Goal: Task Accomplishment & Management: Complete application form

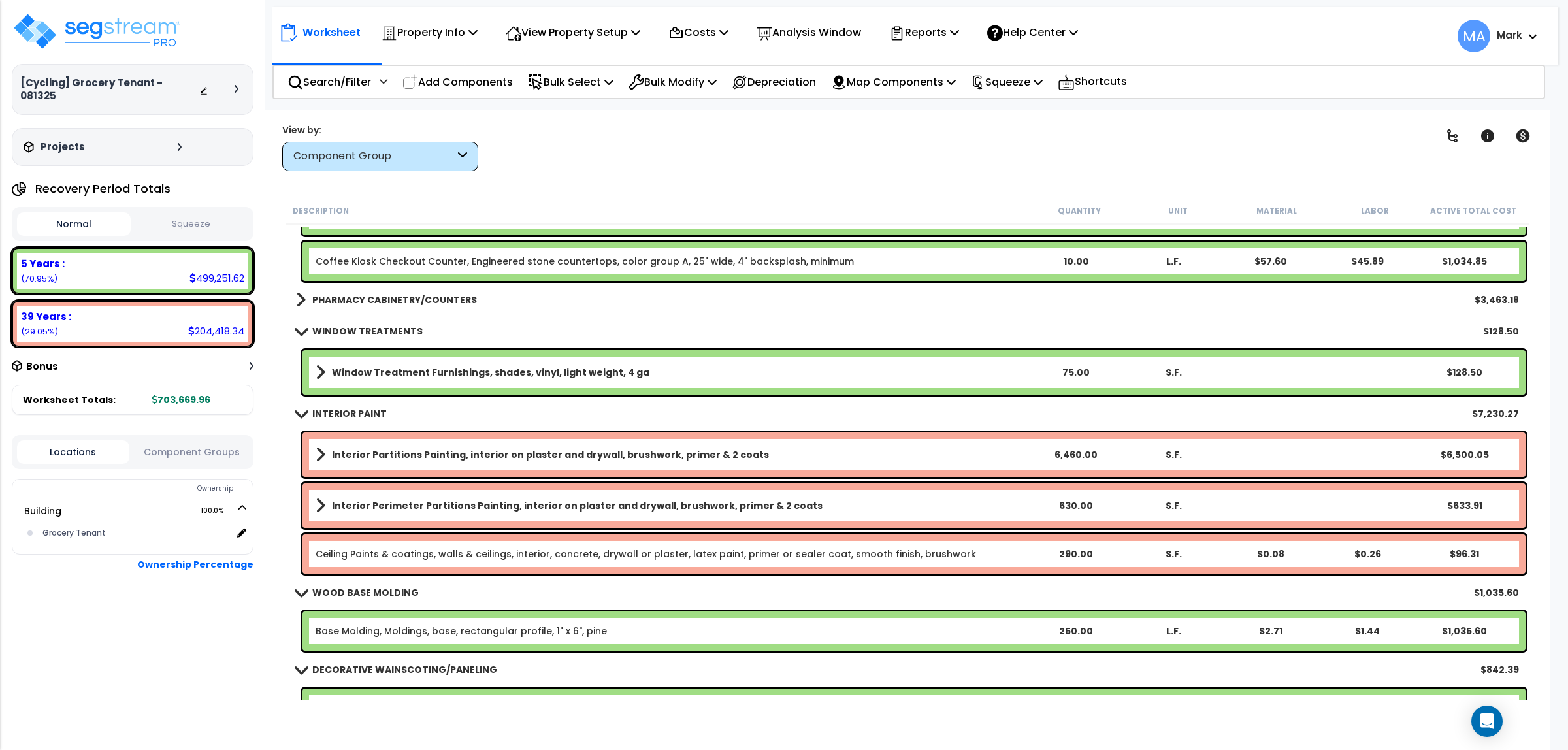
scroll to position [1552, 0]
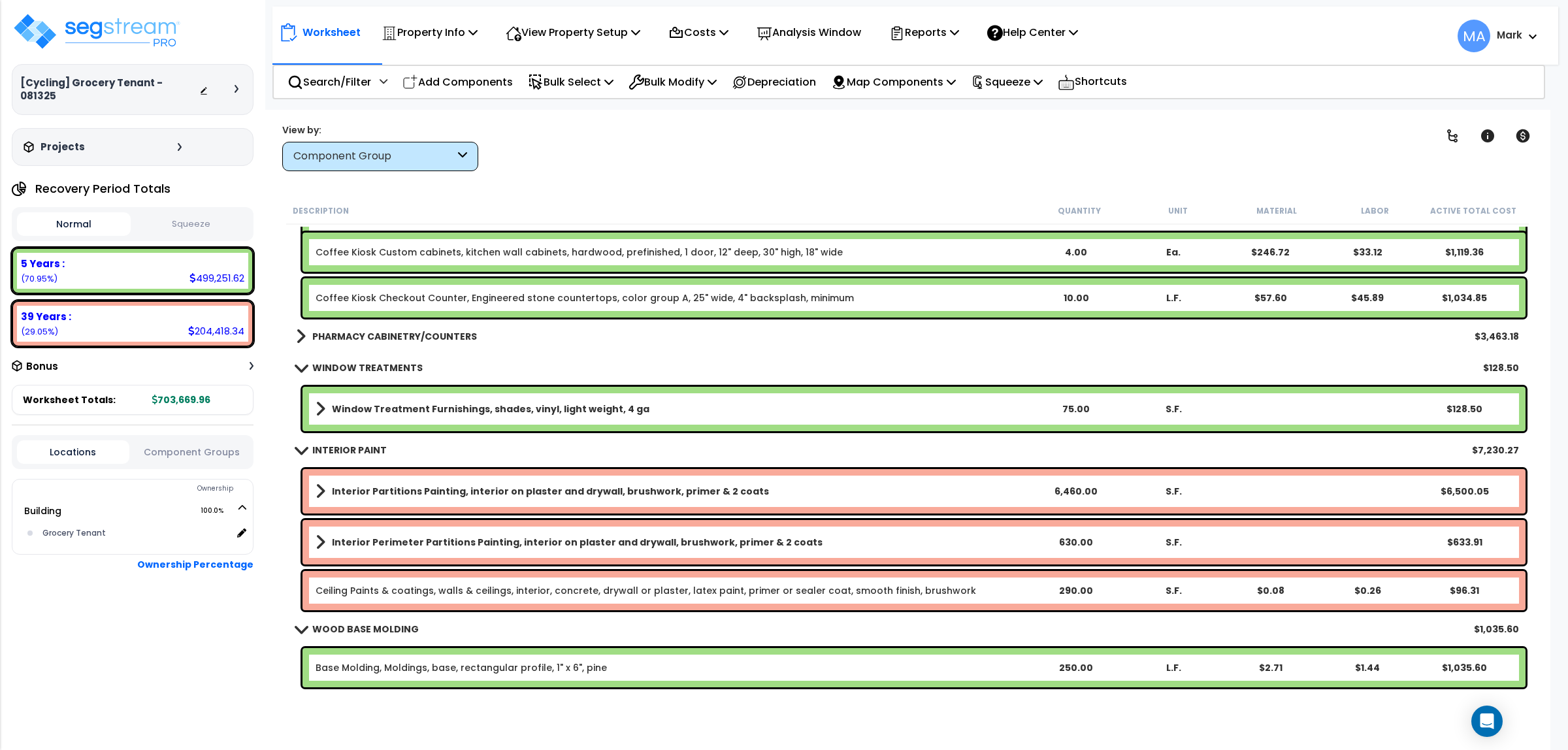
click at [469, 333] on b "PHARMACY CABINETRY/COUNTERS" at bounding box center [395, 336] width 164 height 13
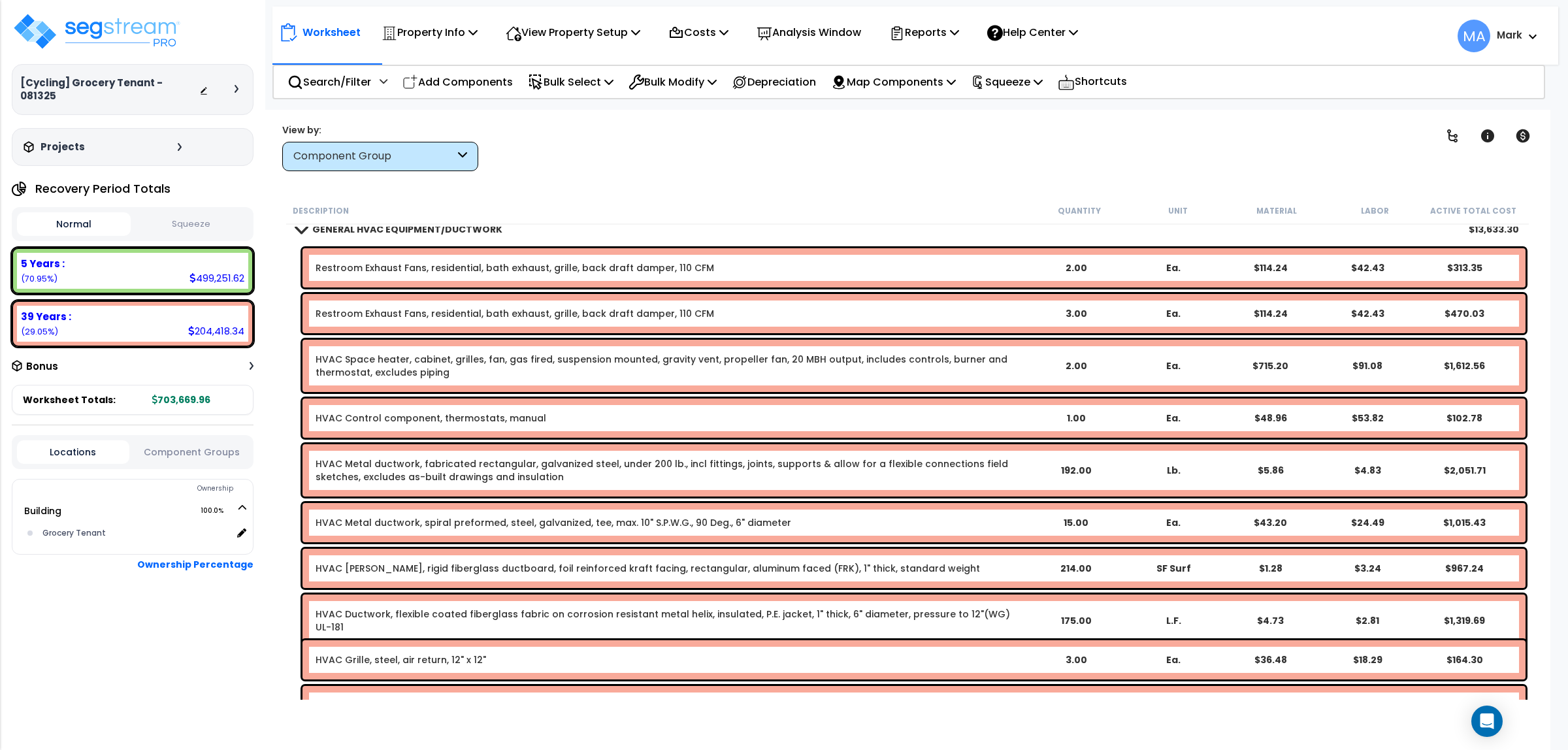
scroll to position [4738, 0]
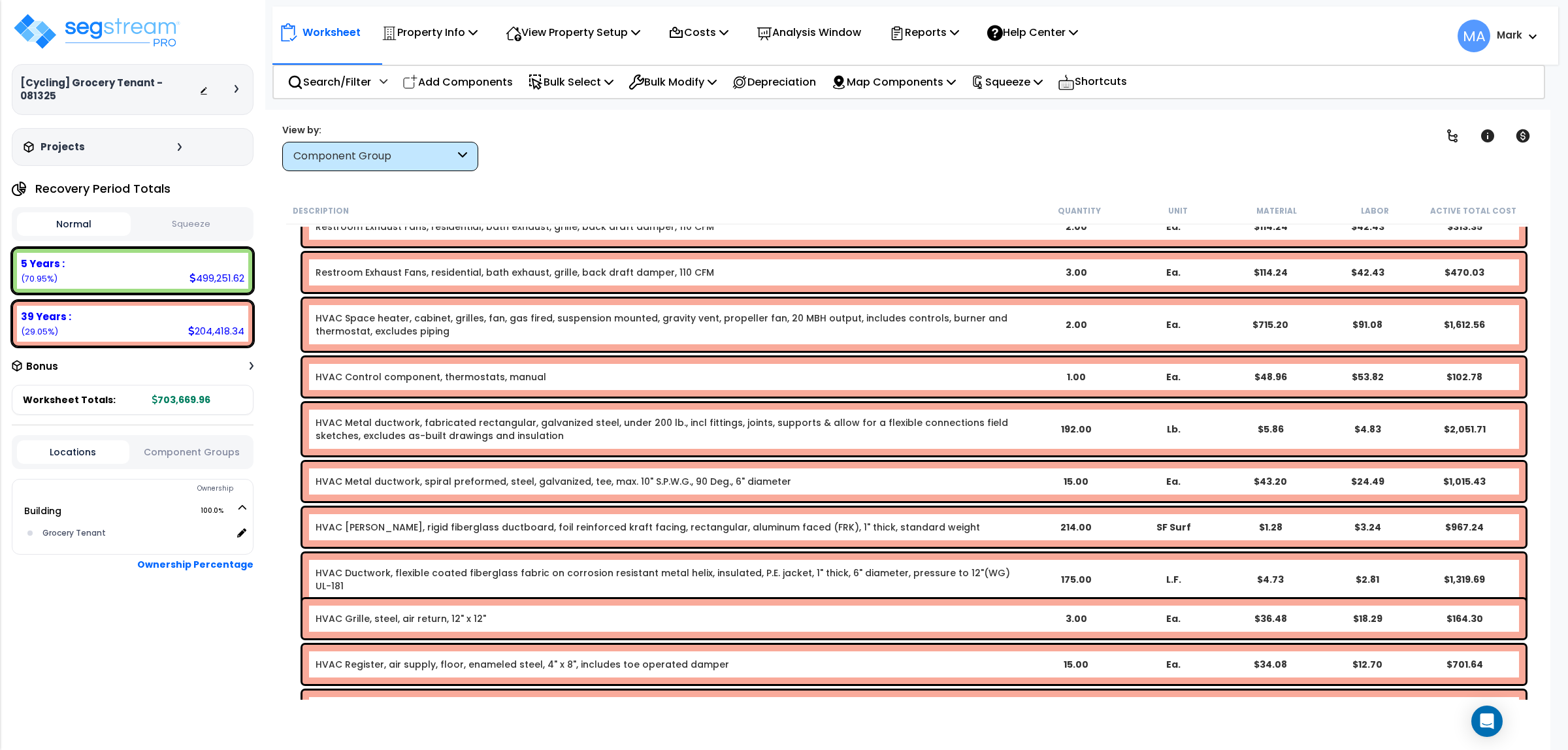
click at [159, 623] on div "[Cycling] Grocery Tenant - 081325 Depreciable Tax Basis : $50,000.00 Placed-In-…" at bounding box center [132, 375] width 265 height 750
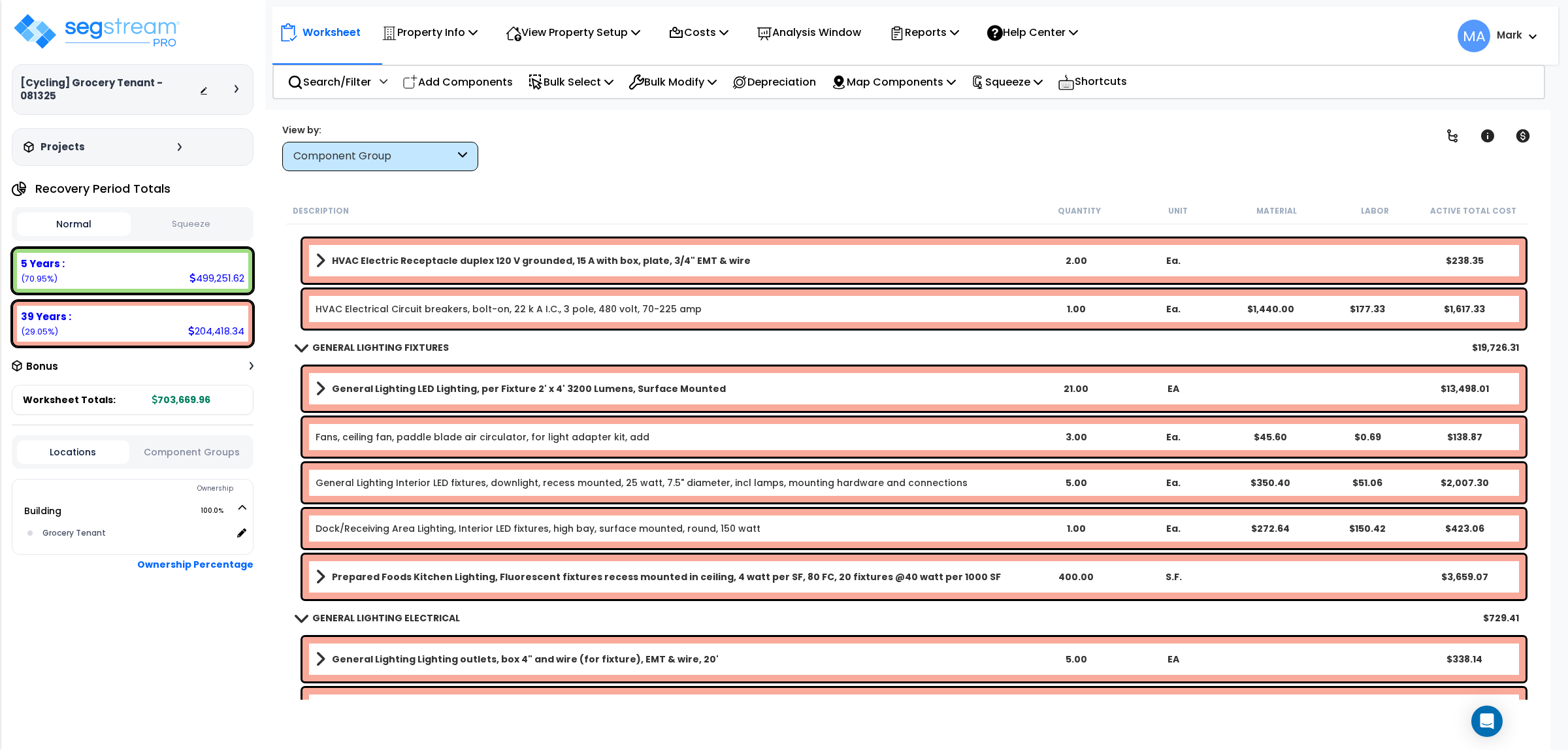
scroll to position [5636, 0]
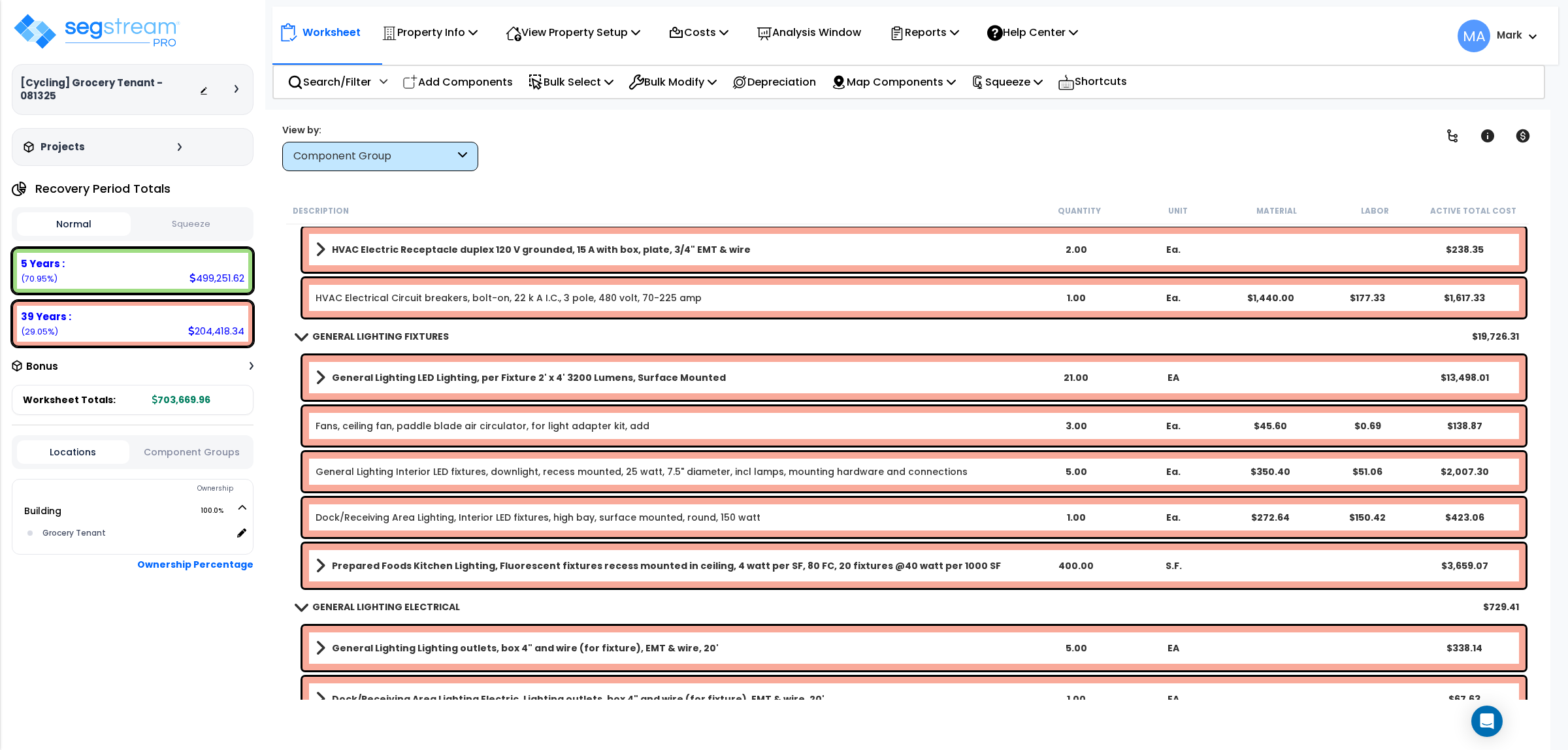
click at [399, 385] on link "General Lighting LED Lighting, per Fixture 2' x 4' 3200 Lumens, Surface Mounted" at bounding box center [671, 377] width 712 height 18
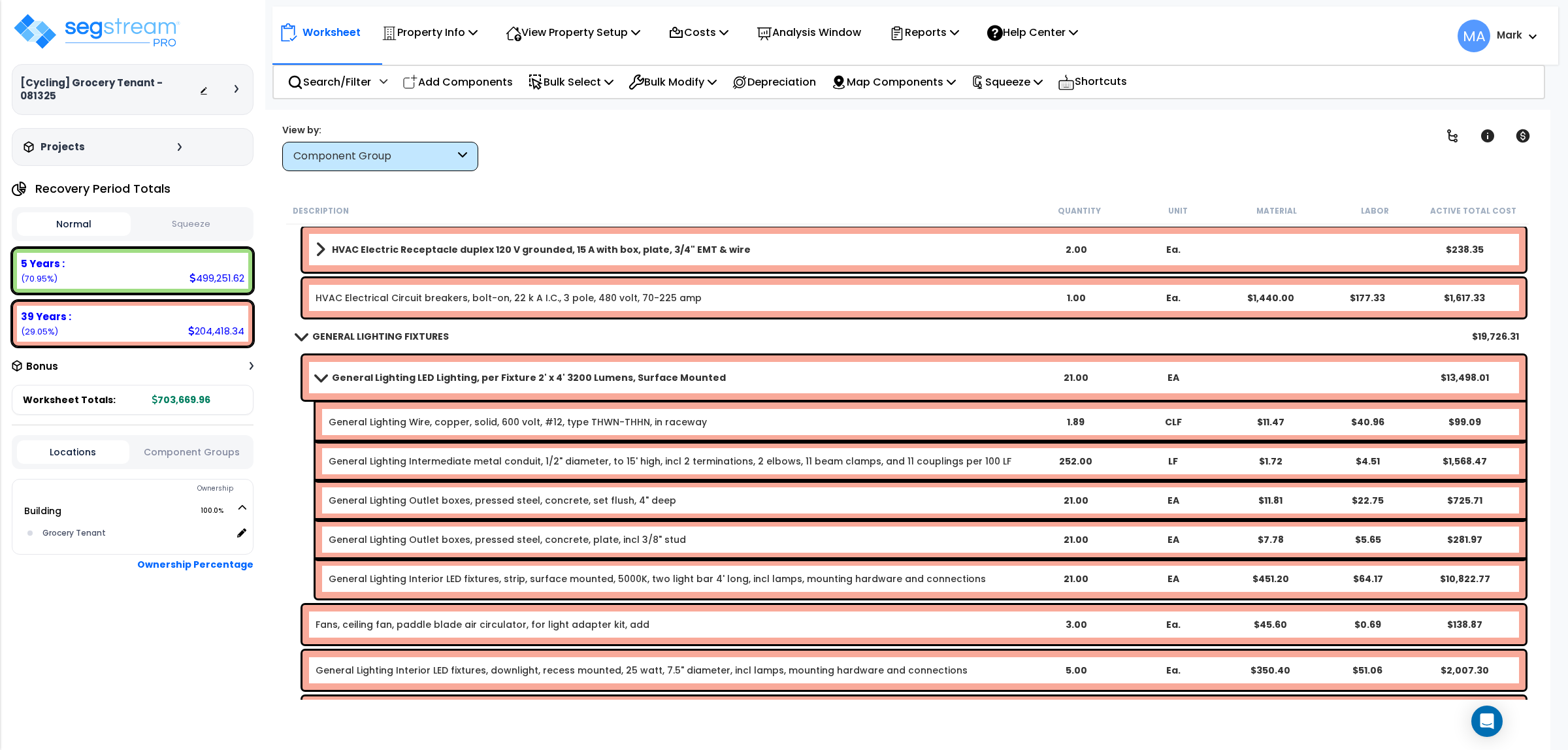
click at [399, 385] on link "General Lighting LED Lighting, per Fixture 2' x 4' 3200 Lumens, Surface Mounted" at bounding box center [671, 377] width 712 height 18
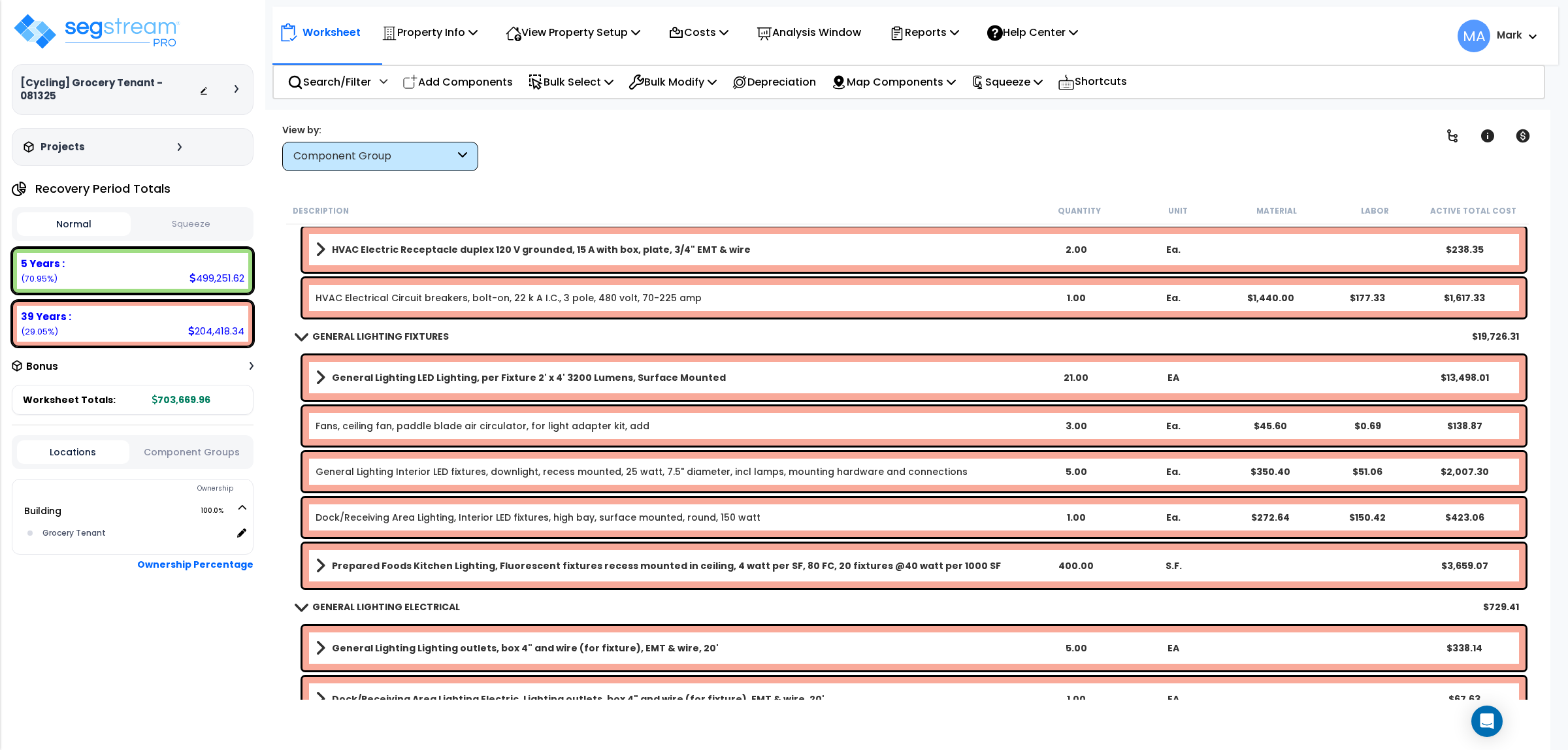
scroll to position [0, 0]
click at [1452, 150] on span "Show/Hide Children" at bounding box center [1414, 159] width 107 height 20
click at [1452, 141] on icon at bounding box center [1452, 136] width 15 height 15
click at [1452, 142] on div "Show/Hide Children" at bounding box center [1453, 136] width 29 height 29
click at [1450, 119] on div "Worksheet Property Info Property Setup Add Property Unit Template property Clon…" at bounding box center [908, 485] width 1286 height 750
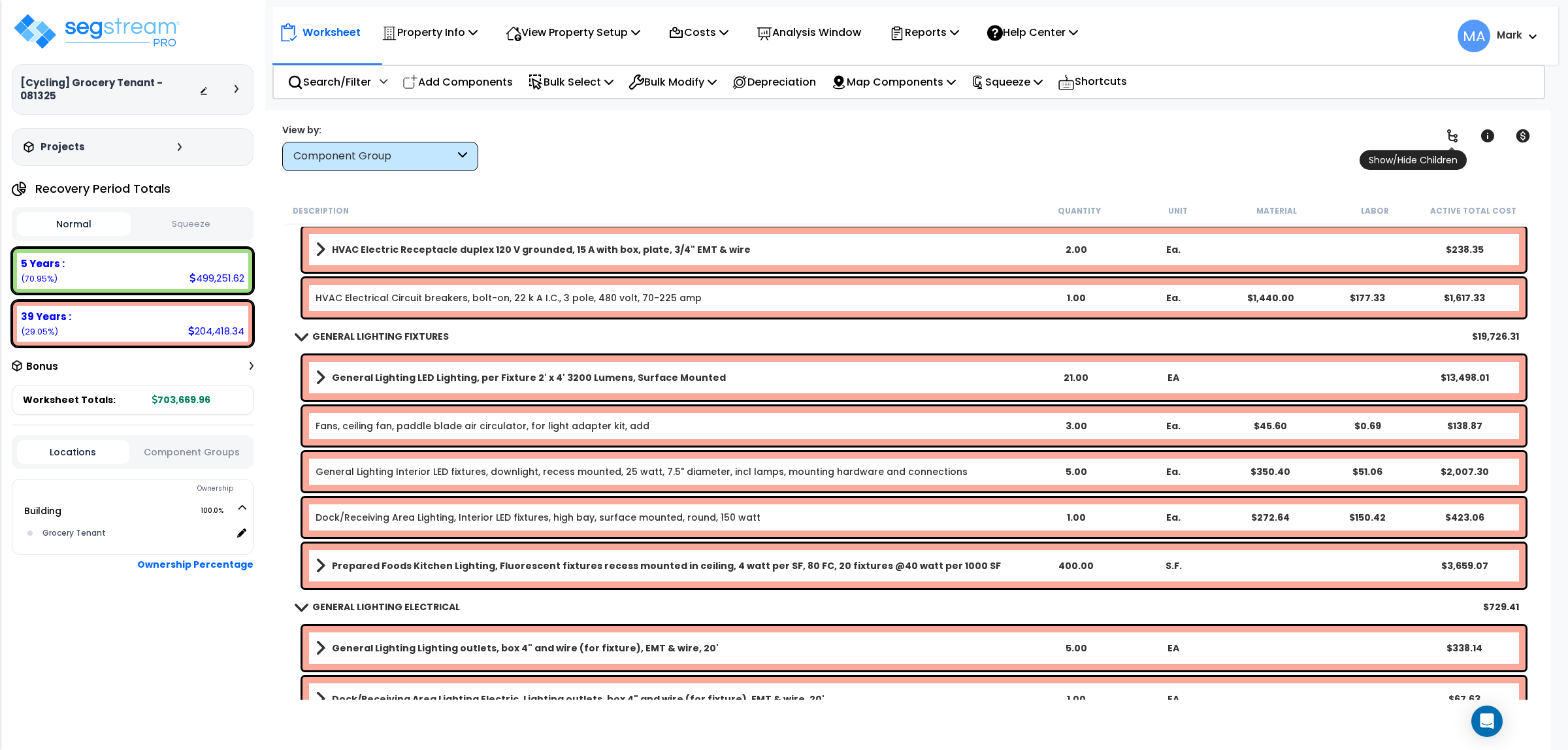
click at [1450, 129] on icon at bounding box center [1452, 136] width 15 height 15
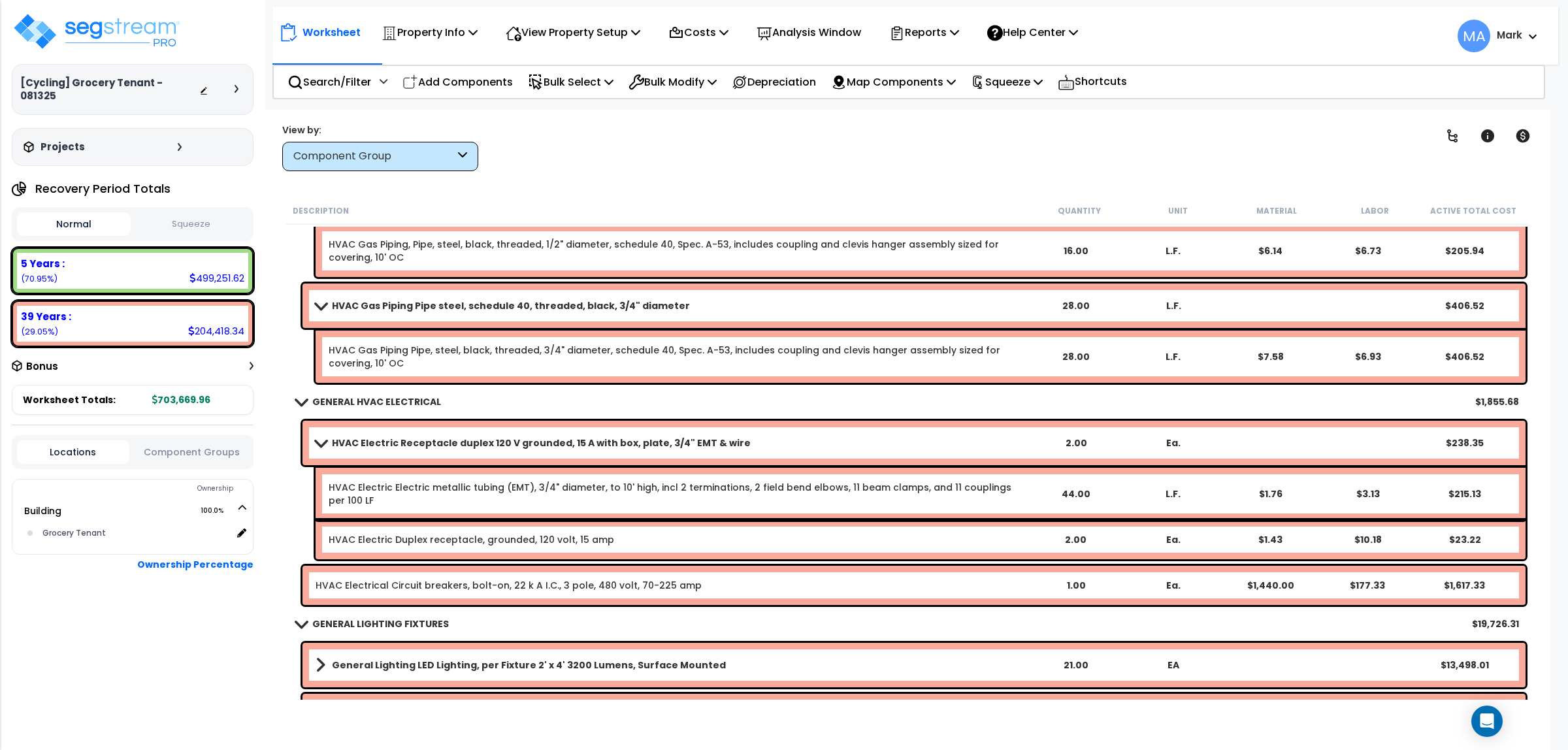
click at [1330, 106] on div "Property Name DB Costs Setup Indirect Costs Direct Costs Costs Setup Rapid Take…" at bounding box center [784, 83] width 1568 height 52
click at [1449, 125] on link at bounding box center [1453, 136] width 29 height 29
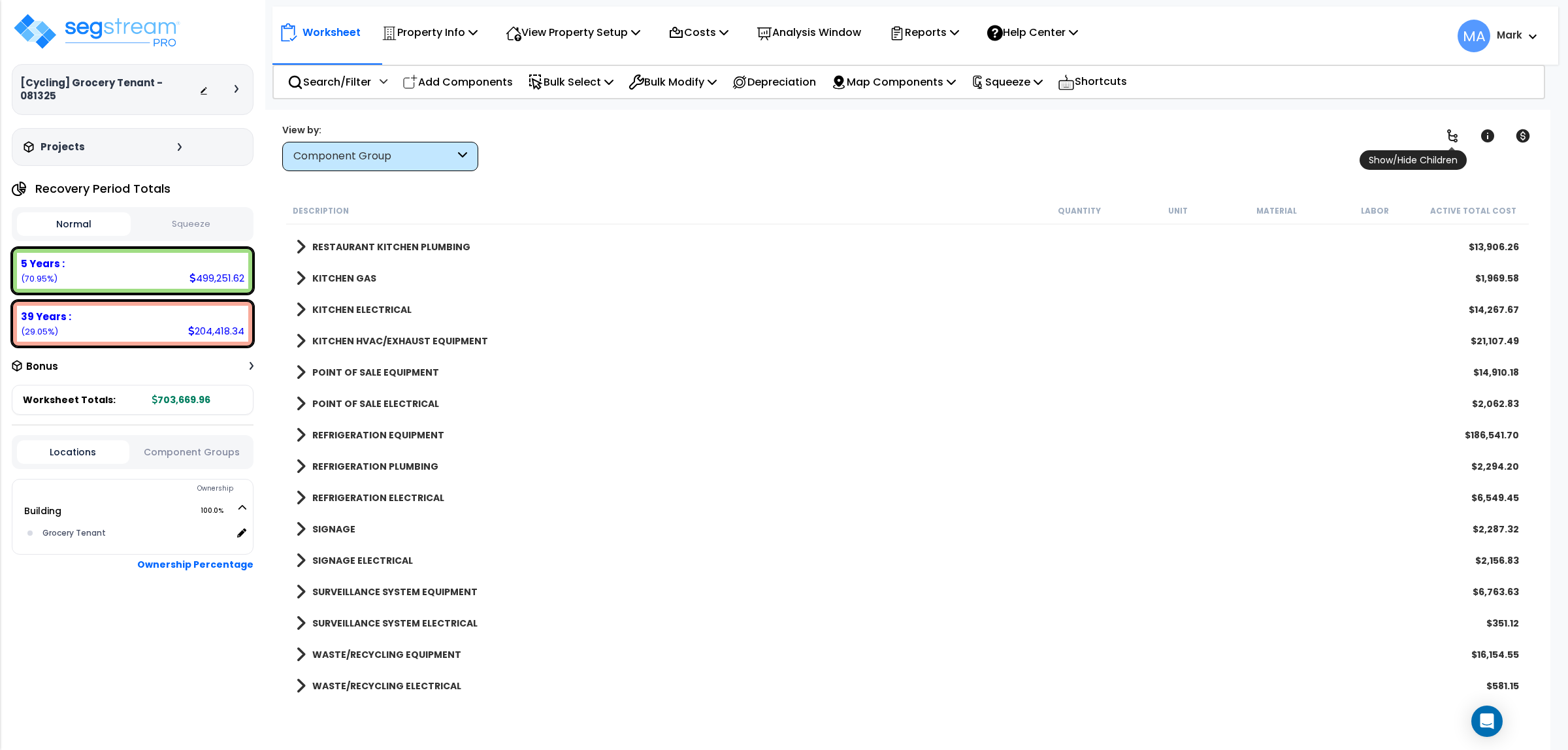
scroll to position [2338, 0]
click at [325, 77] on p "Search/Filter" at bounding box center [329, 82] width 84 height 18
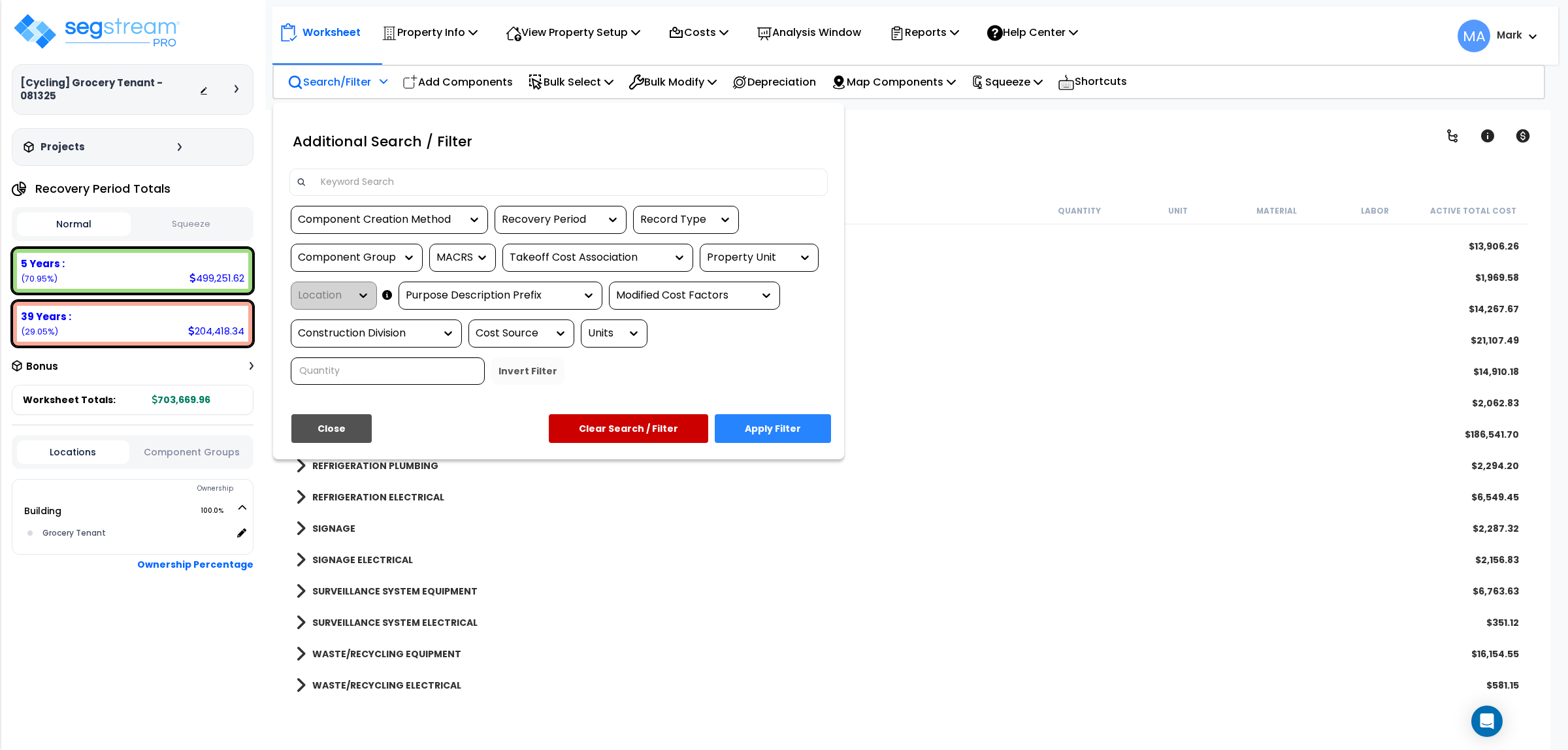
click at [354, 181] on input at bounding box center [567, 182] width 508 height 20
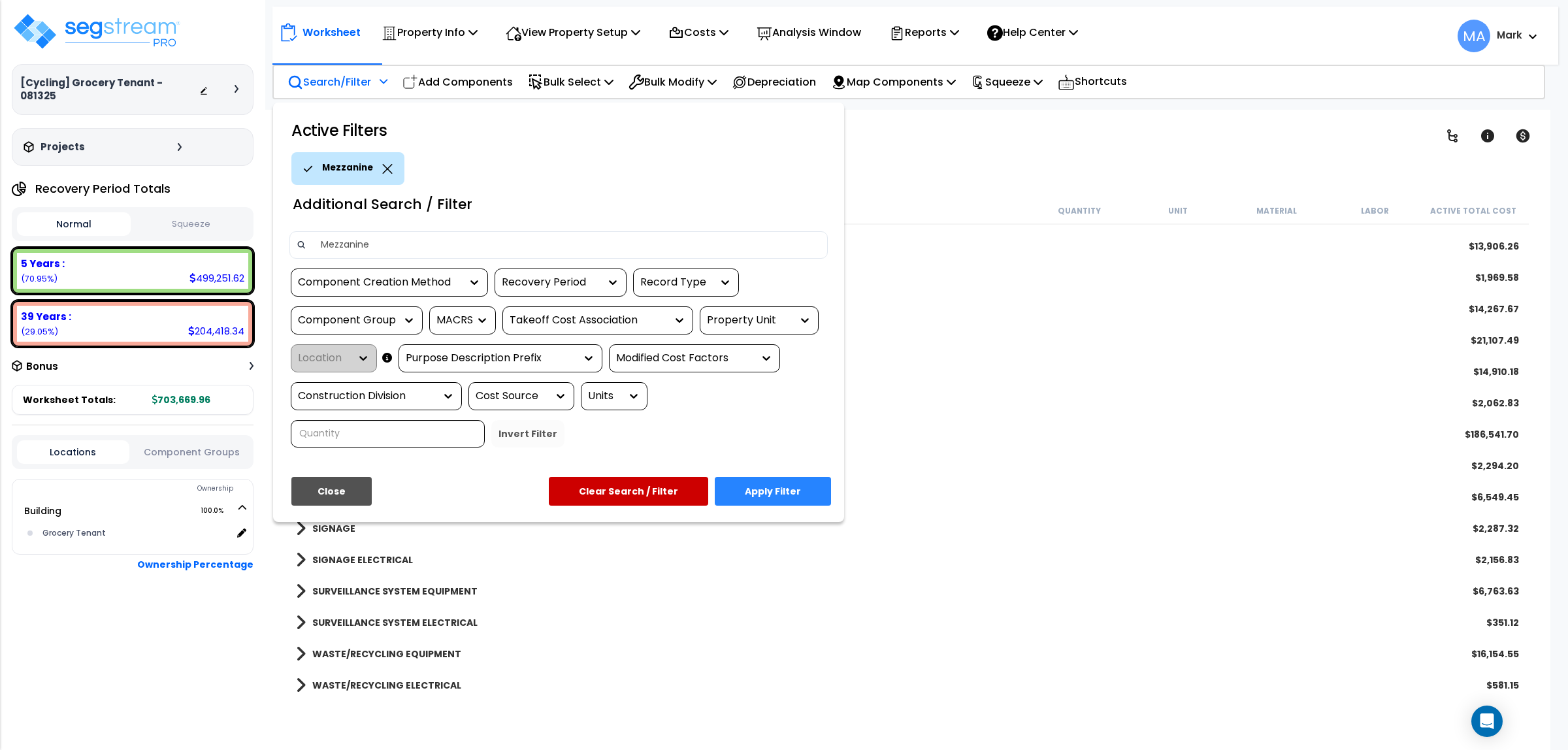
type input "Mezzanine"
click at [798, 482] on button "Apply Filter" at bounding box center [773, 492] width 116 height 29
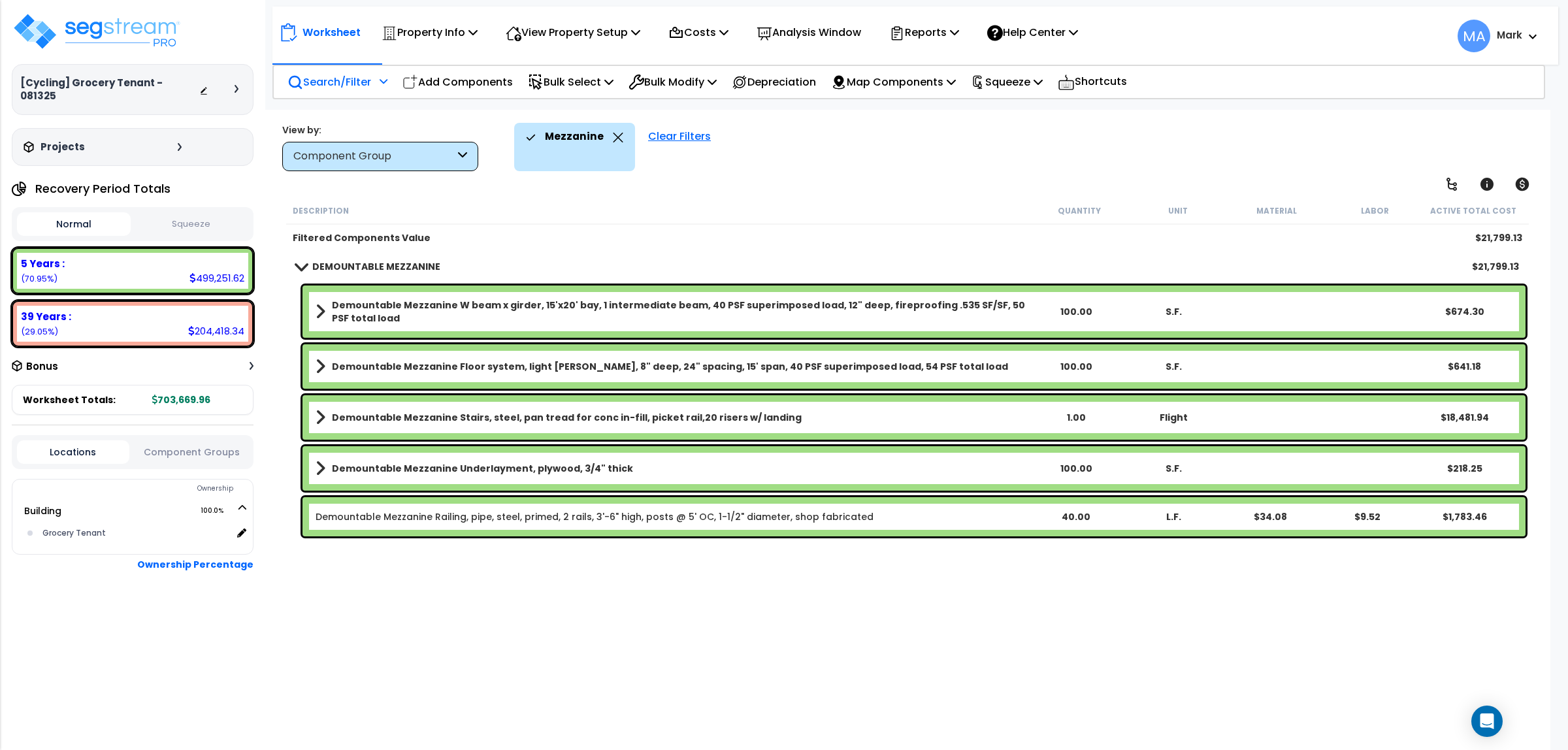
scroll to position [0, 0]
click at [340, 87] on p "Search/Filter" at bounding box center [329, 82] width 84 height 18
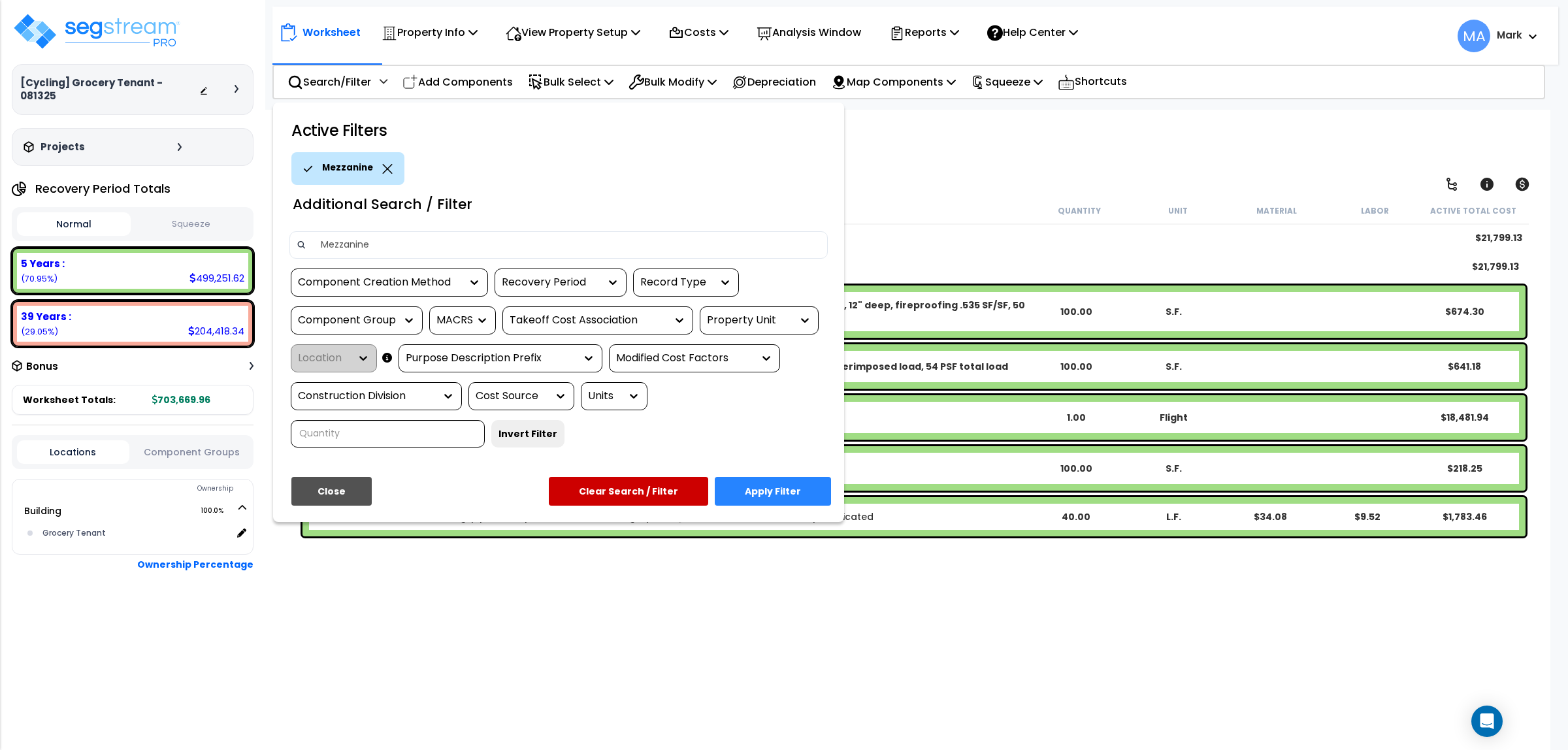
click at [383, 165] on icon at bounding box center [388, 169] width 10 height 10
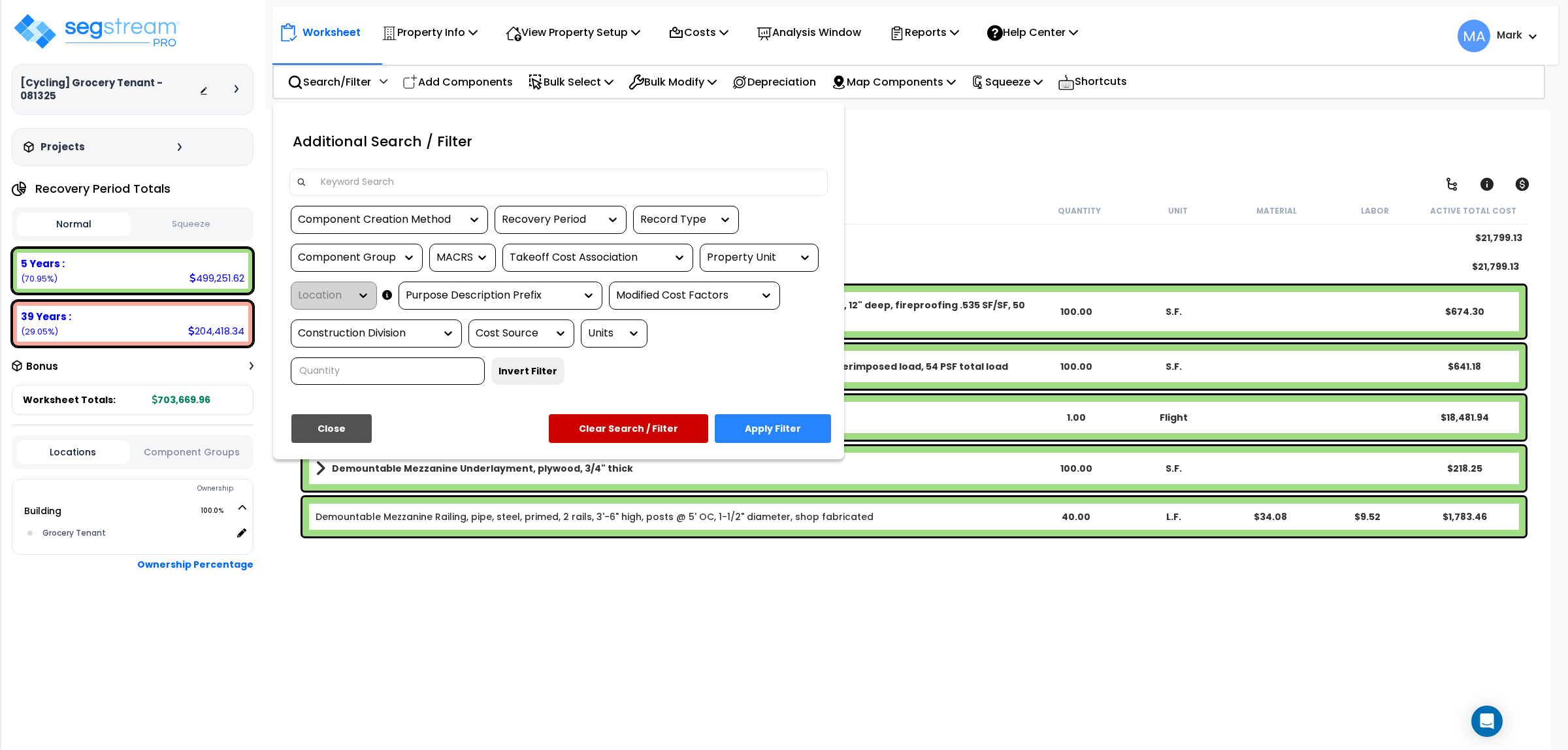
click at [381, 181] on input at bounding box center [567, 182] width 508 height 20
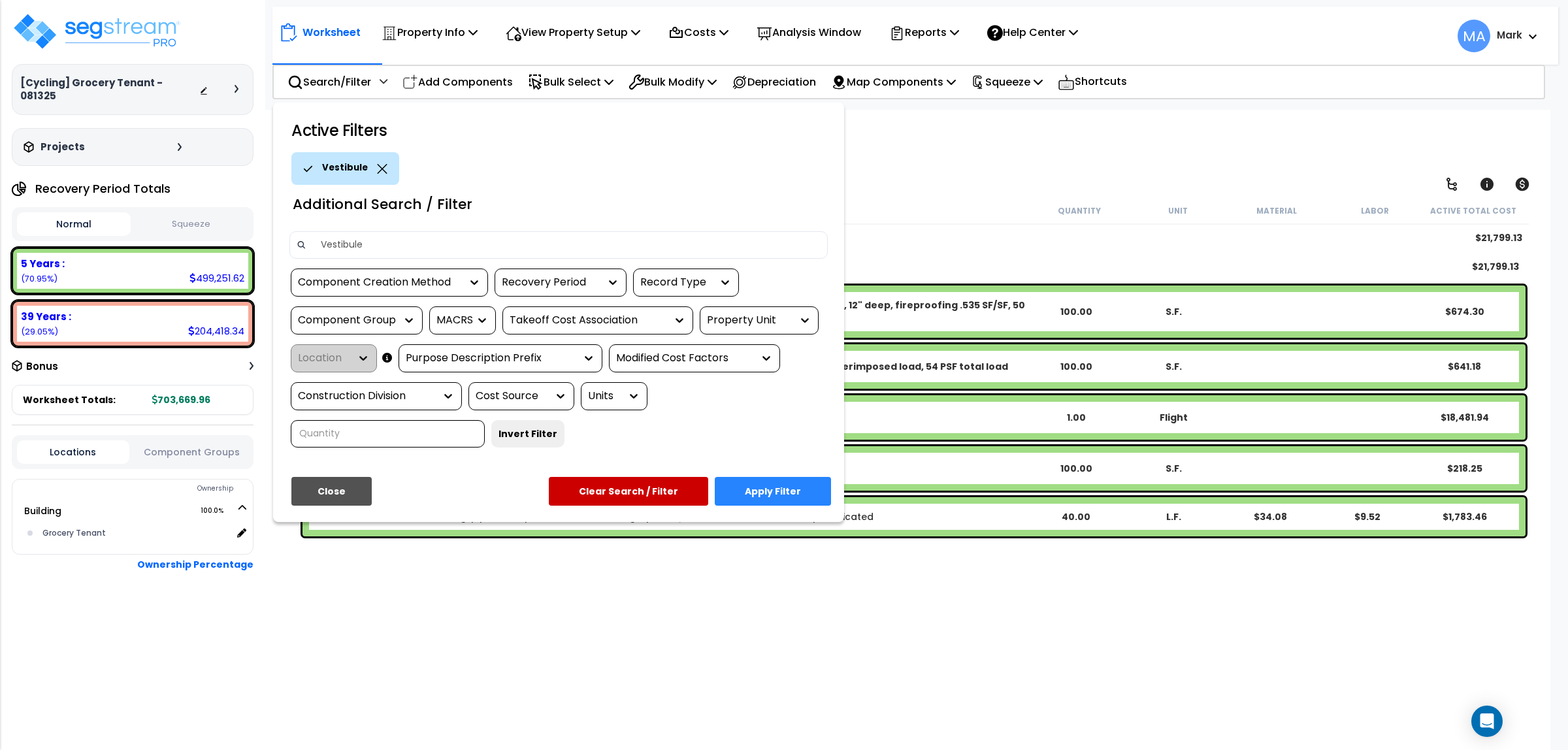
type input "Vestibule"
click at [802, 503] on button "Apply Filter" at bounding box center [773, 492] width 116 height 29
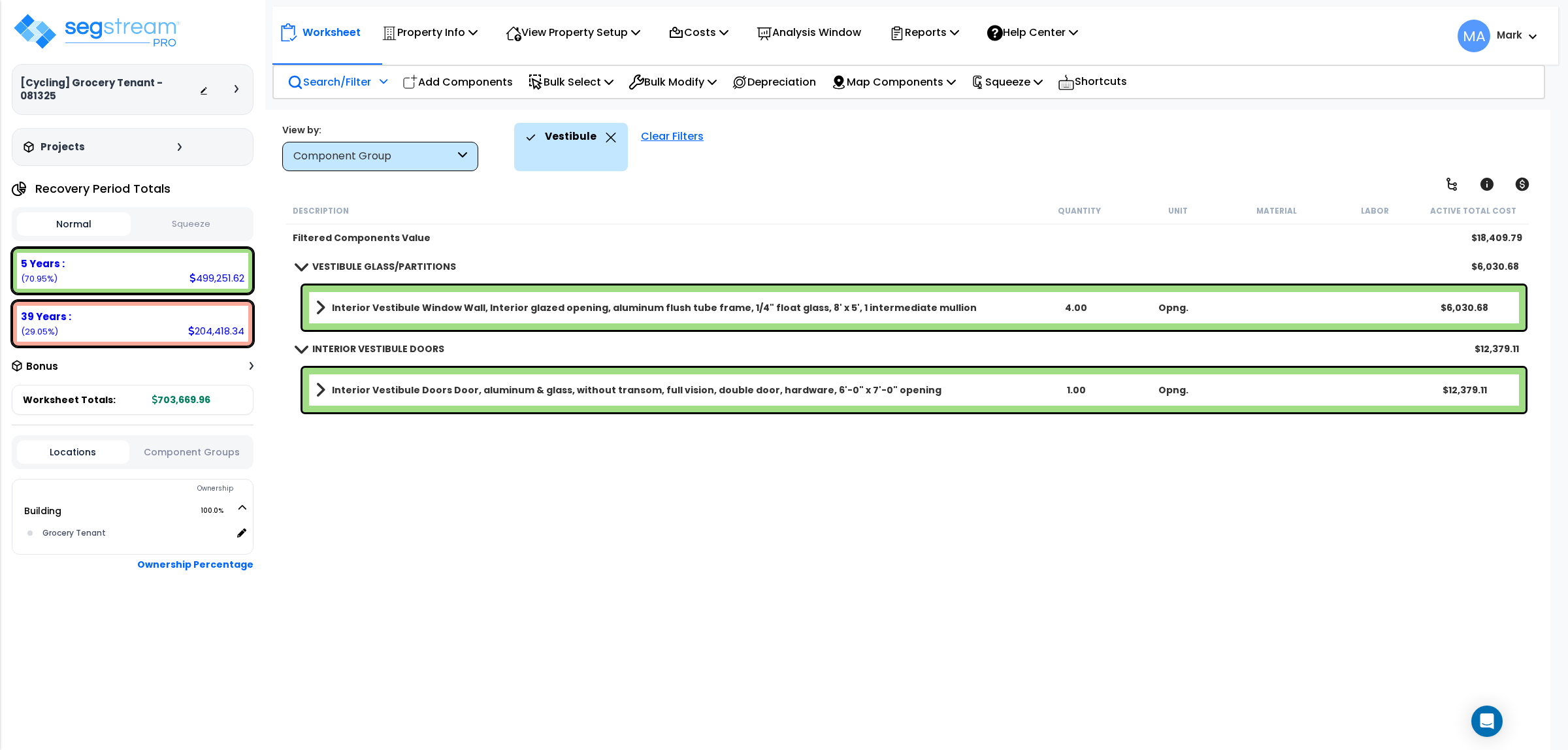
click at [355, 83] on p "Search/Filter" at bounding box center [329, 82] width 84 height 18
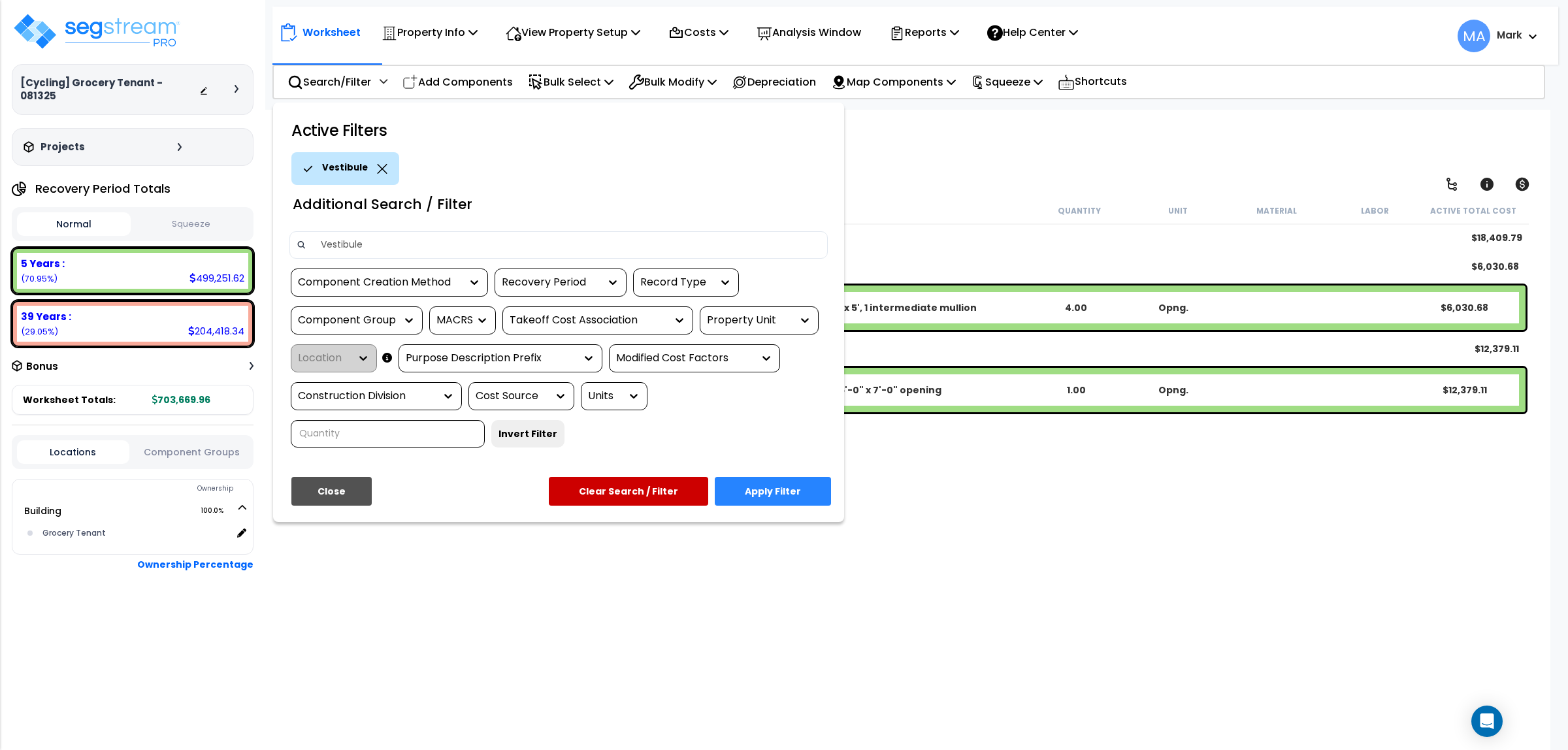
click at [345, 234] on div "Vestibule" at bounding box center [559, 245] width 539 height 27
click at [351, 243] on input "Vestibule" at bounding box center [567, 245] width 508 height 20
click at [345, 250] on input "Vestibule" at bounding box center [567, 245] width 508 height 20
drag, startPoint x: 390, startPoint y: 245, endPoint x: 274, endPoint y: 251, distance: 116.2
click at [274, 251] on div "Active Filters Vestibule Additional Search / Filter Vestibule Component Creatio…" at bounding box center [559, 312] width 571 height 419
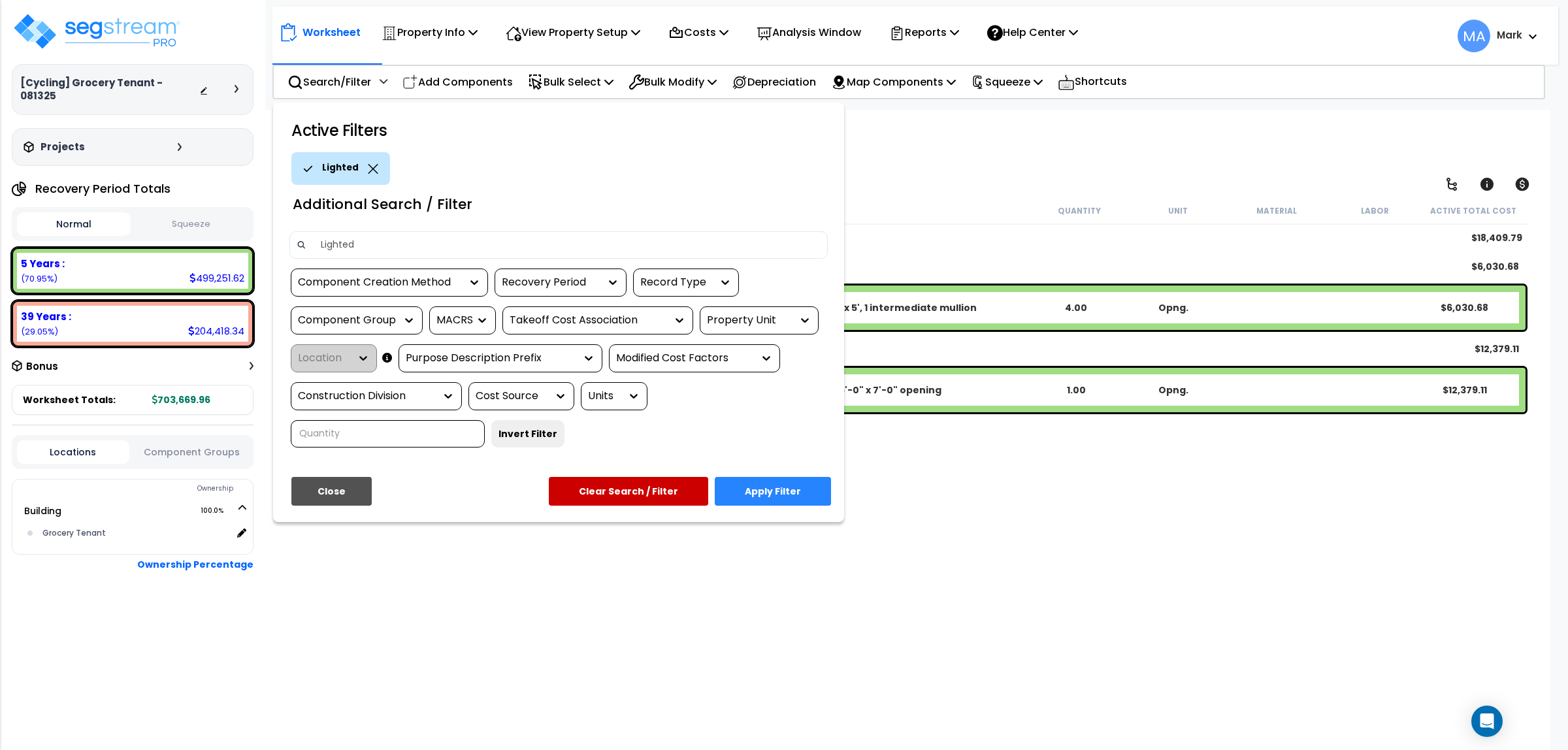
type input "Lighted"
click at [763, 500] on button "Apply Filter" at bounding box center [773, 492] width 116 height 29
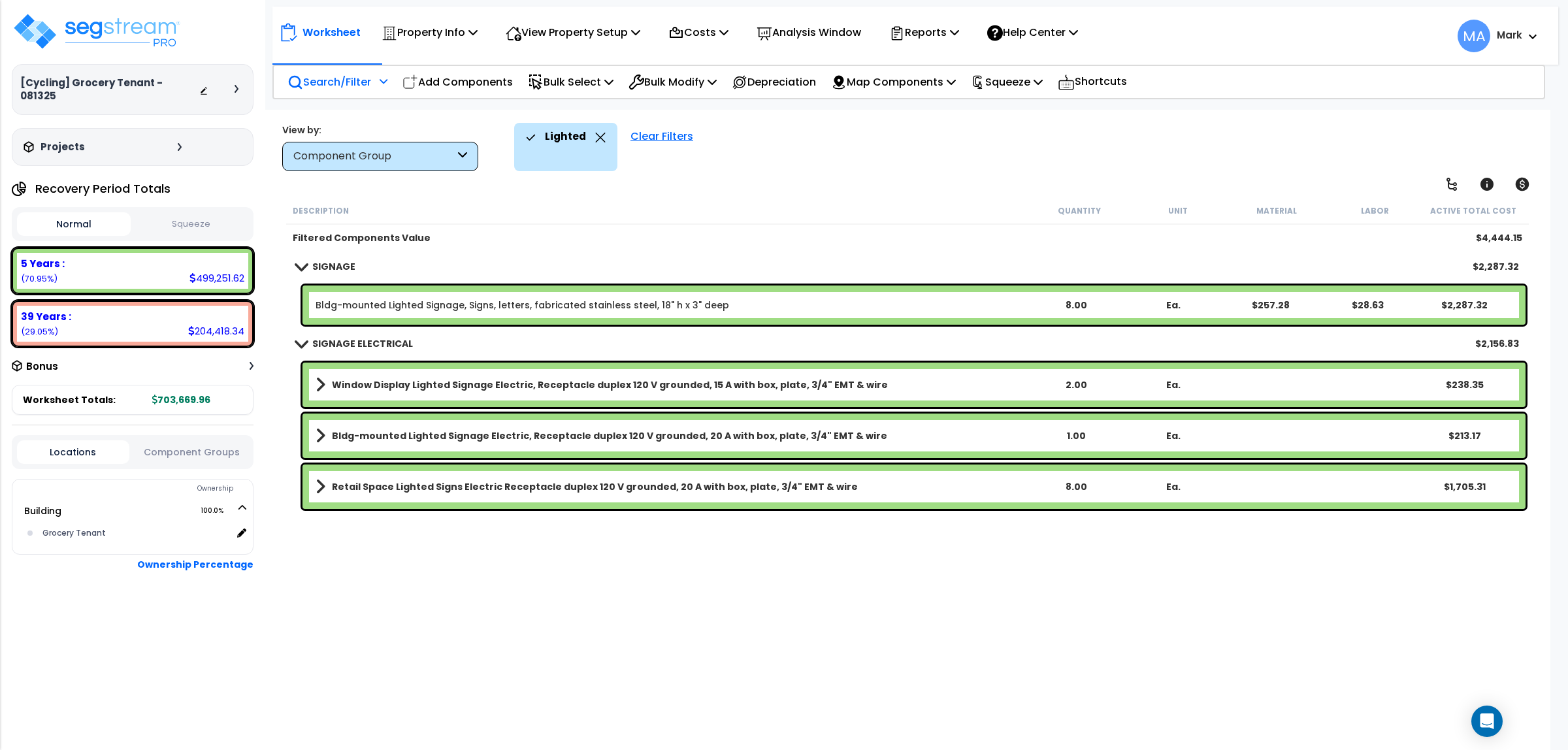
click at [319, 92] on div "Search/Filter Additional Search / Filter" at bounding box center [337, 82] width 100 height 31
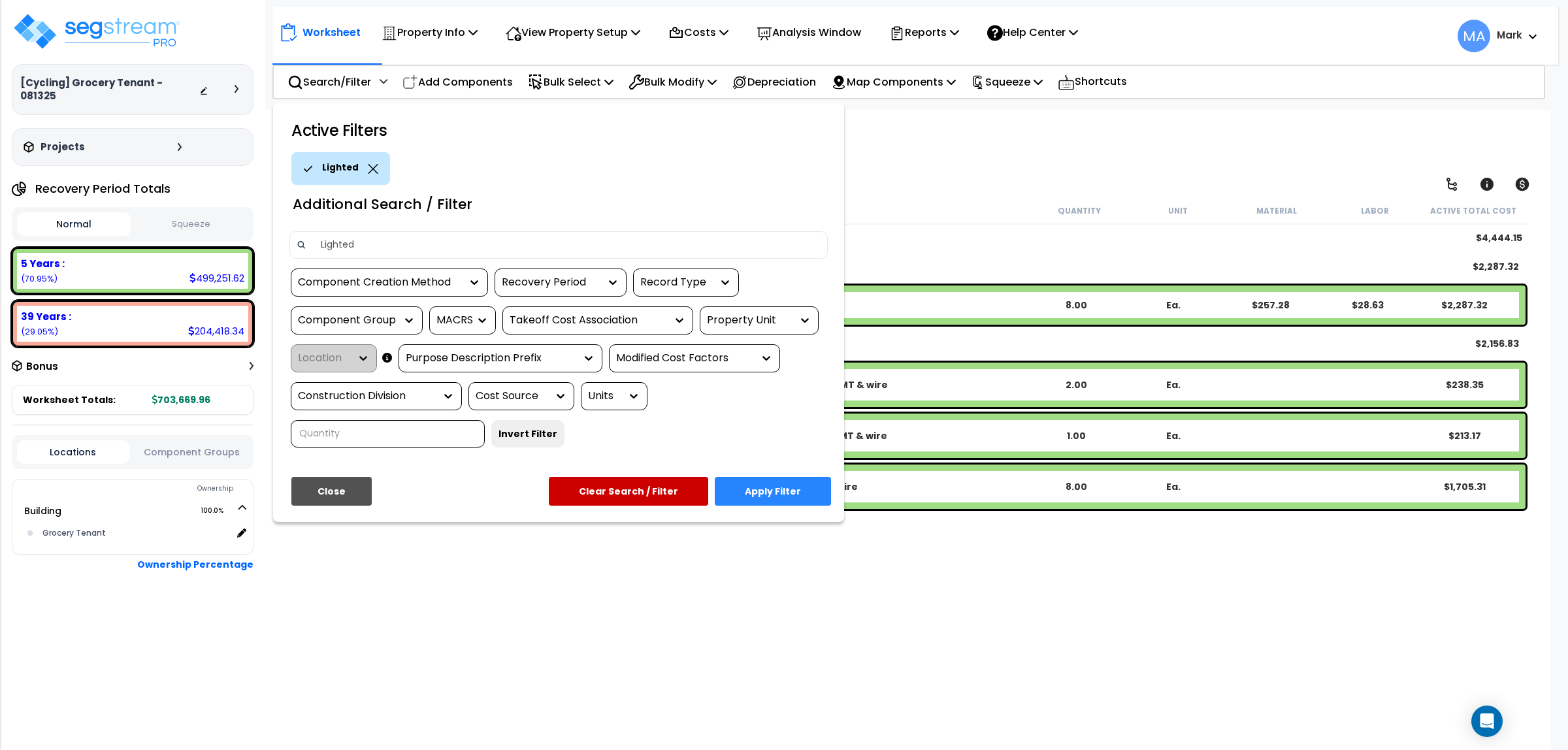
click at [370, 170] on icon at bounding box center [373, 169] width 10 height 10
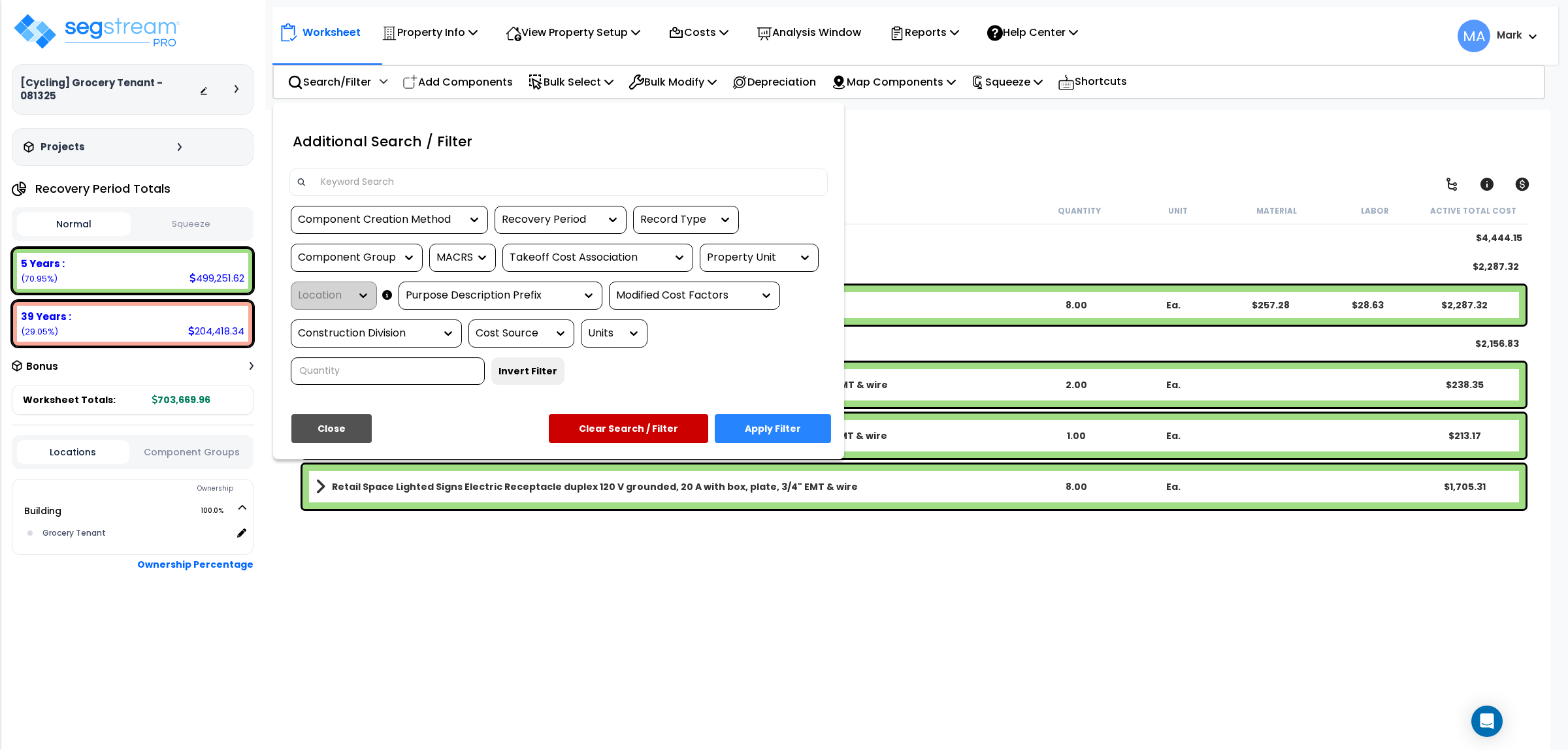
click at [366, 183] on input at bounding box center [567, 182] width 508 height 20
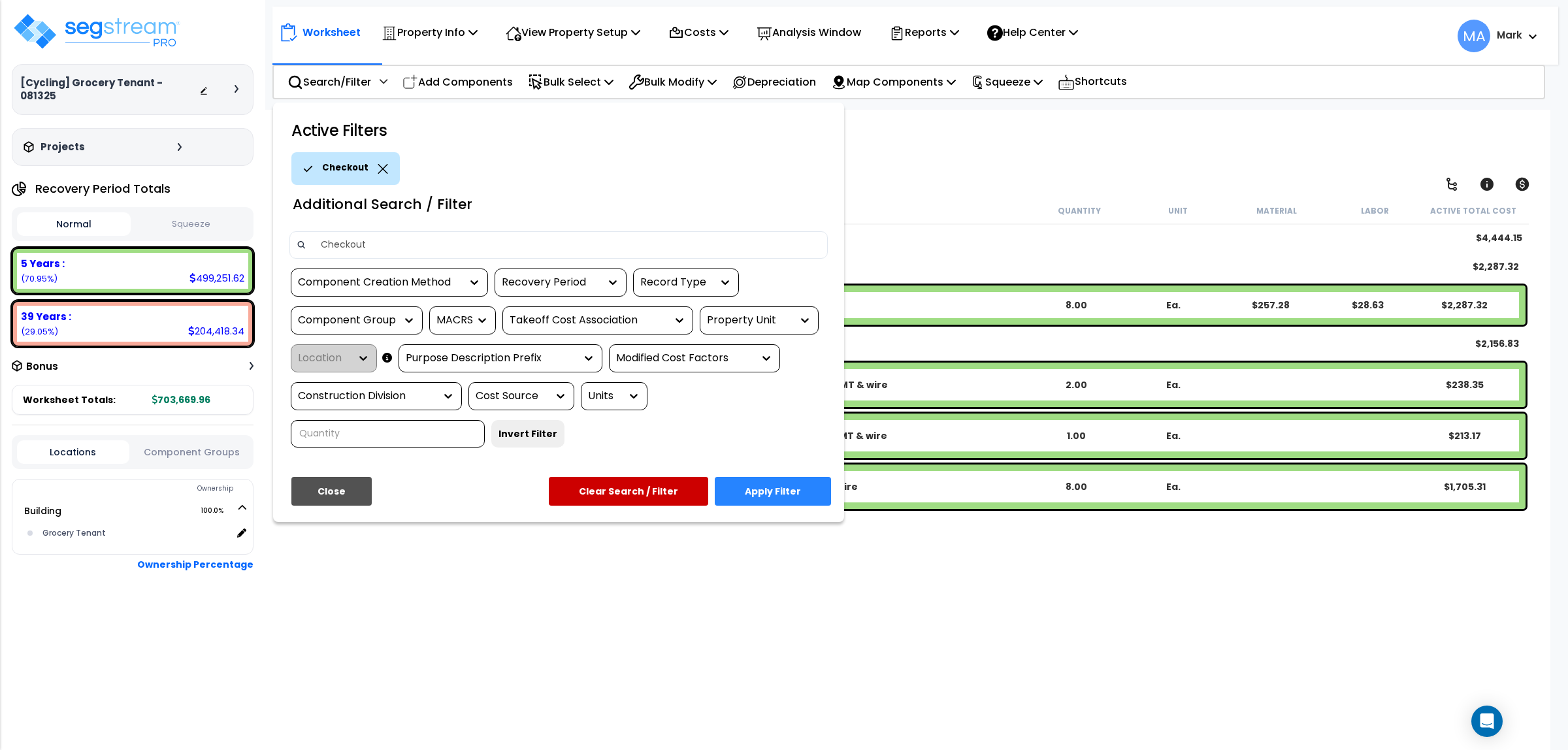
type input "Checkout"
click at [773, 483] on button "Apply Filter" at bounding box center [773, 492] width 116 height 29
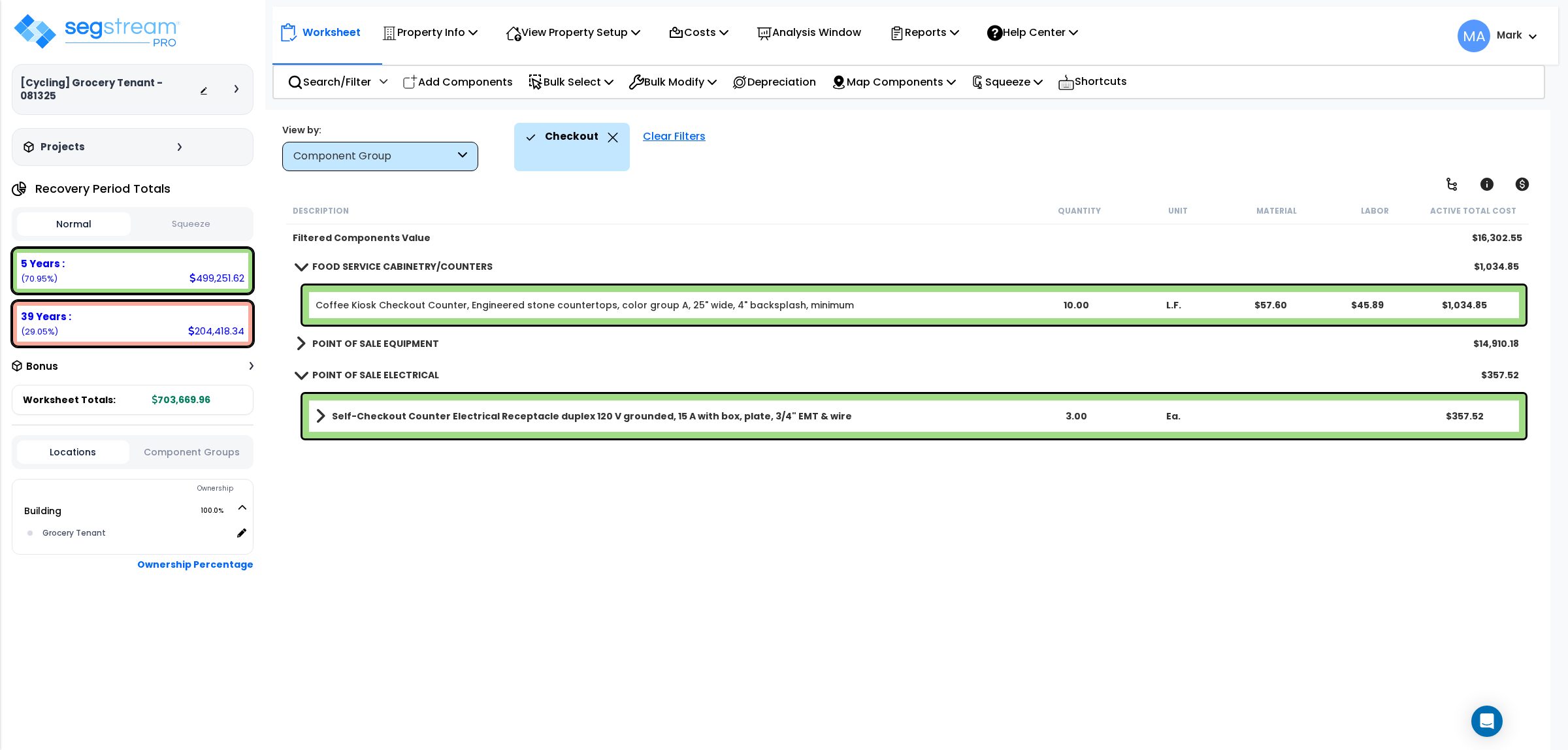
click at [387, 338] on b "POINT OF SALE EQUIPMENT" at bounding box center [376, 343] width 127 height 13
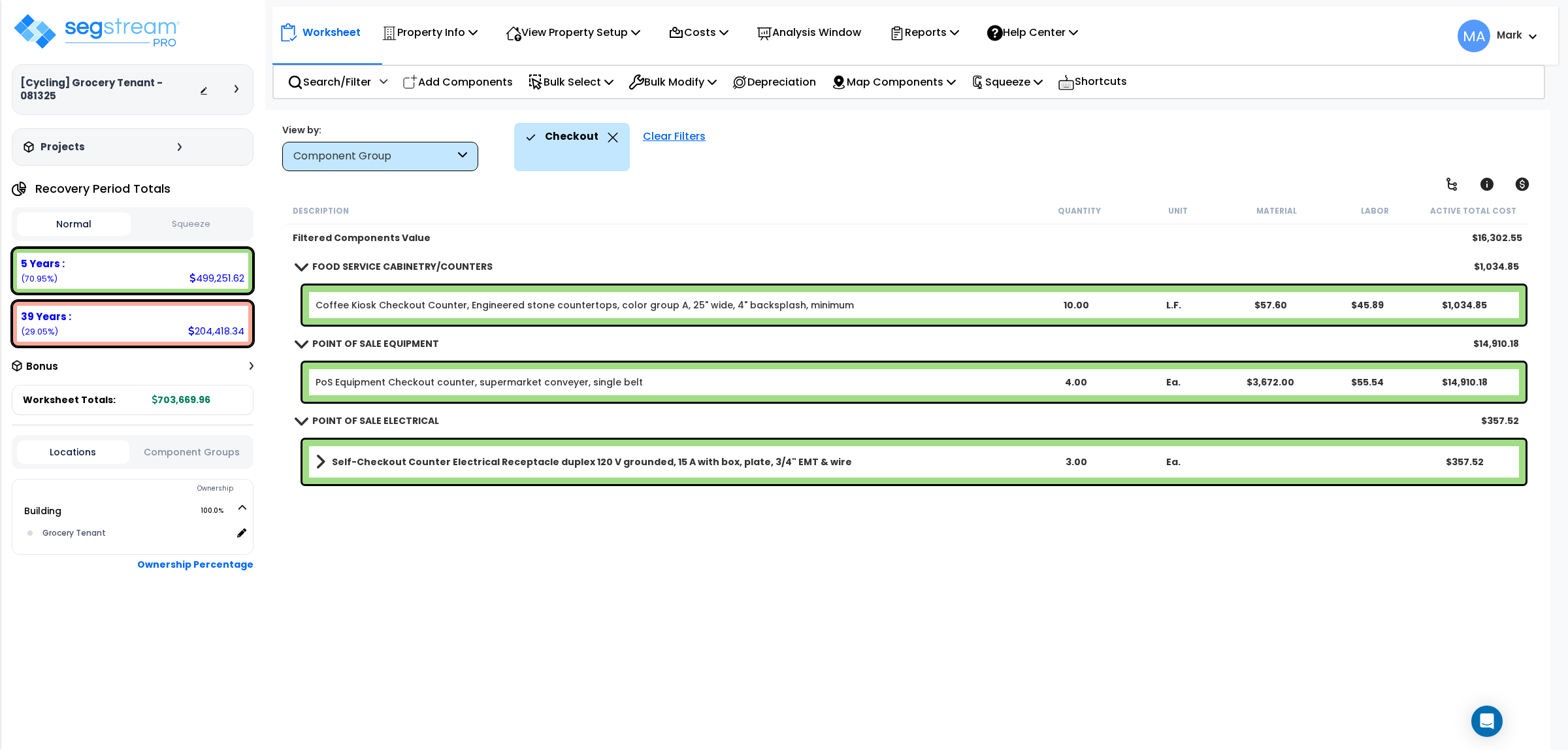
scroll to position [57, 0]
click at [608, 141] on icon at bounding box center [614, 138] width 10 height 10
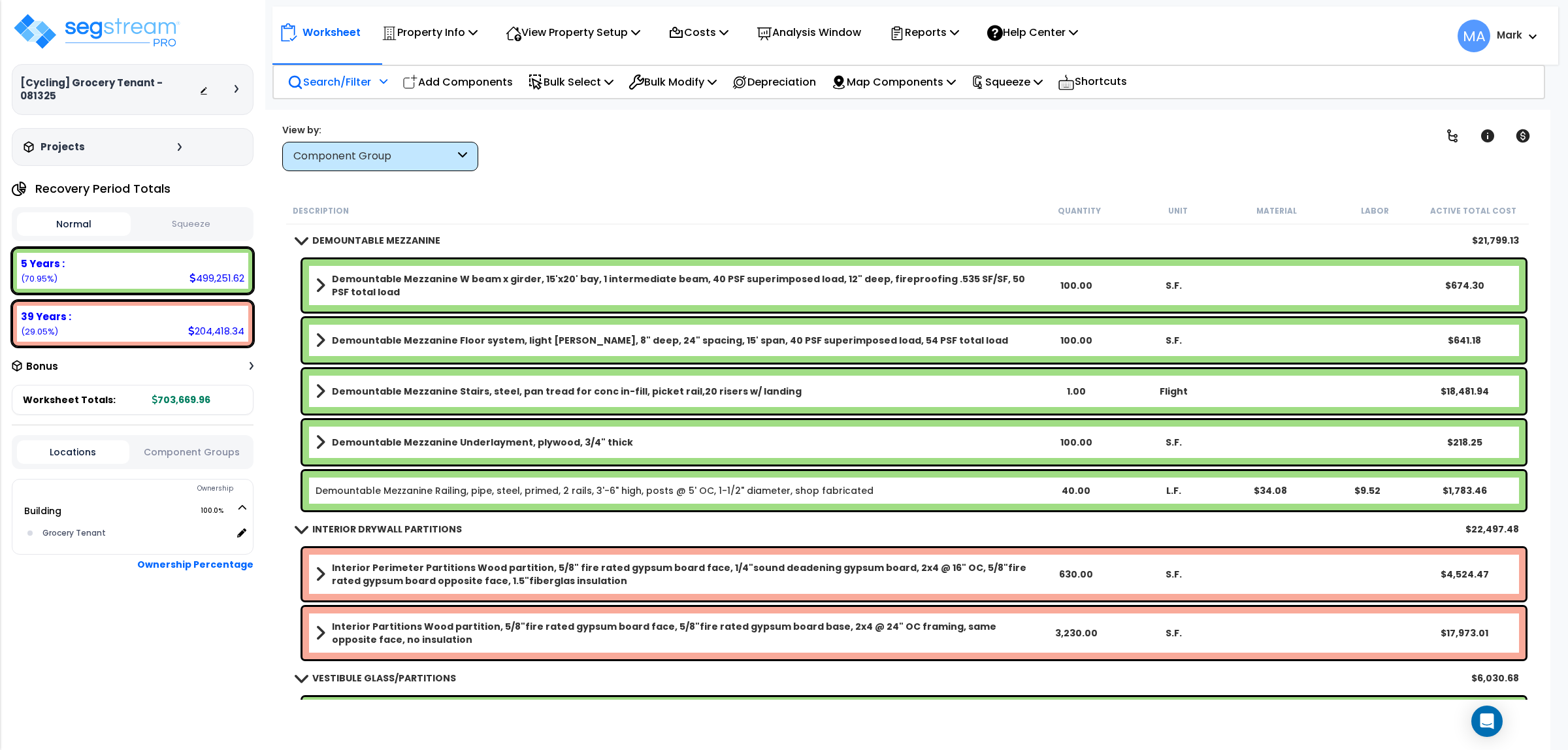
click at [348, 85] on p "Search/Filter" at bounding box center [329, 82] width 84 height 18
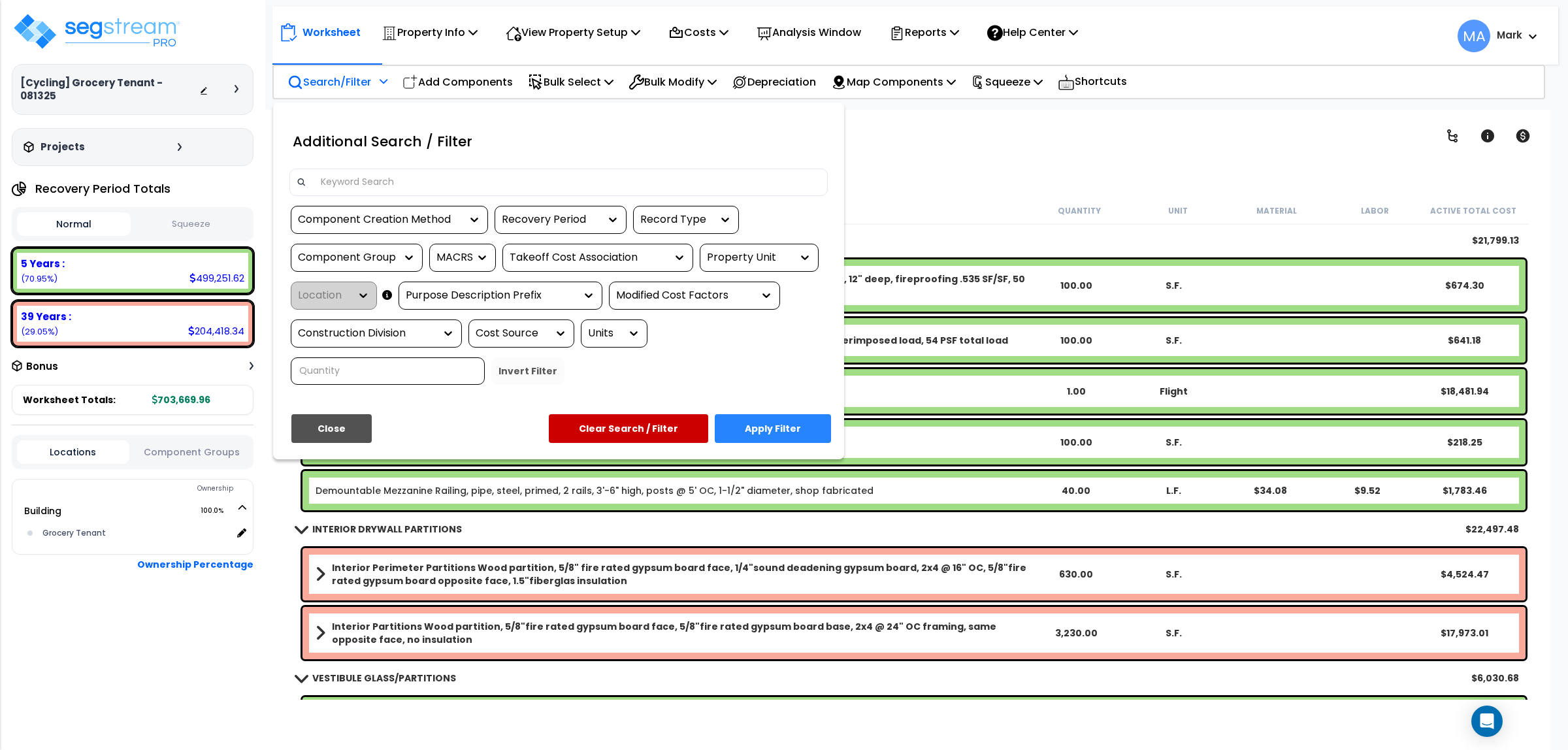
drag, startPoint x: 384, startPoint y: 178, endPoint x: 380, endPoint y: 189, distance: 11.7
click at [384, 180] on input at bounding box center [567, 182] width 508 height 20
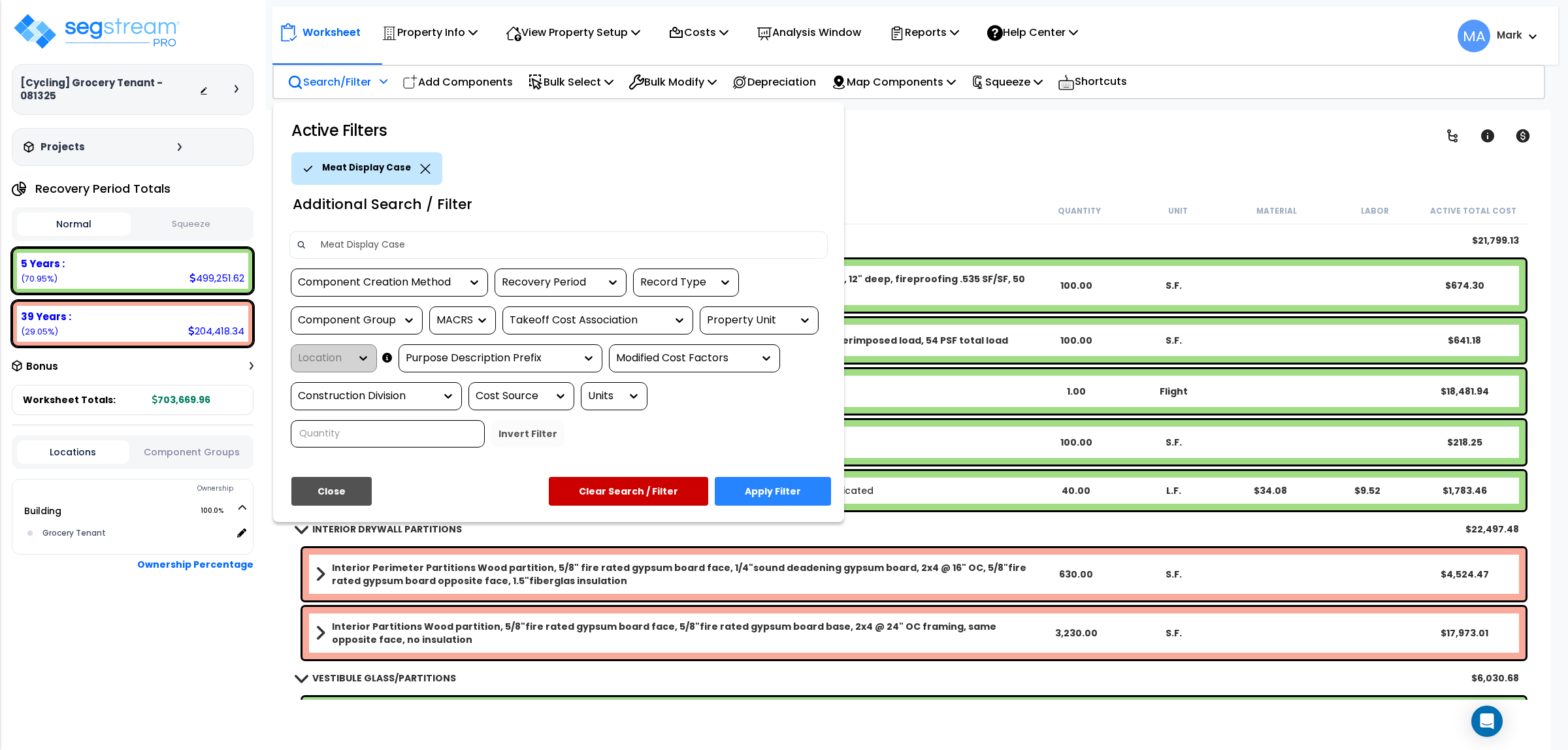
type input "Meat Display Case"
click at [816, 494] on button "Apply Filter" at bounding box center [773, 492] width 116 height 29
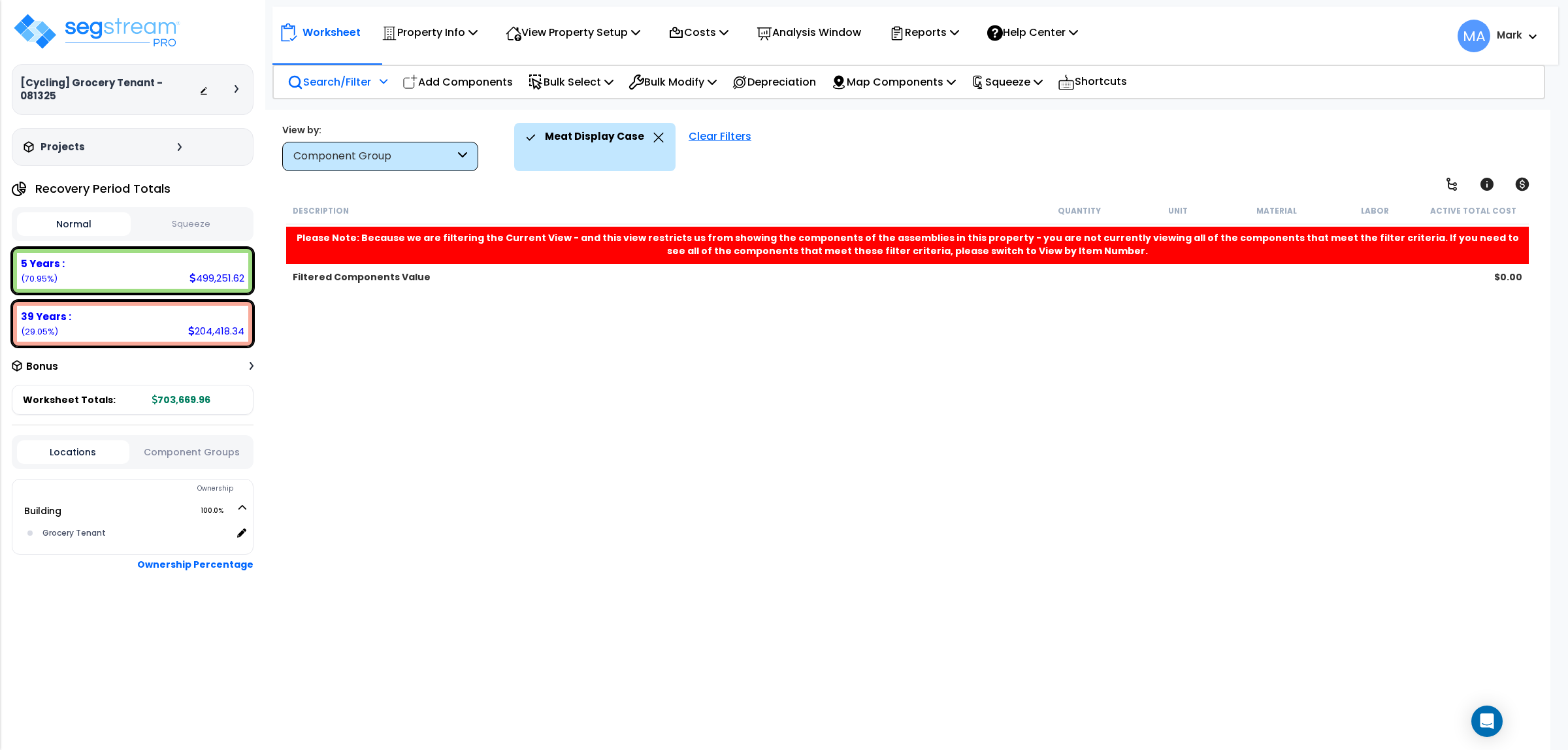
click at [374, 83] on div "Search/Filter Additional Search / Filter" at bounding box center [337, 82] width 100 height 31
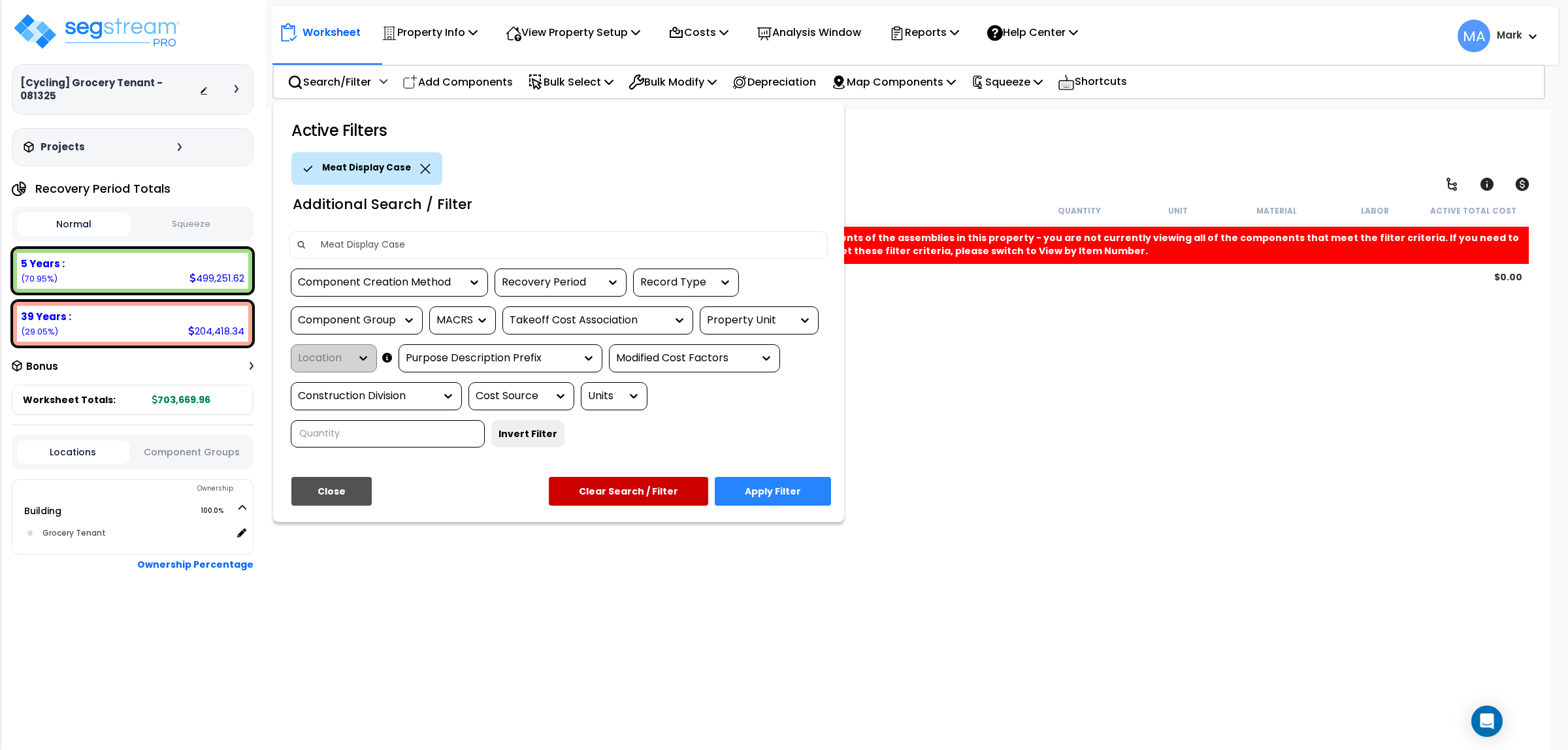
drag, startPoint x: 412, startPoint y: 239, endPoint x: 320, endPoint y: 235, distance: 92.1
click at [320, 235] on input "Meat Display Case" at bounding box center [567, 245] width 508 height 20
type input "Display Case"
click at [807, 500] on button "Apply Filter" at bounding box center [773, 492] width 116 height 29
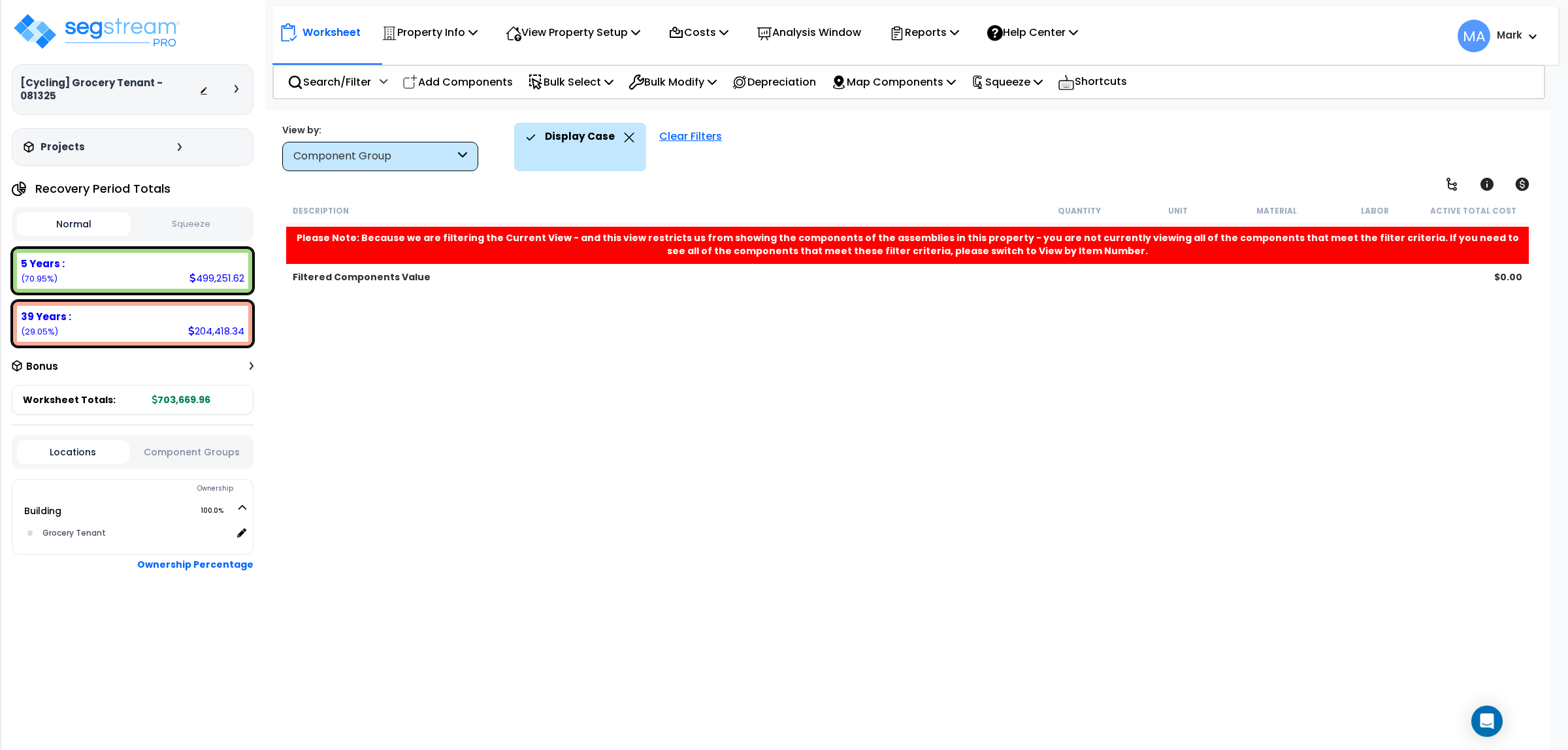
click at [628, 128] on div "Display Case" at bounding box center [579, 137] width 108 height 29
click at [620, 136] on div "Display Case" at bounding box center [579, 137] width 108 height 29
click at [624, 136] on icon at bounding box center [629, 138] width 10 height 10
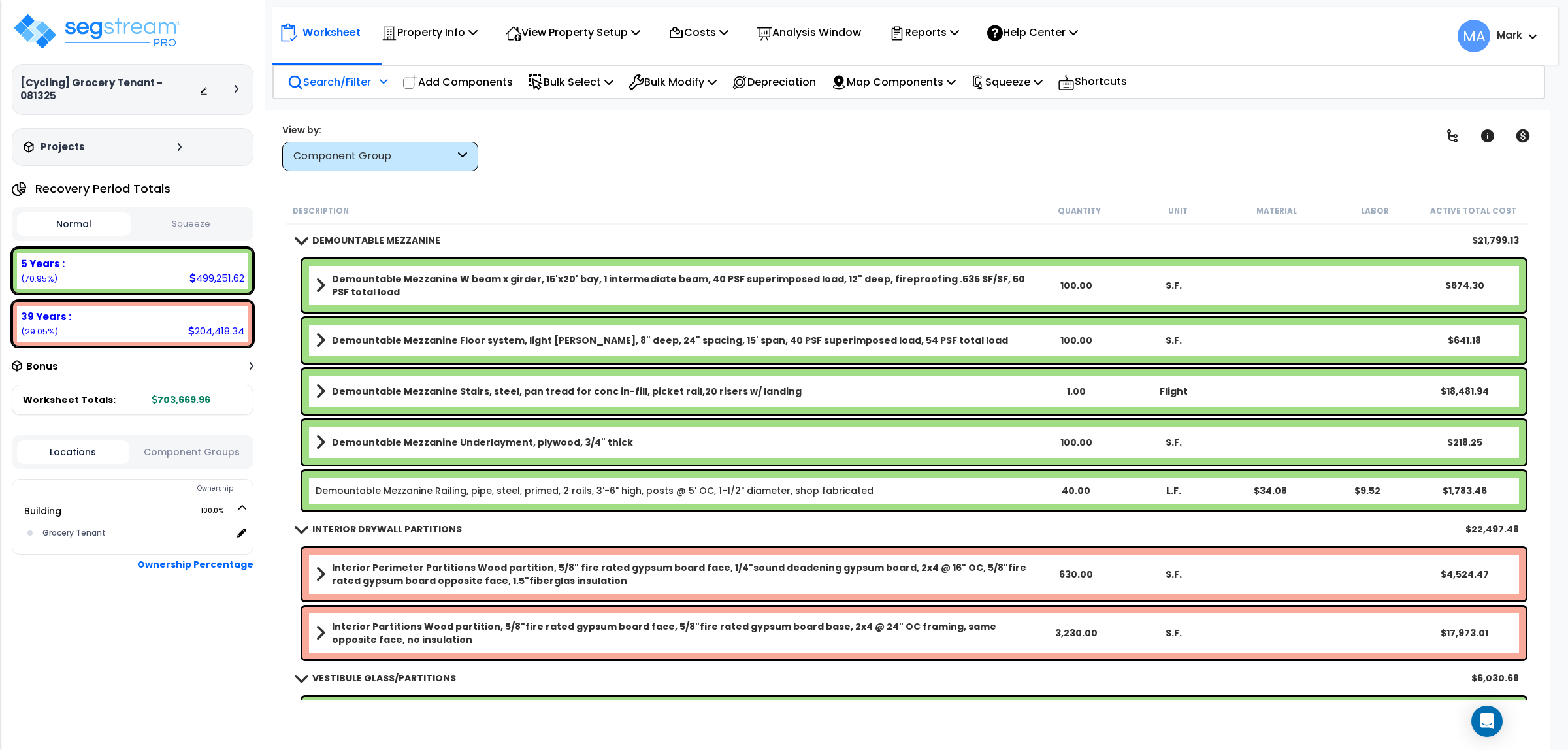
click at [304, 85] on p "Search/Filter" at bounding box center [329, 82] width 84 height 18
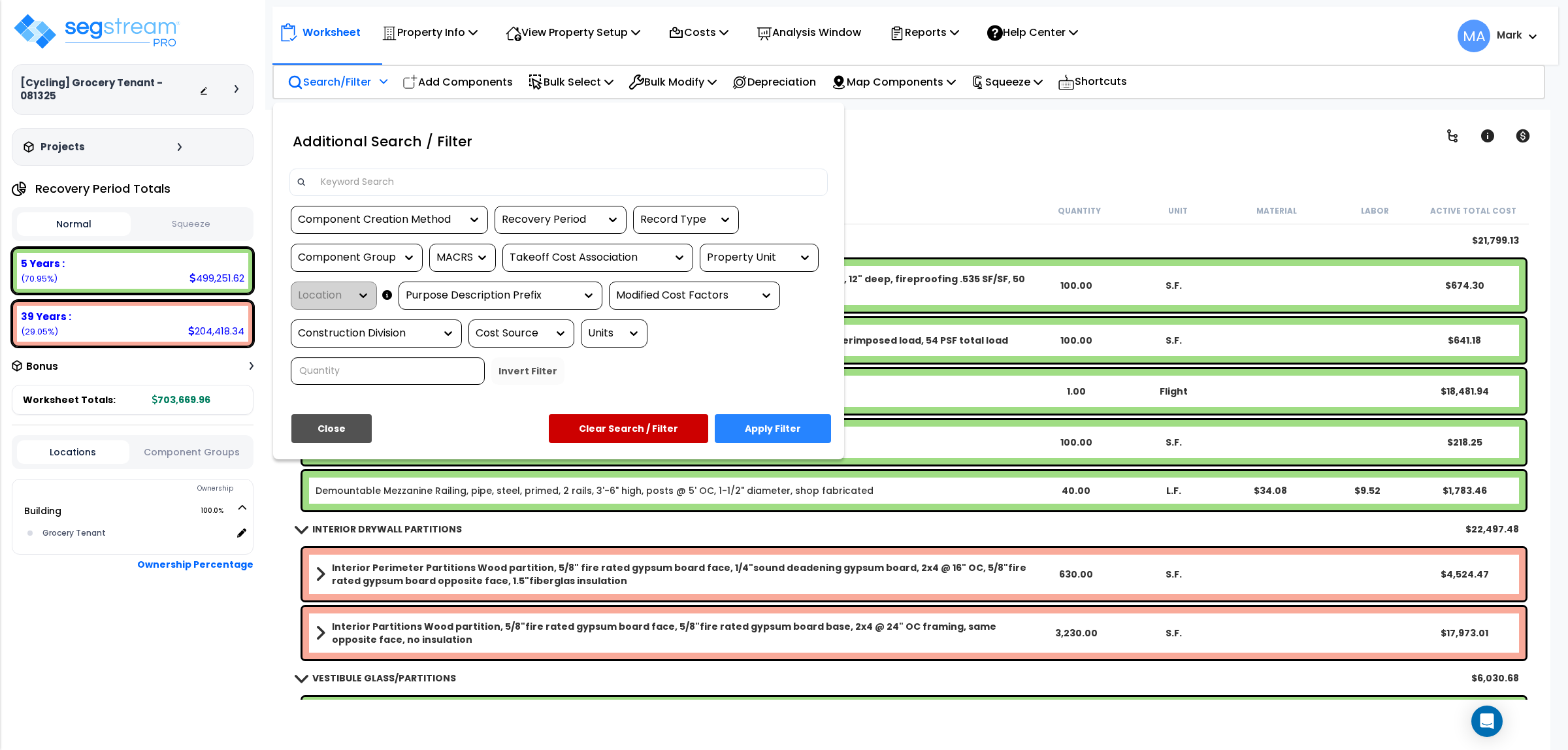
click at [337, 189] on input at bounding box center [567, 182] width 508 height 20
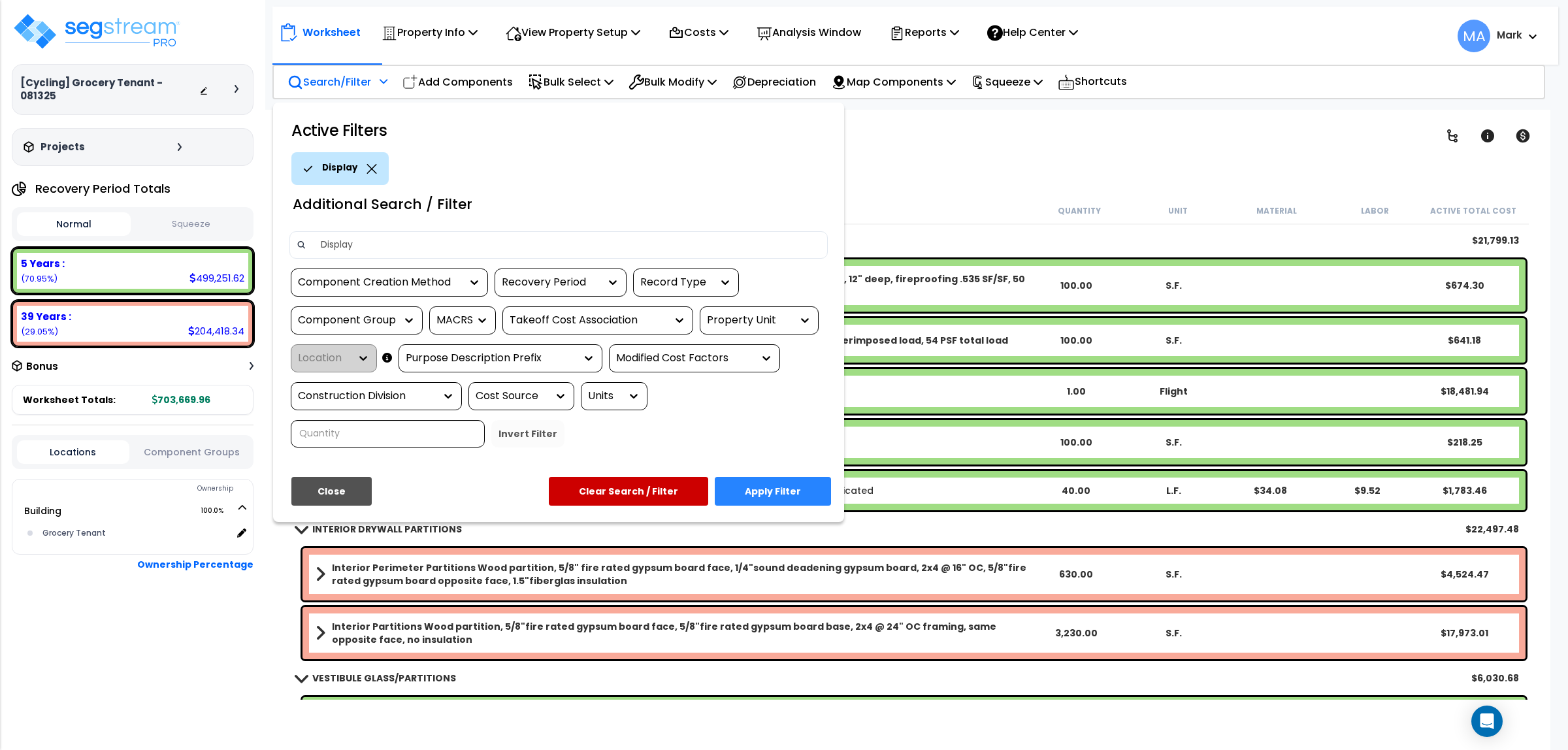
type input "Display"
click at [775, 484] on button "Apply Filter" at bounding box center [773, 492] width 116 height 29
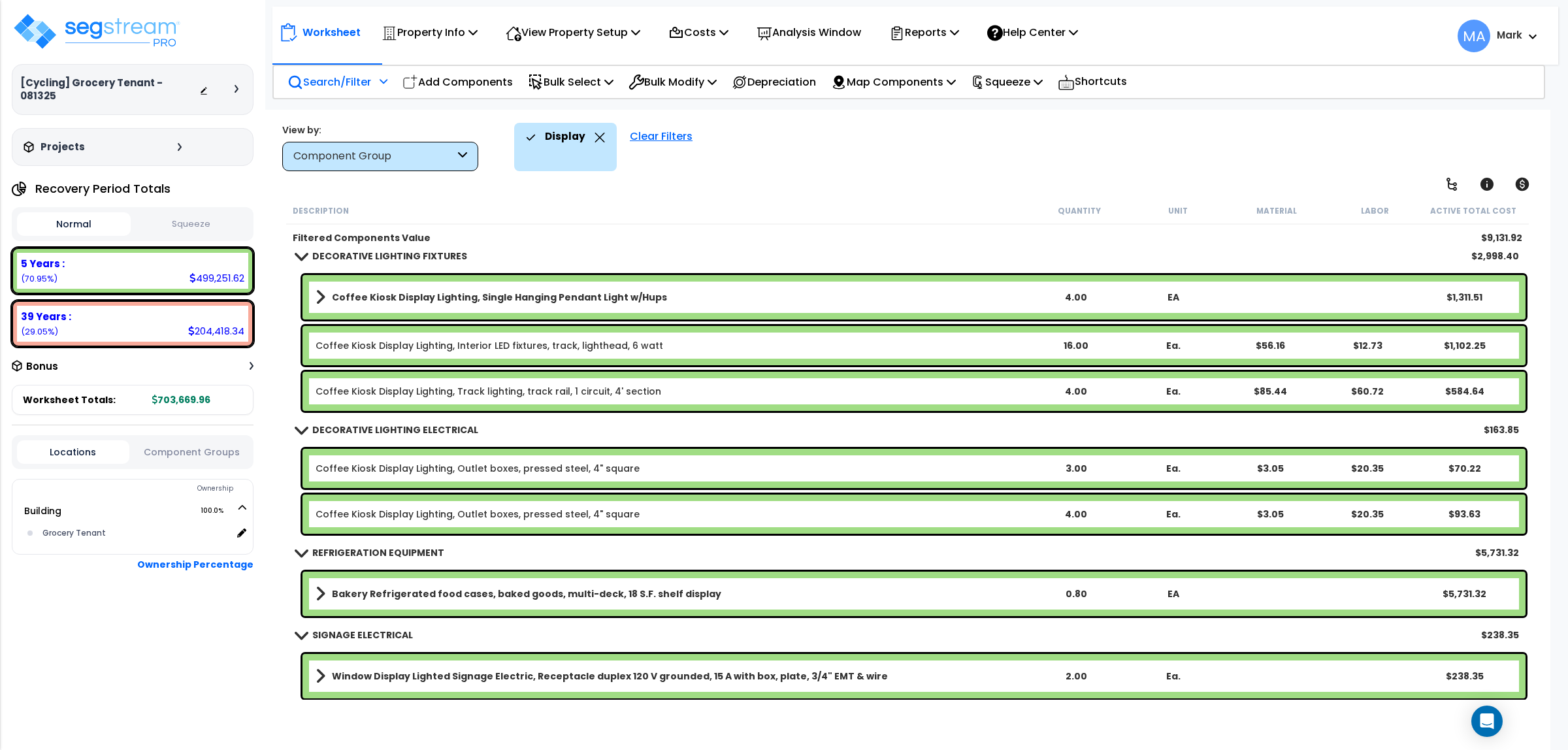
scroll to position [11, 0]
click at [413, 293] on b "Coffee Kiosk Display Lighting, Single Hanging Pendant Light w/Hups" at bounding box center [499, 296] width 335 height 13
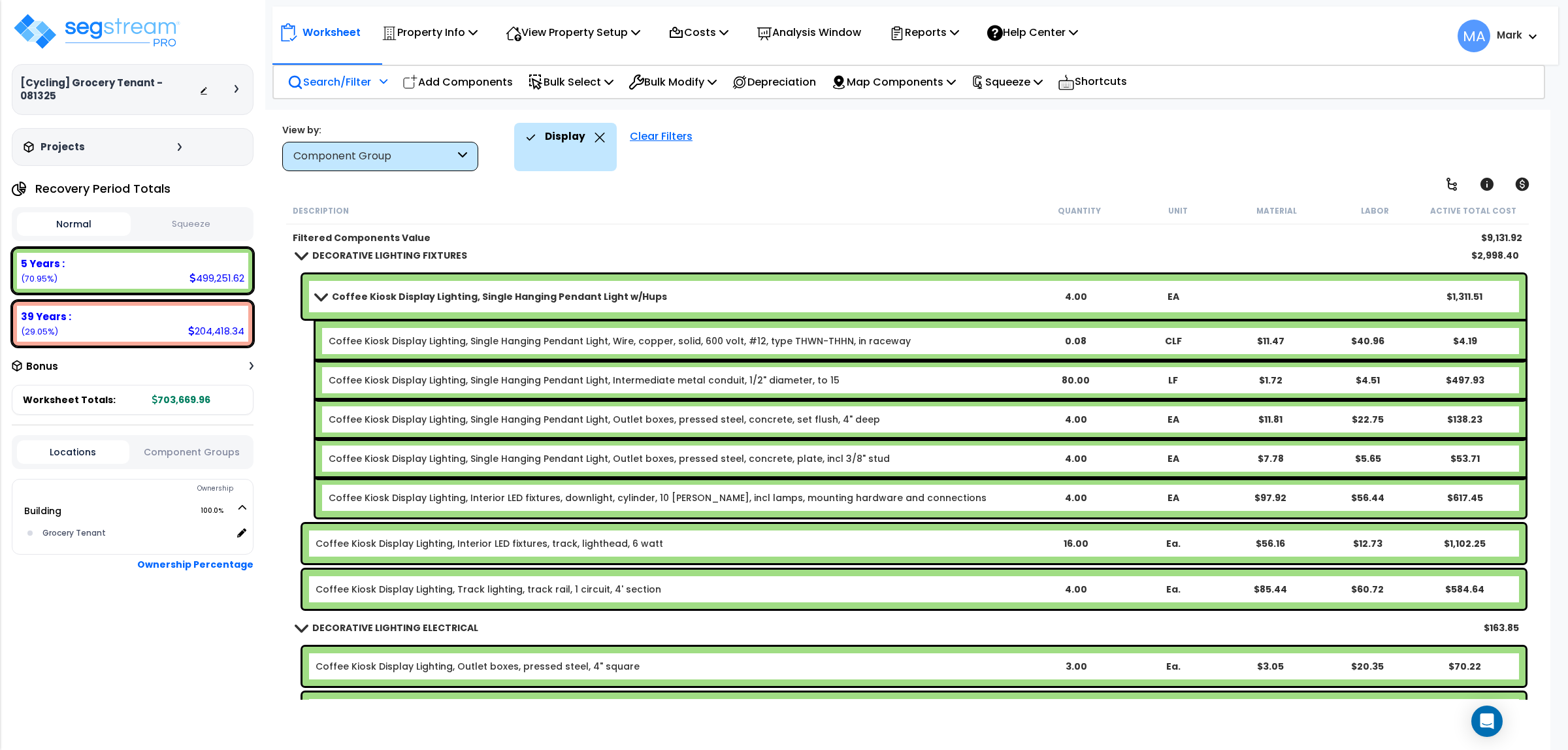
click at [412, 292] on b "Coffee Kiosk Display Lighting, Single Hanging Pendant Light w/Hups" at bounding box center [499, 296] width 335 height 13
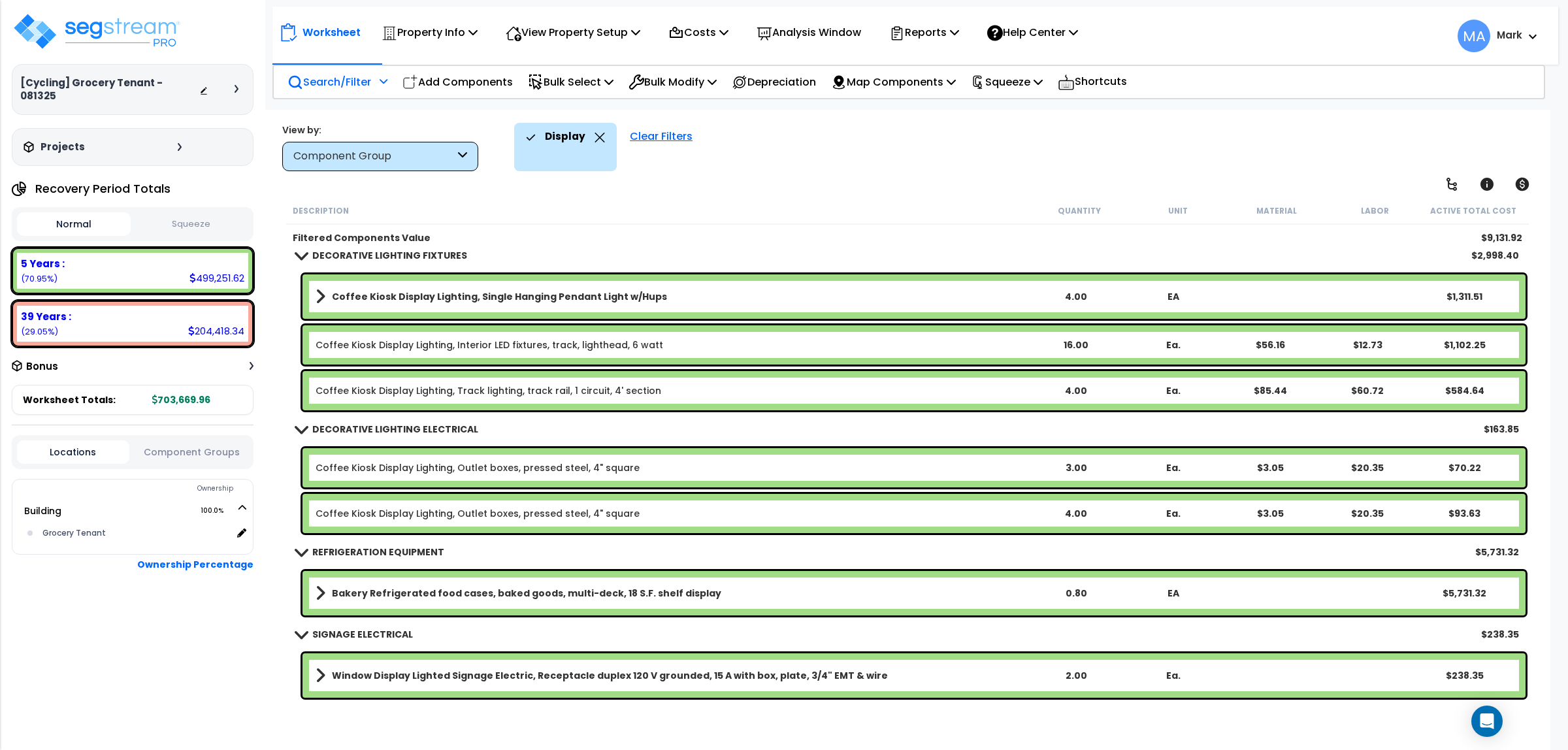
click at [438, 583] on div "Bakery Refrigerated food cases, baked goods, multi-deck, 18 S.F. shelf display …" at bounding box center [914, 593] width 1223 height 44
click at [447, 595] on b "Bakery Refrigerated food cases, baked goods, multi-deck, 18 S.F. shelf display" at bounding box center [527, 593] width 389 height 13
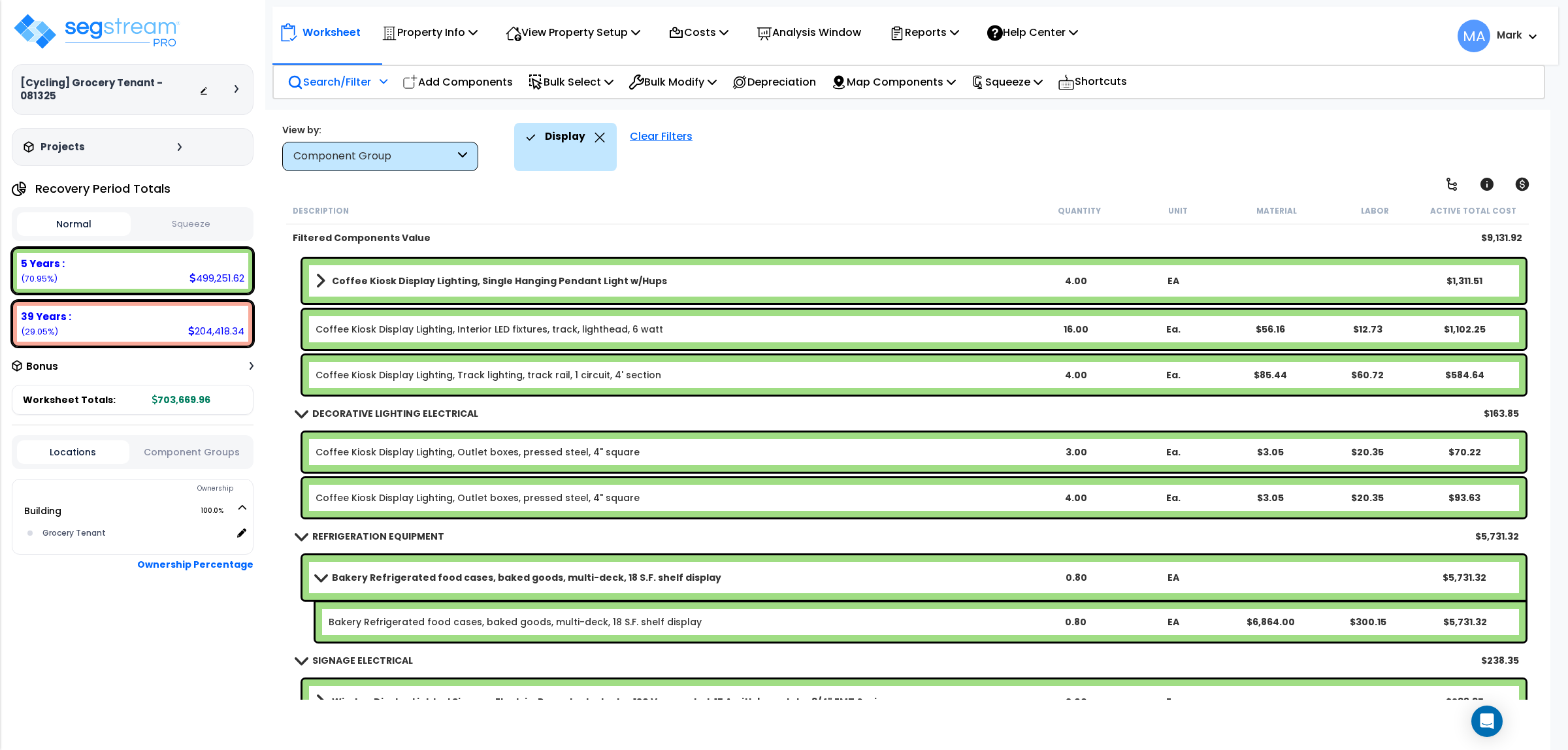
scroll to position [53, 0]
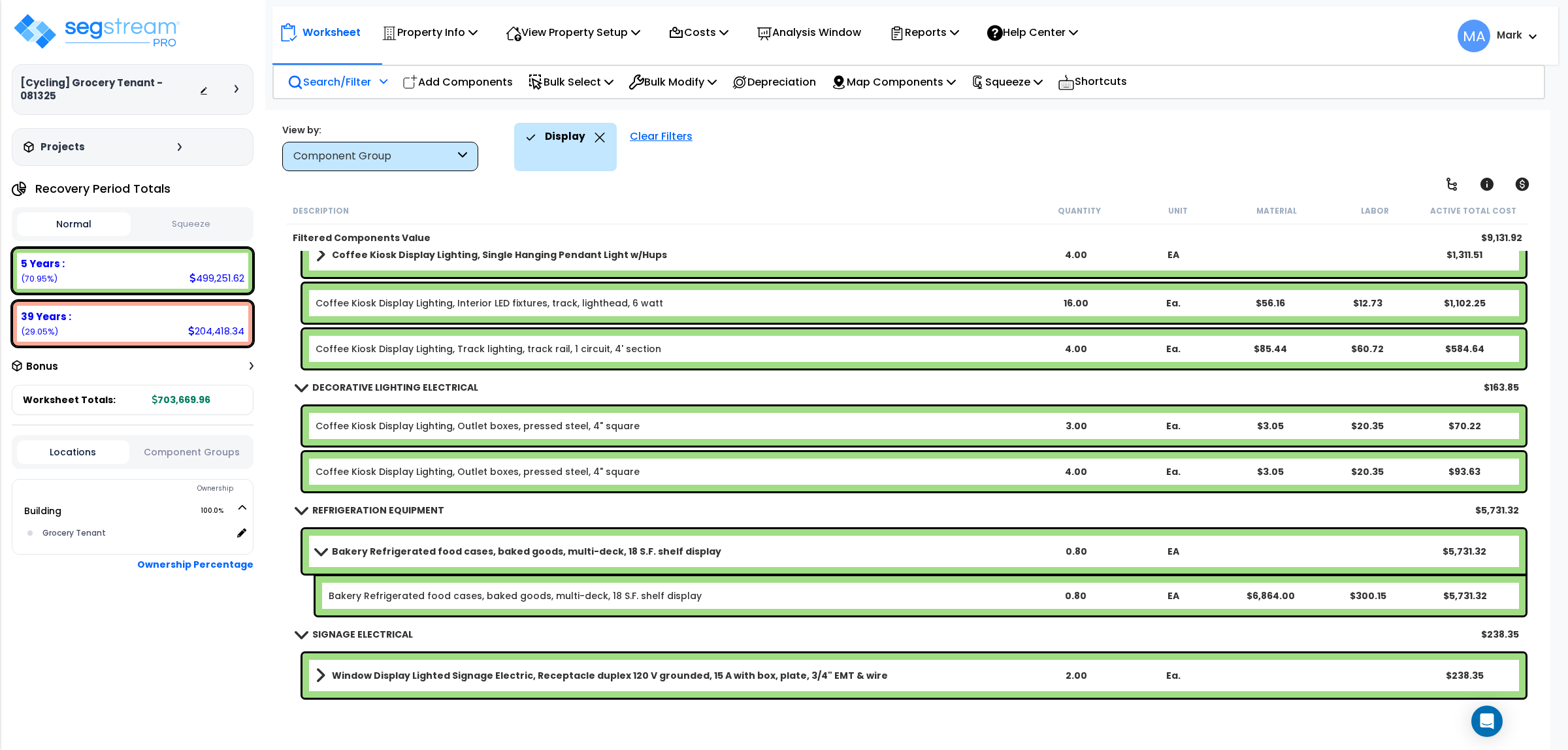
click at [598, 139] on icon at bounding box center [600, 138] width 10 height 10
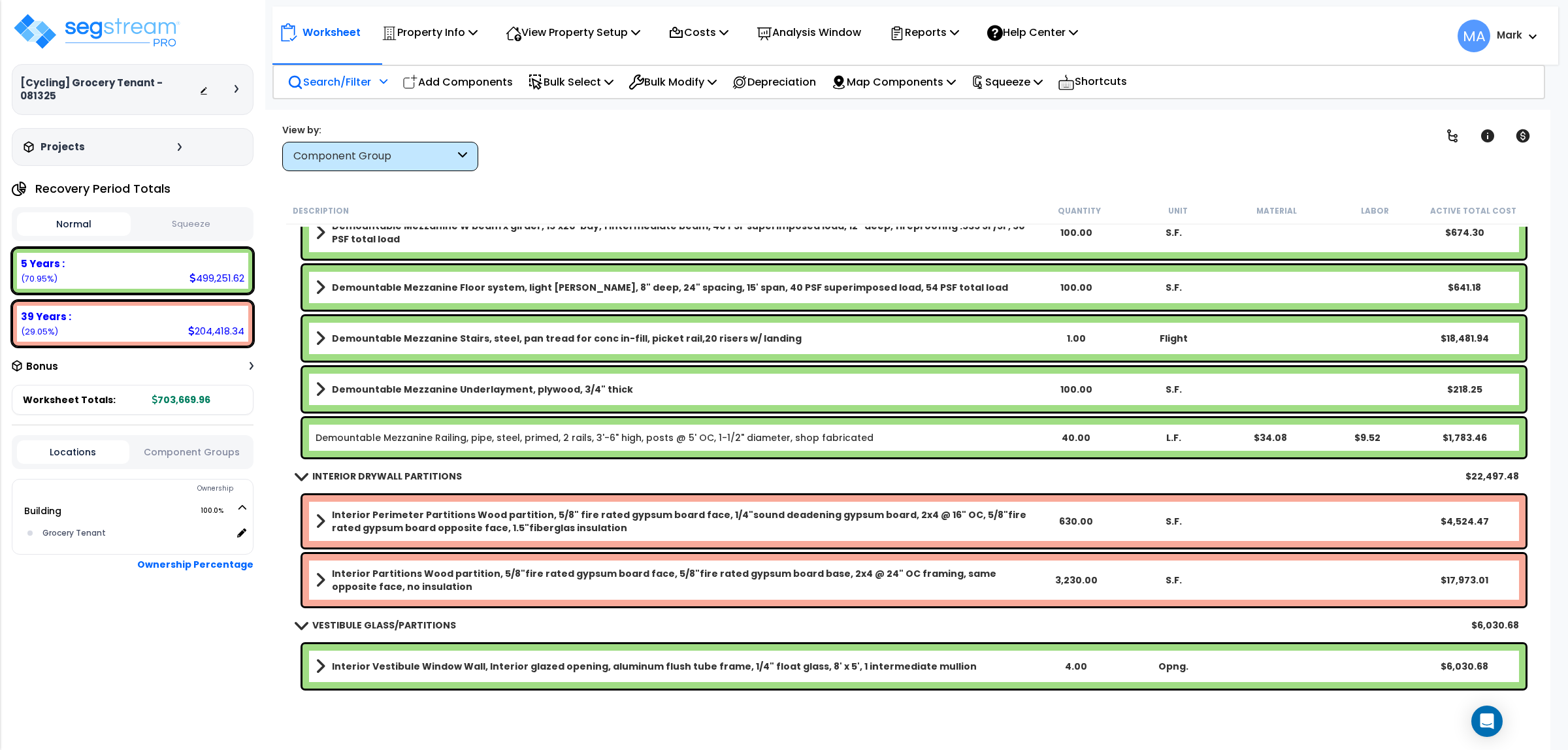
click at [324, 86] on p "Search/Filter" at bounding box center [329, 82] width 84 height 18
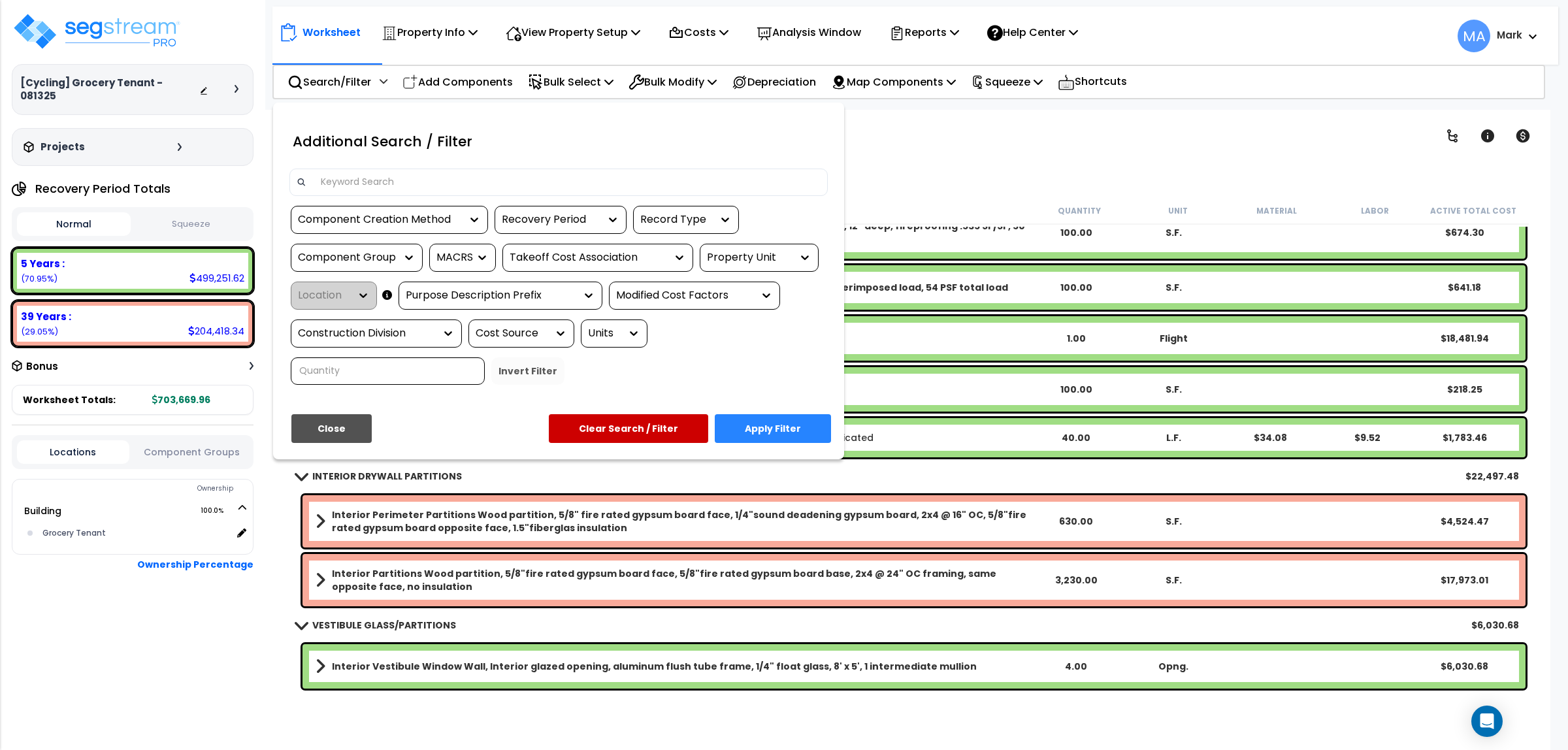
click at [380, 175] on input at bounding box center [567, 182] width 508 height 20
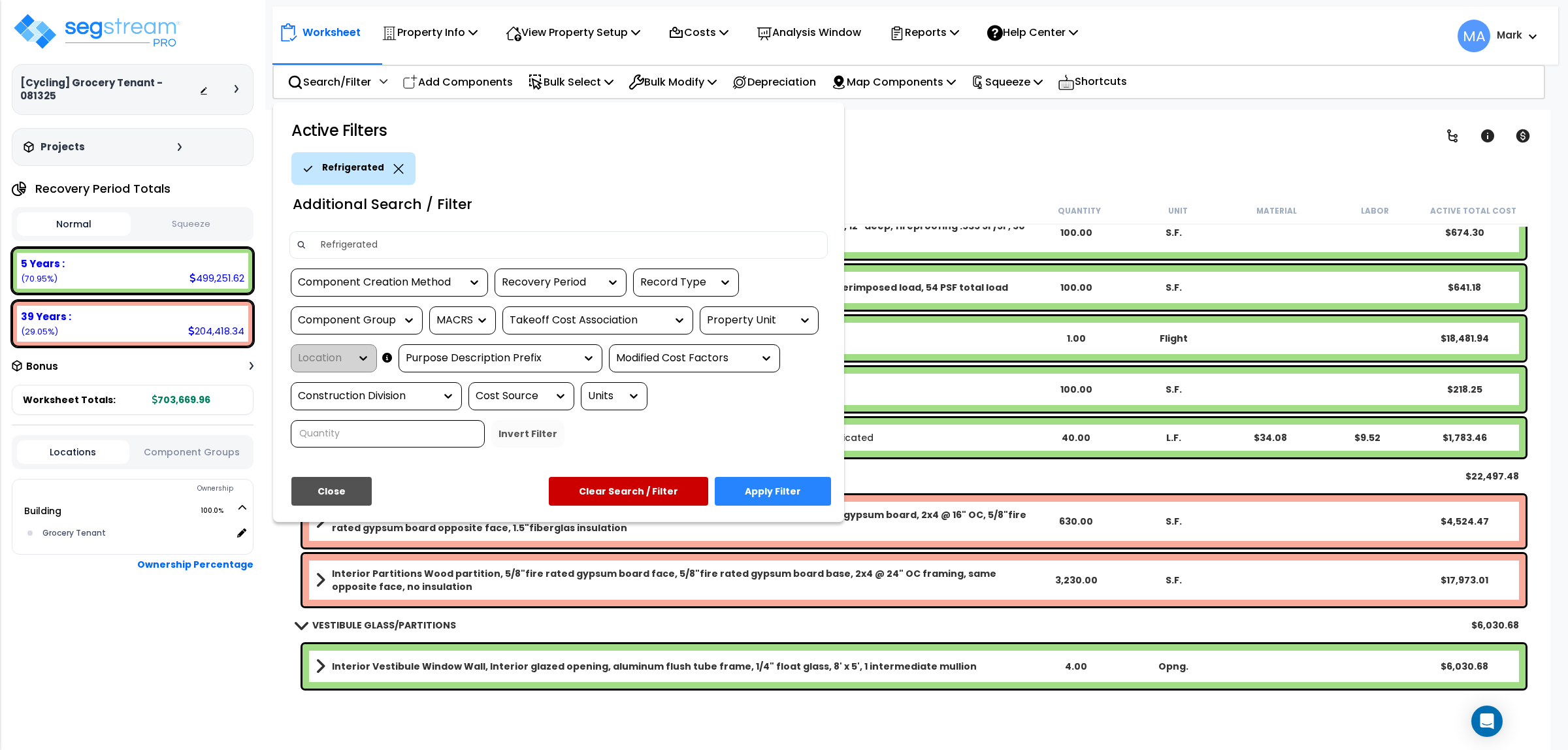
type input "Refrigerated"
click at [786, 492] on button "Apply Filter" at bounding box center [773, 492] width 116 height 29
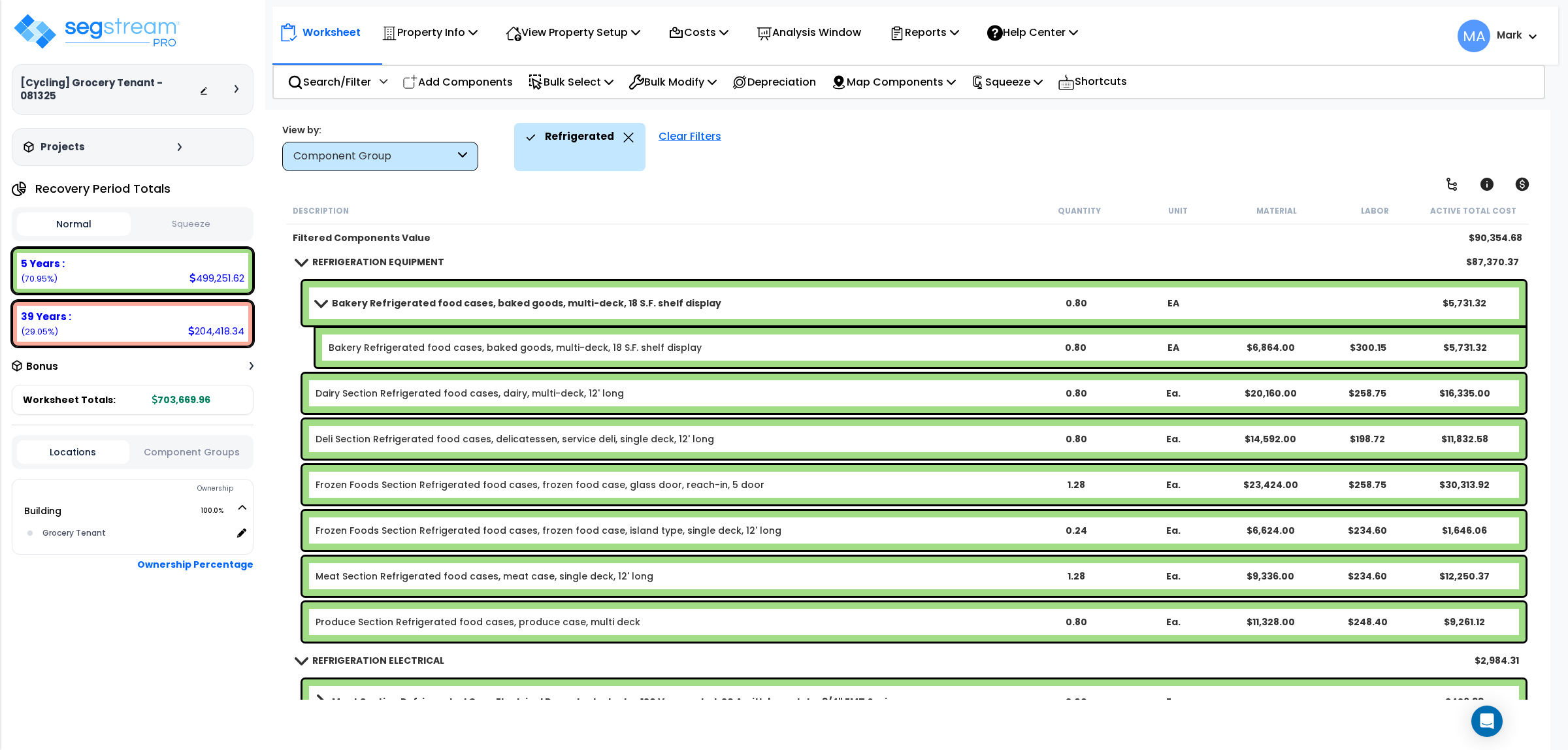
scroll to position [0, 0]
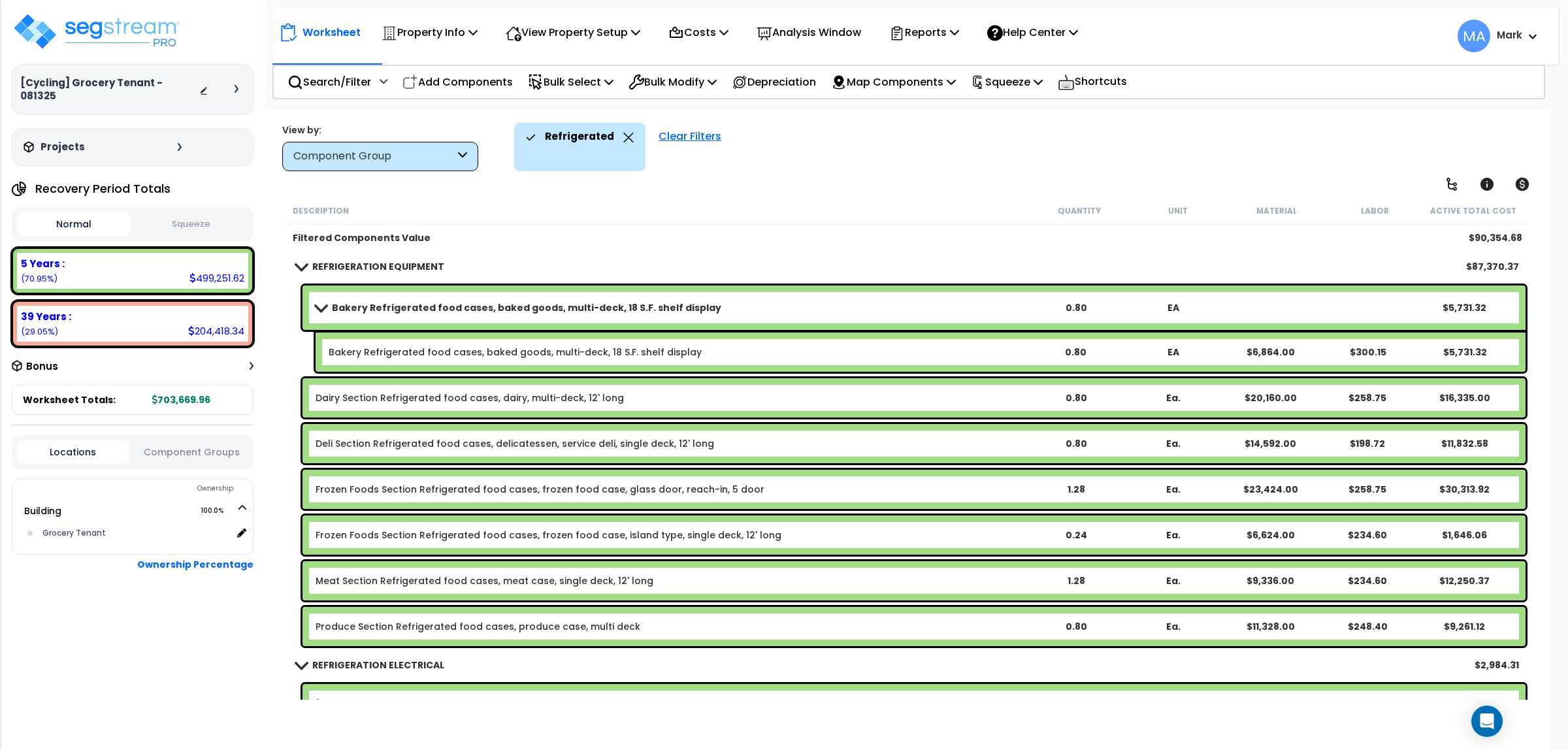
click at [624, 136] on icon at bounding box center [629, 138] width 10 height 10
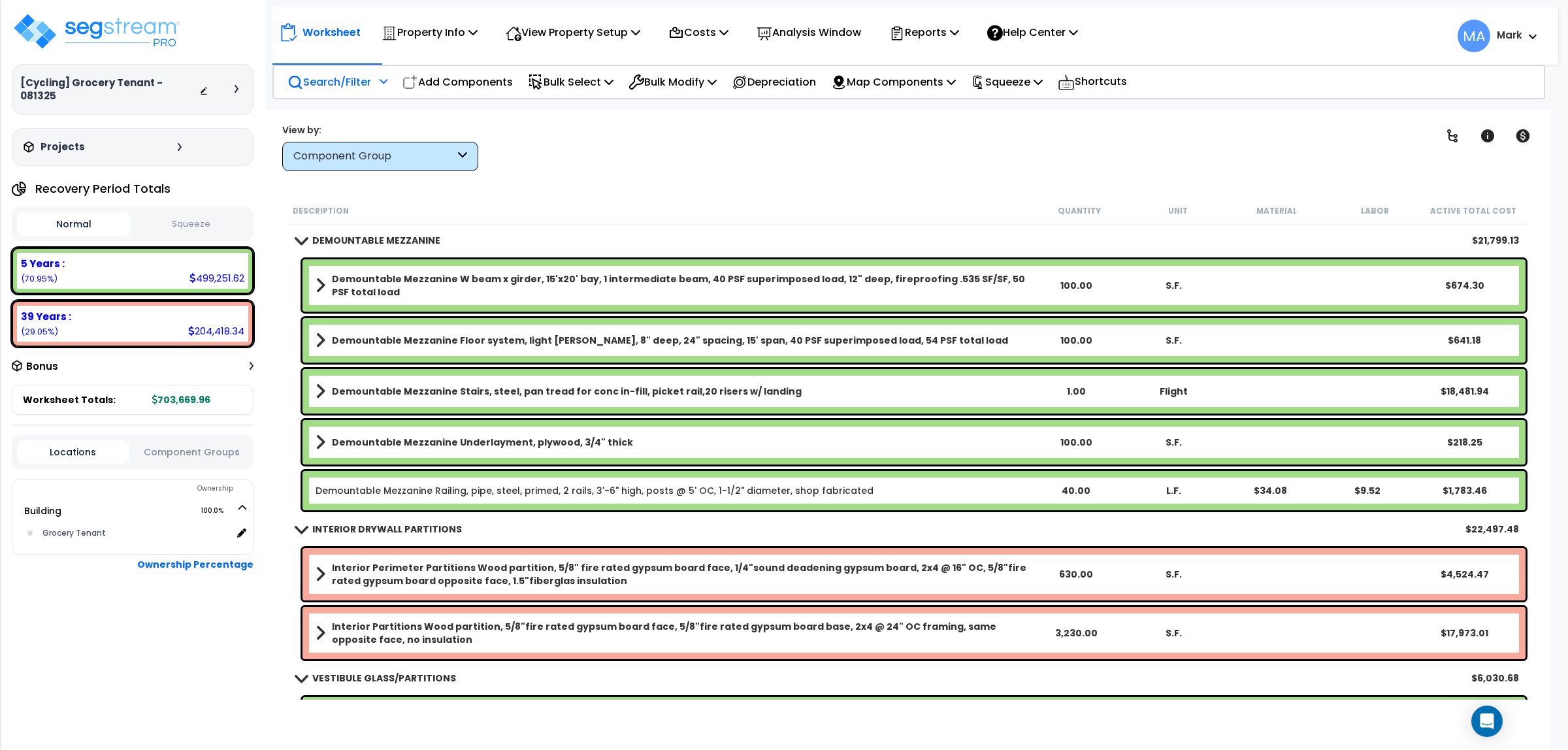
click at [337, 80] on p "Search/Filter" at bounding box center [329, 82] width 84 height 18
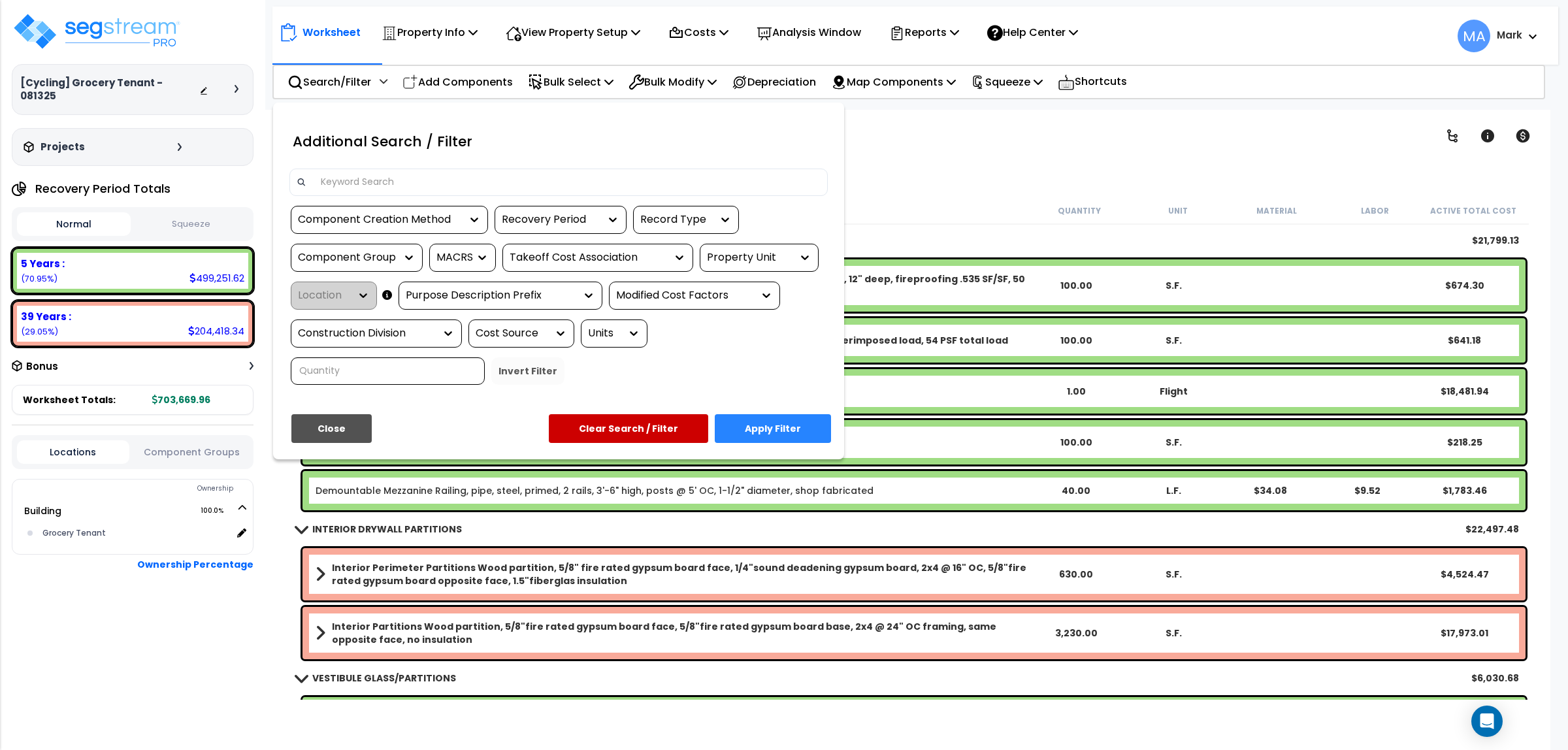
click at [374, 181] on input at bounding box center [567, 182] width 508 height 20
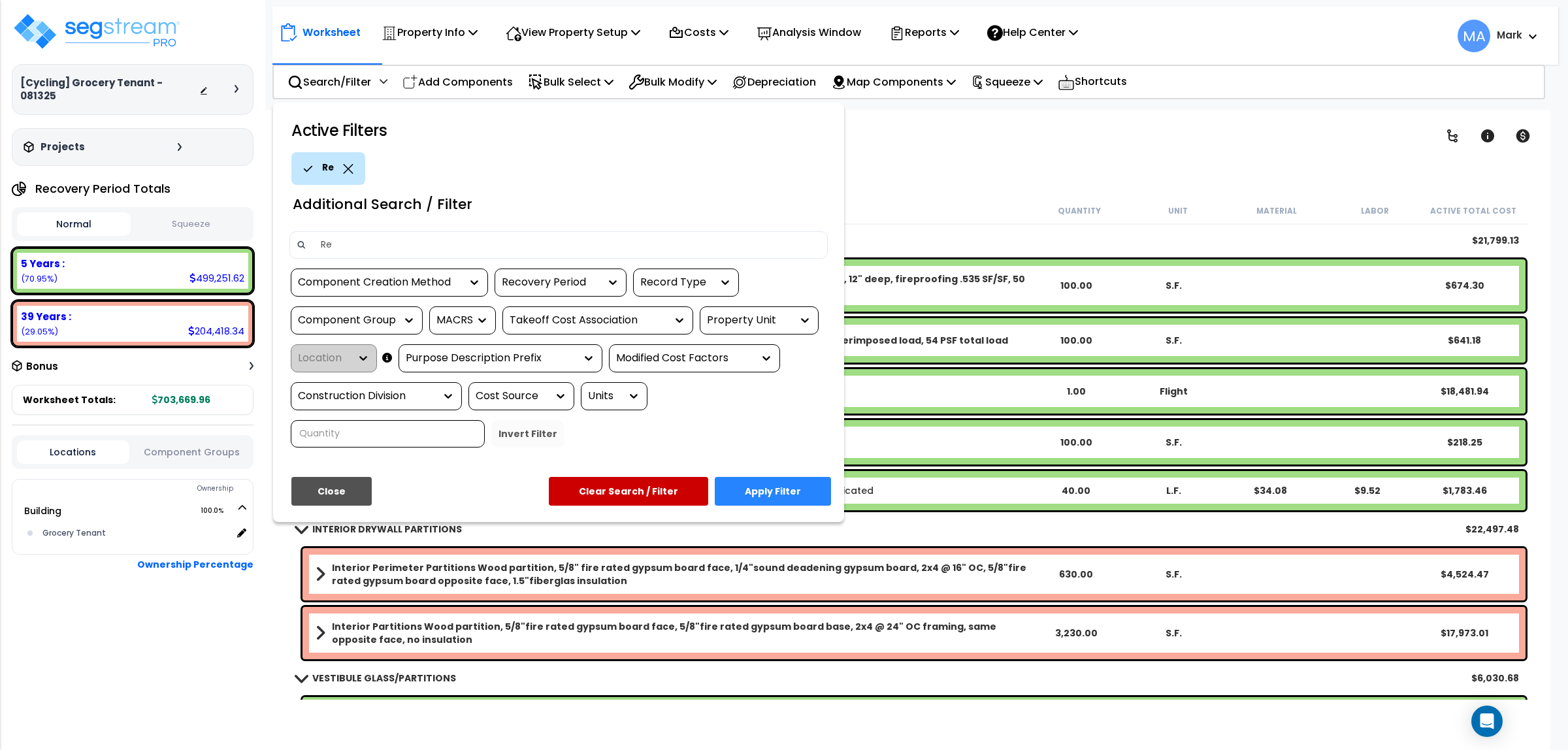
type input "R"
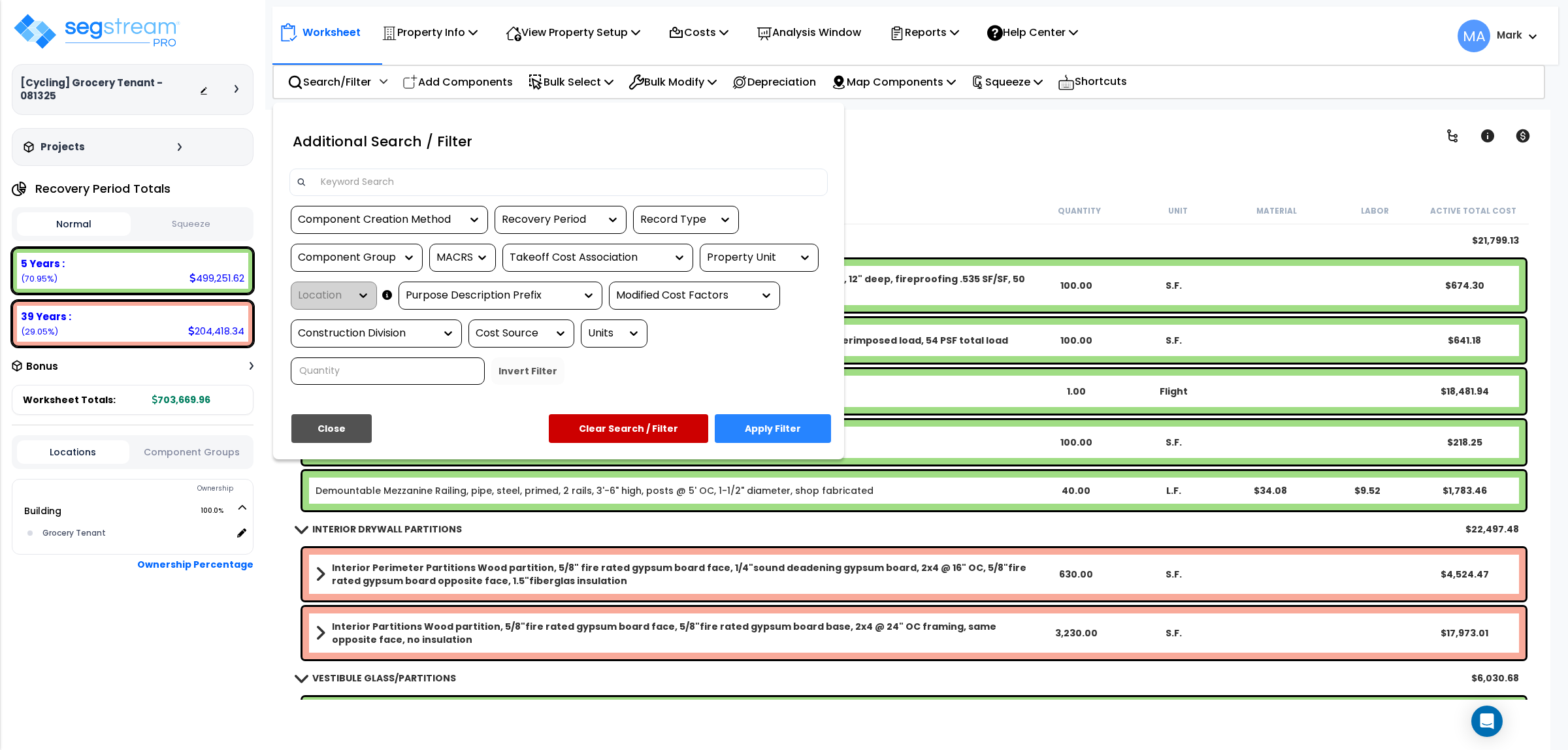
click at [1063, 155] on div at bounding box center [784, 375] width 1568 height 750
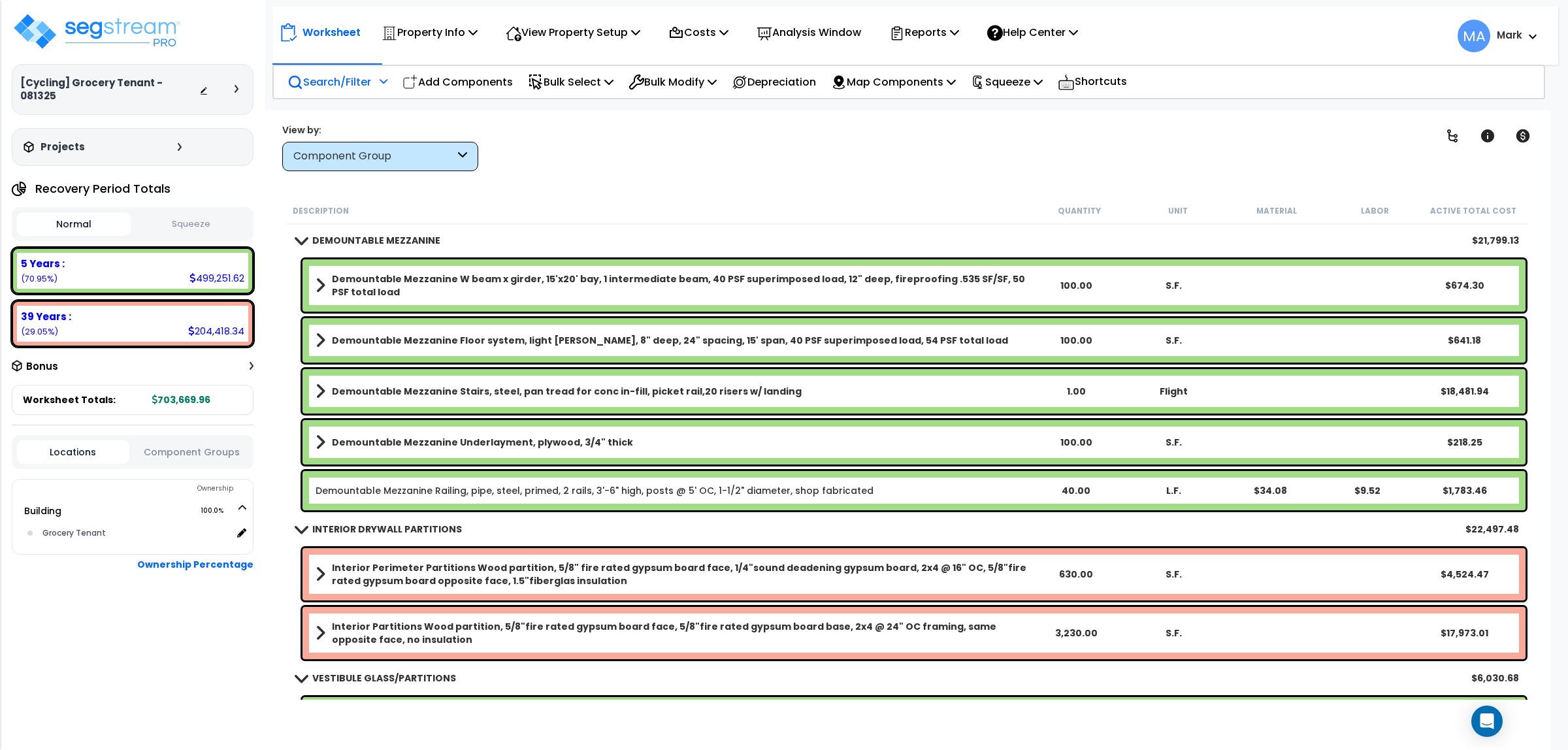
click at [356, 73] on p "Search/Filter" at bounding box center [329, 82] width 84 height 18
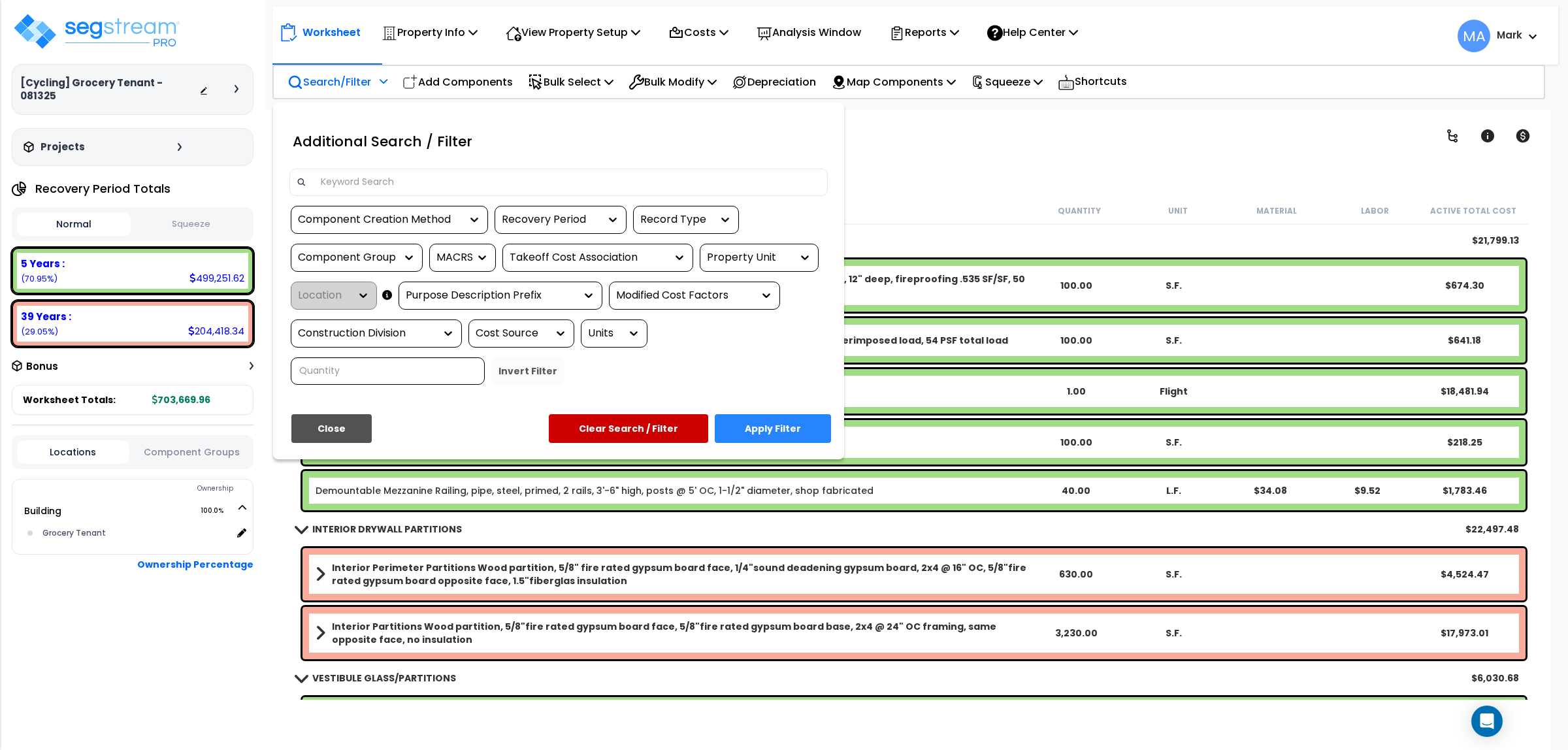
click at [358, 178] on input at bounding box center [567, 182] width 508 height 20
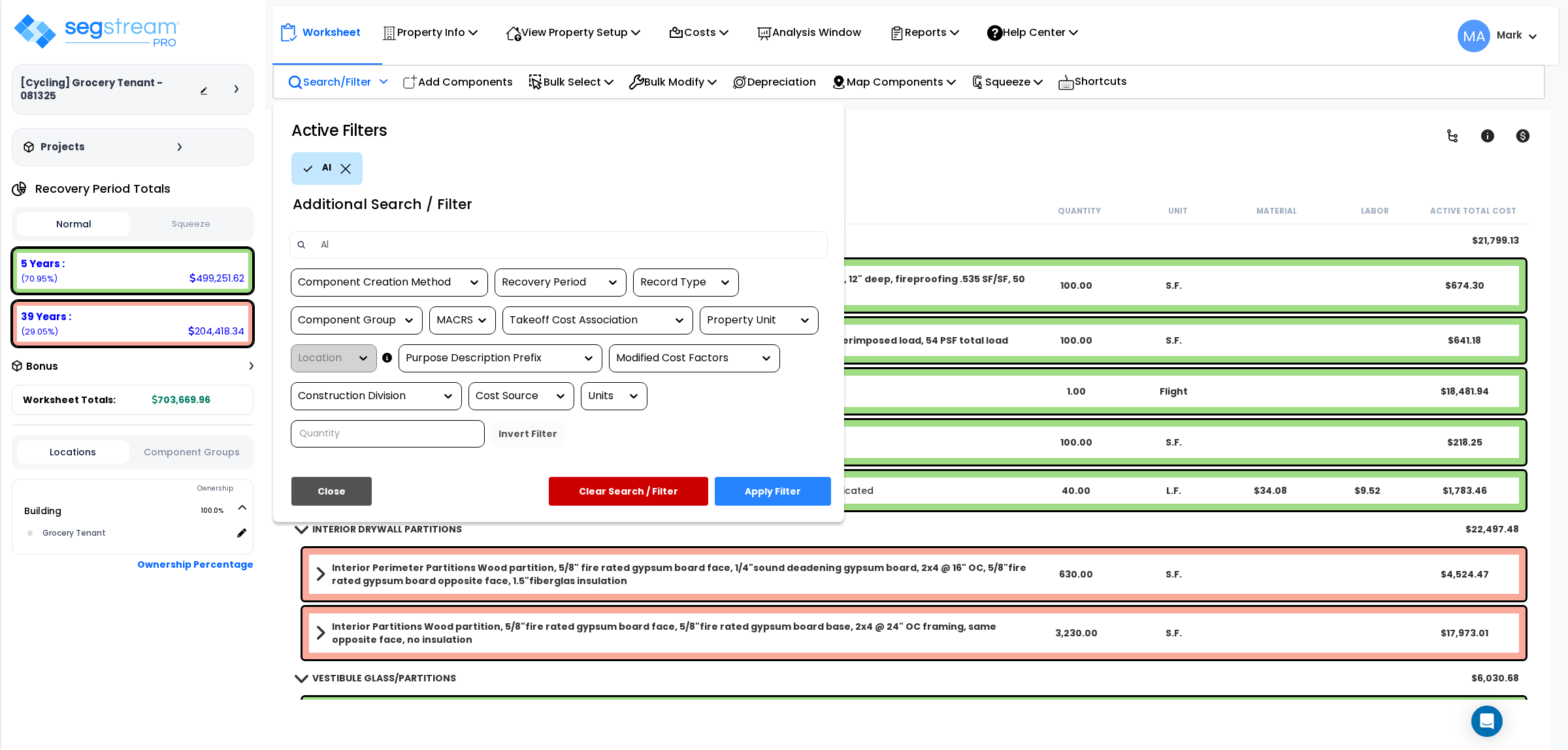
type input "A"
type input "Walk-in"
click at [772, 481] on button "Apply Filter" at bounding box center [773, 492] width 116 height 29
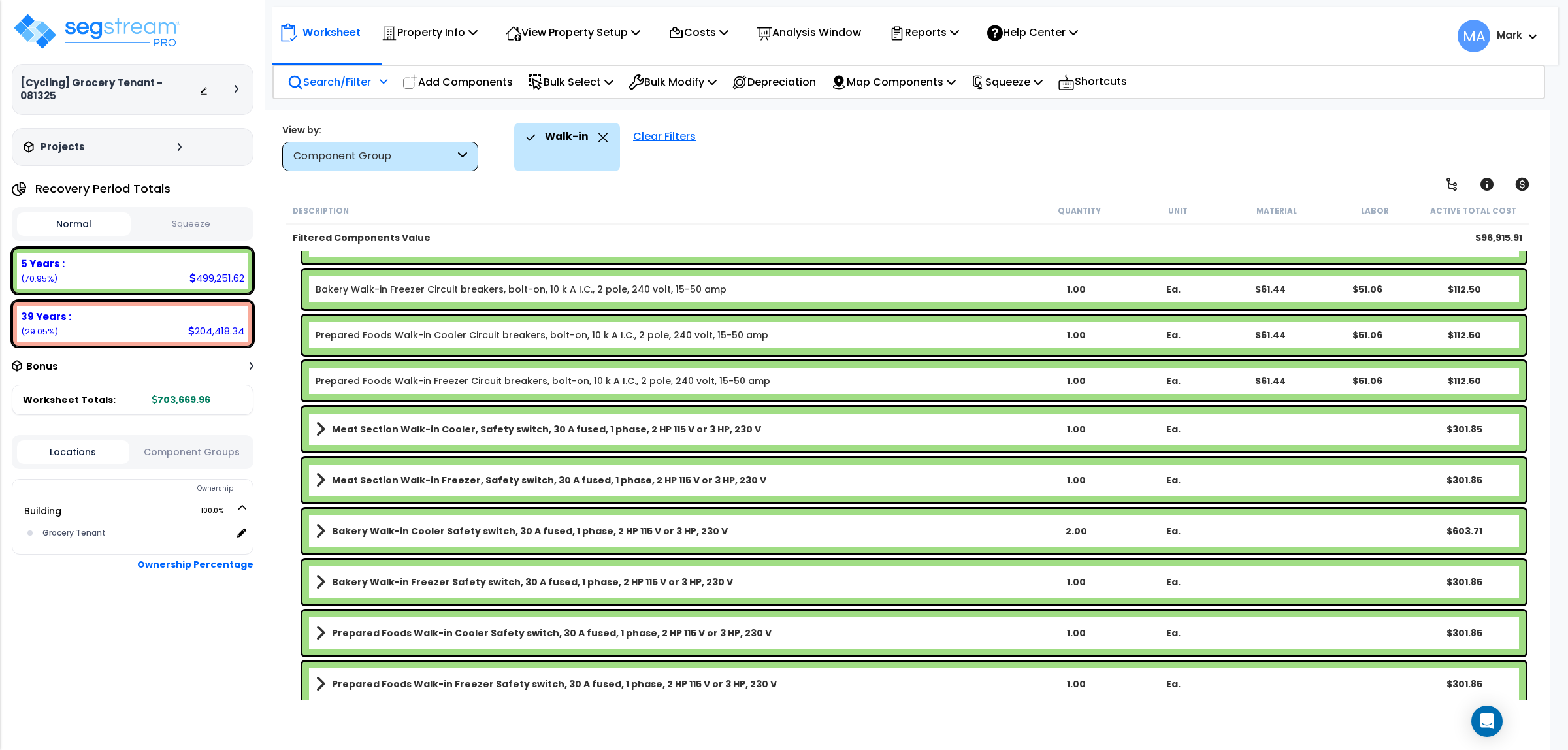
scroll to position [499, 0]
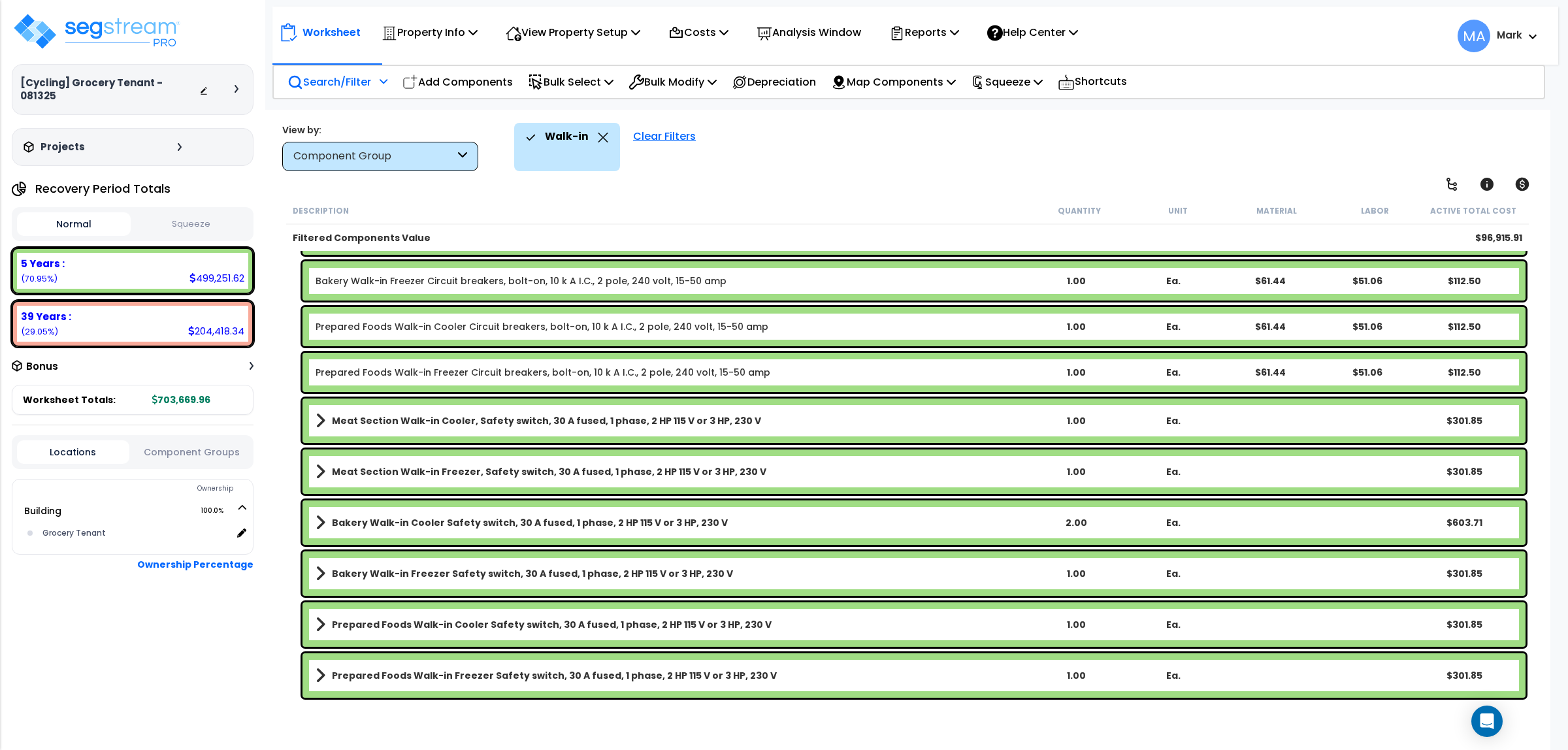
click at [352, 86] on p "Search/Filter" at bounding box center [329, 82] width 84 height 18
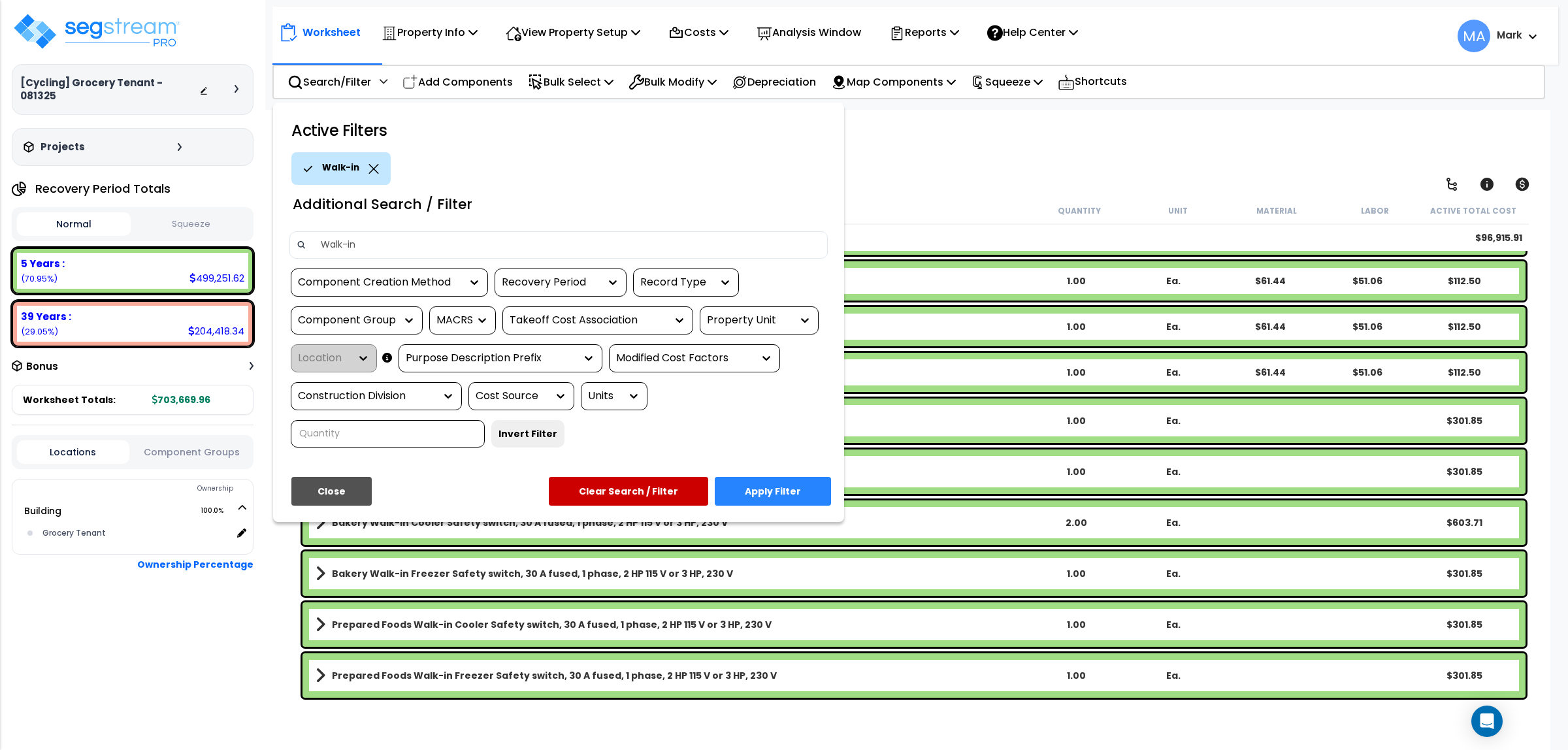
drag, startPoint x: 366, startPoint y: 240, endPoint x: 312, endPoint y: 237, distance: 54.1
click at [312, 237] on div "Walk-in" at bounding box center [559, 245] width 539 height 27
type input "Prepared Foods"
click at [814, 495] on button "Apply Filter" at bounding box center [773, 492] width 116 height 29
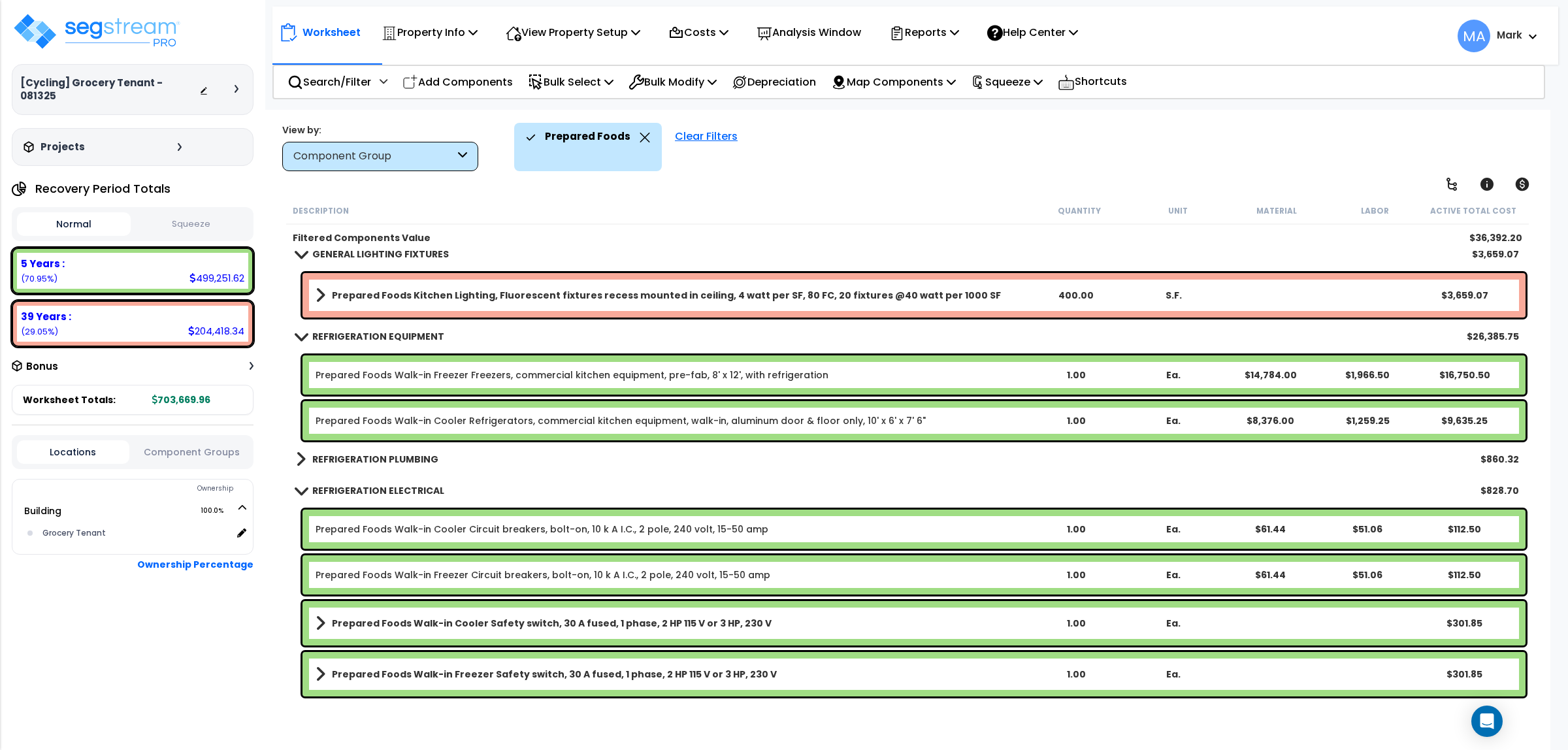
scroll to position [94, 0]
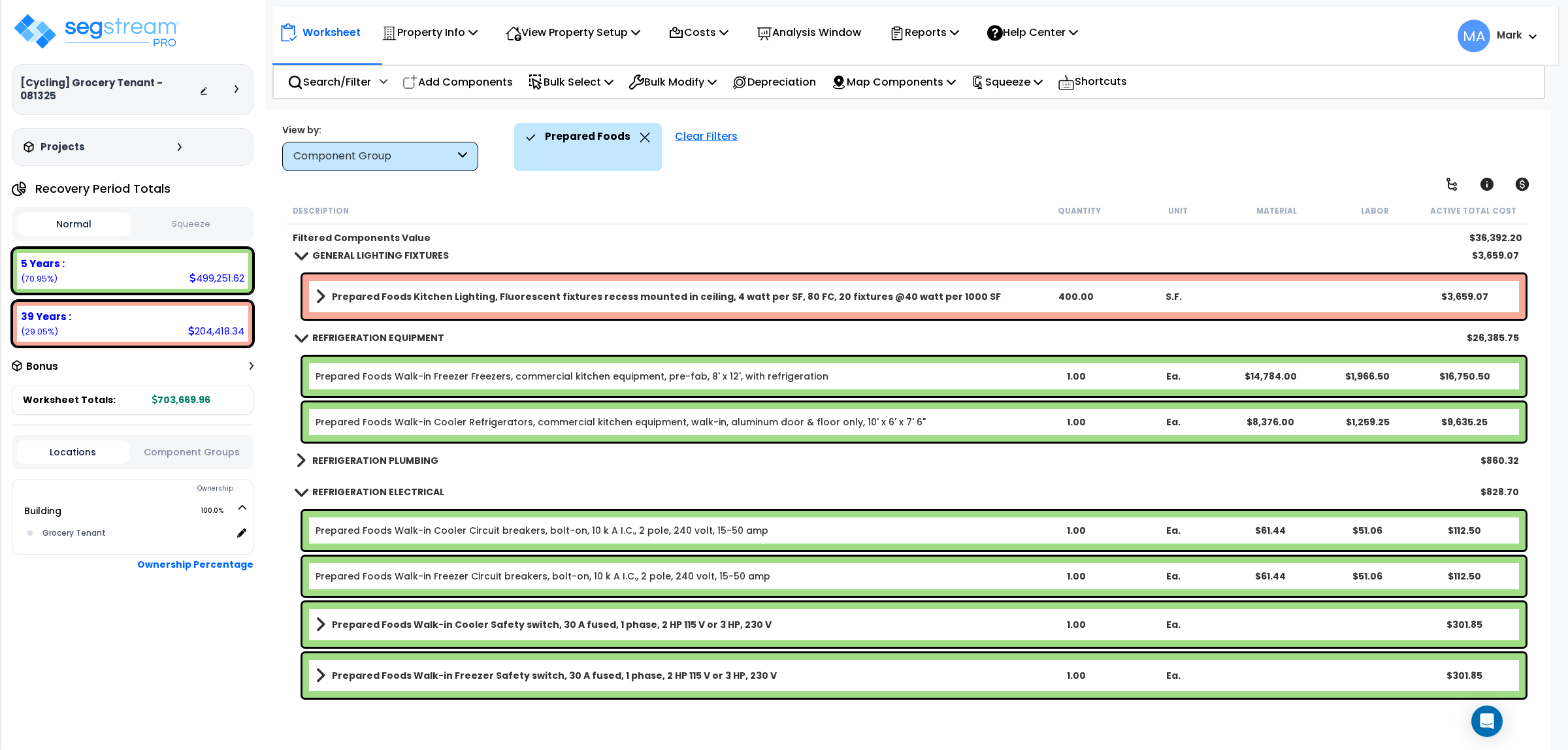
click at [394, 452] on div "REFRIGERATION PLUMBING $860.32" at bounding box center [908, 460] width 1237 height 32
click at [394, 453] on link "REFRIGERATION PLUMBING" at bounding box center [366, 460] width 142 height 18
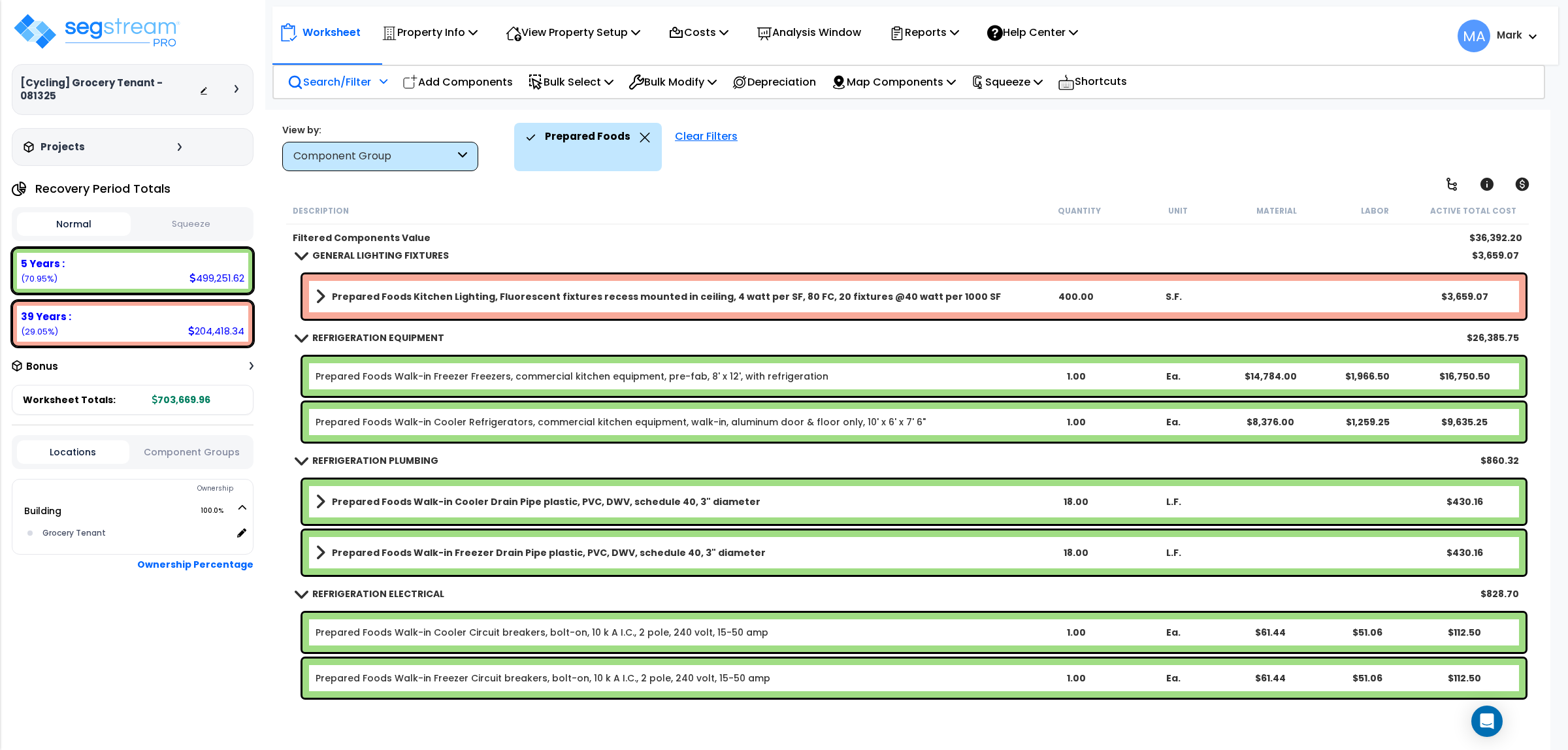
click at [340, 79] on p "Search/Filter" at bounding box center [329, 82] width 84 height 18
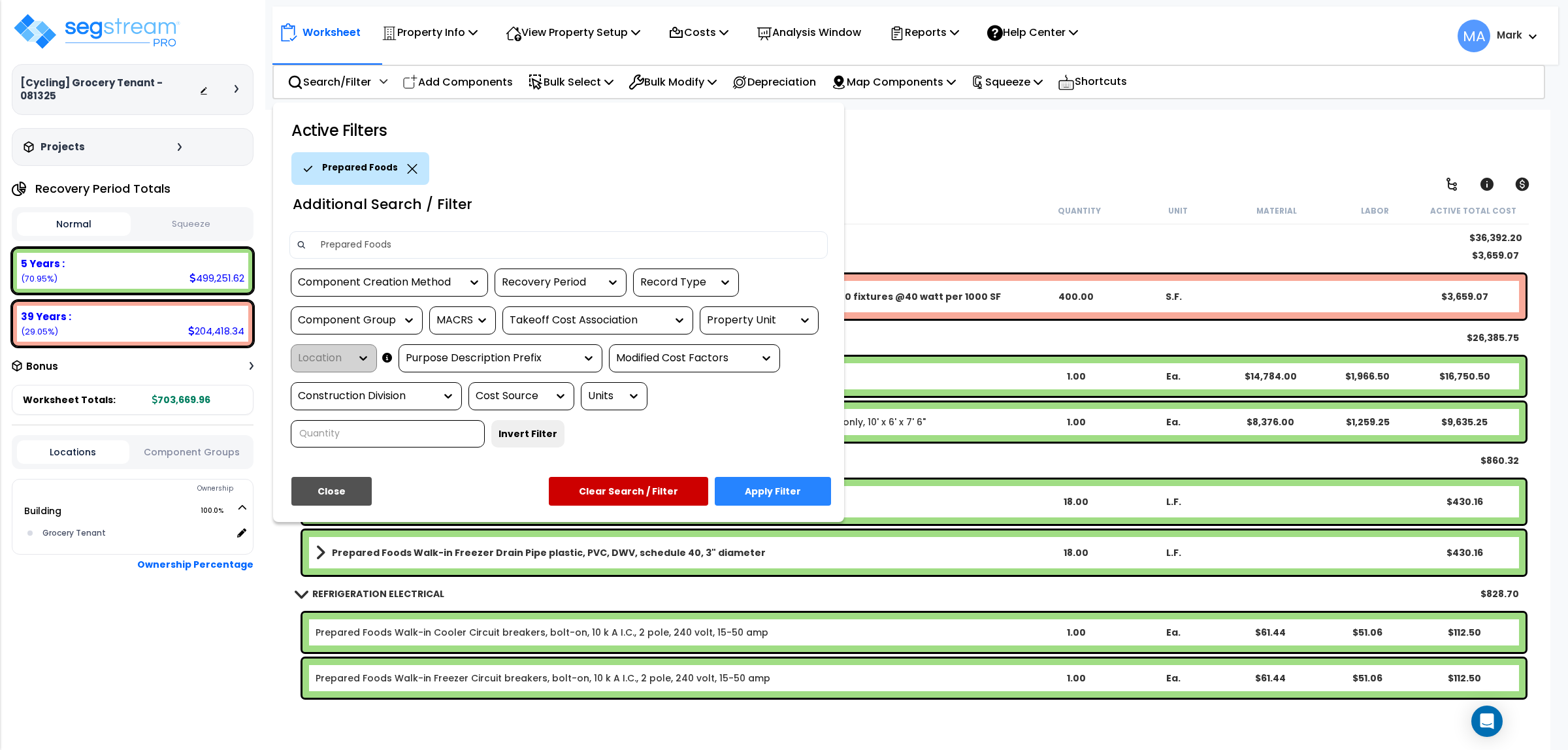
click at [349, 245] on input "Prepared Foods" at bounding box center [567, 245] width 508 height 20
type input "Kitchen"
click at [784, 499] on button "Apply Filter" at bounding box center [773, 492] width 116 height 29
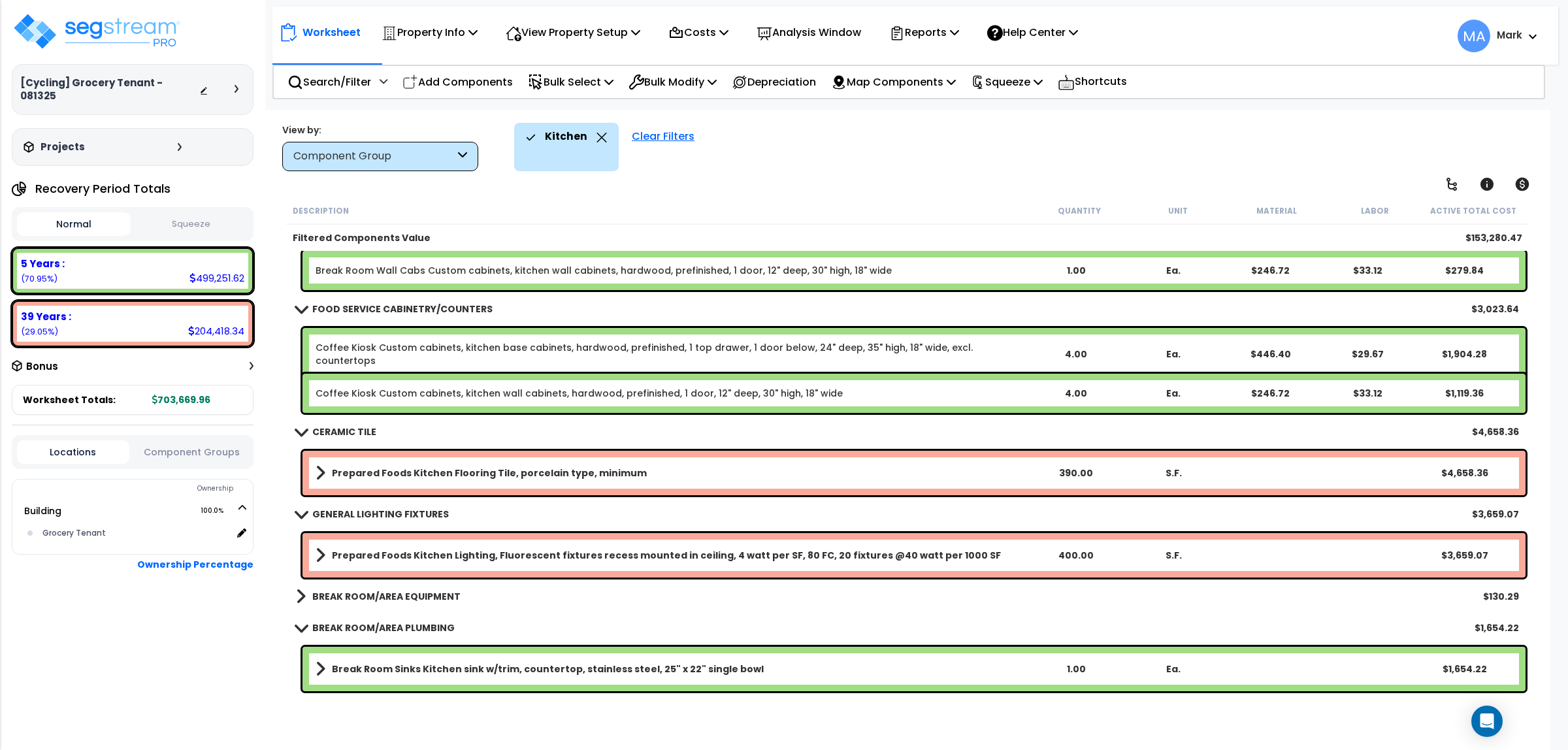
click at [384, 590] on b "BREAK ROOM/AREA EQUIPMENT" at bounding box center [387, 596] width 148 height 13
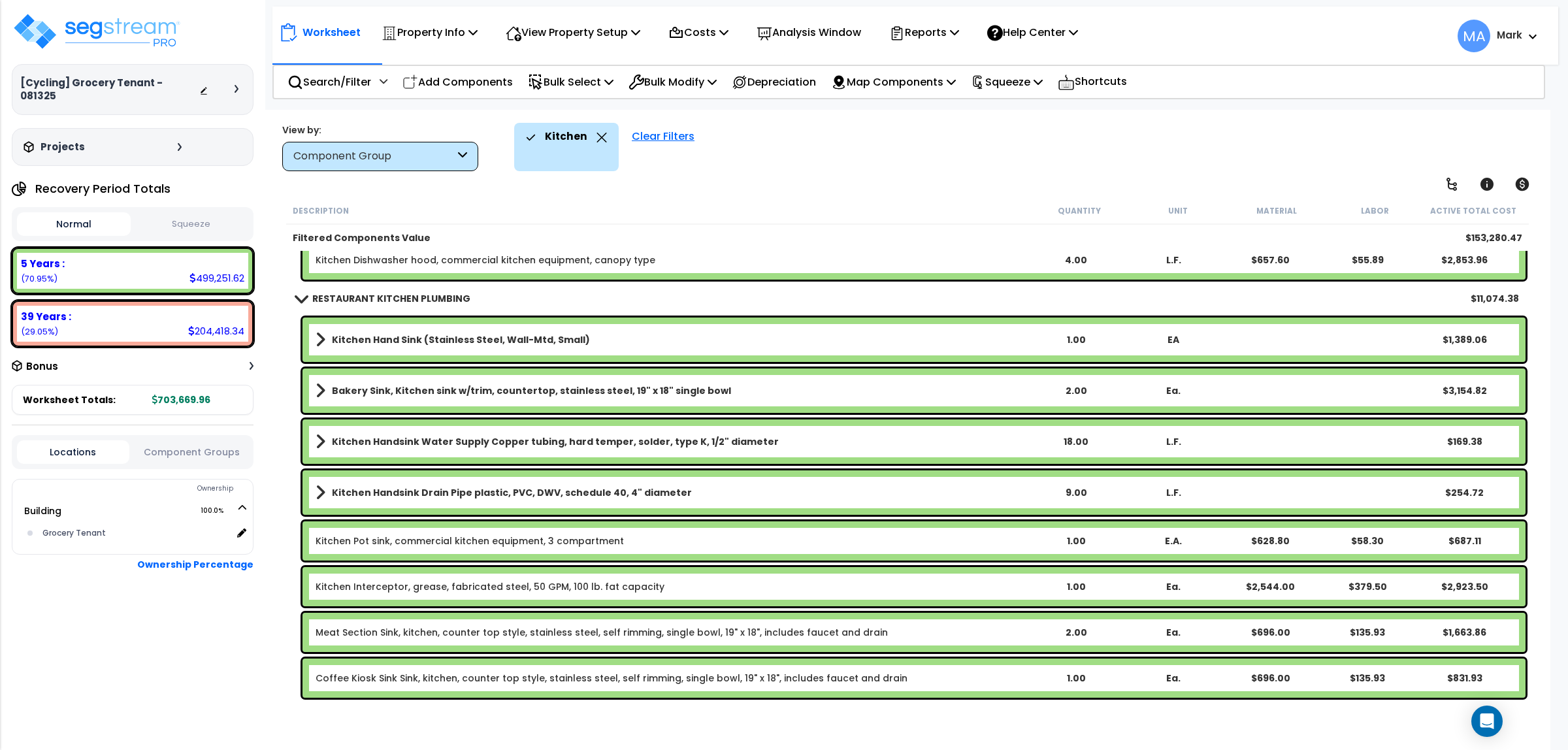
scroll to position [747, 0]
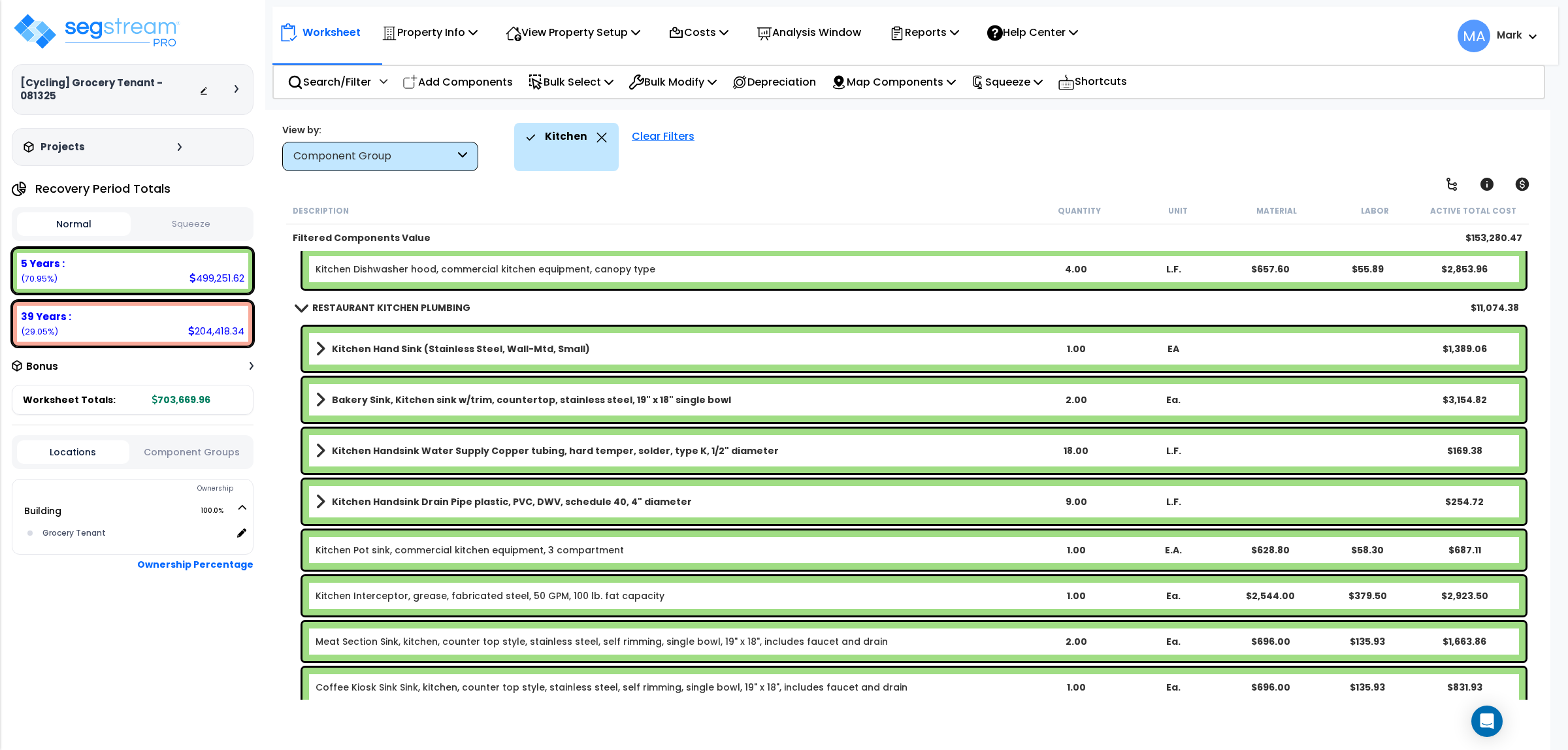
click at [592, 354] on link "Kitchen Hand Sink (Stainless Steel, Wall-Mtd, Small)" at bounding box center [671, 349] width 712 height 18
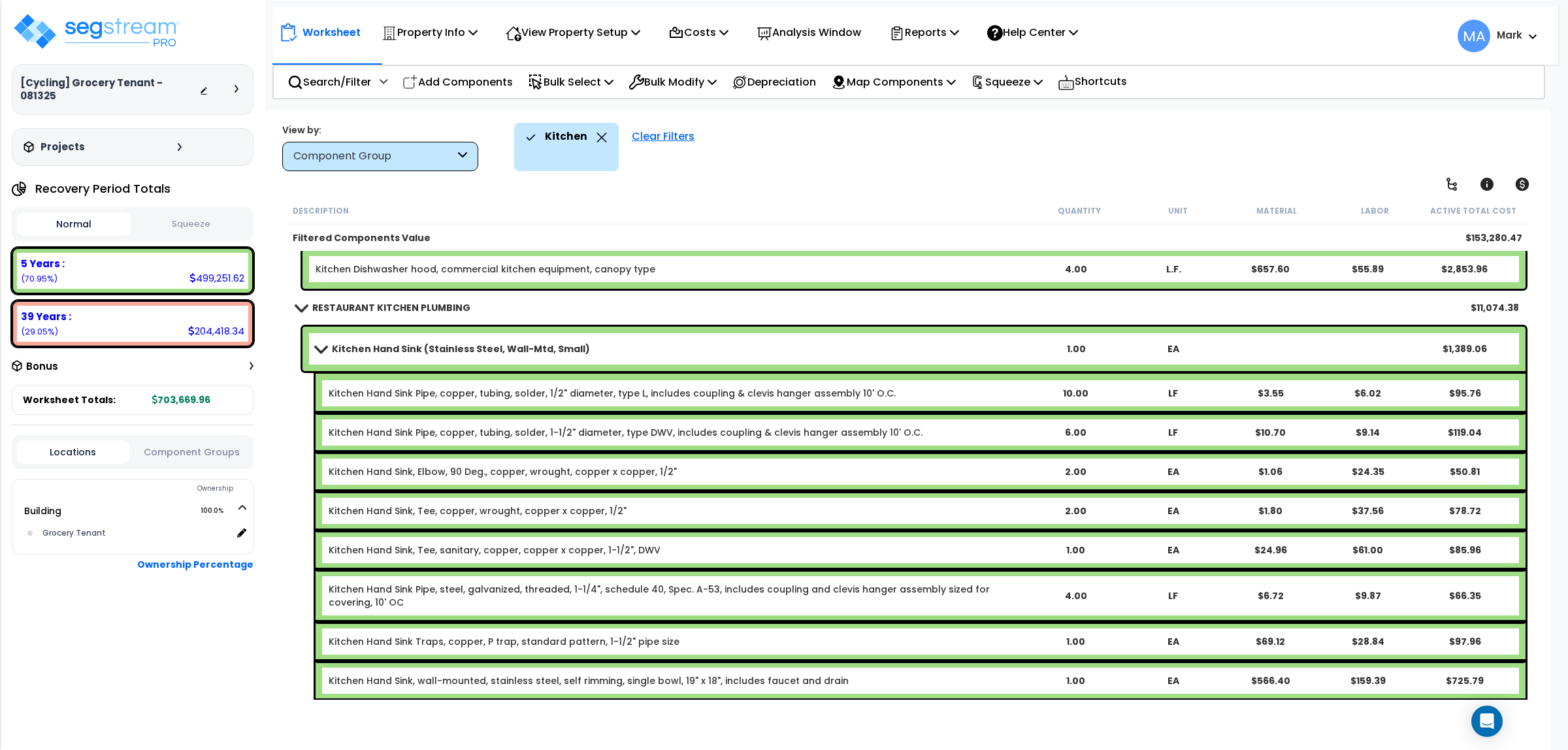
click at [613, 358] on div "Kitchen Hand Sink (Stainless Steel, Wall-Mtd, Small) 1.00 EA $1,389.06" at bounding box center [914, 349] width 1223 height 44
click at [609, 354] on link "Kitchen Hand Sink (Stainless Steel, Wall-Mtd, Small)" at bounding box center [671, 349] width 712 height 18
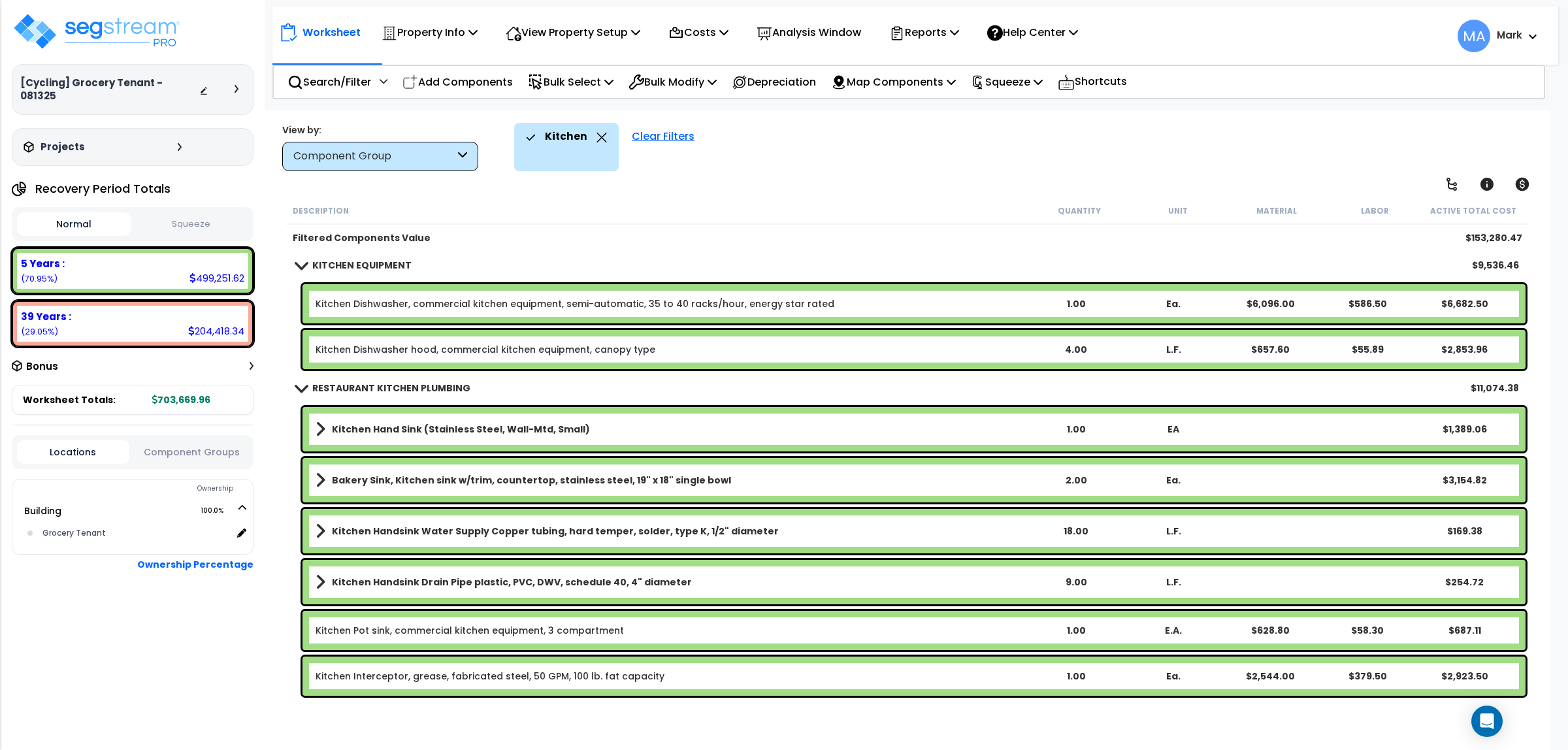
scroll to position [666, 0]
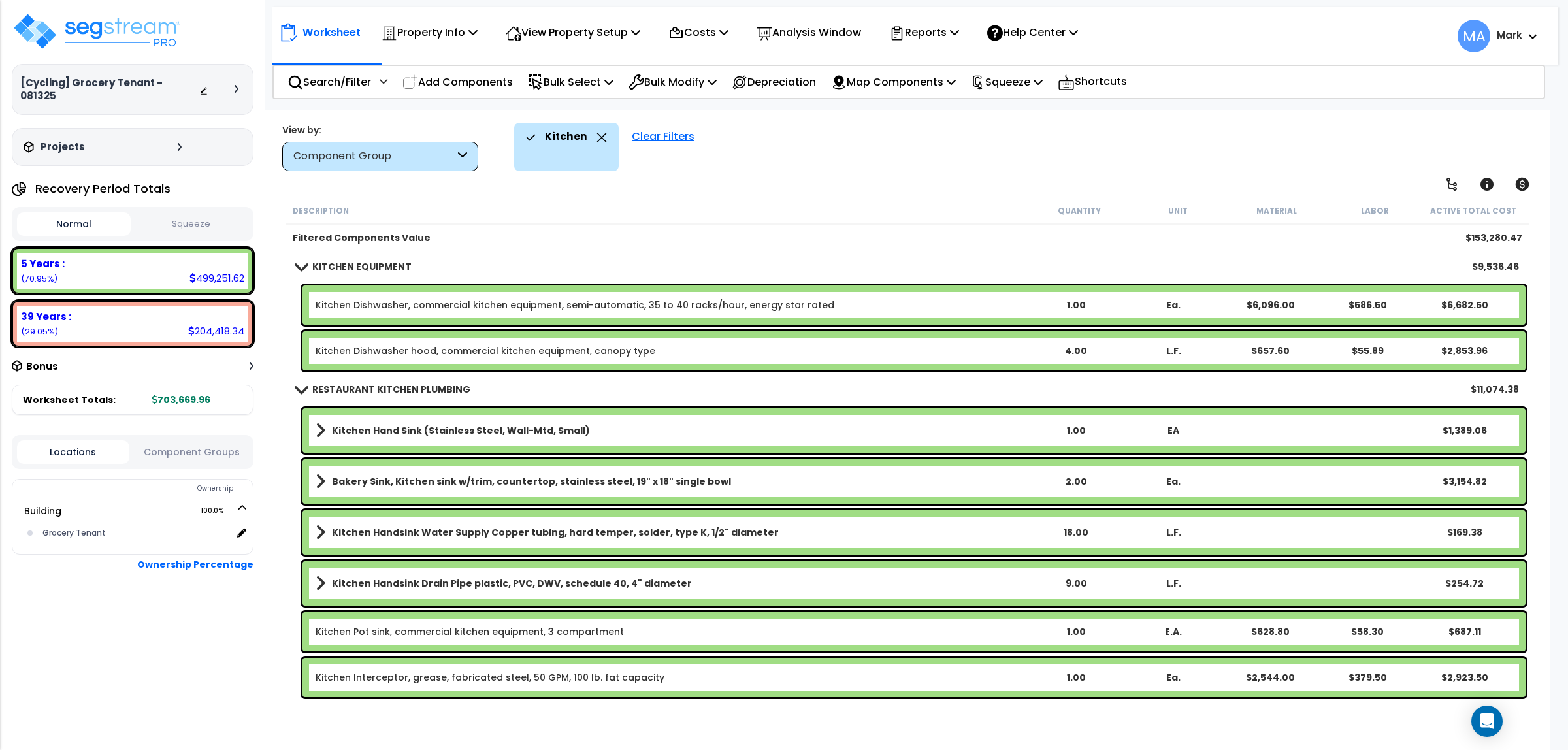
click at [588, 430] on link "Kitchen Hand Sink (Stainless Steel, Wall-Mtd, Small)" at bounding box center [671, 430] width 712 height 18
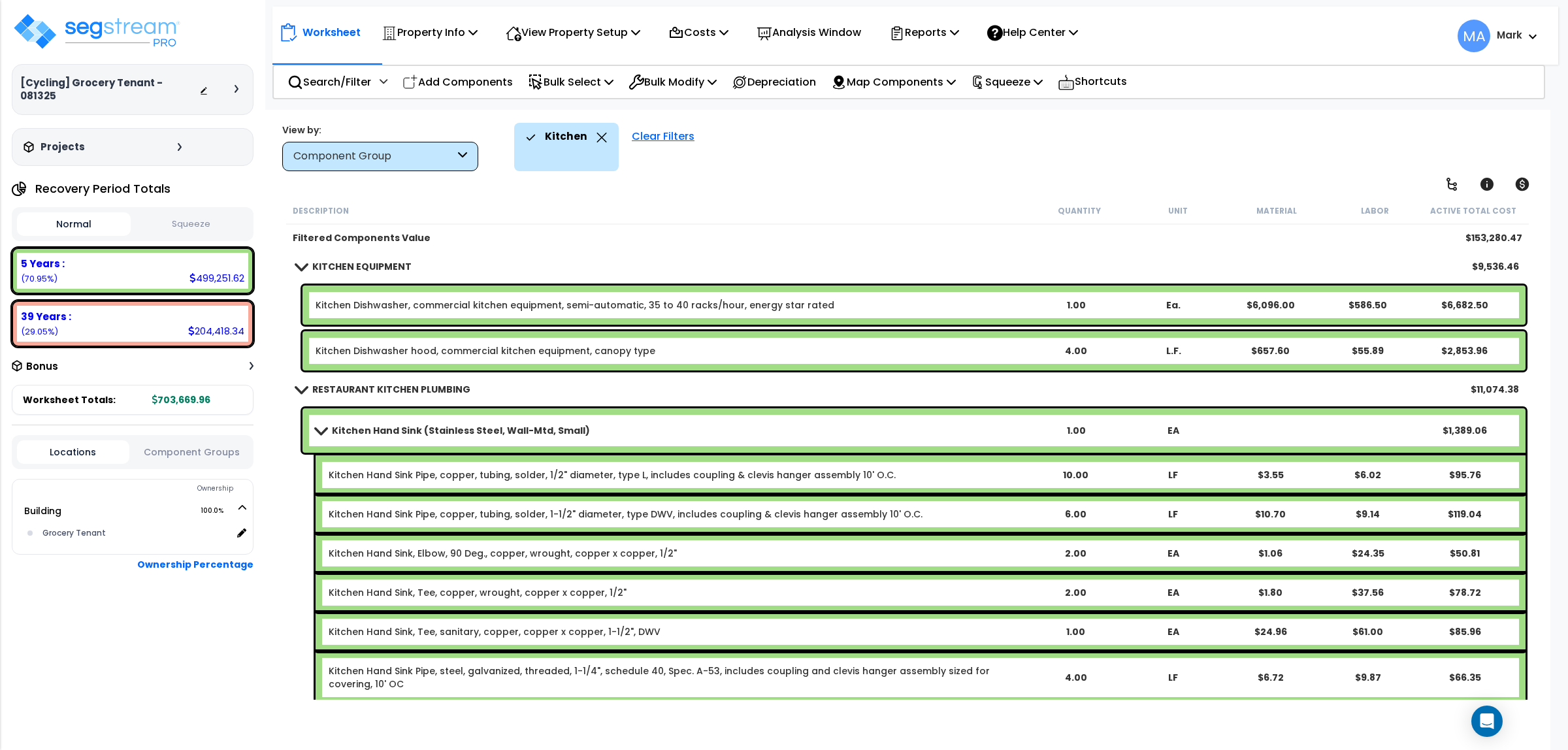
click at [588, 430] on link "Kitchen Hand Sink (Stainless Steel, Wall-Mtd, Small)" at bounding box center [671, 430] width 712 height 18
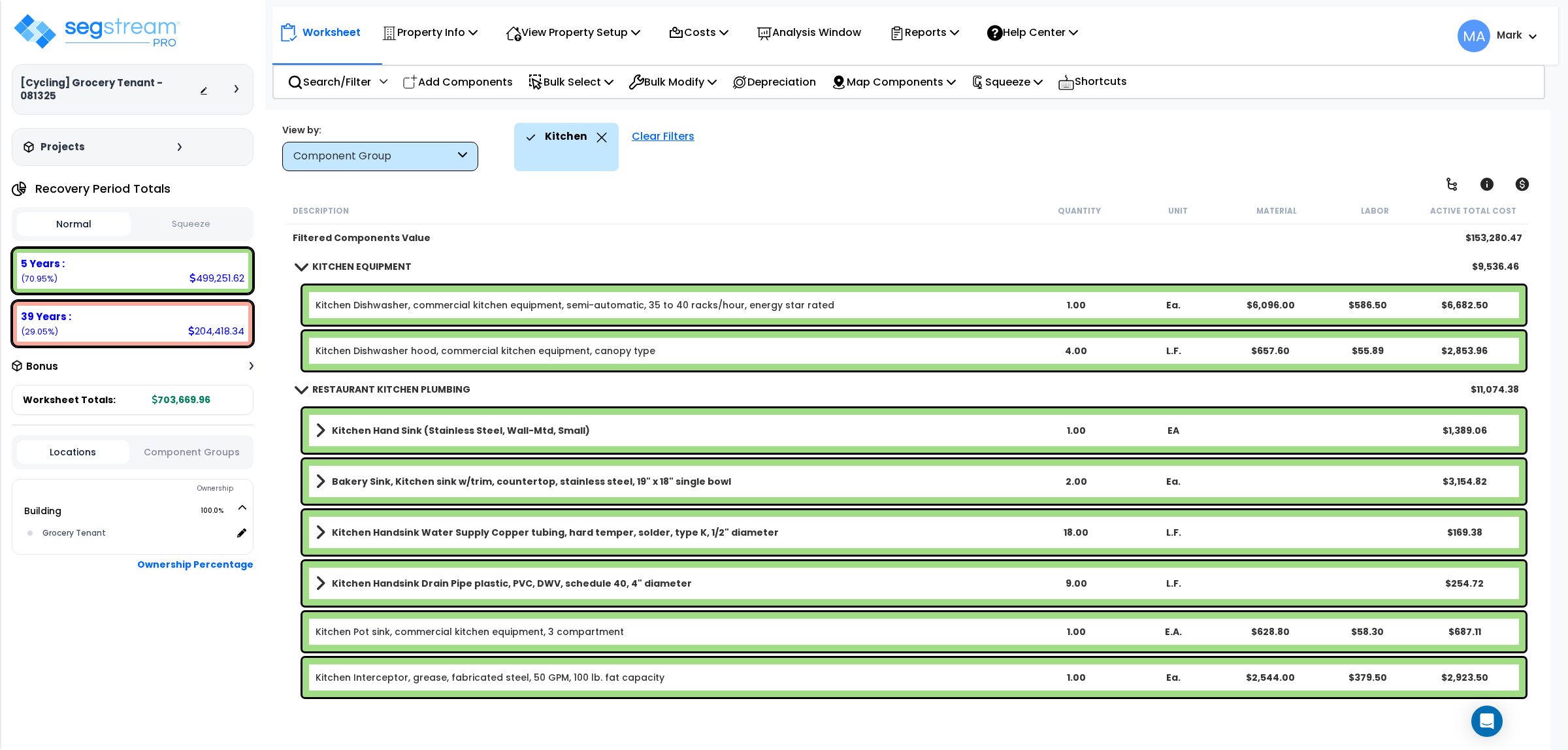
click at [588, 430] on link "Kitchen Hand Sink (Stainless Steel, Wall-Mtd, Small)" at bounding box center [671, 430] width 712 height 18
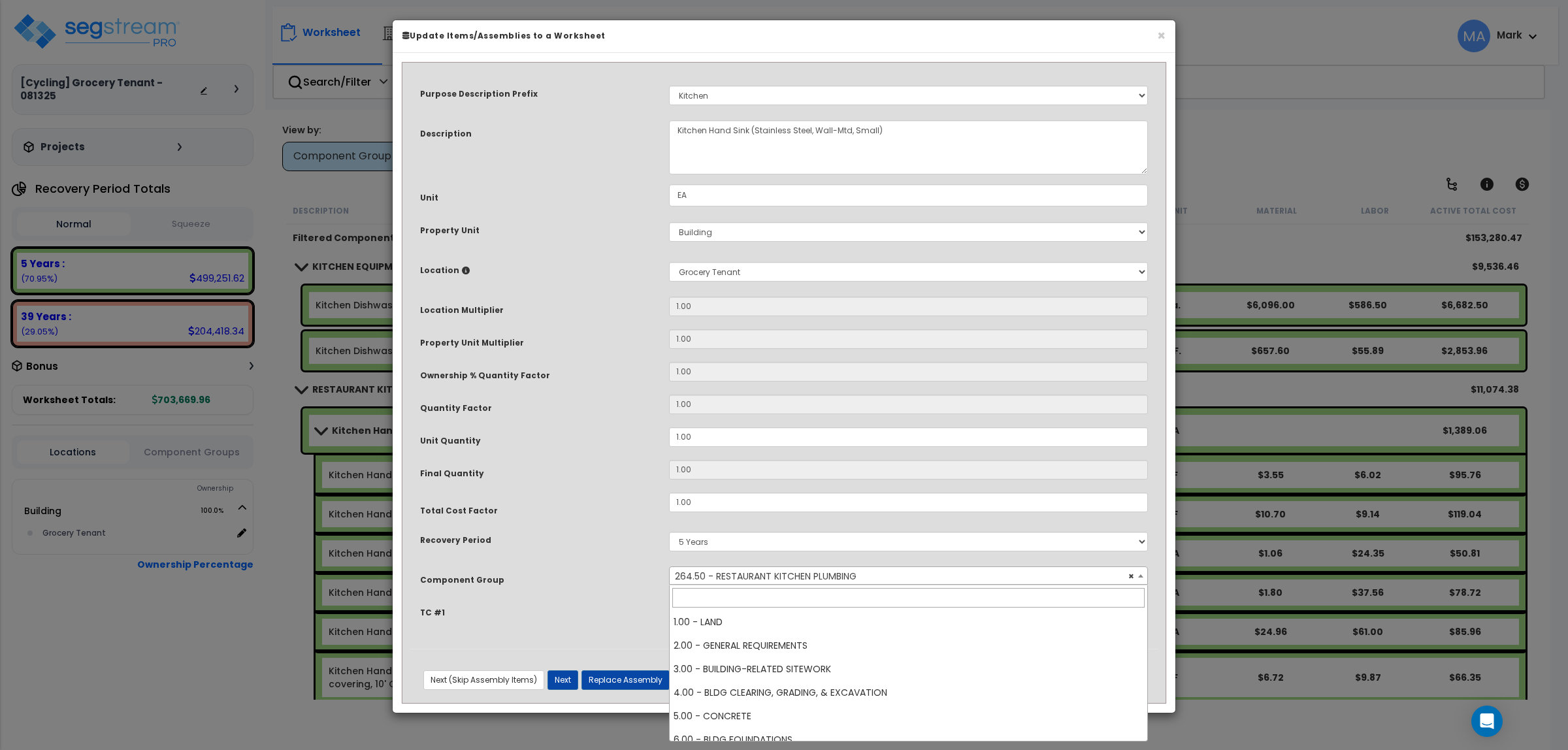
click at [1141, 577] on b at bounding box center [1141, 576] width 5 height 3
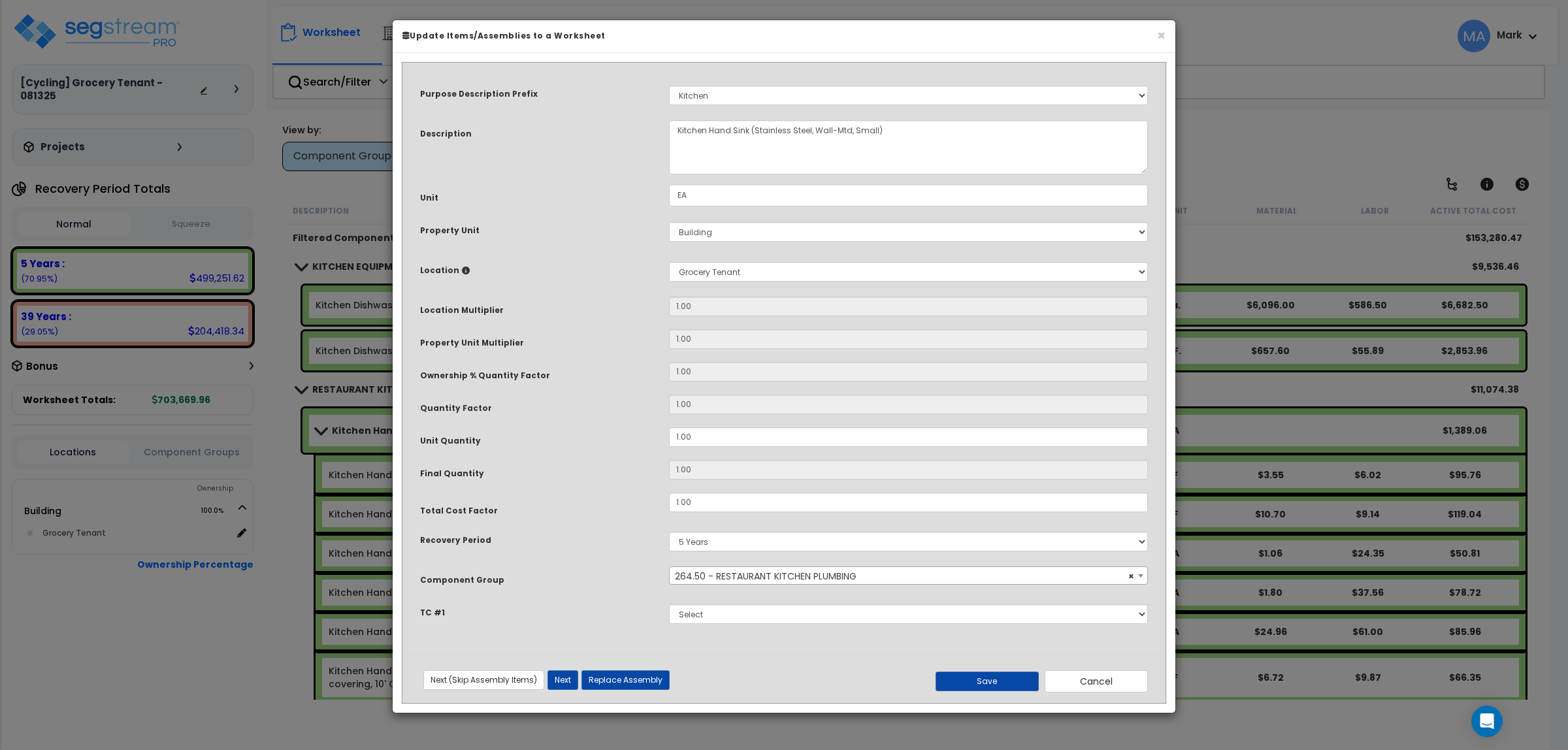
click at [1243, 730] on div "× Update Items/Assemblies to a Worksheet Purpose Description Prefix Select A Ne…" at bounding box center [784, 375] width 1568 height 750
click at [1096, 679] on button "Cancel" at bounding box center [1096, 682] width 103 height 22
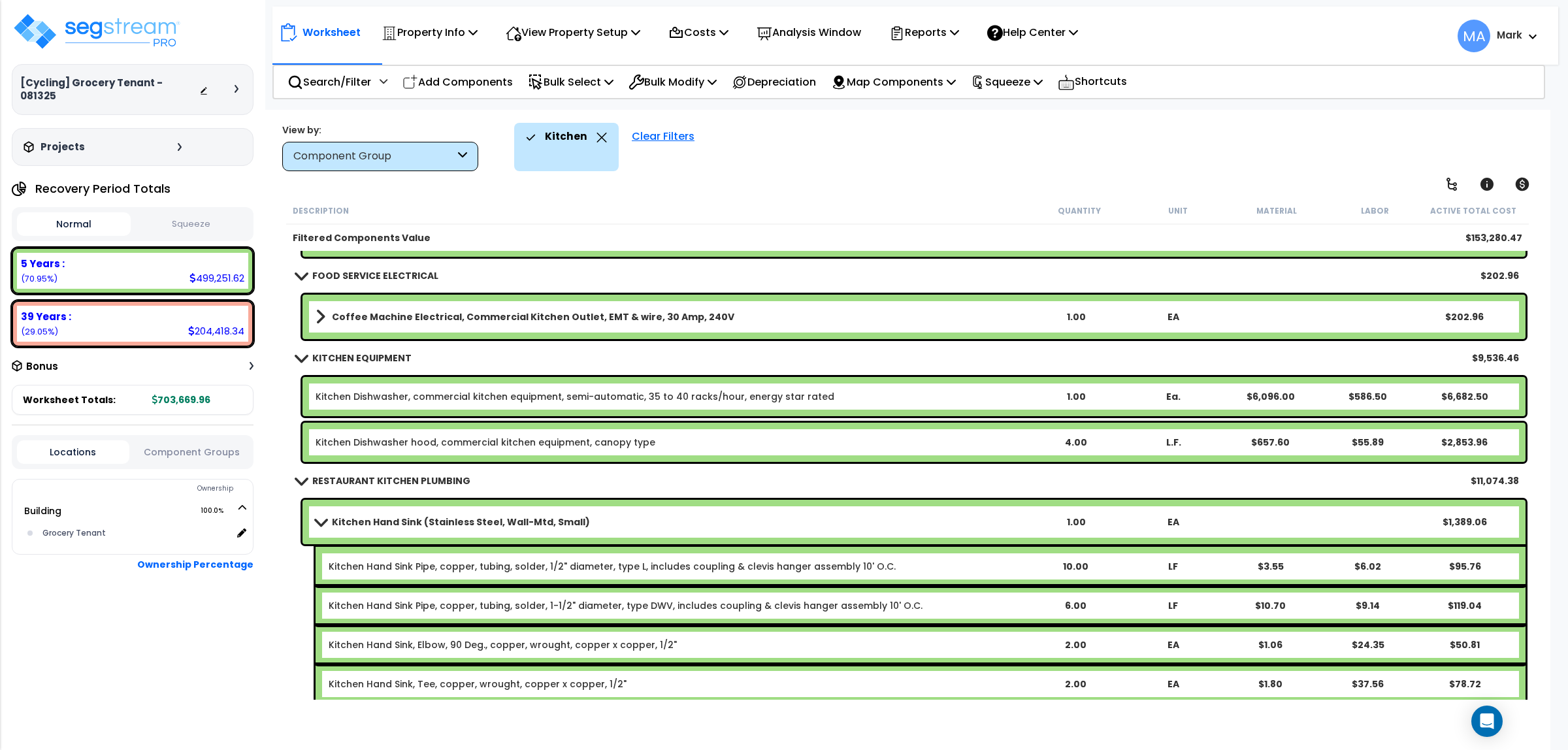
scroll to position [584, 0]
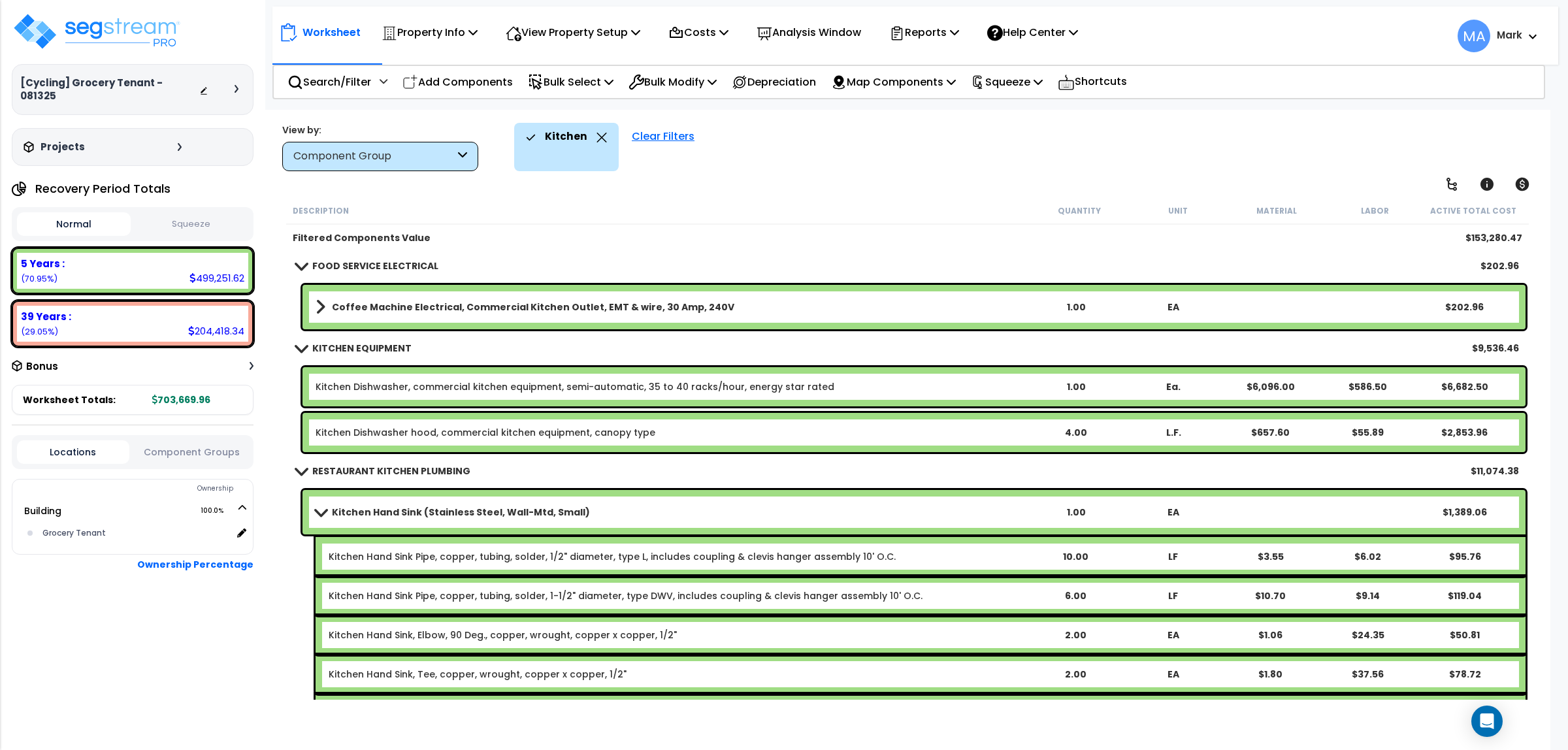
click at [490, 507] on b "Kitchen Hand Sink (Stainless Steel, Wall-Mtd, Small)" at bounding box center [461, 511] width 258 height 13
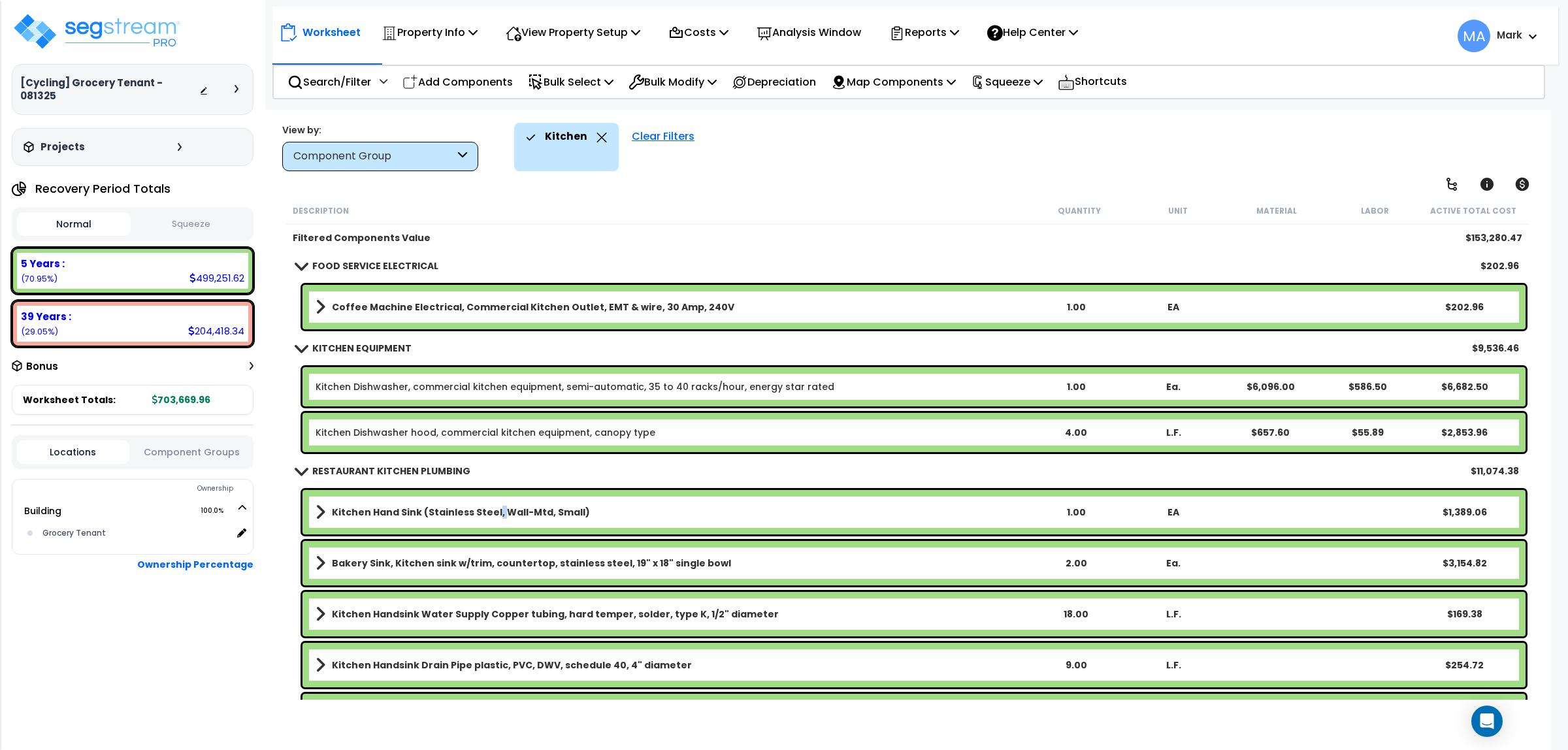
click at [490, 507] on b "Kitchen Hand Sink (Stainless Steel, Wall-Mtd, Small)" at bounding box center [461, 511] width 258 height 13
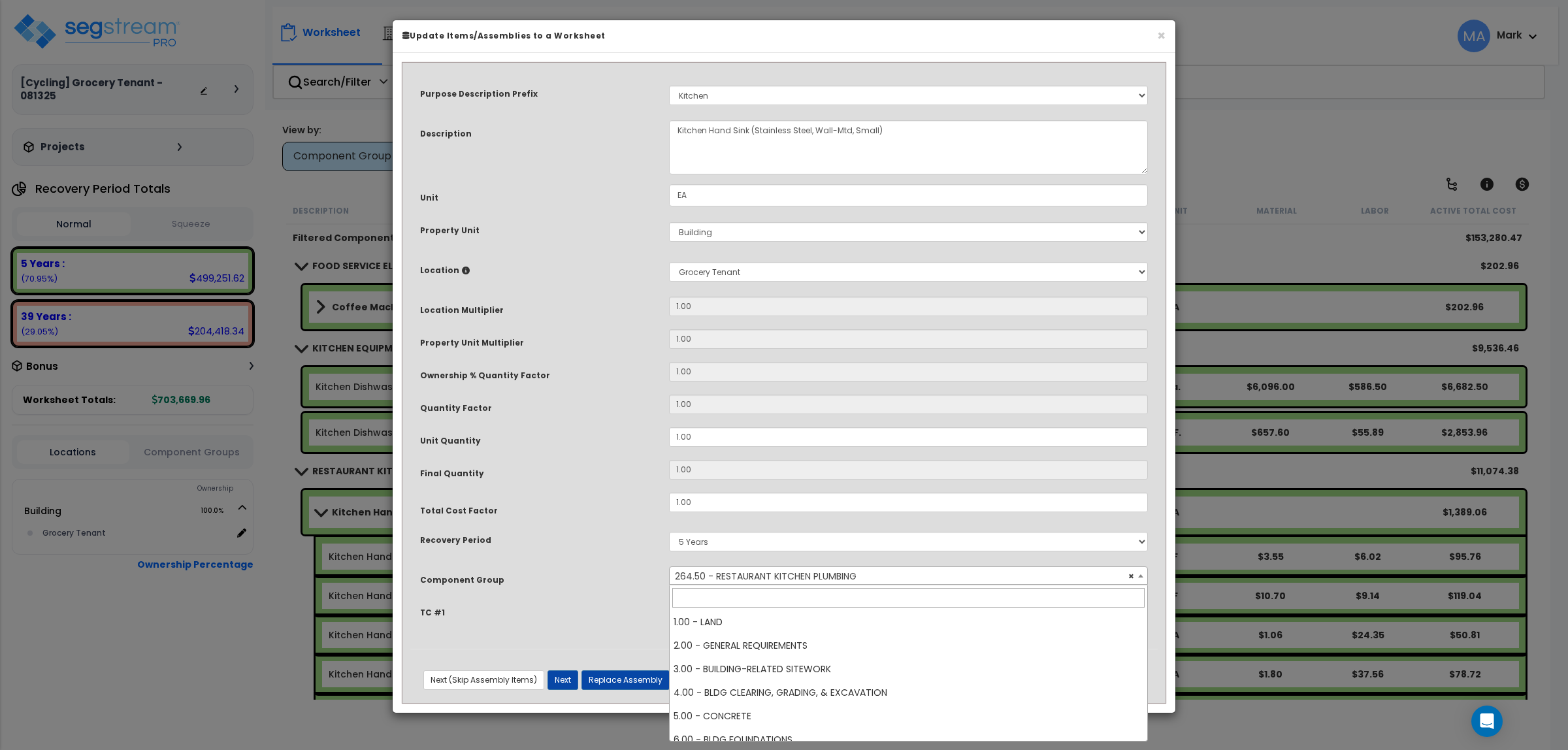
click at [1032, 577] on span "× 264.50 - RESTAURANT KITCHEN PLUMBING" at bounding box center [908, 576] width 477 height 18
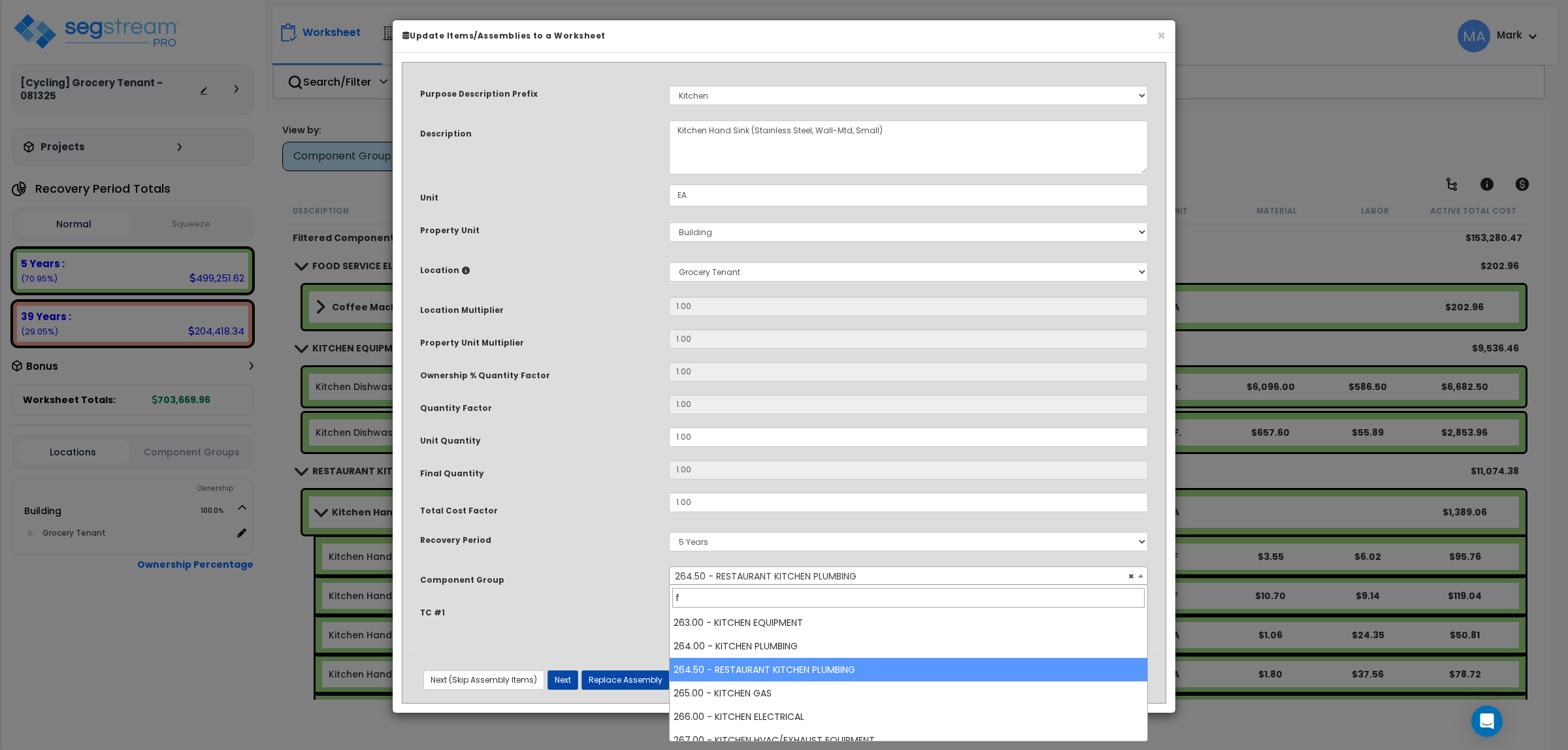
scroll to position [0, 0]
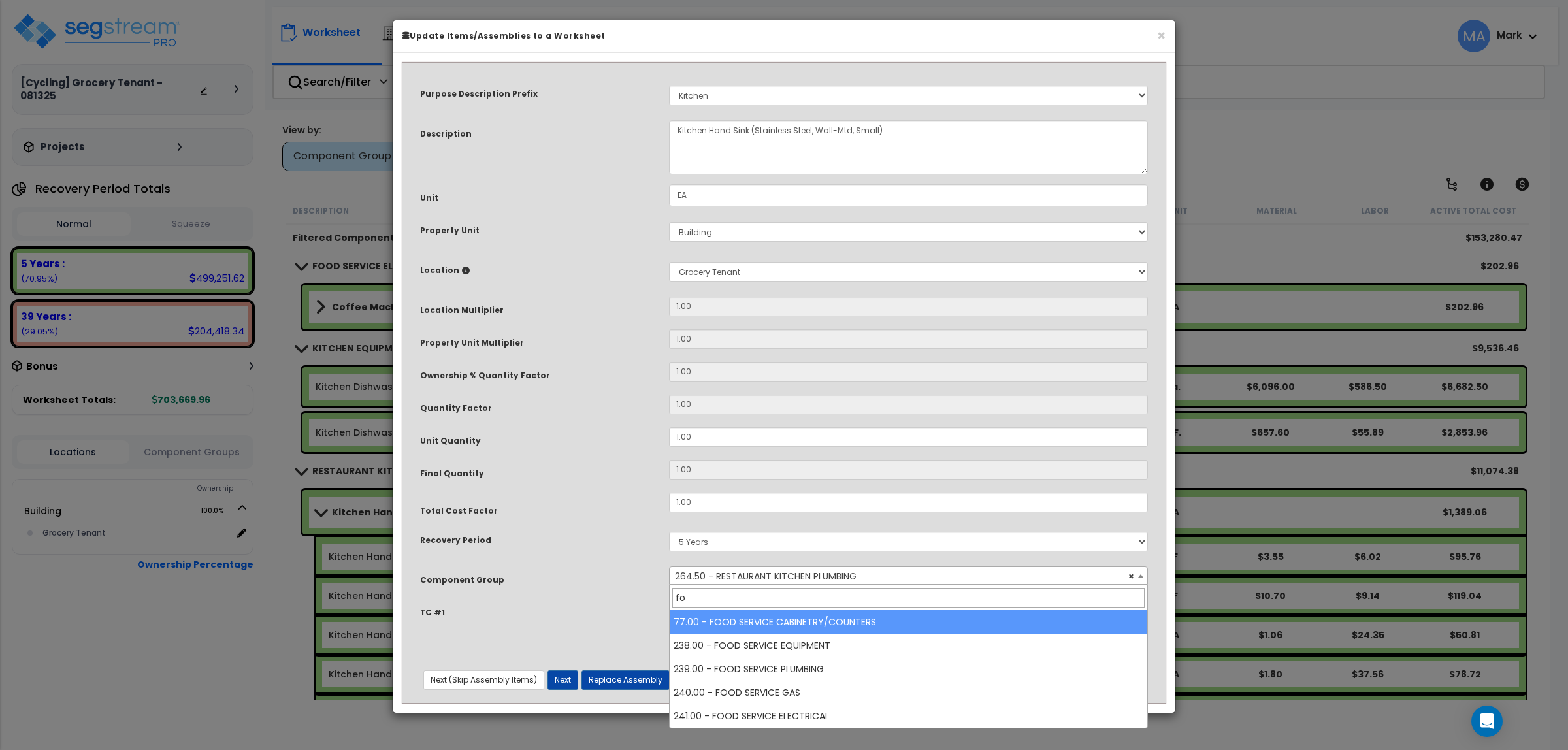
type input "f"
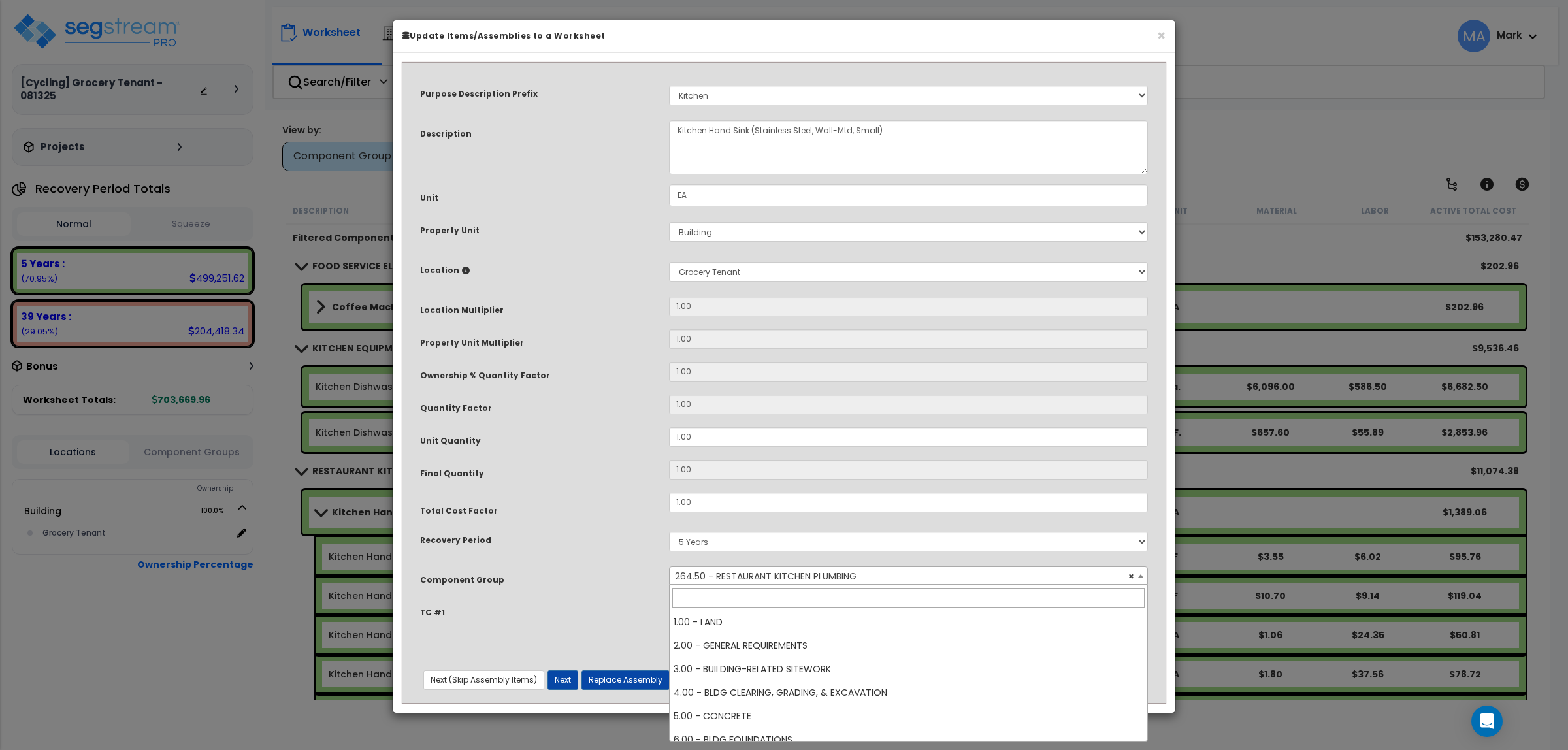
scroll to position [6493, 0]
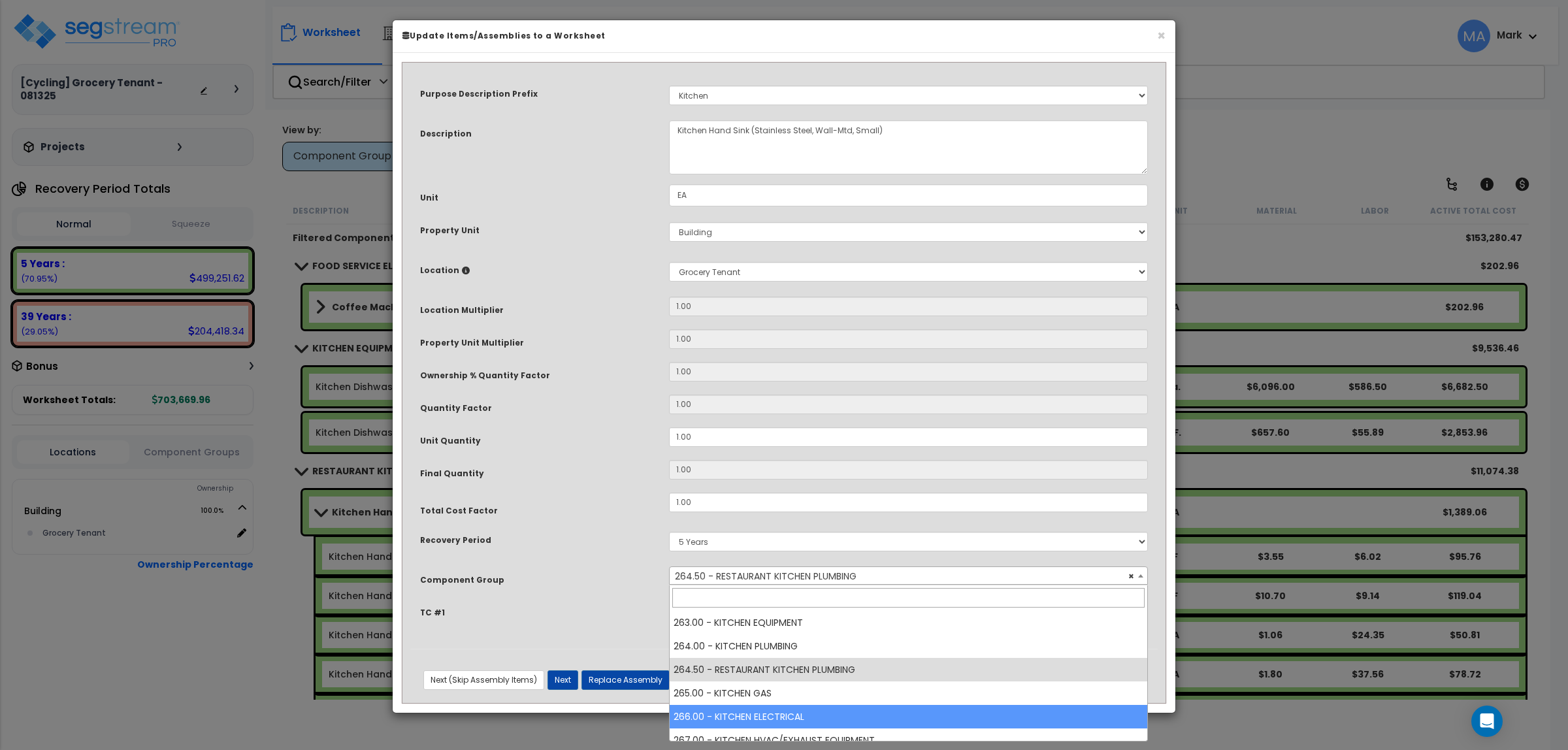
click at [1229, 738] on div "× Update Items/Assemblies to a Worksheet Purpose Description Prefix Select A Ne…" at bounding box center [784, 375] width 1568 height 750
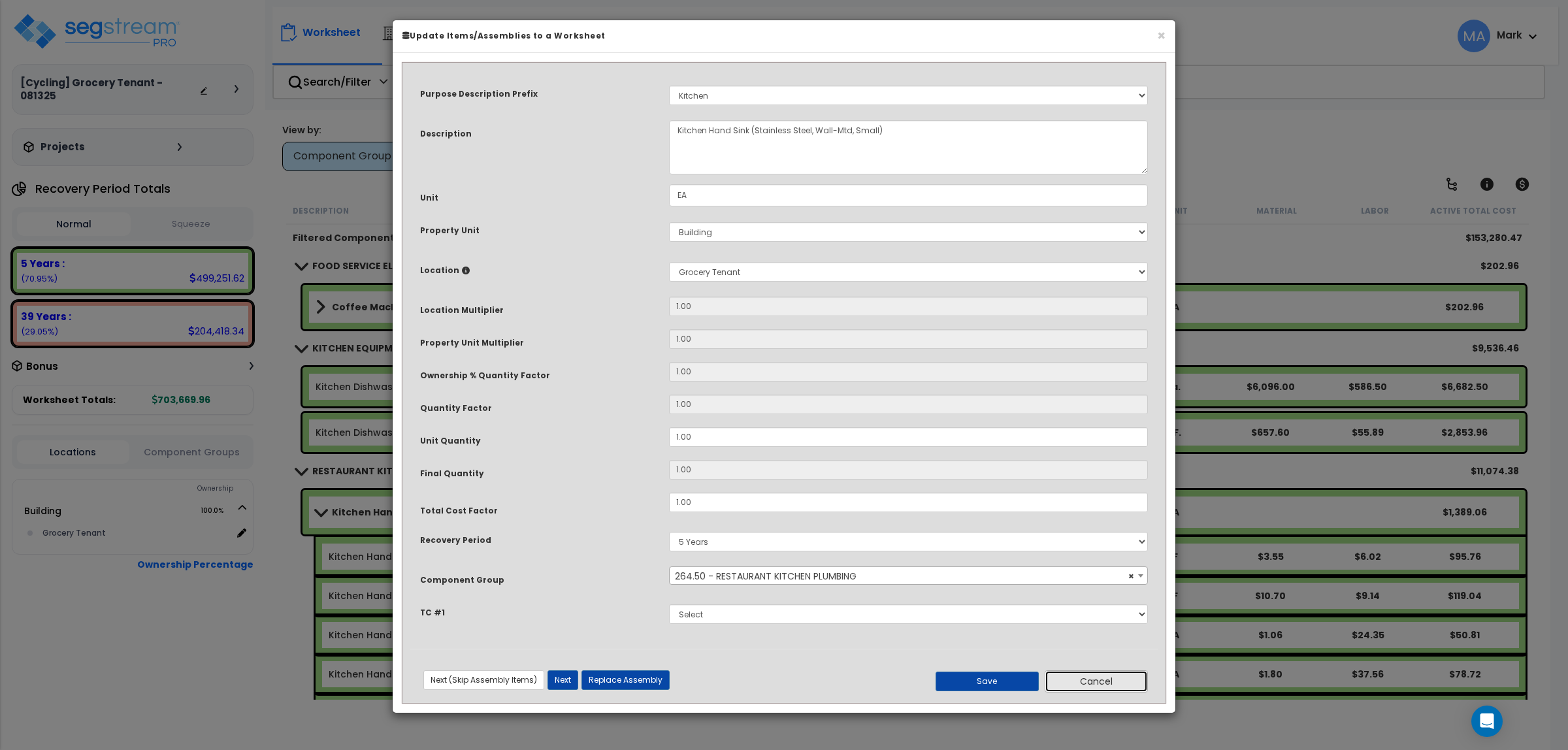
click at [1086, 685] on button "Cancel" at bounding box center [1096, 682] width 103 height 22
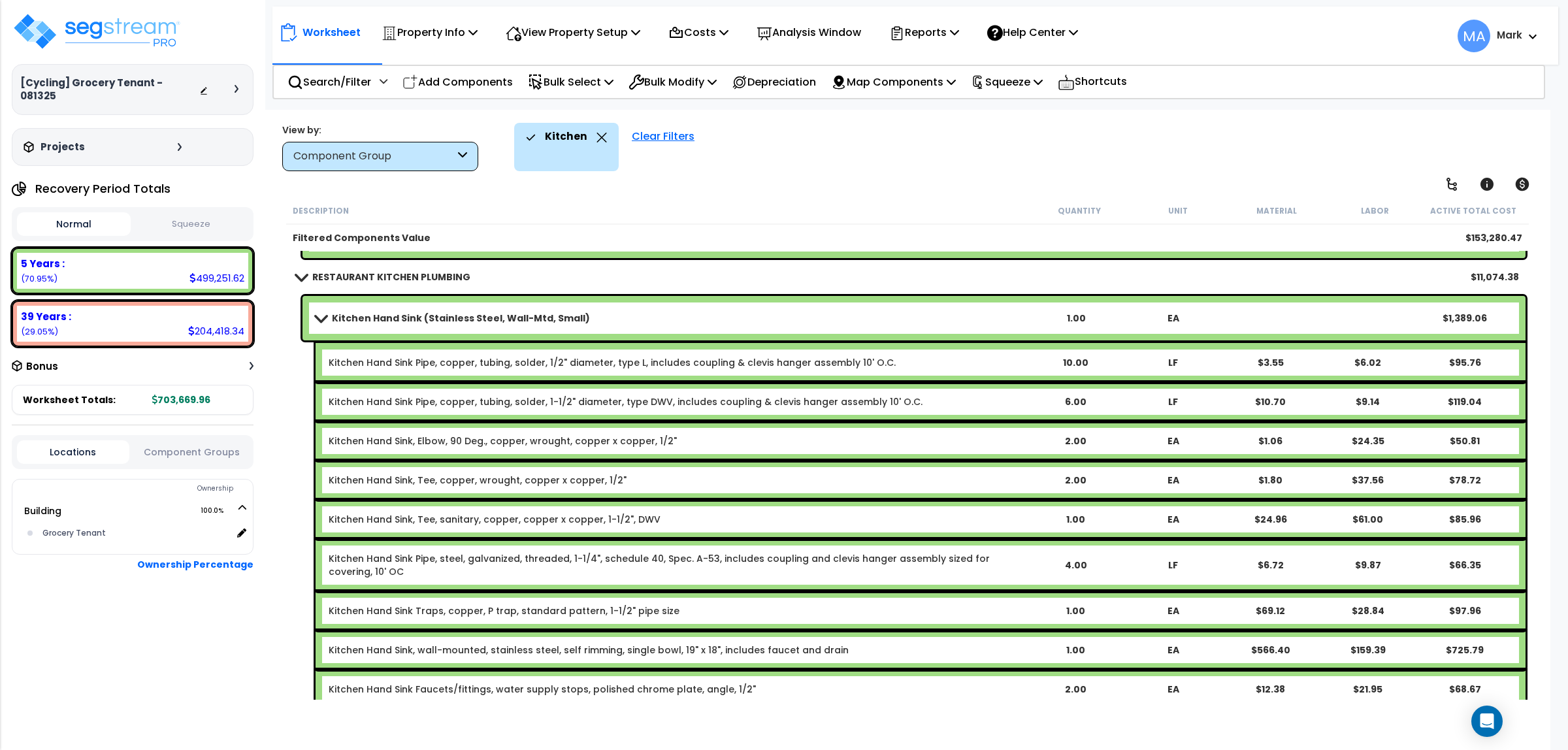
scroll to position [747, 0]
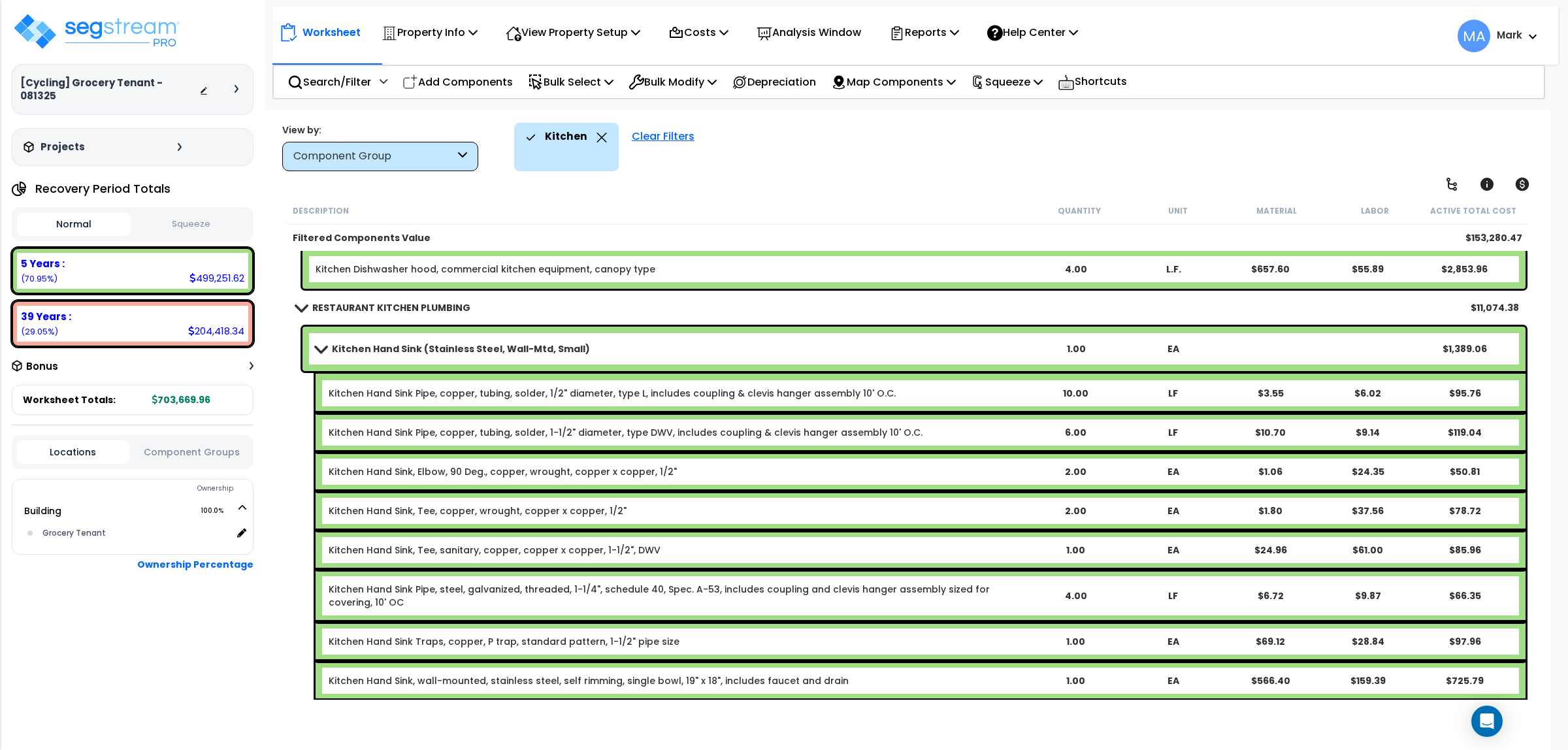
click at [345, 347] on b "Kitchen Hand Sink (Stainless Steel, Wall-Mtd, Small)" at bounding box center [461, 349] width 258 height 13
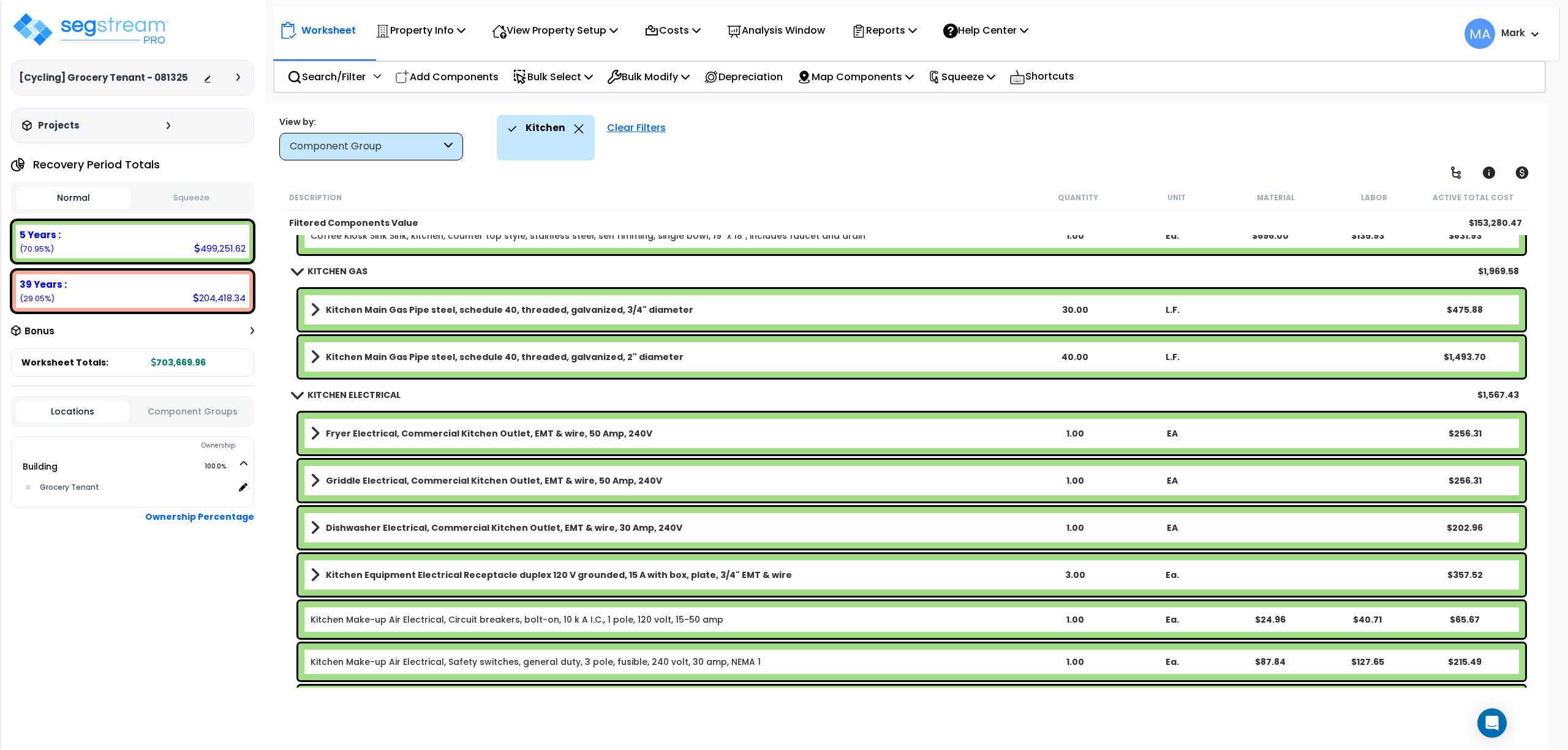
scroll to position [1104, 0]
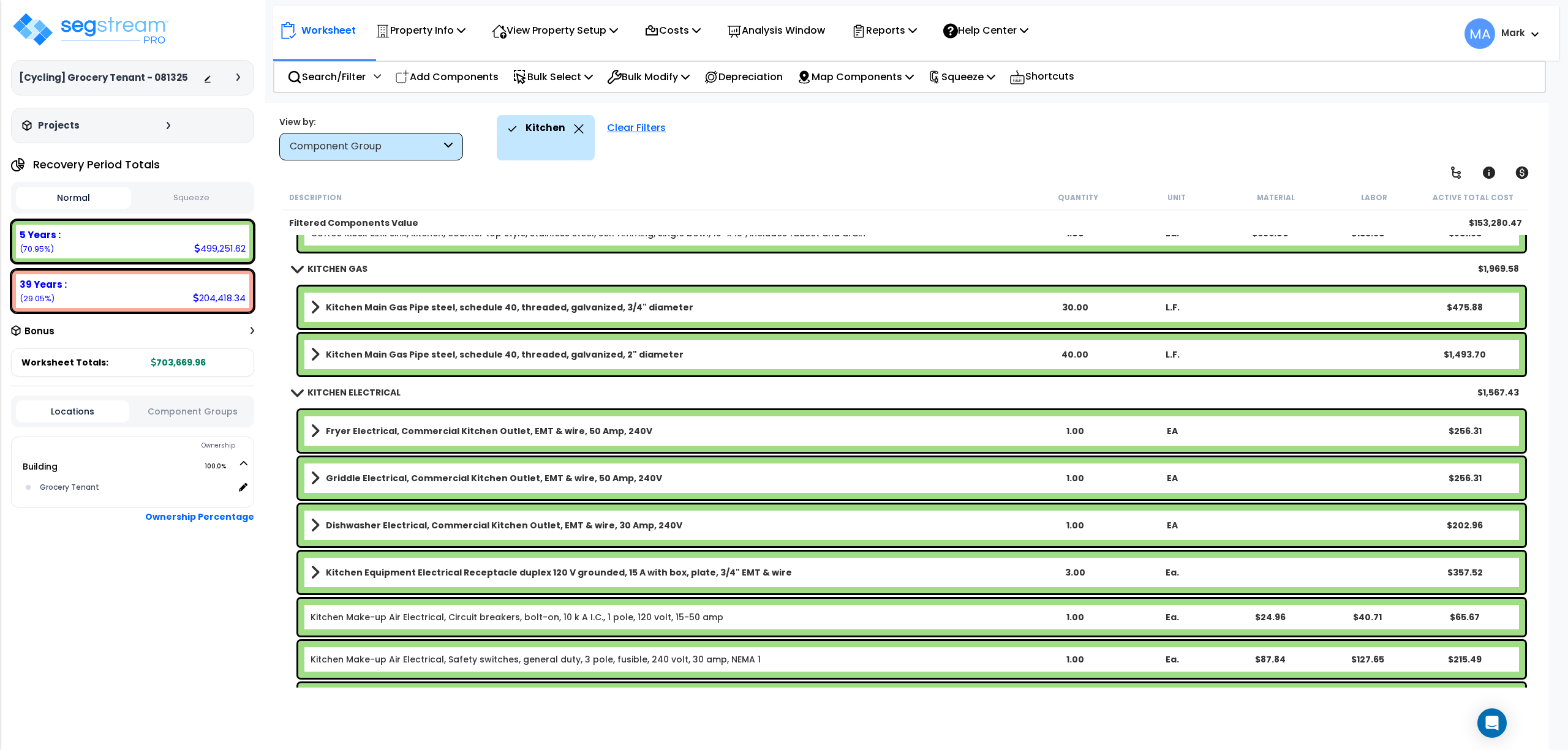
click at [275, 253] on div "Worksheet Property Info Property Setup Add Property Unit Template property Clon…" at bounding box center [905, 478] width 1285 height 750
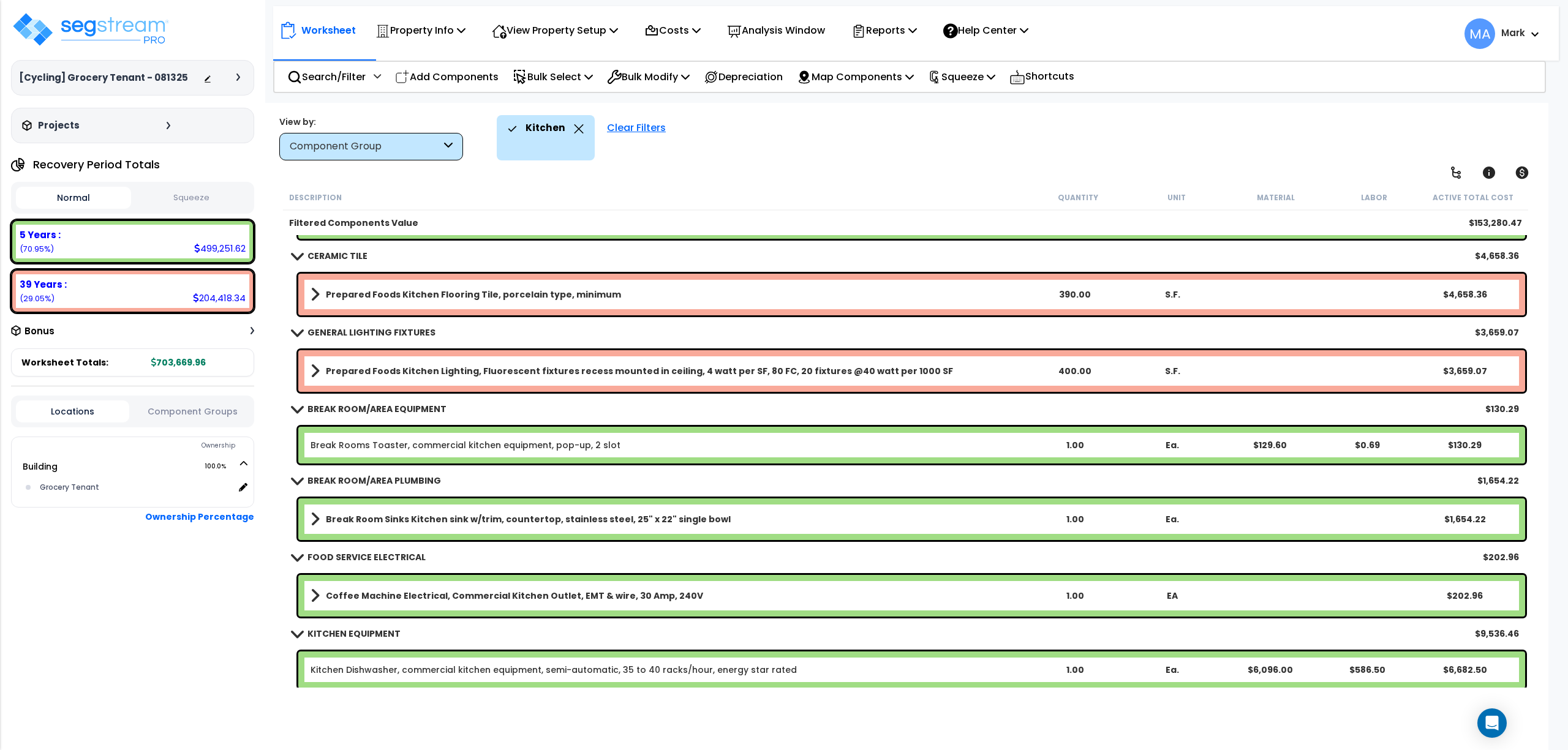
scroll to position [245, 0]
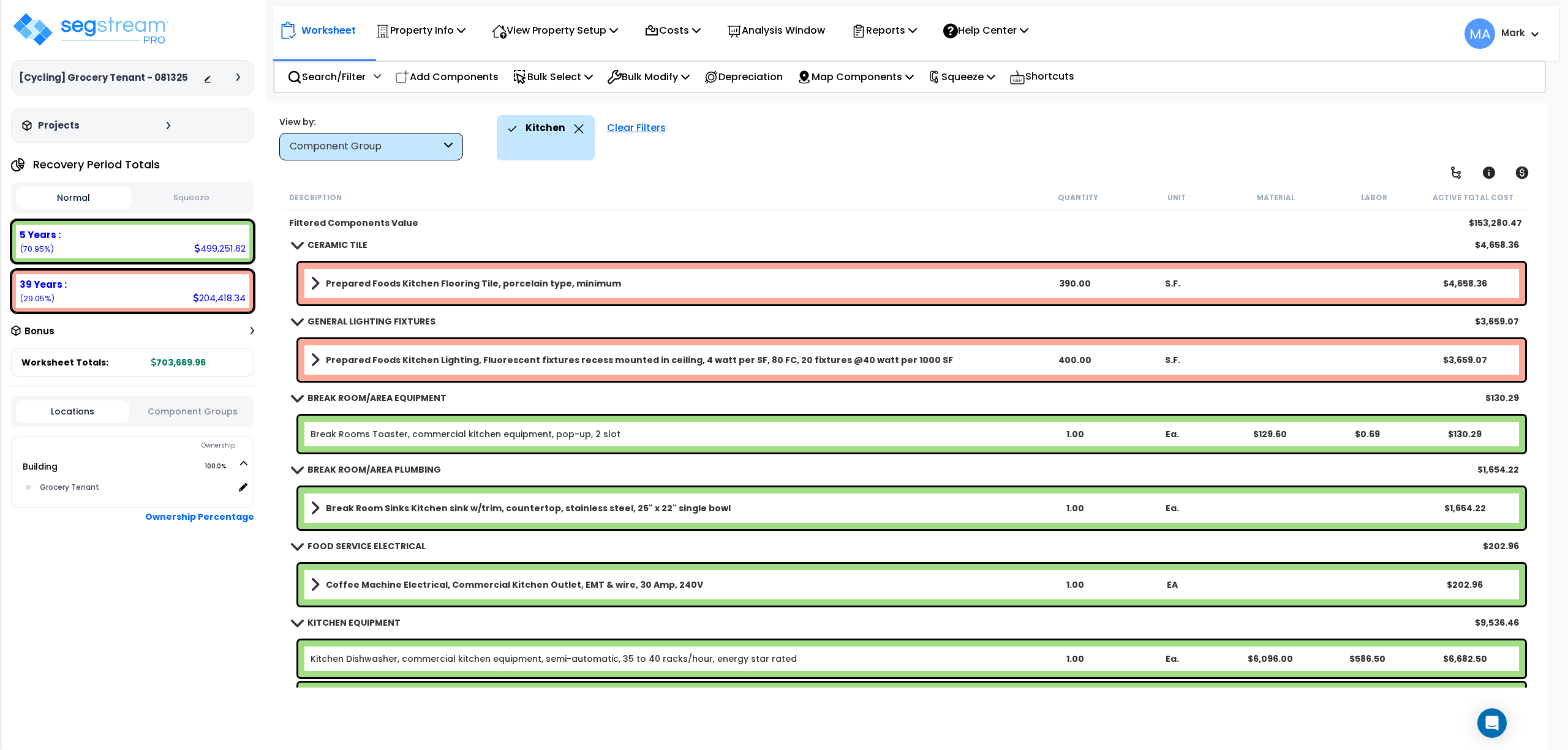
click at [574, 133] on icon at bounding box center [578, 129] width 10 height 10
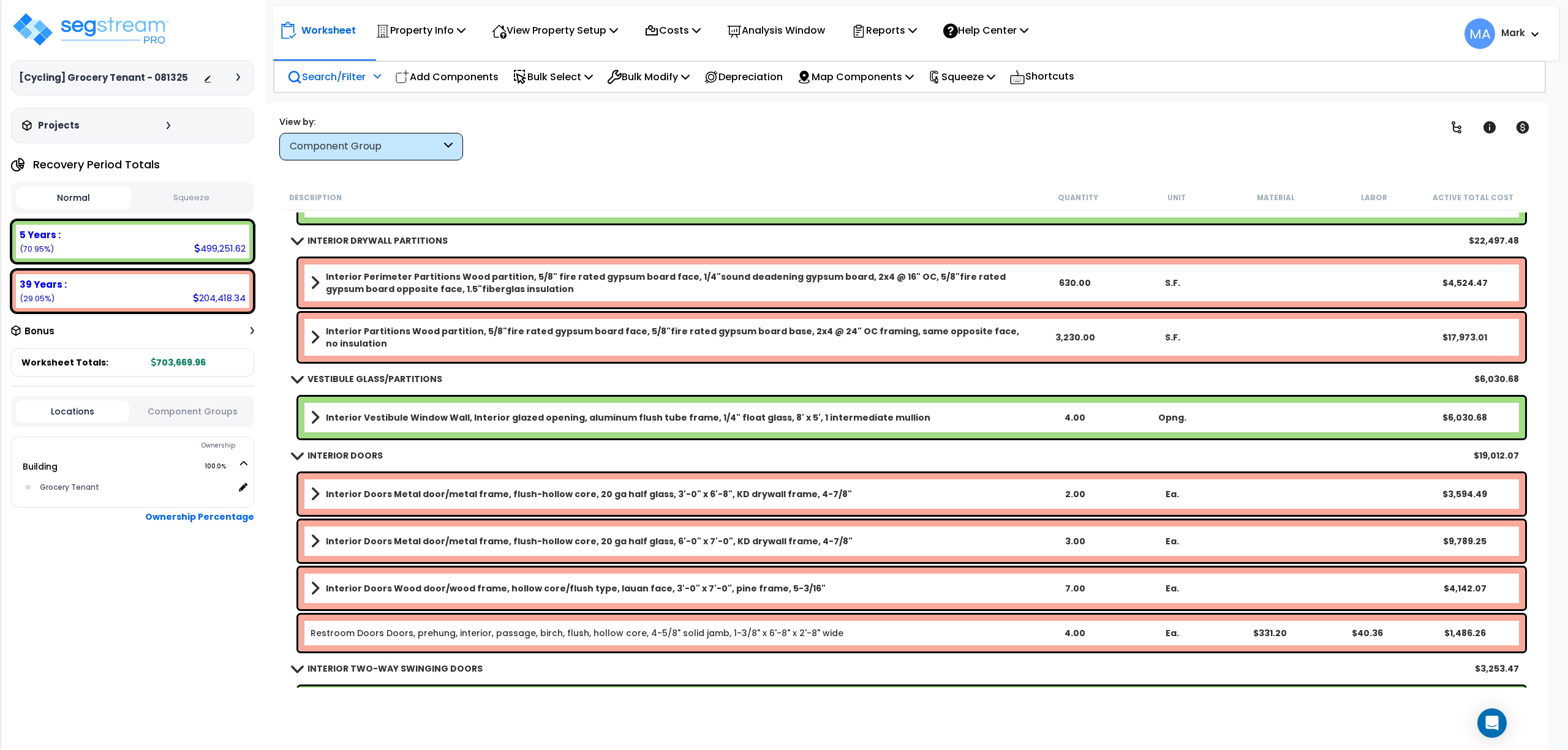
click at [341, 73] on p "Search/Filter" at bounding box center [327, 77] width 78 height 17
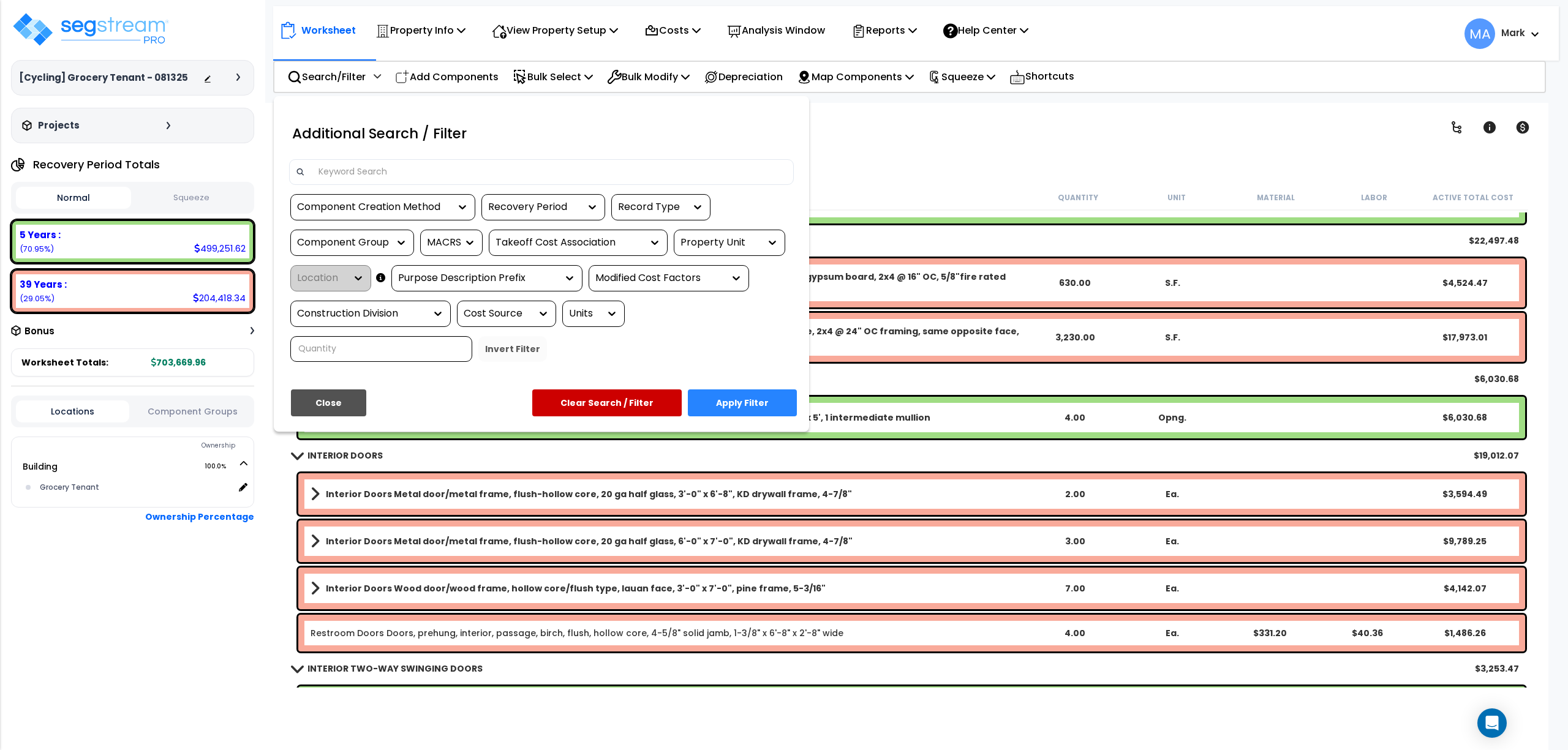
click at [367, 163] on input at bounding box center [550, 172] width 476 height 18
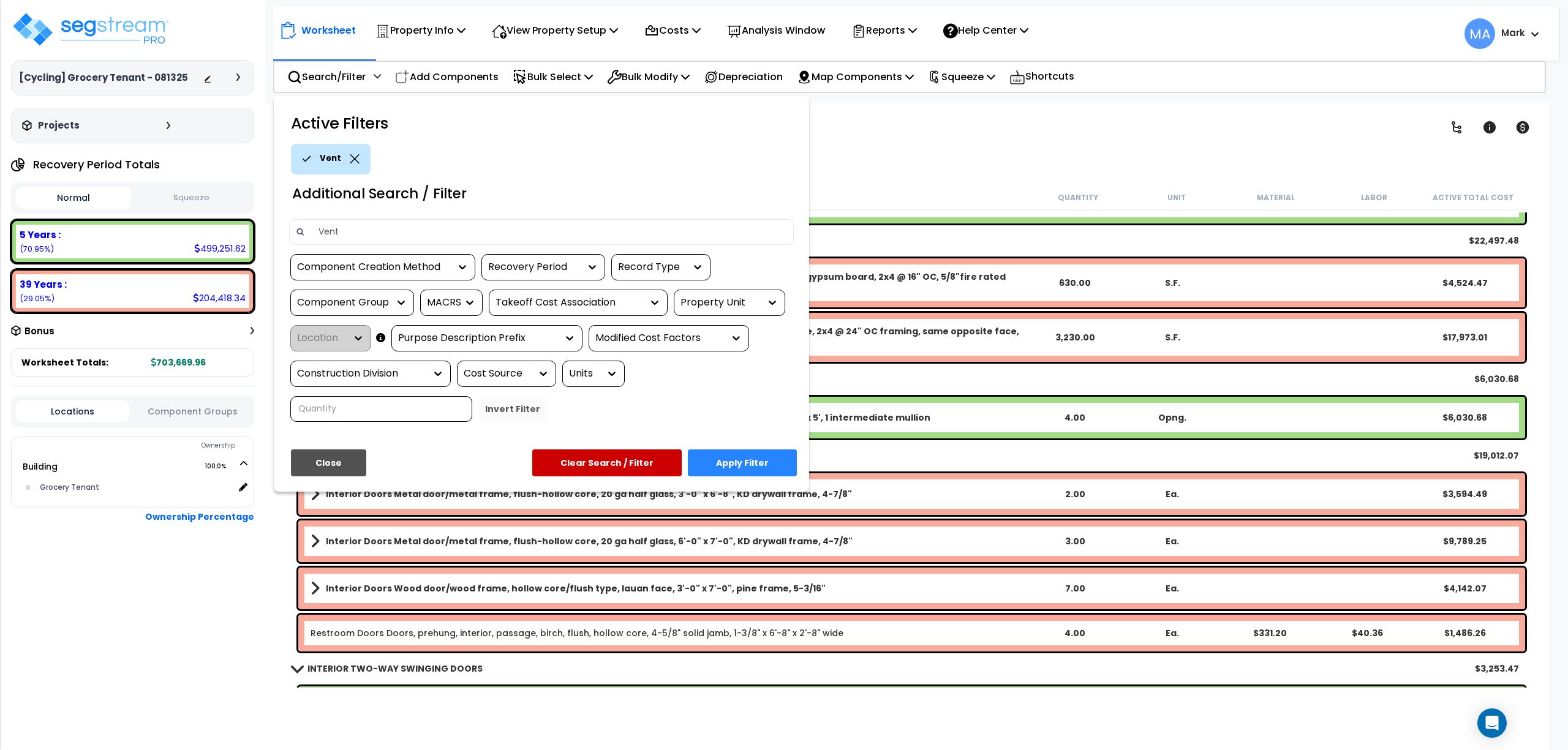
type input "Vent"
click at [746, 452] on button "Apply Filter" at bounding box center [742, 463] width 109 height 27
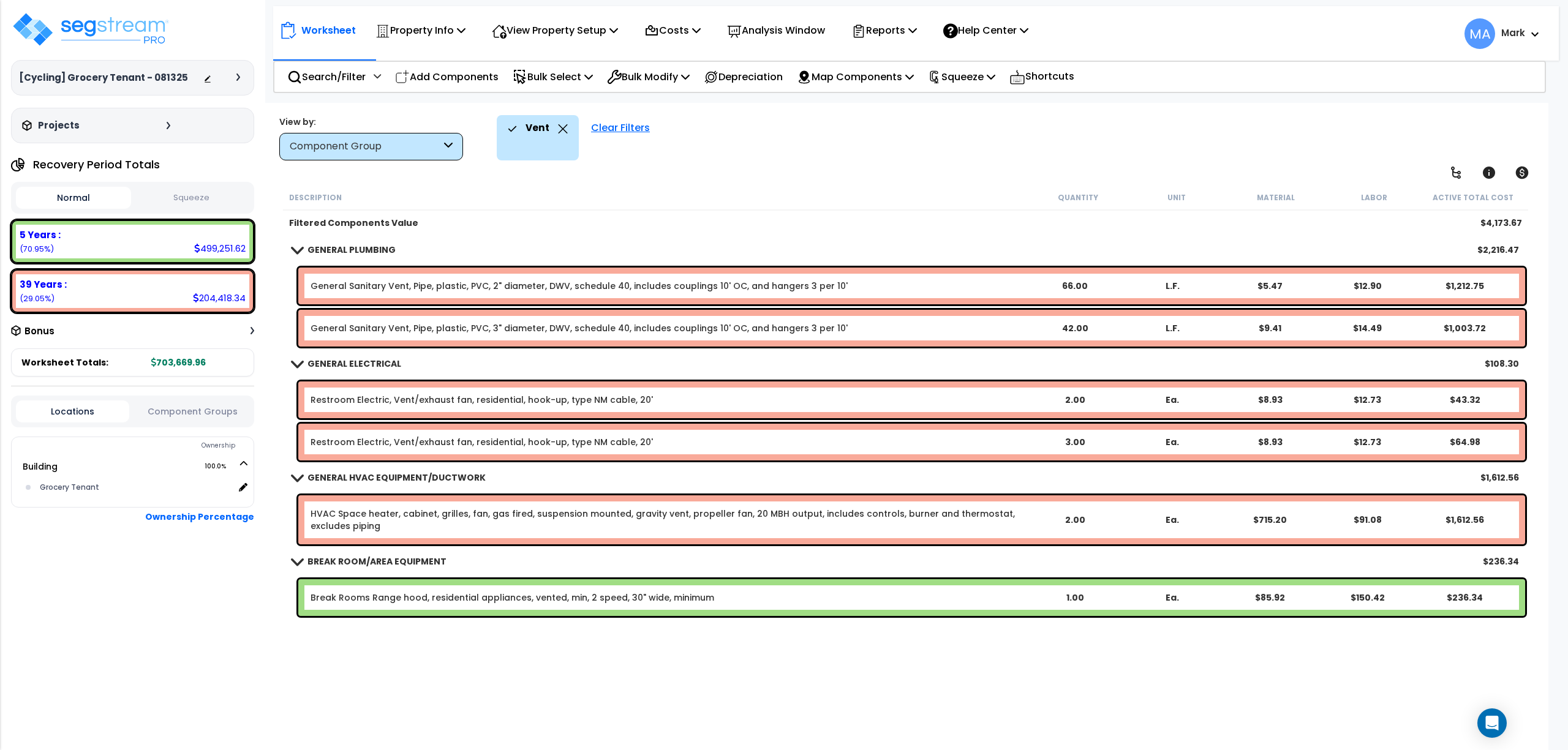
scroll to position [0, 0]
click at [321, 245] on b "GENERAL PLUMBING" at bounding box center [351, 249] width 88 height 12
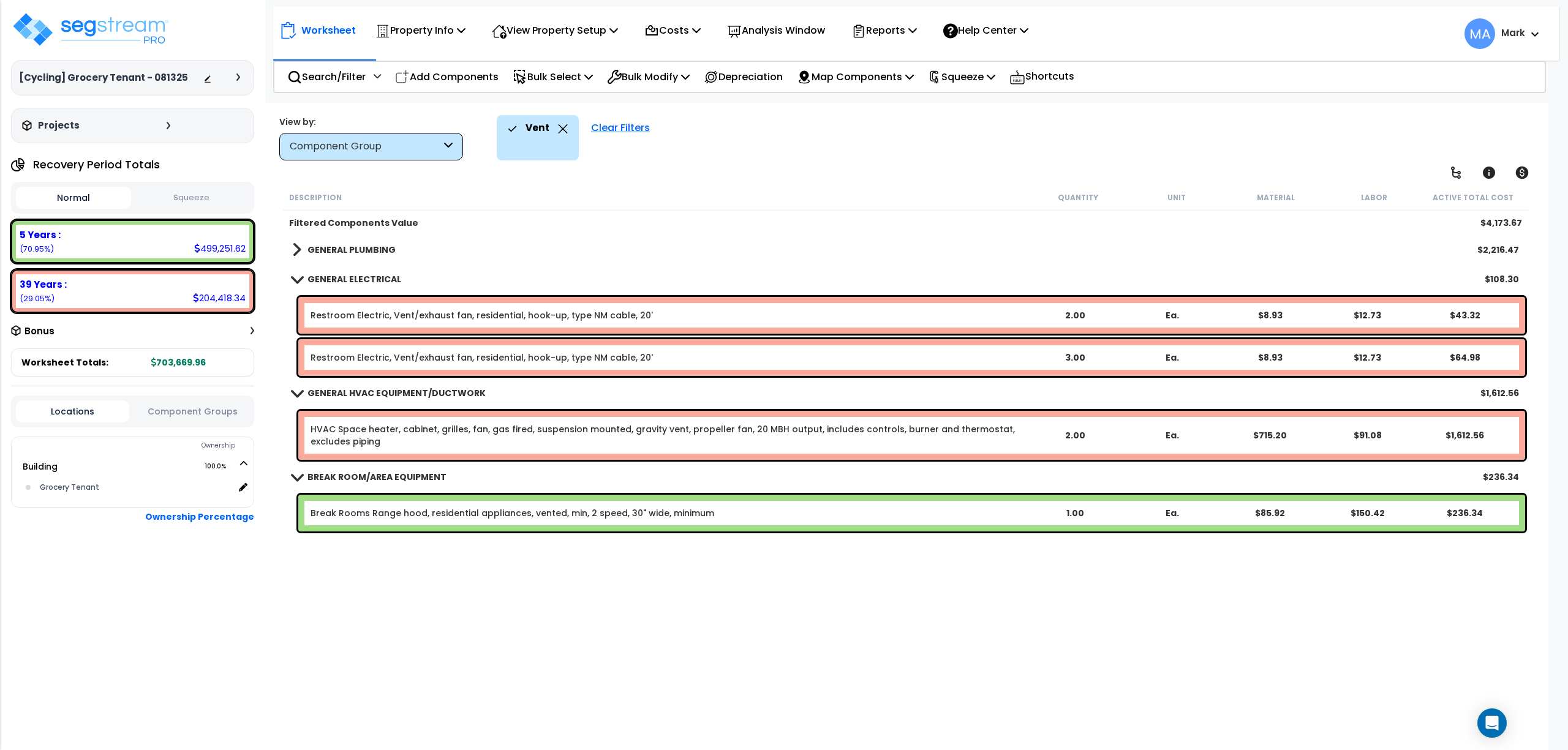
click at [321, 245] on b "GENERAL PLUMBING" at bounding box center [351, 249] width 88 height 12
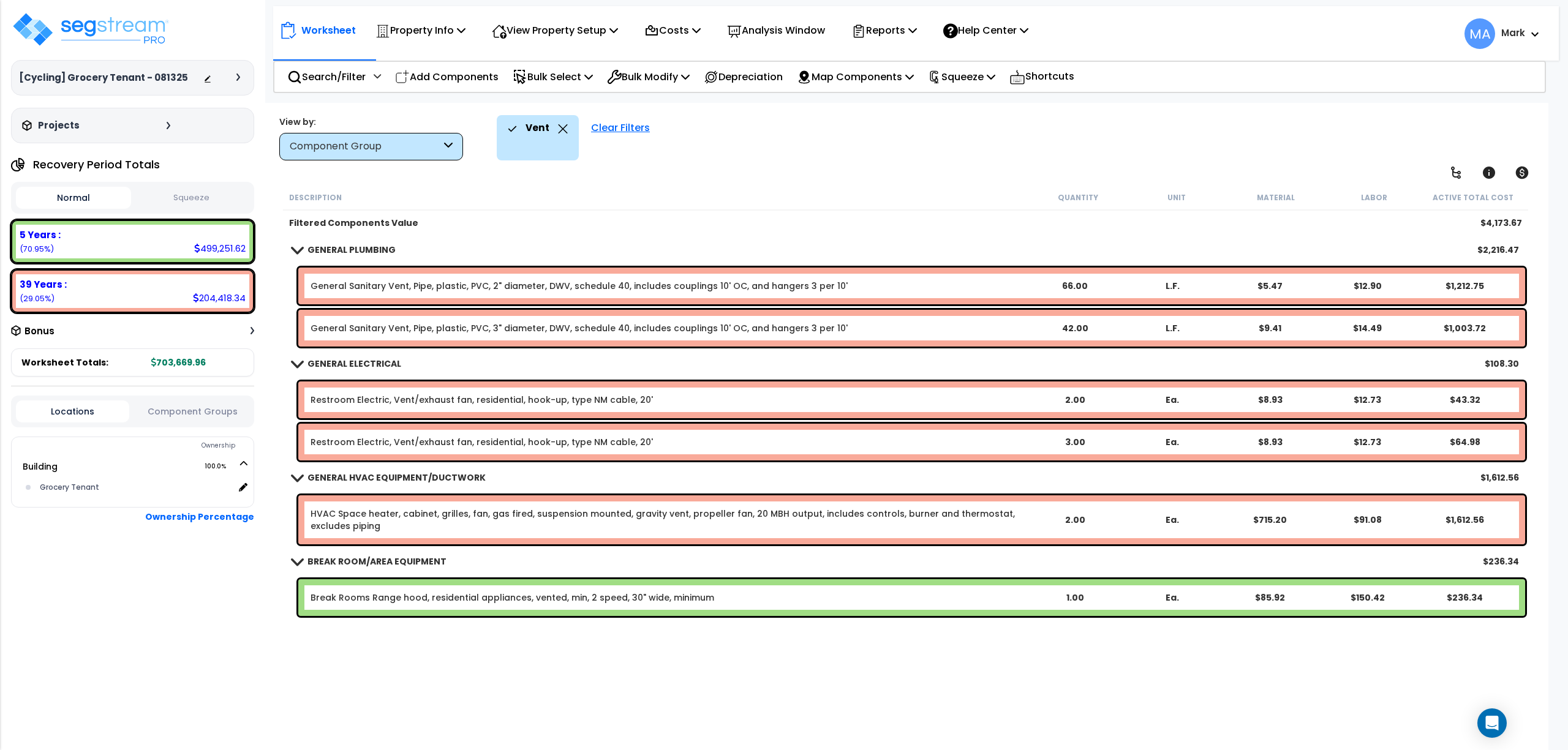
click at [417, 151] on div "Component Group" at bounding box center [365, 147] width 151 height 14
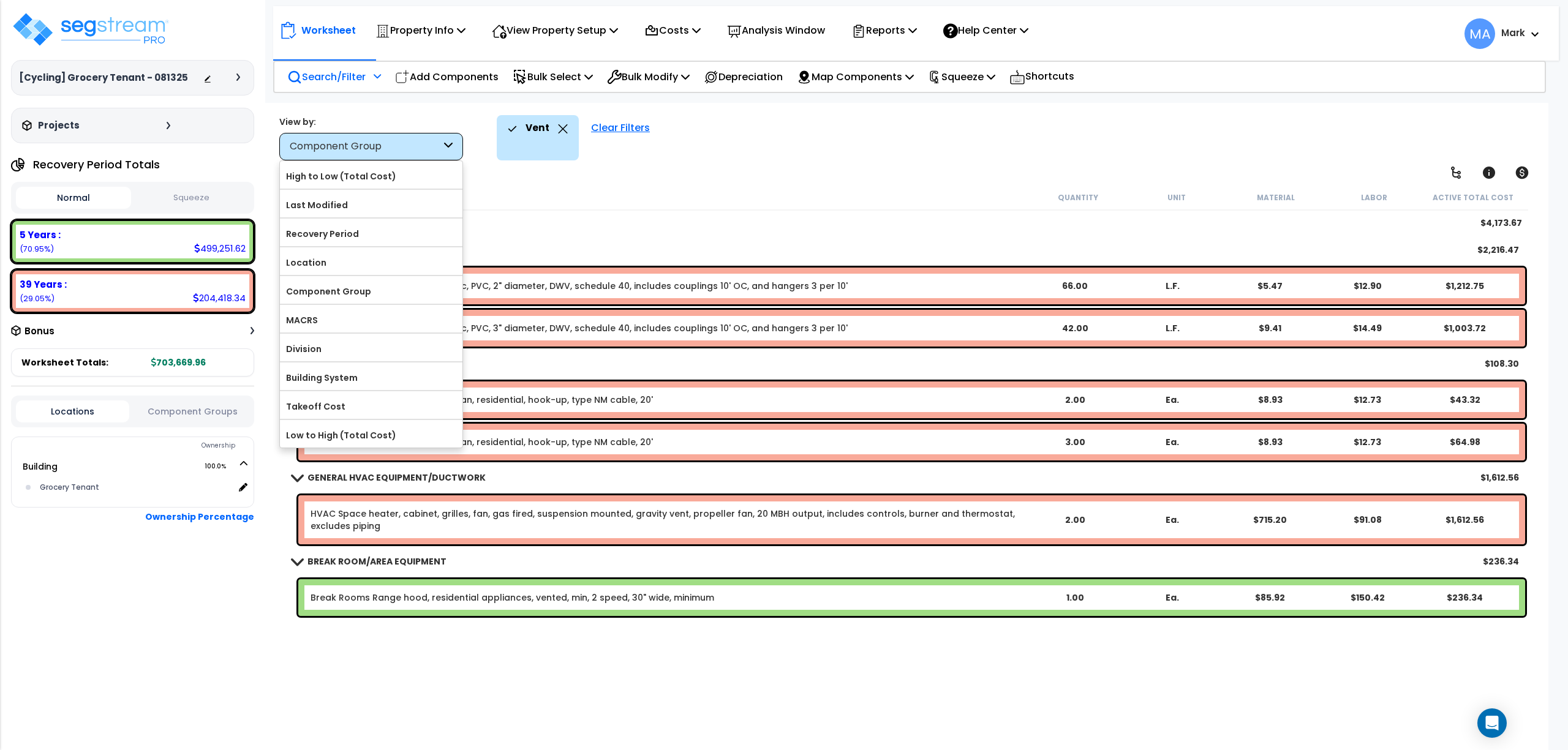
click at [332, 89] on div "Search/Filter Additional Search / Filter" at bounding box center [334, 77] width 93 height 29
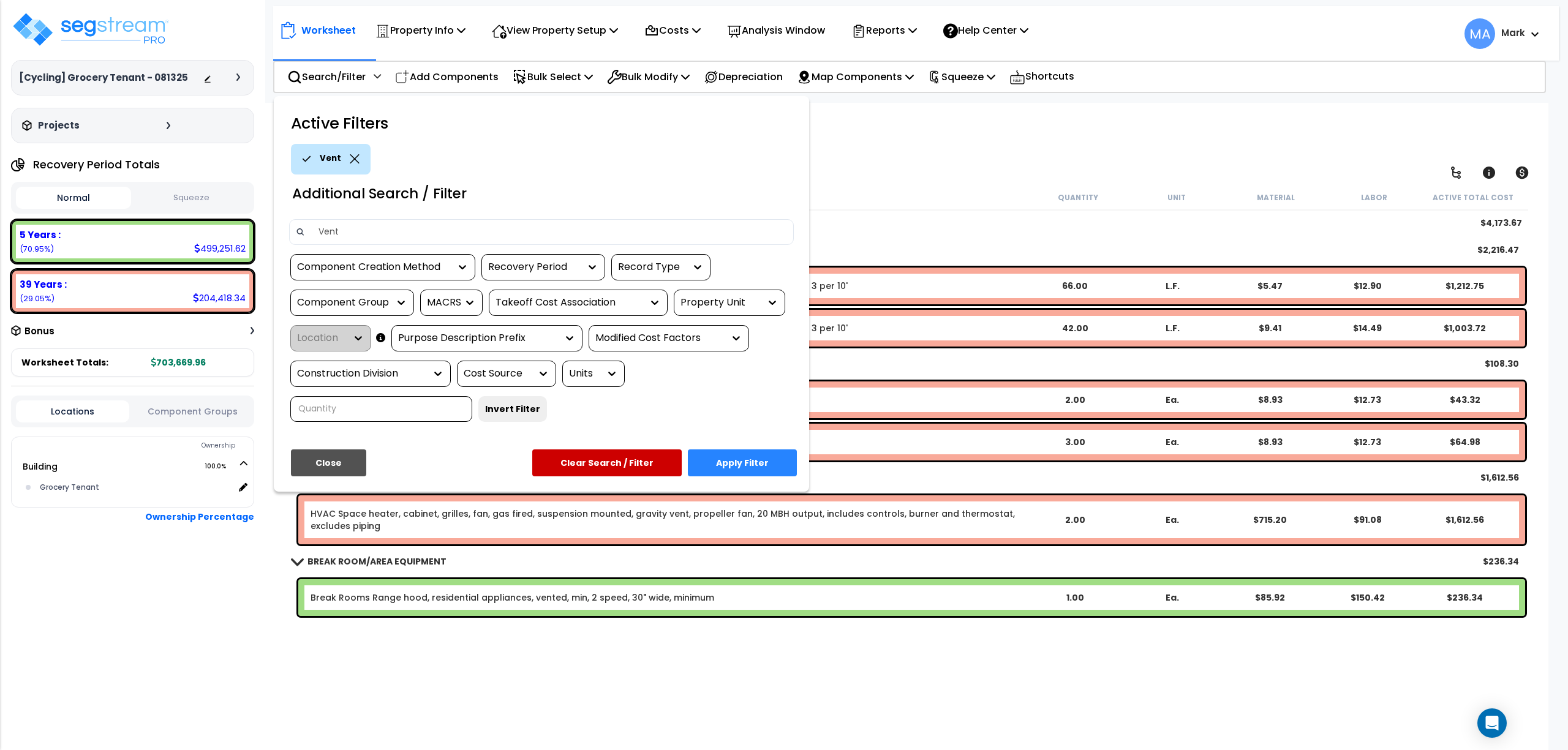
drag, startPoint x: 345, startPoint y: 231, endPoint x: 267, endPoint y: 236, distance: 78.2
click at [274, 236] on div "Active Filters Vent Additional Search / Filter Vent Component Creation Method R…" at bounding box center [542, 293] width 535 height 395
type input "gas vent"
click at [760, 452] on button "Apply Filter" at bounding box center [742, 463] width 109 height 27
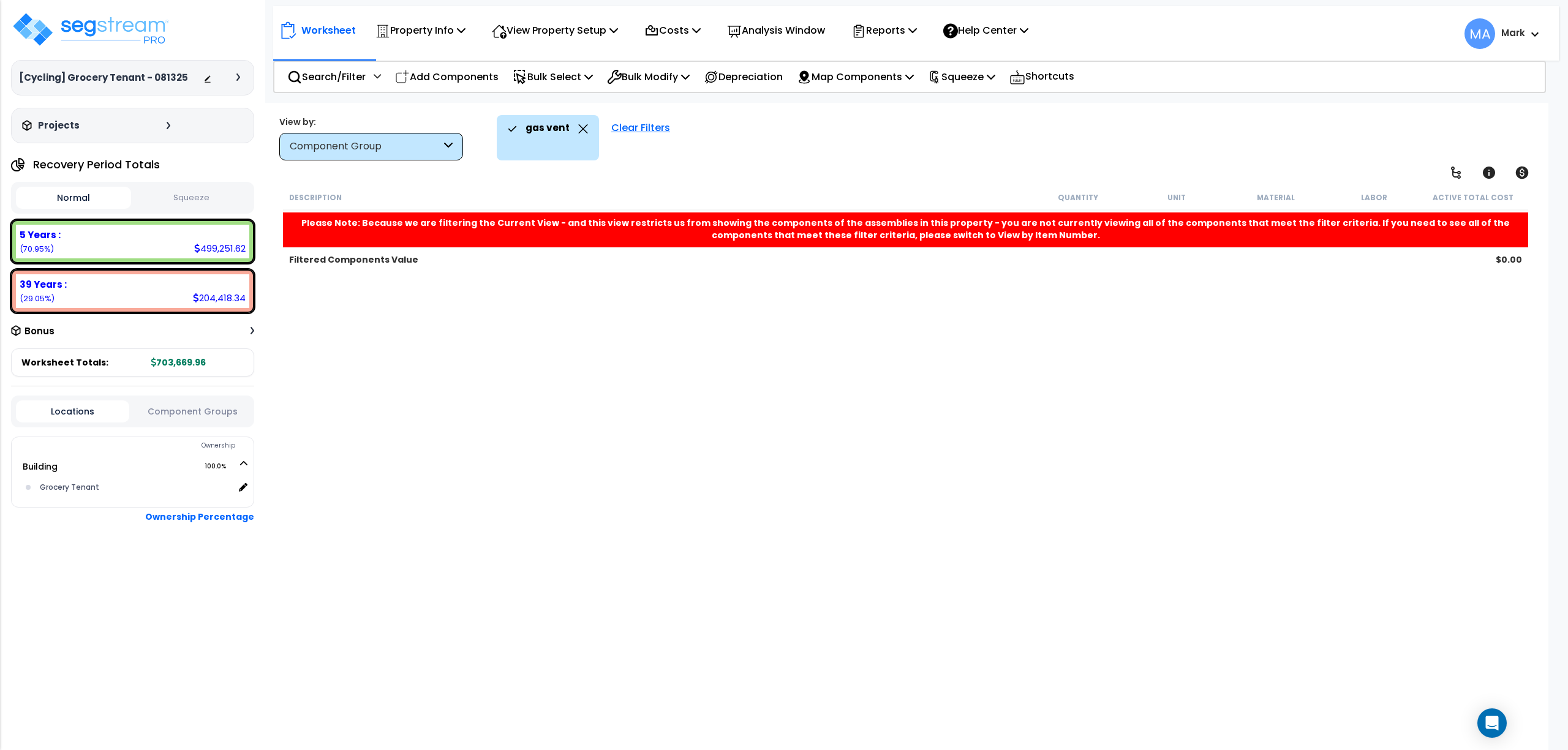
click at [581, 125] on icon at bounding box center [583, 129] width 10 height 10
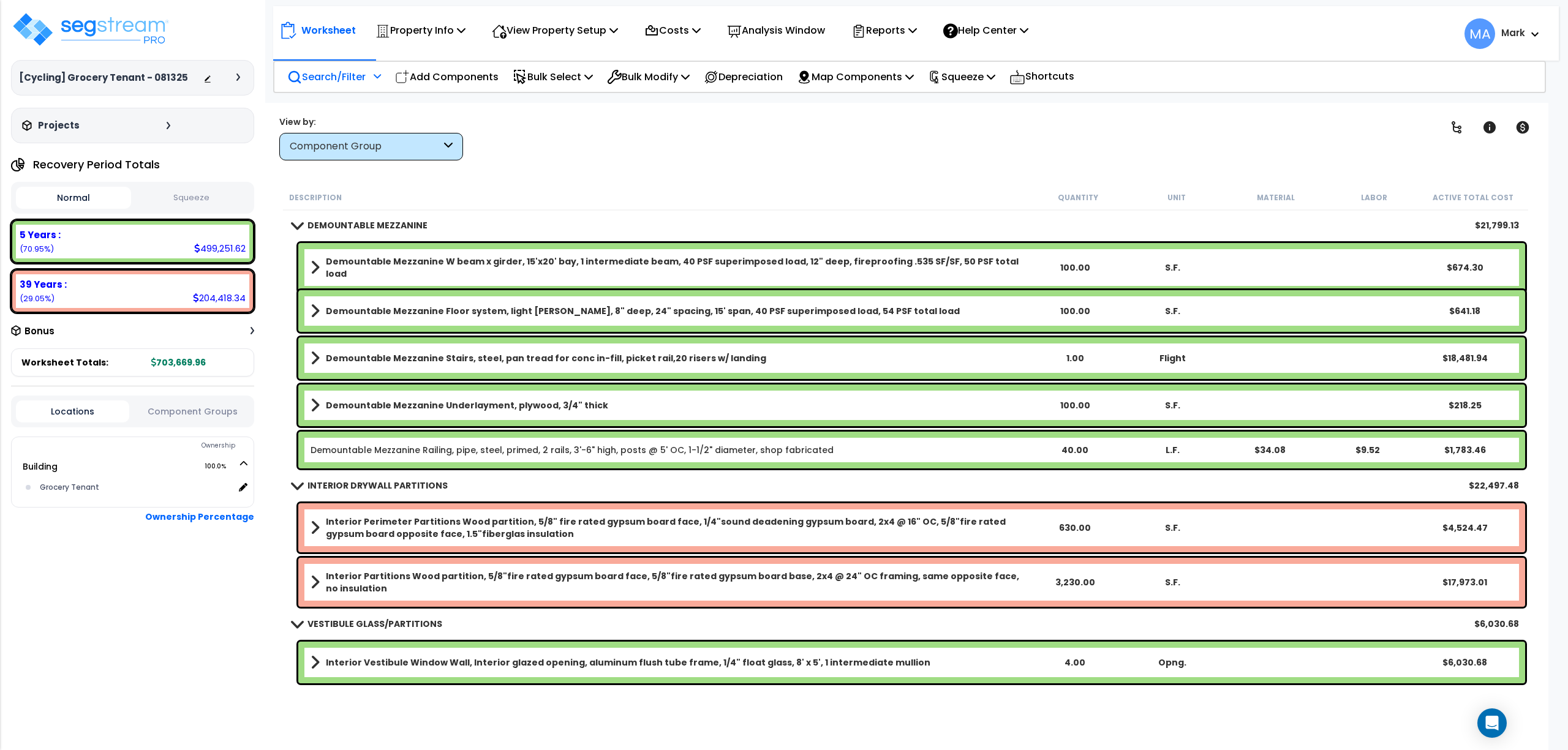
click at [329, 78] on p "Search/Filter" at bounding box center [327, 77] width 78 height 17
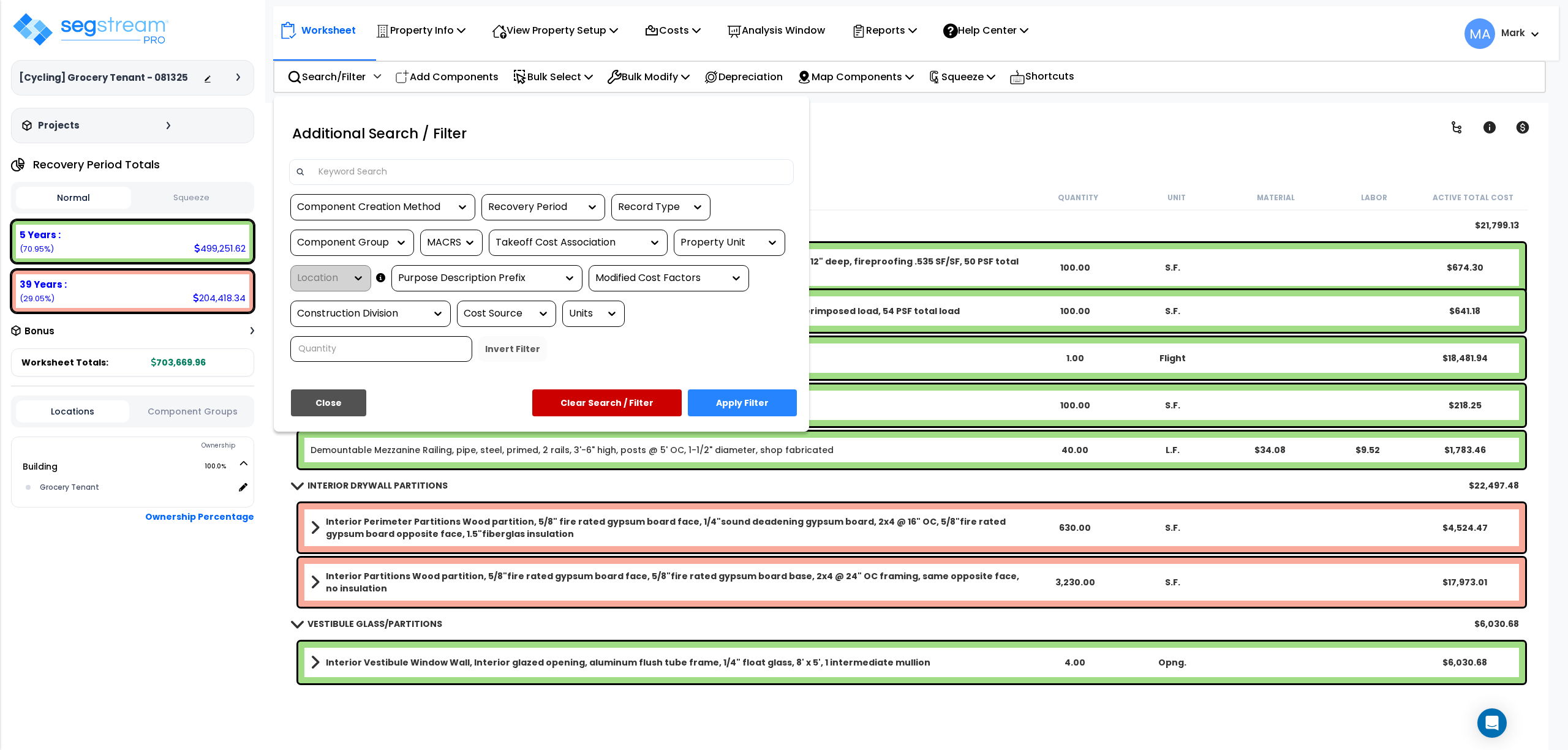
click at [351, 156] on div "Additional Search / Filter" at bounding box center [541, 137] width 523 height 45
click at [358, 163] on input at bounding box center [550, 172] width 476 height 18
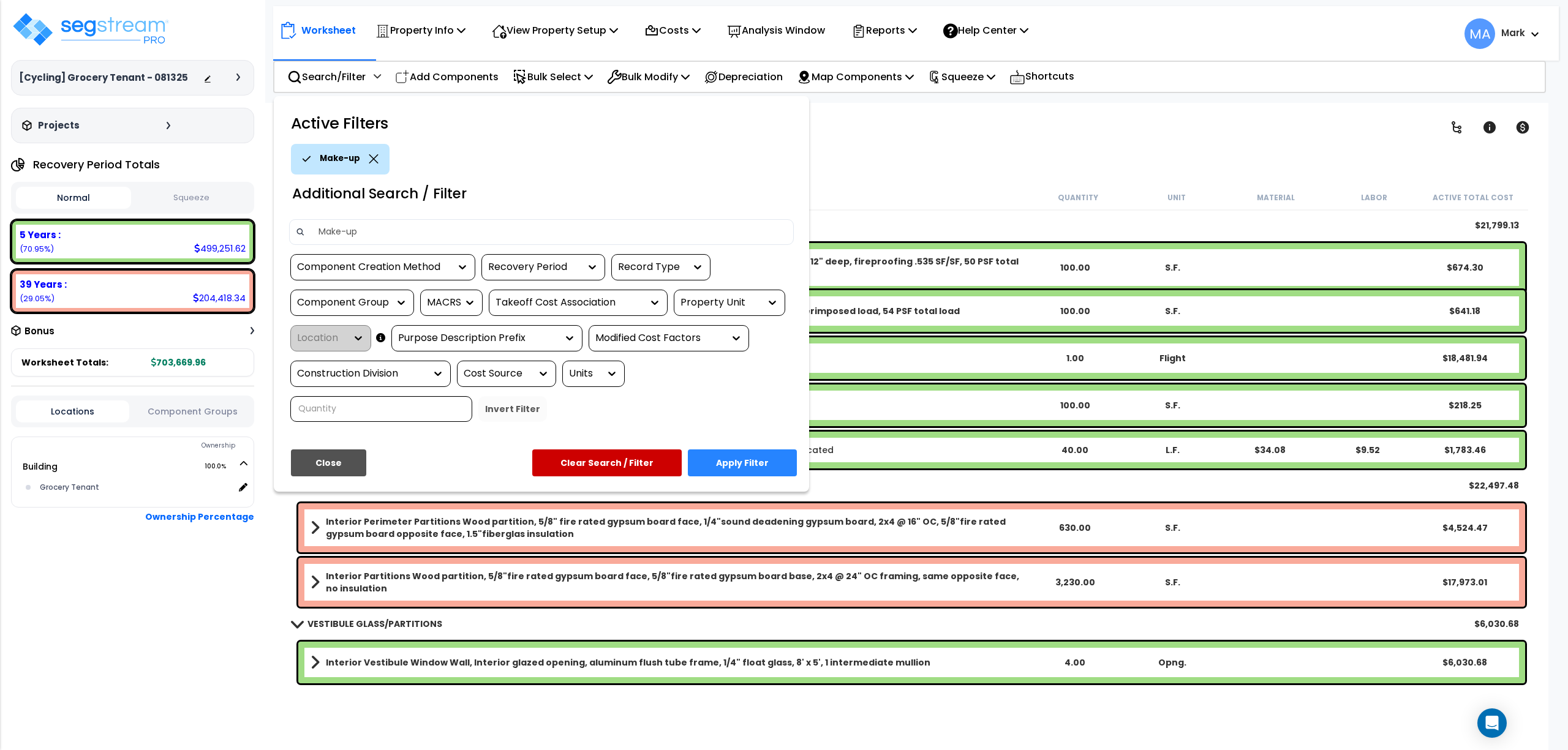
type input "Make-up"
click at [705, 459] on button "Apply Filter" at bounding box center [742, 463] width 109 height 27
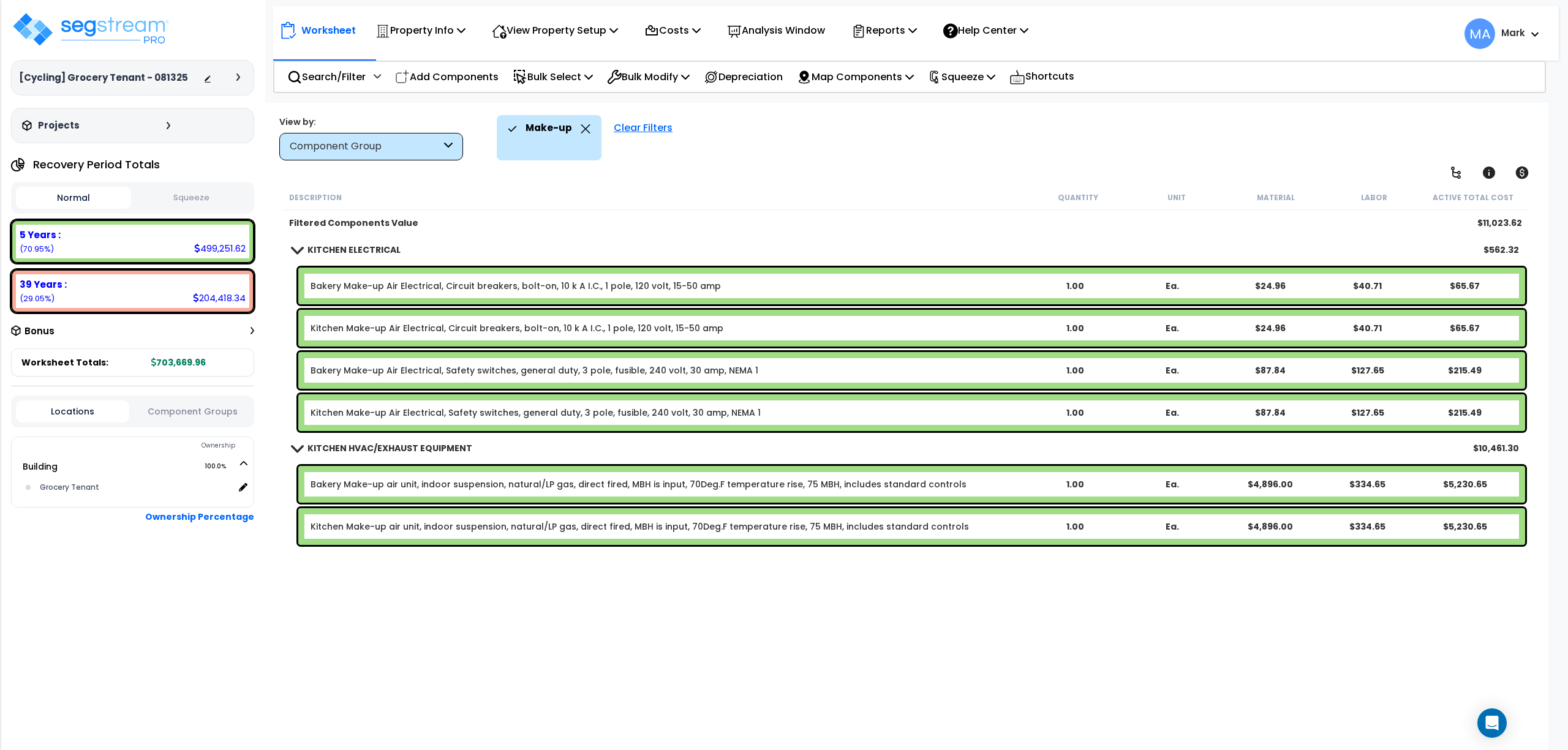
scroll to position [54, 0]
click at [584, 133] on icon at bounding box center [586, 129] width 10 height 10
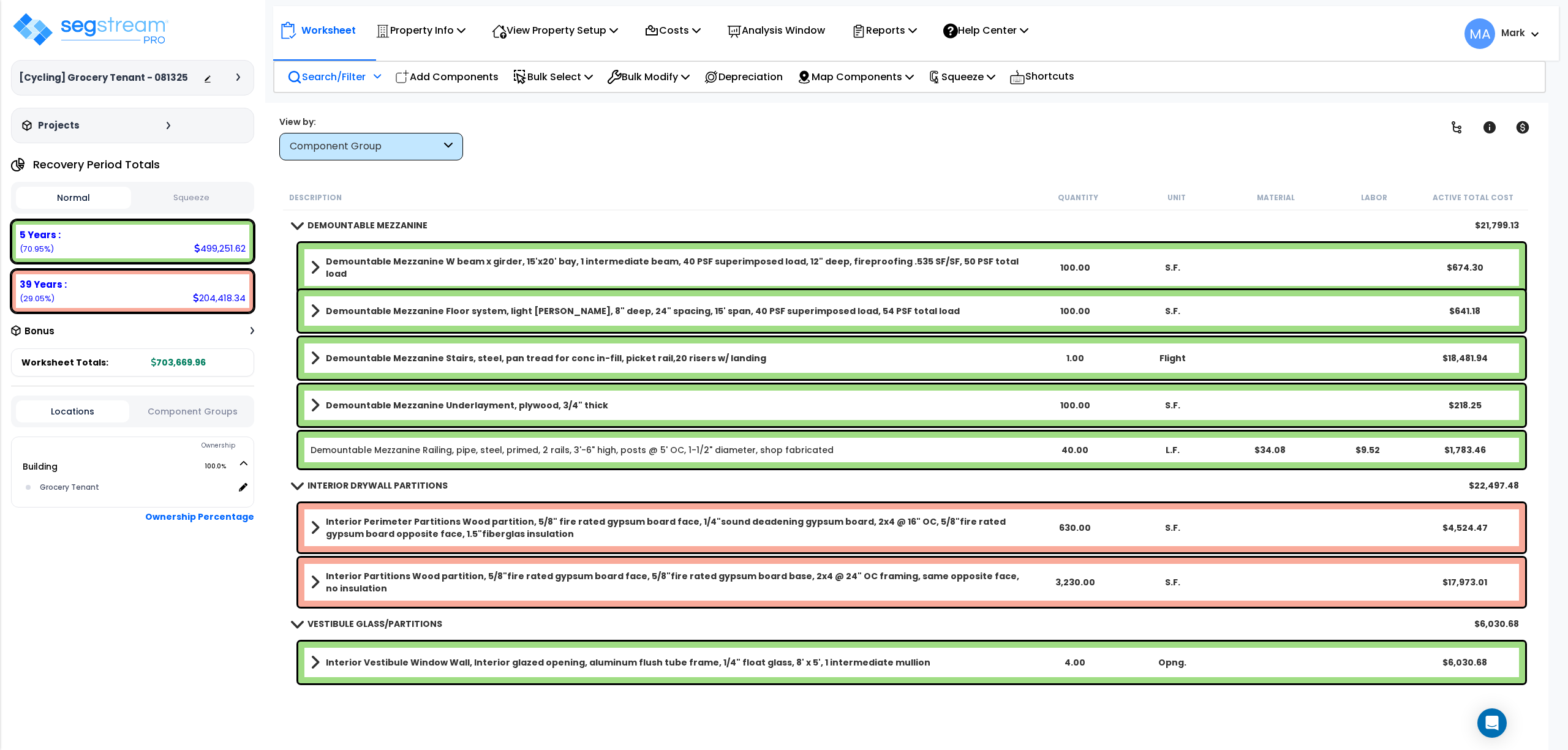
click at [358, 78] on p "Search/Filter" at bounding box center [327, 77] width 78 height 17
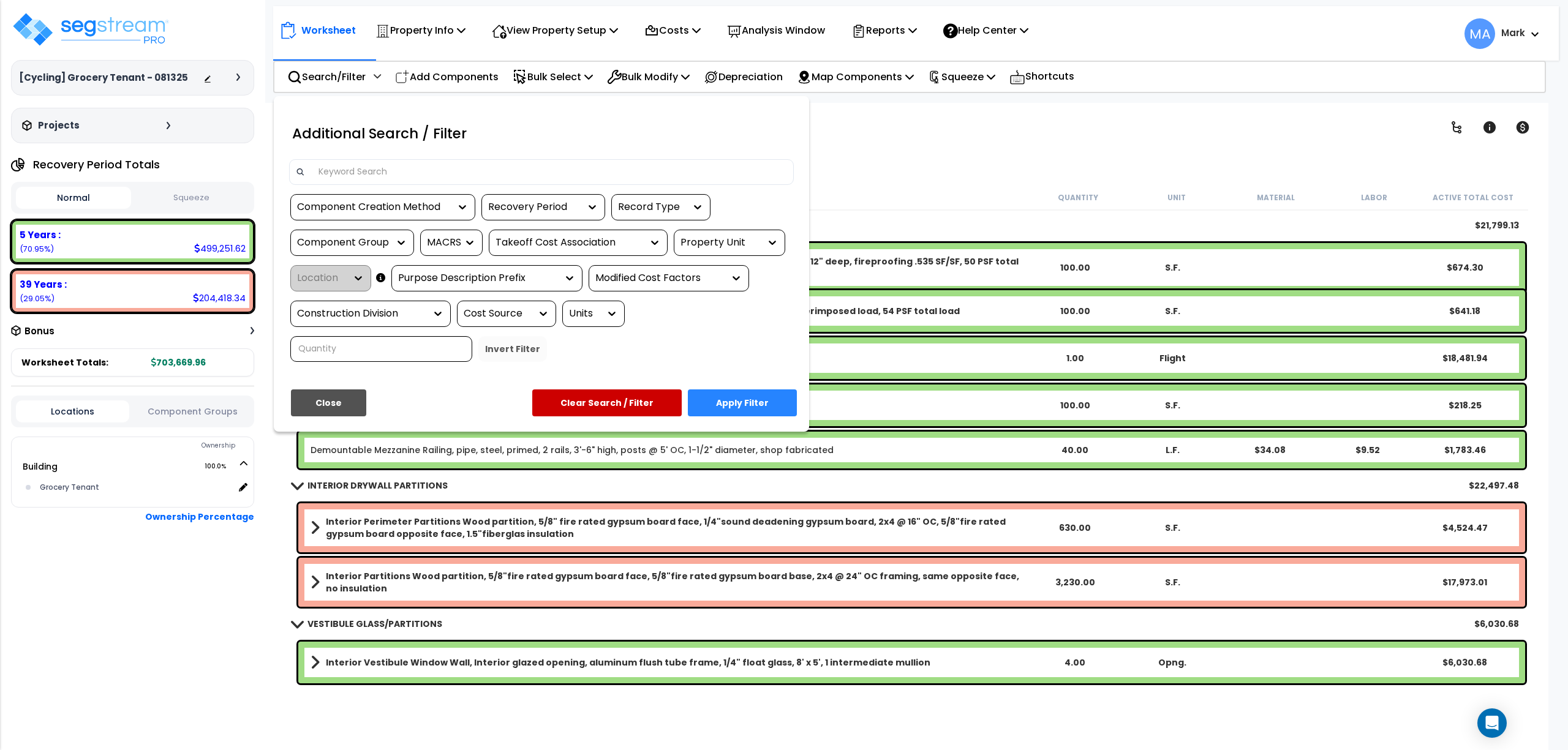
click at [376, 179] on input at bounding box center [550, 172] width 476 height 18
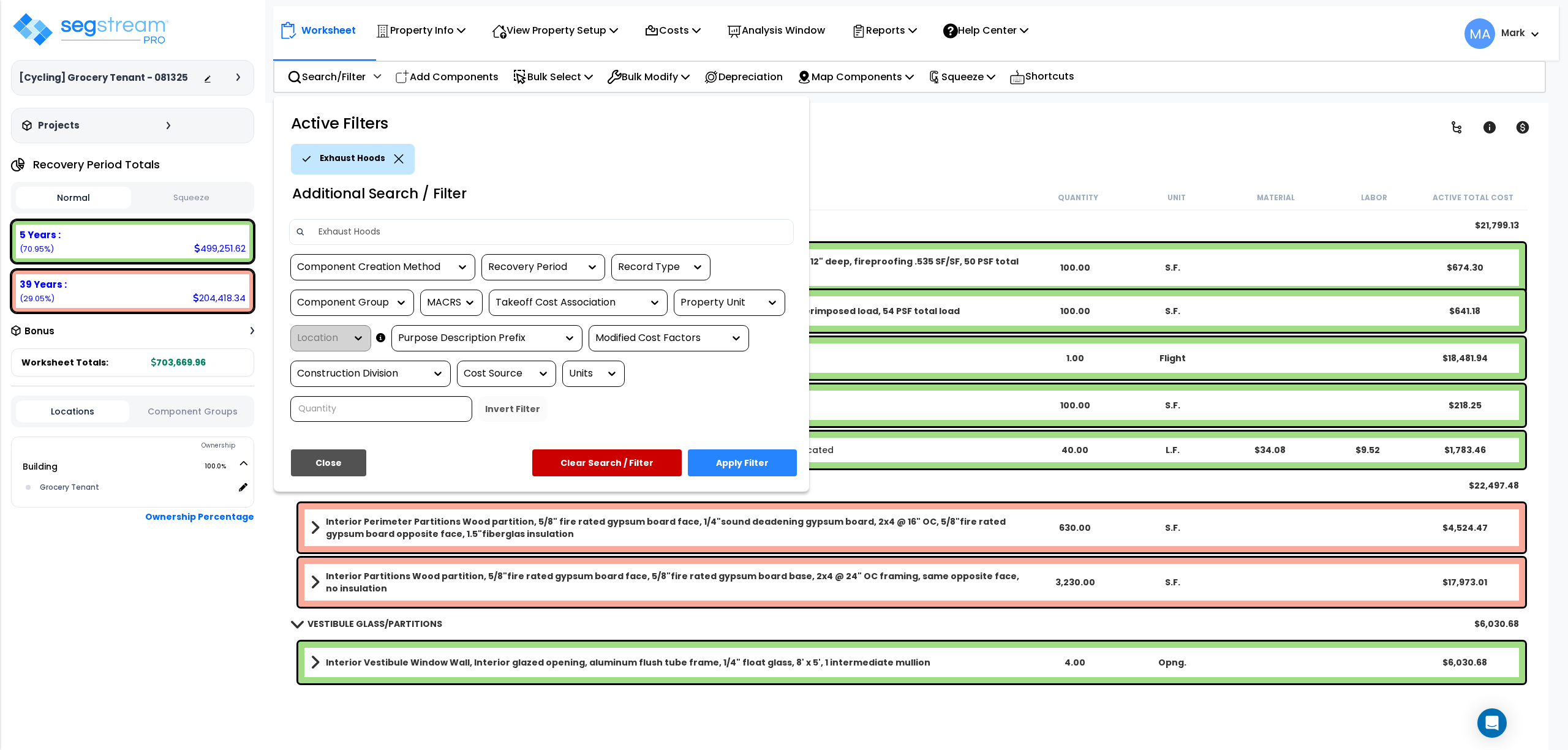
type input "Exhaust Hoods"
click at [769, 455] on button "Apply Filter" at bounding box center [742, 463] width 109 height 27
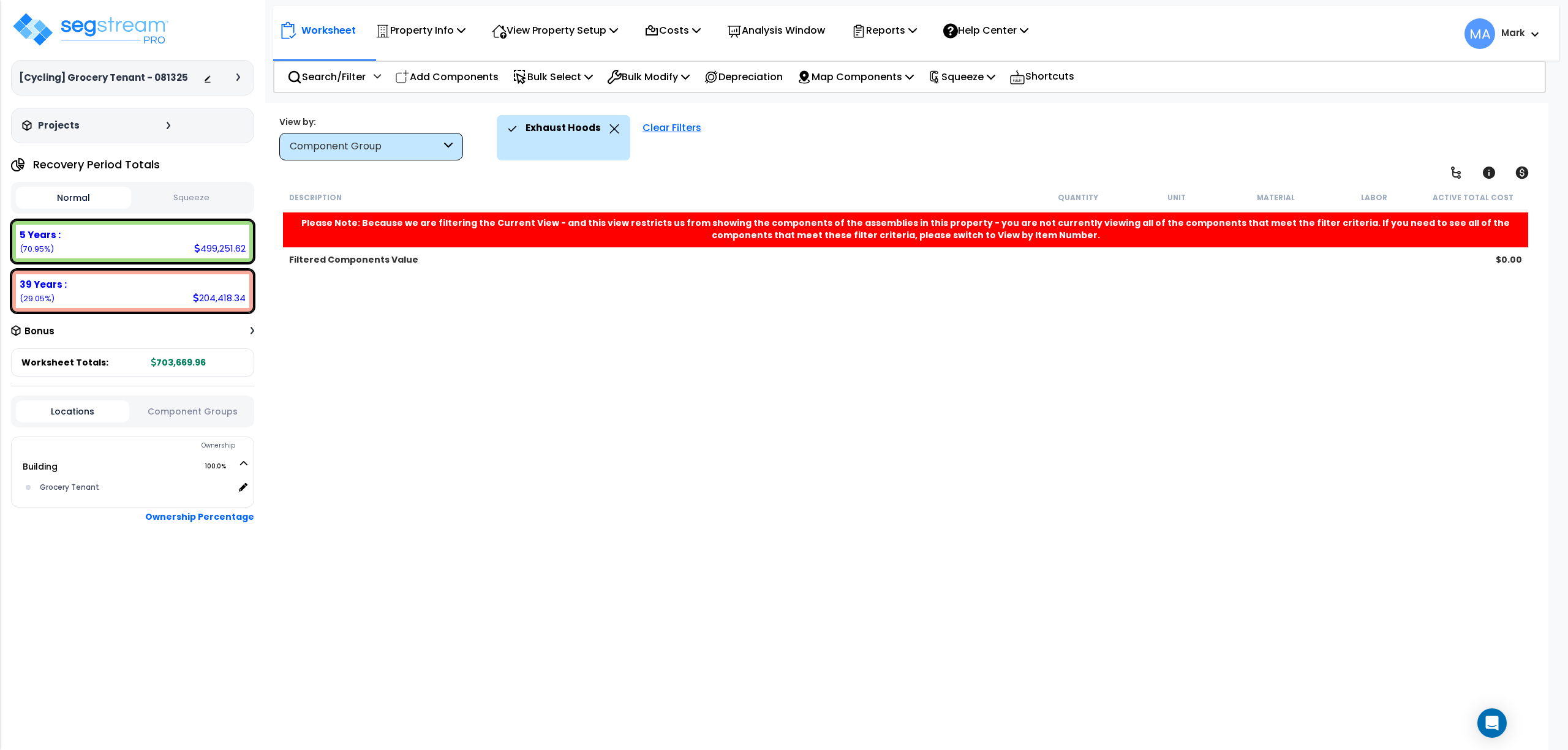
click at [611, 125] on icon at bounding box center [614, 129] width 10 height 10
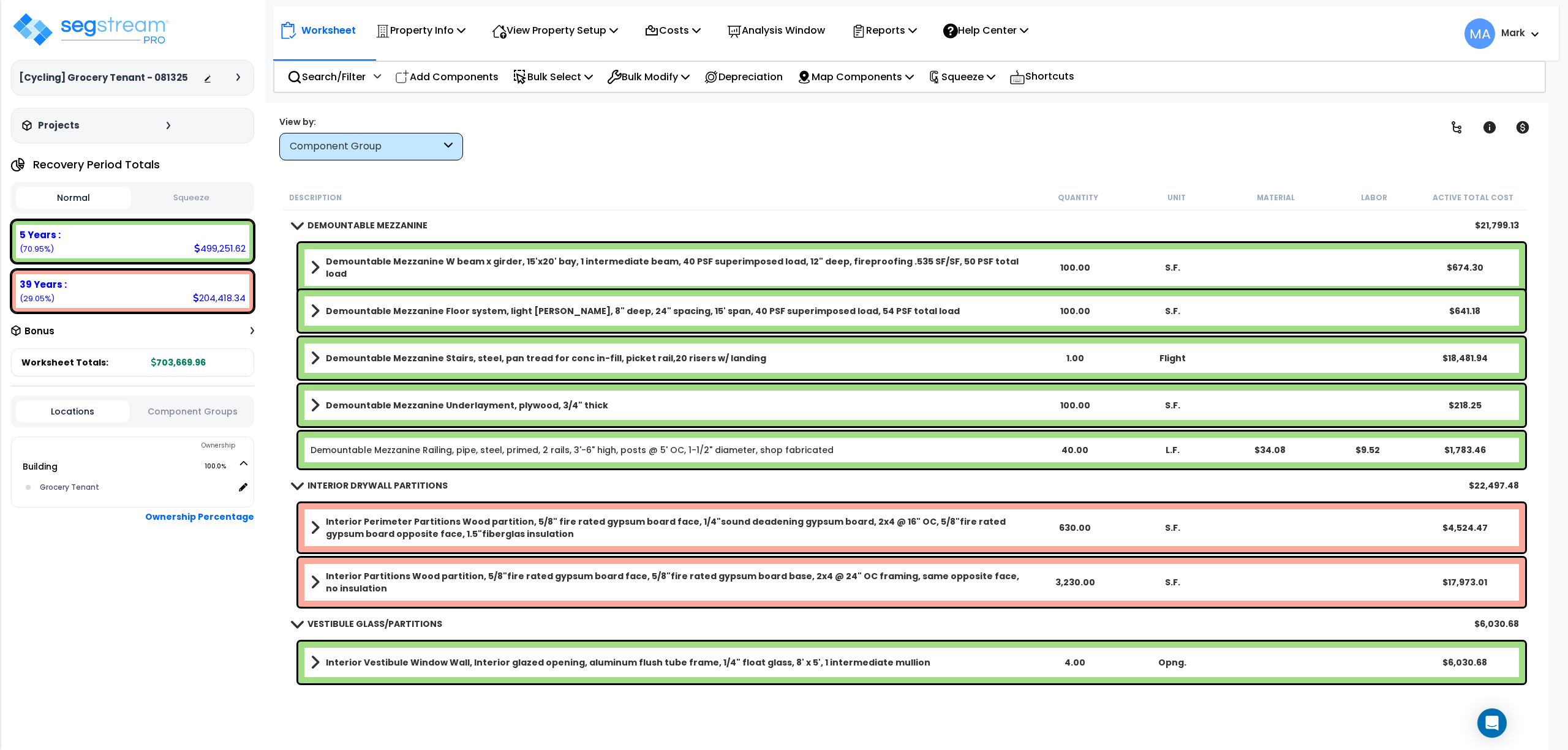
click at [405, 149] on div "Component Group" at bounding box center [365, 147] width 151 height 14
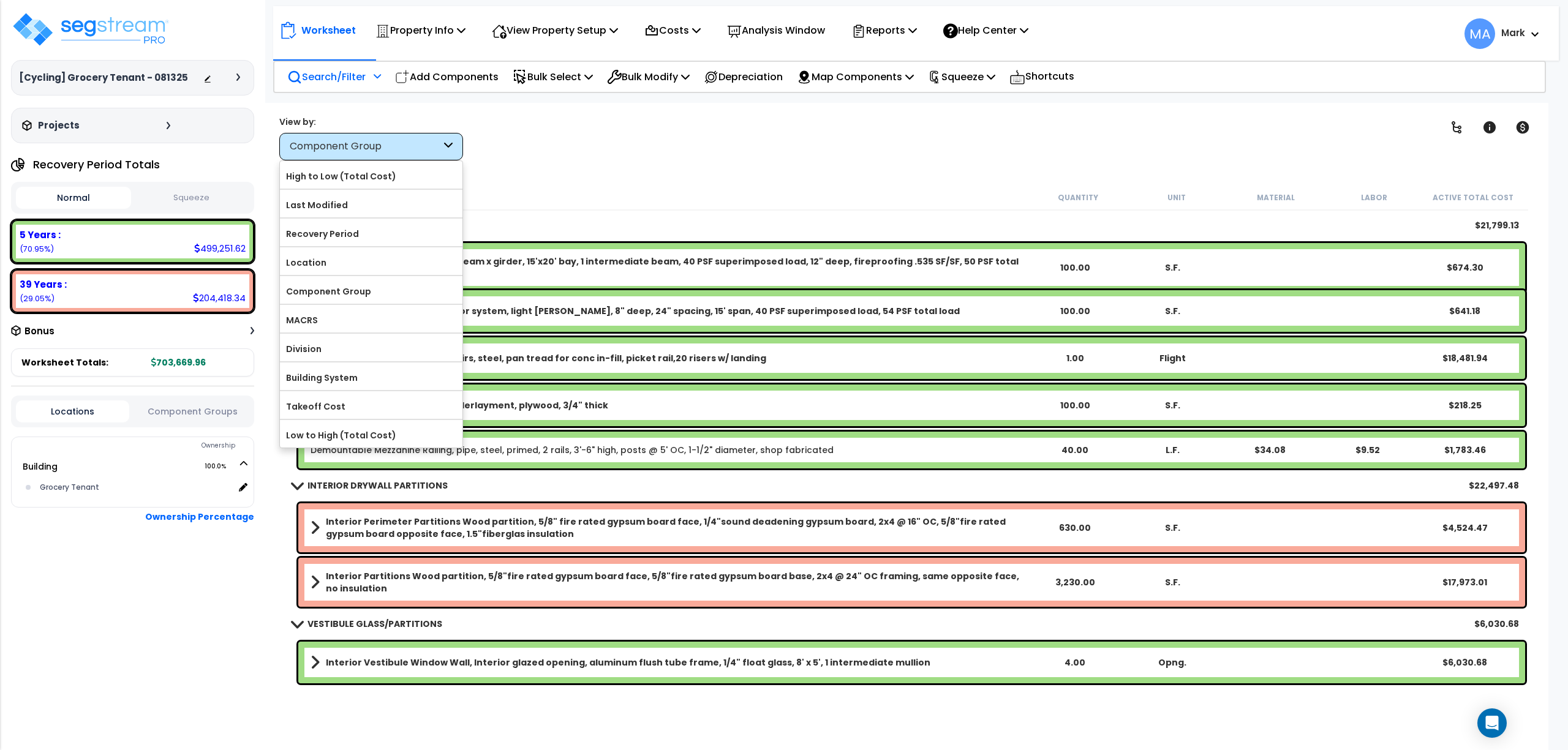
click at [341, 80] on p "Search/Filter" at bounding box center [327, 77] width 78 height 17
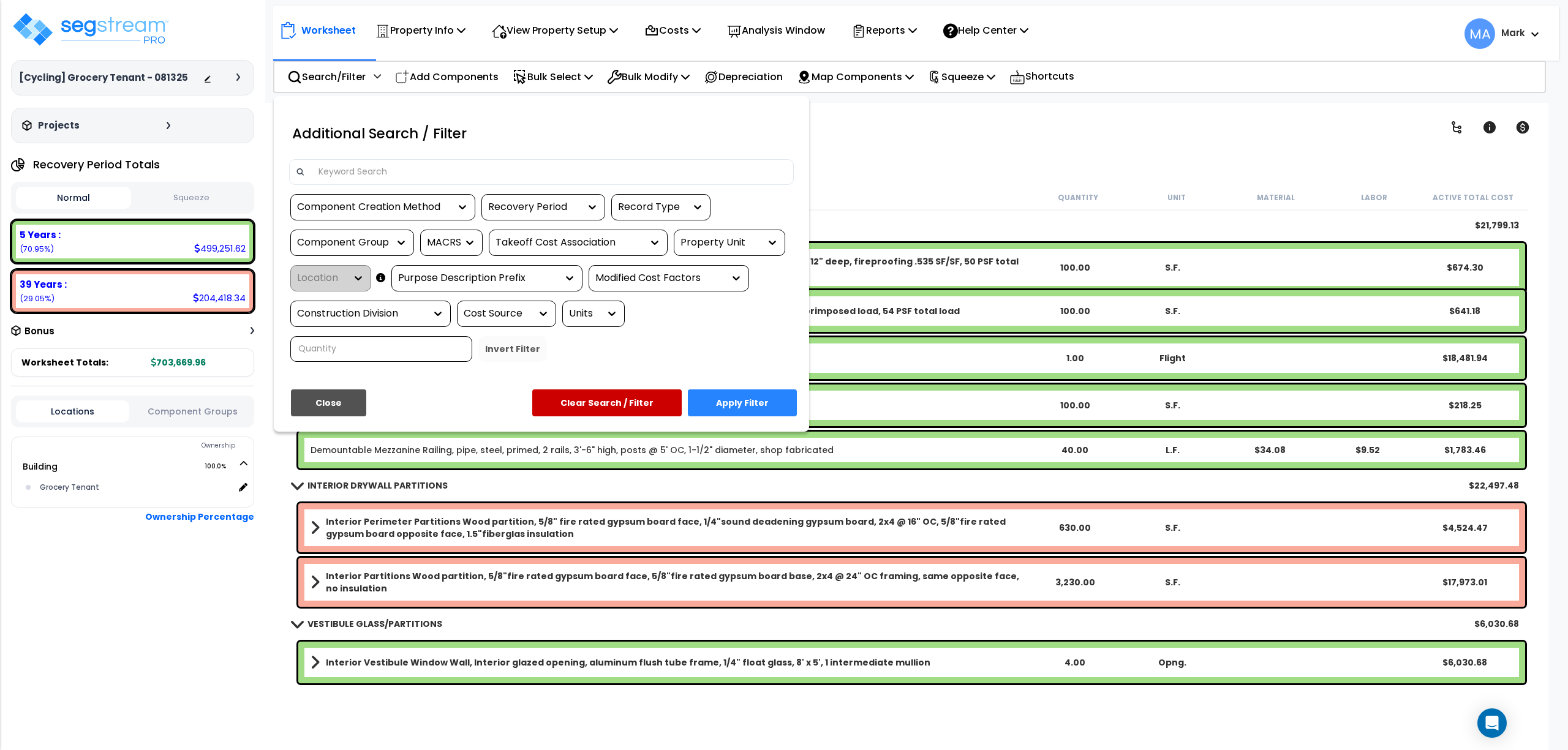
click at [419, 163] on input at bounding box center [550, 172] width 476 height 18
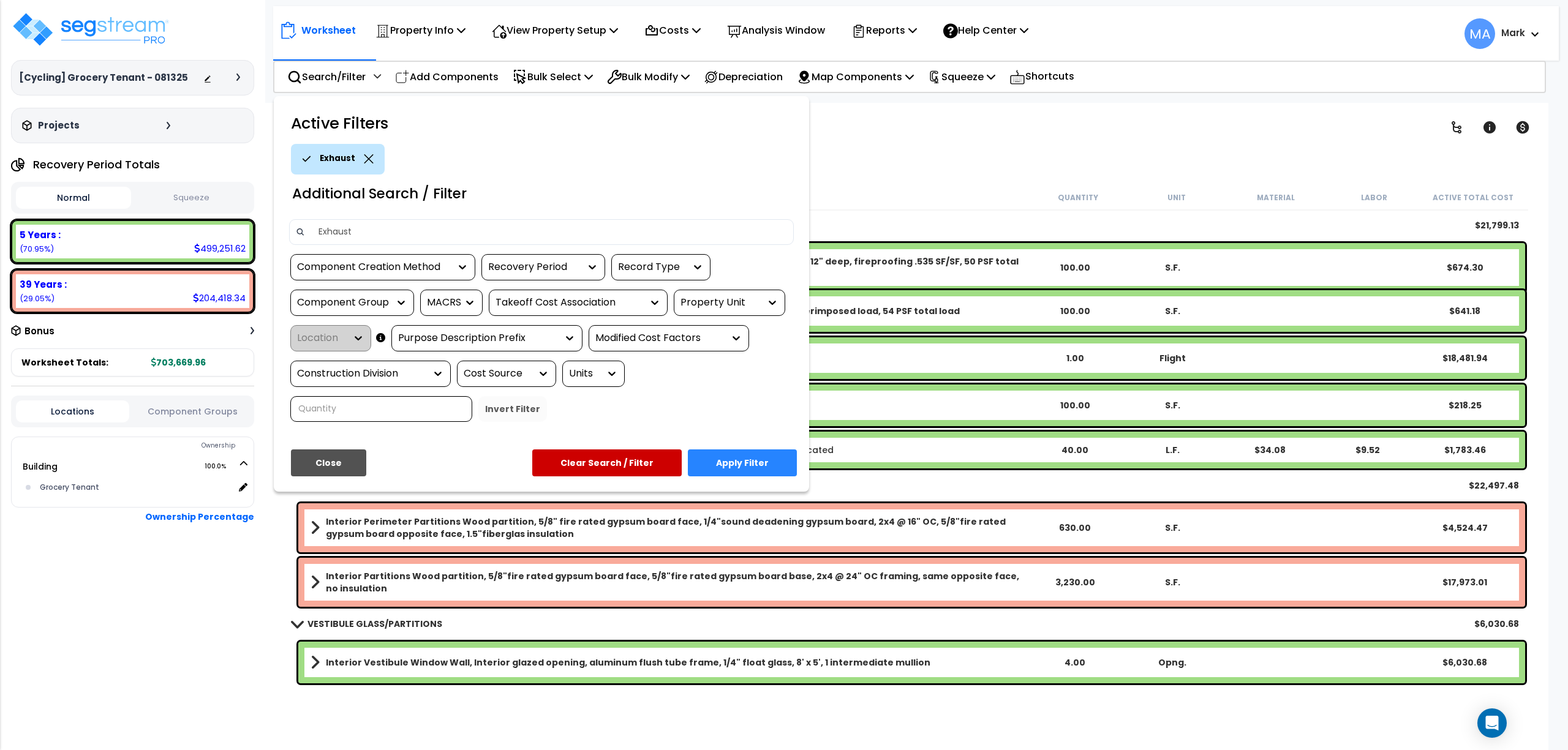
type input "Exhaust"
click at [750, 452] on button "Apply Filter" at bounding box center [742, 463] width 109 height 27
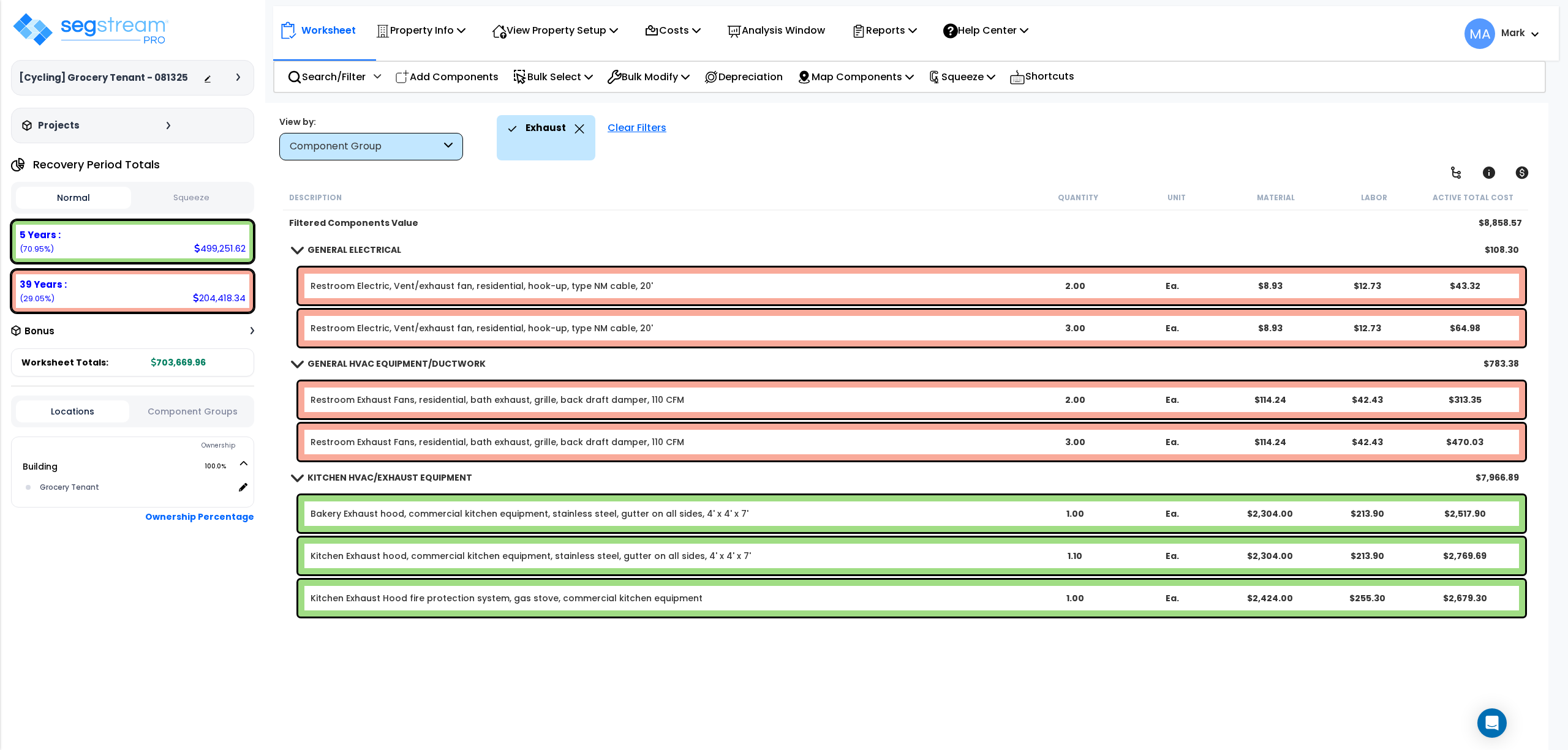
click at [773, 550] on div "Kitchen Exhaust hood, commercial kitchen equipment, stainless steel, gutter on …" at bounding box center [669, 556] width 716 height 12
click at [1469, 180] on link at bounding box center [1489, 173] width 27 height 27
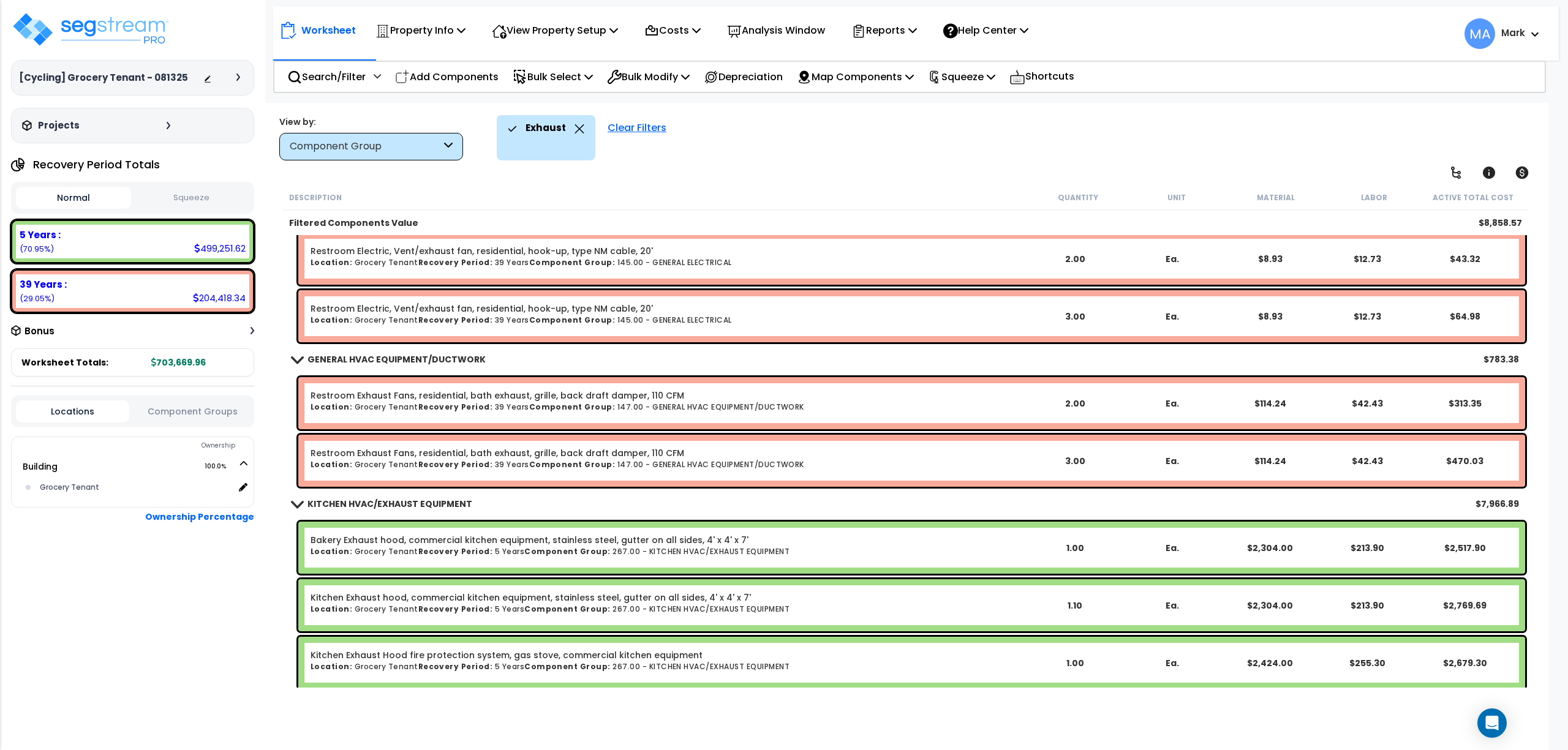
scroll to position [38, 0]
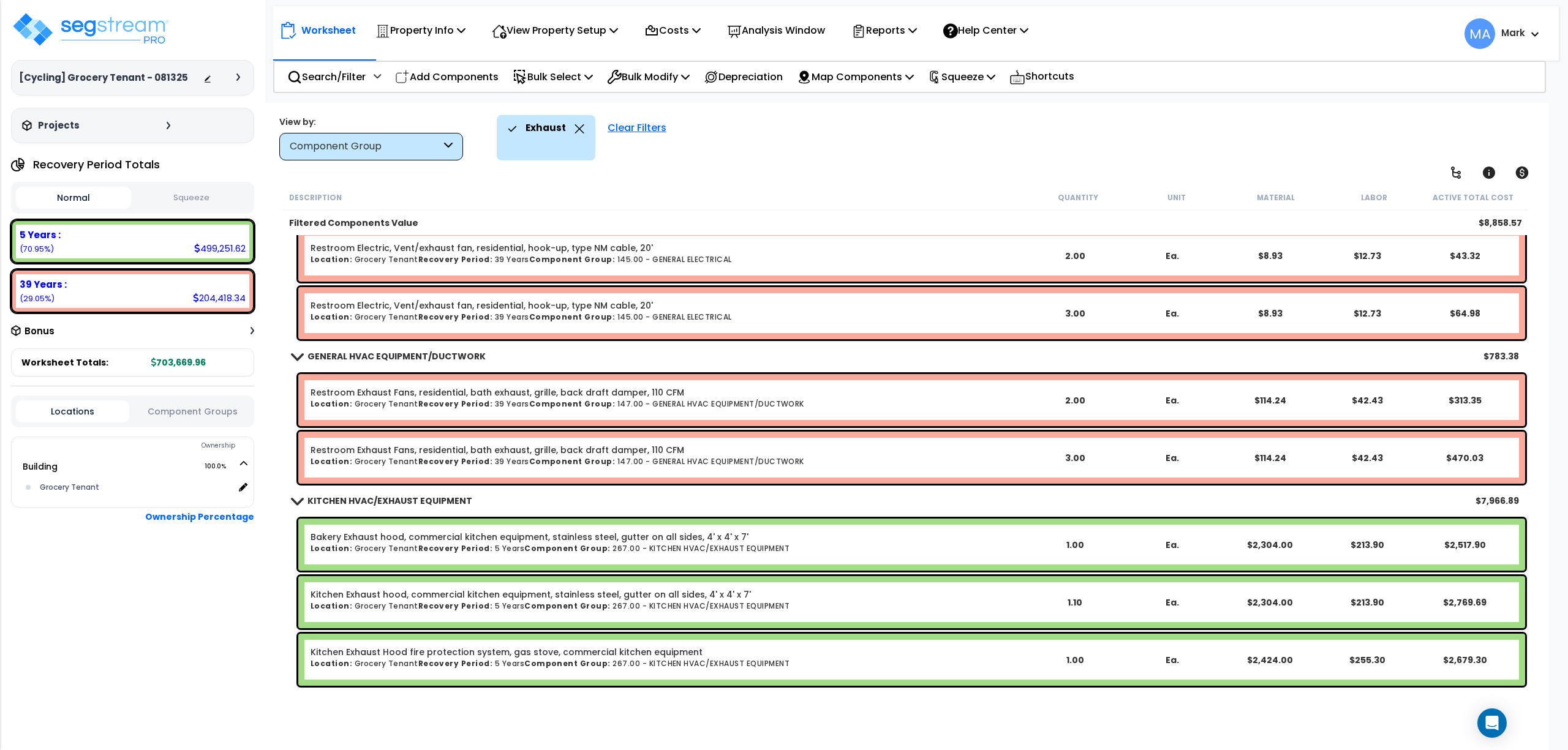
click at [578, 125] on icon at bounding box center [579, 129] width 10 height 10
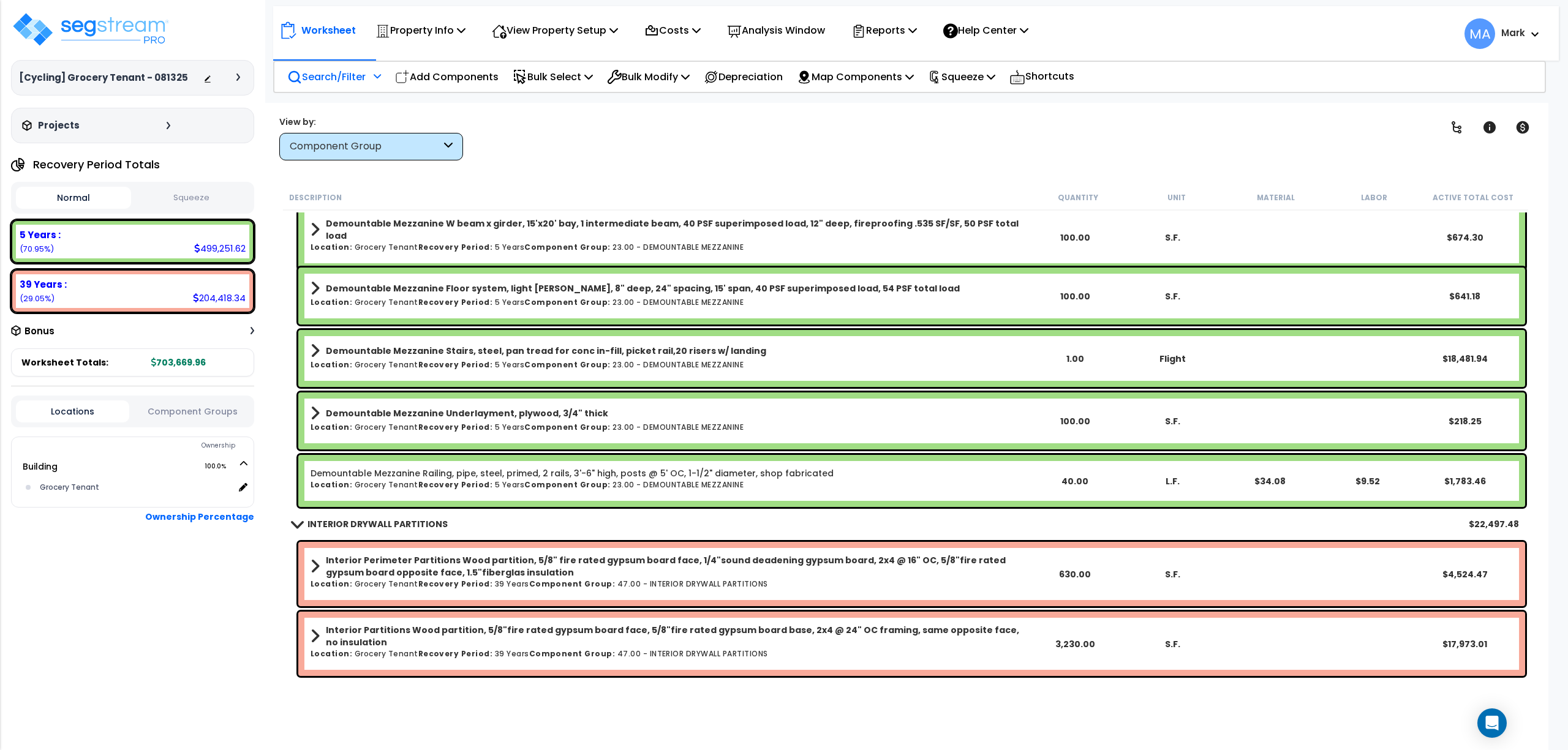
click at [324, 82] on p "Search/Filter" at bounding box center [327, 77] width 78 height 17
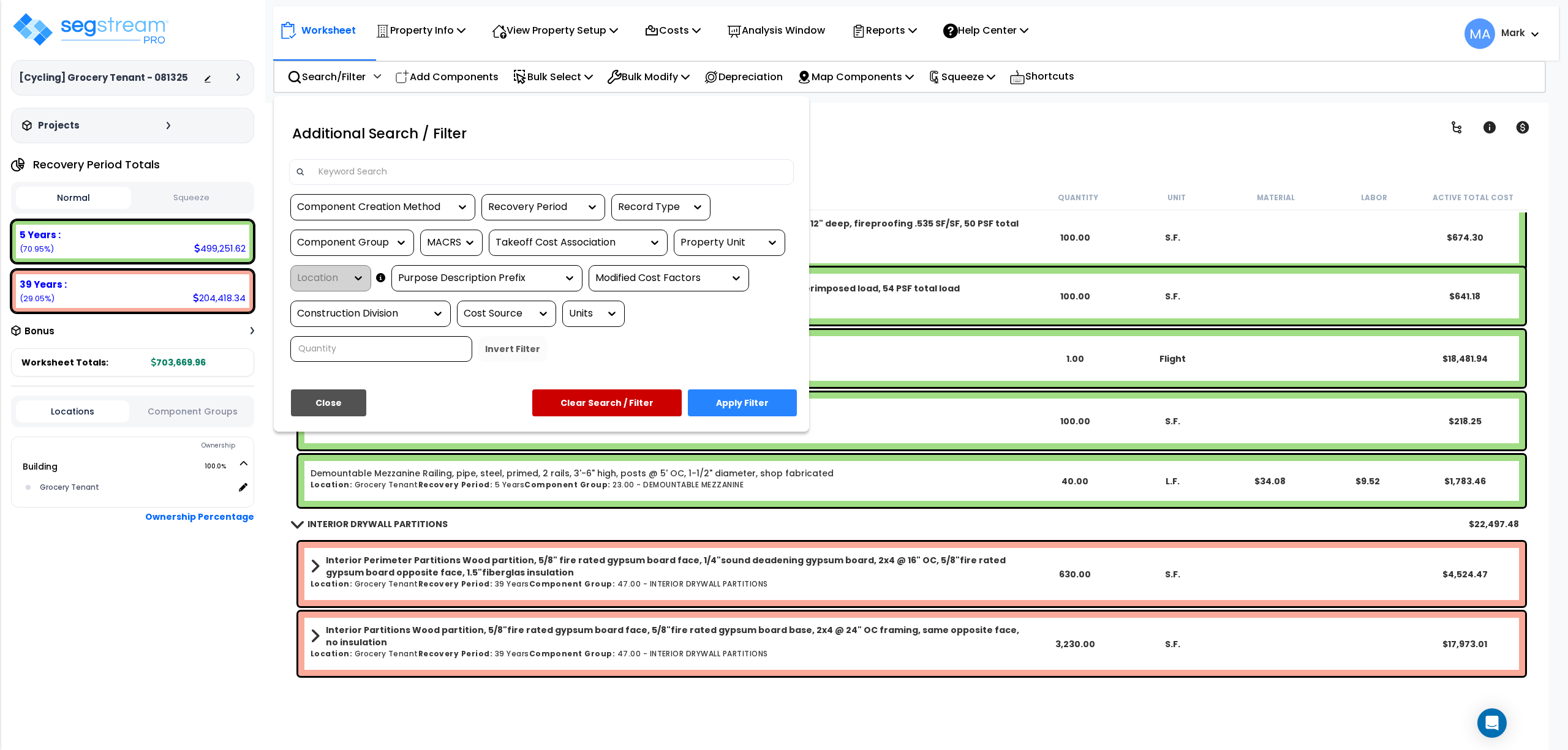
click at [398, 173] on input at bounding box center [550, 172] width 476 height 18
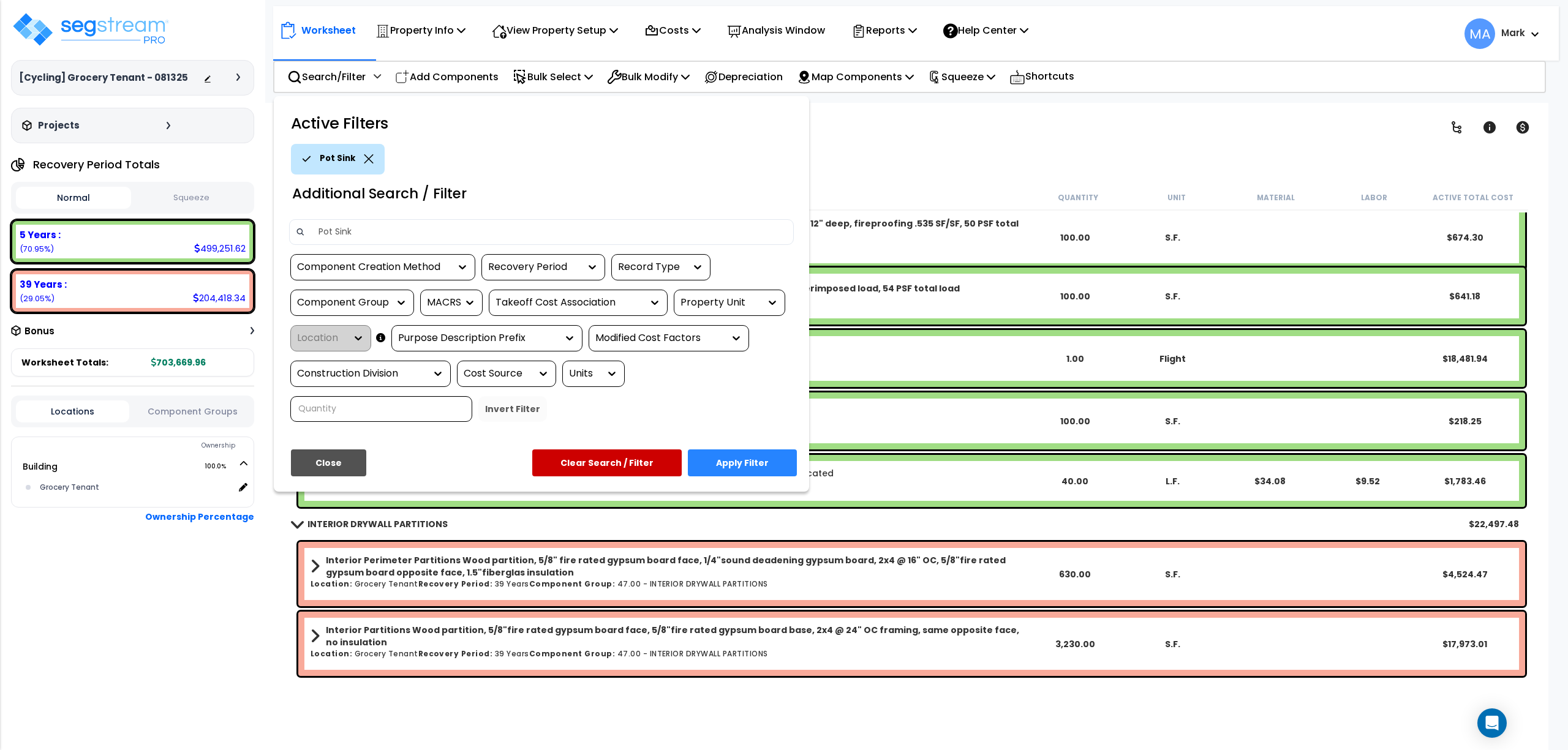
type input "Pot Sink"
click at [741, 469] on button "Apply Filter" at bounding box center [742, 463] width 109 height 27
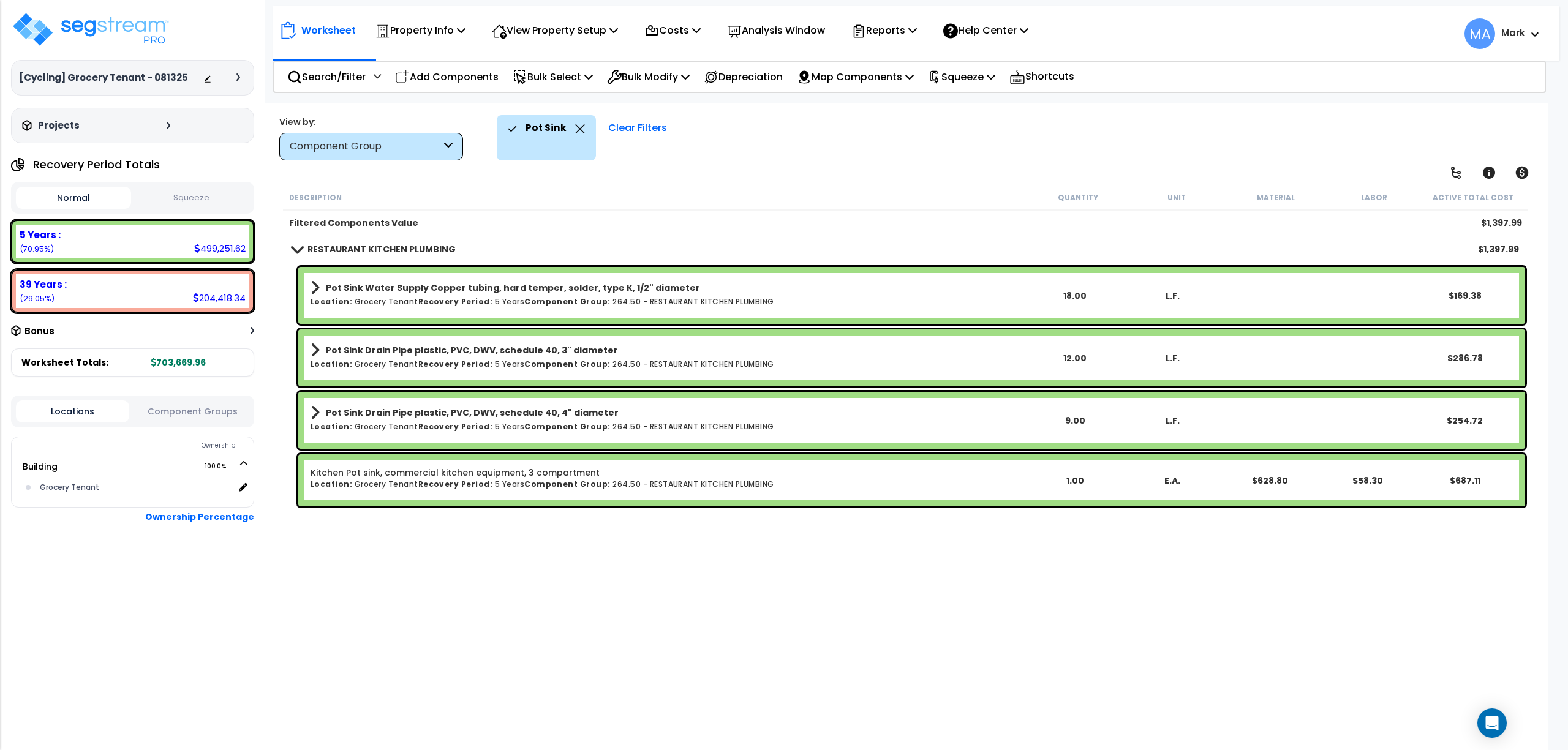
scroll to position [0, 0]
click at [569, 130] on div "Pot Sink" at bounding box center [546, 129] width 77 height 27
click at [576, 130] on icon at bounding box center [581, 129] width 10 height 10
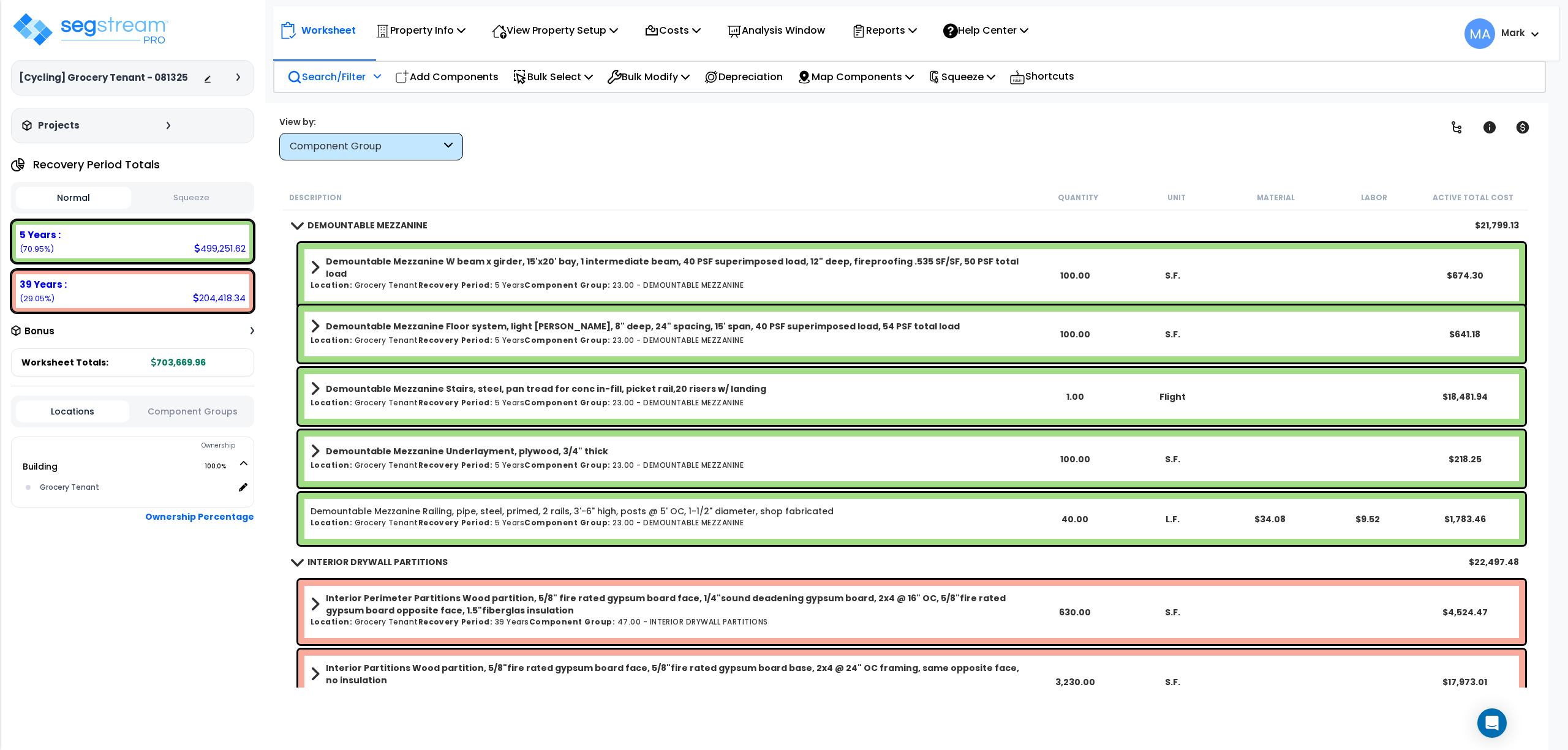
click at [337, 79] on p "Search/Filter" at bounding box center [327, 77] width 78 height 17
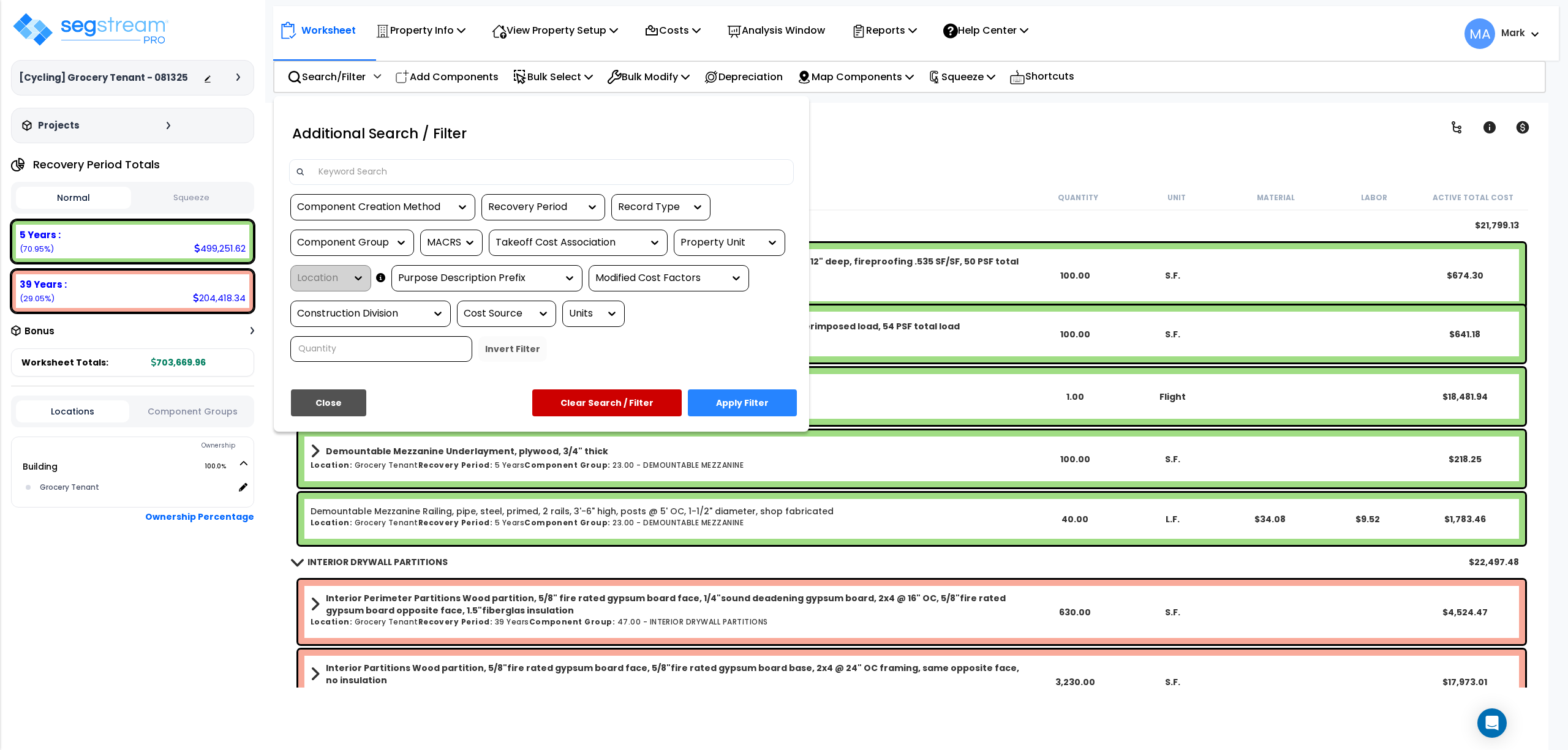
click at [348, 177] on input at bounding box center [550, 172] width 476 height 18
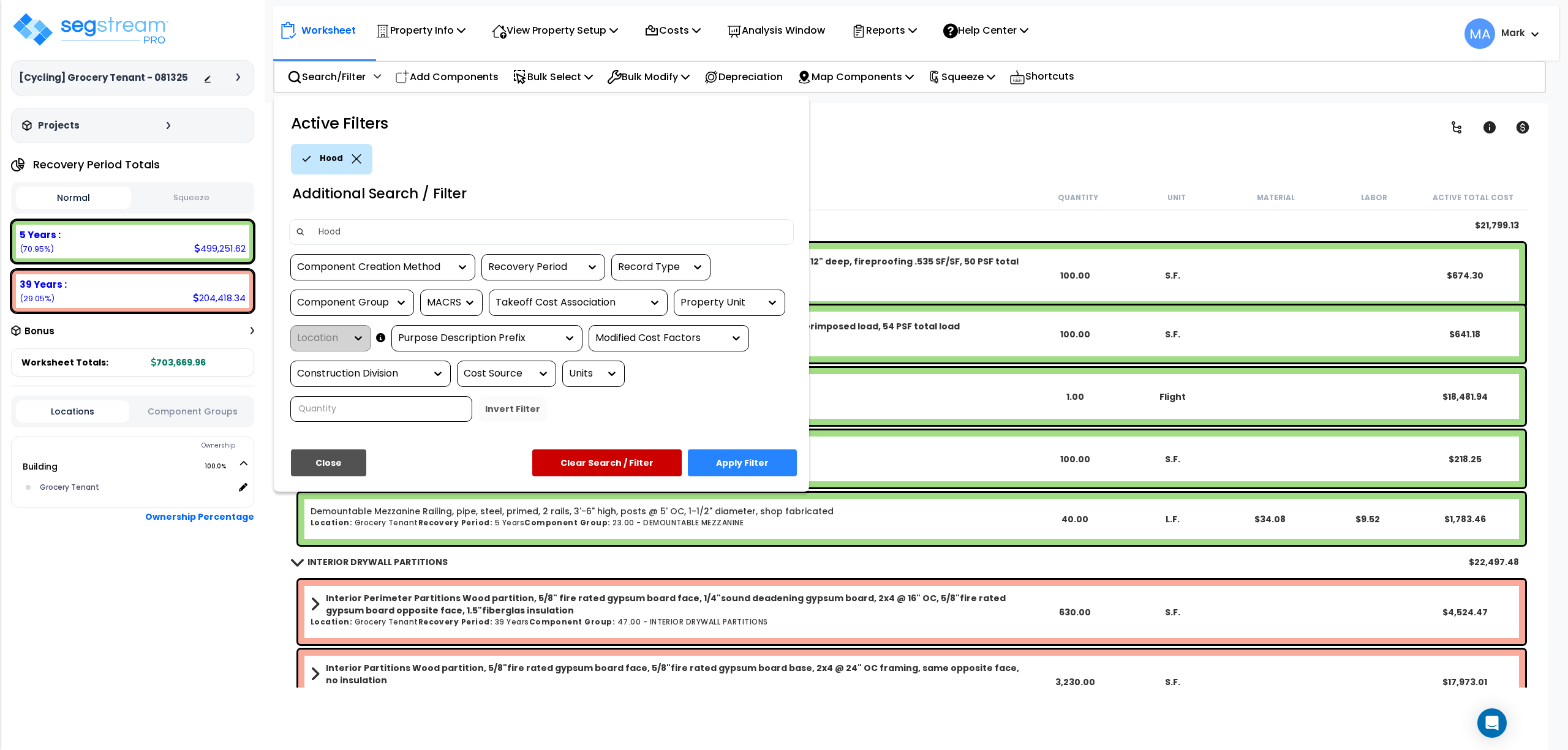
type input "Hood"
click at [725, 458] on button "Apply Filter" at bounding box center [742, 463] width 109 height 27
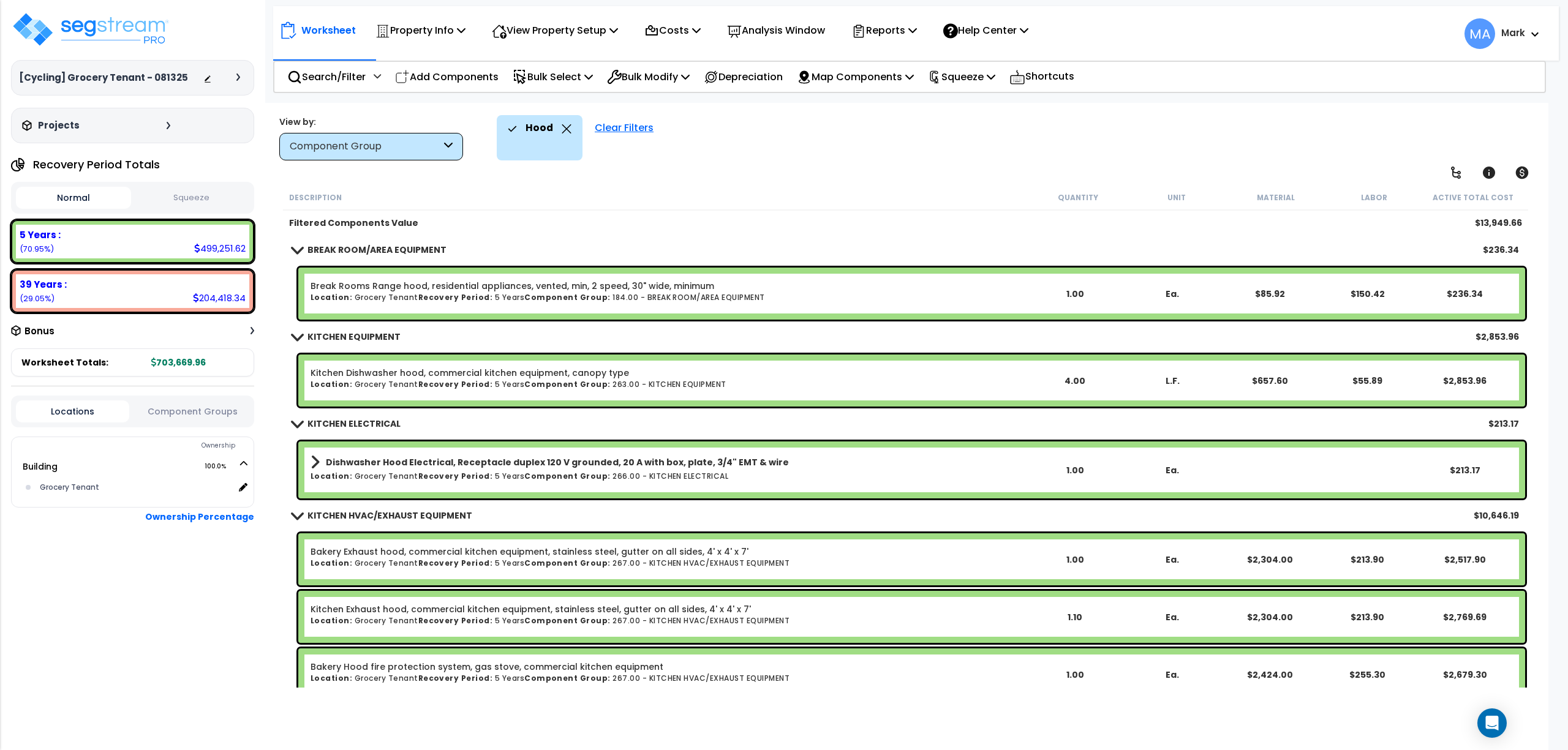
click at [560, 135] on div "Hood" at bounding box center [540, 129] width 64 height 27
click at [560, 123] on div "Hood" at bounding box center [540, 129] width 64 height 27
click at [562, 125] on icon at bounding box center [566, 129] width 10 height 10
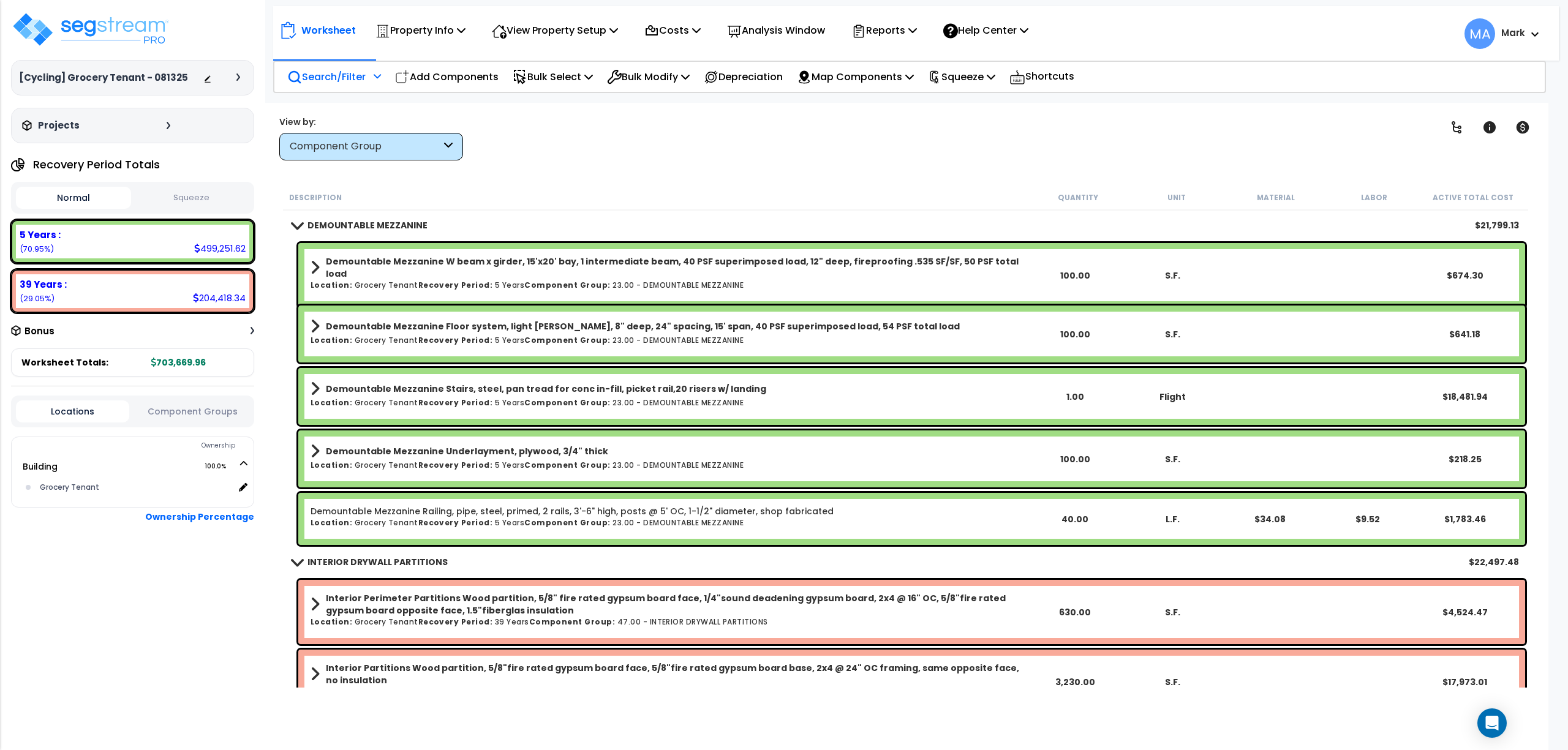
click at [335, 75] on p "Search/Filter" at bounding box center [327, 77] width 78 height 17
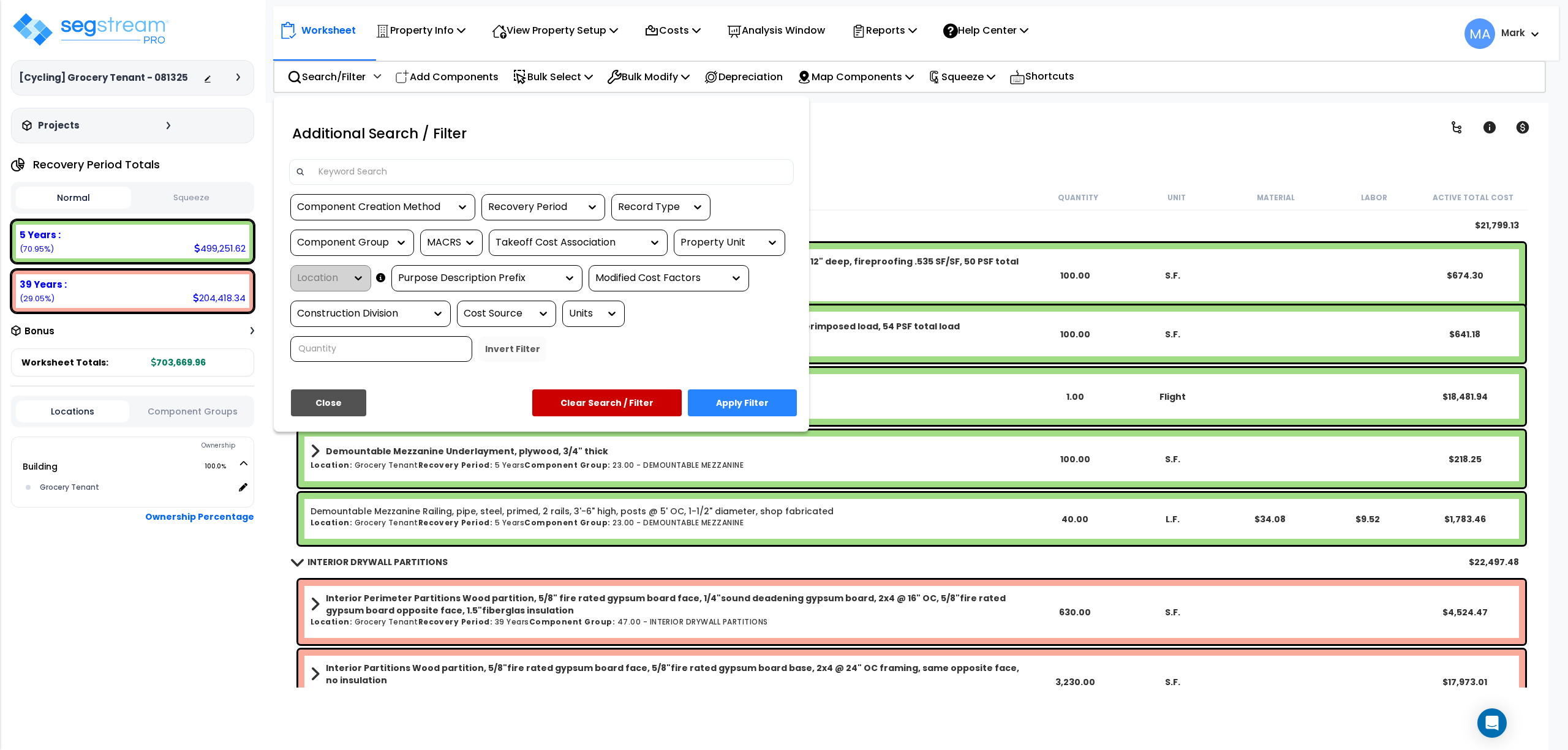
click at [351, 159] on div at bounding box center [542, 172] width 505 height 26
click at [353, 163] on input at bounding box center [550, 172] width 476 height 18
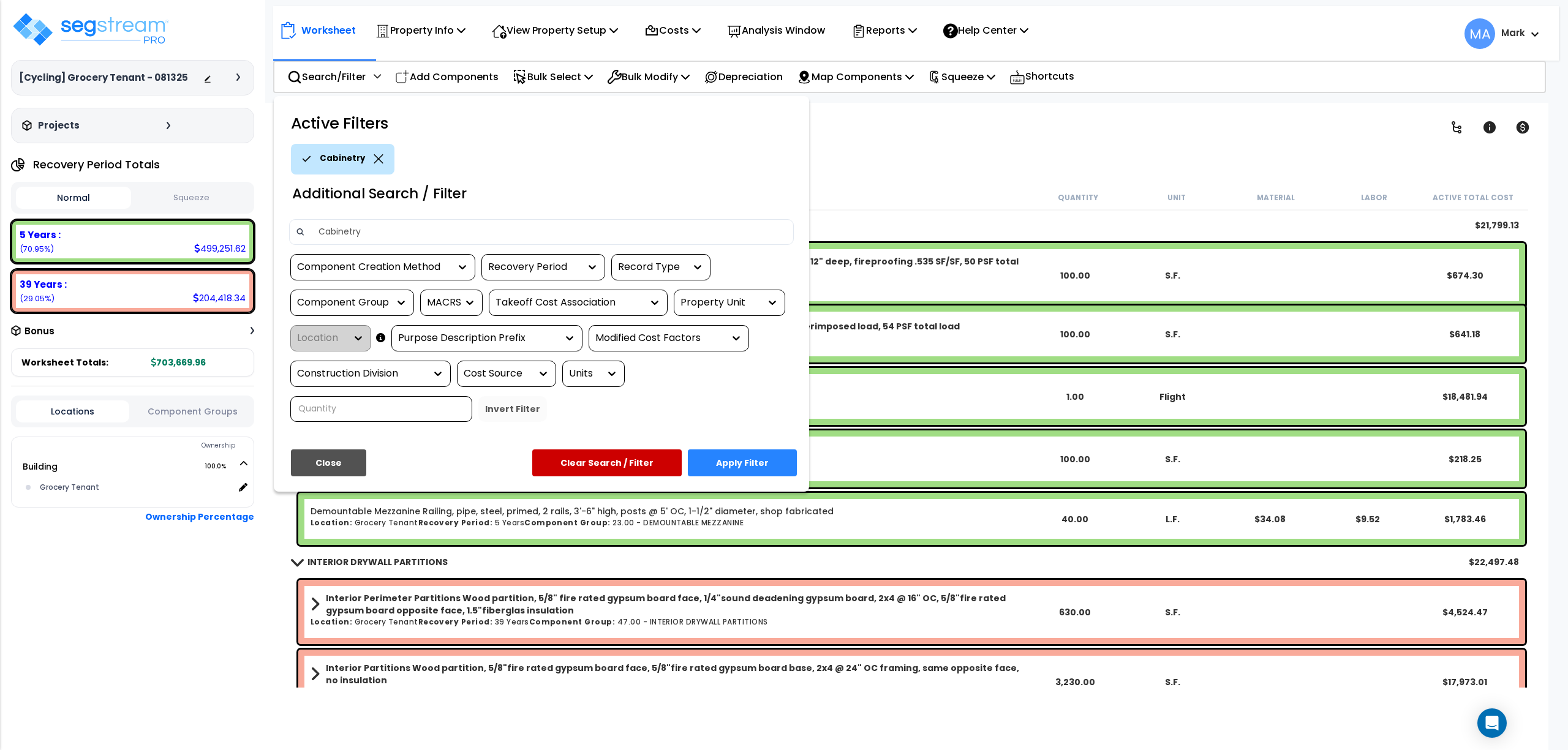
type input "Cabinetry"
click at [760, 456] on button "Apply Filter" at bounding box center [742, 463] width 109 height 27
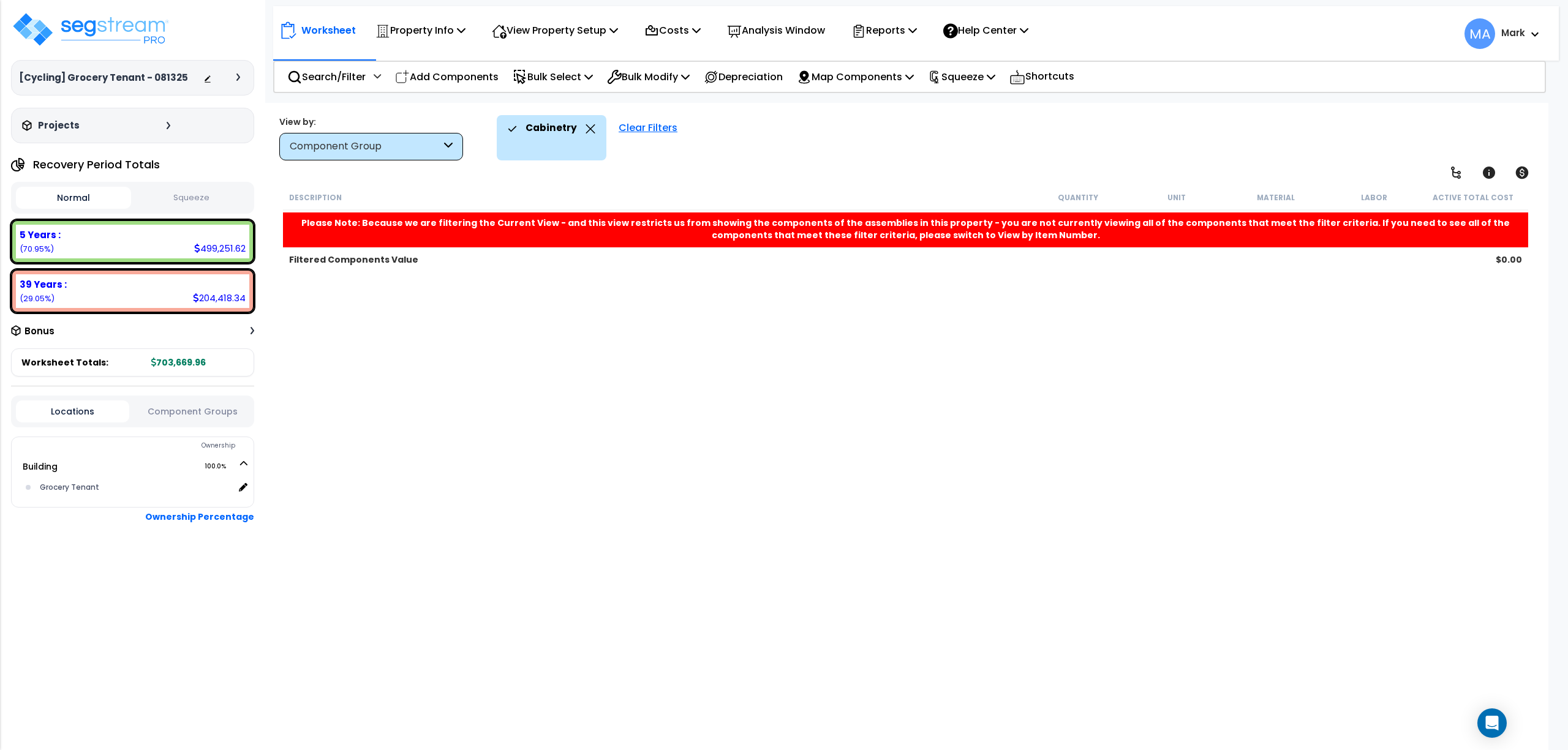
click at [586, 125] on icon at bounding box center [590, 129] width 10 height 10
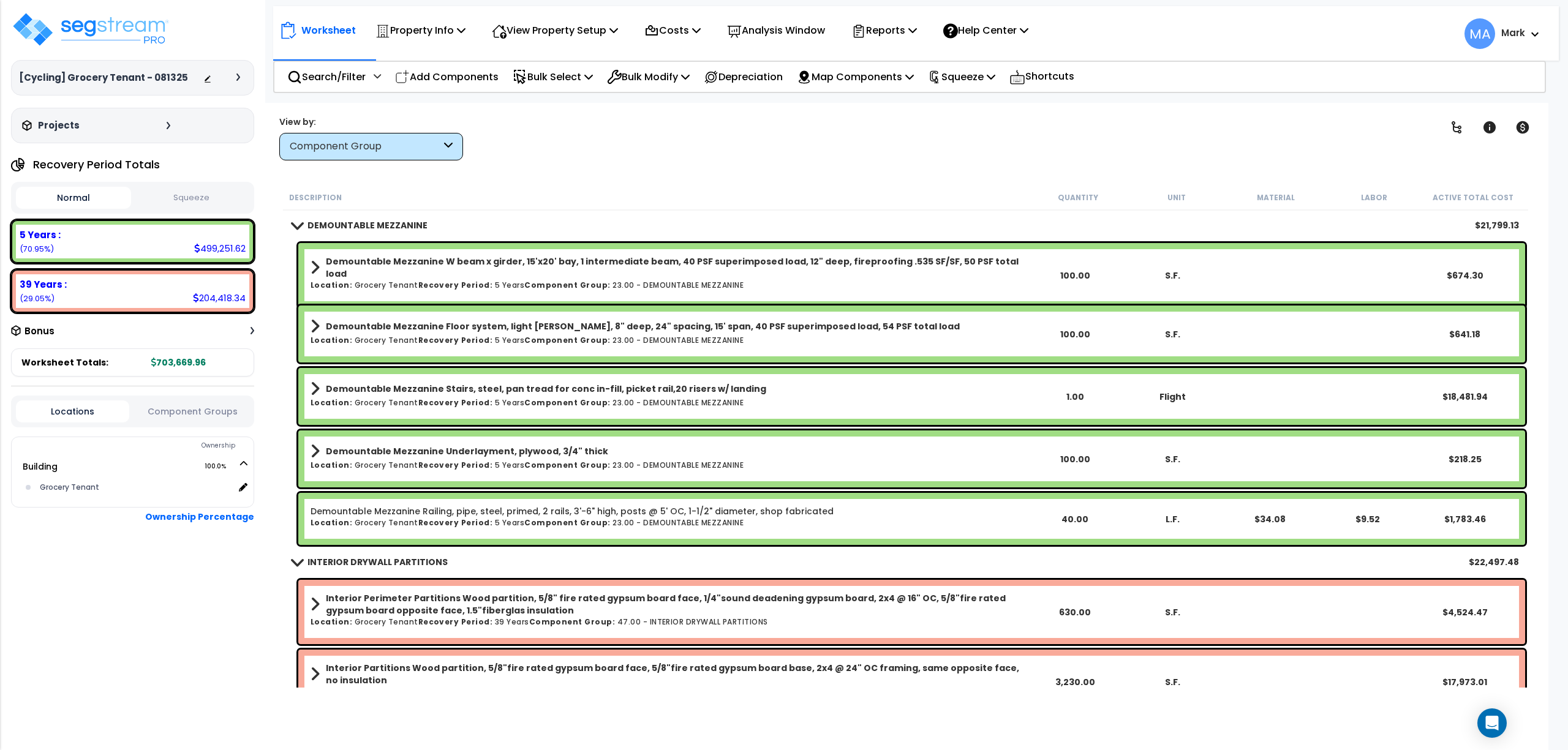
click at [409, 133] on div "Component Group" at bounding box center [371, 146] width 184 height 28
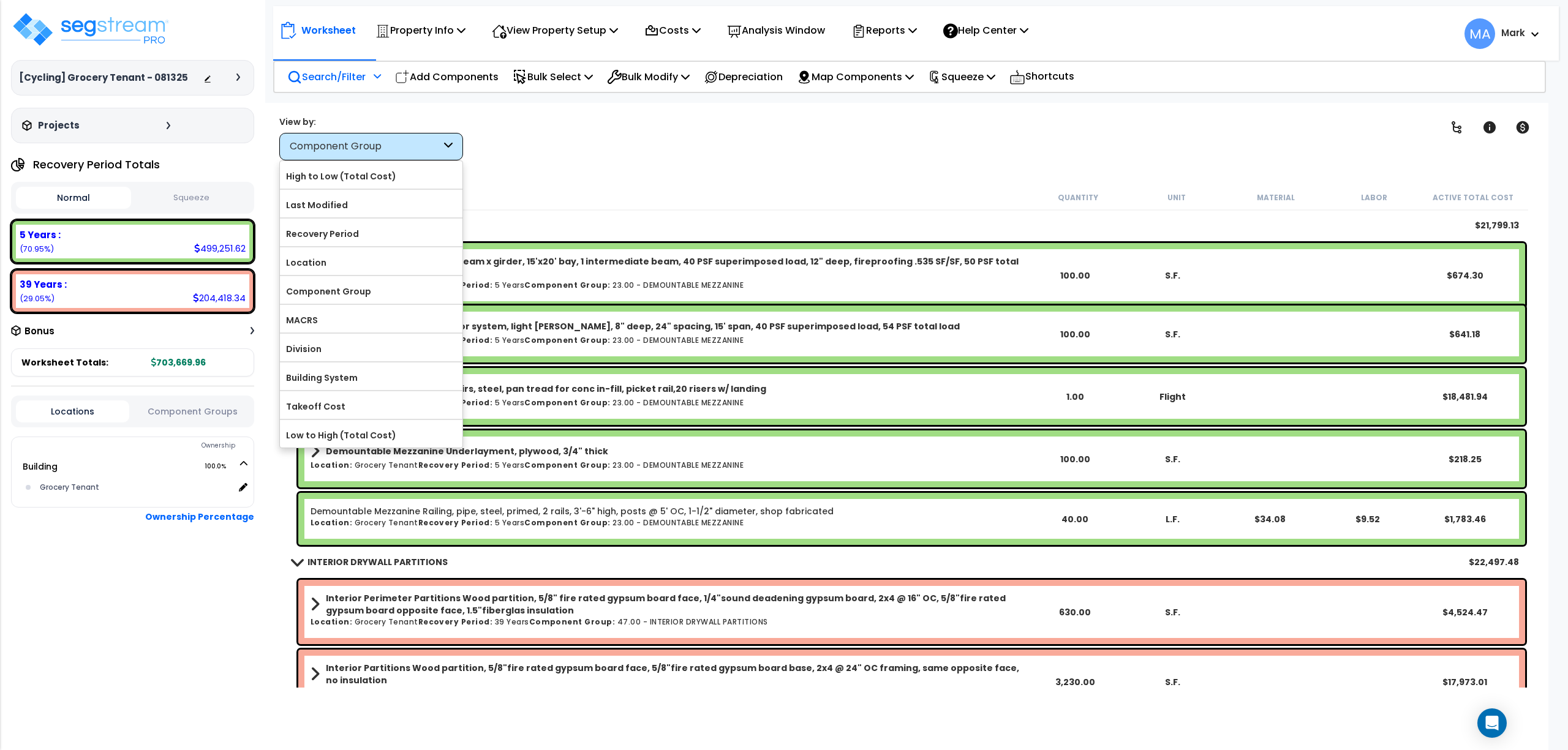
click at [343, 77] on p "Search/Filter" at bounding box center [327, 77] width 78 height 17
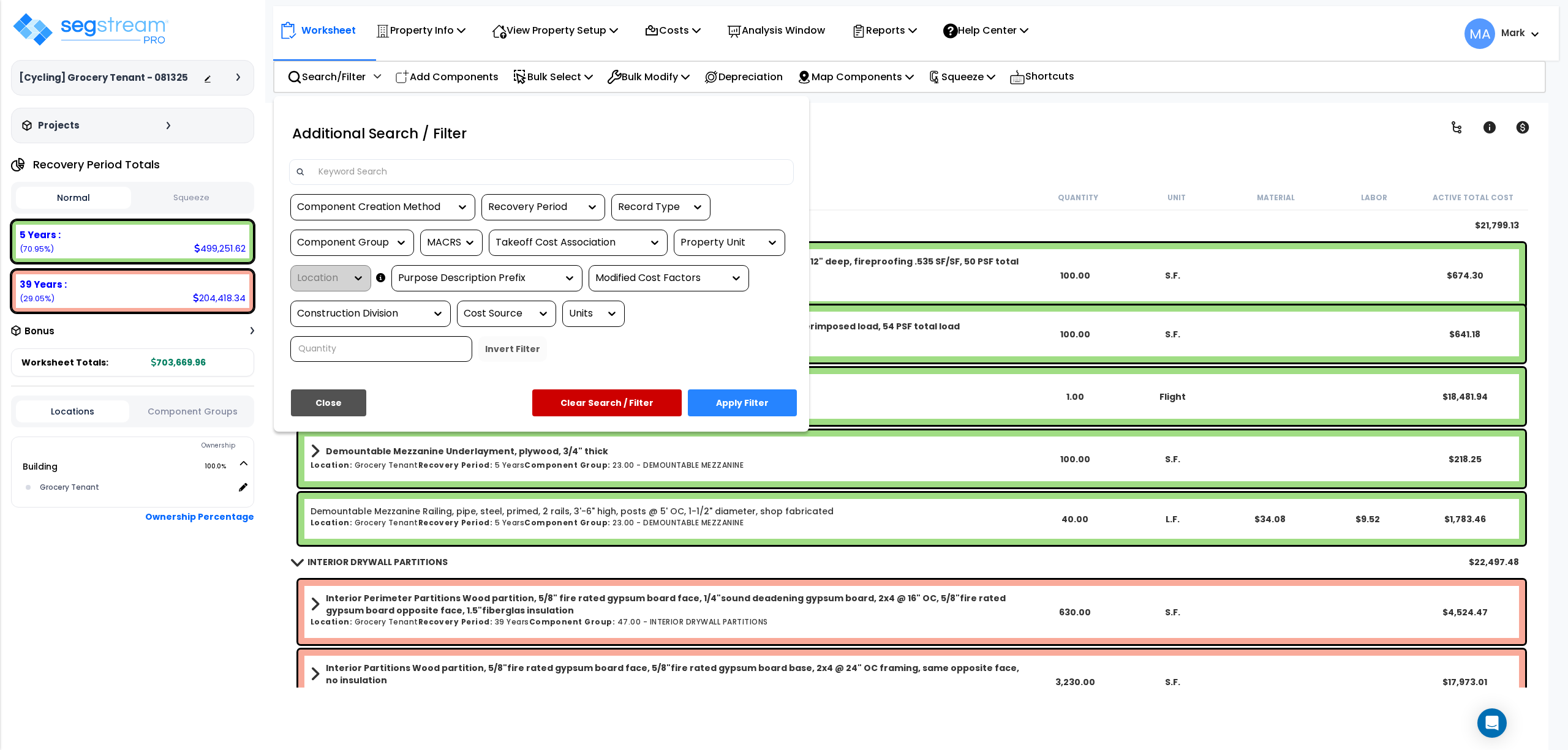
click at [375, 165] on input at bounding box center [550, 172] width 476 height 18
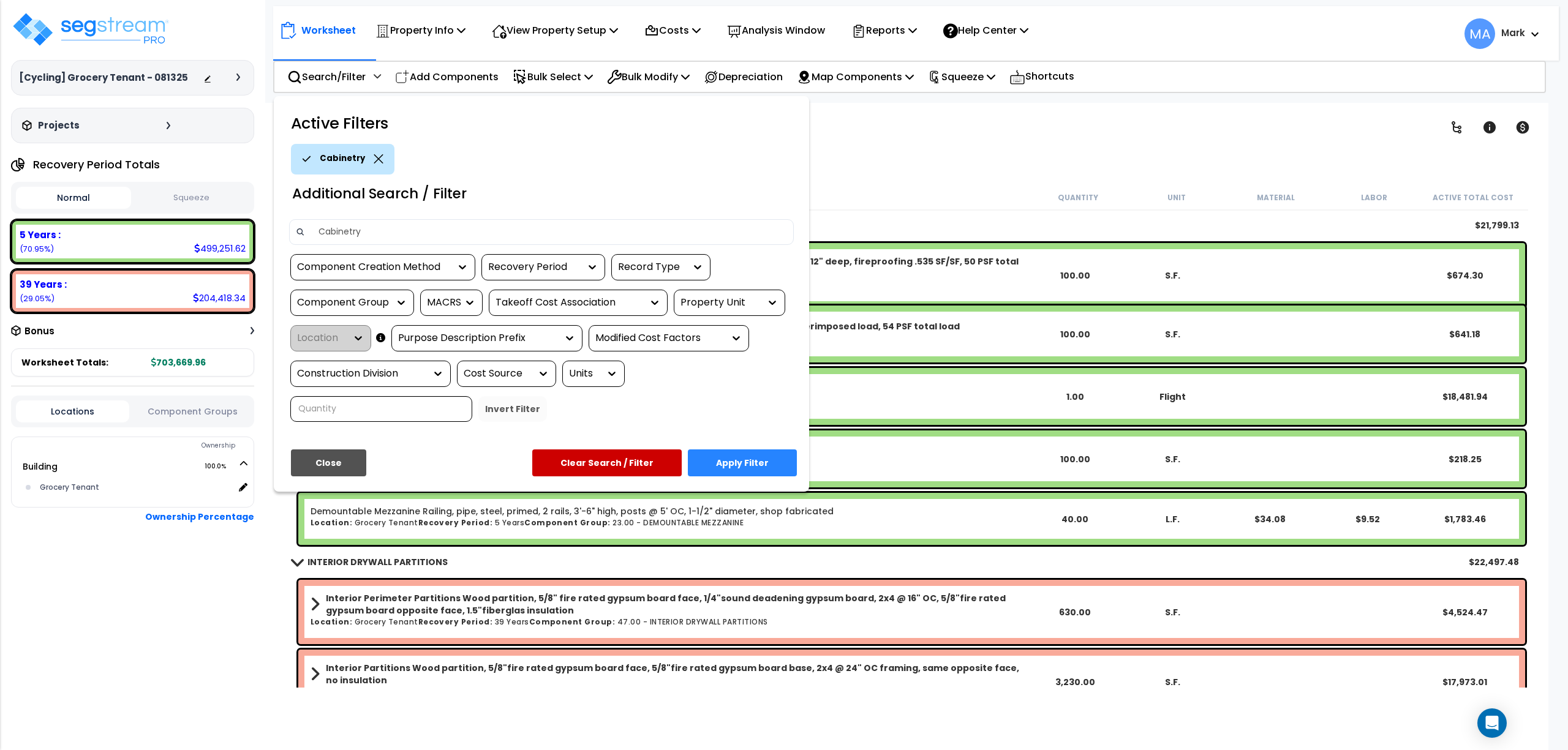
type input "Cabinetry"
click at [730, 458] on button "Apply Filter" at bounding box center [742, 463] width 109 height 27
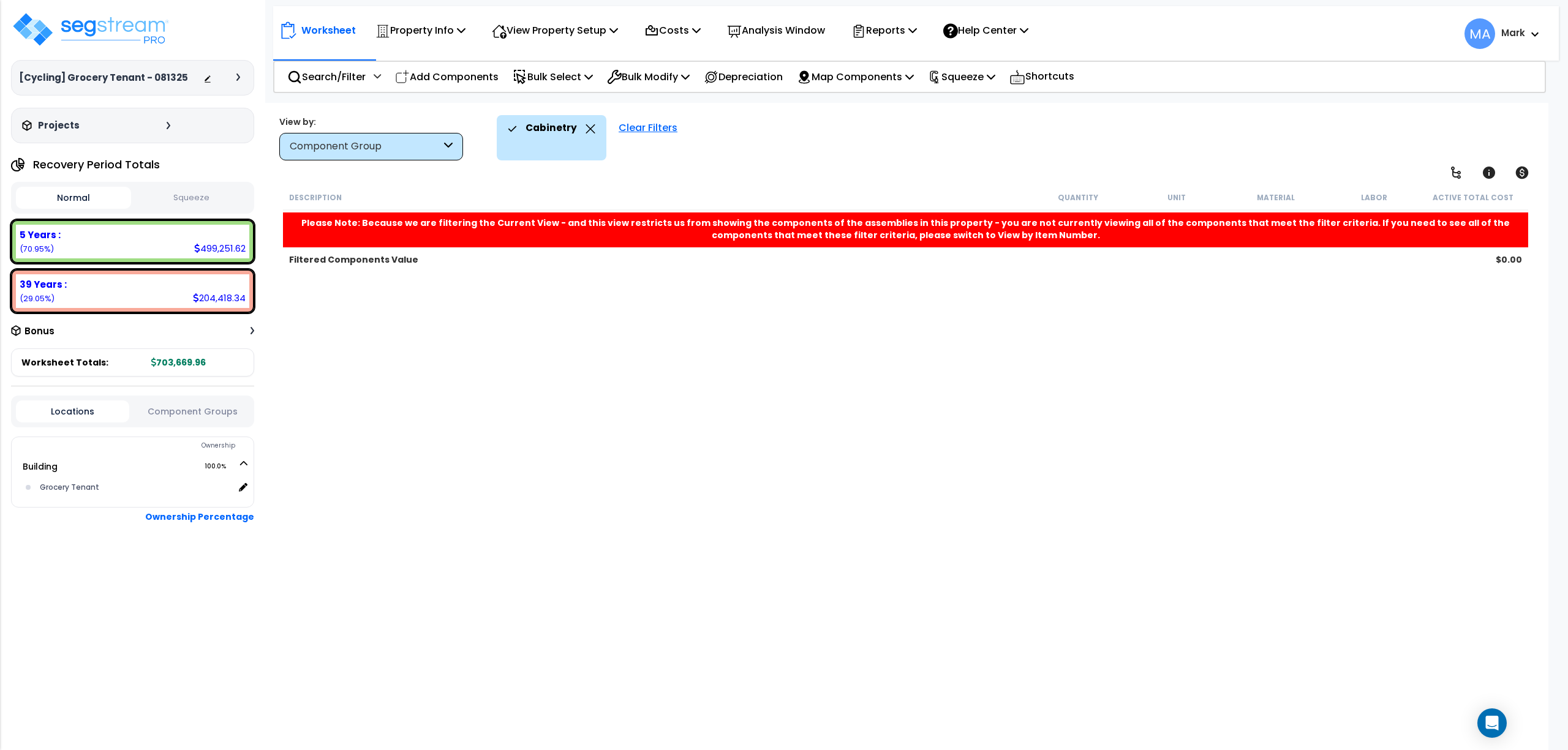
click at [586, 131] on icon at bounding box center [590, 129] width 10 height 10
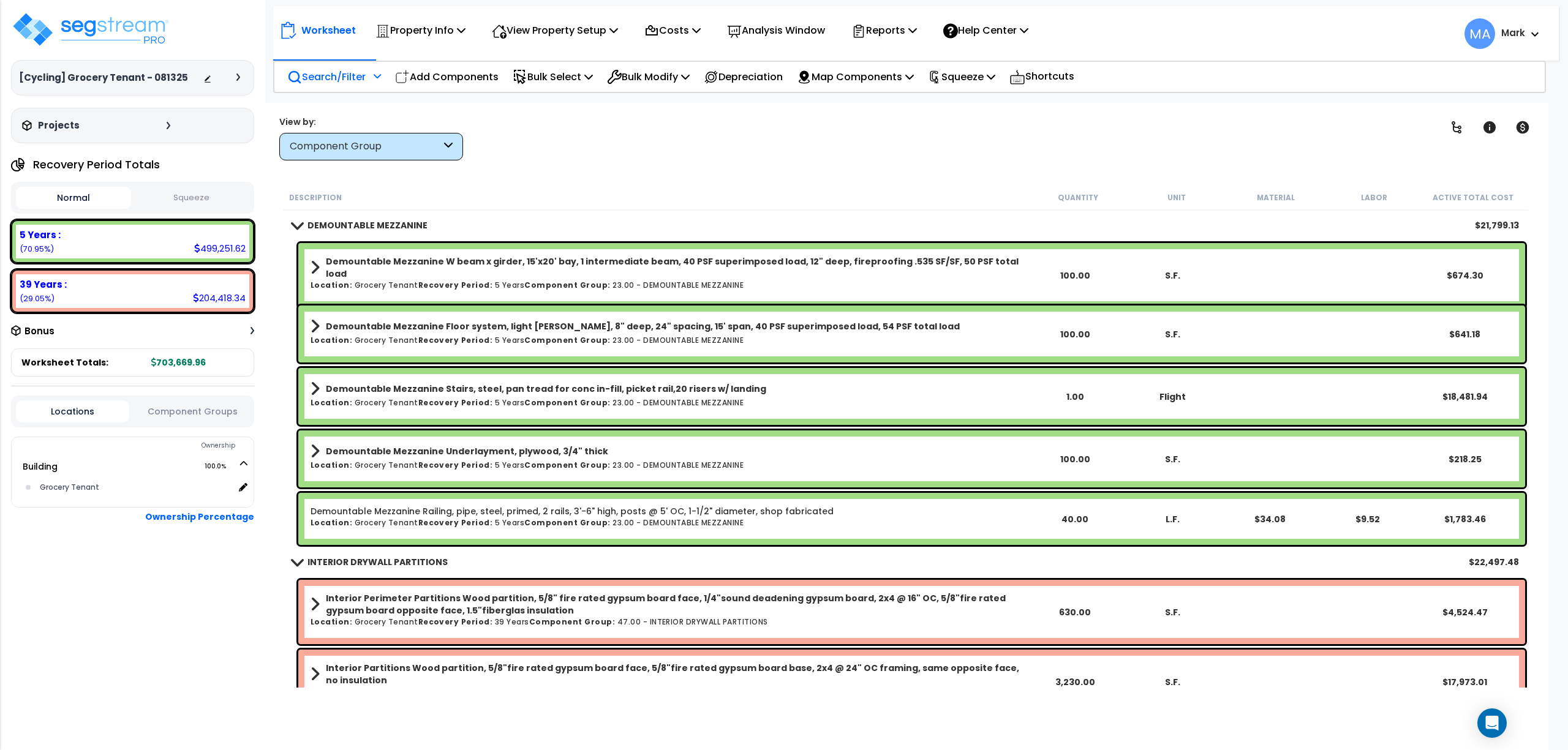
click at [347, 80] on p "Search/Filter" at bounding box center [327, 77] width 78 height 17
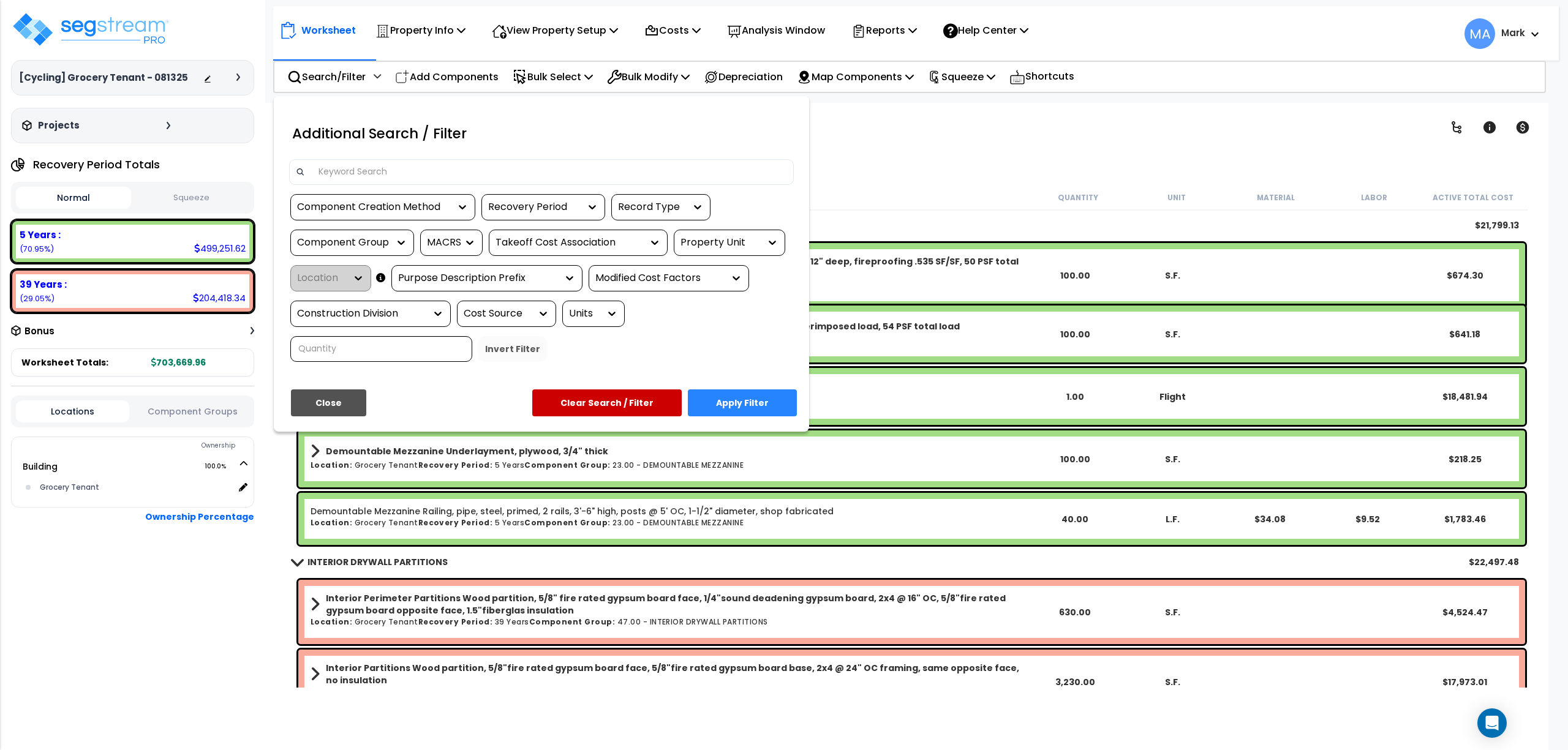
click at [365, 167] on input at bounding box center [550, 172] width 476 height 18
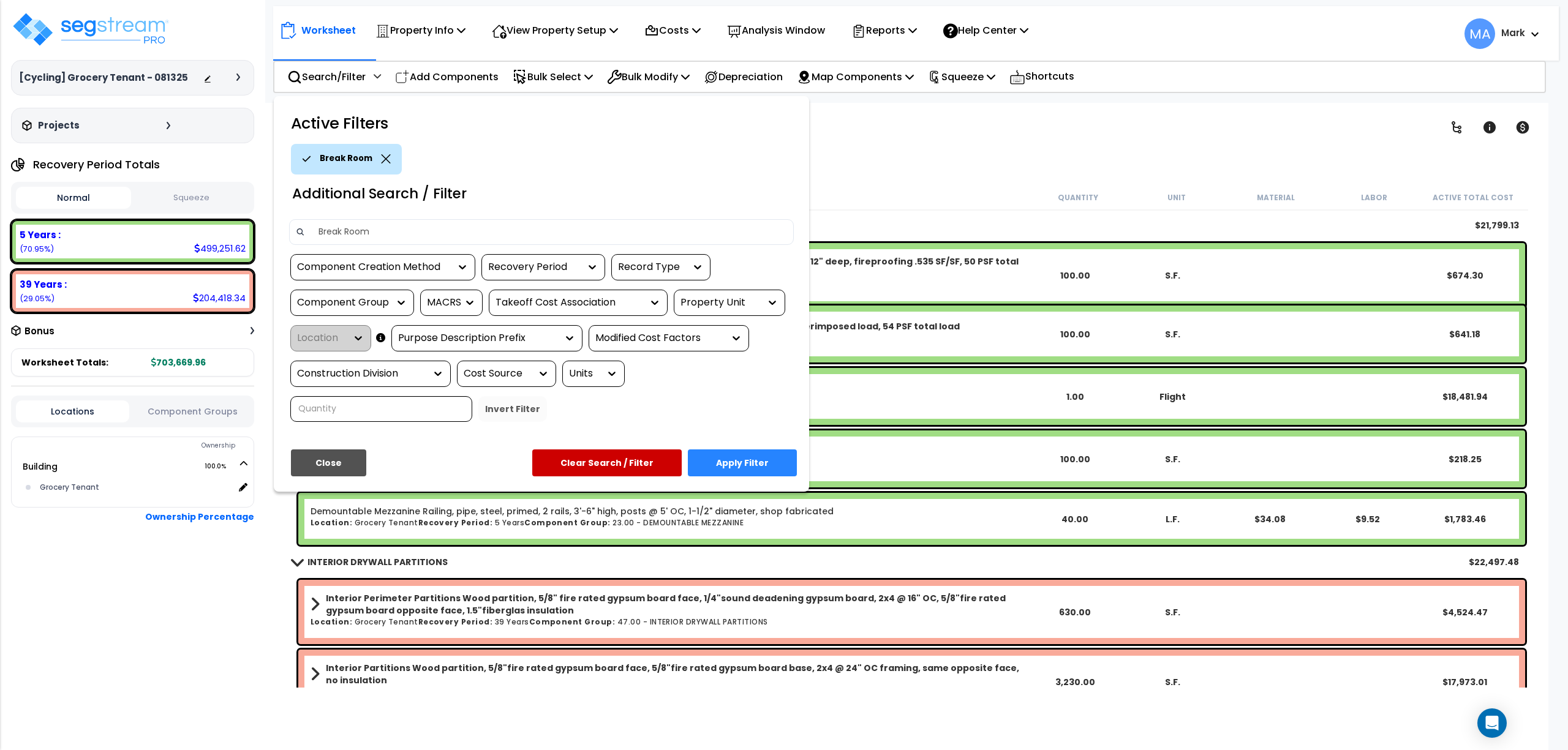
type input "Break Room"
click at [767, 462] on button "Apply Filter" at bounding box center [742, 463] width 109 height 27
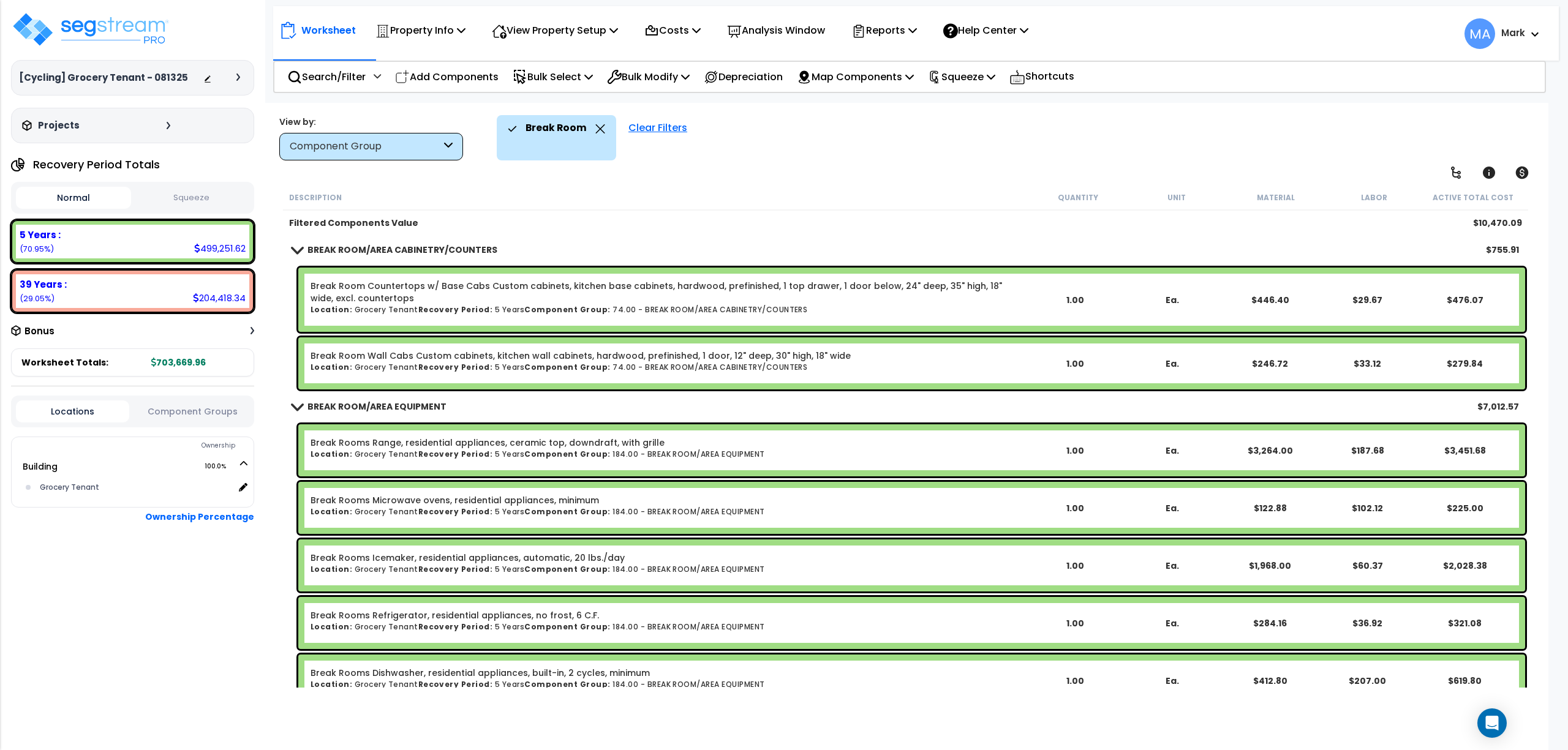
click at [597, 121] on div "Break Room" at bounding box center [557, 129] width 97 height 27
click at [595, 133] on icon at bounding box center [600, 129] width 10 height 10
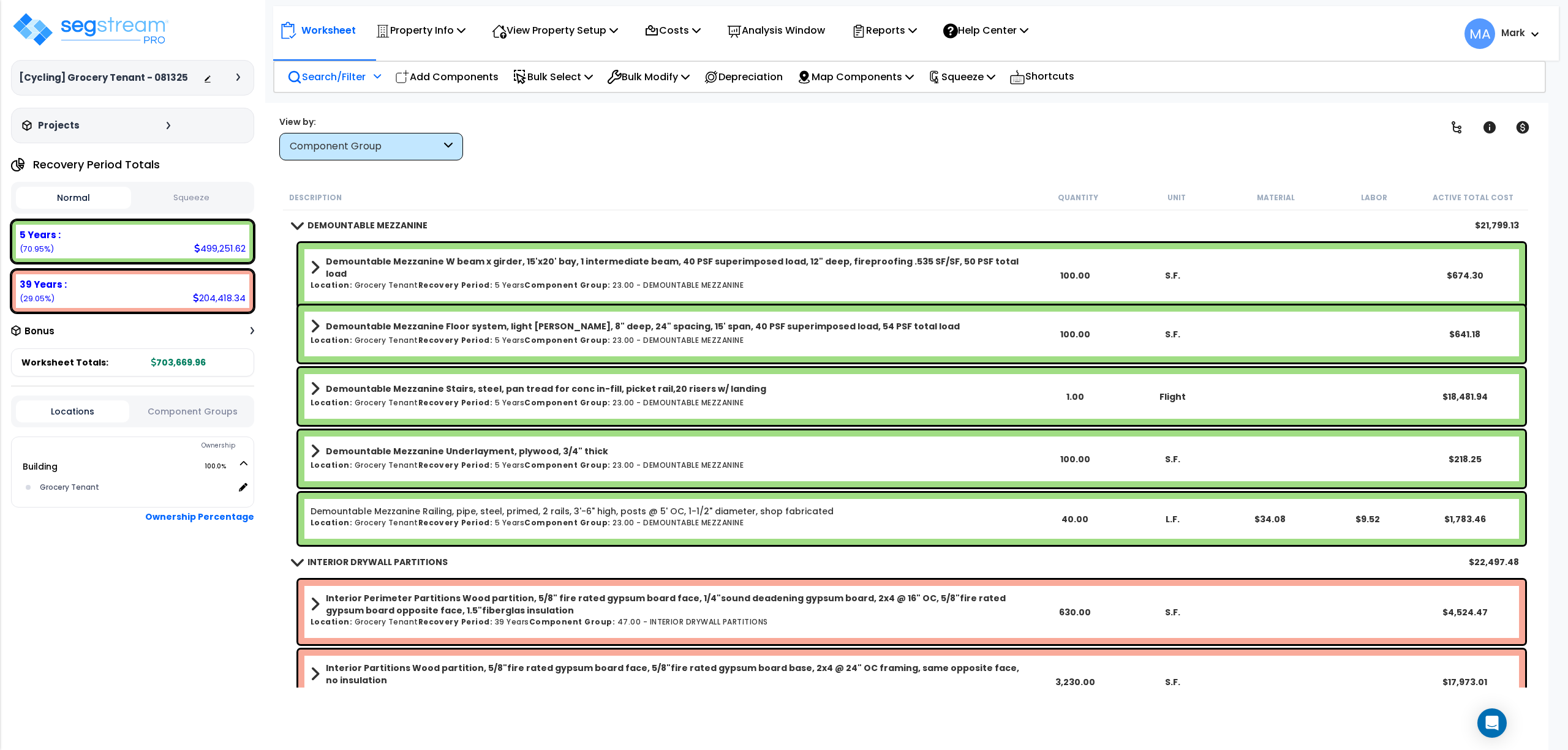
click at [369, 66] on div "Search/Filter Additional Search / Filter" at bounding box center [334, 77] width 93 height 29
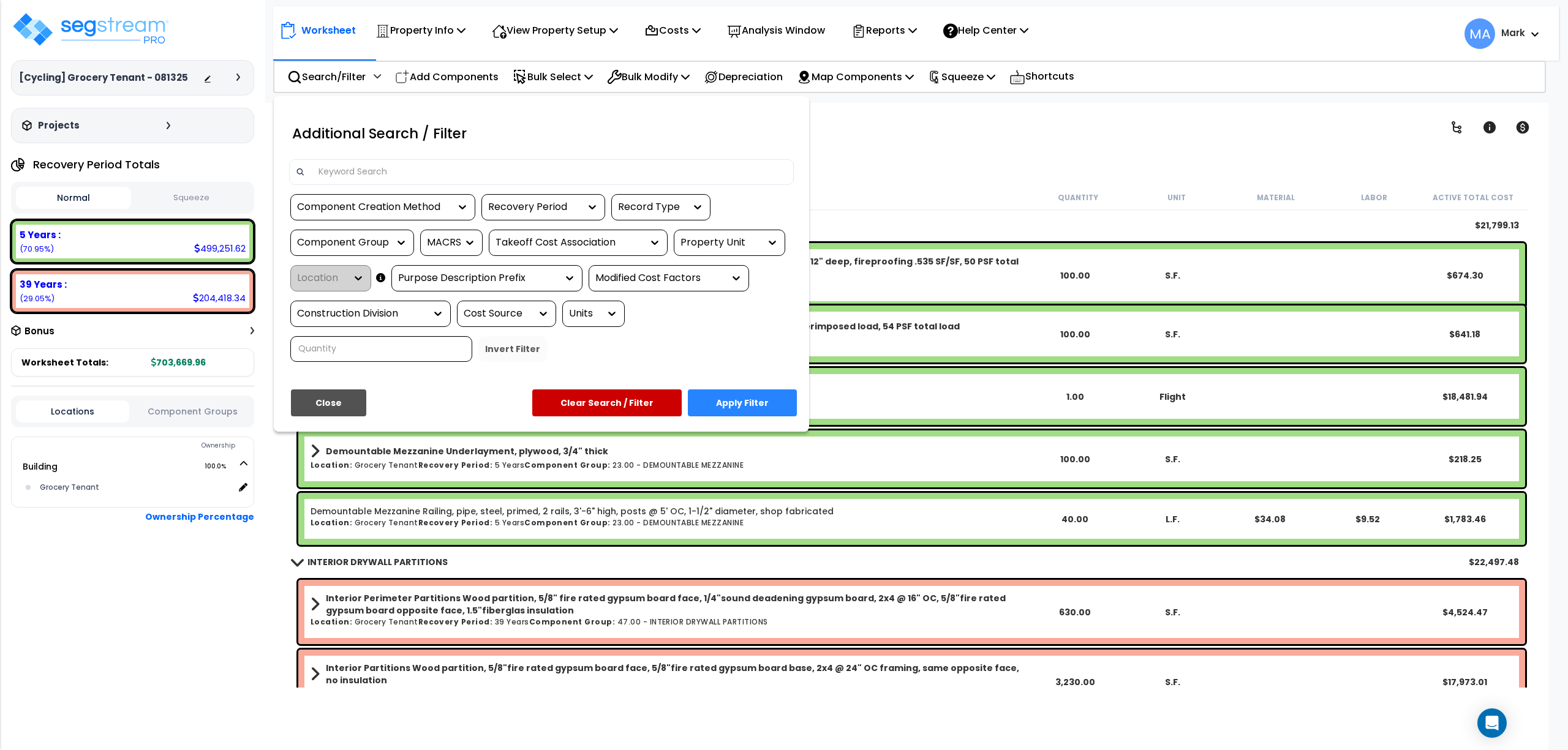
click at [351, 168] on input at bounding box center [550, 172] width 476 height 18
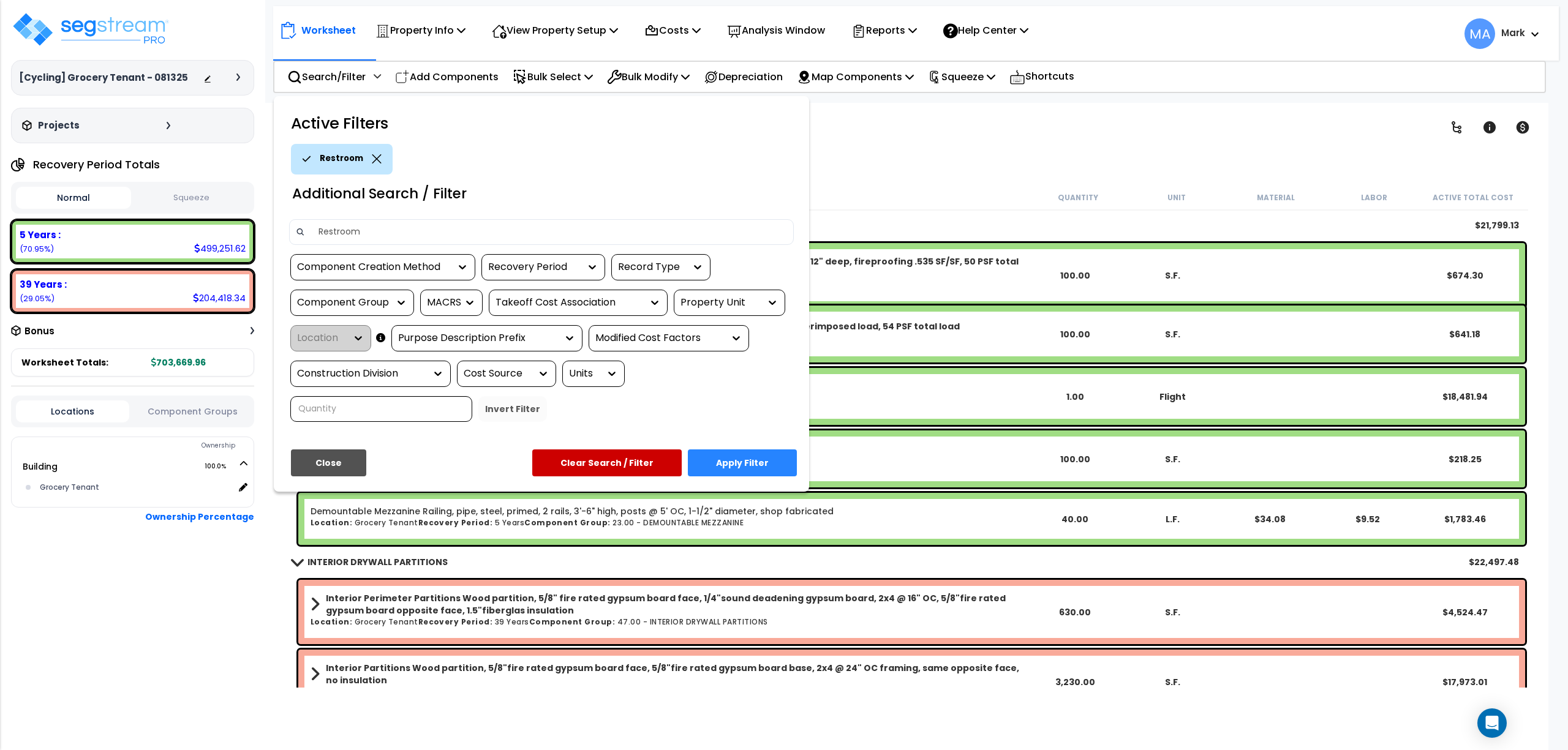
type input "Restroom"
click at [748, 454] on button "Apply Filter" at bounding box center [742, 463] width 109 height 27
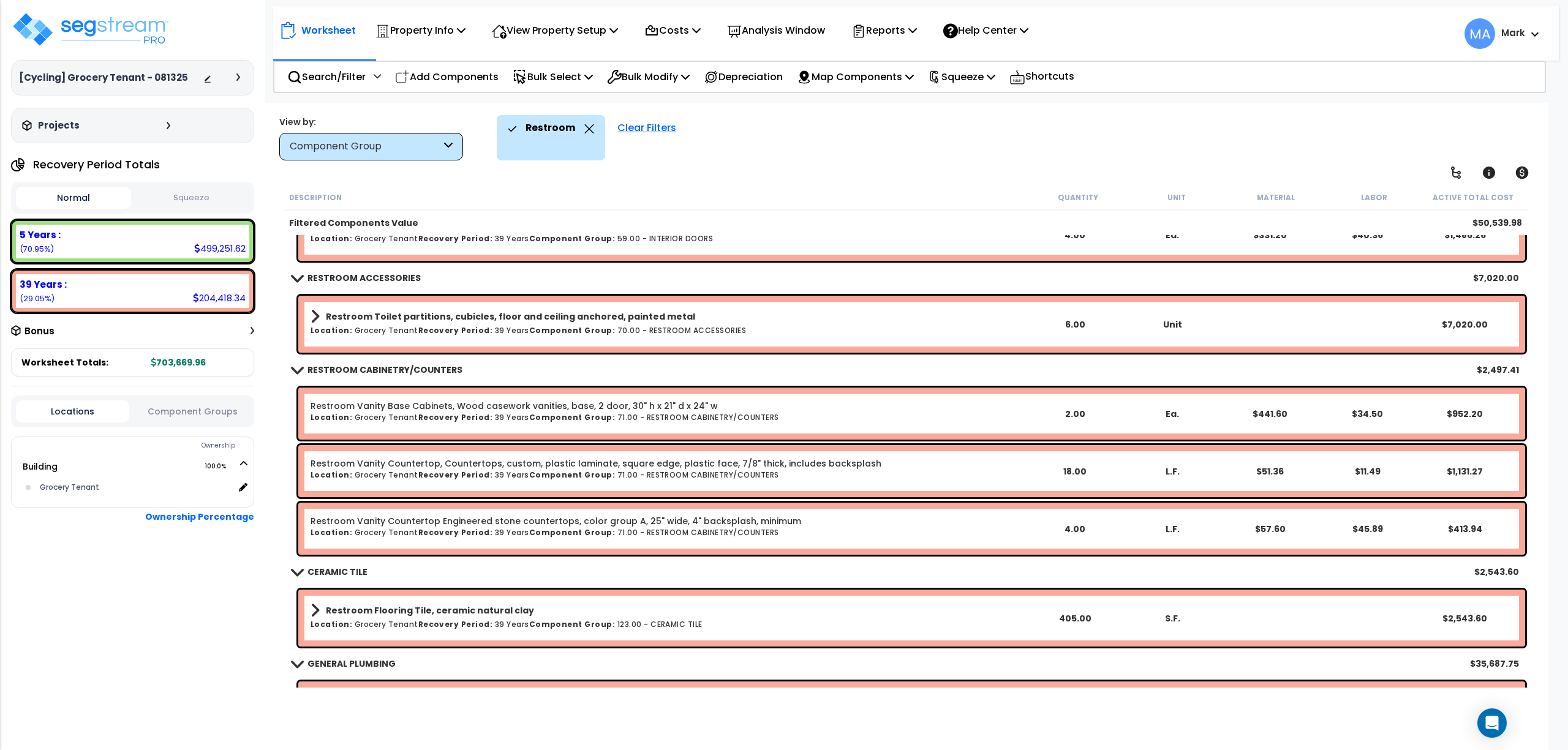
scroll to position [501, 0]
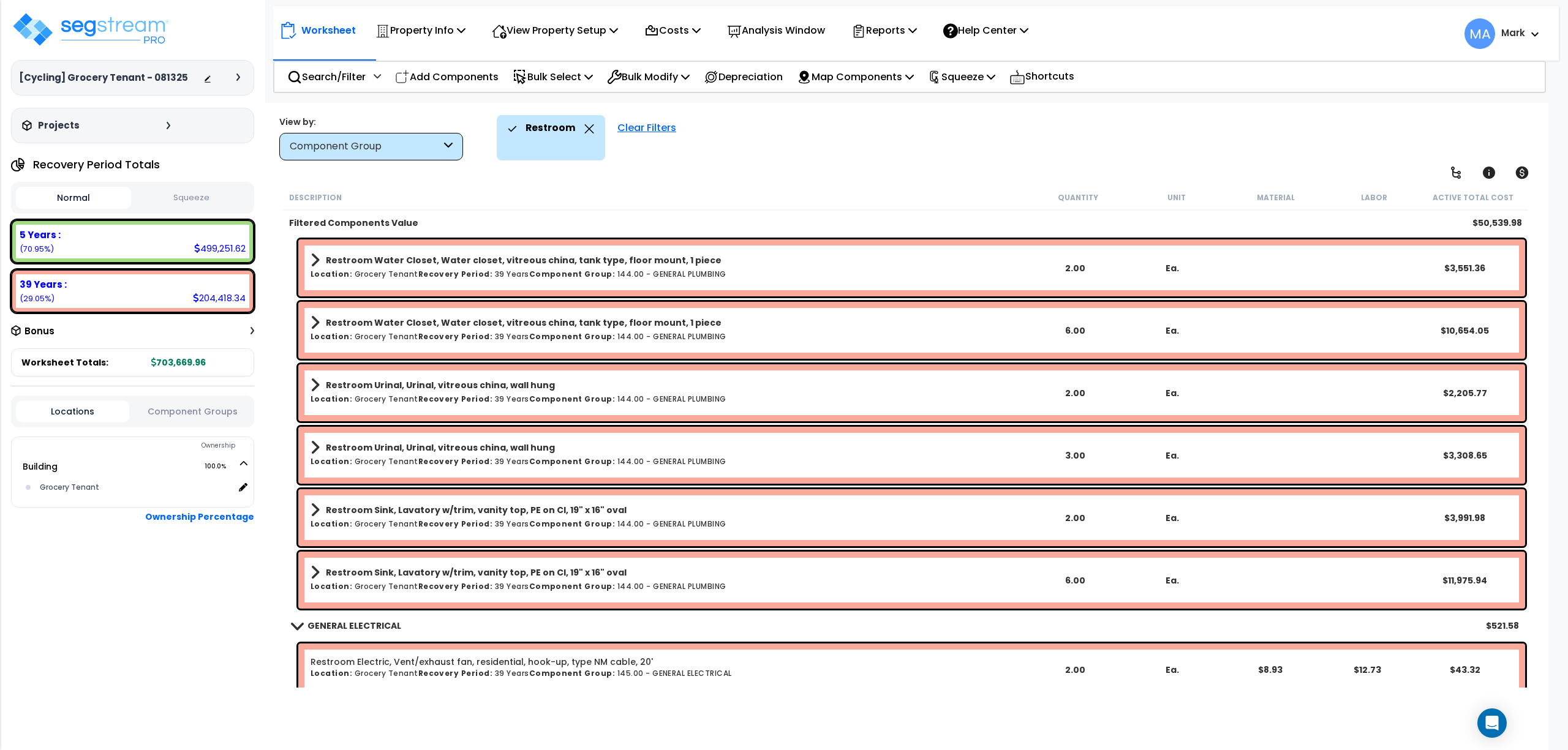
click at [585, 130] on icon at bounding box center [589, 129] width 10 height 10
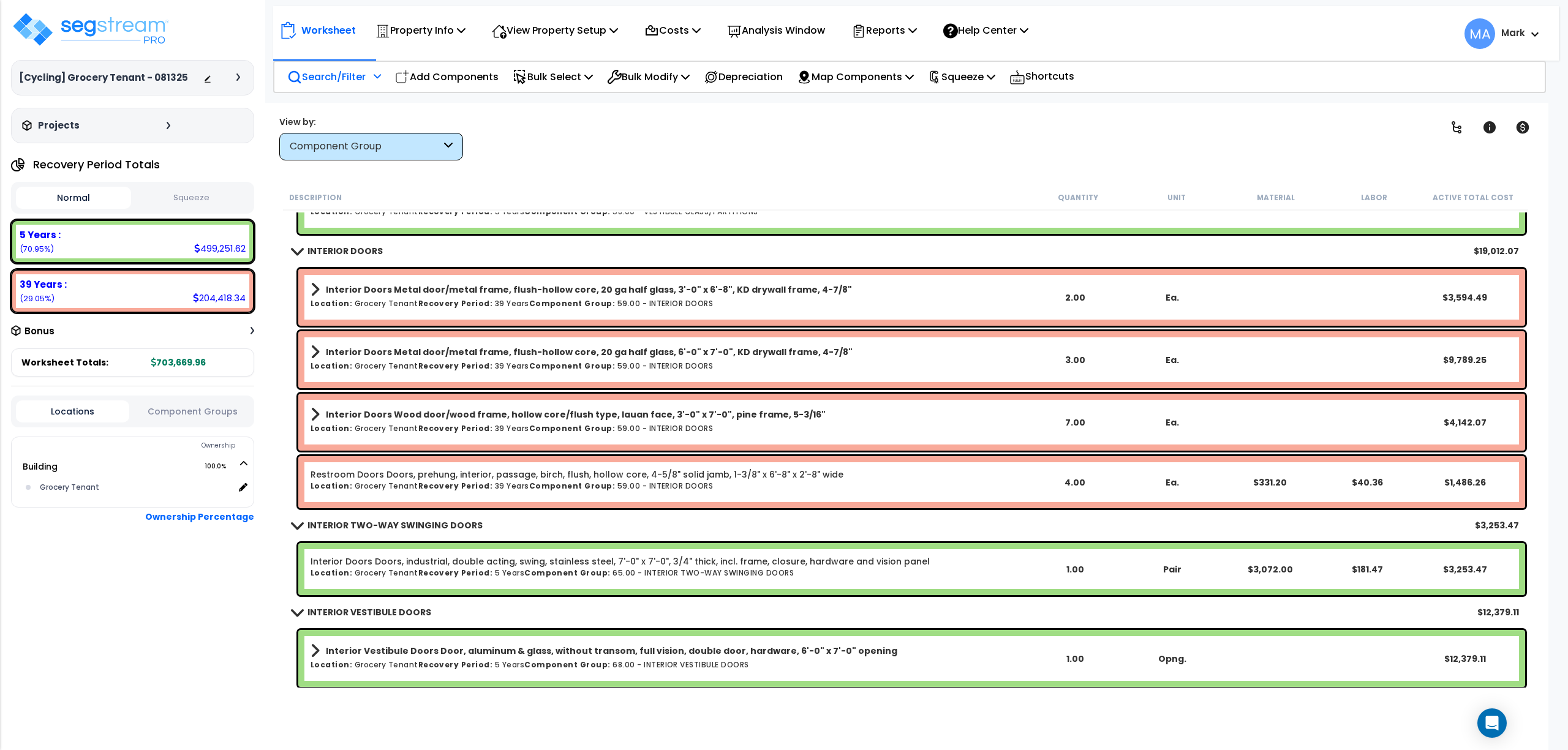
click at [348, 72] on p "Search/Filter" at bounding box center [327, 77] width 78 height 17
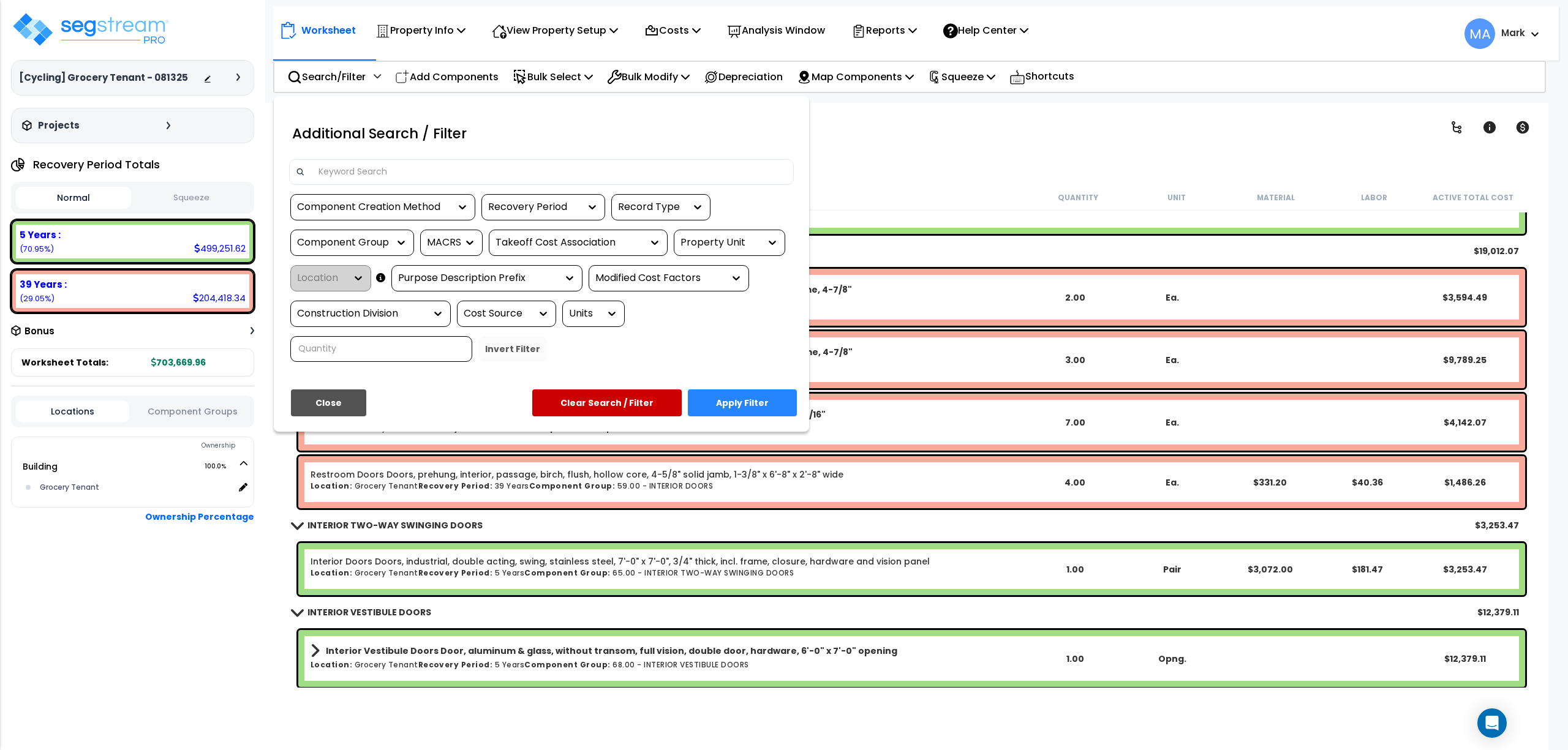
click at [382, 163] on input at bounding box center [550, 172] width 476 height 18
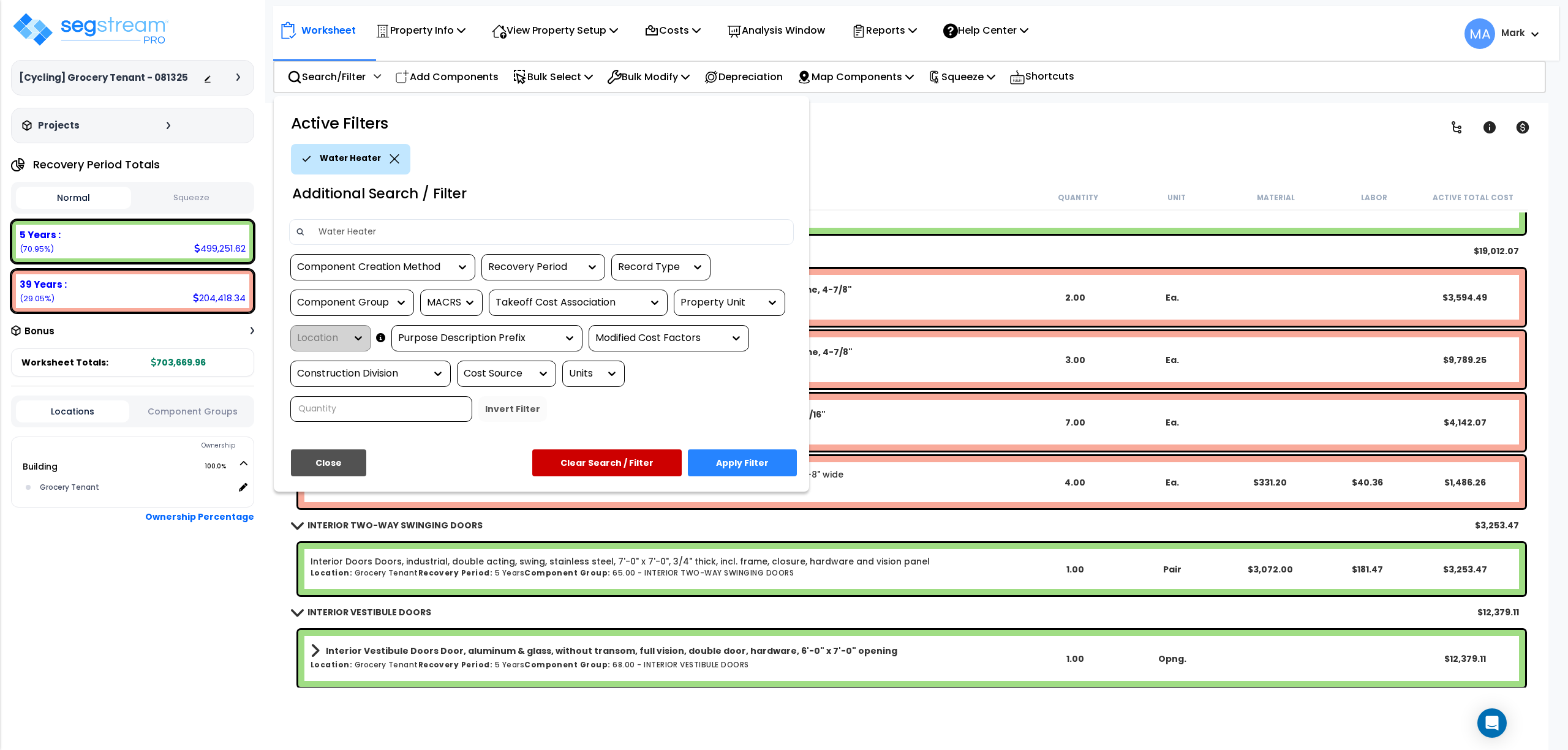
type input "Water Heater"
click at [758, 476] on button "Apply Filter" at bounding box center [742, 463] width 109 height 27
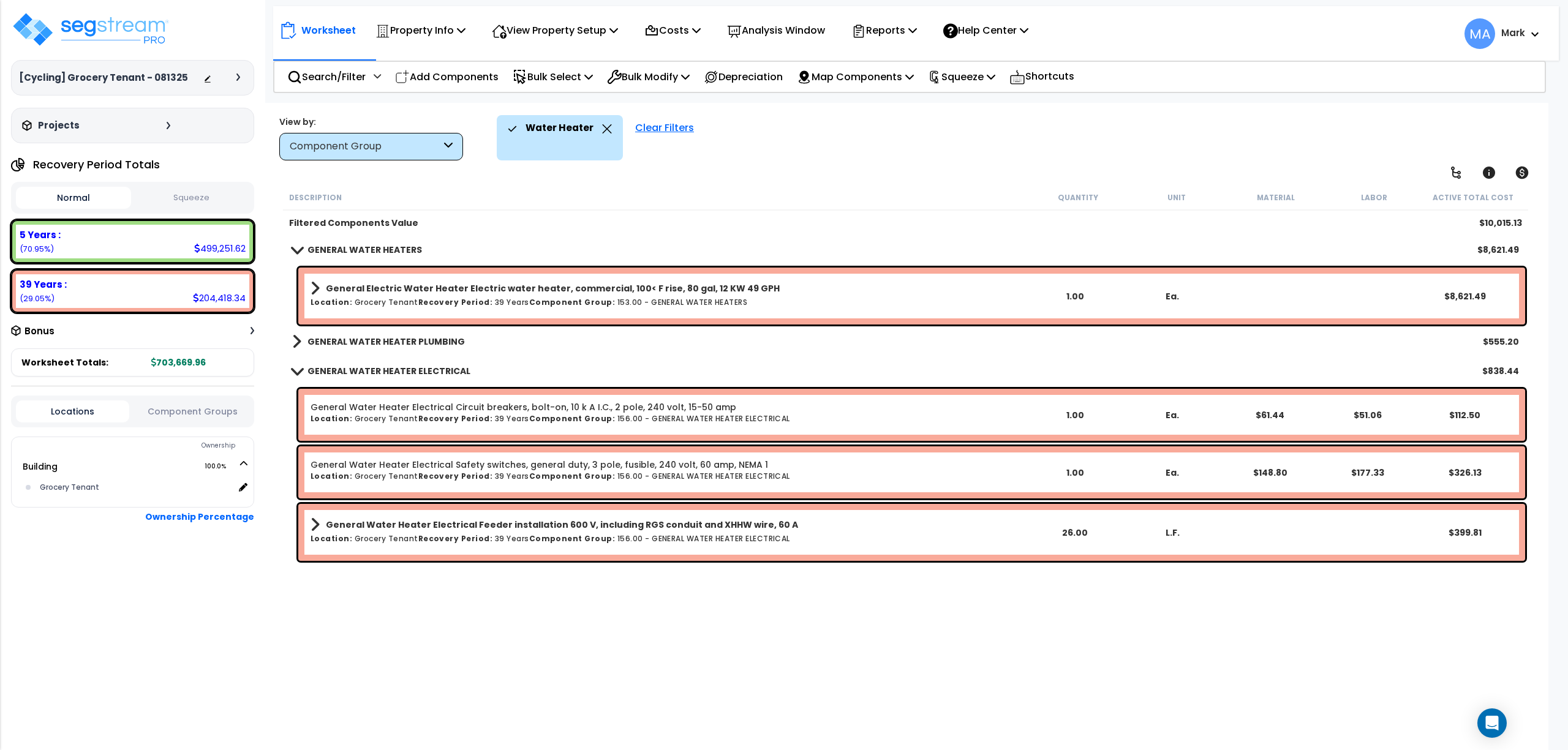
click at [387, 331] on div "GENERAL WATER HEATER PLUMBING $555.20" at bounding box center [905, 341] width 1239 height 30
click at [402, 348] on b "GENERAL WATER HEATER PLUMBING" at bounding box center [386, 341] width 157 height 12
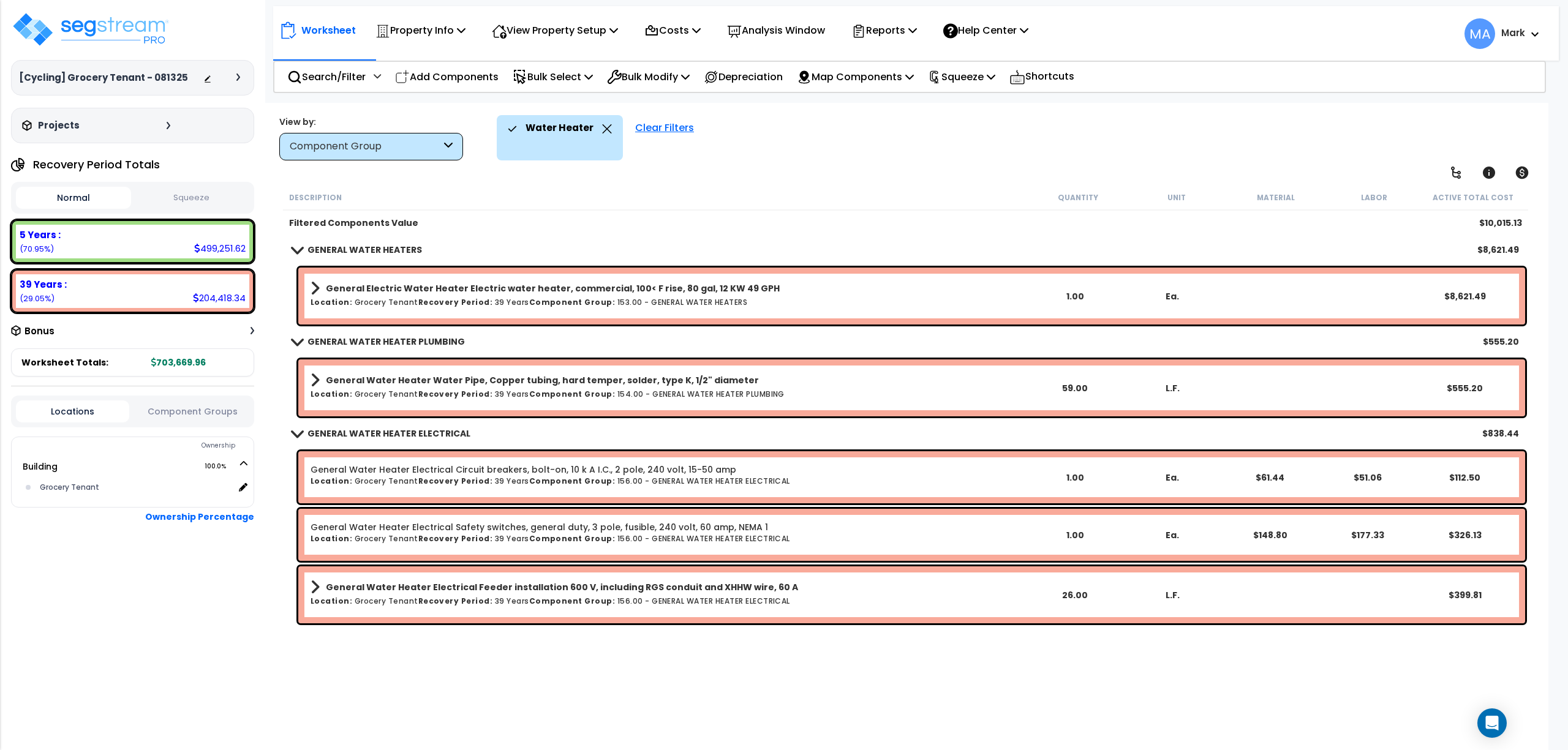
click at [508, 594] on link "General Water Heater Electrical Feeder installation 600 V, including RGS condui…" at bounding box center [669, 587] width 716 height 17
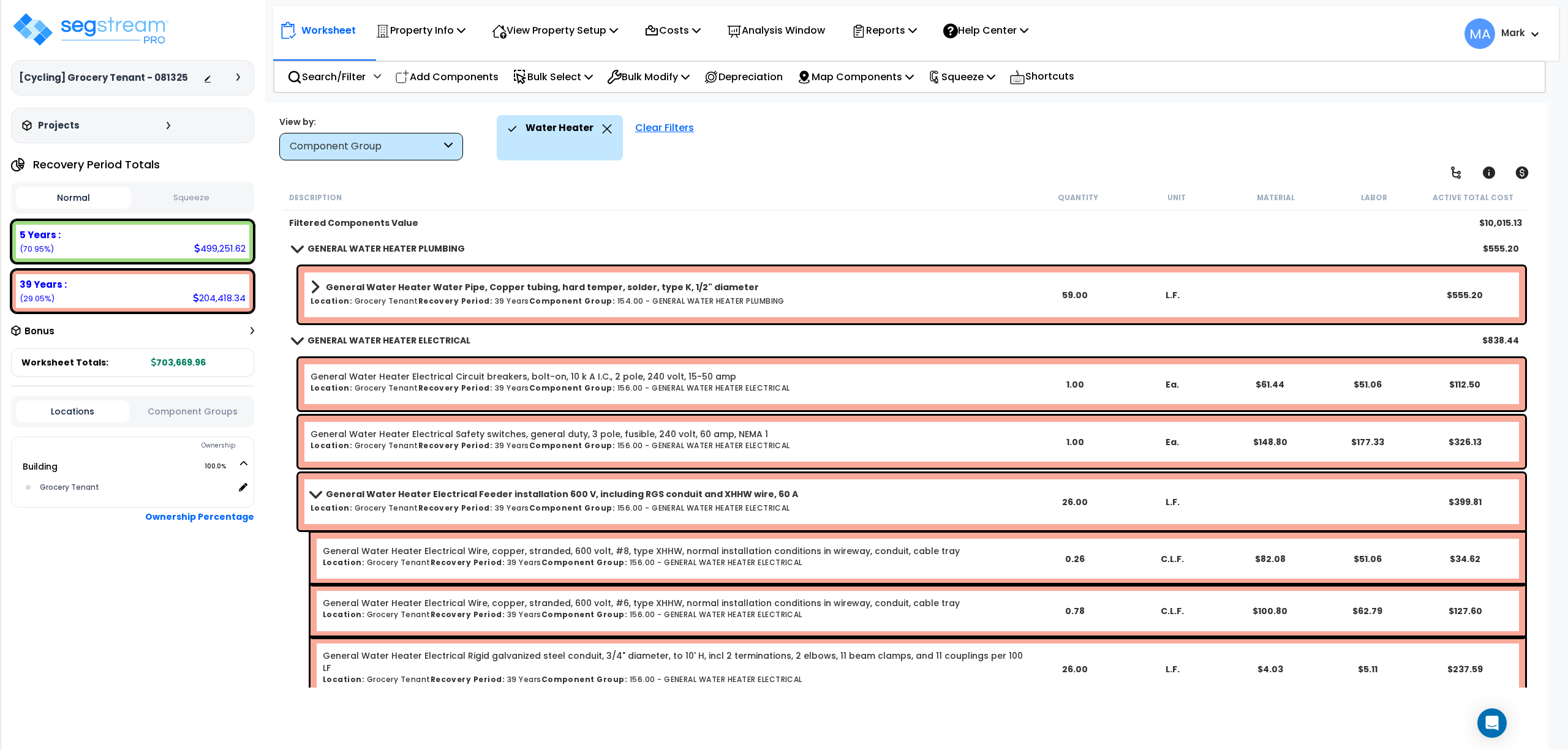
scroll to position [93, 0]
click at [342, 335] on b "GENERAL WATER HEATER ELECTRICAL" at bounding box center [389, 339] width 163 height 12
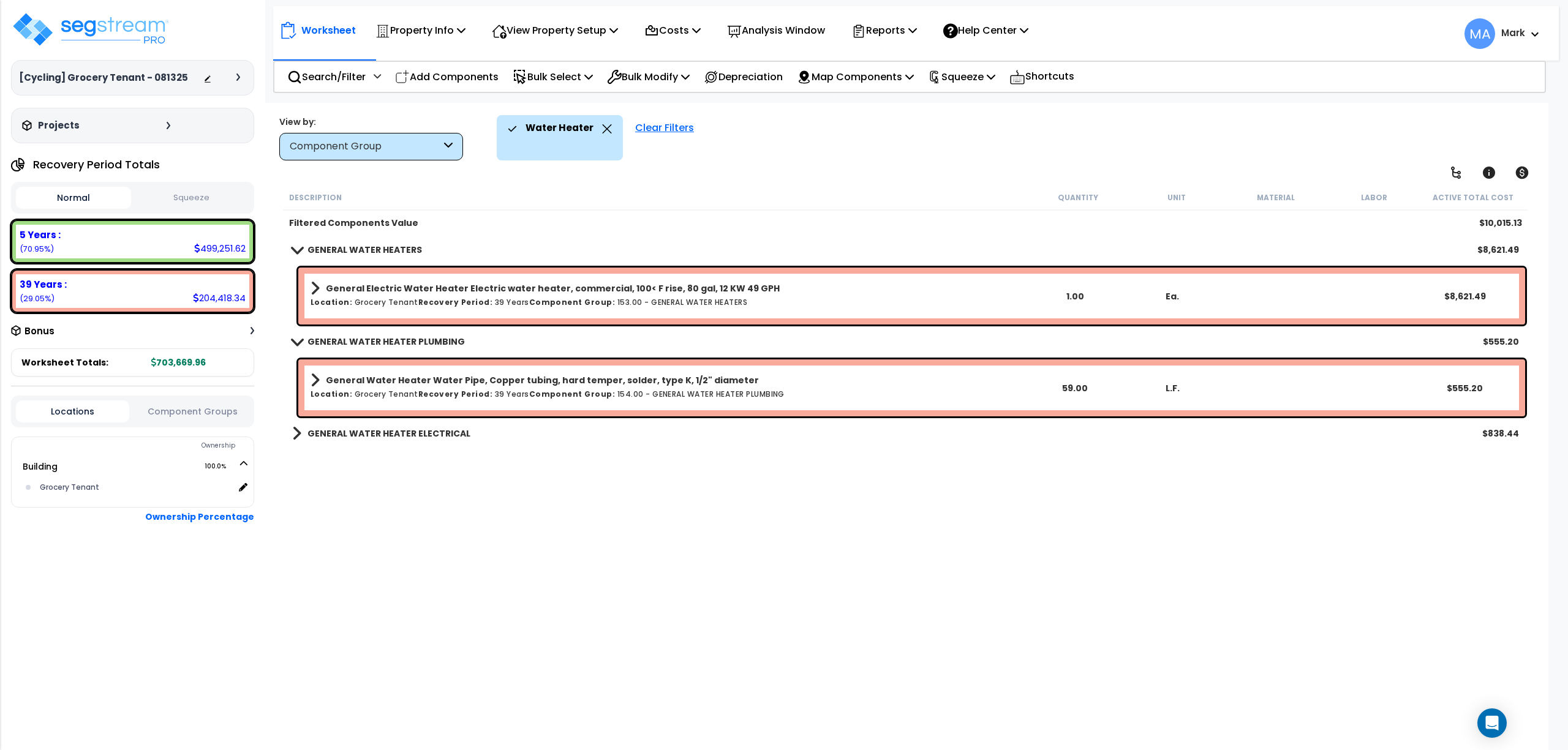
scroll to position [0, 0]
drag, startPoint x: 608, startPoint y: 128, endPoint x: 597, endPoint y: 130, distance: 11.2
click at [602, 128] on icon at bounding box center [607, 129] width 10 height 10
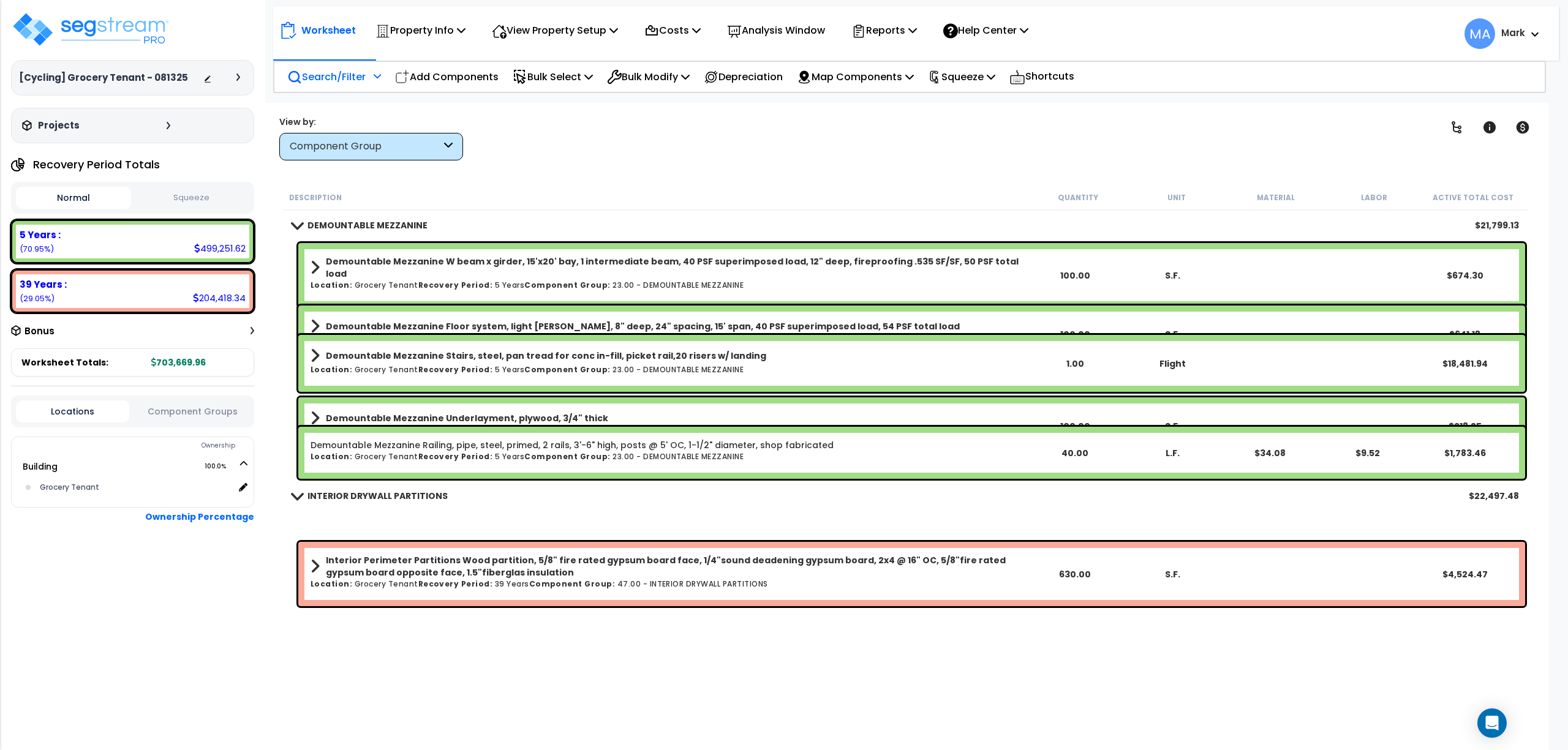
click at [361, 69] on p "Search/Filter" at bounding box center [327, 77] width 78 height 17
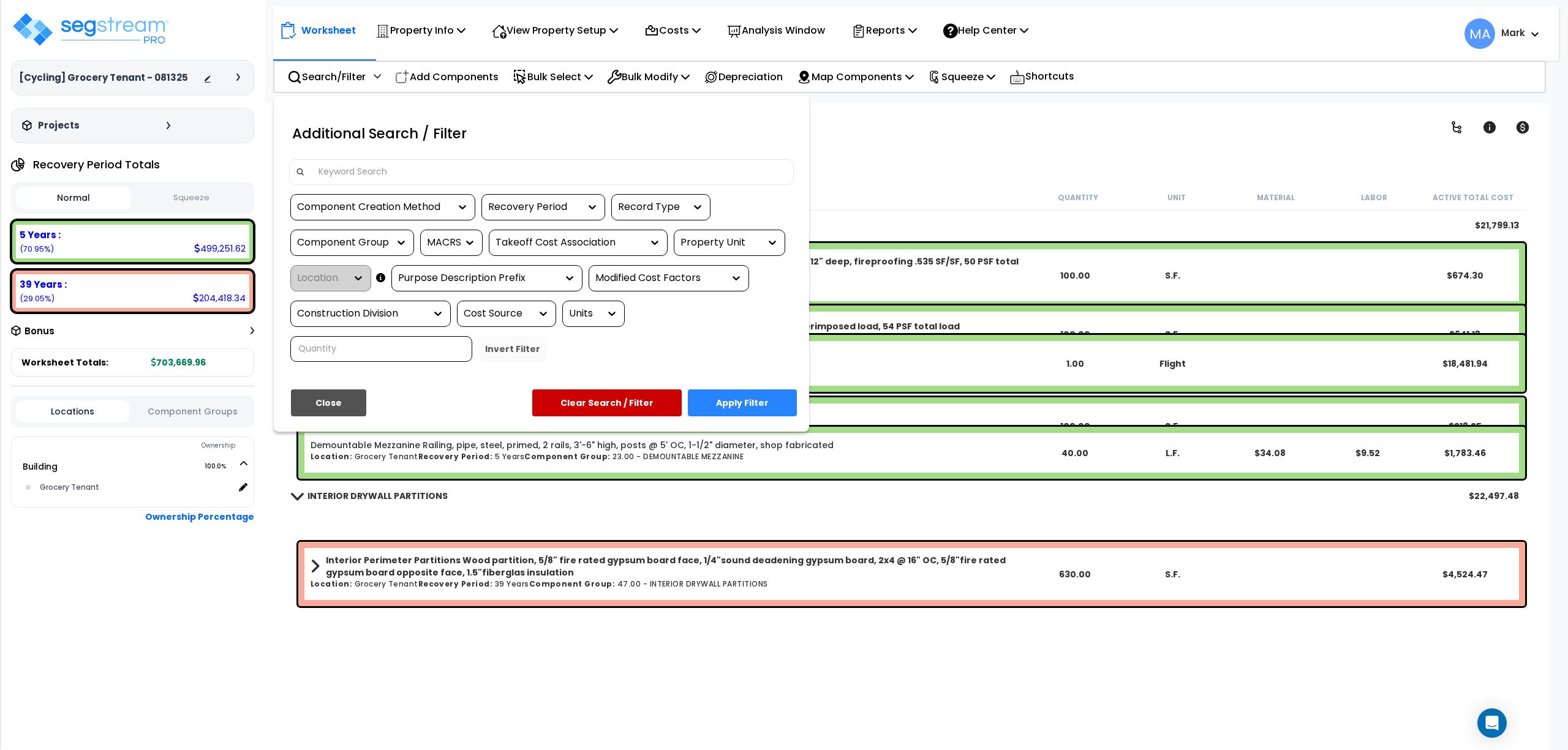
click at [353, 174] on input at bounding box center [550, 172] width 476 height 18
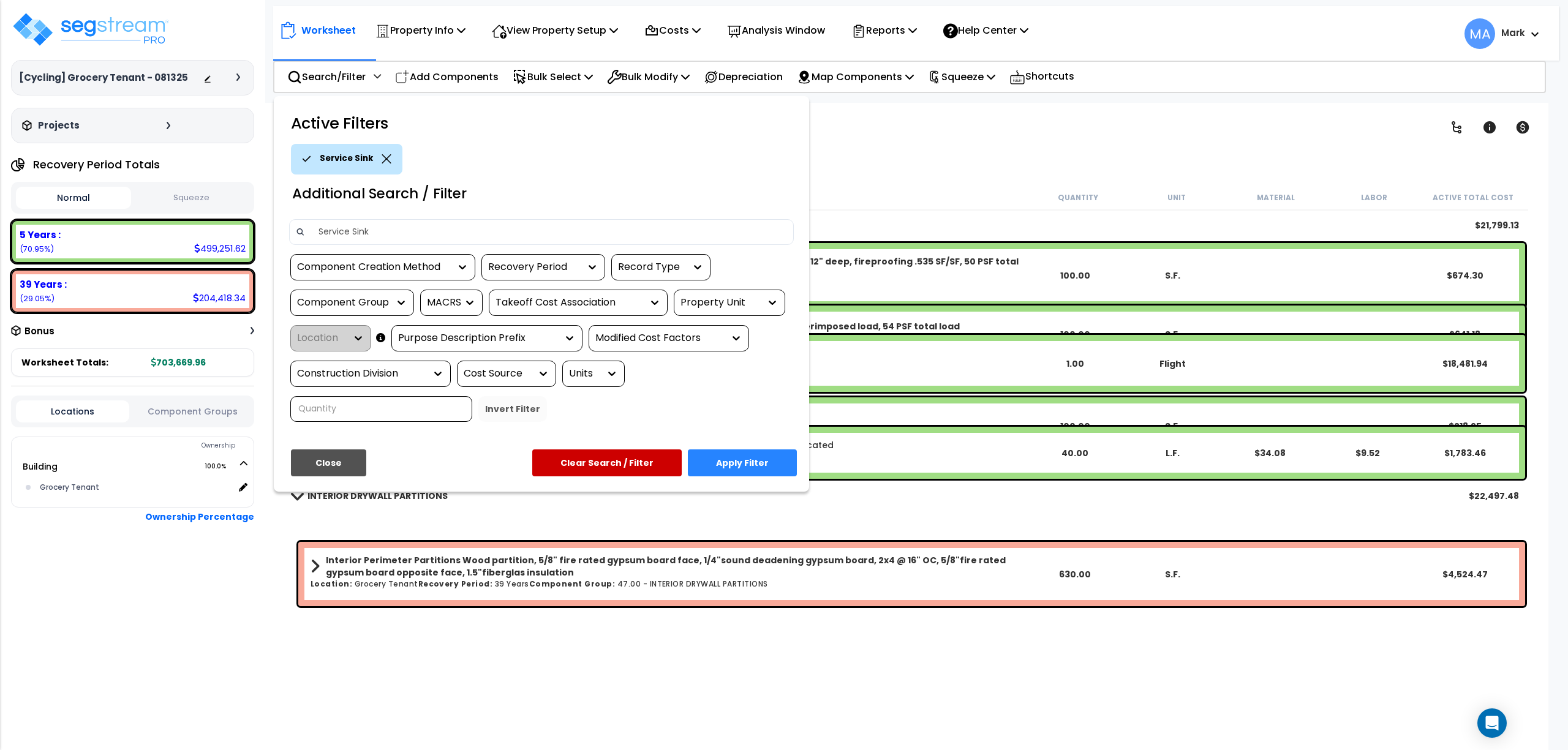
type input "Service Sink"
click at [747, 462] on button "Apply Filter" at bounding box center [742, 463] width 109 height 27
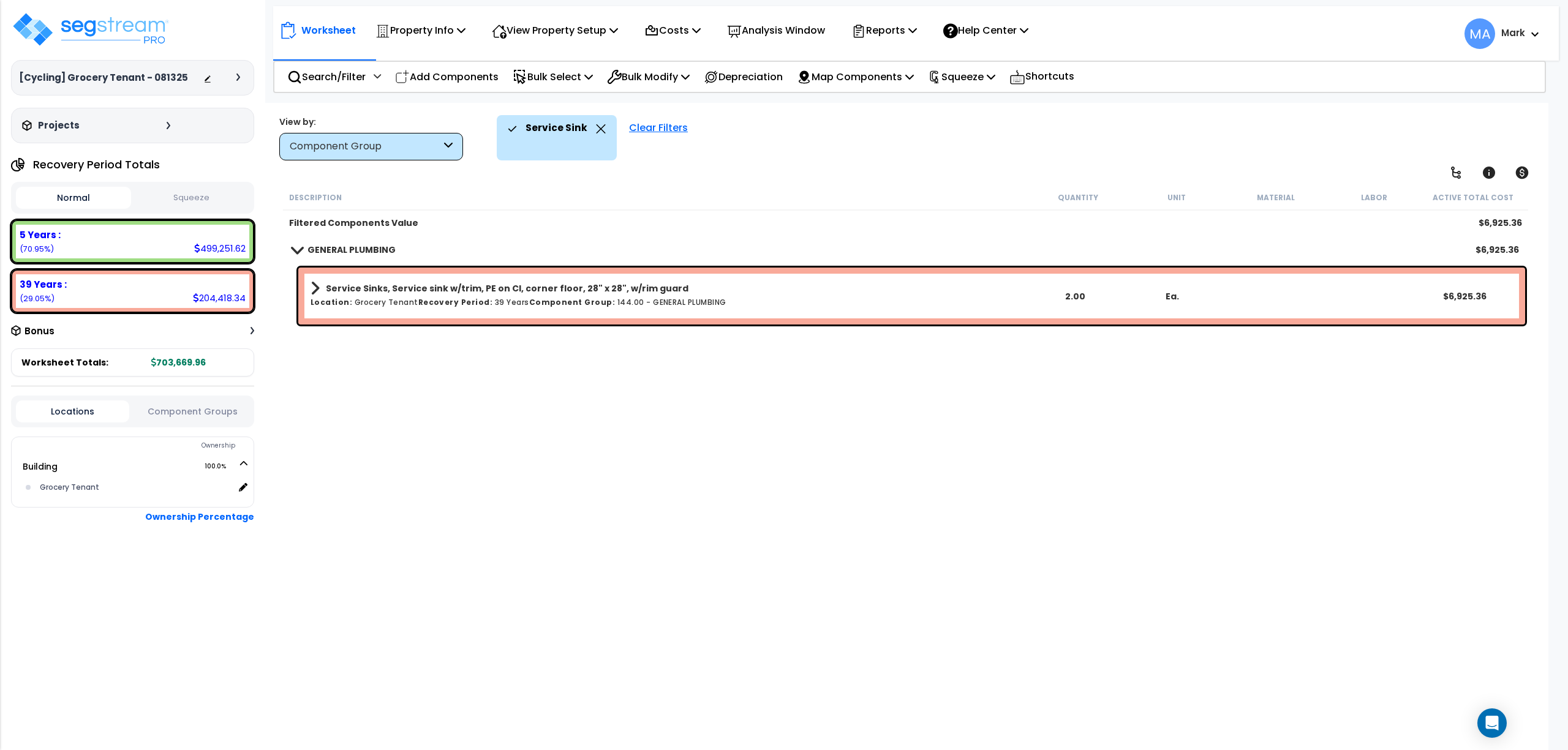
click at [592, 126] on div "Service Sink" at bounding box center [557, 129] width 98 height 27
click at [596, 126] on icon at bounding box center [601, 129] width 10 height 10
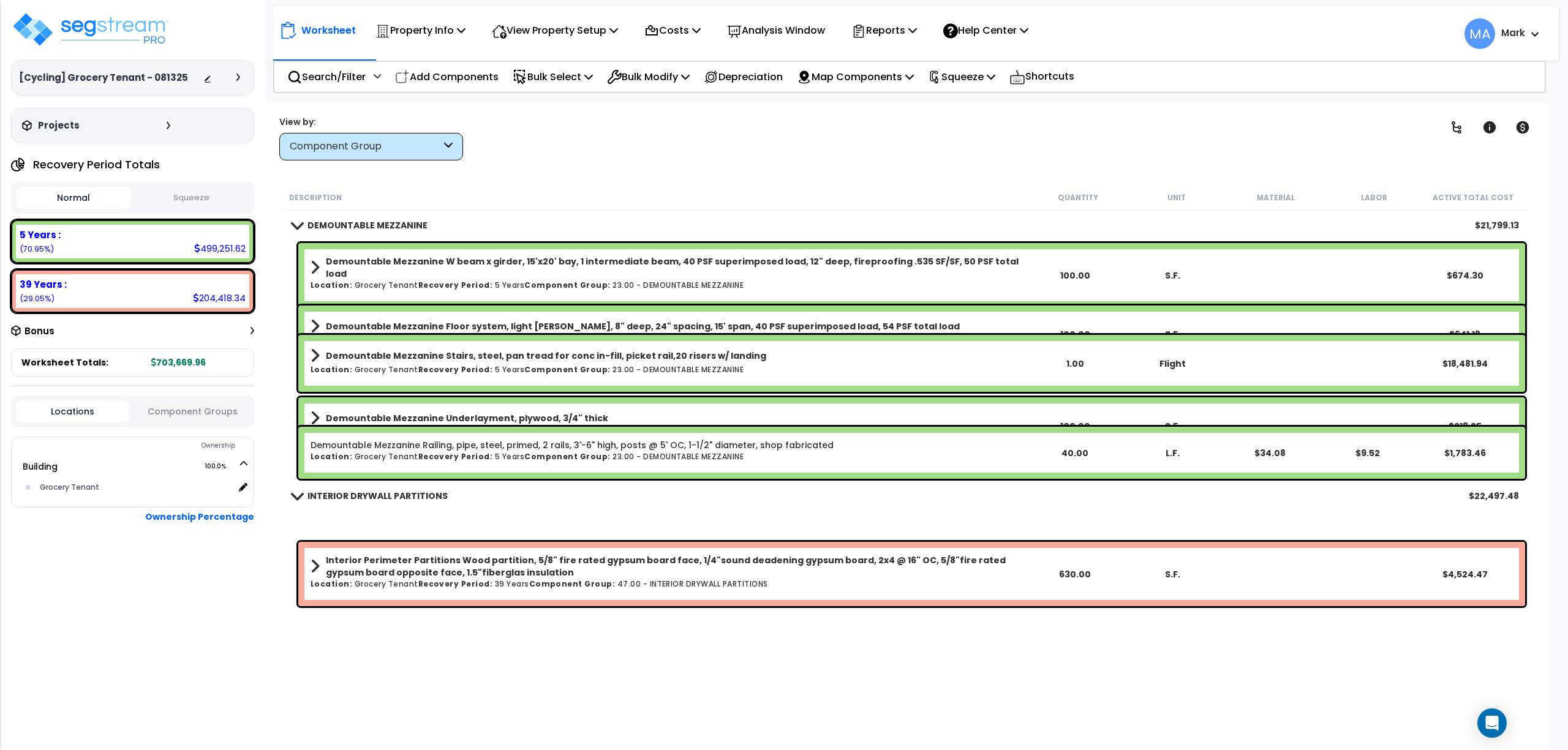
click at [343, 495] on b "INTERIOR DRYWALL PARTITIONS" at bounding box center [378, 495] width 141 height 12
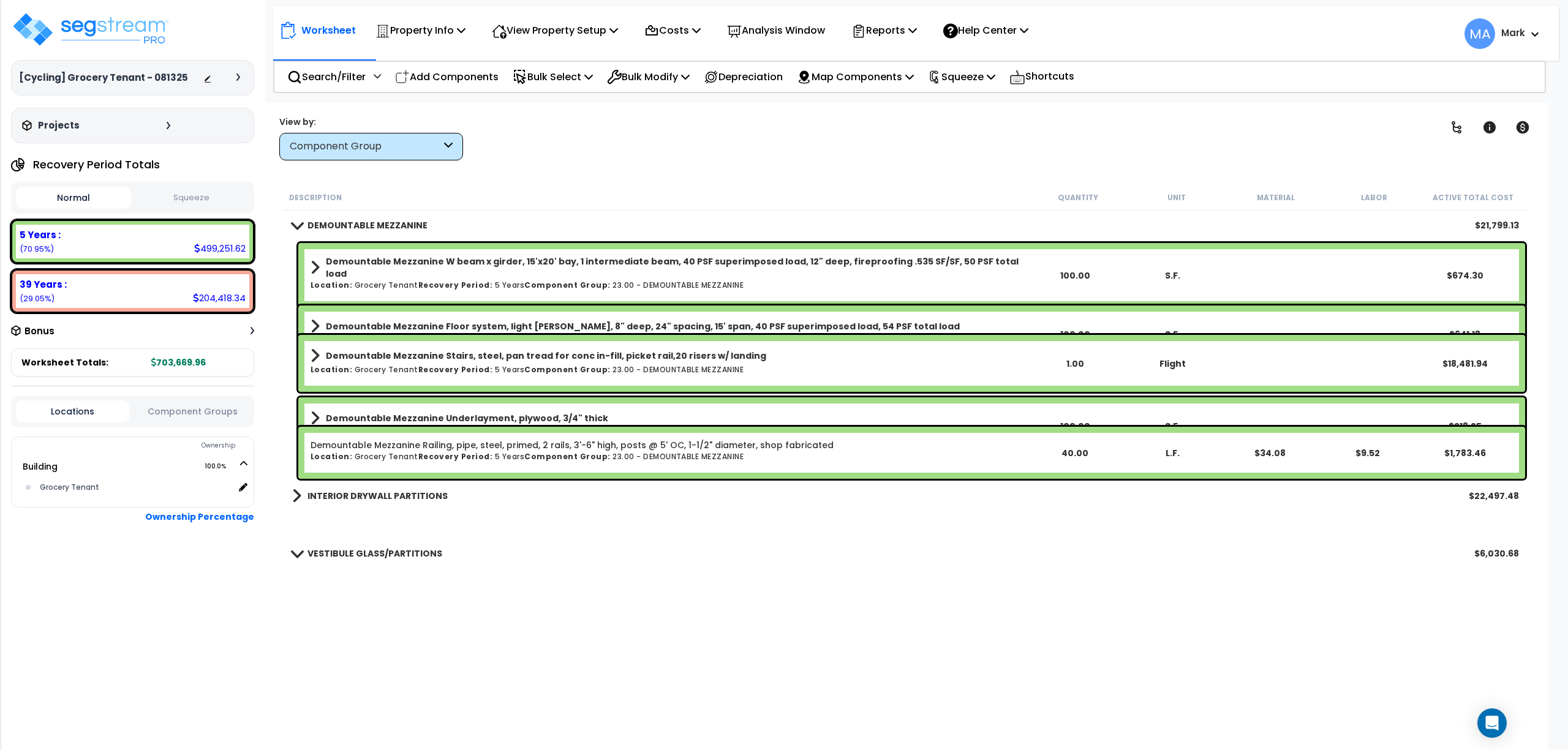
click at [360, 498] on b "INTERIOR DRYWALL PARTITIONS" at bounding box center [378, 495] width 141 height 12
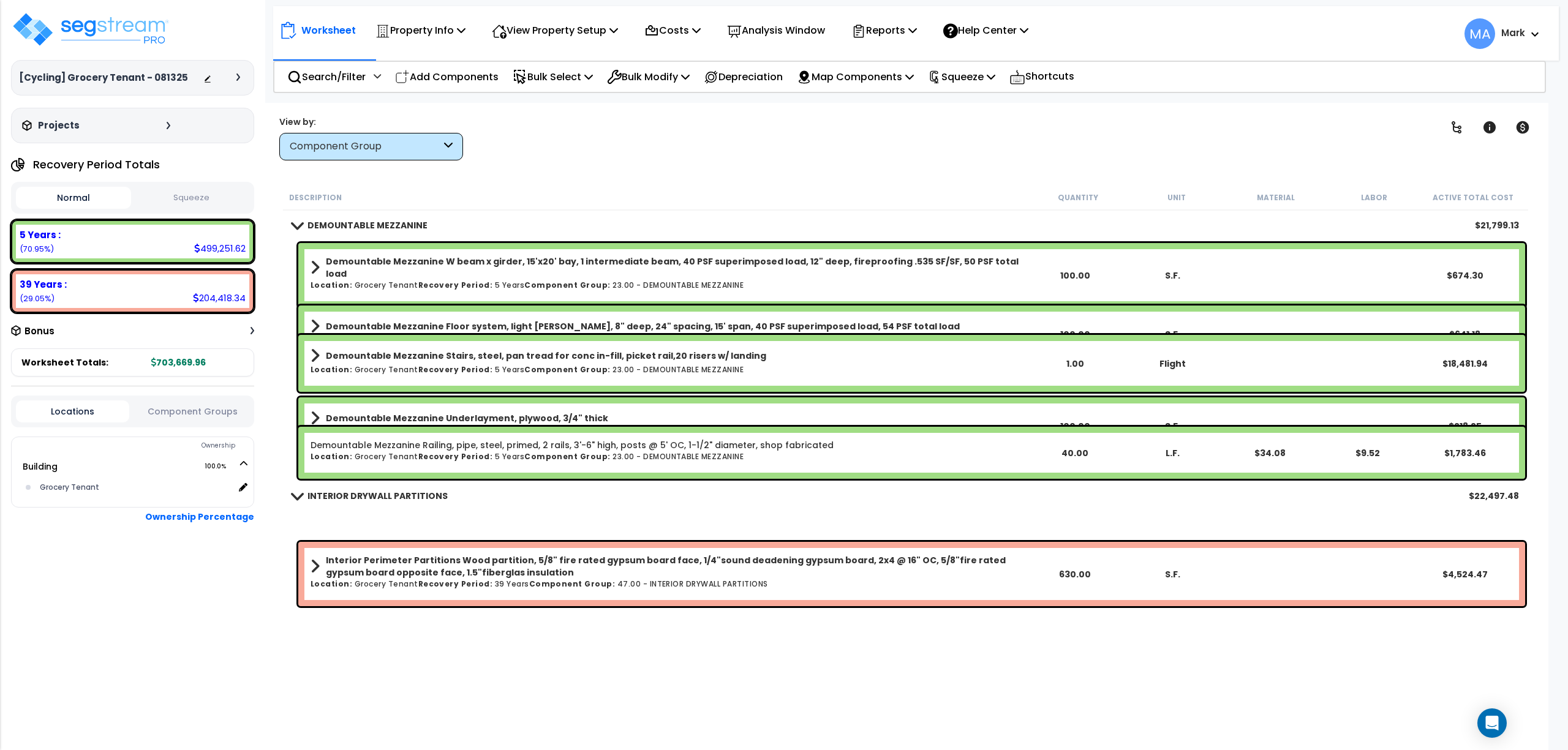
click at [444, 143] on icon at bounding box center [448, 147] width 9 height 14
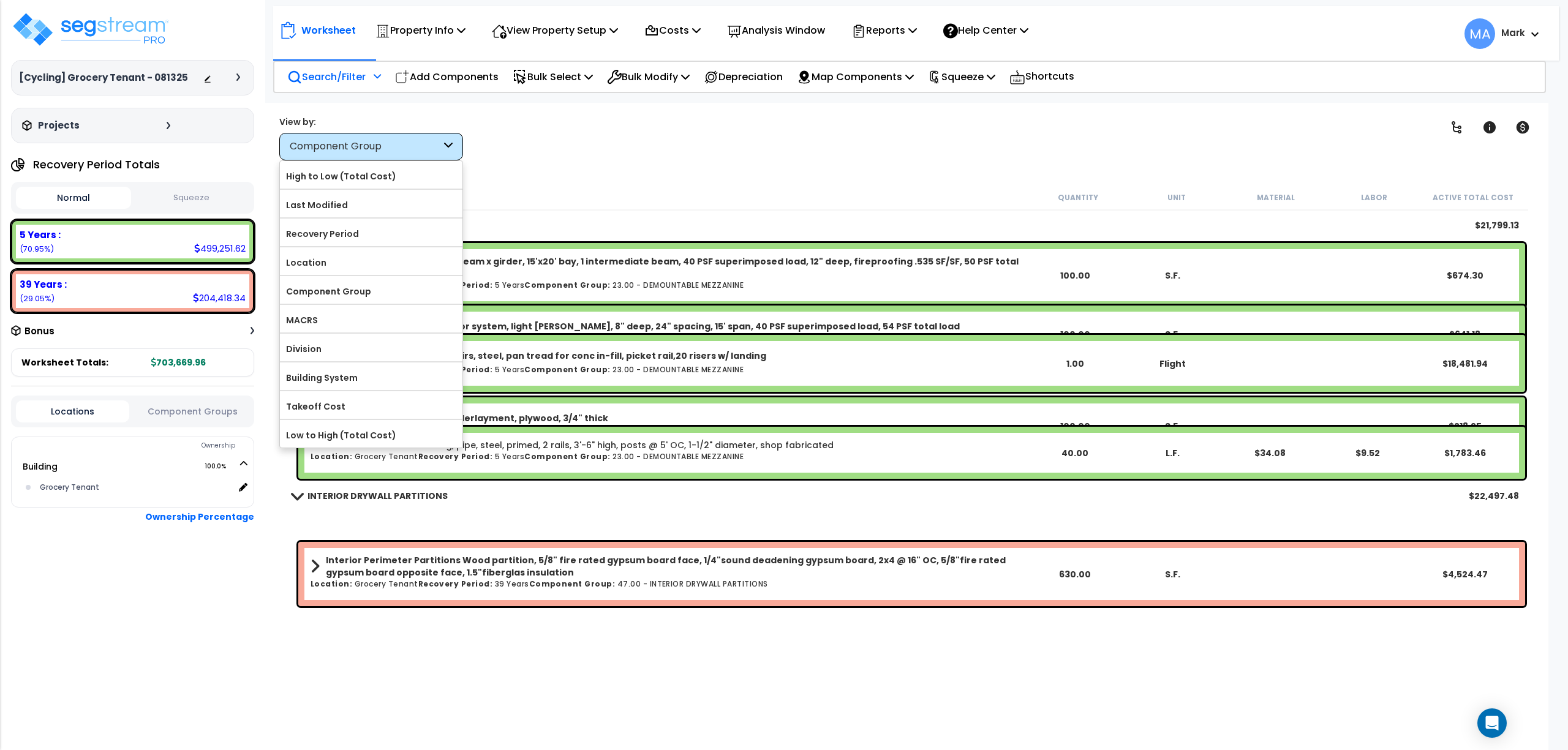
click at [343, 66] on div "Search/Filter Additional Search / Filter" at bounding box center [334, 77] width 93 height 29
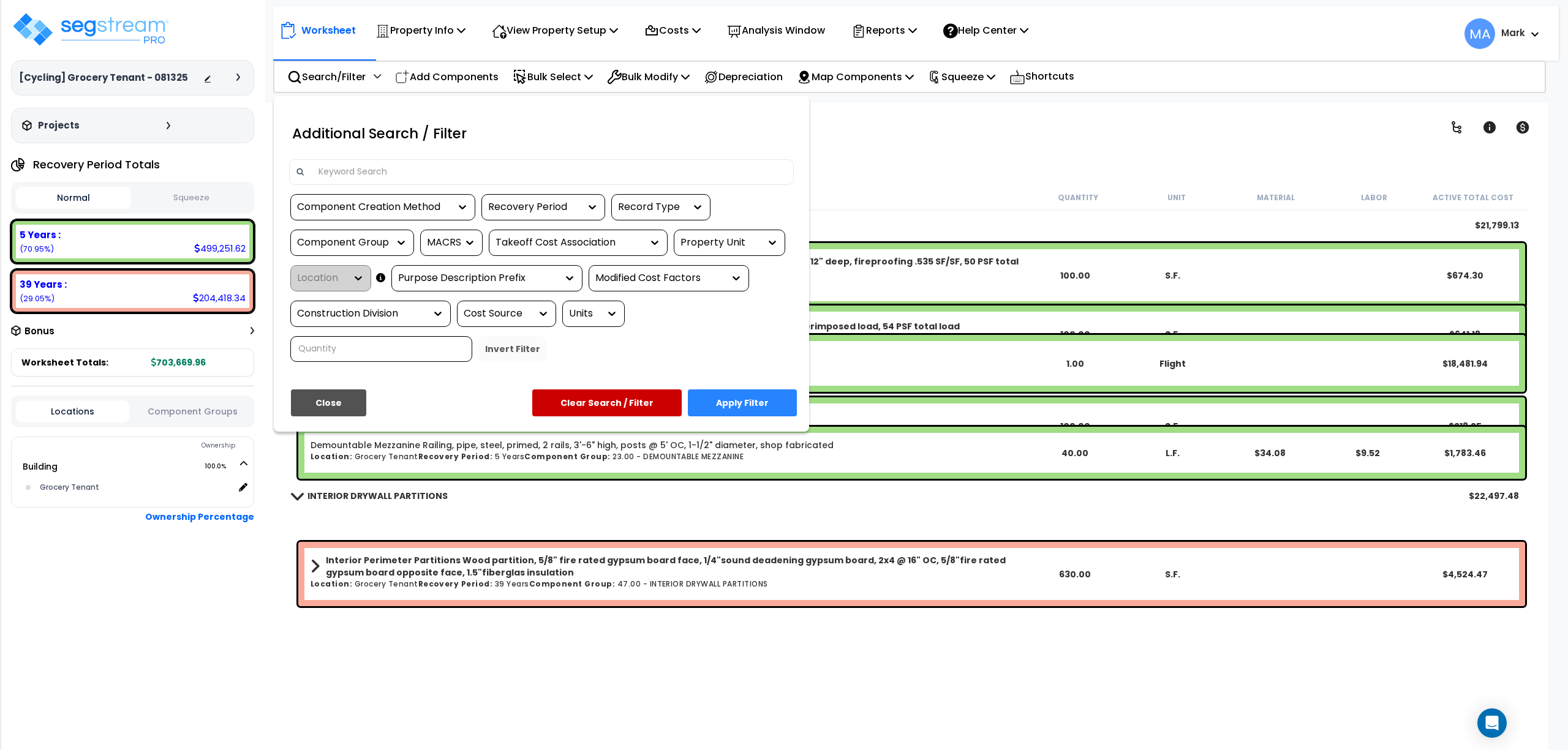
drag, startPoint x: 355, startPoint y: 169, endPoint x: 343, endPoint y: 229, distance: 61.2
click at [355, 172] on input at bounding box center [550, 172] width 476 height 18
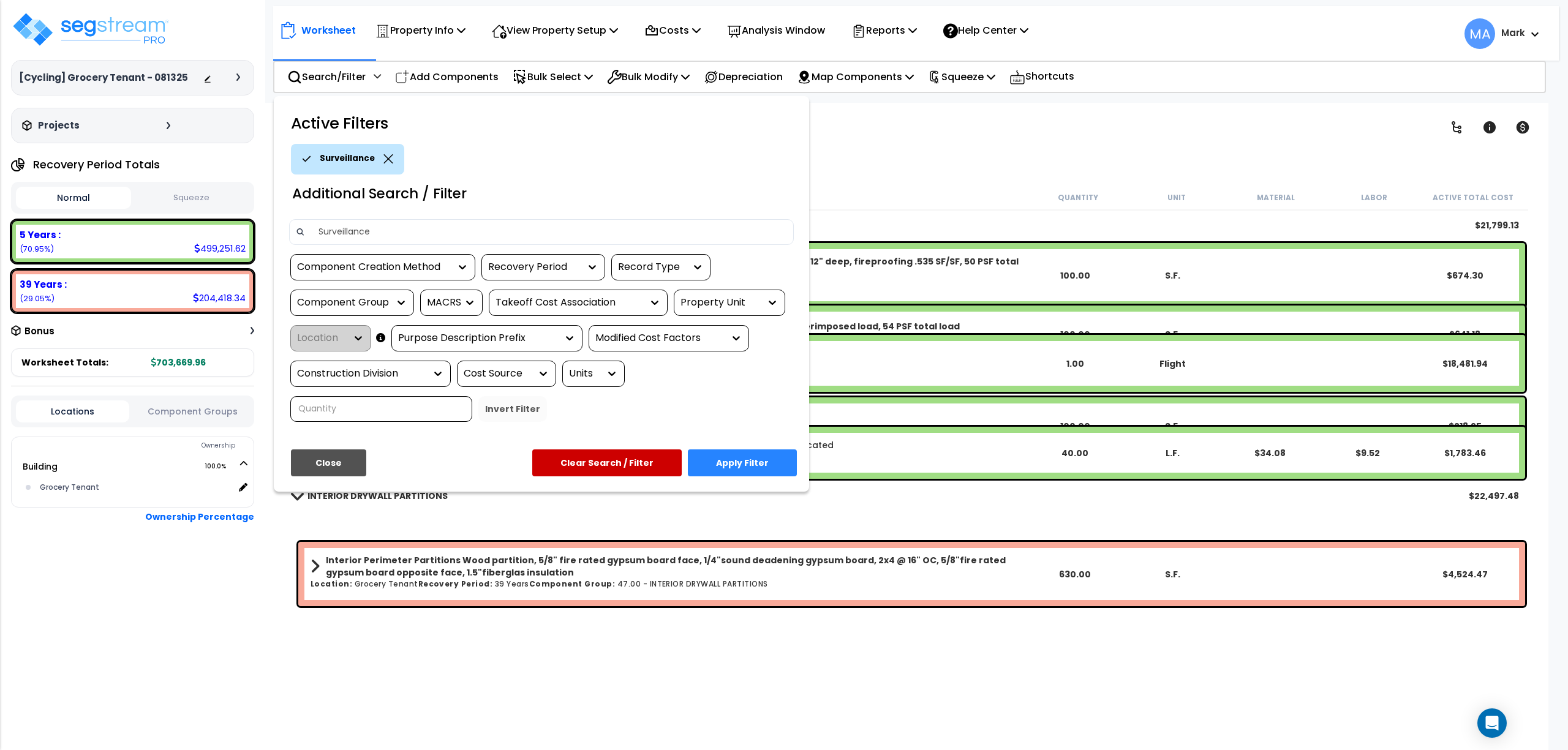
type input "Surveillance"
click at [731, 469] on button "Apply Filter" at bounding box center [742, 463] width 109 height 27
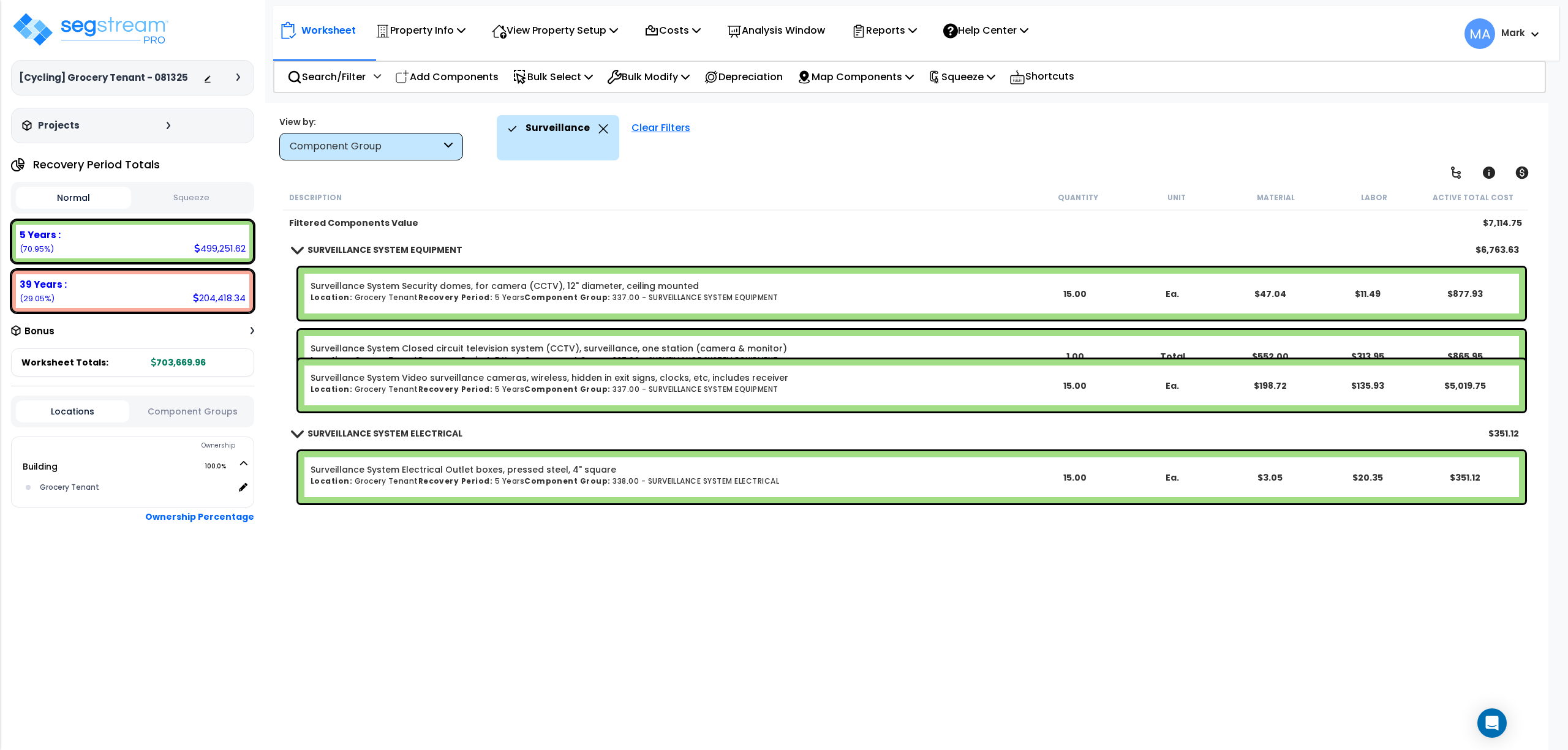
scroll to position [54, 0]
click at [418, 437] on b "SURVEILLANCE SYSTEM ELECTRICAL" at bounding box center [385, 433] width 155 height 12
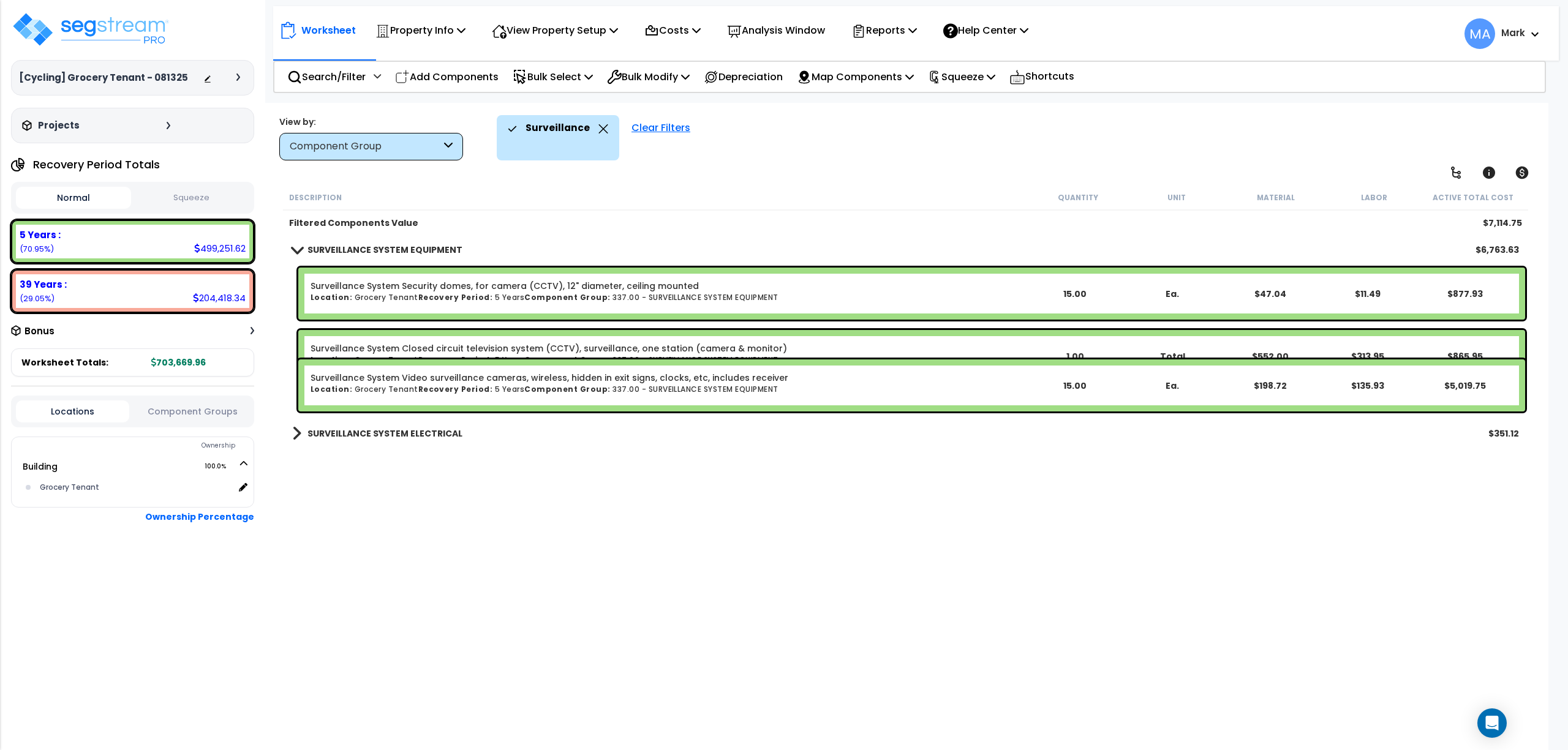
click at [406, 437] on b "SURVEILLANCE SYSTEM ELECTRICAL" at bounding box center [385, 433] width 155 height 12
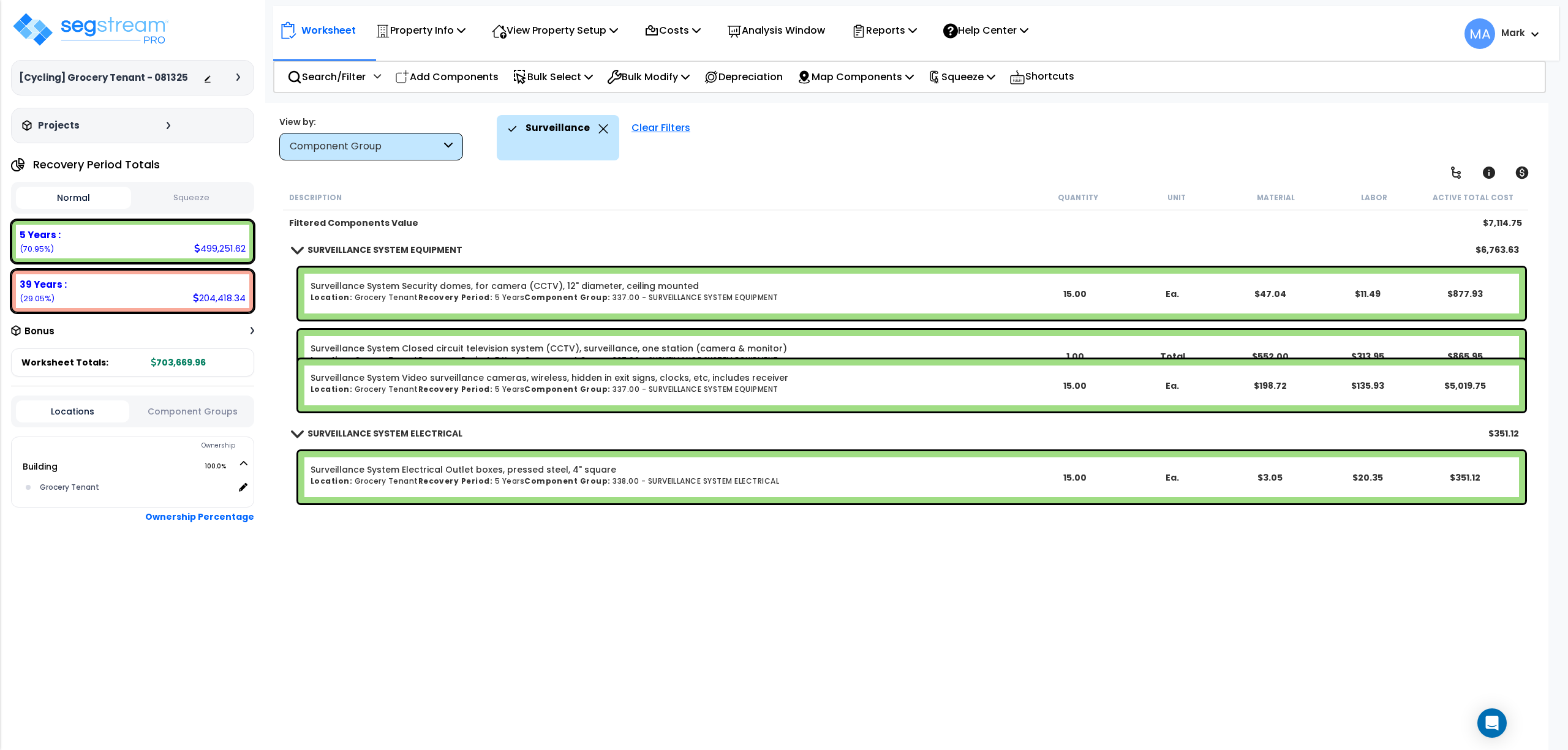
click at [387, 251] on b "SURVEILLANCE SYSTEM EQUIPMENT" at bounding box center [385, 249] width 155 height 12
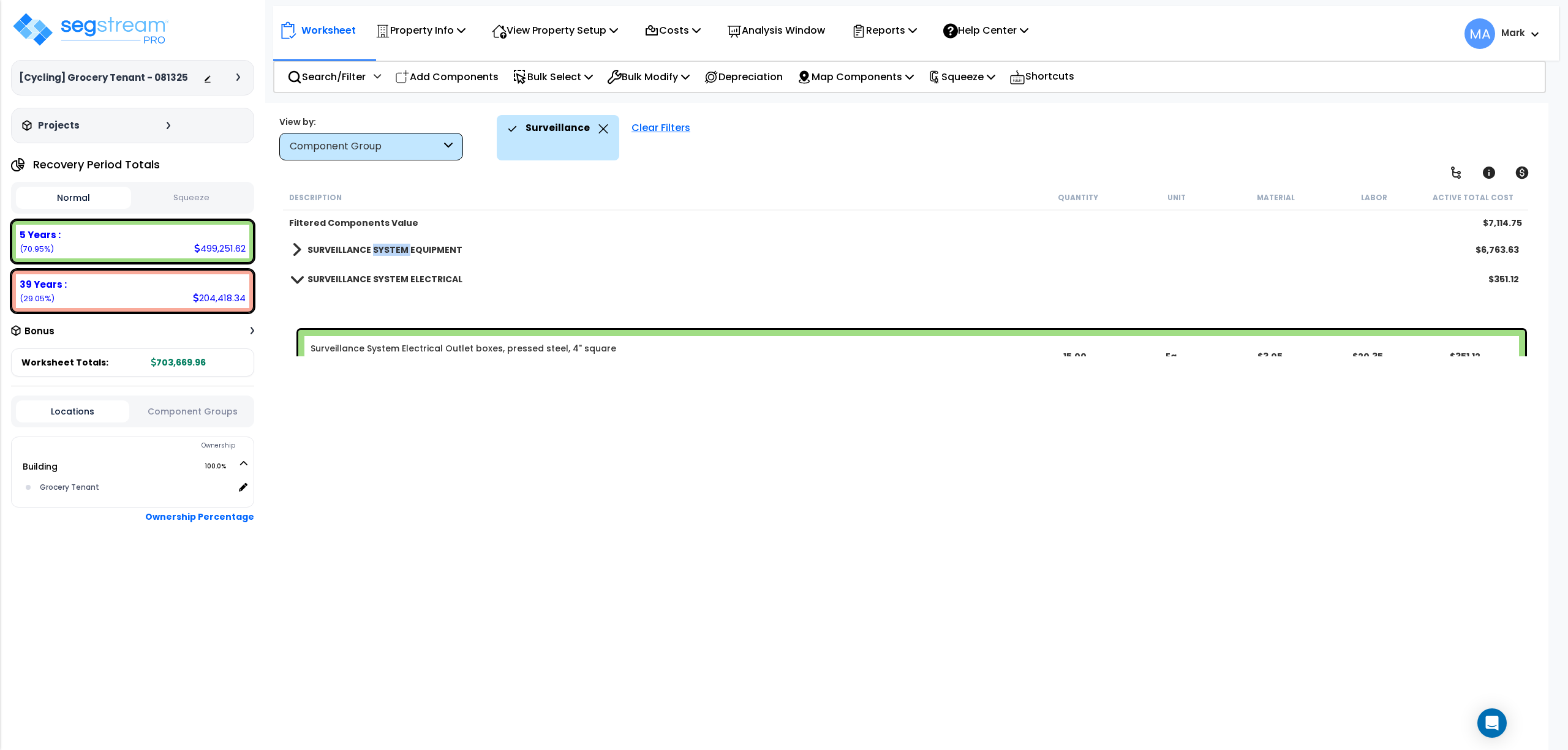
click at [387, 251] on b "SURVEILLANCE SYSTEM EQUIPMENT" at bounding box center [385, 249] width 155 height 12
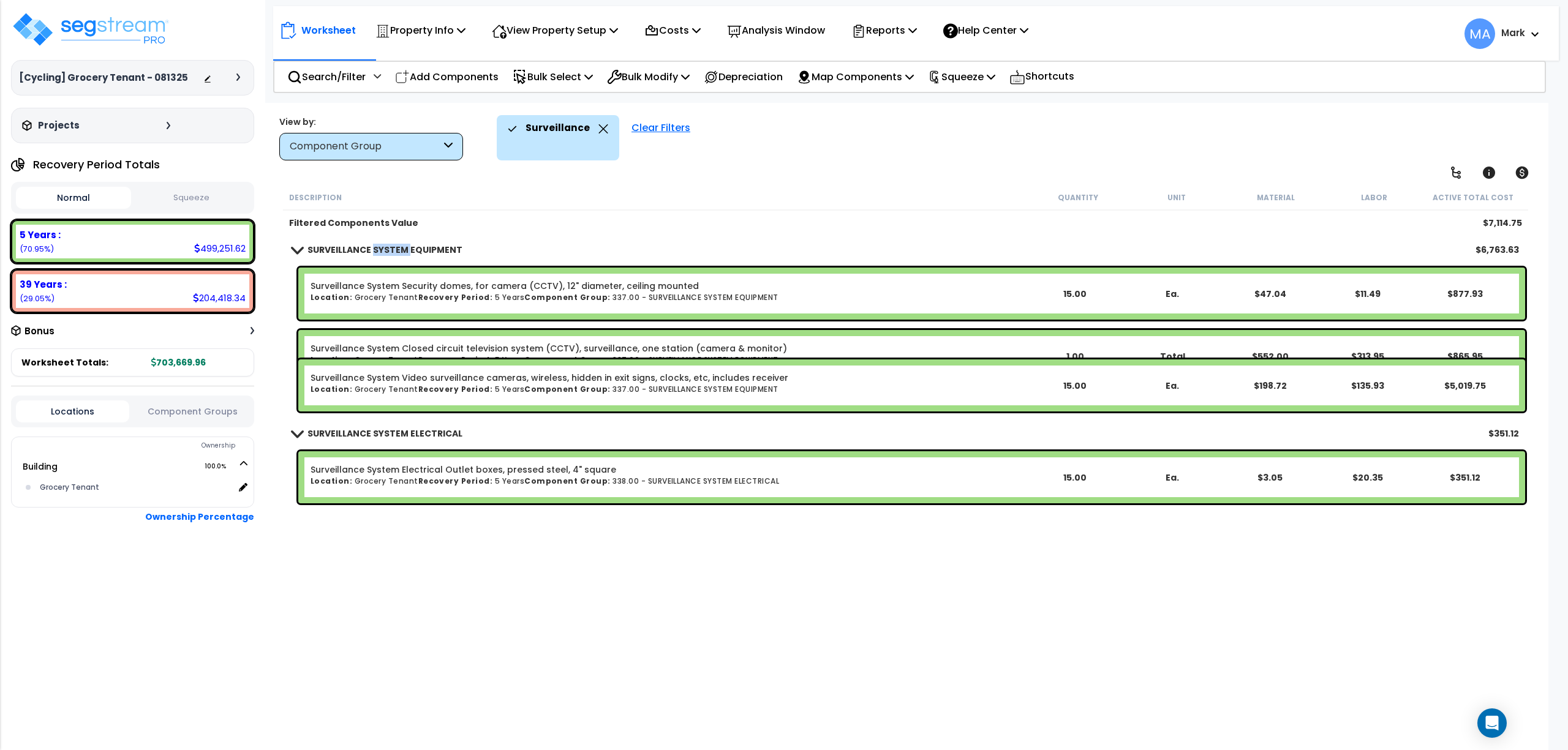
click at [387, 251] on b "SURVEILLANCE SYSTEM EQUIPMENT" at bounding box center [385, 249] width 155 height 12
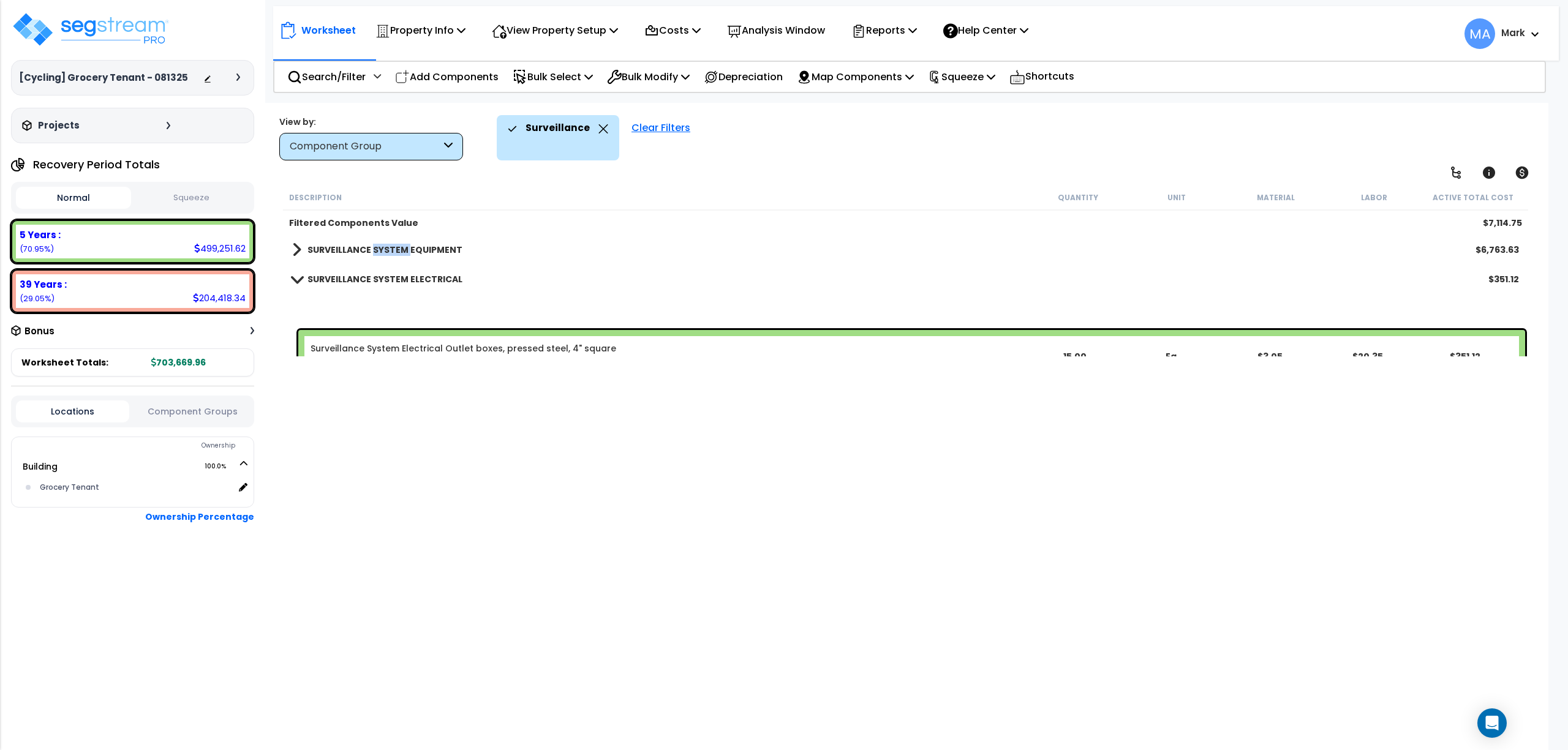
click at [387, 251] on b "SURVEILLANCE SYSTEM EQUIPMENT" at bounding box center [385, 249] width 155 height 12
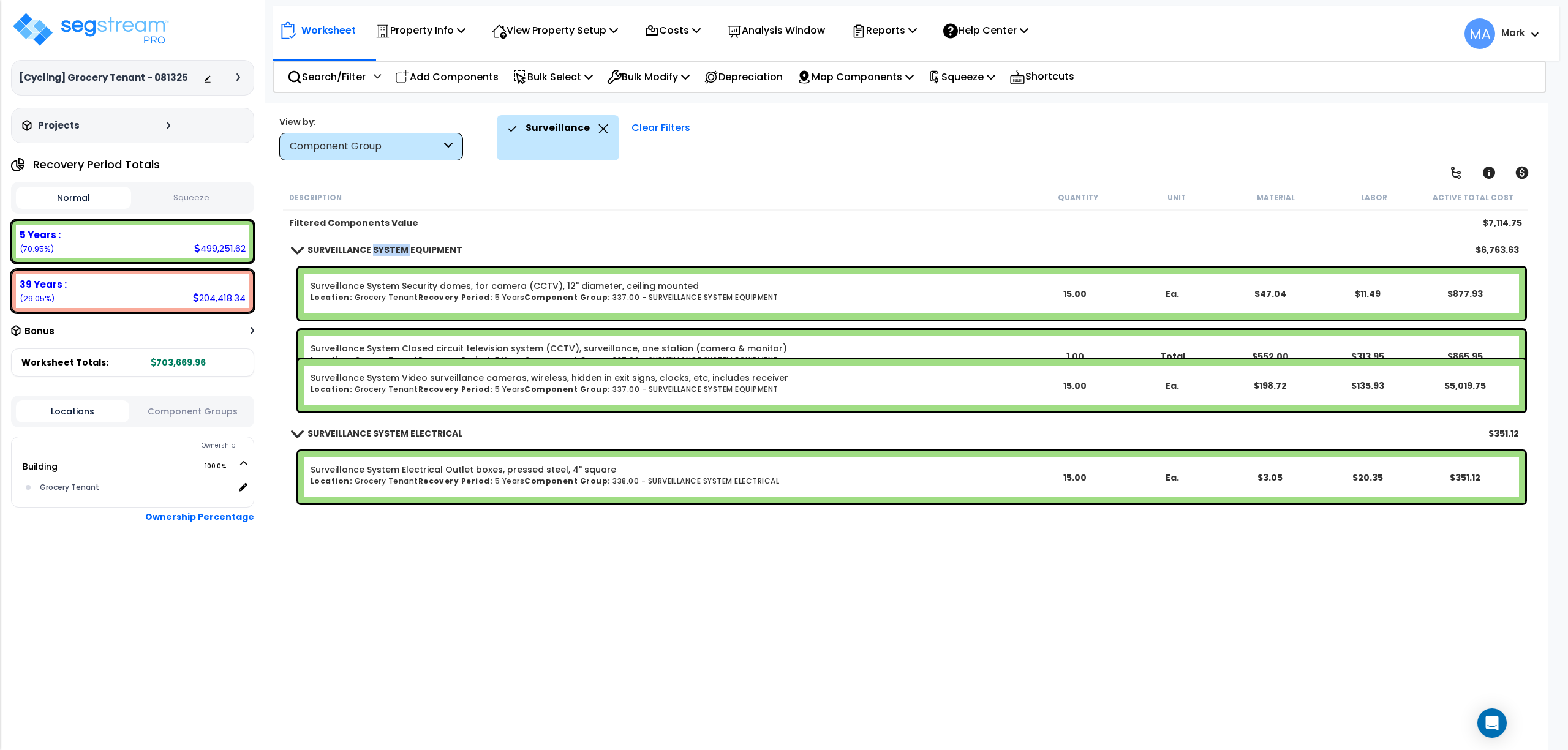
scroll to position [0, 0]
click at [863, 588] on div "Description Quantity Unit Material Labor Active Total Cost Filtered Components …" at bounding box center [905, 437] width 1248 height 503
click at [411, 261] on div "SURVEILLANCE SYSTEM EQUIPMENT $6,763.63" at bounding box center [905, 249] width 1239 height 30
click at [407, 248] on b "SURVEILLANCE SYSTEM EQUIPMENT" at bounding box center [385, 249] width 155 height 12
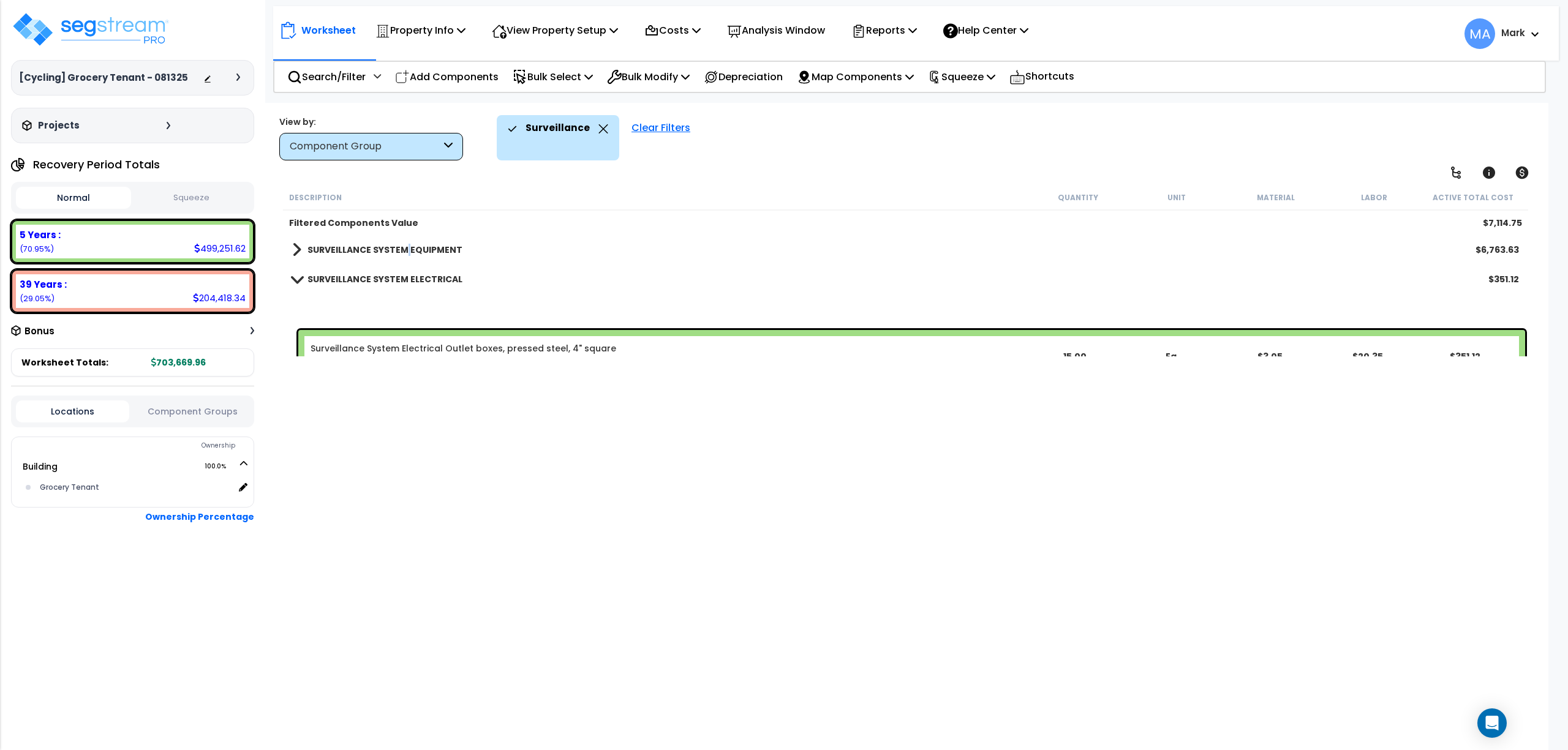
click at [406, 248] on b "SURVEILLANCE SYSTEM EQUIPMENT" at bounding box center [385, 249] width 155 height 12
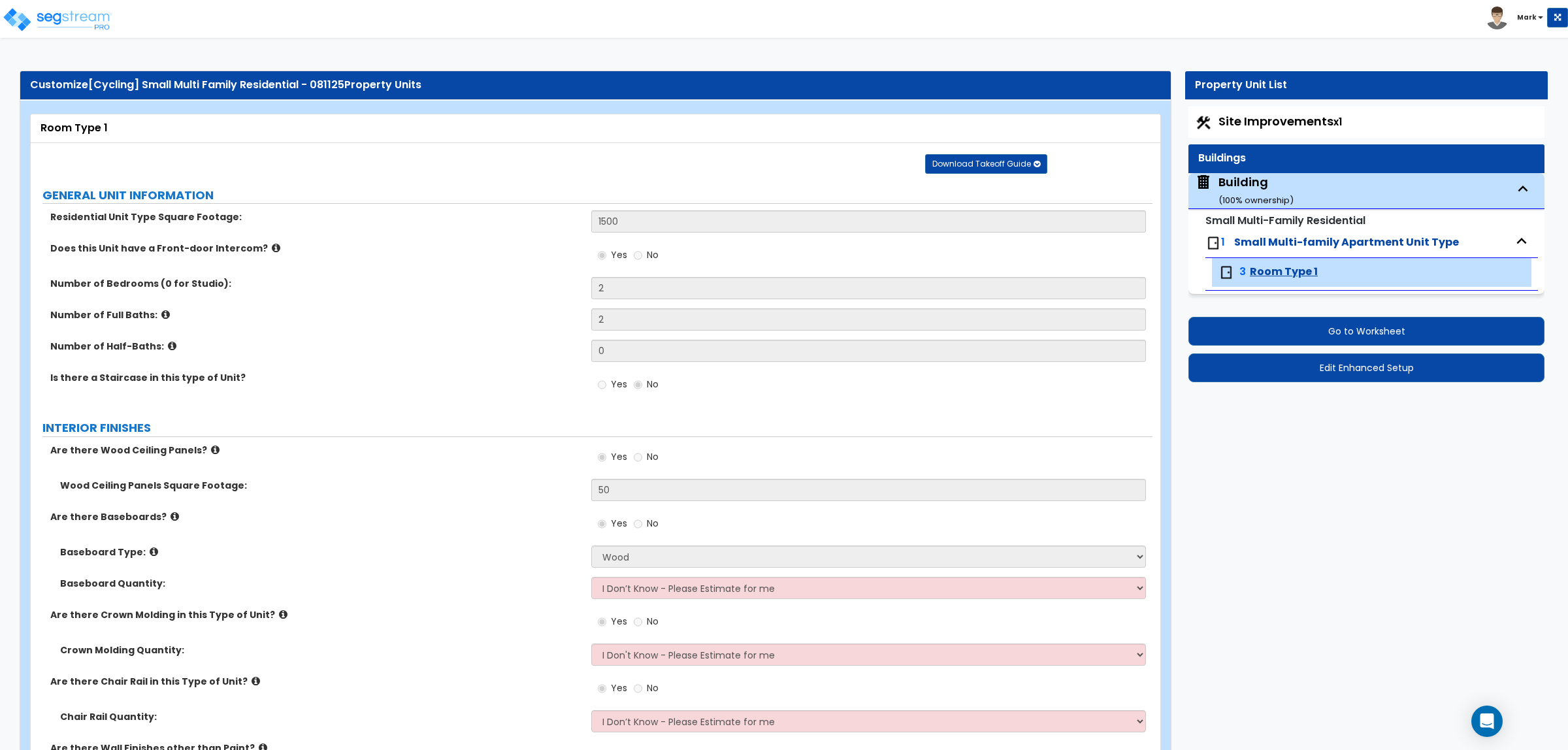
select select "1"
select select "5"
select select "2"
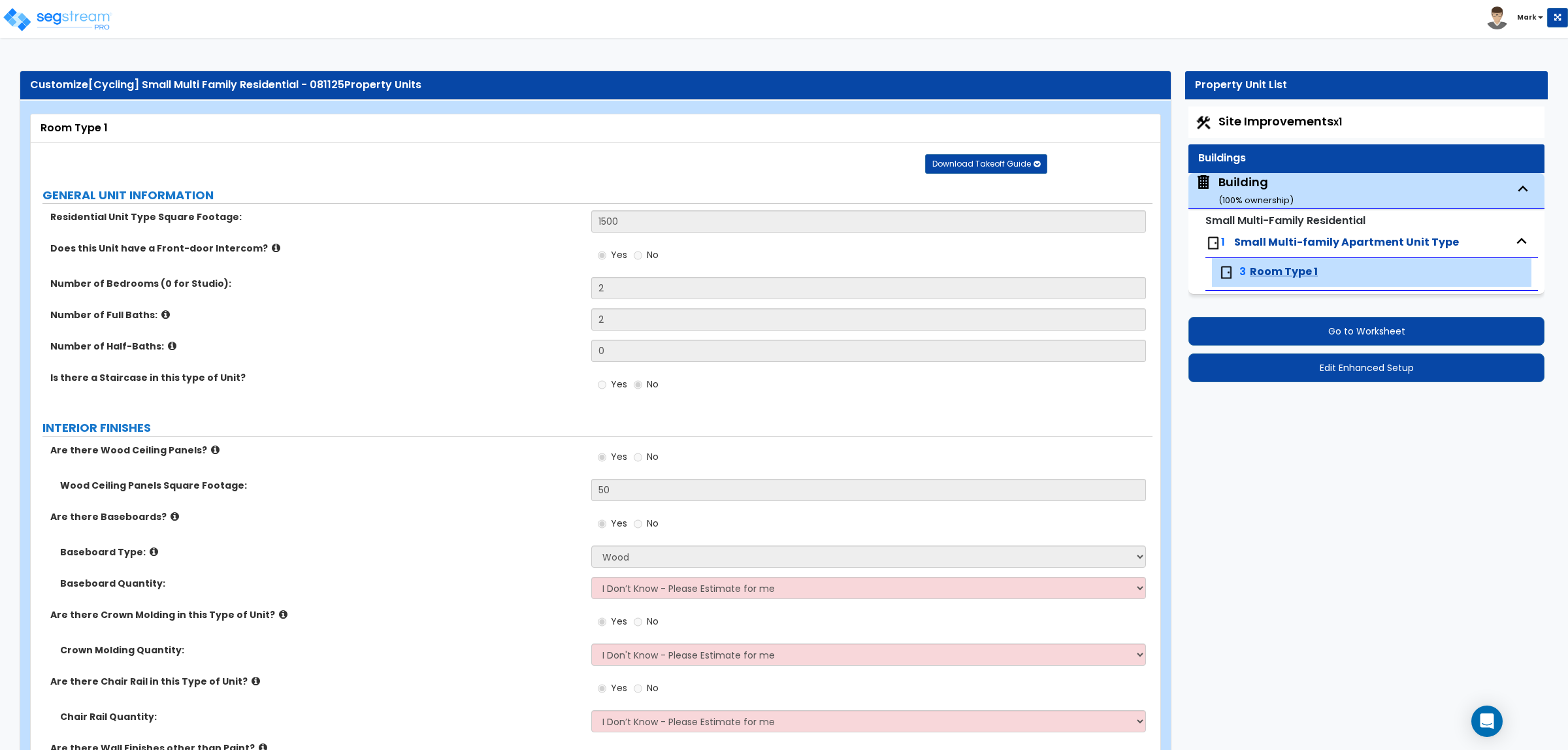
select select "2"
select select "1"
select select "3"
select select "4"
select select "1"
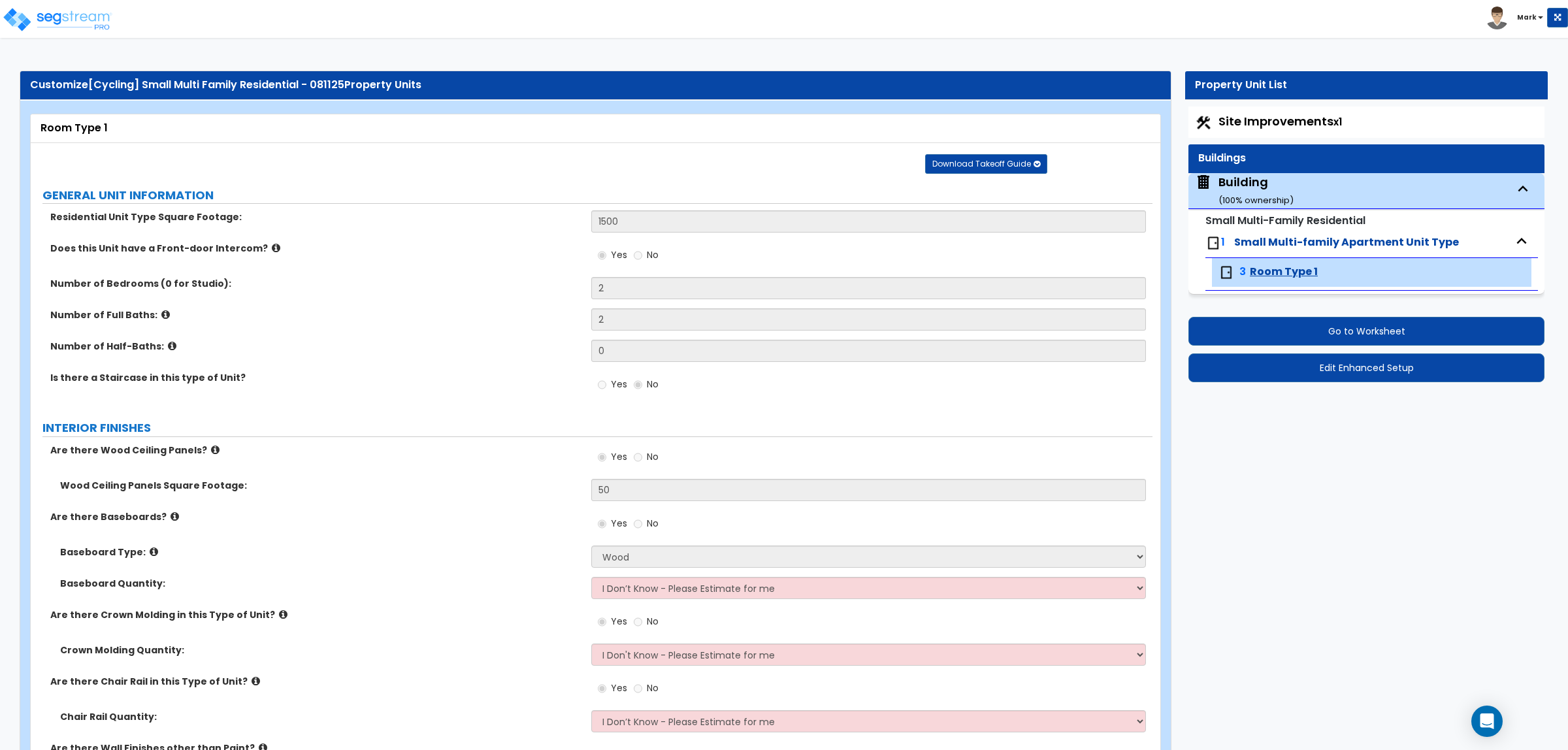
select select "1"
select select "2"
select select "3"
select select "2"
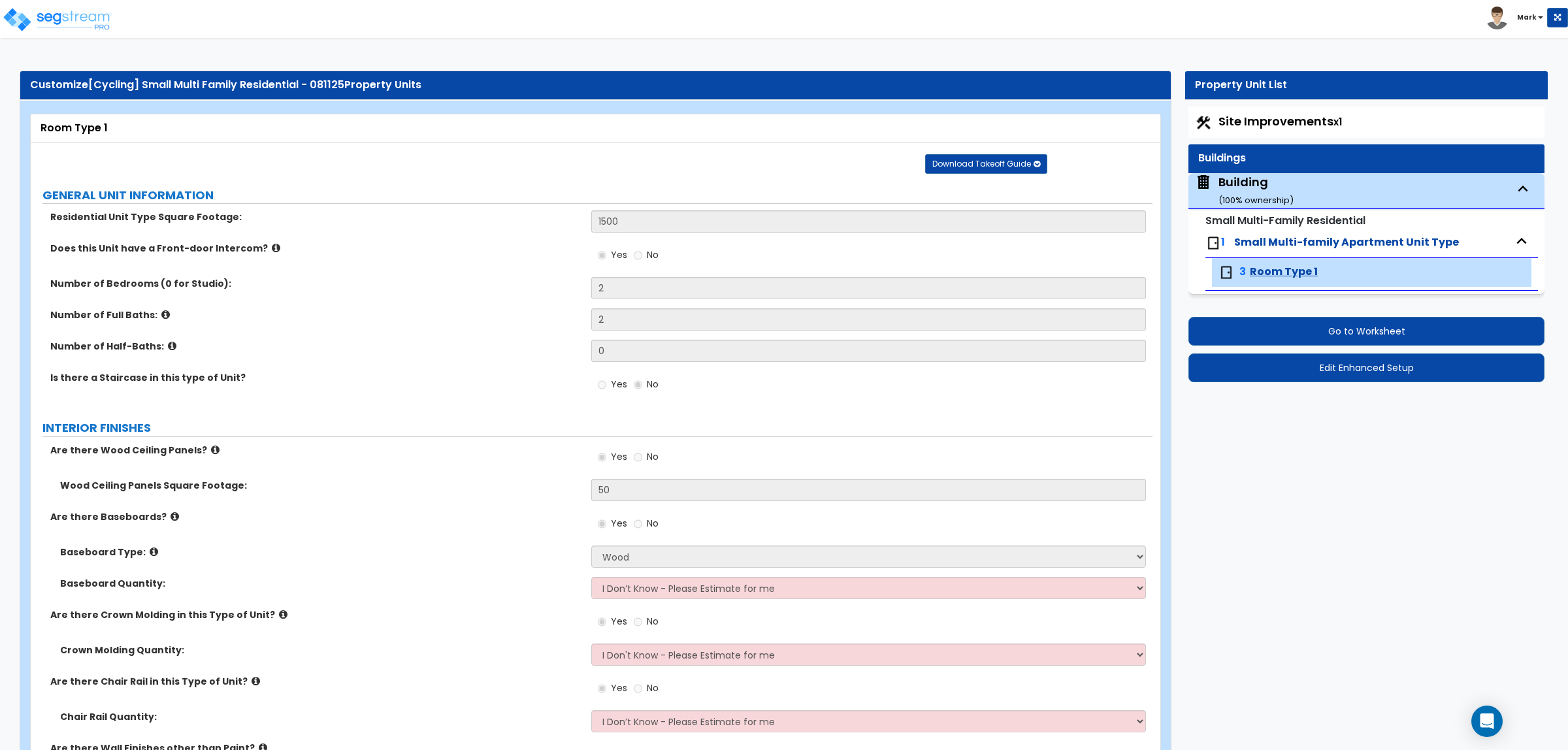
select select "5"
select select "2"
select select "3"
select select "4"
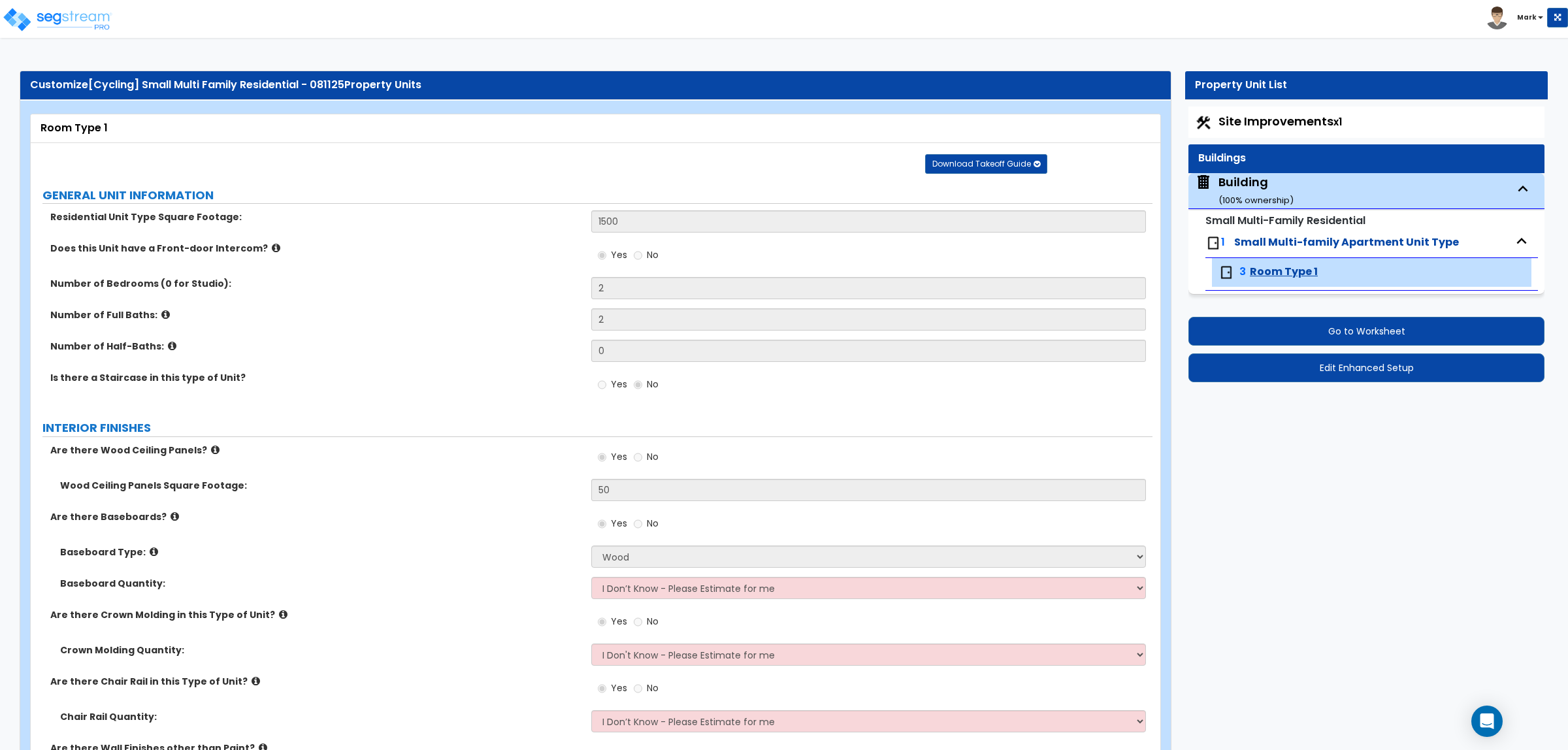
select select "4"
select select "1"
select select "2"
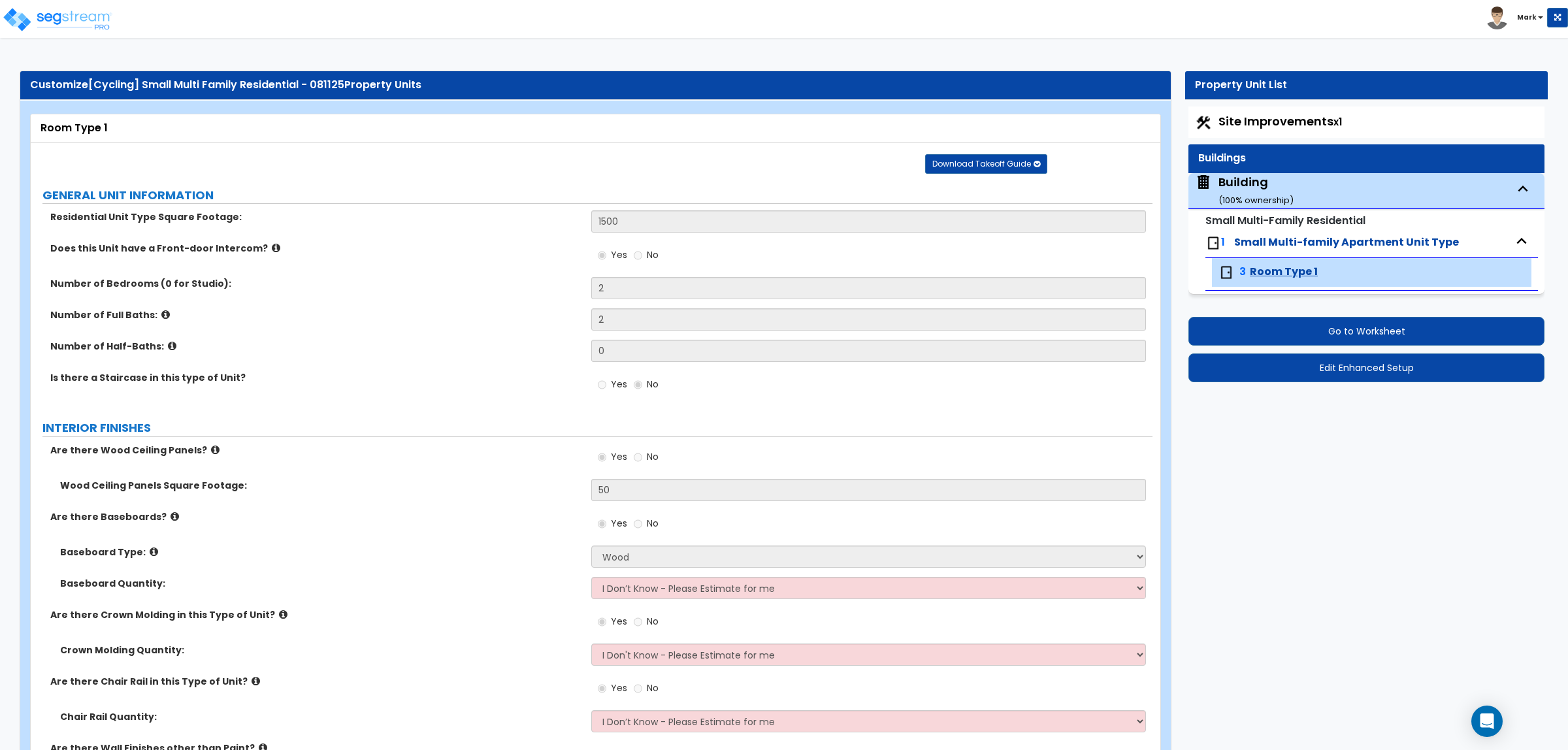
select select "2"
select select "4"
select select "2"
select select "1"
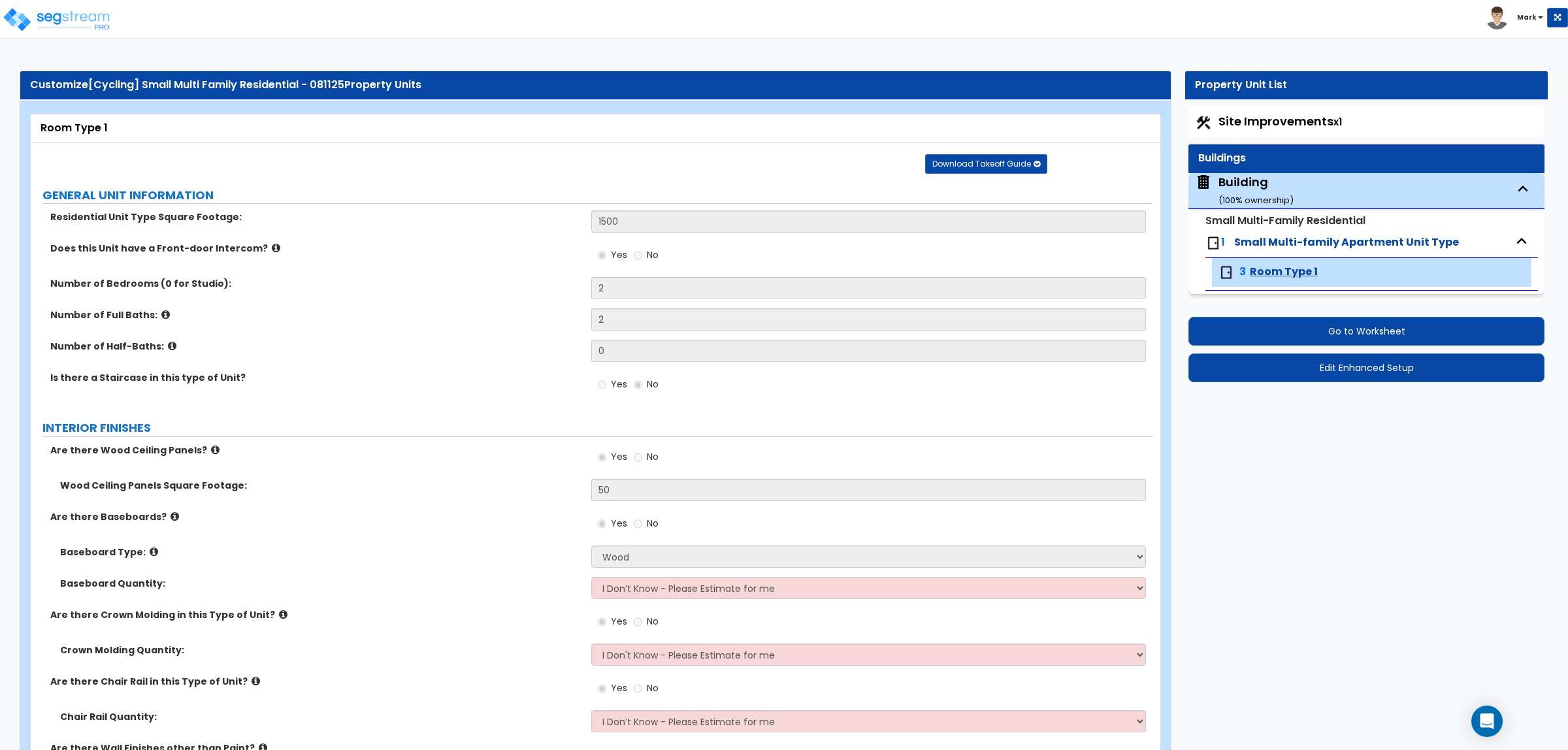
select select "4"
select select "5"
select select "2"
select select "4"
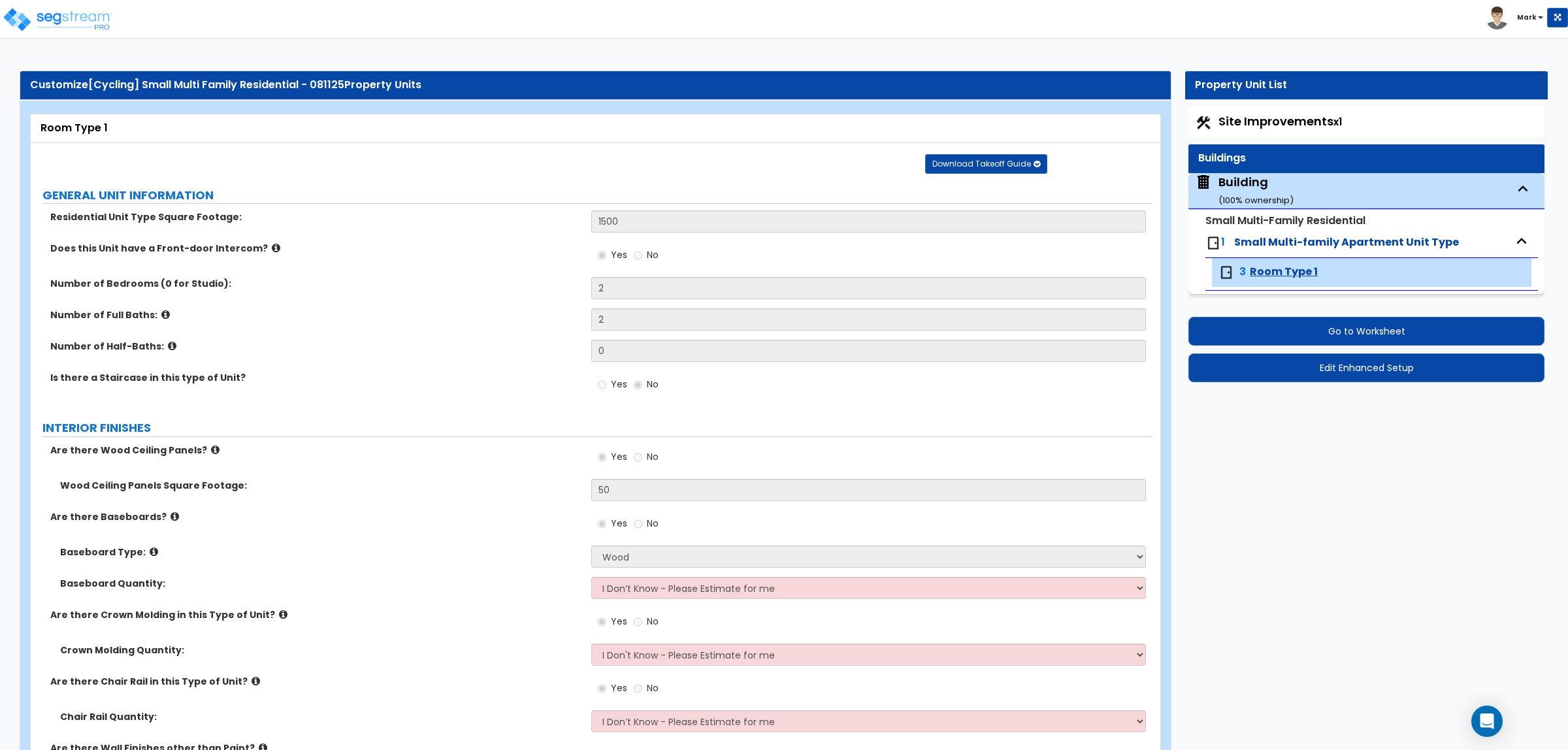
scroll to position [1470, 0]
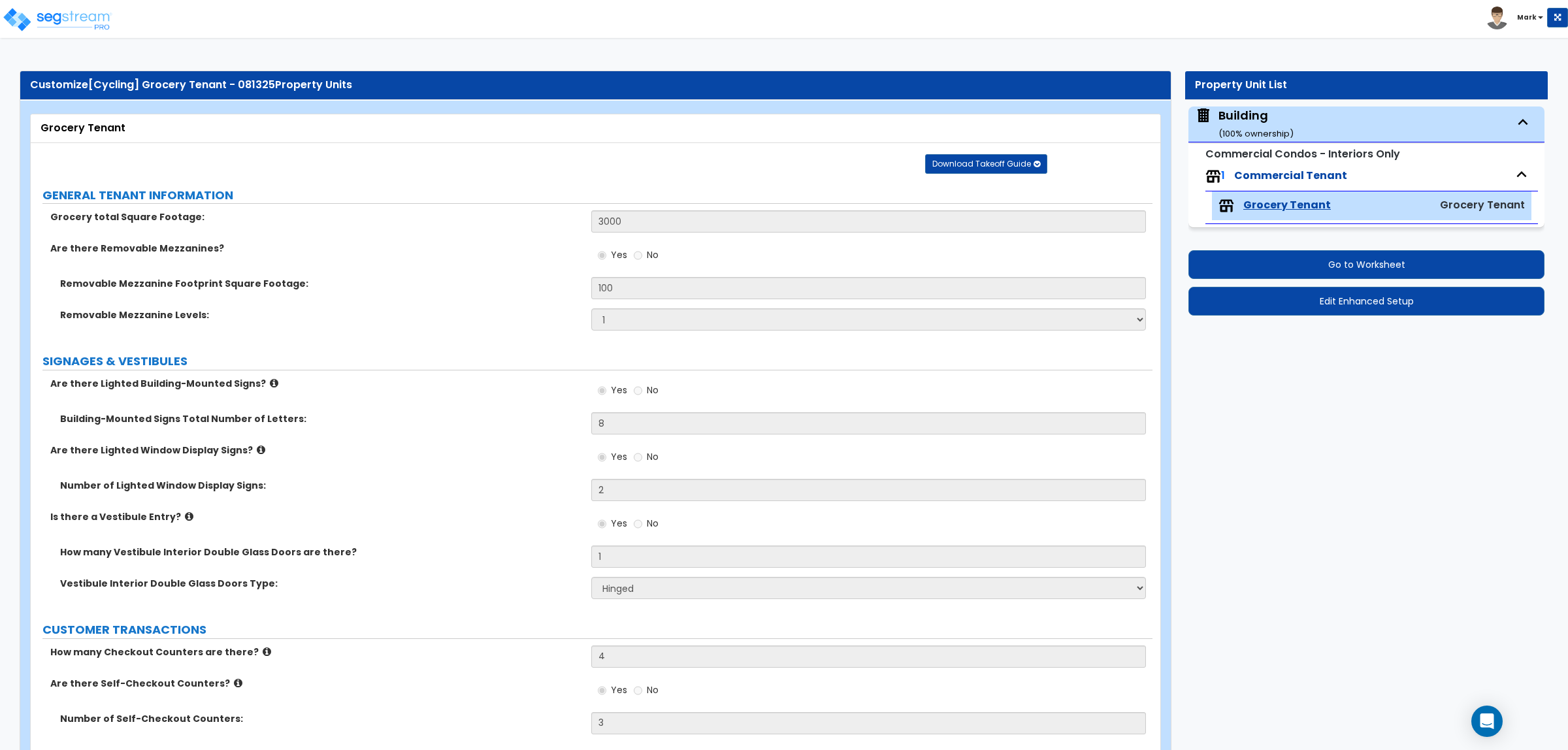
select select "1"
select select "2"
select select "1"
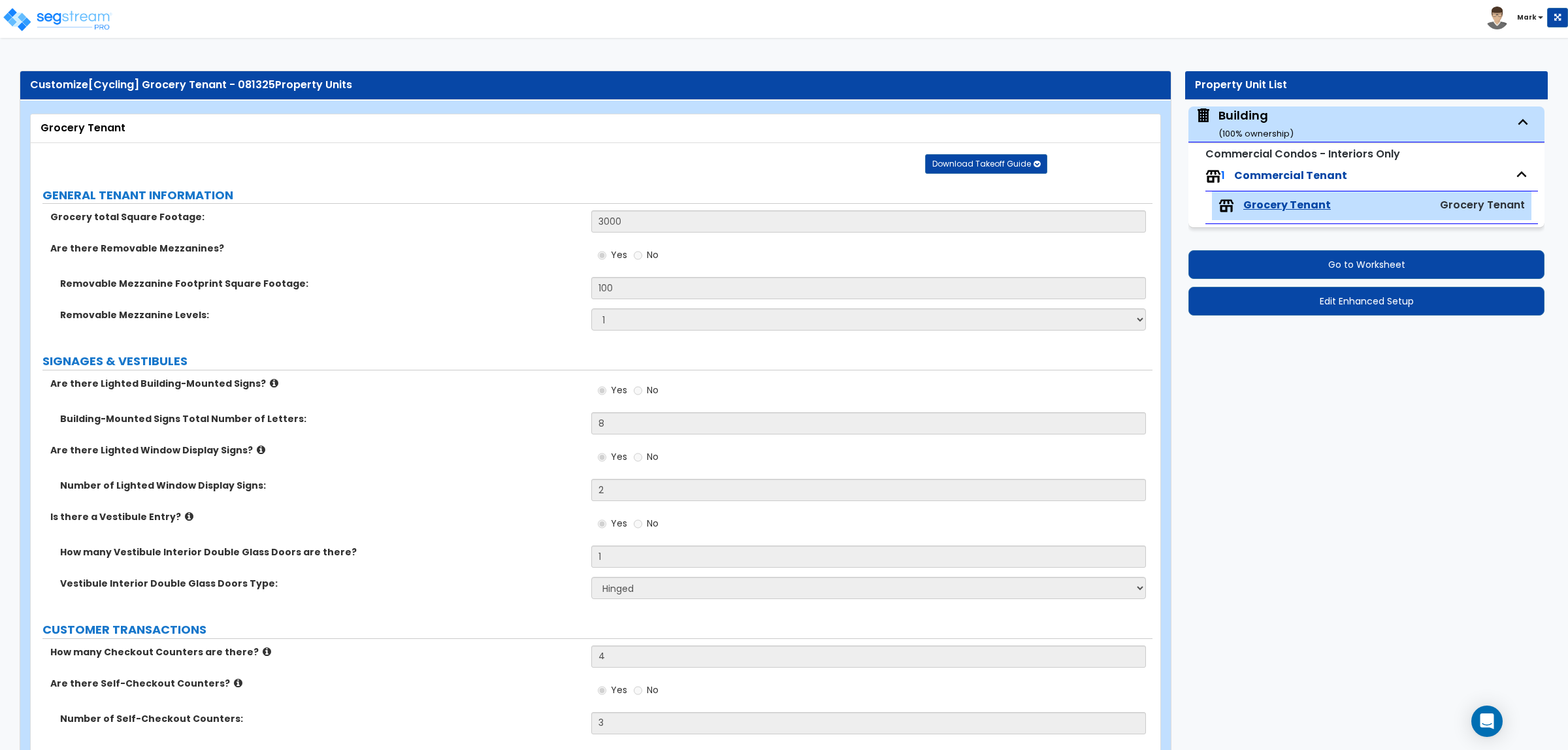
select select "2"
select select "1"
select select "2"
select select "4"
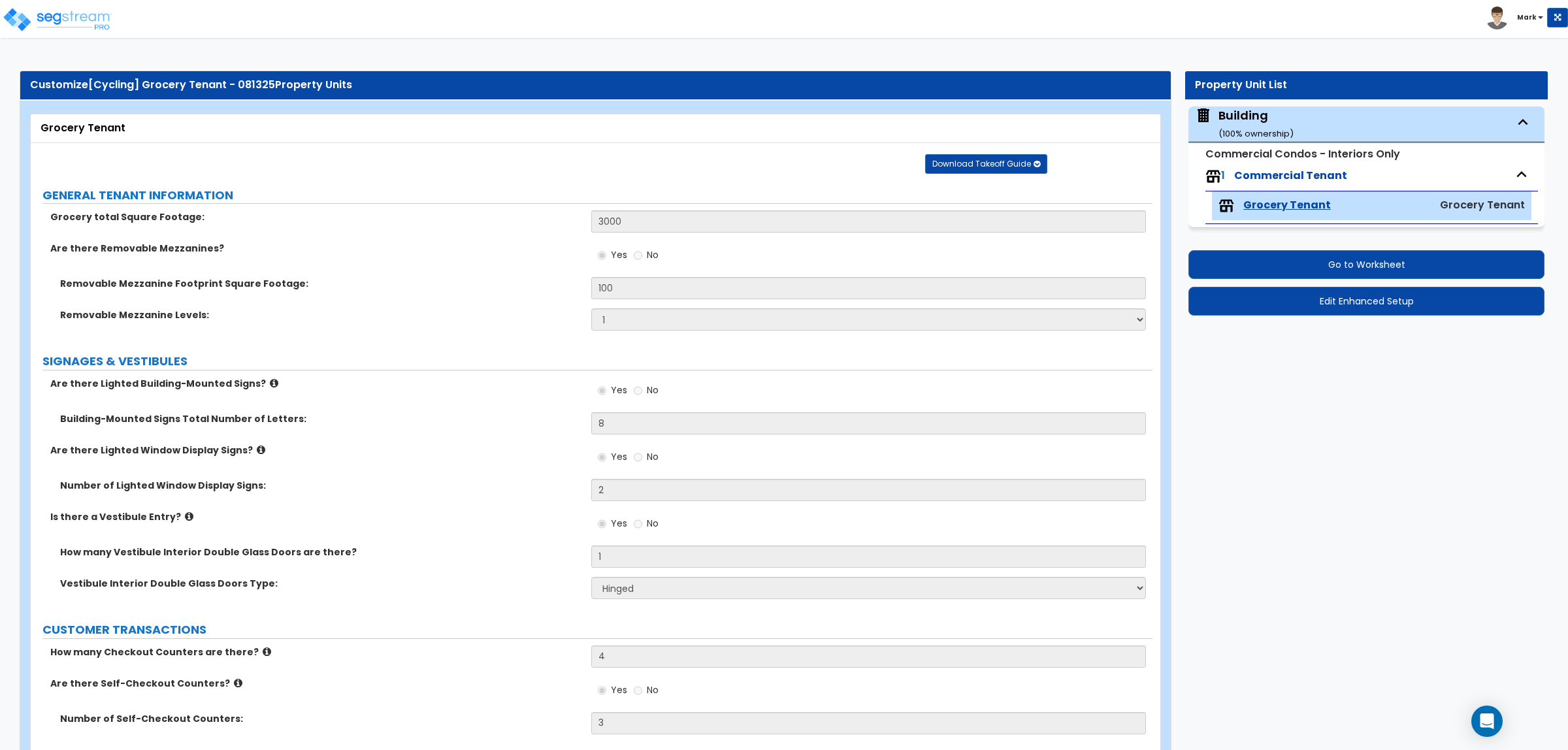
select select "2"
select select "4"
select select "1"
select select "3"
select select "1"
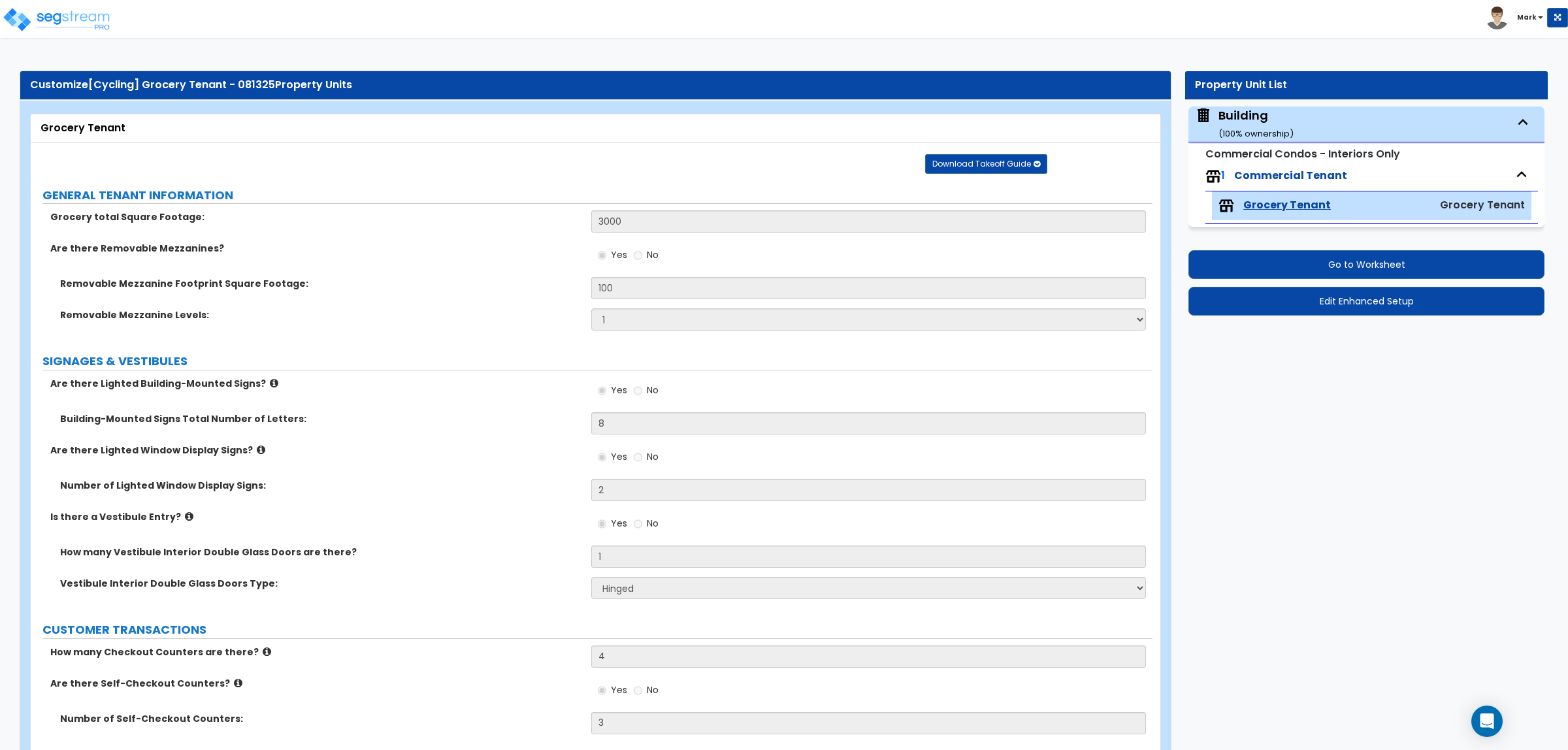
select select "2"
select select "3"
select select "1"
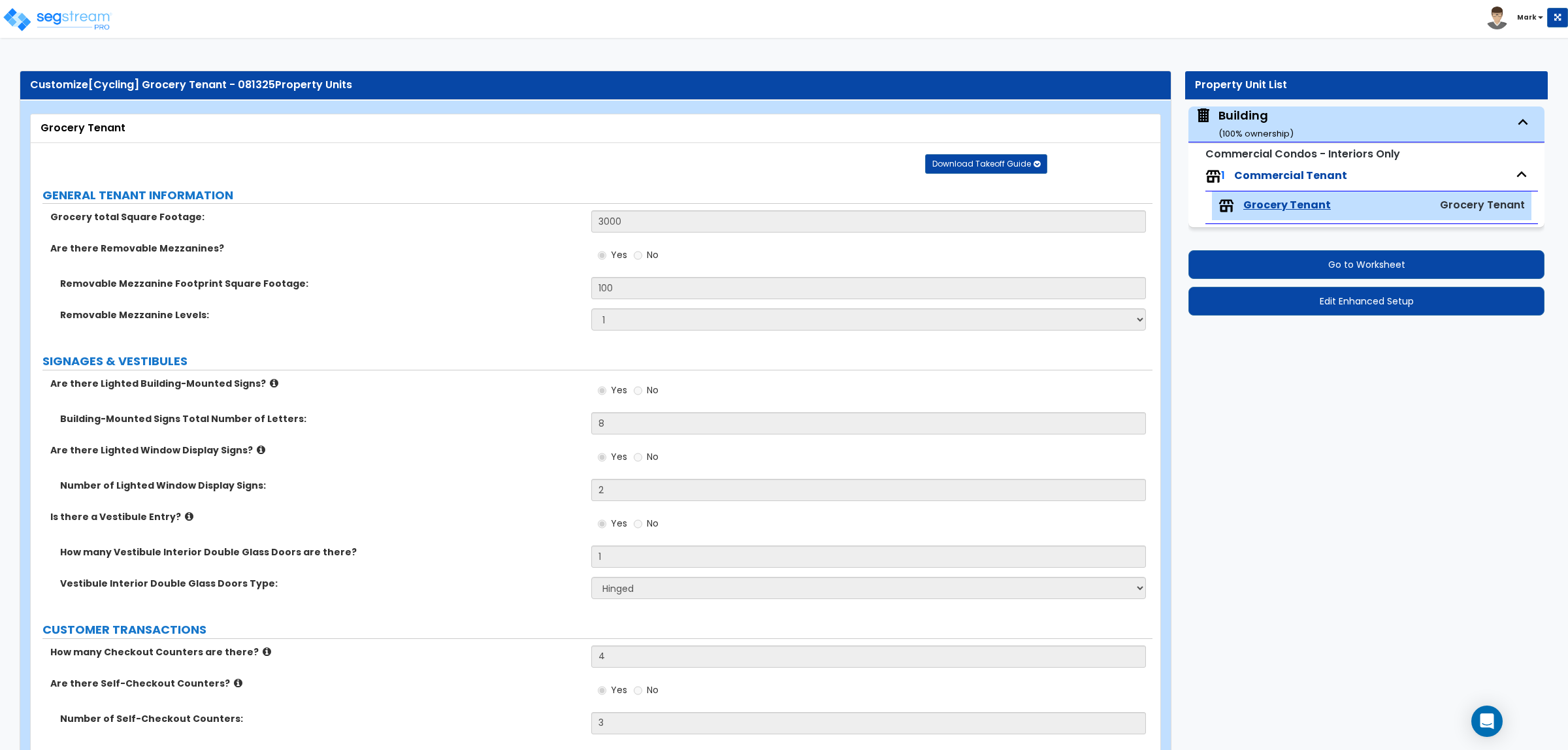
select select "1"
select select "5"
select select "2"
select select "1"
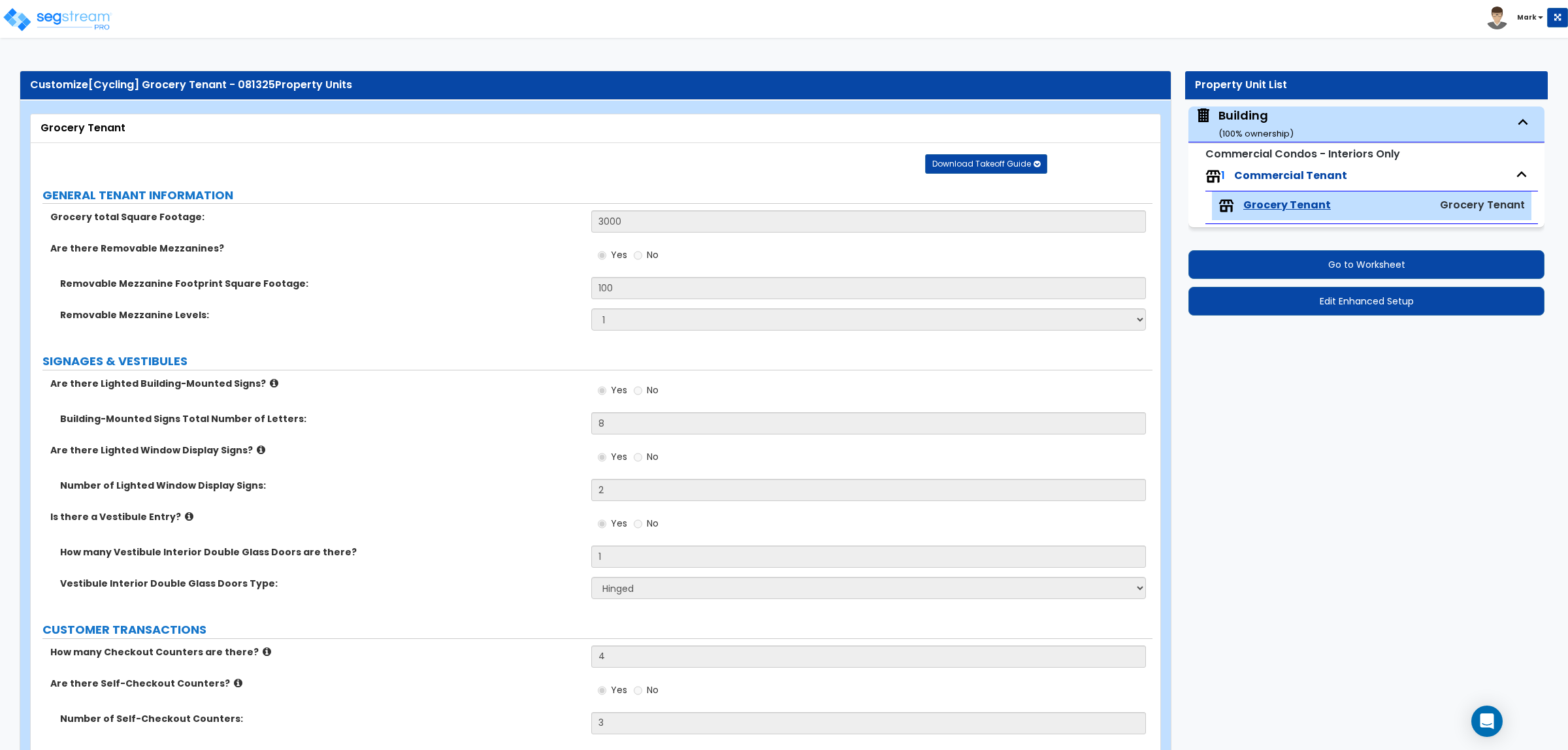
select select "1"
select select "2"
select select "1"
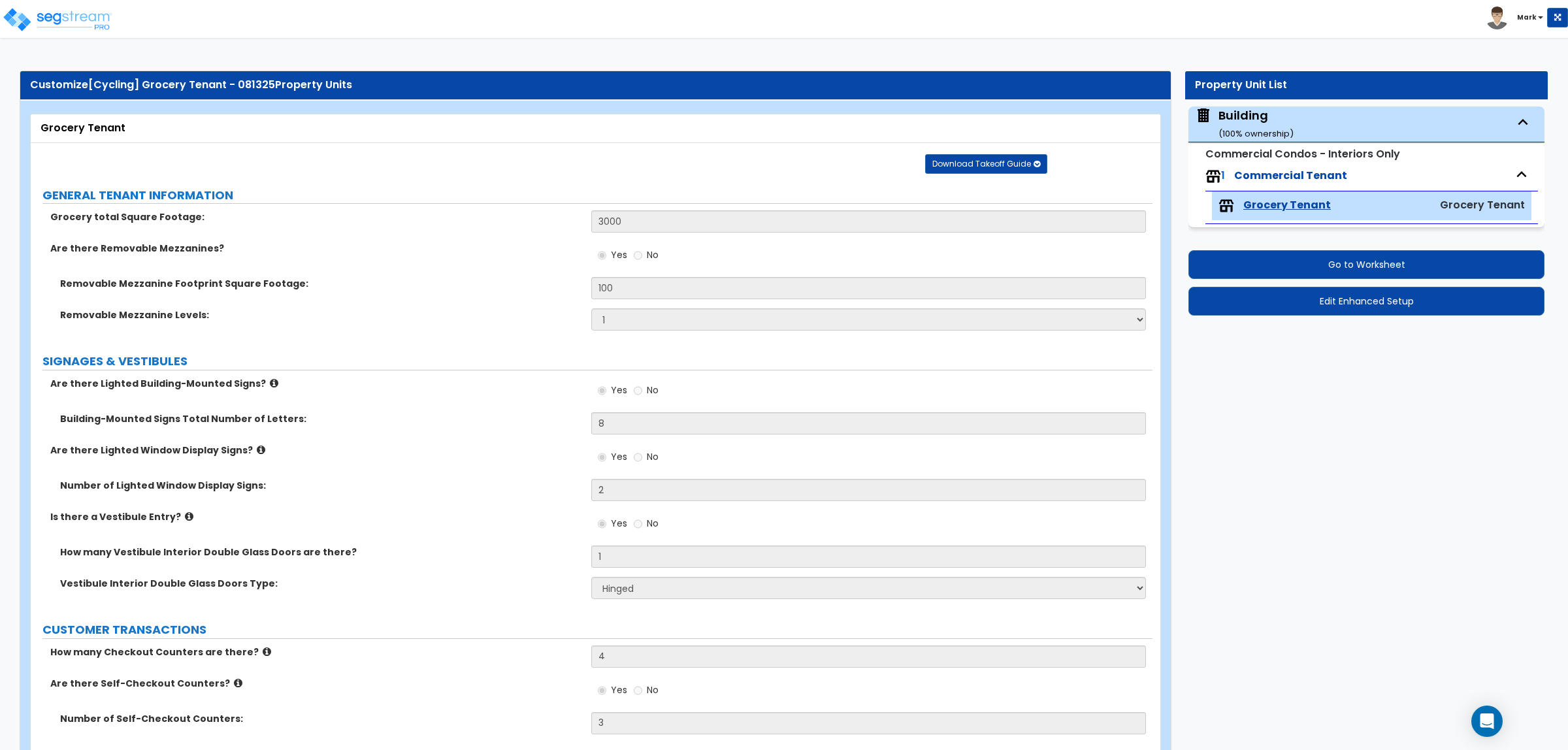
select select "1"
select select "3"
select select "1"
select select "2"
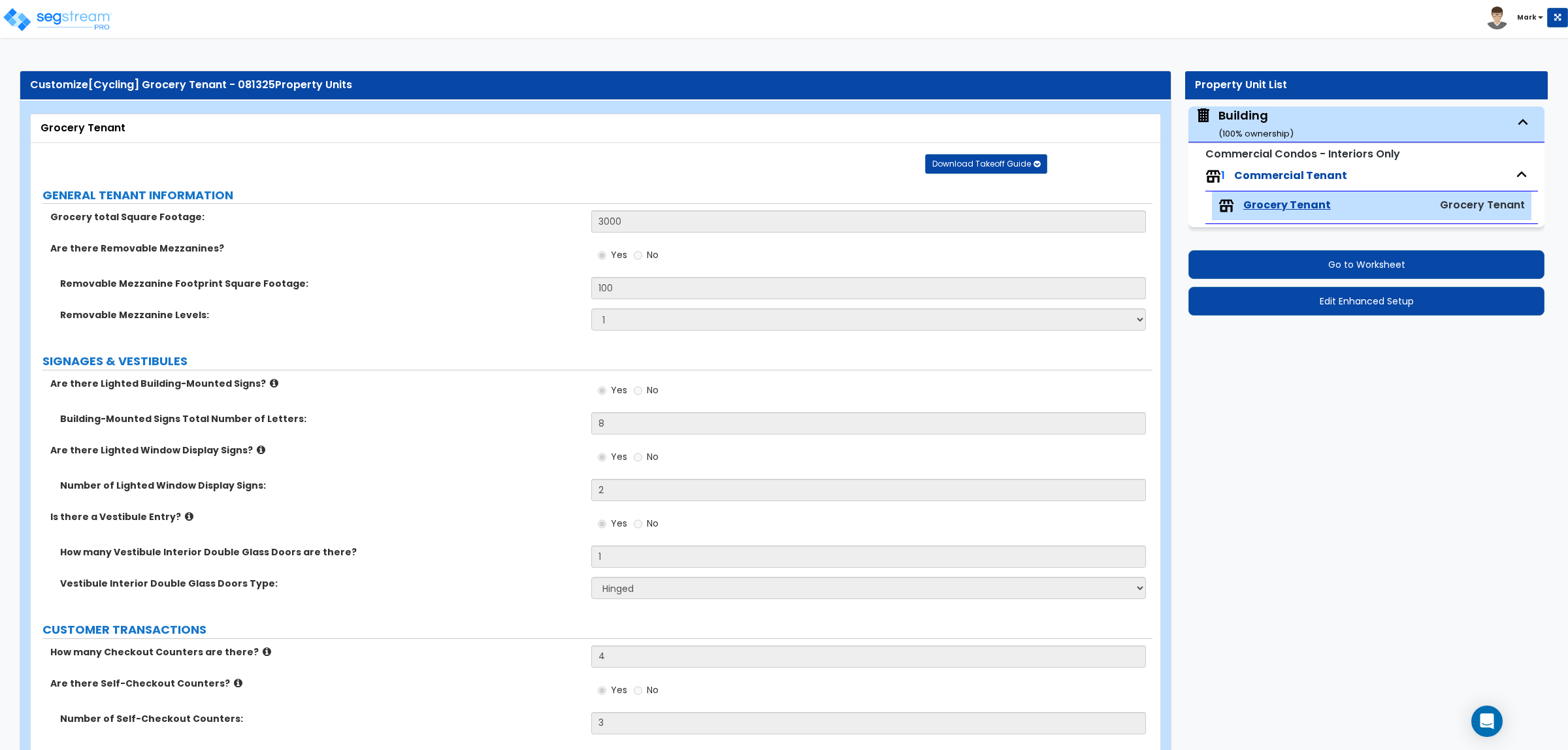
select select "4"
select select "1"
select select "2"
select select "3"
select select "1"
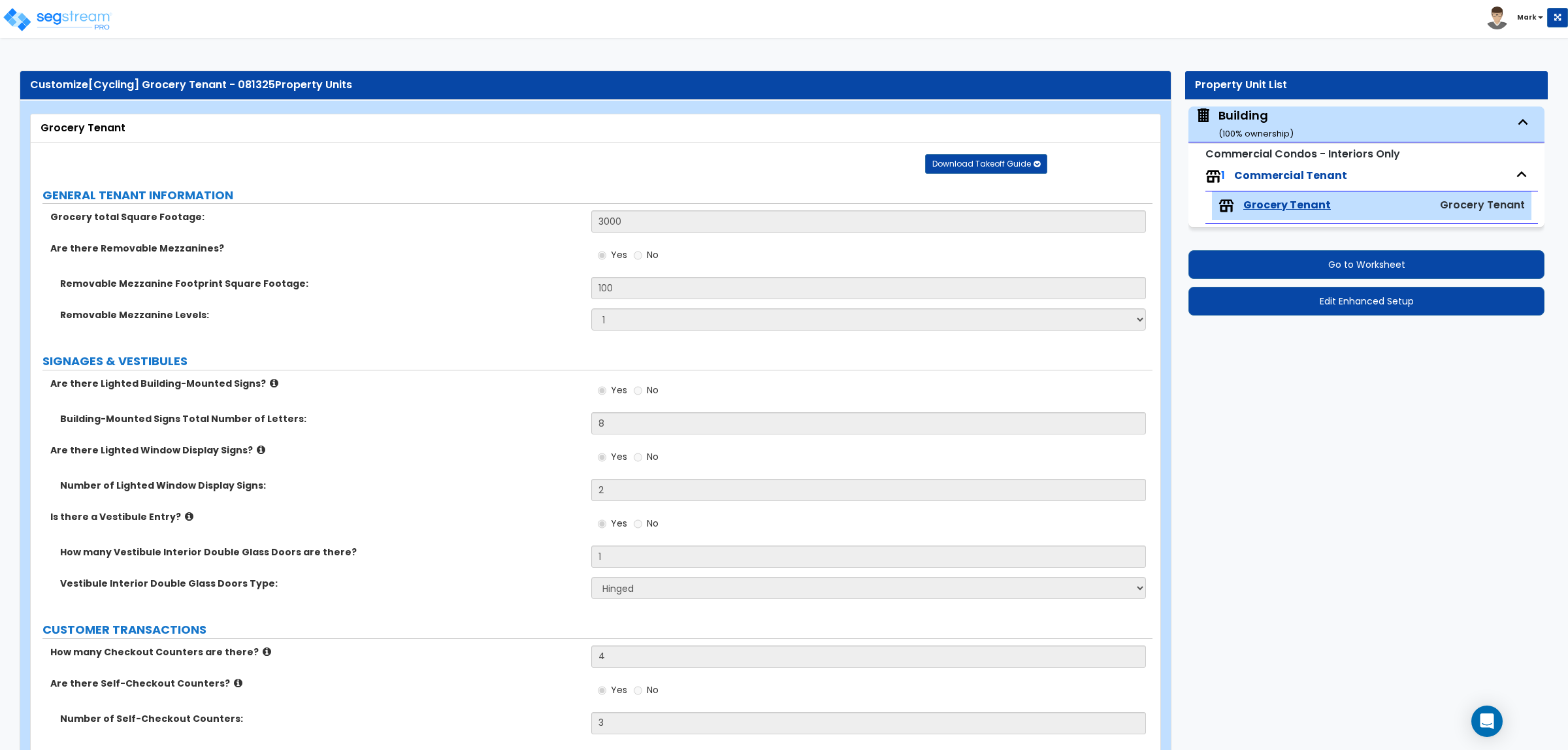
select select "1"
select select "2"
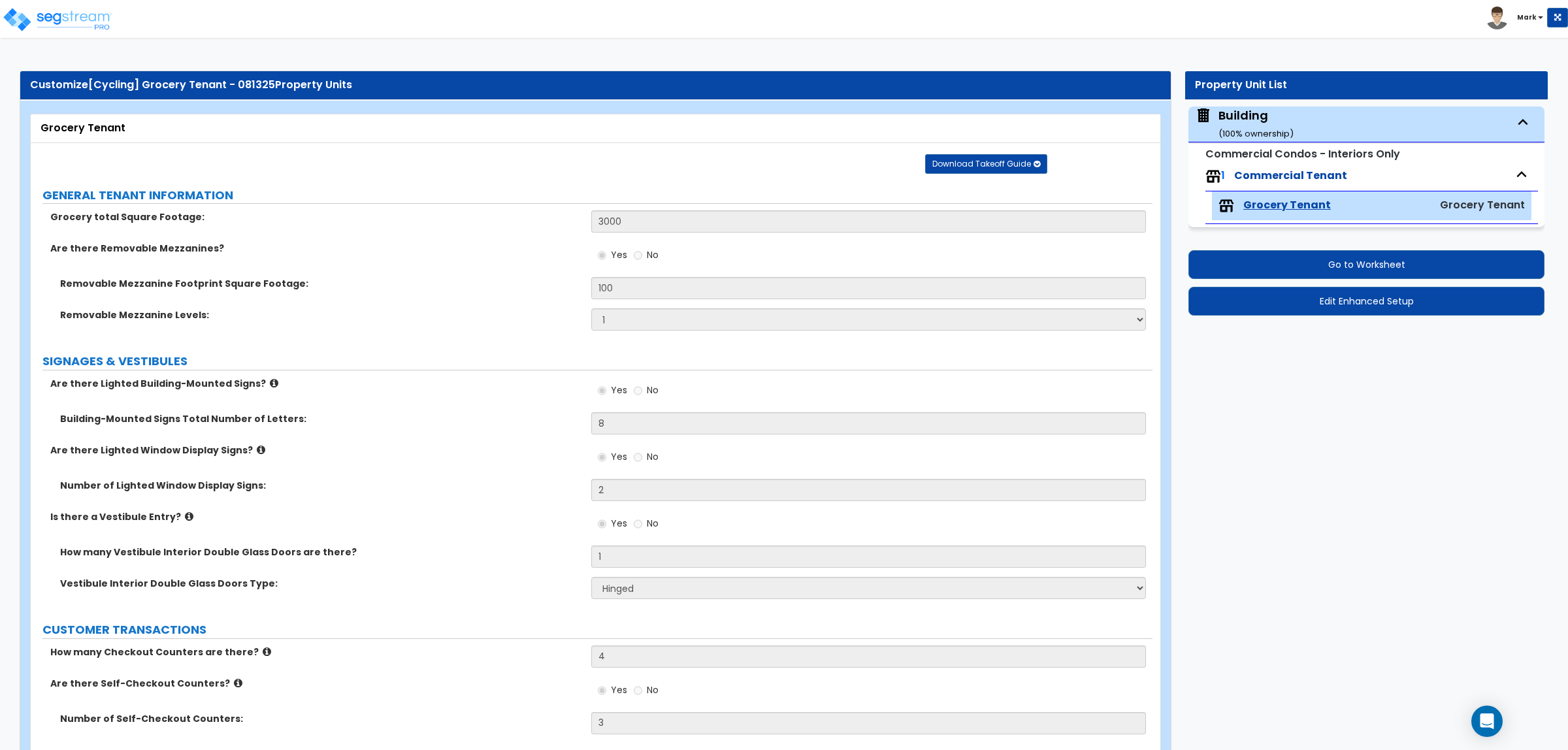
select select "2"
select select "3"
select select "4"
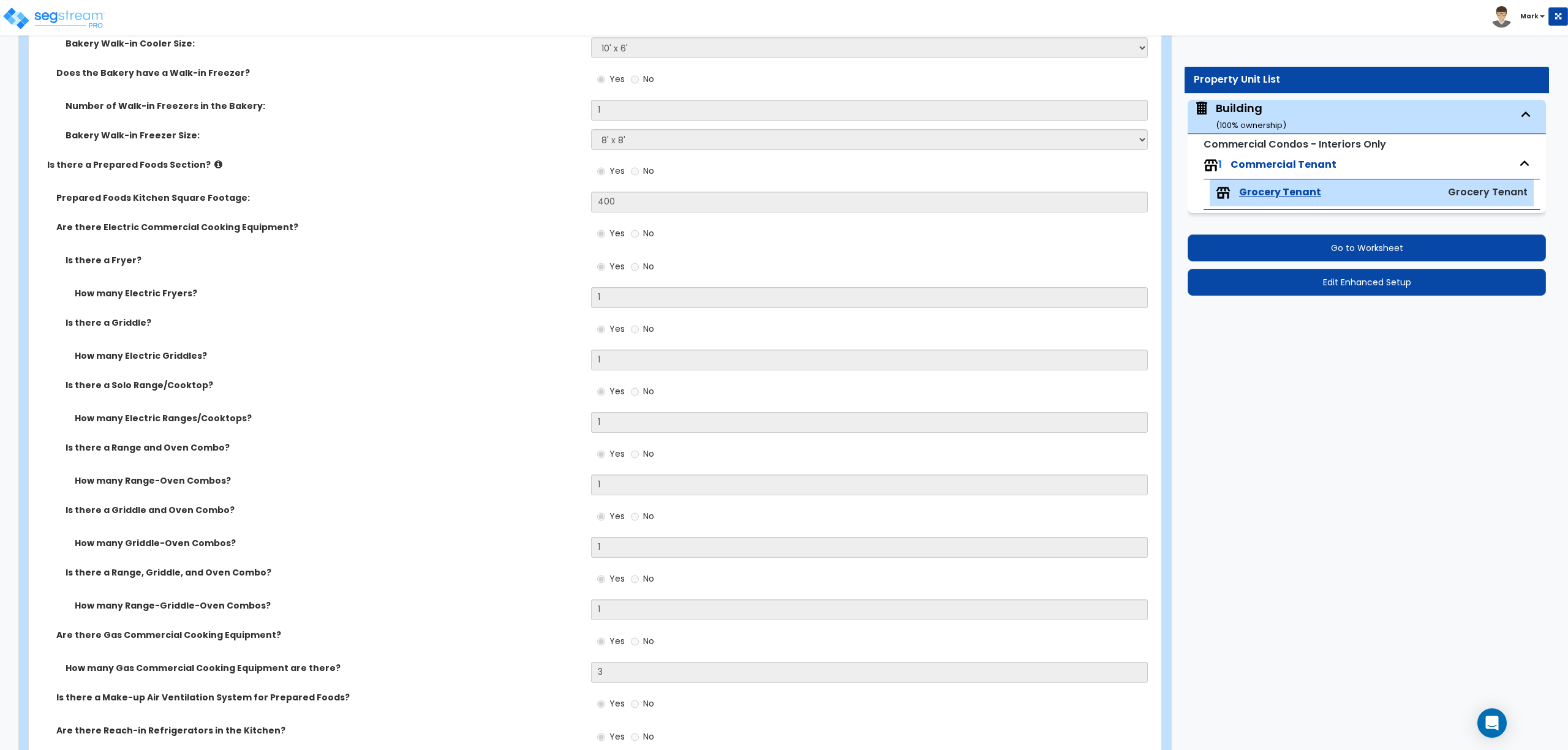
scroll to position [1842, 0]
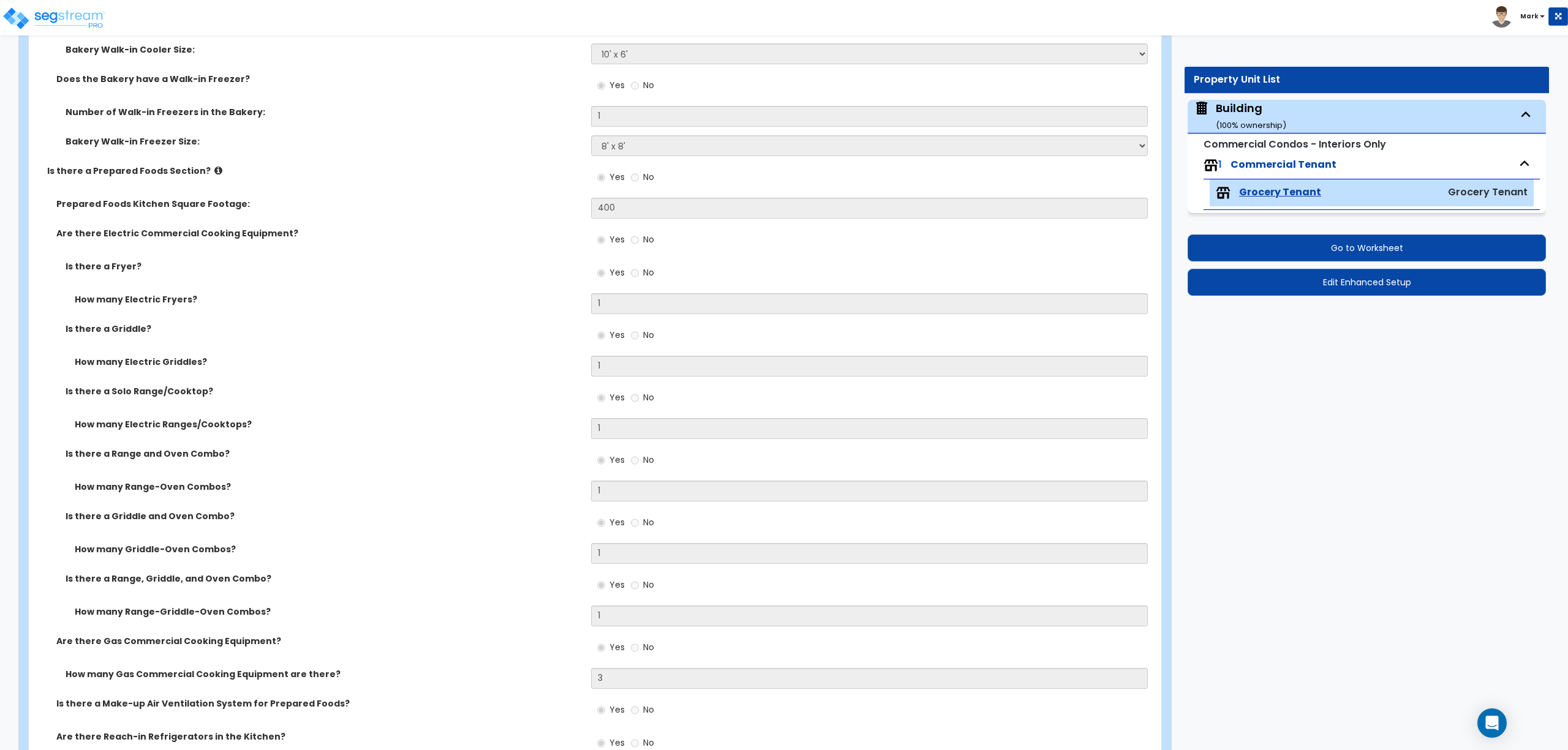
click at [437, 417] on div "Is there a Solo Range/Cooktop? Yes No" at bounding box center [591, 401] width 1125 height 33
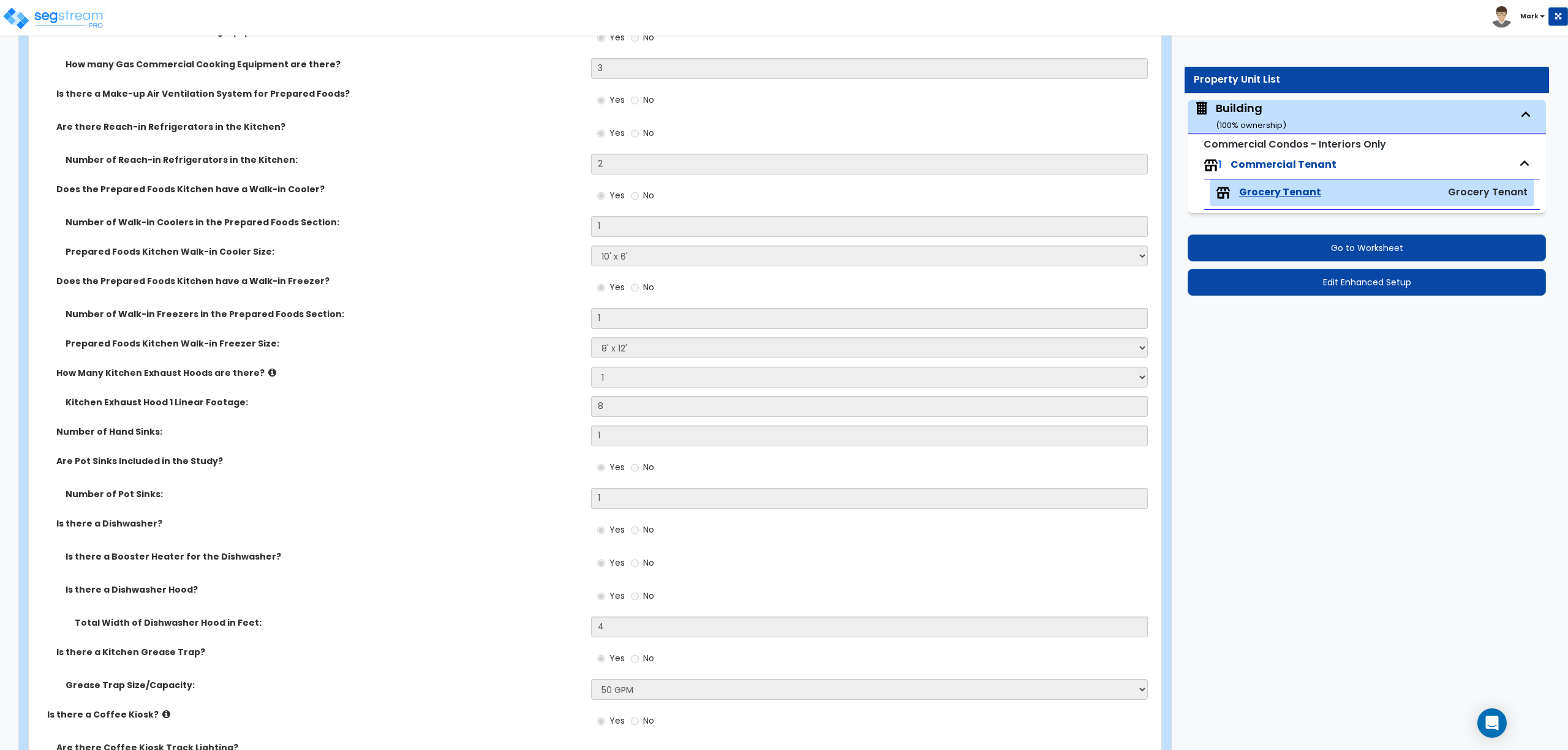
scroll to position [1364, 0]
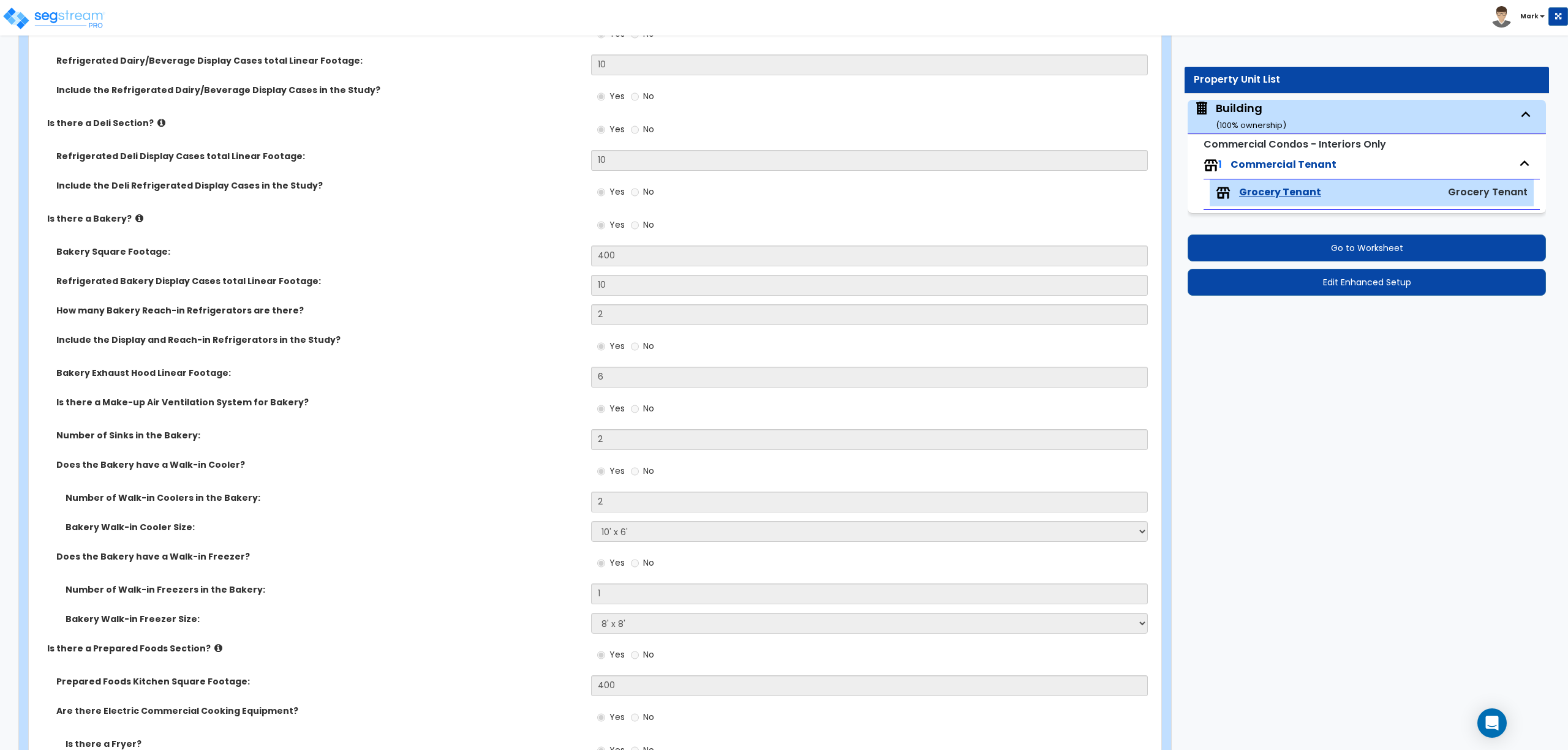
click at [351, 441] on label "Number of Sinks in the Bakery:" at bounding box center [320, 435] width 526 height 12
click at [296, 365] on div "Include the Display and Reach-in Refrigerators in the Study? Yes No" at bounding box center [591, 350] width 1125 height 33
click at [113, 387] on div "Bakery Exhaust Hood Linear Footage: 6" at bounding box center [591, 381] width 1125 height 30
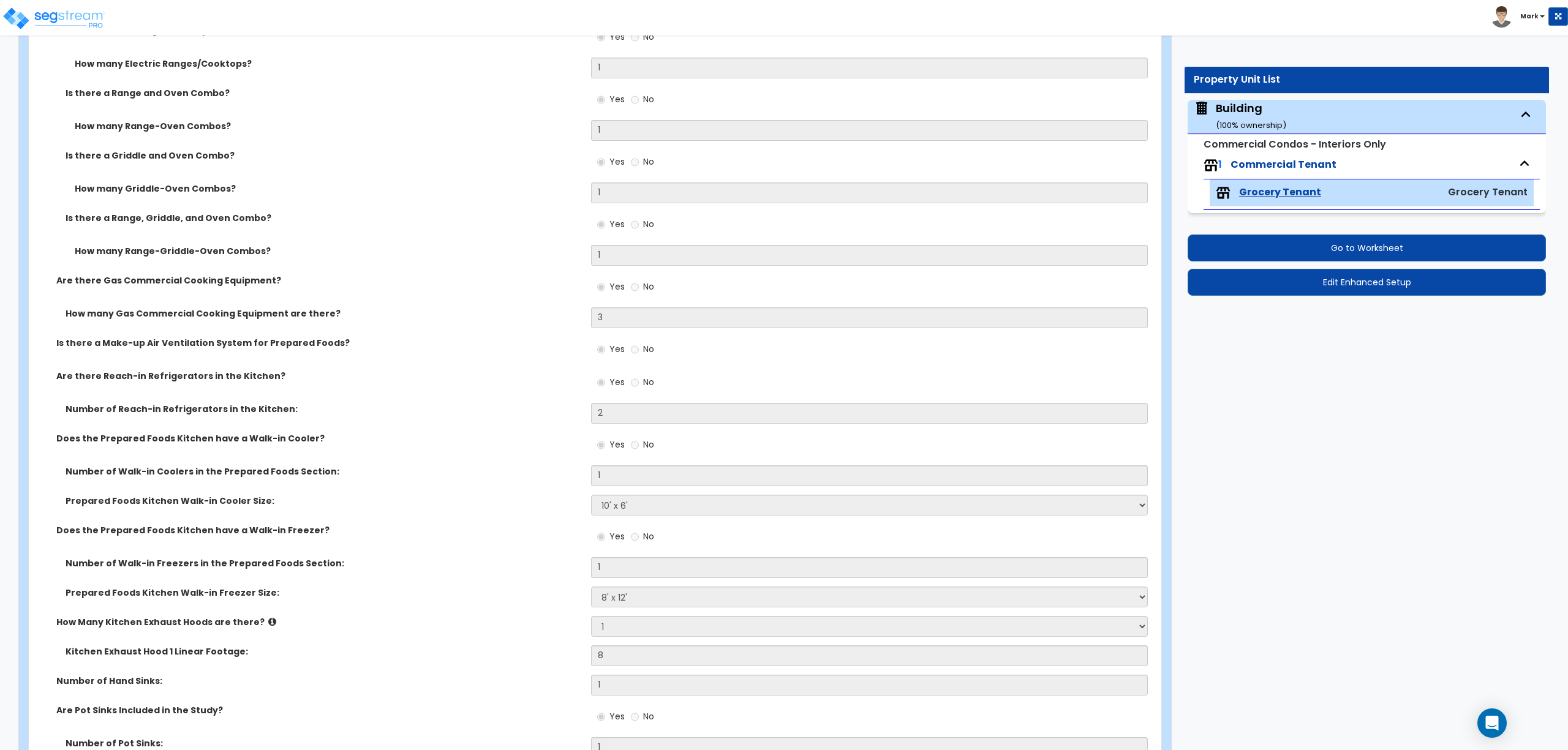
scroll to position [2262, 0]
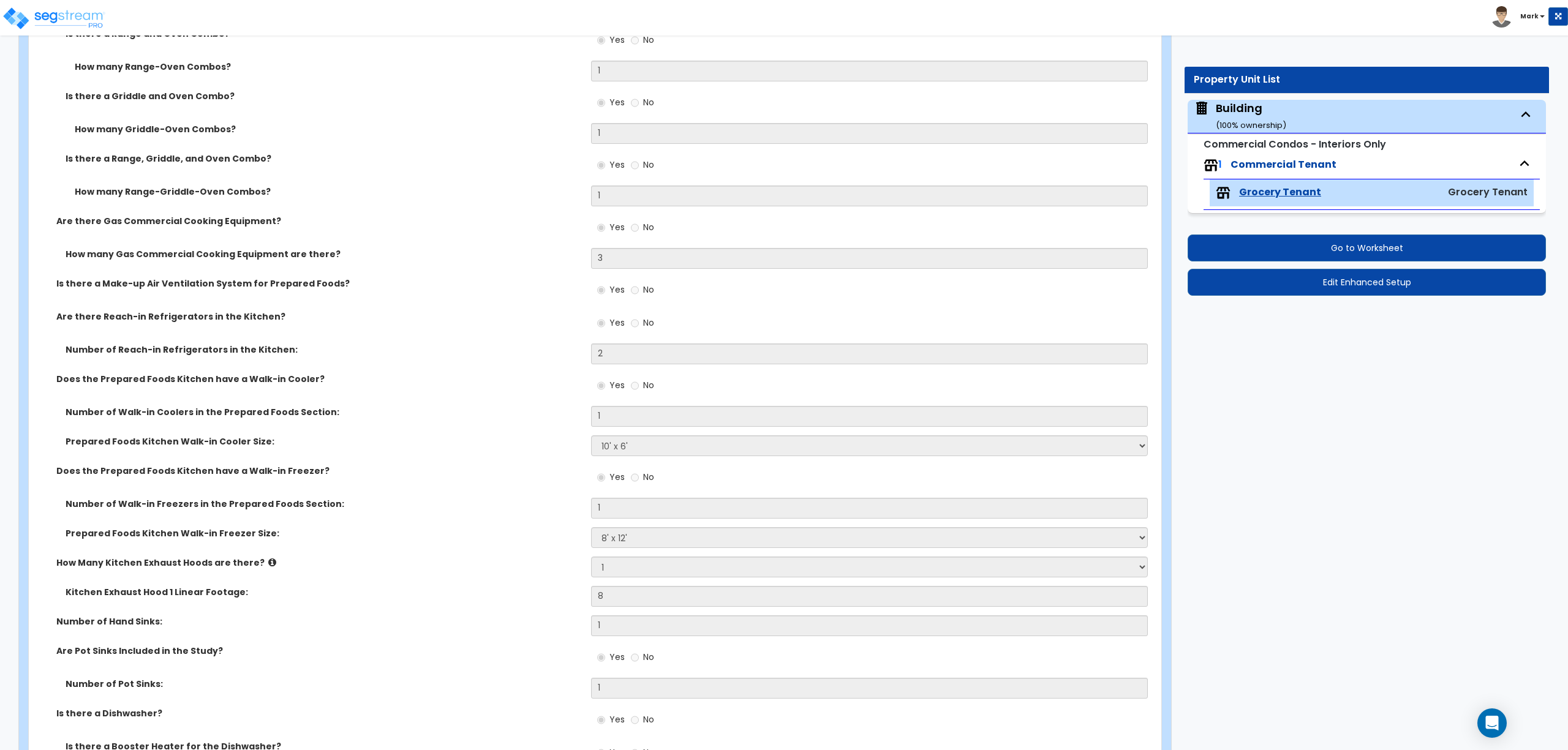
click at [416, 565] on label "How Many Kitchen Exhaust Hoods are there?" at bounding box center [320, 562] width 526 height 12
click at [314, 572] on div "How Many Kitchen Exhaust Hoods are there? None 1 2 3" at bounding box center [591, 571] width 1125 height 30
click at [138, 562] on label "How Many Kitchen Exhaust Hoods are there?" at bounding box center [320, 562] width 526 height 12
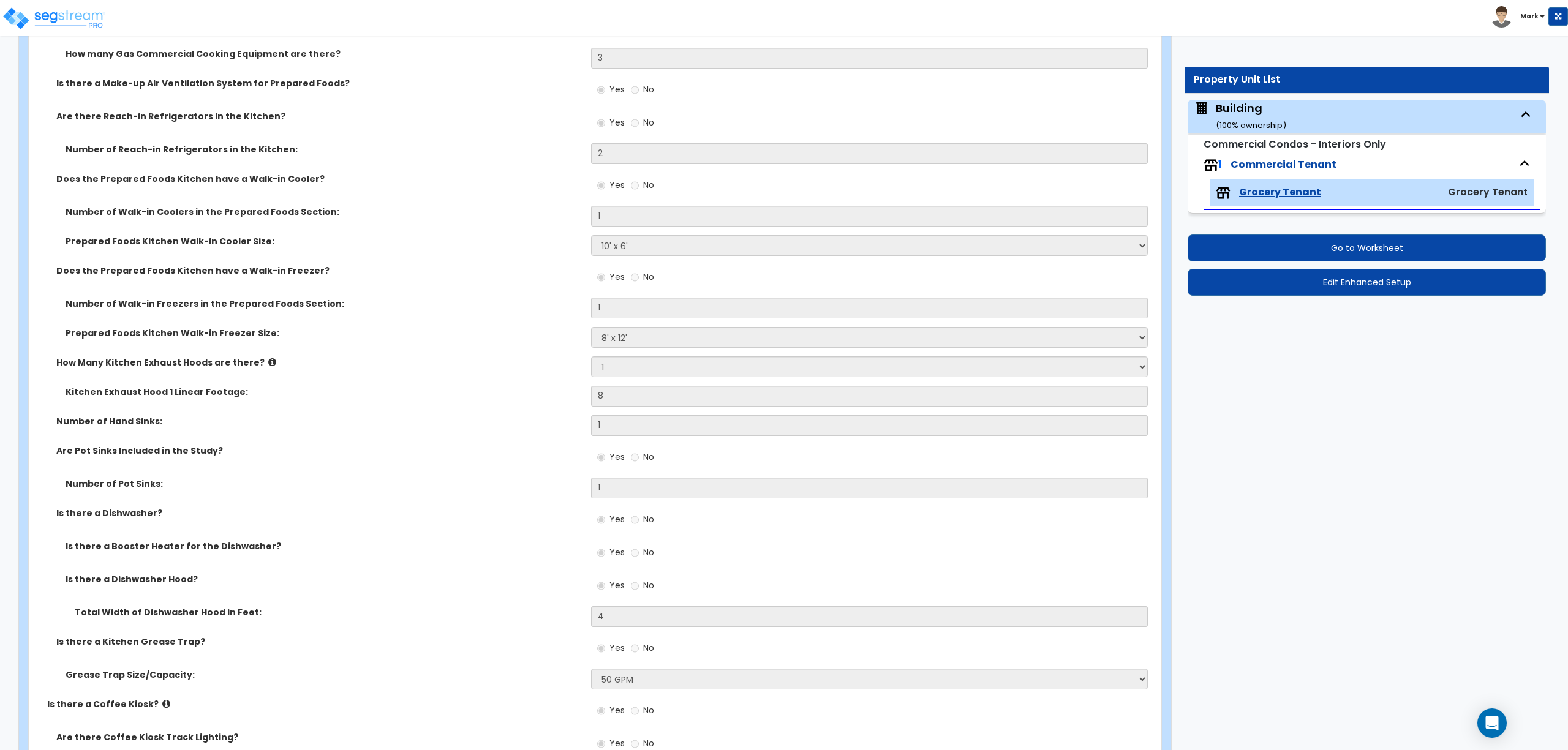
scroll to position [2507, 0]
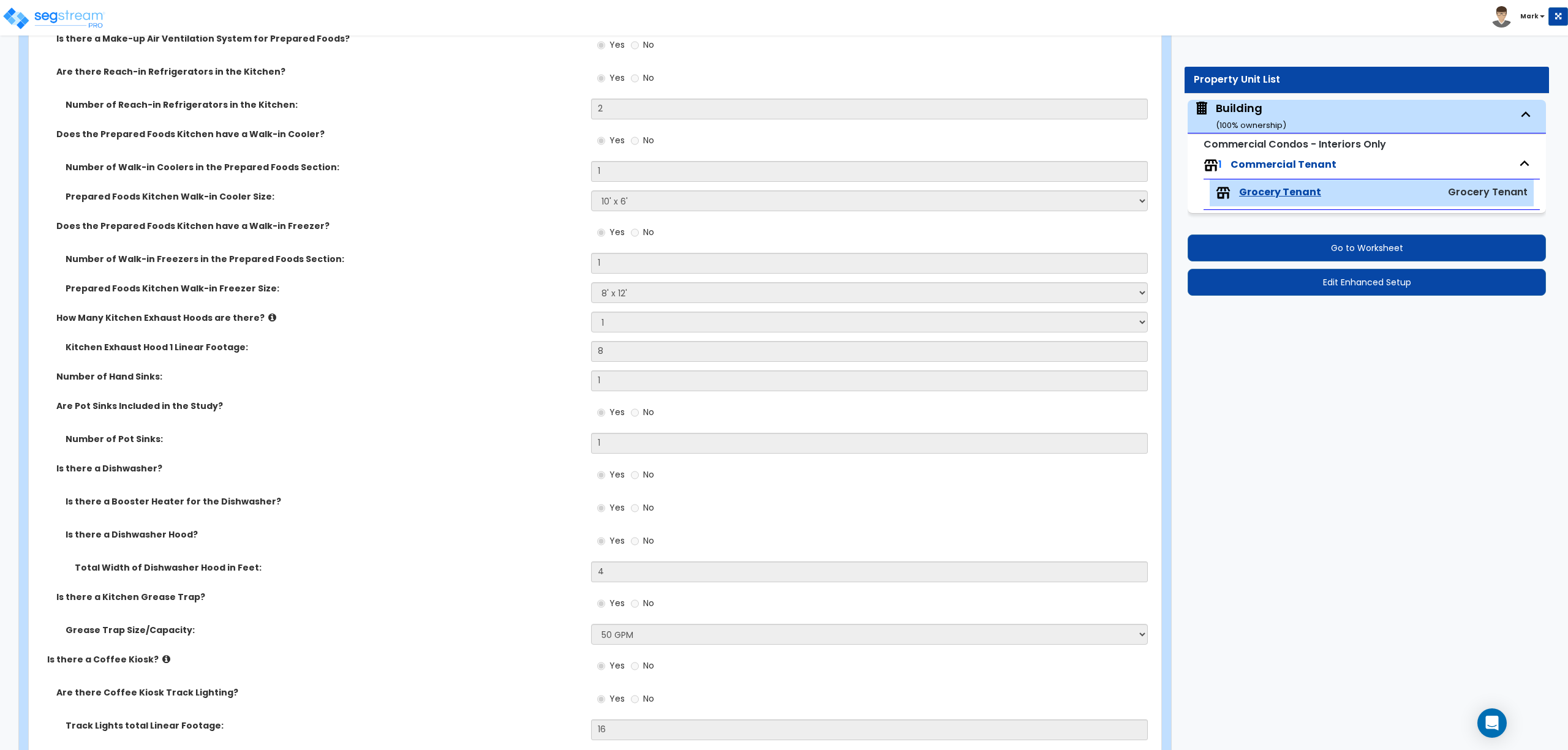
click at [375, 446] on div "Number of Pot Sinks: 1" at bounding box center [591, 447] width 1125 height 30
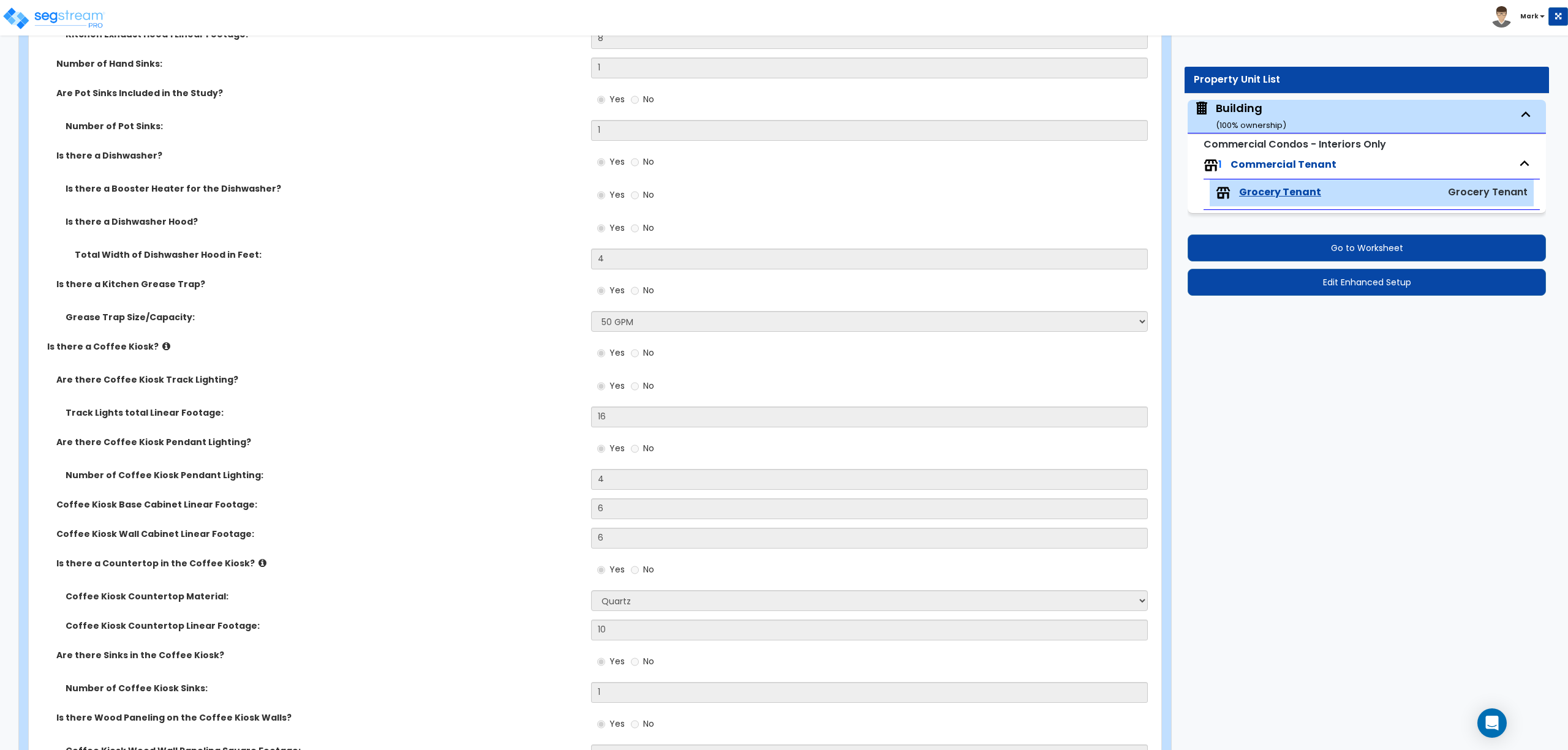
scroll to position [2916, 0]
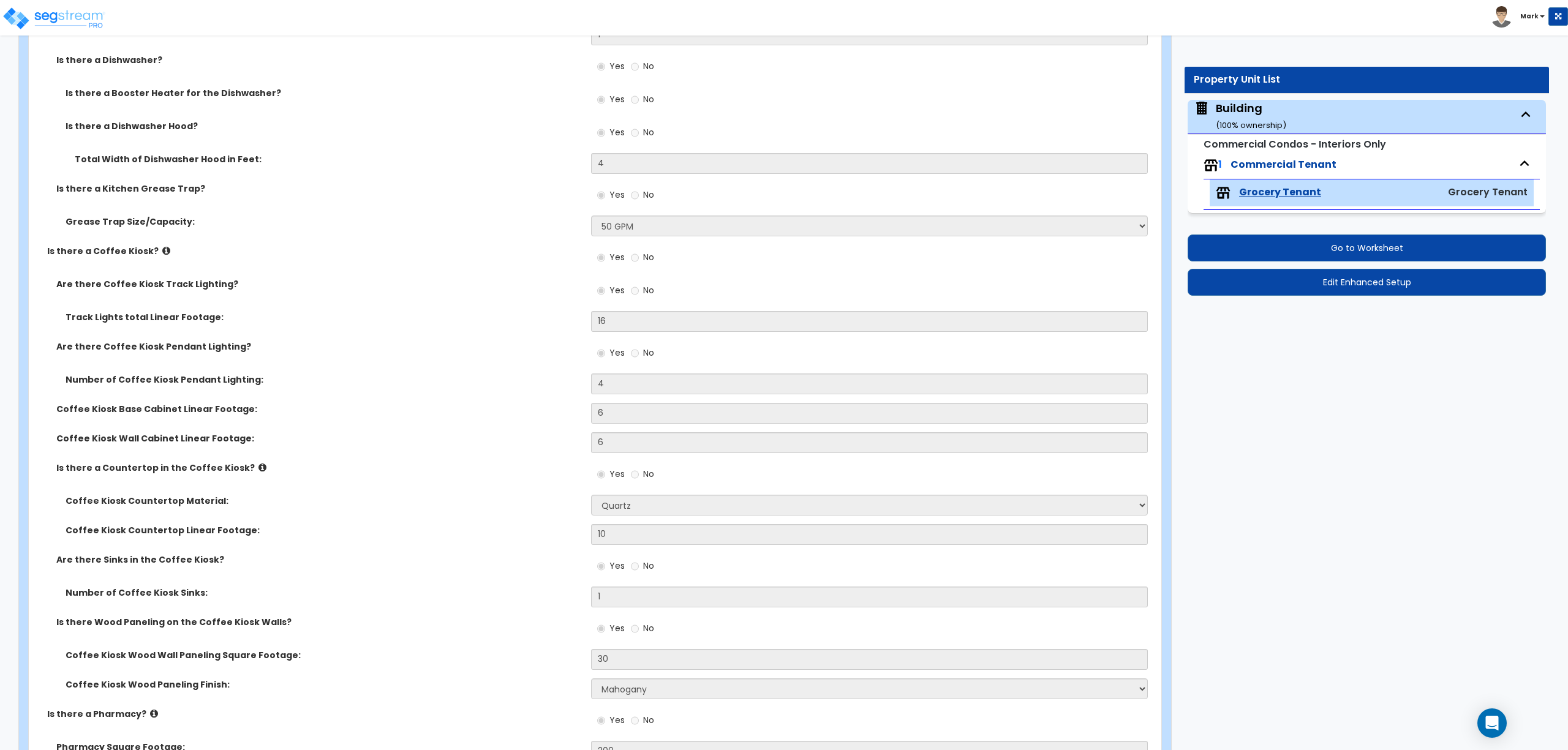
click at [339, 195] on label "Is there a Kitchen Grease Trap?" at bounding box center [320, 188] width 526 height 12
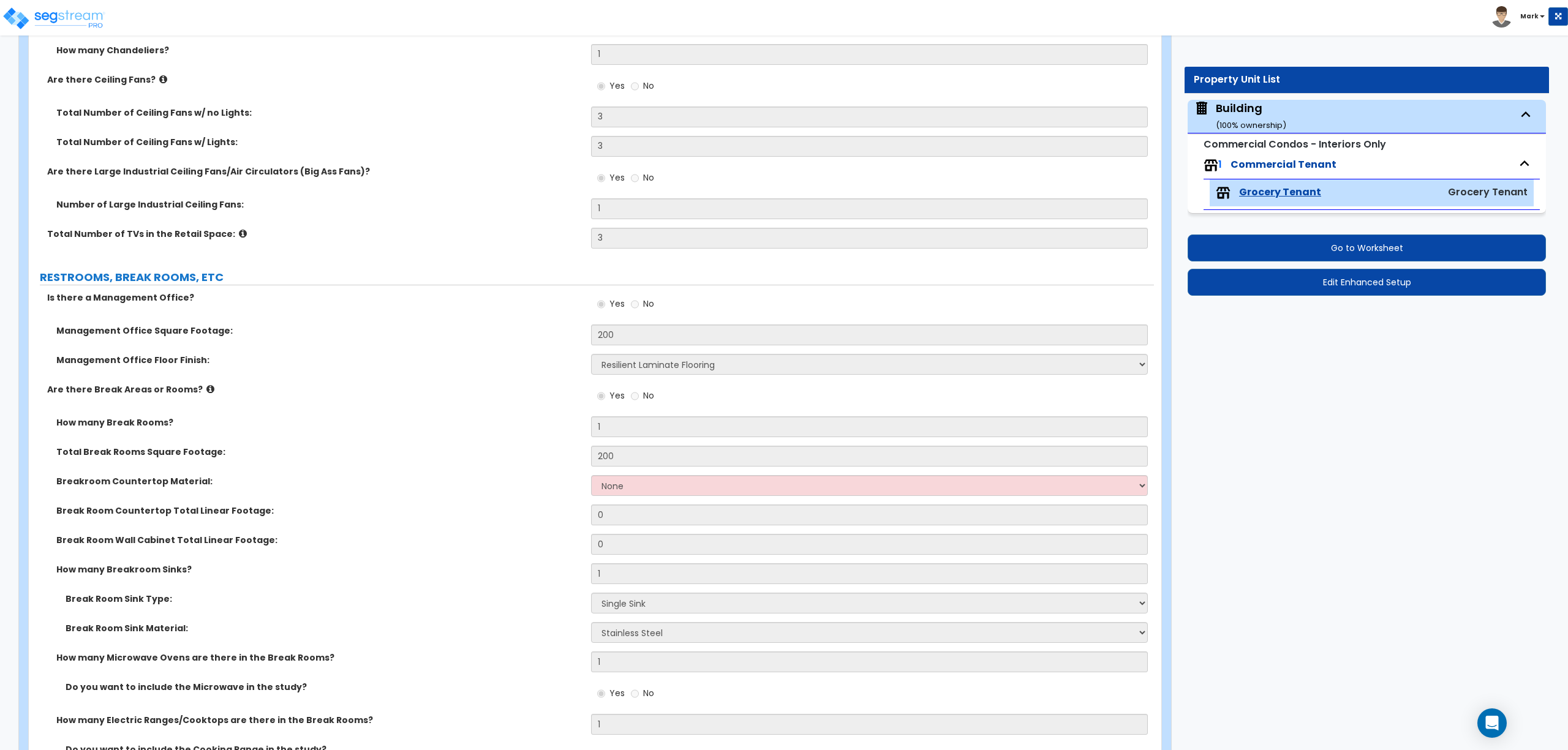
scroll to position [5982, 0]
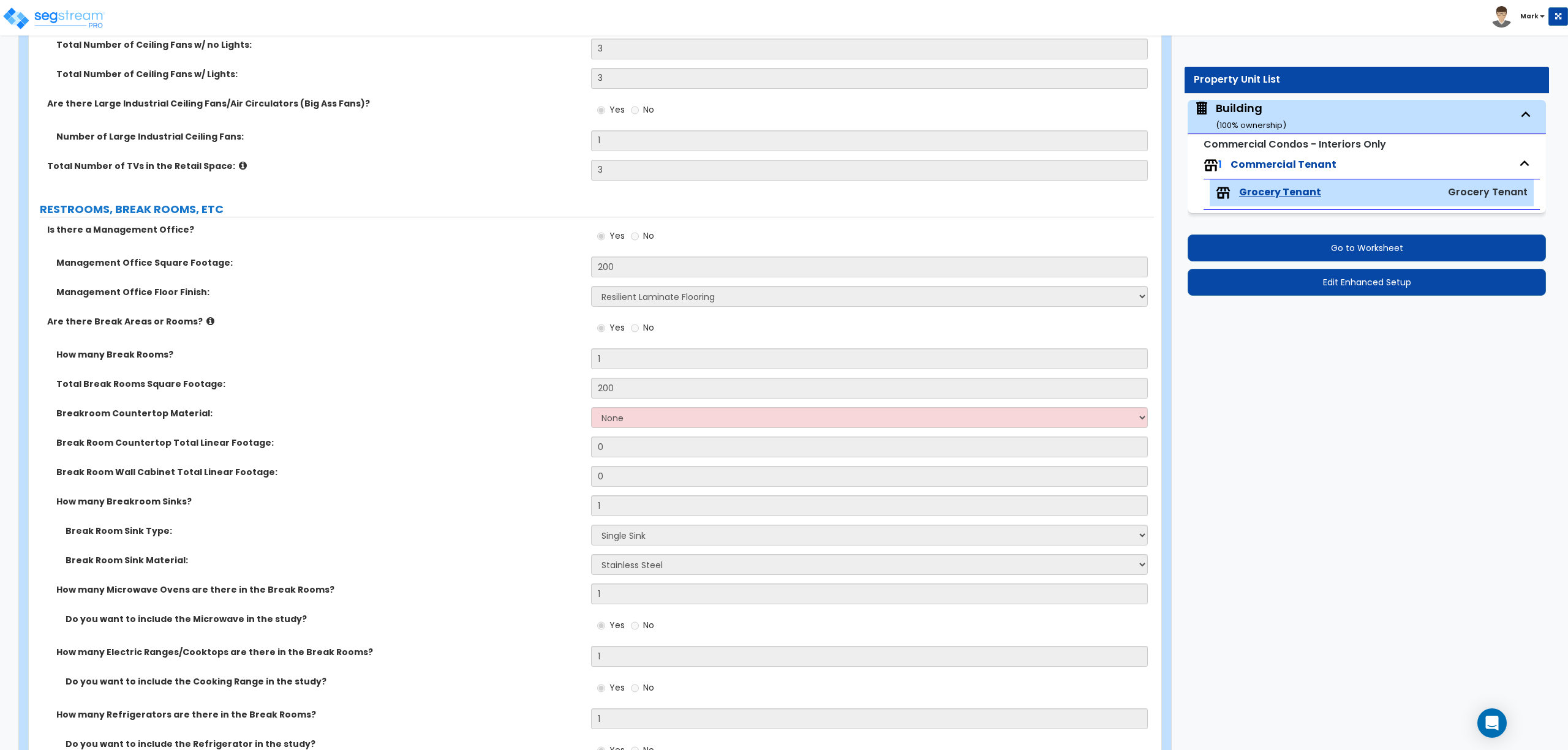
click at [508, 145] on div "Number of Large Industrial Ceiling Fans: 1" at bounding box center [591, 145] width 1125 height 30
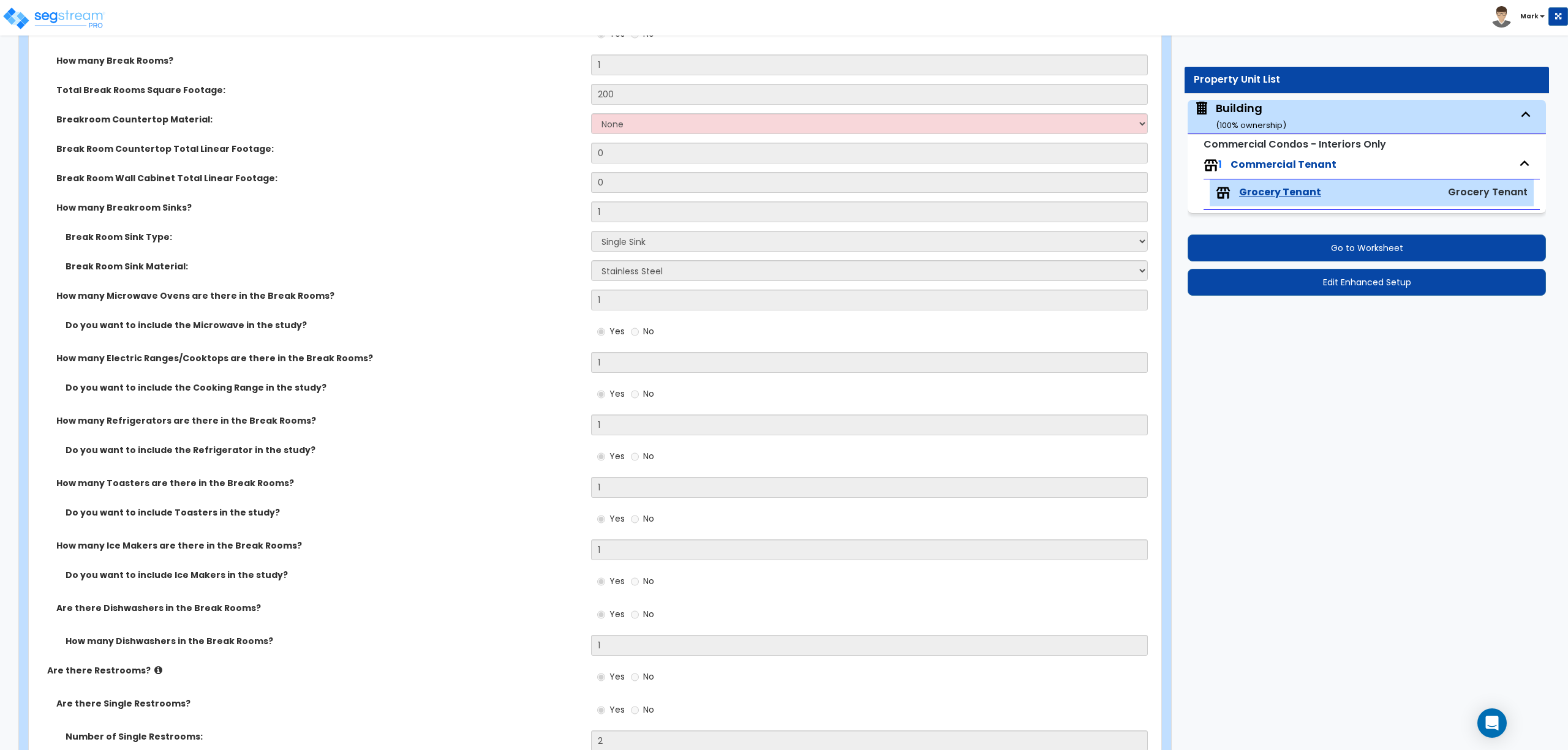
scroll to position [6261, 0]
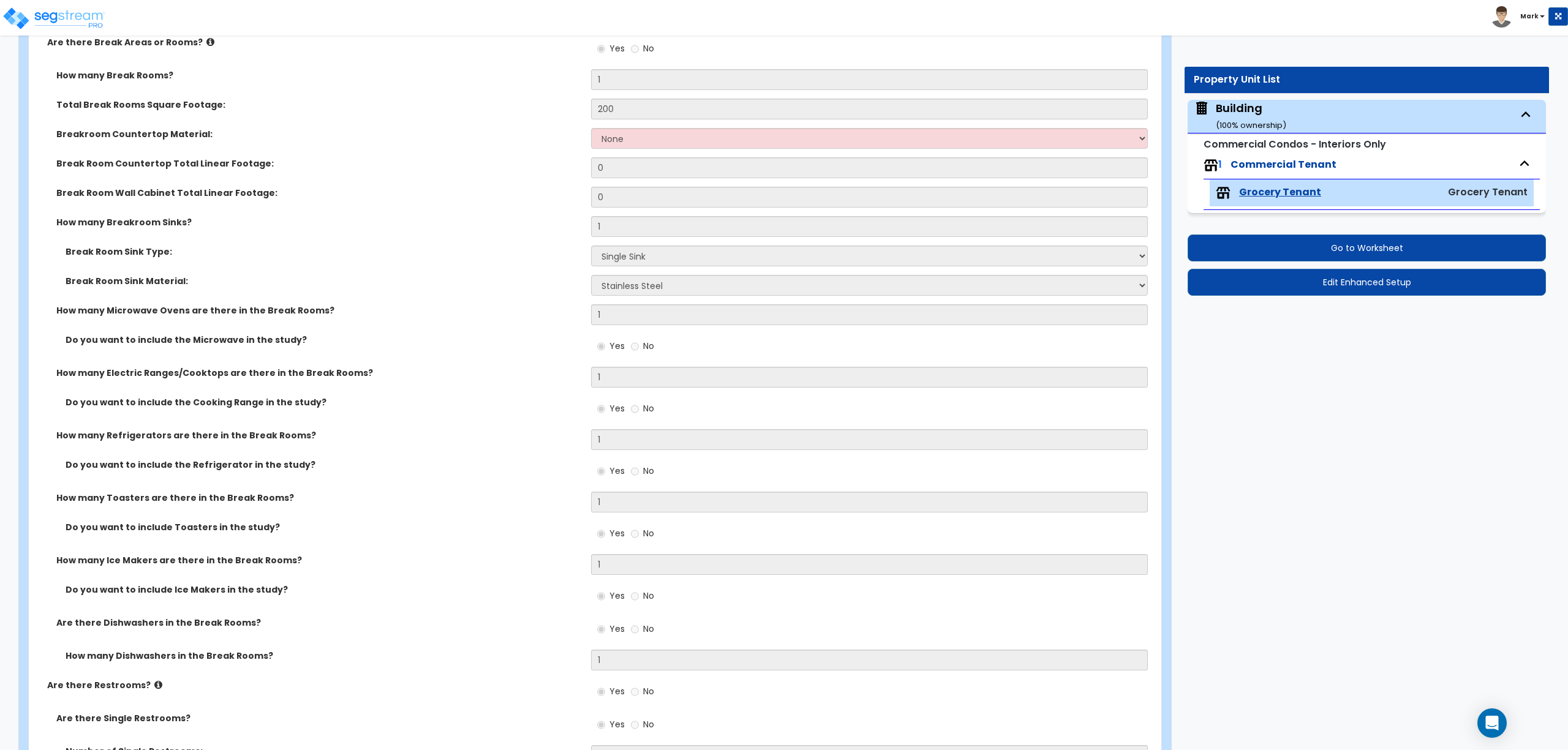
click at [464, 288] on label "Break Room Sink Material:" at bounding box center [324, 280] width 516 height 12
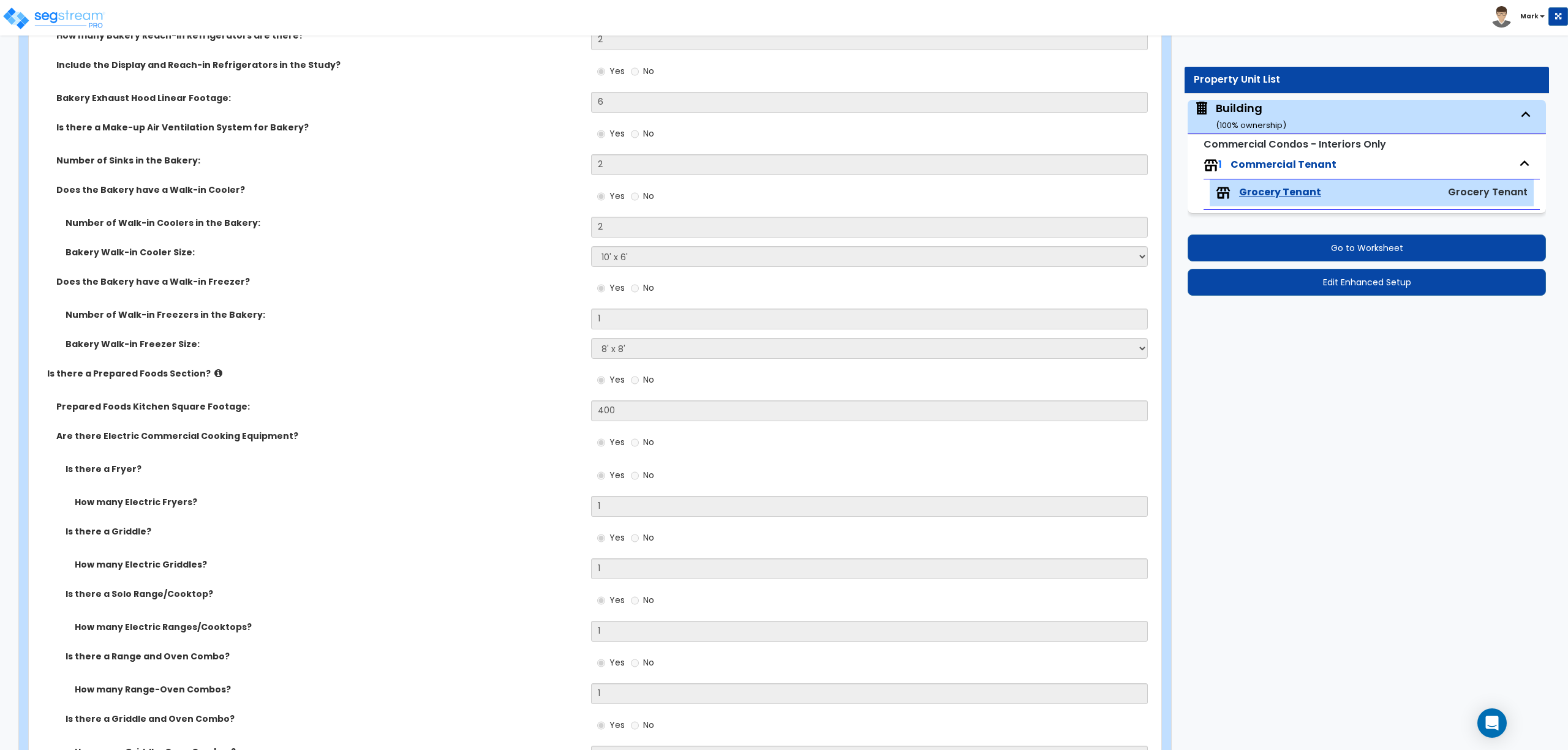
click at [400, 605] on div "Is there a Solo Range/Cooktop? Yes No" at bounding box center [591, 604] width 1125 height 33
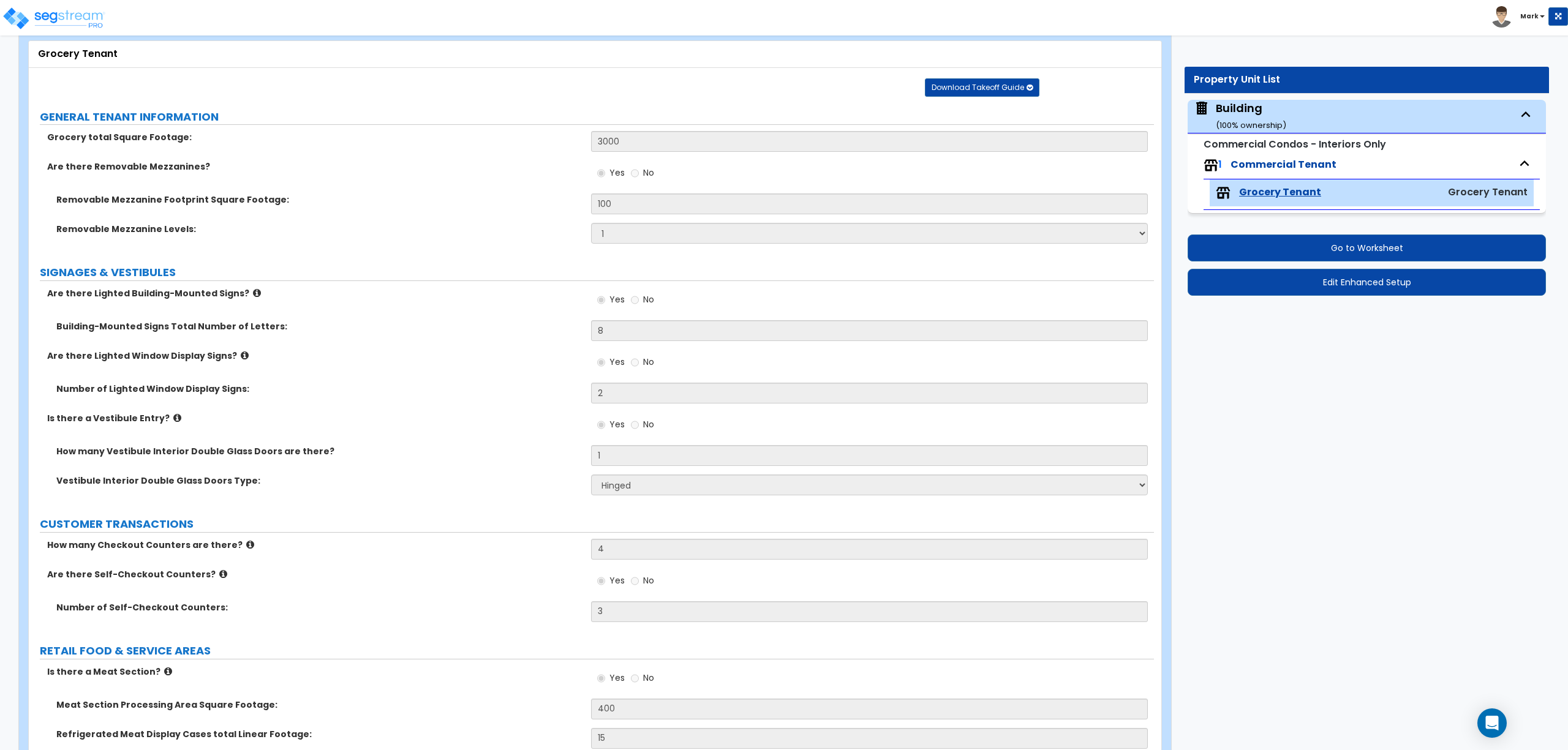
scroll to position [0, 0]
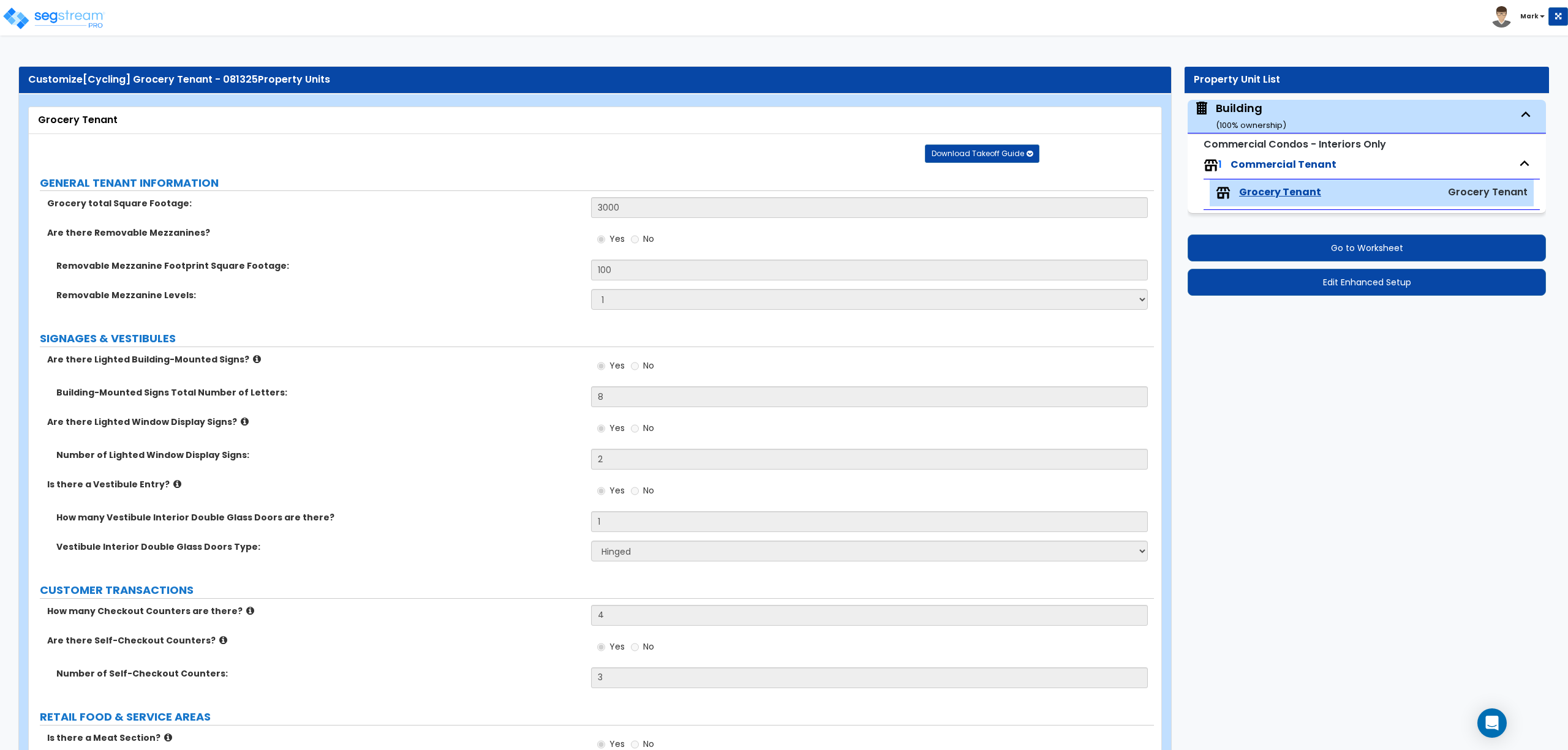
click at [365, 437] on div "Are there Lighted Window Display Signs? Yes No" at bounding box center [591, 432] width 1125 height 33
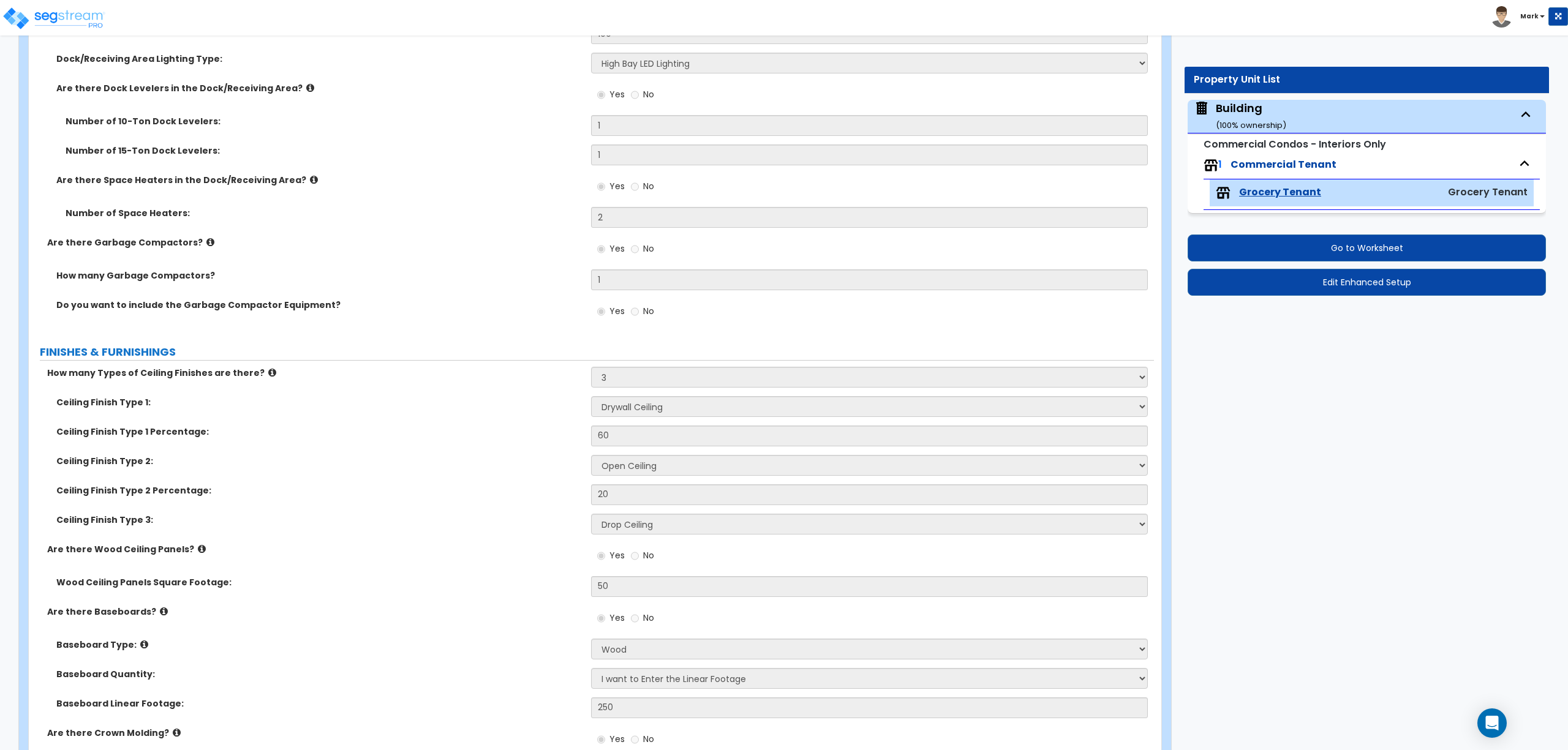
click at [400, 348] on label "FINISHES & FURNISHINGS" at bounding box center [597, 352] width 1114 height 16
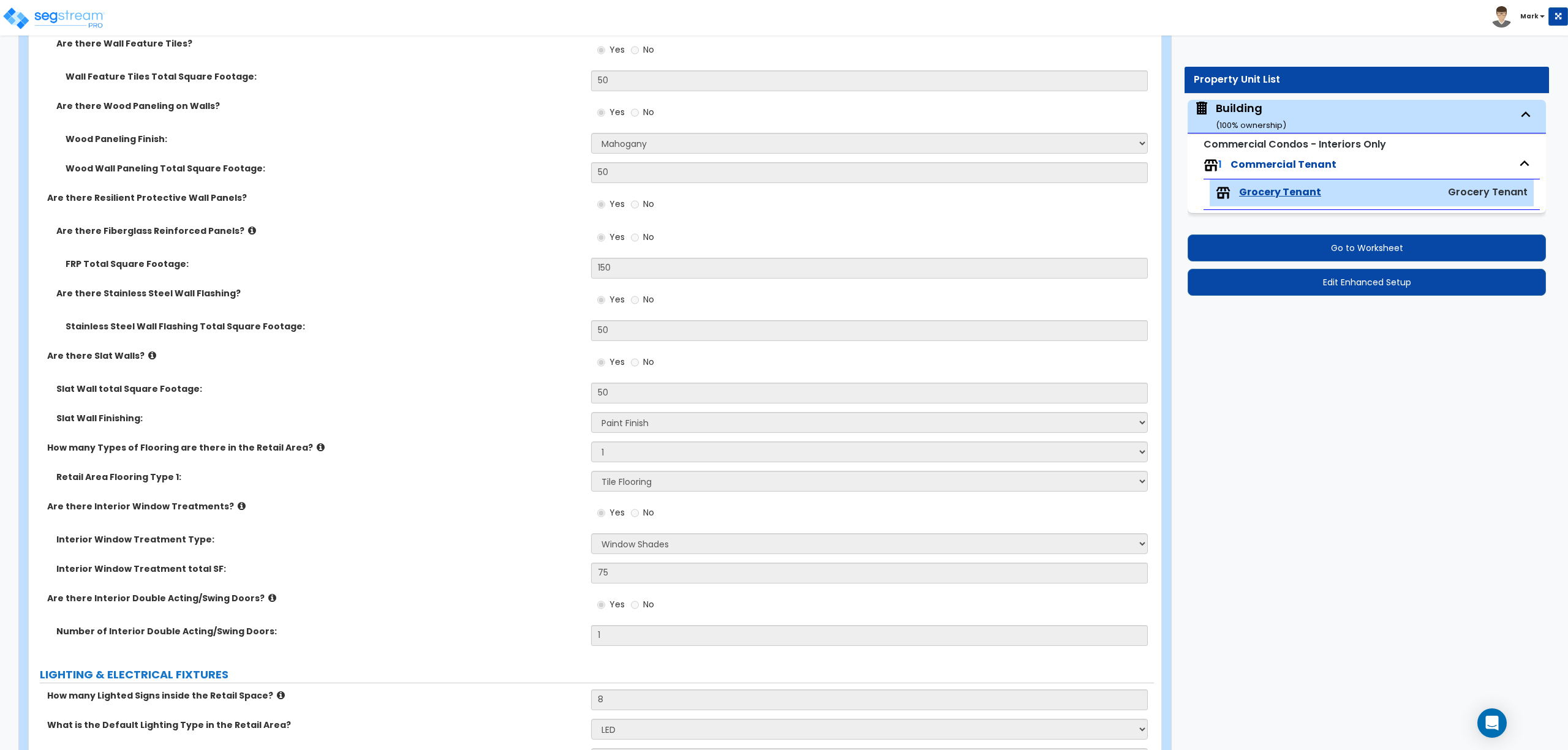
scroll to position [4954, 0]
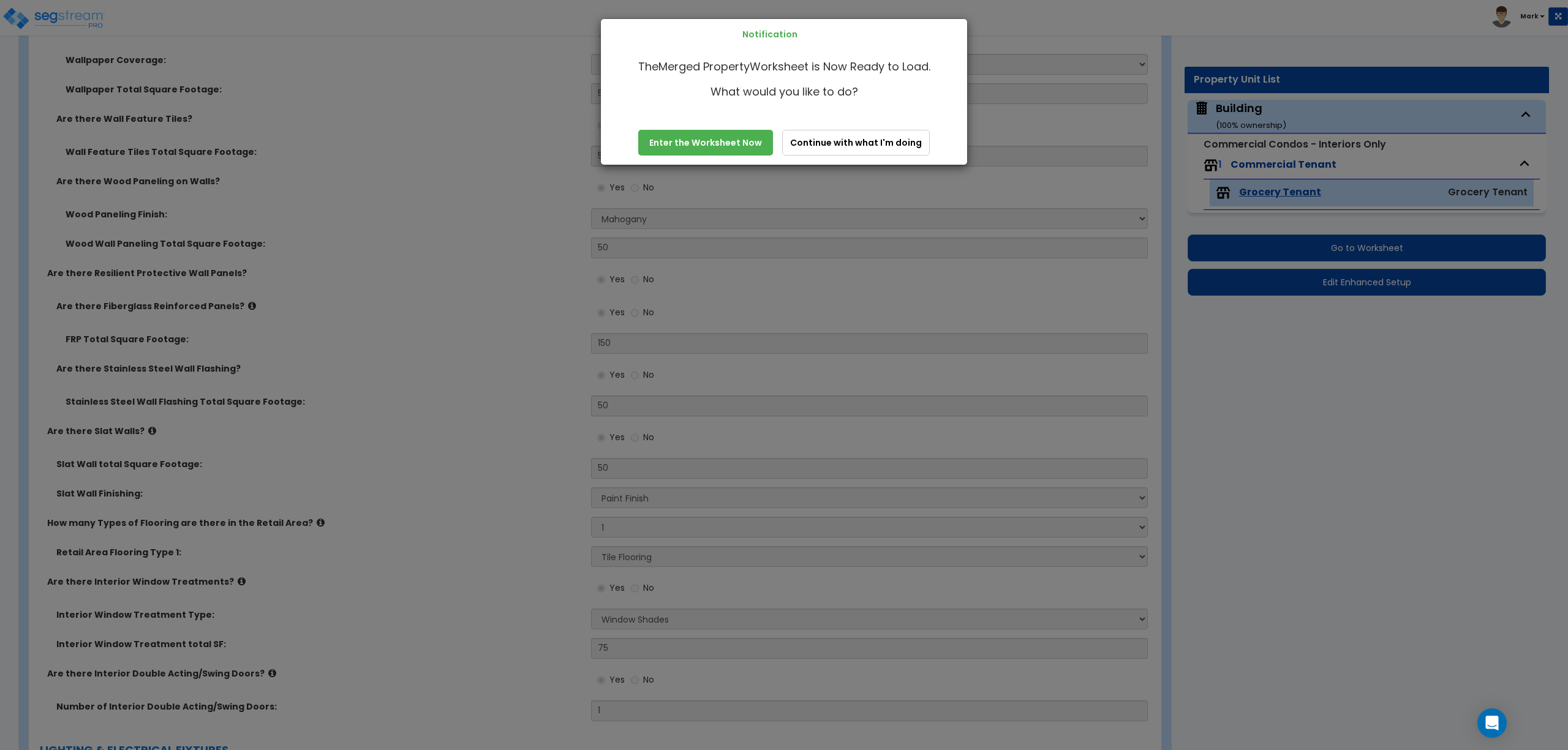
click at [675, 145] on link "Enter the Worksheet Now" at bounding box center [705, 143] width 135 height 26
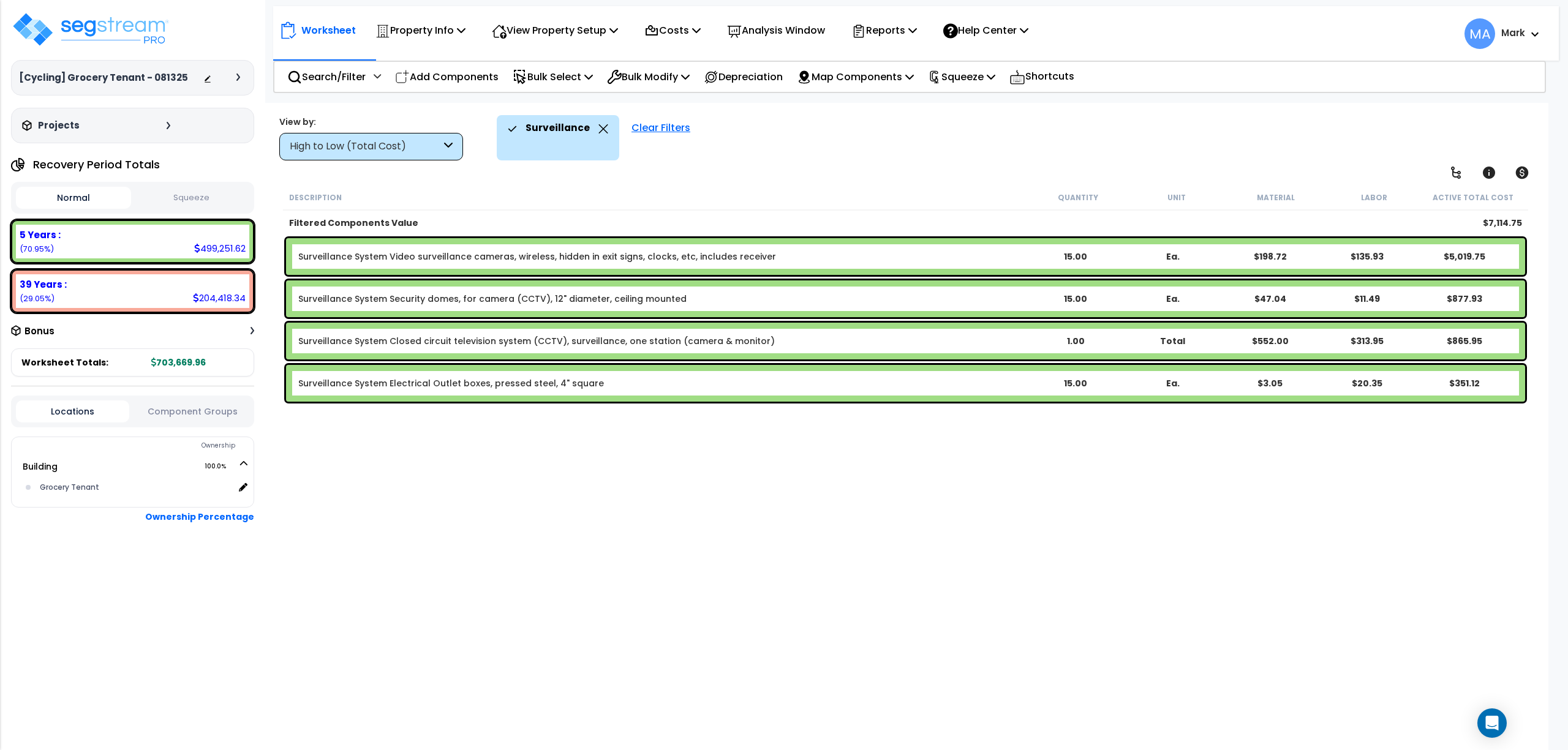
click at [601, 130] on icon at bounding box center [604, 129] width 10 height 10
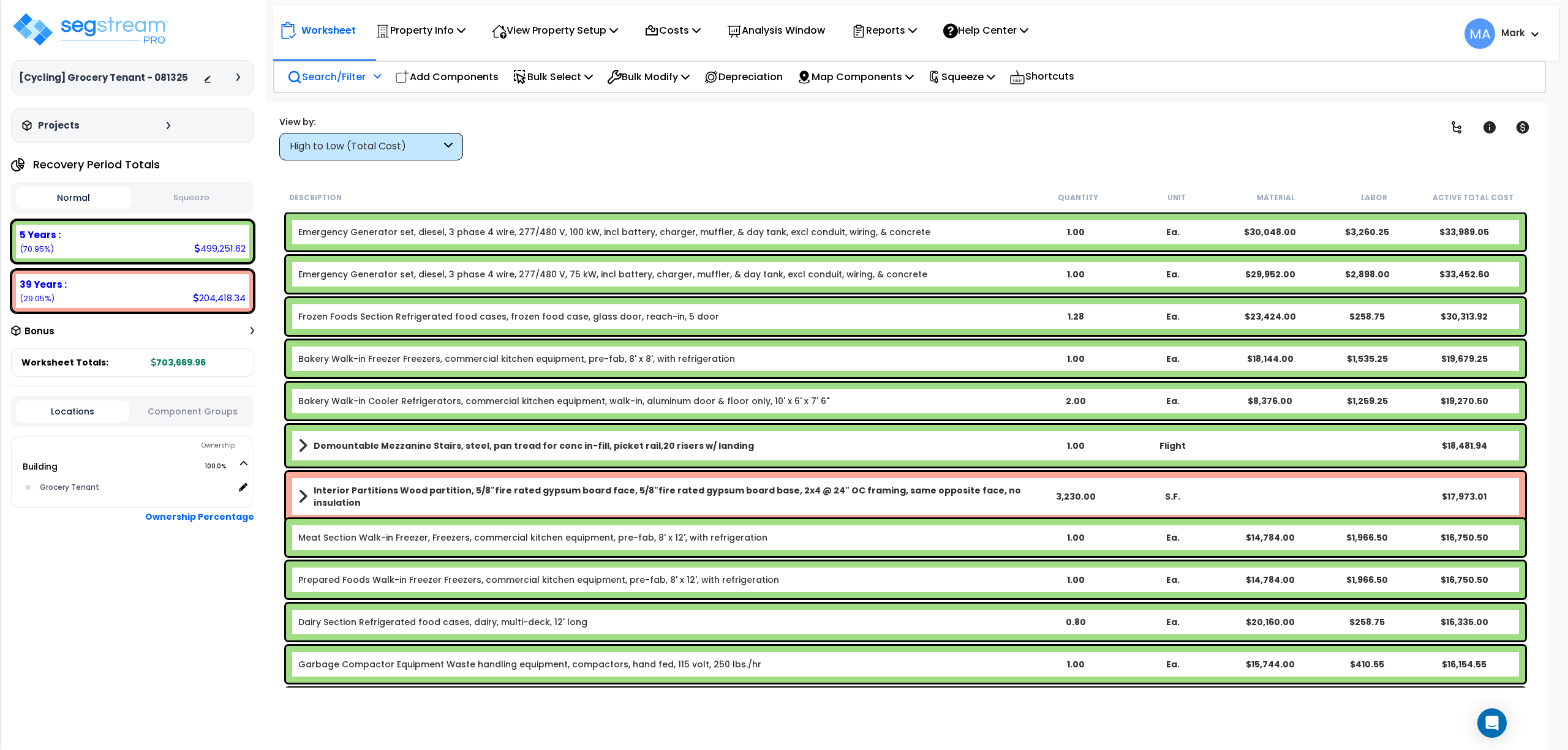
click at [348, 83] on p "Search/Filter" at bounding box center [327, 77] width 78 height 17
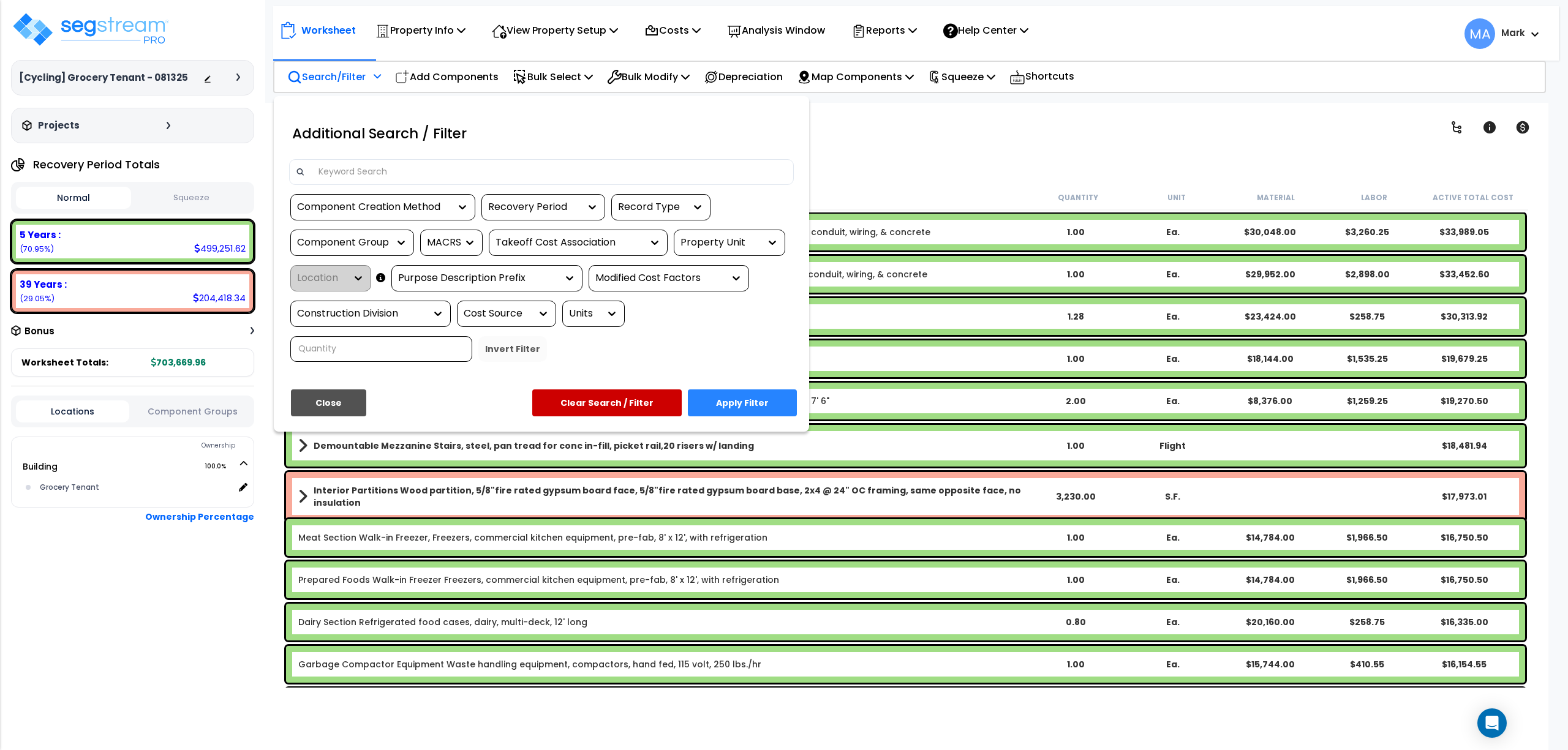
click at [361, 165] on input at bounding box center [550, 172] width 476 height 18
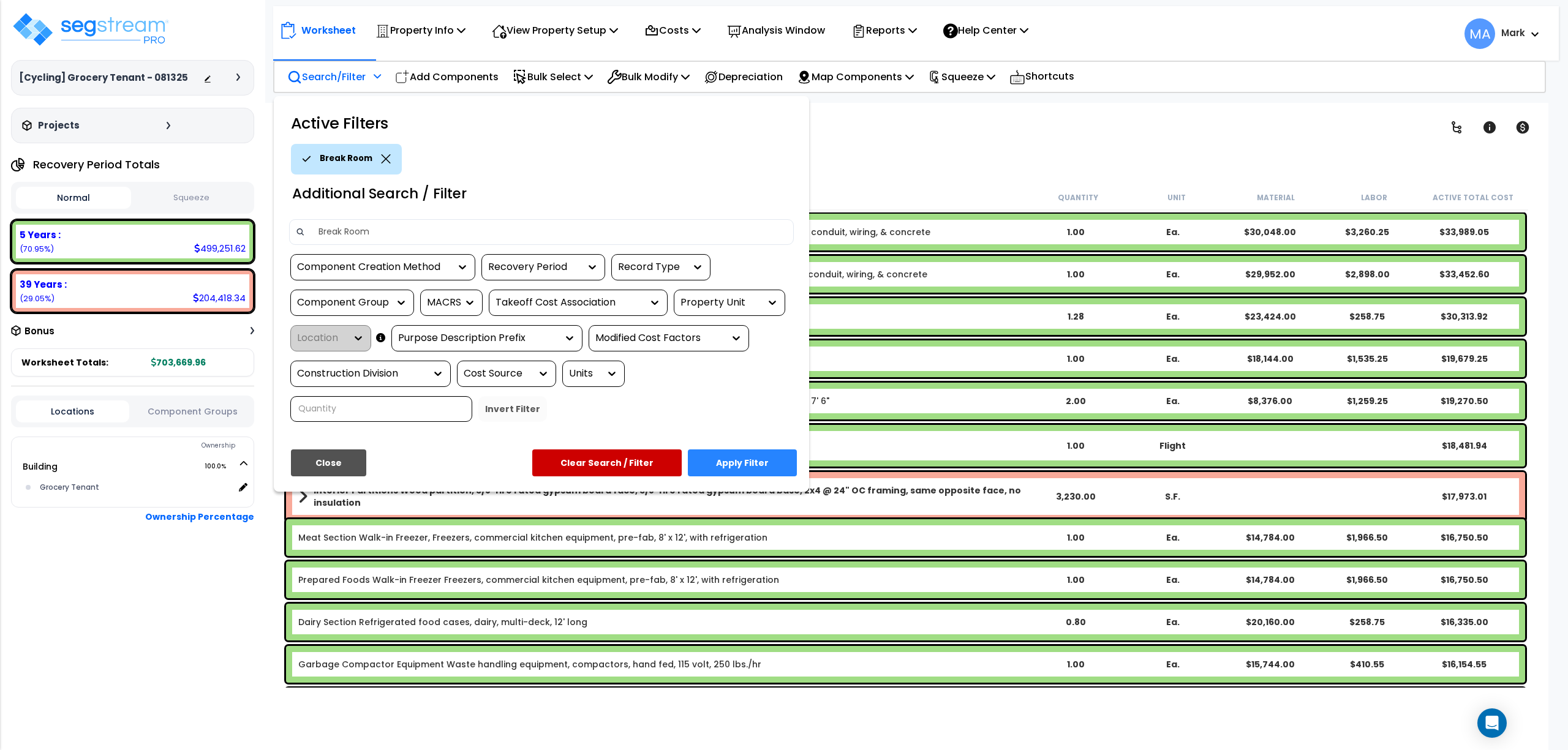
type input "Break Room"
click at [780, 455] on button "Apply Filter" at bounding box center [742, 463] width 109 height 27
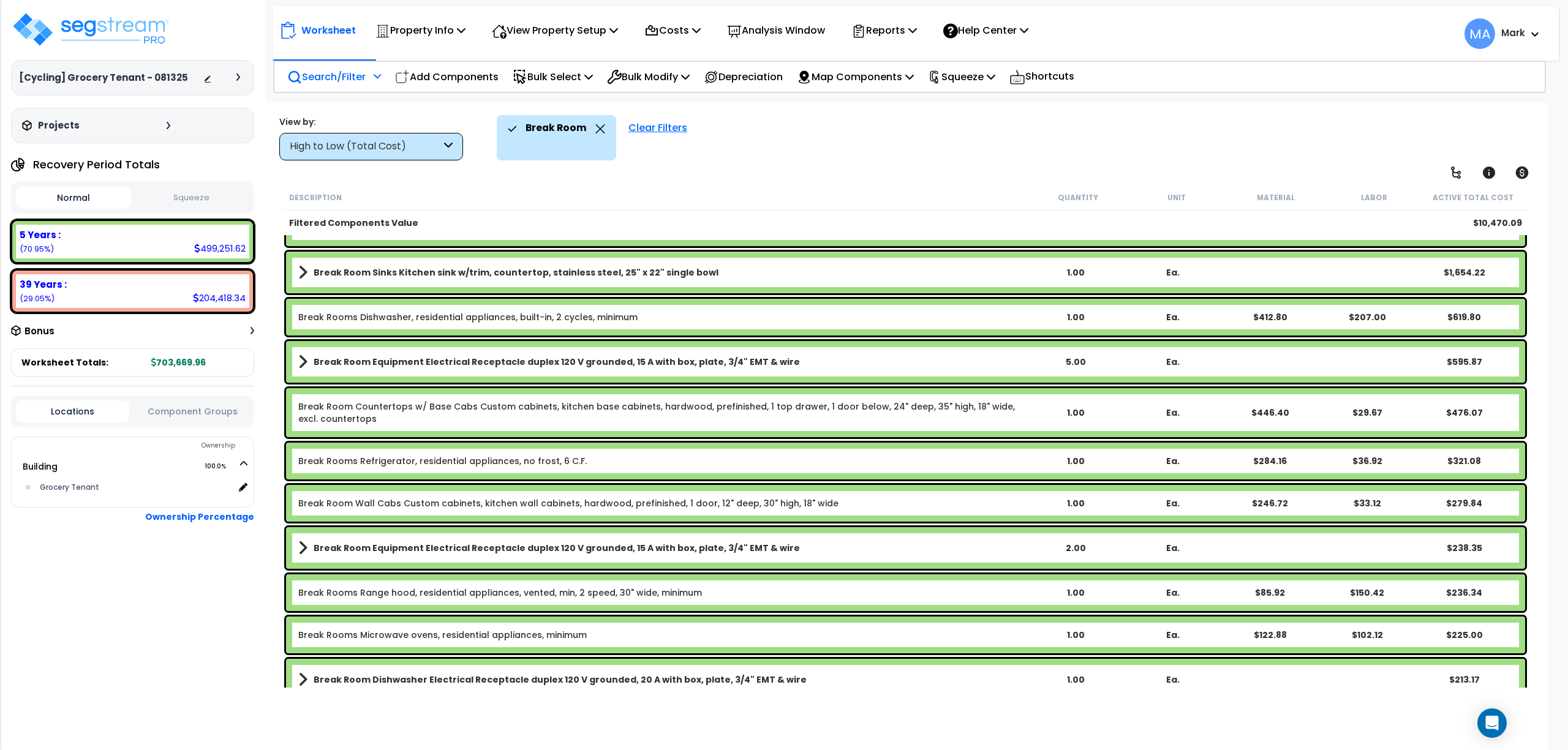
scroll to position [81, 0]
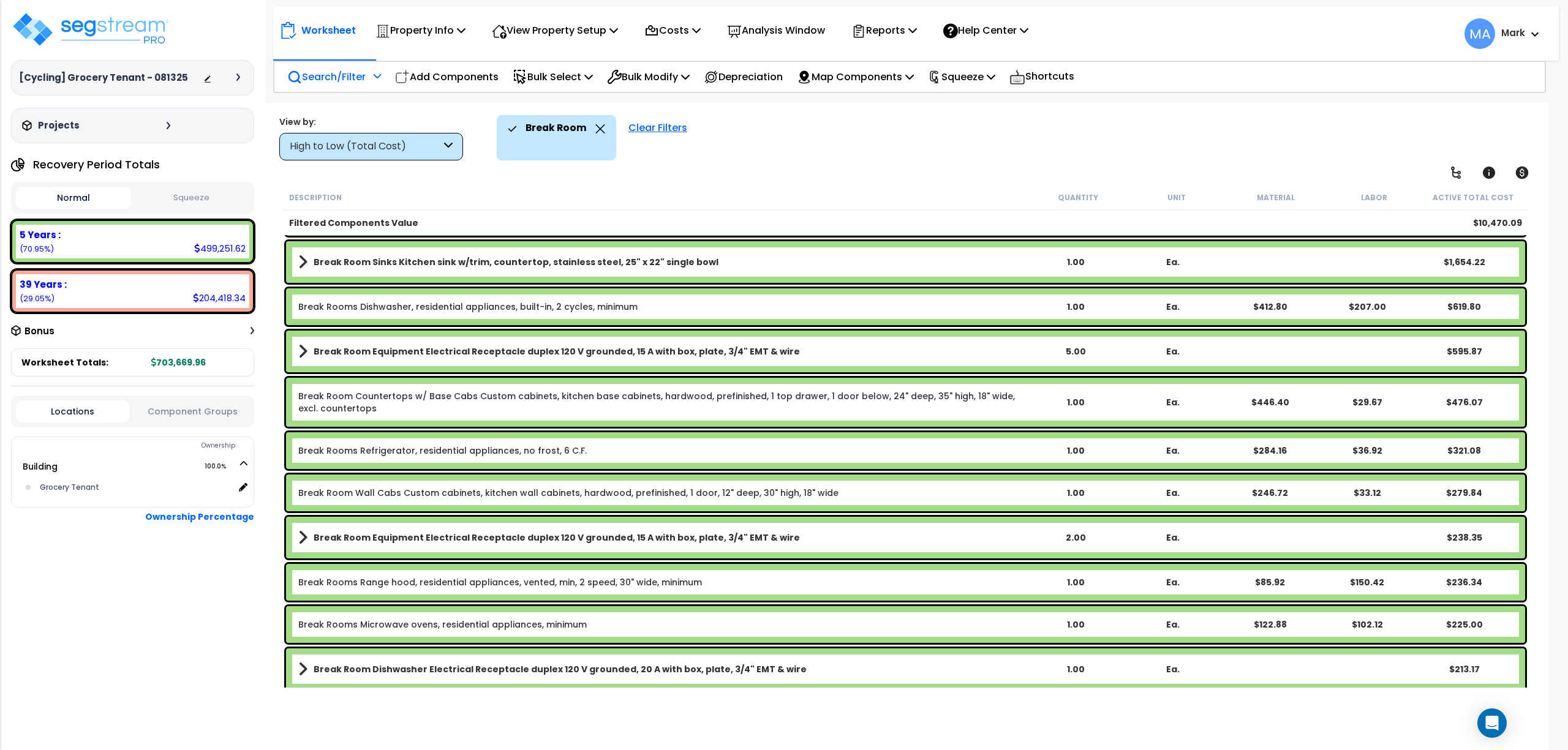
click at [1066, 542] on div "2.00" at bounding box center [1076, 538] width 97 height 12
click at [711, 532] on b "Break Room Equipment Electrical Receptacle duplex 120 V grounded, 15 A with box…" at bounding box center [557, 538] width 486 height 12
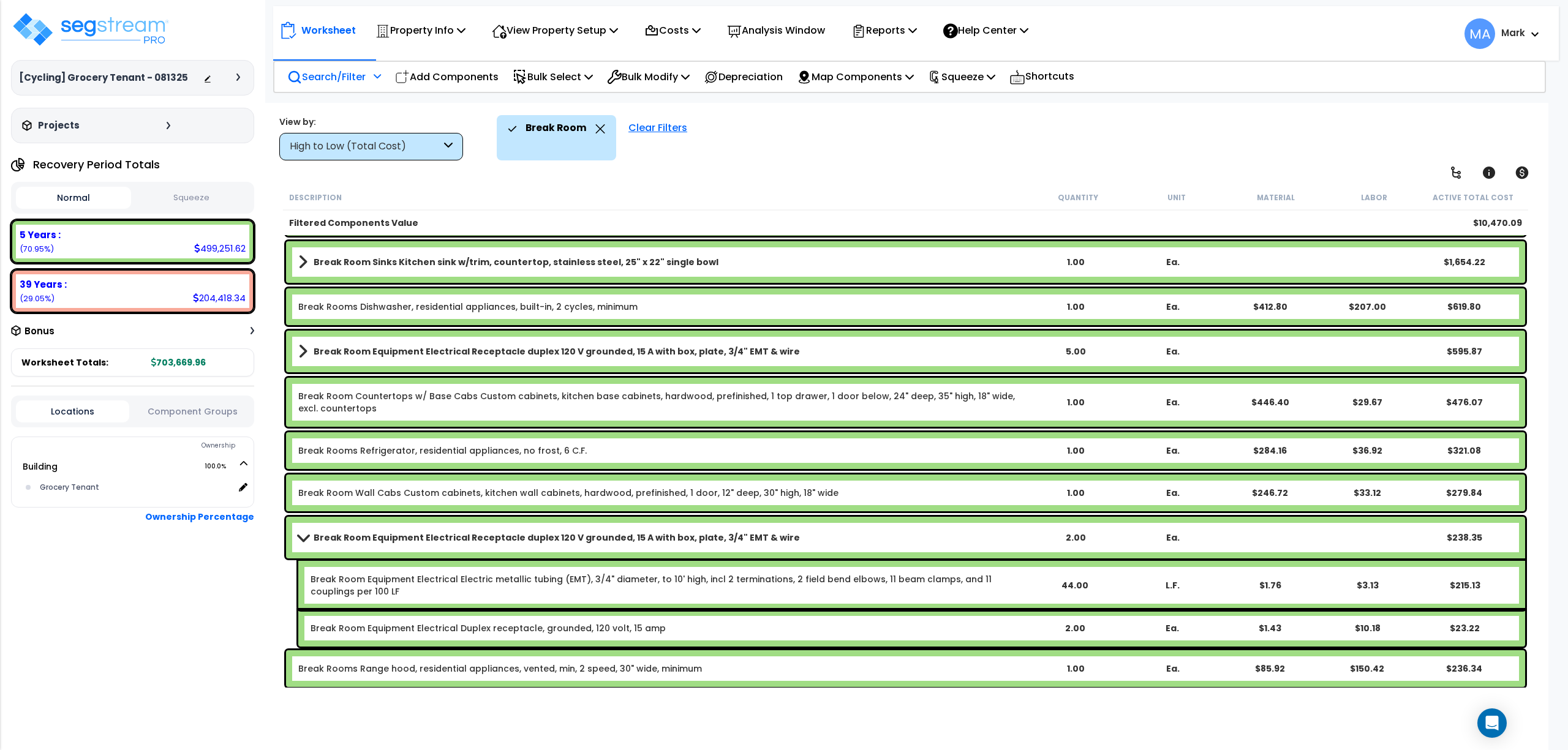
click at [709, 532] on b "Break Room Equipment Electrical Receptacle duplex 120 V grounded, 15 A with box…" at bounding box center [557, 538] width 486 height 12
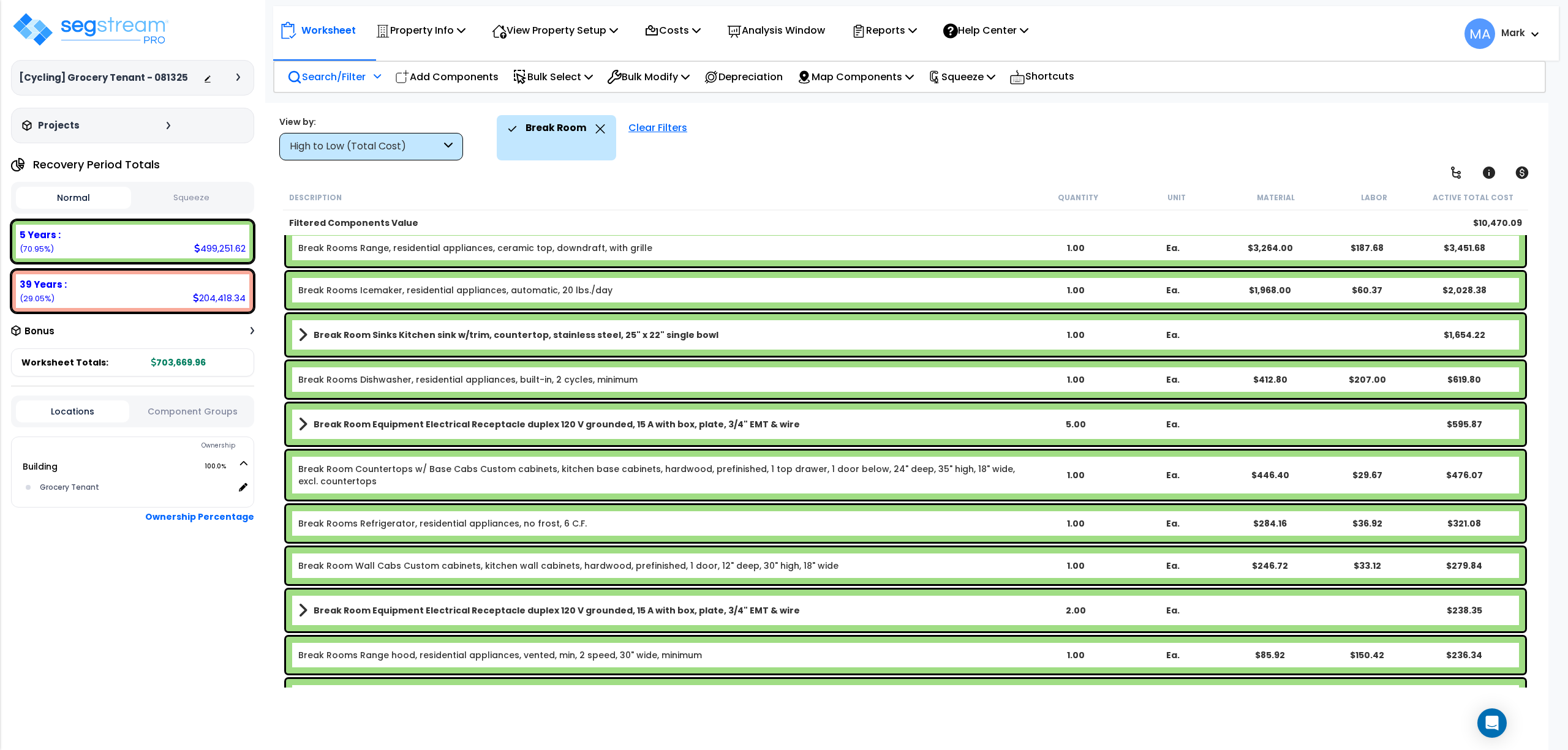
scroll to position [0, 0]
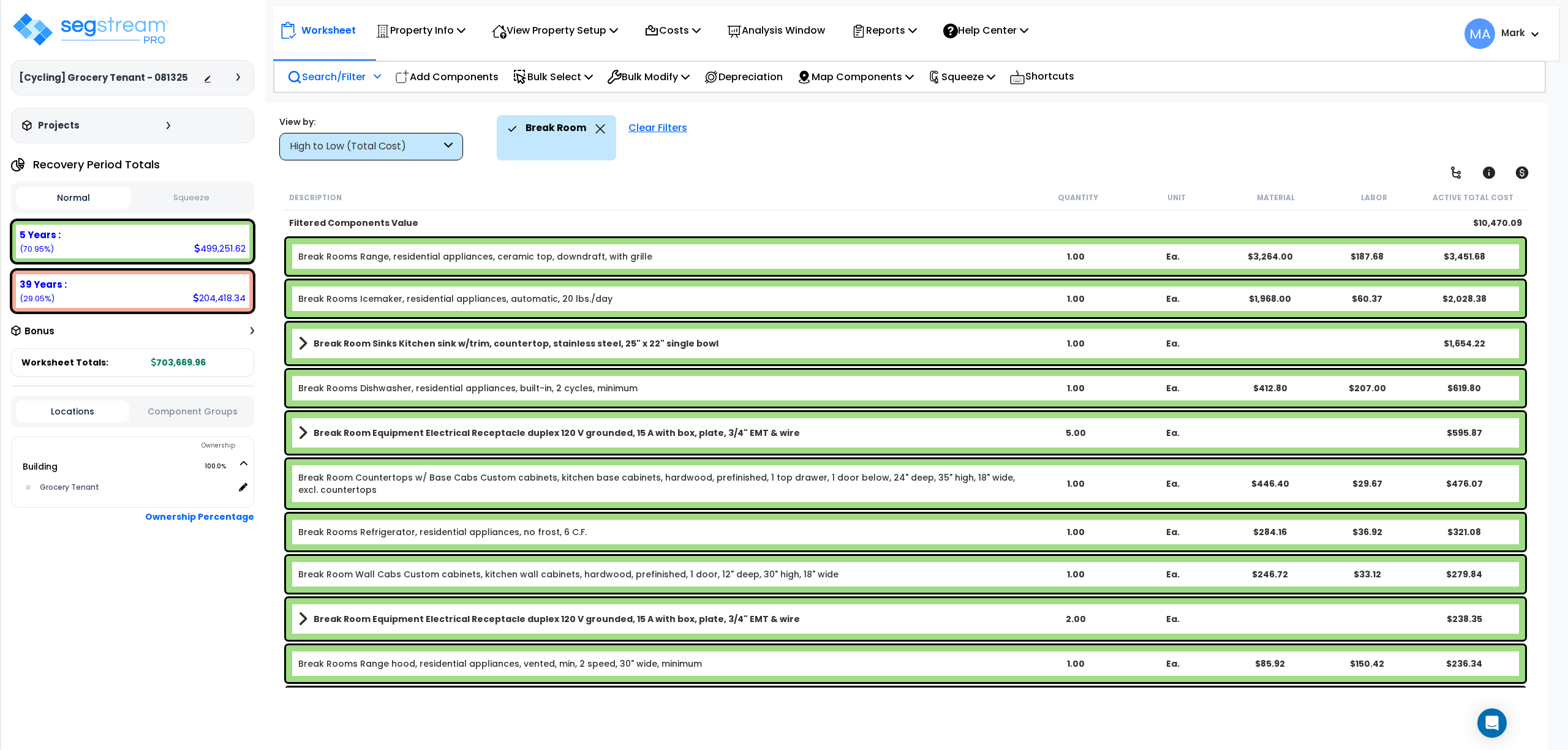
click at [351, 82] on p "Search/Filter" at bounding box center [327, 77] width 78 height 17
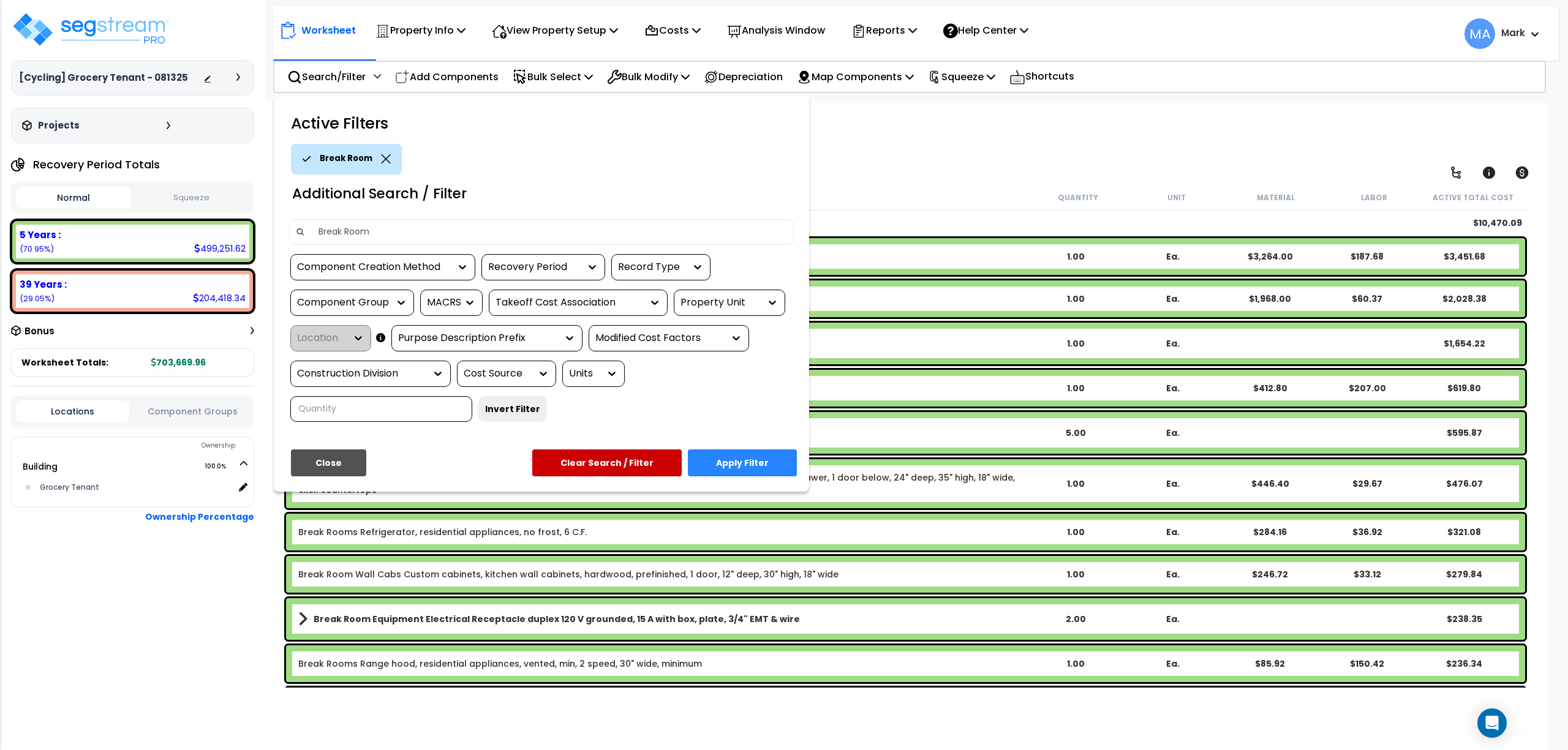
click at [379, 232] on input "Break Room" at bounding box center [550, 232] width 476 height 18
type input "Break Room Receptacle"
click at [744, 455] on button "Apply Filter" at bounding box center [742, 463] width 109 height 27
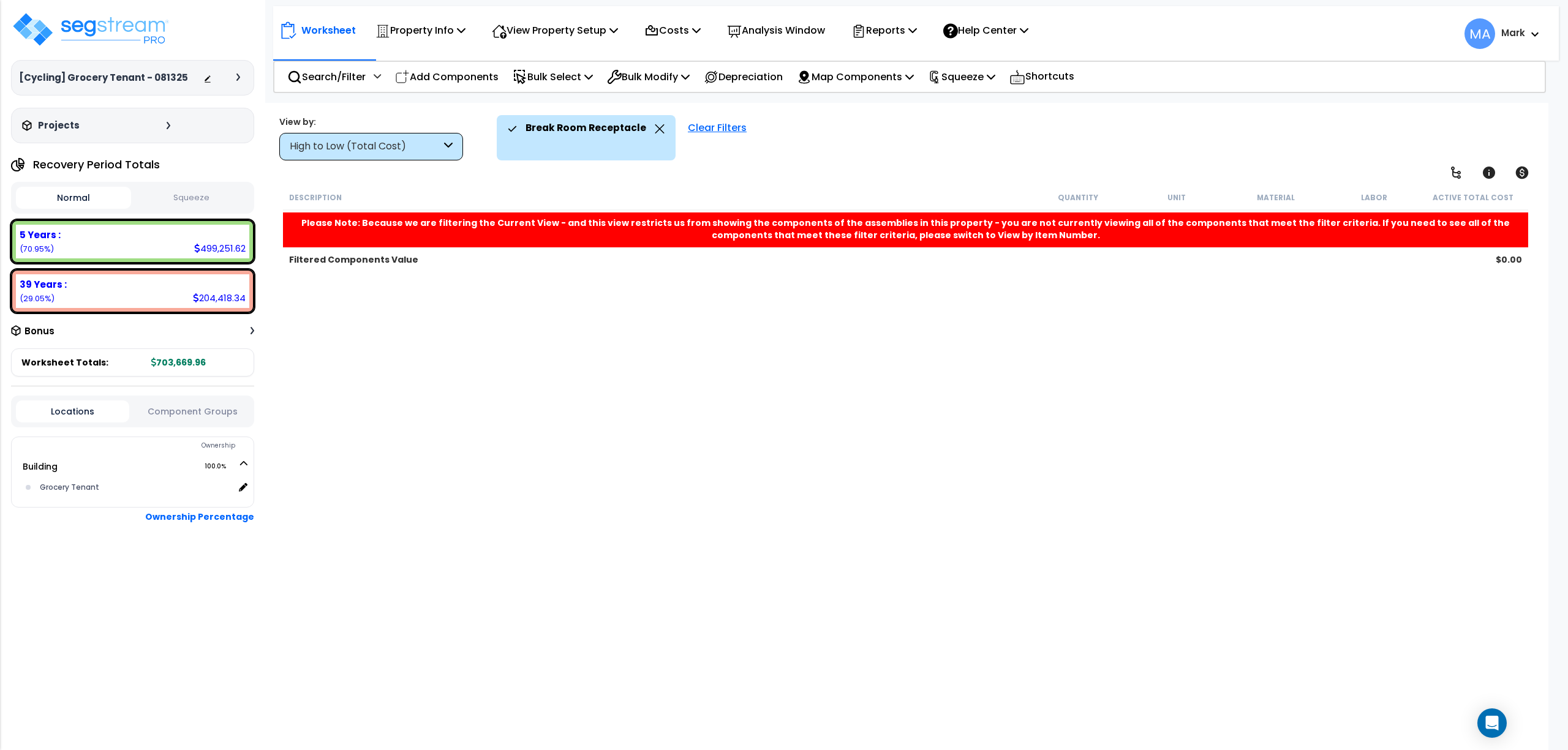
click at [655, 128] on icon at bounding box center [660, 129] width 10 height 10
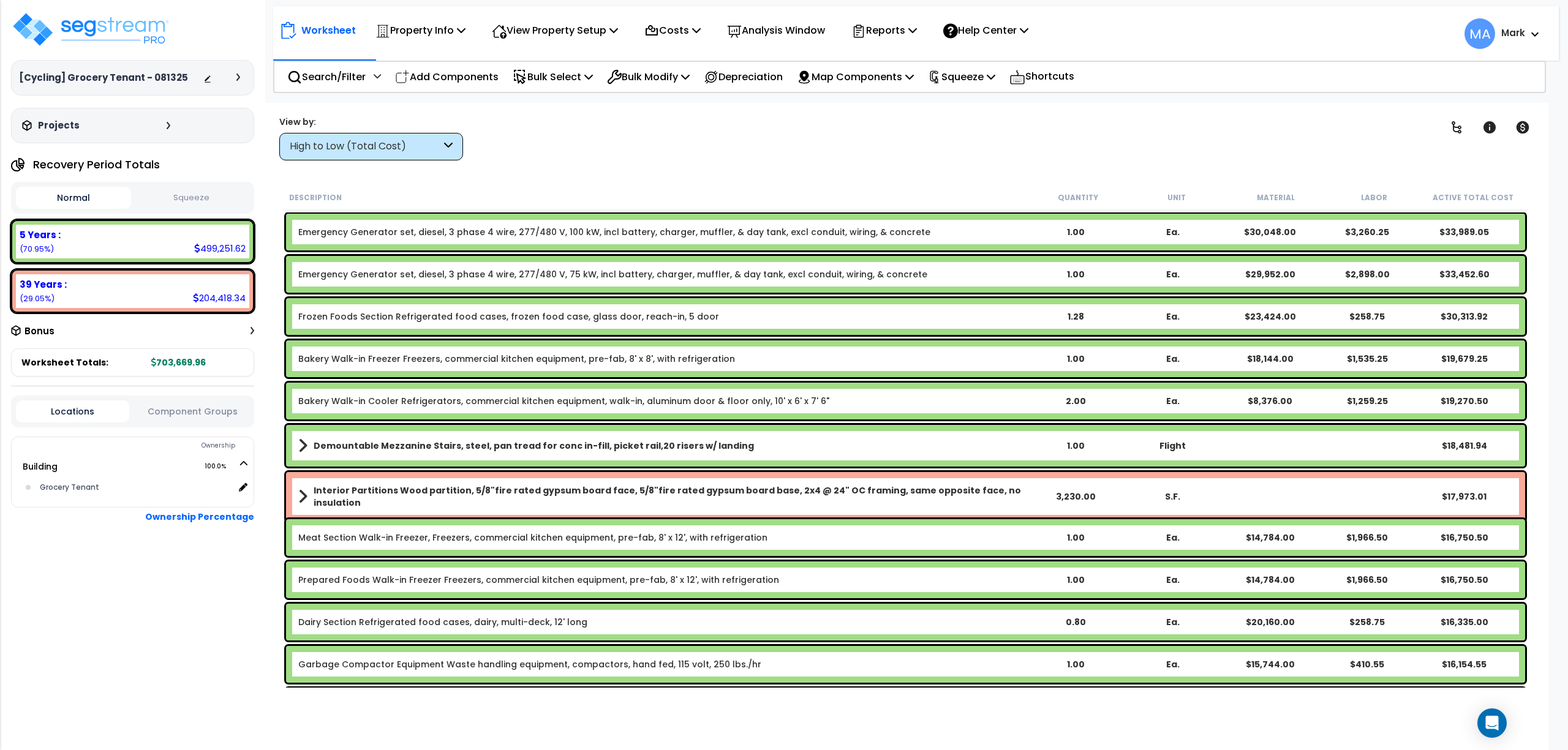
click at [447, 145] on icon at bounding box center [448, 147] width 9 height 14
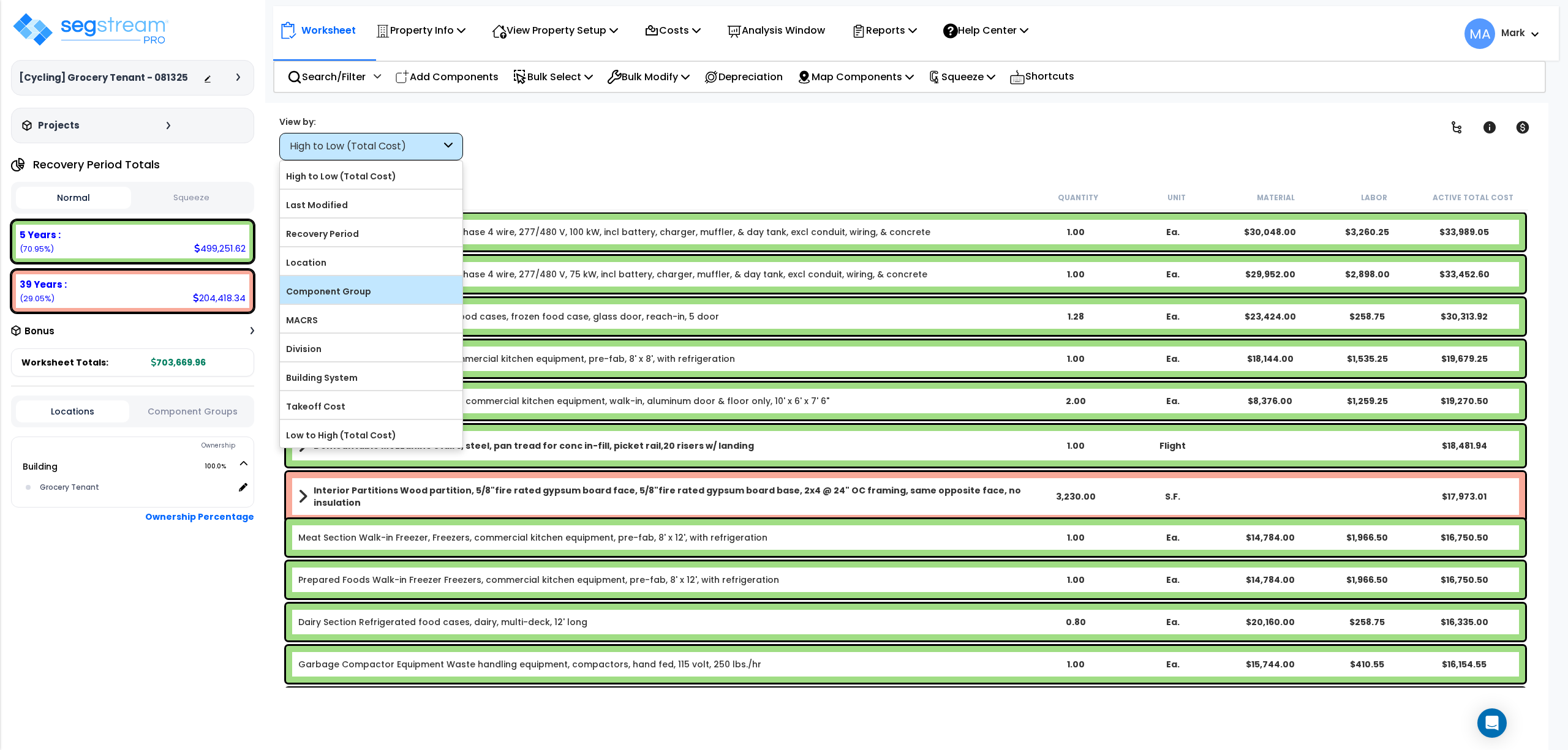
click at [342, 295] on label "Component Group" at bounding box center [371, 291] width 182 height 18
click at [0, 0] on input "Component Group" at bounding box center [0, 0] width 0 height 0
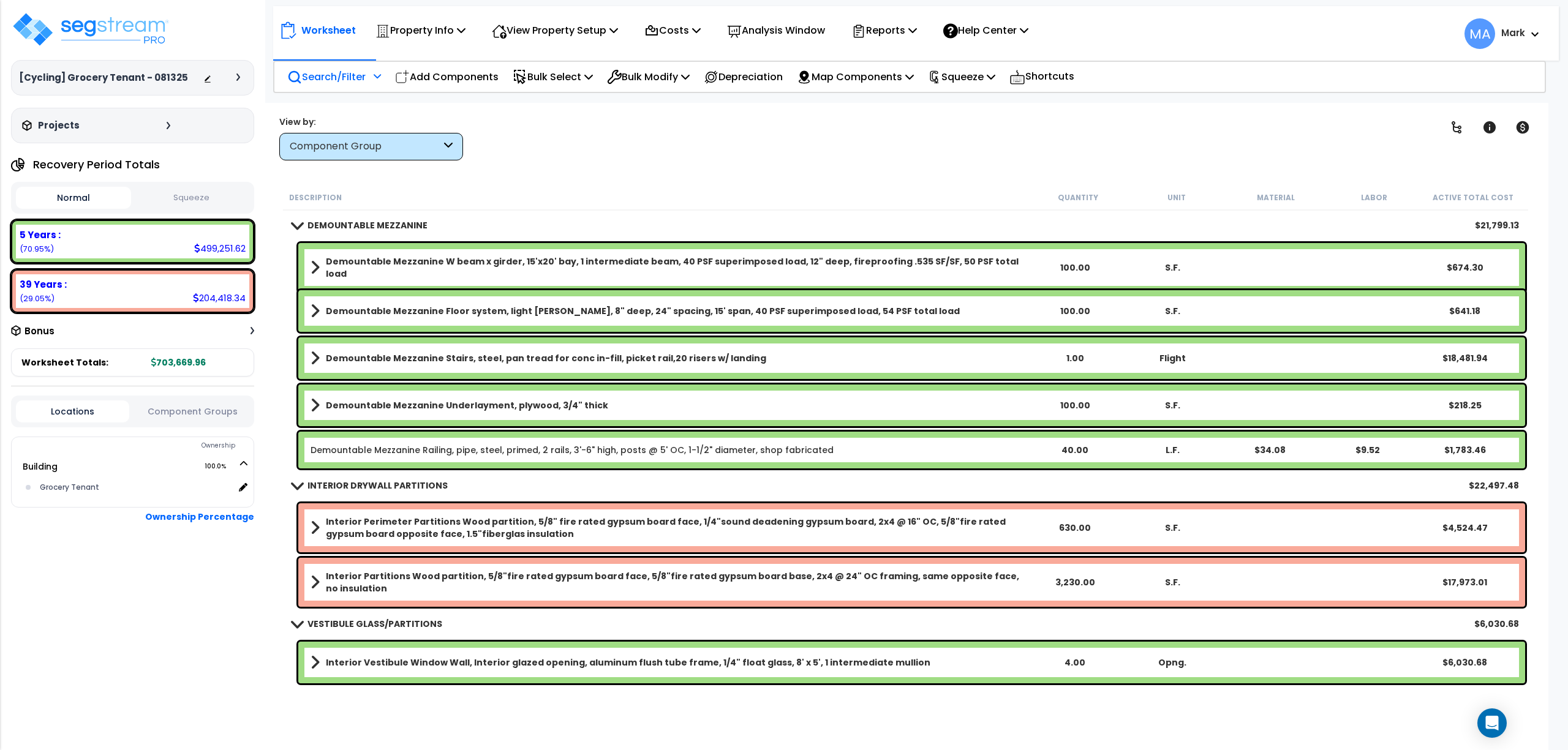
click at [348, 74] on p "Search/Filter" at bounding box center [327, 77] width 78 height 17
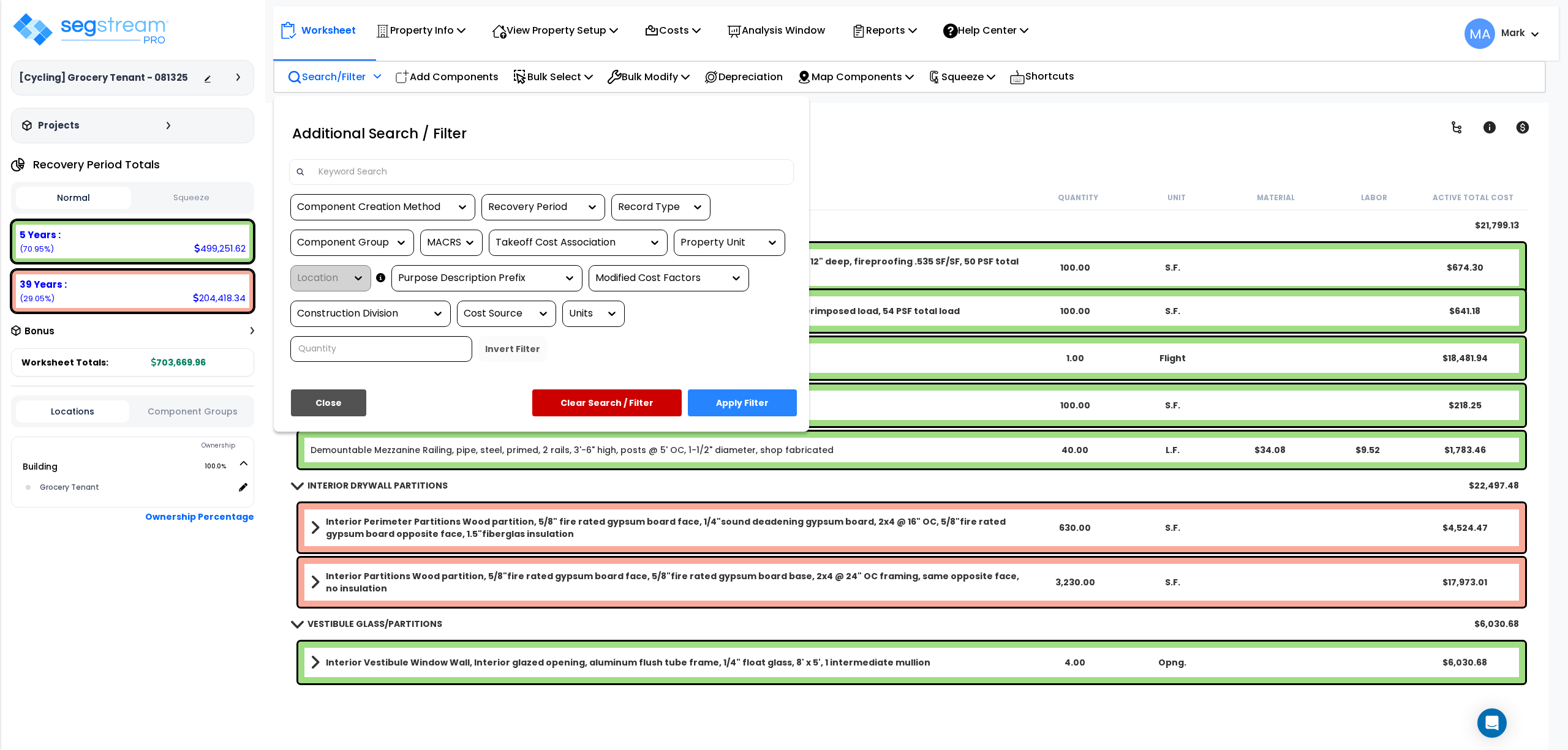
click at [367, 163] on input at bounding box center [550, 172] width 476 height 18
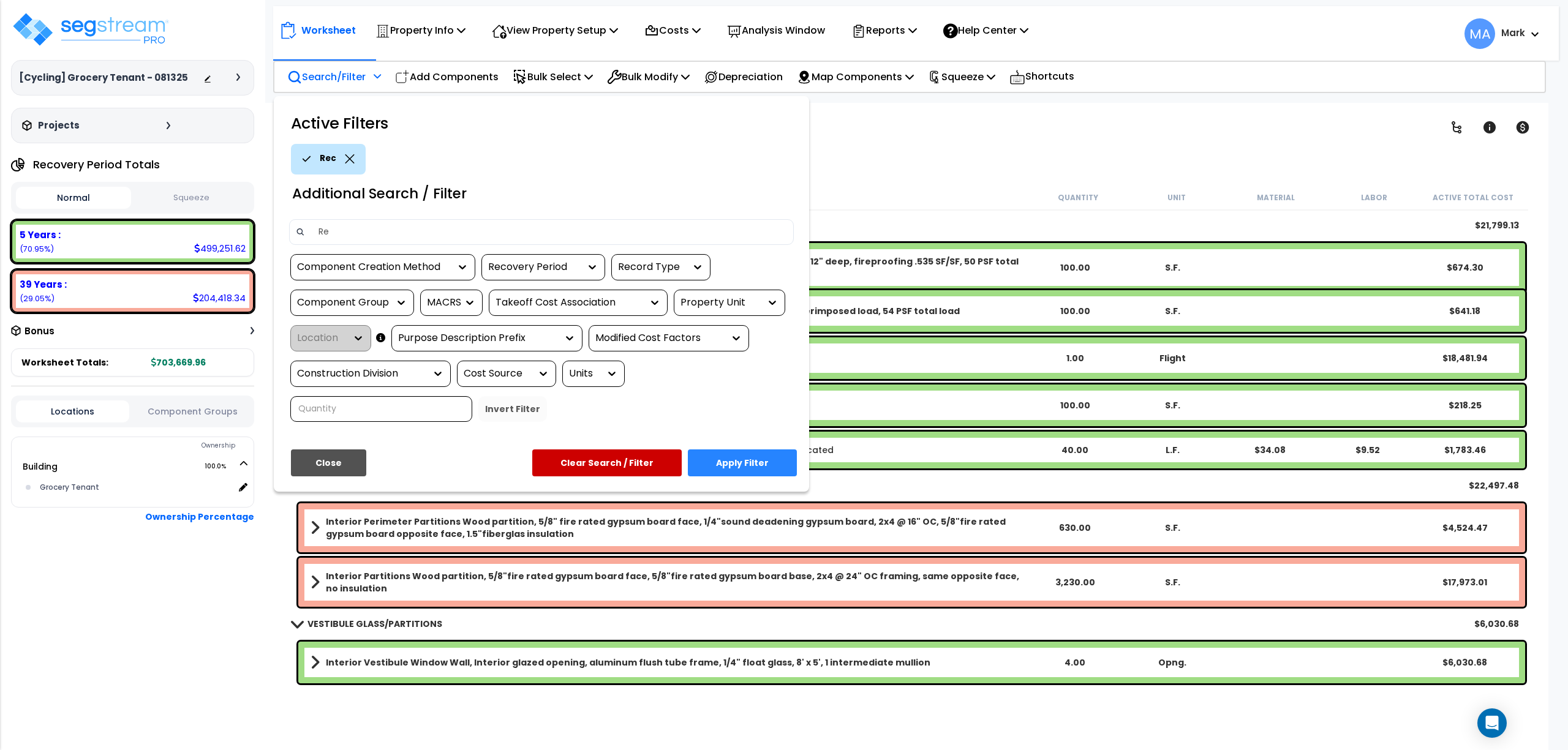
type input "R"
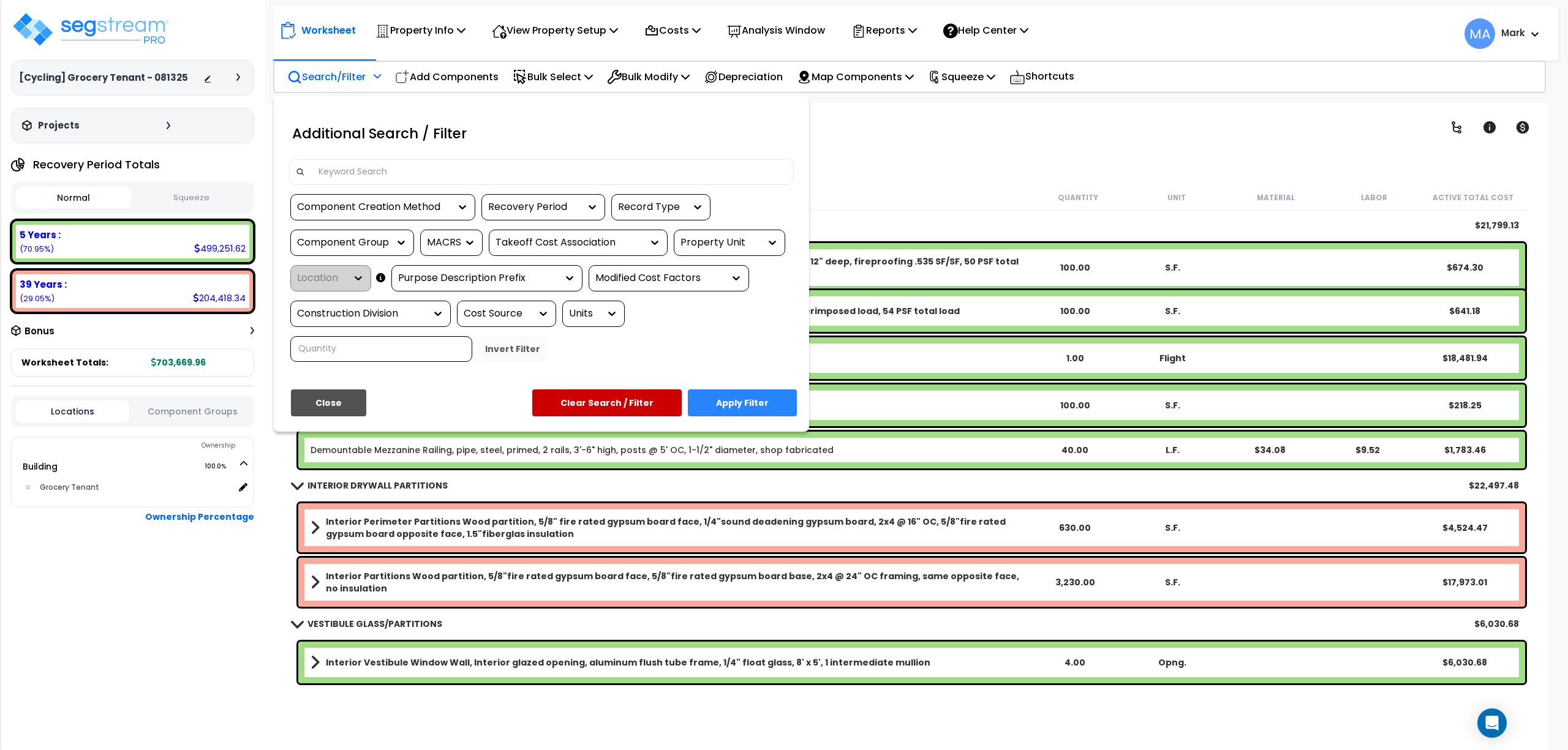
type input "R"
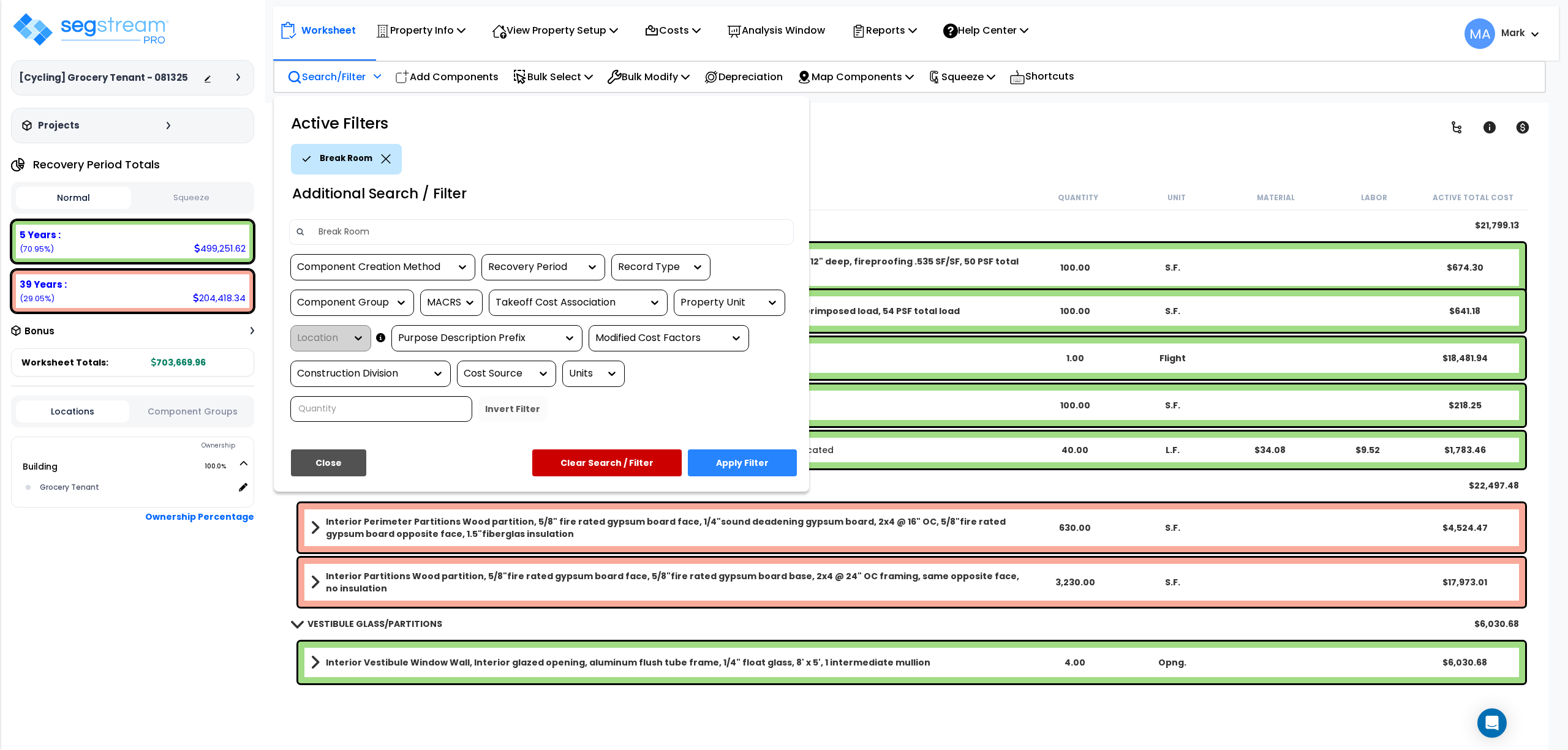
type input "Break Room"
click at [745, 469] on button "Apply Filter" at bounding box center [742, 463] width 109 height 27
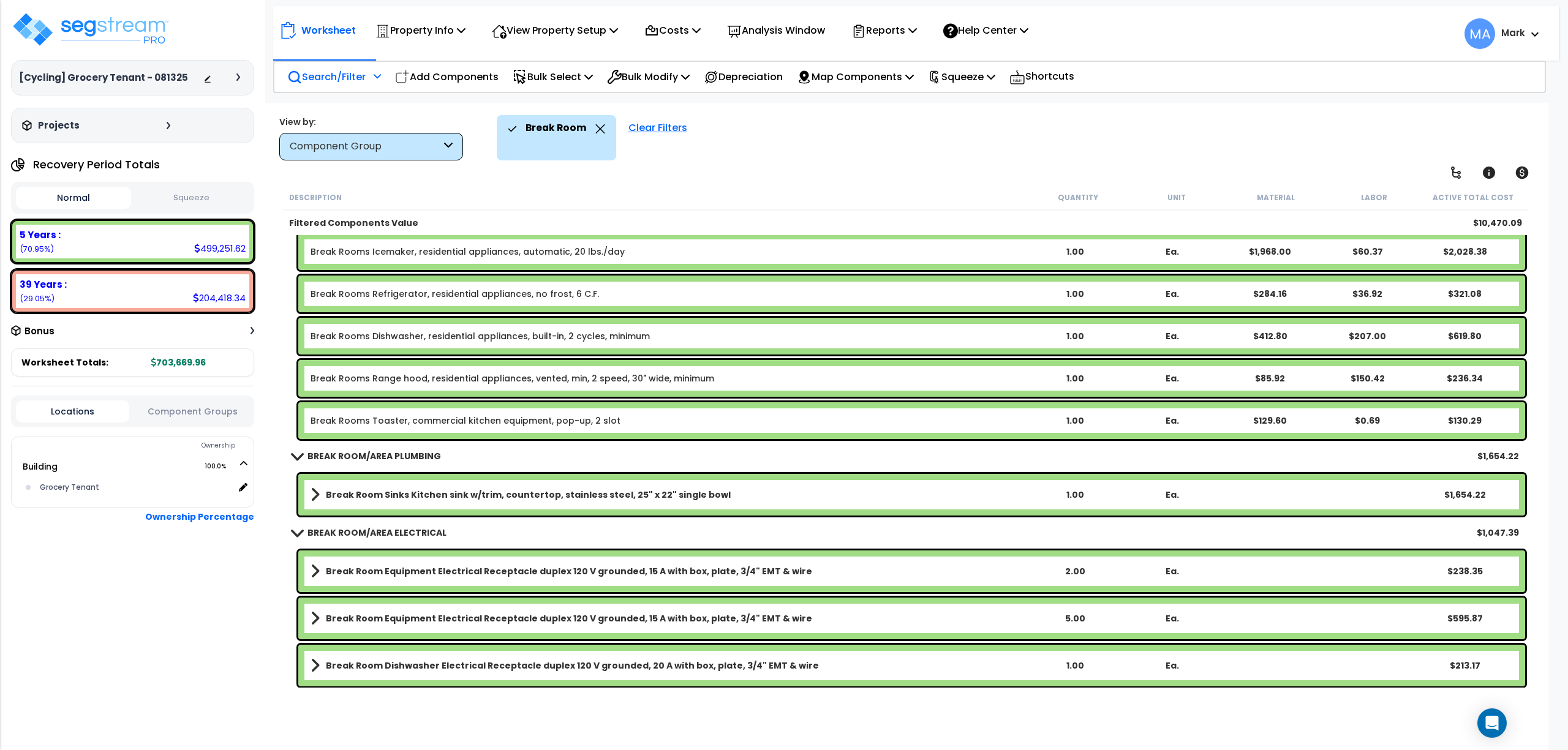
scroll to position [245, 0]
click at [1498, 169] on link at bounding box center [1489, 173] width 27 height 27
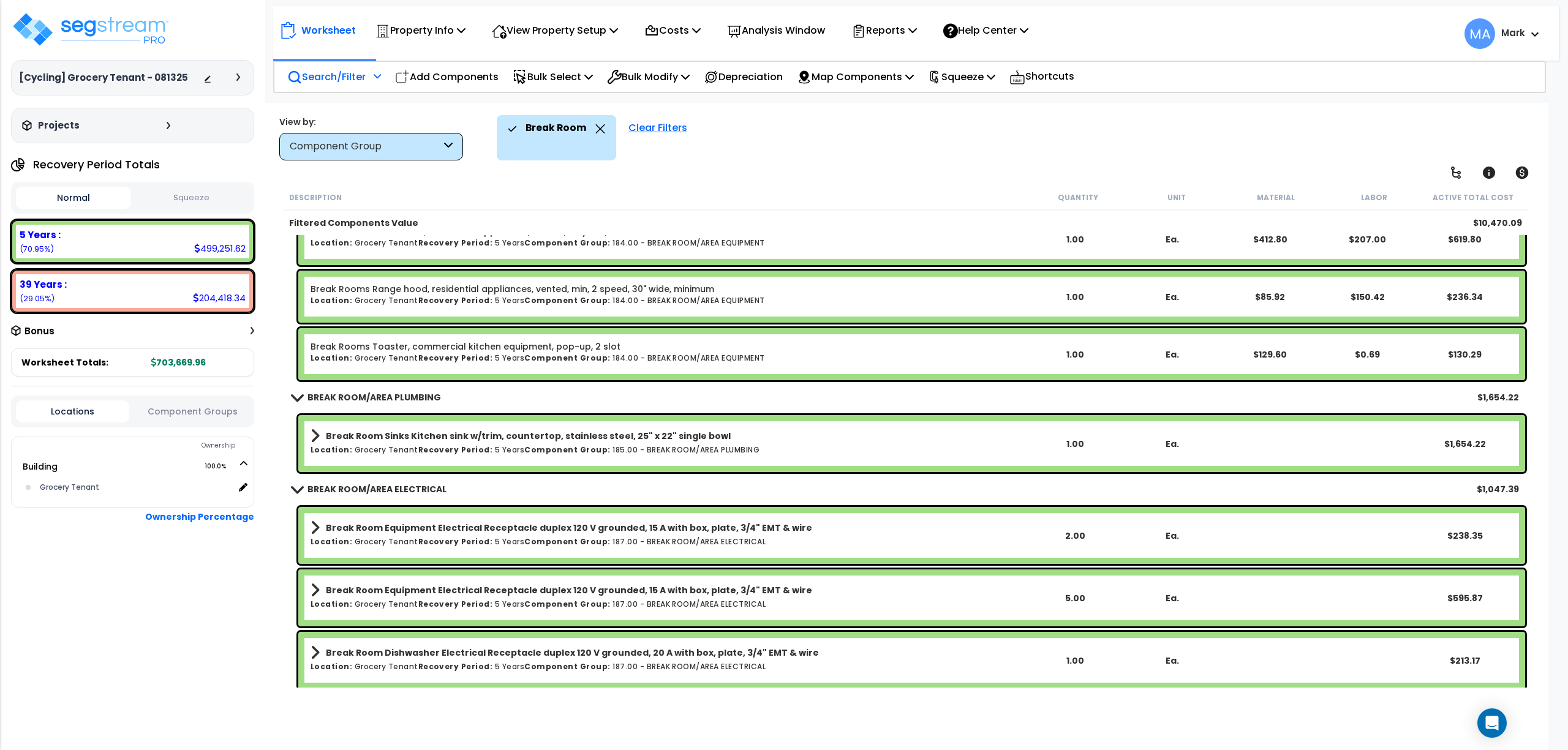
scroll to position [445, 0]
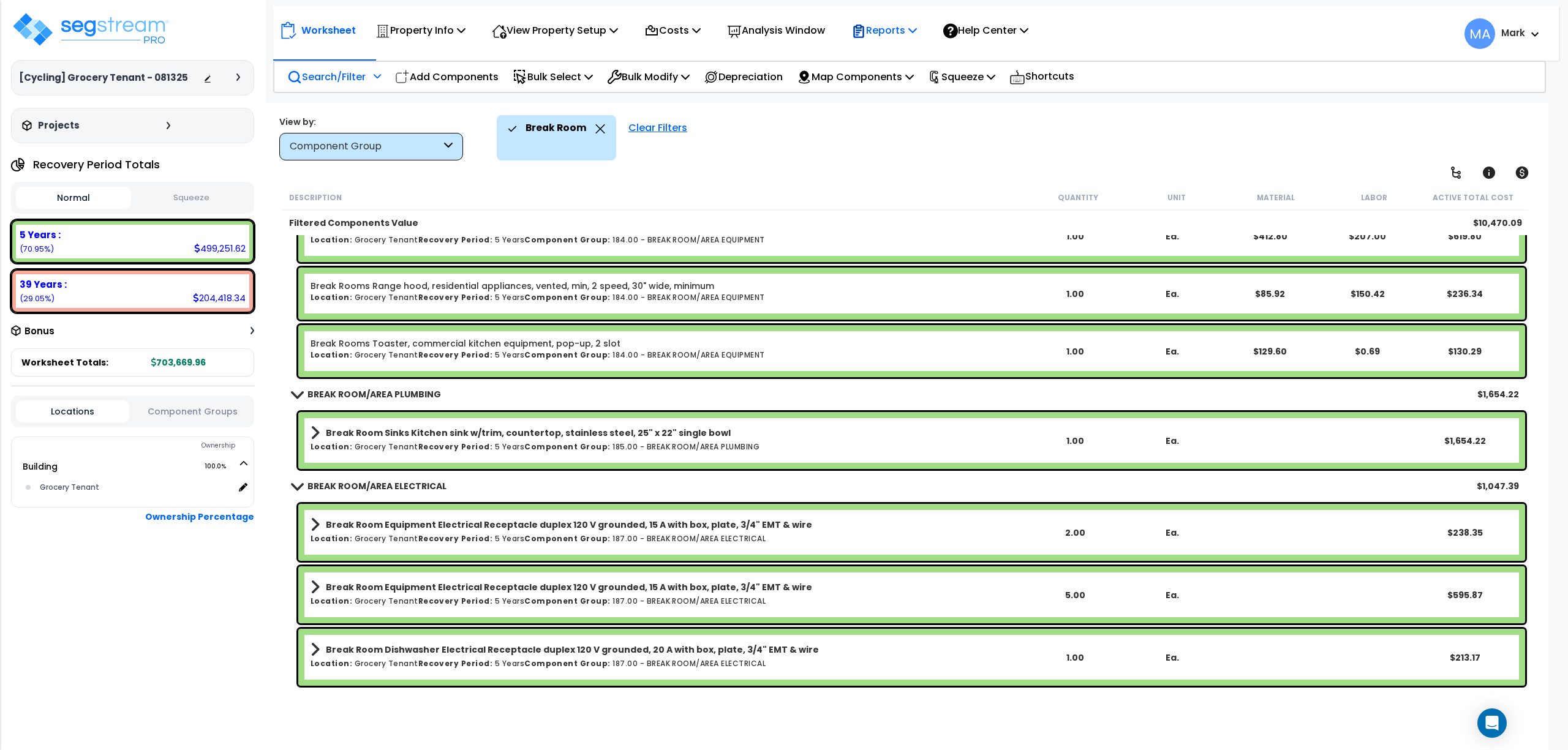
click at [900, 28] on p "Reports" at bounding box center [884, 30] width 65 height 17
click at [921, 89] on link "Manage Report Images" at bounding box center [906, 84] width 121 height 25
click at [915, 32] on p "Reports" at bounding box center [884, 30] width 65 height 17
click at [909, 149] on link "Download Report Slug Map" at bounding box center [906, 153] width 121 height 37
click at [596, 125] on icon at bounding box center [600, 129] width 10 height 10
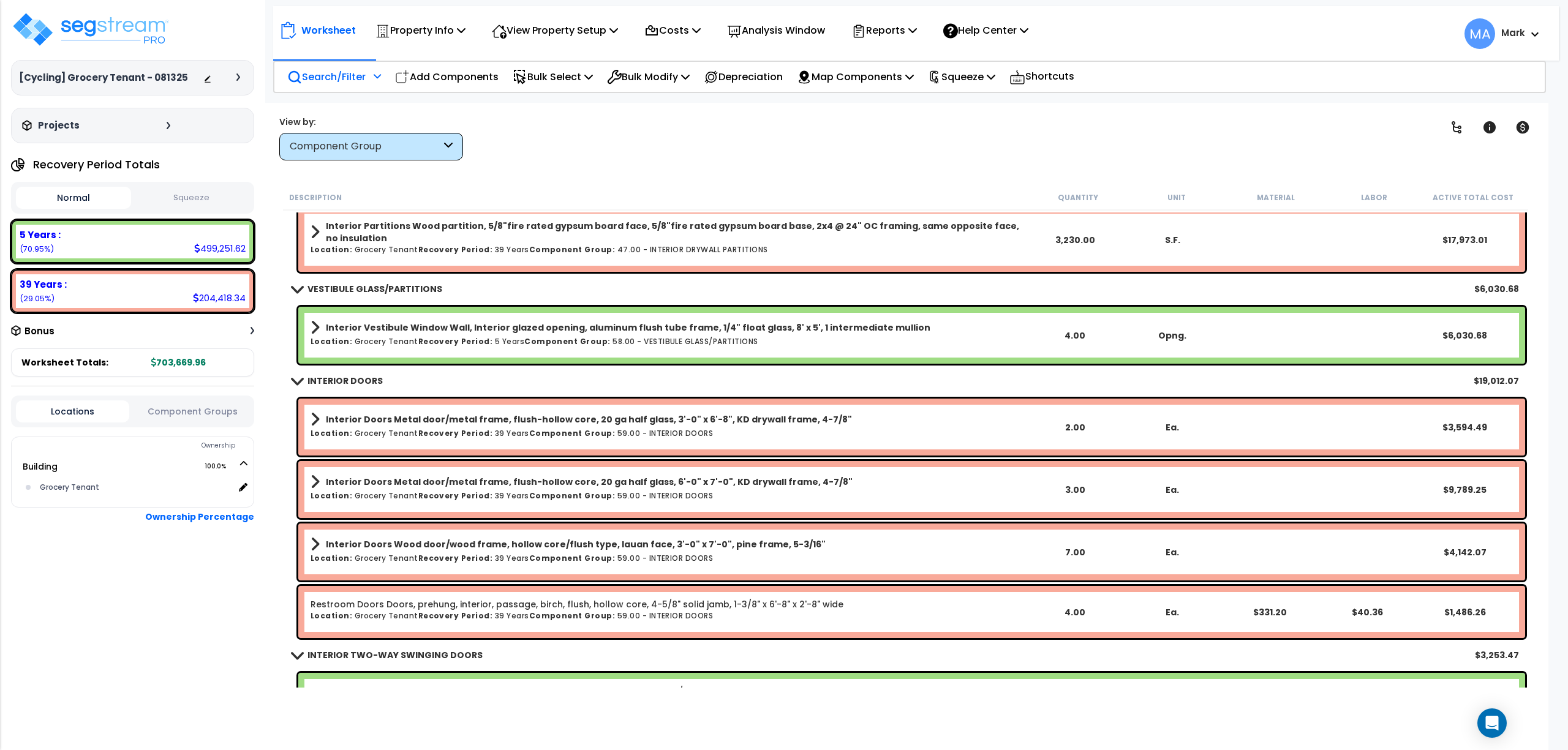
click at [377, 72] on icon at bounding box center [377, 76] width 7 height 9
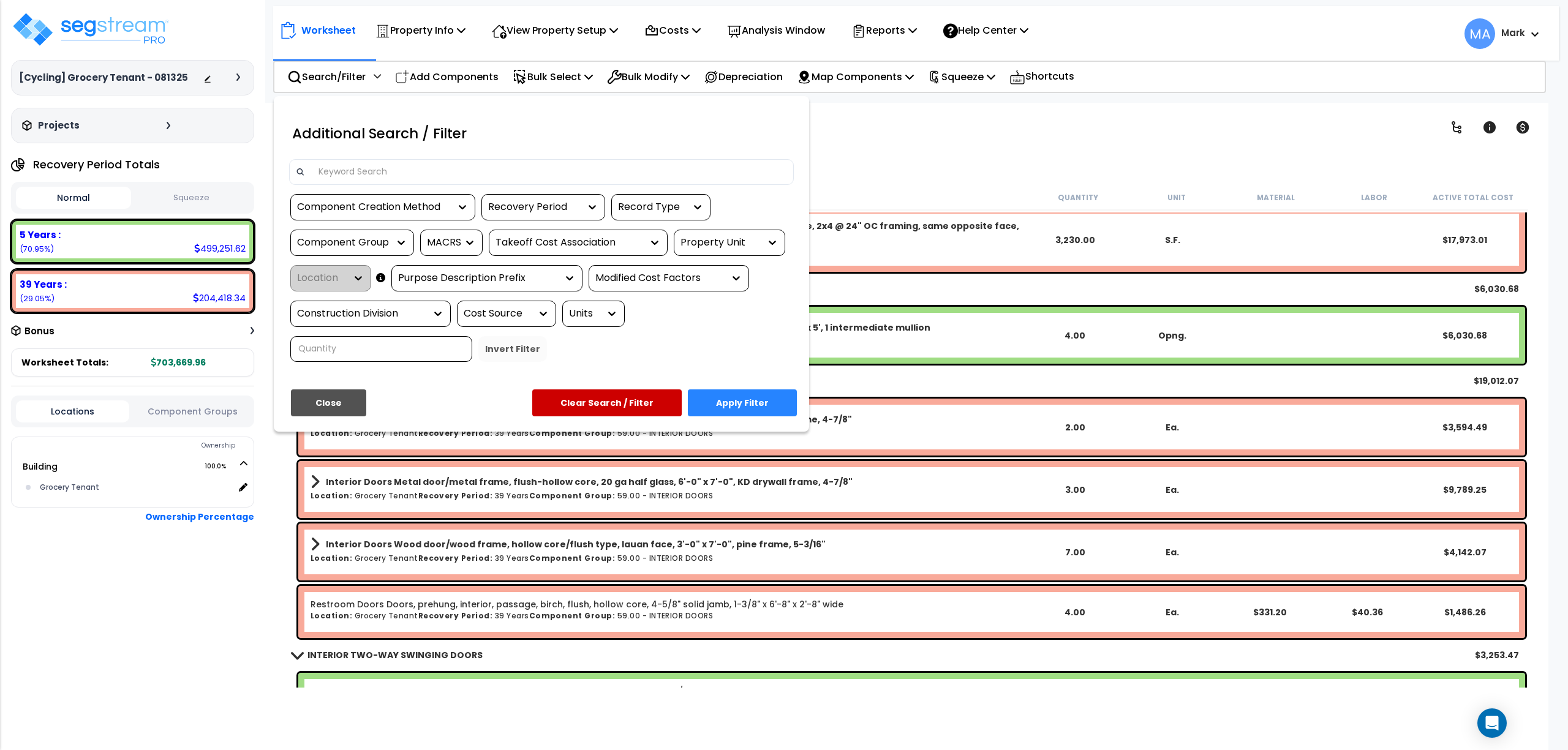
click at [344, 175] on input at bounding box center [550, 172] width 476 height 18
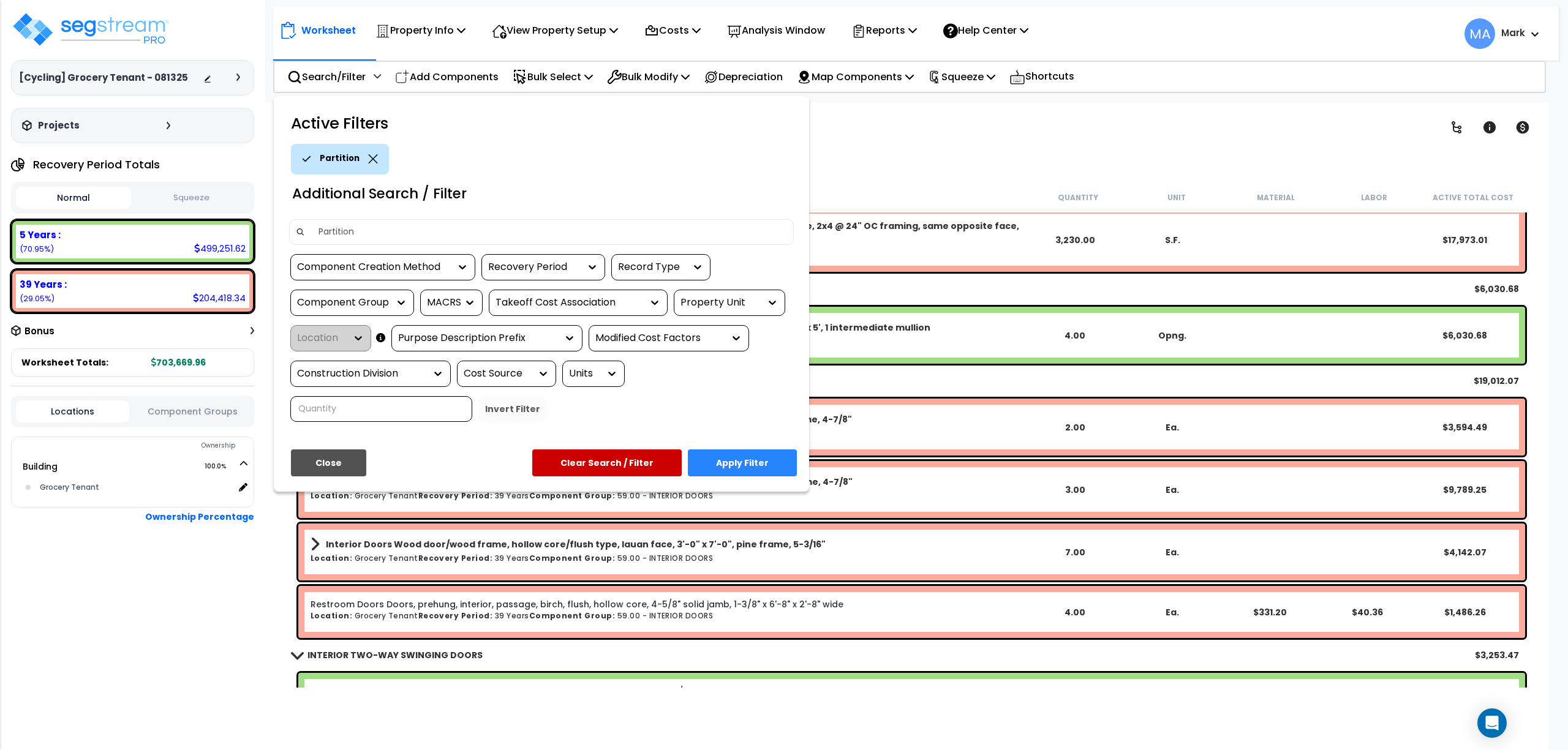
type input "Partition"
click at [776, 464] on button "Apply Filter" at bounding box center [742, 463] width 109 height 27
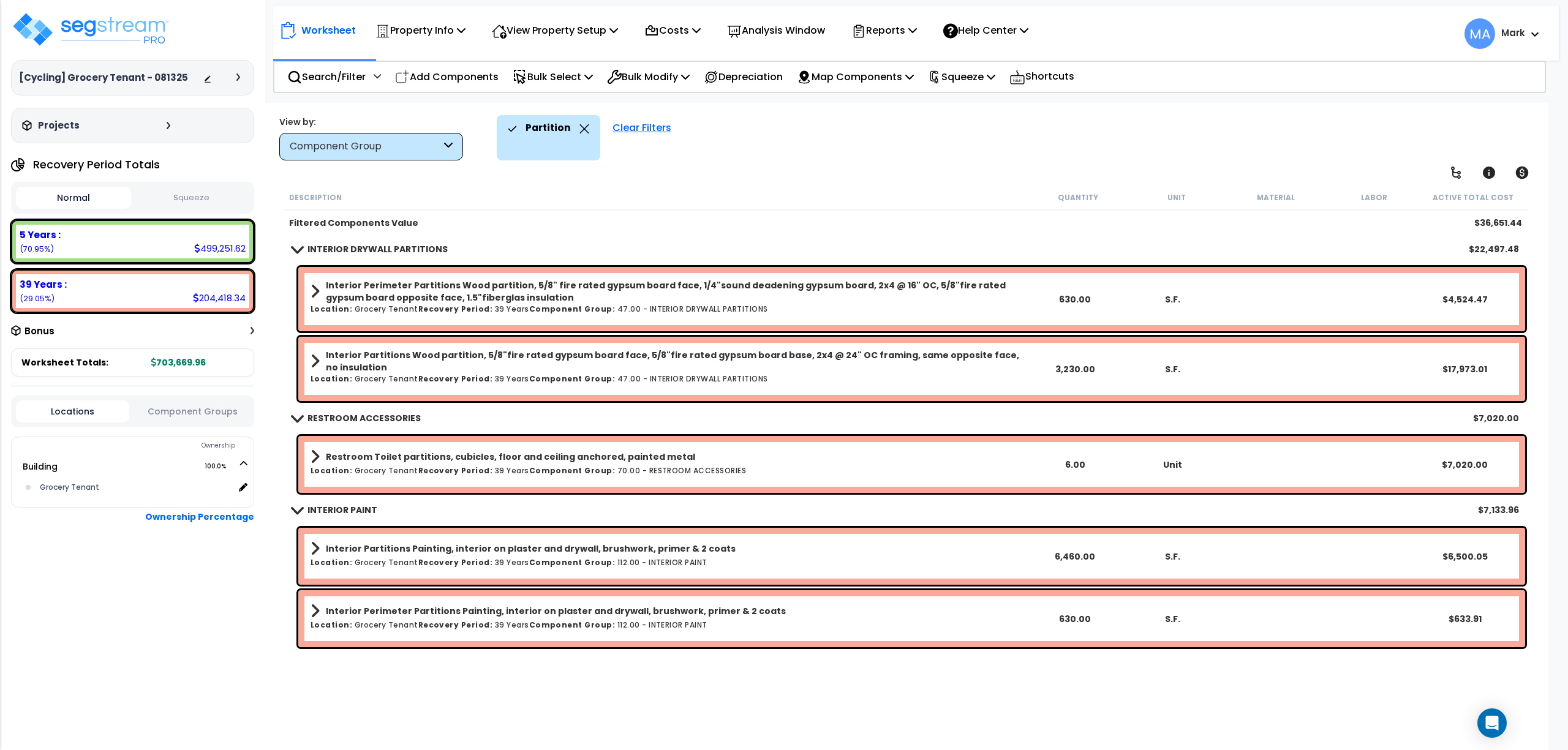
scroll to position [0, 0]
click at [581, 125] on icon at bounding box center [584, 129] width 10 height 10
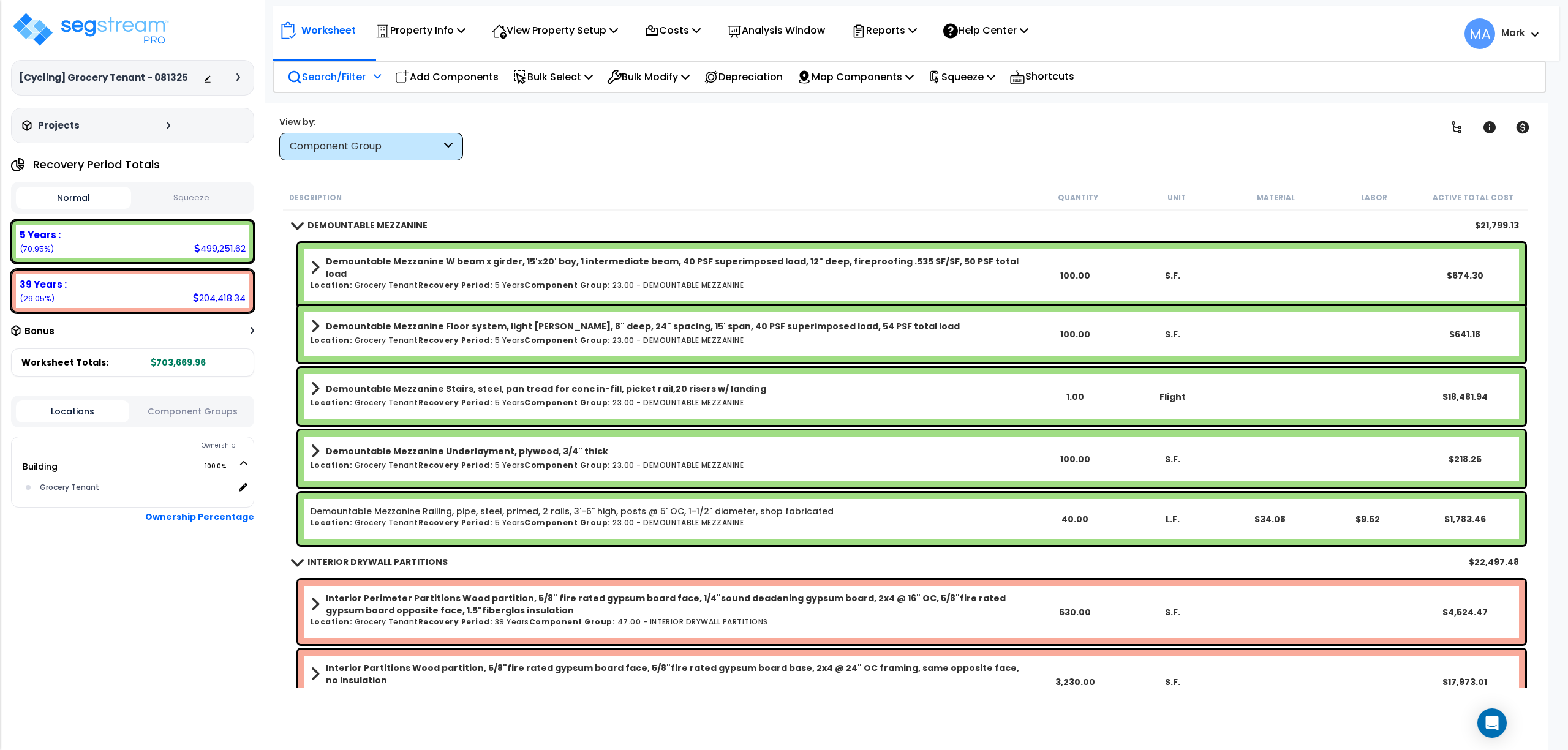
click at [375, 67] on div "Search/Filter Additional Search / Filter" at bounding box center [334, 77] width 93 height 29
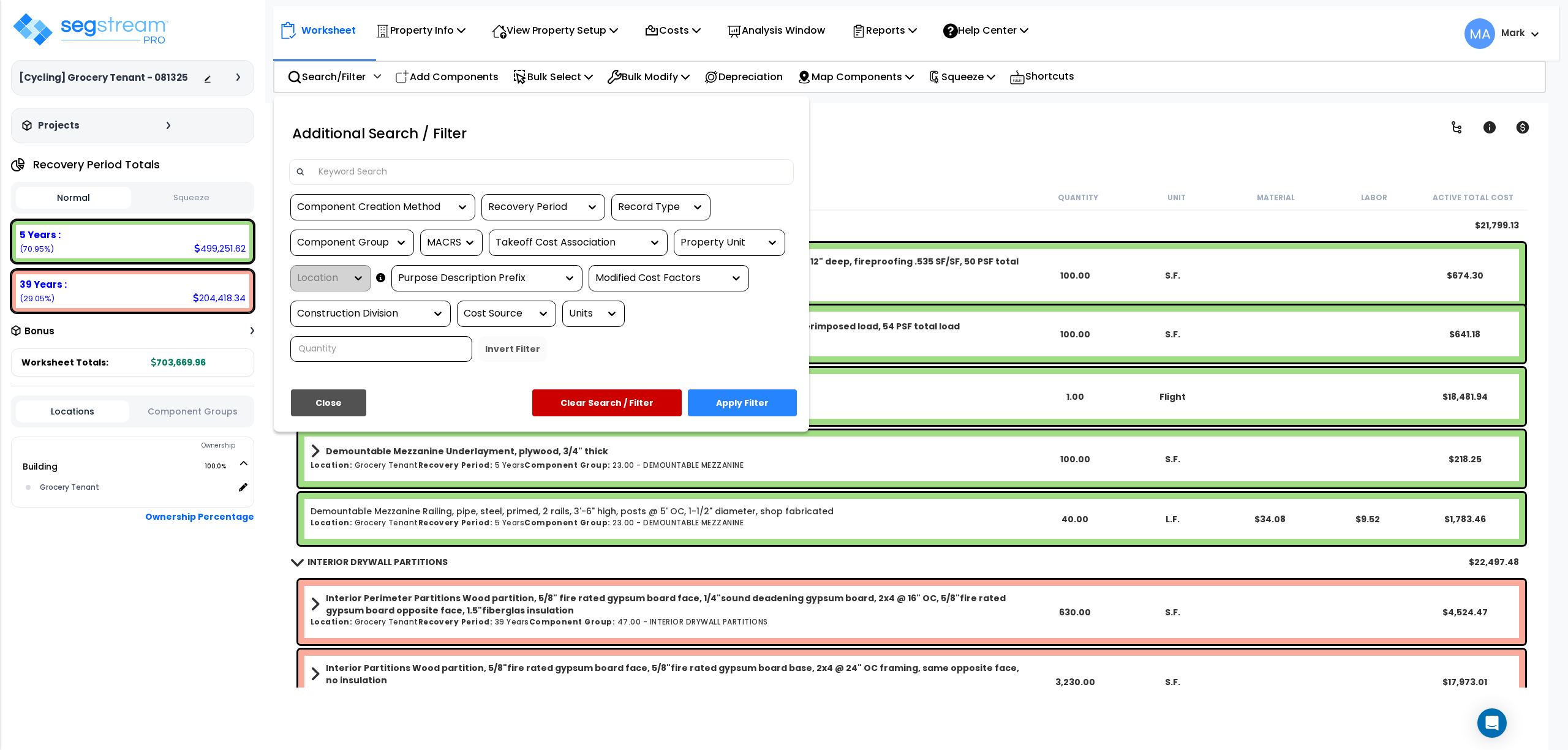
click at [391, 159] on div at bounding box center [542, 172] width 505 height 26
click at [407, 175] on input at bounding box center [550, 172] width 476 height 18
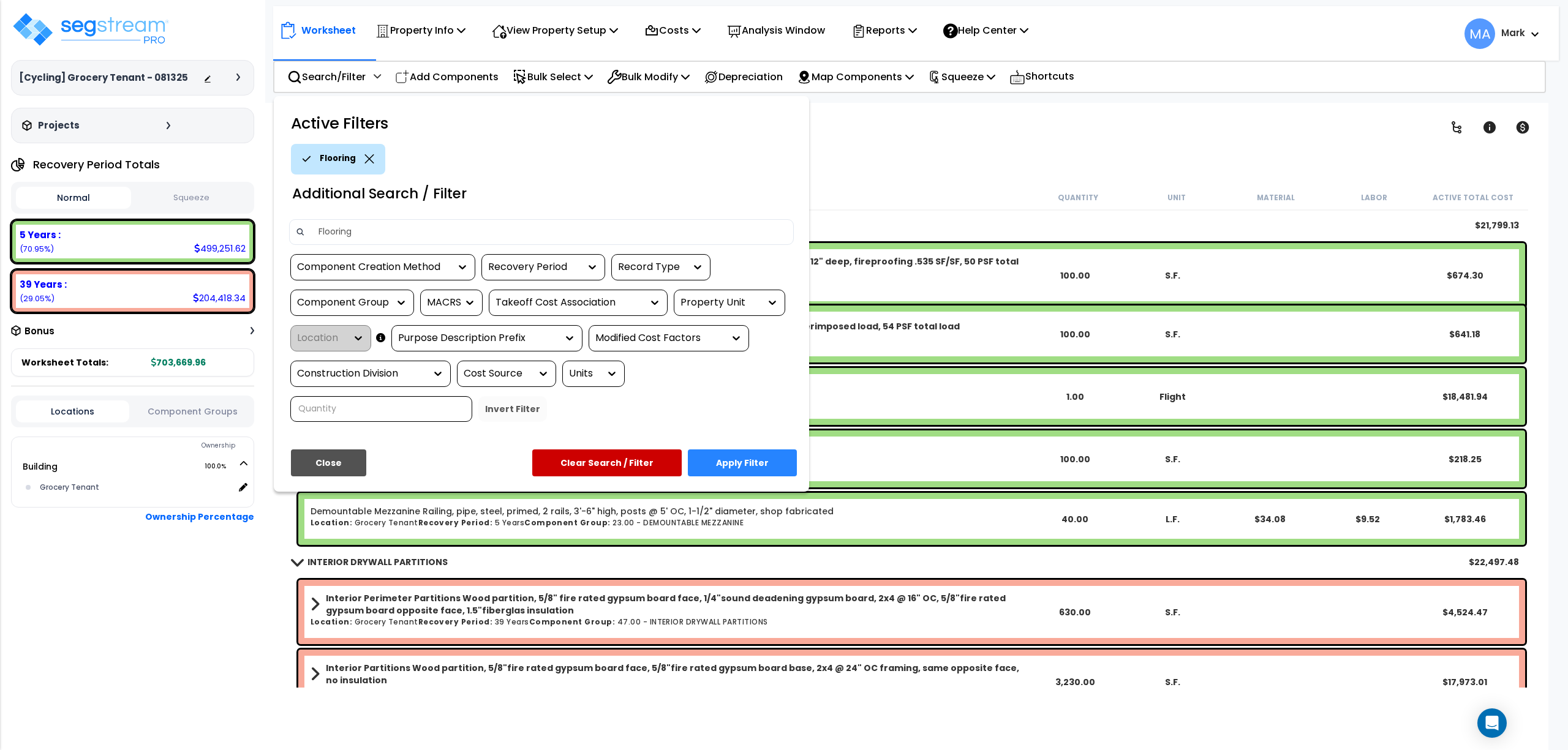
type input "Flooring"
click at [726, 459] on button "Apply Filter" at bounding box center [742, 463] width 109 height 27
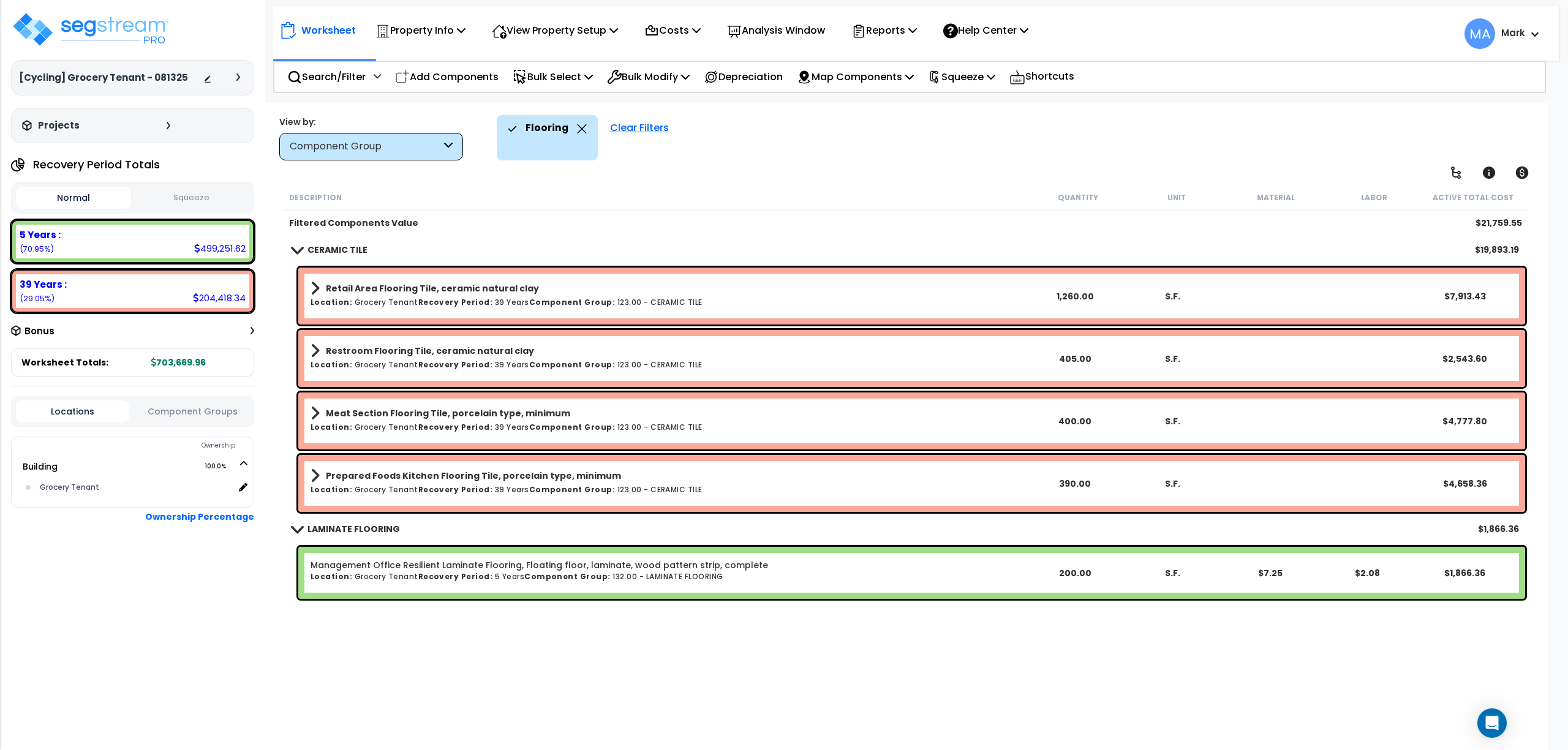
click at [608, 479] on link "Prepared Foods Kitchen Flooring Tile, porcelain type, minimum" at bounding box center [669, 475] width 716 height 17
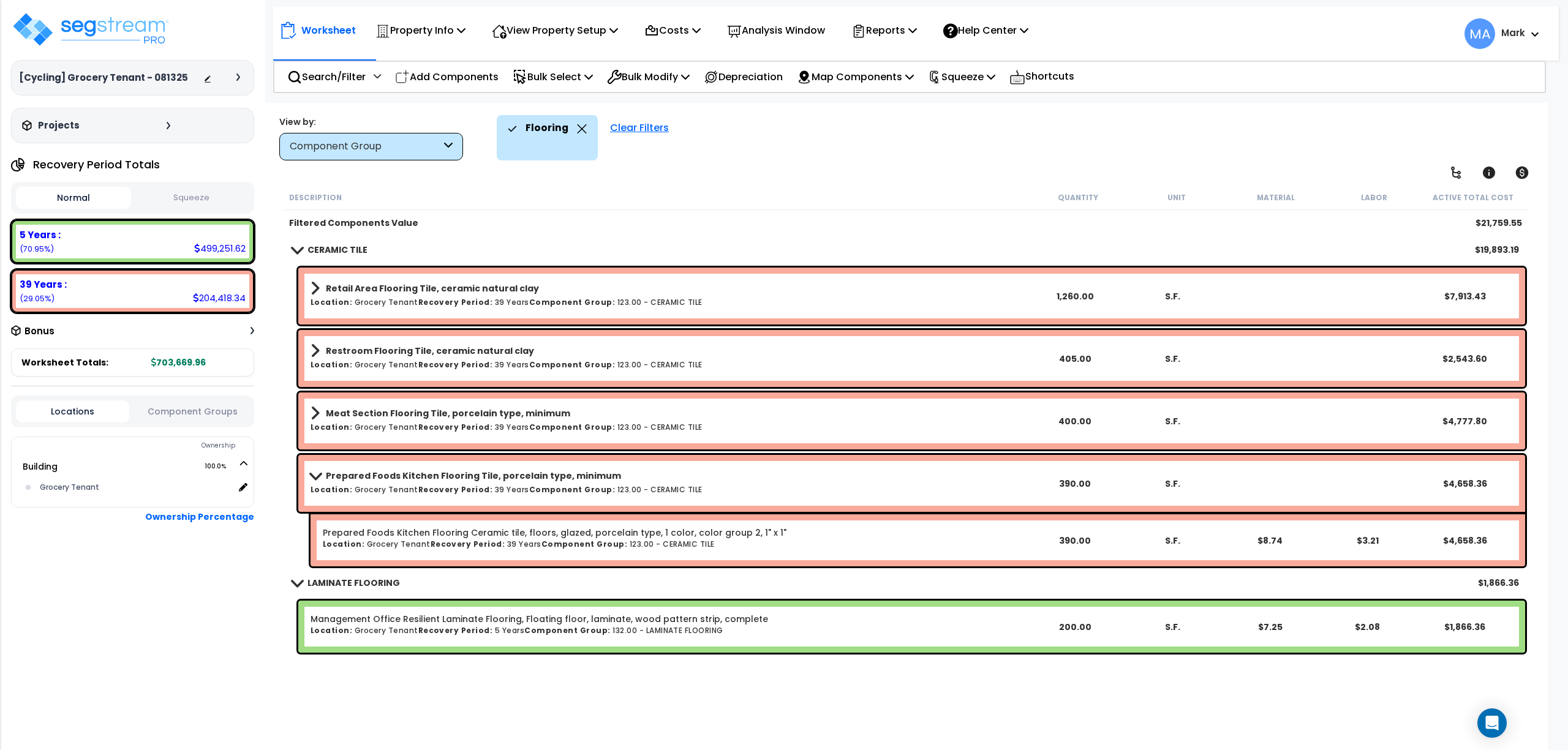
click at [608, 479] on link "Prepared Foods Kitchen Flooring Tile, porcelain type, minimum" at bounding box center [669, 475] width 716 height 17
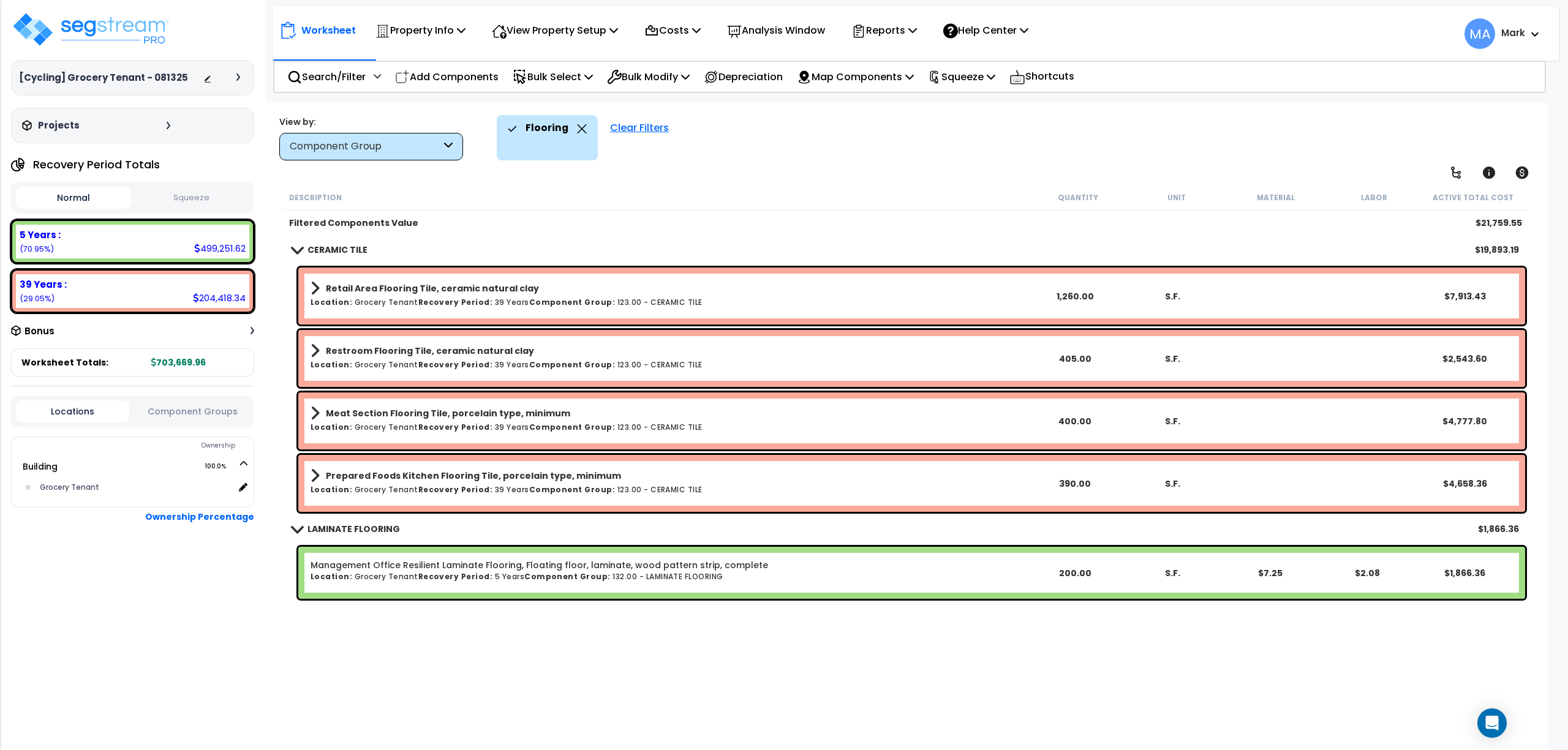
click at [577, 129] on icon at bounding box center [582, 129] width 10 height 10
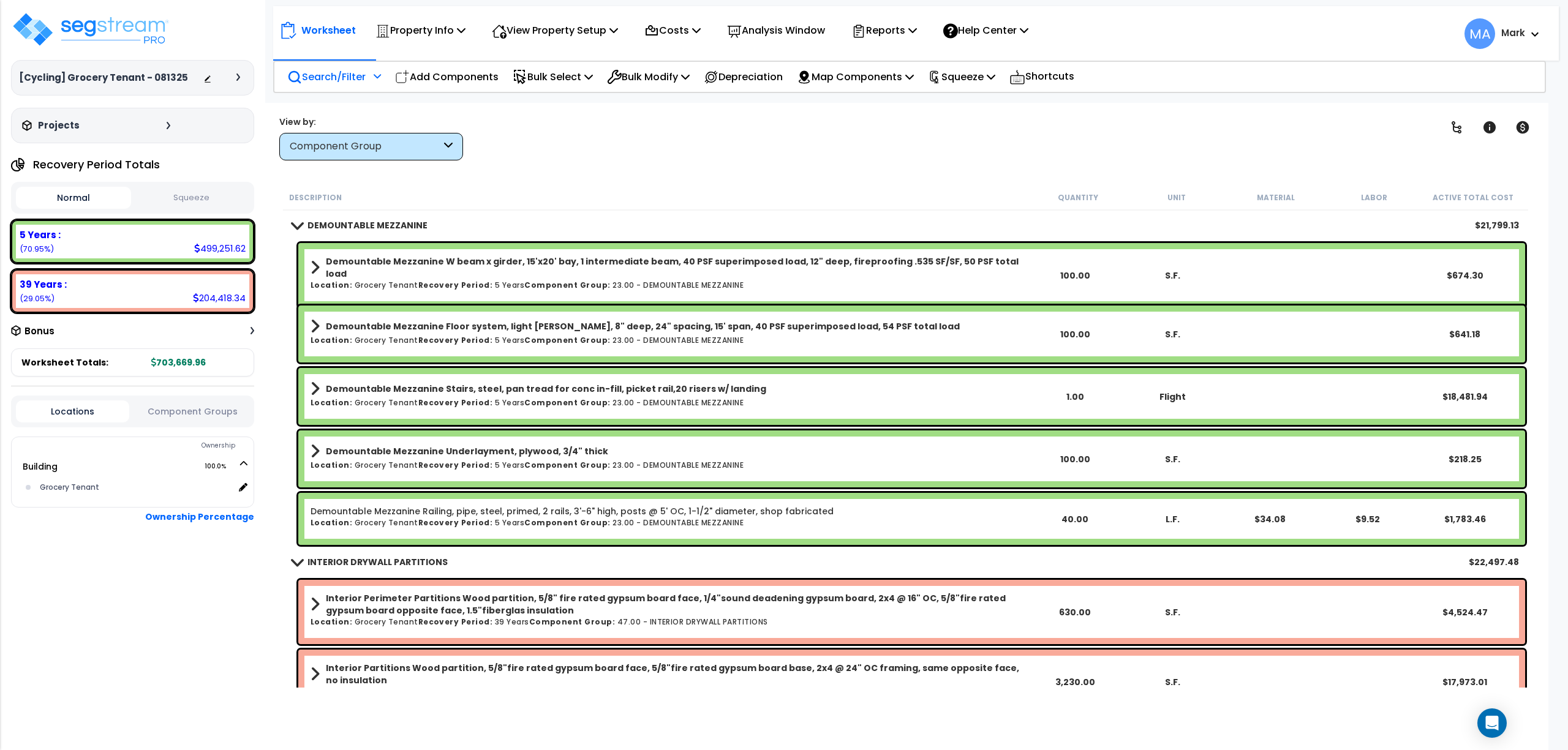
click at [351, 67] on div "Search/Filter Additional Search / Filter" at bounding box center [334, 77] width 93 height 29
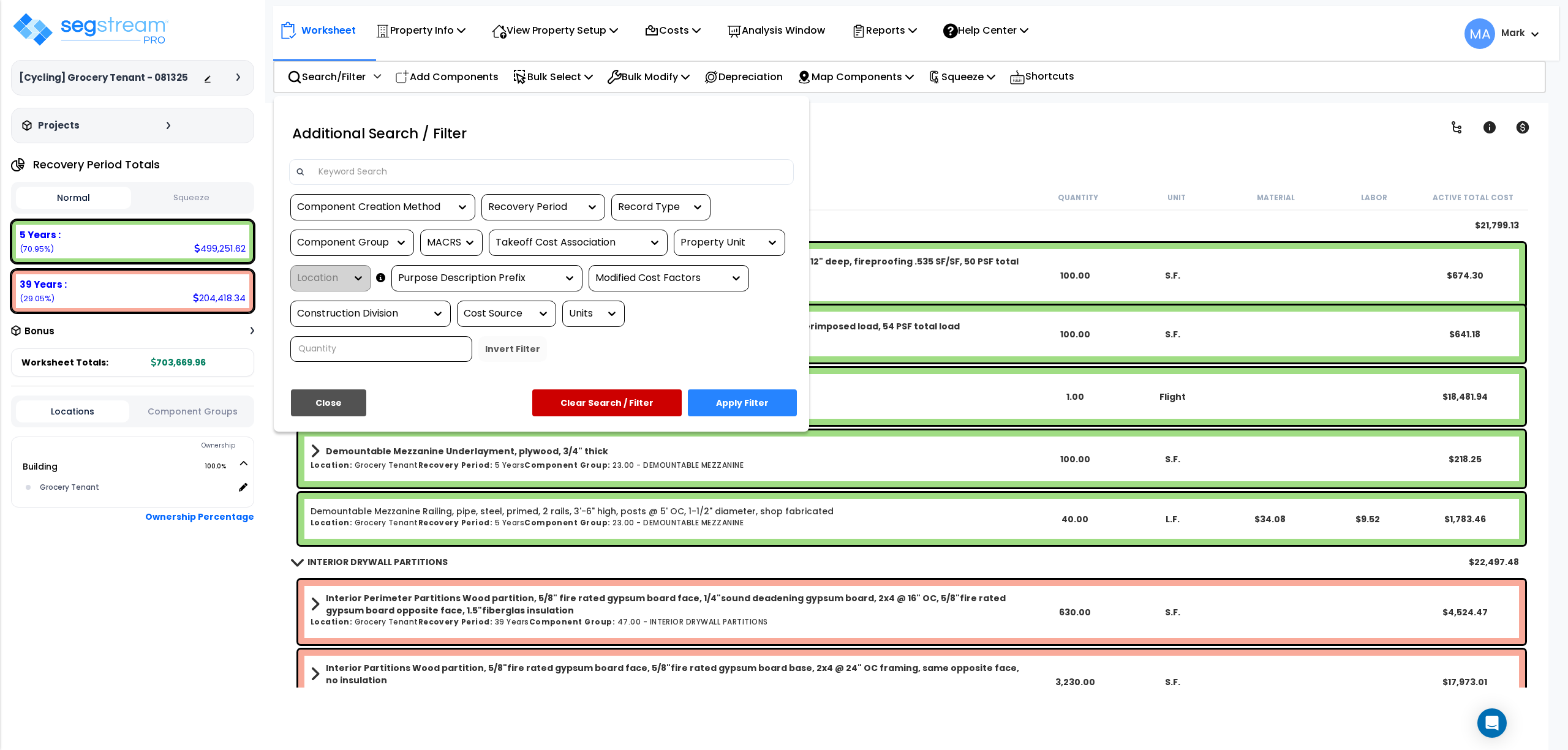
click at [367, 163] on input at bounding box center [550, 172] width 476 height 18
click at [369, 160] on div at bounding box center [542, 172] width 505 height 26
click at [342, 177] on input at bounding box center [550, 172] width 476 height 18
click at [351, 163] on input at bounding box center [550, 172] width 476 height 18
click at [400, 160] on div at bounding box center [542, 172] width 505 height 26
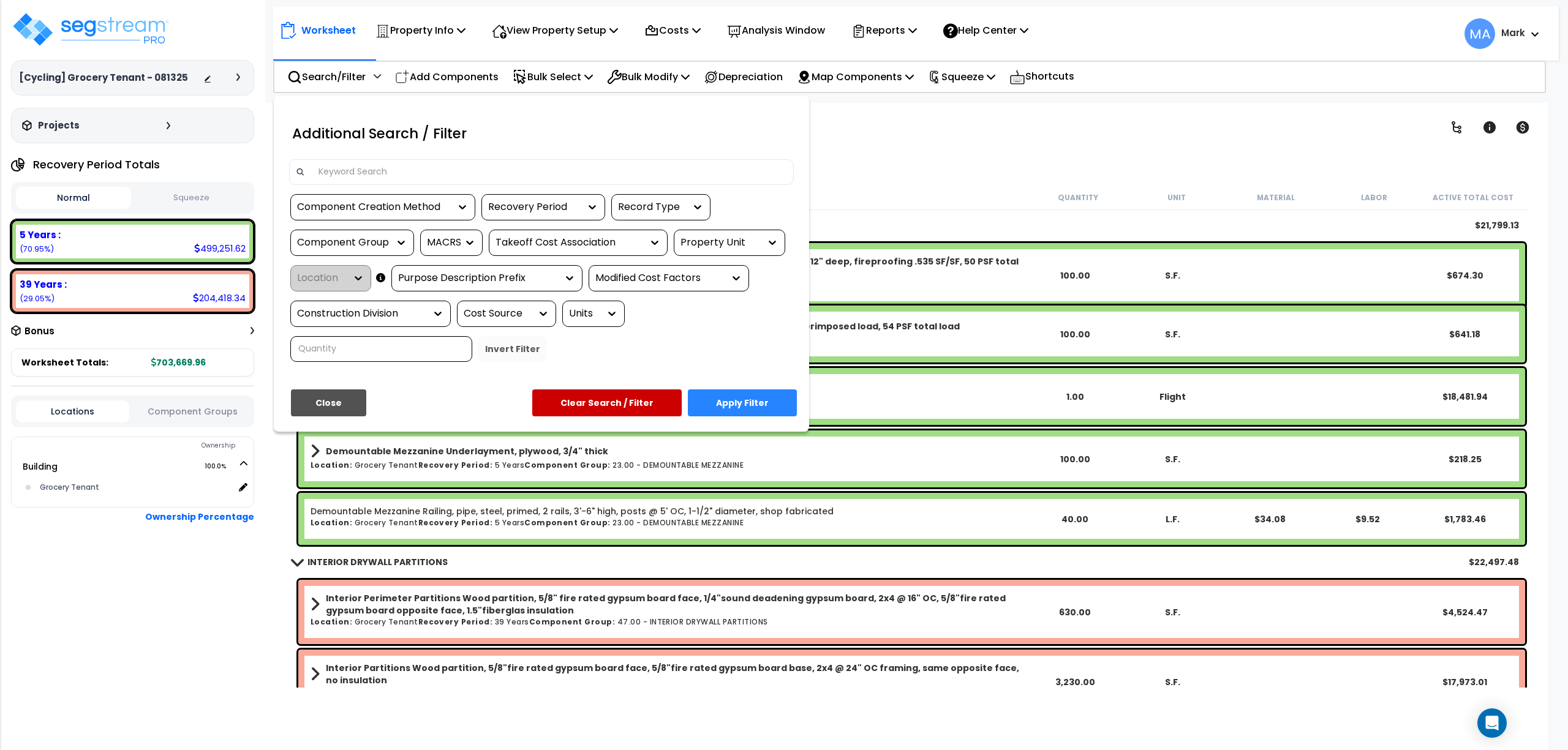
click at [341, 170] on input at bounding box center [550, 172] width 476 height 18
click at [363, 165] on input at bounding box center [550, 172] width 476 height 18
click at [377, 170] on input at bounding box center [550, 172] width 476 height 18
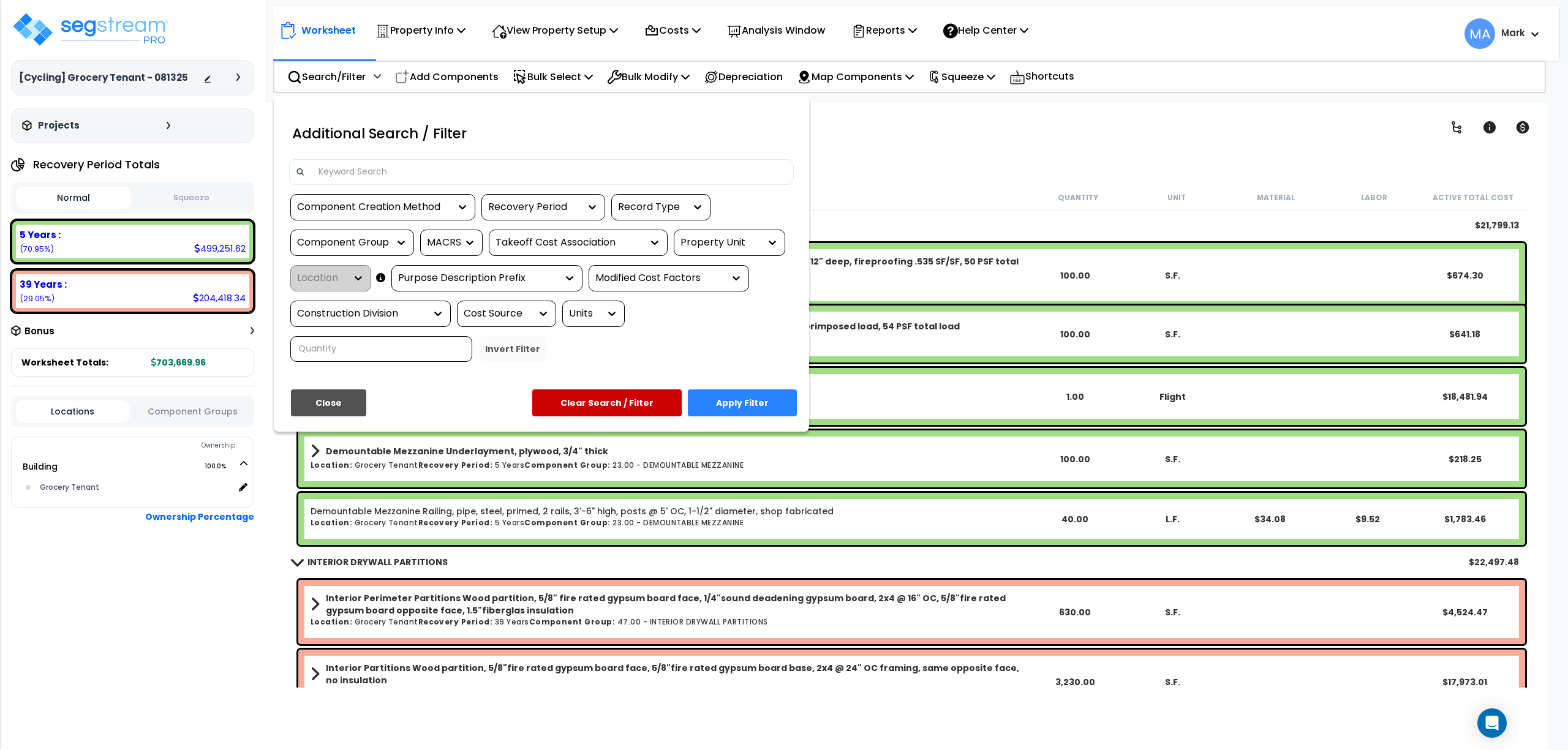
click at [180, 576] on div at bounding box center [133, 554] width 243 height 62
click at [335, 169] on input at bounding box center [550, 172] width 476 height 18
click at [417, 168] on input at bounding box center [550, 172] width 476 height 18
click at [383, 168] on input at bounding box center [550, 172] width 476 height 18
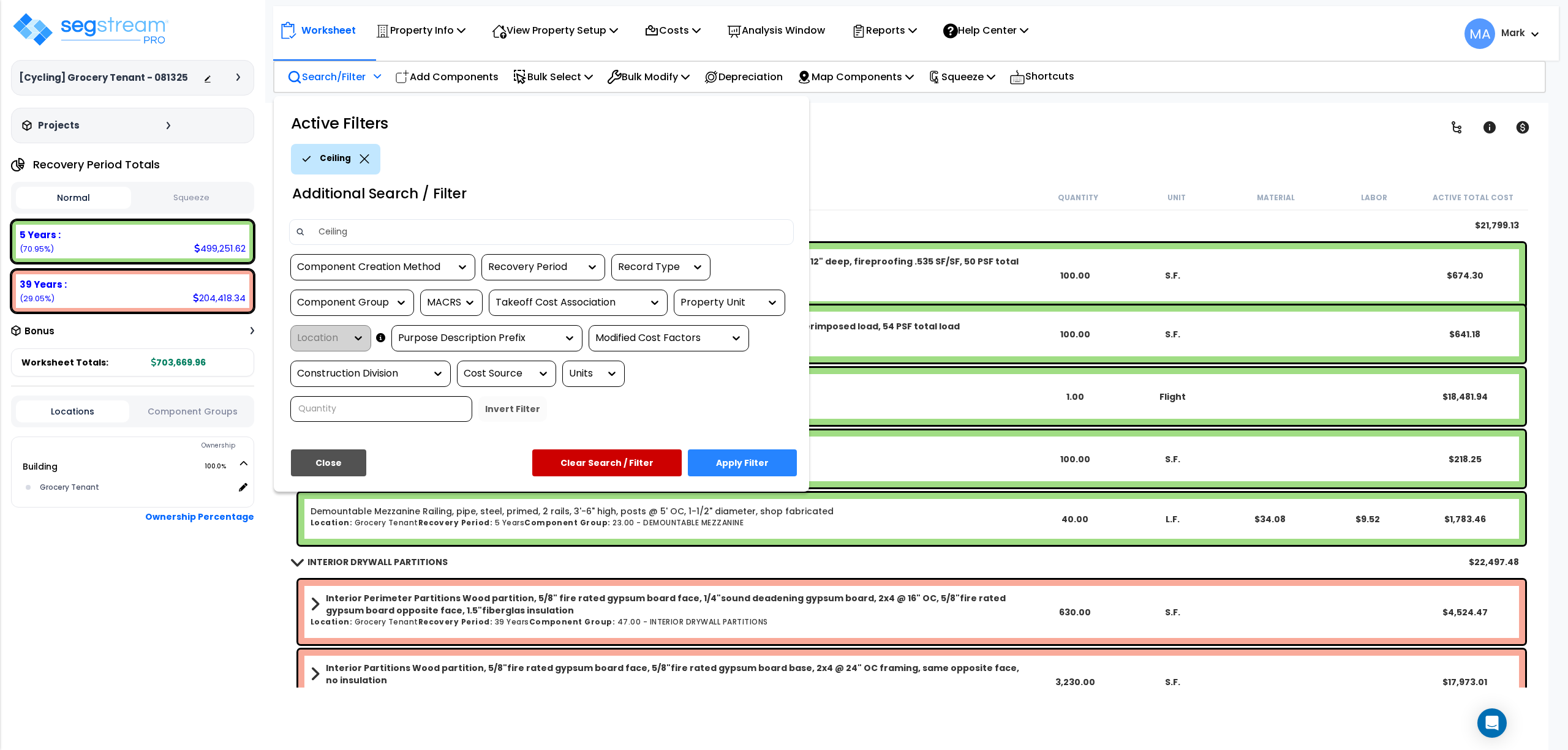
type input "Ceiling"
click at [714, 455] on button "Apply Filter" at bounding box center [742, 463] width 109 height 27
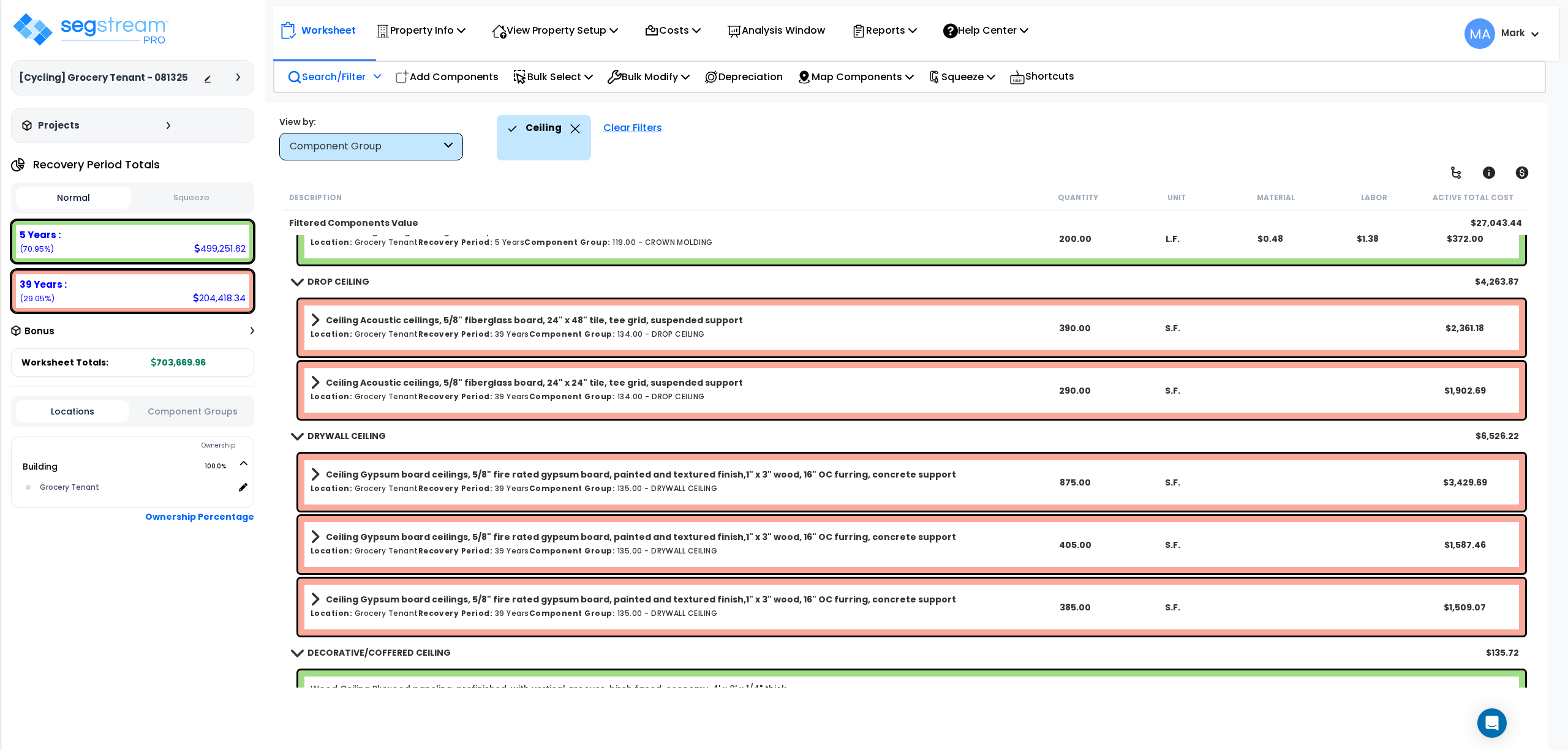
scroll to position [245, 0]
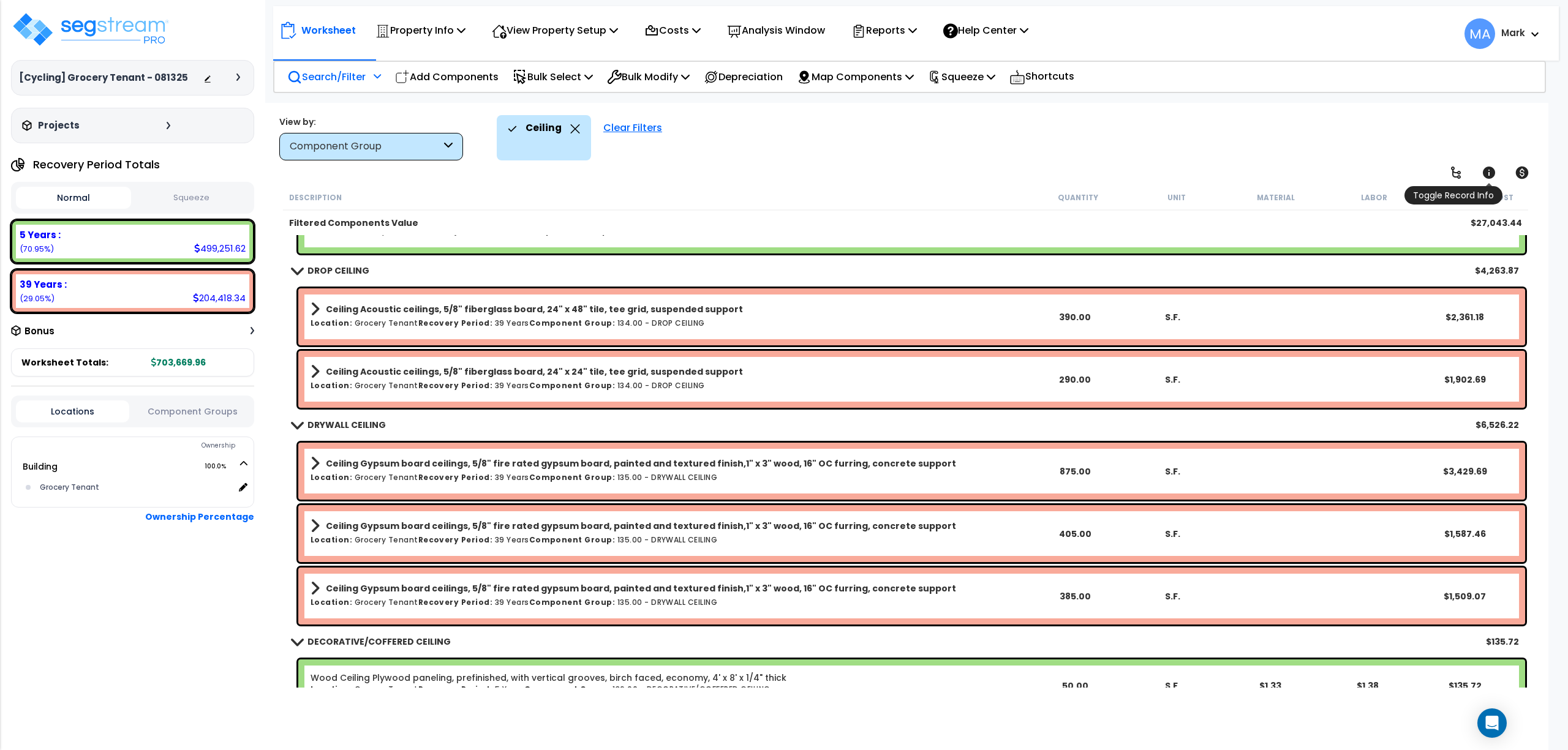
click at [1487, 169] on icon at bounding box center [1488, 173] width 12 height 12
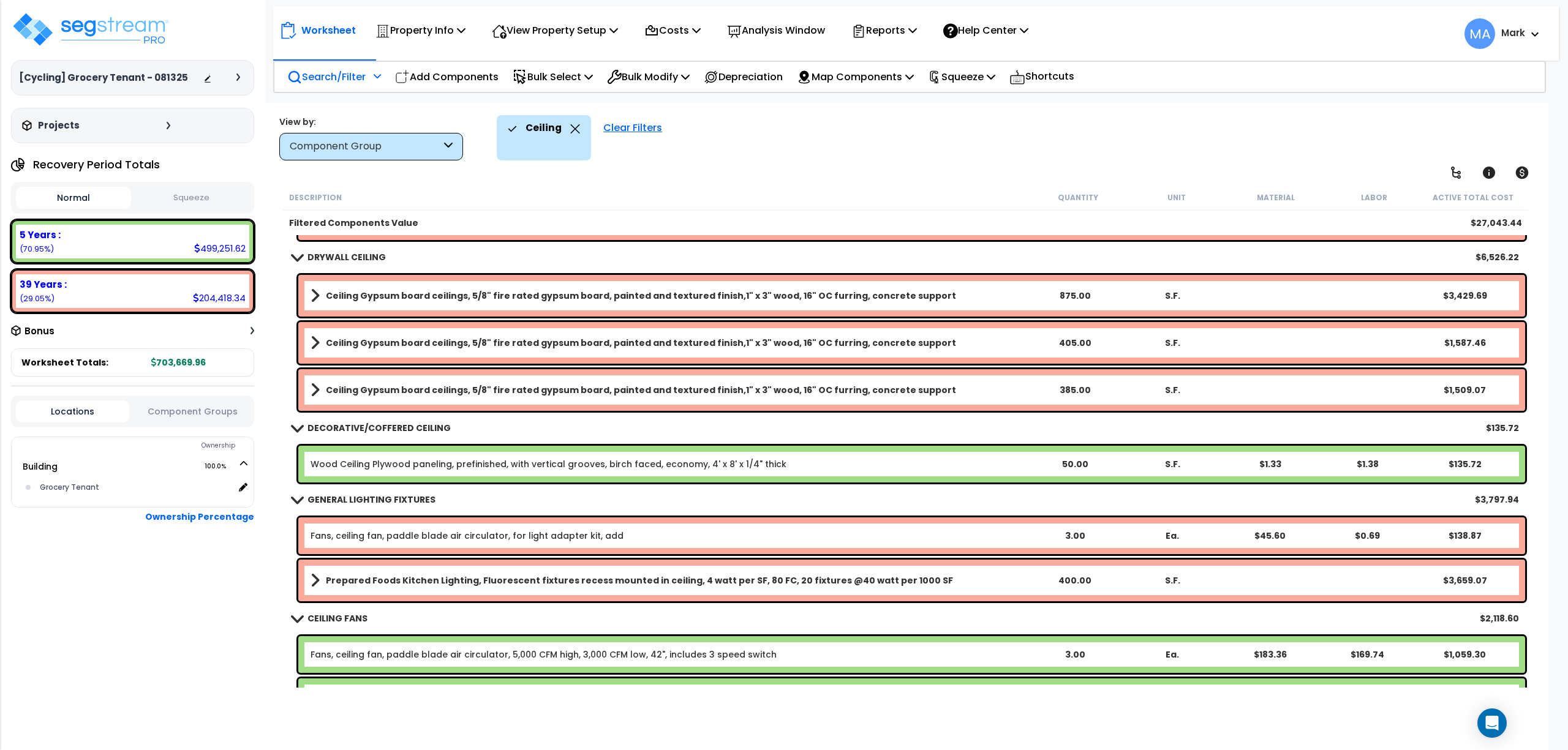
scroll to position [327, 0]
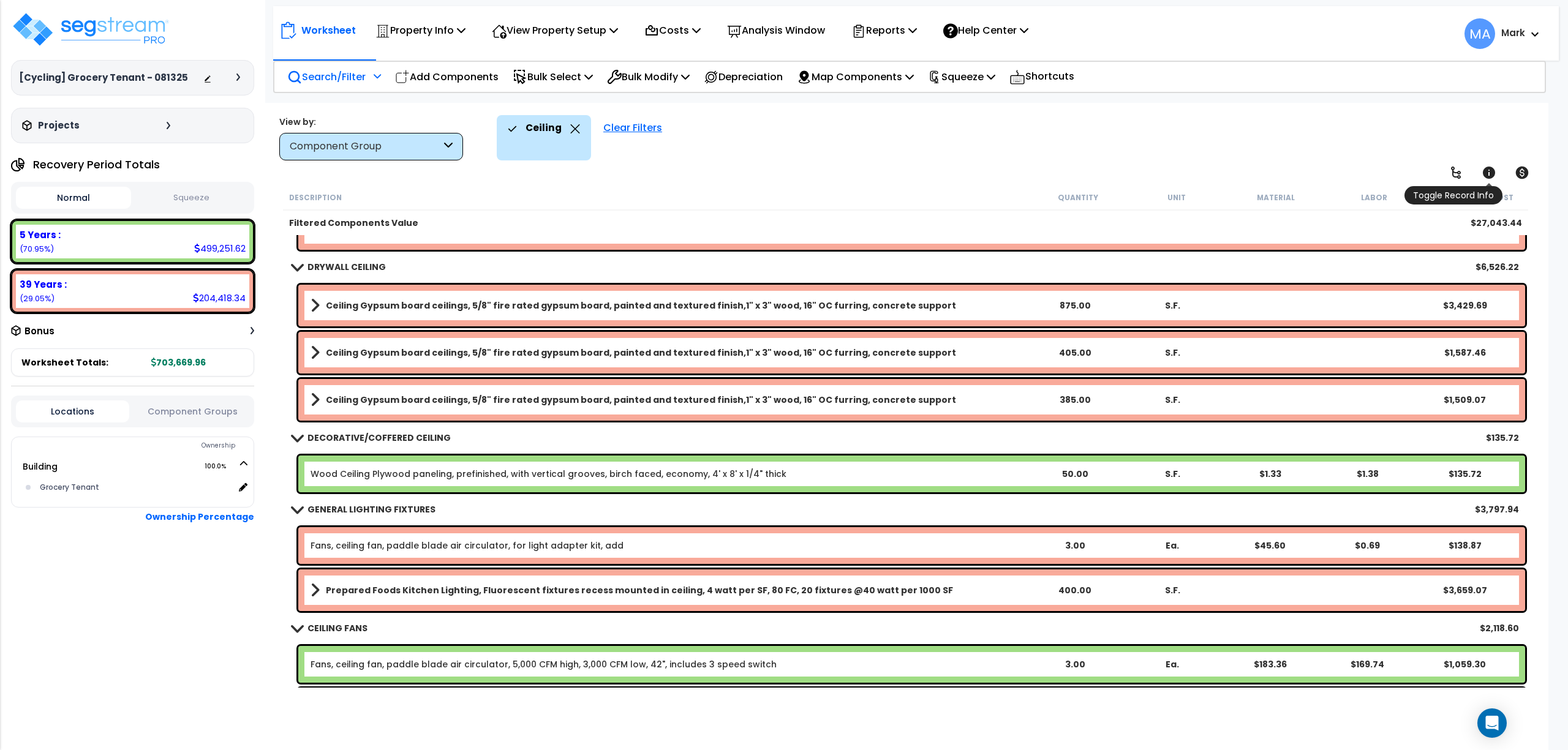
click at [1486, 175] on icon at bounding box center [1488, 173] width 12 height 12
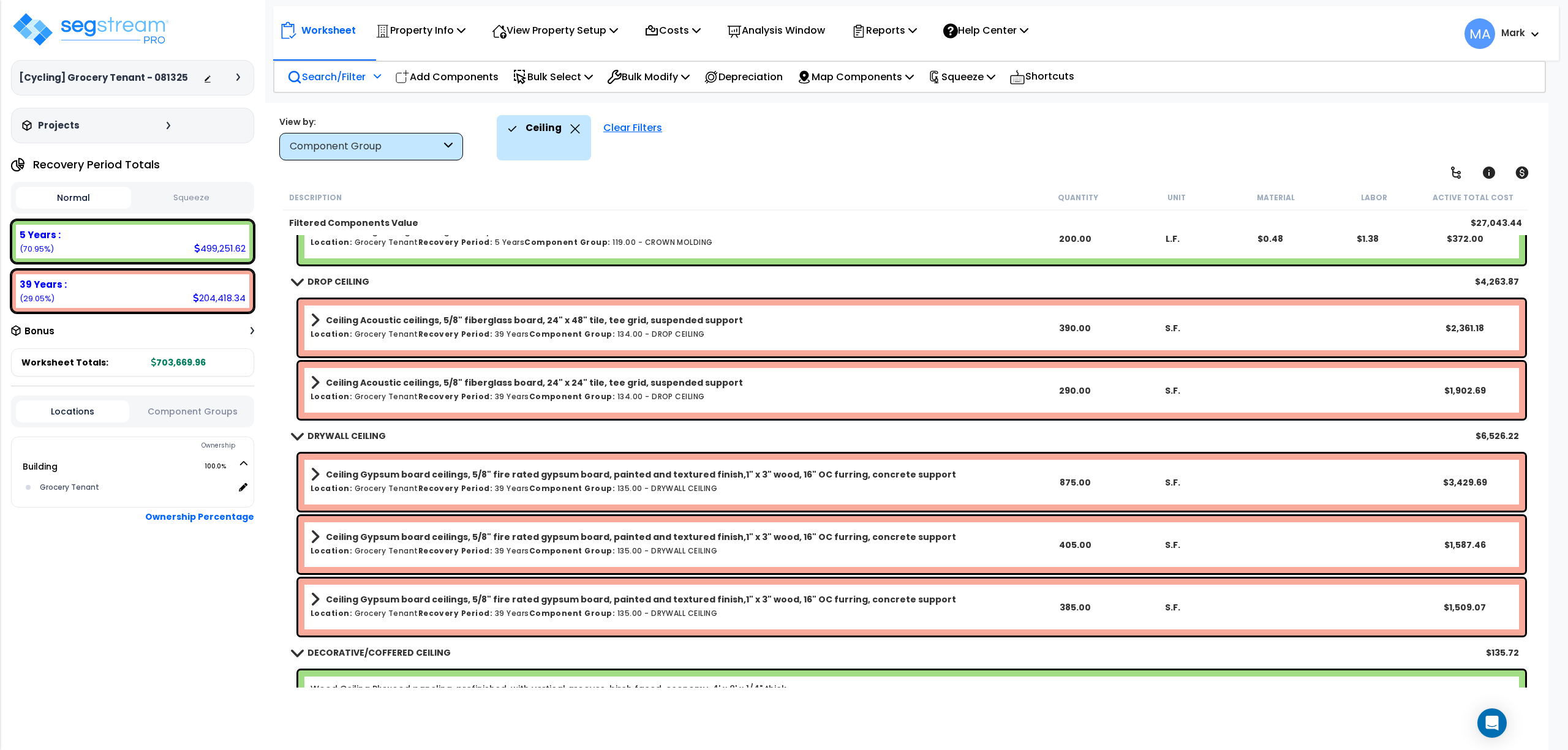
scroll to position [245, 0]
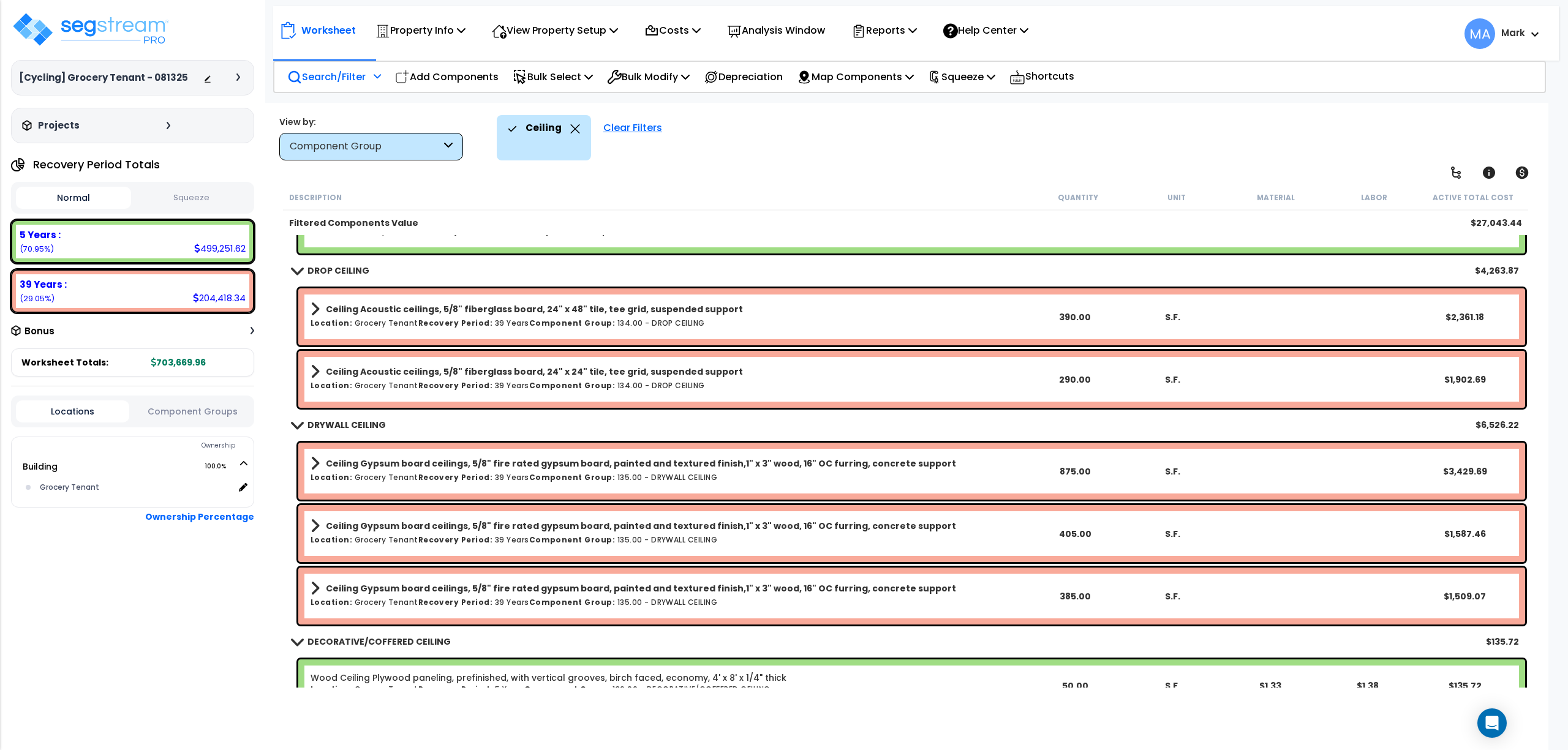
click at [875, 125] on div "Ceiling Clear Filters" at bounding box center [1001, 137] width 1009 height 46
click at [571, 129] on icon at bounding box center [575, 129] width 10 height 10
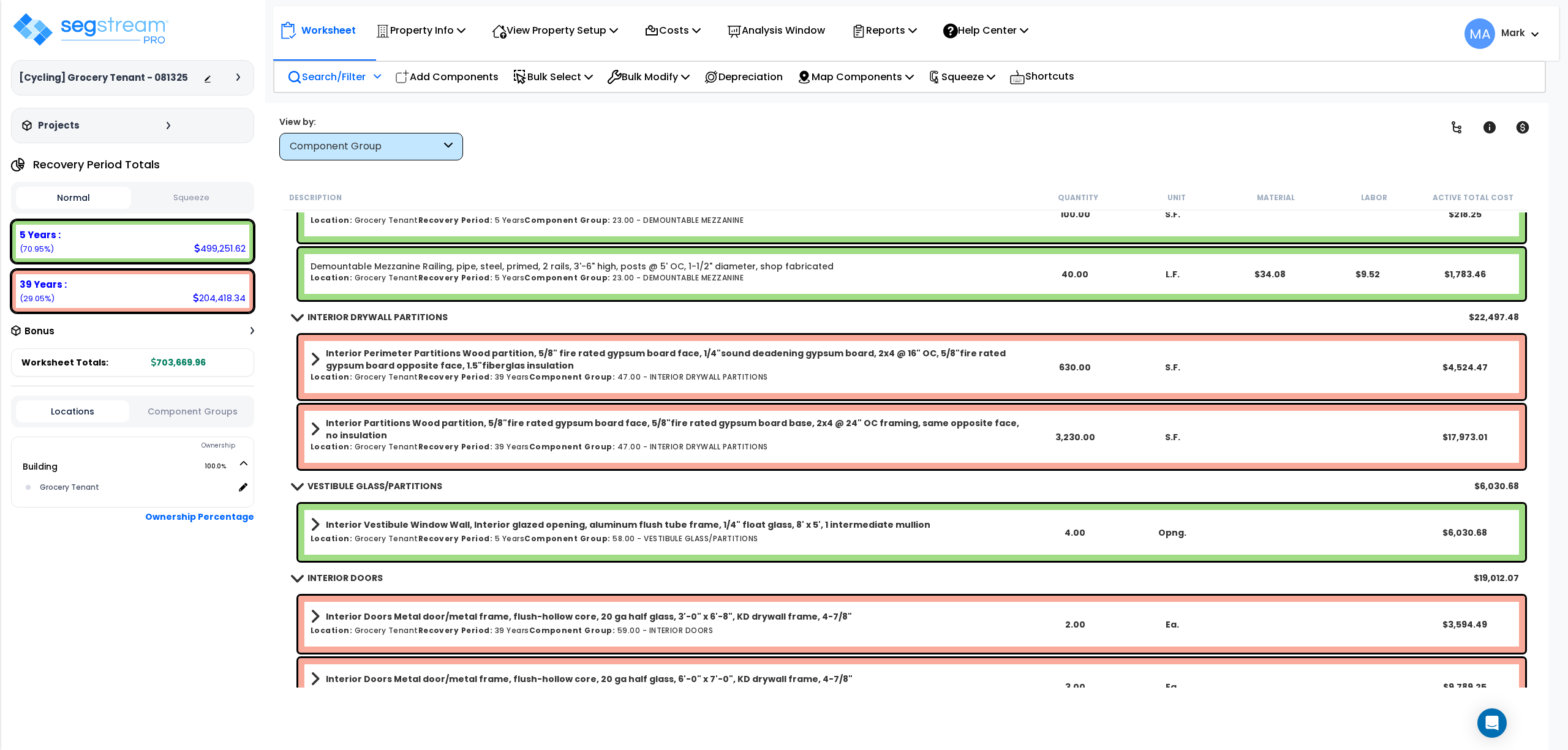
click at [332, 83] on p "Search/Filter" at bounding box center [327, 77] width 78 height 17
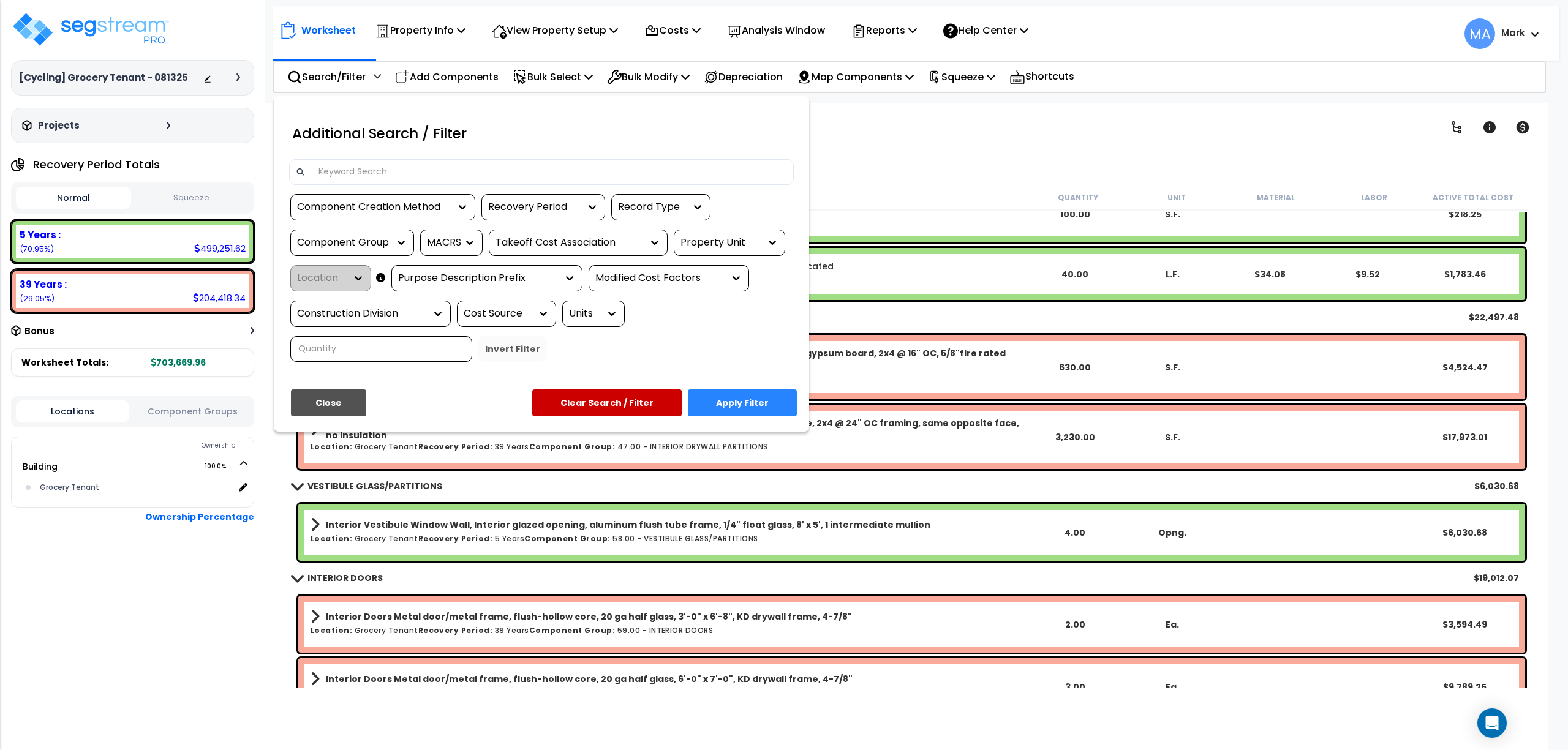
click at [363, 170] on input at bounding box center [550, 172] width 476 height 18
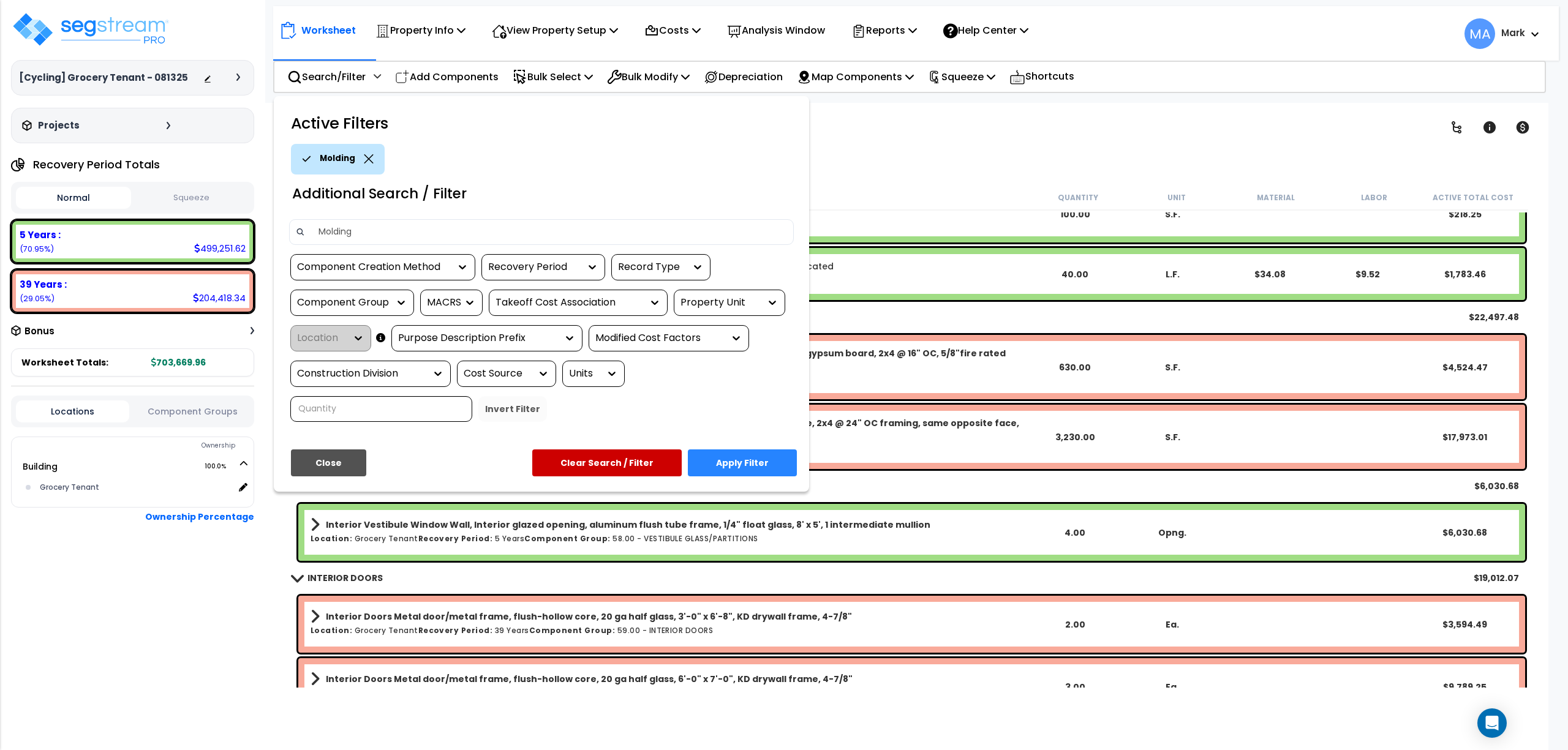
type input "Molding"
click at [765, 471] on button "Apply Filter" at bounding box center [742, 463] width 109 height 27
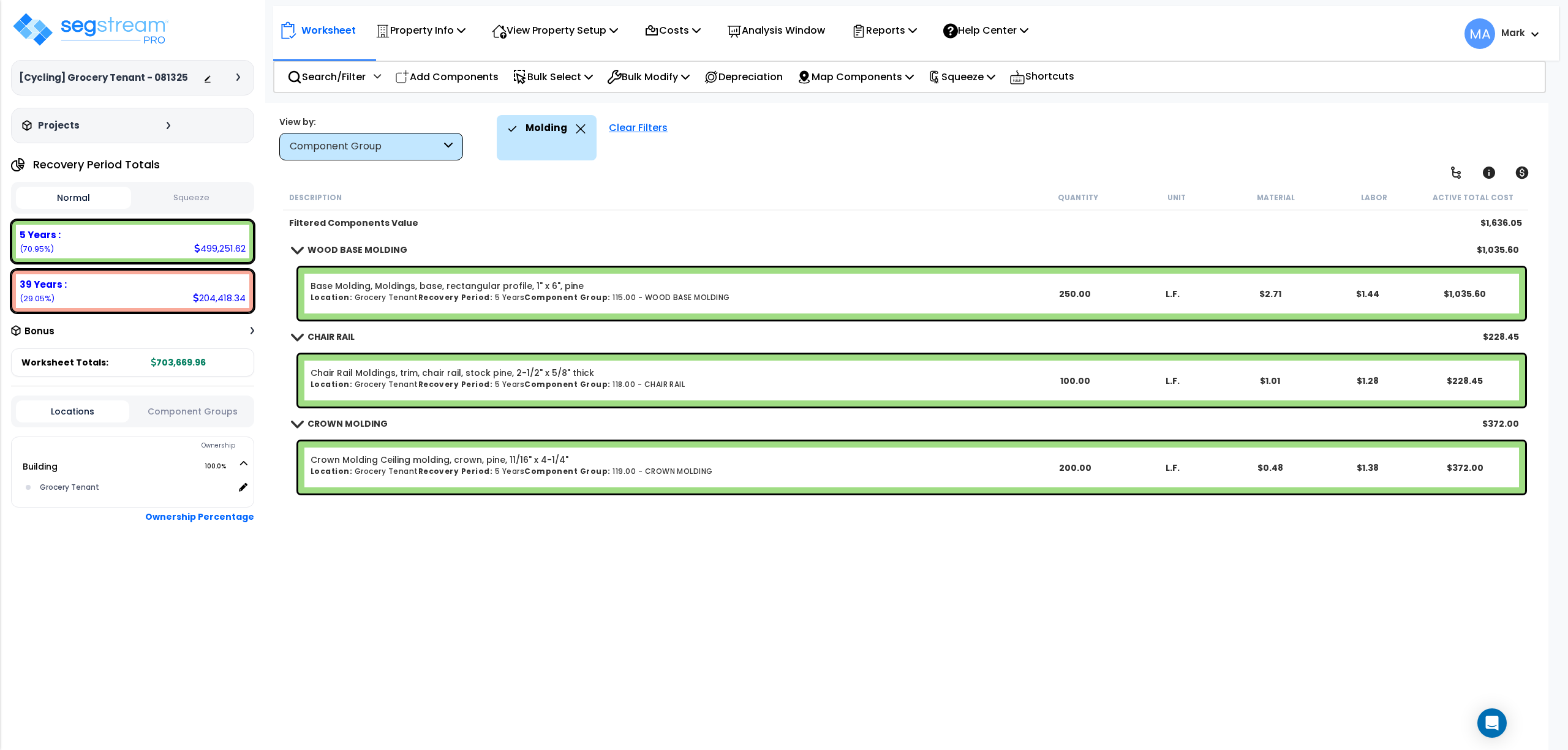
click at [578, 126] on icon at bounding box center [581, 129] width 10 height 10
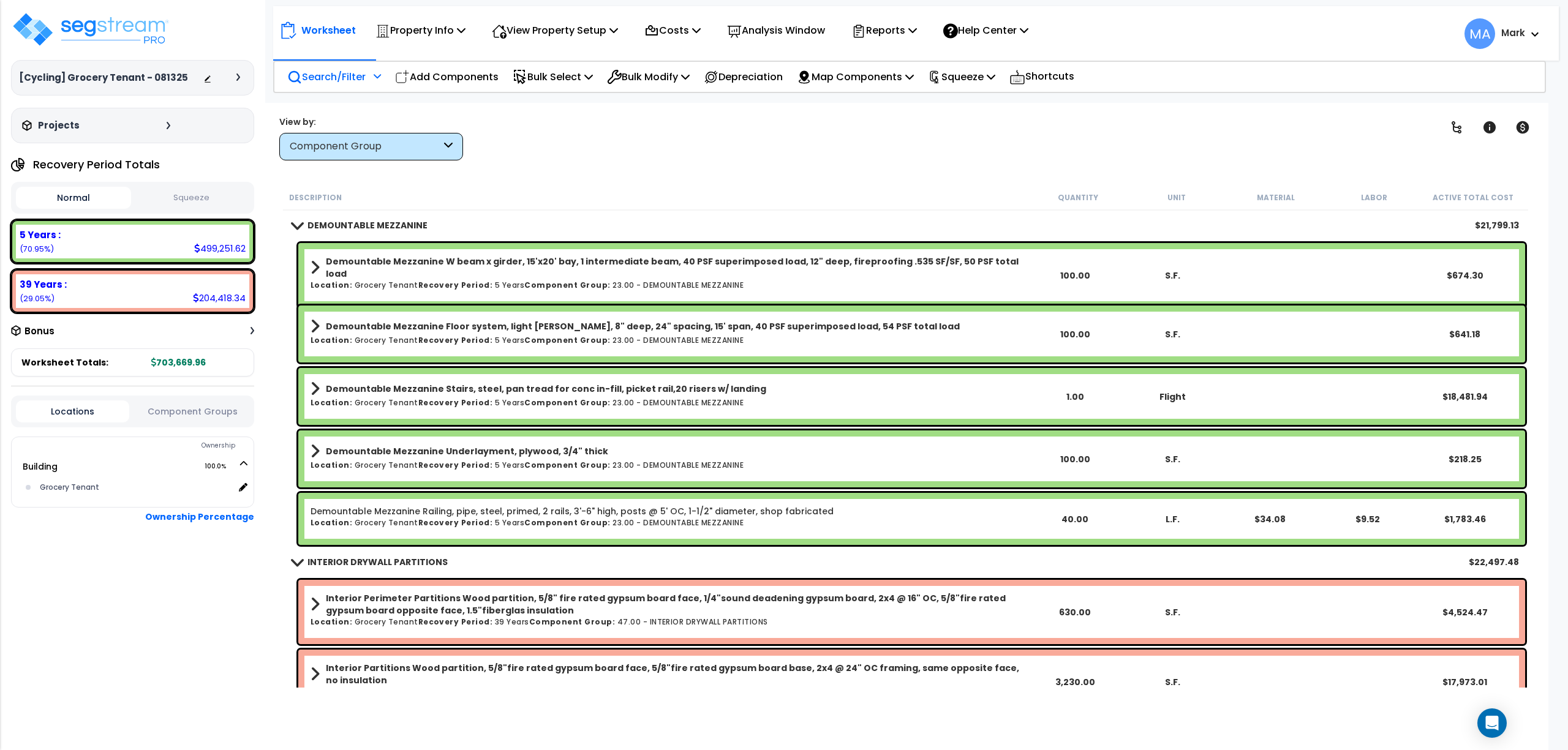
click at [356, 65] on div "Search/Filter Additional Search / Filter" at bounding box center [334, 77] width 93 height 29
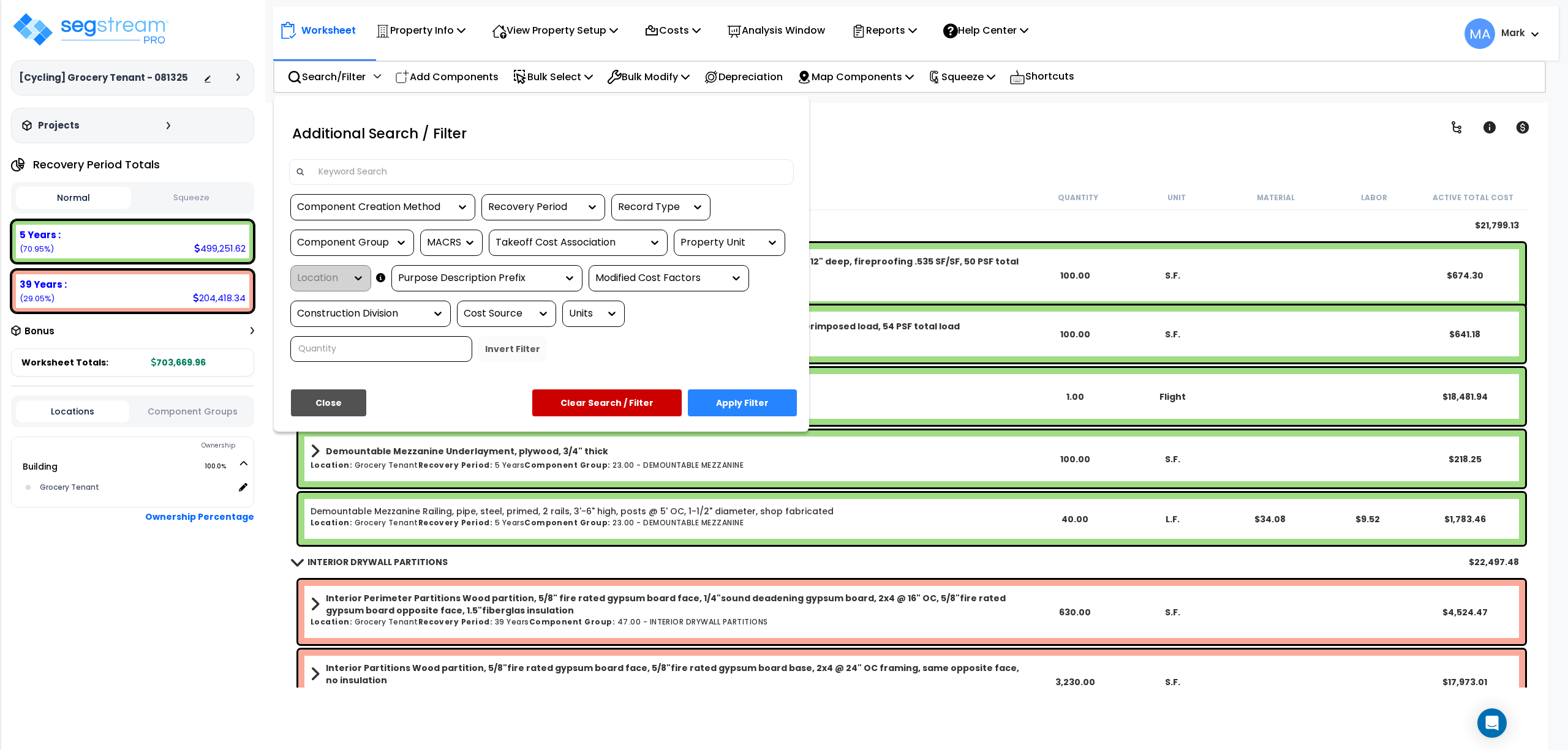
click at [395, 177] on input at bounding box center [550, 172] width 476 height 18
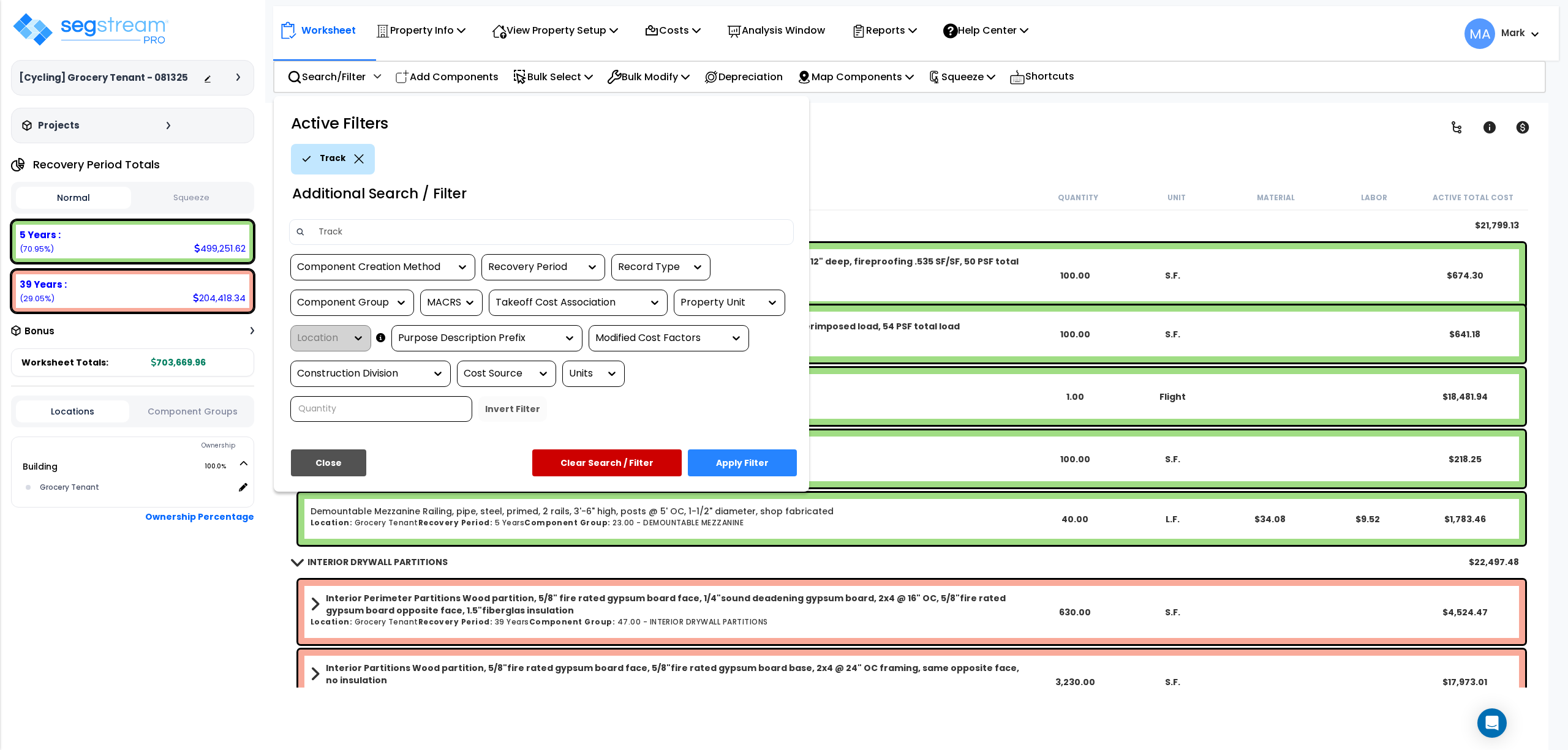
type input "Track"
click at [748, 466] on button "Apply Filter" at bounding box center [742, 463] width 109 height 27
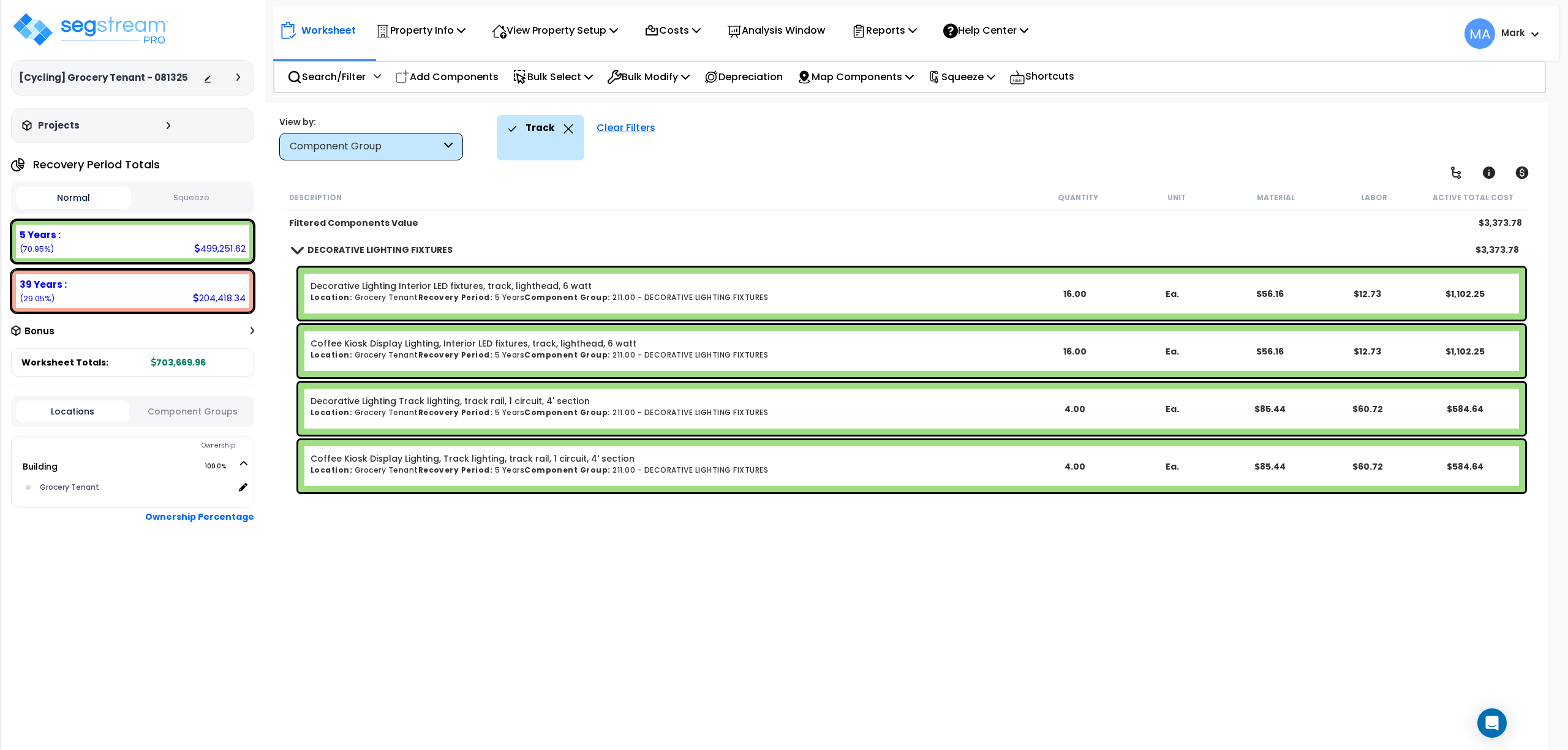
click at [569, 121] on div "Track" at bounding box center [541, 129] width 65 height 27
click at [559, 126] on div "Track" at bounding box center [541, 129] width 65 height 27
click at [566, 125] on icon at bounding box center [568, 129] width 10 height 10
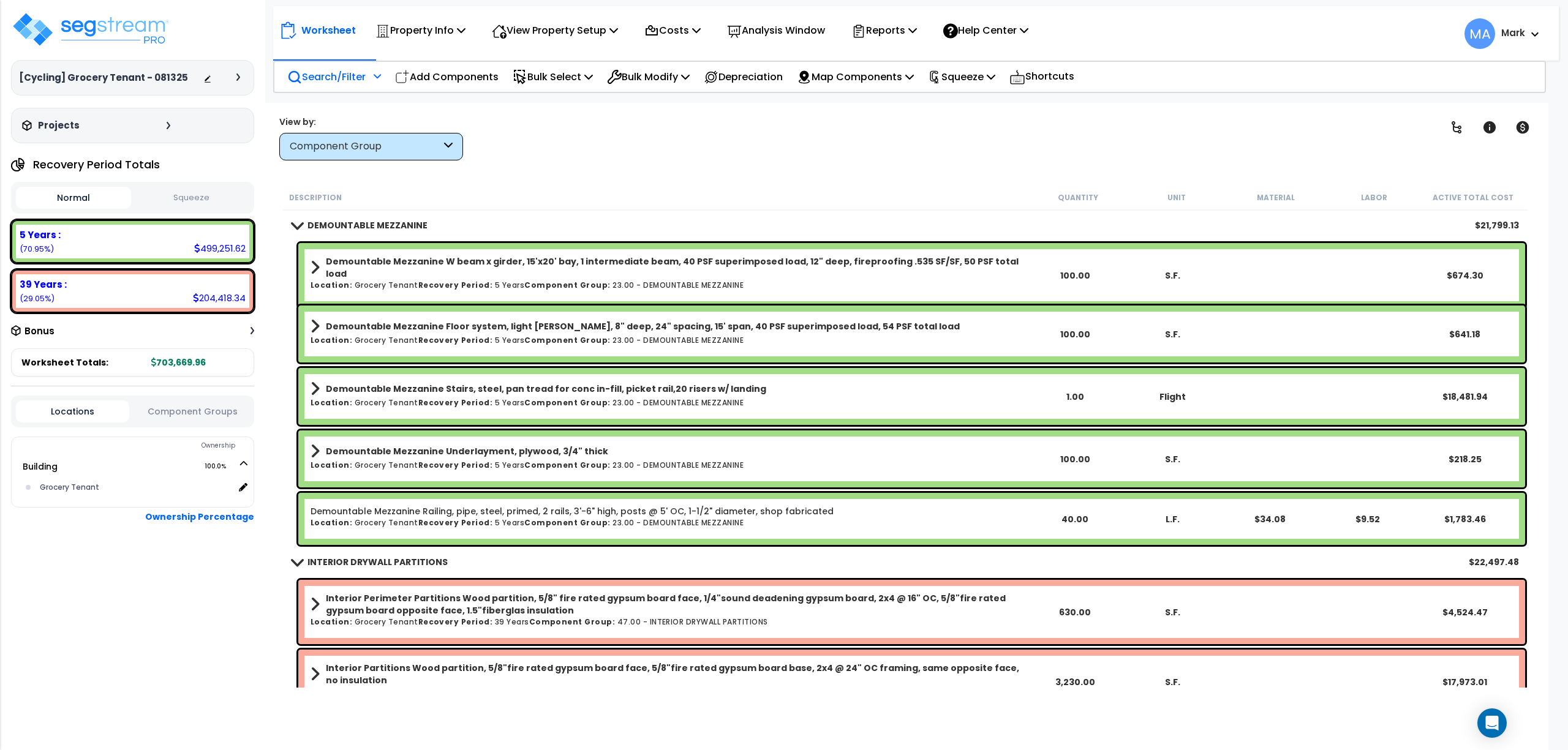
click at [347, 86] on div "Search/Filter Additional Search / Filter" at bounding box center [334, 77] width 93 height 29
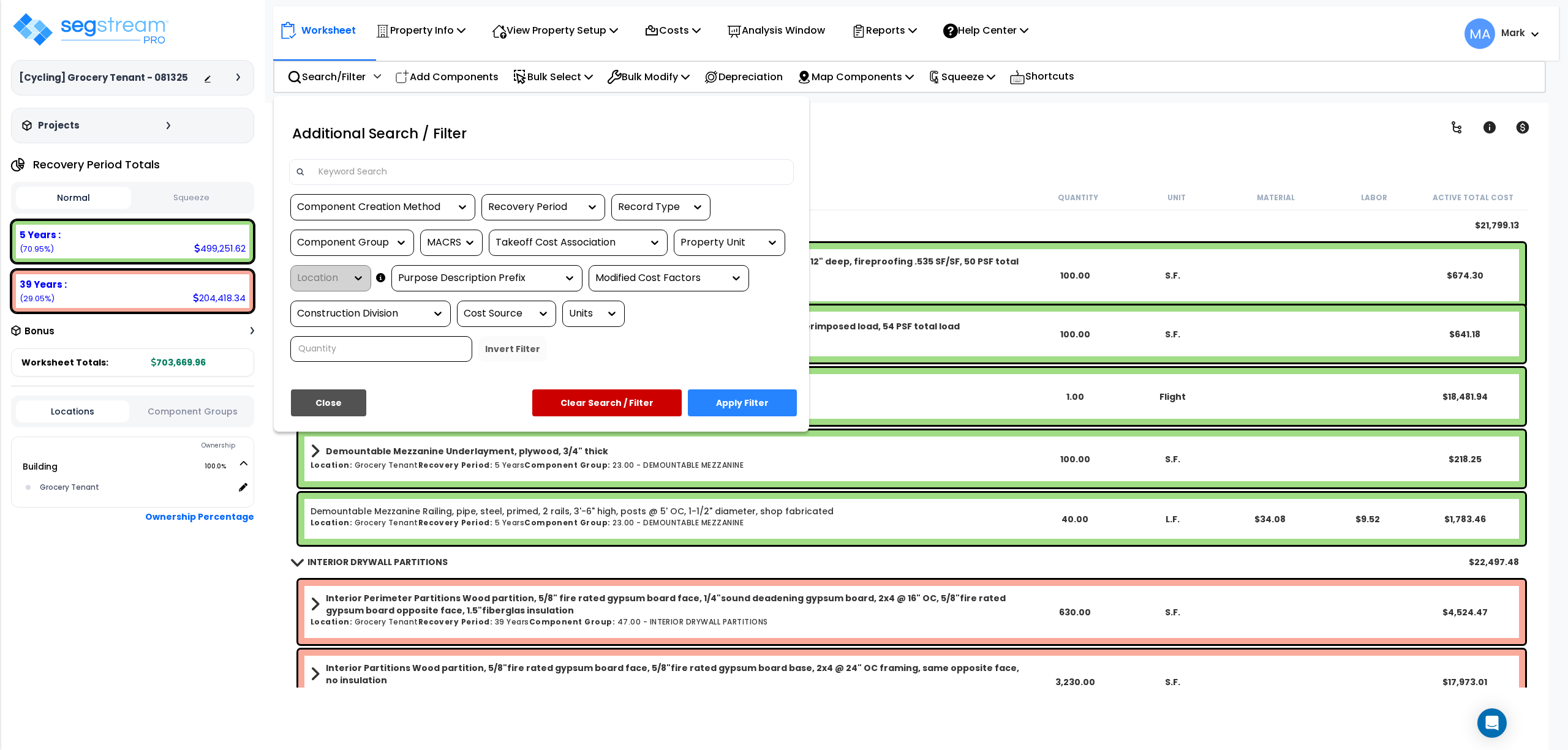
click at [369, 172] on input at bounding box center [550, 172] width 476 height 18
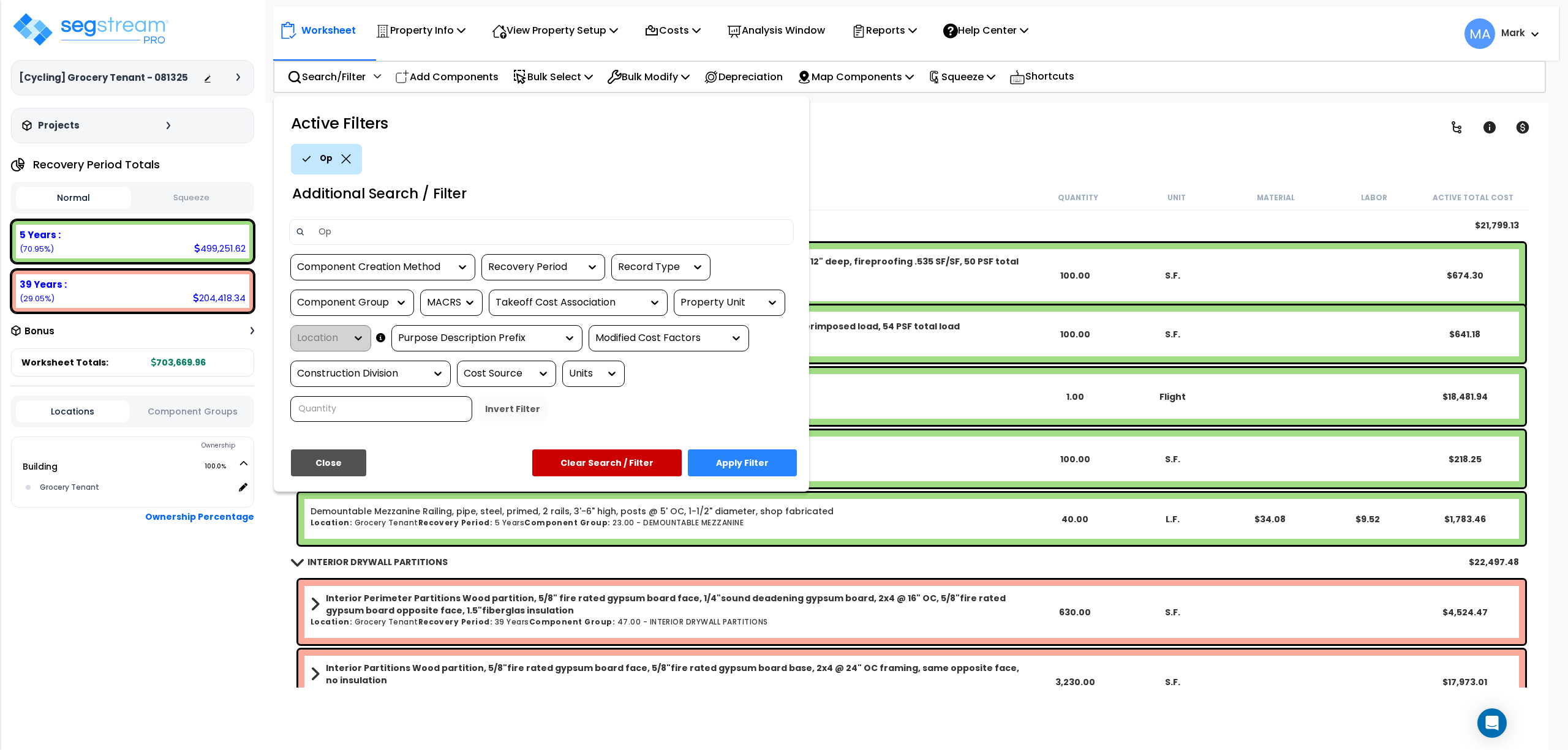
type input "O"
type input "Ceiling"
click at [767, 446] on div "Active Filters Ceiling Additional Search / Filter Ceiling Component Creation Me…" at bounding box center [542, 293] width 535 height 395
click at [768, 452] on button "Apply Filter" at bounding box center [742, 463] width 109 height 27
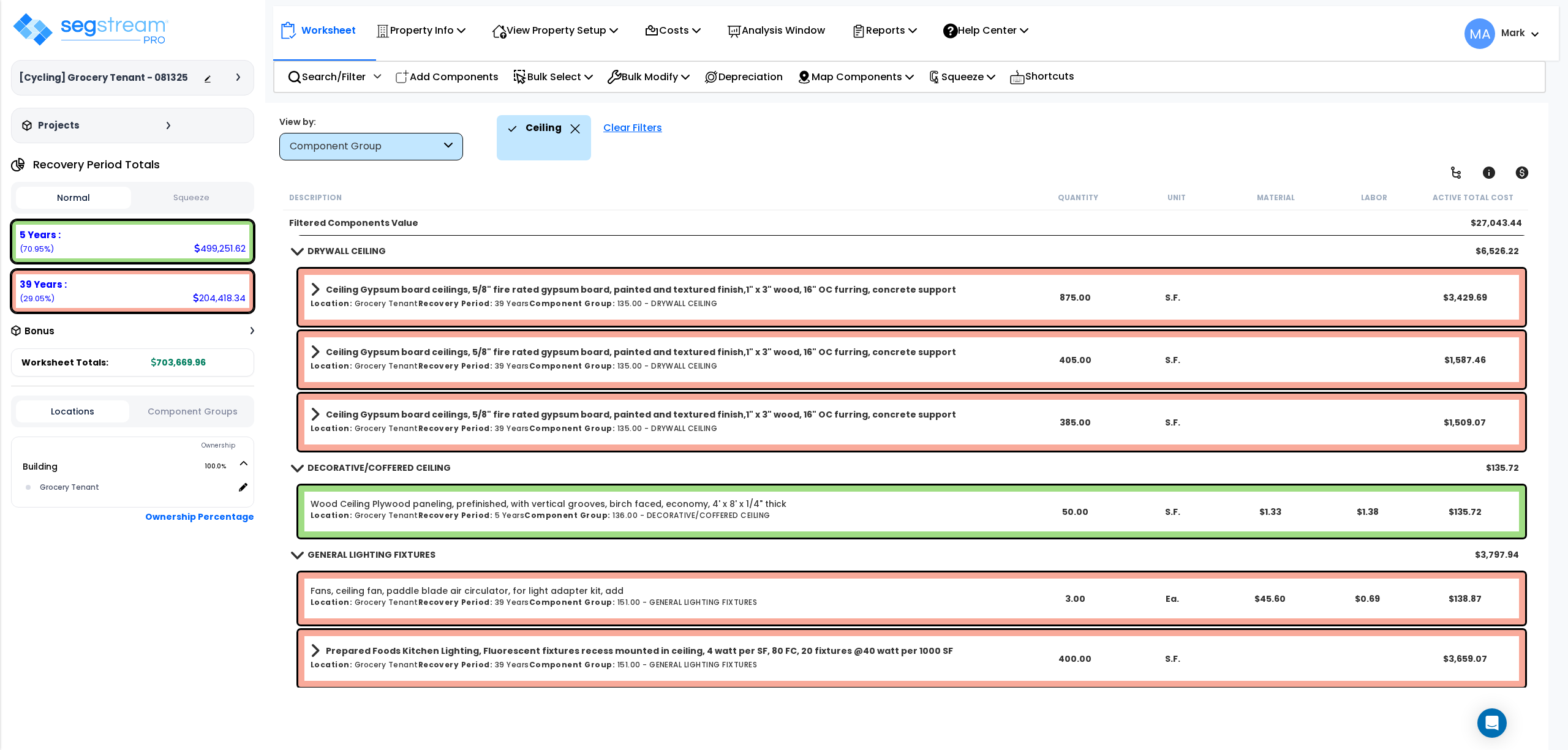
scroll to position [408, 0]
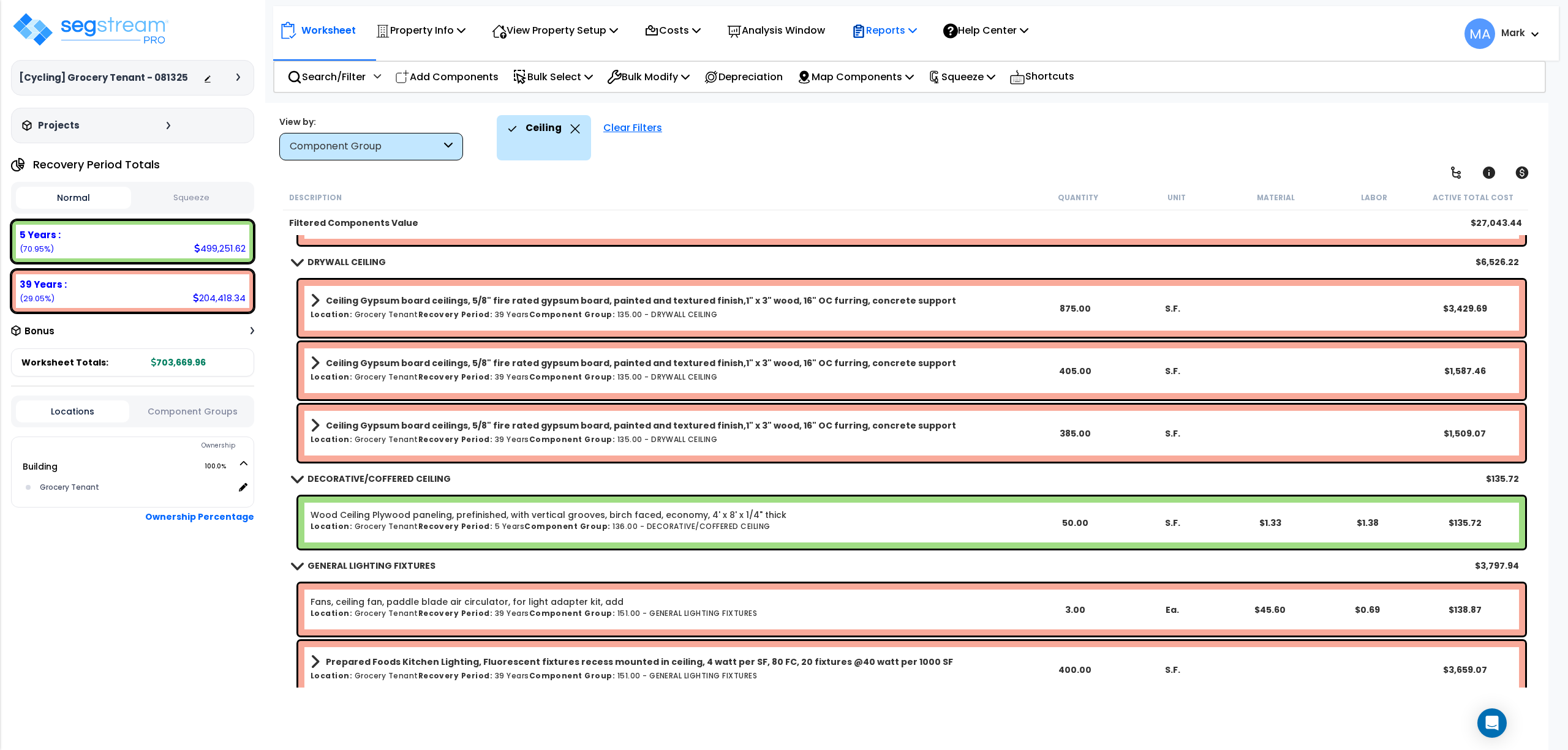
click at [893, 28] on p "Reports" at bounding box center [884, 30] width 65 height 17
click at [914, 59] on link "Get Report" at bounding box center [906, 58] width 121 height 25
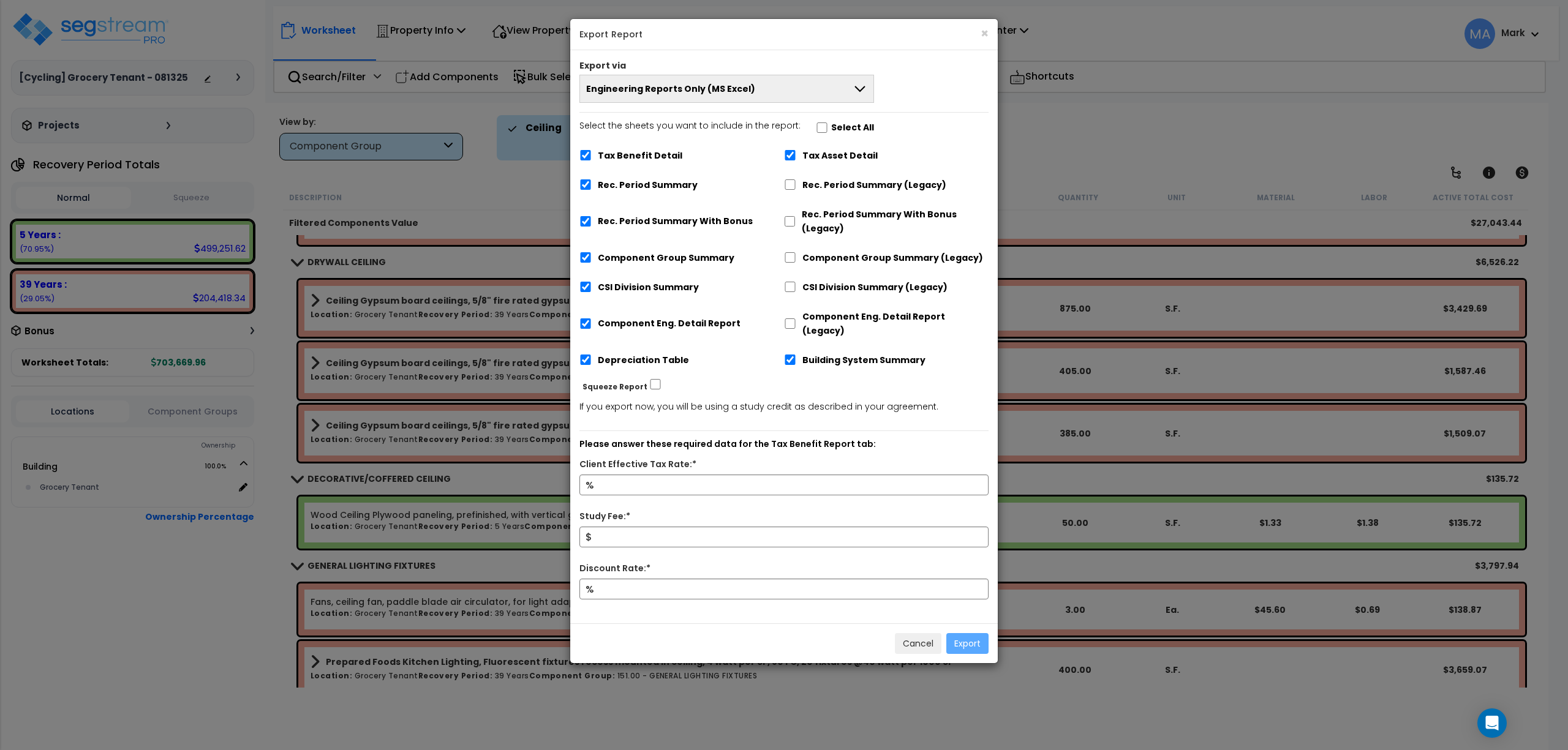
click at [750, 85] on button "Engineering Reports Only (MS Excel)" at bounding box center [726, 89] width 295 height 28
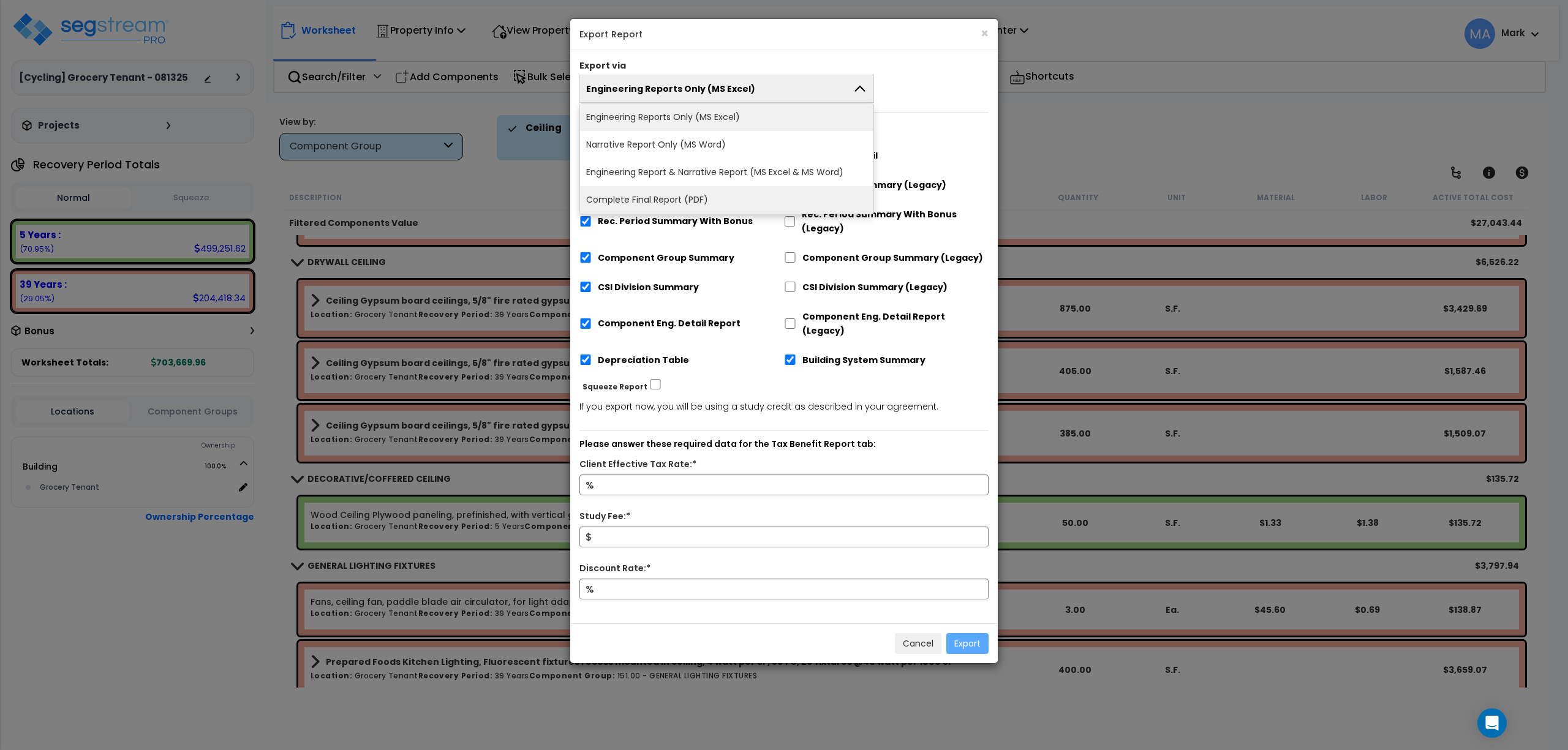
click at [698, 200] on li "Complete Final Report (PDF)" at bounding box center [726, 200] width 293 height 28
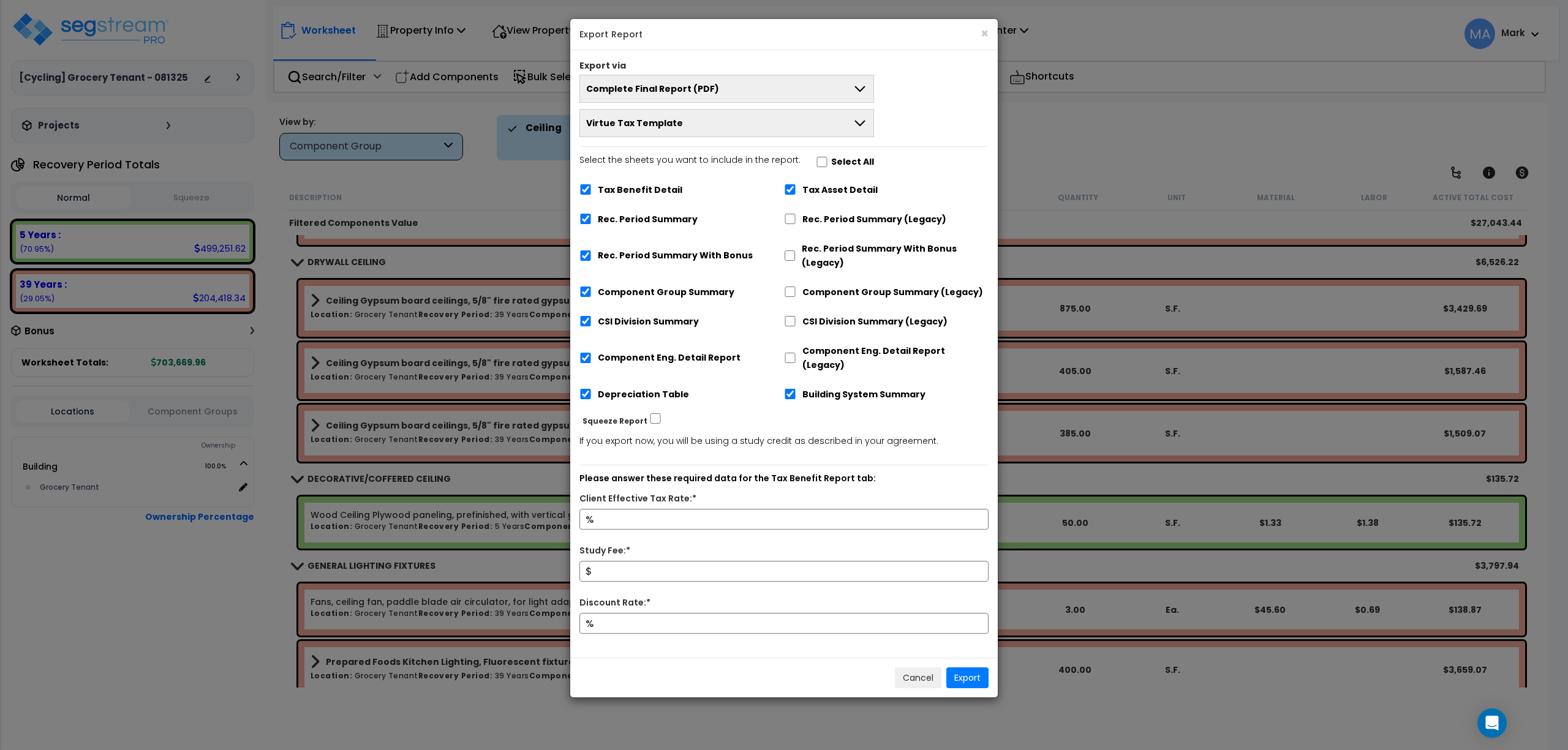
click at [815, 122] on button "Virtue Tax Template" at bounding box center [726, 122] width 295 height 28
click at [934, 131] on div "Complete Final Report (PDF) Engineering Reports Only (MS Excel) Narrative Repor…" at bounding box center [784, 106] width 427 height 62
click at [832, 167] on label "Select All" at bounding box center [853, 162] width 43 height 14
click at [816, 162] on input "Select the sheets you want to include in the report: Select All" at bounding box center [822, 163] width 12 height 10
checkbox input "true"
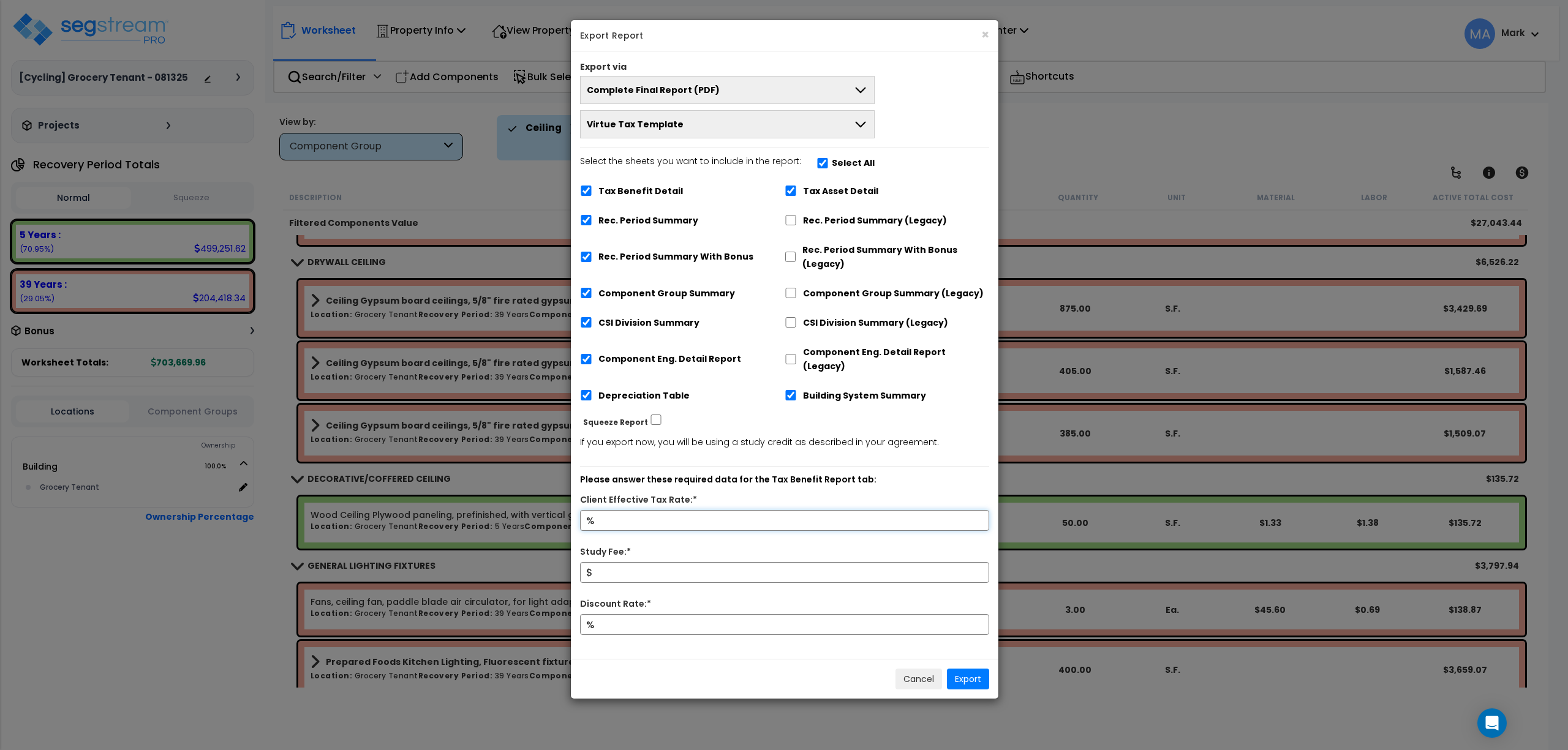
click at [609, 510] on input "Client Effective Tax Rate:*" at bounding box center [784, 521] width 409 height 21
type input "12"
type input "10,000"
type input "10"
click at [976, 670] on button "Export" at bounding box center [967, 679] width 42 height 21
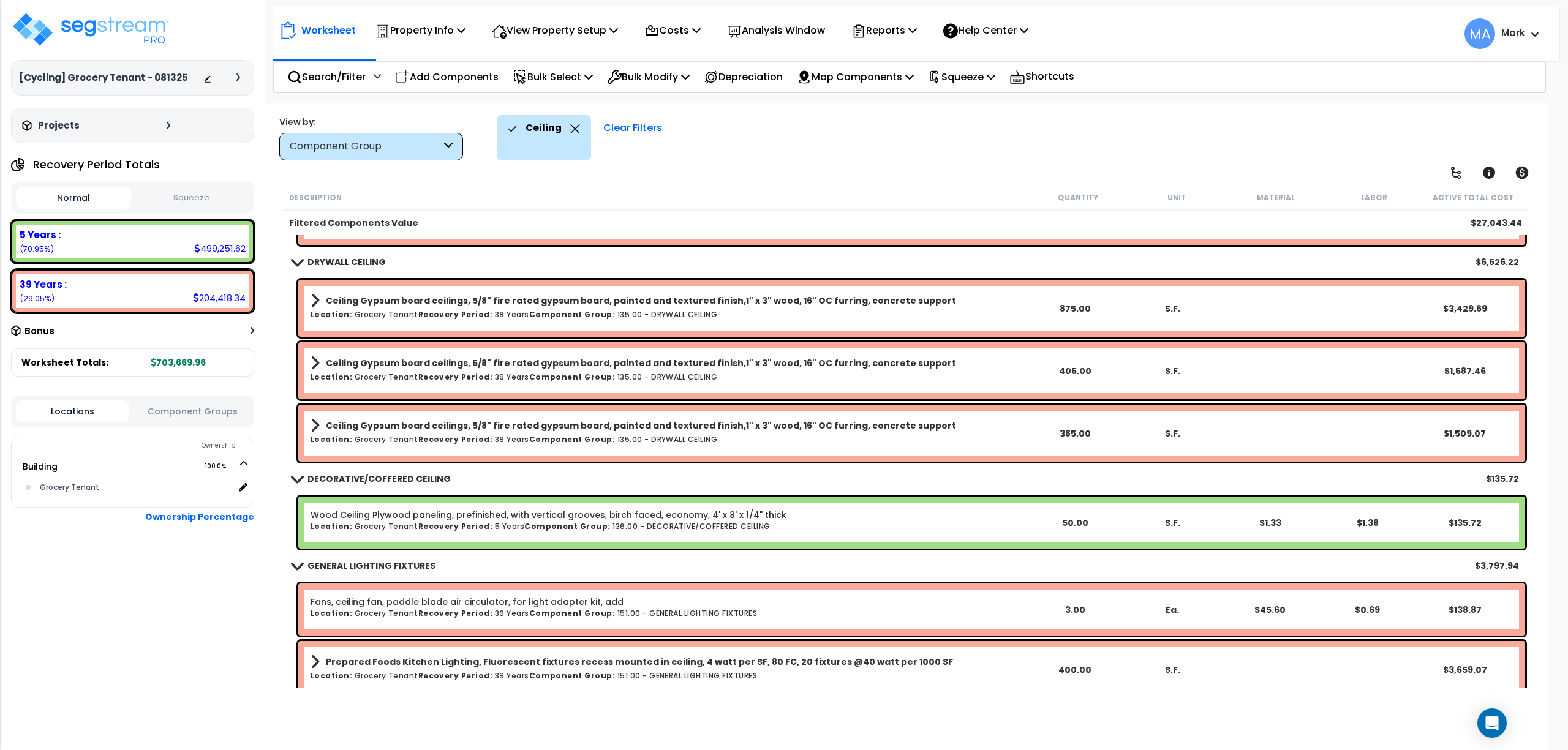
click at [574, 130] on icon at bounding box center [575, 129] width 10 height 10
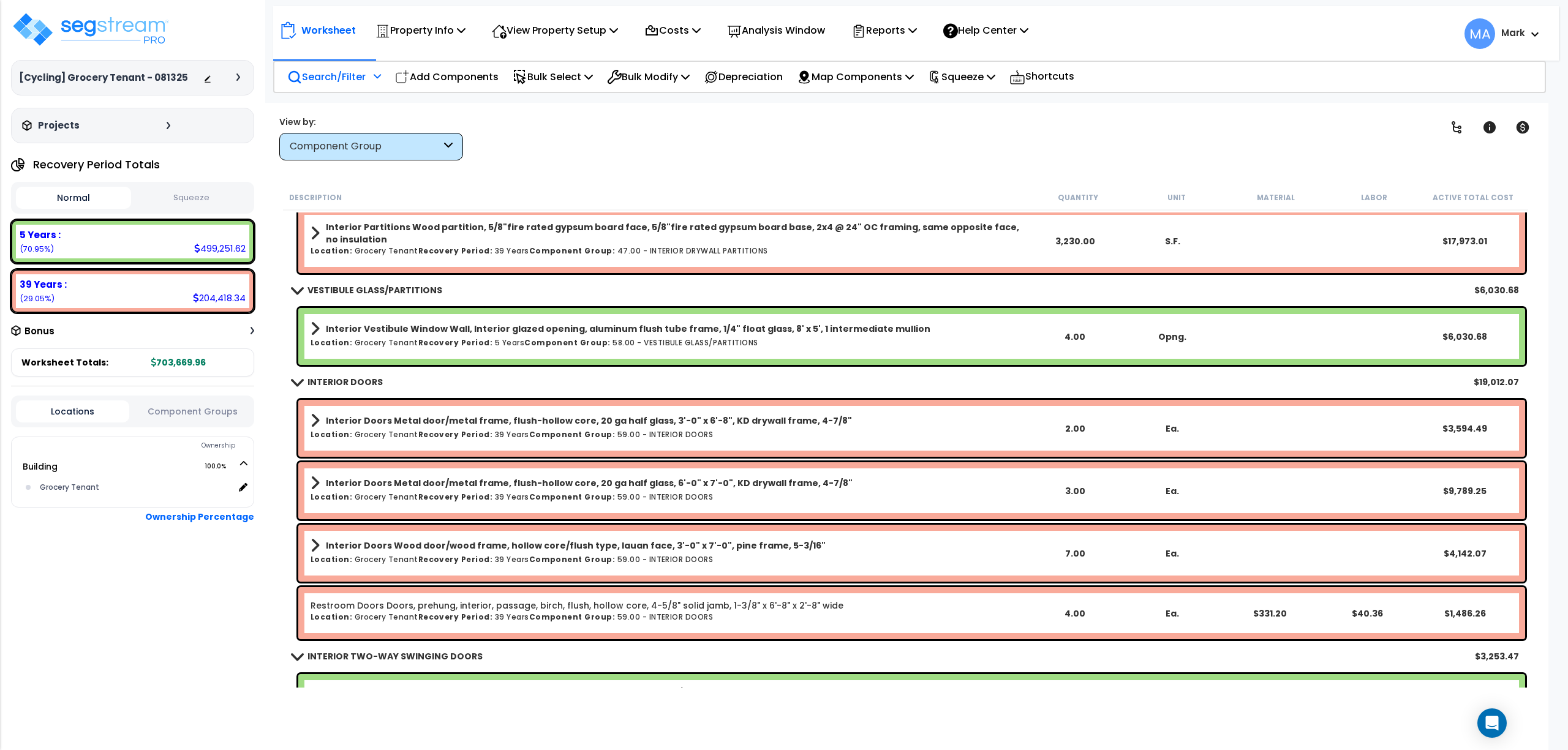
click at [343, 72] on p "Search/Filter" at bounding box center [327, 77] width 78 height 17
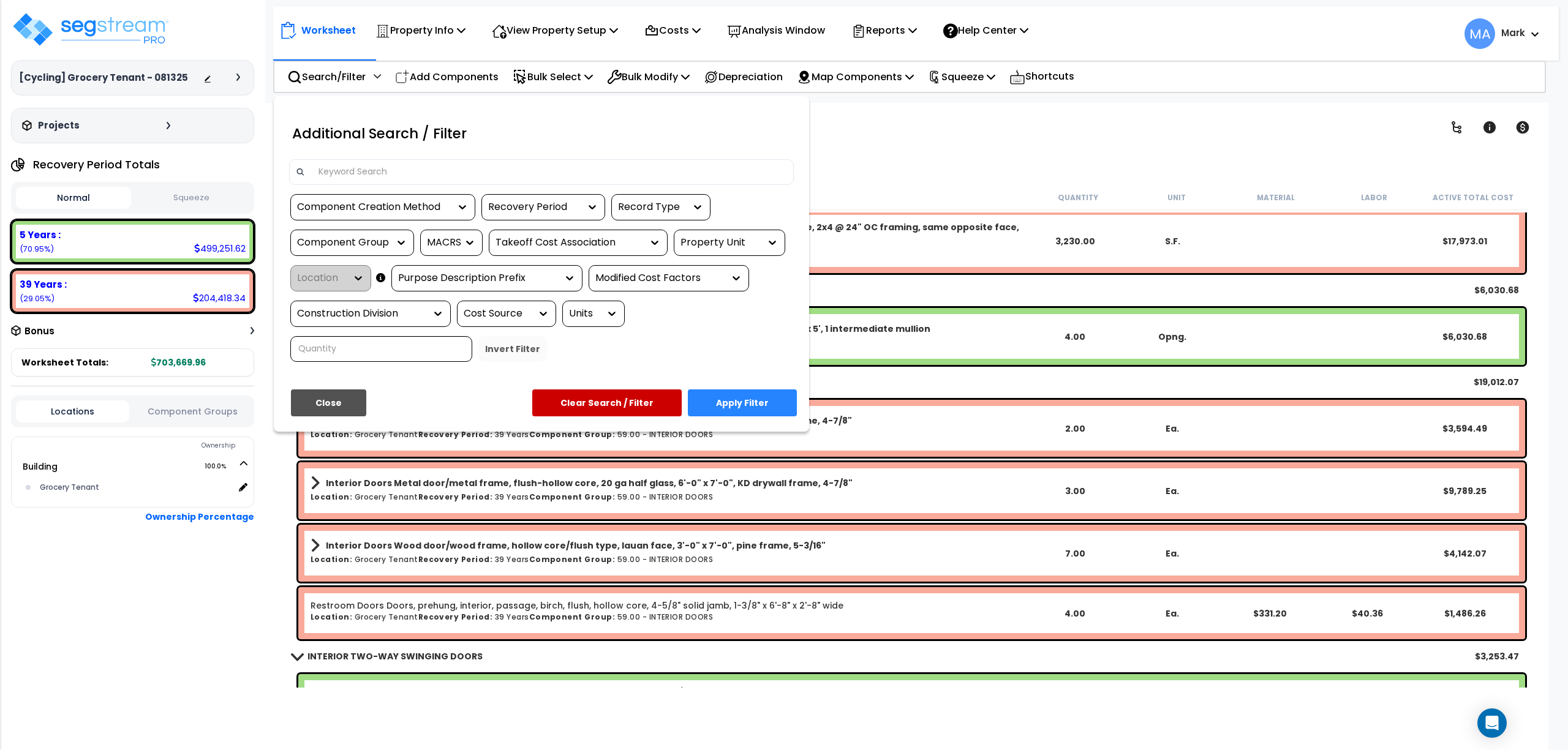
click at [378, 175] on input at bounding box center [550, 172] width 476 height 18
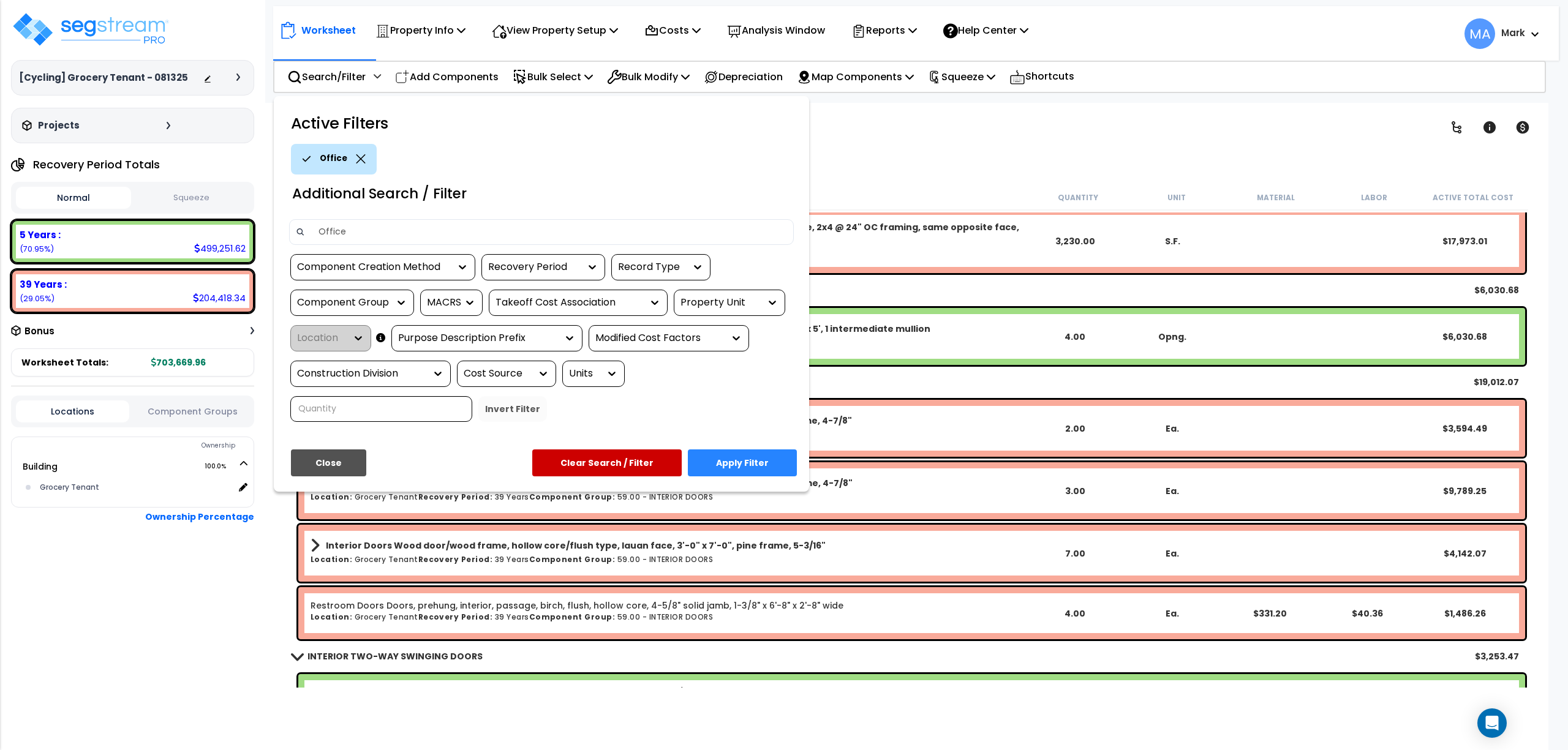
type input "Office"
click at [776, 450] on button "Apply Filter" at bounding box center [742, 463] width 109 height 27
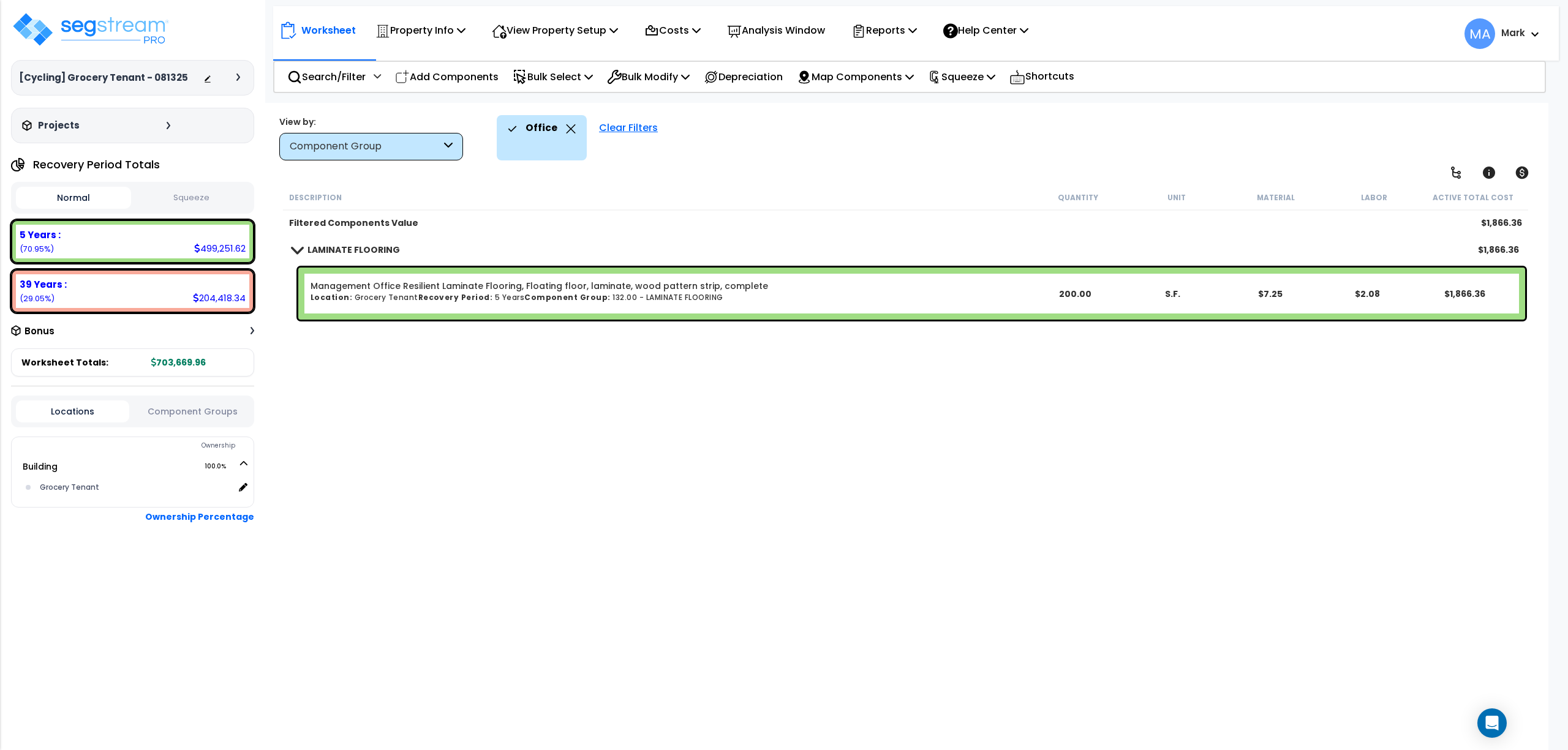
scroll to position [54, 0]
click at [1561, 432] on body "We are Building your Property. So please grab a coffee and let us do the heavy …" at bounding box center [784, 375] width 1568 height 750
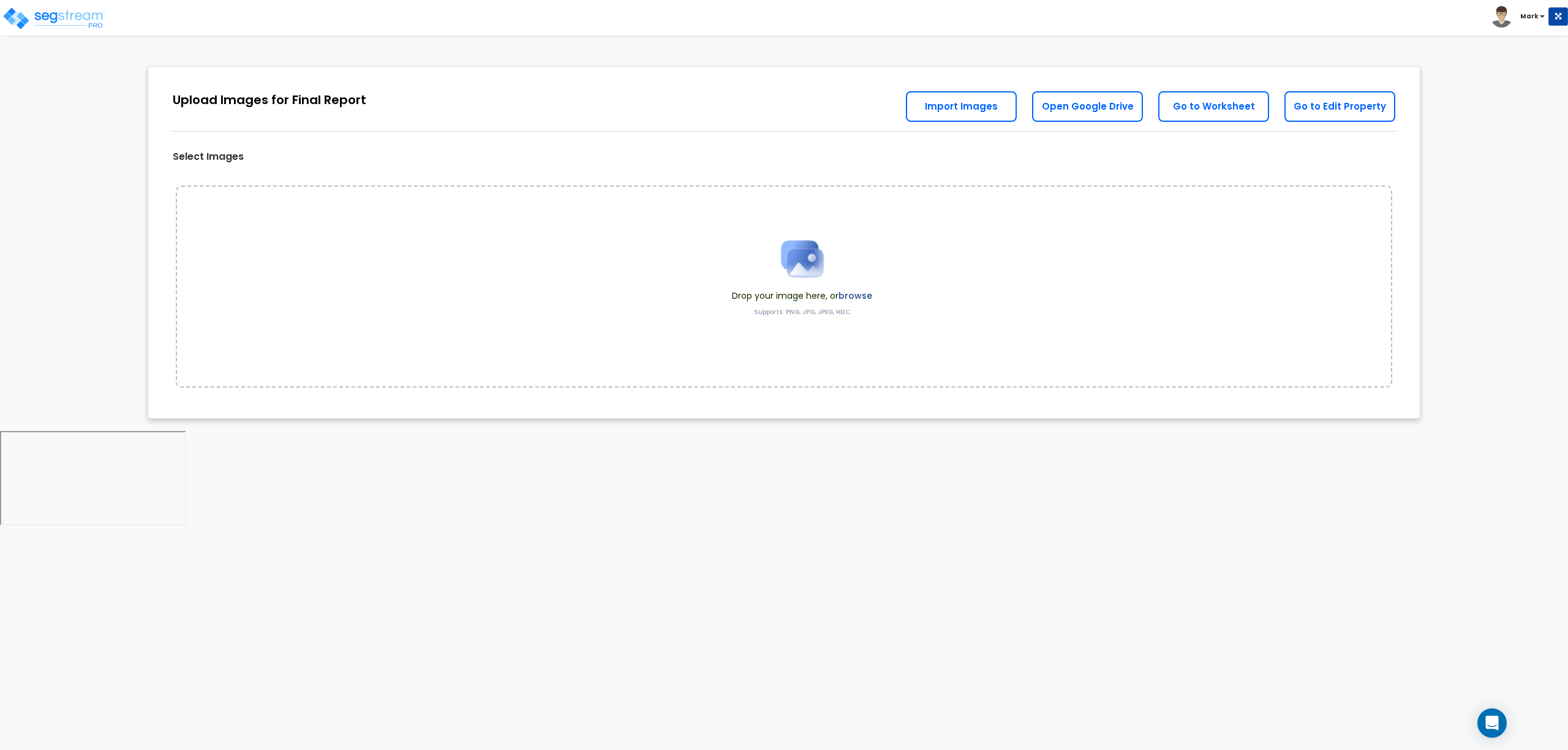
click at [870, 296] on label "browse" at bounding box center [855, 296] width 34 height 12
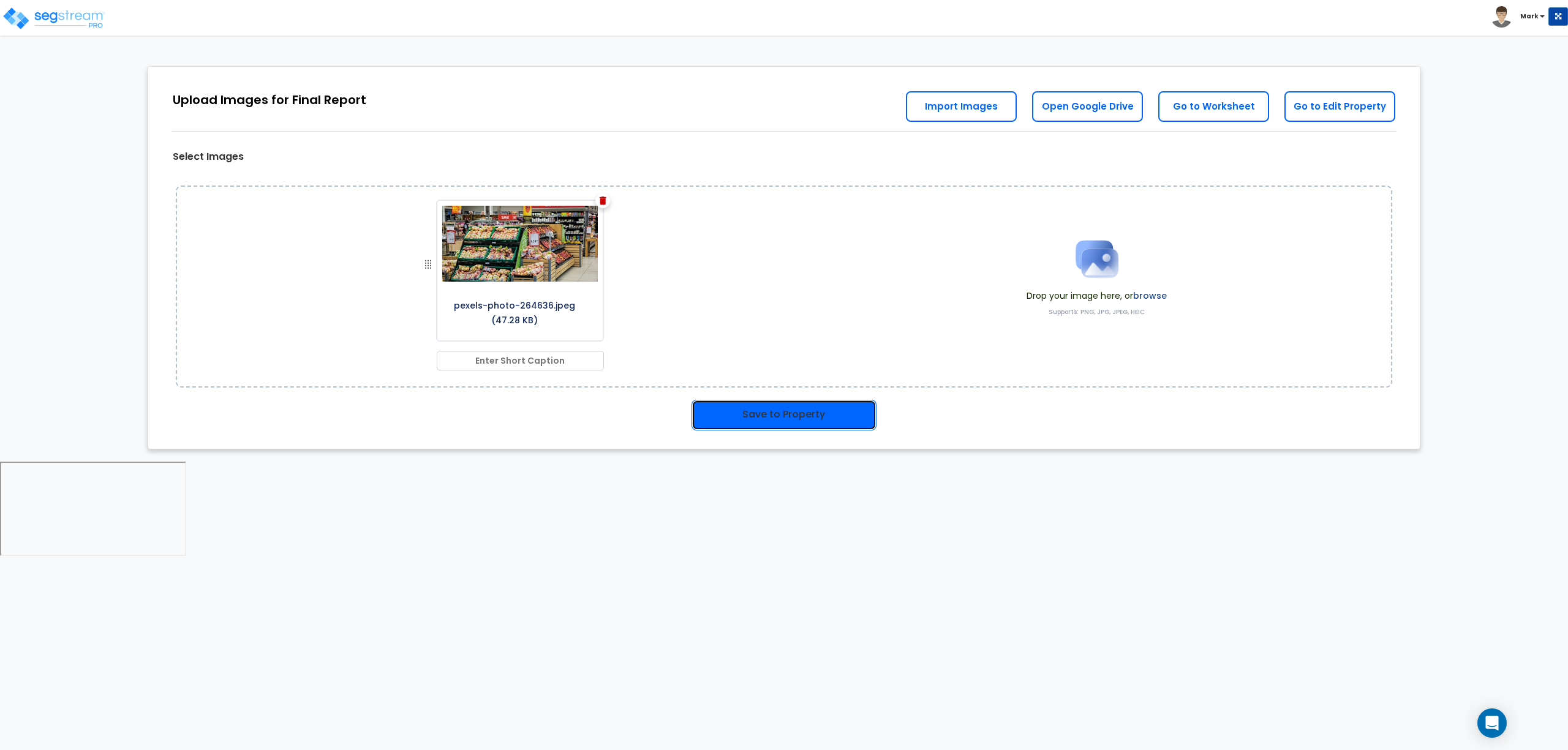
click at [781, 412] on button "Save to Property" at bounding box center [784, 415] width 185 height 30
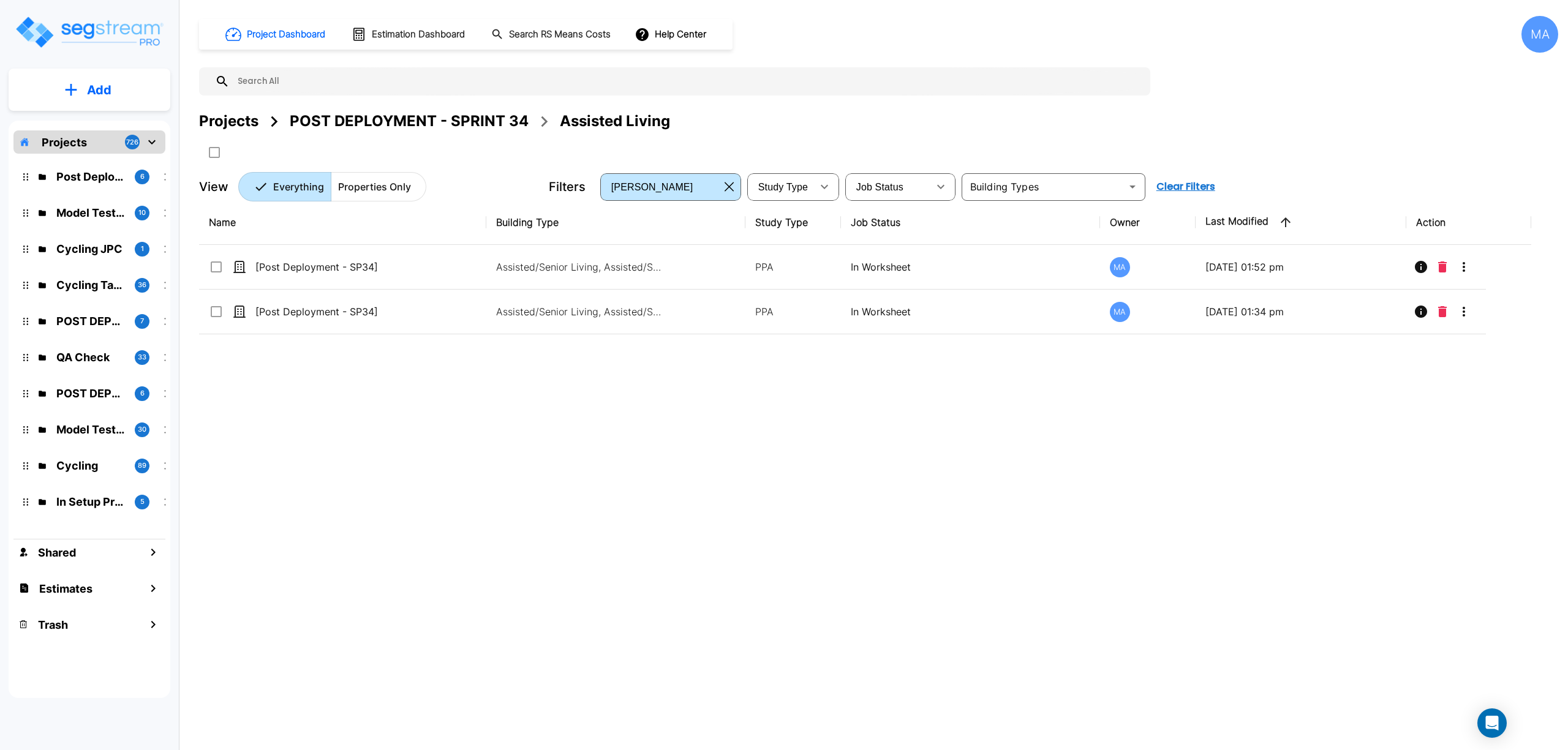
click at [235, 117] on div "Projects" at bounding box center [228, 121] width 59 height 22
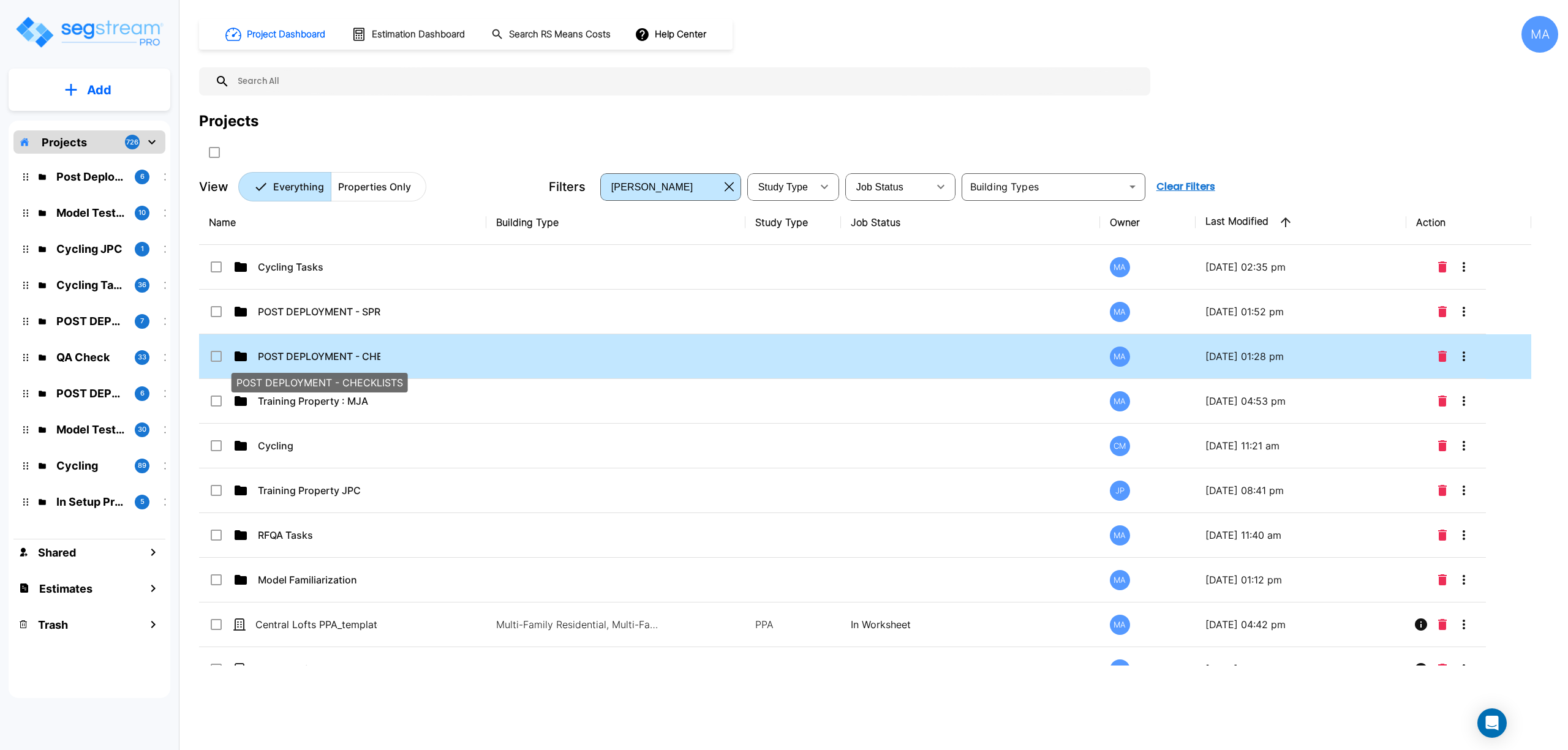
click at [355, 353] on p "POST DEPLOYMENT - CHECKLISTS" at bounding box center [319, 356] width 122 height 14
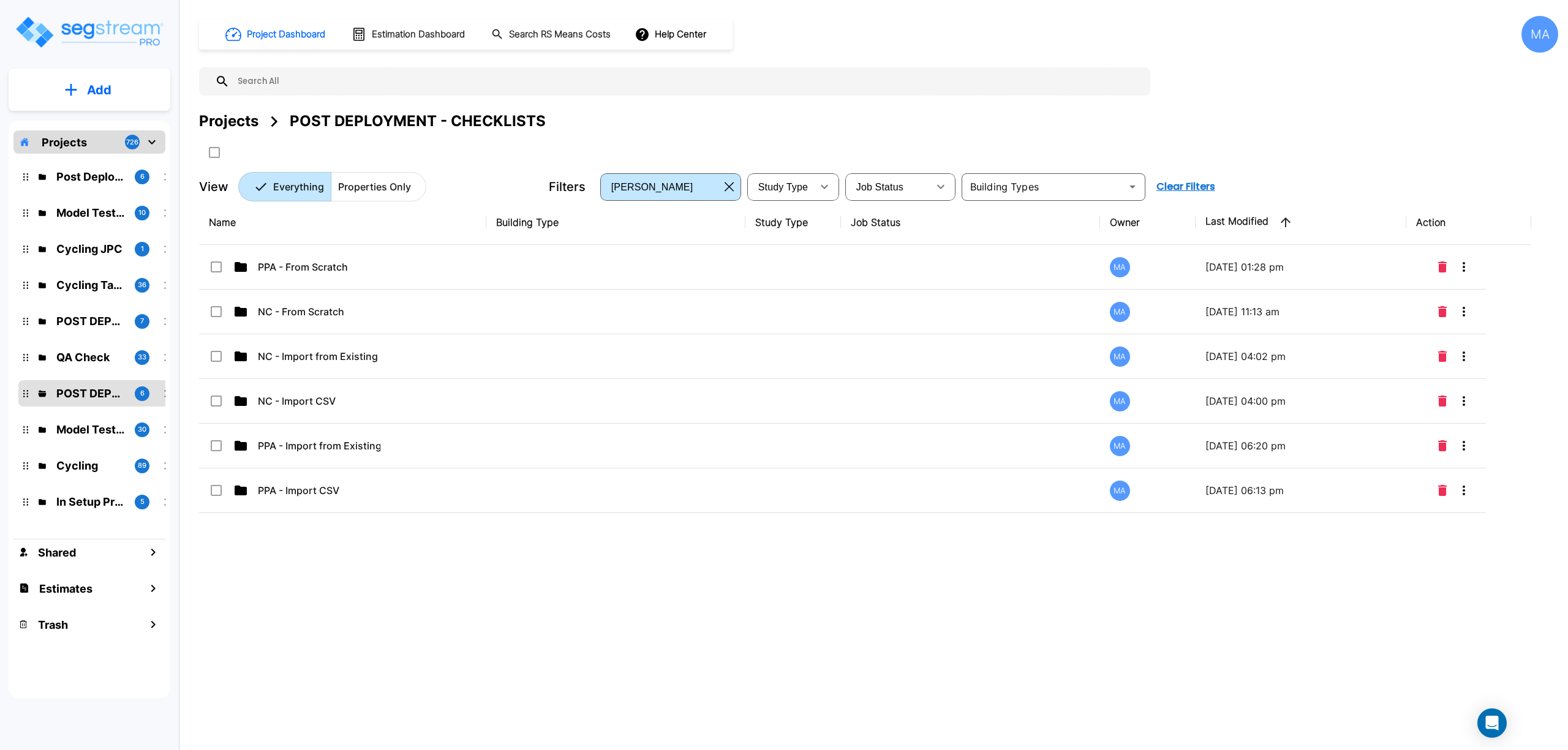
click at [302, 569] on div "Name Building Type Study Type Job Status Owner Last Modified Action PPA - From …" at bounding box center [865, 433] width 1332 height 466
drag, startPoint x: 288, startPoint y: 561, endPoint x: 89, endPoint y: 86, distance: 515.0
click at [89, 86] on p "Add" at bounding box center [99, 89] width 25 height 18
click at [103, 124] on p "Add Folder" at bounding box center [97, 124] width 50 height 14
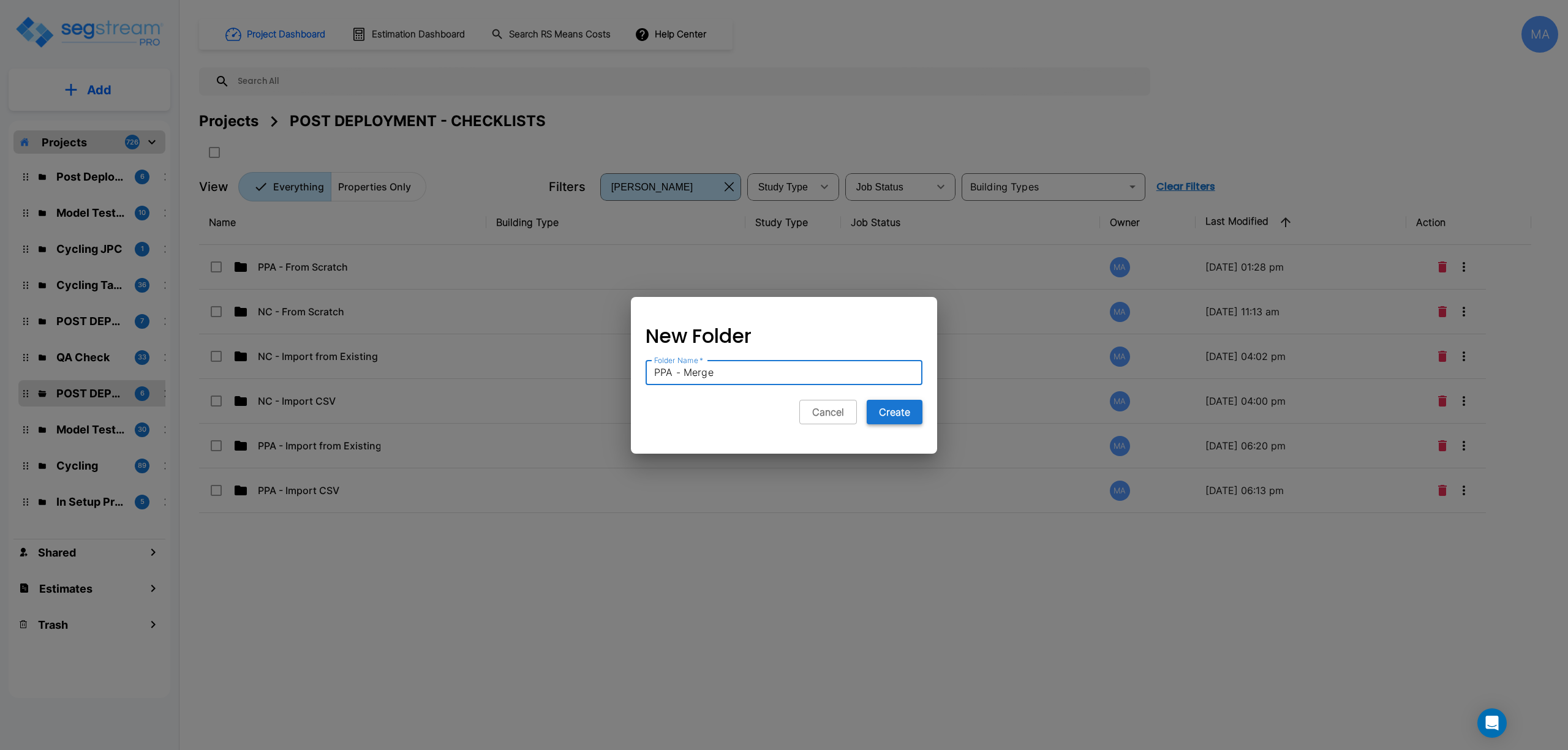
type input "PPA - Merge"
click at [903, 423] on button "Create" at bounding box center [895, 412] width 56 height 25
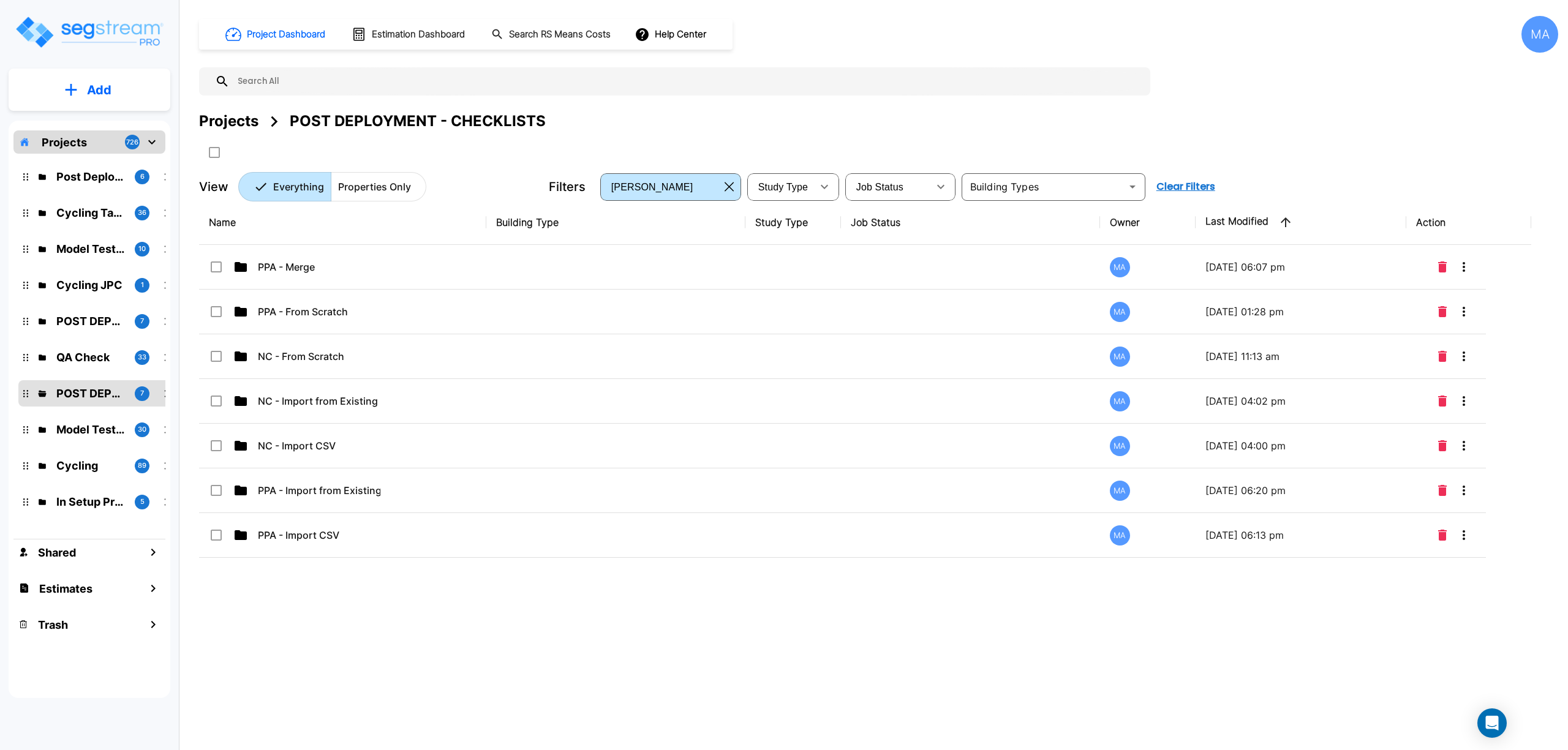
click at [221, 118] on div "Projects" at bounding box center [228, 121] width 59 height 22
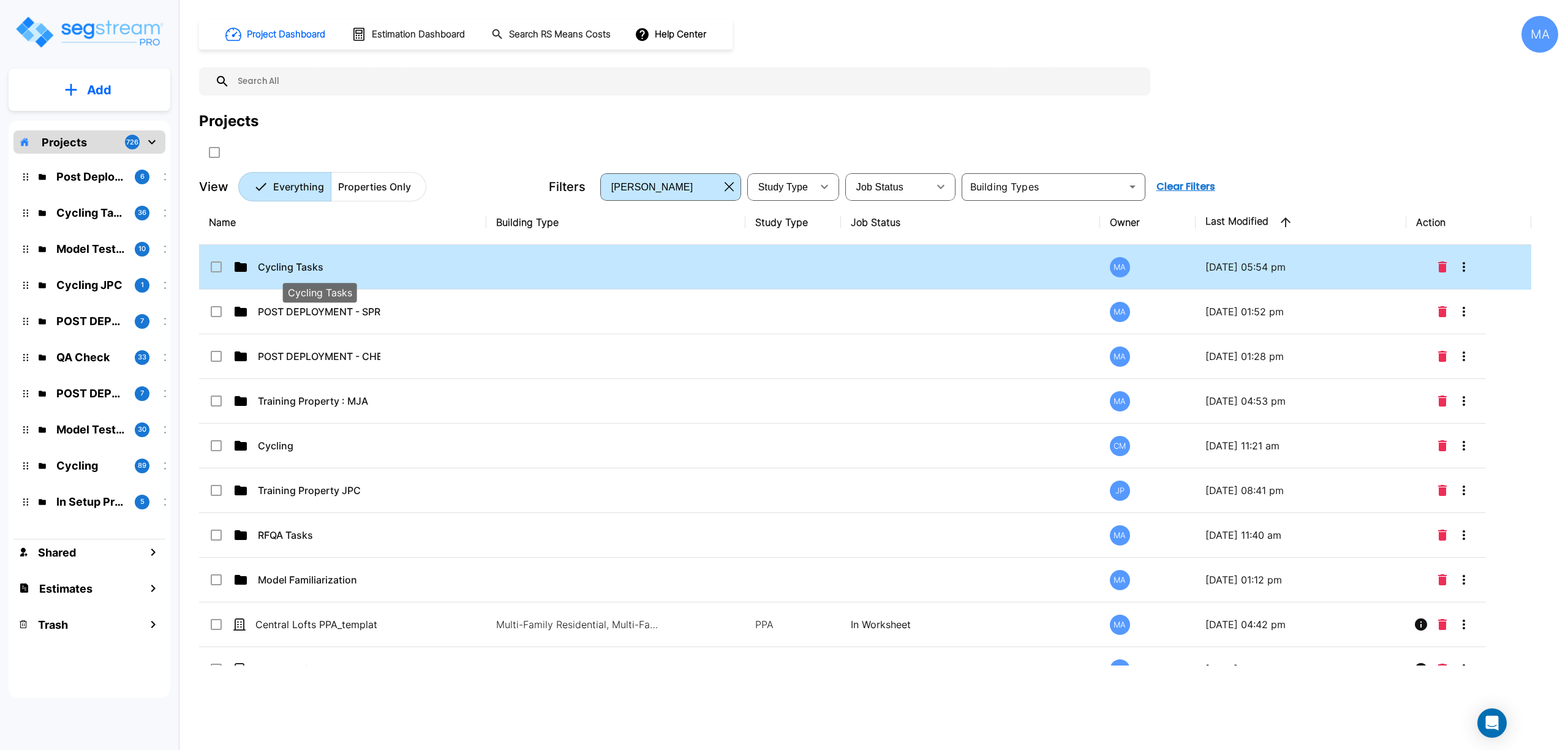
click at [351, 268] on p "Cycling Tasks" at bounding box center [319, 267] width 122 height 14
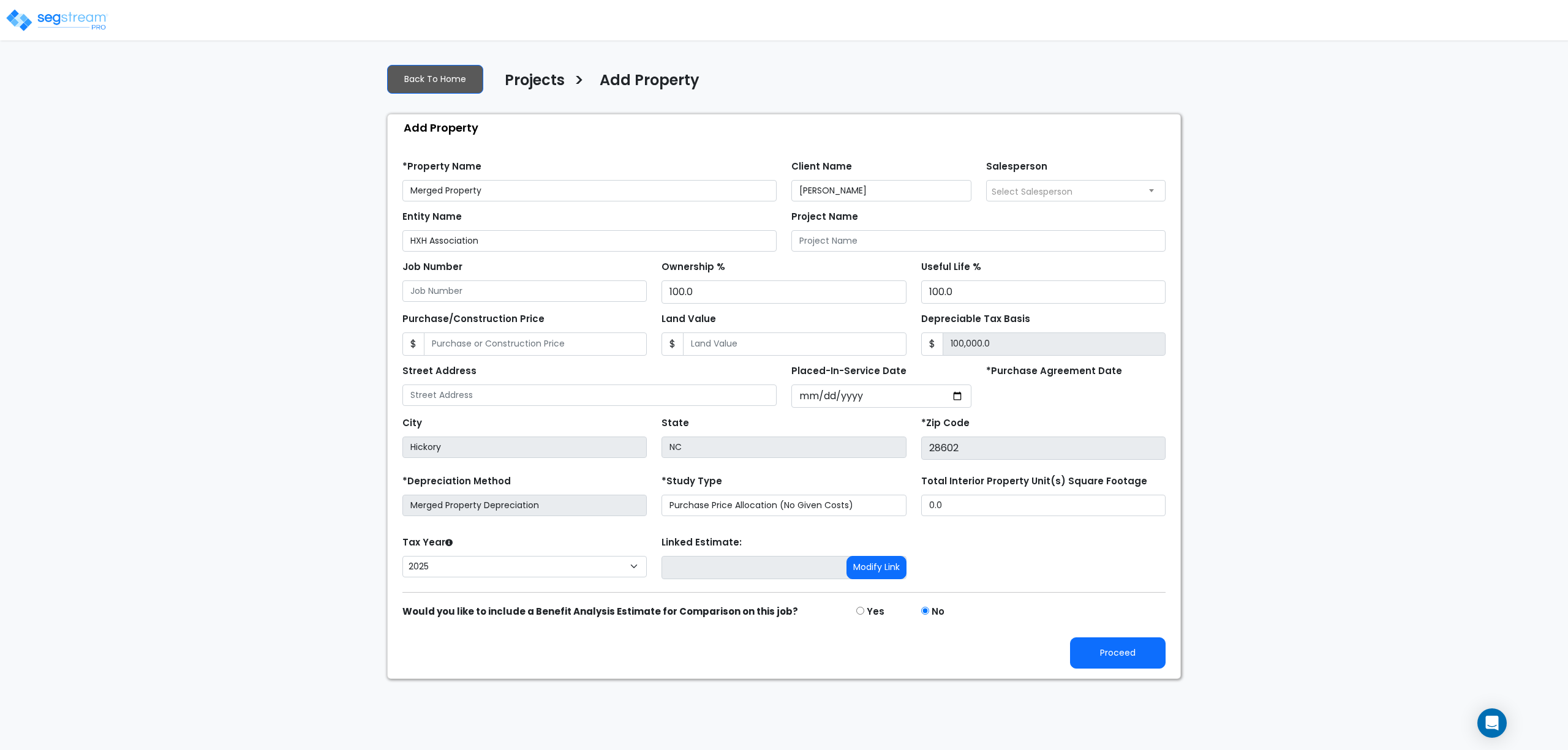
select select "2025"
click at [1115, 645] on button "Proceed" at bounding box center [1118, 653] width 96 height 31
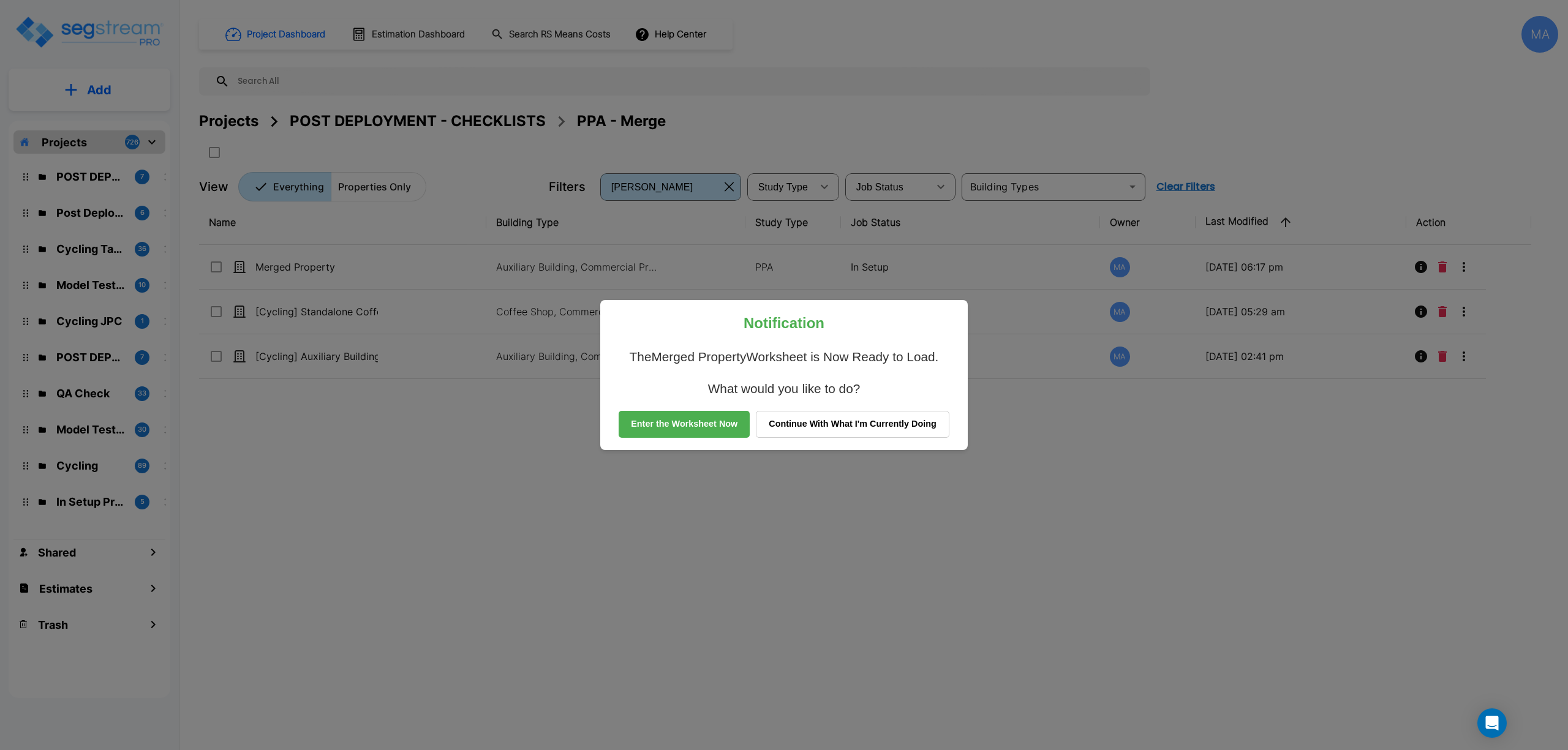
click at [889, 423] on button "Continue With What I'm Currently Doing" at bounding box center [852, 425] width 193 height 27
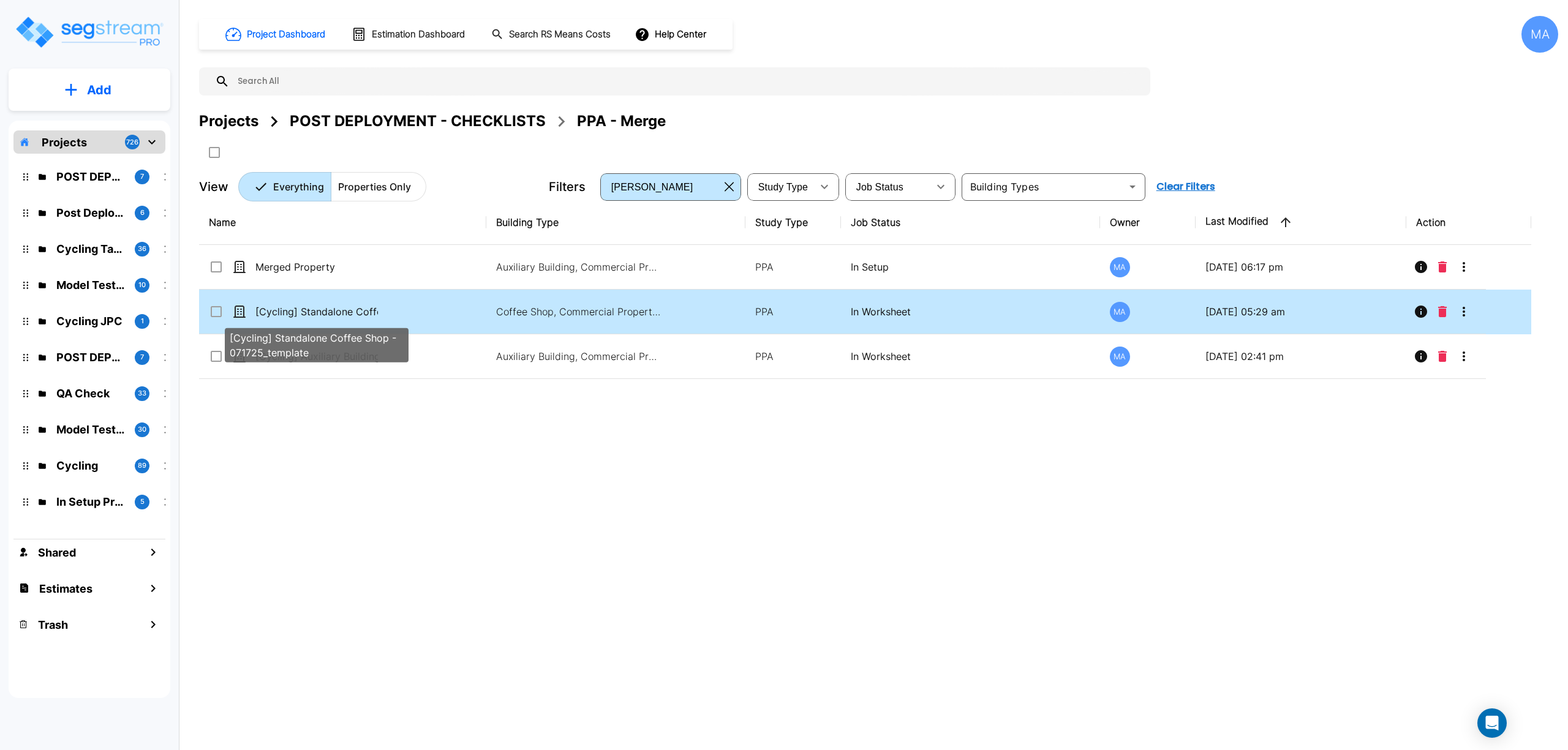
click at [363, 312] on p "[Cycling] Standalone Coffee Shop - 071725_template" at bounding box center [316, 312] width 122 height 14
checkbox 071725_template"] "true"
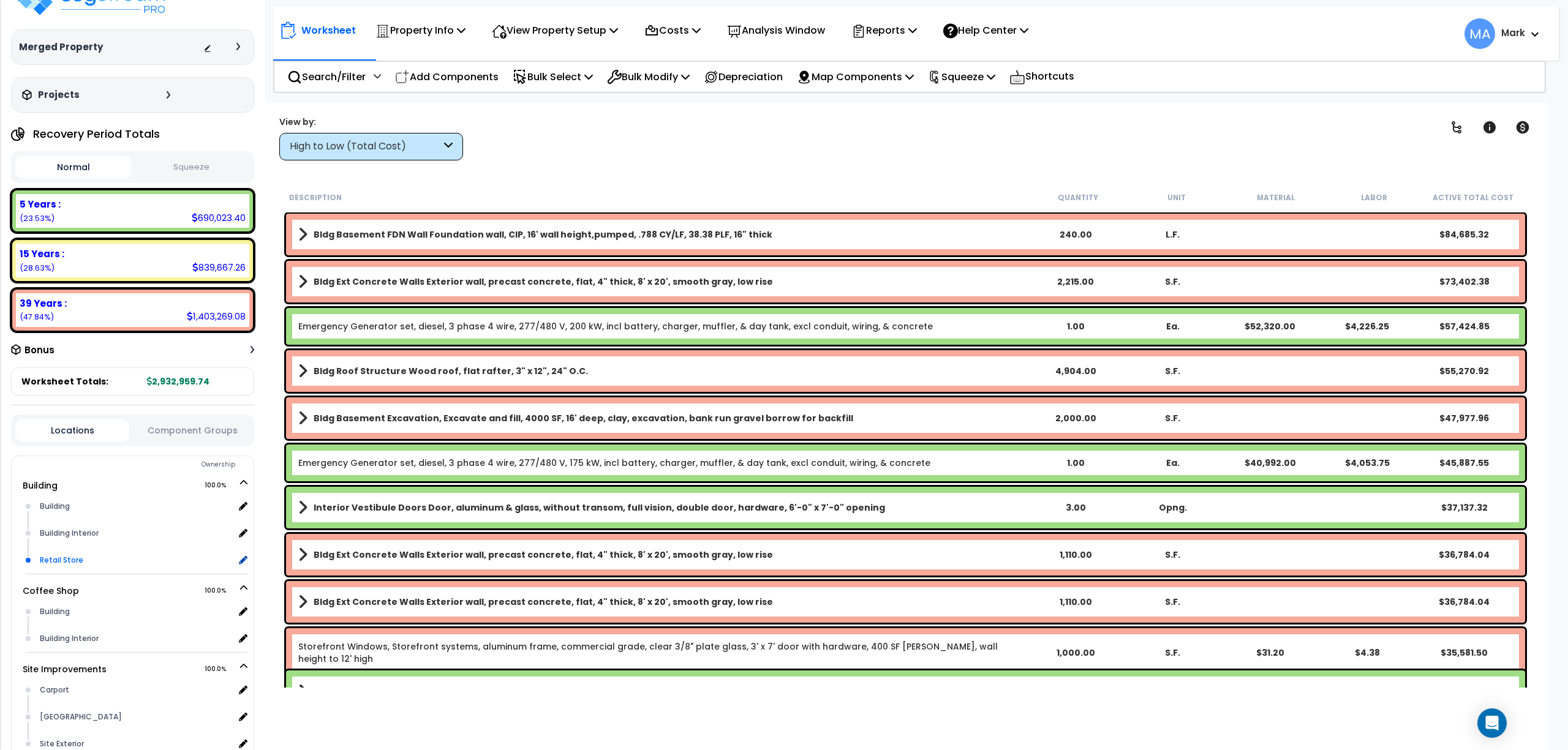
scroll to position [130, 0]
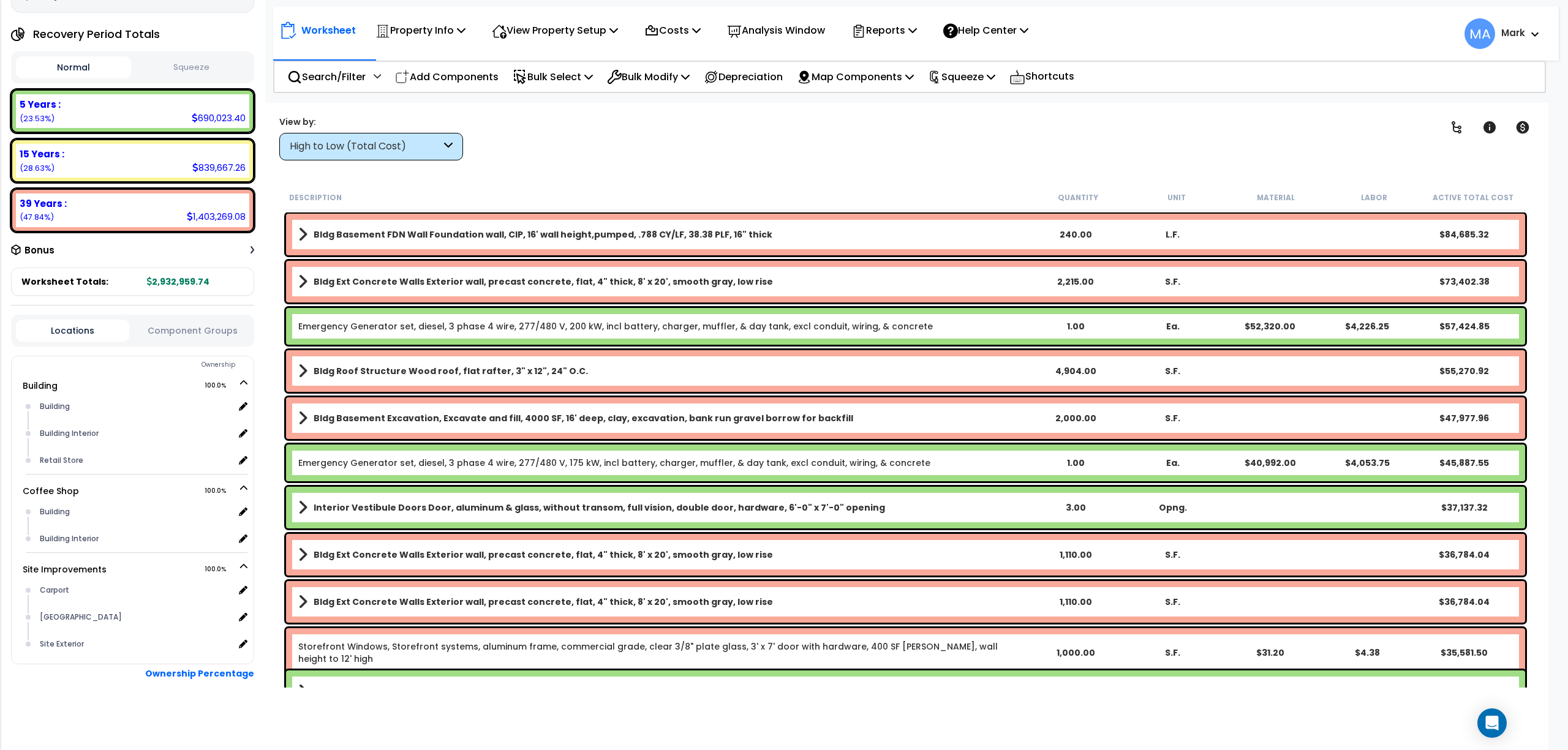
click at [246, 250] on div "Bonus" at bounding box center [133, 250] width 243 height 24
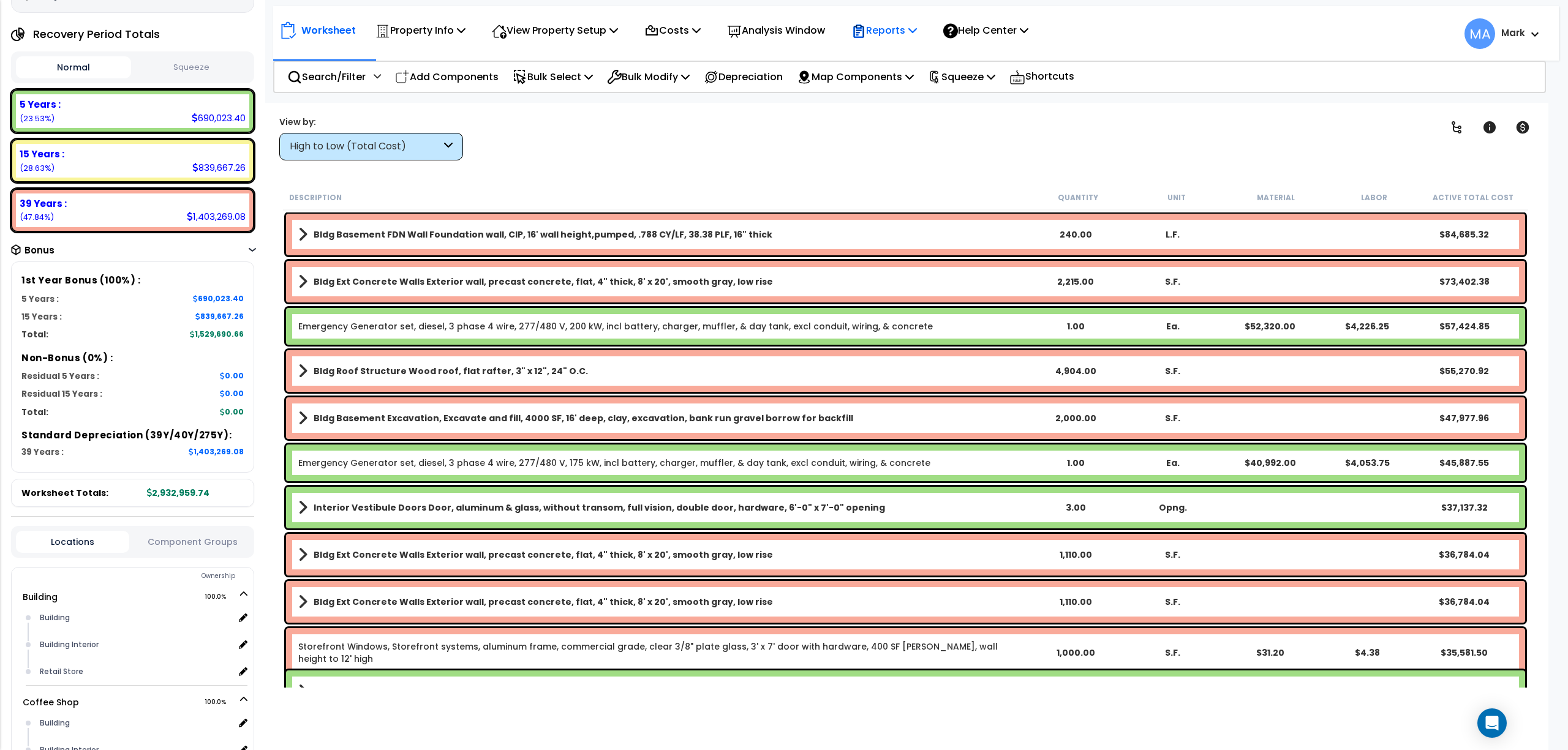
click at [899, 38] on p "Reports" at bounding box center [884, 30] width 65 height 17
click at [941, 155] on link "Download Report Slug Map" at bounding box center [906, 153] width 121 height 37
click at [903, 28] on p "Reports" at bounding box center [884, 30] width 65 height 17
click at [915, 62] on link "Get Report" at bounding box center [906, 58] width 121 height 25
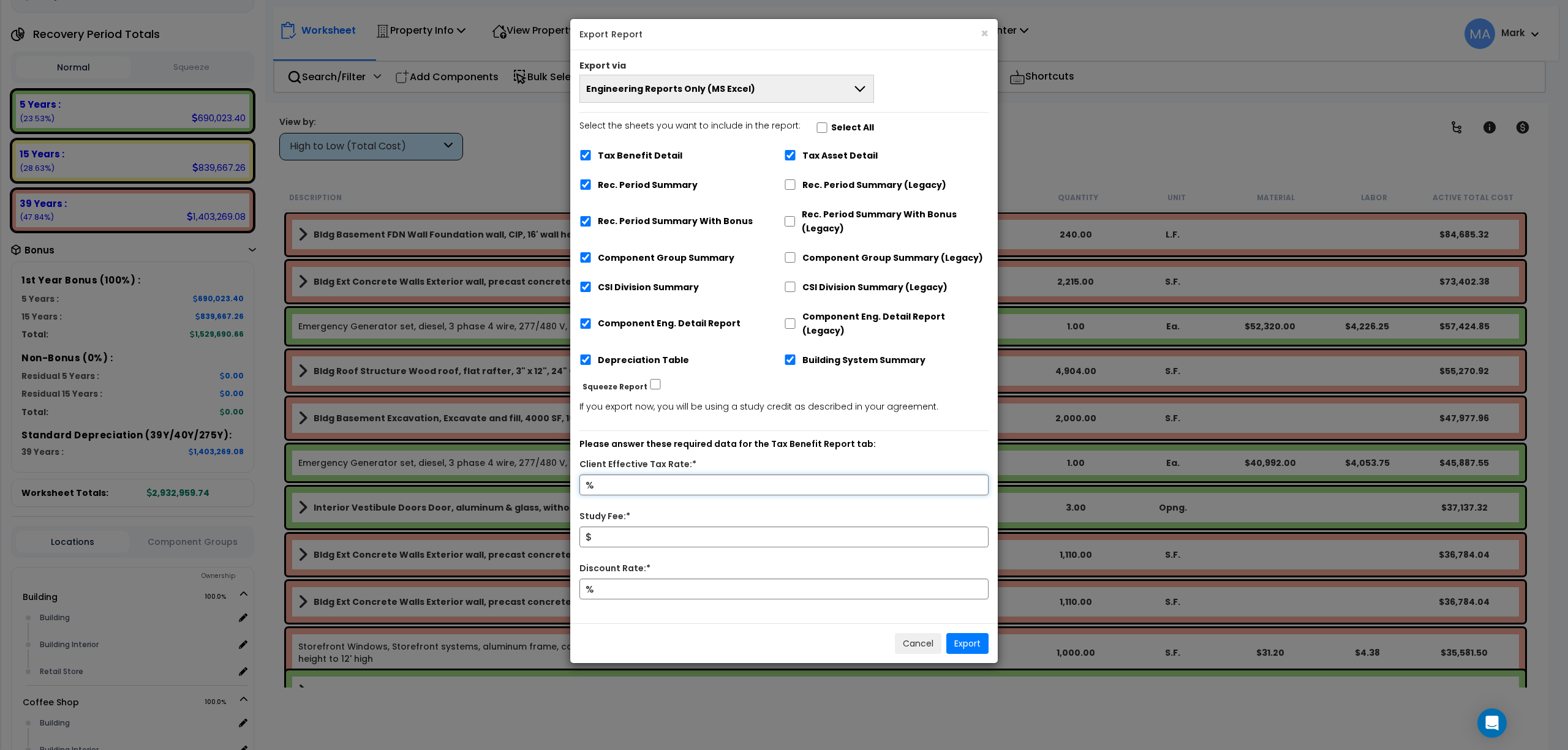
click at [642, 474] on input "Client Effective Tax Rate:*" at bounding box center [784, 485] width 409 height 21
type input "15"
click at [640, 514] on div "Study Fee:*" at bounding box center [784, 518] width 427 height 17
click at [641, 526] on input "Study Fee:*" at bounding box center [784, 537] width 409 height 21
type input "10,000"
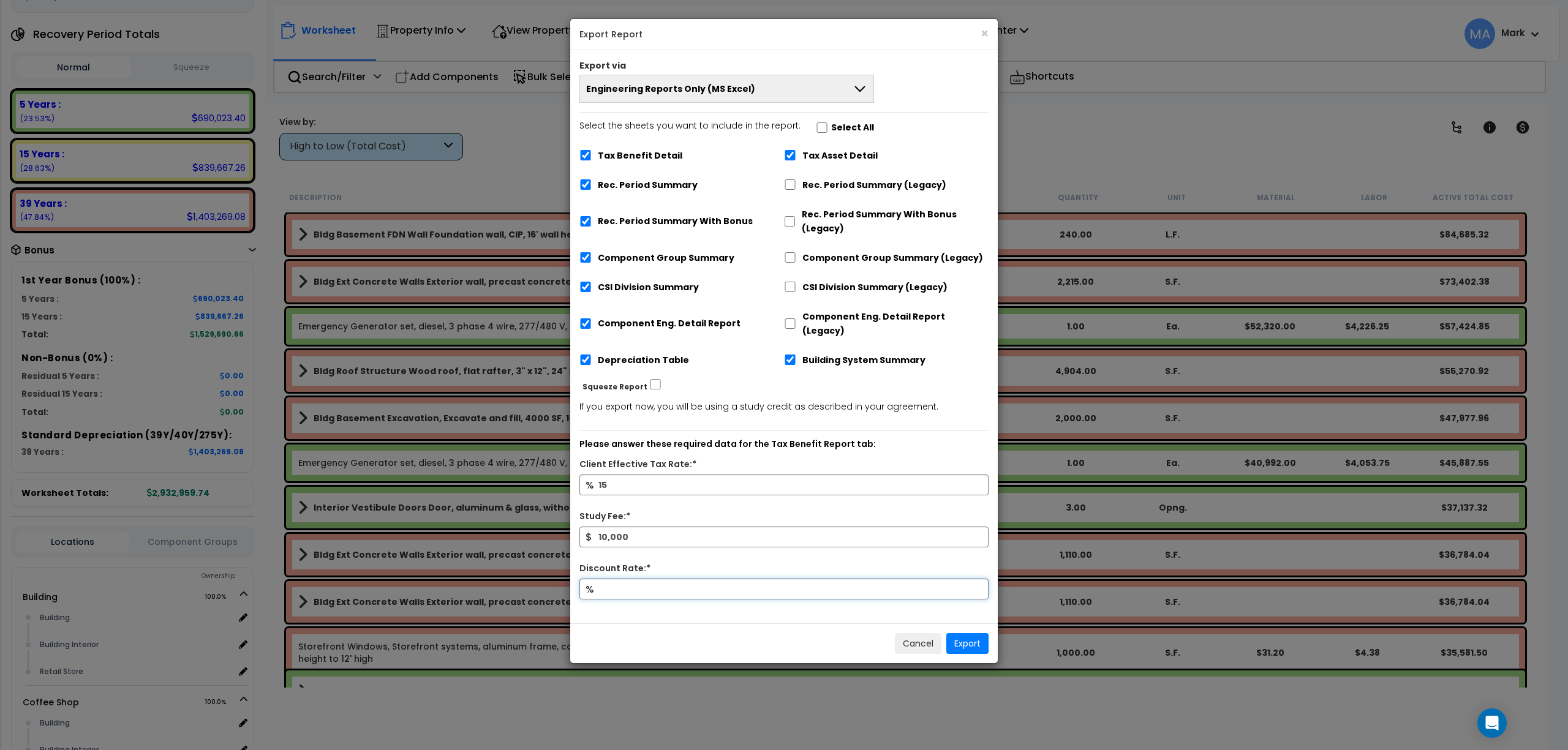
click at [648, 579] on input "Discount Rate:*" at bounding box center [784, 589] width 409 height 21
type input "10"
click at [836, 125] on label "Select All" at bounding box center [853, 128] width 43 height 14
click at [828, 125] on input "Select the sheets you want to include in the report: Select All" at bounding box center [821, 127] width 12 height 10
checkbox input "true"
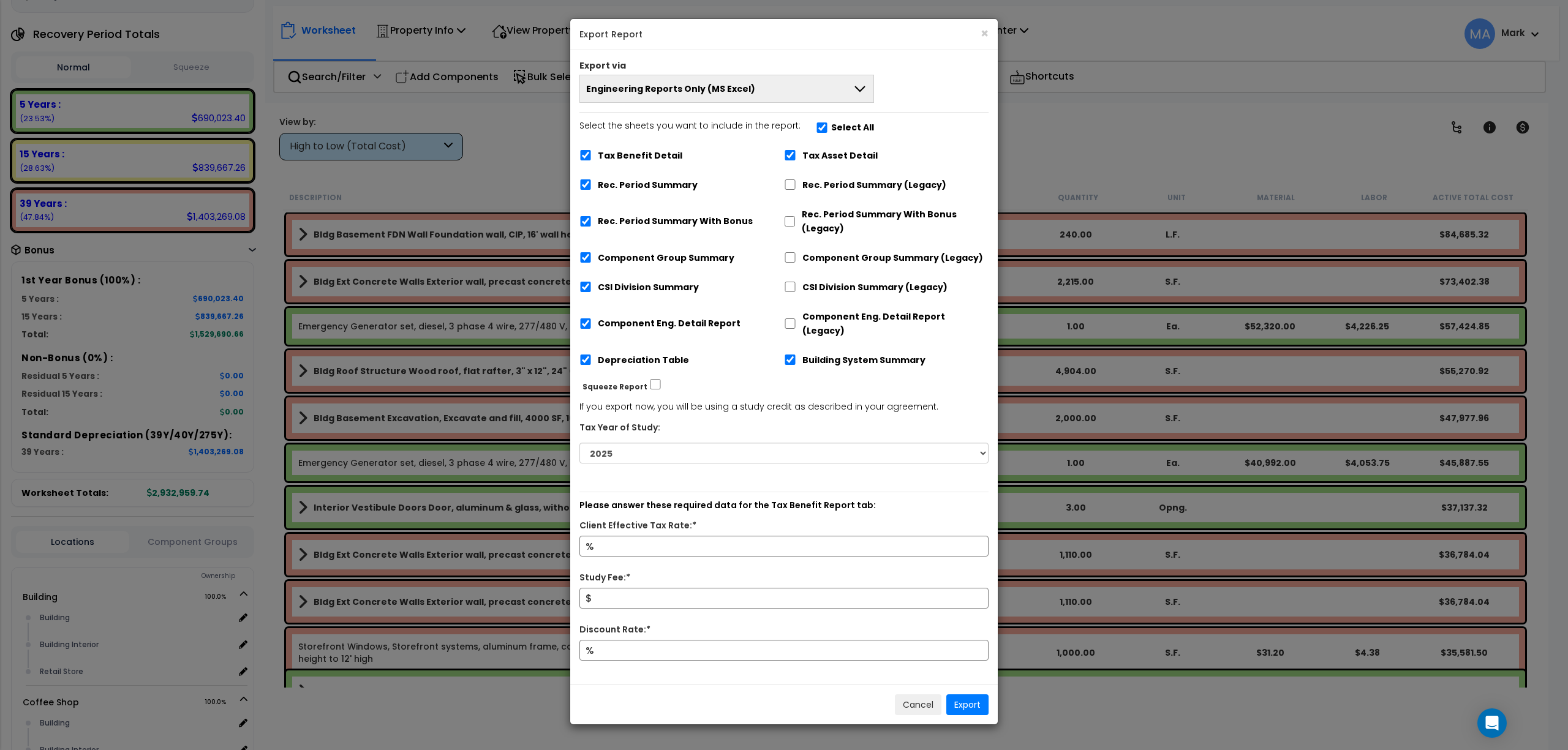
click at [789, 77] on button "Engineering Reports Only (MS Excel)" at bounding box center [726, 89] width 295 height 28
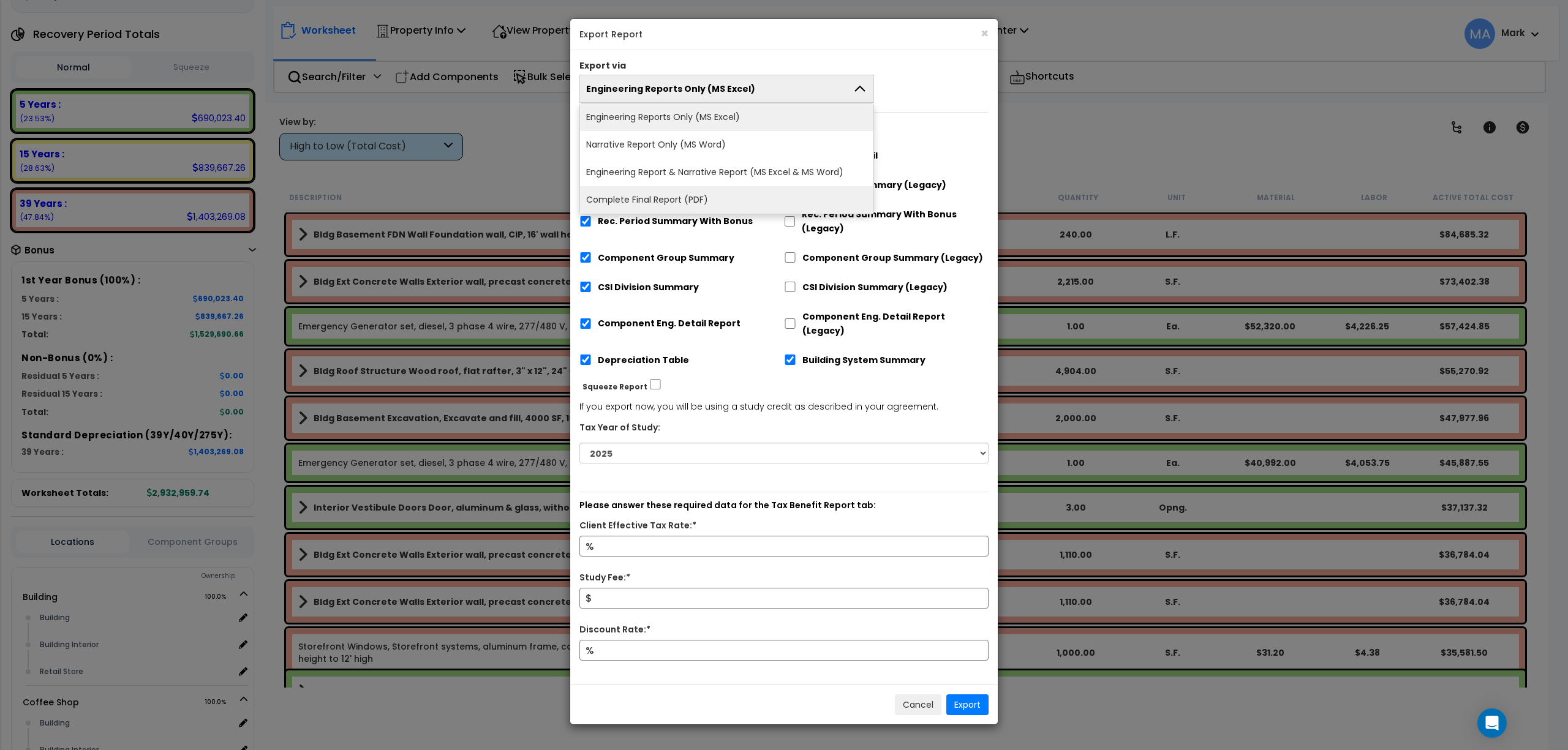
click at [705, 192] on li "Complete Final Report (PDF)" at bounding box center [726, 200] width 293 height 28
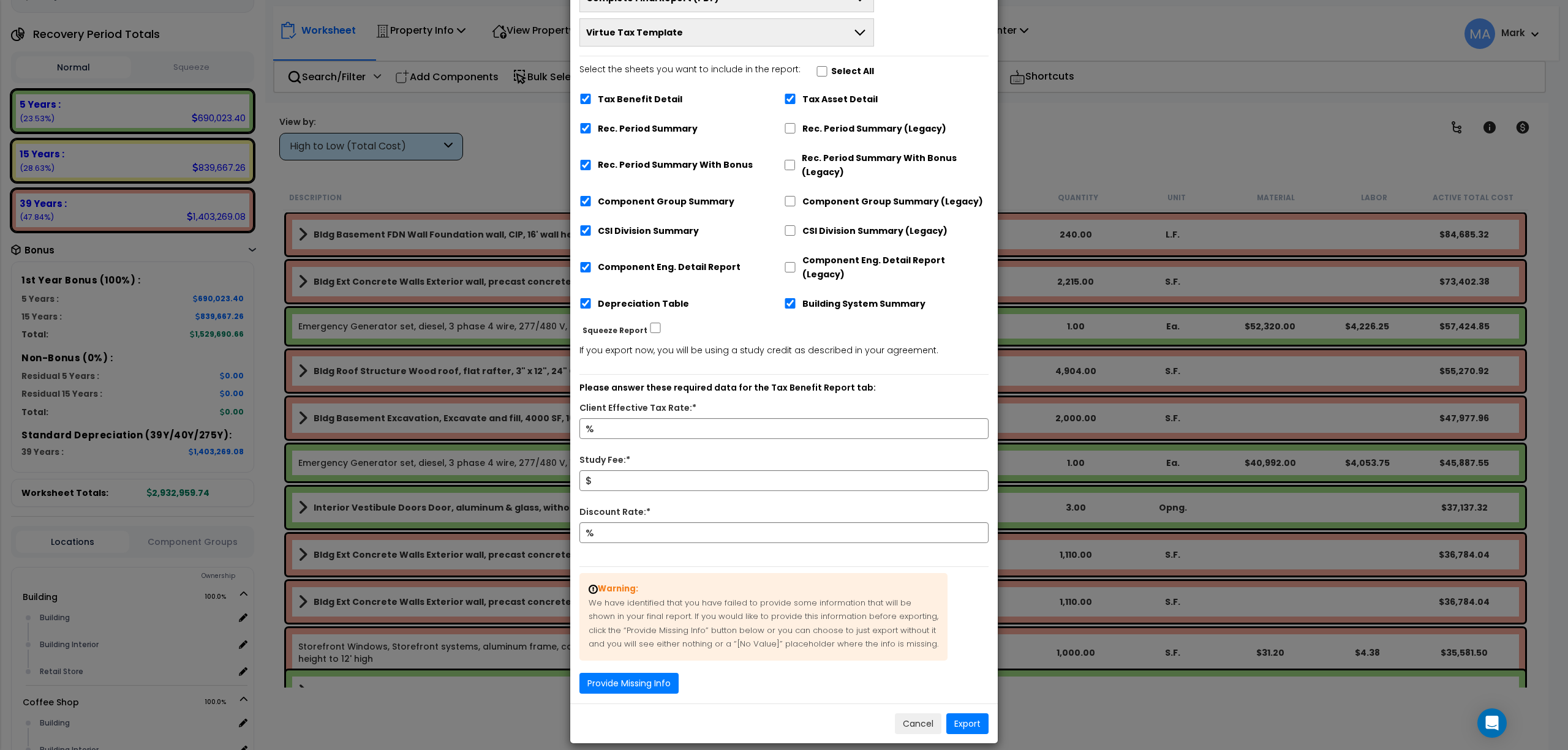
scroll to position [91, 0]
click at [617, 419] on input "Client Effective Tax Rate:*" at bounding box center [784, 428] width 409 height 21
type input "15"
click at [625, 475] on input "Study Fee:*" at bounding box center [784, 480] width 409 height 21
type input "10,000"
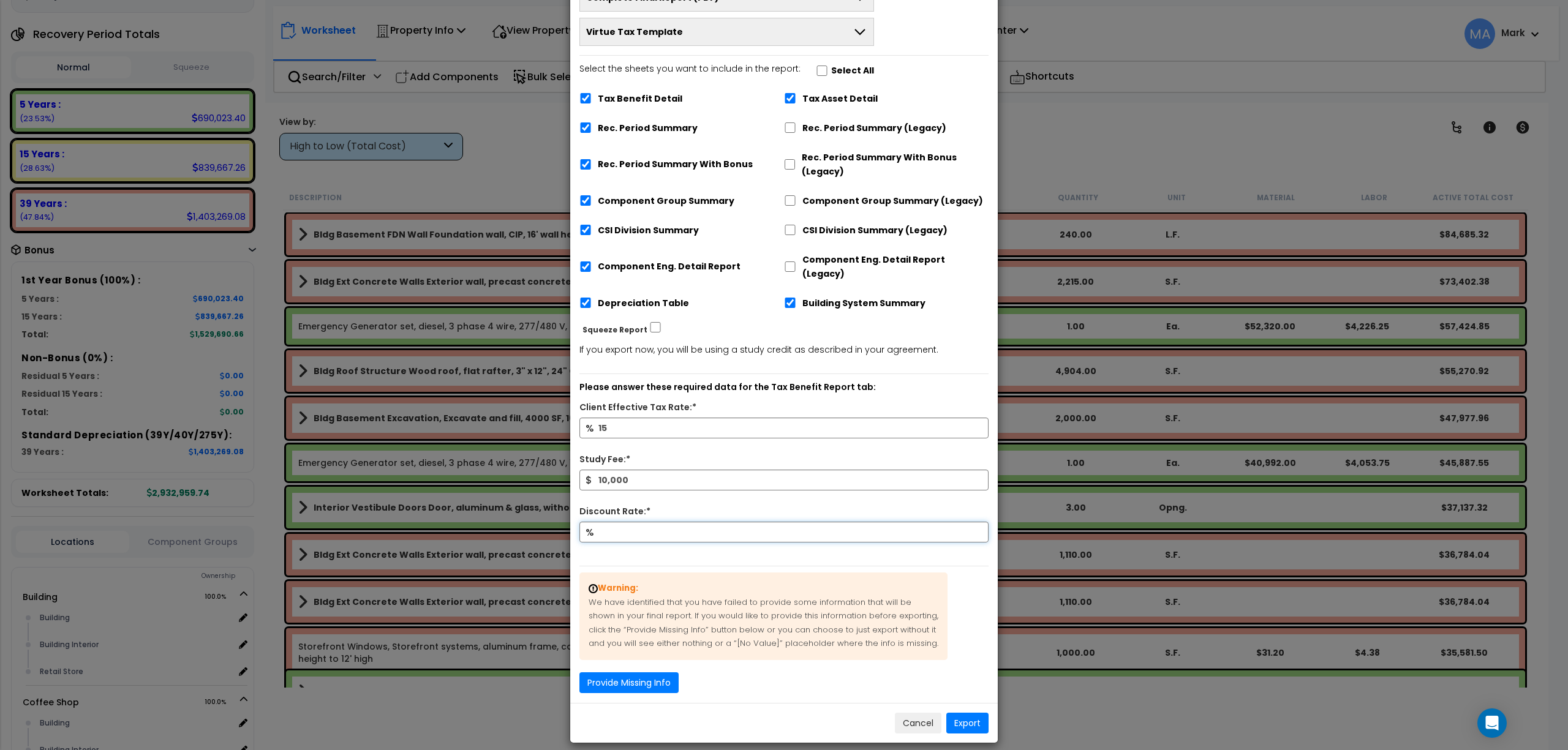
click at [647, 523] on input "Discount Rate:*" at bounding box center [784, 532] width 409 height 21
type input "10"
click at [658, 677] on button "Provide Missing Info" at bounding box center [629, 683] width 99 height 21
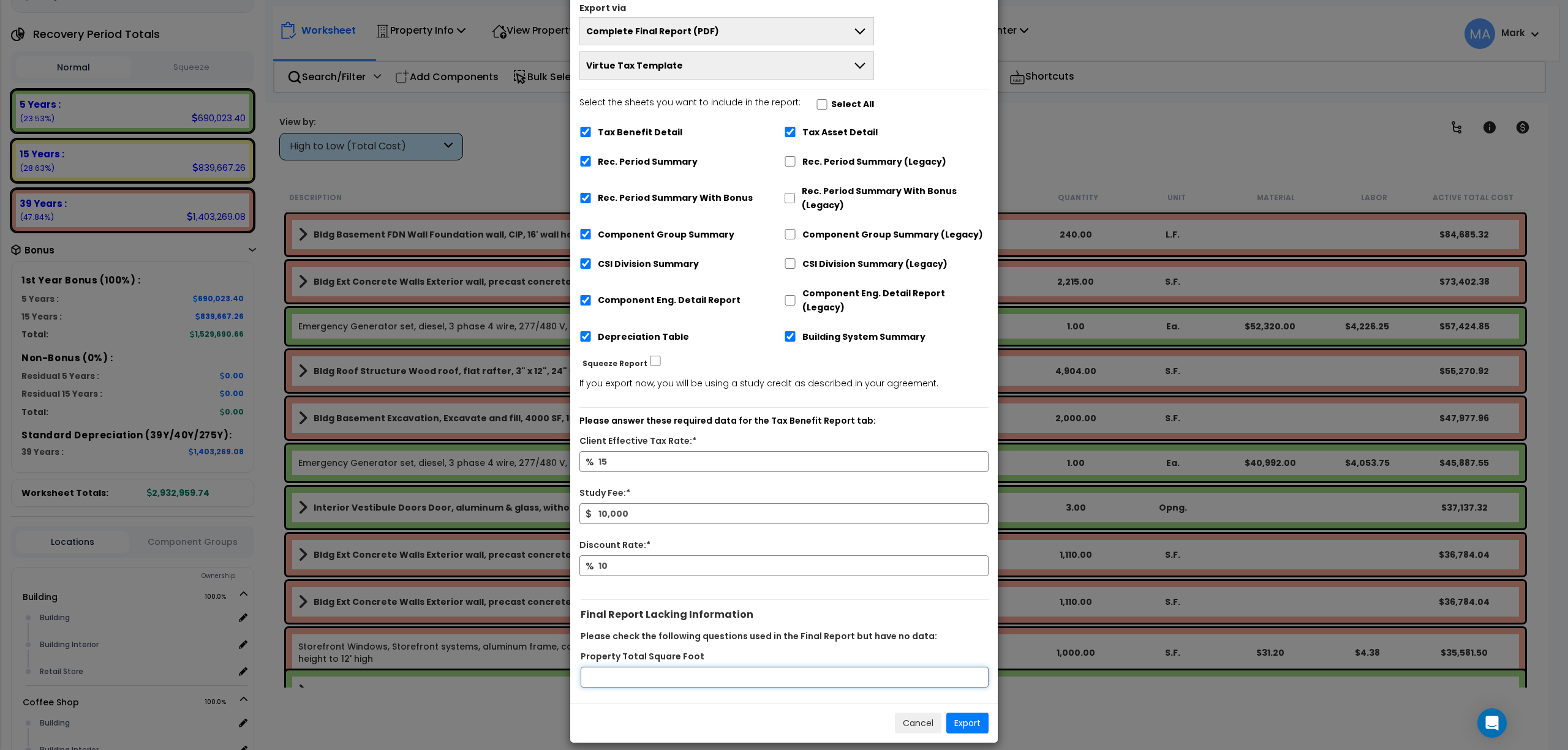
click at [653, 670] on input "Property Total Square Foot" at bounding box center [784, 677] width 408 height 21
type input "9000"
click at [964, 713] on button "Export" at bounding box center [967, 724] width 42 height 21
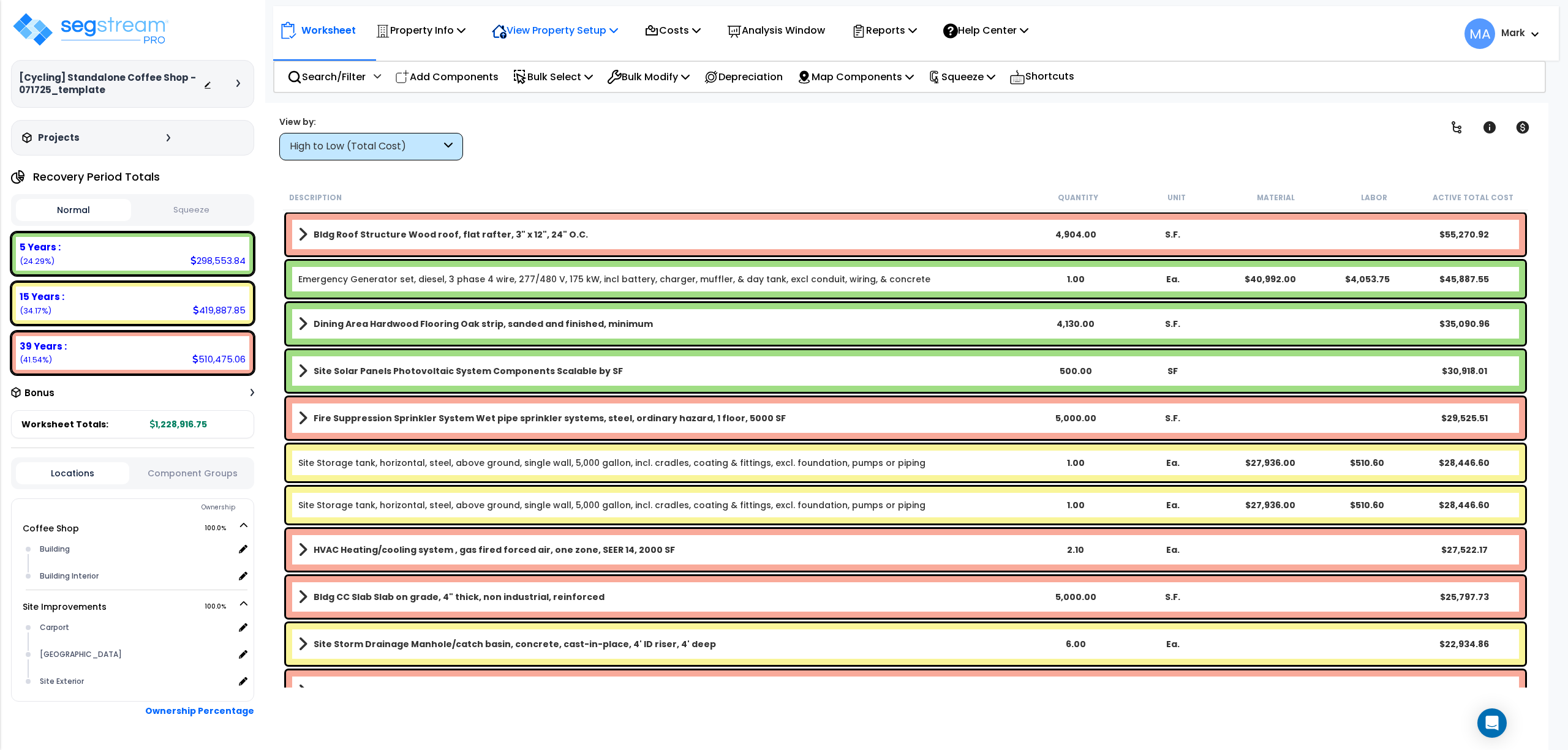
click at [466, 21] on div "View Property Setup" at bounding box center [420, 30] width 90 height 29
click at [583, 81] on link "View Questionnaire" at bounding box center [546, 84] width 121 height 25
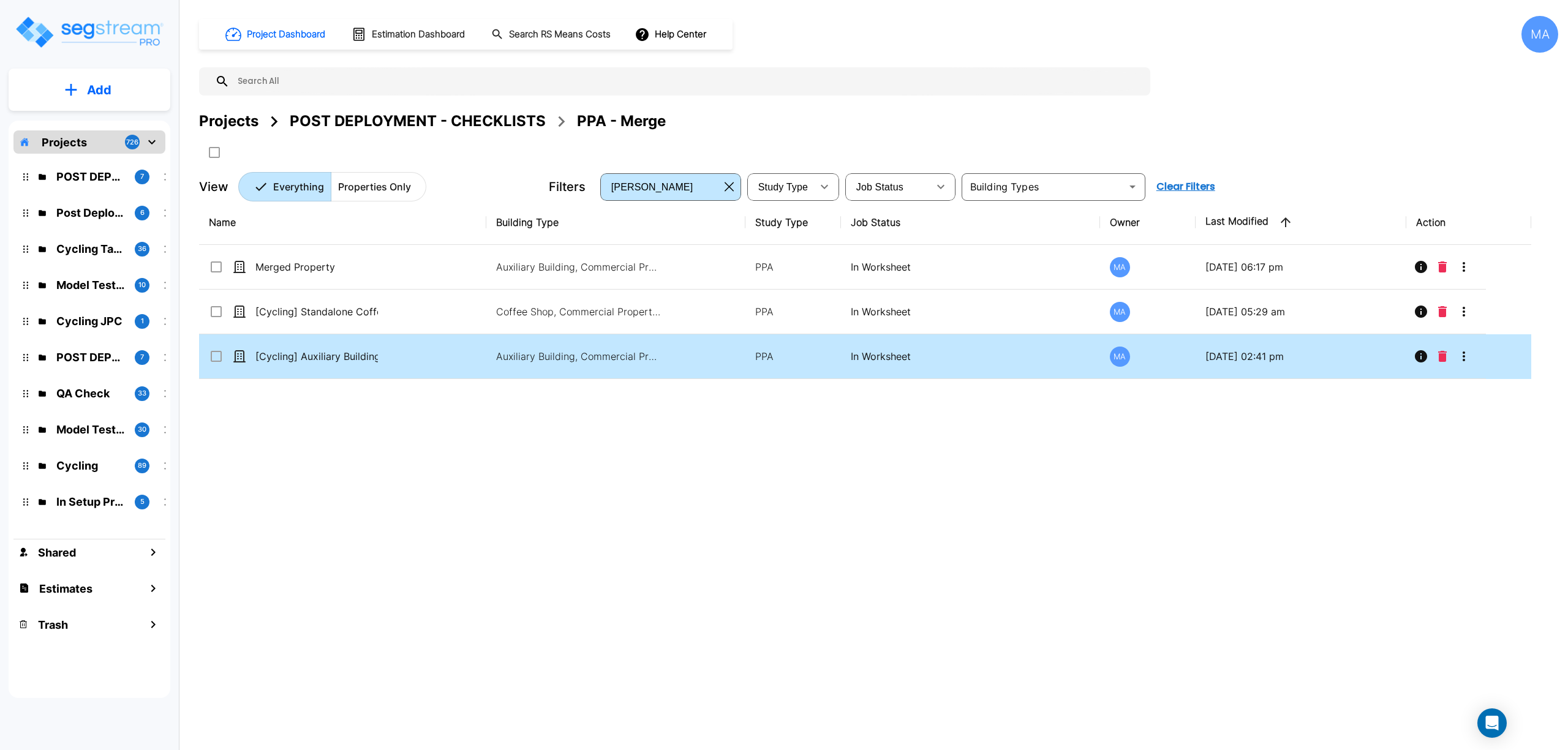
click at [355, 351] on td "[Cycling] Auxiliary Building - 072225_template" at bounding box center [343, 357] width 288 height 45
checkbox 072225_template"] "true"
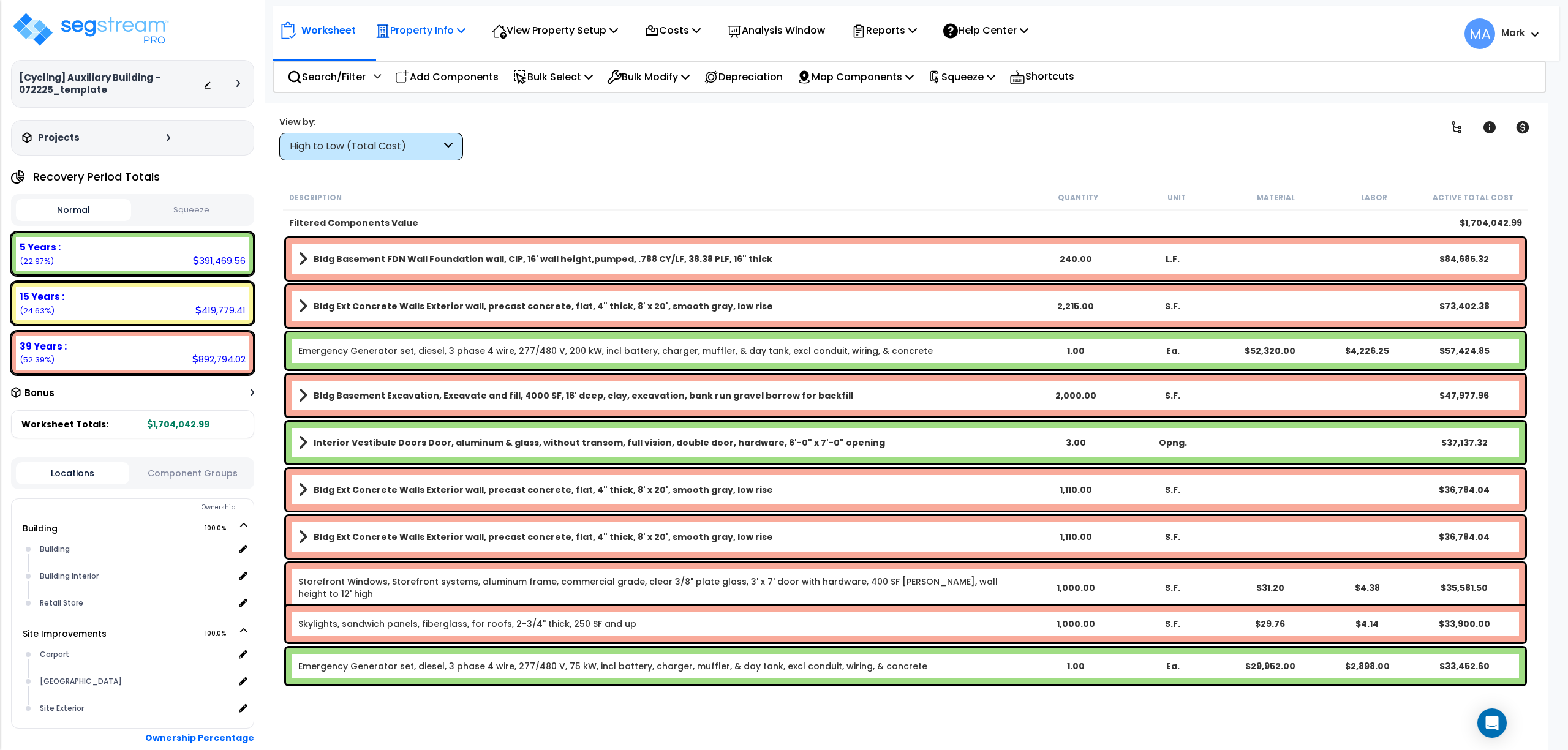
click at [445, 21] on div "Property Info" at bounding box center [420, 30] width 90 height 29
click at [466, 33] on p "View Property Setup" at bounding box center [420, 30] width 90 height 17
click at [564, 81] on link "View Questionnaire" at bounding box center [546, 84] width 121 height 25
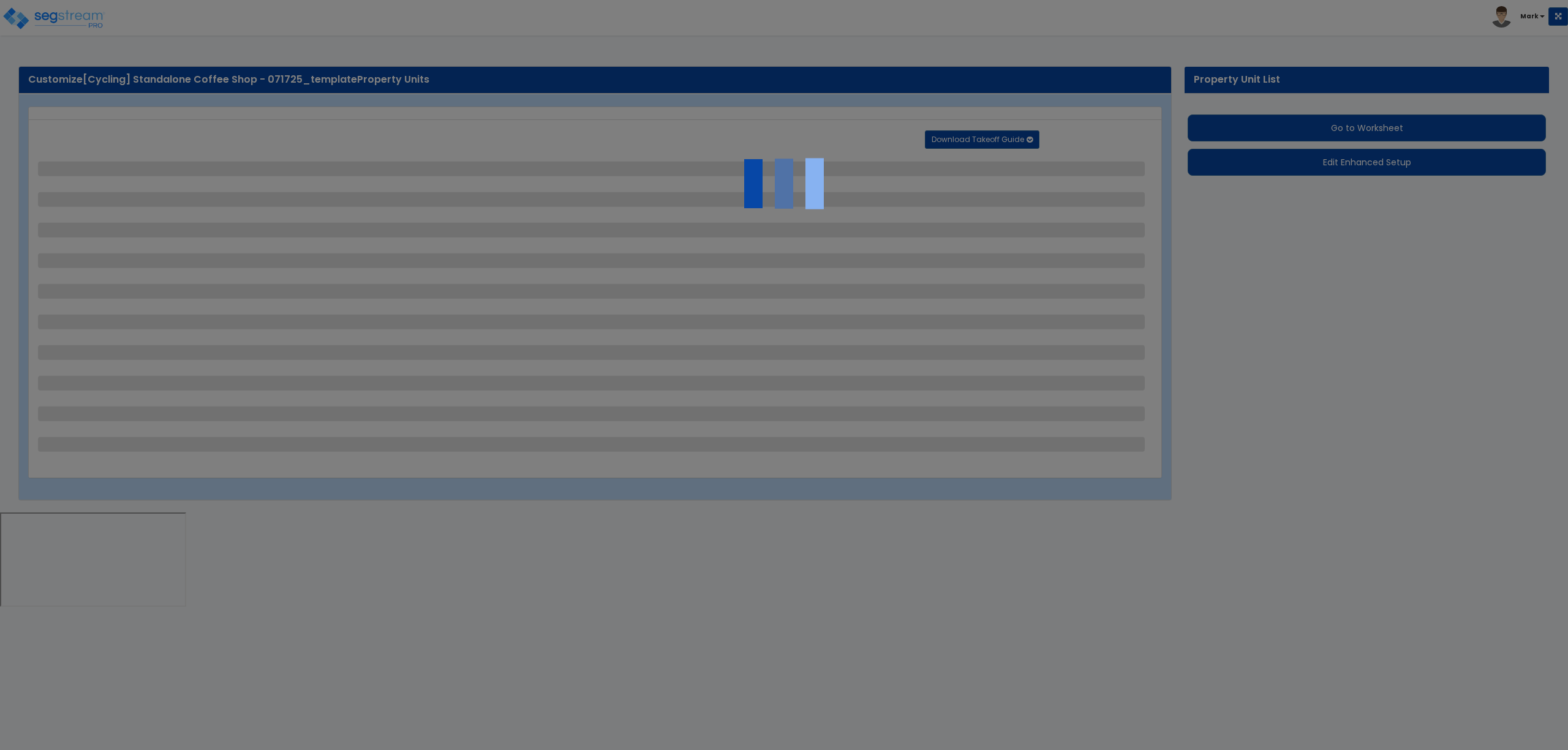
select select "2"
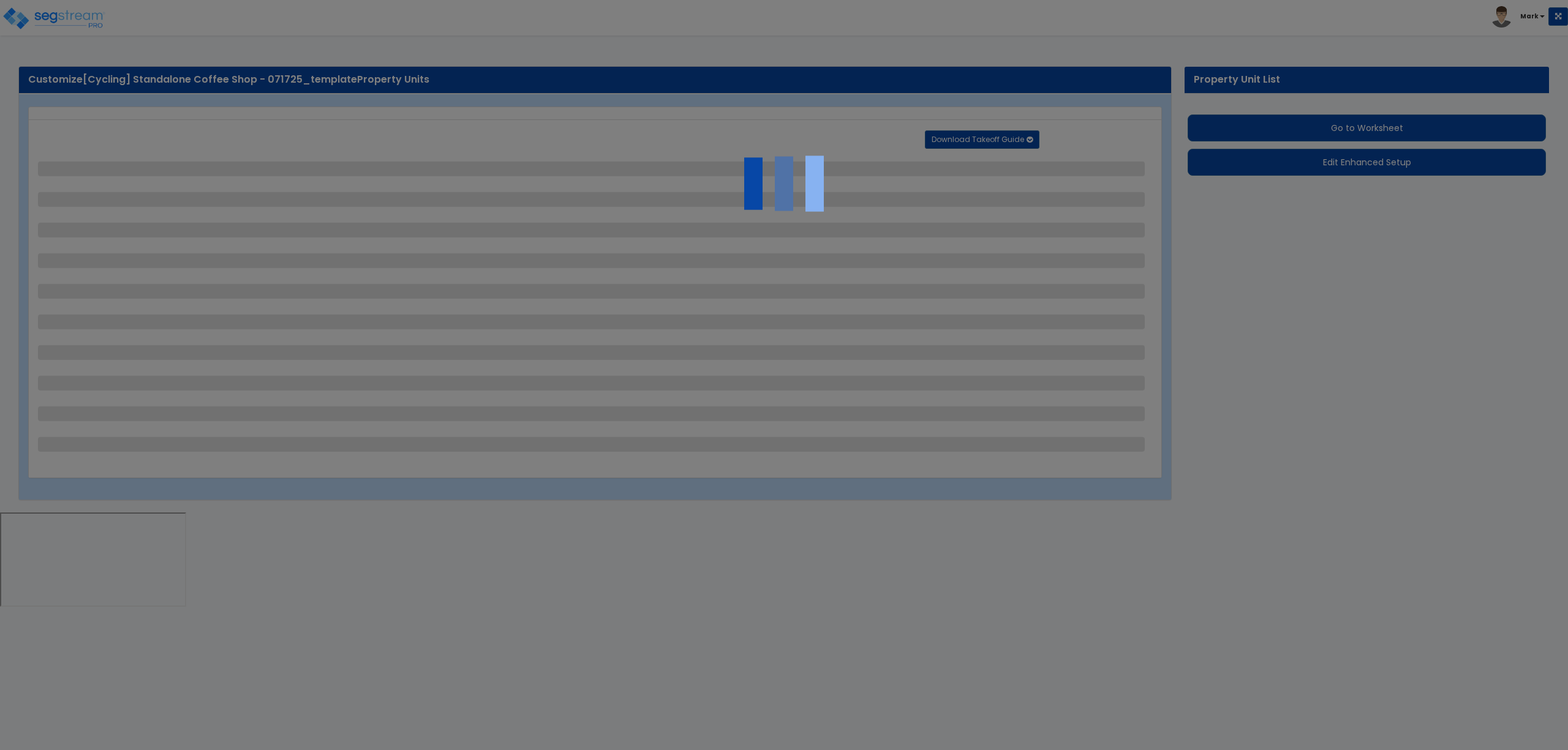
select select "2"
select select "1"
select select "2"
select select "1"
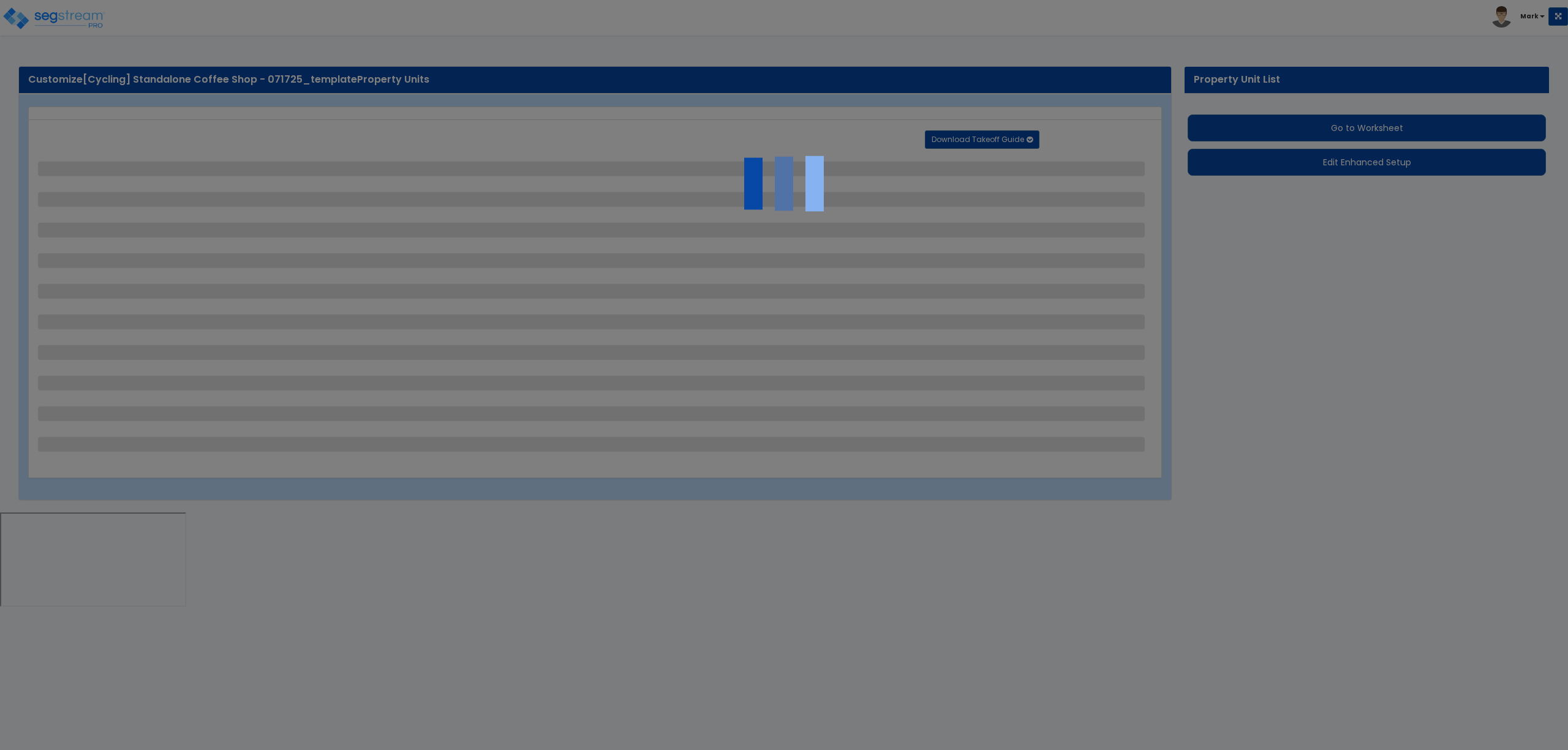
select select "1"
select select "2"
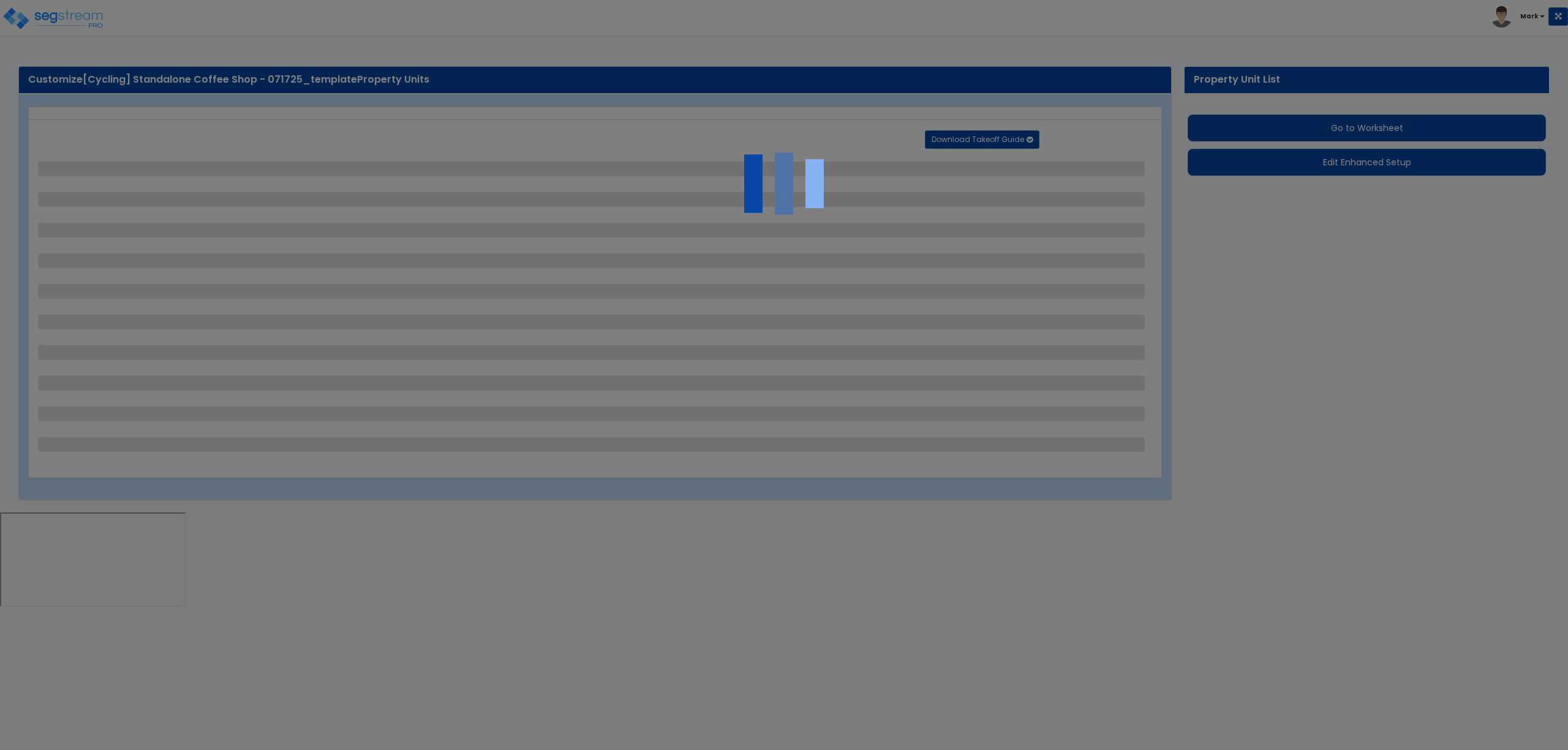
select select "2"
select select "1"
select select "10"
select select "1"
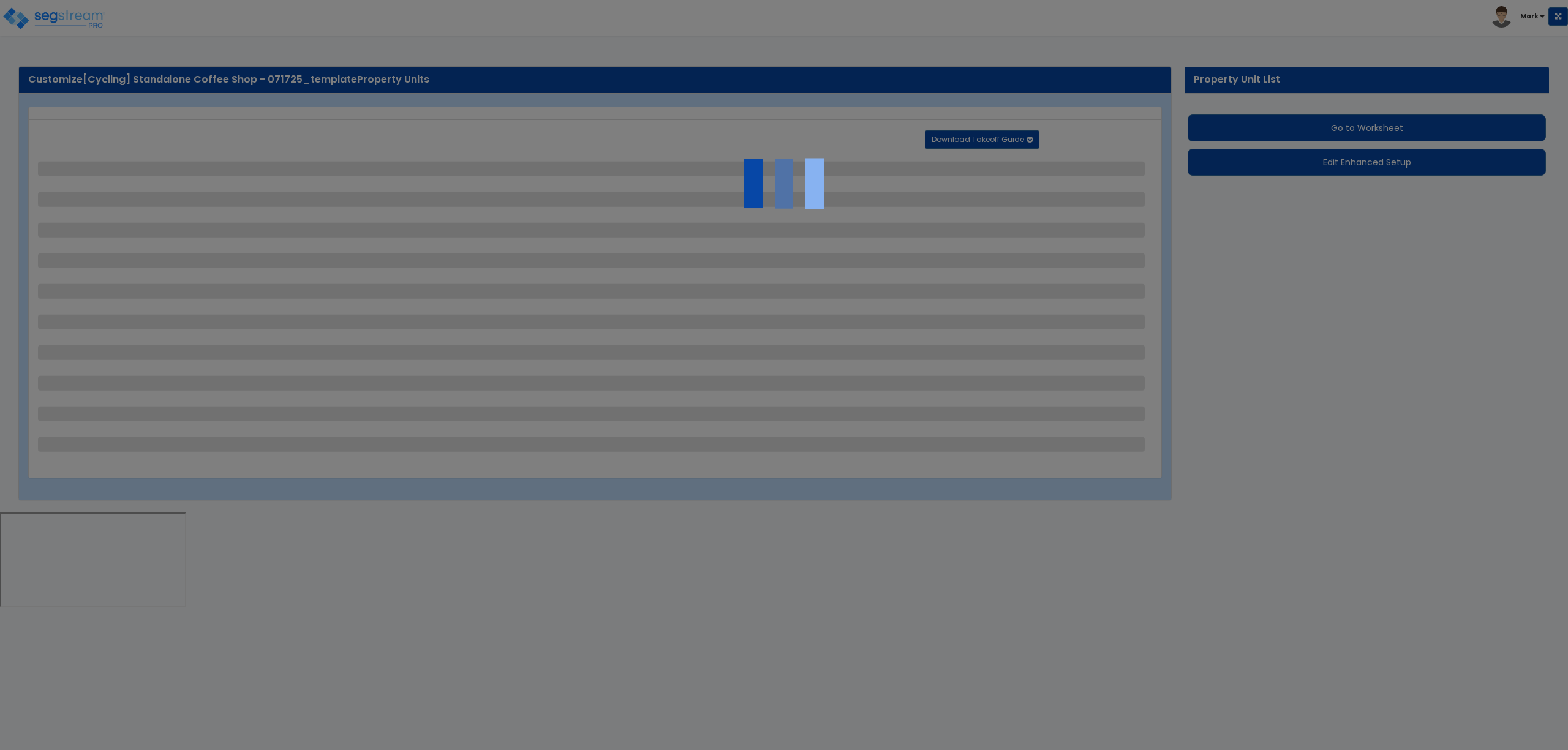
select select "1"
select select "3"
select select "2"
select select "4"
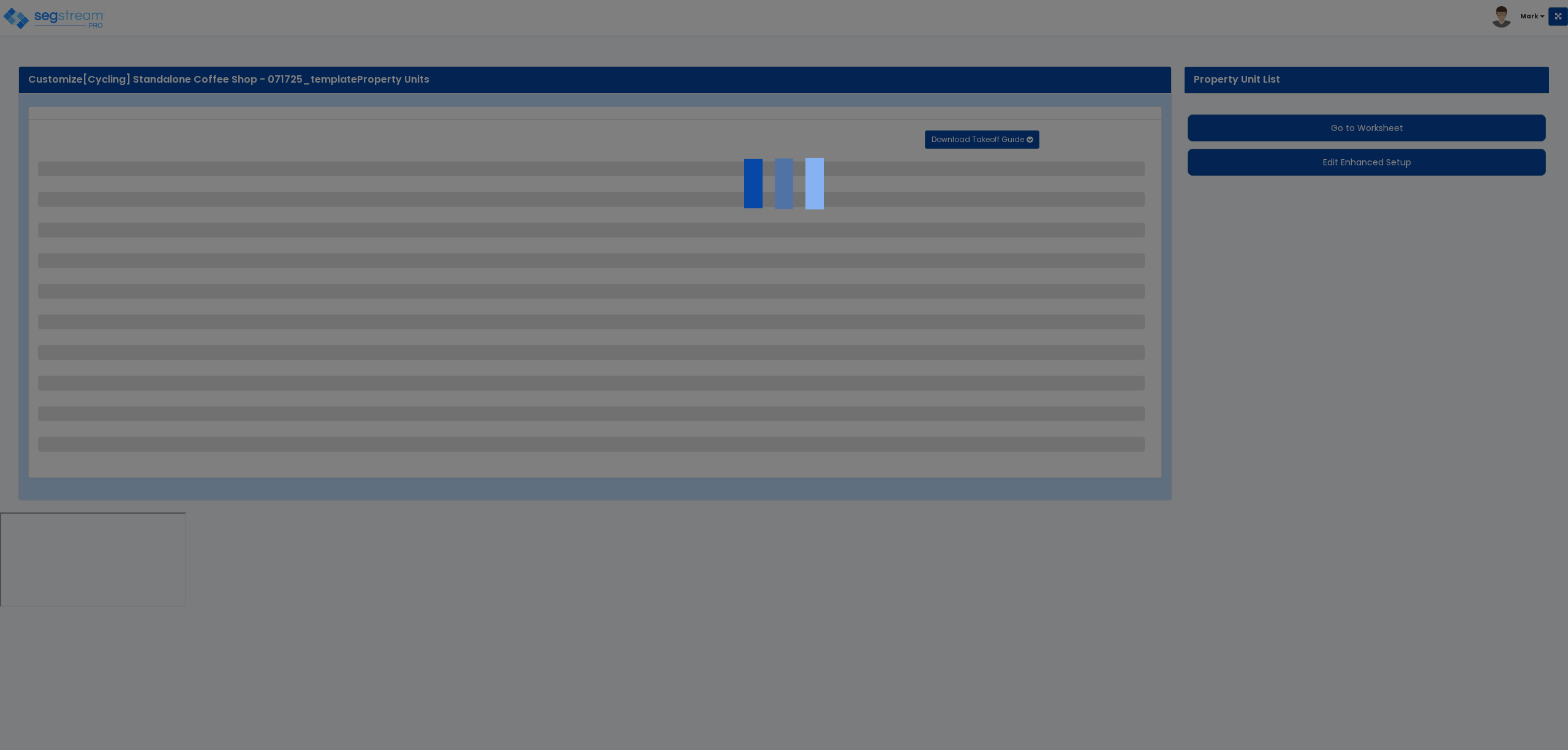
select select "1"
select select "6"
select select "2"
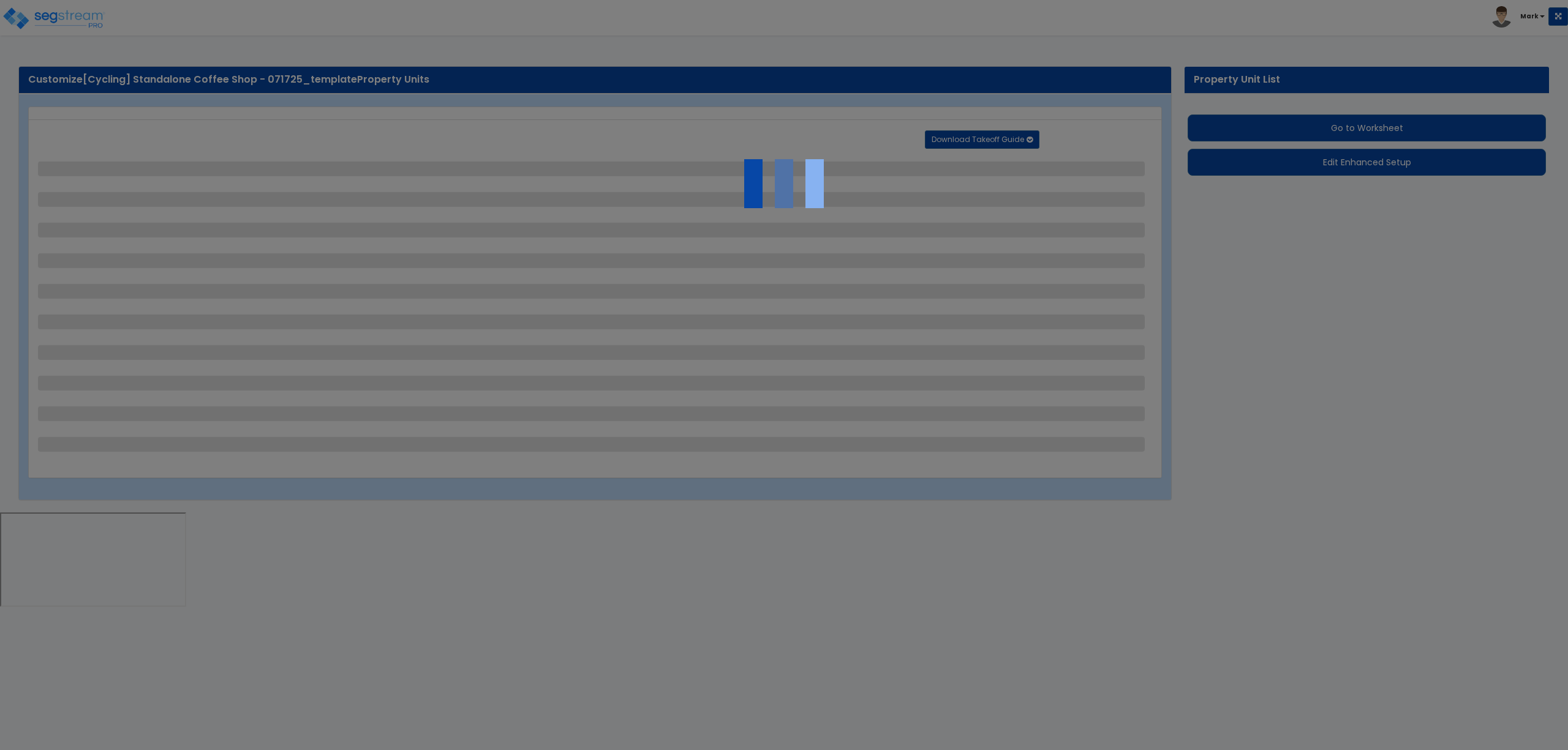
select select "2"
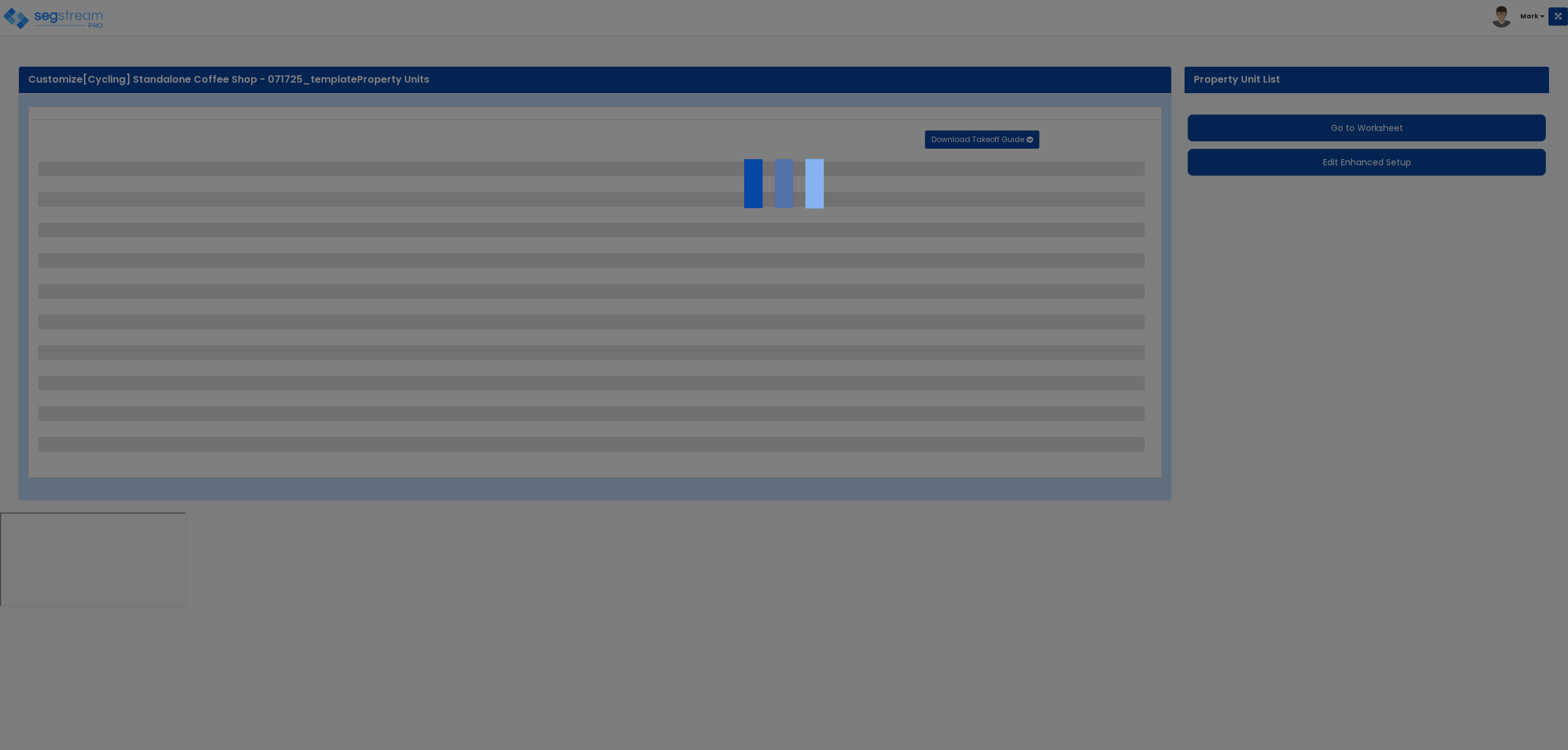
select select "1"
select select "2"
select select "1"
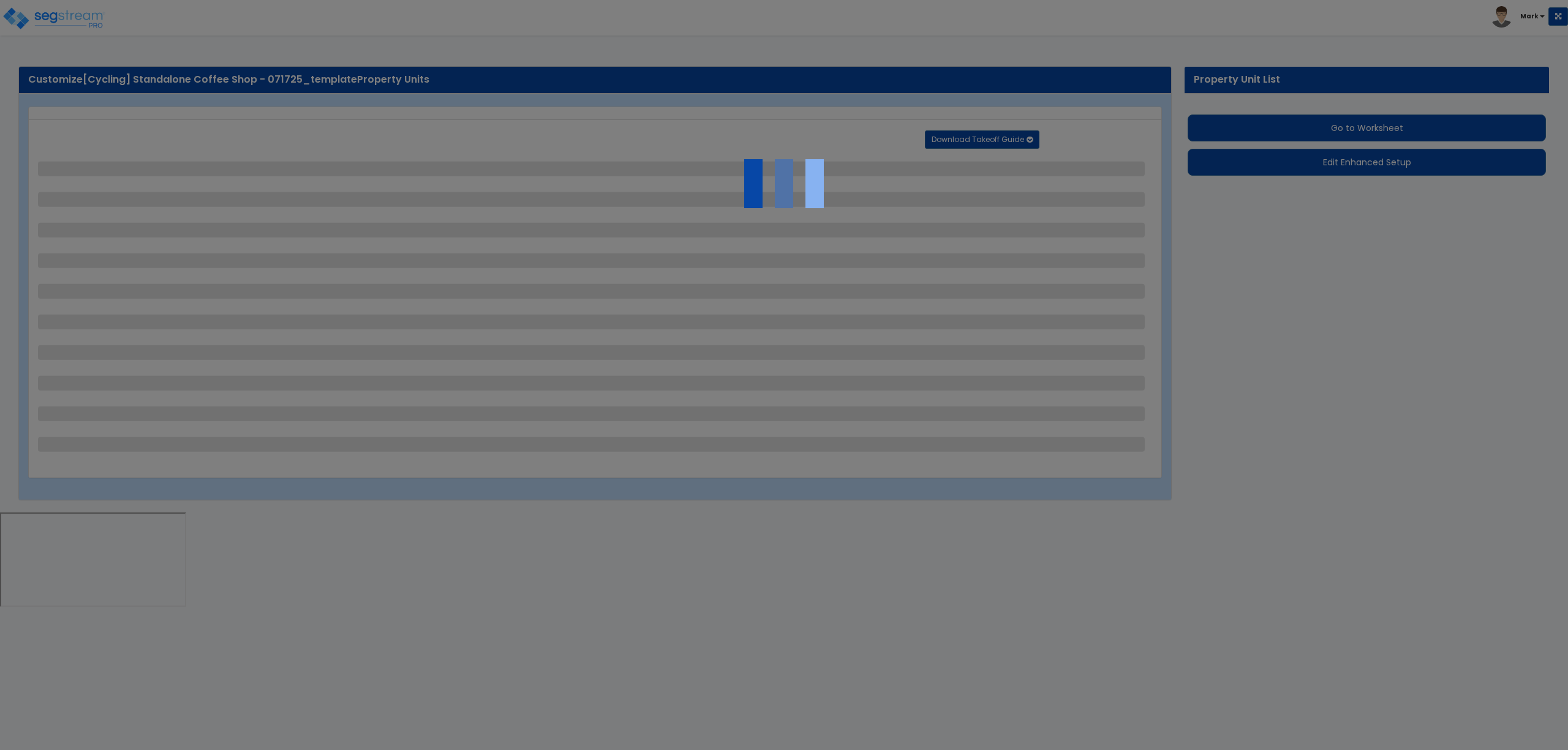
select select "1"
select select "8"
select select "2"
select select "1"
select select "20"
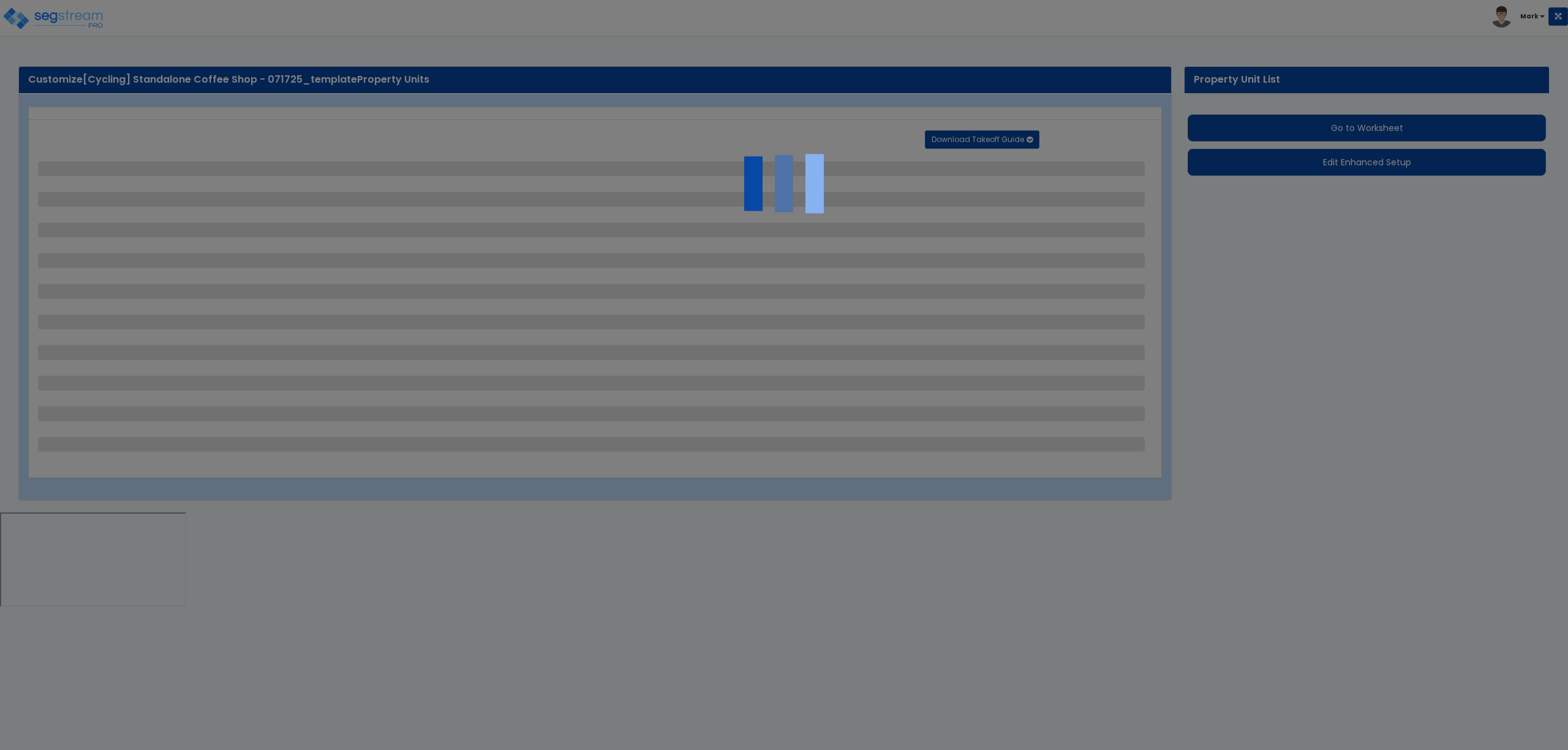
select select "2"
select select "5"
select select "3"
select select "1"
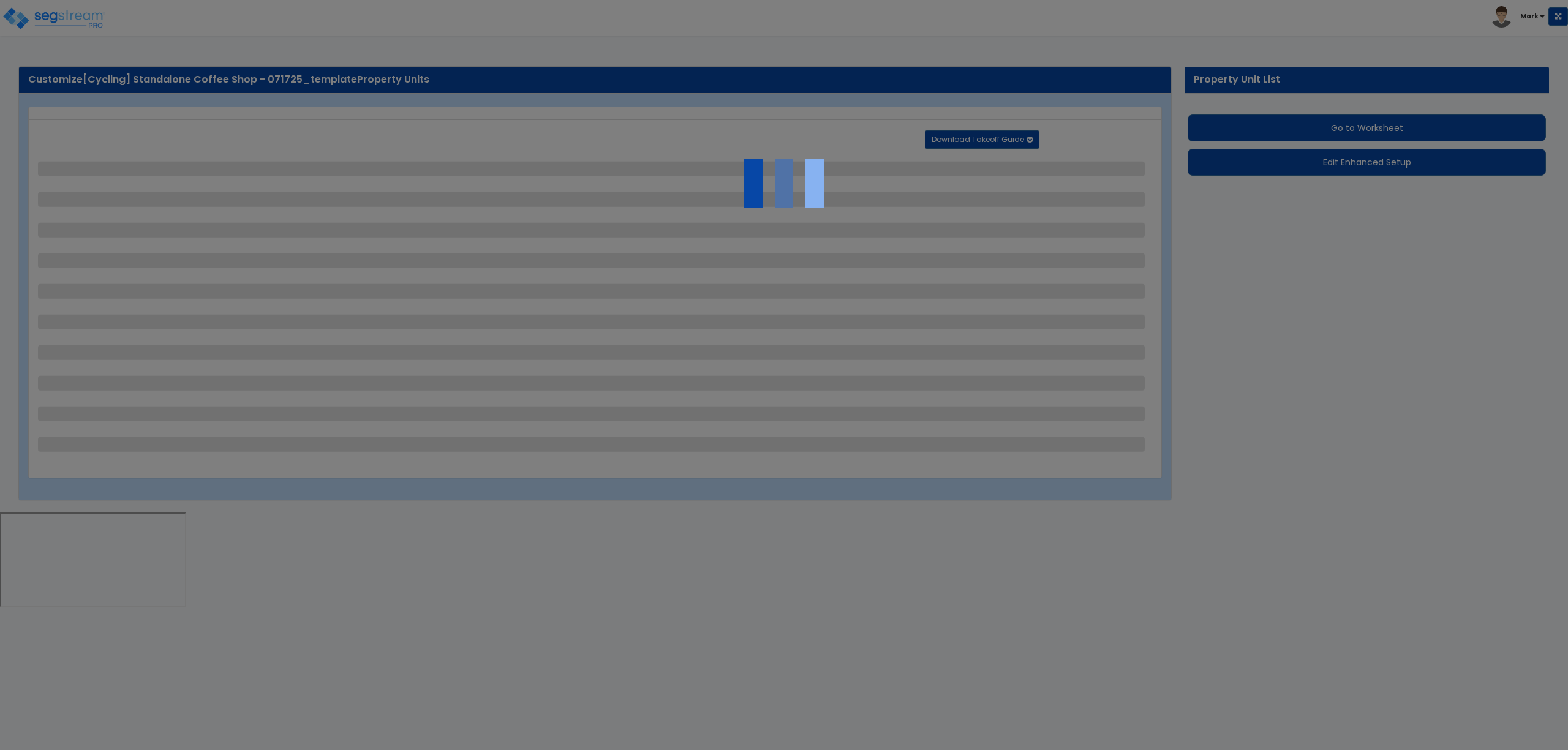
select select "1"
select select "2"
select select "3"
select select "1"
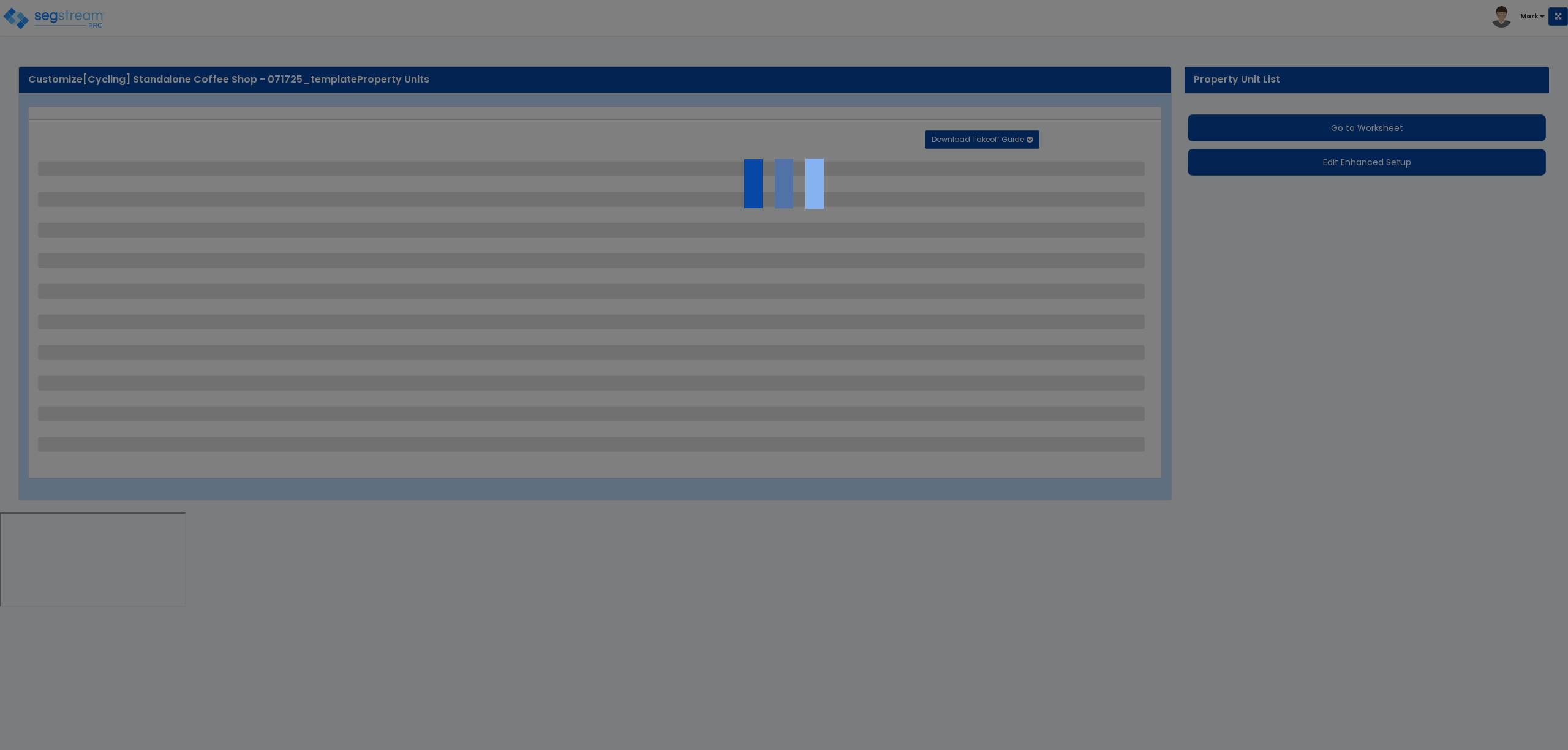
select select "2"
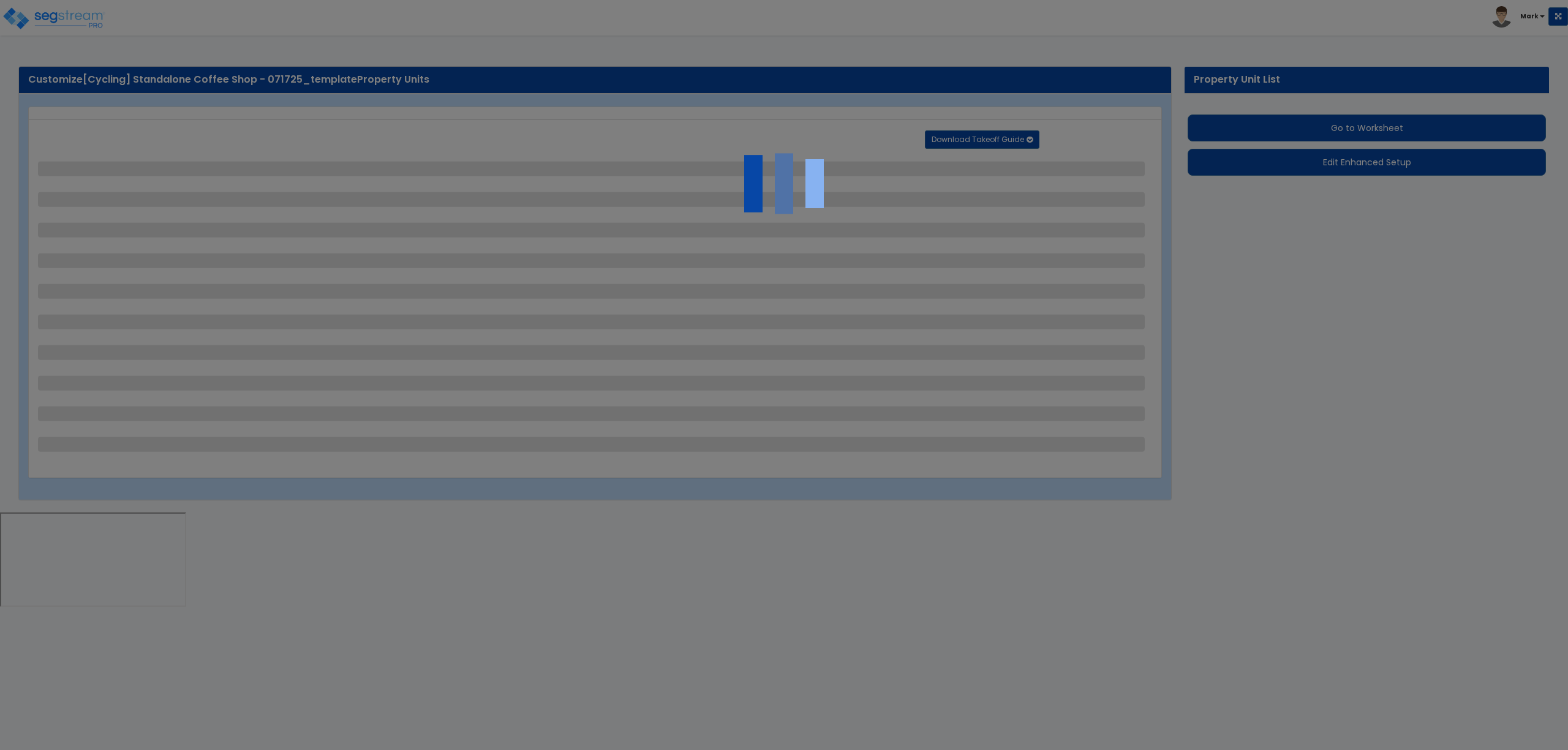
select select "2"
select select "1"
select select "4"
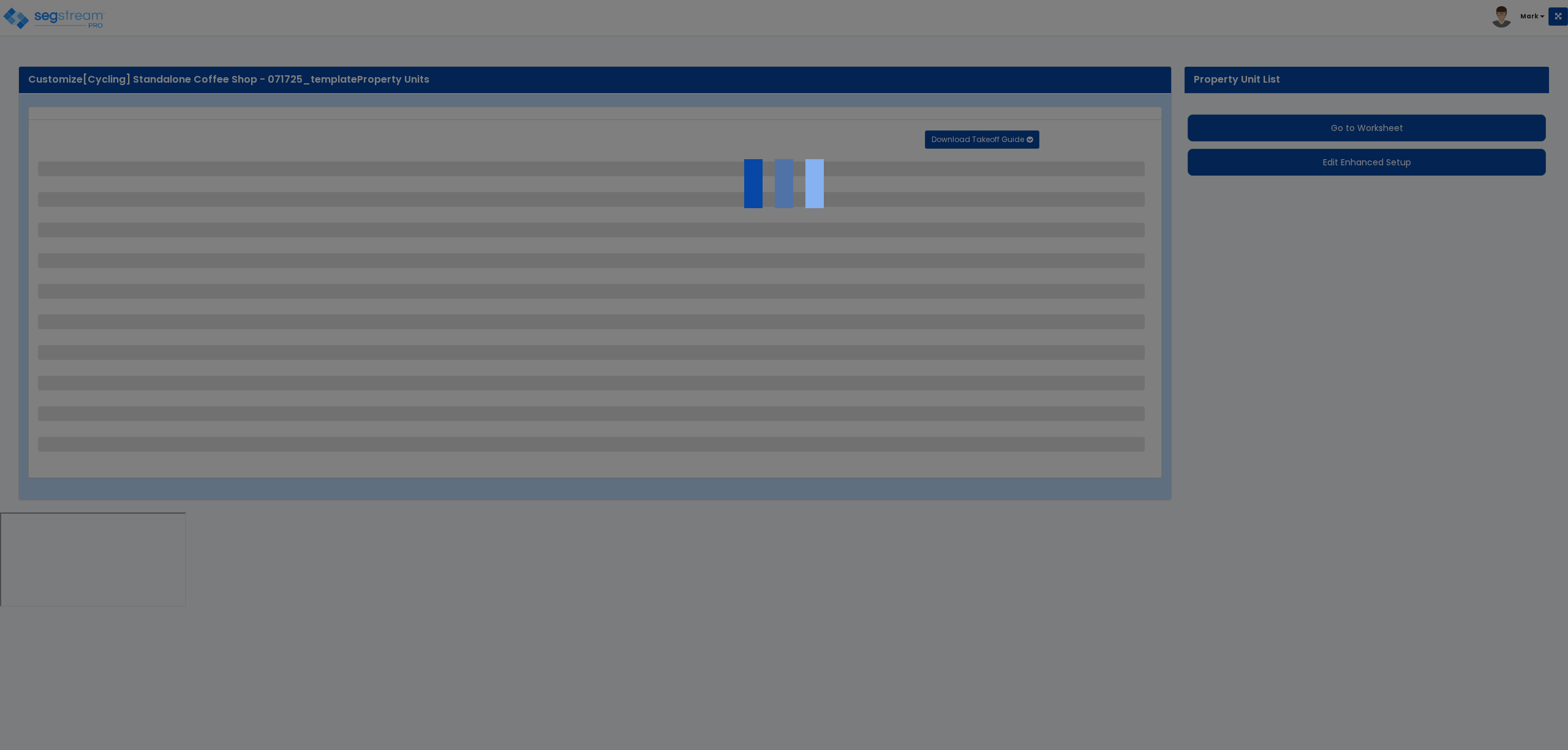
select select "2"
select select "1"
select select "2"
select select "1"
select select "2"
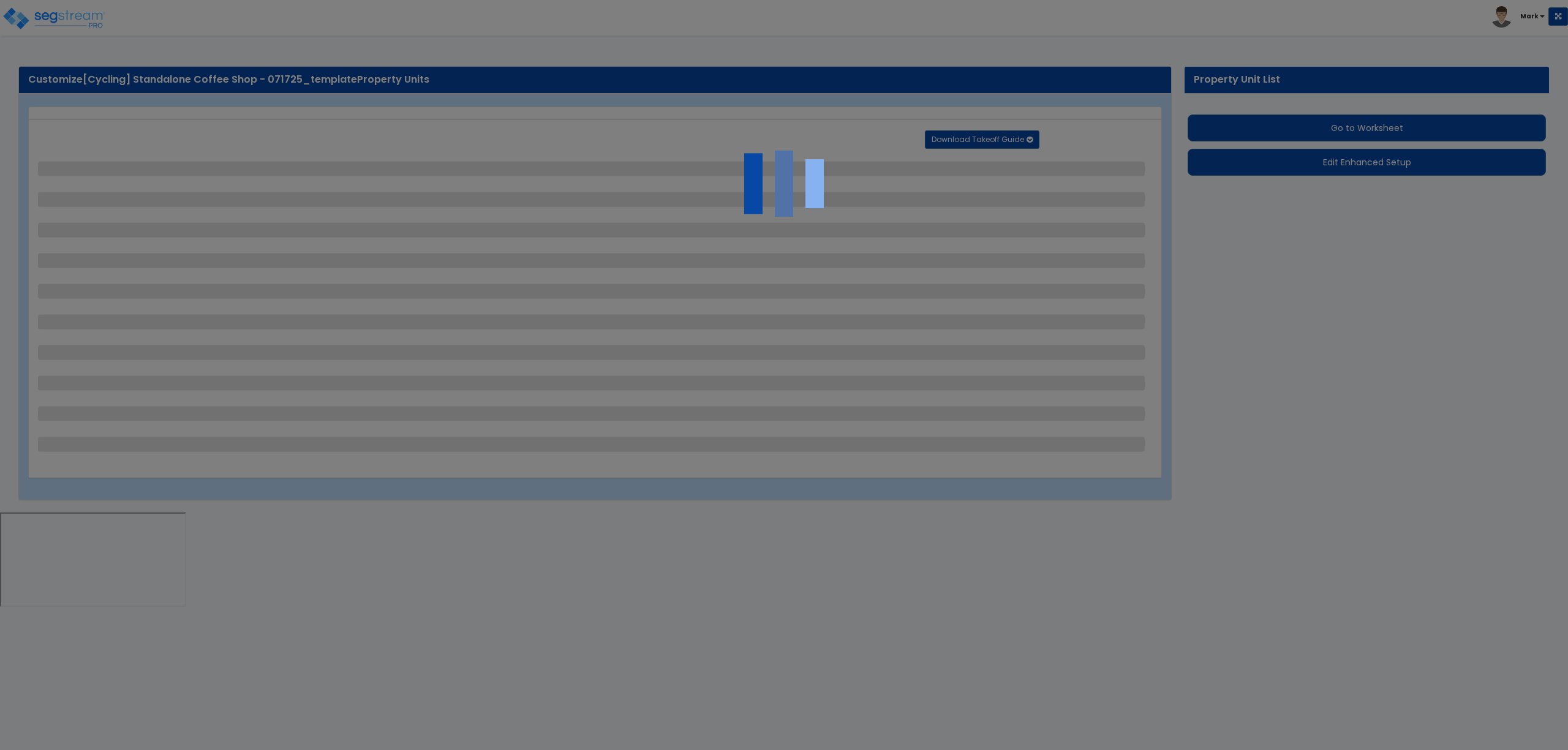
select select "6"
select select "2"
select select "3"
select select "2"
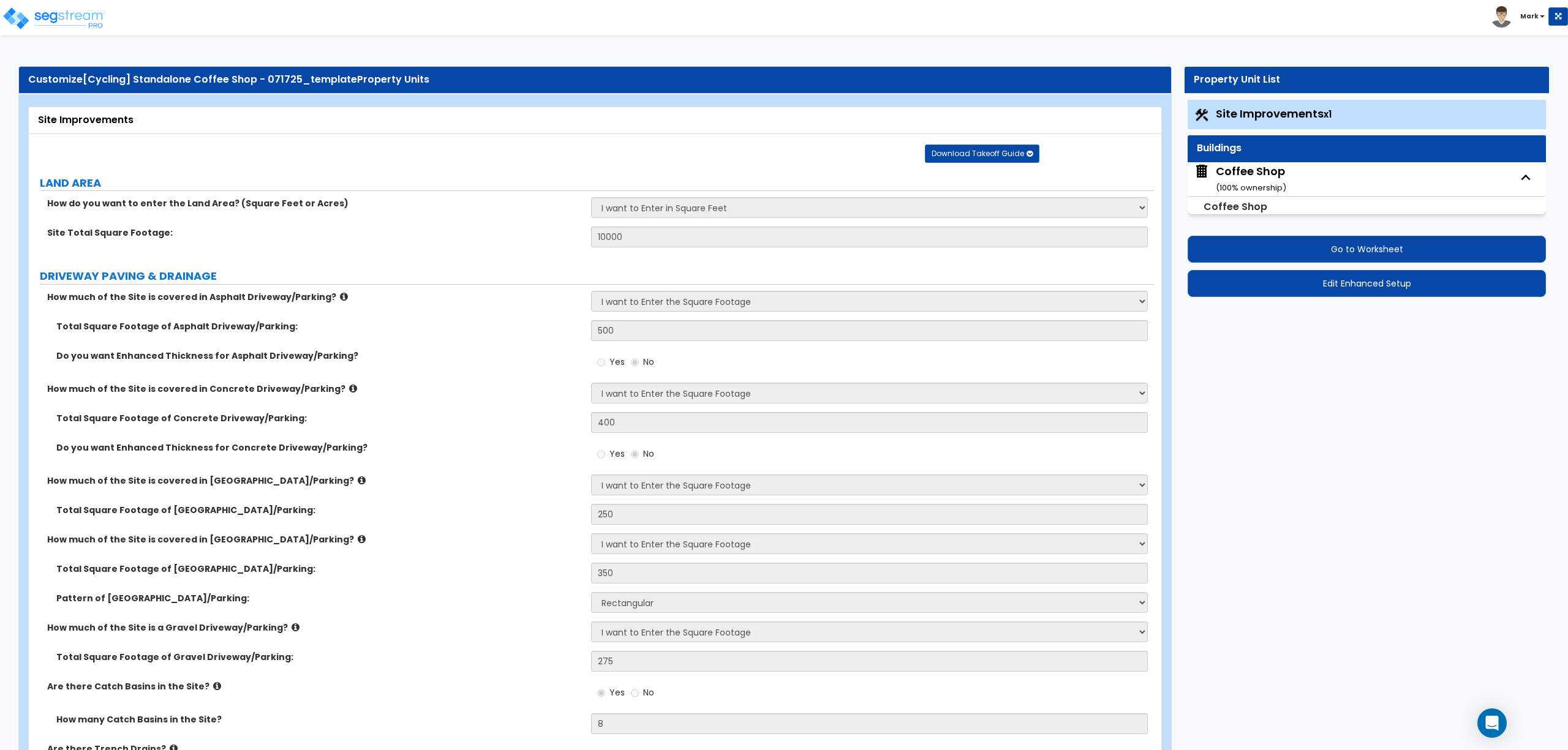
click at [1245, 172] on div "Coffee Shop ( 100 % ownership)" at bounding box center [1251, 179] width 70 height 31
select select "7"
select select "2"
select select "4"
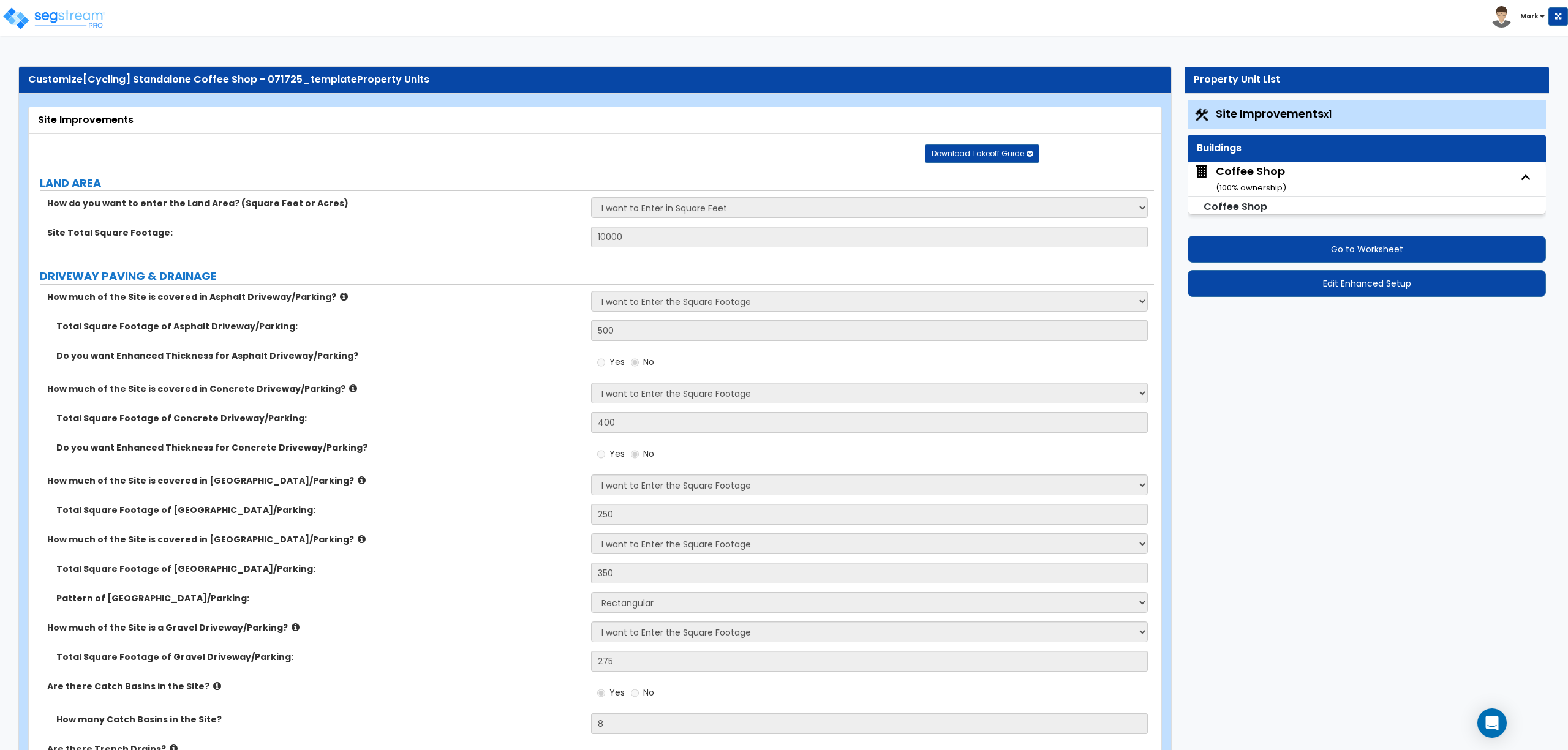
select select "10"
select select "2"
select select "1"
select select "3"
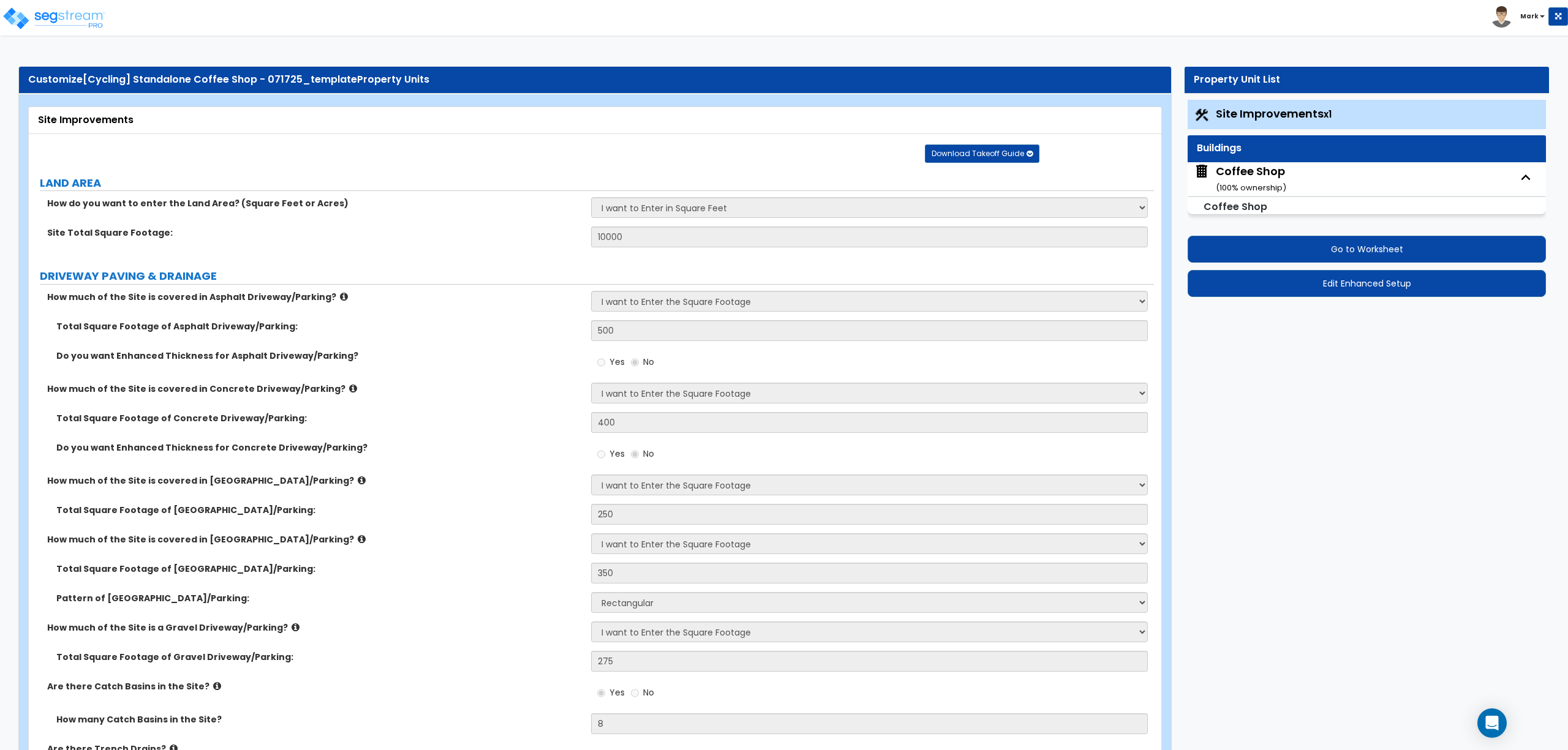
select select "5"
select select "2"
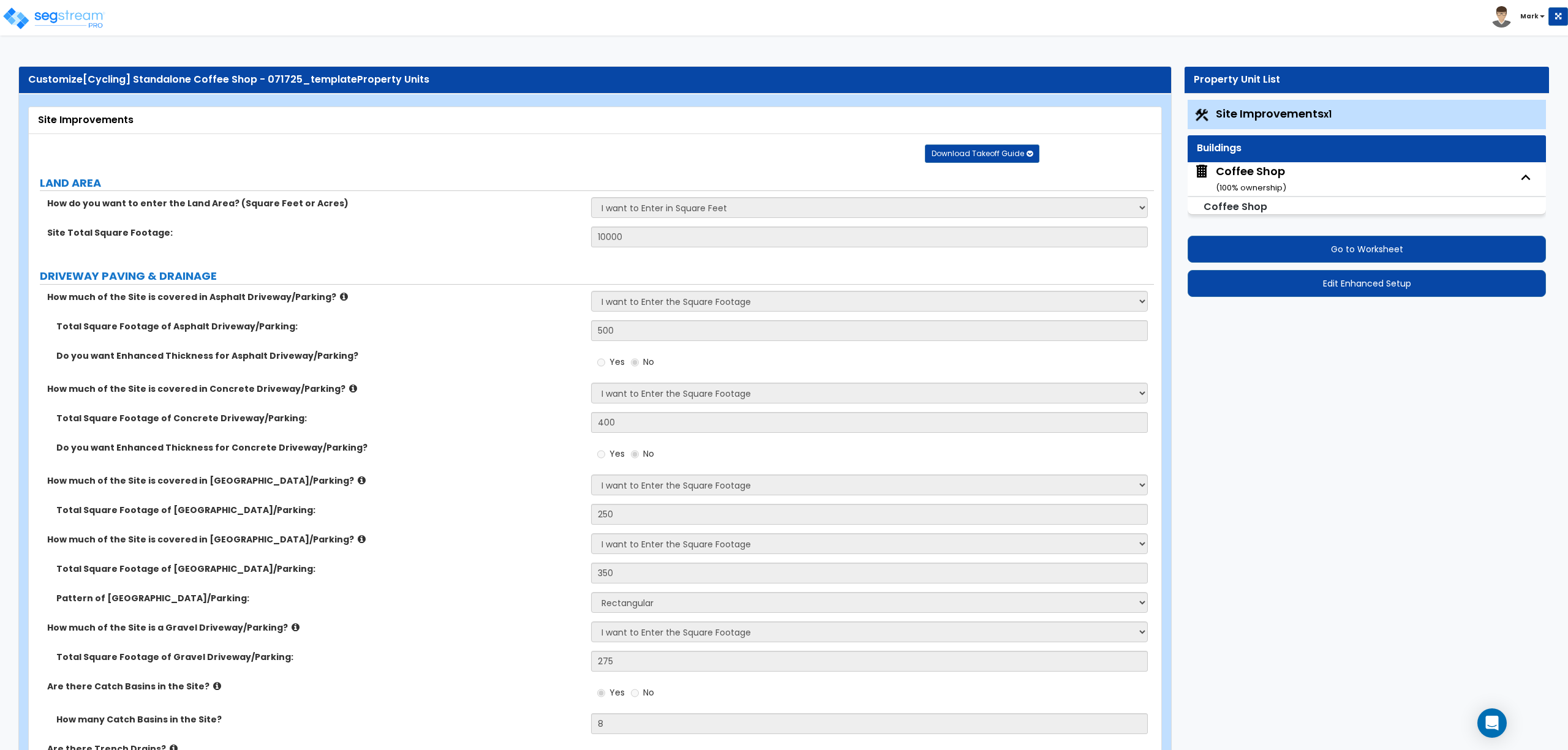
select select "4"
select select "1"
select select "3"
select select "2"
select select "3"
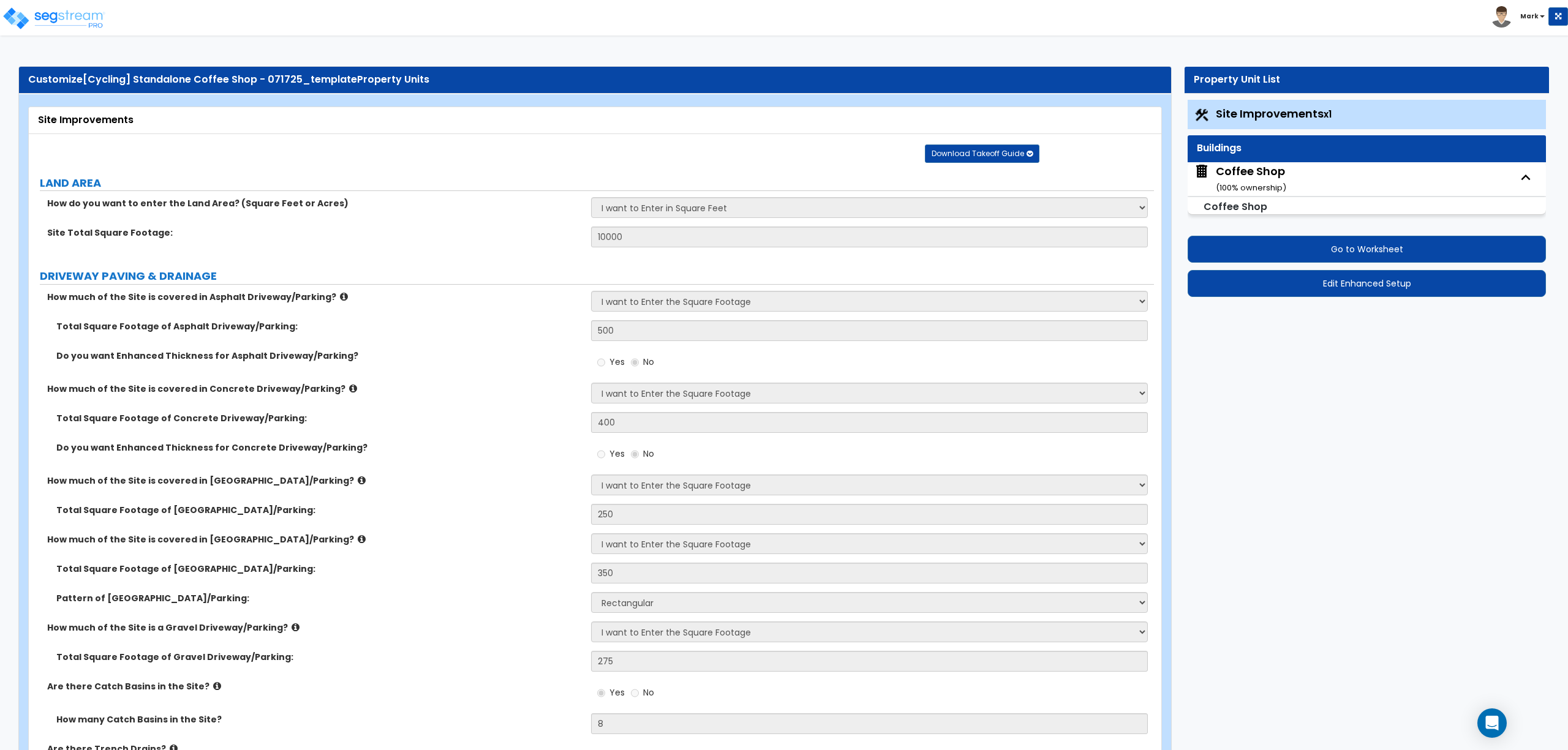
select select "2"
select select "5"
select select "2"
select select "4"
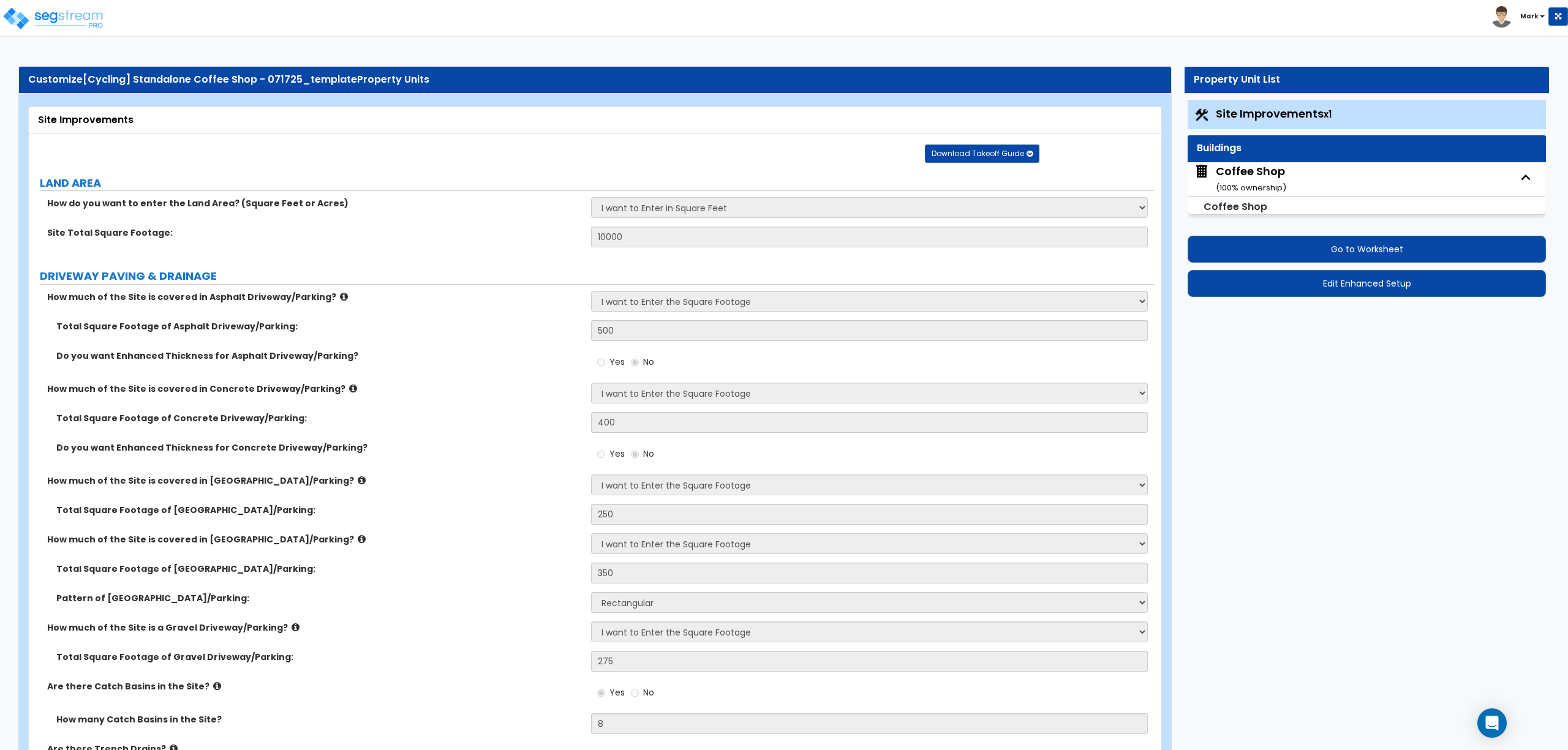
select select "1"
select select "2"
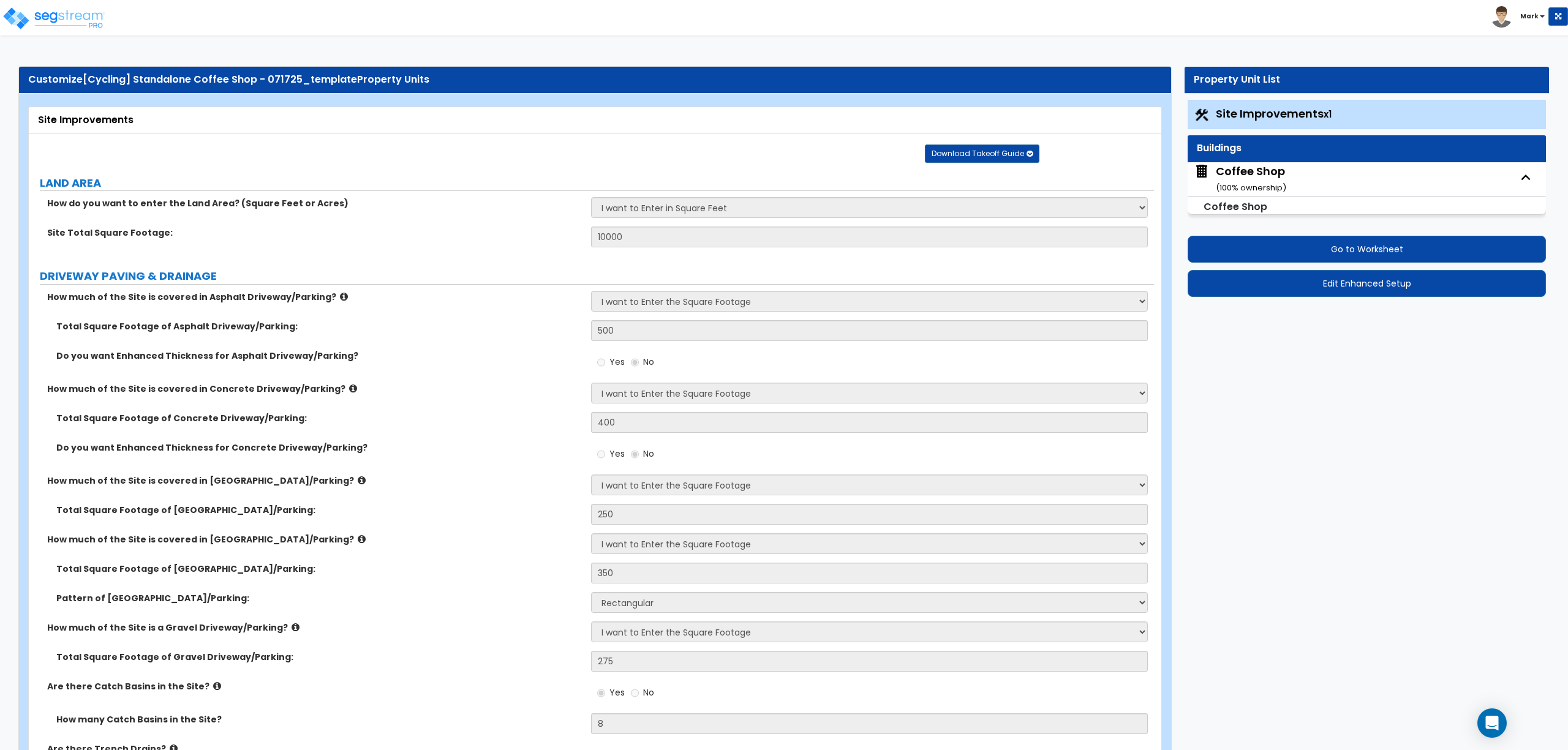
select select "3"
select select "1"
select select "2"
select select "1"
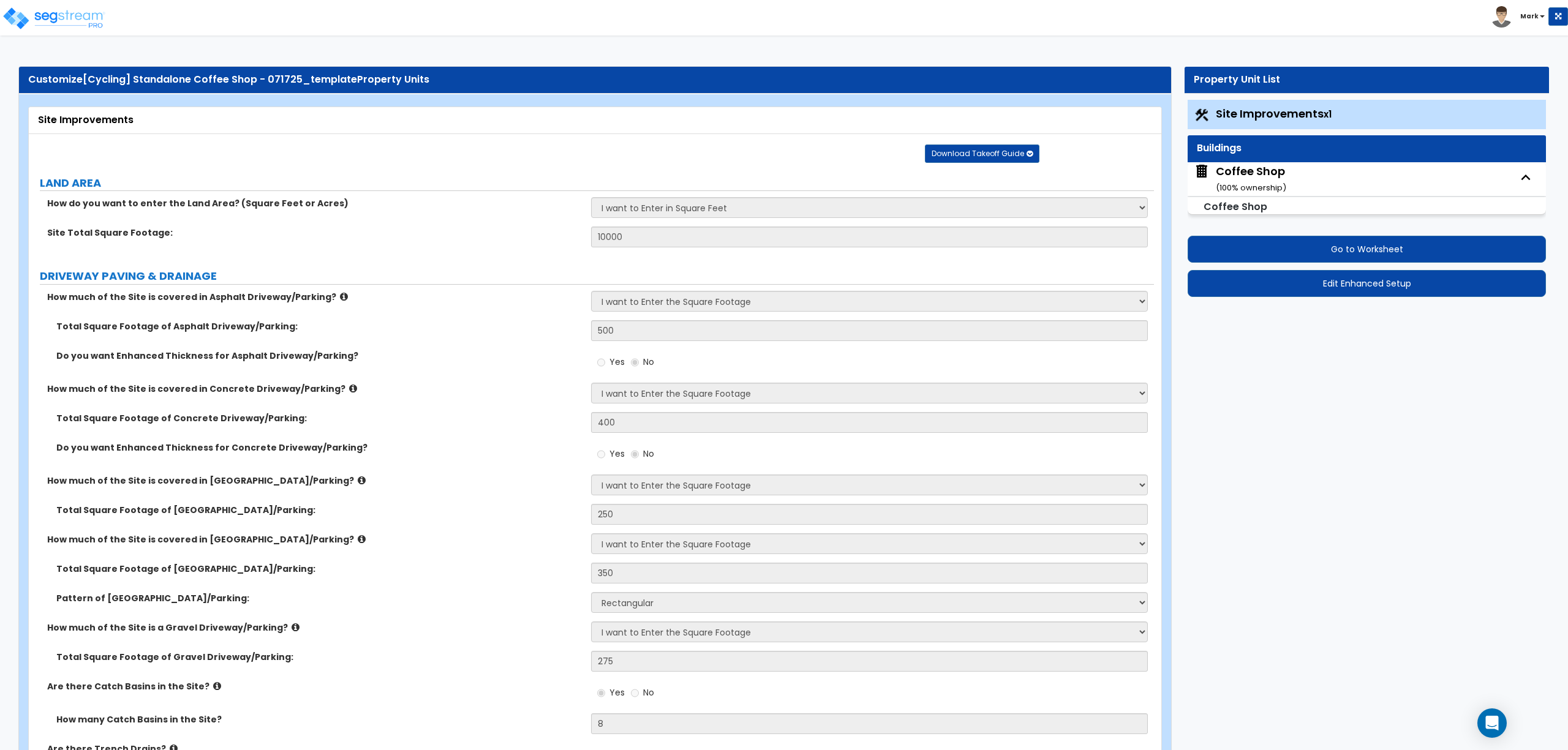
select select "2"
select select "3"
select select "1"
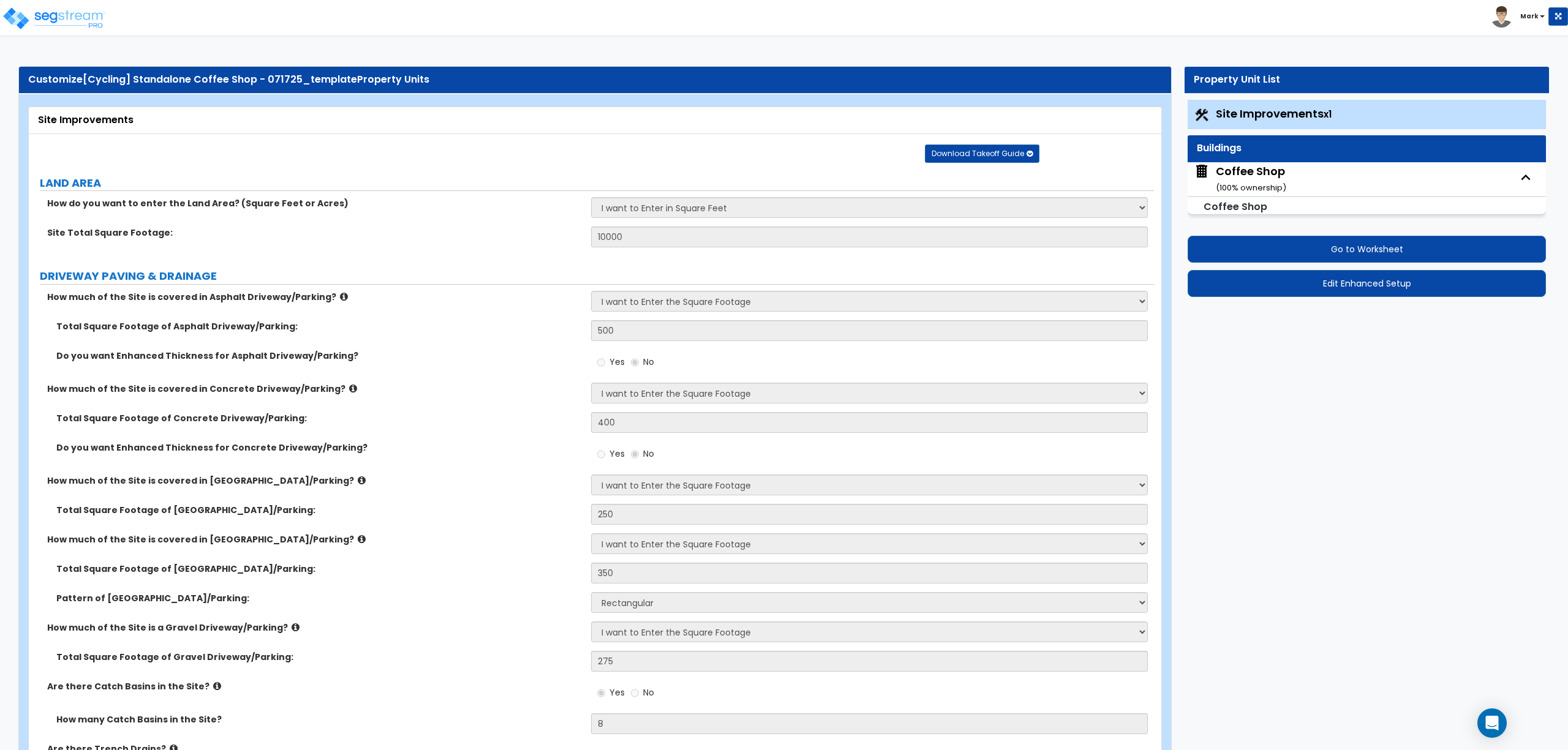
select select "1"
select select "2"
select select "4"
select select "2"
select select "3"
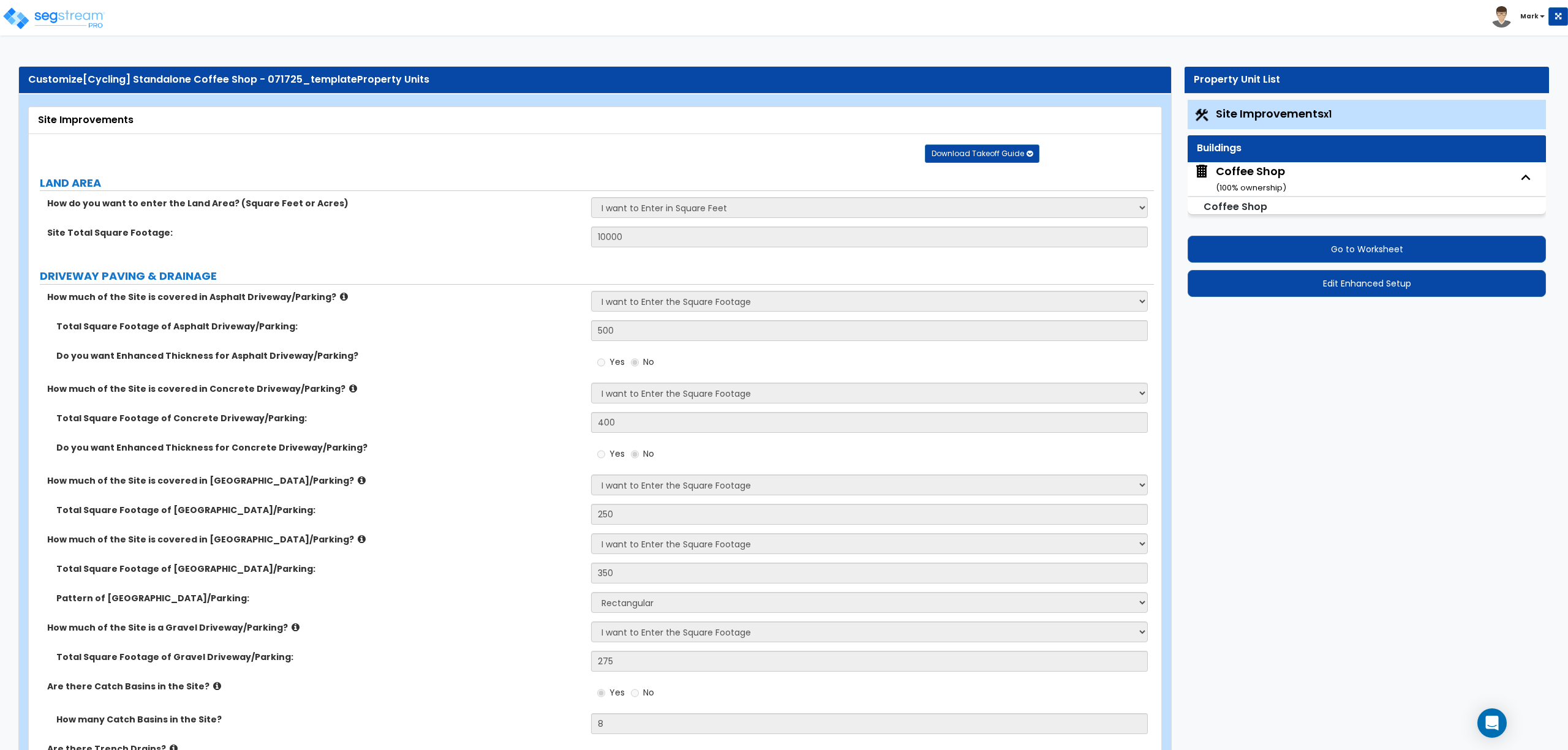
select select "4"
select select "2"
select select "1"
select select "2"
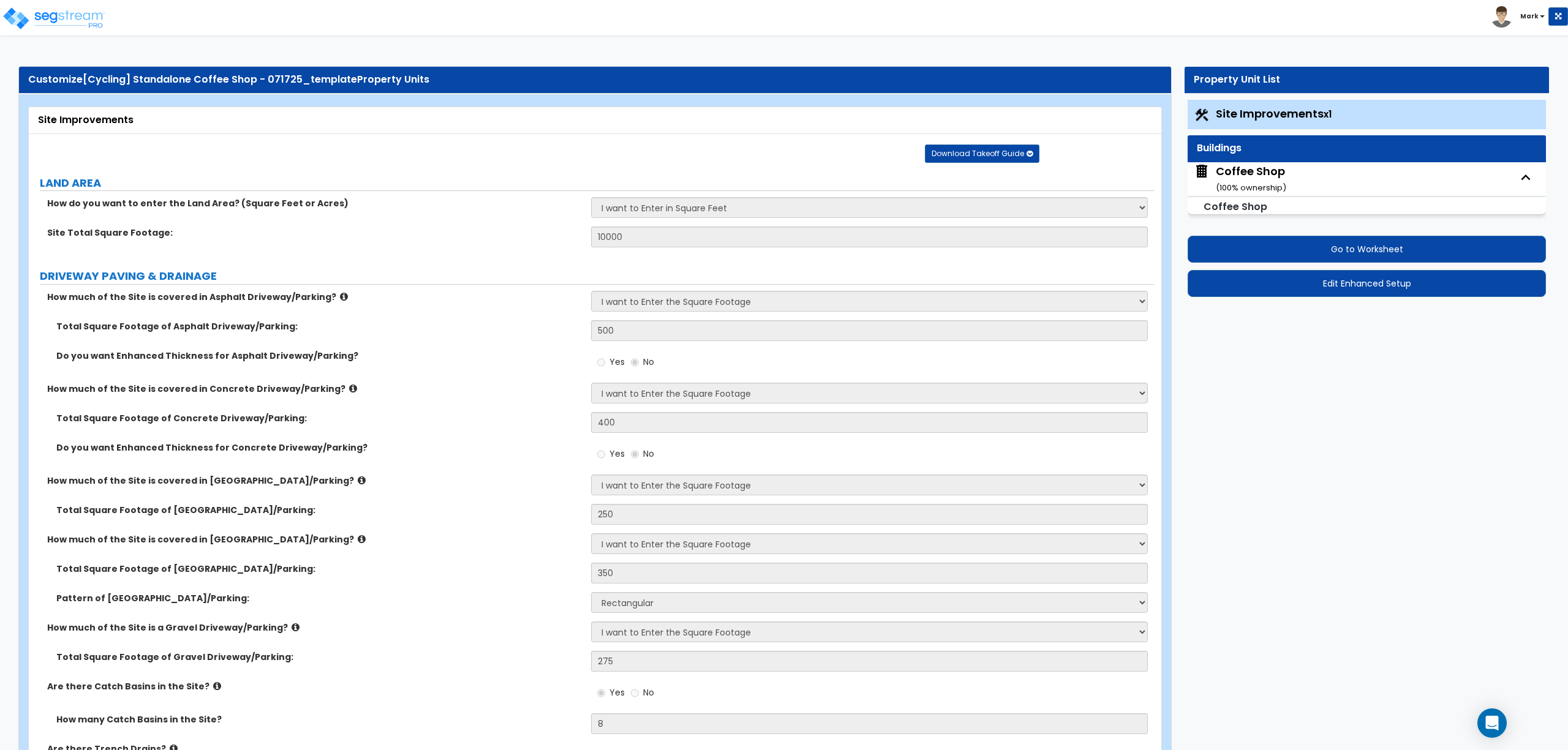
select select "1"
select select "2"
select select "1"
select select "7"
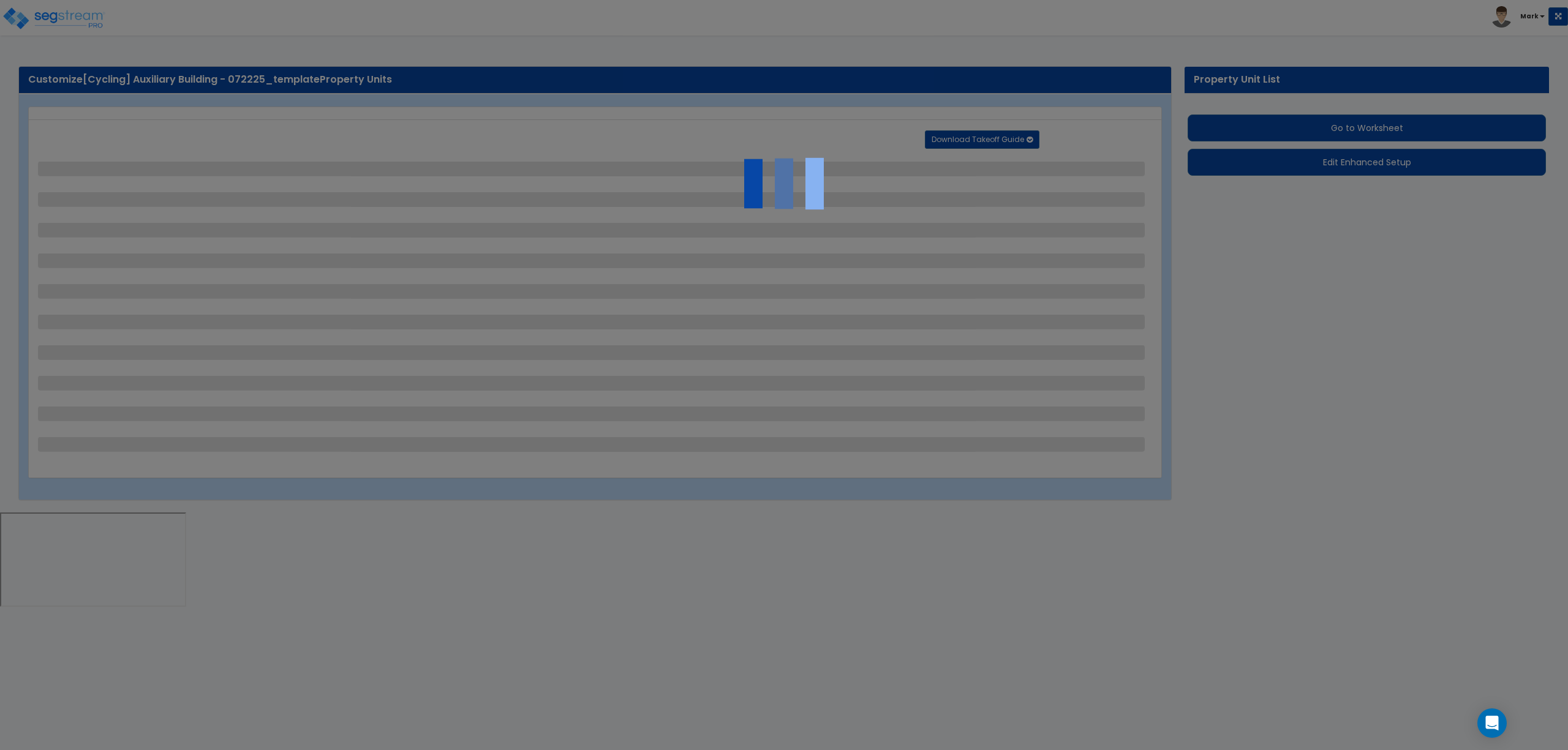
select select "2"
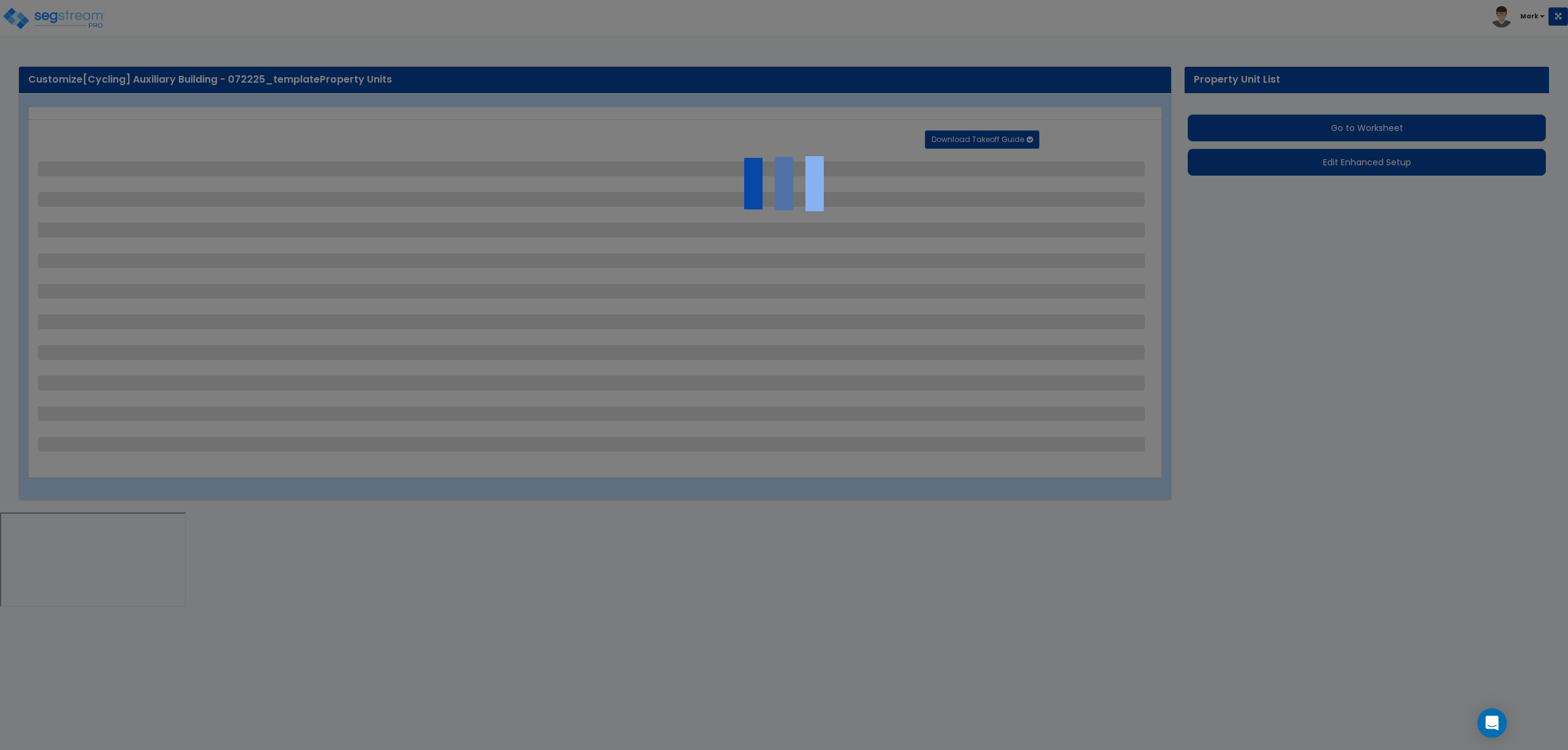
select select "2"
select select "1"
select select "2"
select select "1"
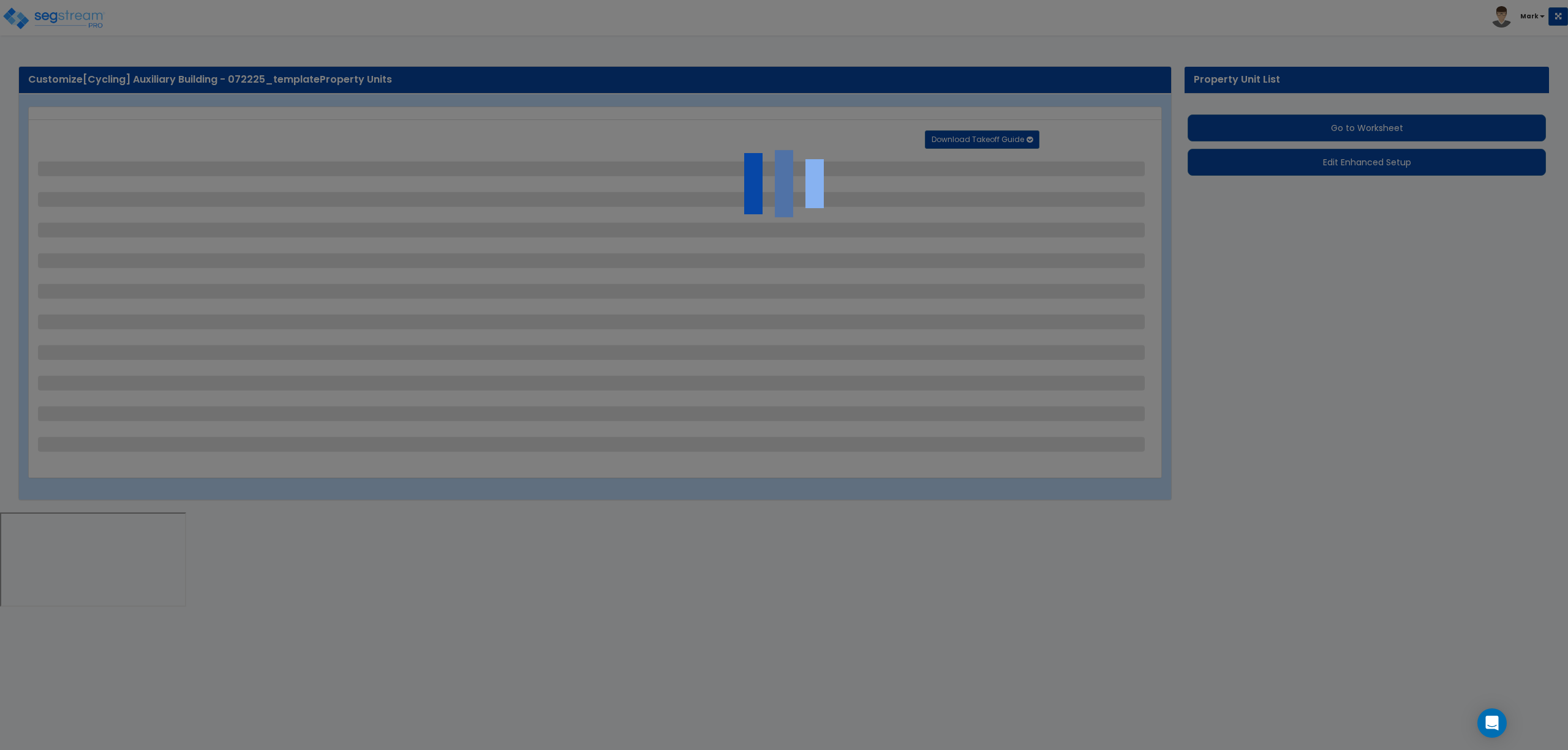
select select "1"
select select "2"
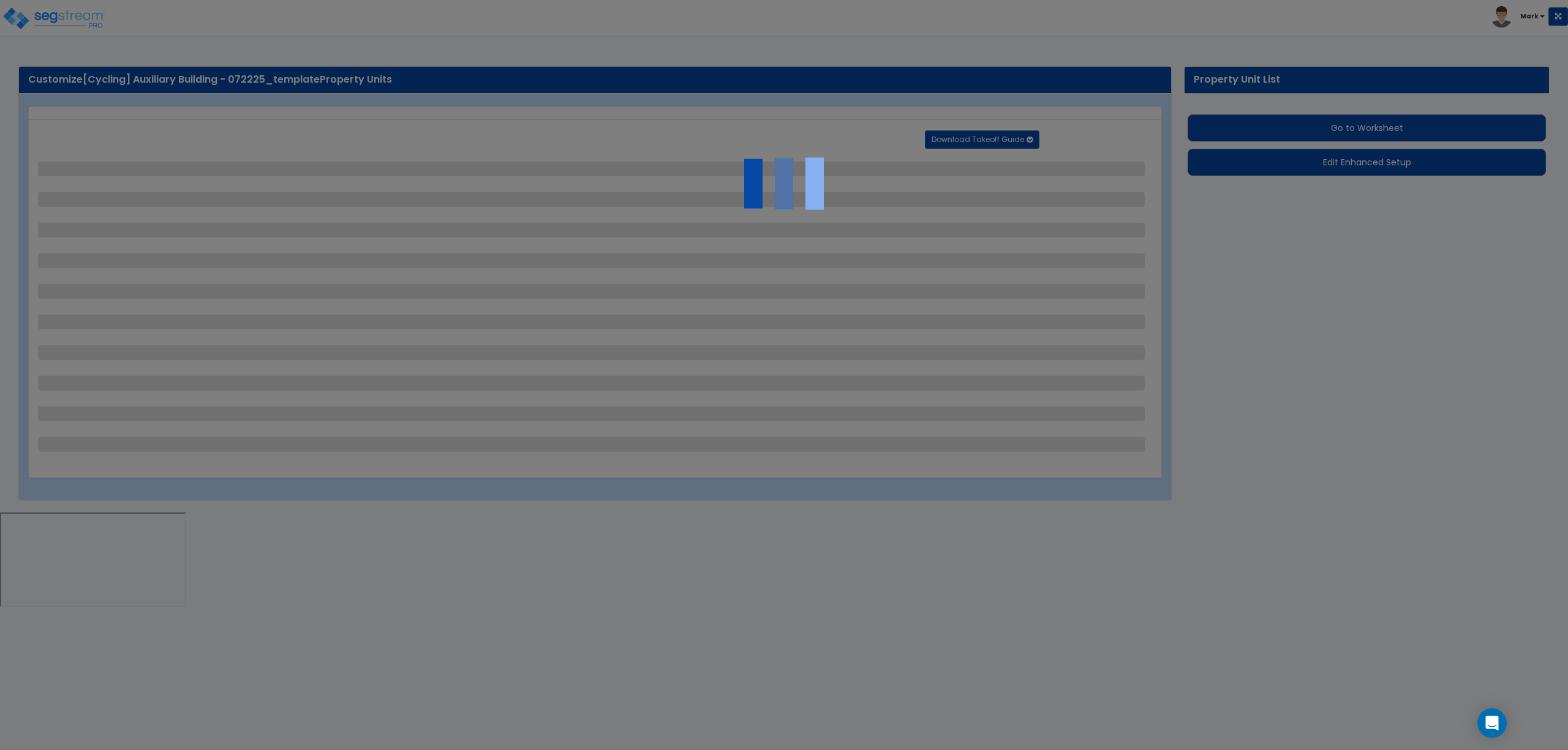
select select "2"
select select "1"
select select "10"
select select "1"
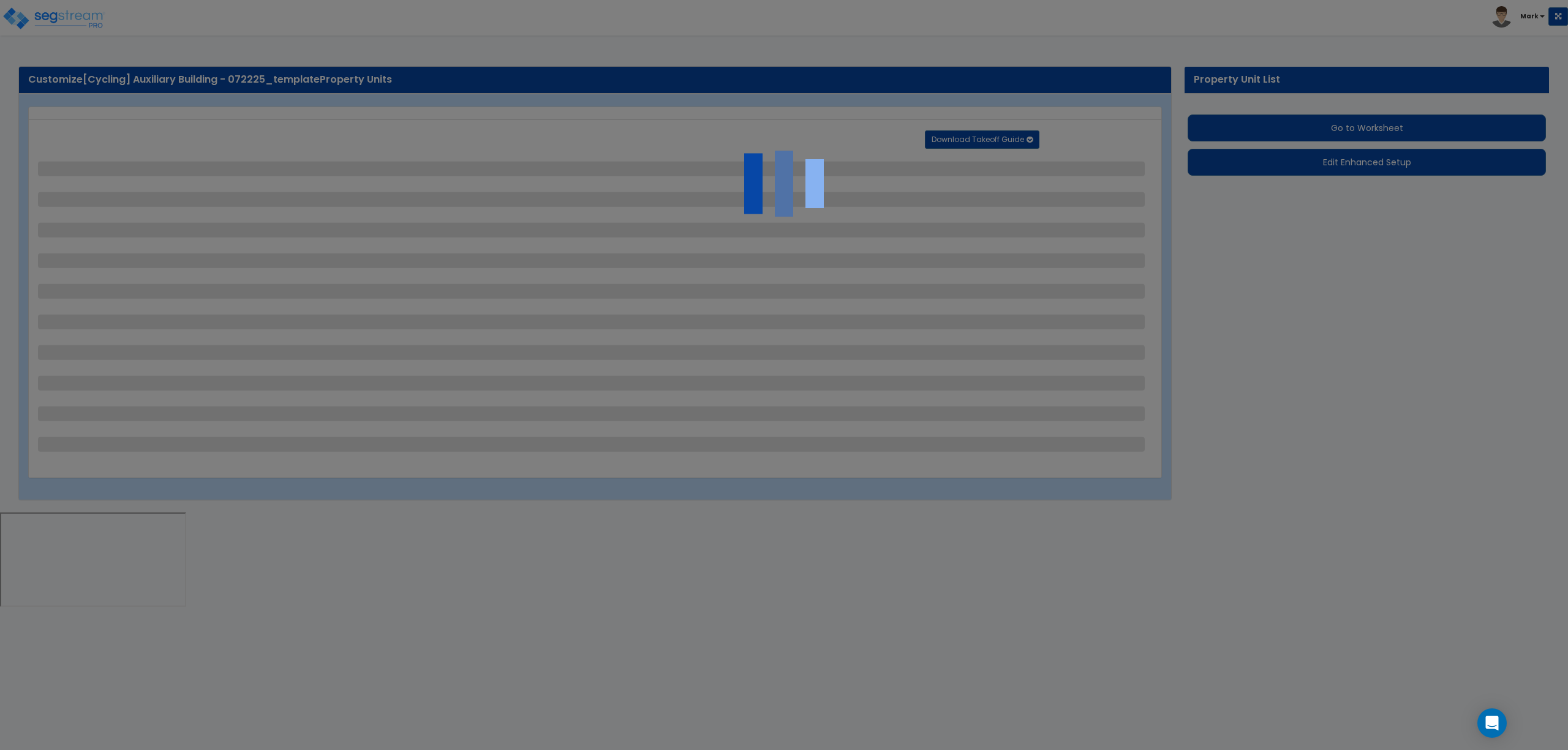
select select "1"
select select "3"
select select "2"
select select "4"
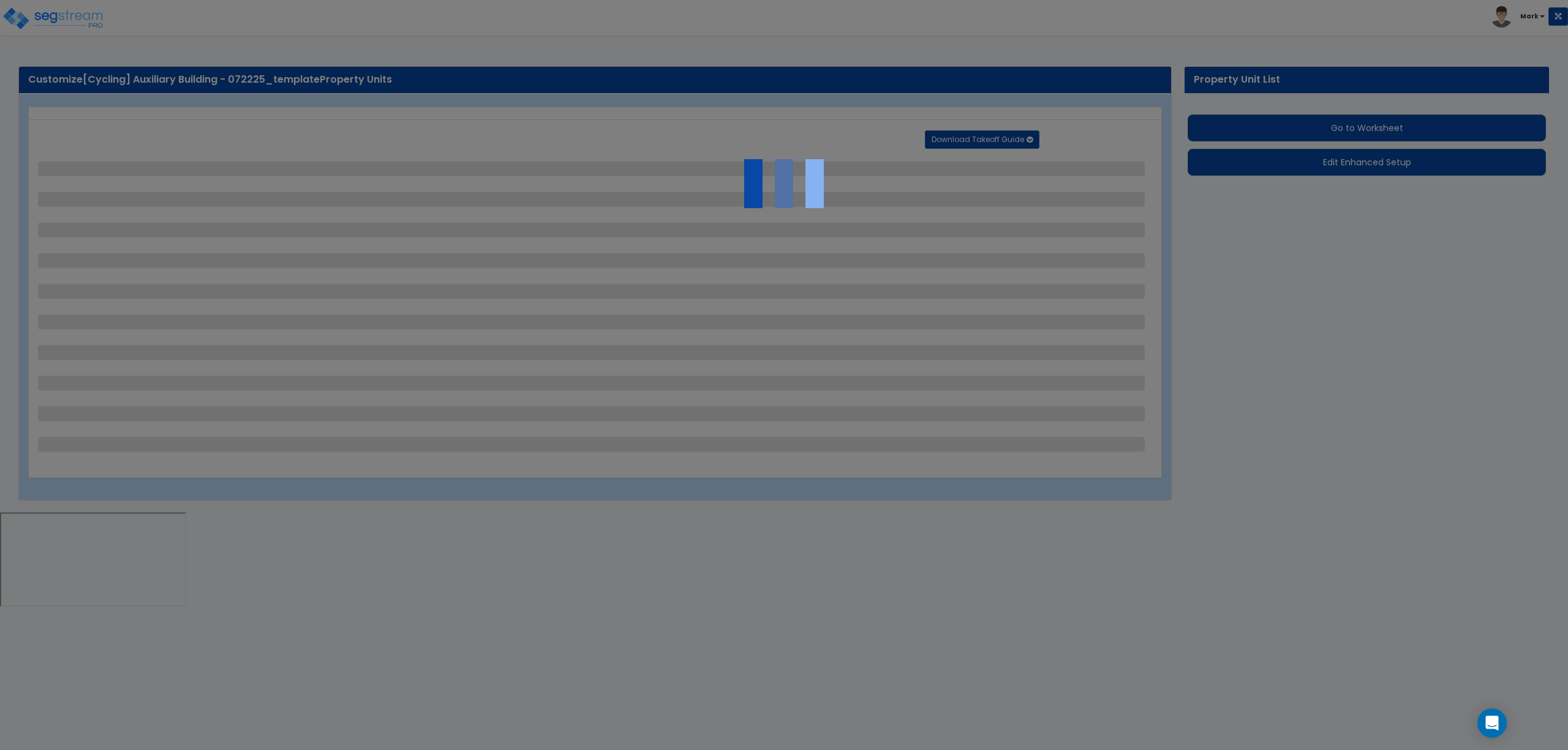
select select "1"
select select "6"
select select "2"
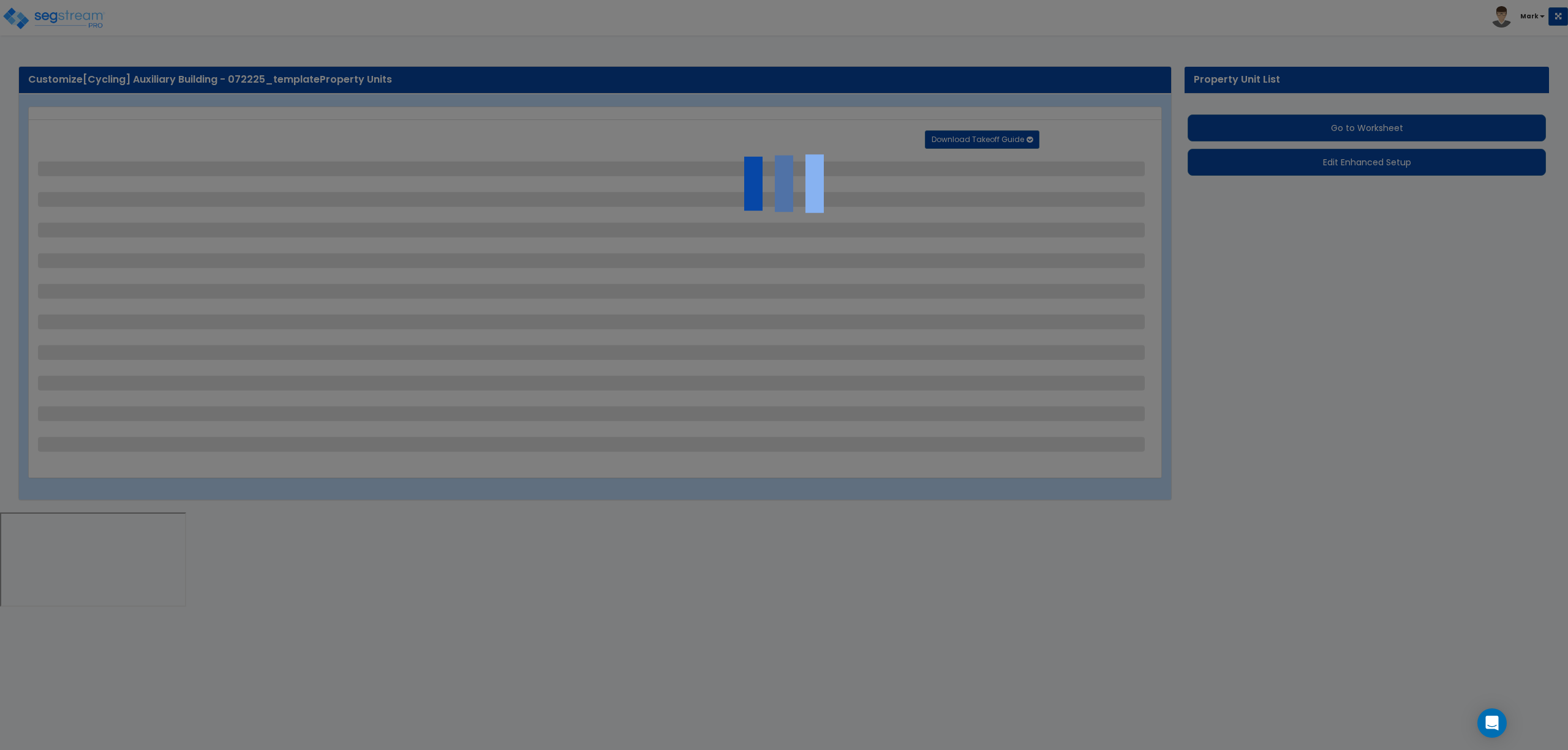
select select "2"
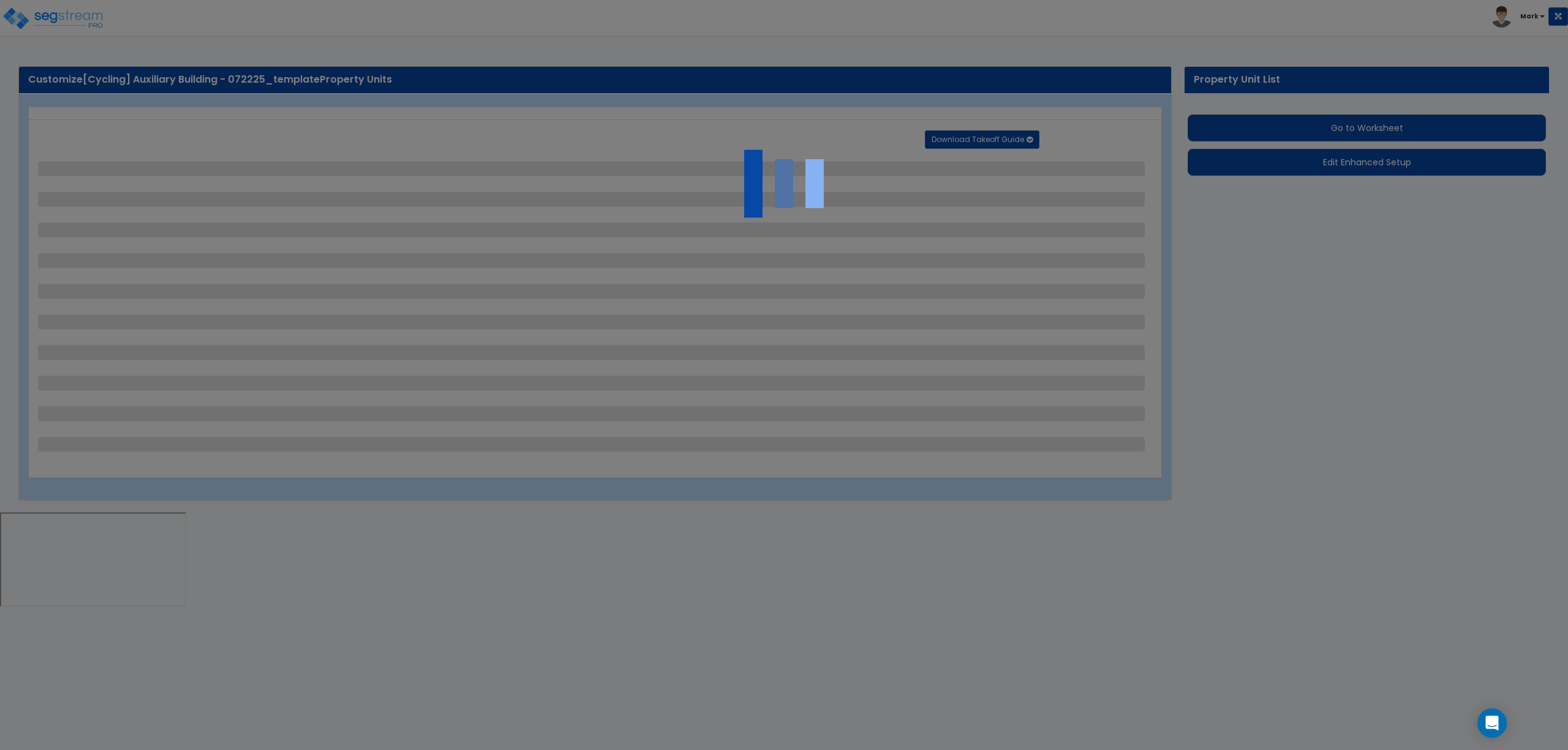
select select "1"
select select "2"
select select "1"
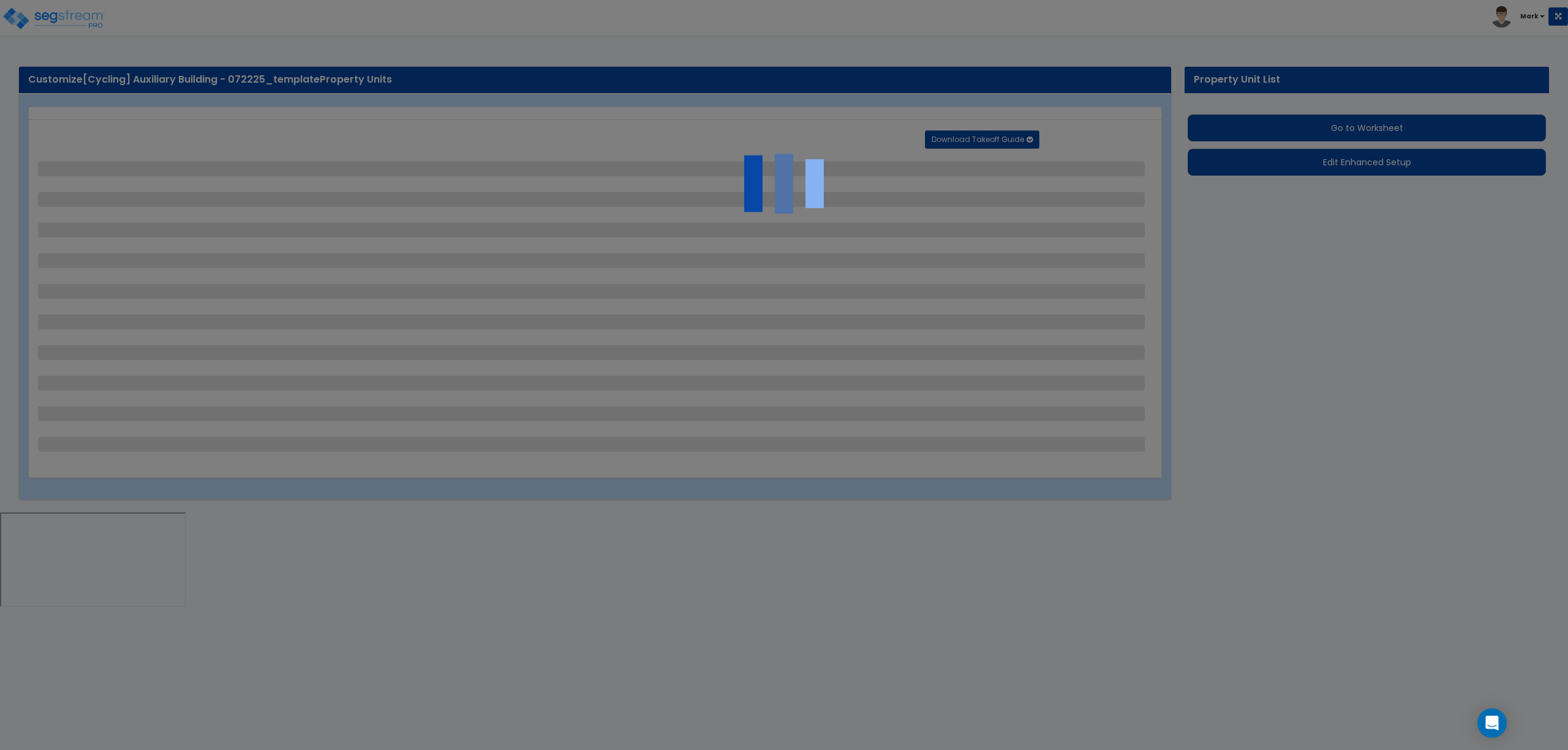
select select "1"
select select "8"
select select "2"
select select "1"
select select "20"
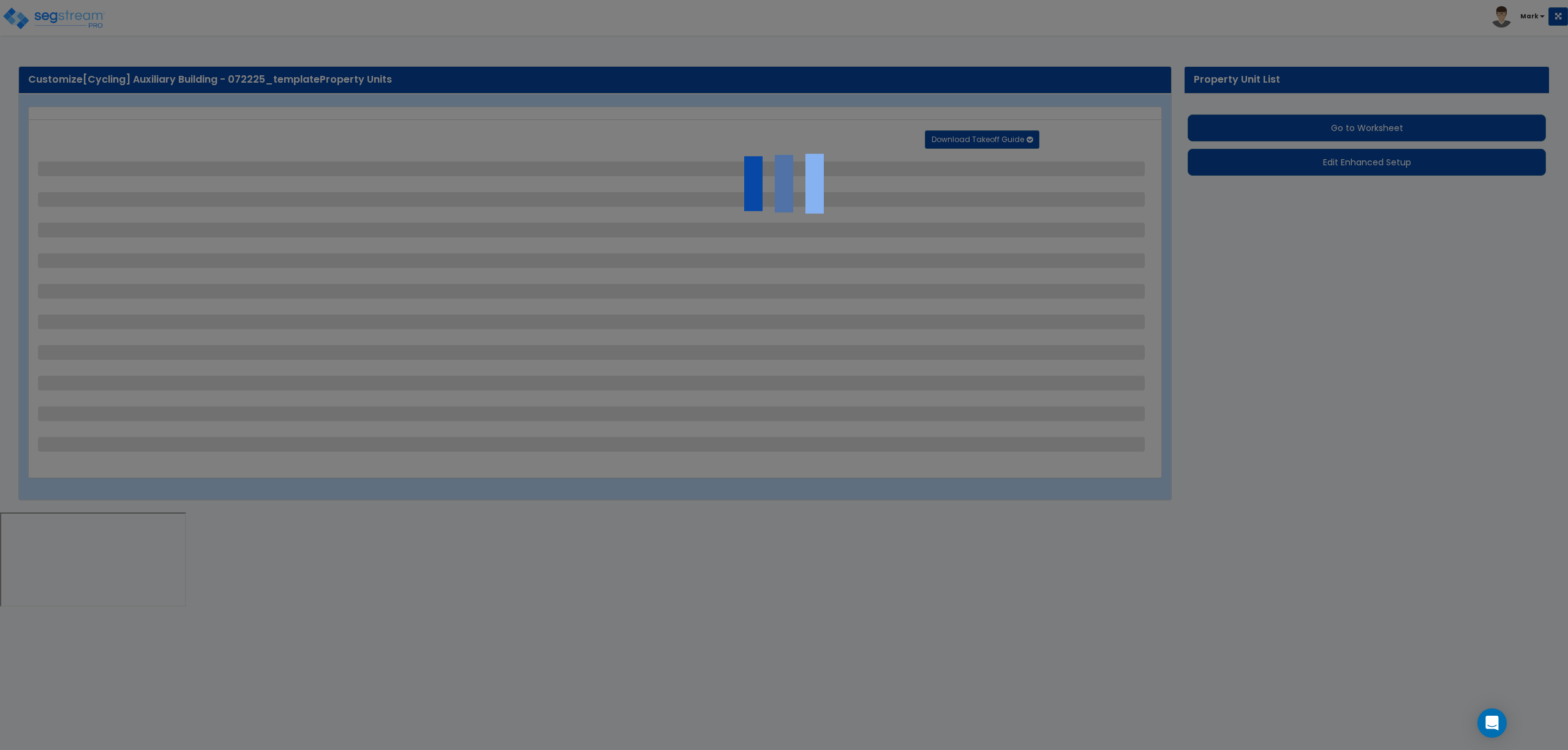
select select "2"
select select "5"
select select "3"
select select "1"
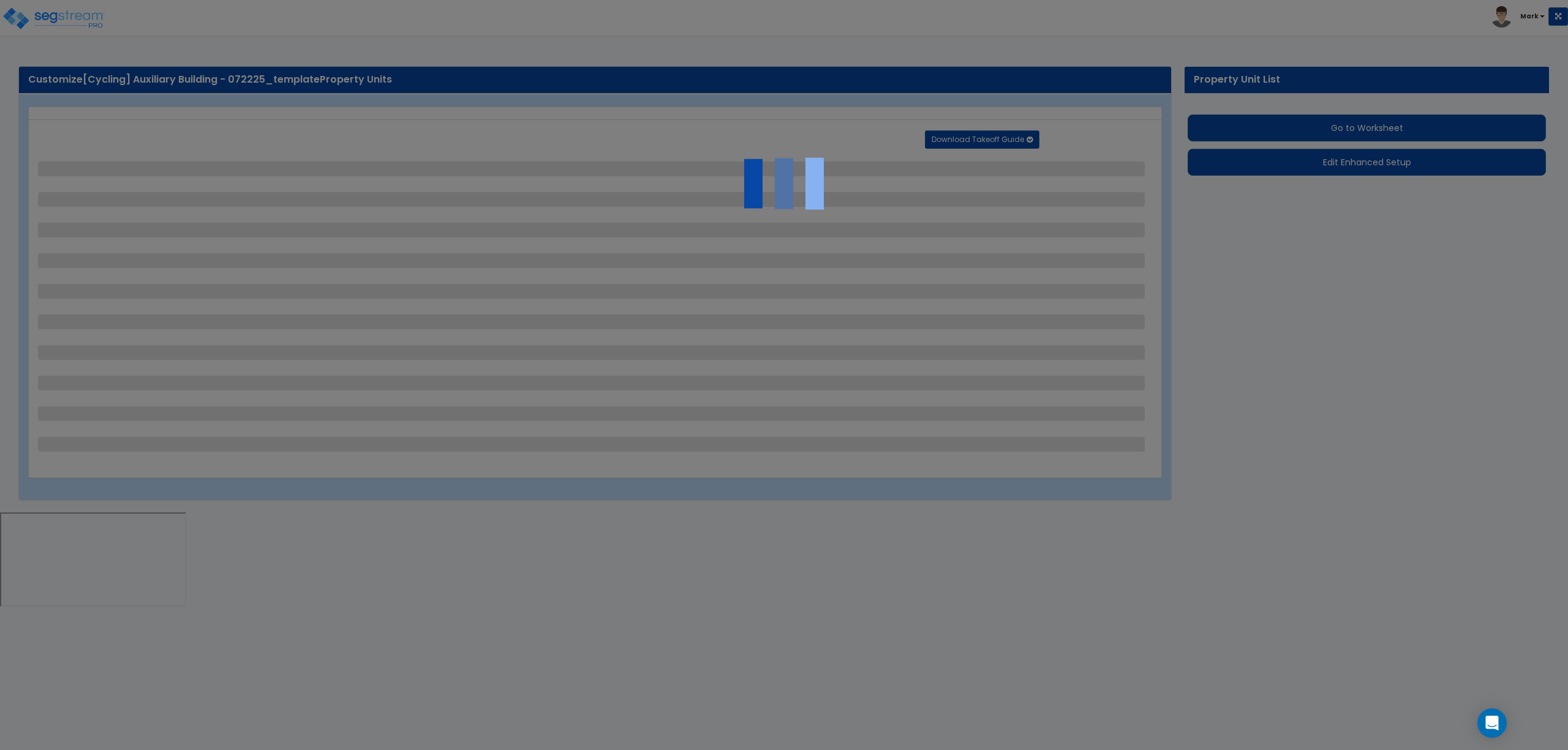
select select "1"
select select "2"
select select "3"
select select "1"
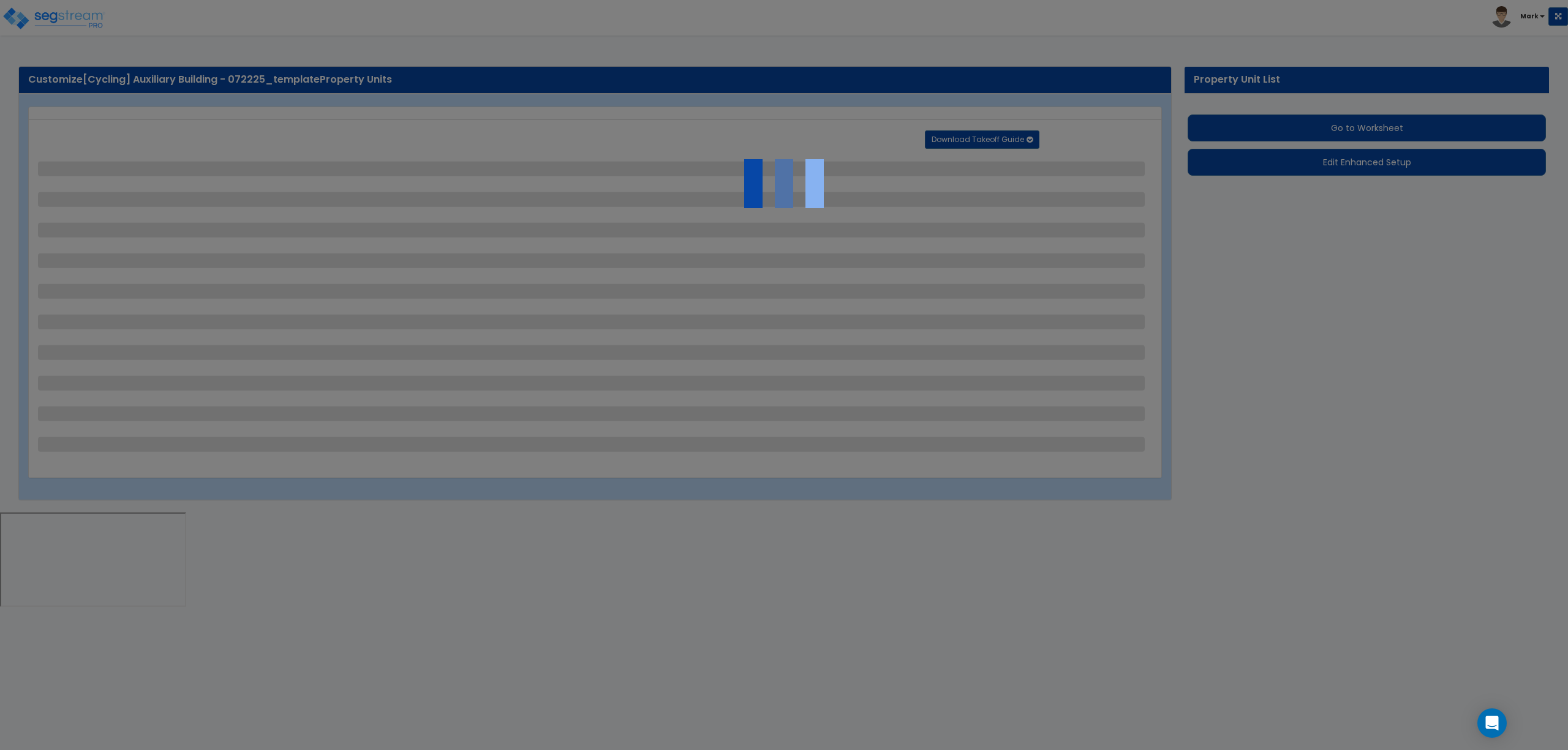
select select "2"
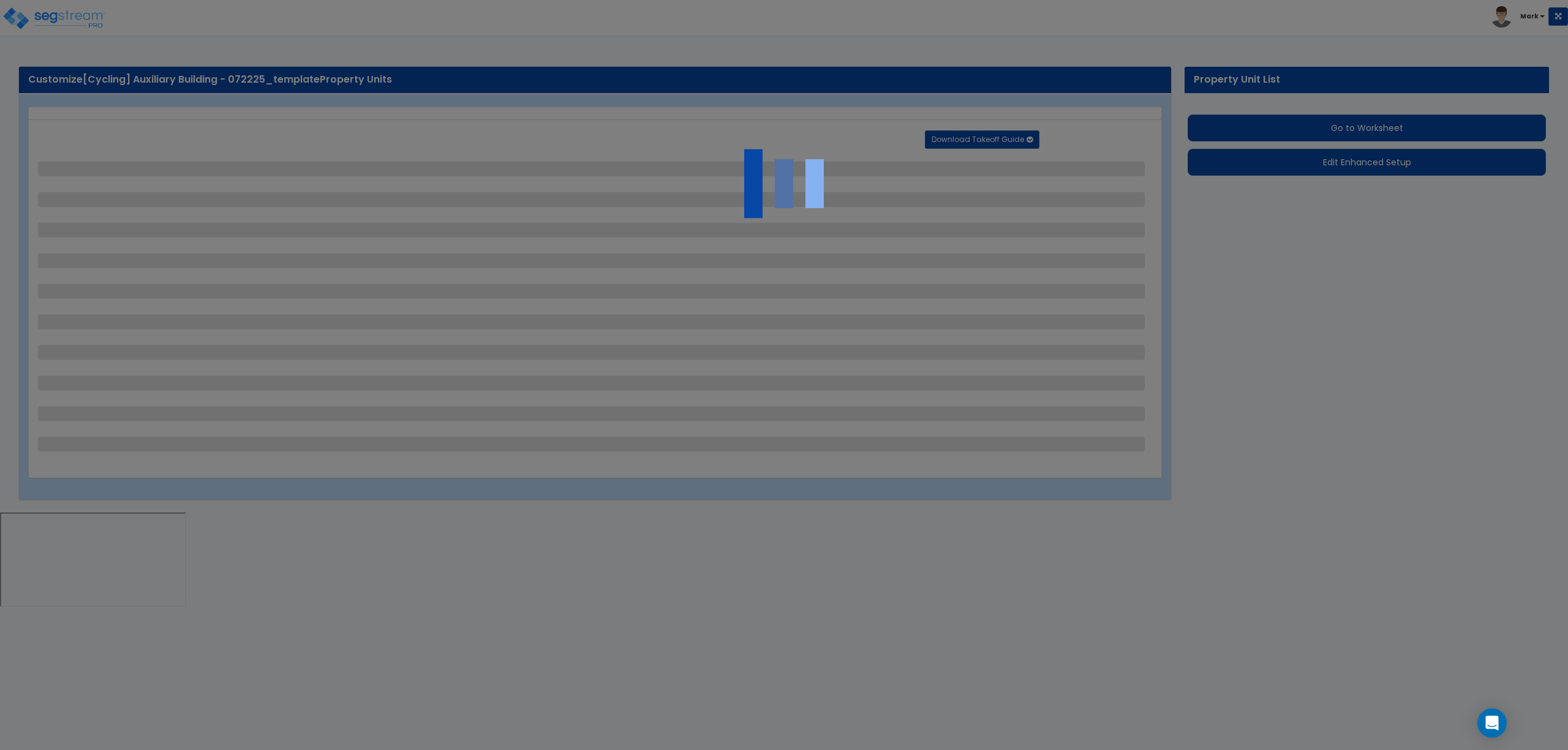
select select "2"
select select "1"
select select "4"
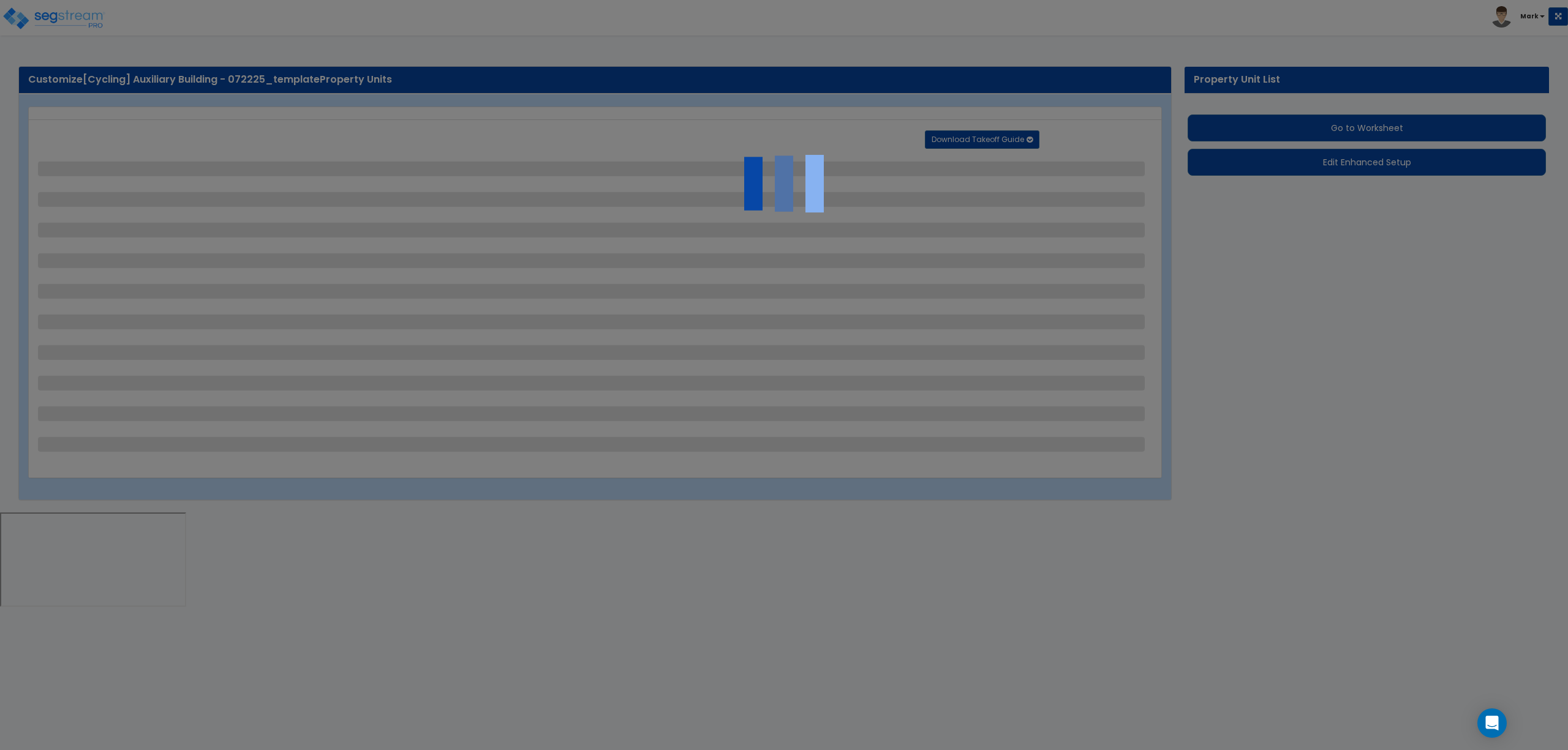
select select "2"
select select "1"
select select "2"
select select "1"
select select "2"
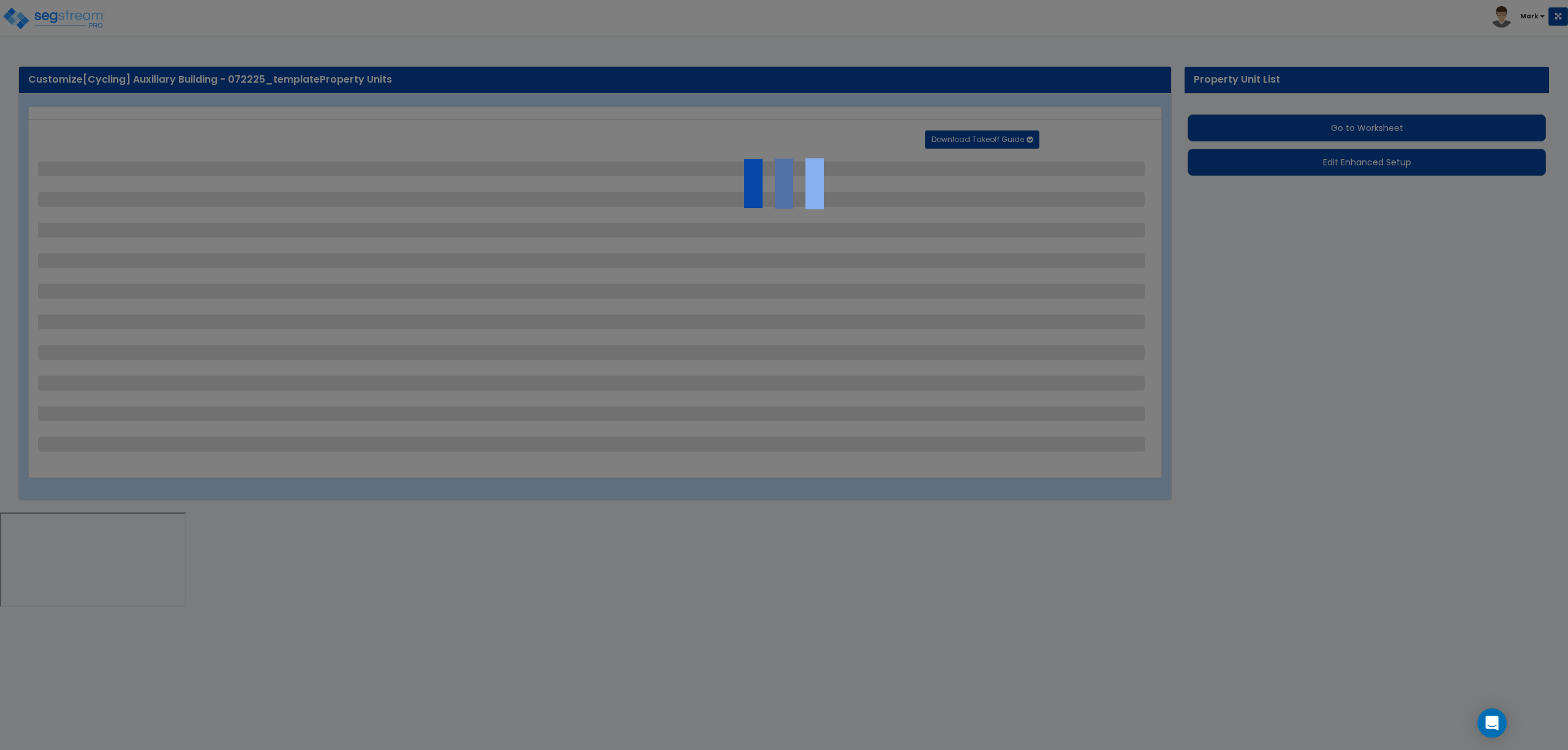
select select "6"
select select "2"
select select "3"
select select "2"
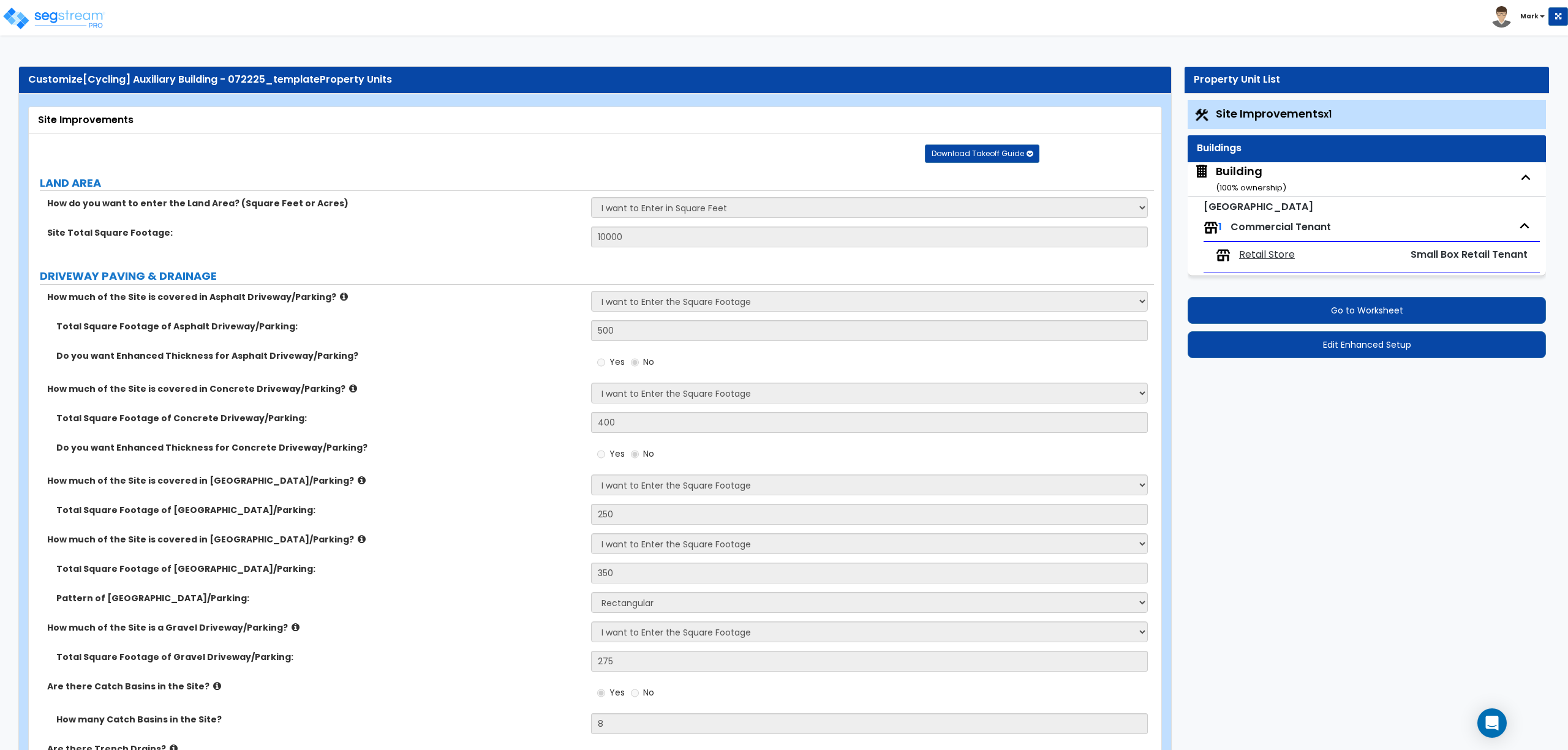
click at [1230, 172] on div "Building ( 100 % ownership)" at bounding box center [1251, 179] width 70 height 31
select select "4"
select select "1"
select select "3"
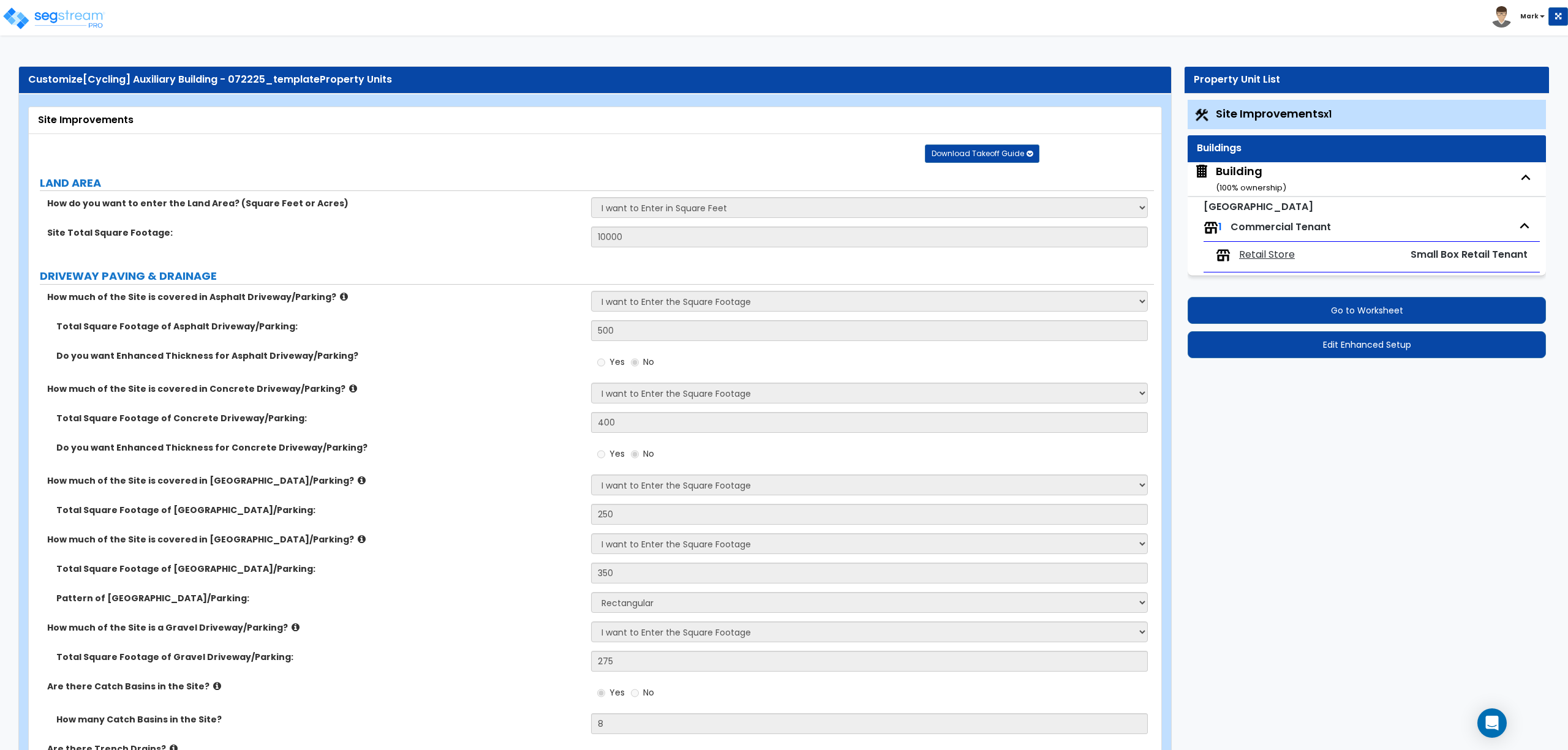
select select "4"
select select "8"
select select "10"
select select "1"
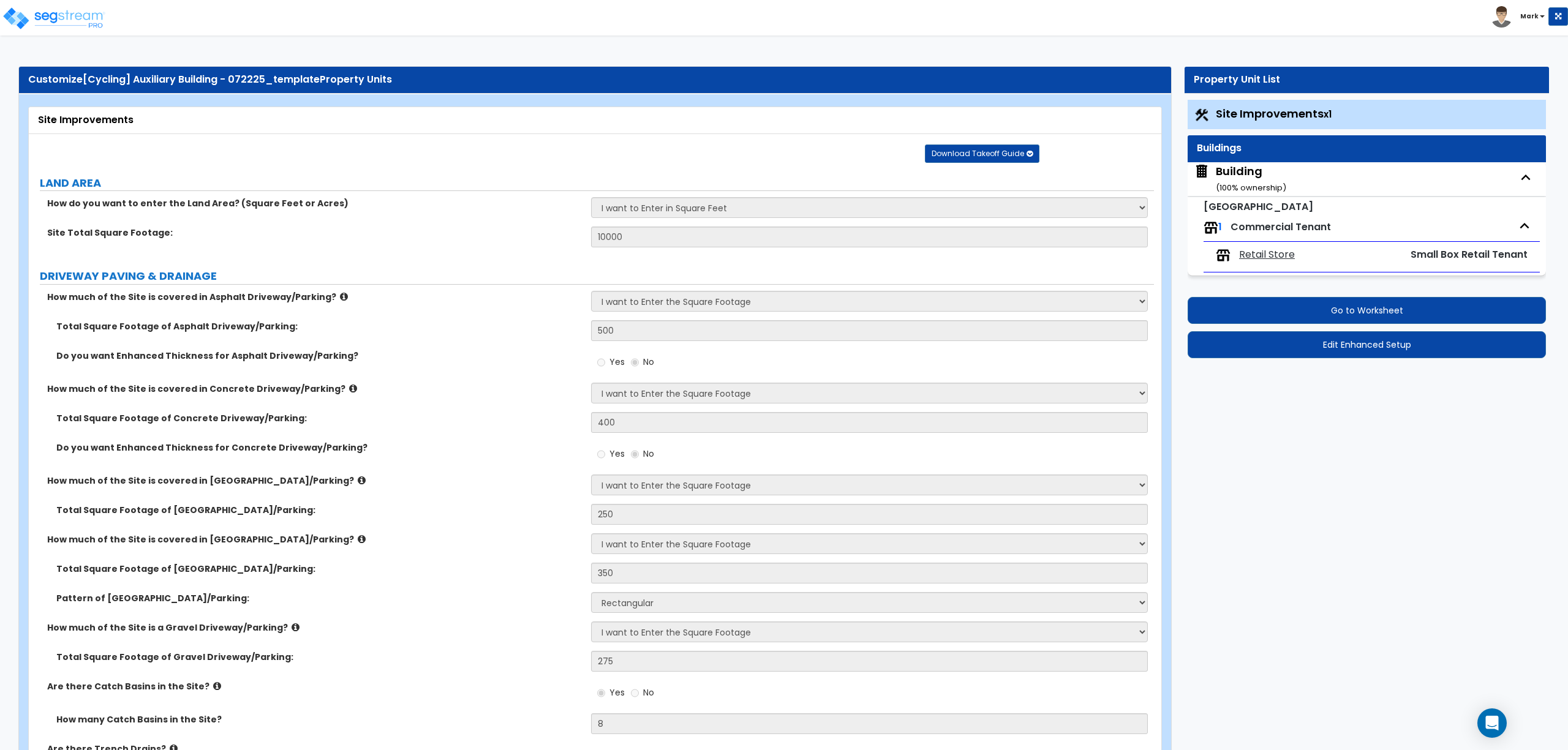
select select "4"
select select "2"
select select "1"
select select "2"
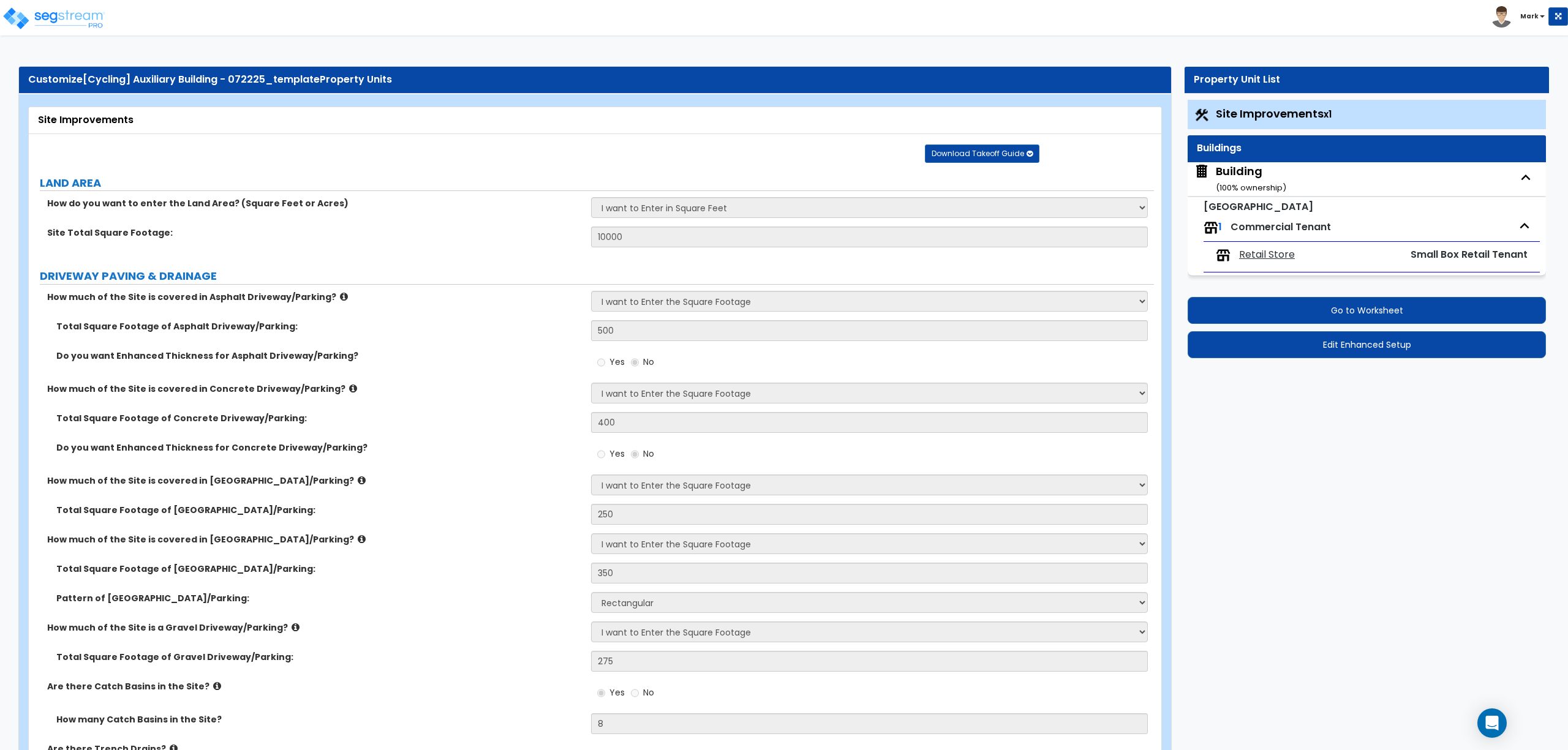
select select "2"
select select "3"
select select "1"
select select "2"
select select "3"
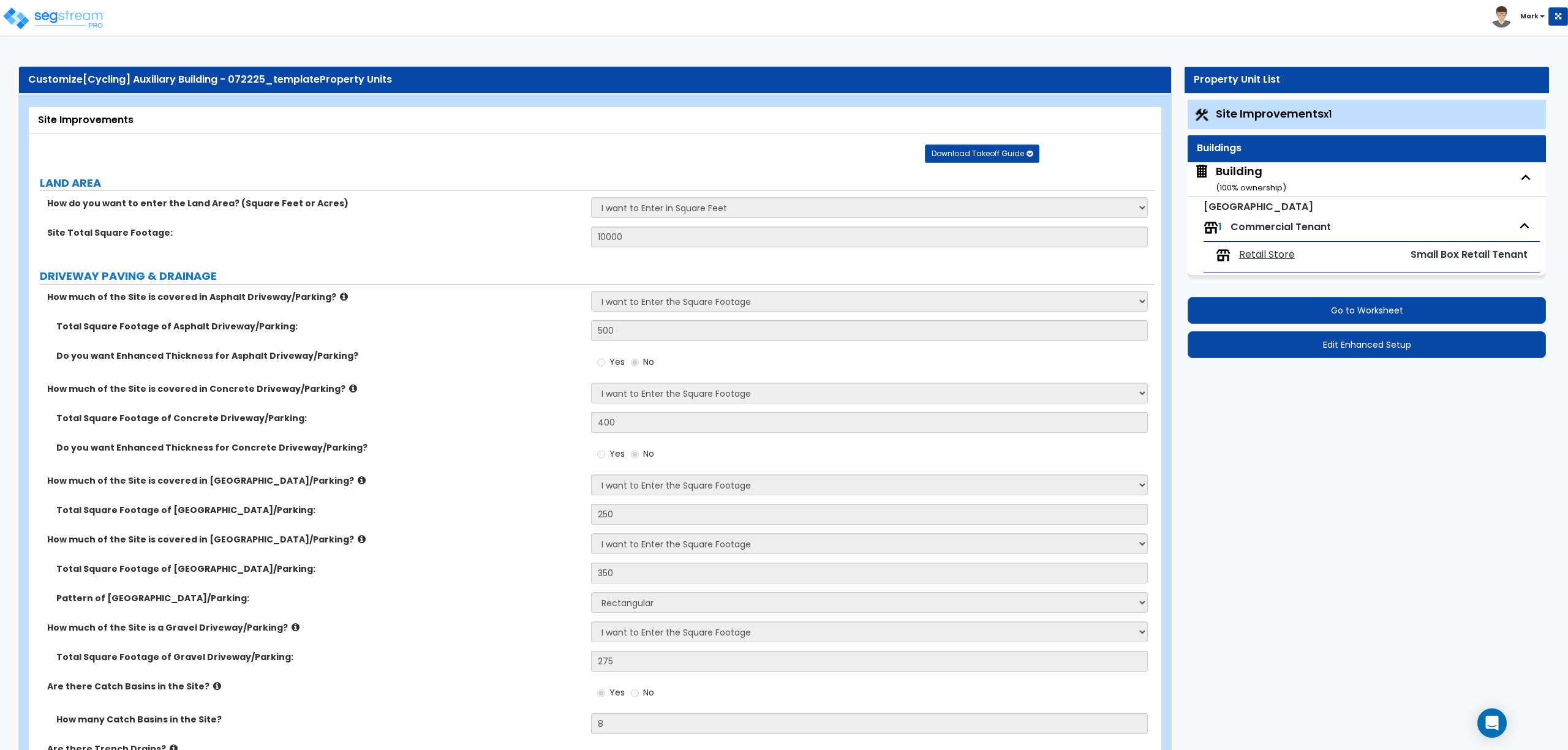
select select "1"
select select "2"
select select "3"
select select "1"
select select "2"
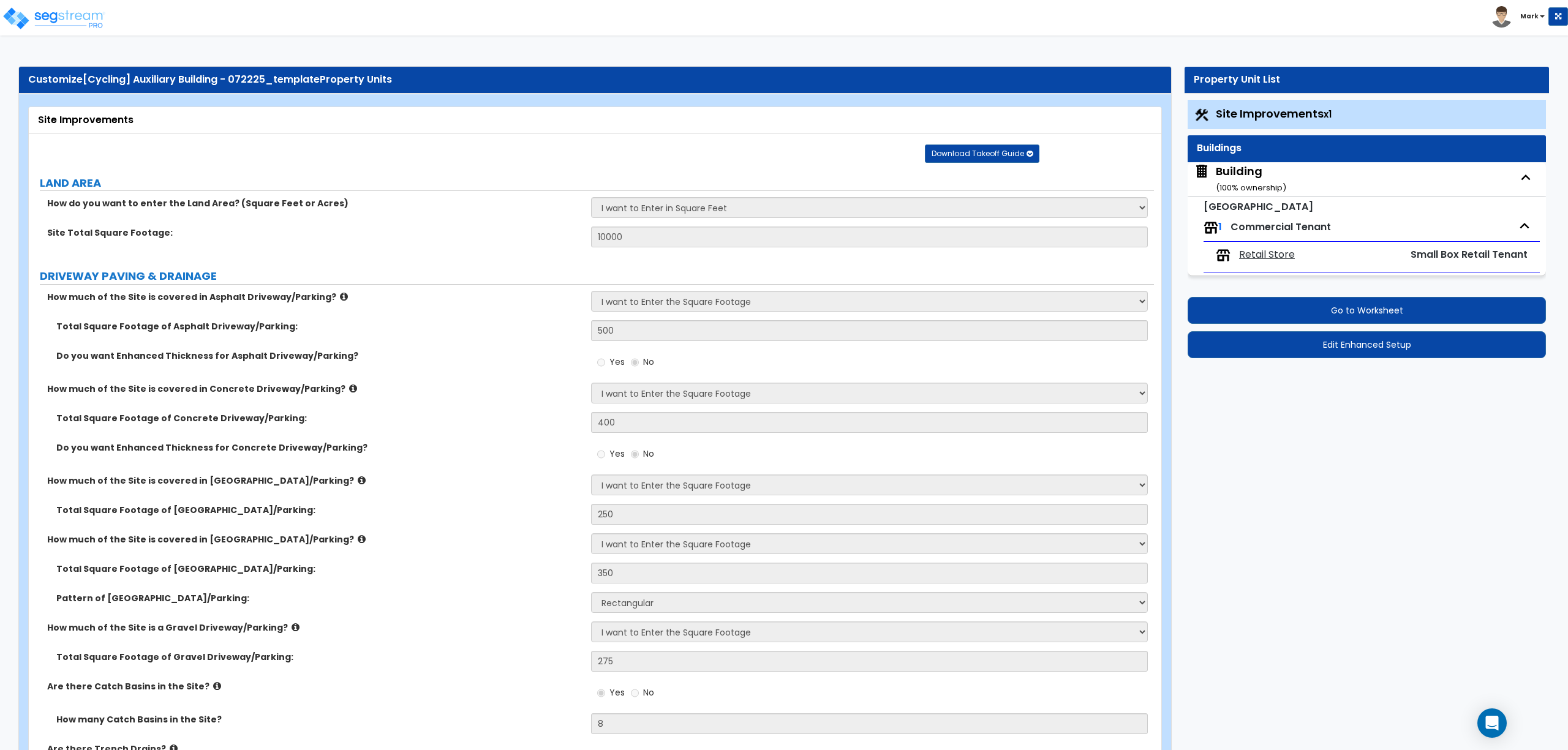
select select "3"
select select "1"
select select "2"
select select "3"
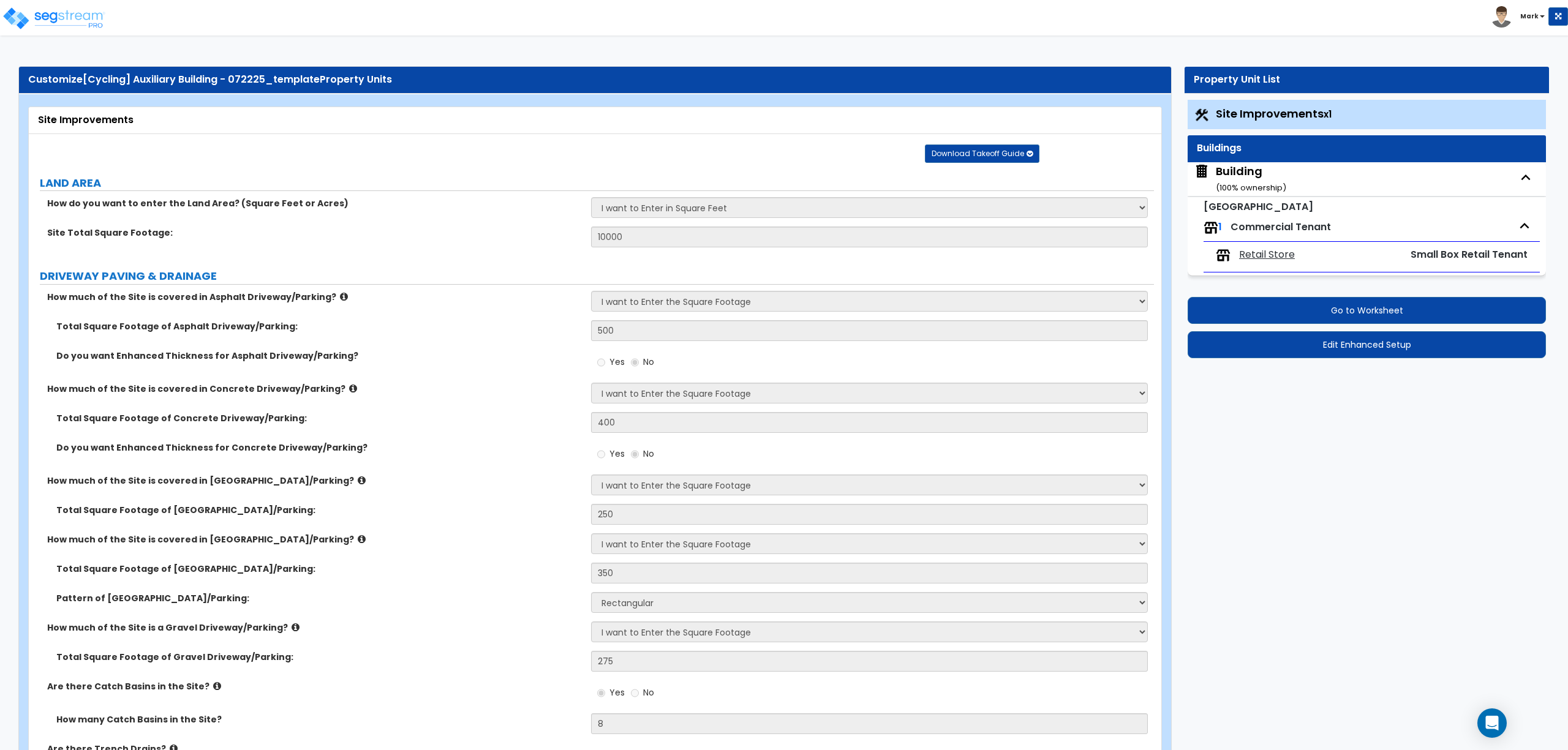
select select "5"
select select "2"
select select "4"
select select "1"
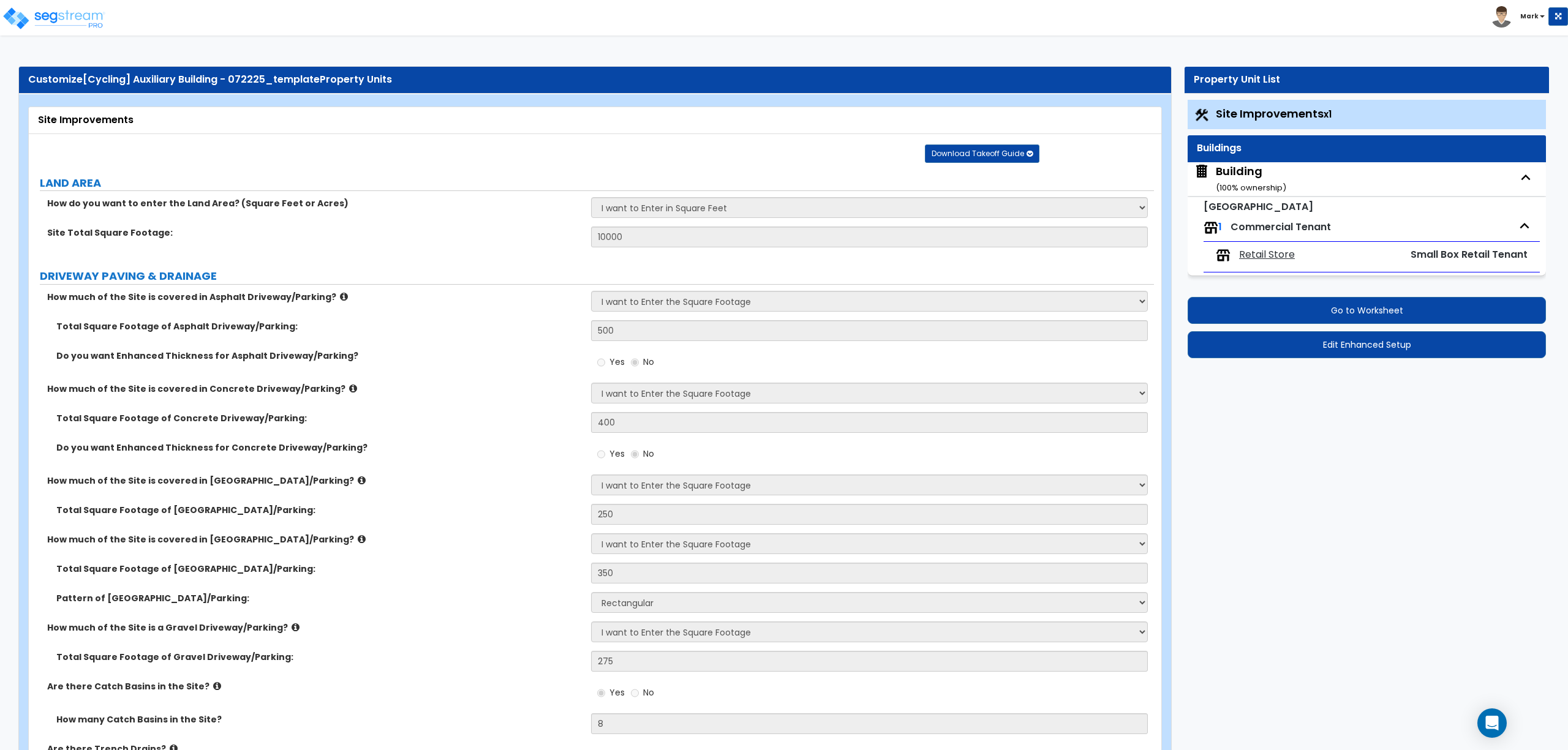
select select "1"
select select "3"
select select "1"
select select "2"
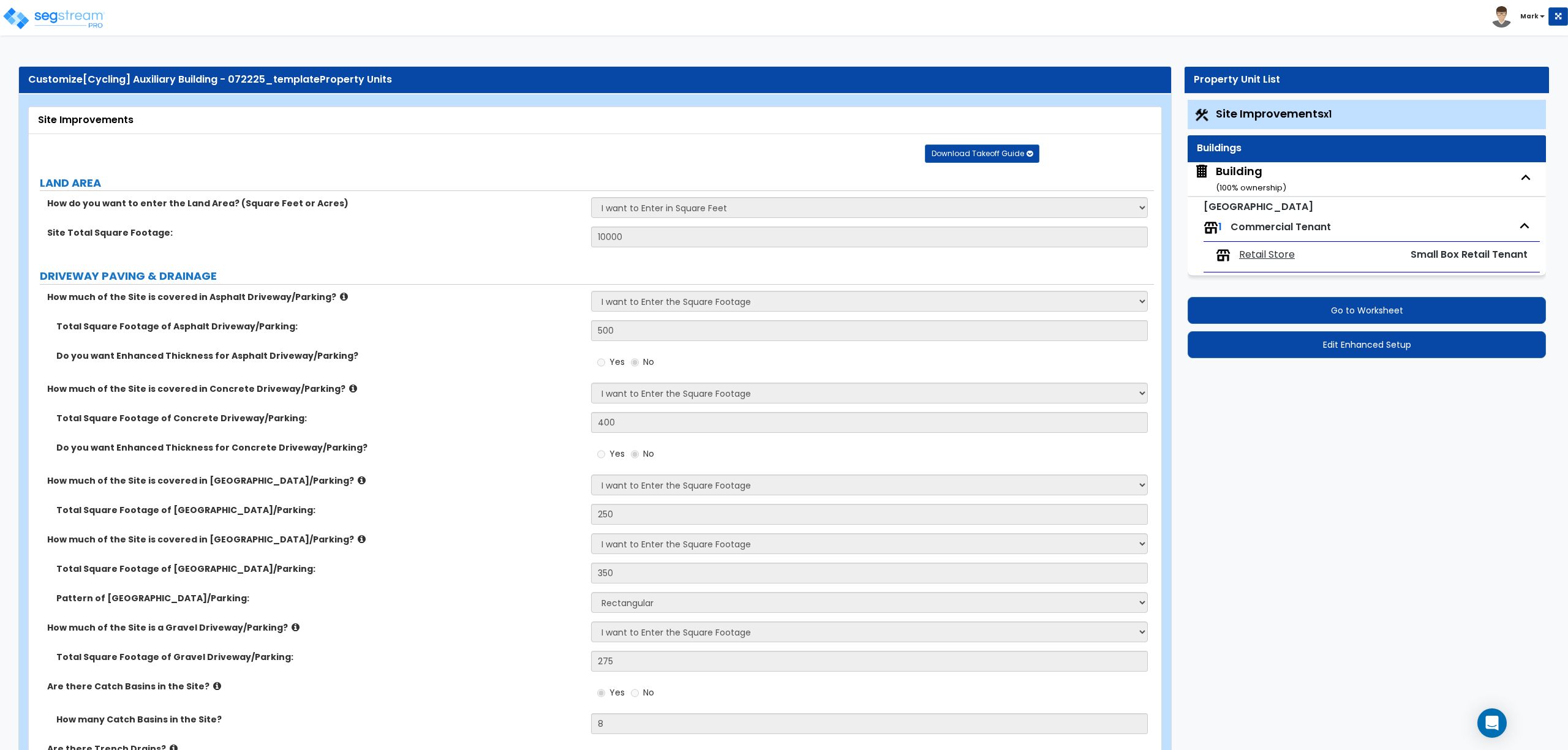
select select "5"
select select "2"
select select "3"
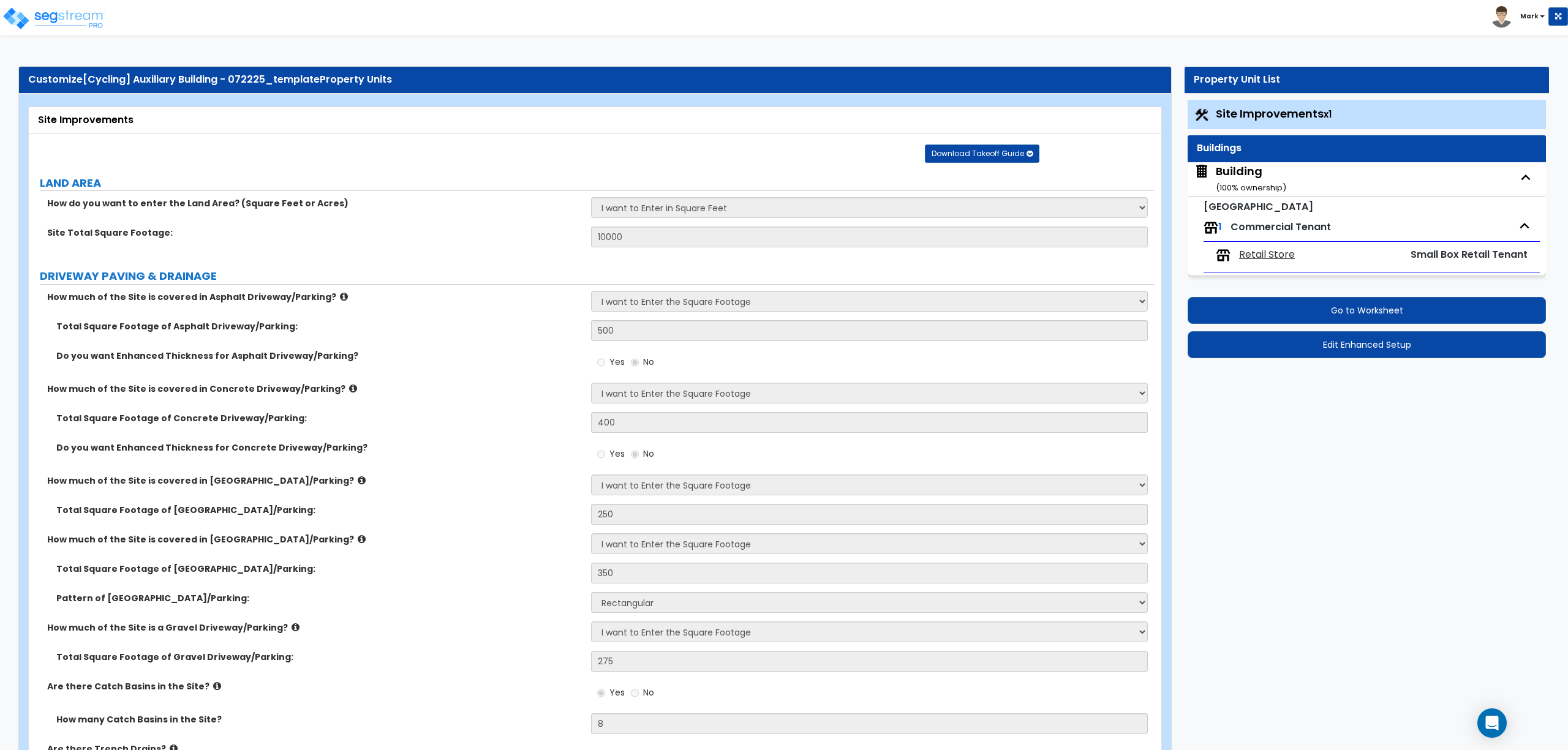
select select "2"
select select "1"
select select "2"
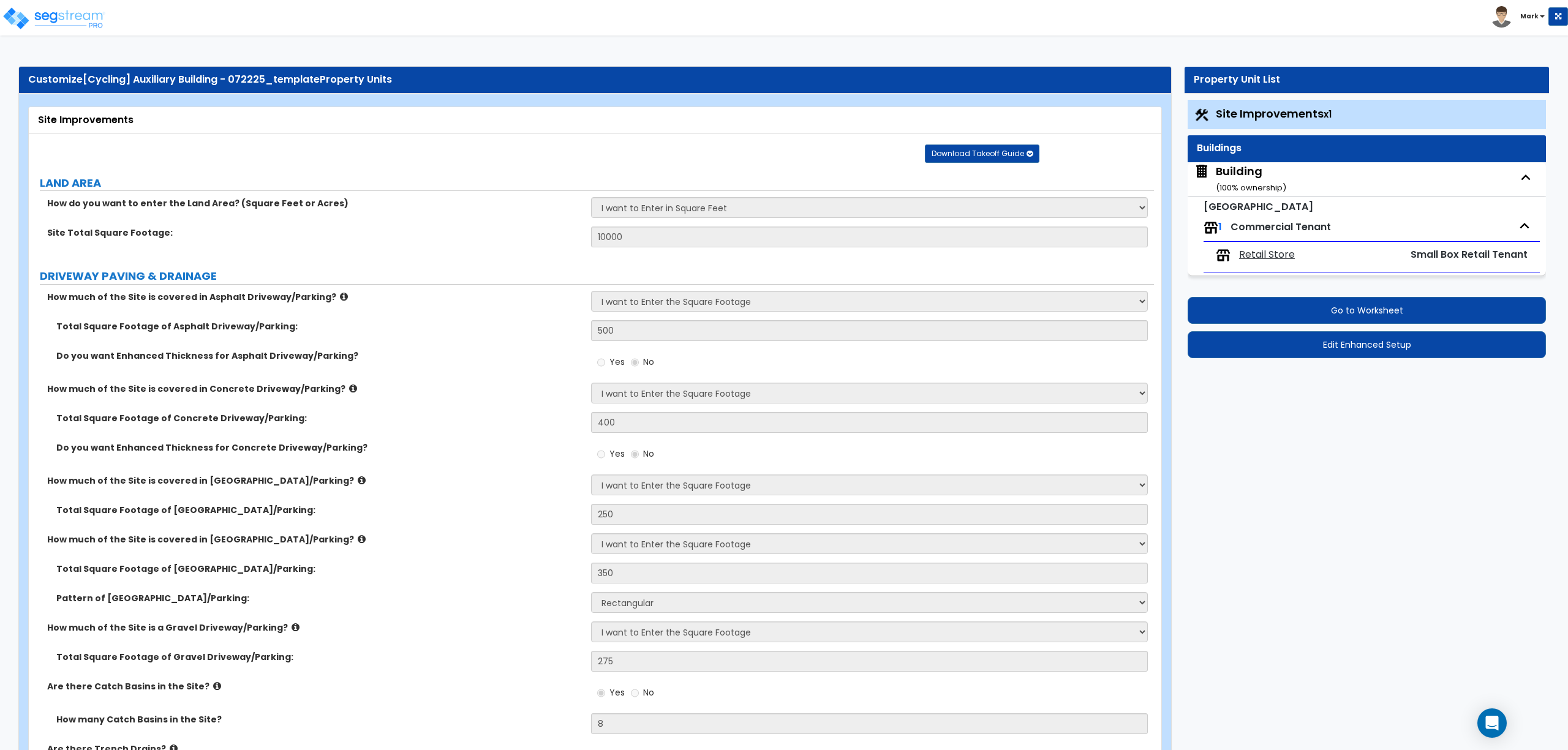
select select "1"
select select "8"
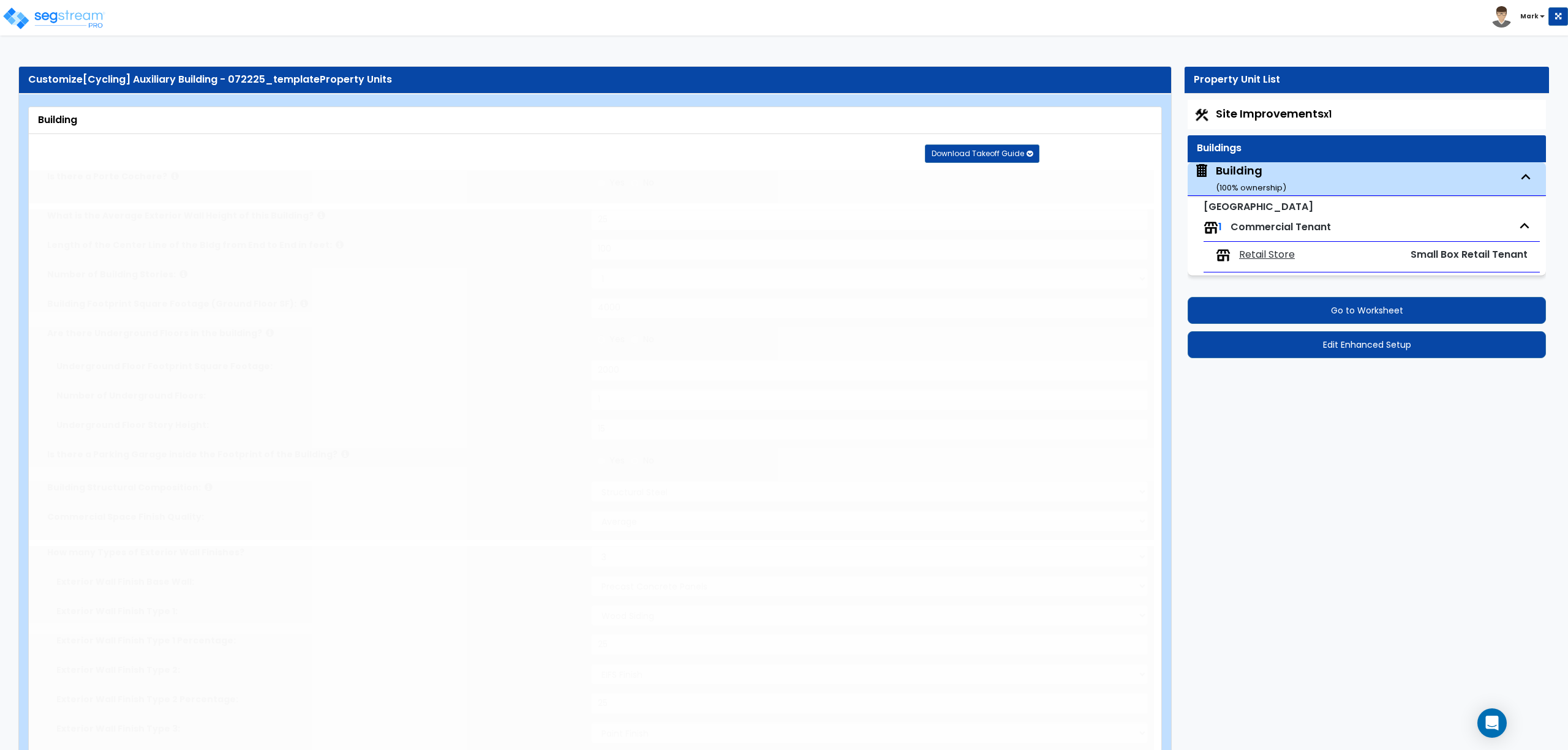
radio input "true"
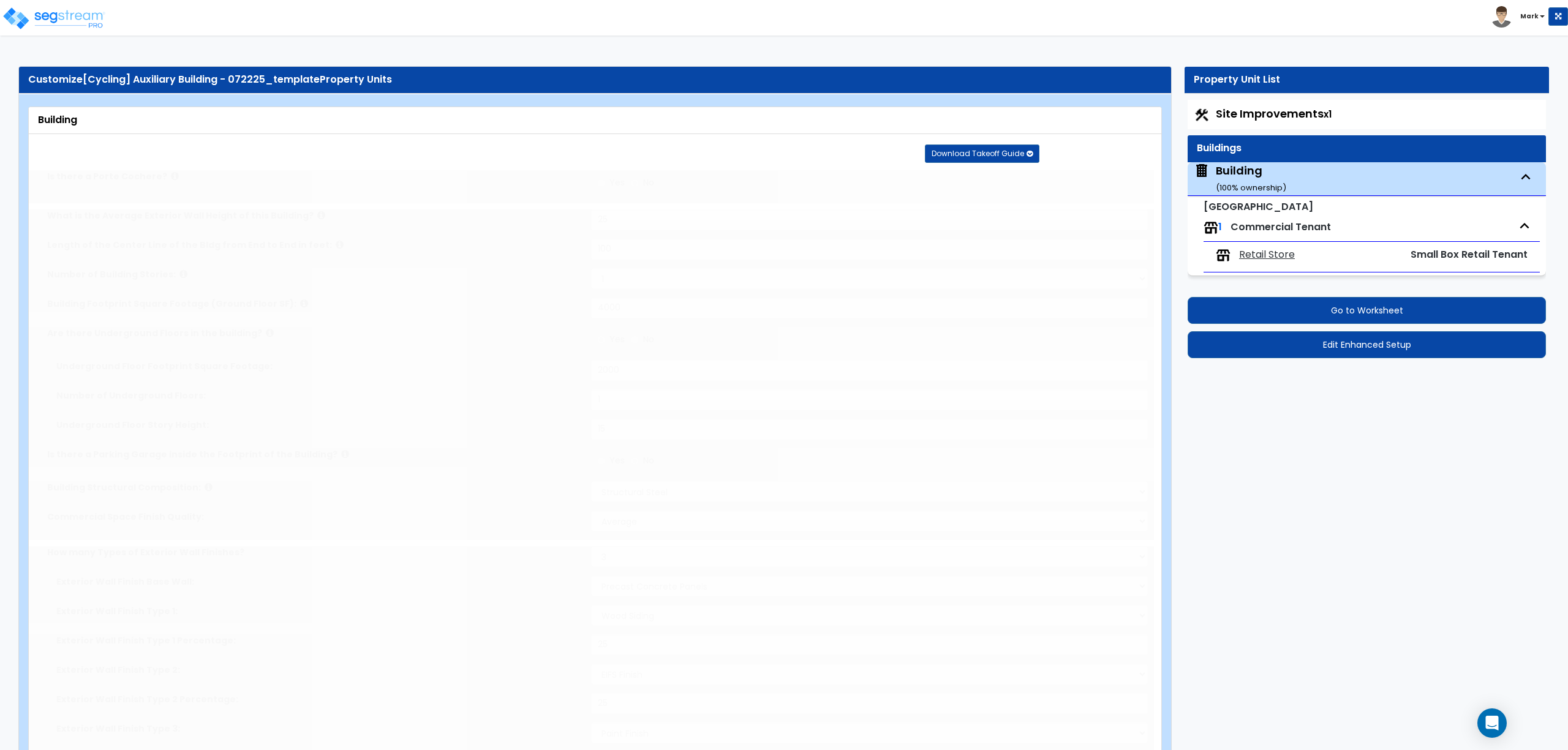
radio input "true"
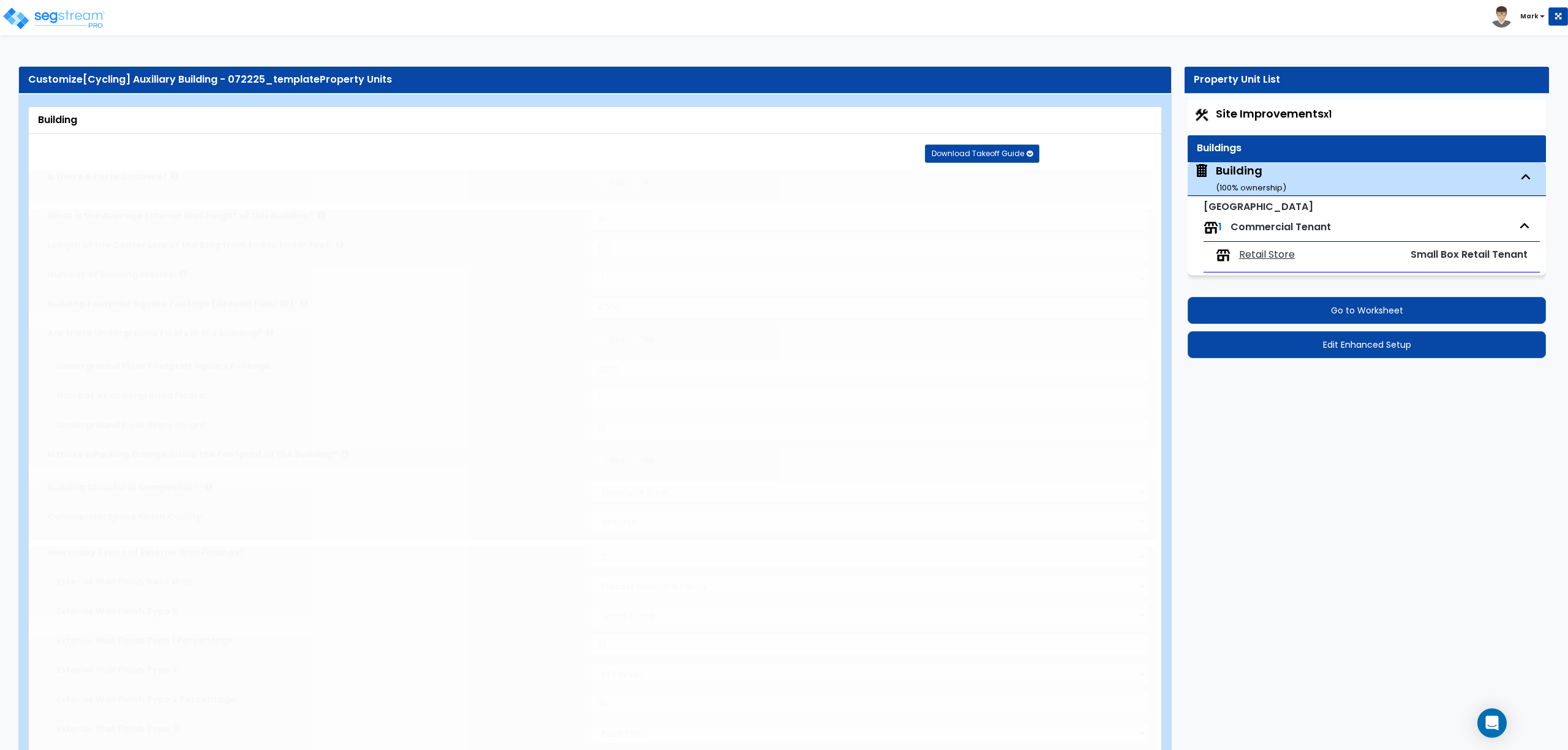
radio input "true"
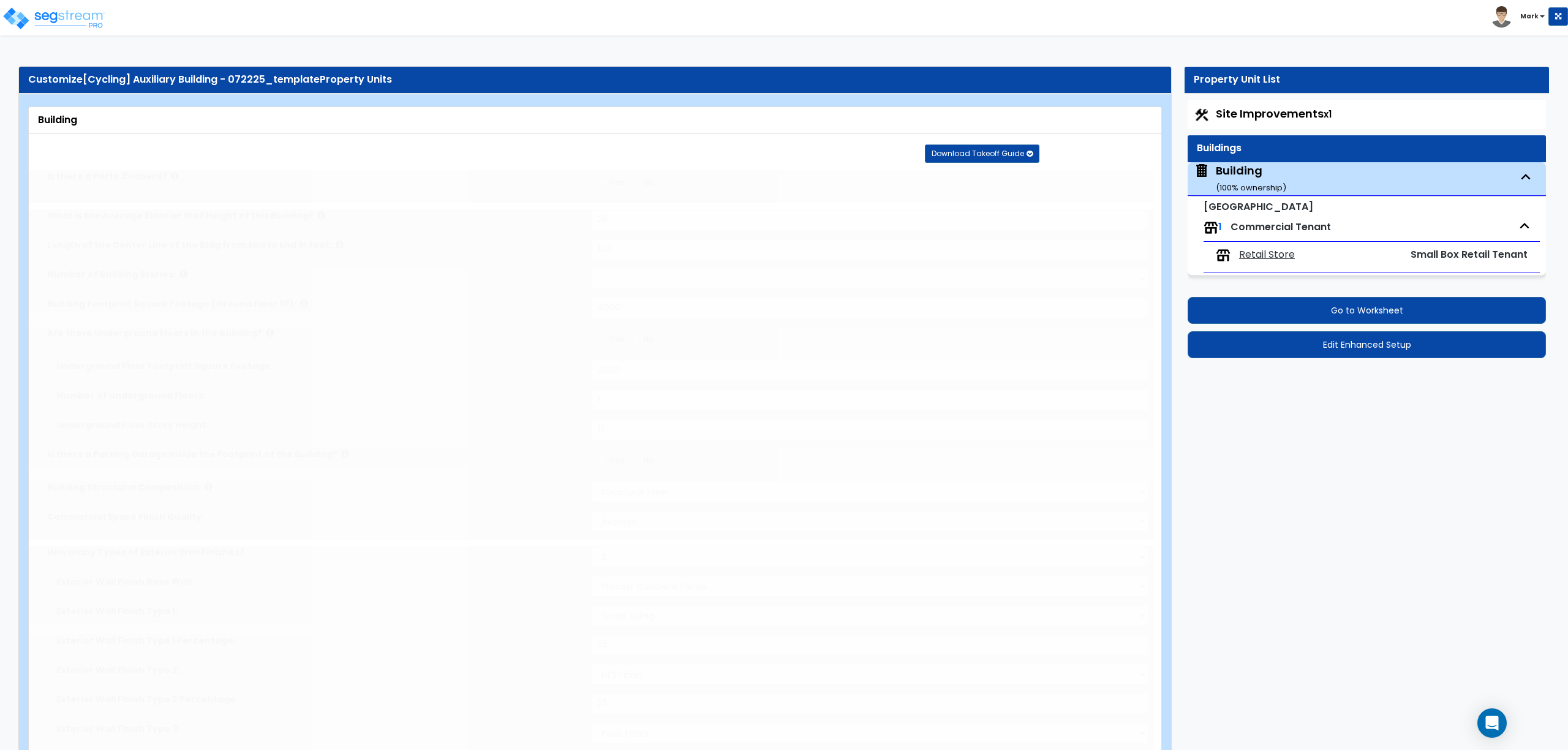
radio input "true"
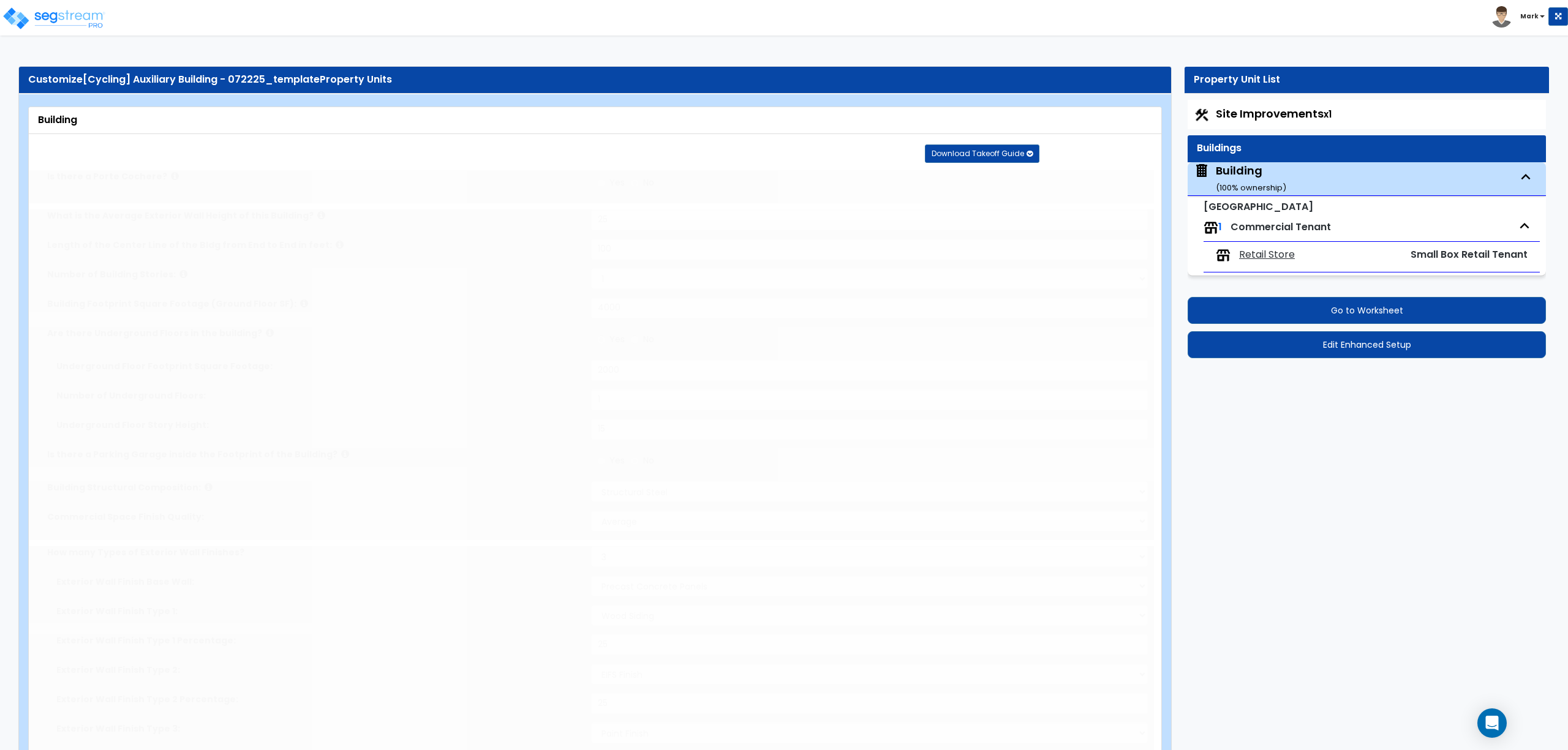
radio input "true"
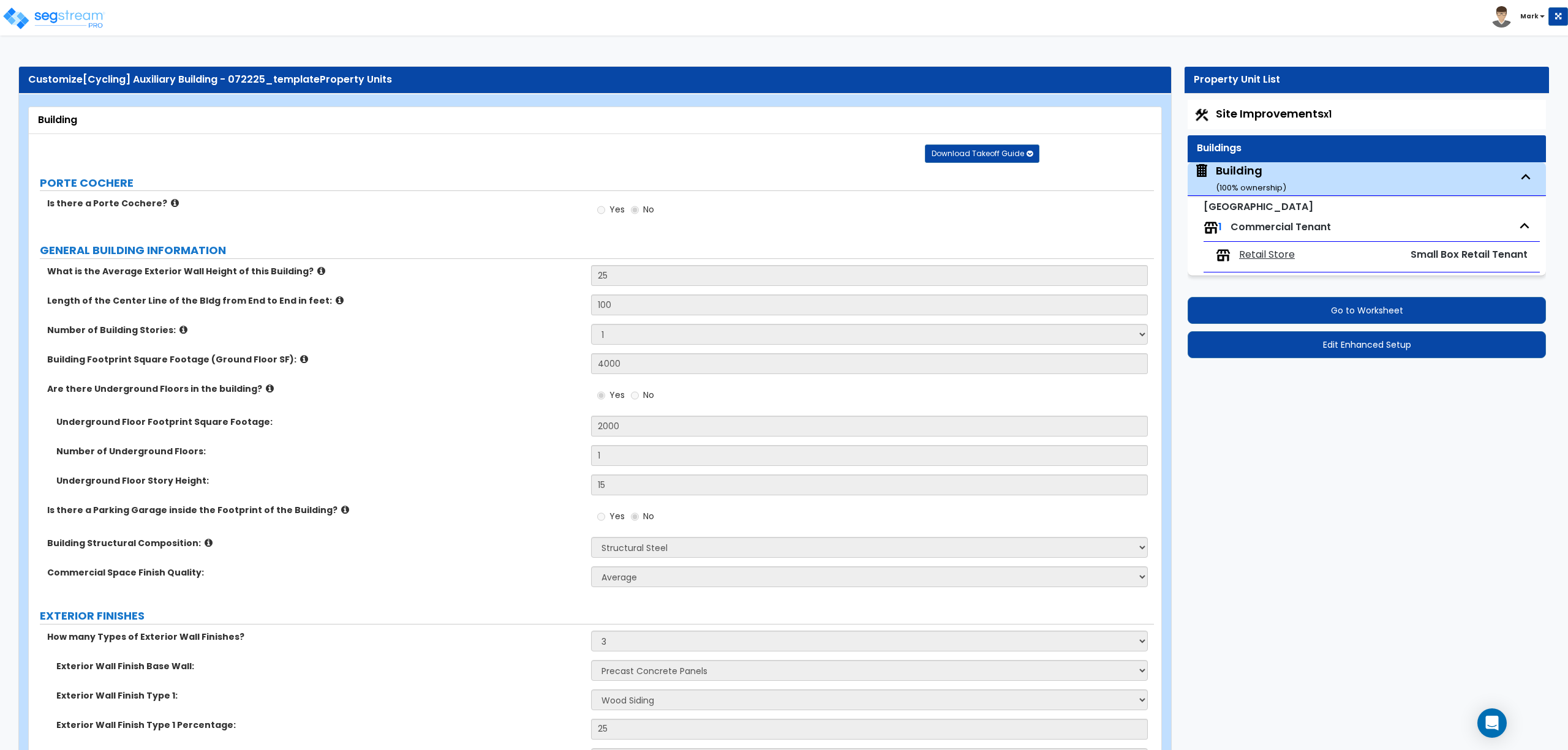
radio input "true"
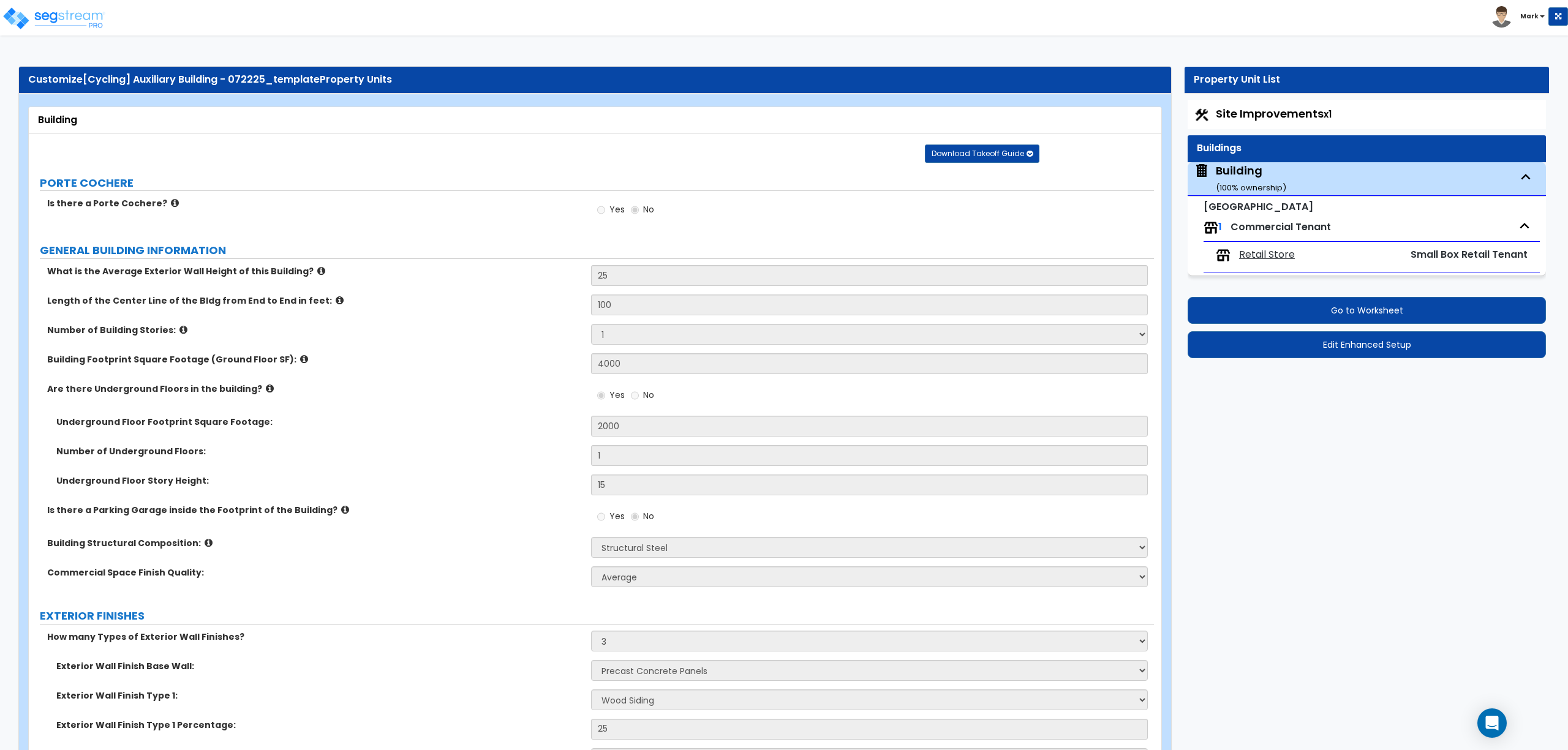
radio input "true"
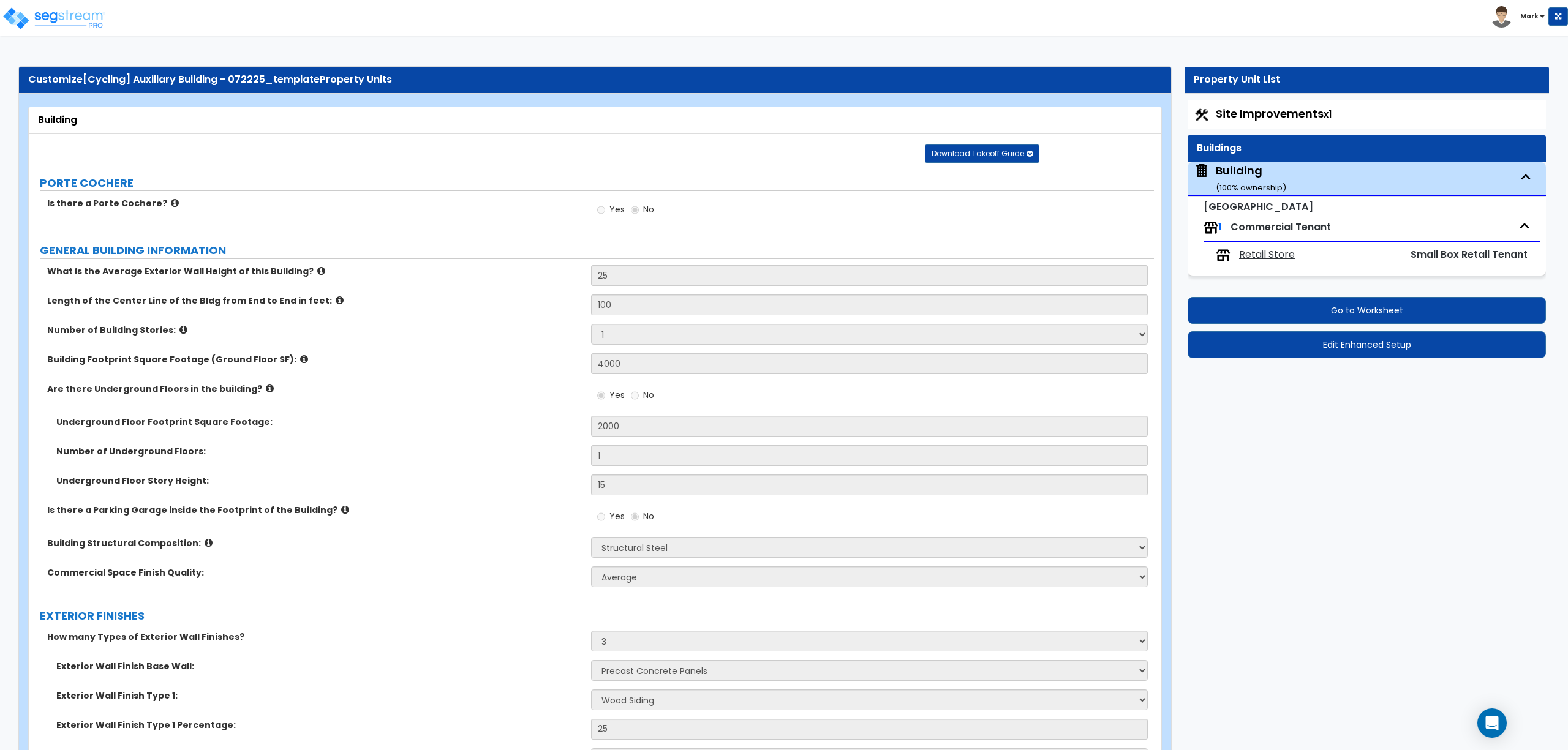
radio input "true"
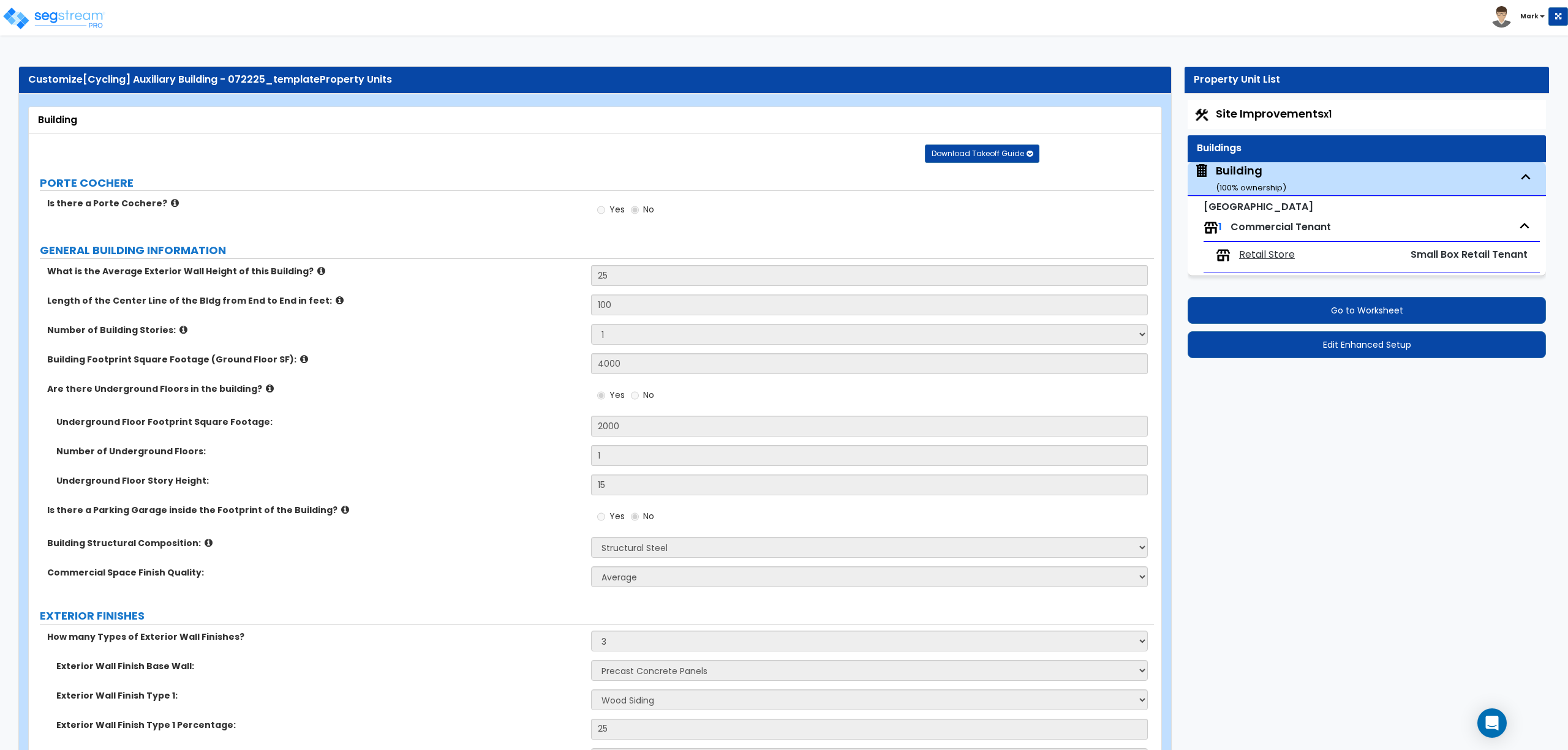
radio input "true"
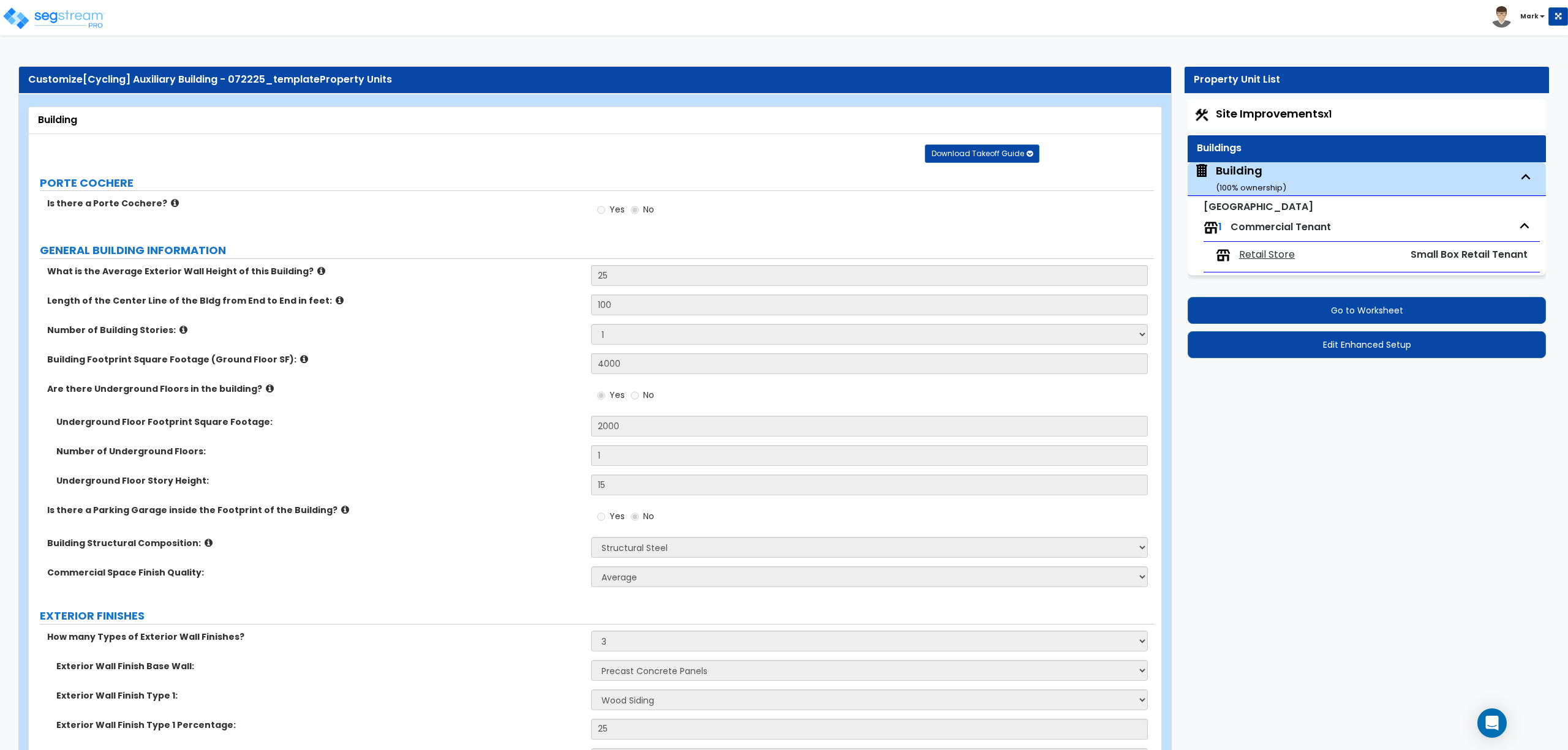
radio input "true"
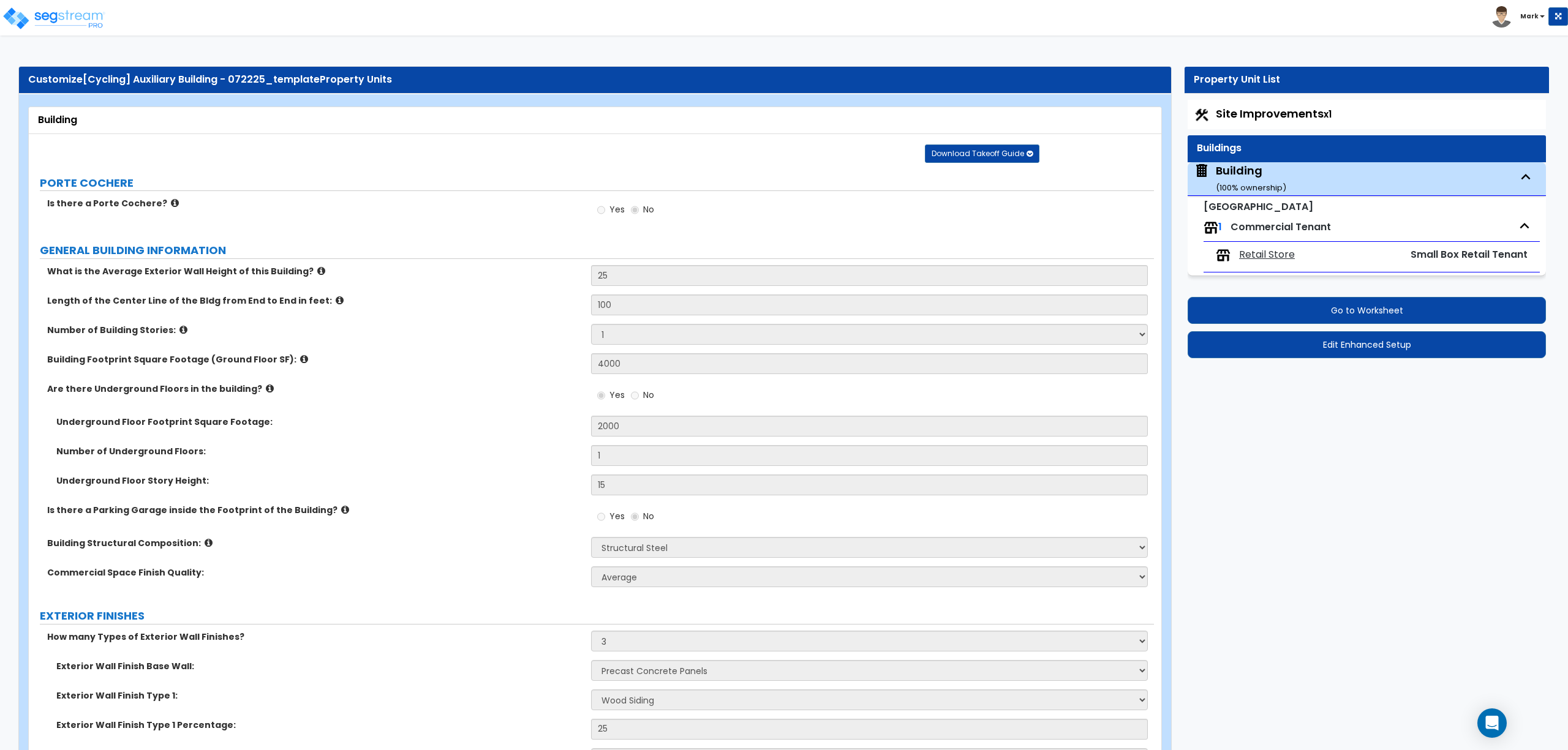
radio input "true"
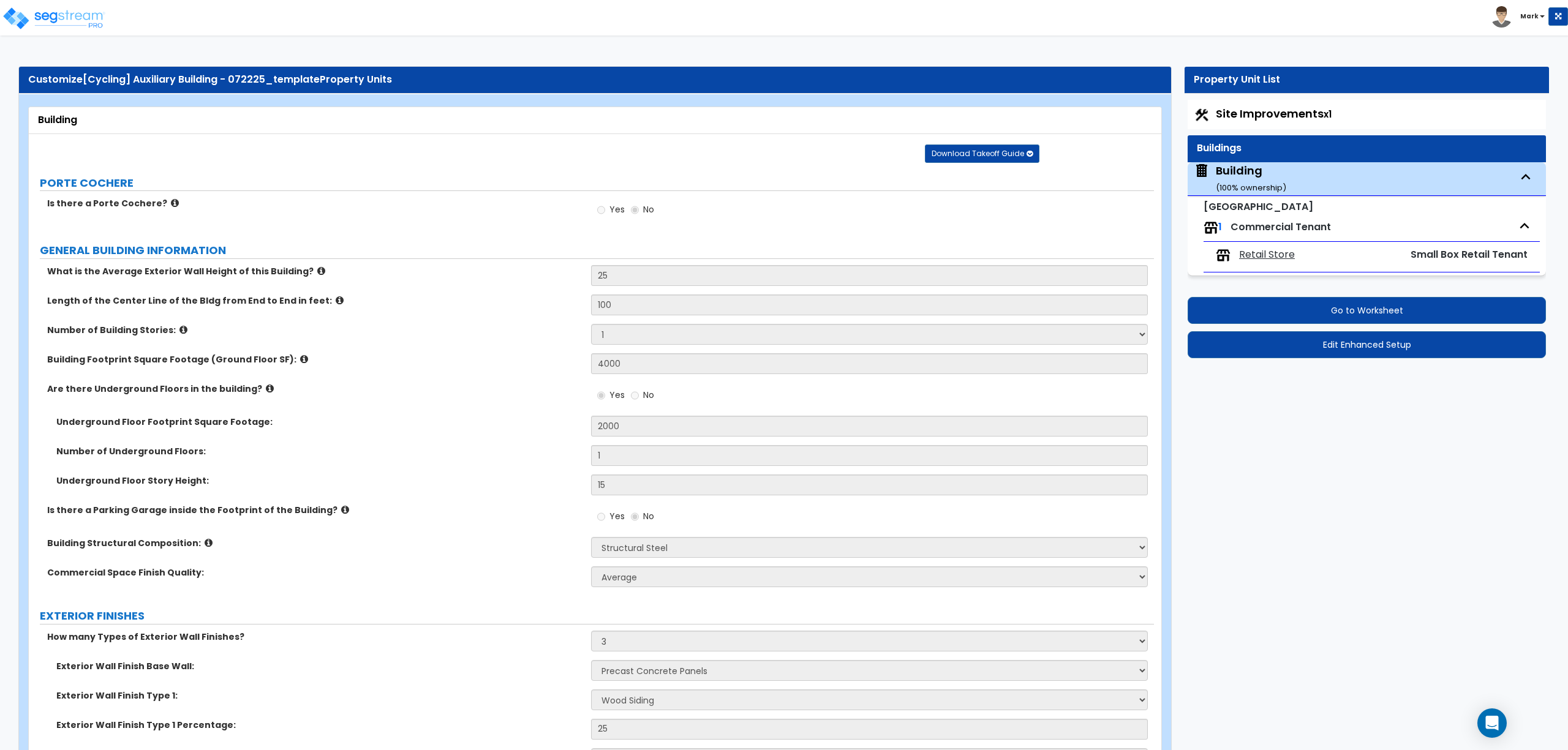
radio input "true"
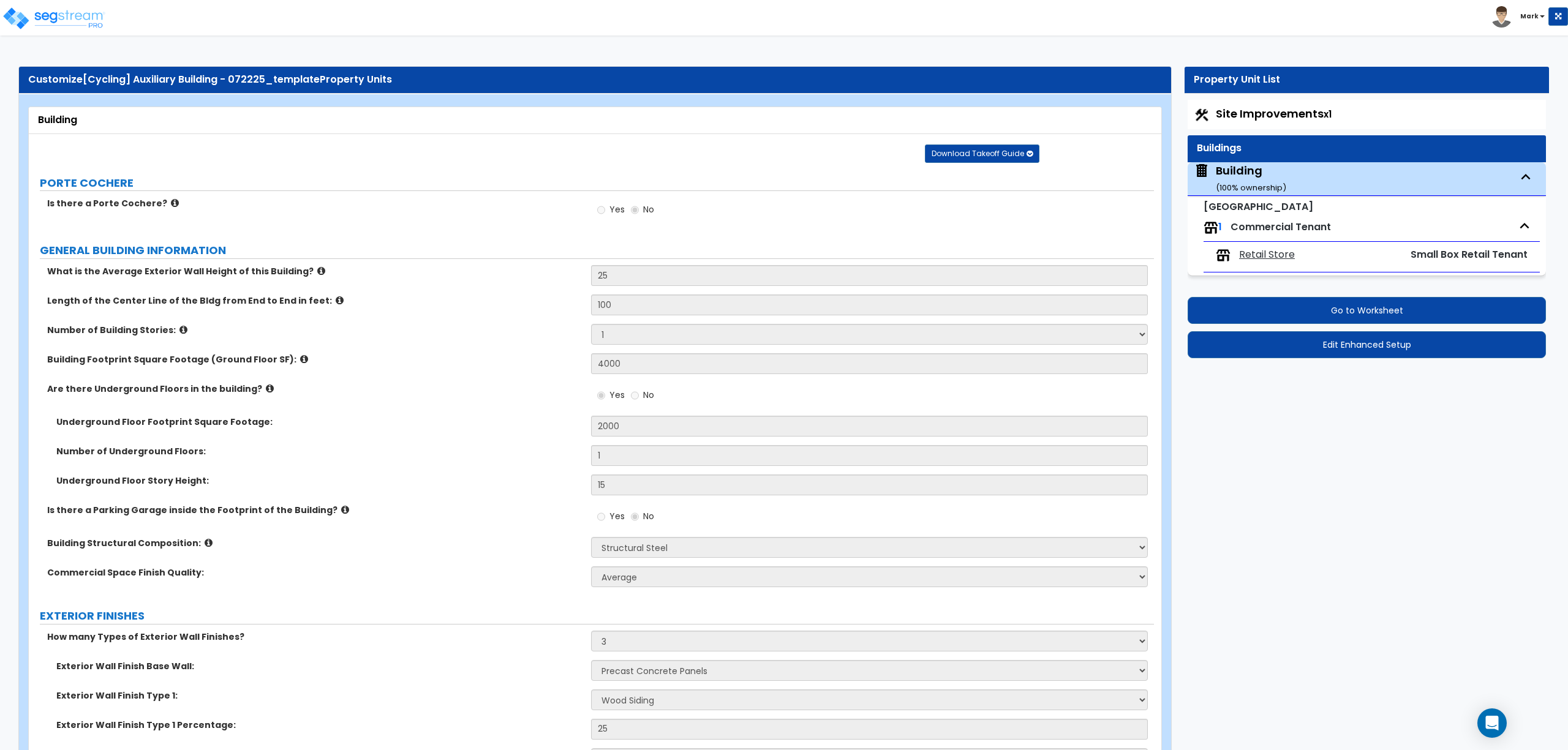
radio input "true"
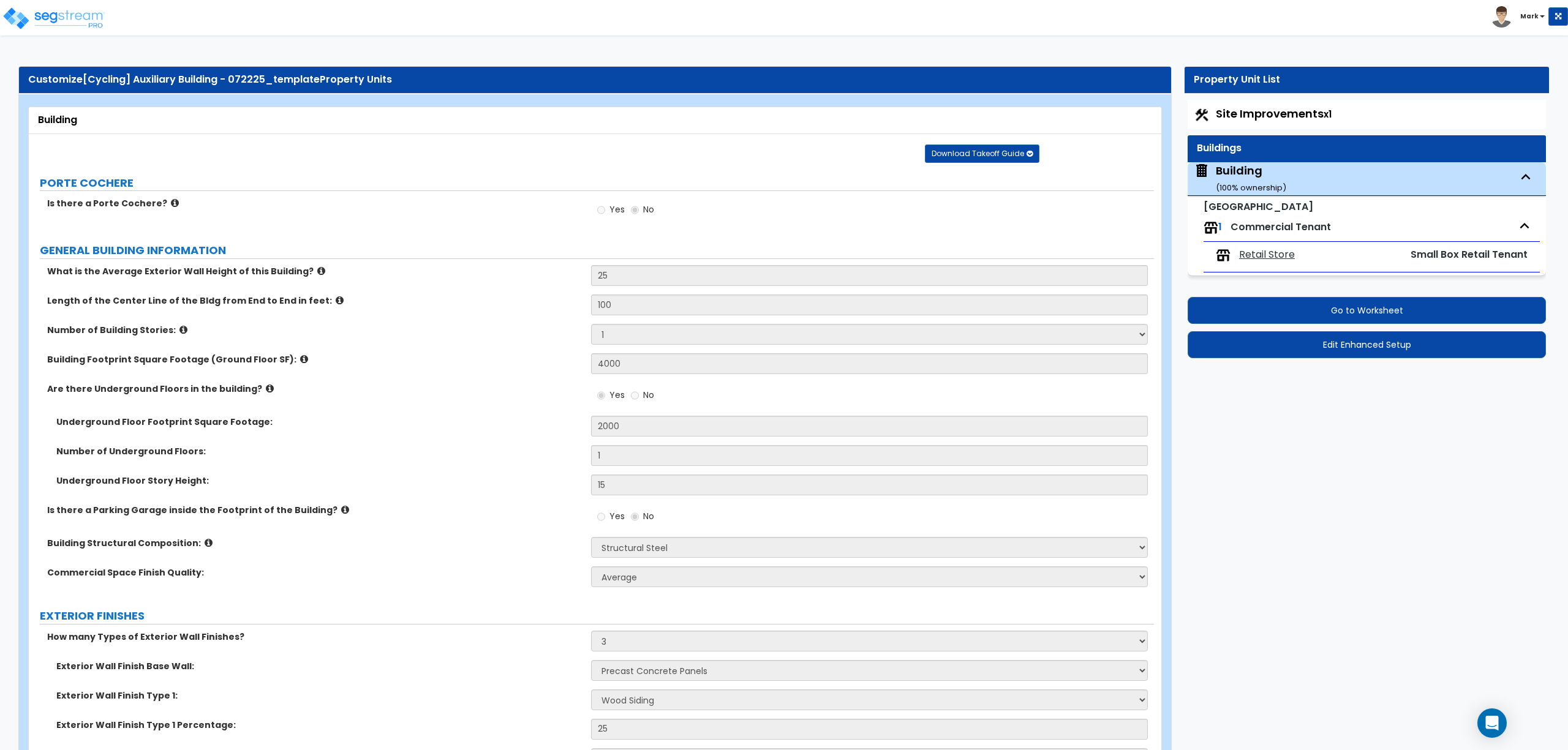
radio input "true"
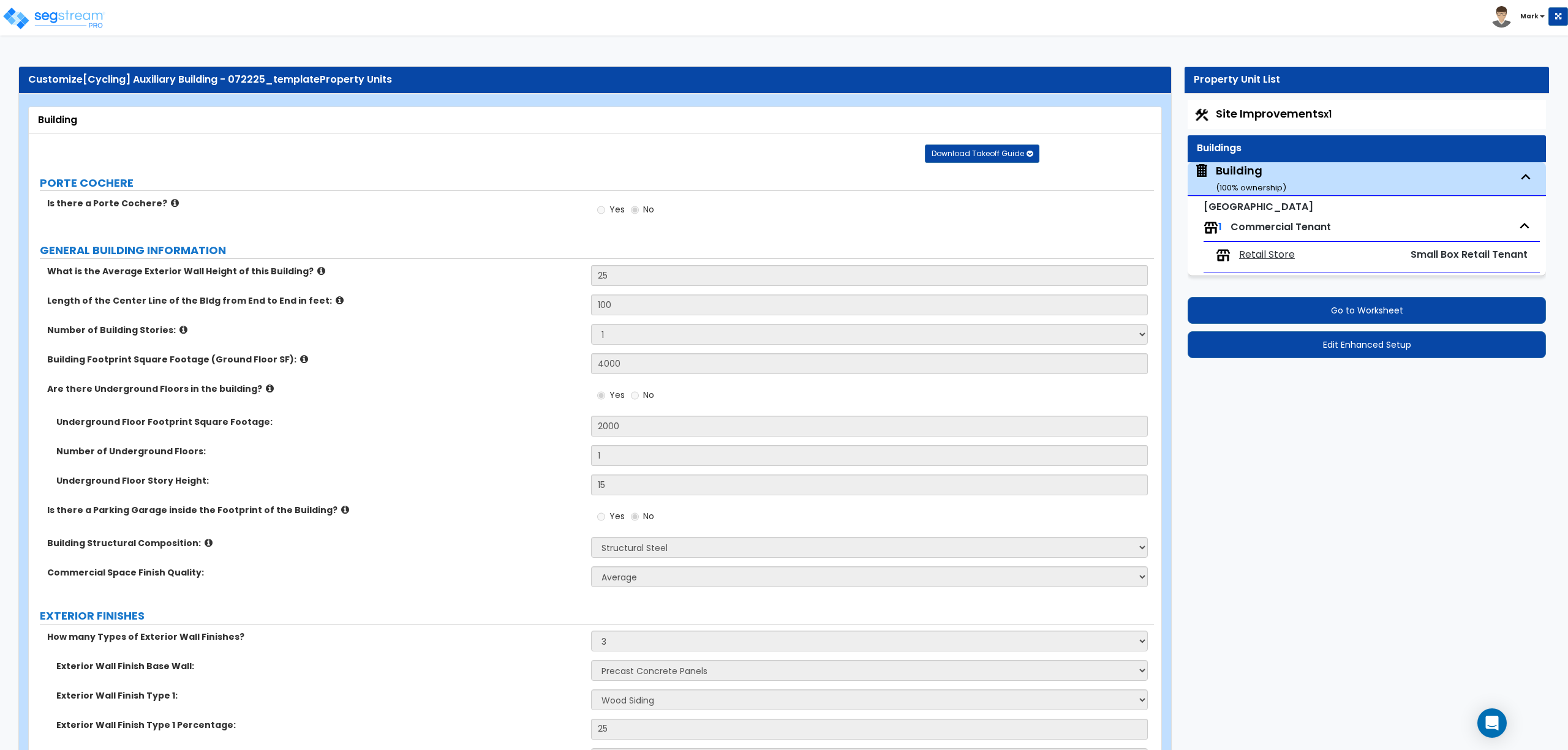
radio input "true"
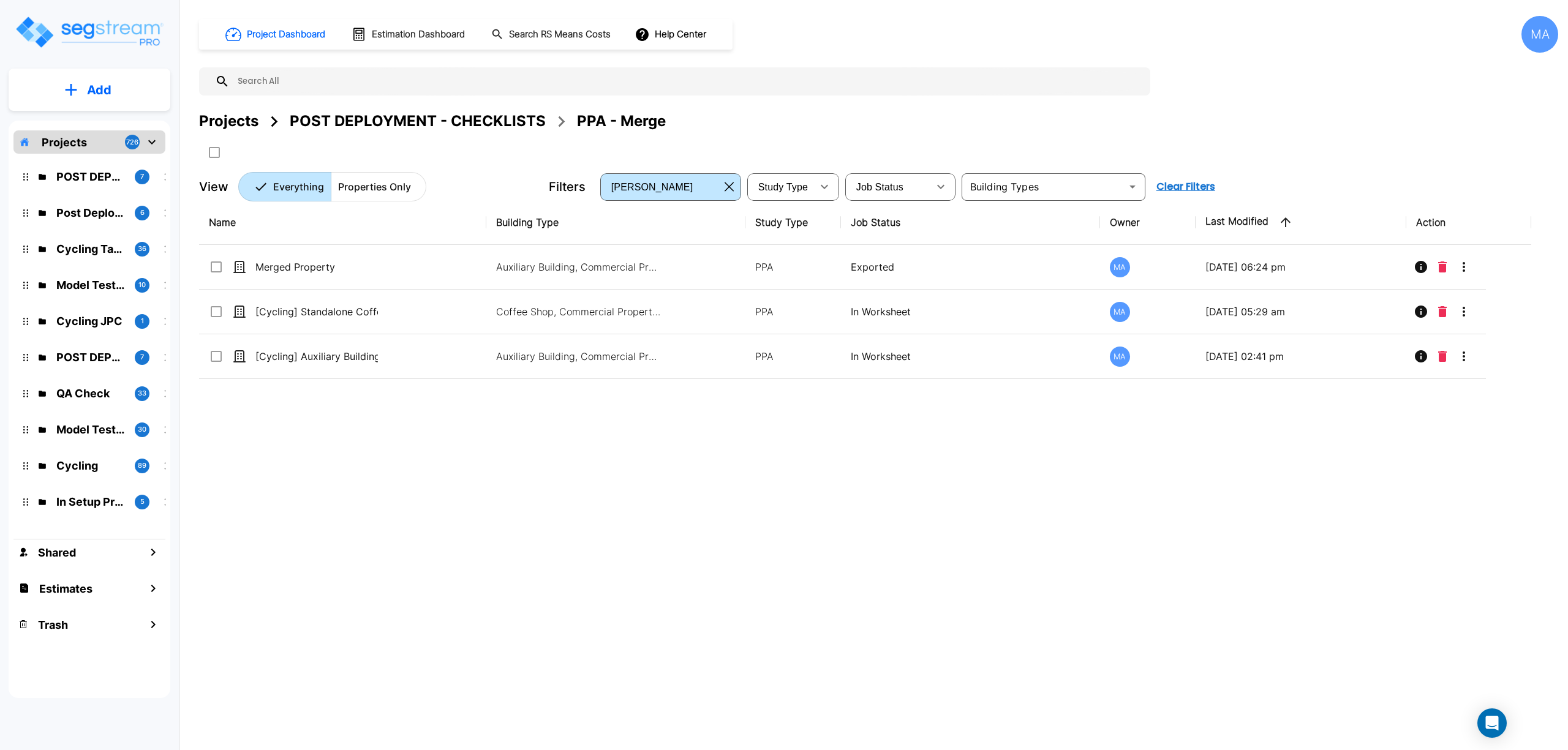
click at [236, 128] on div "Projects" at bounding box center [228, 121] width 59 height 22
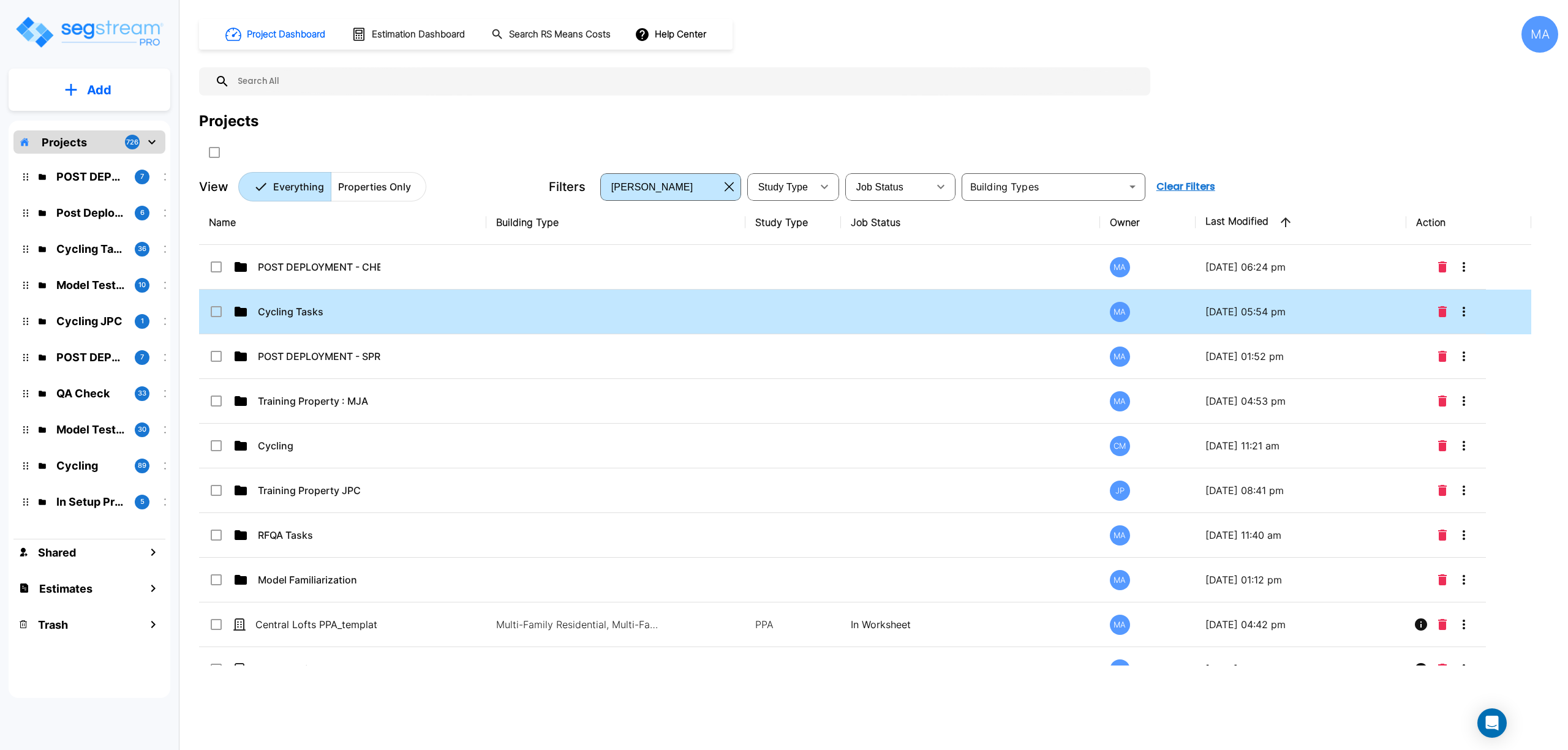
click at [297, 299] on td "Cycling Tasks" at bounding box center [343, 312] width 288 height 45
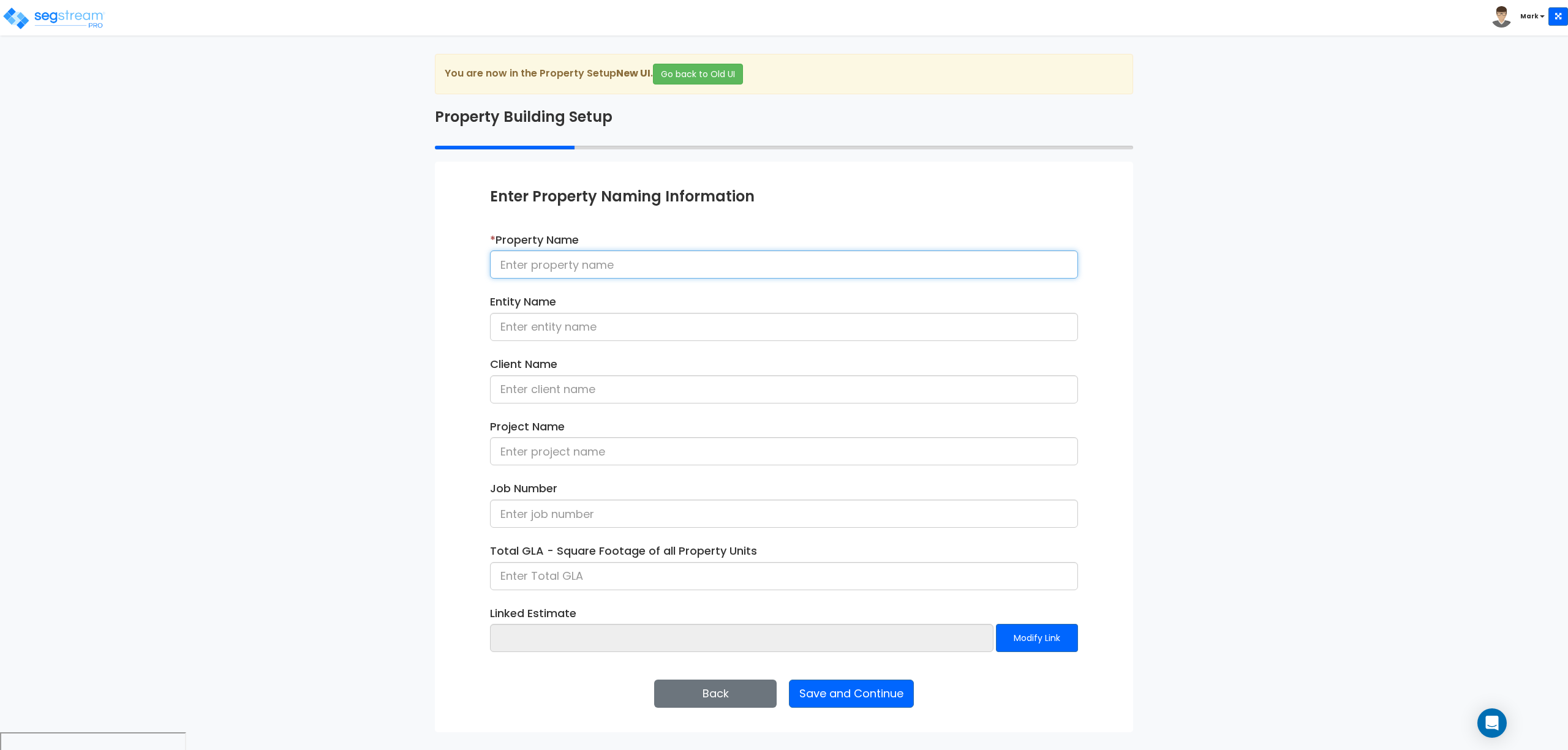
click at [592, 263] on input at bounding box center [784, 264] width 588 height 28
type input "[Cycling] Dental Tenant - 081325"
click at [582, 327] on input at bounding box center [784, 327] width 588 height 28
type input "Habanero Association"
click at [661, 403] on input at bounding box center [784, 389] width 588 height 28
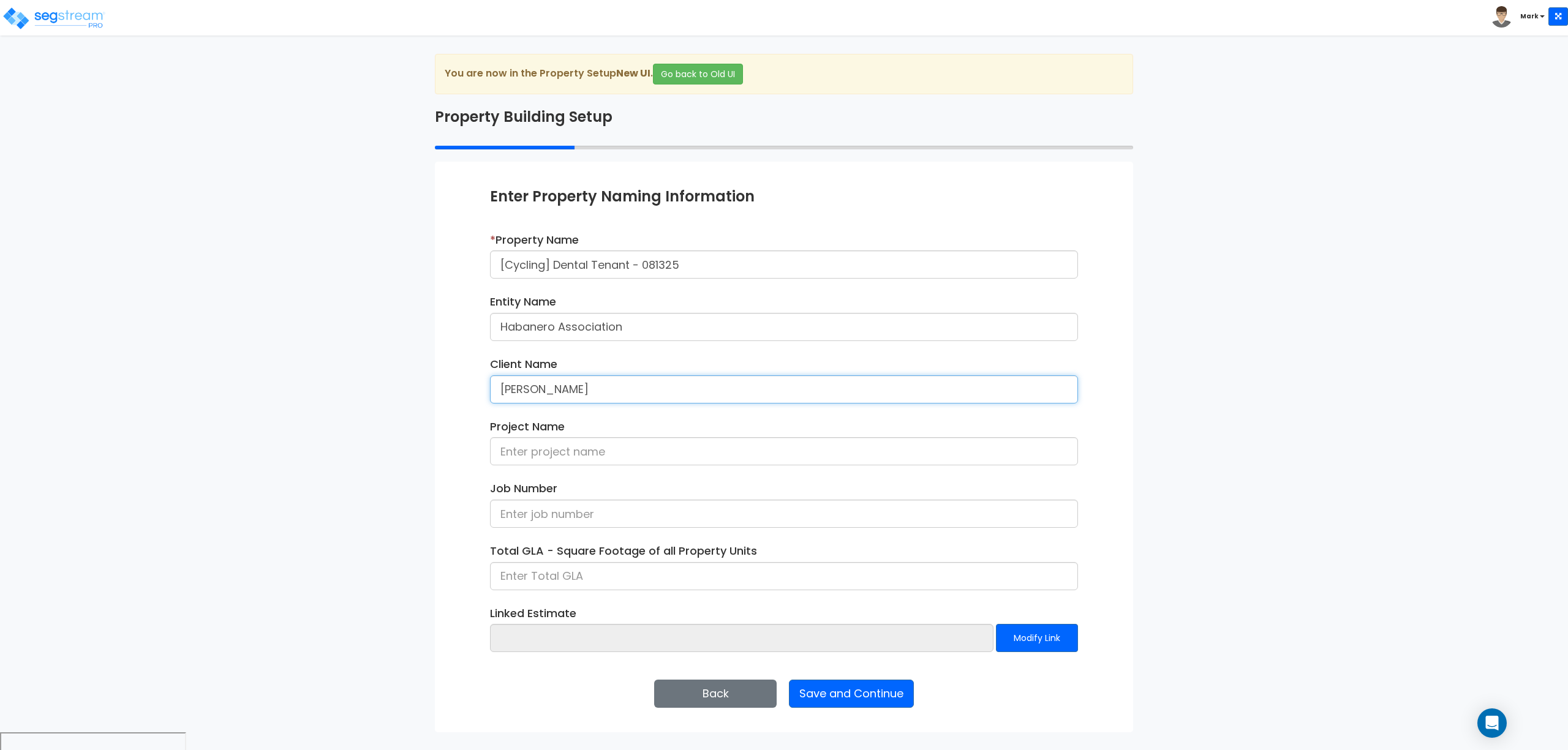
type input "[PERSON_NAME]"
click at [558, 571] on input at bounding box center [784, 576] width 588 height 28
type input "2"
type input "3"
type input "2,000"
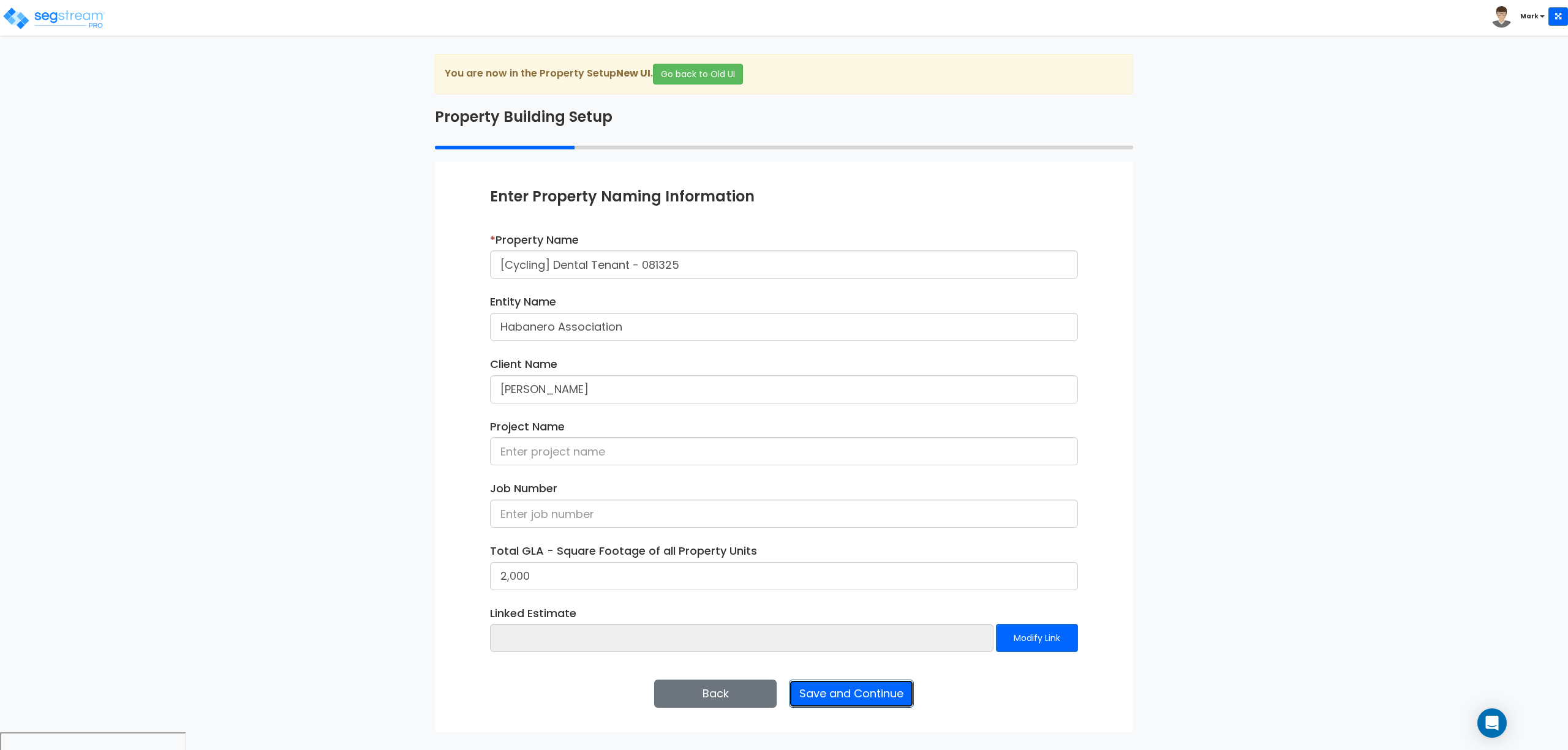
click at [849, 700] on button "Save and Continue" at bounding box center [851, 693] width 125 height 28
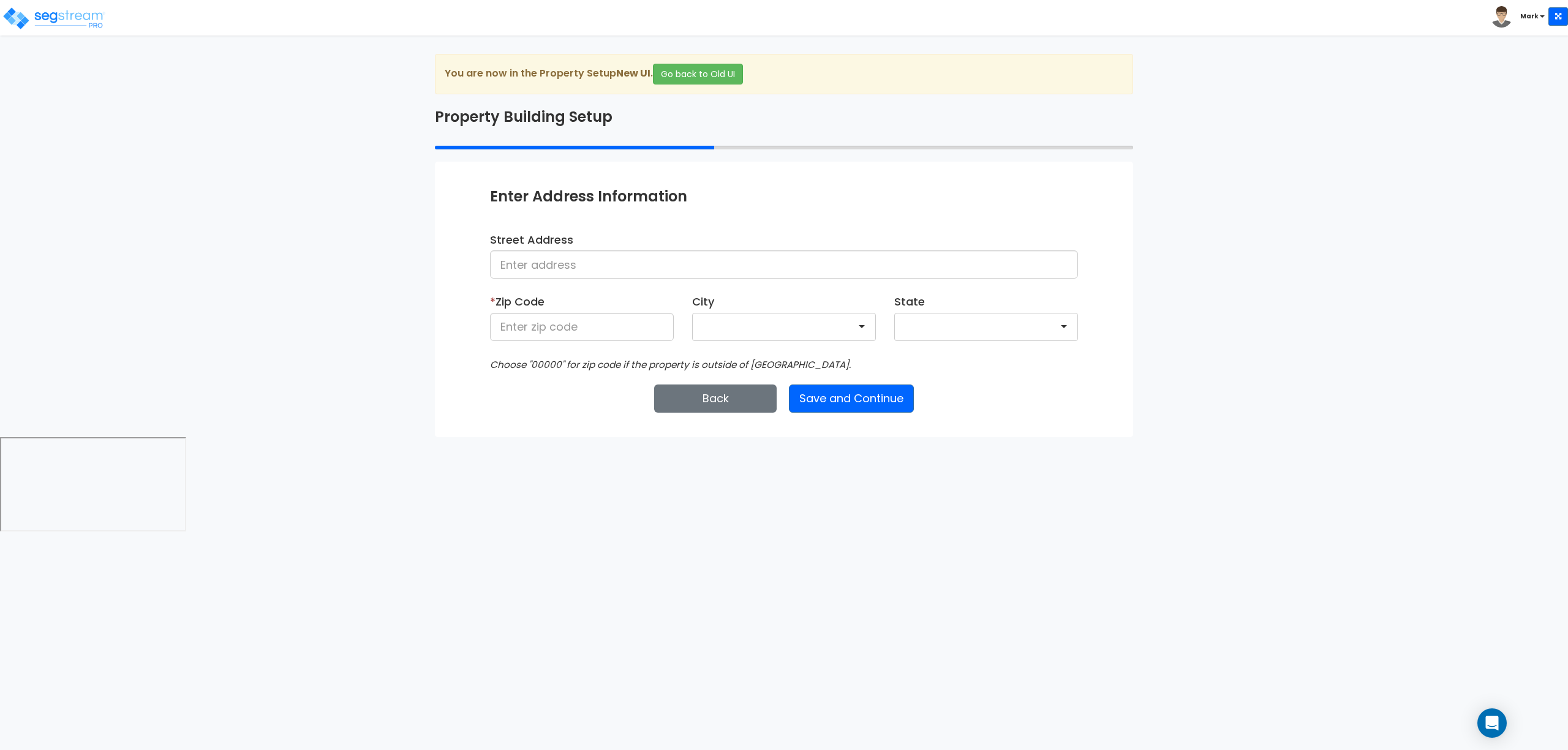
click at [552, 248] on div "Street Address" at bounding box center [784, 256] width 588 height 47
click at [570, 264] on input at bounding box center [784, 264] width 588 height 28
type input "[STREET_ADDRESS]"
type input "28602"
click at [852, 403] on button "Save and Continue" at bounding box center [851, 399] width 125 height 28
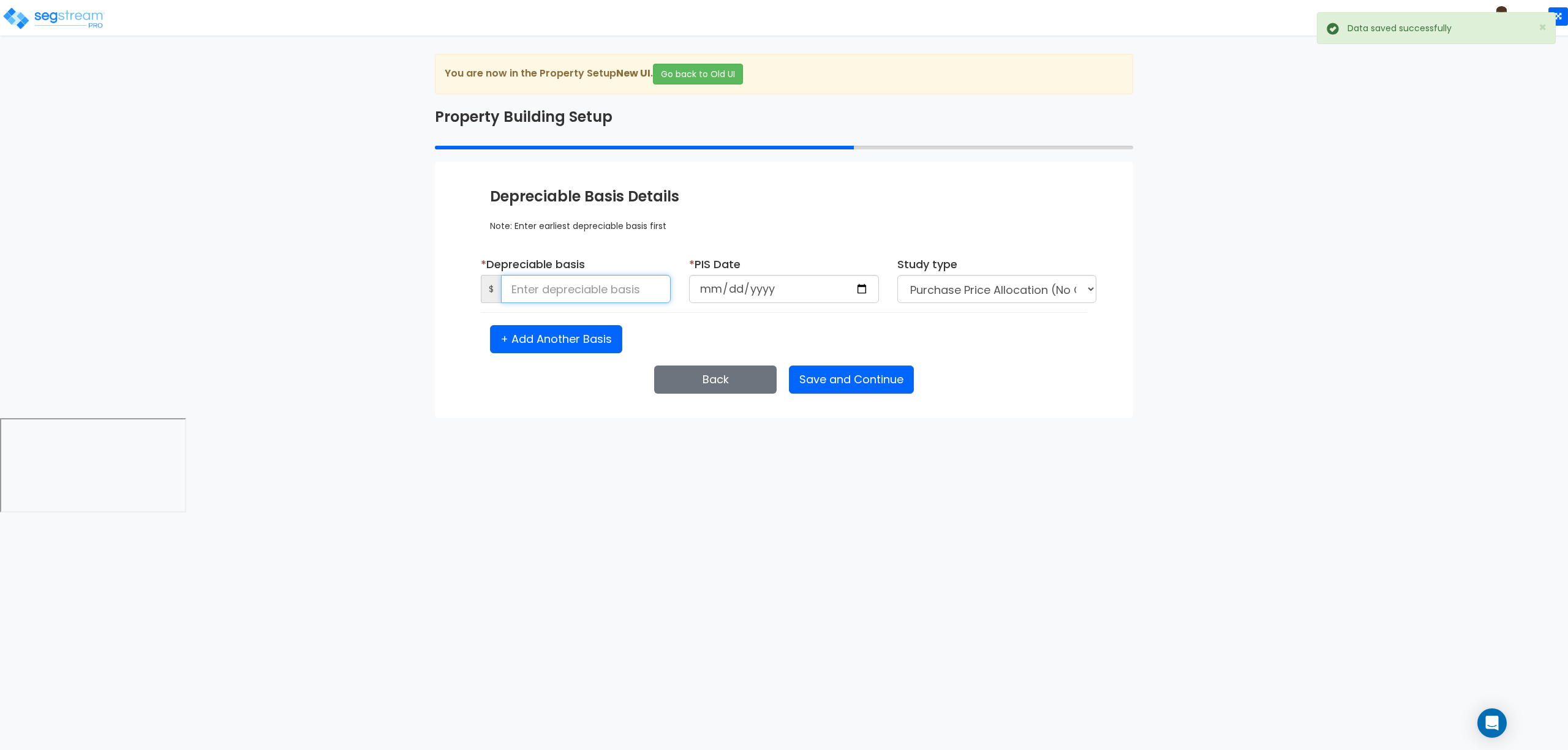
click at [565, 280] on input at bounding box center [586, 288] width 169 height 28
type input "50,000"
click at [863, 292] on input "date" at bounding box center [784, 288] width 190 height 28
type input "[DATE]"
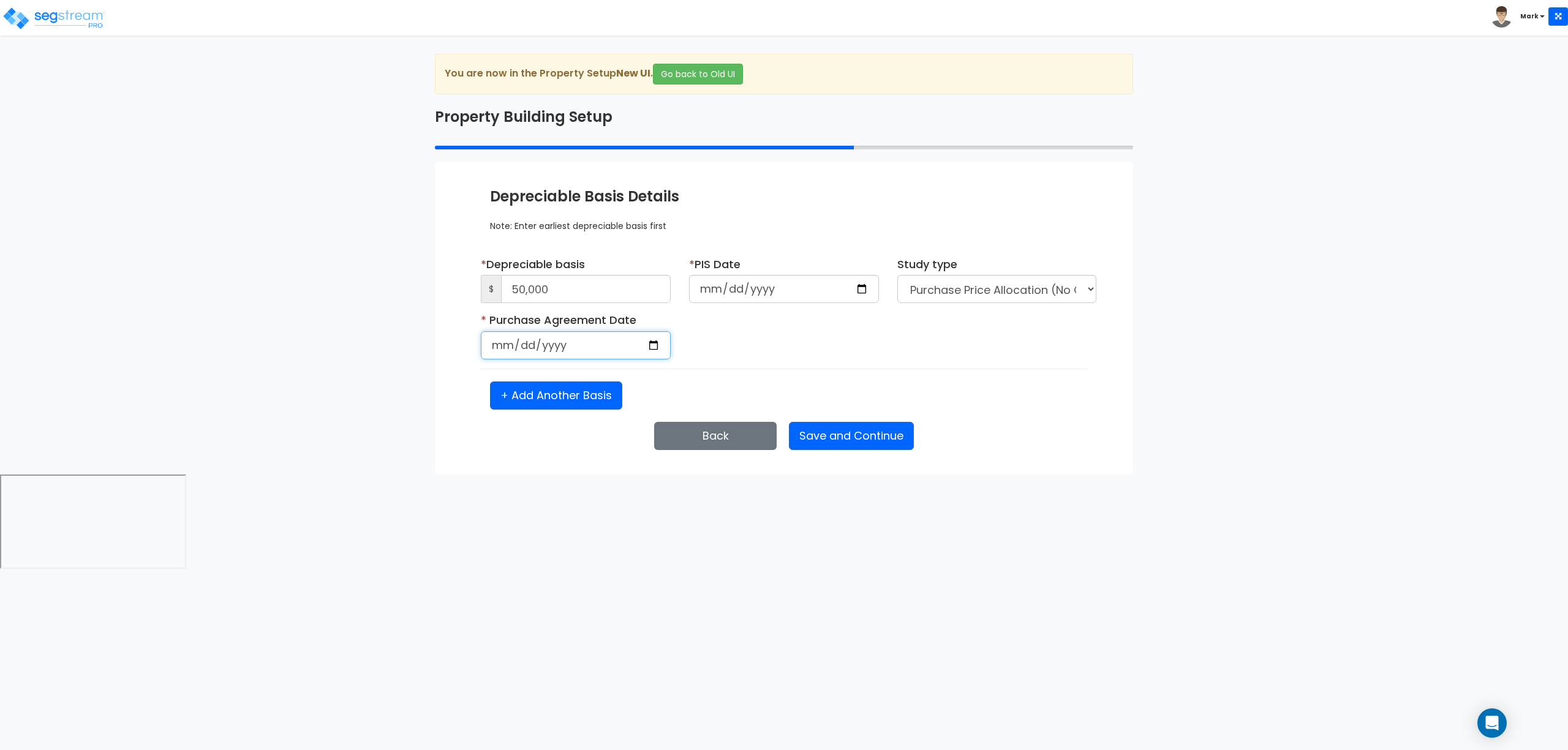
click at [655, 343] on input "date" at bounding box center [576, 345] width 190 height 28
type input "[DATE]"
click at [863, 437] on button "Save and Continue" at bounding box center [851, 435] width 125 height 28
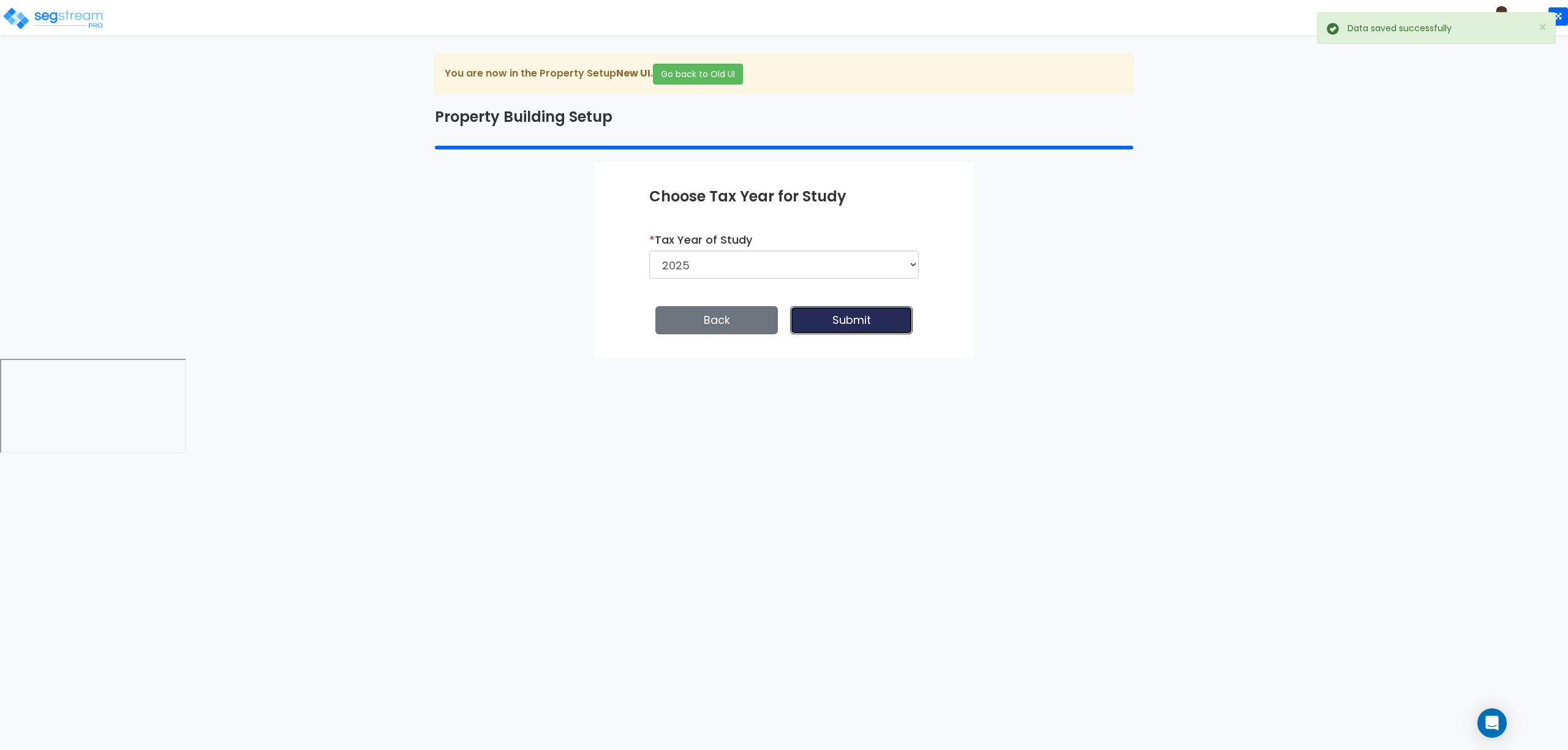
click at [851, 312] on button "Submit" at bounding box center [851, 319] width 122 height 28
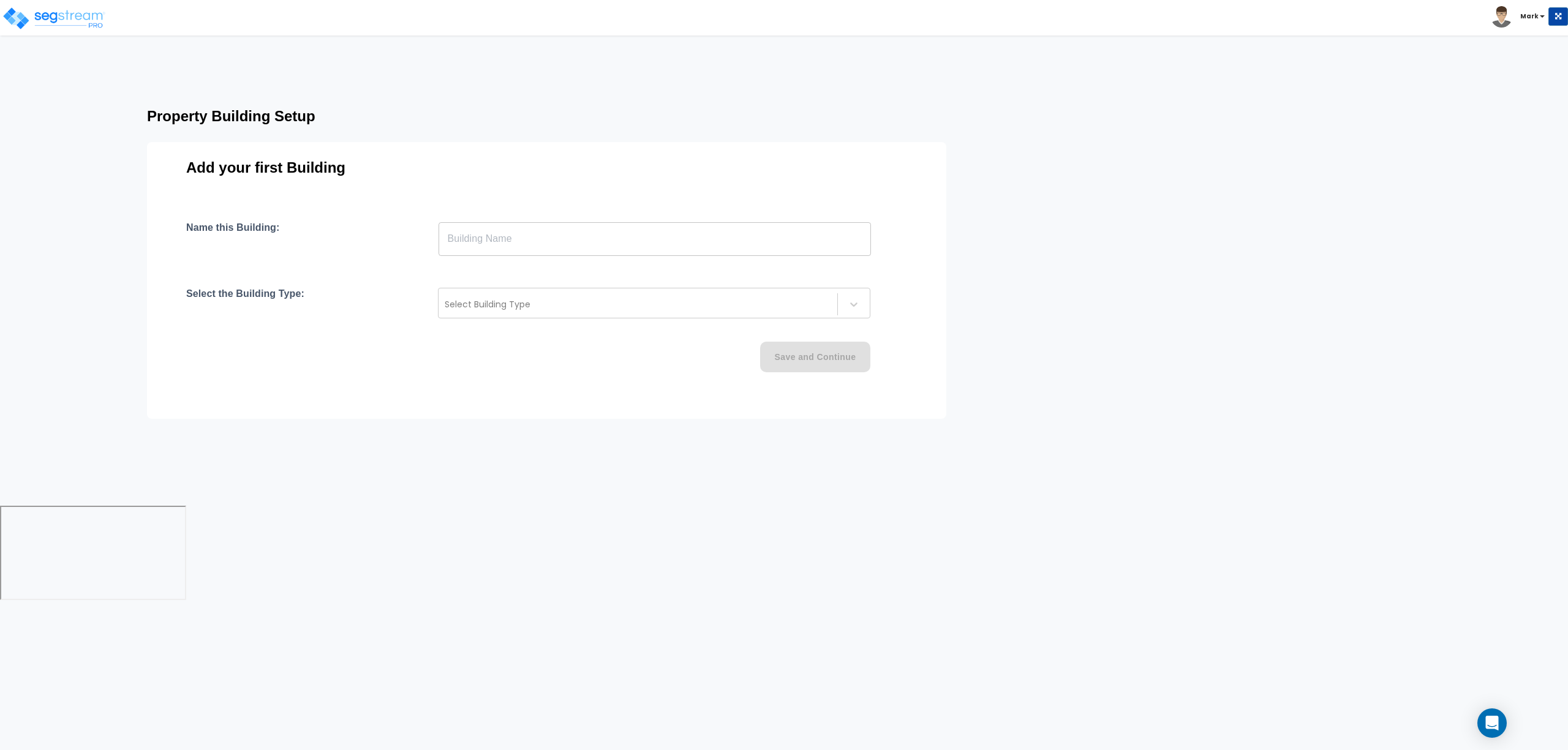
click at [530, 236] on input "text" at bounding box center [654, 239] width 432 height 34
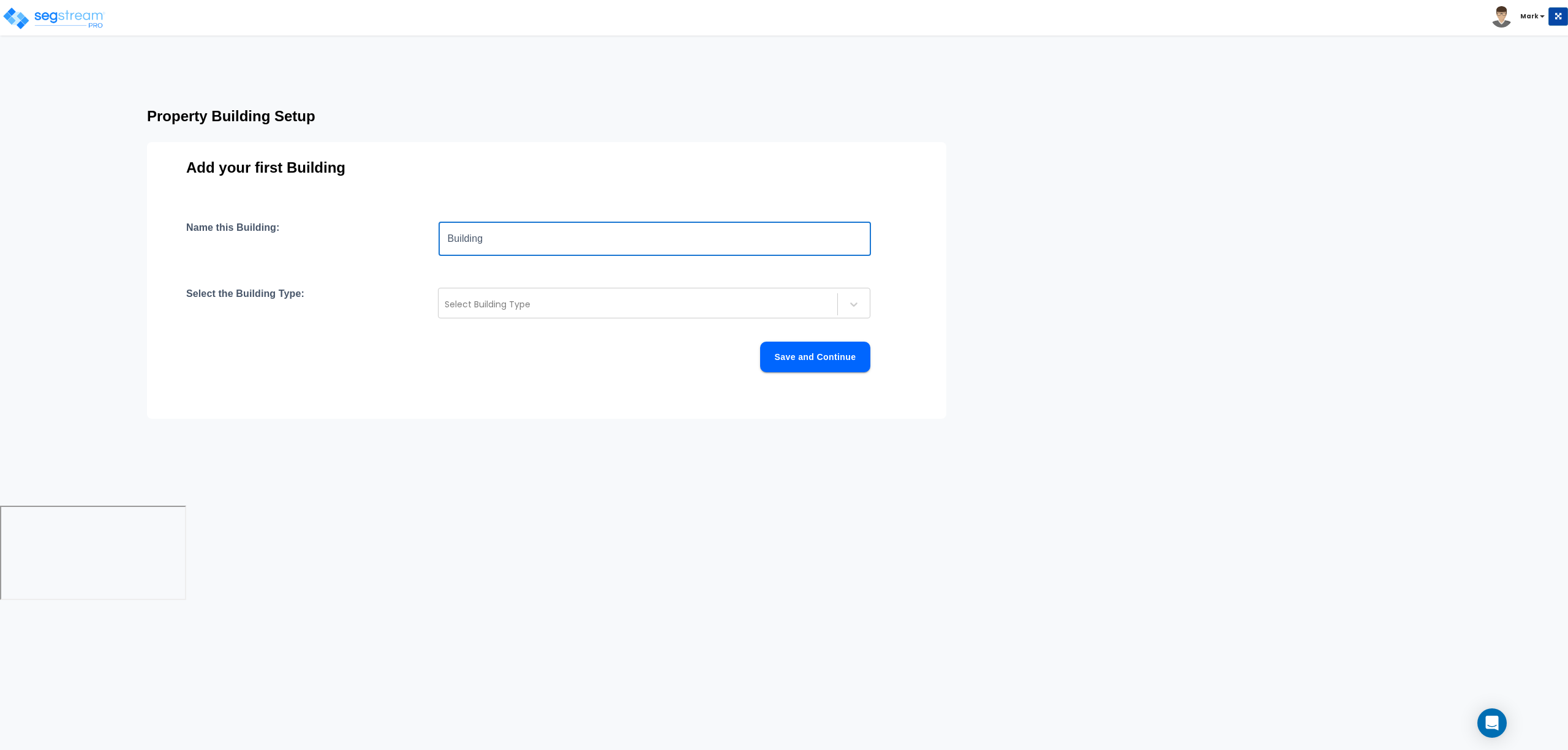
type input "Building"
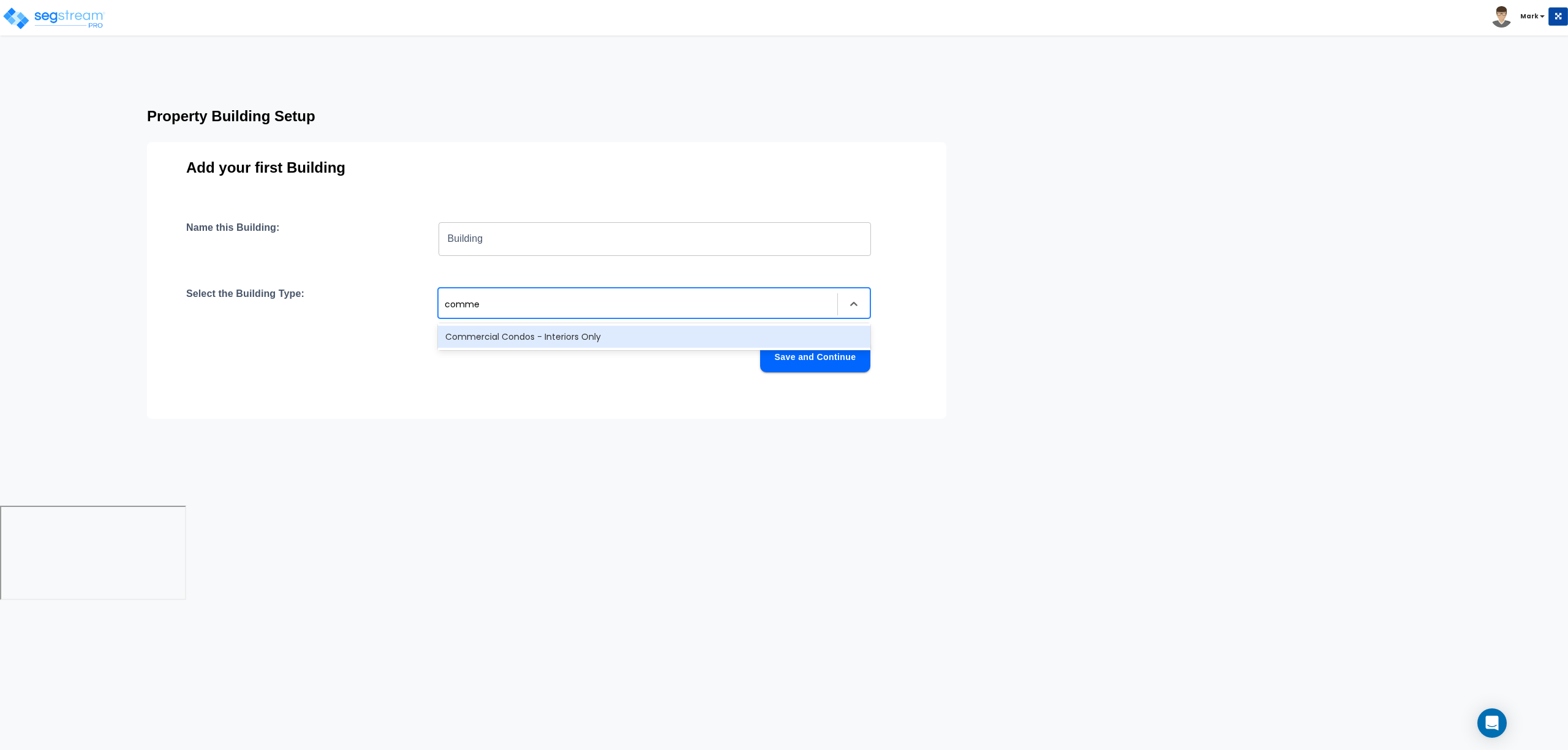
type input "commer"
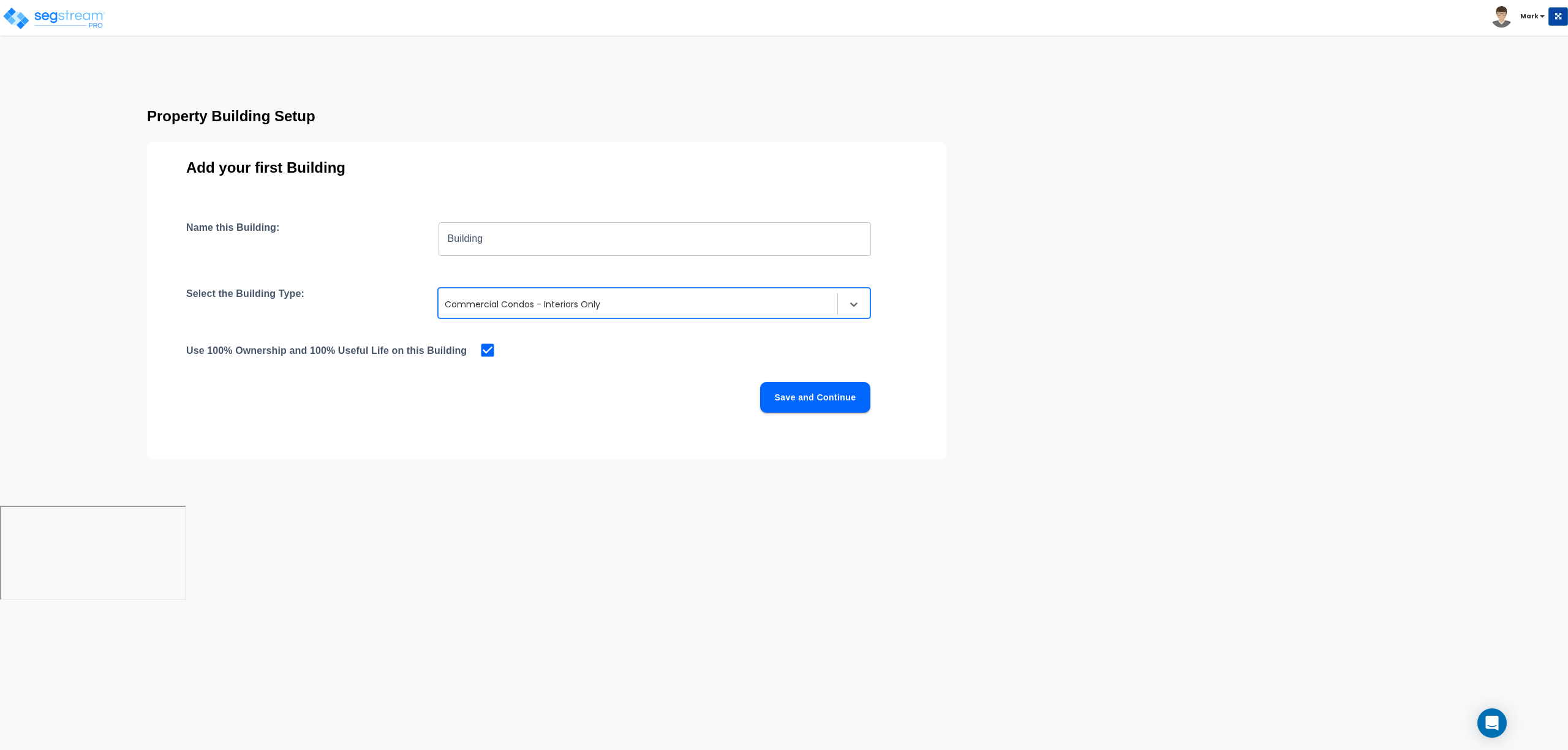
click at [848, 395] on button "Save and Continue" at bounding box center [816, 397] width 110 height 30
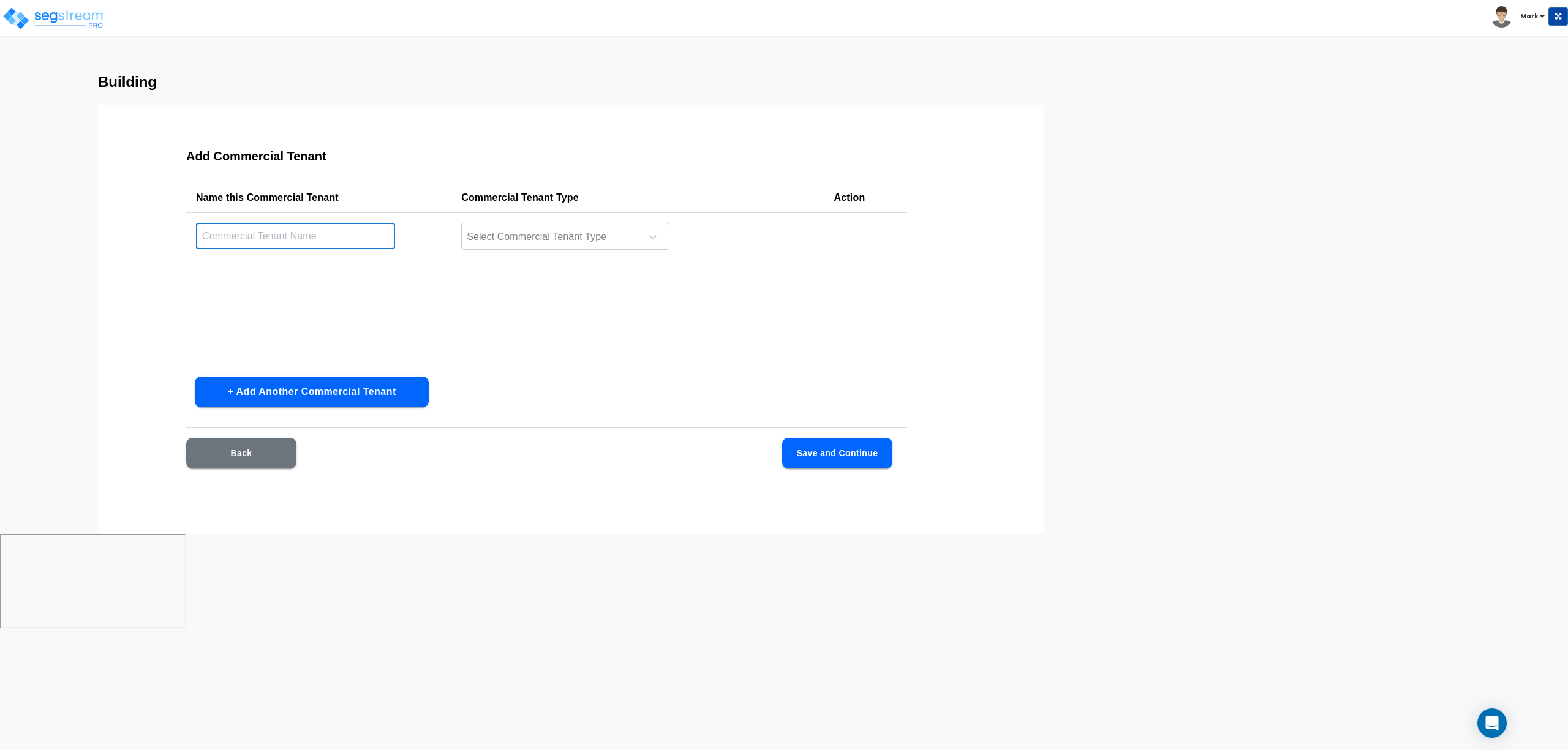
click at [312, 229] on input "text" at bounding box center [295, 236] width 199 height 26
type input "Dental Tenant"
click at [534, 238] on div at bounding box center [550, 237] width 168 height 17
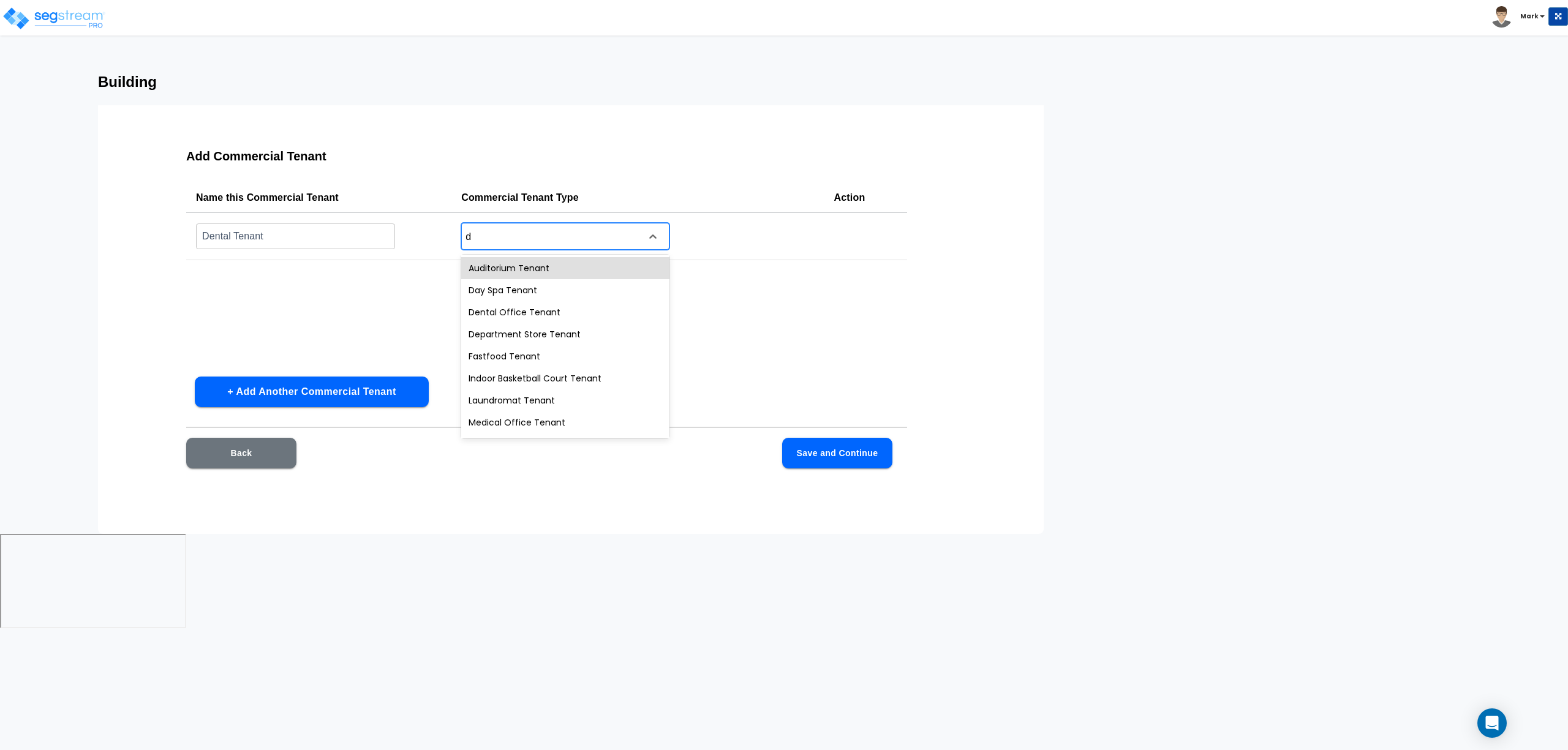
type input "de"
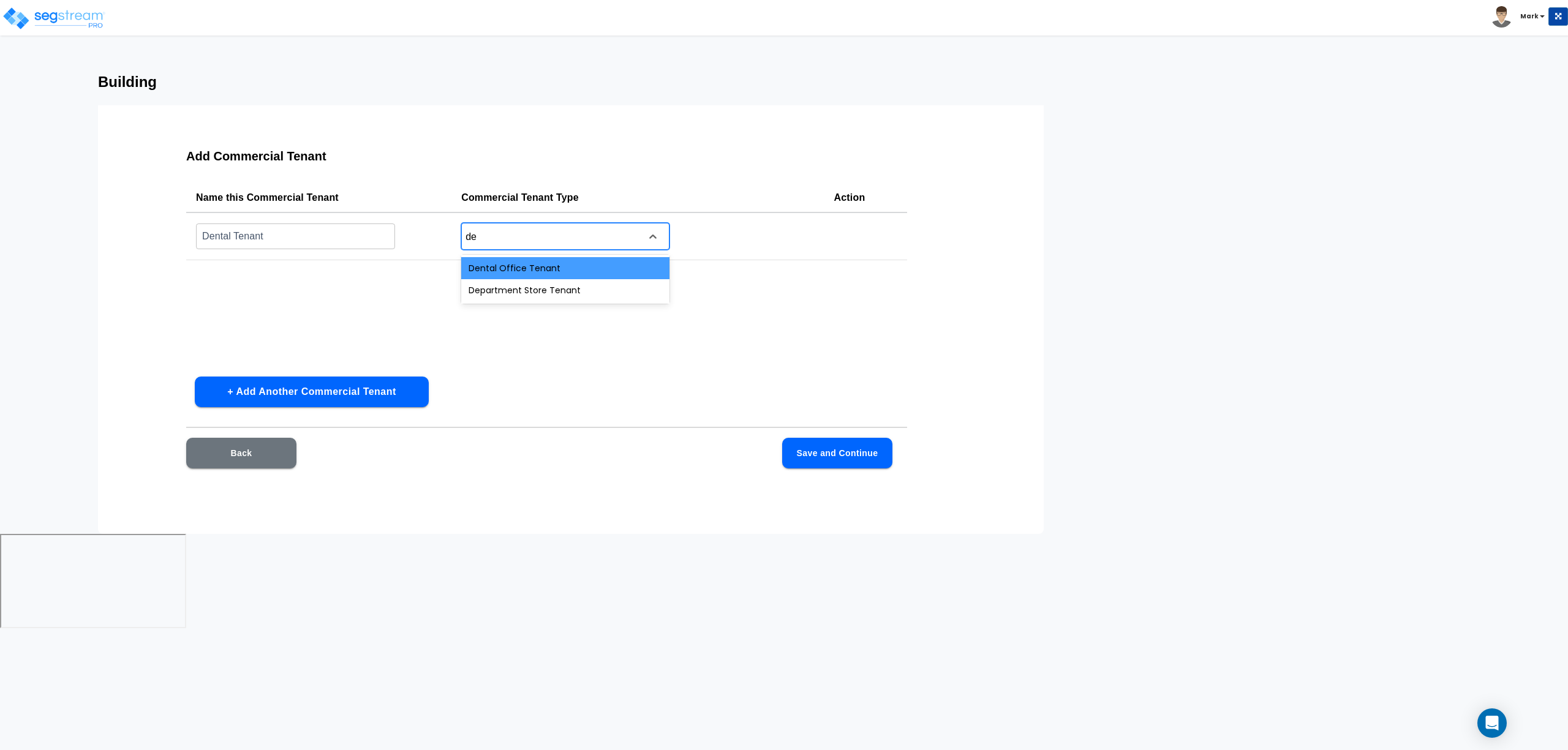
click at [558, 275] on div "Dental Office Tenant" at bounding box center [565, 268] width 208 height 22
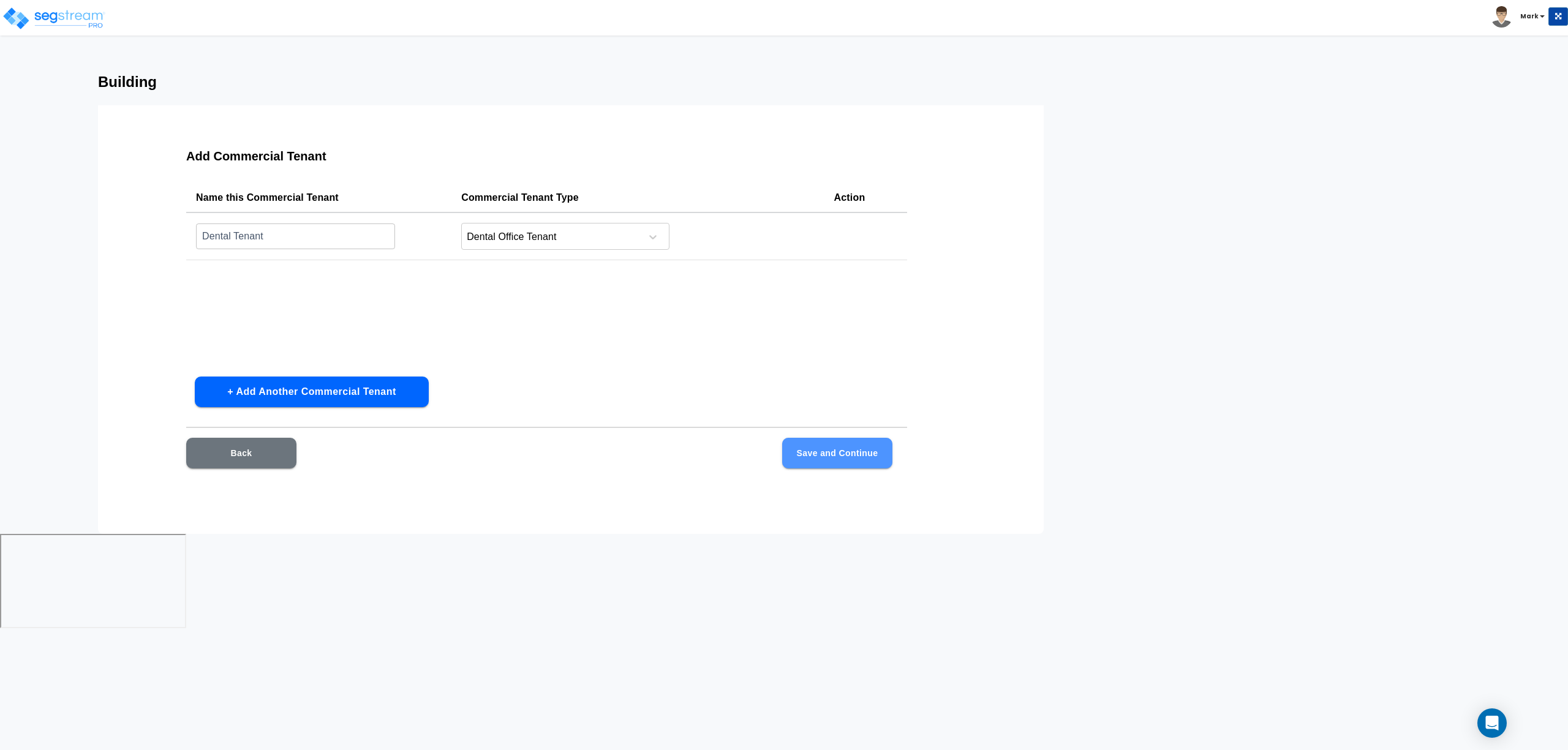
click at [828, 455] on button "Save and Continue" at bounding box center [837, 453] width 110 height 30
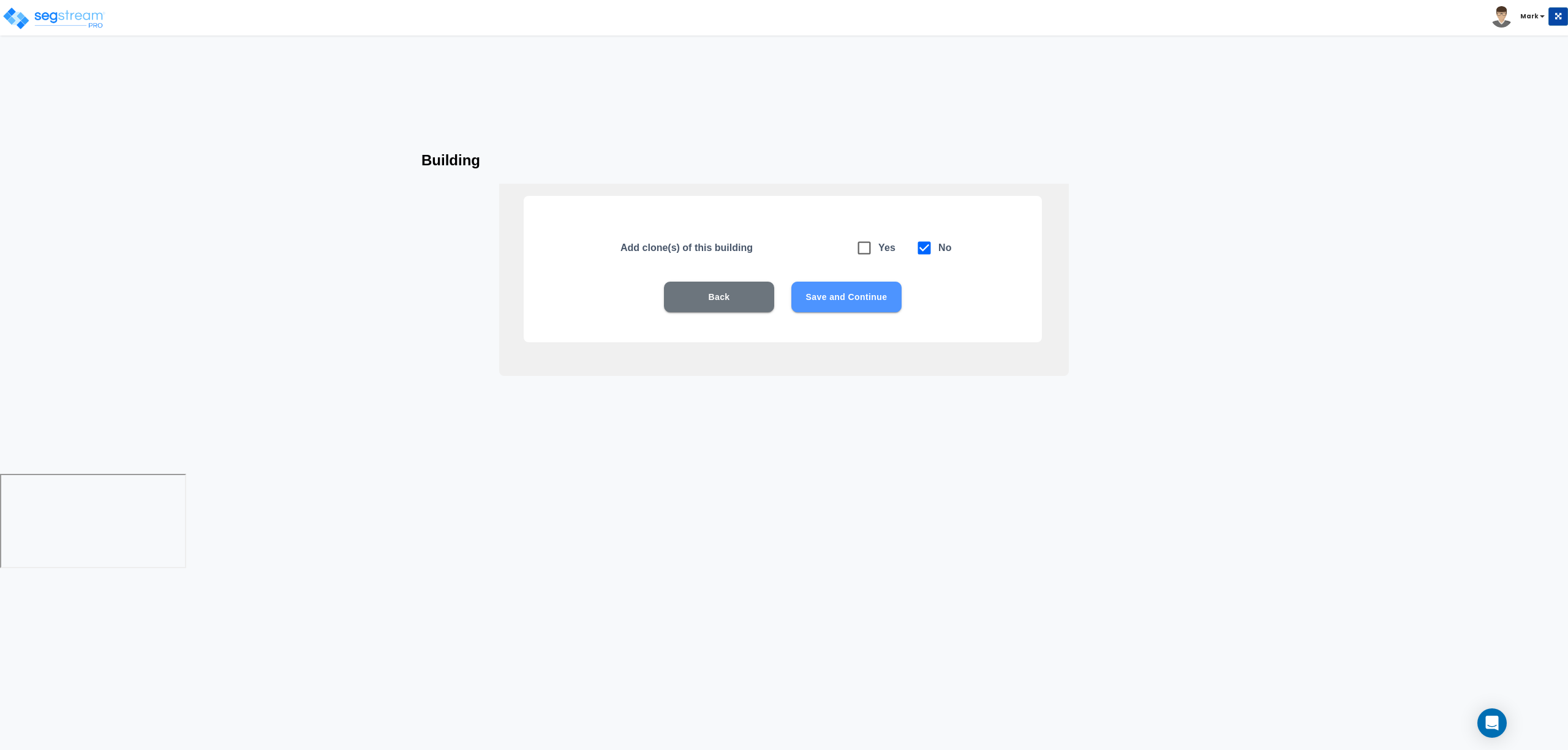
click at [880, 288] on button "Save and Continue" at bounding box center [847, 297] width 110 height 30
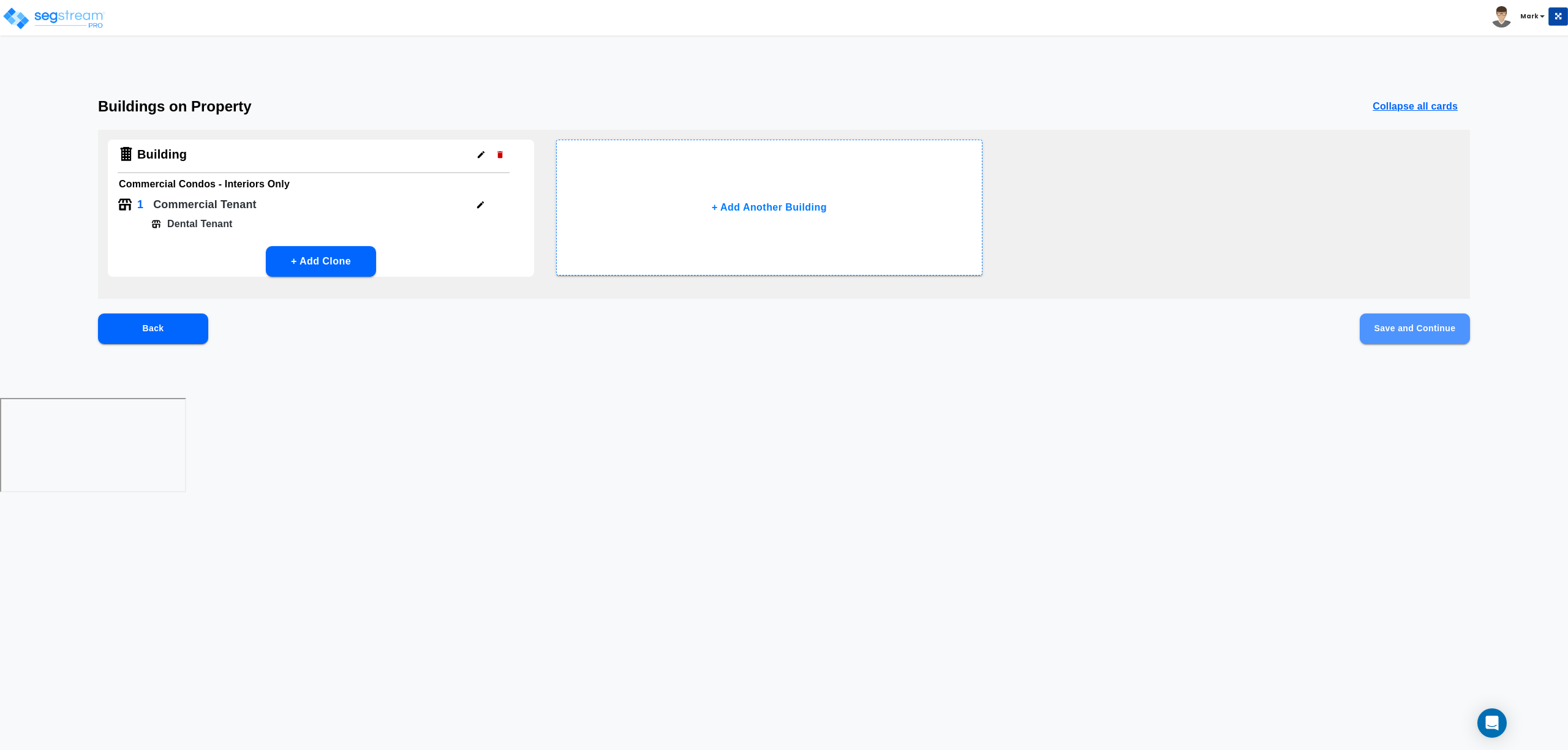
click at [1439, 316] on button "Save and Continue" at bounding box center [1415, 329] width 110 height 30
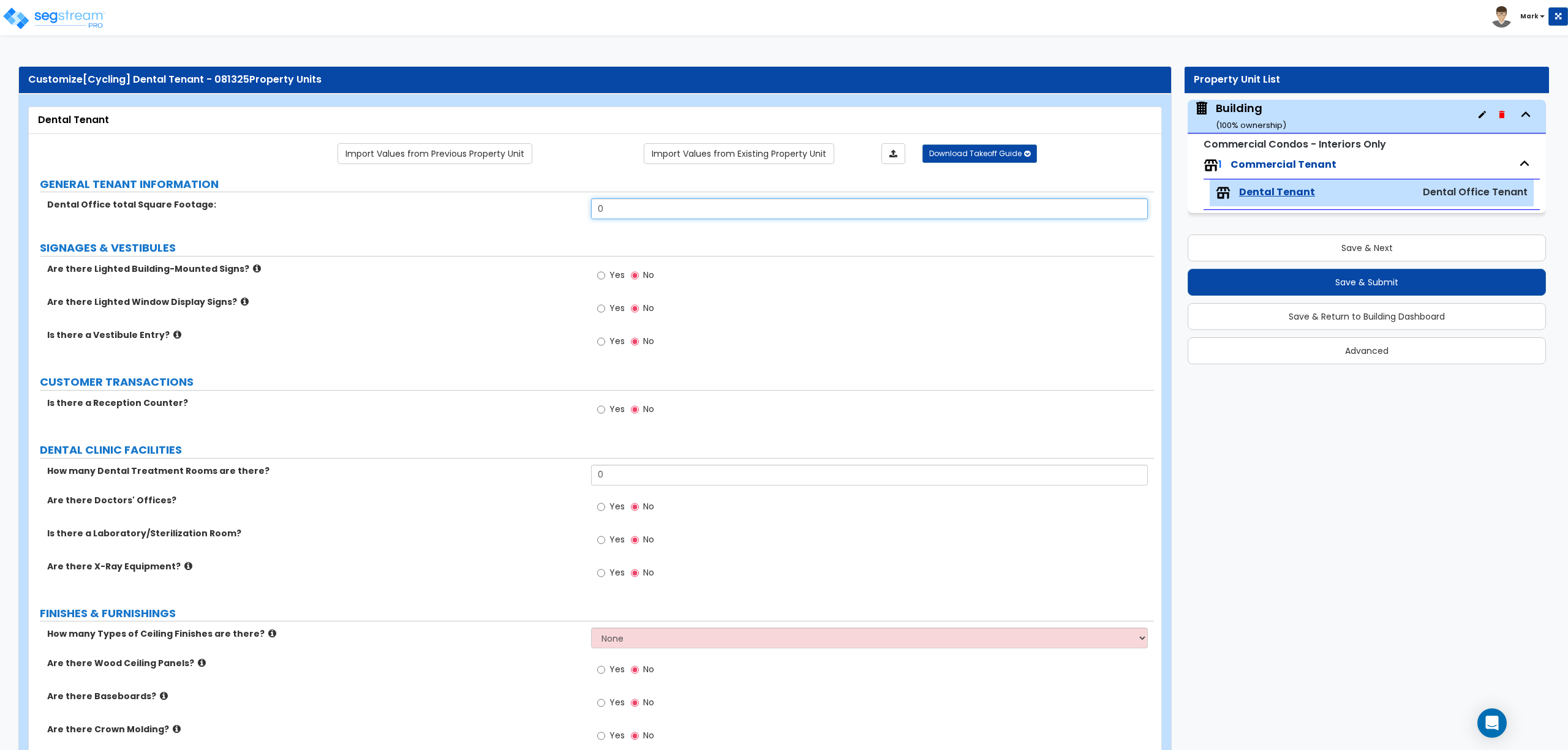
click at [620, 204] on input "0" at bounding box center [869, 208] width 556 height 21
drag, startPoint x: 628, startPoint y: 204, endPoint x: 475, endPoint y: 199, distance: 153.1
type input "2,000"
click at [608, 282] on label "Yes" at bounding box center [611, 277] width 28 height 21
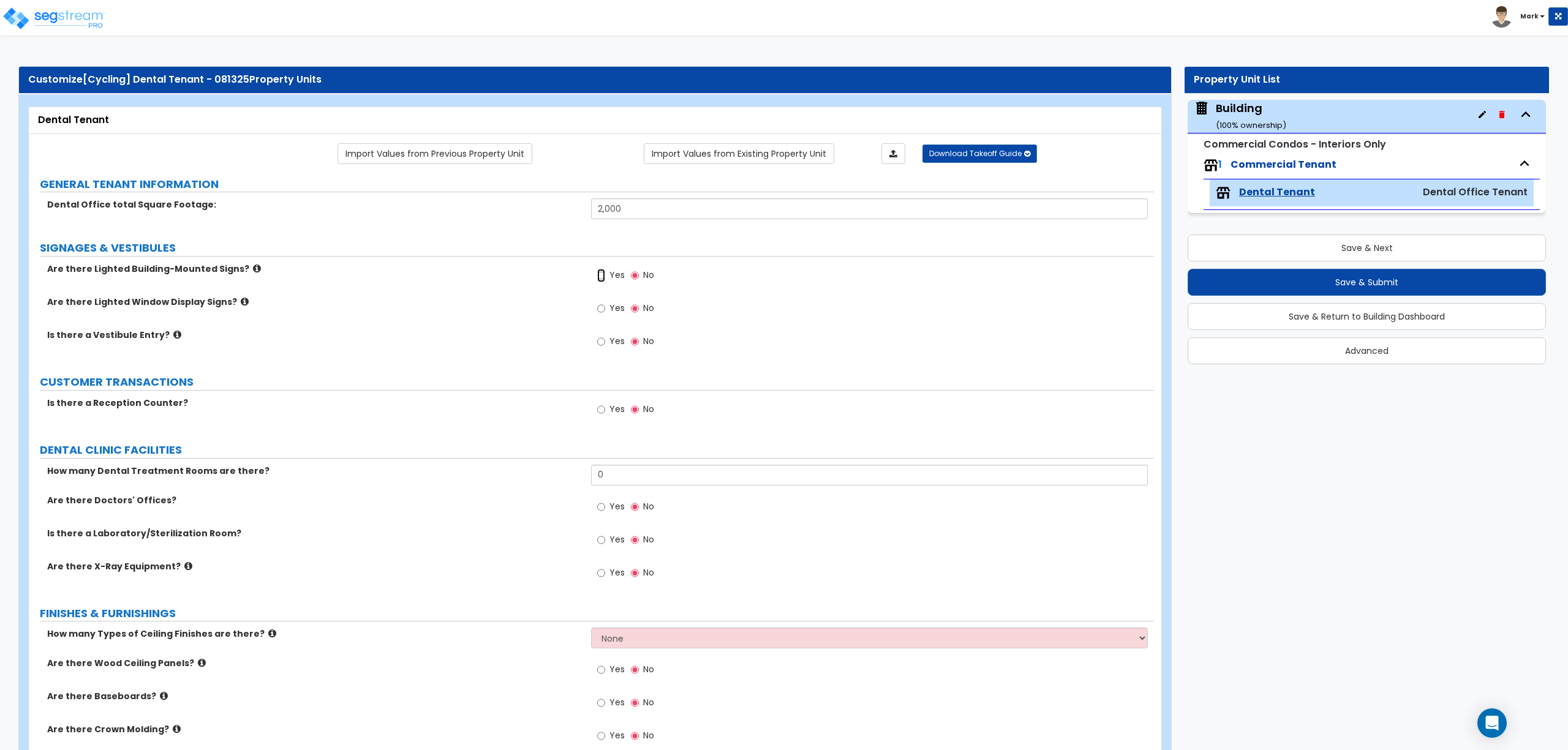
click at [605, 282] on input "Yes" at bounding box center [601, 276] width 8 height 14
radio input "true"
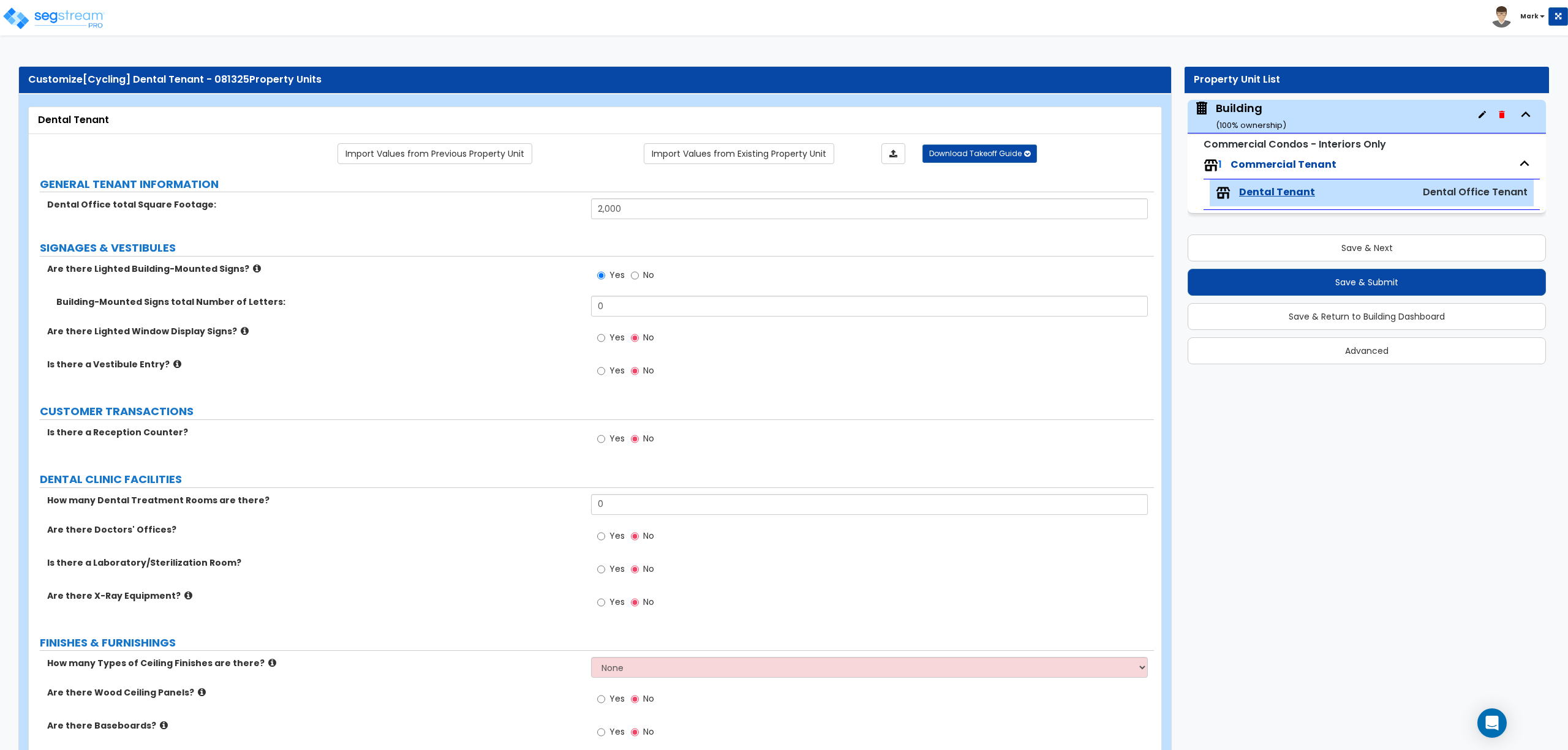
click at [604, 347] on label "Yes" at bounding box center [611, 339] width 28 height 21
click at [604, 345] on input "Yes" at bounding box center [601, 338] width 8 height 14
radio input "true"
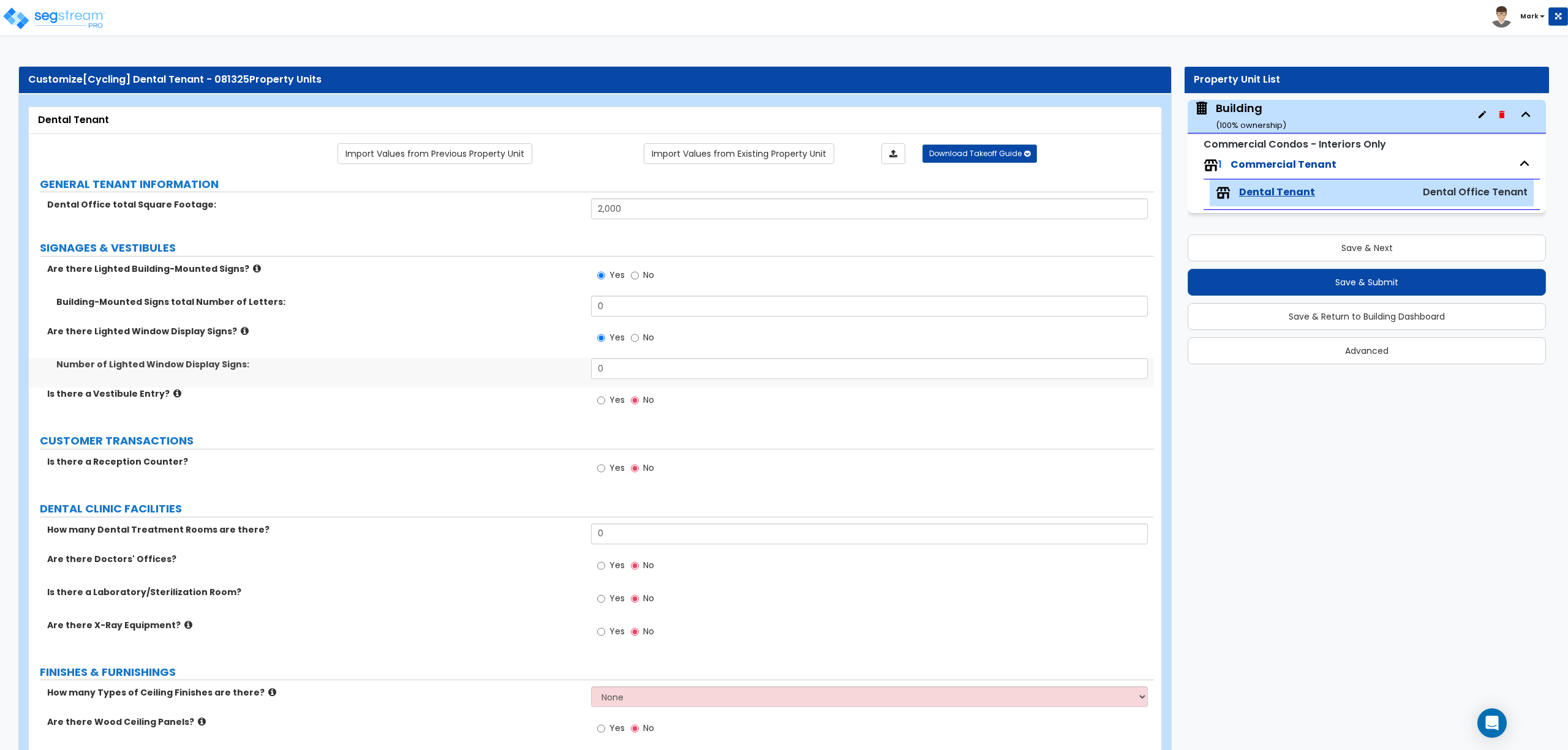
click at [610, 400] on span "Yes" at bounding box center [617, 399] width 15 height 12
click at [605, 400] on input "Yes" at bounding box center [601, 400] width 8 height 14
radio input "true"
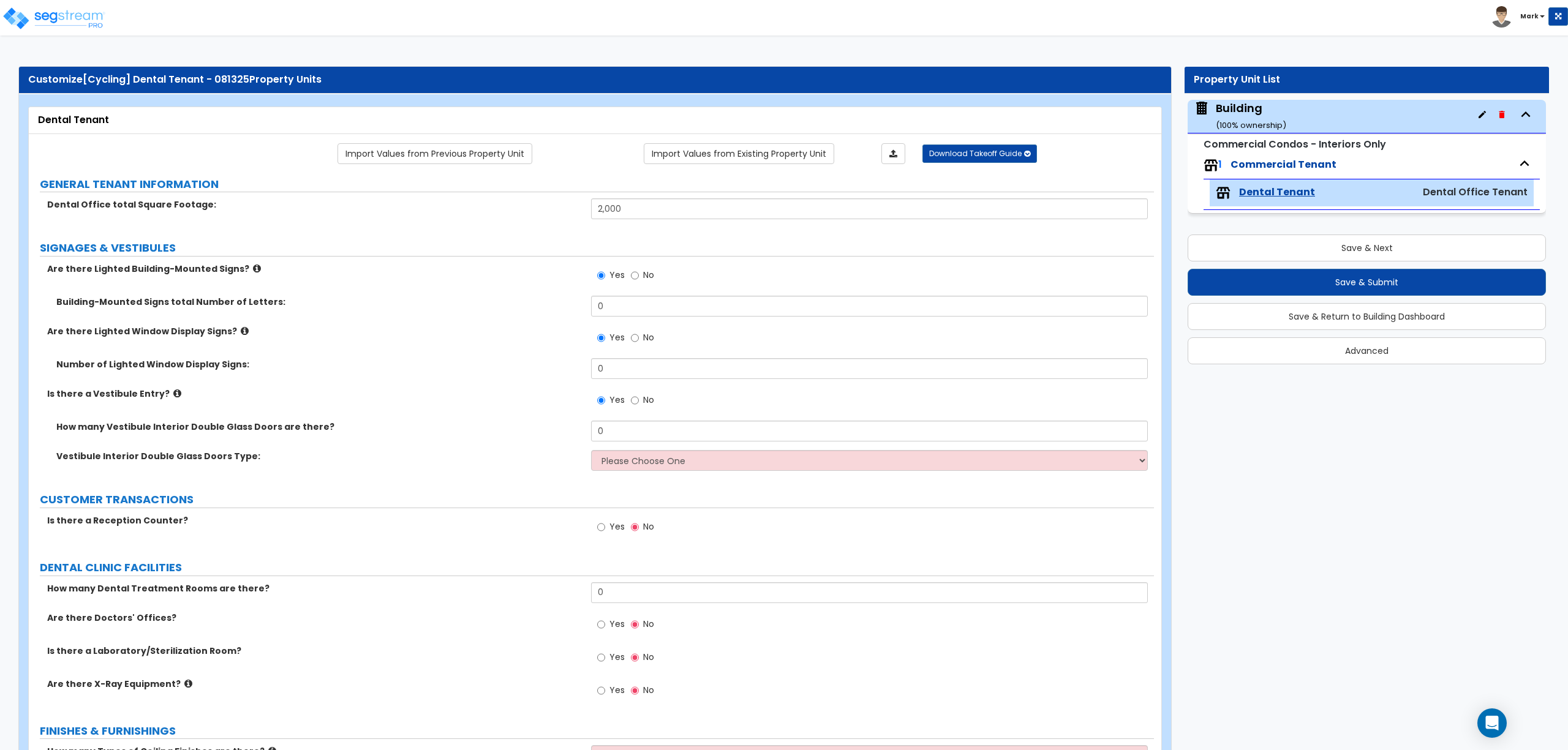
click at [608, 528] on label "Yes" at bounding box center [611, 529] width 28 height 21
click at [605, 528] on input "Yes" at bounding box center [601, 527] width 8 height 14
radio input "true"
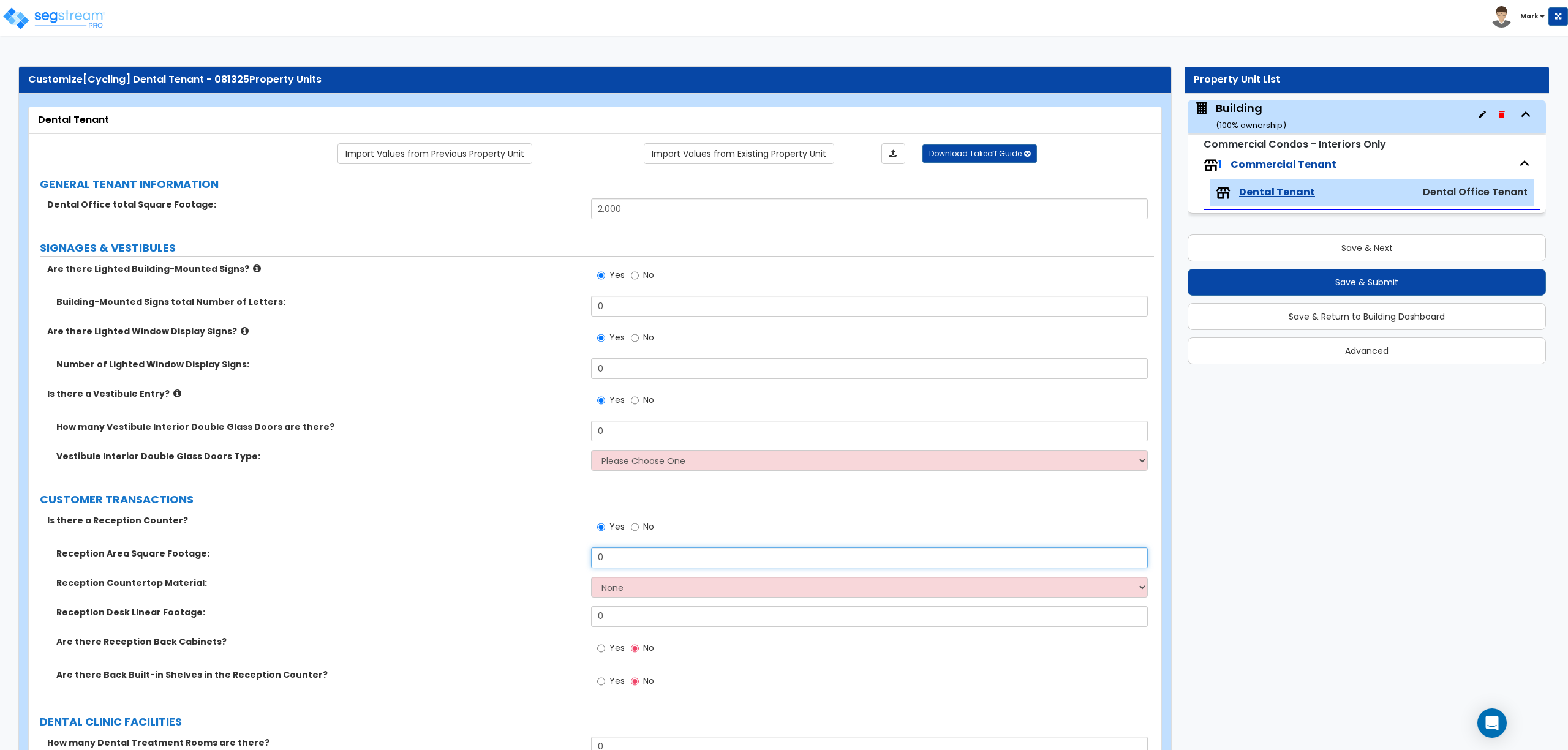
drag, startPoint x: 629, startPoint y: 554, endPoint x: 558, endPoint y: 558, distance: 71.1
click at [558, 558] on div "Reception Area Square Footage: 0" at bounding box center [591, 562] width 1125 height 30
type input "200"
click at [605, 650] on label "Yes" at bounding box center [611, 650] width 28 height 21
click at [605, 650] on input "Yes" at bounding box center [601, 649] width 8 height 14
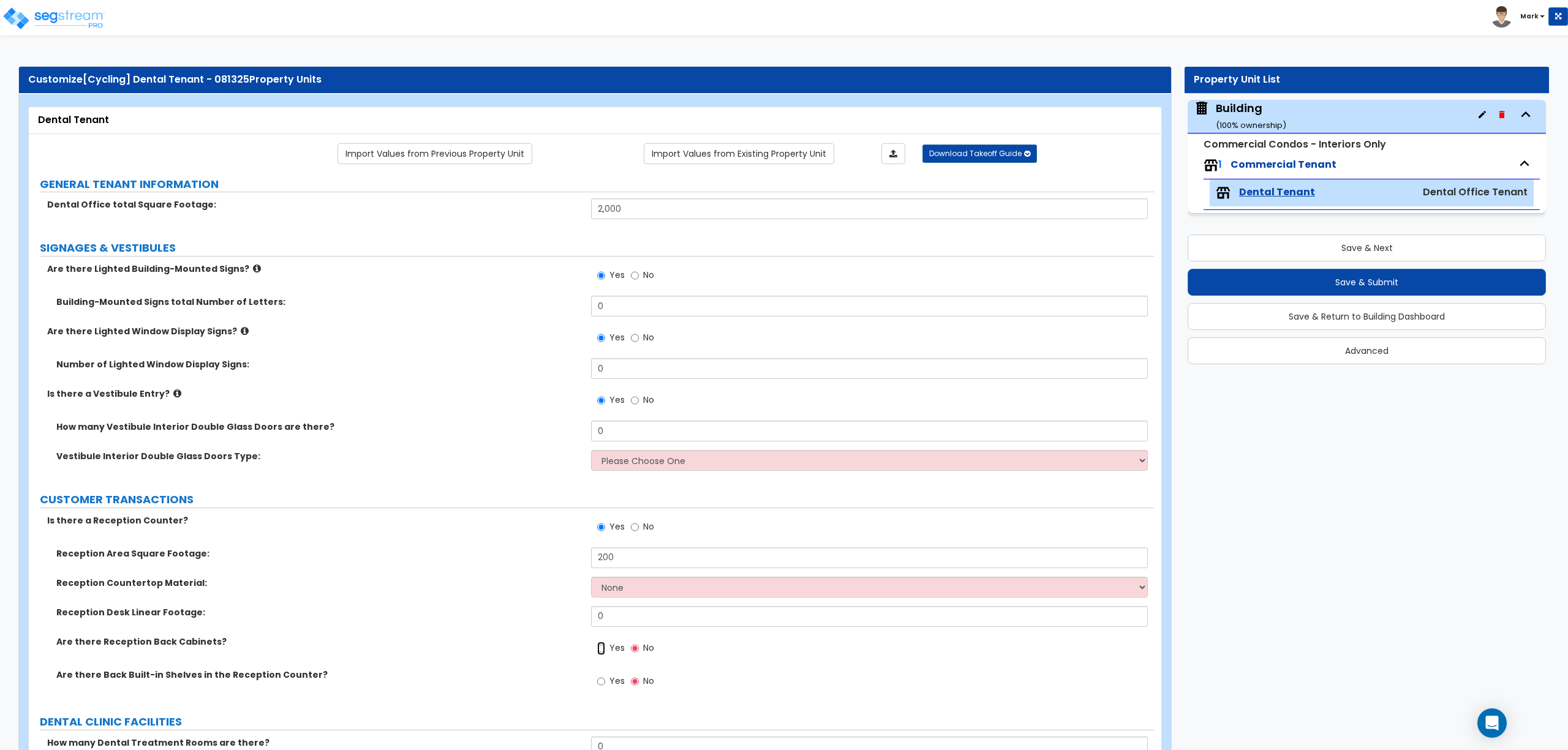
radio input "true"
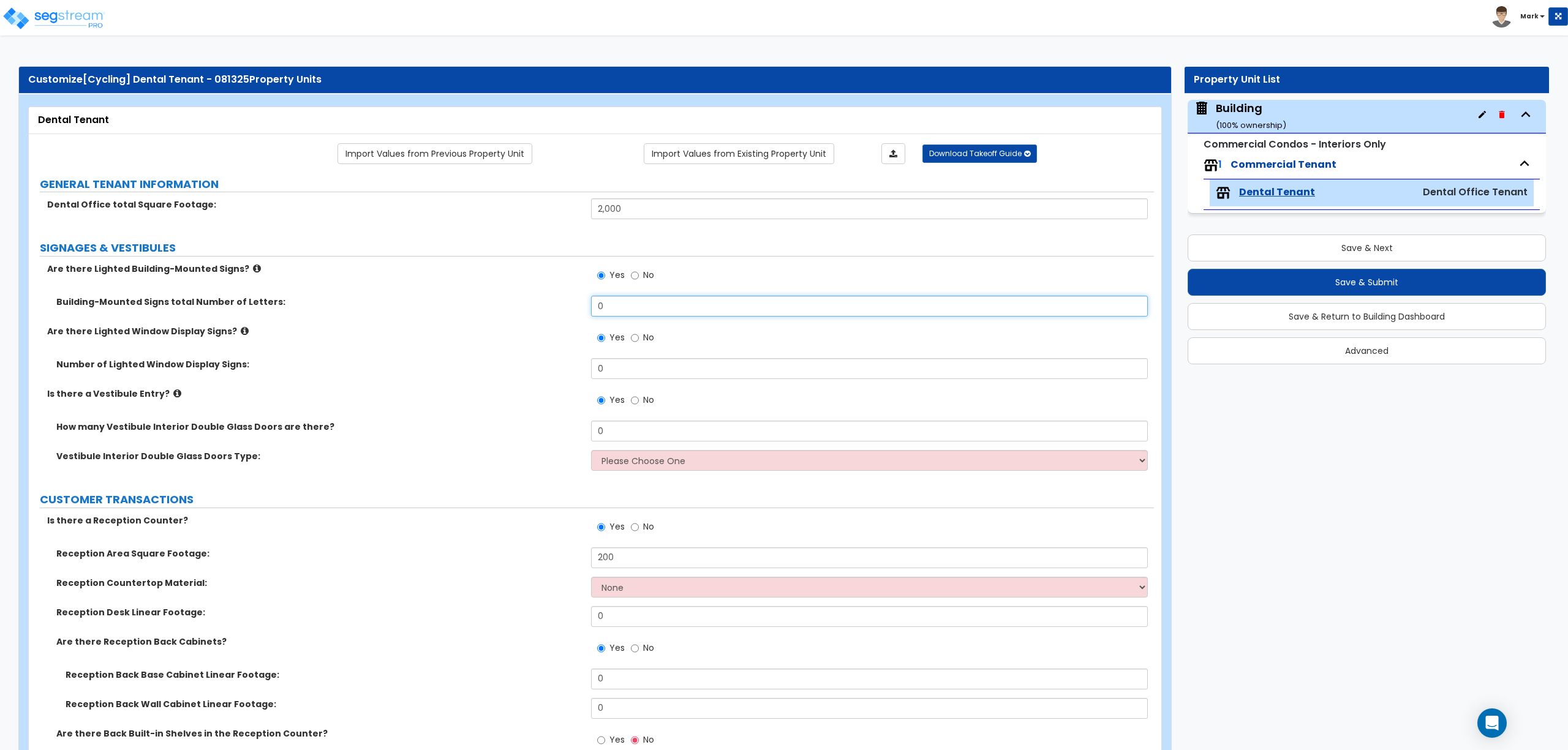
drag, startPoint x: 616, startPoint y: 314, endPoint x: 584, endPoint y: 312, distance: 32.1
click at [584, 312] on div "Building-Mounted Signs total Number of Letters: 0" at bounding box center [591, 310] width 1125 height 30
type input "8"
drag, startPoint x: 626, startPoint y: 367, endPoint x: 547, endPoint y: 373, distance: 79.2
click at [547, 373] on div "Number of Lighted Window Display Signs: 0" at bounding box center [591, 373] width 1125 height 30
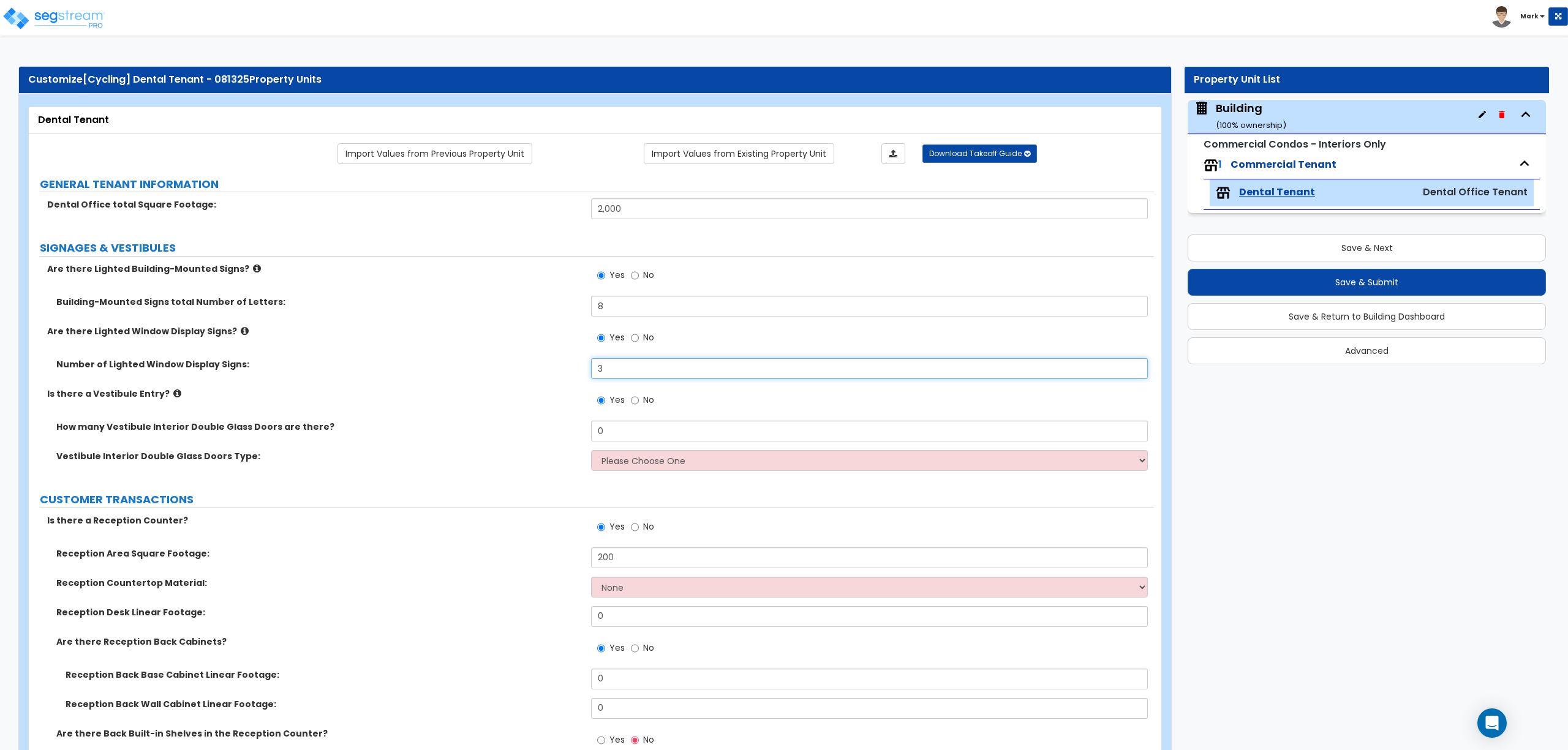
type input "3"
drag, startPoint x: 632, startPoint y: 440, endPoint x: 538, endPoint y: 449, distance: 94.4
click at [538, 448] on div "How many Vestibule Interior Double Glass Doors are there? 0" at bounding box center [591, 435] width 1125 height 30
type input "1"
click at [618, 473] on div "Vestibule Interior Double Glass Doors Type: Please Choose One Hinged Sliding" at bounding box center [591, 465] width 1125 height 30
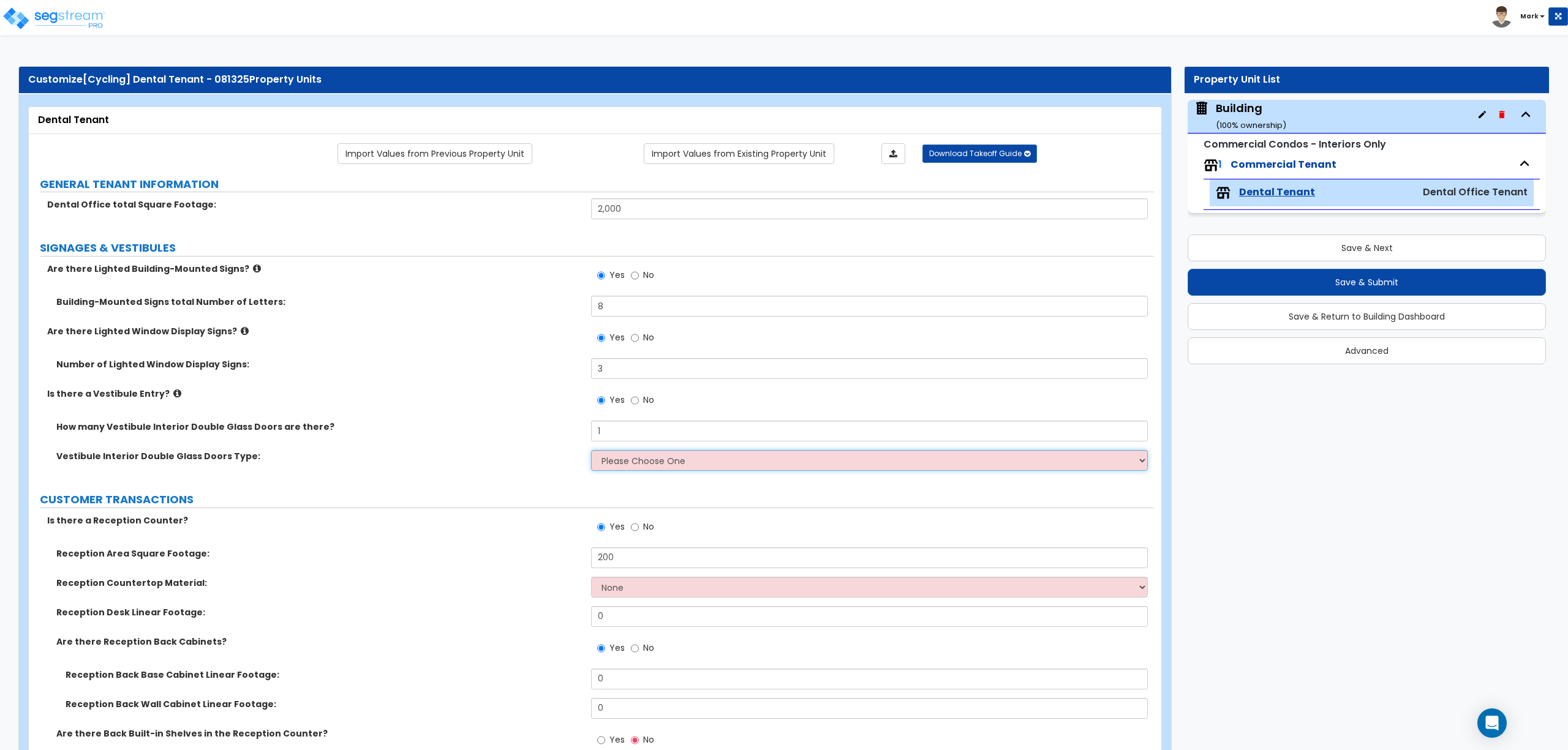
click at [636, 458] on select "Please Choose One Hinged Sliding" at bounding box center [869, 461] width 556 height 21
click at [591, 451] on select "Please Choose One Hinged Sliding" at bounding box center [869, 461] width 556 height 21
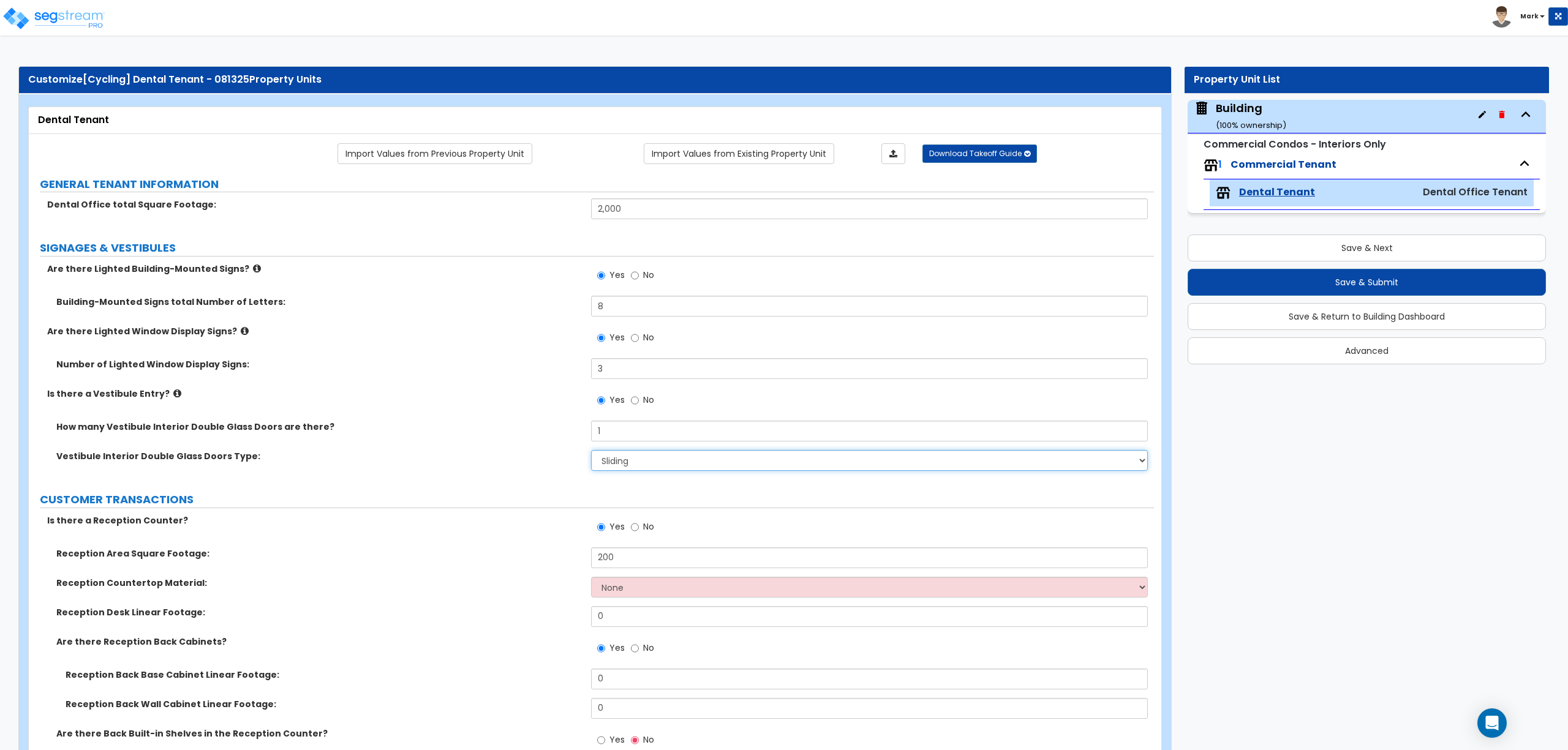
click at [625, 459] on select "Please Choose One Hinged Sliding" at bounding box center [869, 461] width 556 height 21
select select "1"
click at [591, 451] on select "Please Choose One Hinged Sliding" at bounding box center [869, 461] width 556 height 21
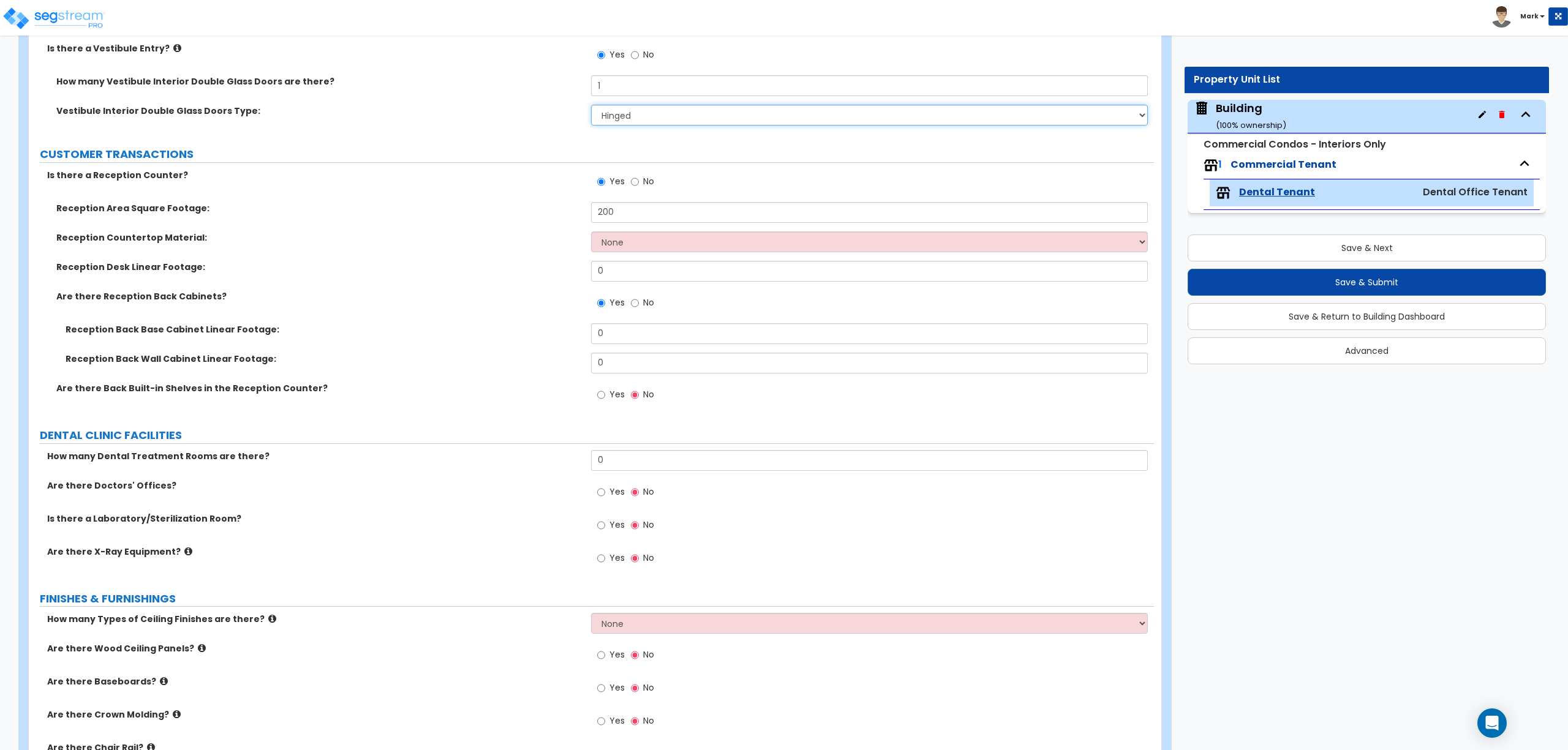
scroll to position [408, 0]
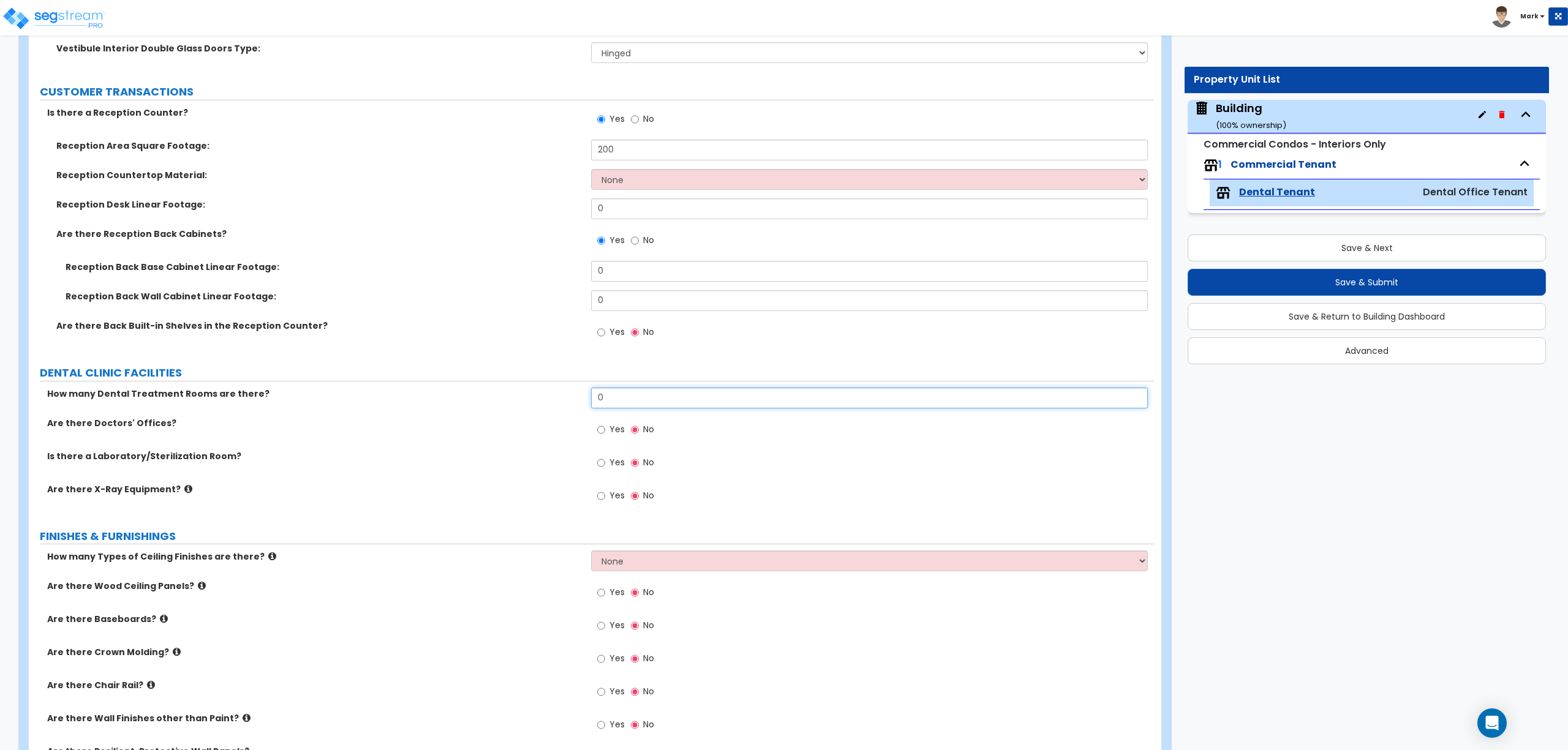
drag, startPoint x: 618, startPoint y: 400, endPoint x: 544, endPoint y: 403, distance: 74.1
click at [544, 403] on div "How many Dental Treatment Rooms are there? 0" at bounding box center [591, 402] width 1125 height 30
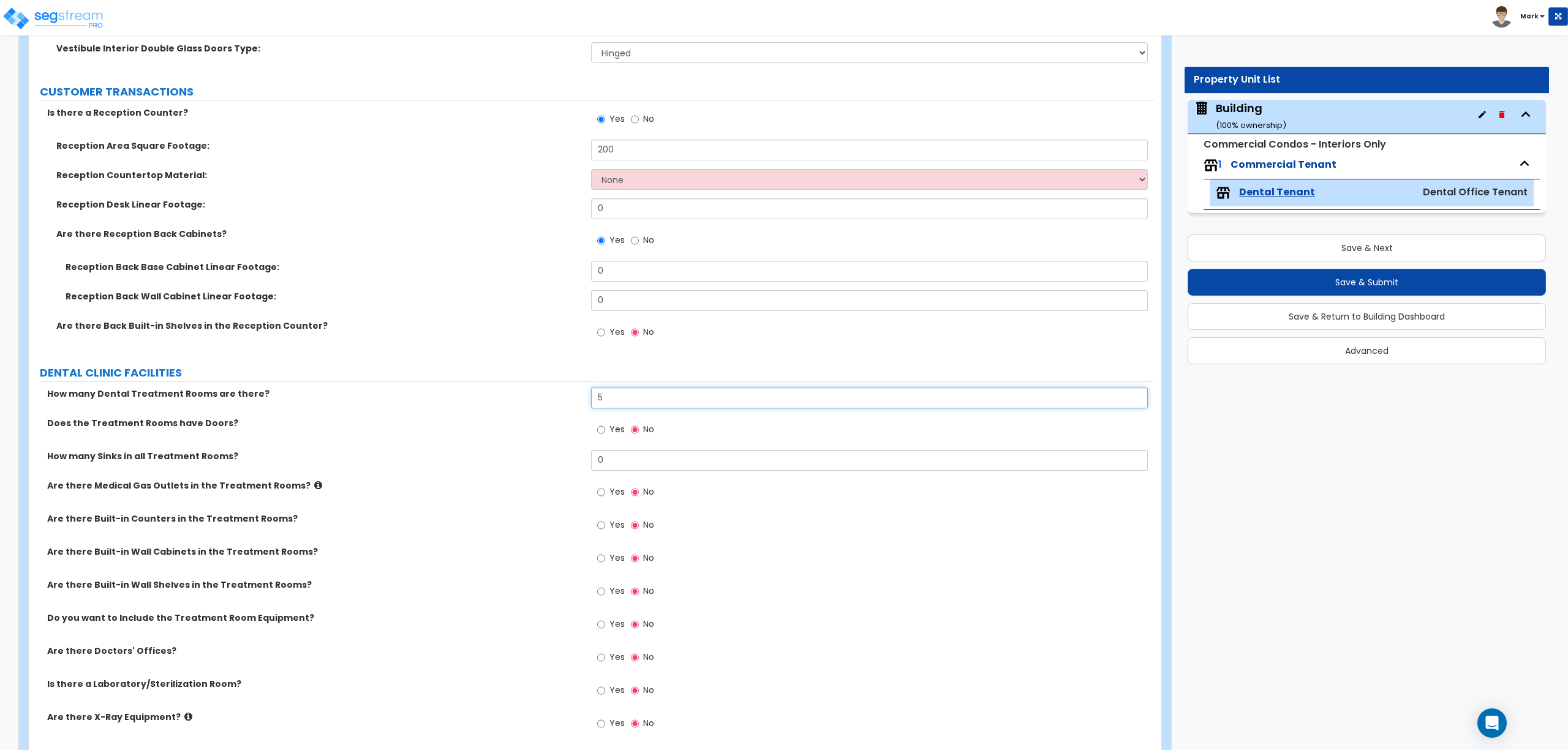
type input "5"
click at [620, 431] on span "Yes" at bounding box center [617, 429] width 15 height 12
click at [605, 431] on input "Yes" at bounding box center [601, 430] width 8 height 14
radio input "true"
drag, startPoint x: 624, startPoint y: 457, endPoint x: 556, endPoint y: 461, distance: 68.1
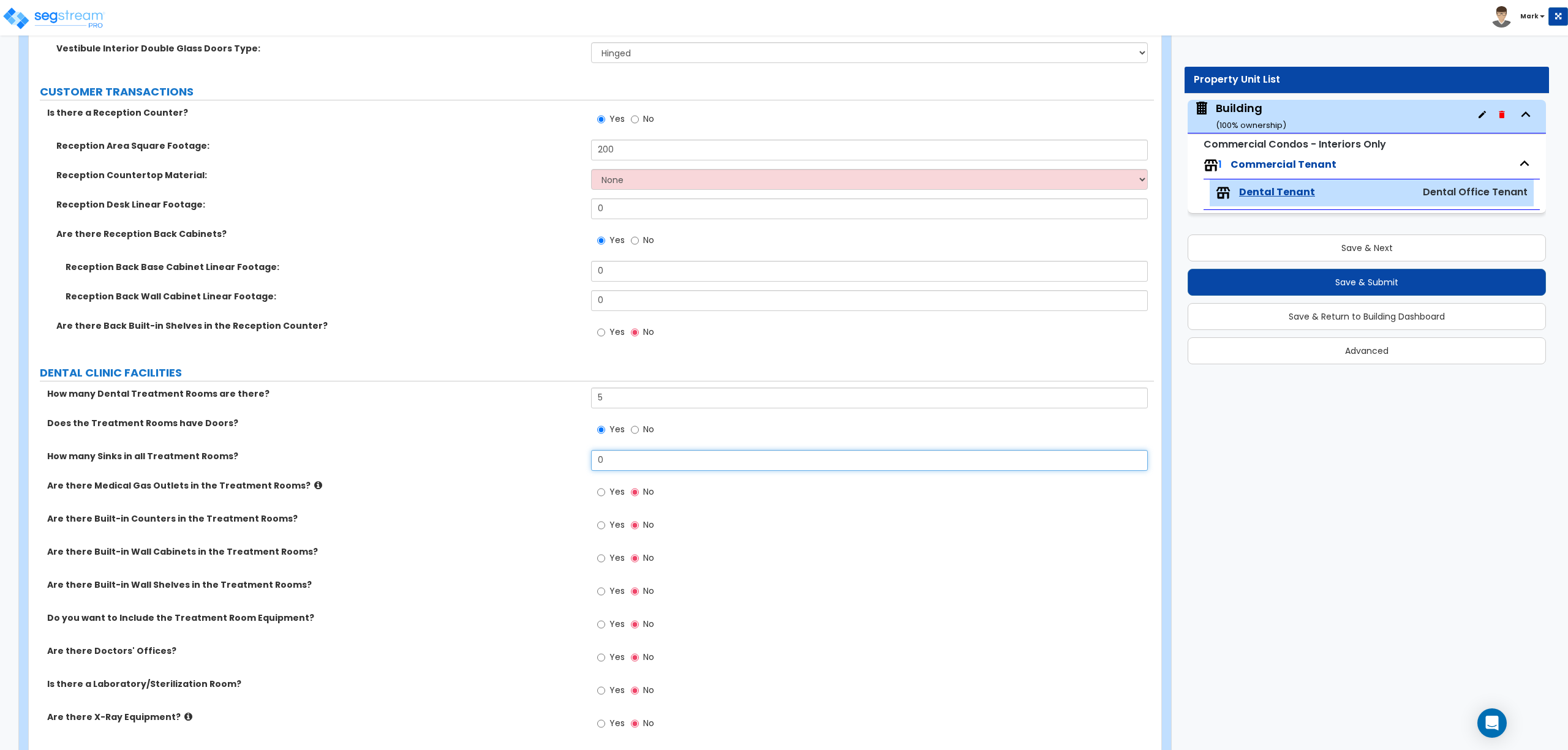
click at [557, 459] on div "How many Sinks in all Treatment Rooms? 0" at bounding box center [591, 465] width 1125 height 30
type input "10"
click at [605, 492] on input "Yes" at bounding box center [601, 492] width 8 height 14
radio input "true"
click at [605, 525] on input "Yes" at bounding box center [601, 525] width 8 height 14
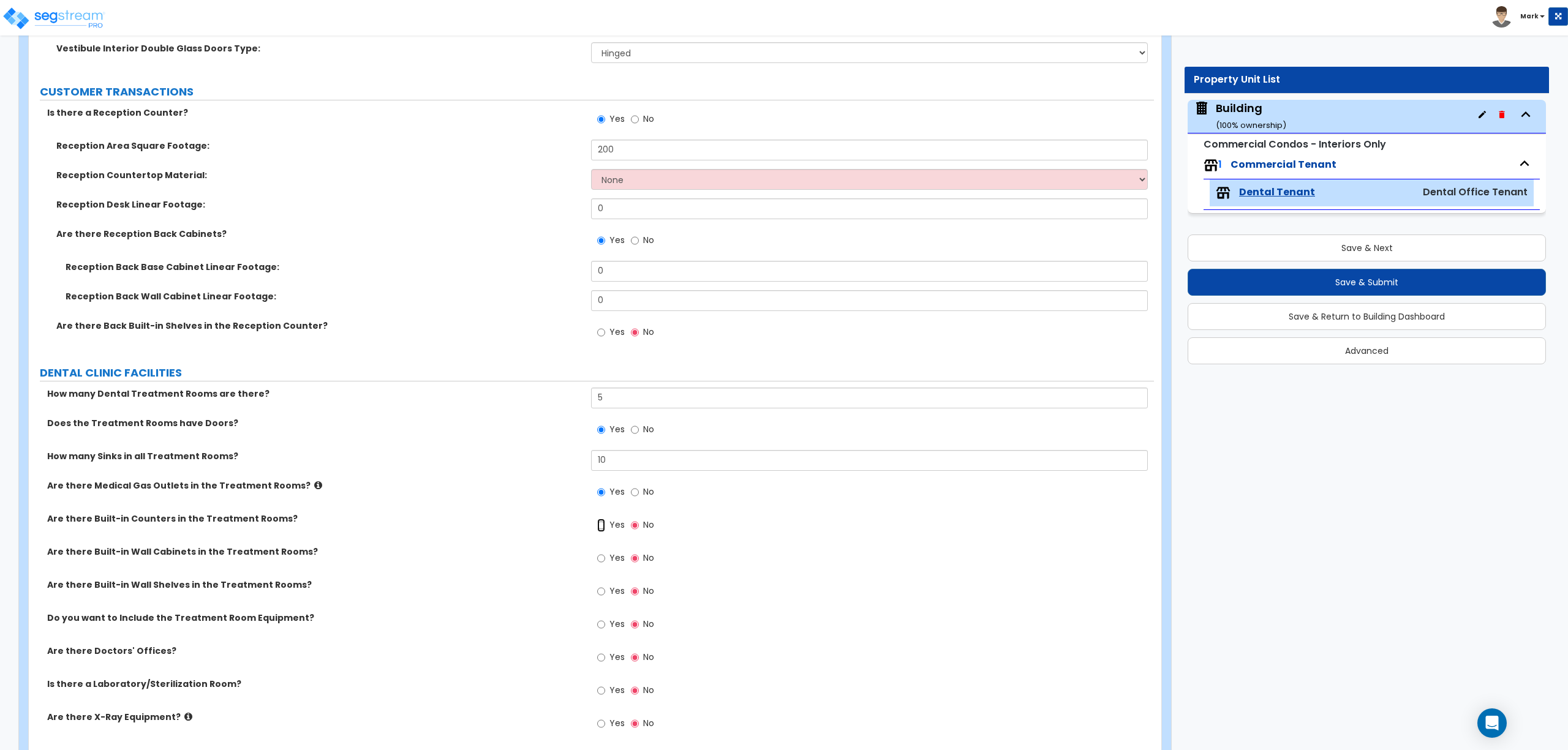
radio input "true"
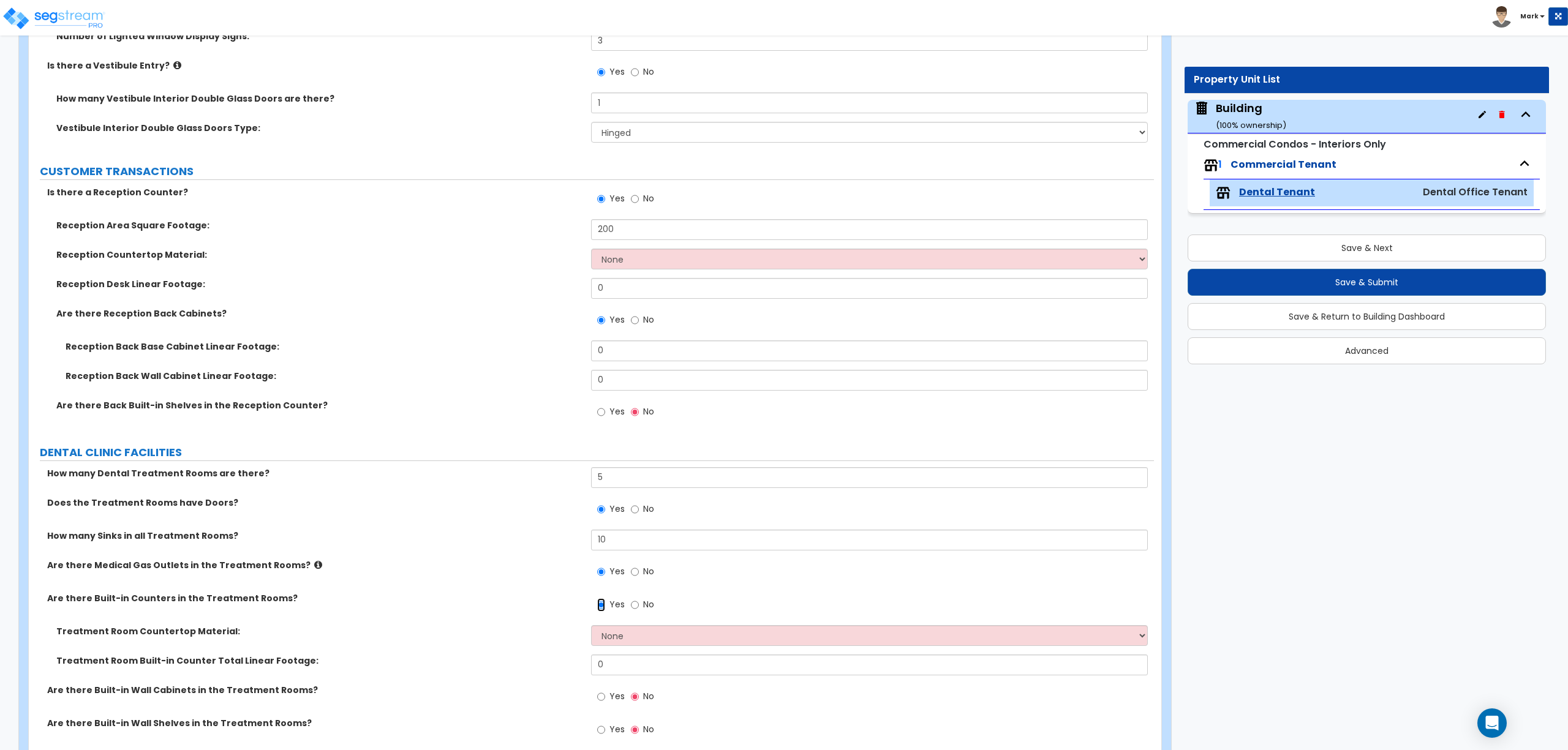
scroll to position [248, 0]
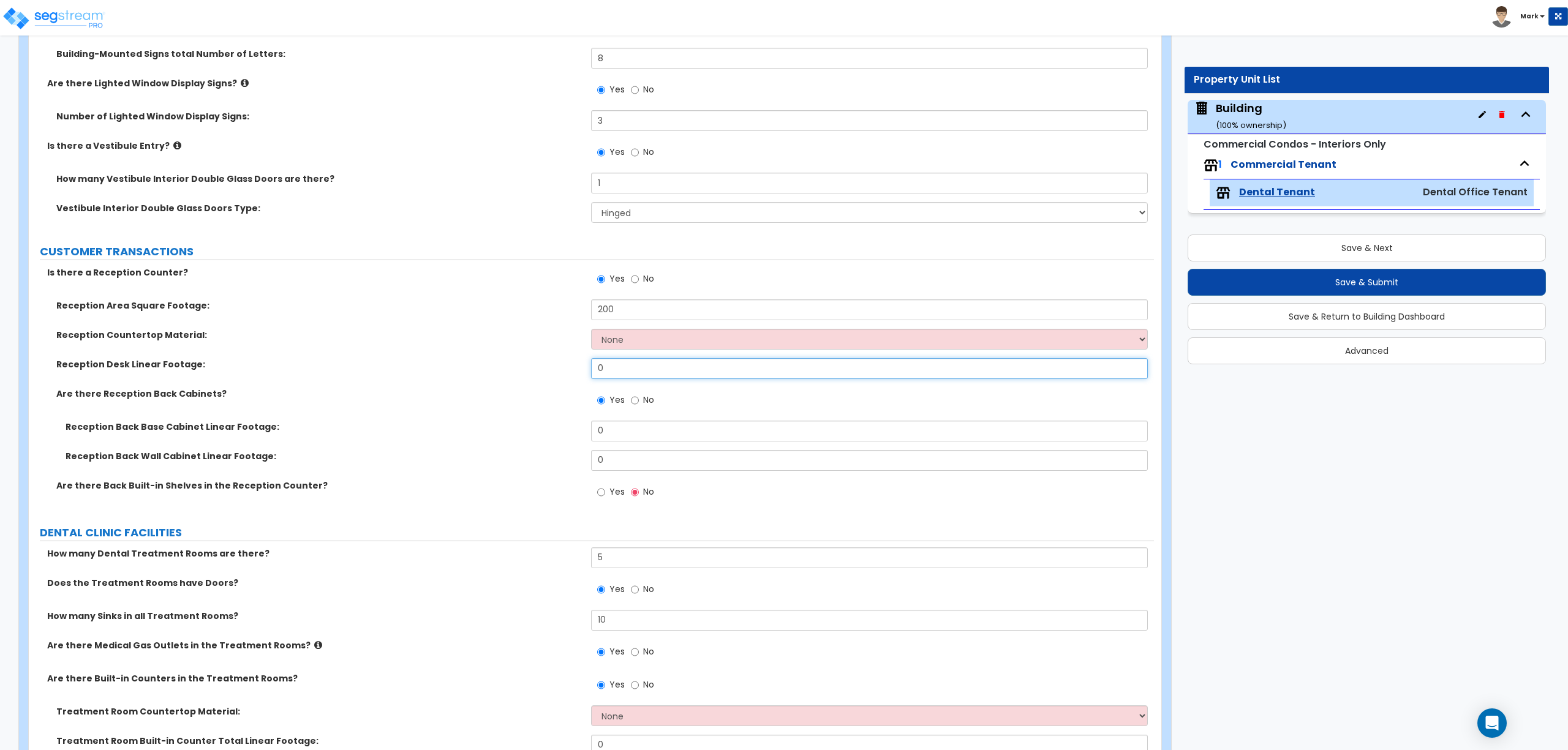
drag, startPoint x: 623, startPoint y: 374, endPoint x: 487, endPoint y: 339, distance: 140.4
click at [492, 338] on div "Reception Area Square Footage: 200 Reception Countertop Material: None Plastic …" at bounding box center [592, 406] width 1107 height 213
click at [635, 336] on select "None Plastic Laminate Solid Surface Stone Quartz Marble Tile Wood Stainless Ste…" at bounding box center [869, 339] width 556 height 21
select select "4"
click at [591, 330] on select "None Plastic Laminate Solid Surface Stone Quartz Marble Tile Wood Stainless Ste…" at bounding box center [869, 339] width 556 height 21
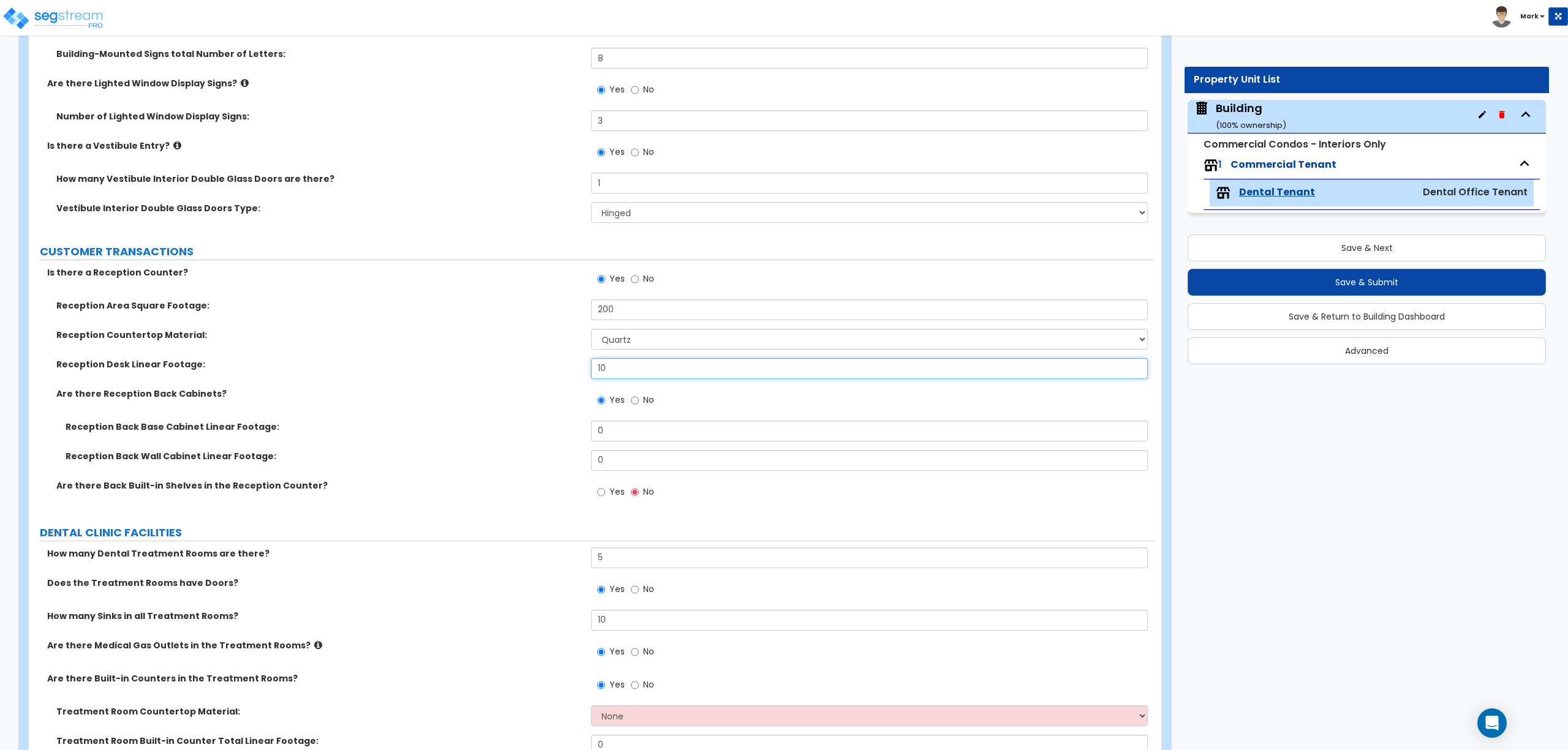
type input "10"
drag, startPoint x: 617, startPoint y: 437, endPoint x: 567, endPoint y: 437, distance: 50.0
click at [567, 435] on div "Reception Back Base Cabinet Linear Footage: 0" at bounding box center [591, 435] width 1125 height 30
type input "15"
drag, startPoint x: 603, startPoint y: 470, endPoint x: 585, endPoint y: 466, distance: 18.4
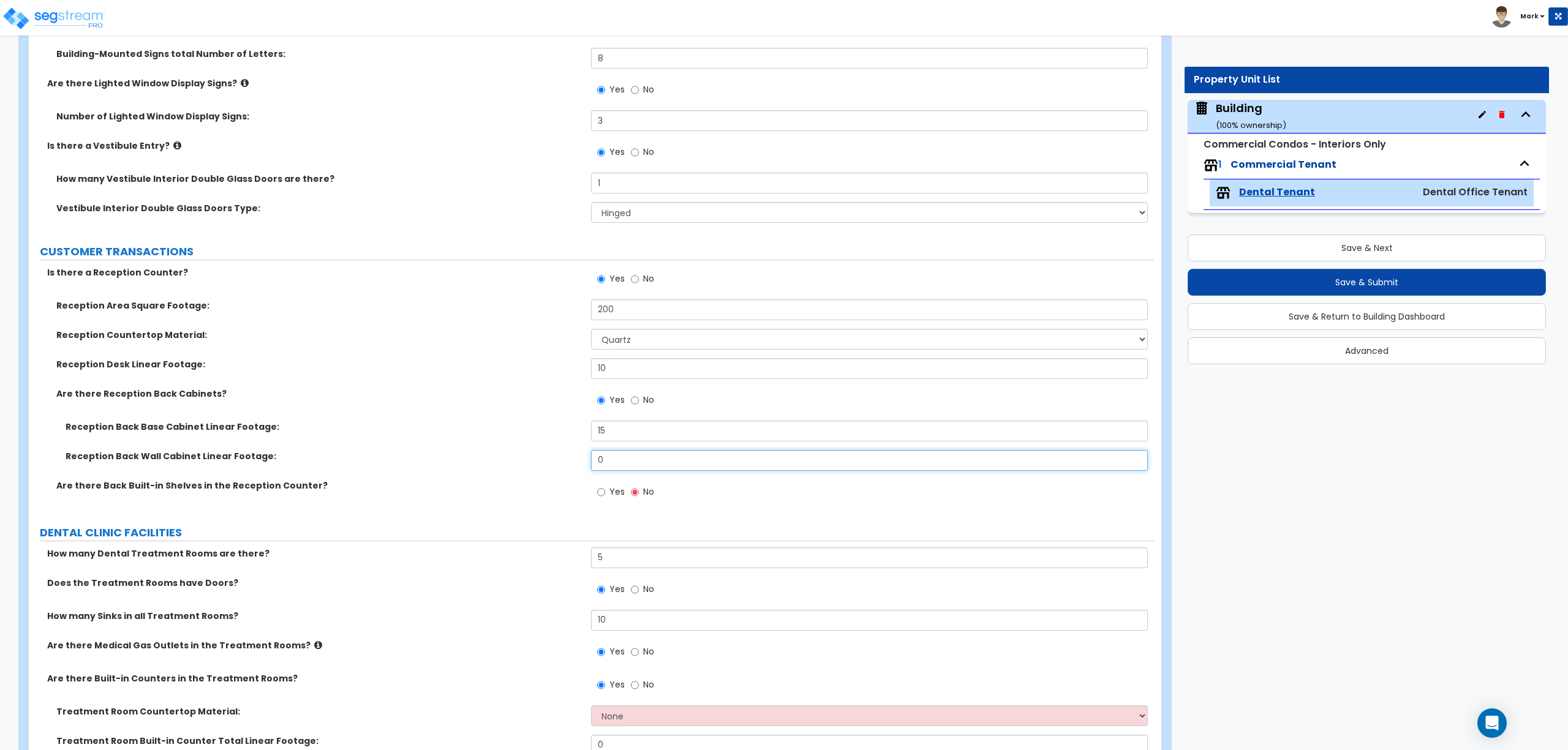
click at [585, 466] on div "Reception Back Wall Cabinet Linear Footage: 0" at bounding box center [591, 465] width 1125 height 30
type input "15"
click at [606, 498] on label "Yes" at bounding box center [611, 494] width 28 height 21
click at [605, 498] on input "Yes" at bounding box center [601, 492] width 8 height 14
radio input "true"
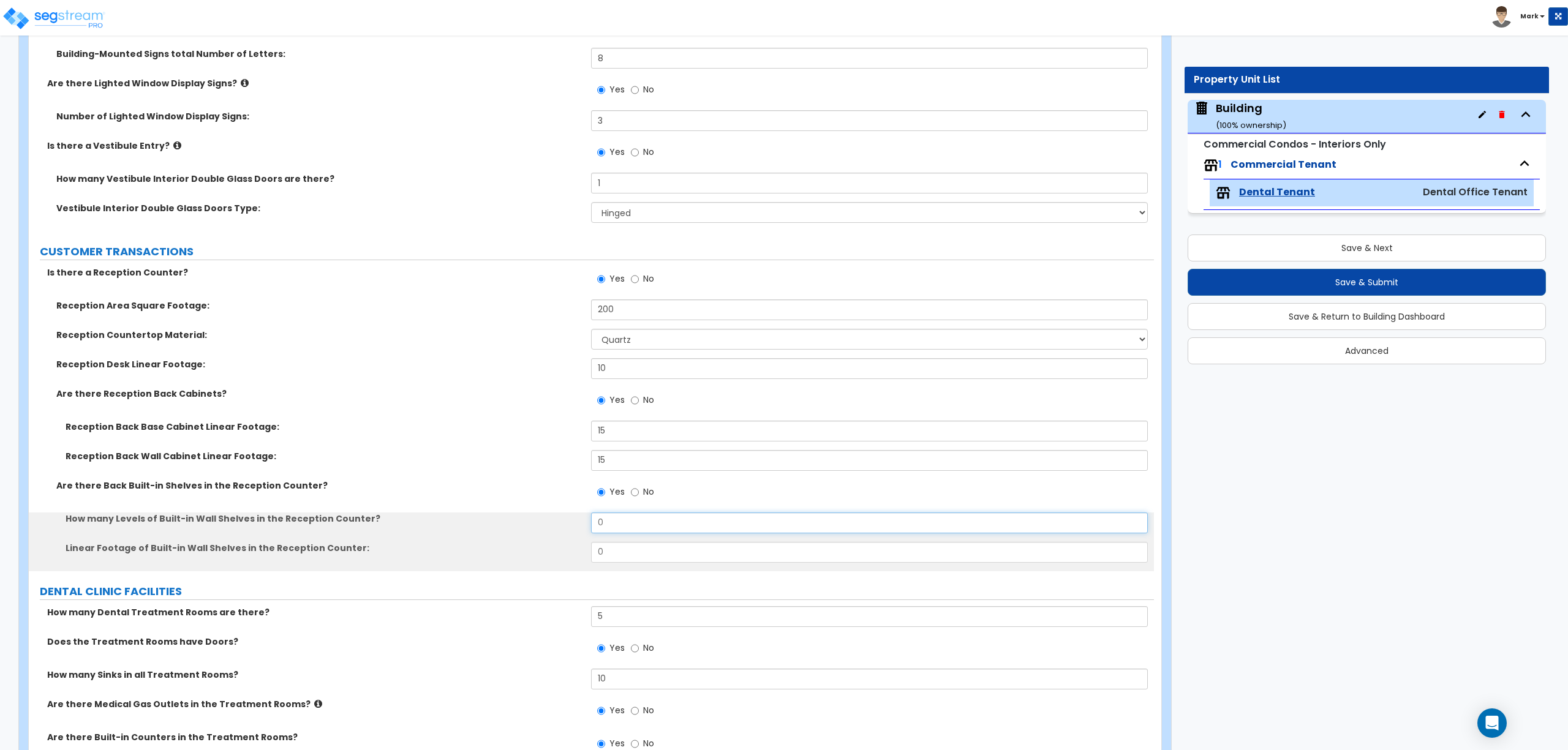
drag, startPoint x: 603, startPoint y: 523, endPoint x: 589, endPoint y: 524, distance: 14.0
click at [591, 524] on input "0" at bounding box center [869, 523] width 556 height 21
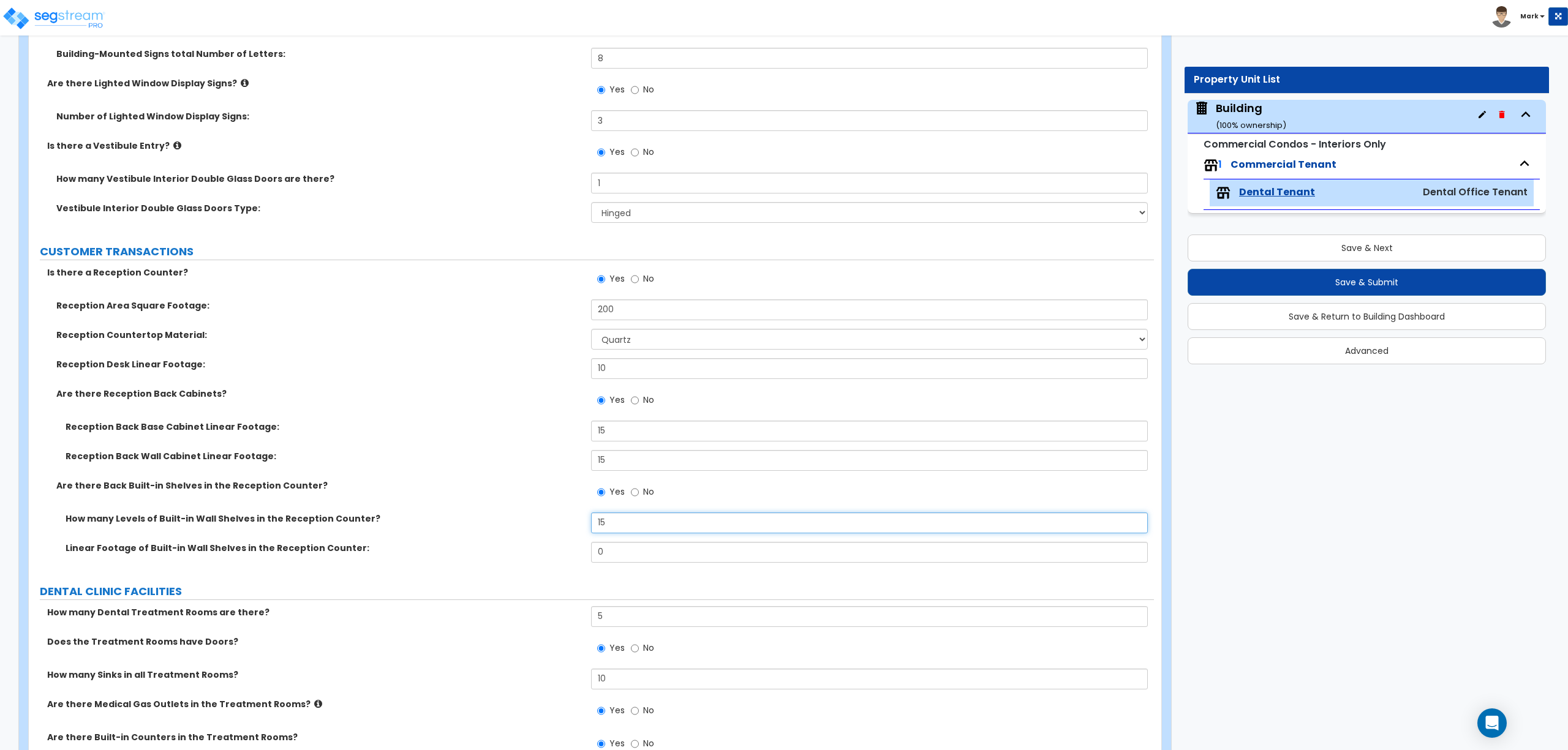
type input "15"
click at [537, 560] on div "Linear Footage of Built-in Wall Shelves in the Reception Counter: 0" at bounding box center [591, 557] width 1125 height 30
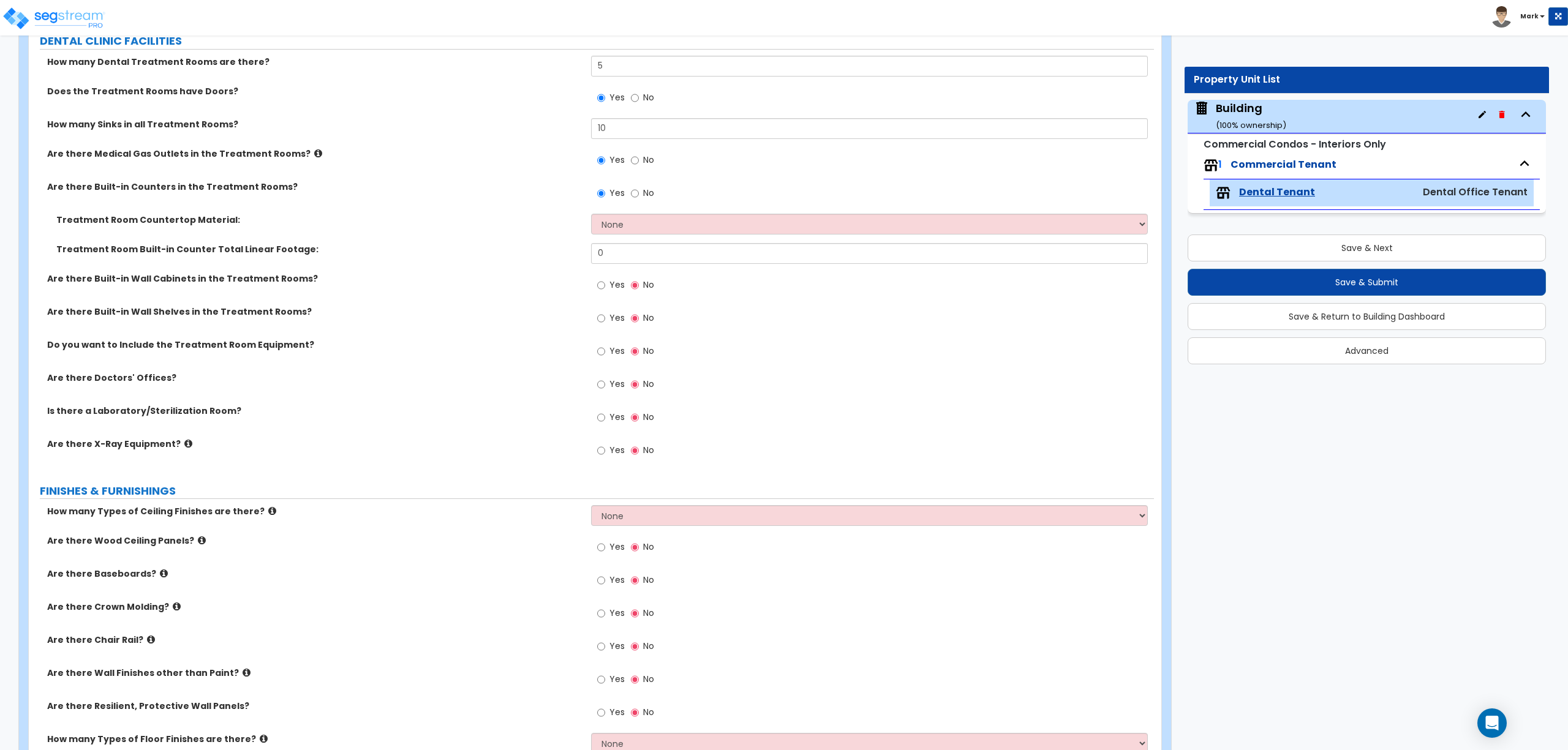
scroll to position [819, 0]
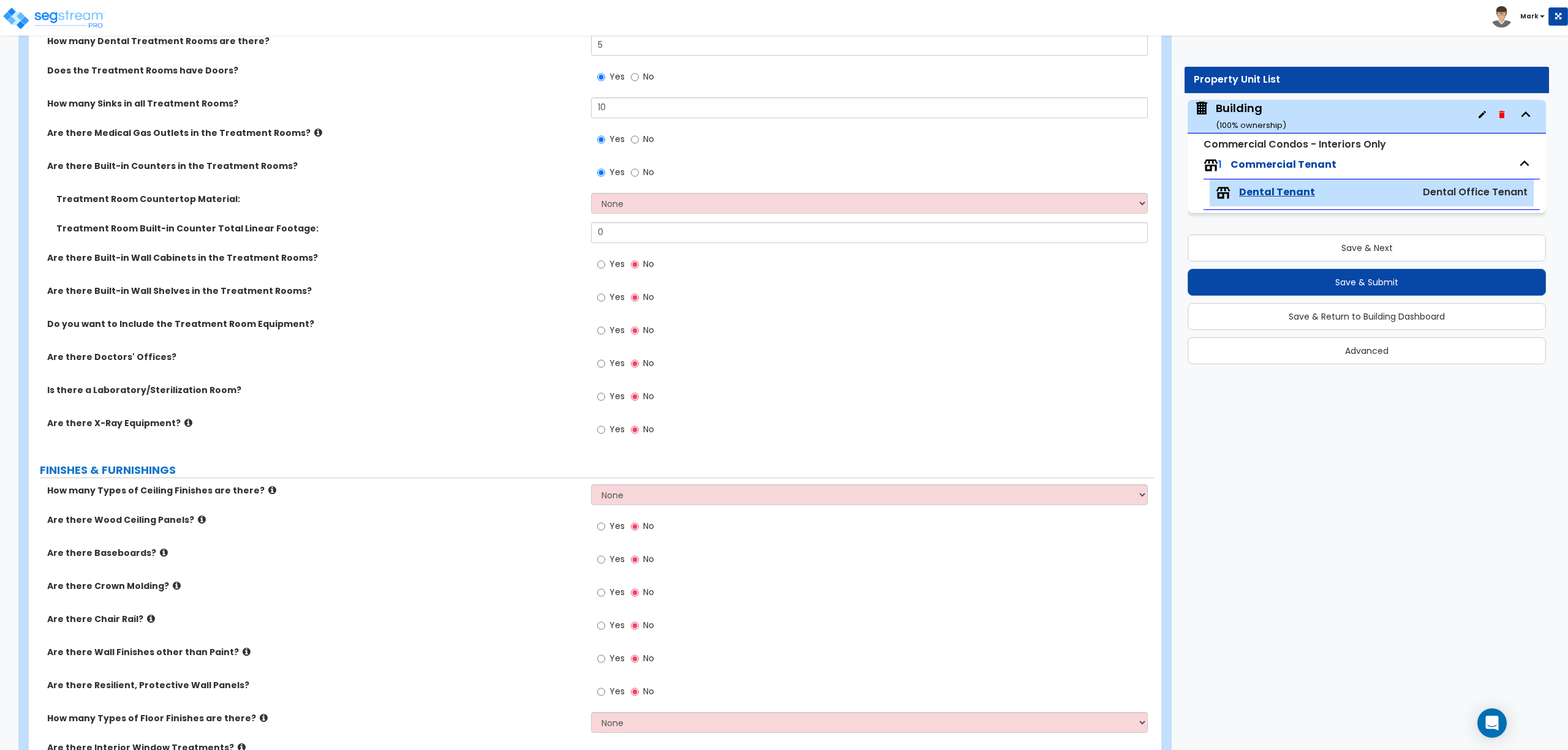
type input "15"
click at [613, 200] on select "None Plastic Laminate Solid Surface Stone Quartz Marble Tile Wood Stainless Ste…" at bounding box center [869, 204] width 556 height 21
select select "4"
click at [591, 194] on select "None Plastic Laminate Solid Surface Stone Quartz Marble Tile Wood Stainless Ste…" at bounding box center [869, 204] width 556 height 21
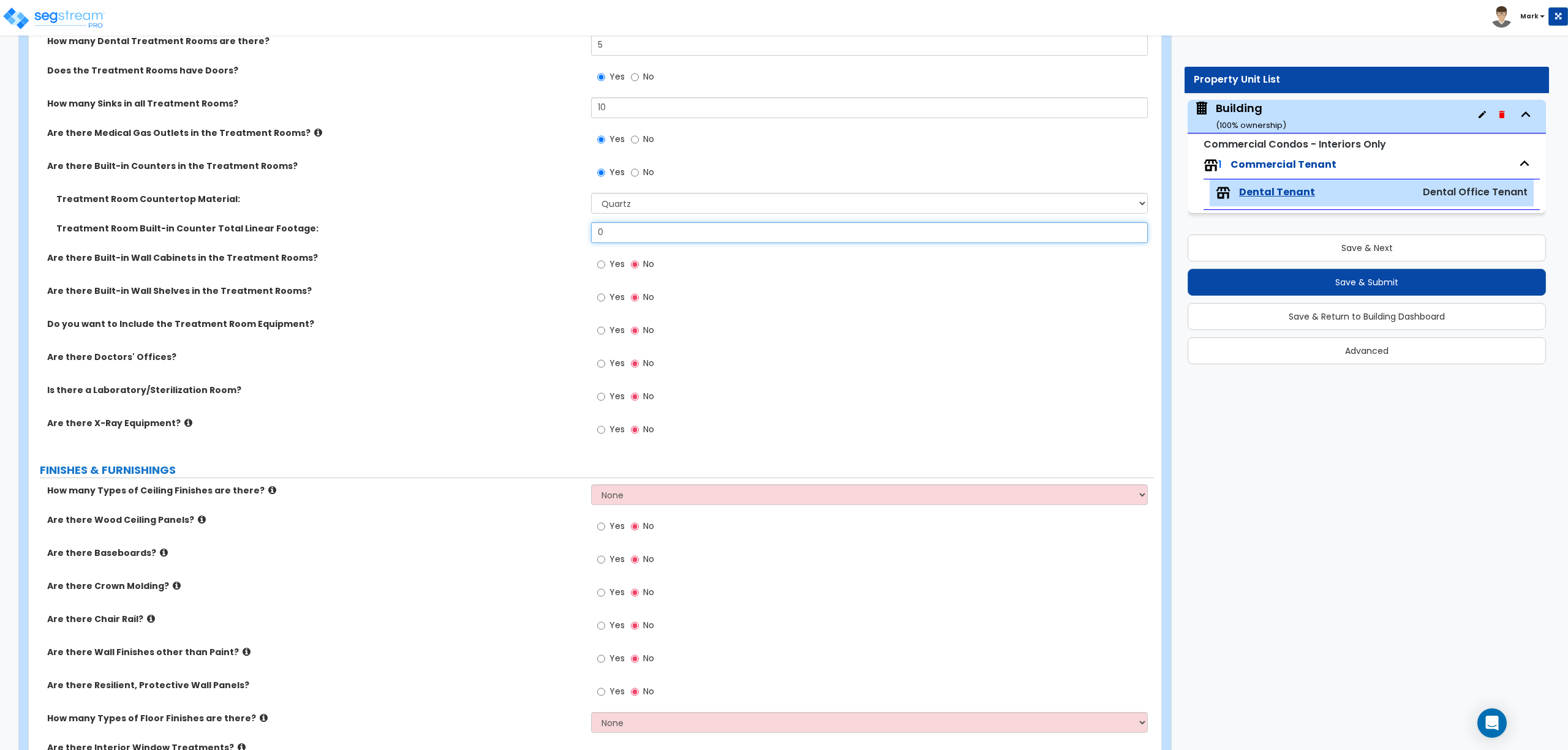
drag, startPoint x: 628, startPoint y: 231, endPoint x: 562, endPoint y: 243, distance: 67.1
click at [562, 243] on div "Treatment Room Built-in Counter Total Linear Footage: 0" at bounding box center [591, 236] width 1125 height 30
type input "10"
click at [600, 262] on input "Yes" at bounding box center [601, 264] width 8 height 14
radio input "true"
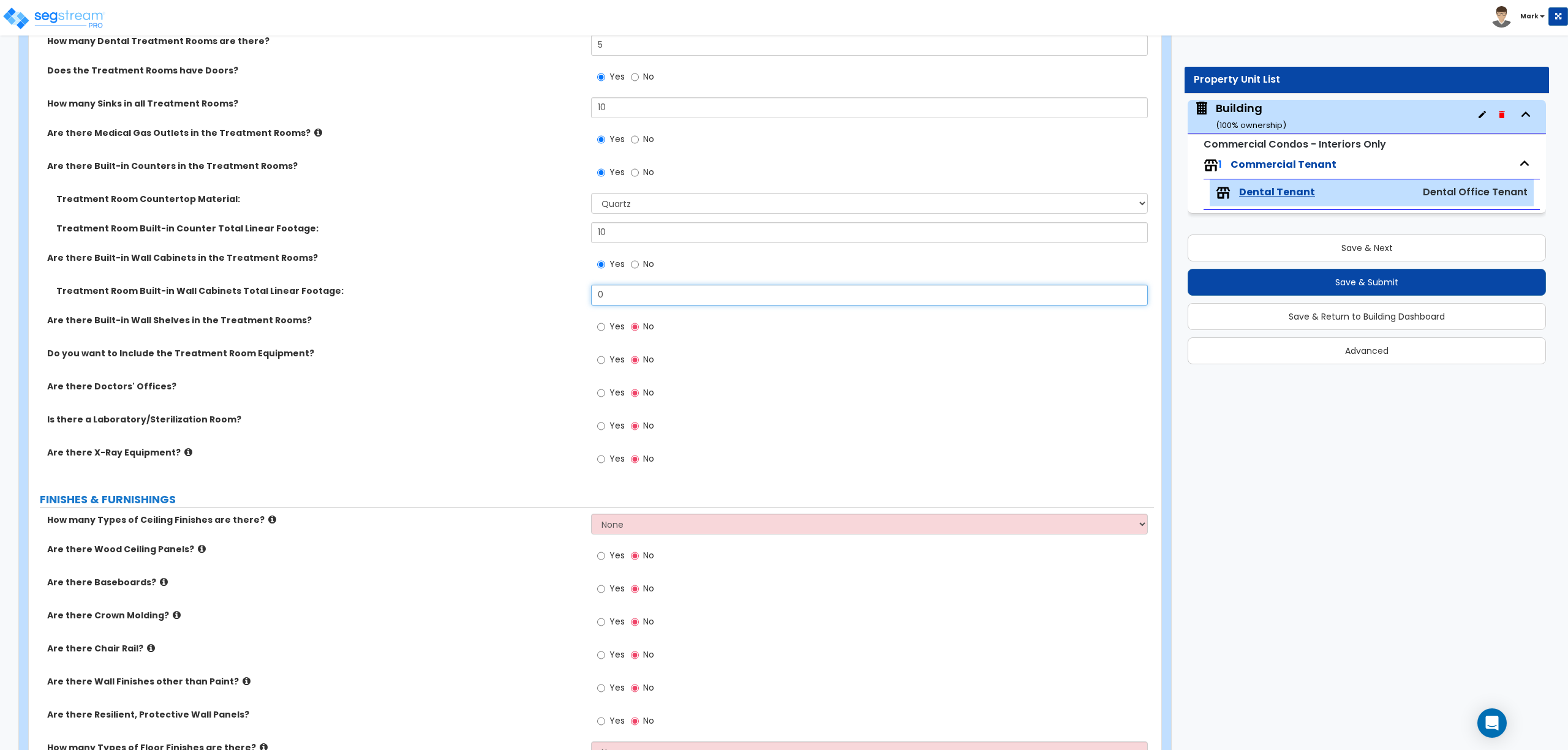
drag, startPoint x: 627, startPoint y: 297, endPoint x: 560, endPoint y: 301, distance: 67.1
click at [561, 301] on div "Treatment Room Built-in Wall Cabinets Total Linear Footage: 0" at bounding box center [591, 300] width 1125 height 30
type input "10"
click at [613, 322] on span "Yes" at bounding box center [617, 326] width 15 height 12
click at [605, 322] on input "Yes" at bounding box center [601, 327] width 8 height 14
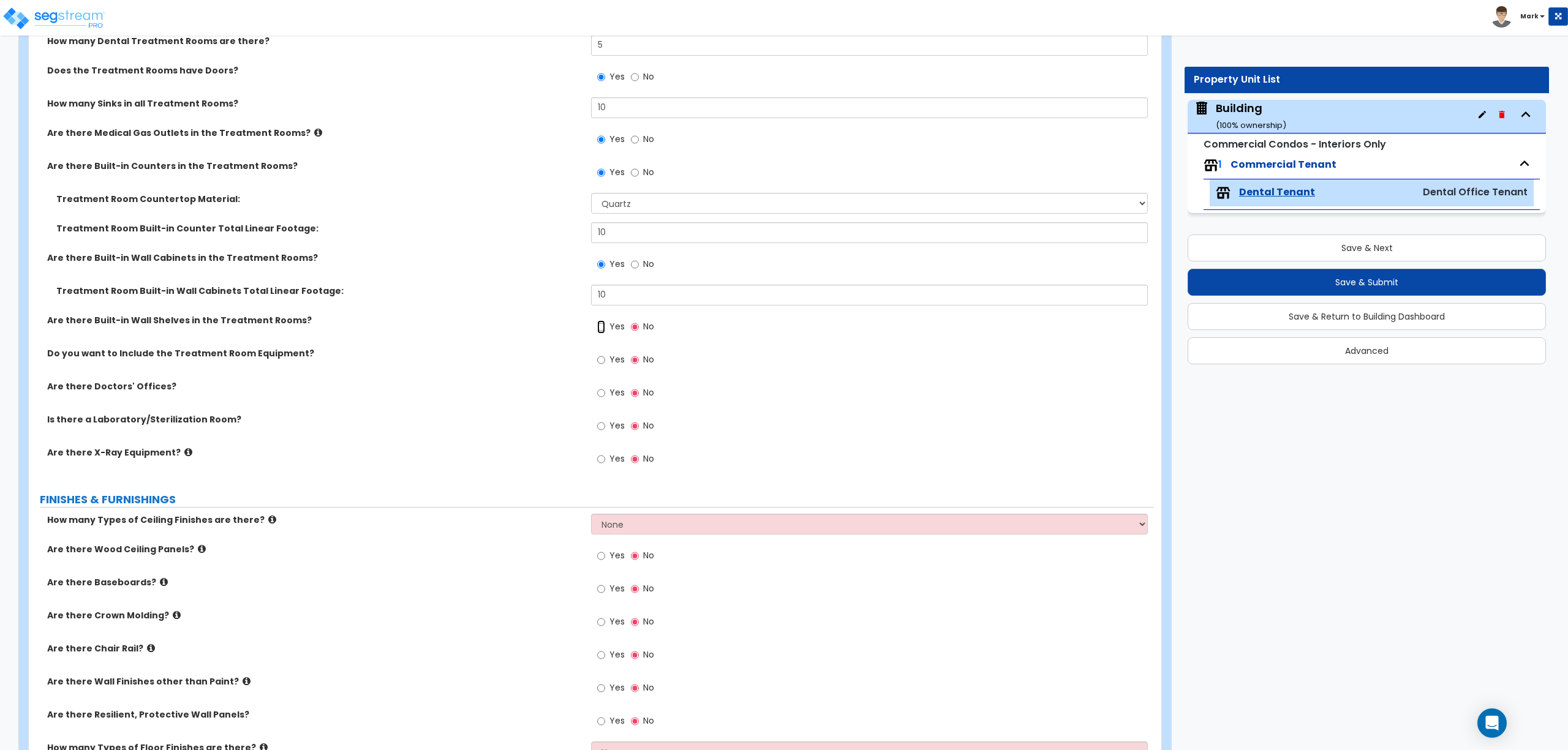
radio input "true"
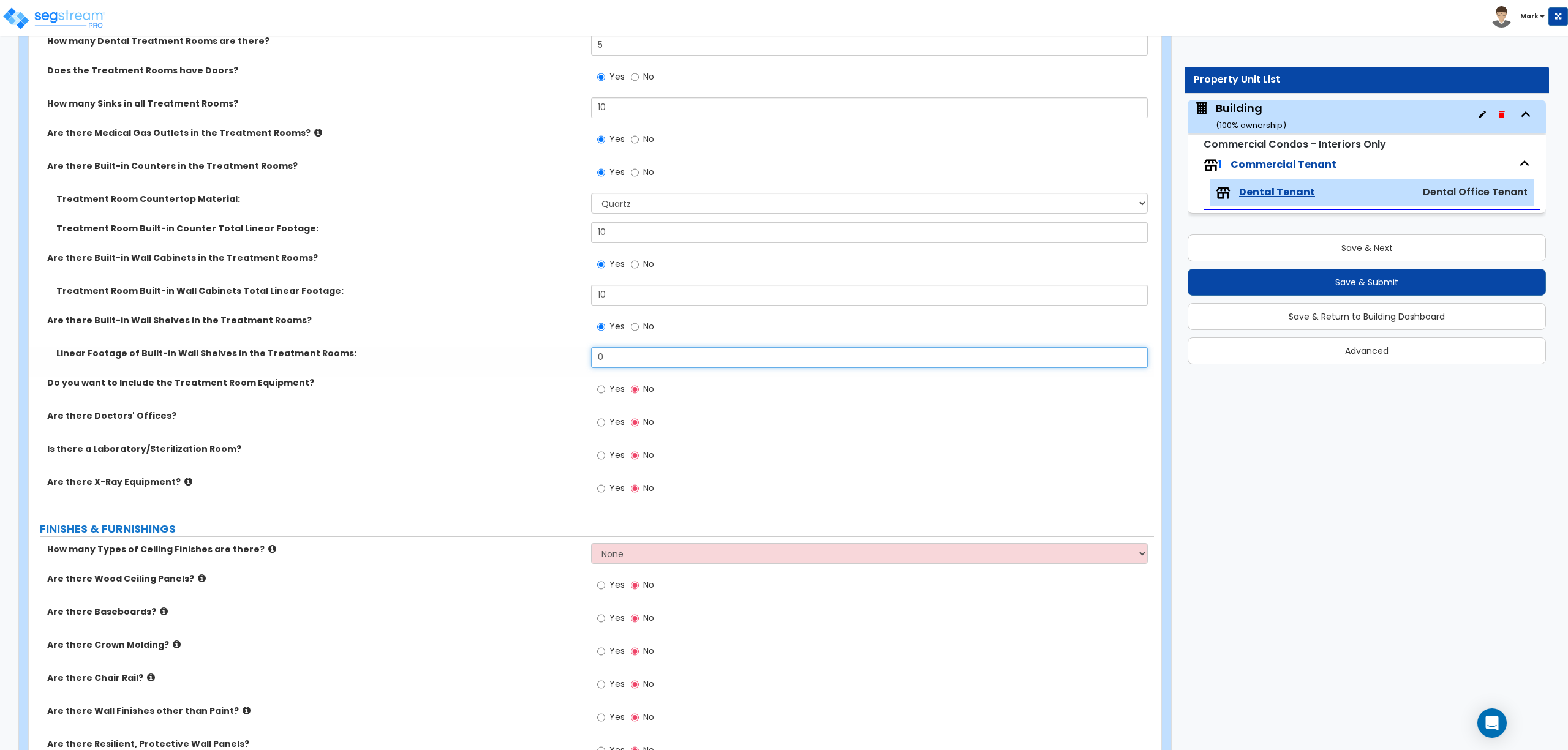
click at [572, 361] on div "Linear Footage of Built-in Wall Shelves in the Treatment Rooms: 0" at bounding box center [591, 362] width 1125 height 30
type input "10"
click at [601, 386] on input "Yes" at bounding box center [601, 389] width 8 height 14
radio input "true"
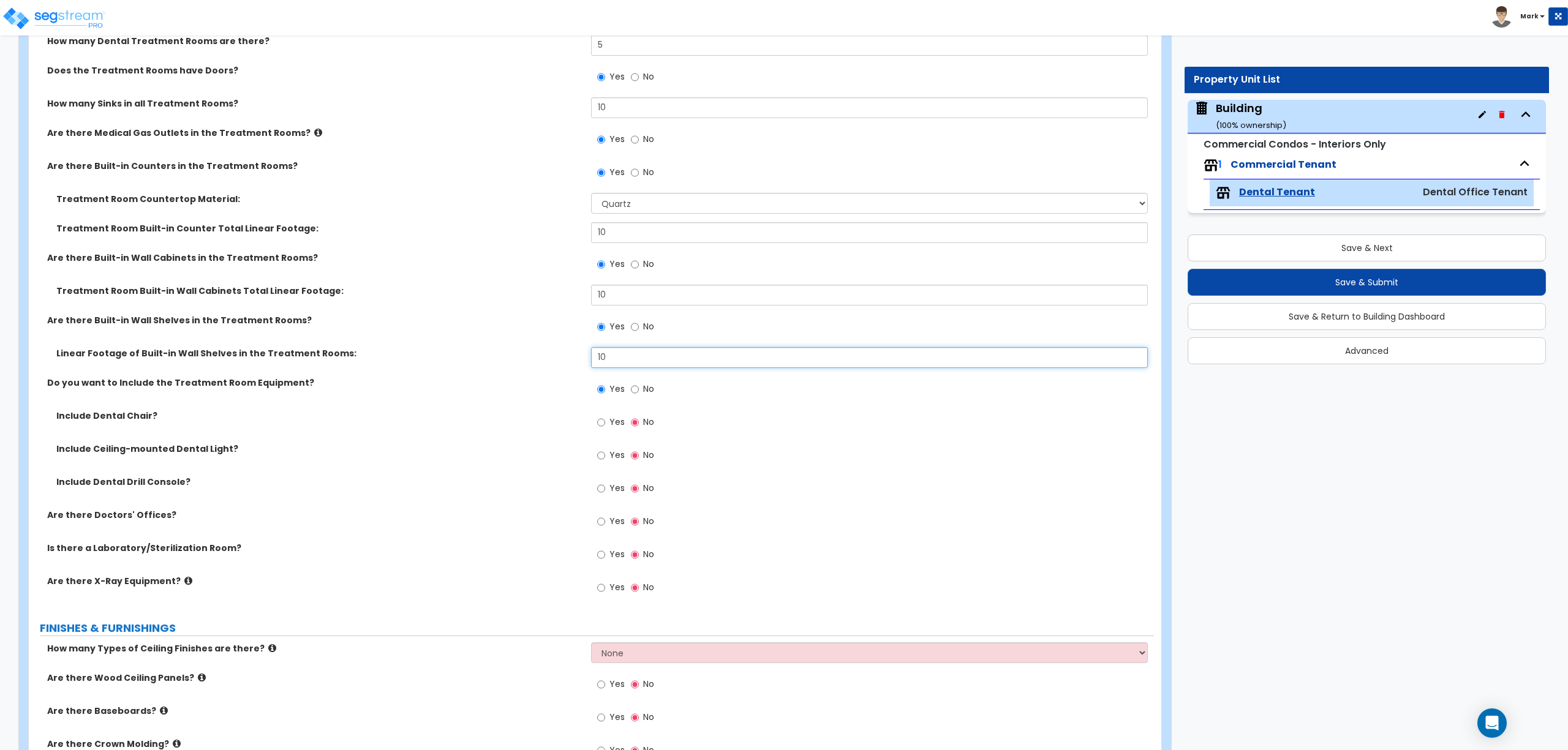
drag, startPoint x: 625, startPoint y: 363, endPoint x: 545, endPoint y: 369, distance: 80.2
click at [545, 369] on div "Linear Footage of Built-in Wall Shelves in the Treatment Rooms: 10" at bounding box center [591, 362] width 1125 height 30
type input "20"
drag, startPoint x: 616, startPoint y: 301, endPoint x: 594, endPoint y: 304, distance: 22.2
click at [582, 290] on div "Treatment Room Built-in Wall Cabinets Total Linear Footage: 10" at bounding box center [591, 300] width 1125 height 30
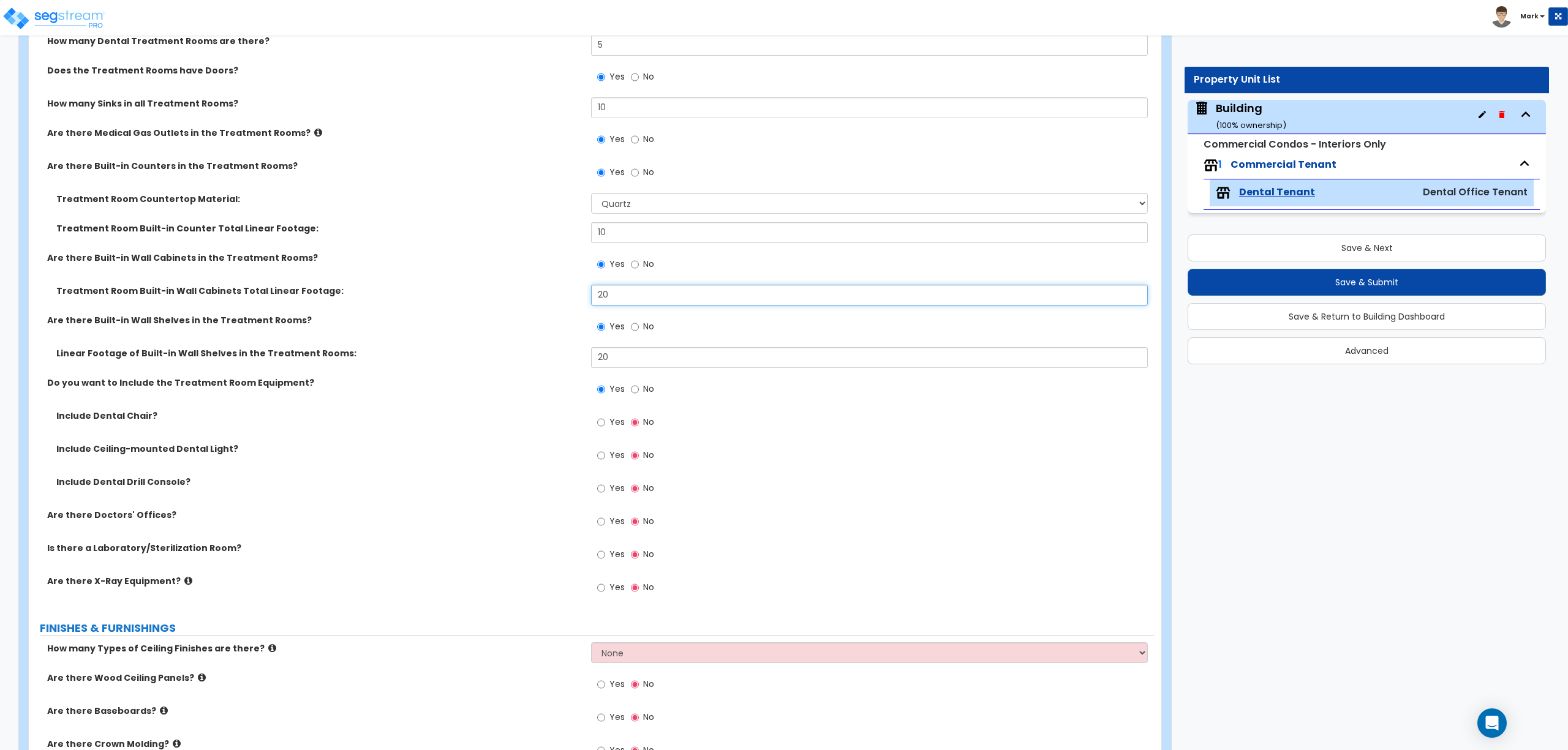
drag, startPoint x: 625, startPoint y: 293, endPoint x: 556, endPoint y: 308, distance: 70.6
click at [556, 308] on div "Treatment Room Built-in Wall Cabinets Total Linear Footage: 20" at bounding box center [591, 300] width 1125 height 30
type input "30"
drag, startPoint x: 616, startPoint y: 355, endPoint x: 558, endPoint y: 365, distance: 58.9
click at [558, 365] on div "Linear Footage of Built-in Wall Shelves in the Treatment Rooms: 20" at bounding box center [591, 362] width 1125 height 30
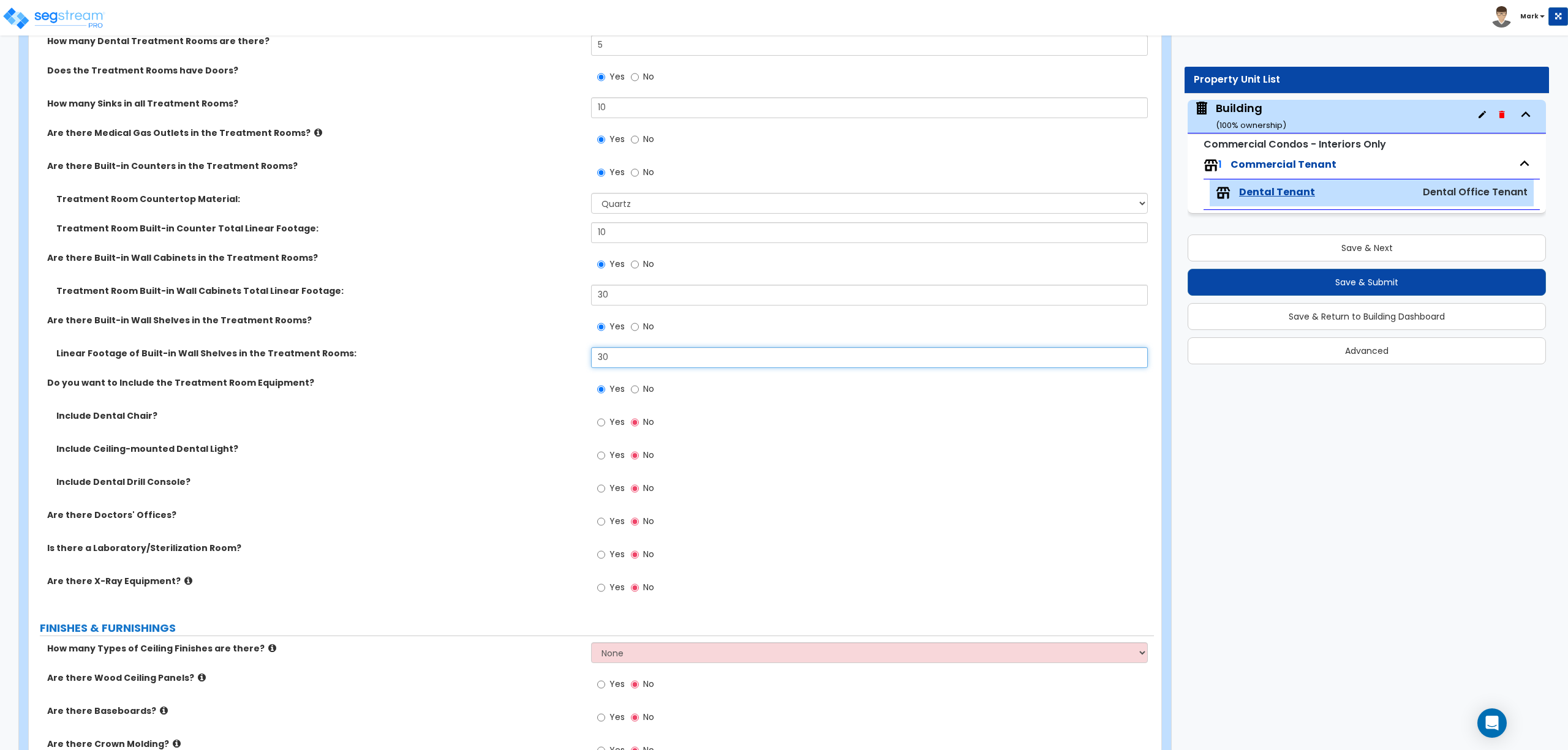
type input "30"
drag, startPoint x: 613, startPoint y: 244, endPoint x: 562, endPoint y: 229, distance: 53.2
click at [562, 229] on div "Treatment Room Built-in Counter Total Linear Footage: 10" at bounding box center [591, 236] width 1125 height 30
type input "30"
click at [610, 427] on span "Yes" at bounding box center [617, 422] width 15 height 12
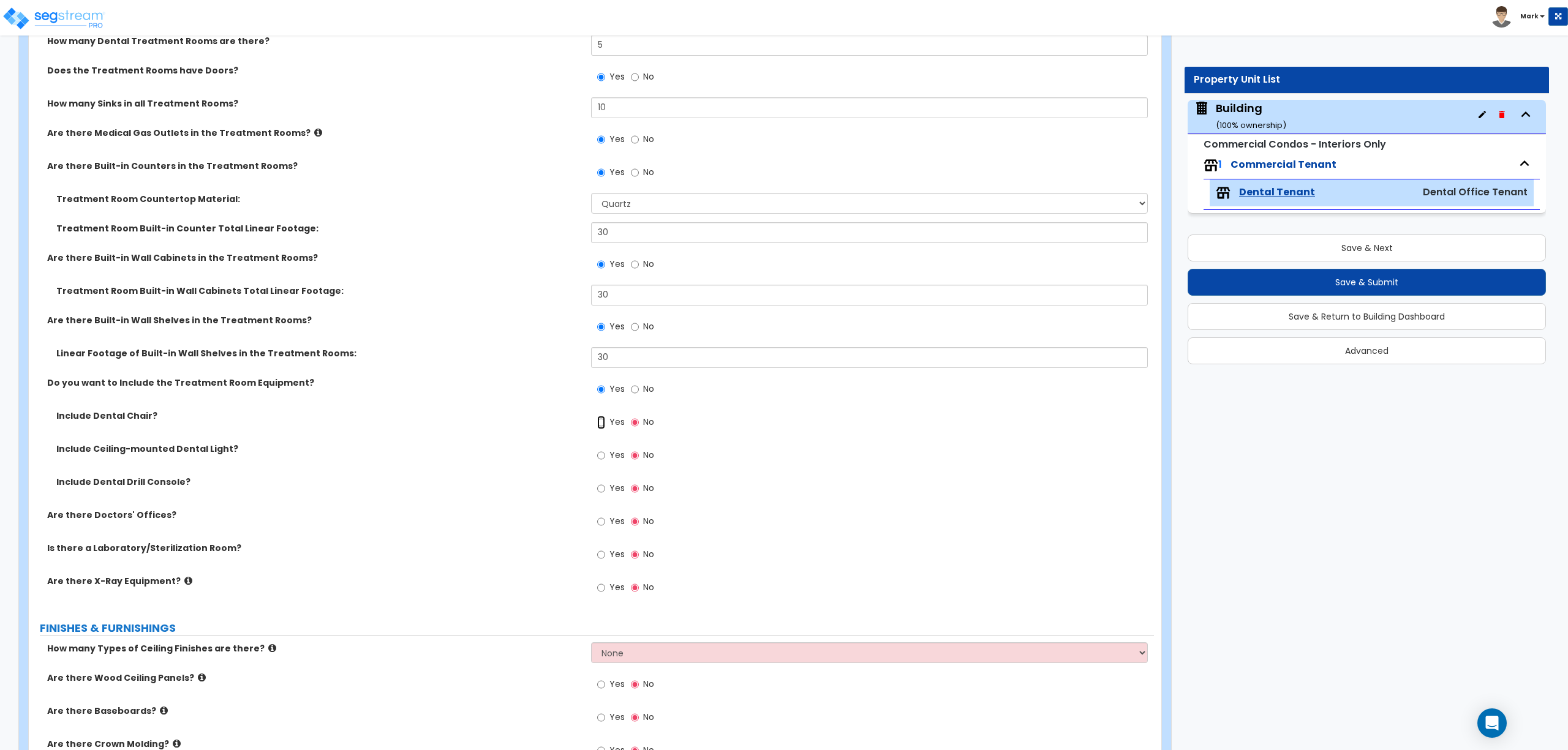
click at [605, 427] on input "Yes" at bounding box center [601, 423] width 8 height 14
radio input "true"
click at [611, 456] on span "Yes" at bounding box center [617, 454] width 15 height 12
click at [605, 456] on input "Yes" at bounding box center [601, 455] width 8 height 14
radio input "true"
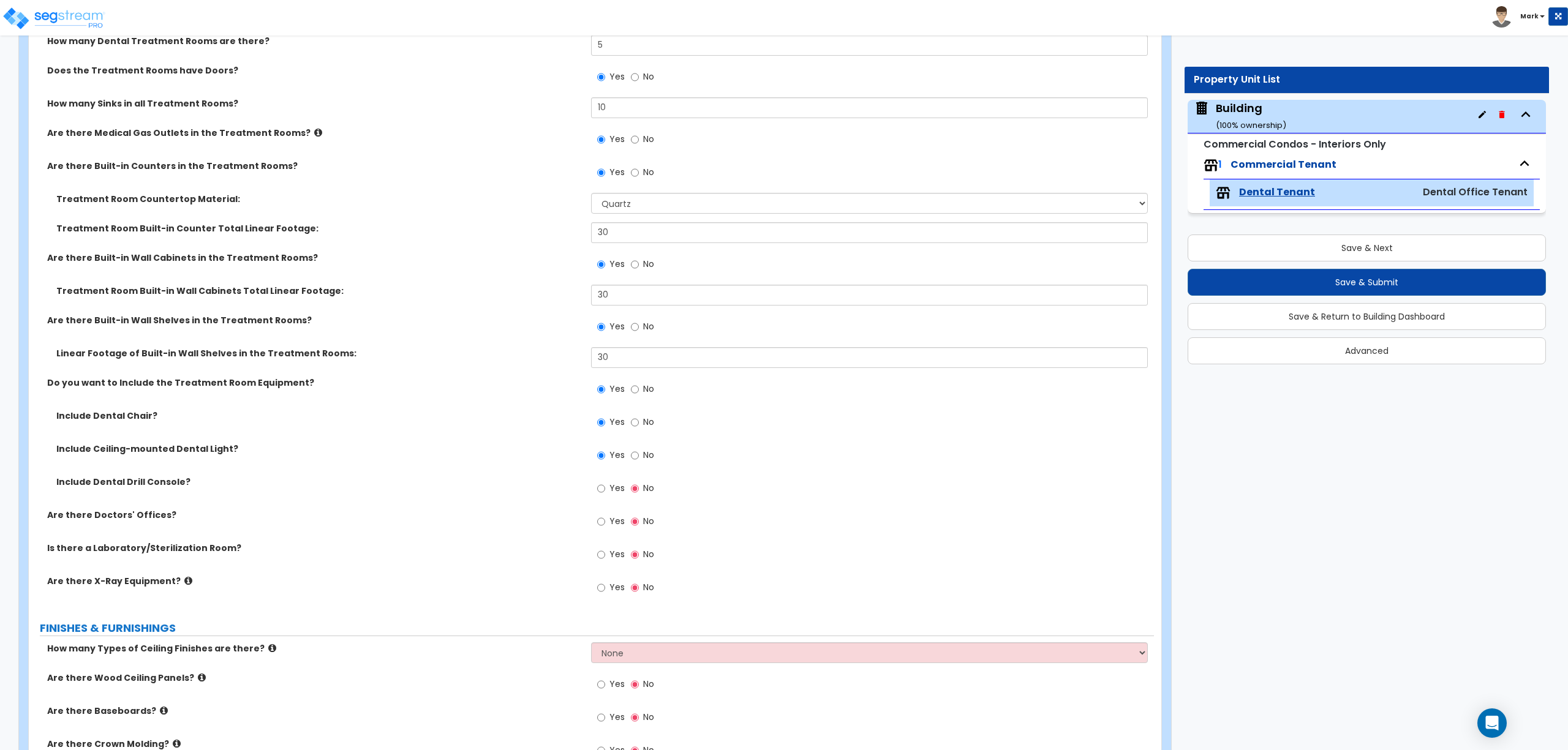
click at [620, 483] on span "Yes" at bounding box center [617, 487] width 15 height 12
click at [605, 483] on input "Yes" at bounding box center [601, 488] width 8 height 14
radio input "true"
click at [608, 526] on label "Yes" at bounding box center [611, 523] width 28 height 21
click at [605, 526] on input "Yes" at bounding box center [601, 522] width 8 height 14
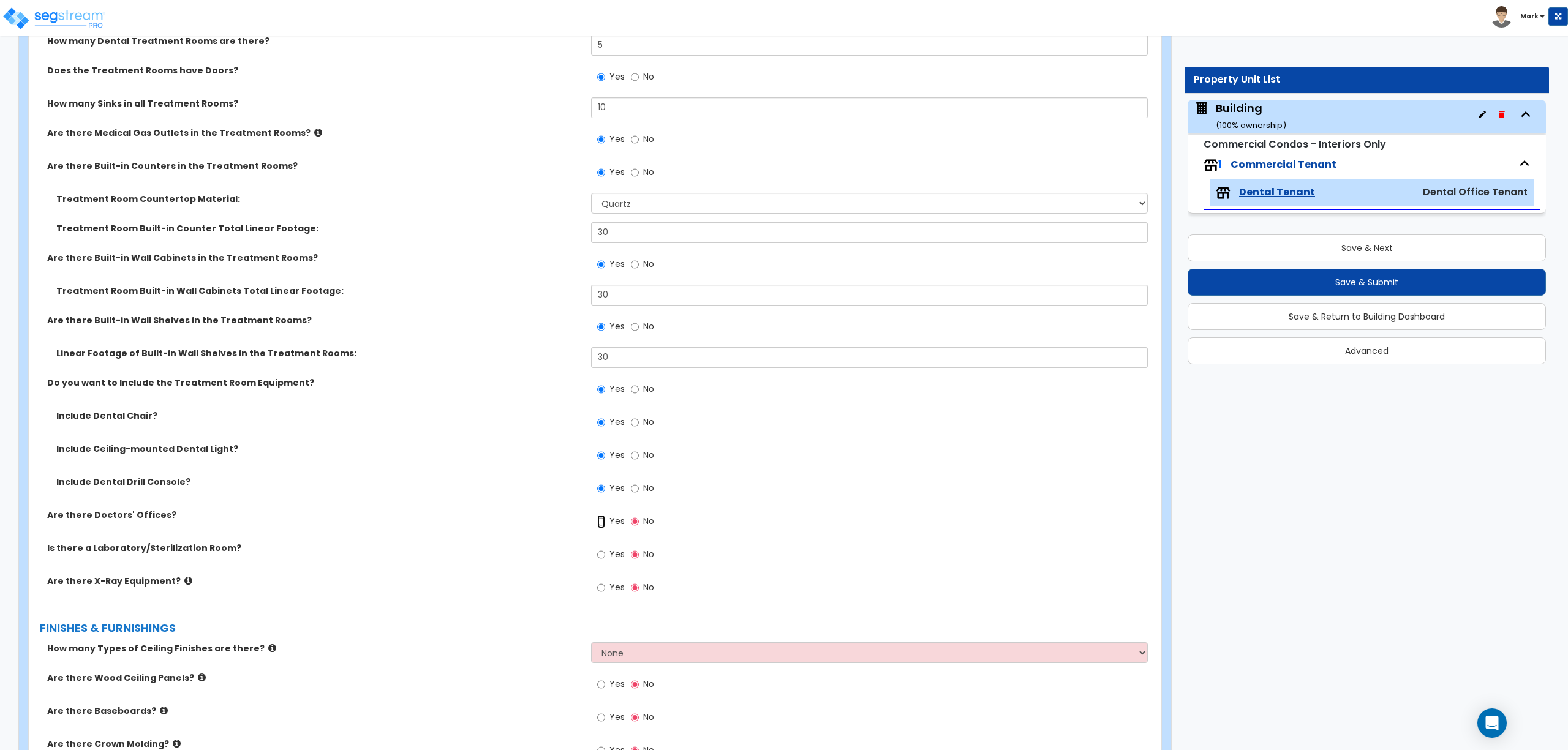
radio input "true"
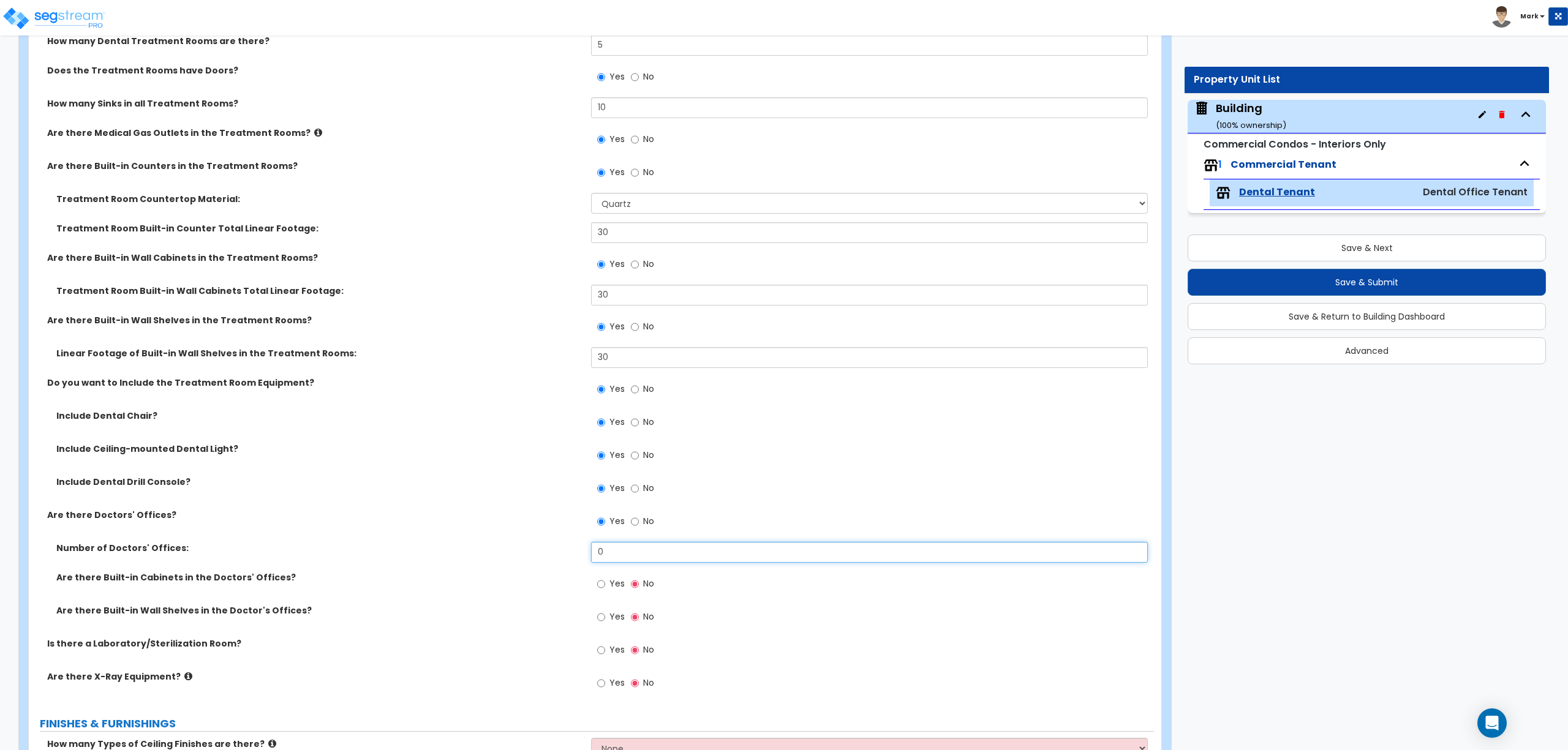
drag, startPoint x: 625, startPoint y: 557, endPoint x: 564, endPoint y: 554, distance: 61.1
click at [564, 554] on div "Number of Doctors' Offices: 0" at bounding box center [591, 557] width 1125 height 30
type input "5"
click at [610, 583] on span "Yes" at bounding box center [617, 583] width 15 height 12
click at [605, 583] on input "Yes" at bounding box center [601, 584] width 8 height 14
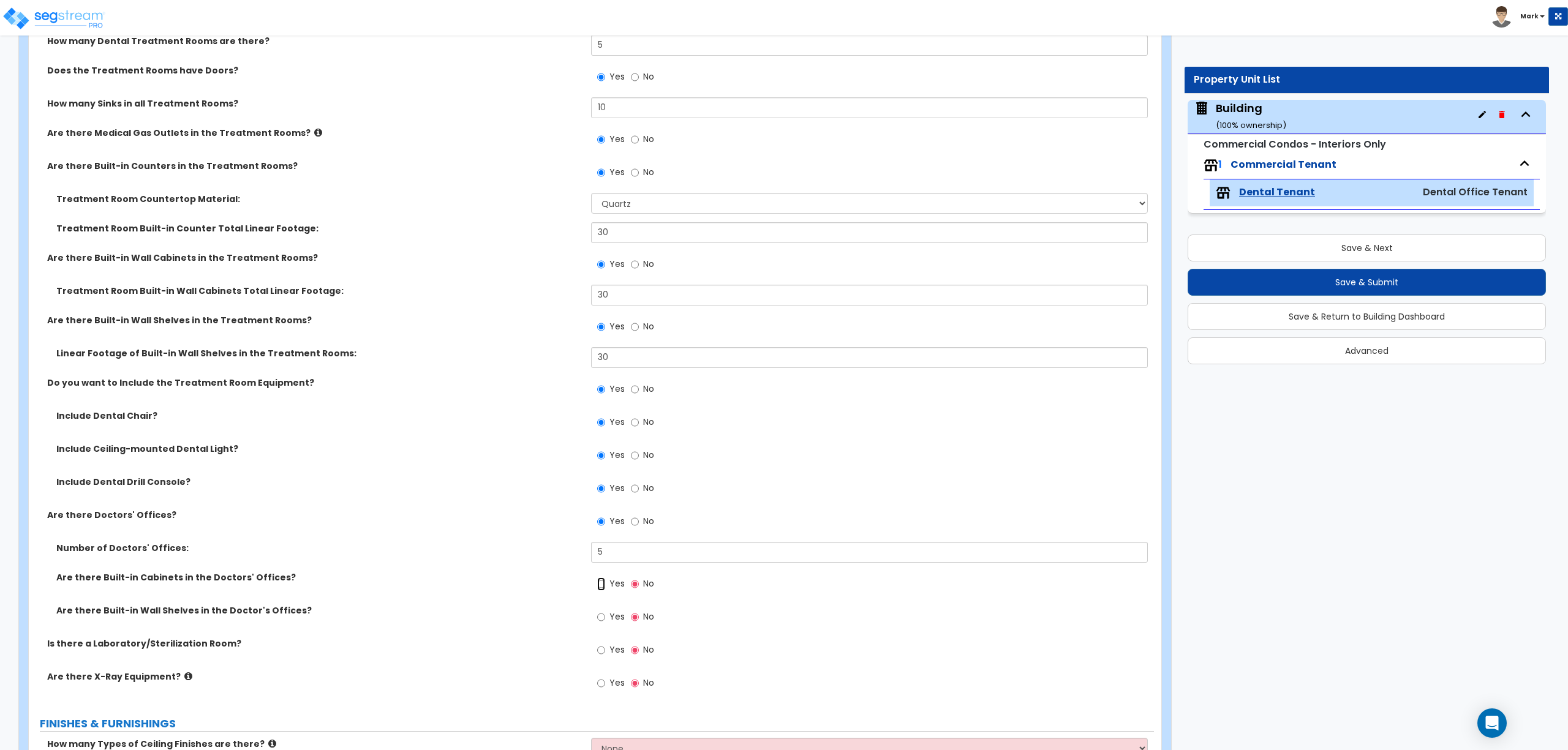
radio input "true"
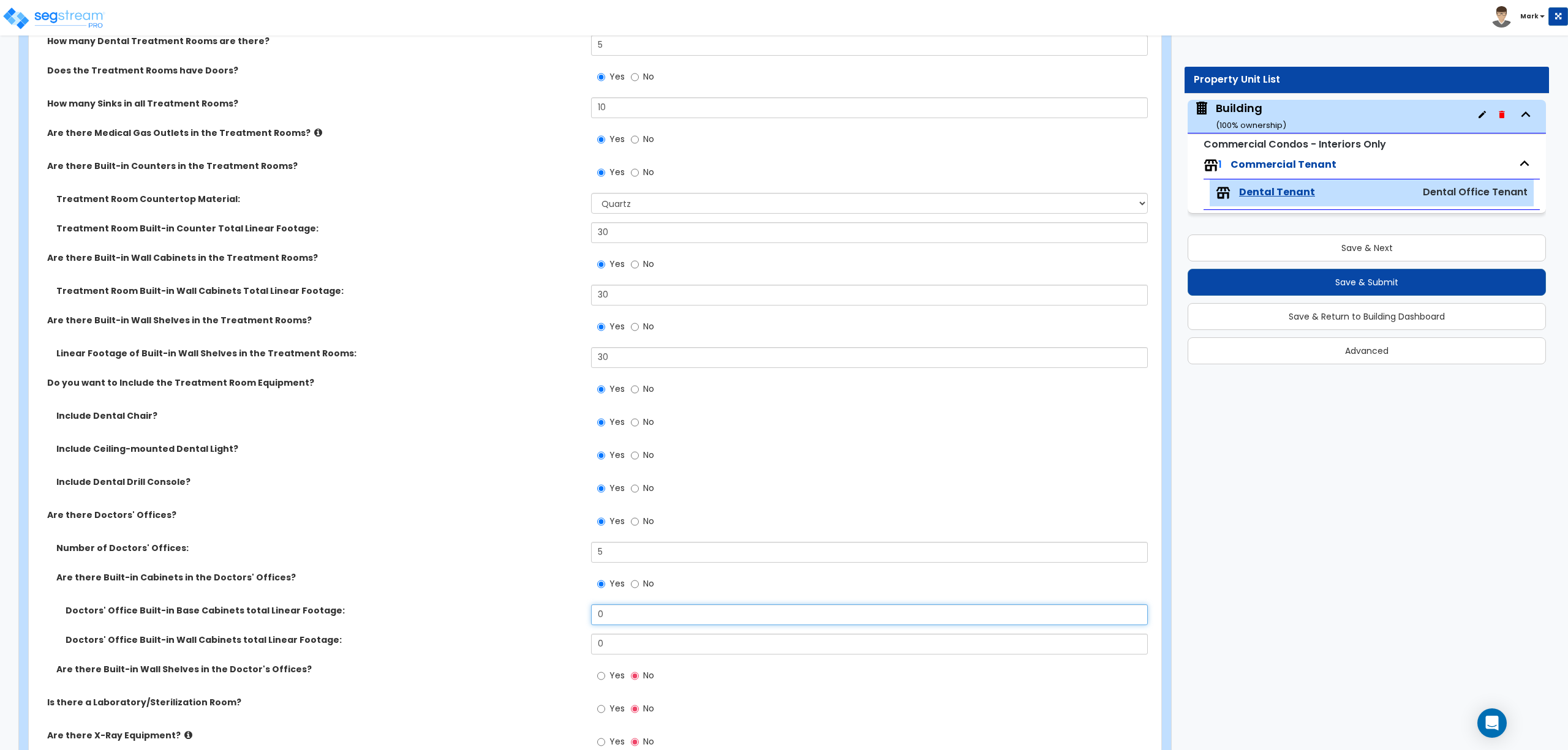
drag, startPoint x: 613, startPoint y: 613, endPoint x: 563, endPoint y: 616, distance: 50.1
click at [563, 616] on div "Doctors' Office Built-in Base Cabinets total Linear Footage: 0" at bounding box center [591, 619] width 1125 height 30
type input "10"
click at [623, 629] on div "Doctors' Office Built-in Base Cabinets total Linear Footage: 10" at bounding box center [591, 619] width 1125 height 30
click at [625, 633] on div "Doctors' Office Built-in Base Cabinets total Linear Footage: 10" at bounding box center [591, 619] width 1125 height 30
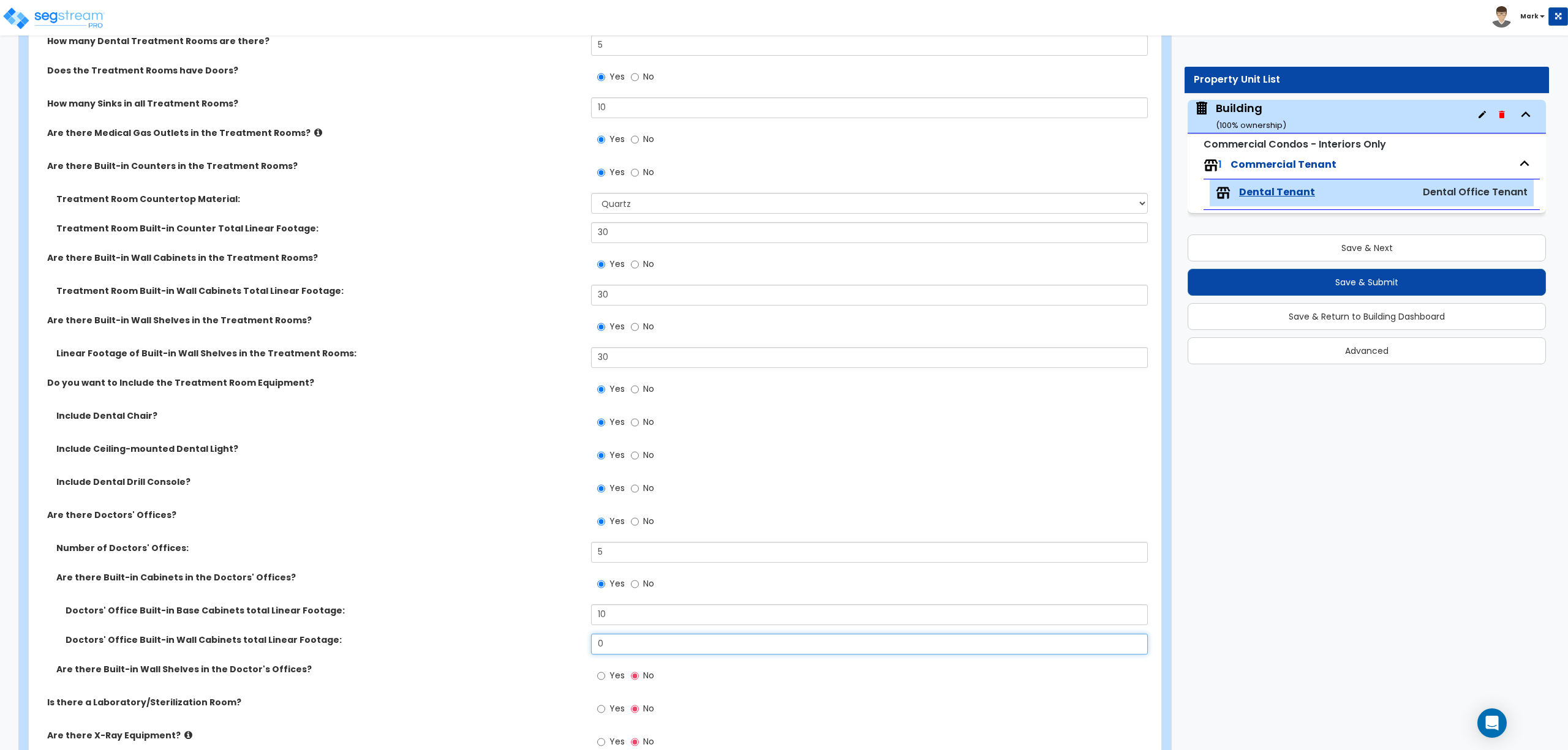
click at [628, 637] on input "0" at bounding box center [869, 645] width 556 height 21
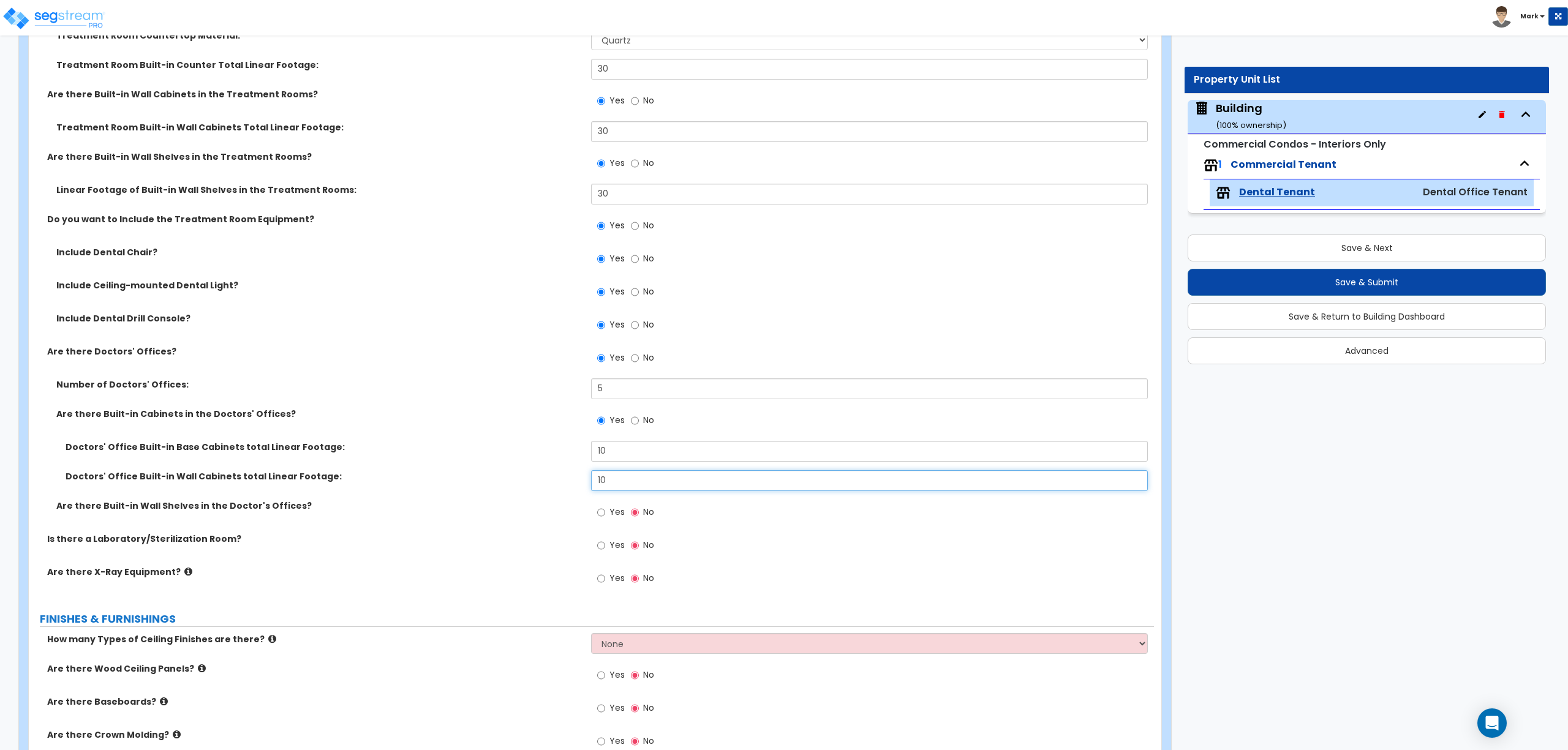
type input "10"
click at [606, 516] on label "Yes" at bounding box center [611, 514] width 28 height 21
click at [605, 516] on input "Yes" at bounding box center [601, 512] width 8 height 14
radio input "true"
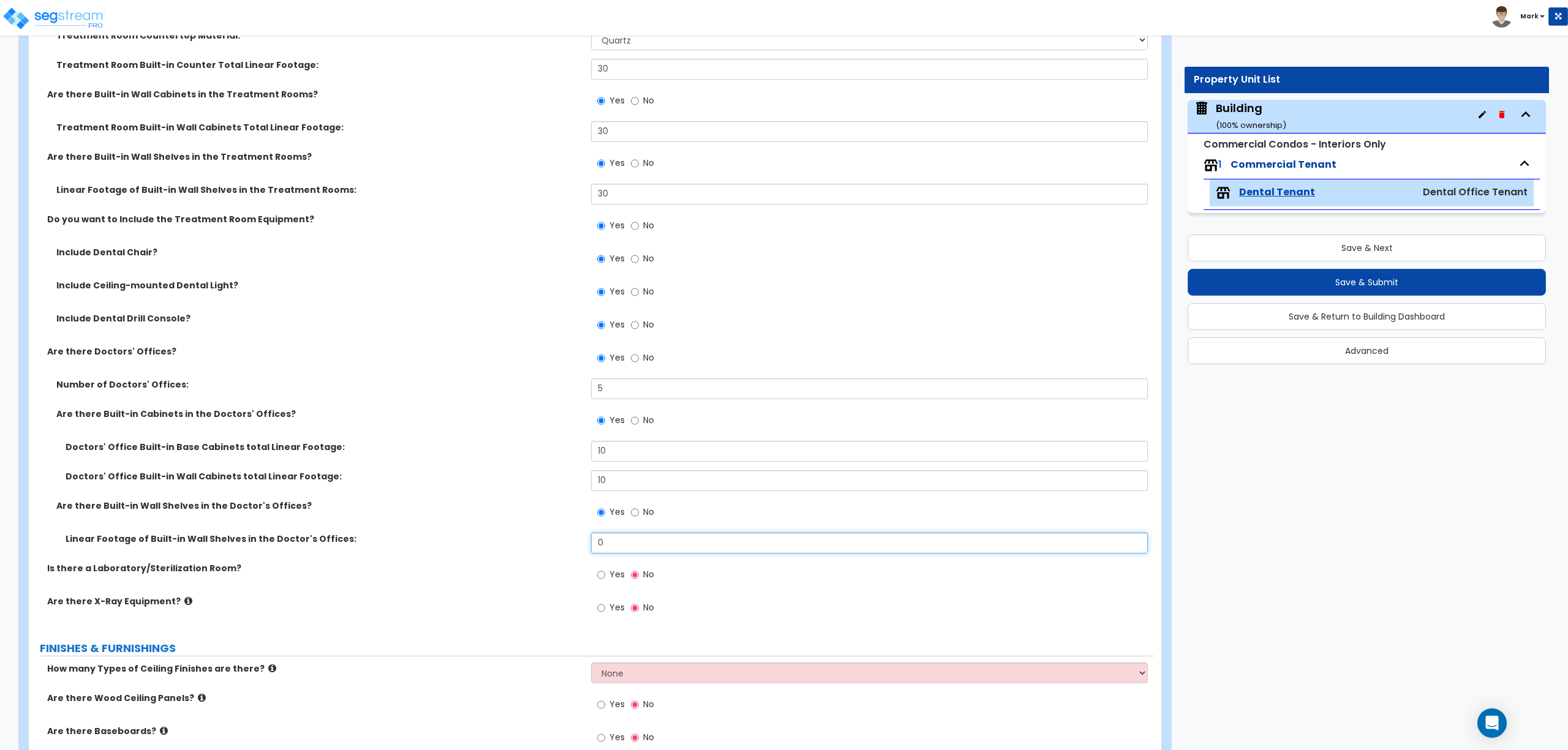
drag, startPoint x: 630, startPoint y: 544, endPoint x: 590, endPoint y: 552, distance: 40.8
click at [591, 552] on input "0" at bounding box center [869, 543] width 556 height 21
type input "10"
click at [618, 577] on span "Yes" at bounding box center [617, 574] width 15 height 12
click at [605, 577] on input "Yes" at bounding box center [601, 575] width 8 height 14
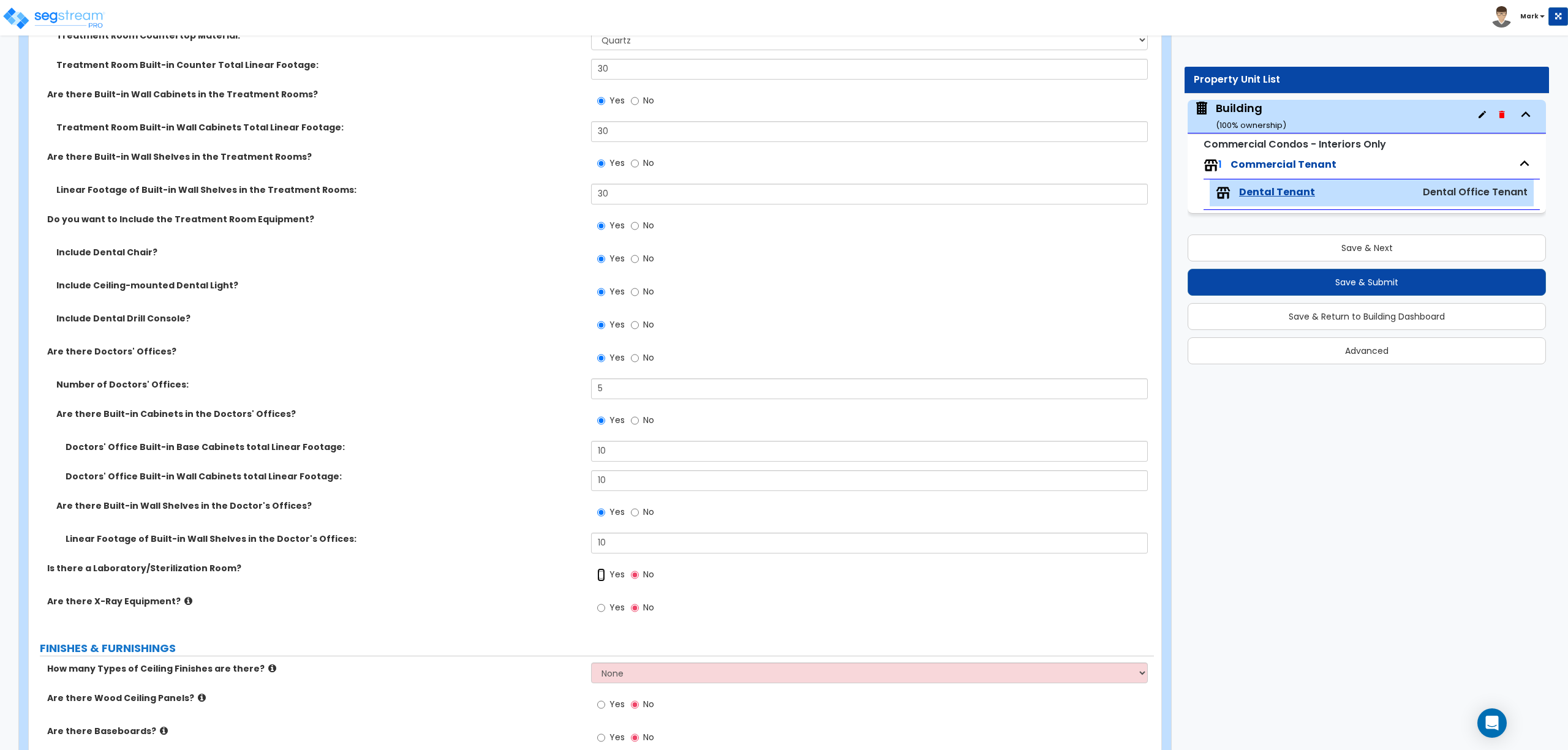
radio input "true"
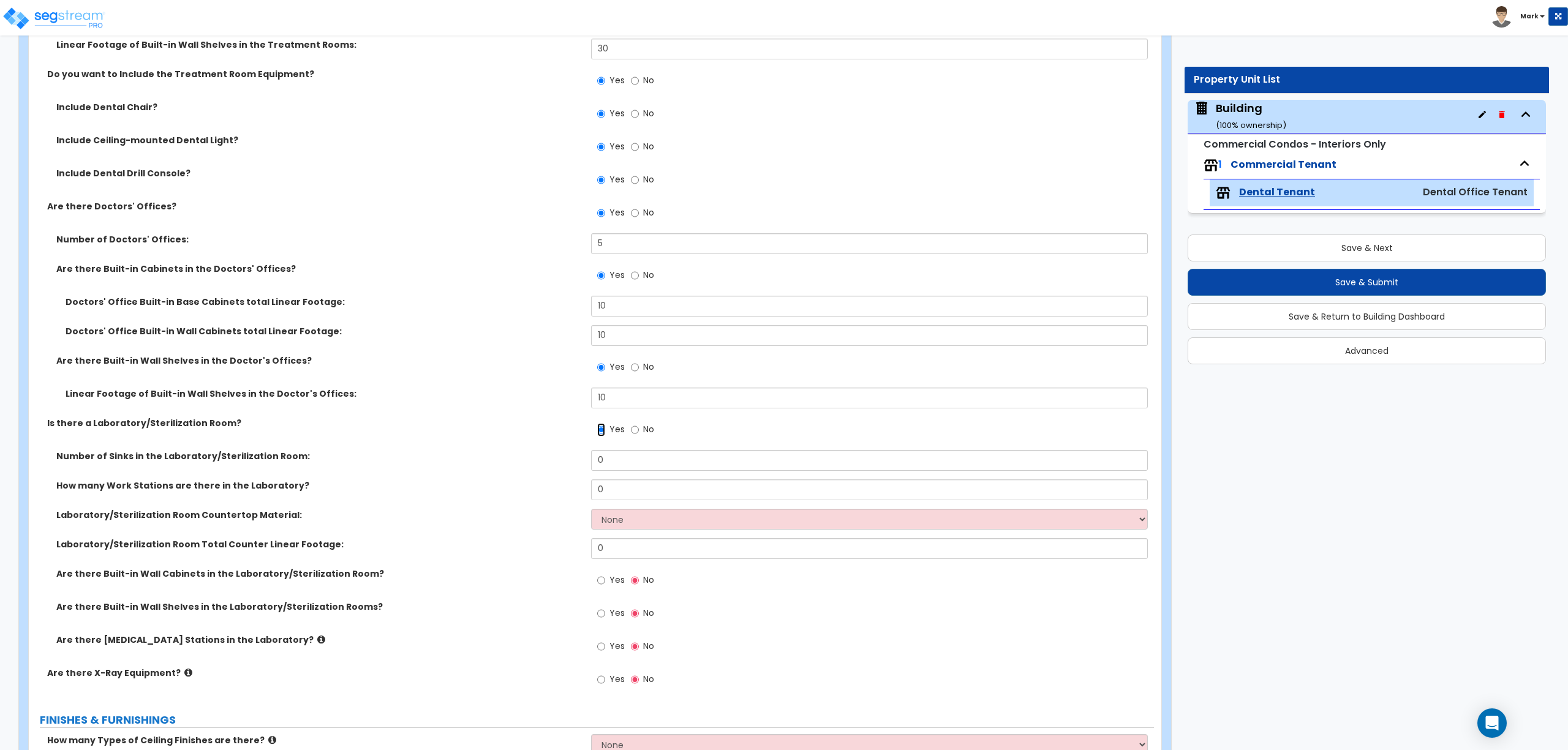
scroll to position [1110, 0]
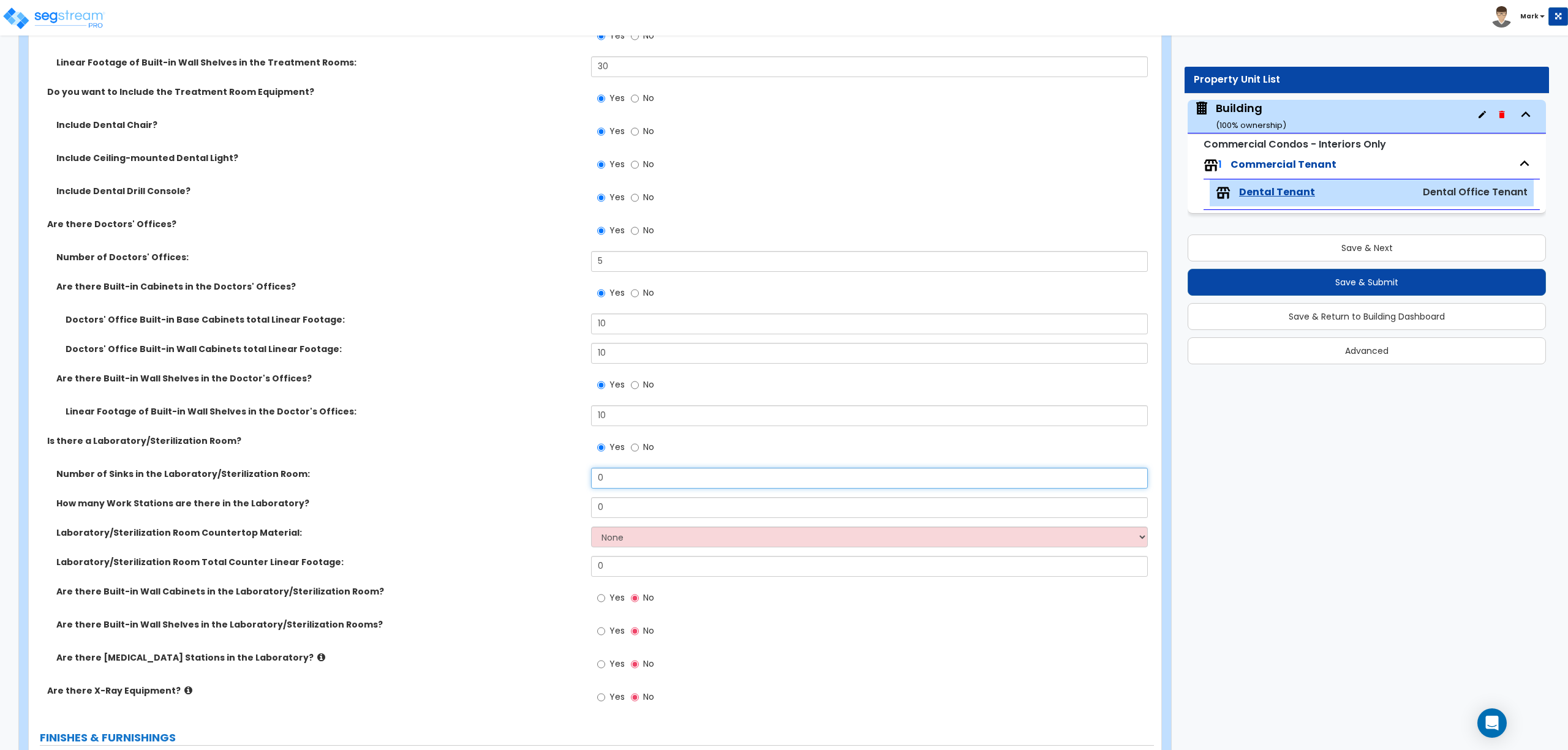
drag, startPoint x: 615, startPoint y: 480, endPoint x: 542, endPoint y: 482, distance: 73.0
click at [542, 482] on div "Number of Sinks in the Laboratory/Sterilization Room: 0" at bounding box center [591, 482] width 1125 height 30
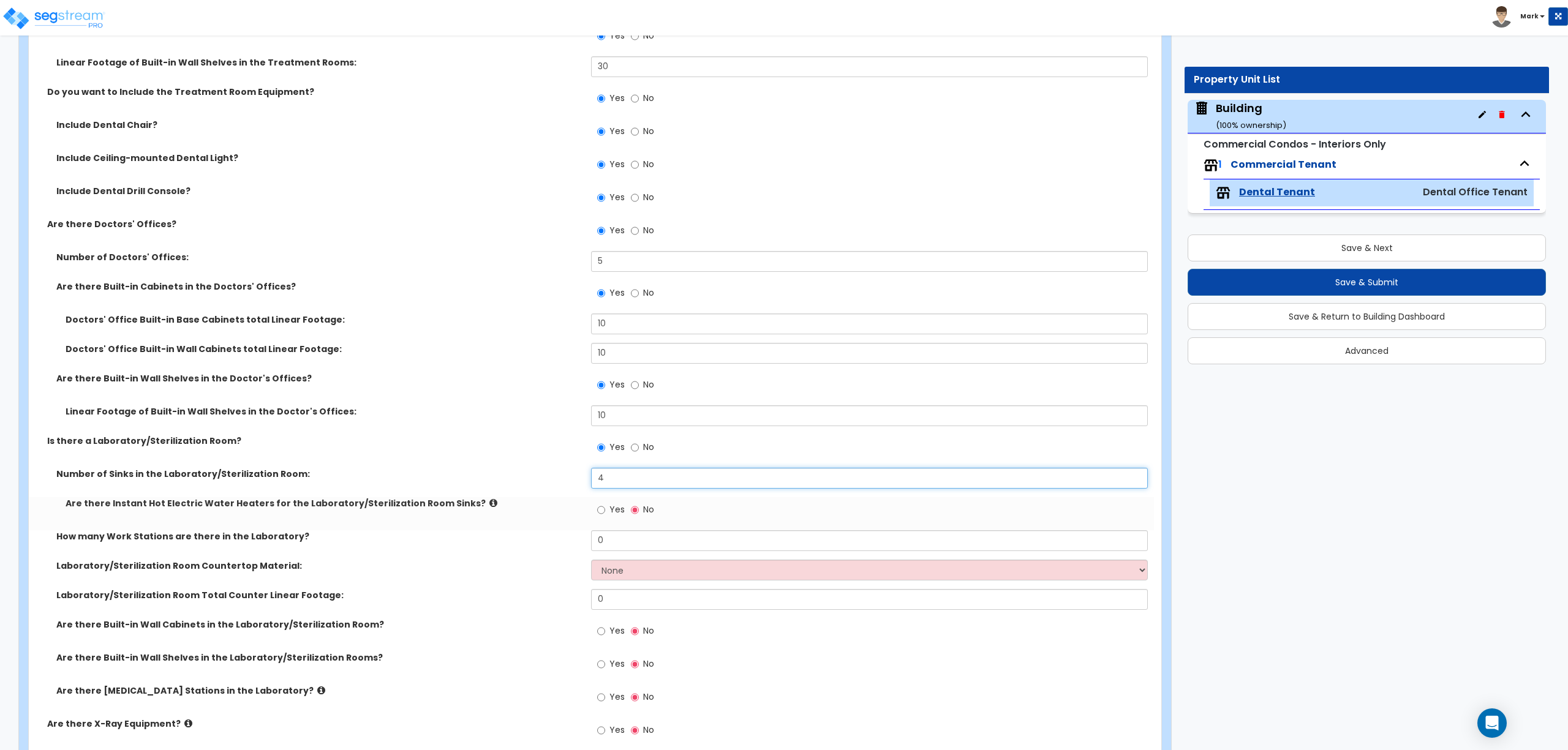
type input "4"
click at [621, 514] on span "Yes" at bounding box center [617, 509] width 15 height 12
click at [605, 514] on input "Yes" at bounding box center [601, 510] width 8 height 14
radio input "true"
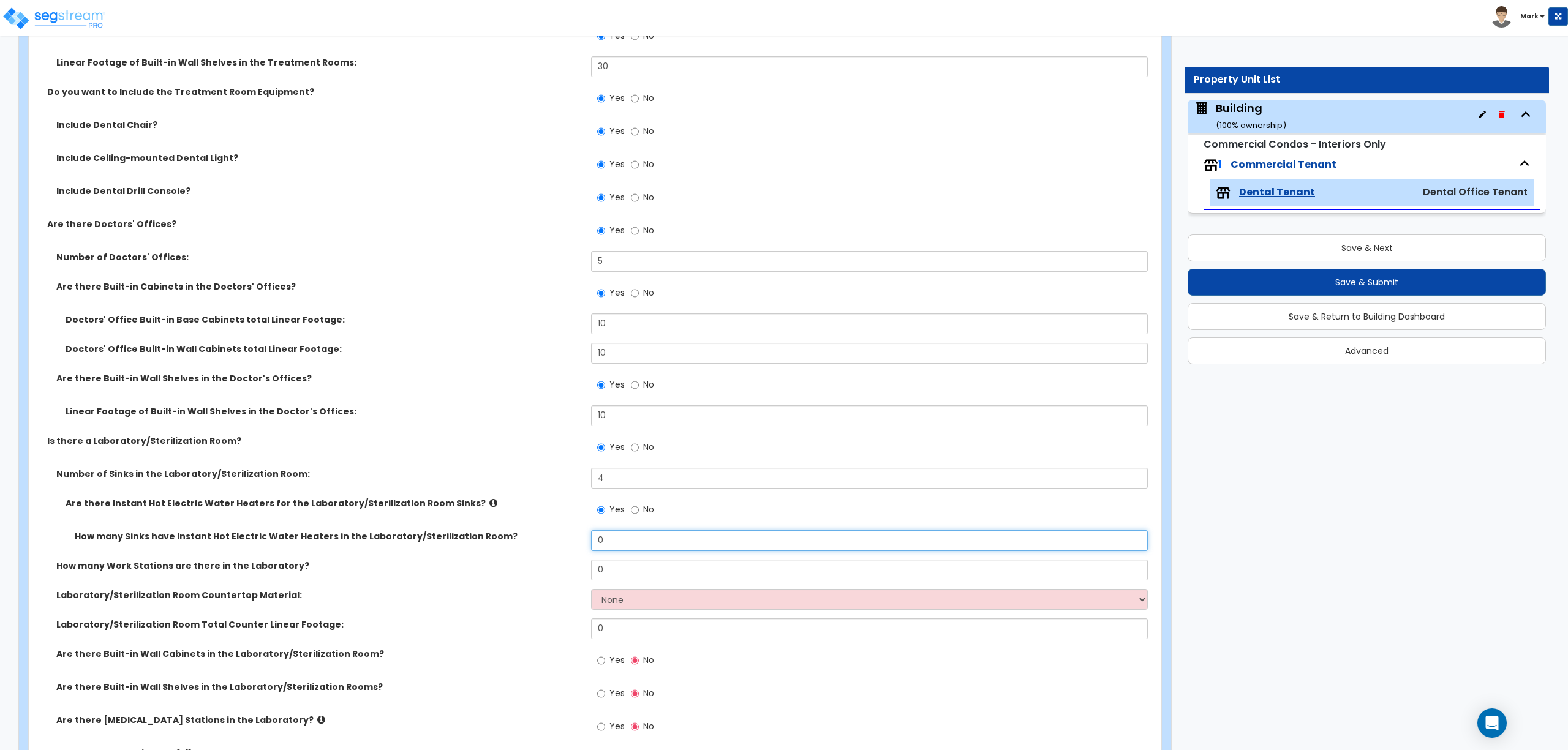
drag, startPoint x: 638, startPoint y: 542, endPoint x: 569, endPoint y: 542, distance: 69.0
click at [574, 544] on div "How many Sinks have Instant Hot Electric Water Heaters in the Laboratory/Steril…" at bounding box center [591, 545] width 1125 height 30
type input "2"
drag, startPoint x: 605, startPoint y: 574, endPoint x: 572, endPoint y: 581, distance: 33.7
click at [572, 581] on div "How many Work Stations are there in the Laboratory? 0" at bounding box center [591, 574] width 1125 height 30
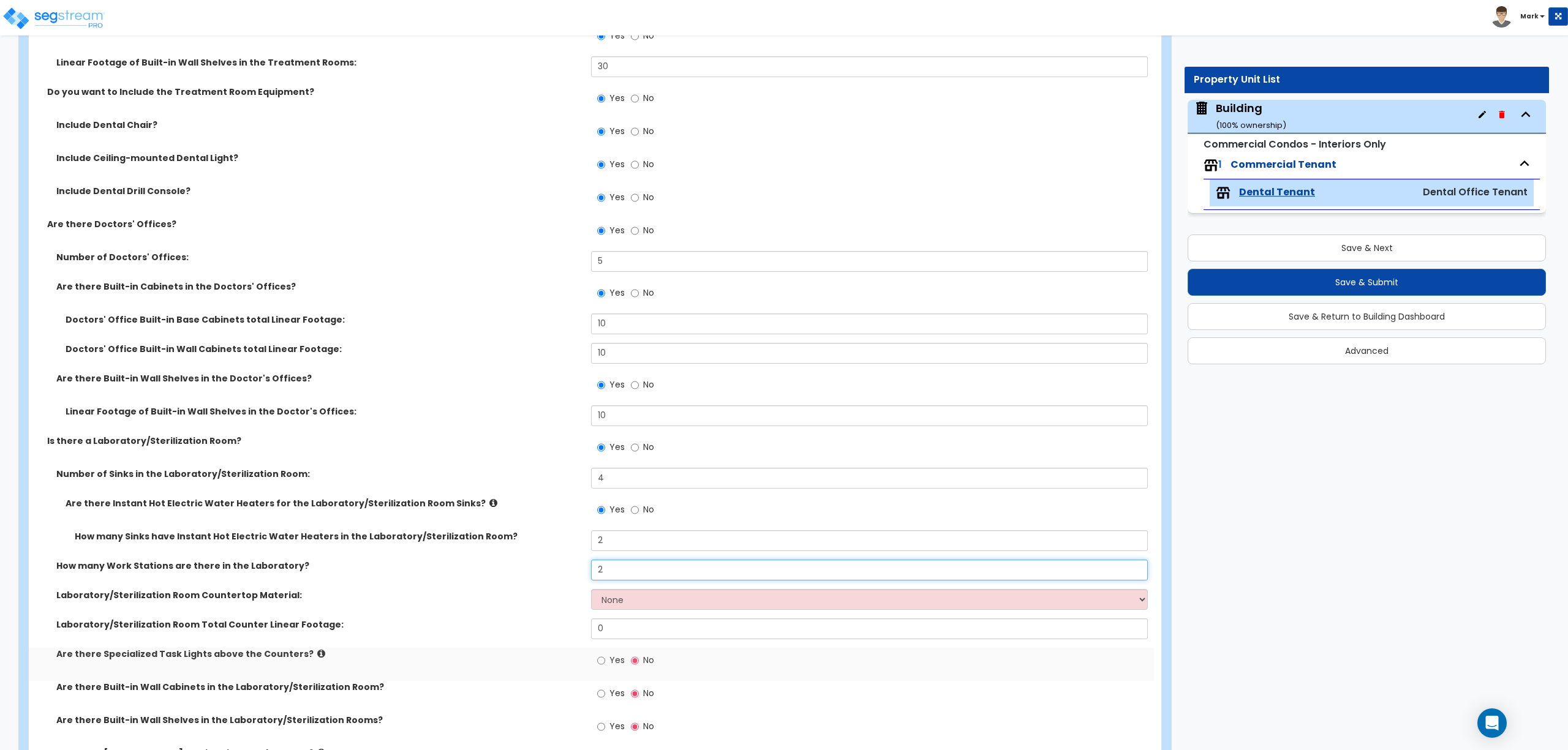
type input "2"
click at [609, 604] on select "None Plastic Laminate Solid Surface Stone Quartz Marble Tile Wood Stainless Ste…" at bounding box center [869, 600] width 556 height 21
select select "4"
click at [591, 590] on select "None Plastic Laminate Solid Surface Stone Quartz Marble Tile Wood Stainless Ste…" at bounding box center [869, 600] width 556 height 21
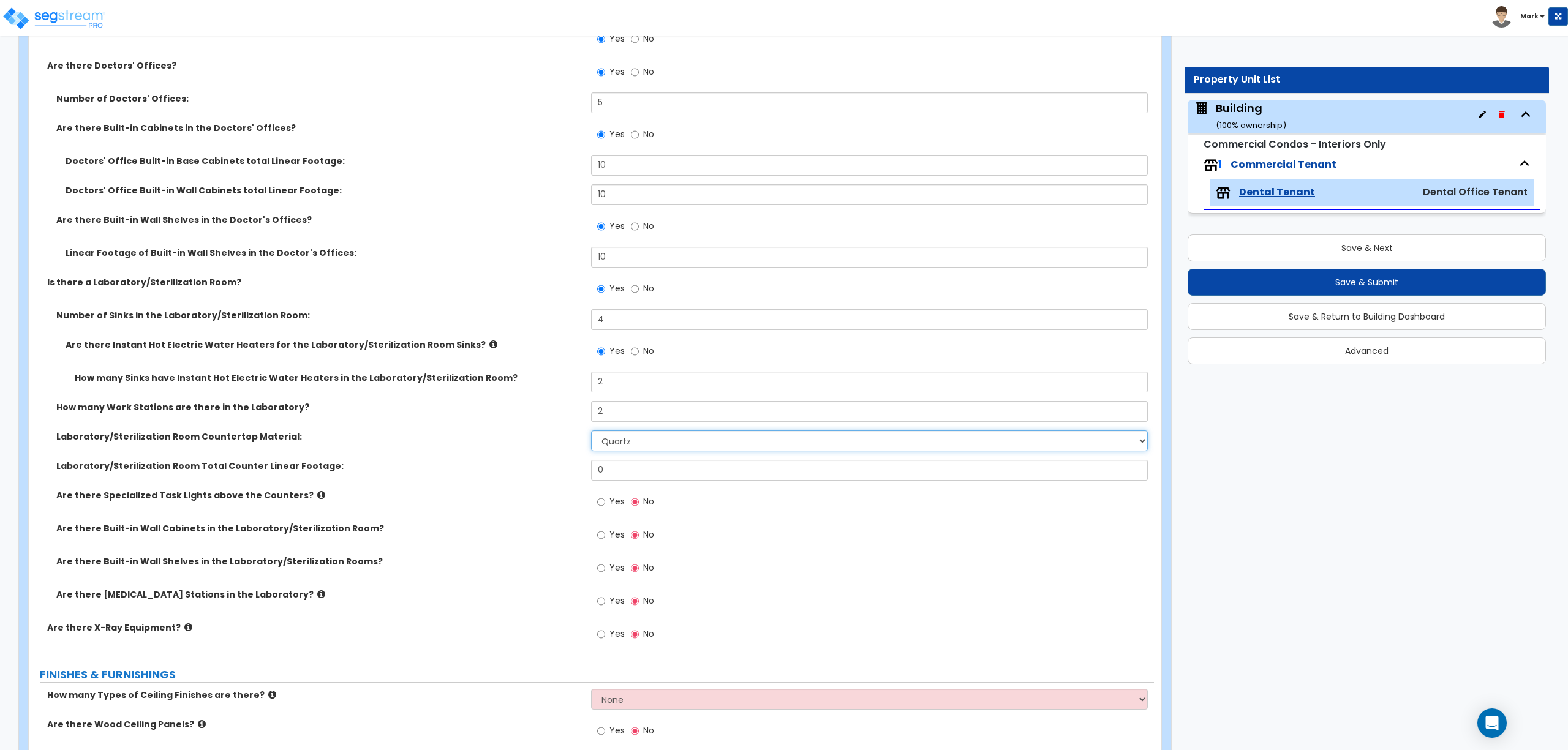
scroll to position [1274, 0]
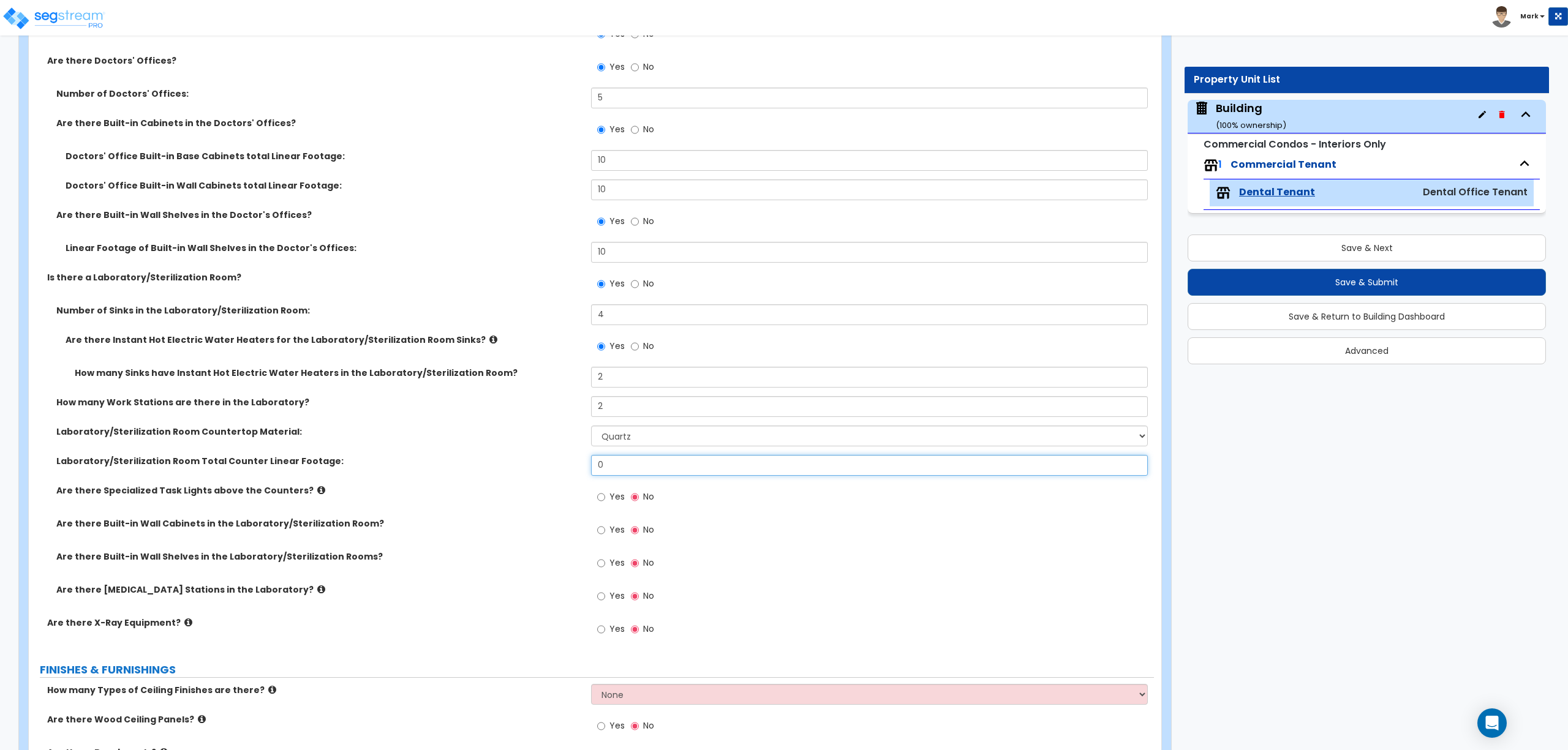
drag, startPoint x: 621, startPoint y: 464, endPoint x: 558, endPoint y: 455, distance: 63.6
click at [569, 458] on div "Laboratory/Sterilization Room Total Counter Linear Footage: 0" at bounding box center [591, 470] width 1125 height 30
type input "10"
click at [610, 495] on span "Yes" at bounding box center [617, 496] width 15 height 12
click at [605, 495] on input "Yes" at bounding box center [601, 497] width 8 height 14
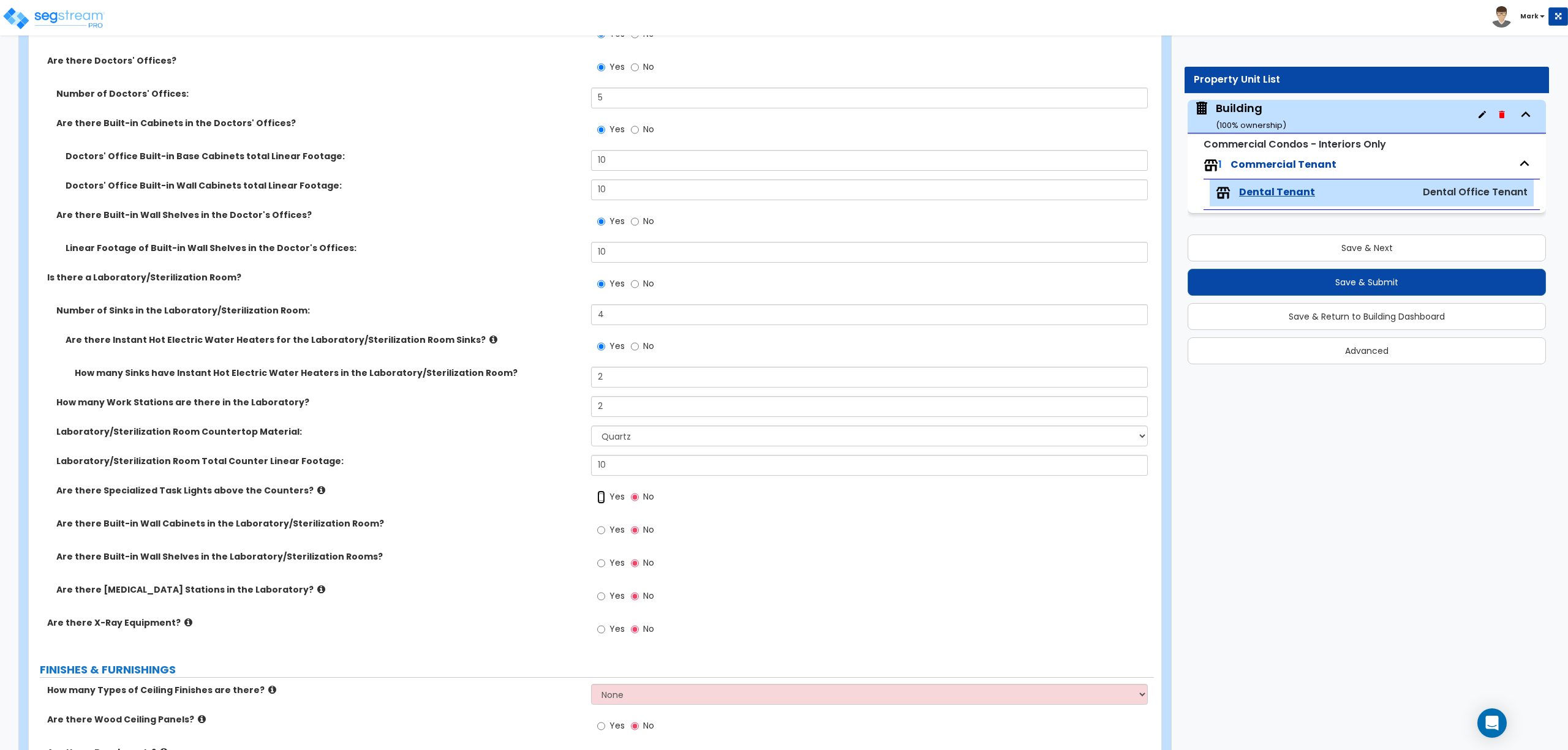
radio input "true"
click at [616, 526] on span "Yes" at bounding box center [617, 530] width 15 height 12
click at [605, 526] on input "Yes" at bounding box center [601, 530] width 8 height 14
radio input "true"
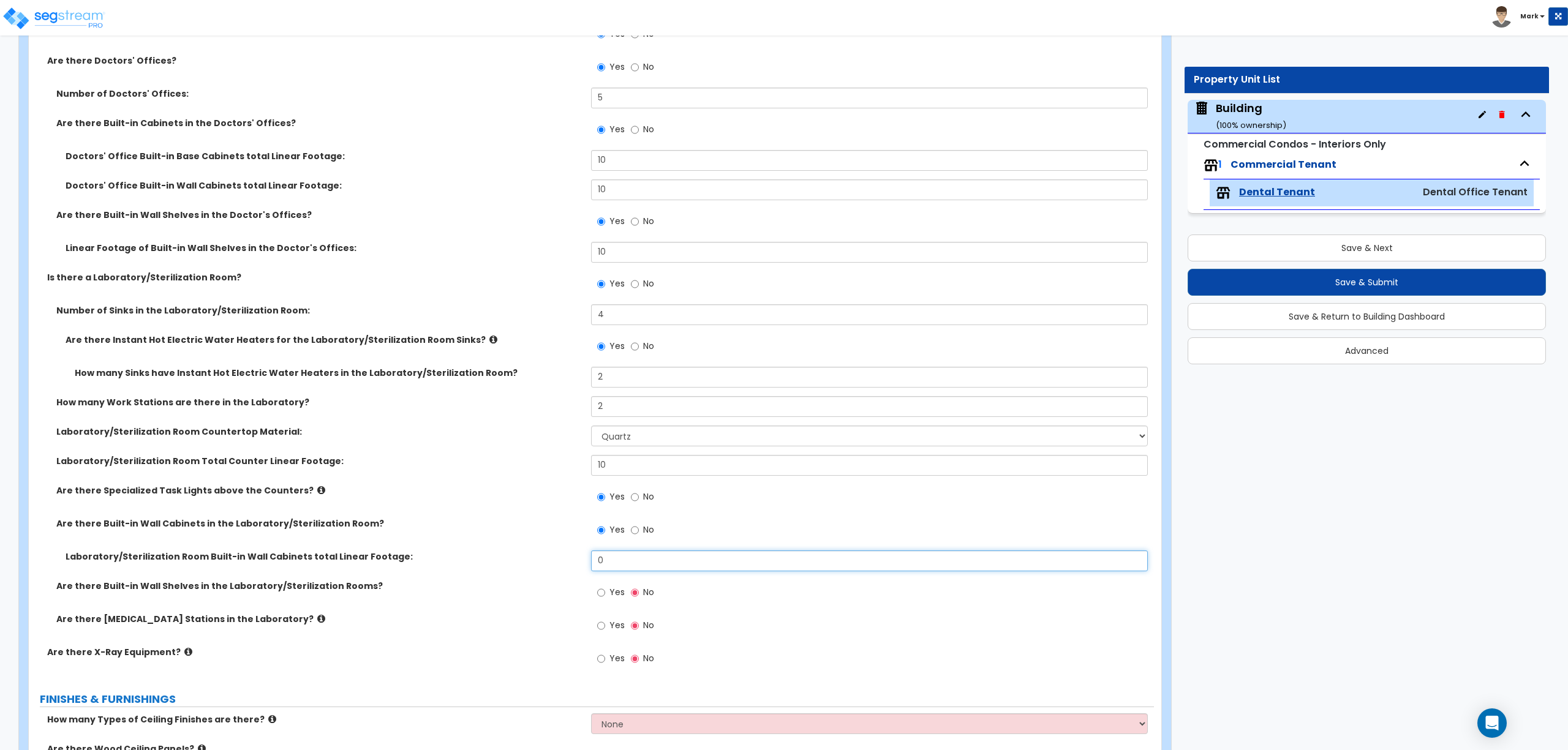
drag, startPoint x: 613, startPoint y: 564, endPoint x: 556, endPoint y: 554, distance: 57.9
click at [556, 554] on div "Laboratory/Sterilization Room Built-in Wall Cabinets total Linear Footage: 0" at bounding box center [591, 565] width 1125 height 30
drag, startPoint x: 615, startPoint y: 555, endPoint x: 556, endPoint y: 558, distance: 59.1
click at [556, 558] on div "Laboratory/Sterilization Room Built-in Wall Cabinets total Linear Footage: 10" at bounding box center [591, 565] width 1125 height 30
type input "10"
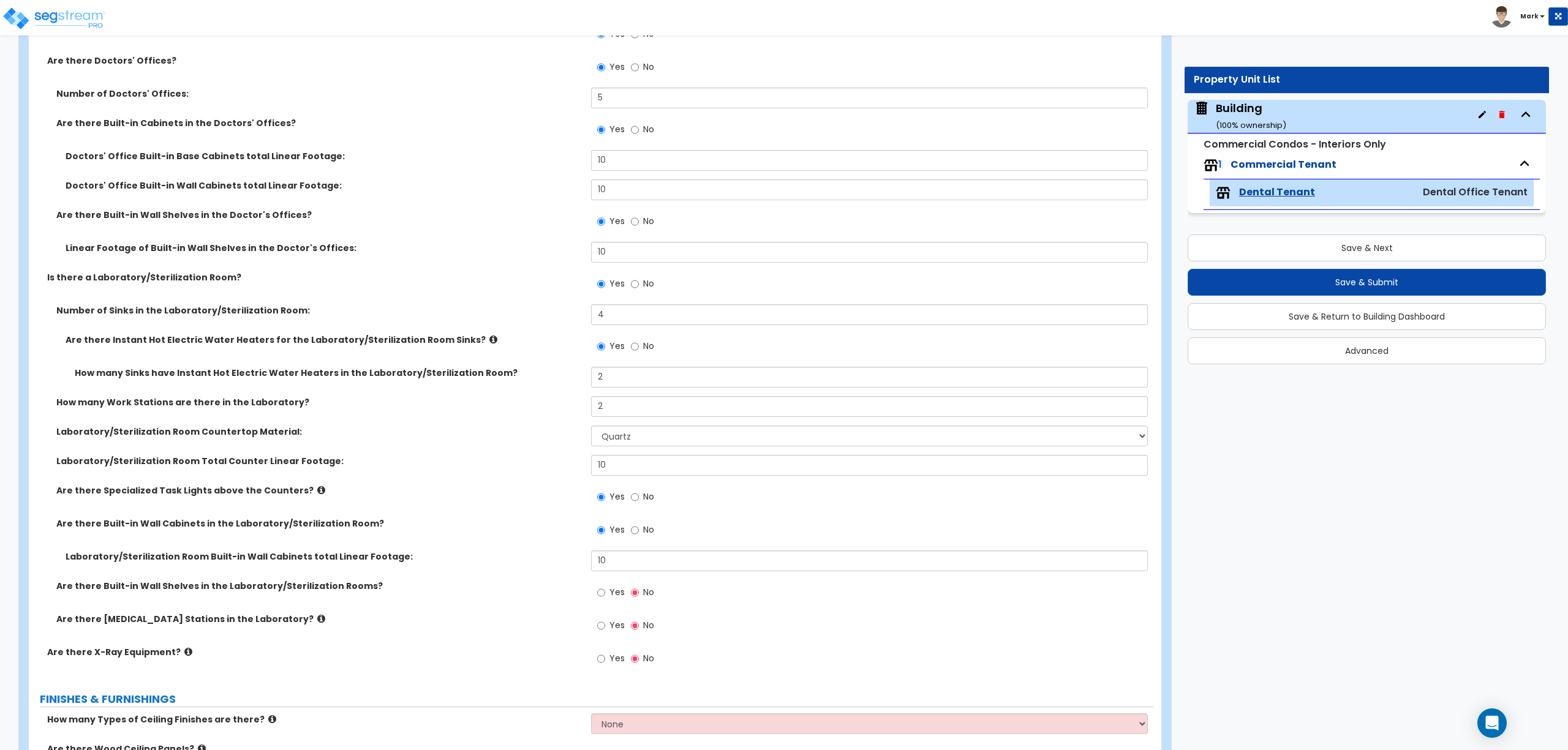
click at [611, 595] on span "Yes" at bounding box center [617, 592] width 15 height 12
click at [605, 595] on input "Yes" at bounding box center [601, 593] width 8 height 14
radio input "true"
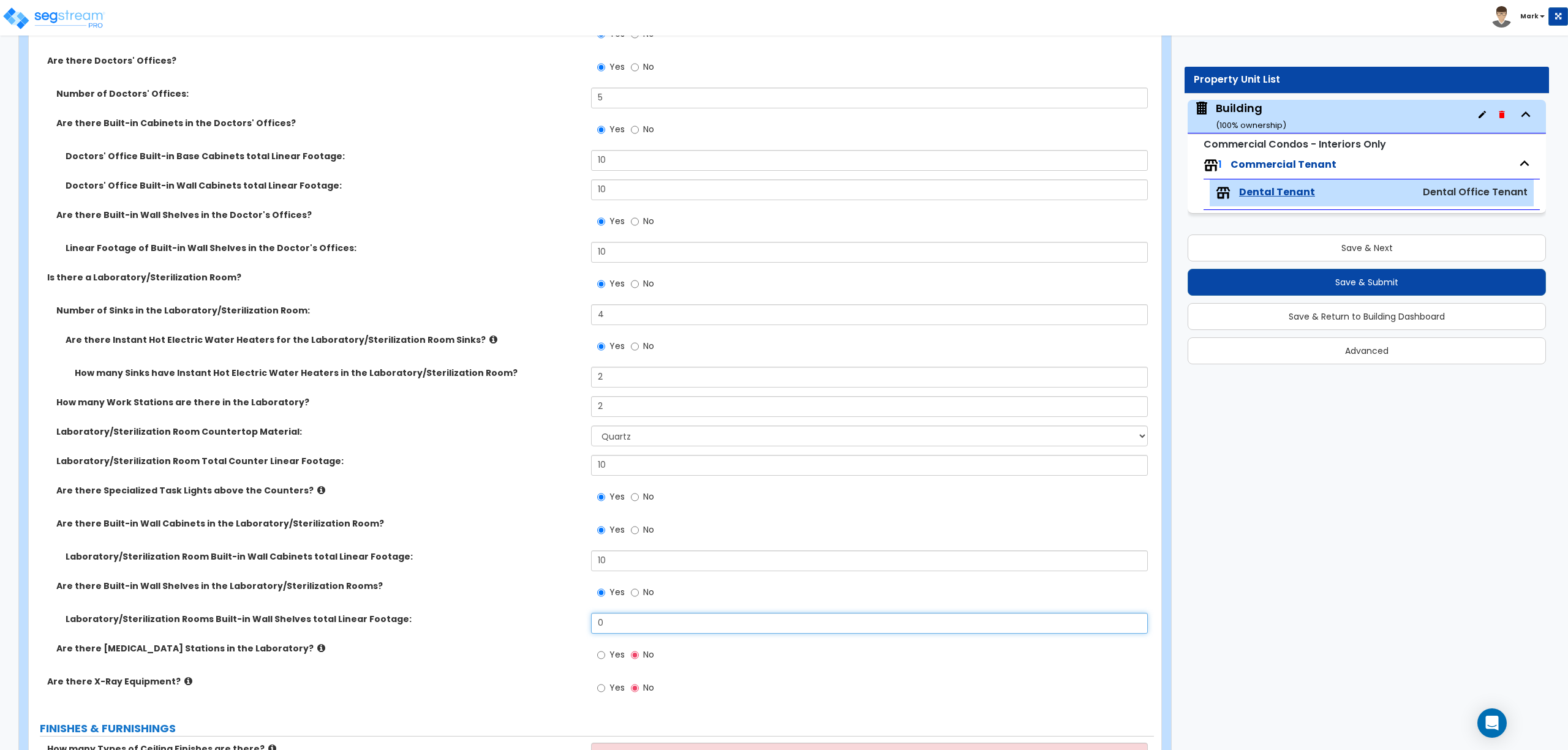
click at [558, 616] on div "Laboratory/Sterilization Rooms Built-in Wall Shelves total Linear Footage: 0" at bounding box center [591, 628] width 1125 height 30
type input "10"
click at [616, 653] on span "Yes" at bounding box center [617, 654] width 15 height 12
click at [605, 653] on input "Yes" at bounding box center [601, 655] width 8 height 14
radio input "true"
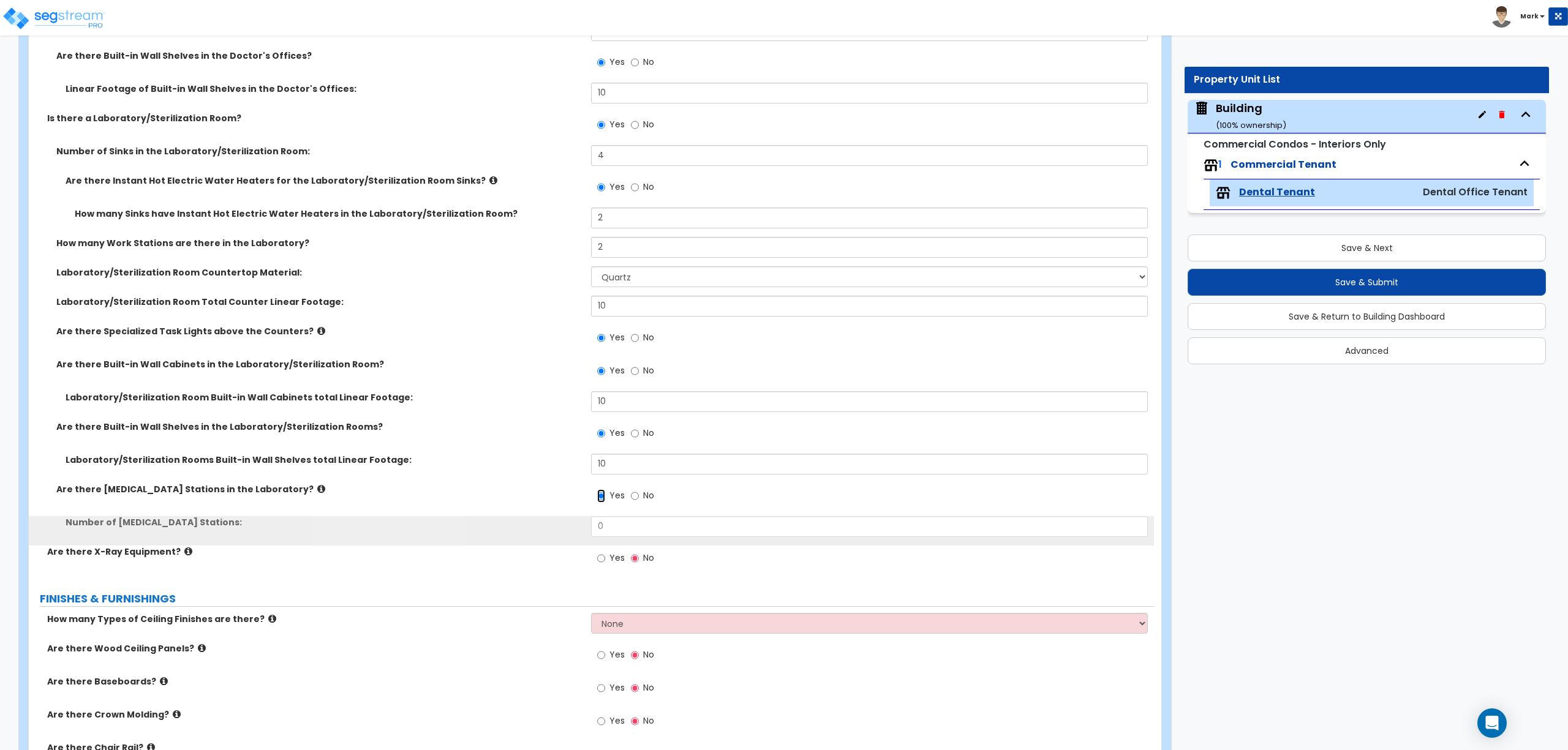
scroll to position [1437, 0]
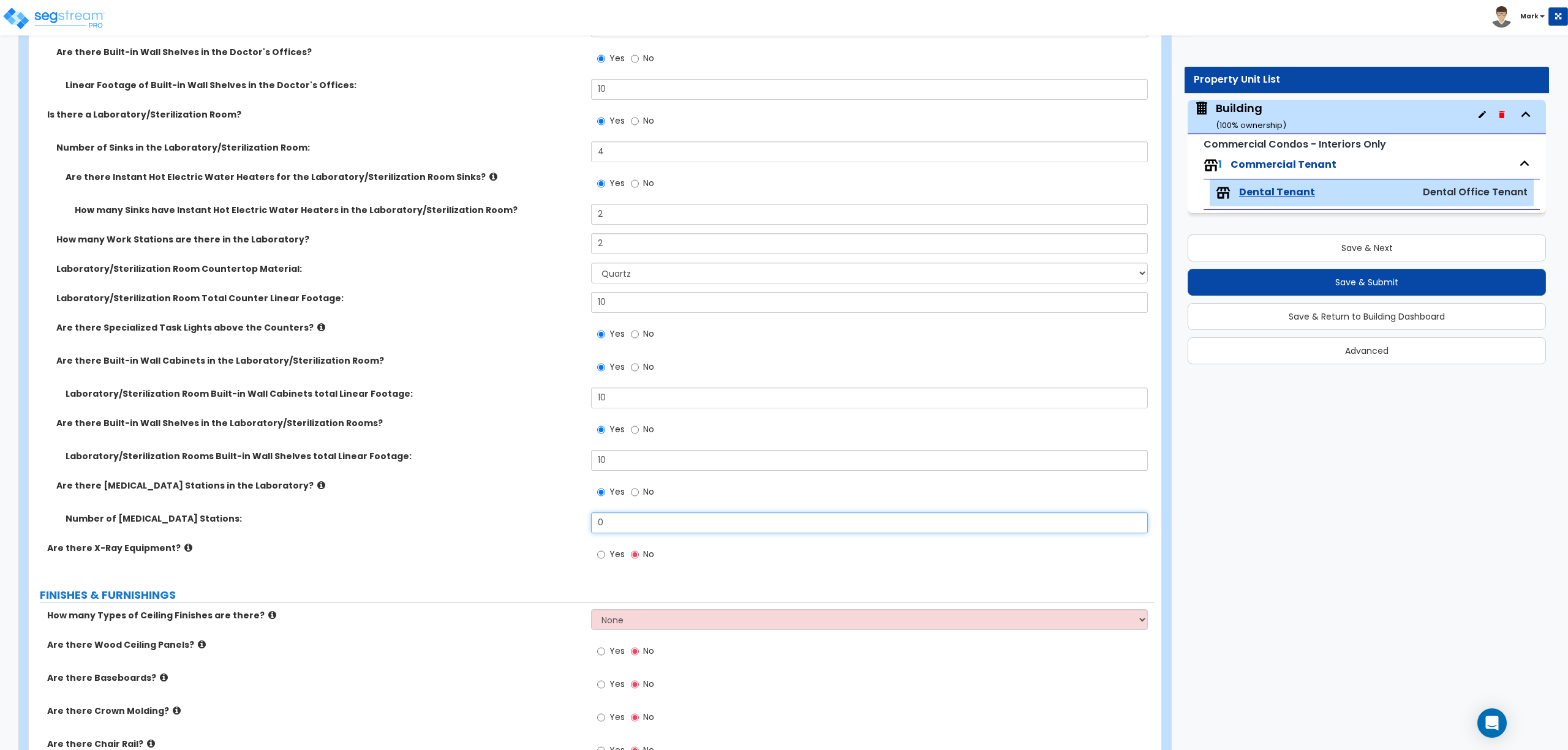
drag, startPoint x: 611, startPoint y: 530, endPoint x: 542, endPoint y: 529, distance: 69.0
click at [542, 529] on div "Number of Eyewash Stations: 0" at bounding box center [591, 527] width 1125 height 30
type input "2"
click at [606, 562] on label "Yes" at bounding box center [611, 556] width 28 height 21
click at [605, 562] on input "Yes" at bounding box center [601, 554] width 8 height 14
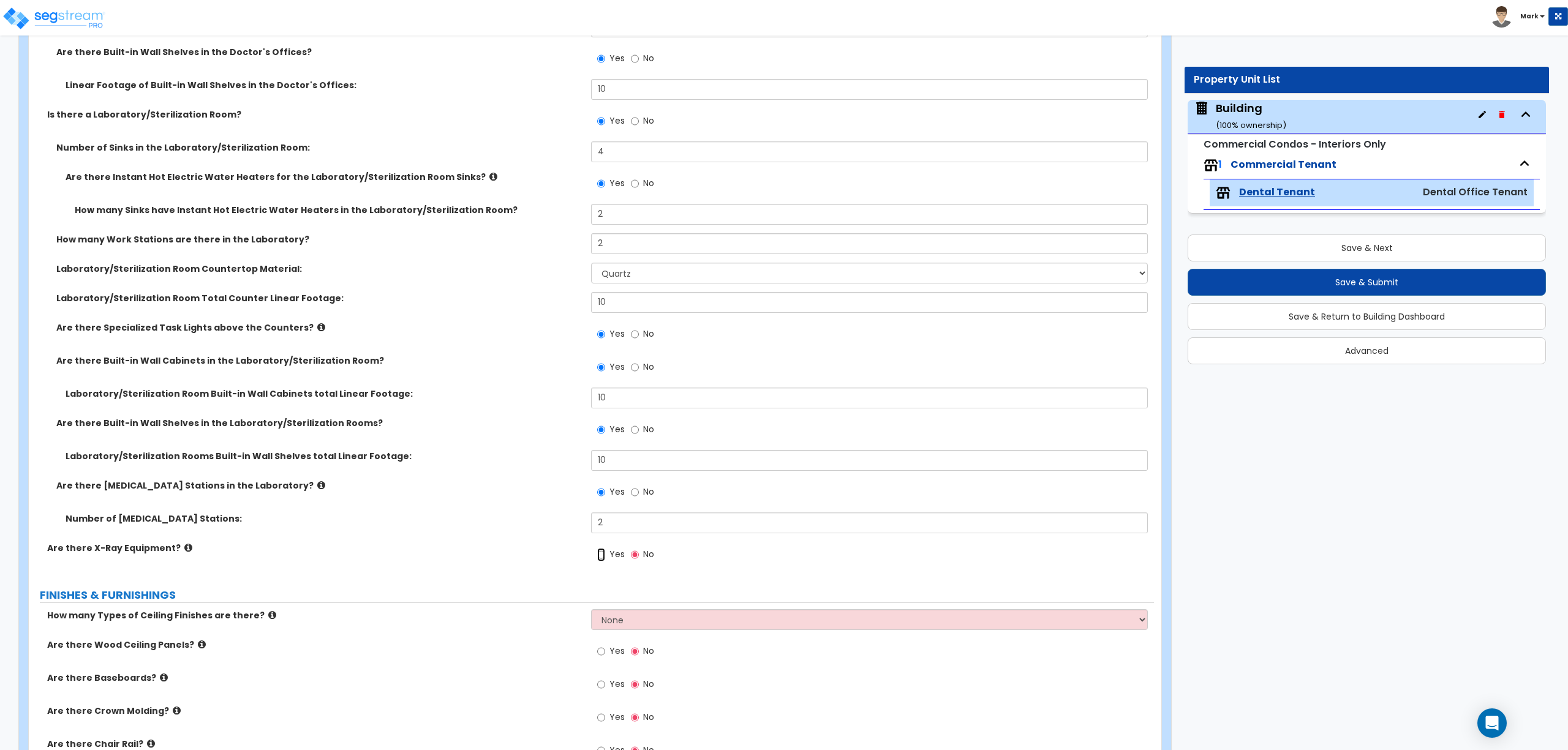
radio input "true"
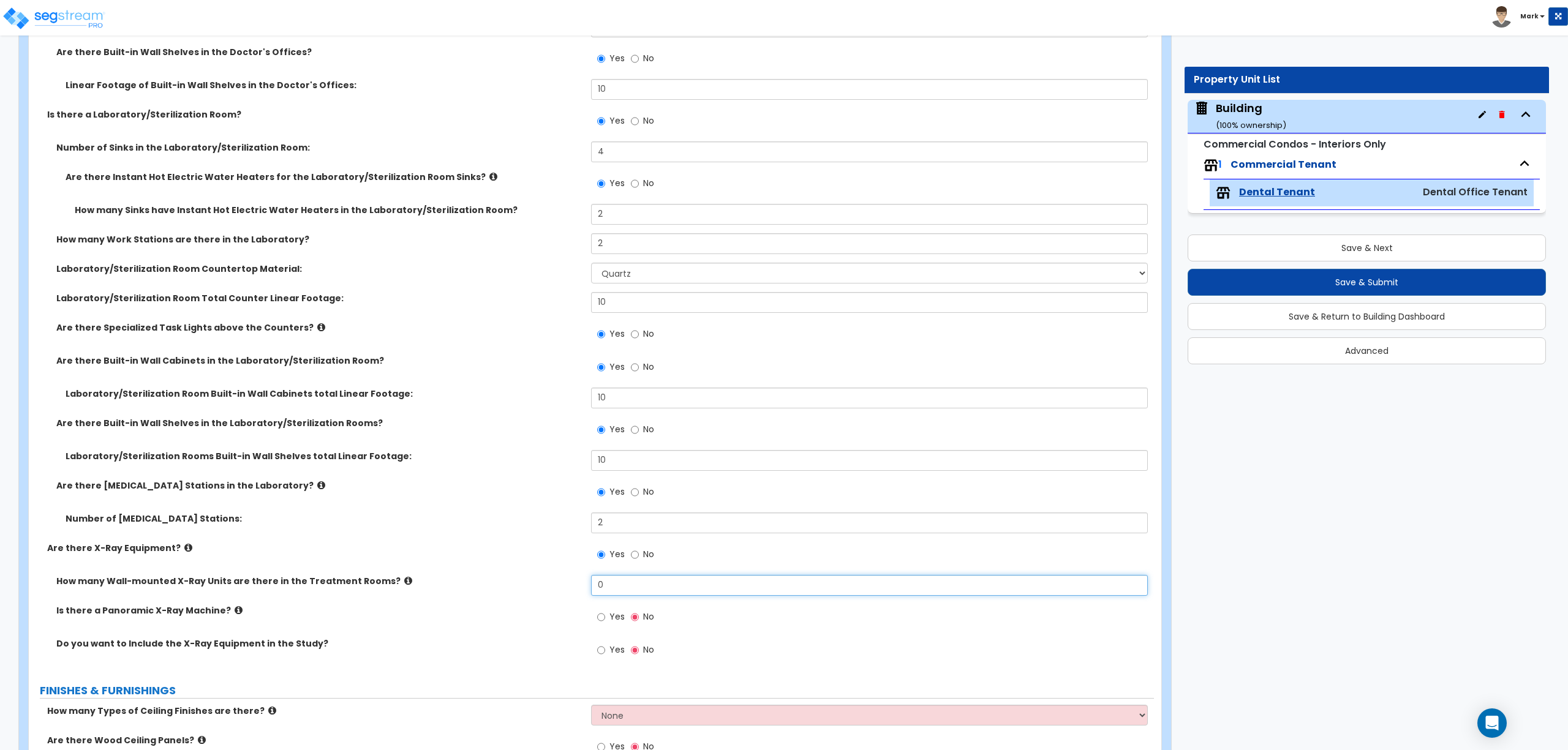
drag, startPoint x: 618, startPoint y: 579, endPoint x: 569, endPoint y: 581, distance: 49.0
click at [569, 581] on div "How many Wall-mounted X-Ray Units are there in the Treatment Rooms? 0" at bounding box center [591, 589] width 1125 height 30
type input "3"
click at [616, 616] on span "Yes" at bounding box center [617, 616] width 15 height 12
click at [605, 616] on input "Yes" at bounding box center [601, 617] width 8 height 14
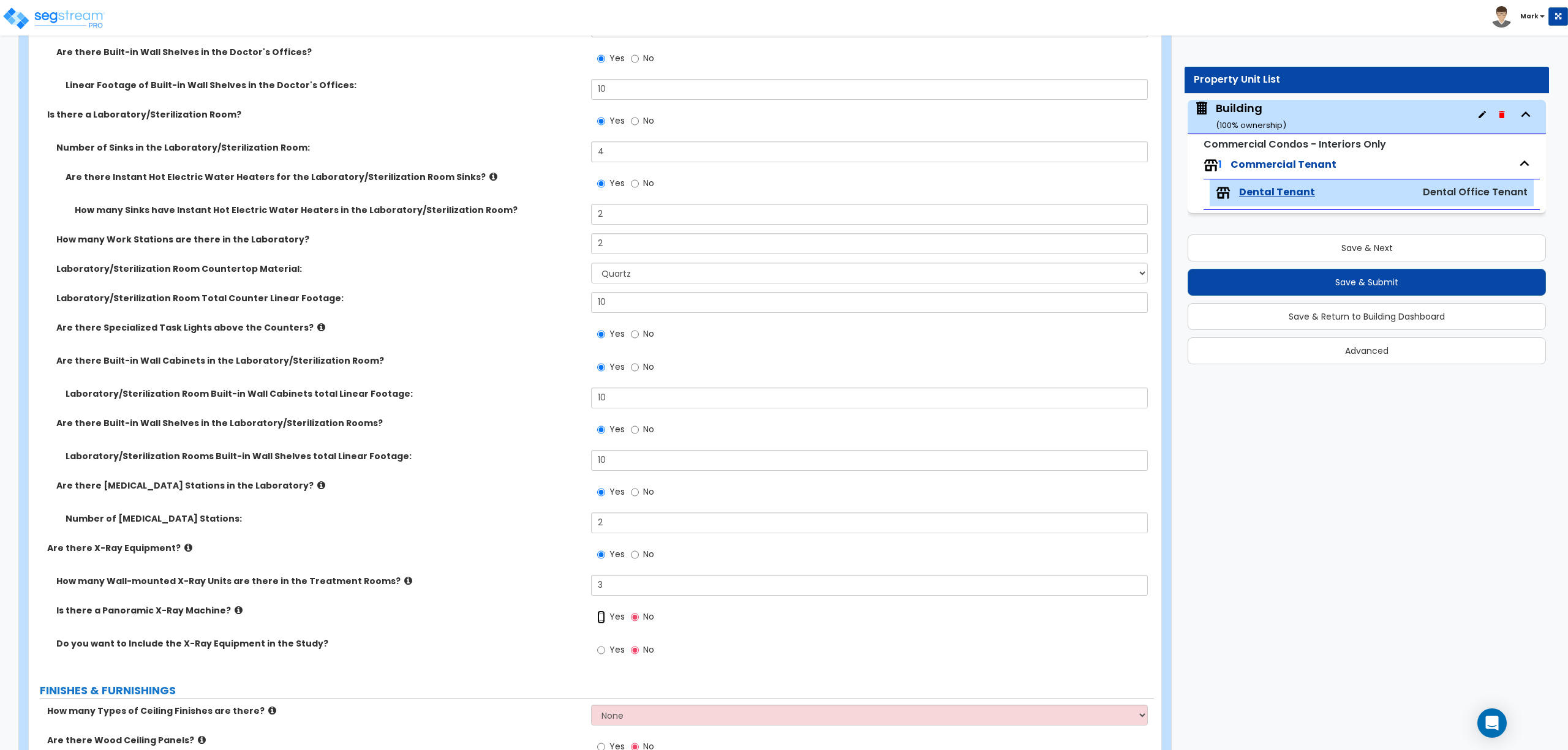
radio input "true"
click at [613, 647] on span "Yes" at bounding box center [617, 649] width 15 height 12
click at [605, 647] on input "Yes" at bounding box center [601, 650] width 8 height 14
radio input "true"
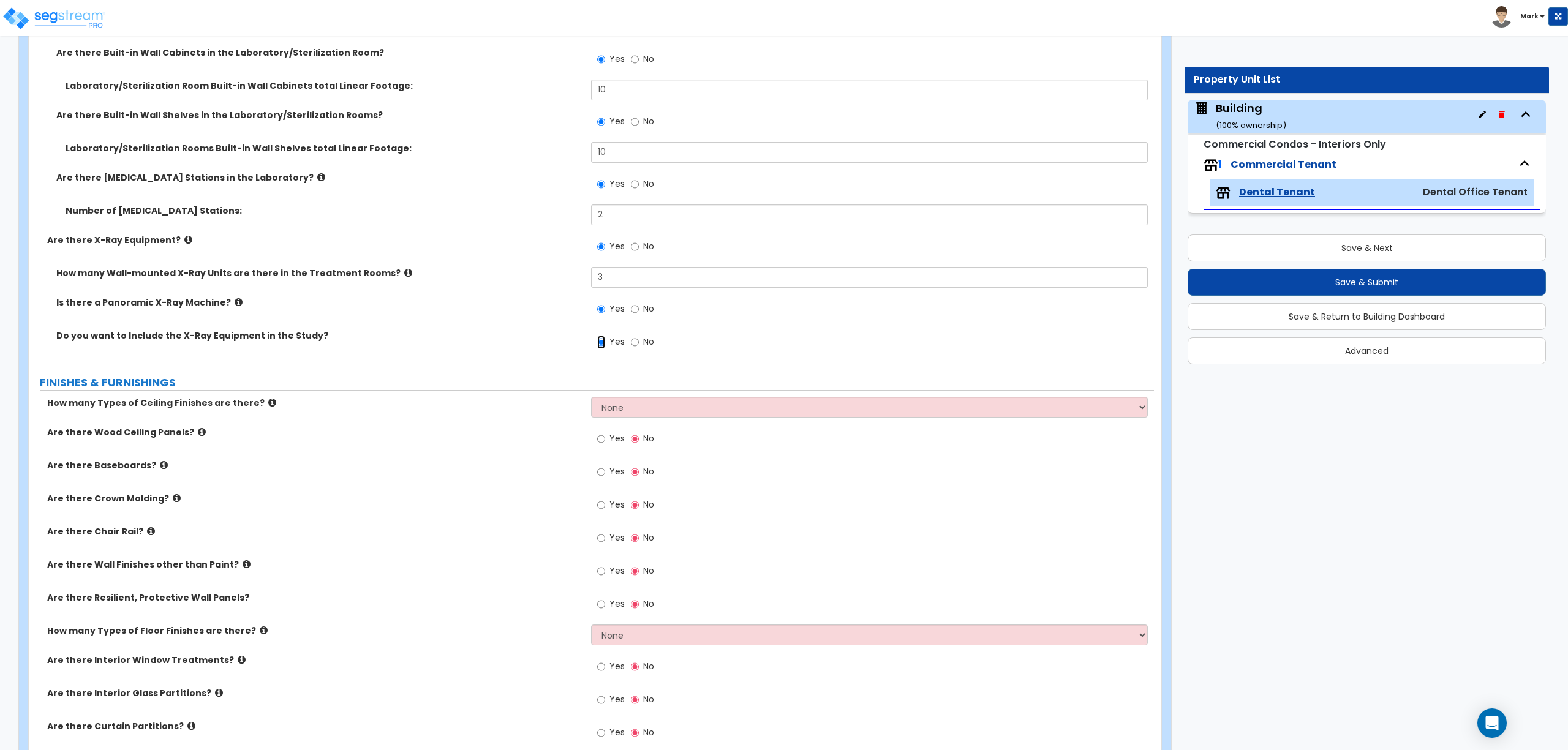
scroll to position [1764, 0]
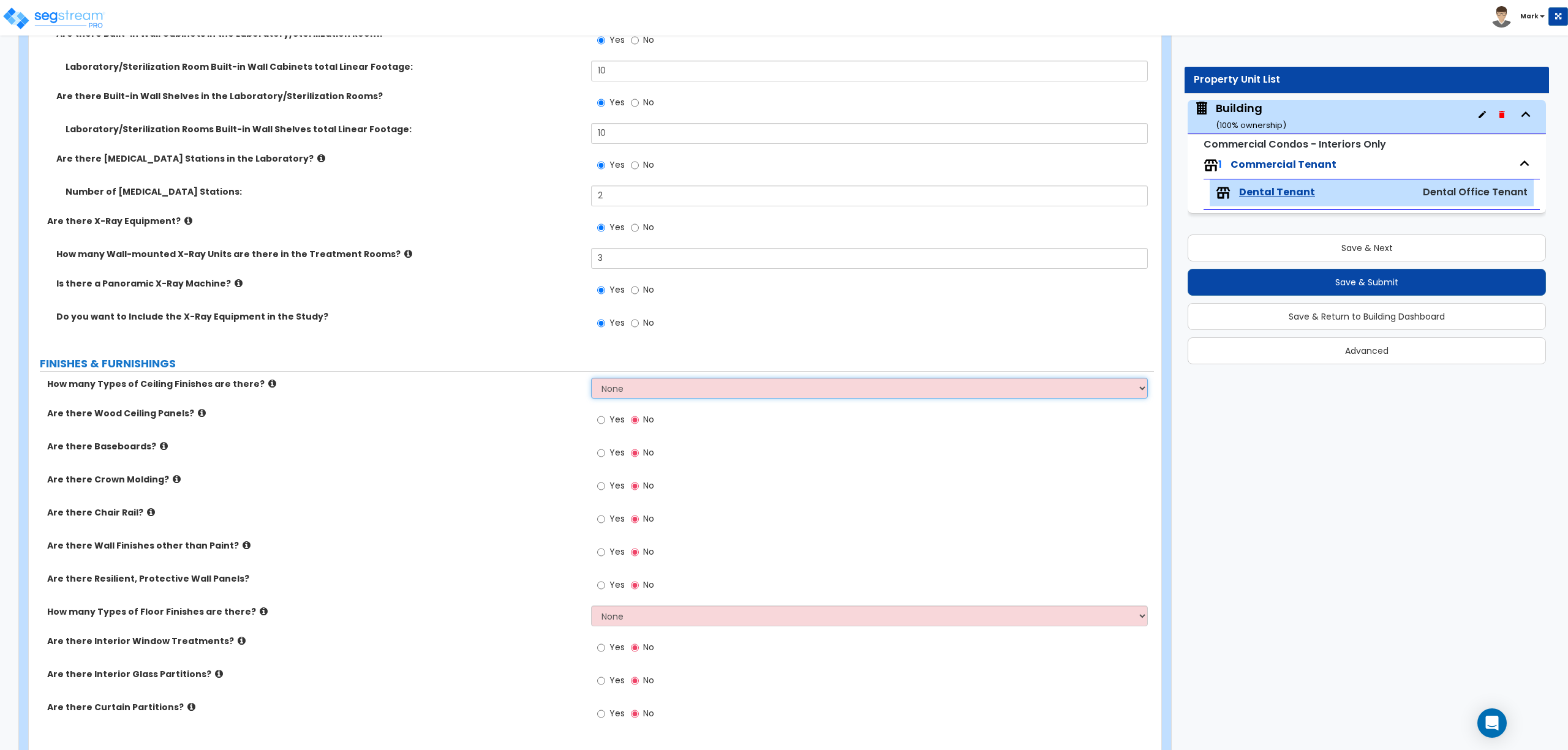
click at [652, 385] on select "None 1 2 3" at bounding box center [869, 388] width 556 height 21
select select "2"
click at [591, 379] on select "None 1 2 3" at bounding box center [869, 388] width 556 height 21
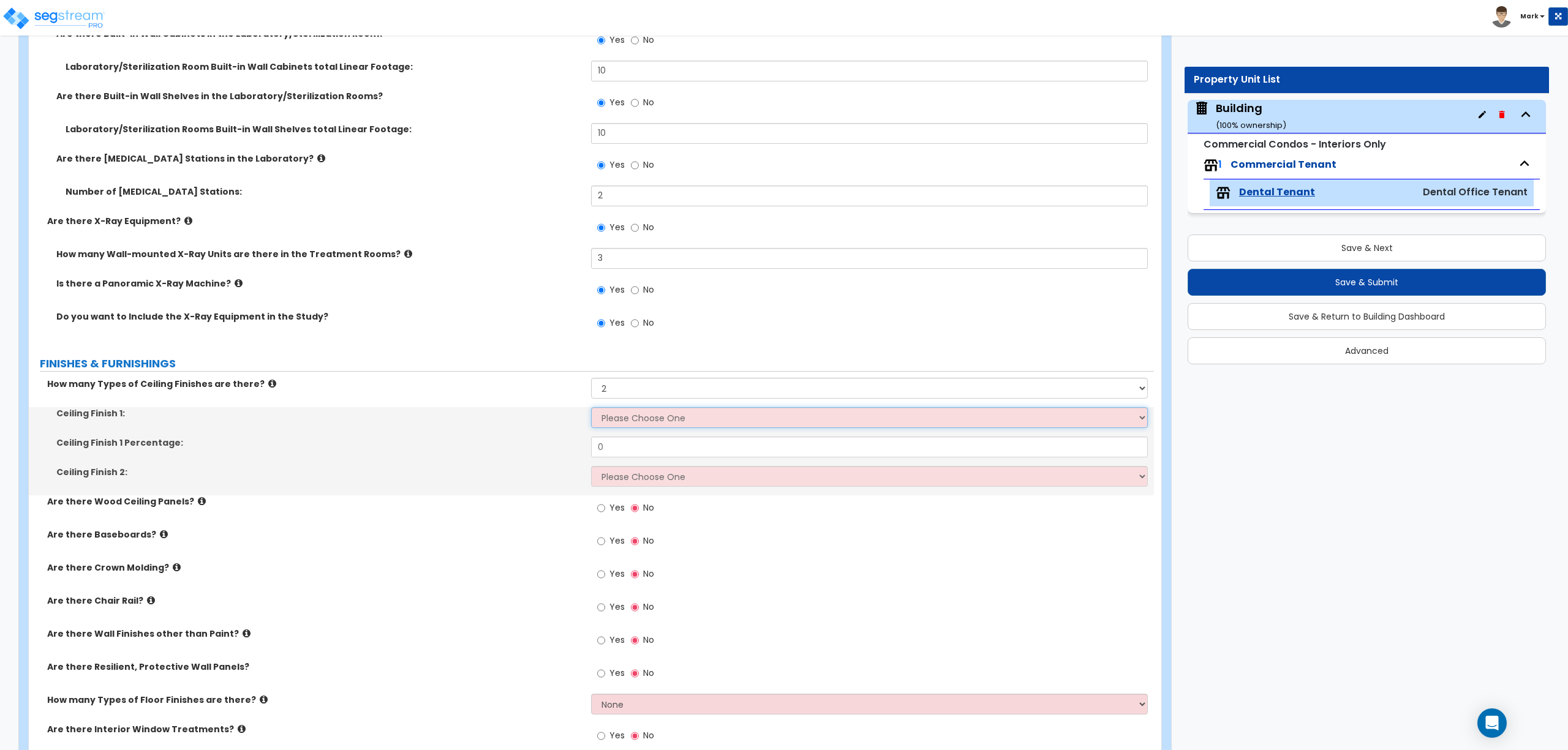
click at [640, 418] on select "Please Choose One Drop Ceiling Open Ceiling Drywall Ceiling" at bounding box center [869, 418] width 556 height 21
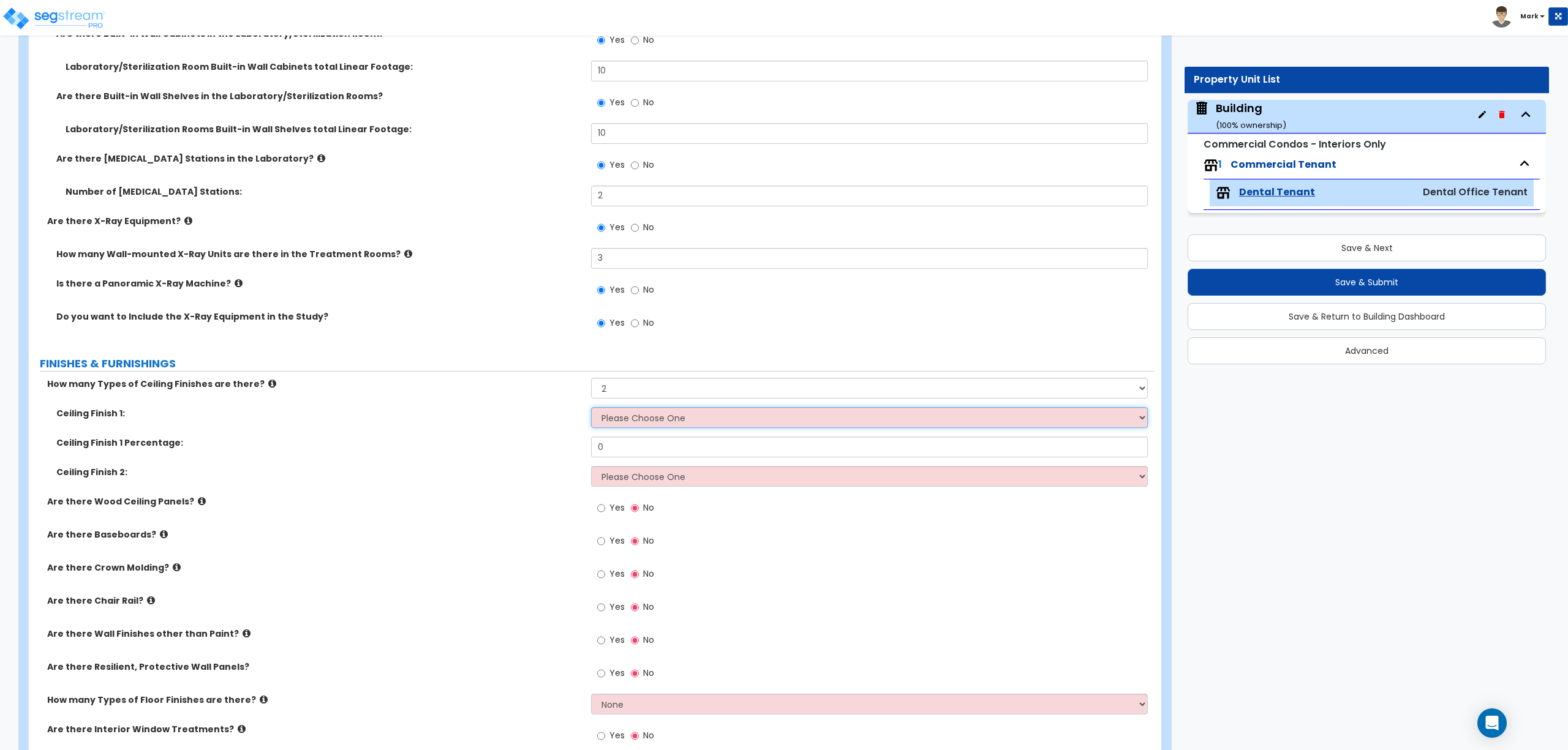
select select "3"
click at [591, 409] on select "Please Choose One Drop Ceiling Open Ceiling Drywall Ceiling" at bounding box center [869, 418] width 556 height 21
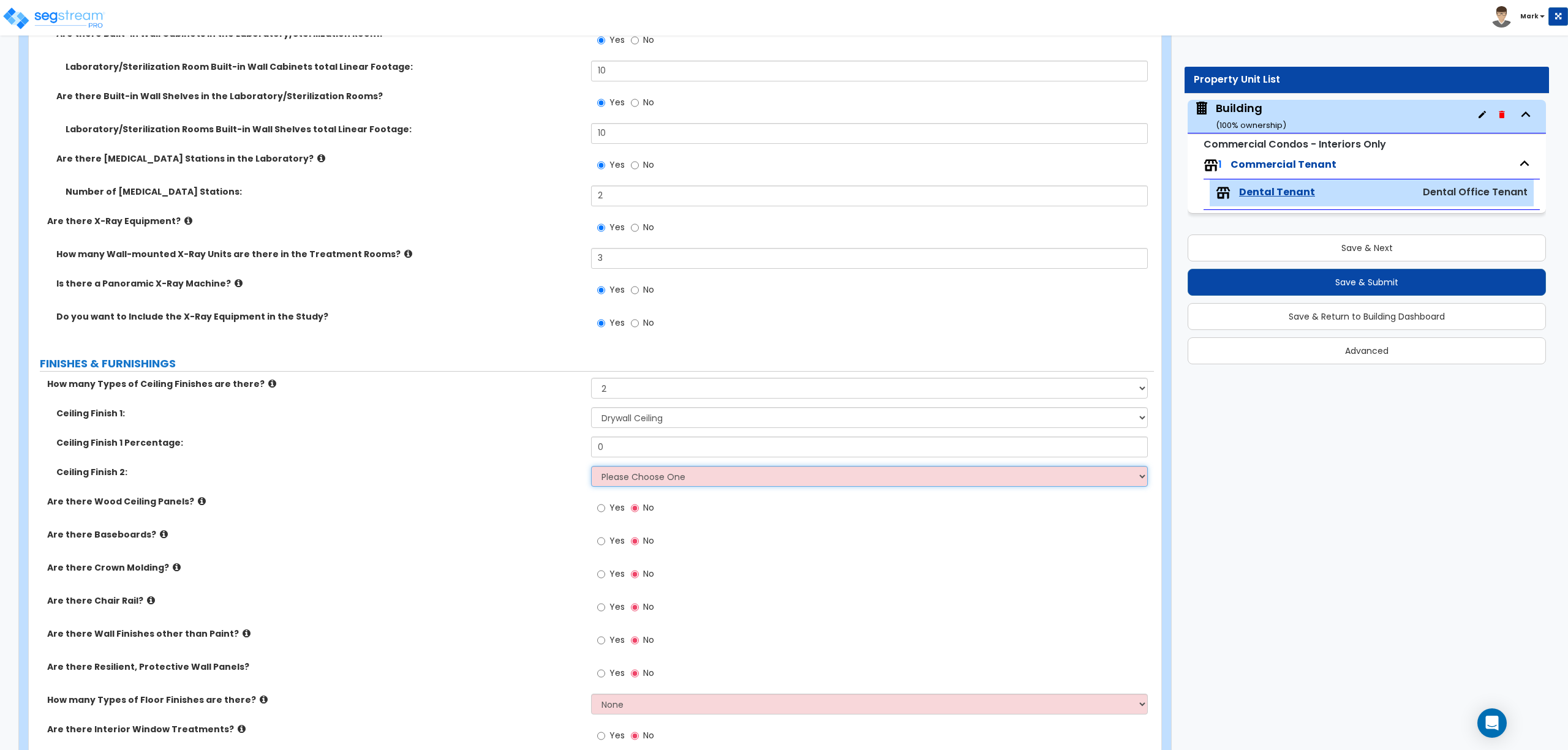
click at [629, 476] on select "Please Choose One Drop Ceiling Open Ceiling Drywall Ceiling" at bounding box center [869, 477] width 556 height 21
select select "1"
click at [591, 468] on select "Please Choose One Drop Ceiling Open Ceiling Drywall Ceiling" at bounding box center [869, 477] width 556 height 21
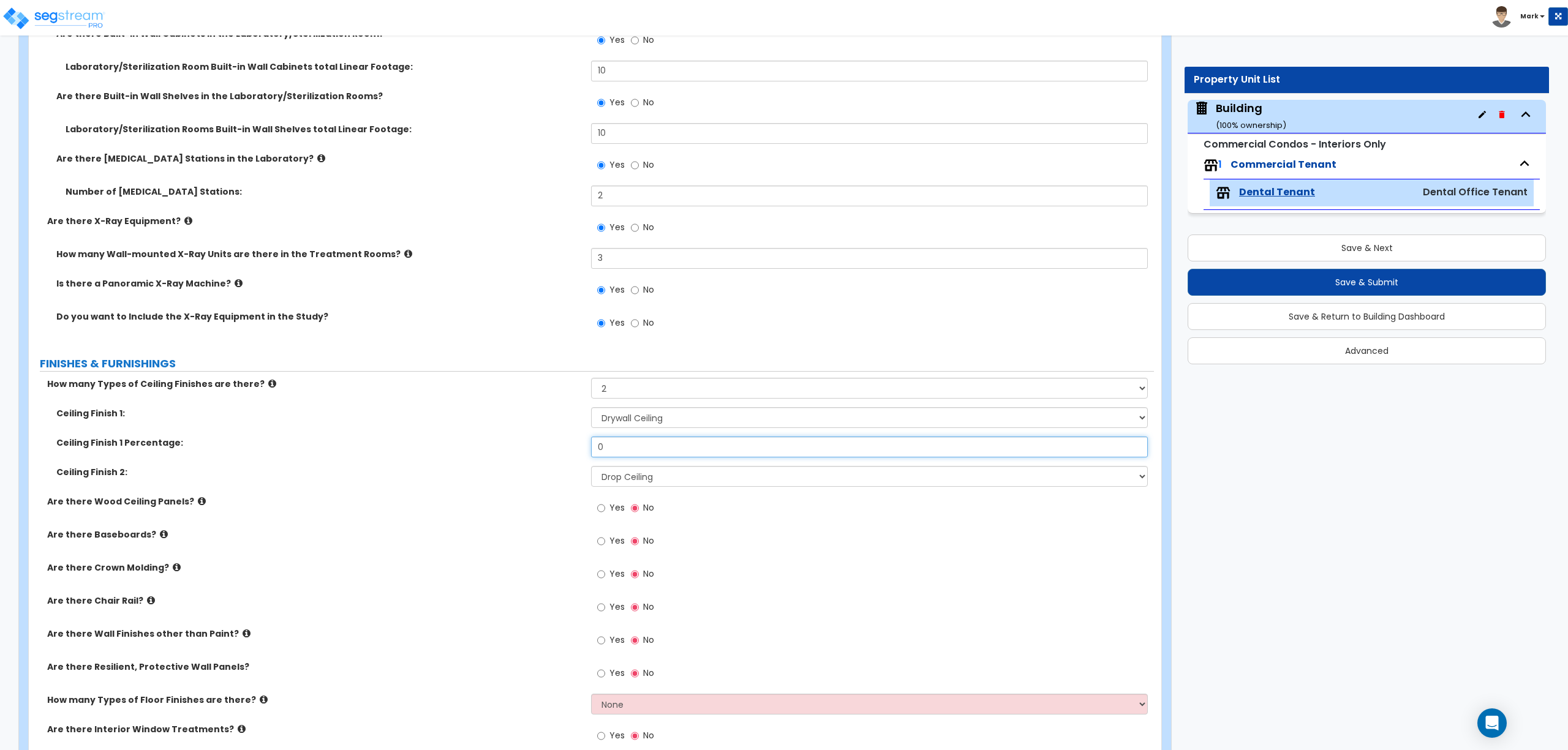
drag, startPoint x: 635, startPoint y: 458, endPoint x: 552, endPoint y: 471, distance: 84.0
click at [552, 471] on div "Ceiling Finish 1: Please Choose One Drop Ceiling Open Ceiling Drywall Ceiling C…" at bounding box center [592, 451] width 1107 height 88
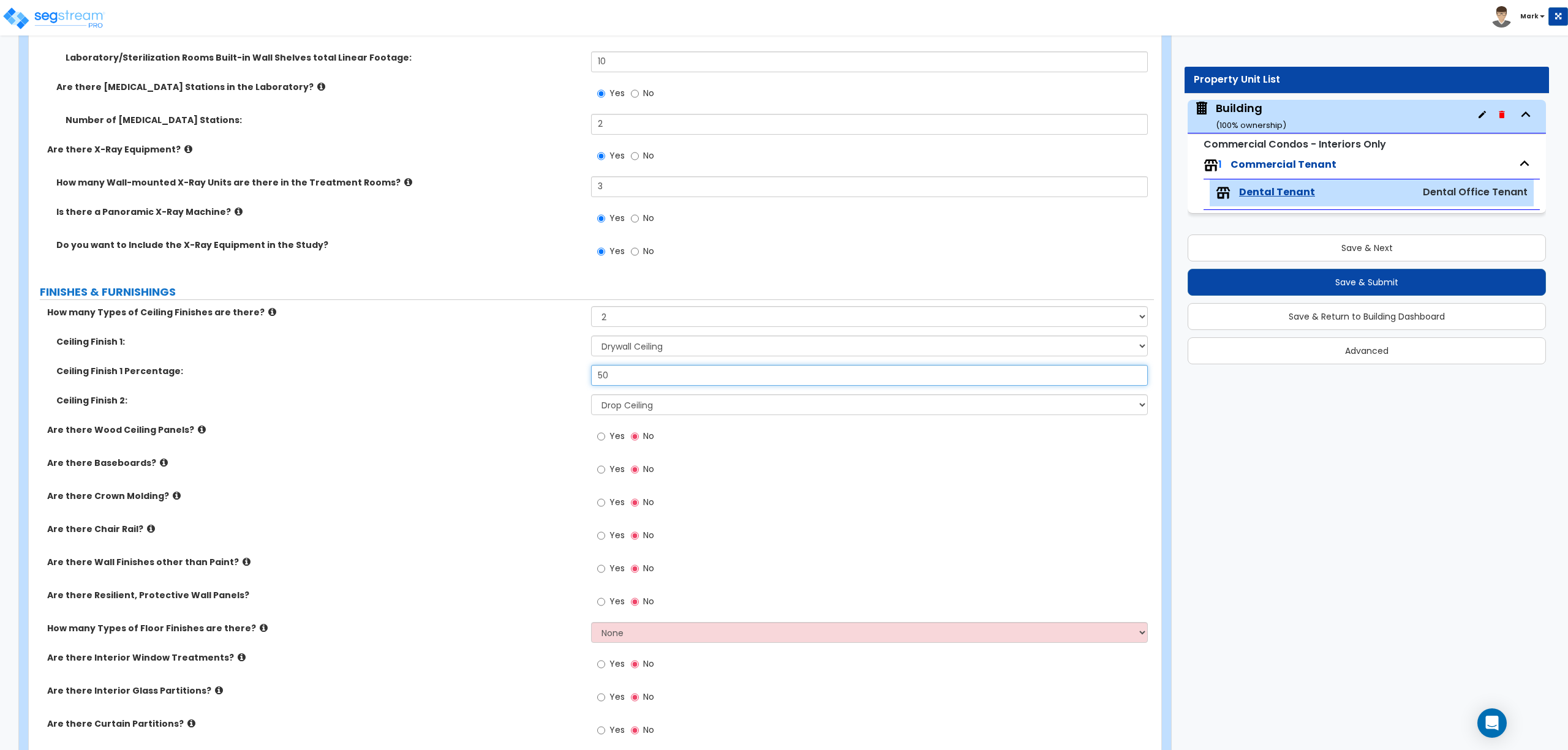
scroll to position [1845, 0]
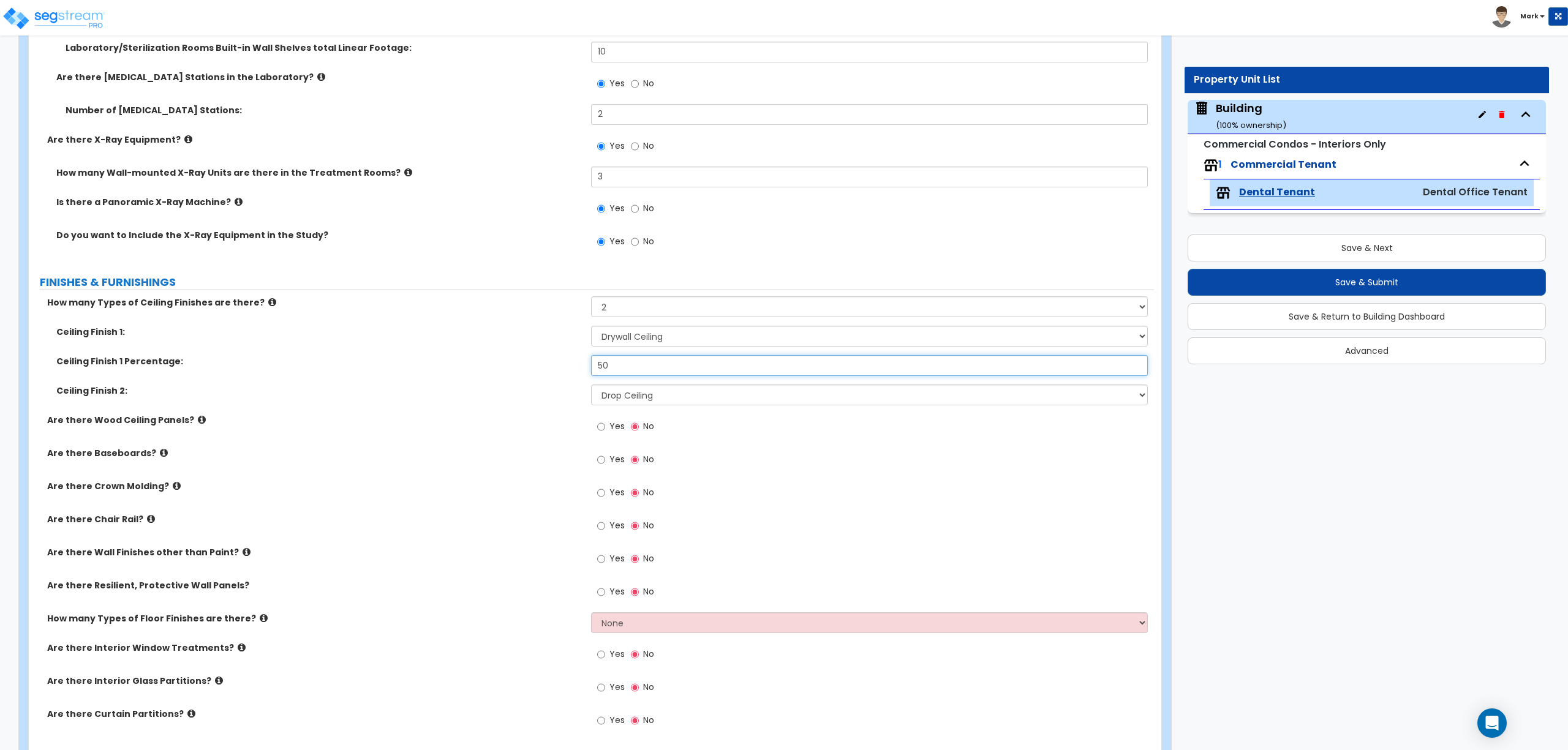
type input "50"
click at [608, 437] on label "Yes" at bounding box center [611, 428] width 28 height 21
click at [605, 434] on input "Yes" at bounding box center [601, 427] width 8 height 14
radio input "true"
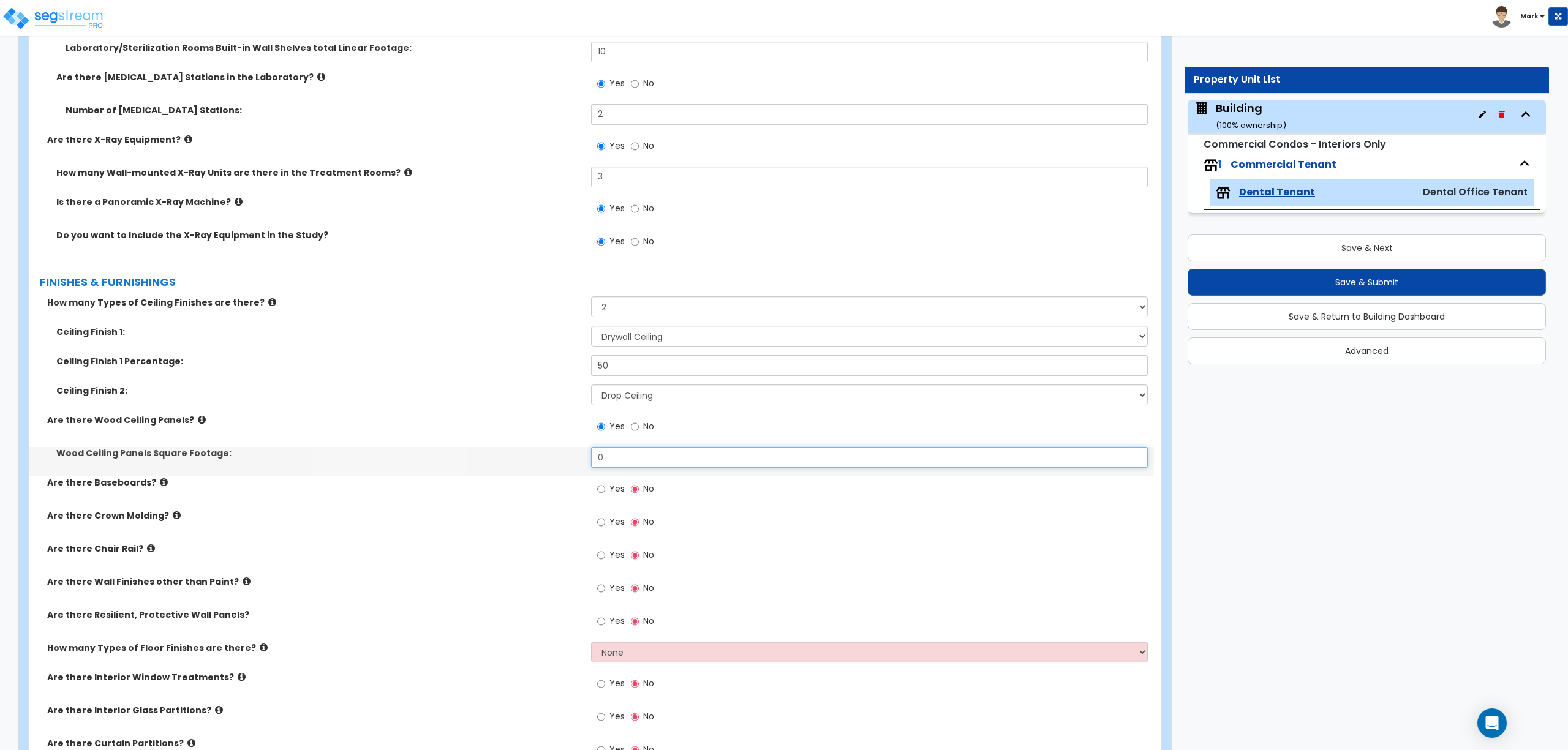
drag, startPoint x: 626, startPoint y: 466, endPoint x: 554, endPoint y: 466, distance: 72.0
click at [554, 466] on div "Wood Ceiling Panels Square Footage: 0" at bounding box center [591, 462] width 1125 height 30
drag, startPoint x: 613, startPoint y: 458, endPoint x: 535, endPoint y: 458, distance: 78.0
click at [535, 458] on div "Wood Ceiling Panels Square Footage: 150" at bounding box center [591, 462] width 1125 height 30
type input "50"
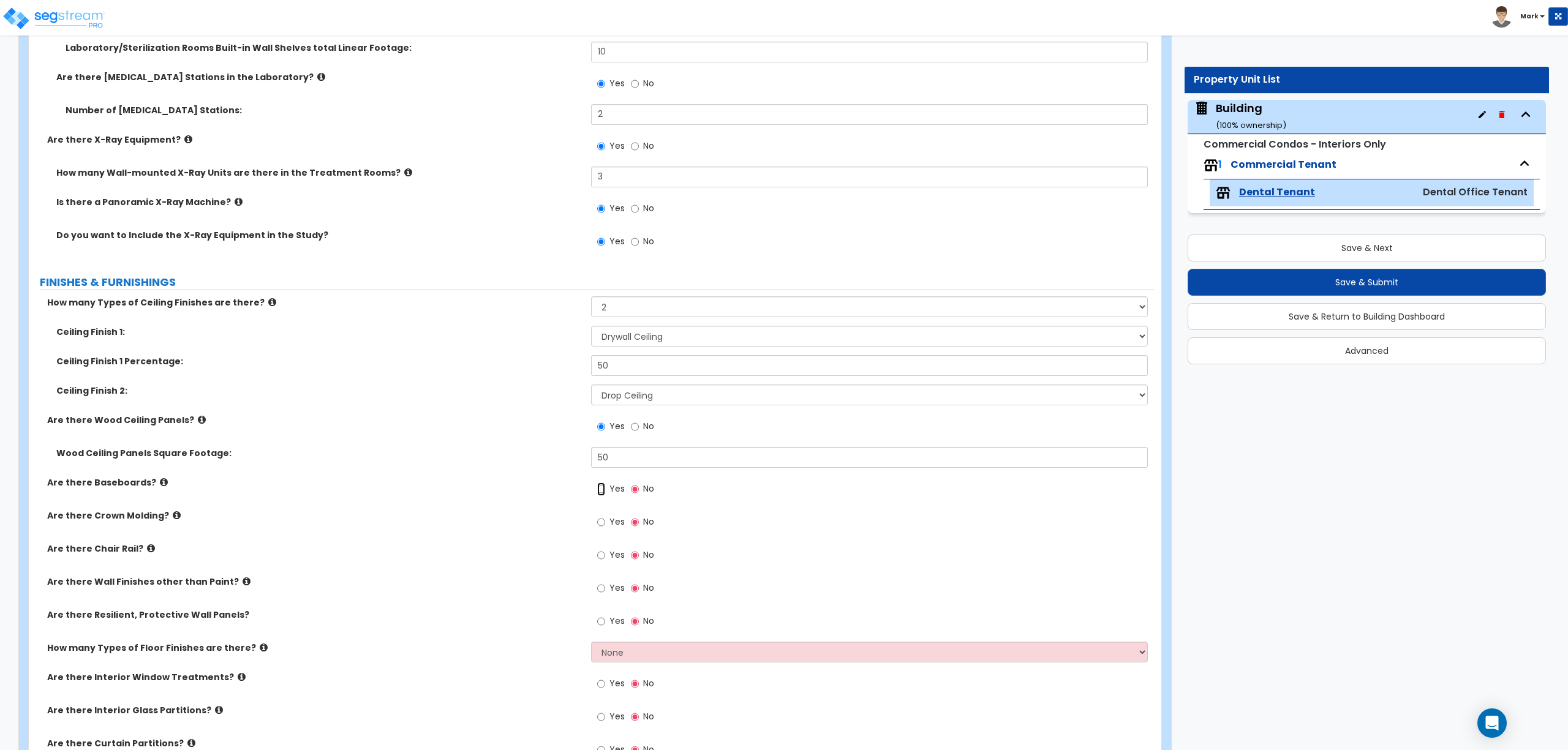
click at [601, 488] on input "Yes" at bounding box center [601, 489] width 8 height 14
radio input "true"
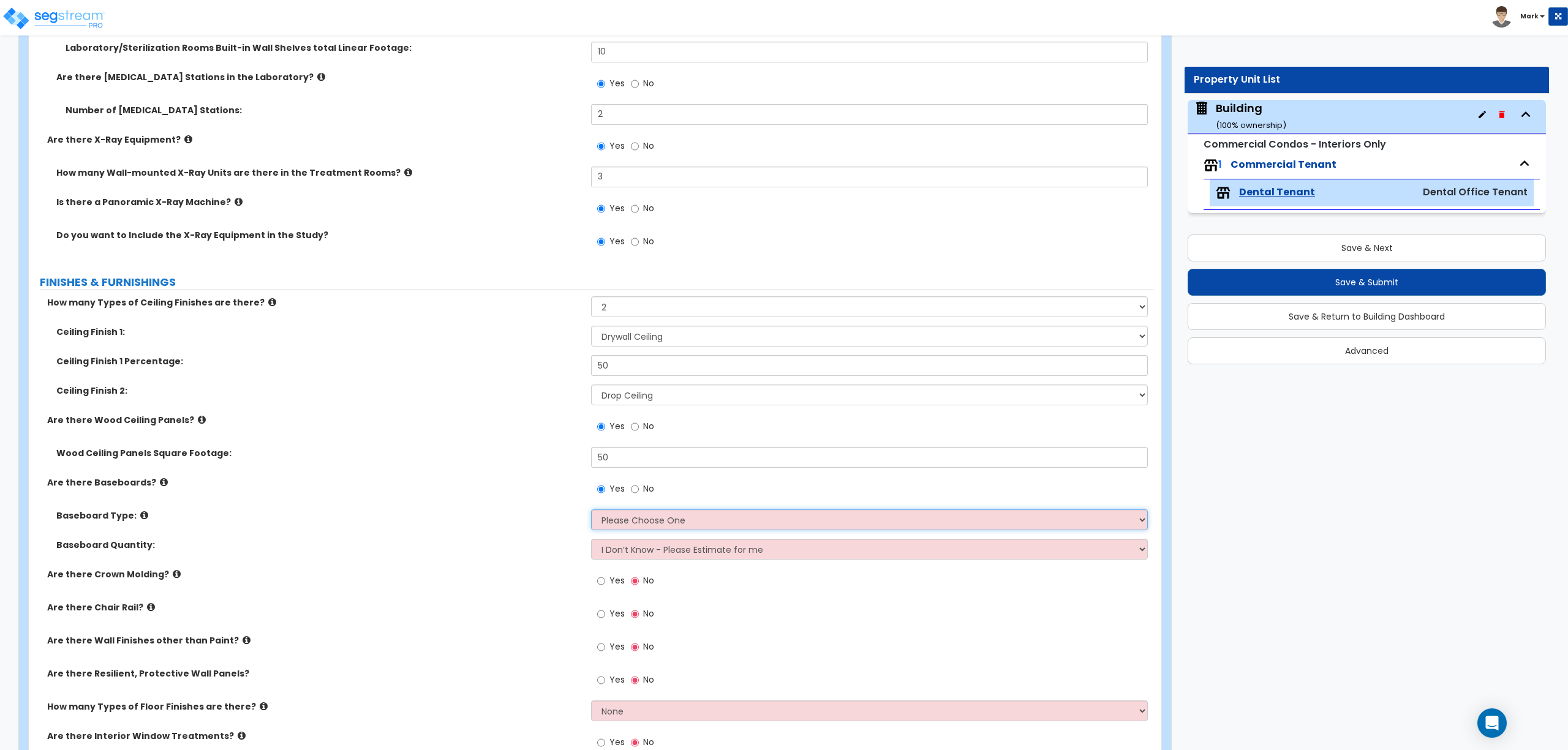
click at [631, 518] on select "Please Choose One Wood Vinyl Carpet Tile" at bounding box center [869, 520] width 556 height 21
select select "1"
click at [591, 511] on select "Please Choose One Wood Vinyl Carpet Tile" at bounding box center [869, 520] width 556 height 21
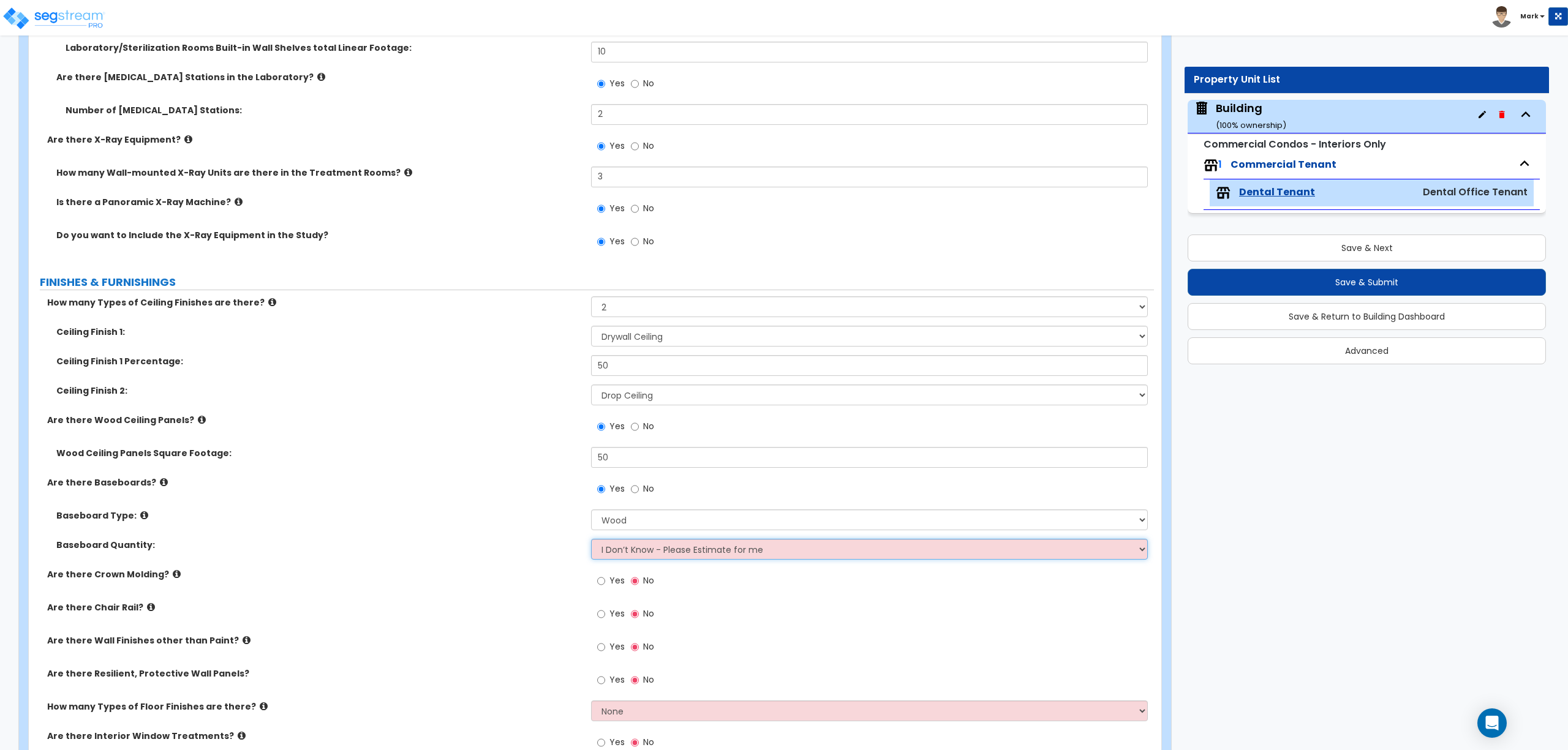
click at [615, 550] on select "I Don’t Know - Please Estimate for me I want to Enter the Linear Footage" at bounding box center [869, 550] width 556 height 21
click at [591, 541] on select "I Don’t Know - Please Estimate for me I want to Enter the Linear Footage" at bounding box center [869, 550] width 556 height 21
click at [611, 587] on span "Yes" at bounding box center [617, 580] width 15 height 12
click at [605, 587] on input "Yes" at bounding box center [601, 581] width 8 height 14
radio input "true"
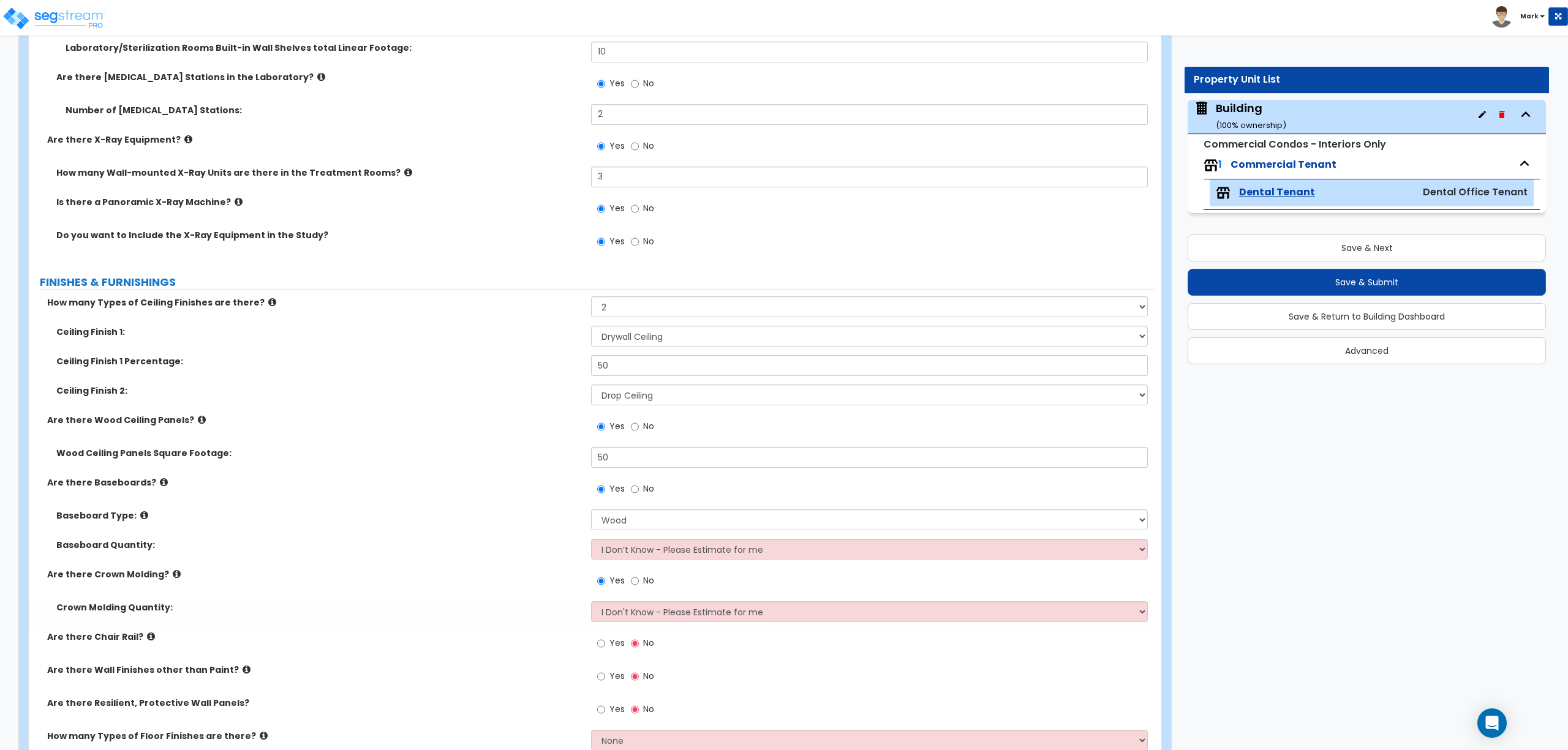
click at [623, 638] on label "Yes" at bounding box center [611, 645] width 28 height 21
click at [605, 638] on input "Yes" at bounding box center [601, 643] width 8 height 14
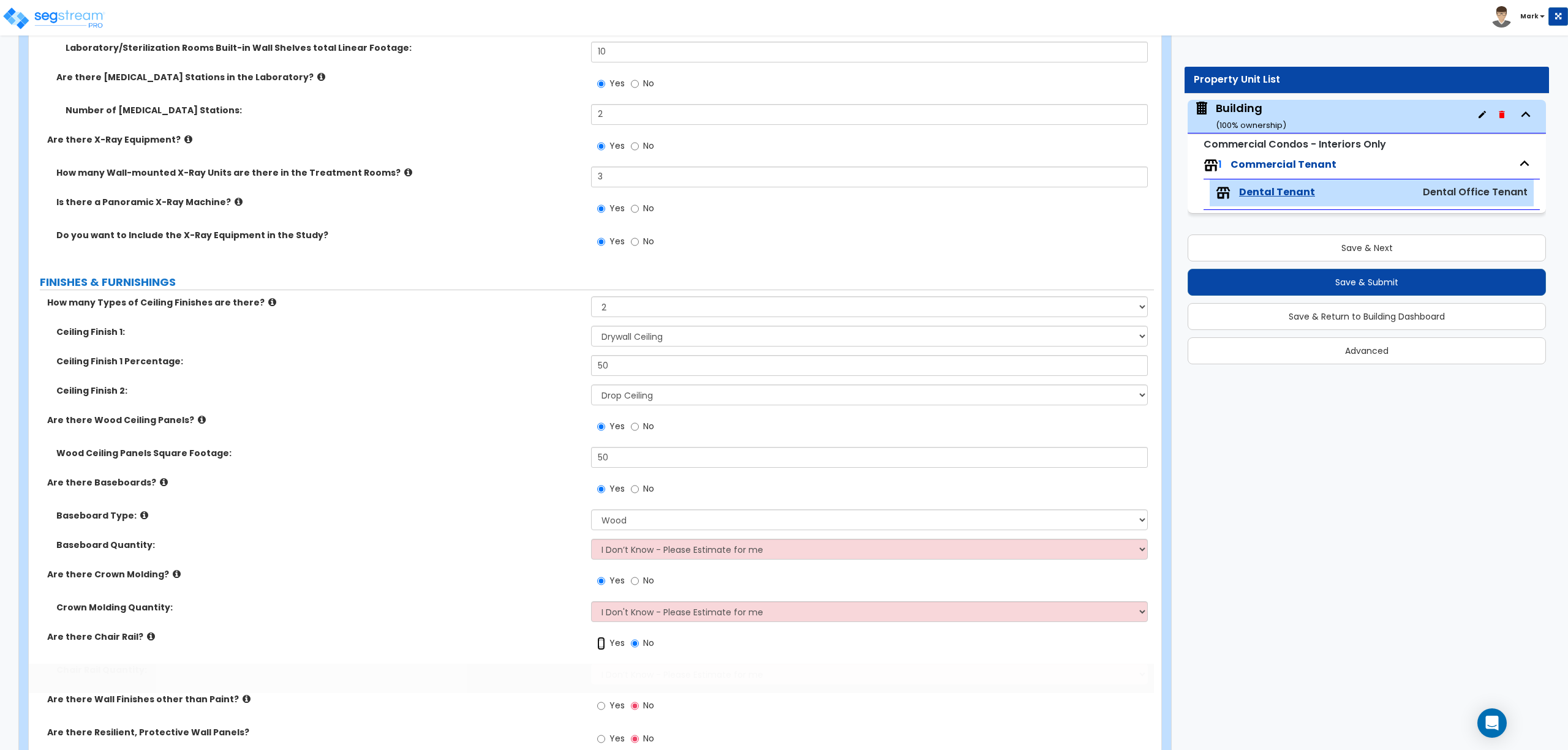
radio input "true"
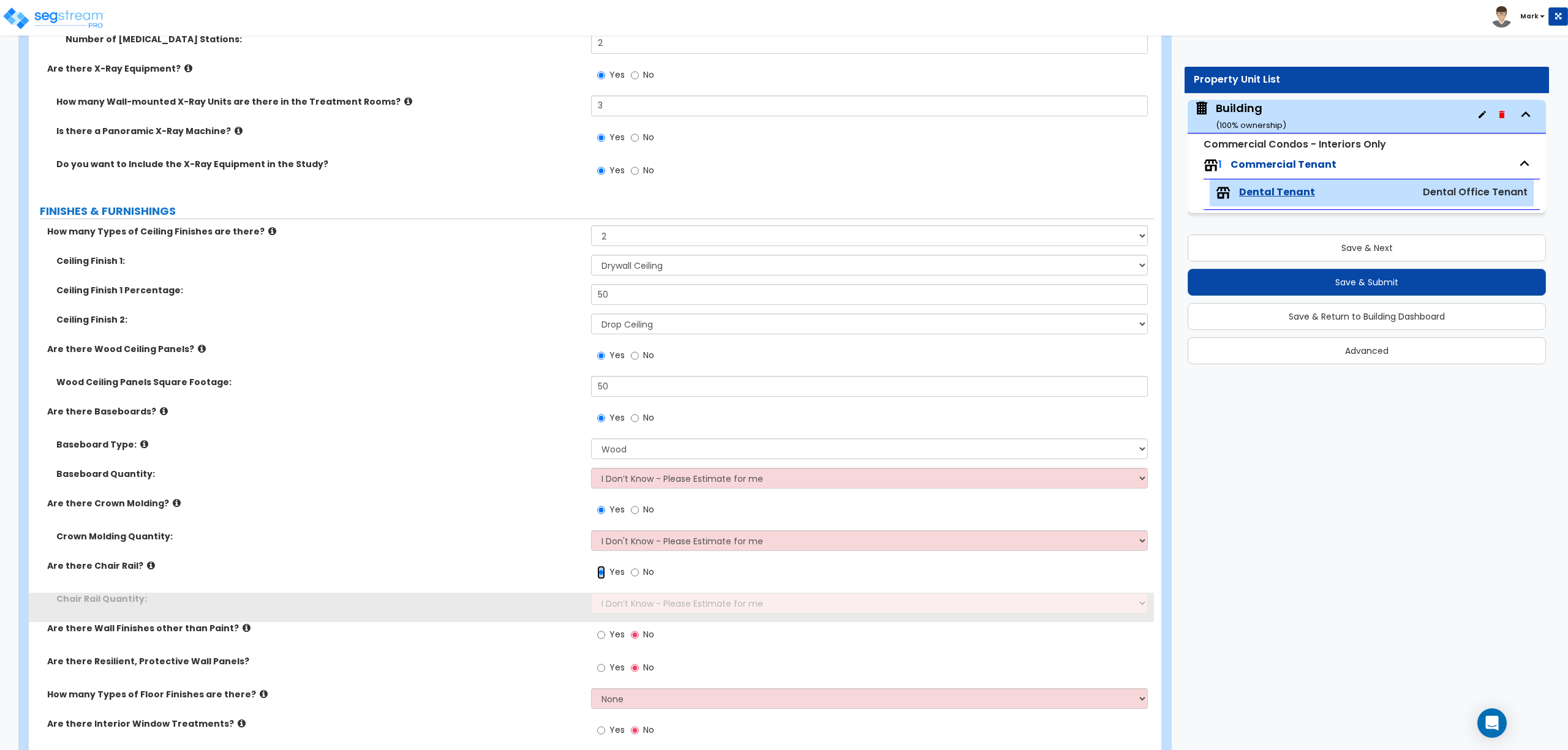
scroll to position [1927, 0]
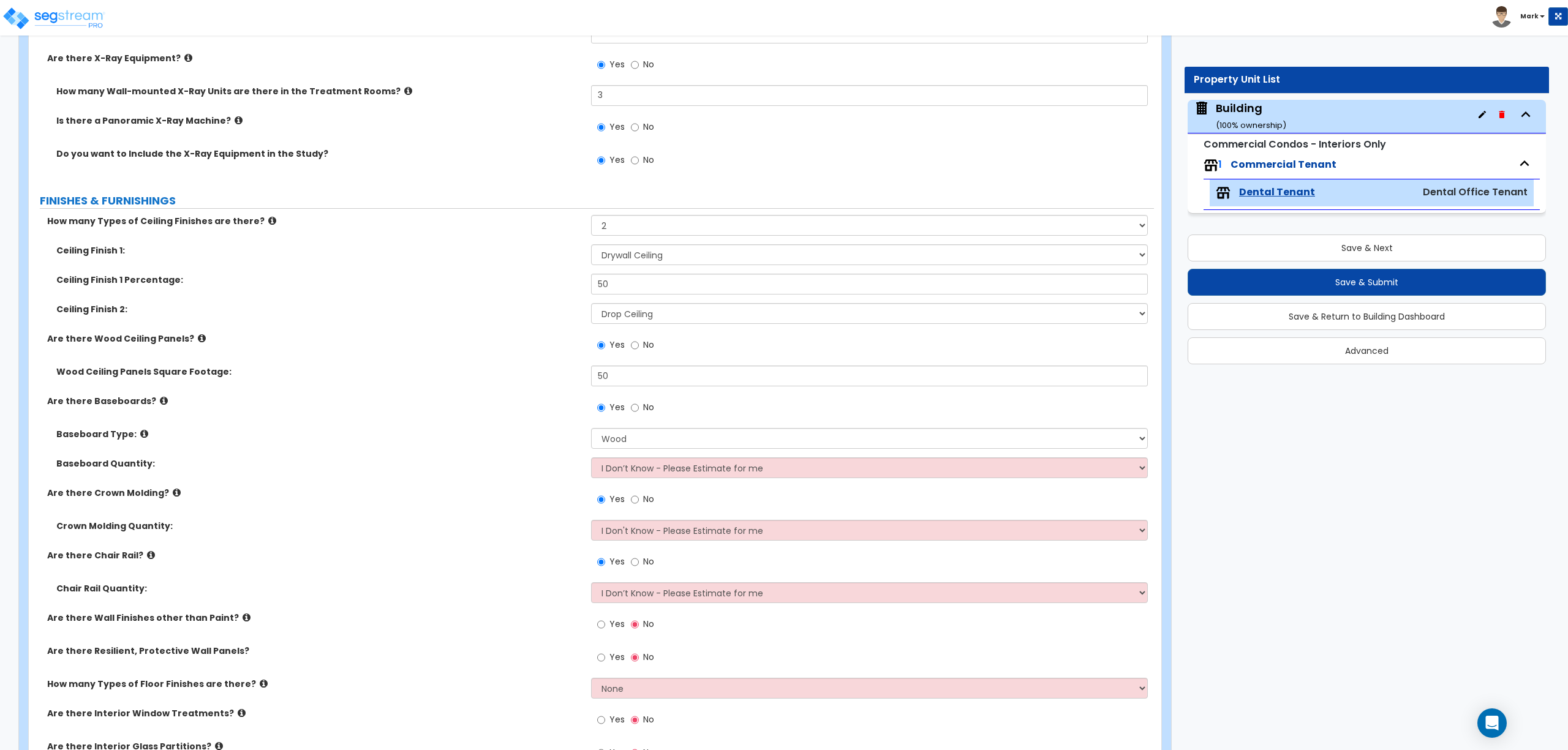
click at [613, 620] on label "Yes" at bounding box center [611, 626] width 28 height 21
click at [605, 620] on input "Yes" at bounding box center [601, 625] width 8 height 14
radio input "true"
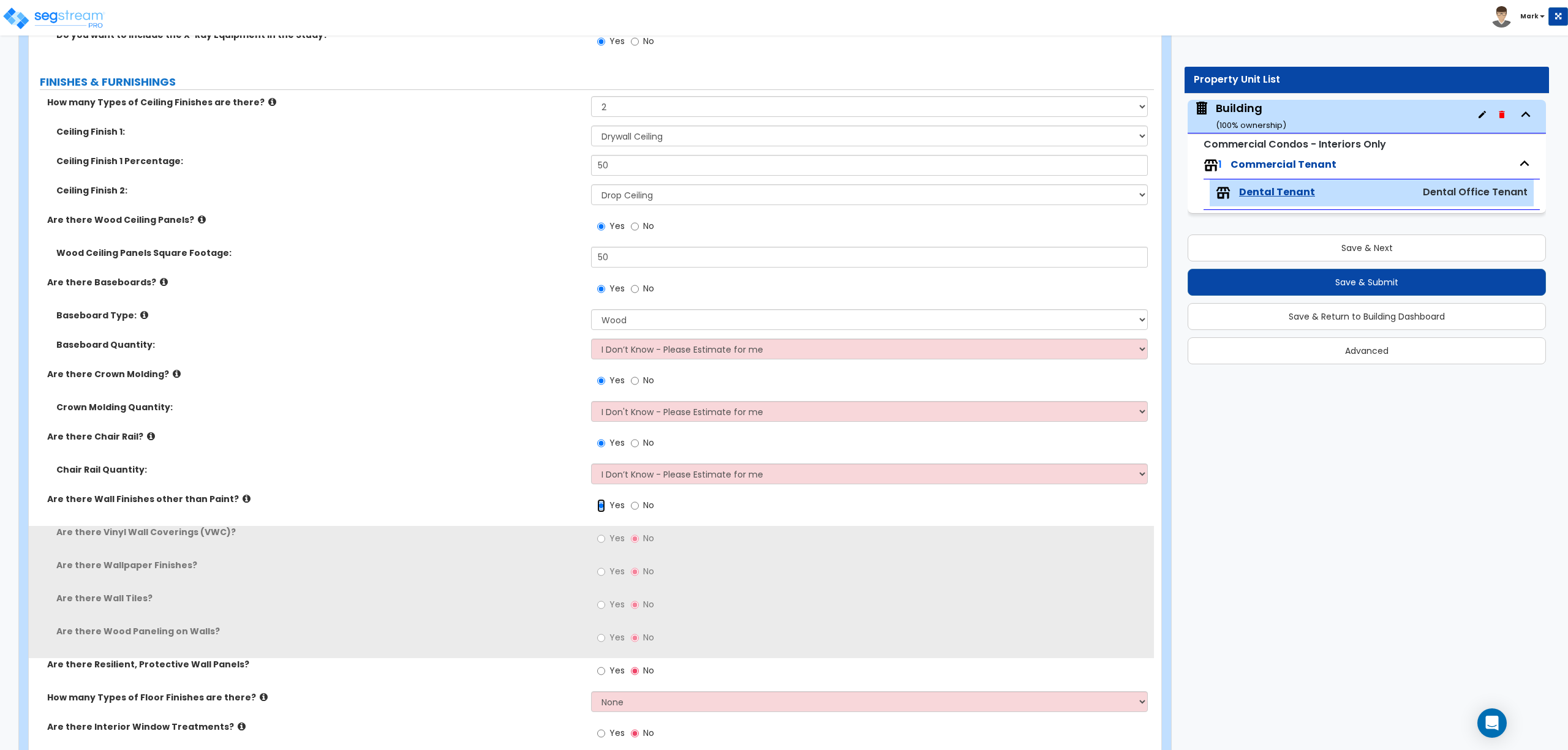
scroll to position [2090, 0]
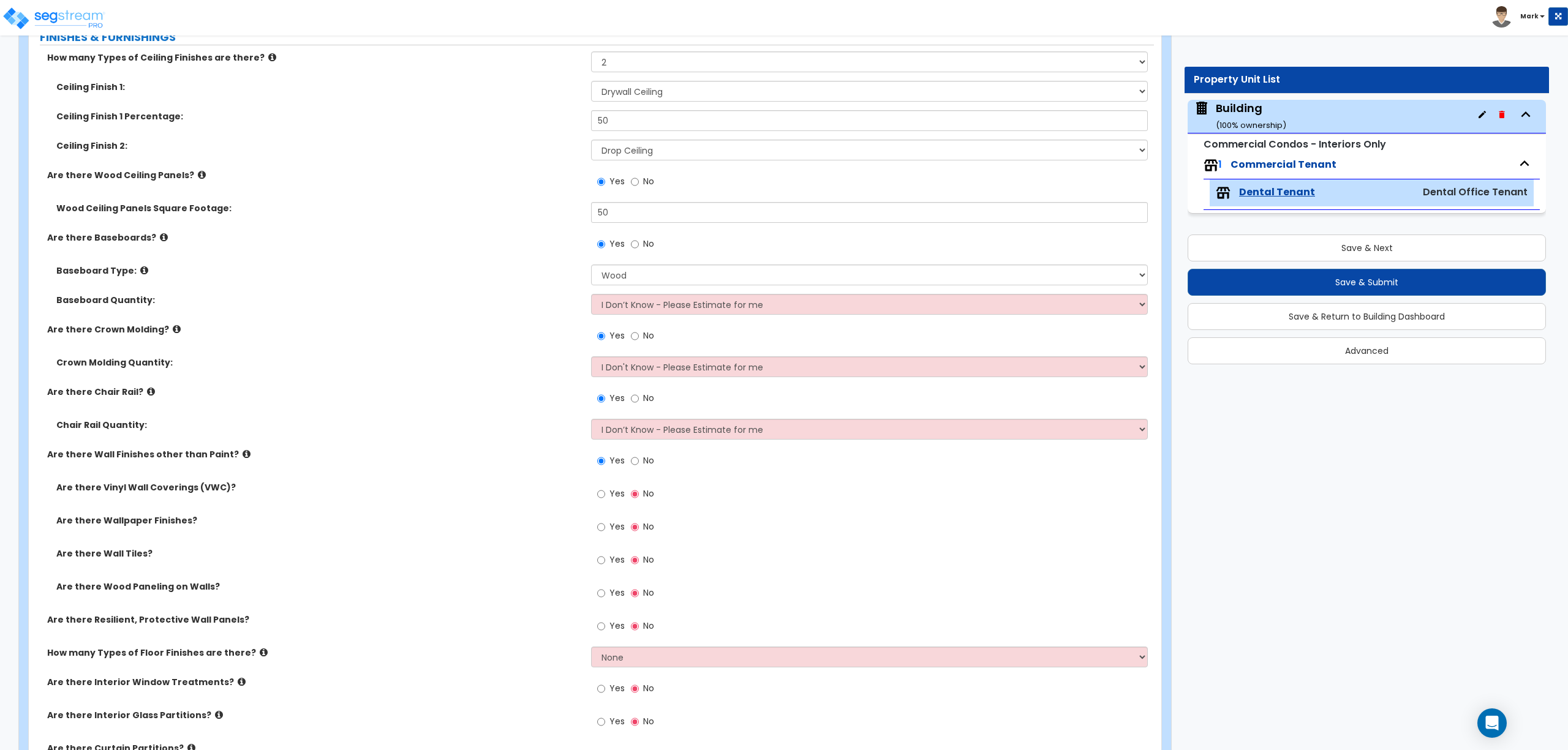
click at [613, 500] on span "Yes" at bounding box center [617, 493] width 15 height 12
click at [605, 500] on input "Yes" at bounding box center [601, 494] width 8 height 14
radio input "true"
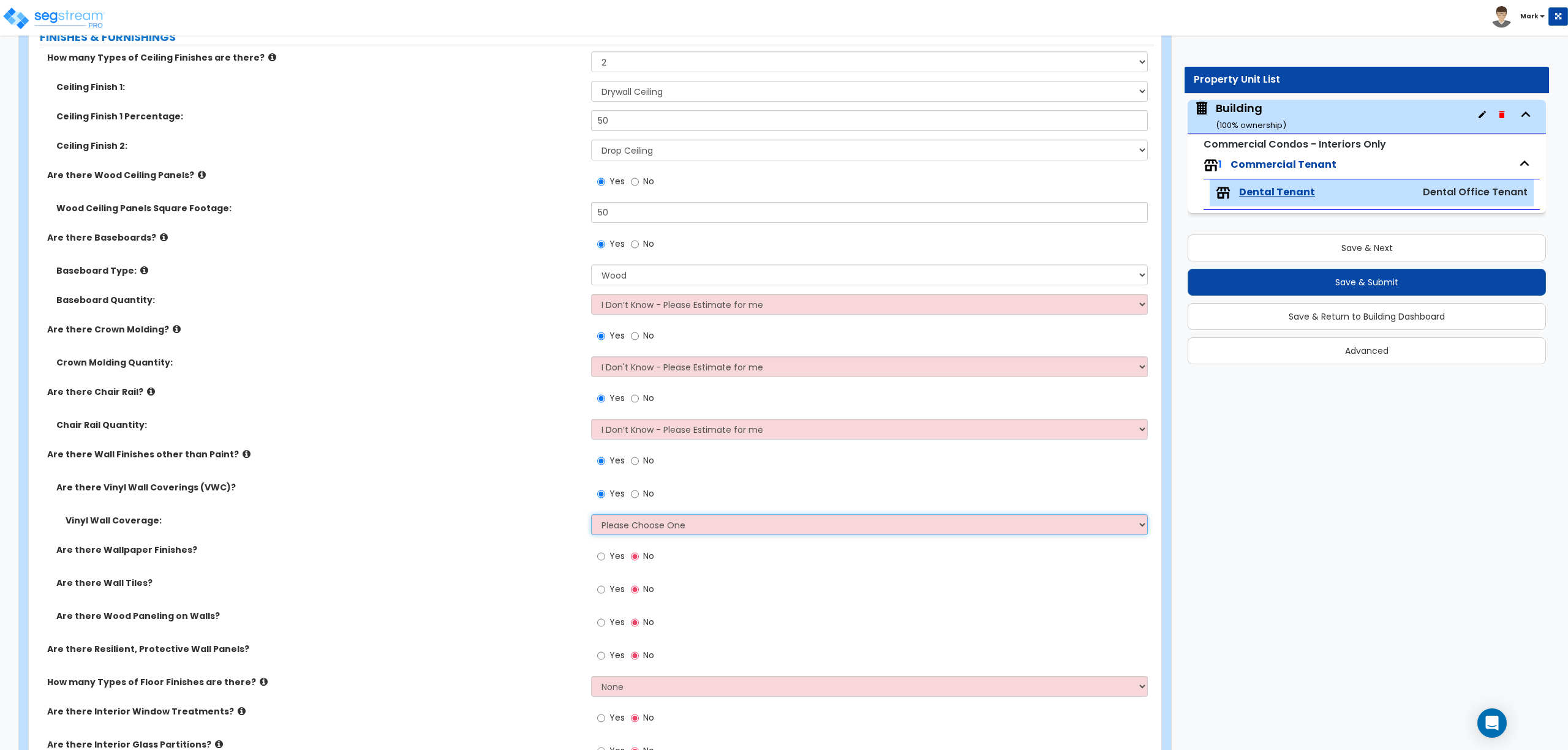
click at [689, 532] on select "Please Choose One Only a Small Portion of Walls are Covered Several Walls are C…" at bounding box center [869, 525] width 556 height 21
select select "5"
click at [591, 516] on select "Please Choose One Only a Small Portion of Walls are Covered Several Walls are C…" at bounding box center [869, 525] width 556 height 21
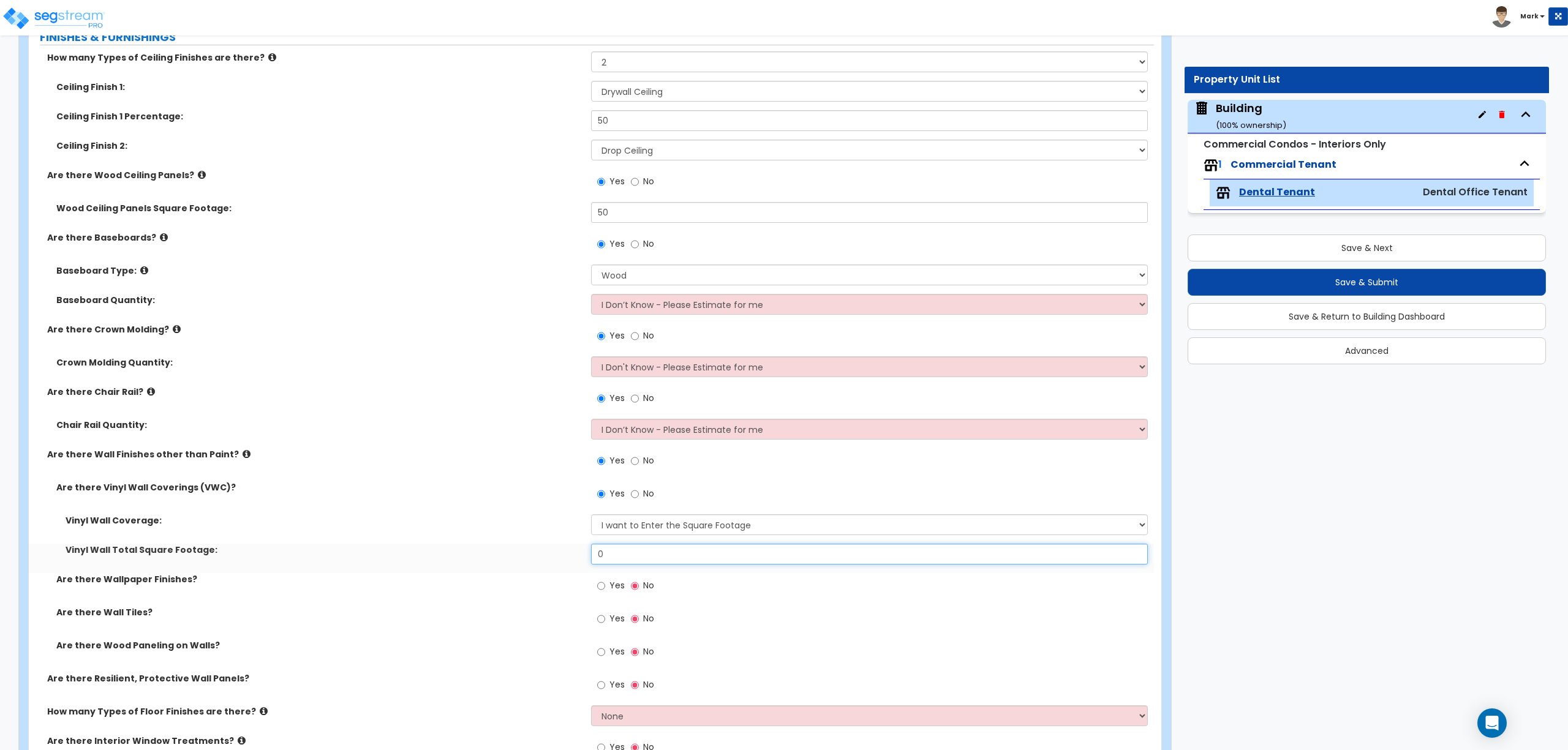
drag, startPoint x: 625, startPoint y: 554, endPoint x: 561, endPoint y: 569, distance: 65.7
click at [561, 569] on div "Vinyl Wall Total Square Footage: 0" at bounding box center [591, 558] width 1125 height 30
type input "1"
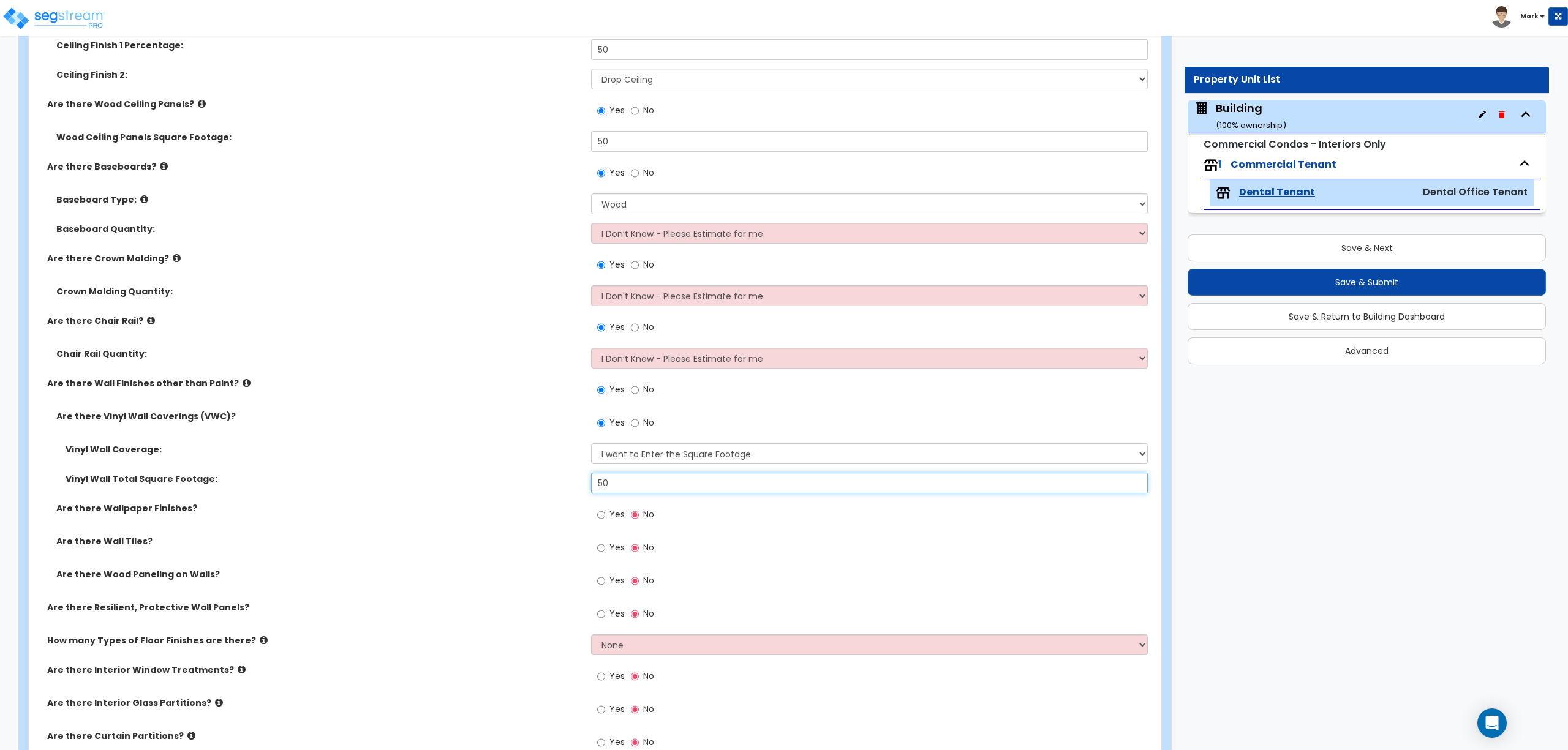
scroll to position [2172, 0]
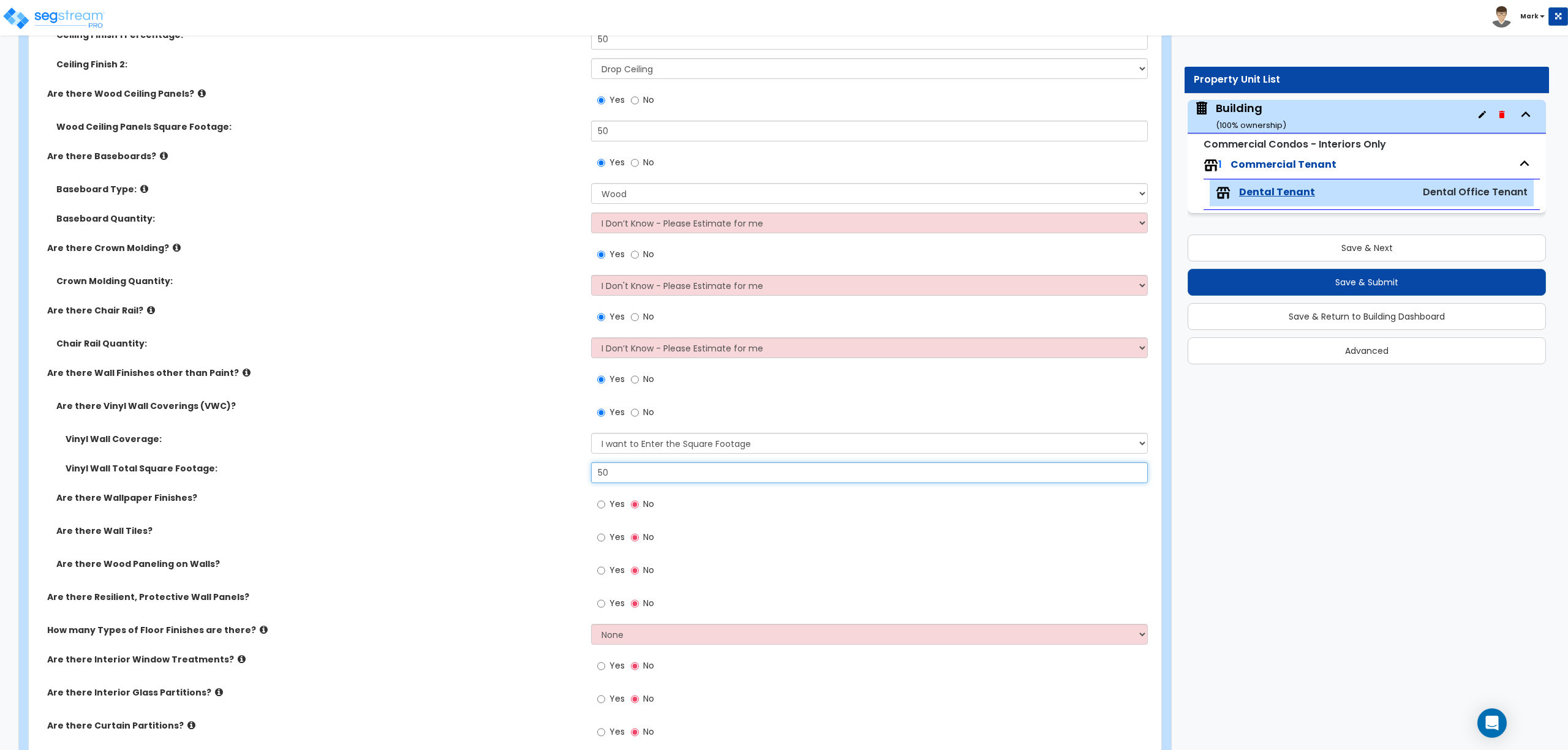
type input "50"
click at [605, 510] on input "Yes" at bounding box center [601, 504] width 8 height 14
radio input "true"
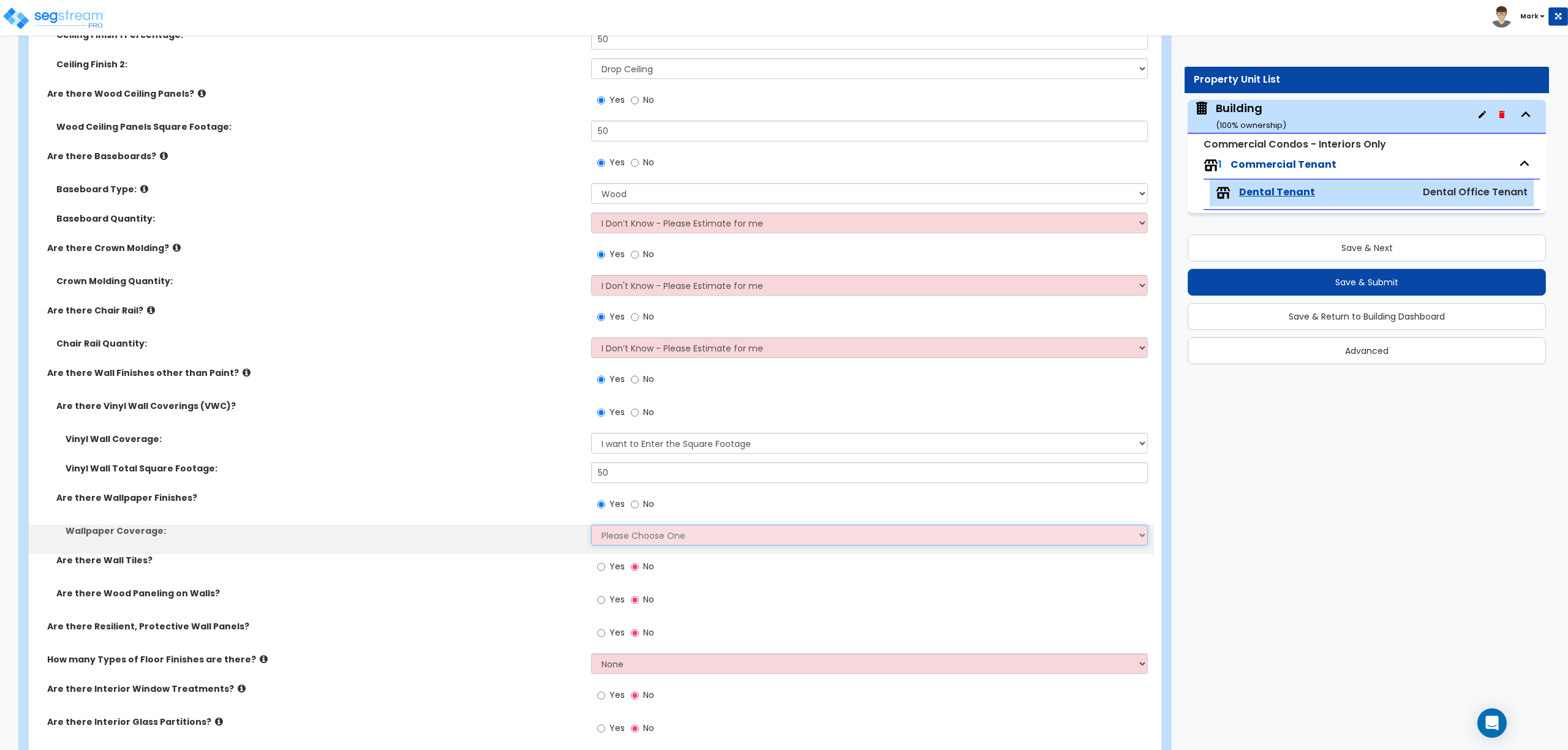
click at [636, 542] on select "Please Choose One Only a Small Portion of Walls are Covered Several Walls are C…" at bounding box center [869, 535] width 556 height 21
select select "5"
click at [591, 526] on select "Please Choose One Only a Small Portion of Walls are Covered Several Walls are C…" at bounding box center [869, 535] width 556 height 21
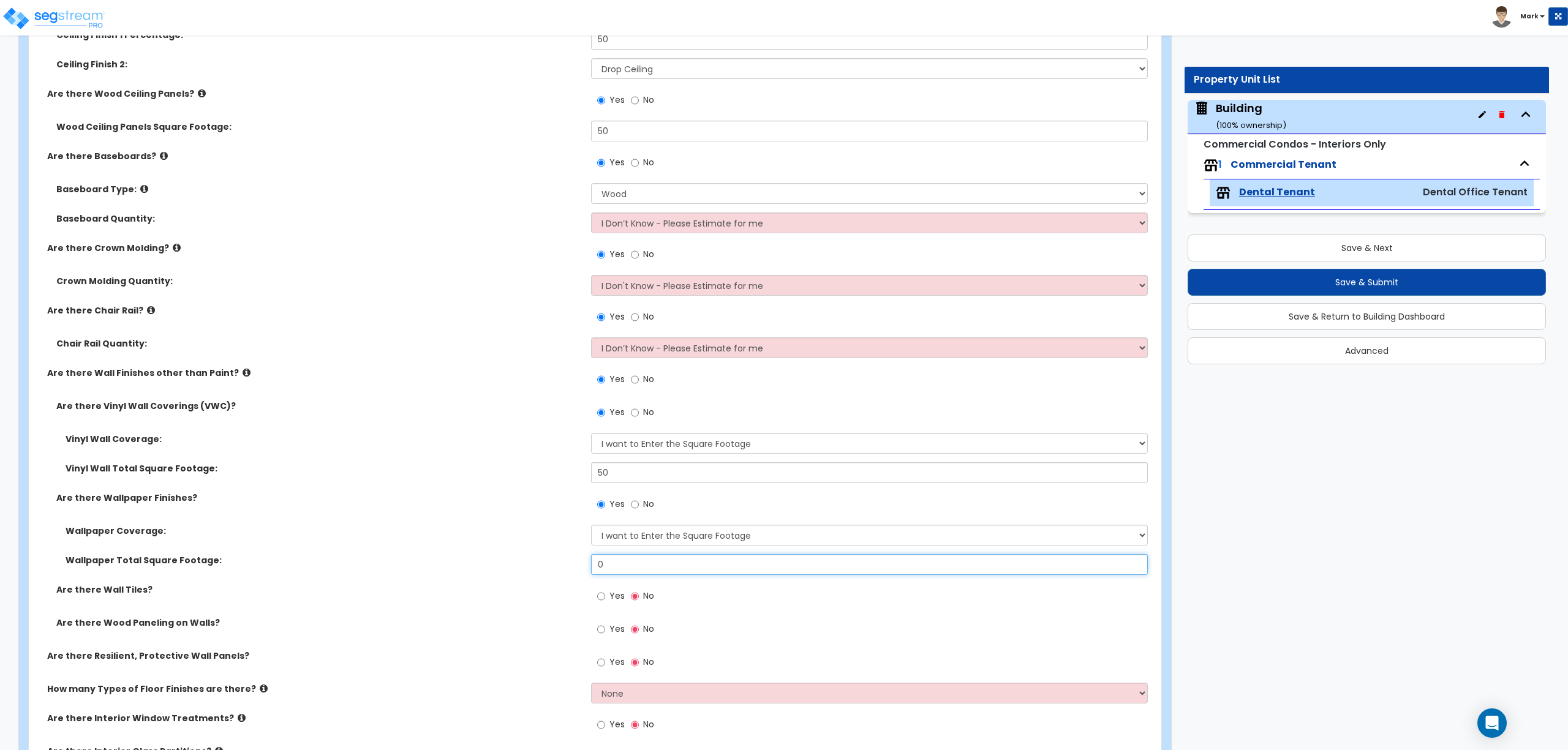
click at [626, 575] on input "0" at bounding box center [869, 565] width 556 height 21
type input "75"
click at [610, 594] on span "Yes" at bounding box center [617, 595] width 15 height 12
click at [605, 594] on input "Yes" at bounding box center [601, 596] width 8 height 14
radio input "true"
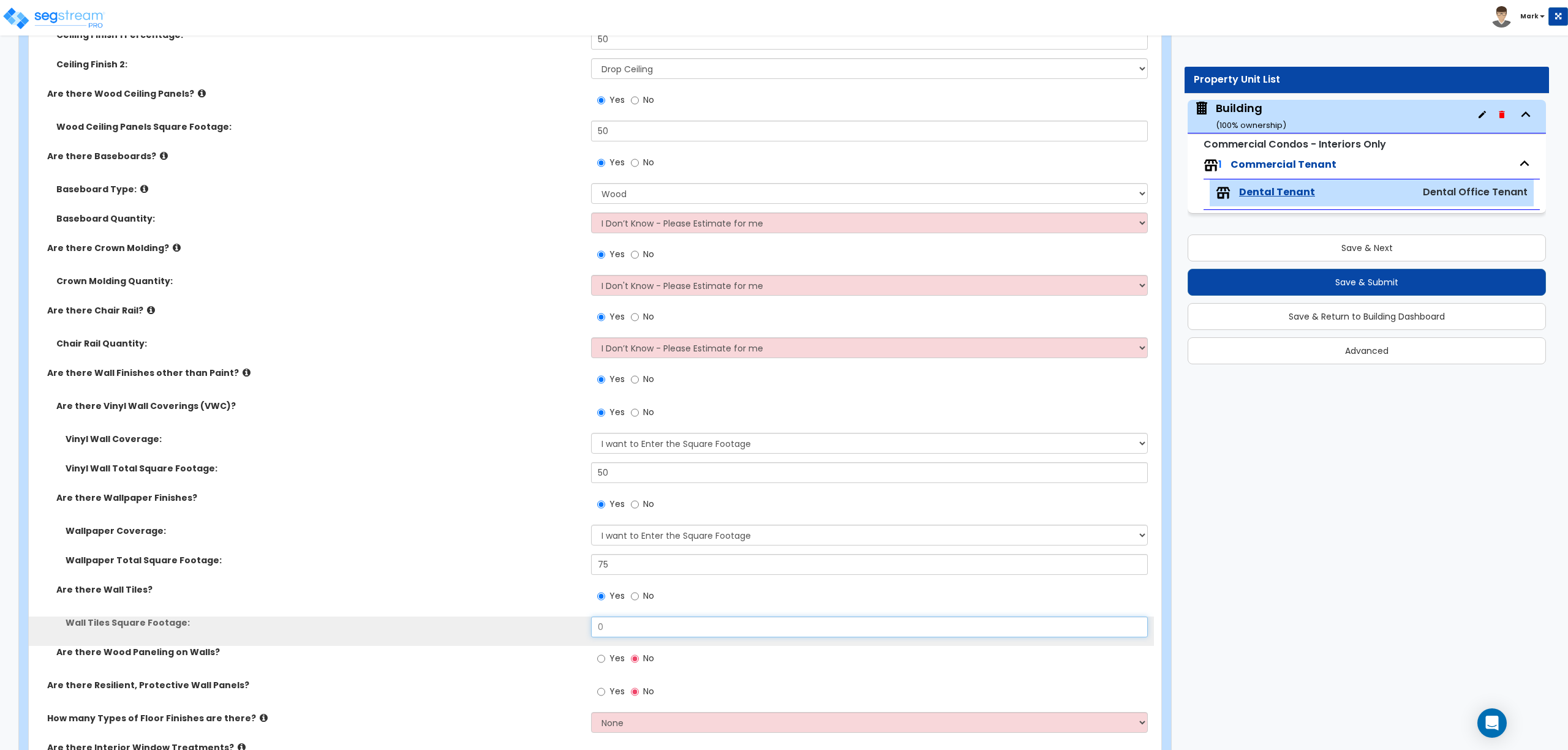
drag, startPoint x: 633, startPoint y: 631, endPoint x: 558, endPoint y: 617, distance: 76.3
click at [558, 617] on div "Are there Vinyl Wall Coverings (VWC)? Yes No Vinyl Wall Coverage: Please Choose…" at bounding box center [592, 540] width 1107 height 280
type input "75"
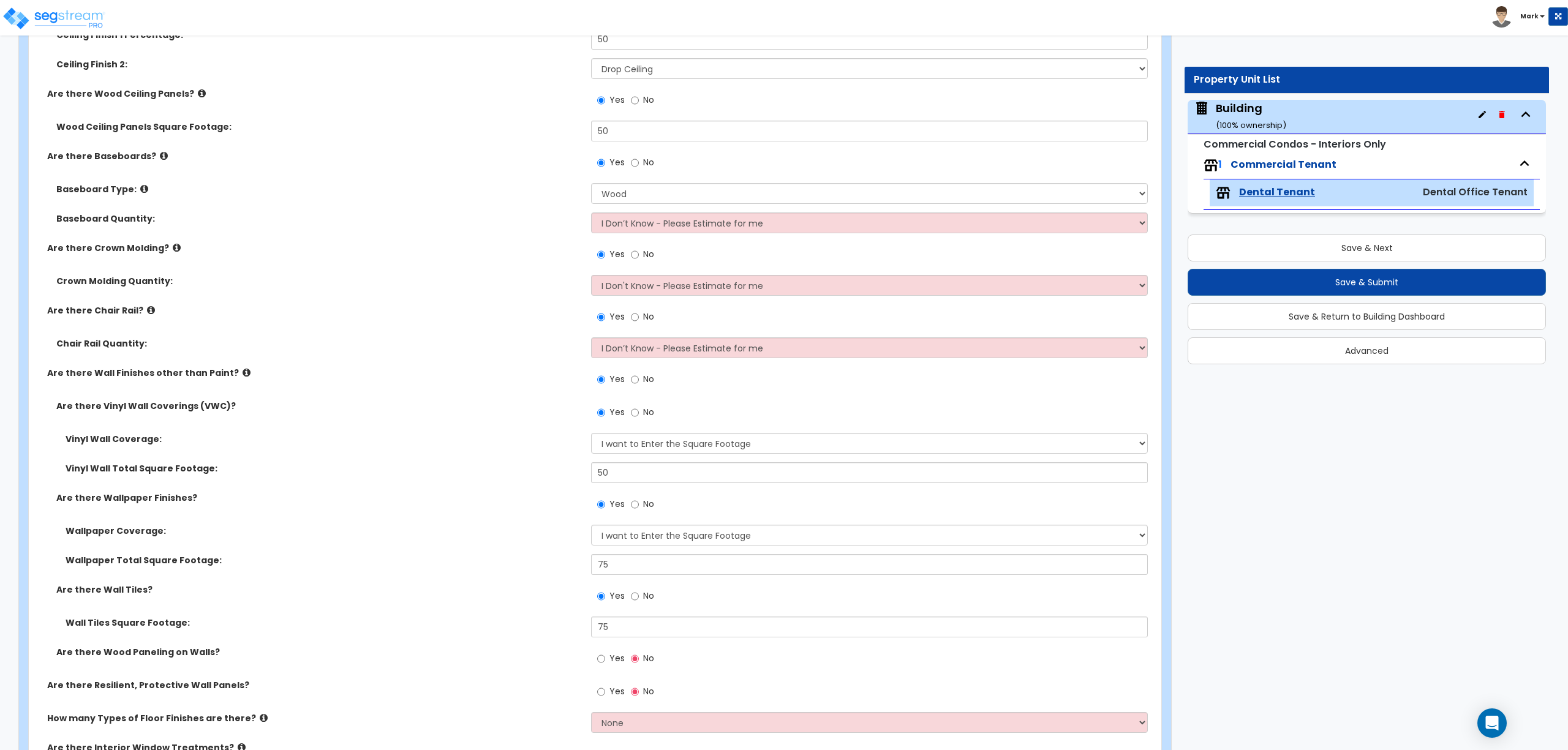
click at [617, 661] on span "Yes" at bounding box center [617, 658] width 15 height 12
click at [605, 661] on input "Yes" at bounding box center [601, 659] width 8 height 14
radio input "true"
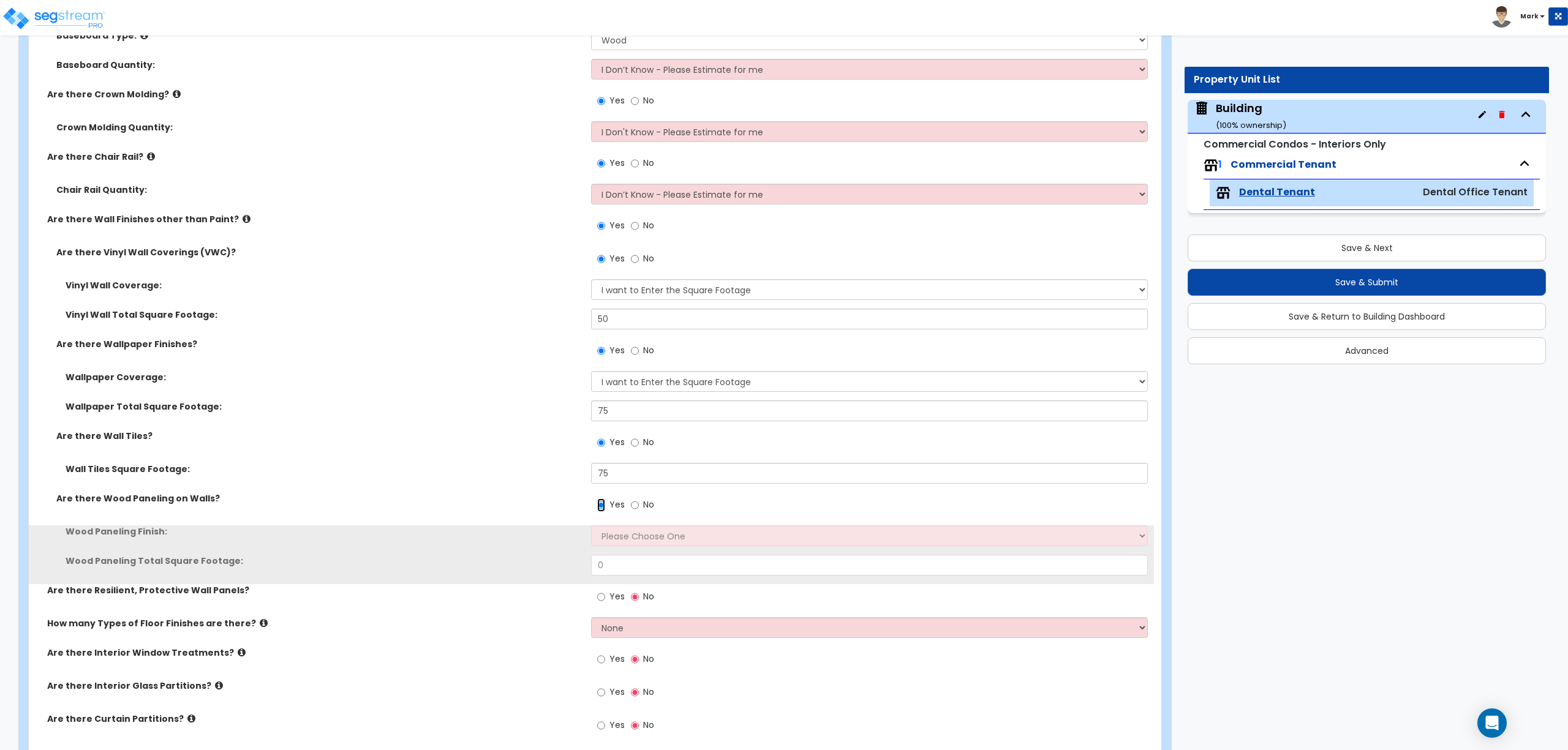
scroll to position [2335, 0]
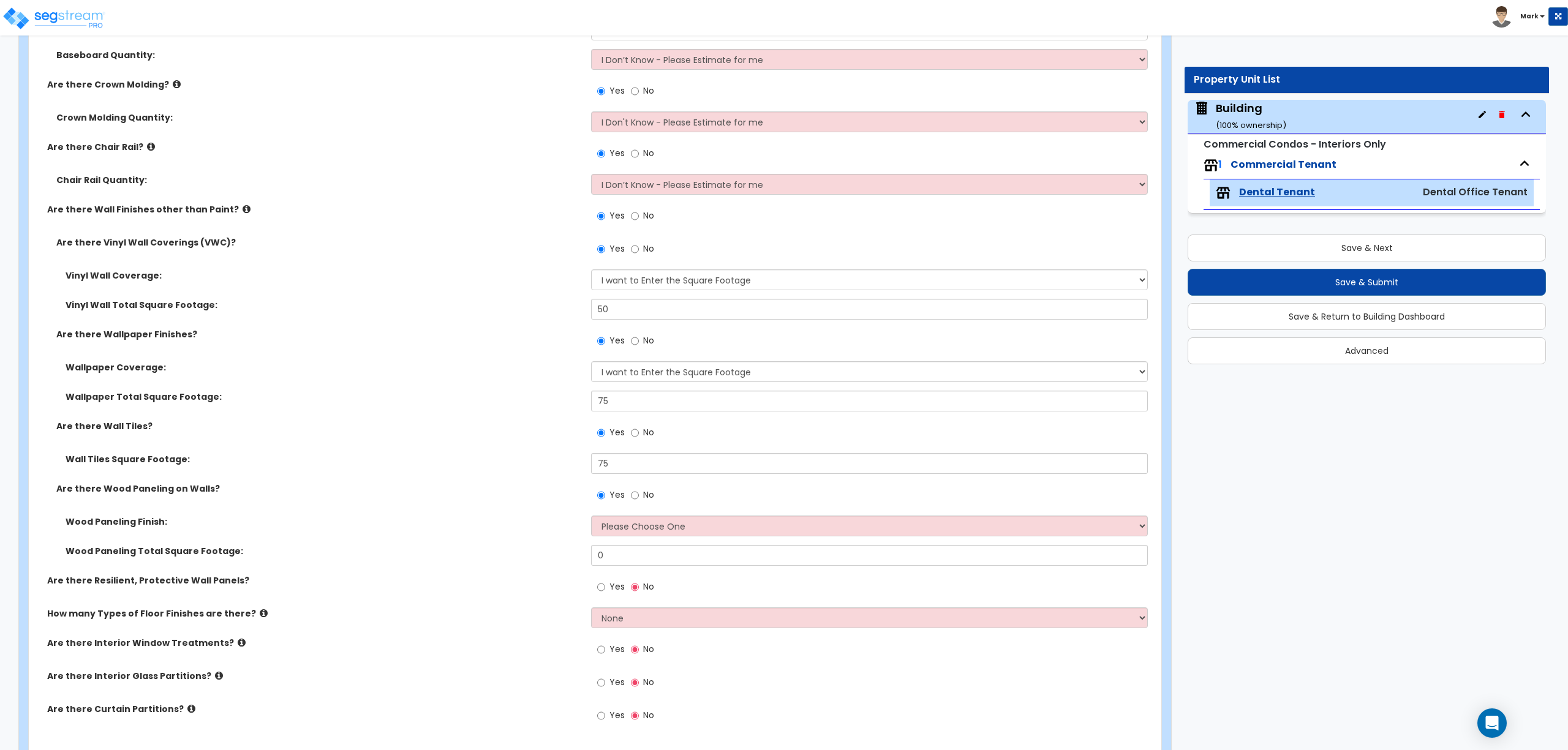
click at [622, 540] on div "Wood Paneling Finish: Please Choose One Birch Mahogany Oak or Cherry Rosewood T…" at bounding box center [591, 530] width 1125 height 30
click at [625, 537] on select "Please Choose One Birch Mahogany Oak or Cherry Rosewood Teak I Don't Know, Plea…" at bounding box center [869, 526] width 556 height 21
select select "2"
click at [591, 518] on select "Please Choose One Birch Mahogany Oak or Cherry Rosewood Teak I Don't Know, Plea…" at bounding box center [869, 526] width 556 height 21
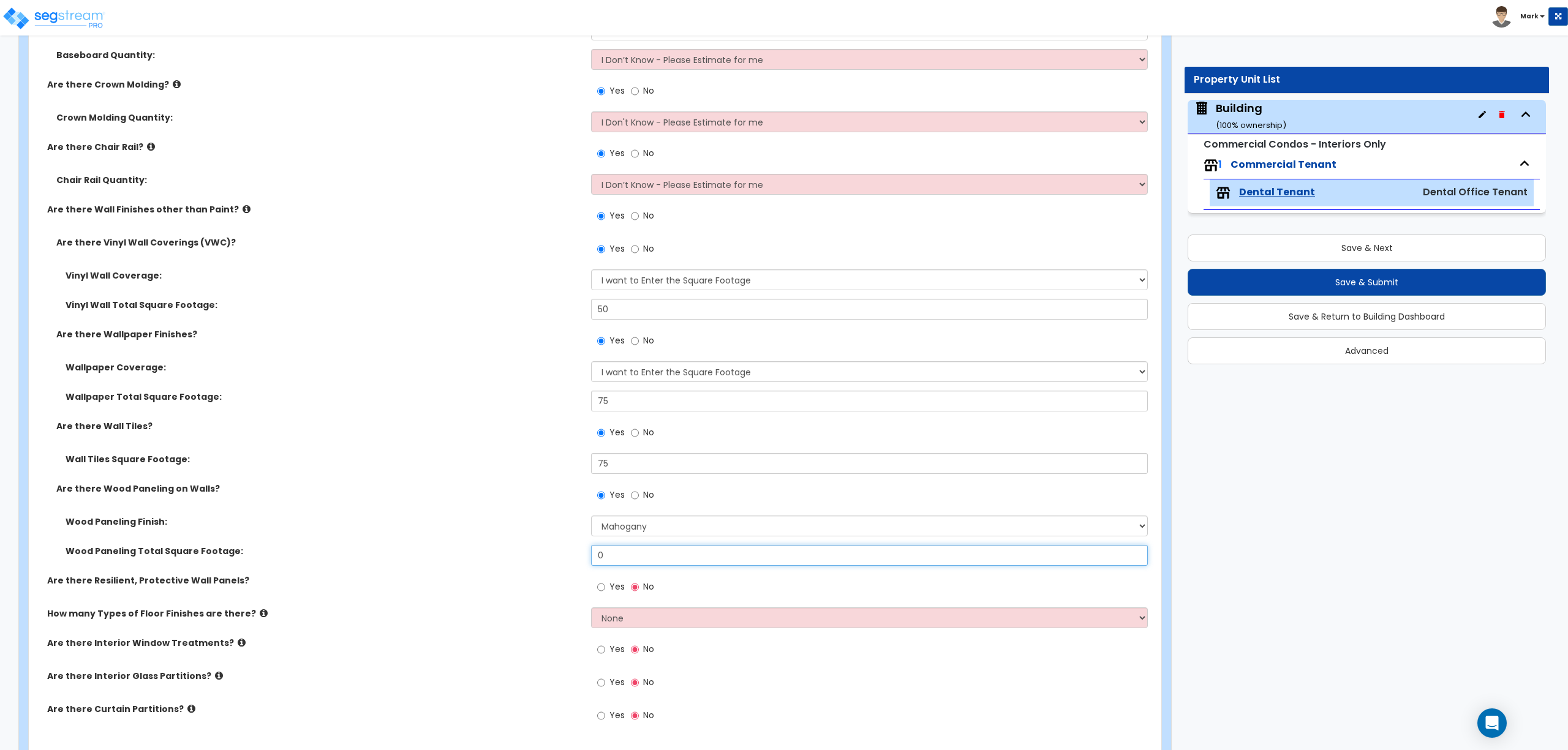
drag, startPoint x: 625, startPoint y: 565, endPoint x: 574, endPoint y: 565, distance: 51.0
click at [577, 565] on div "Wood Paneling Total Square Footage: 0" at bounding box center [591, 559] width 1125 height 30
type input "75"
click at [597, 589] on input "Yes" at bounding box center [601, 587] width 8 height 14
radio input "true"
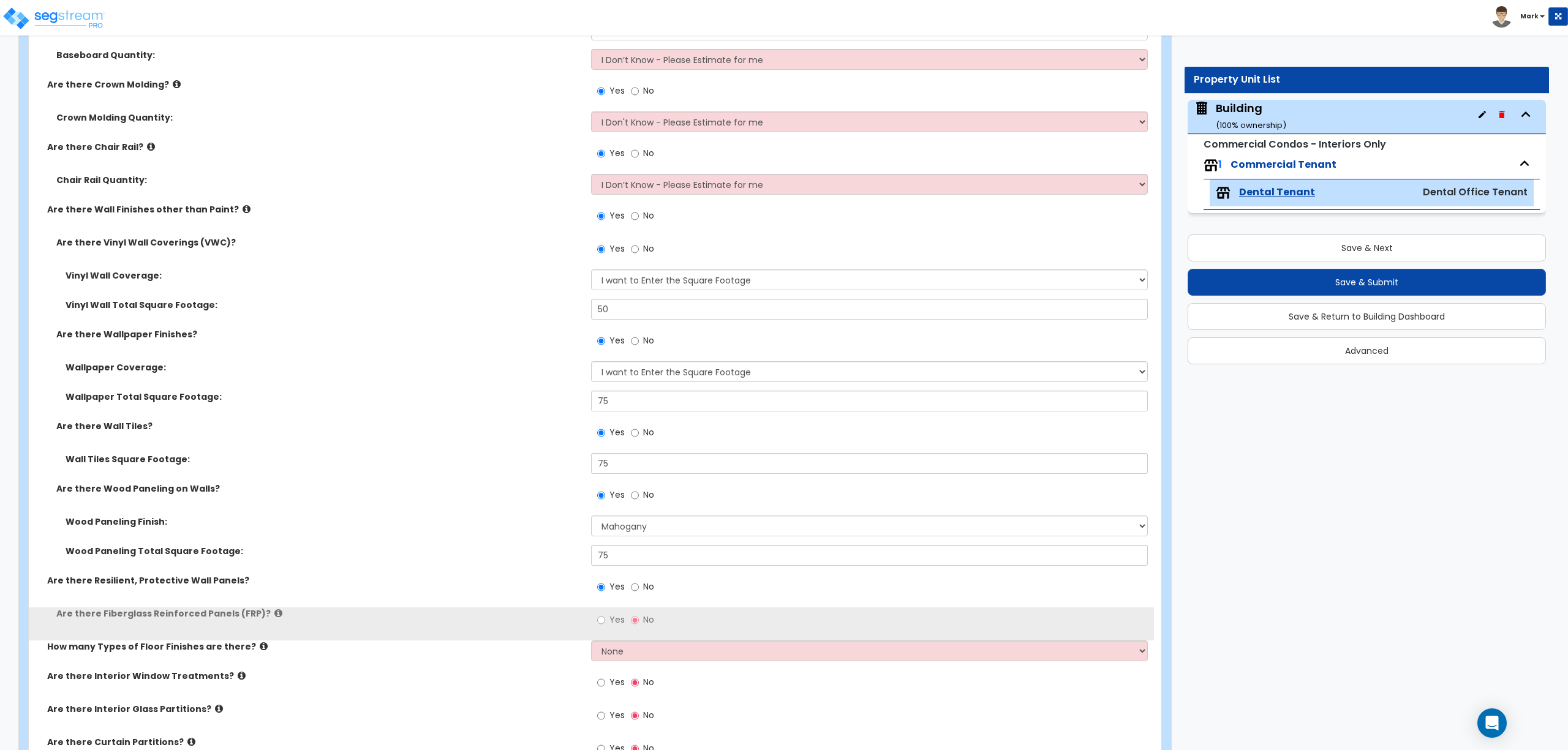
click at [627, 616] on div "Yes No" at bounding box center [625, 621] width 69 height 28
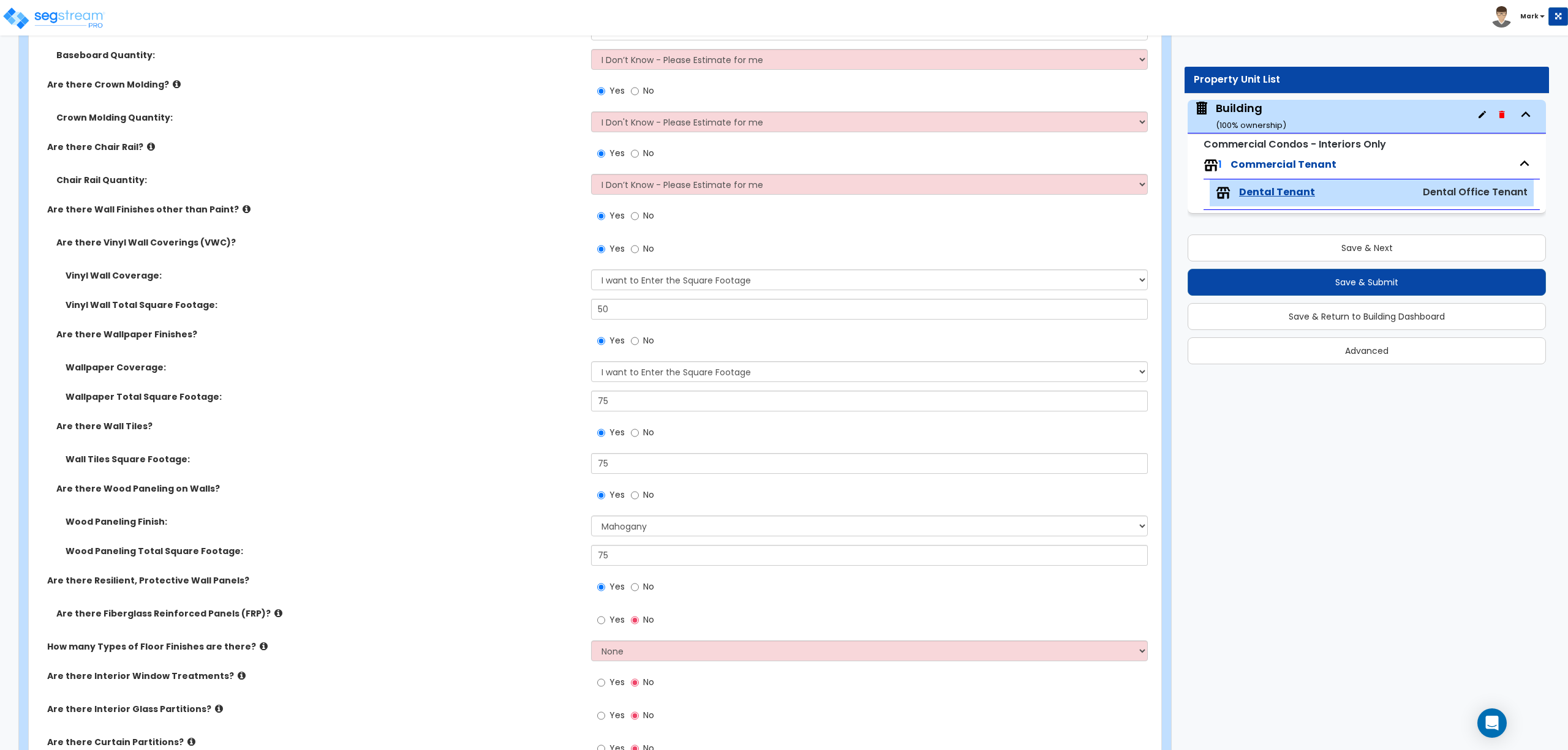
click at [606, 620] on label "Yes" at bounding box center [611, 621] width 28 height 21
click at [605, 620] on input "Yes" at bounding box center [601, 620] width 8 height 14
radio input "true"
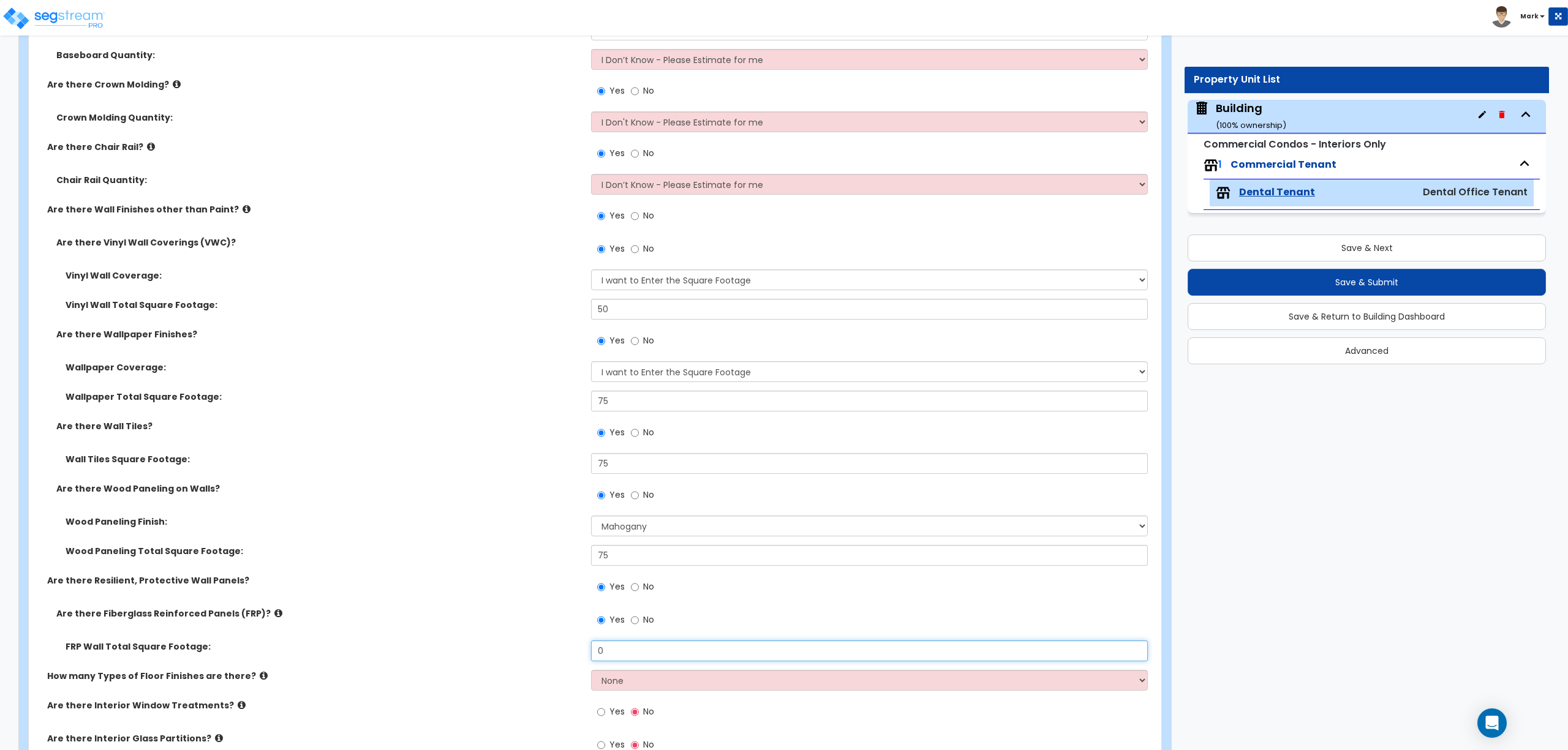
drag, startPoint x: 633, startPoint y: 649, endPoint x: 577, endPoint y: 650, distance: 56.0
click at [577, 650] on div "FRP Wall Total Square Footage: 0" at bounding box center [591, 655] width 1125 height 30
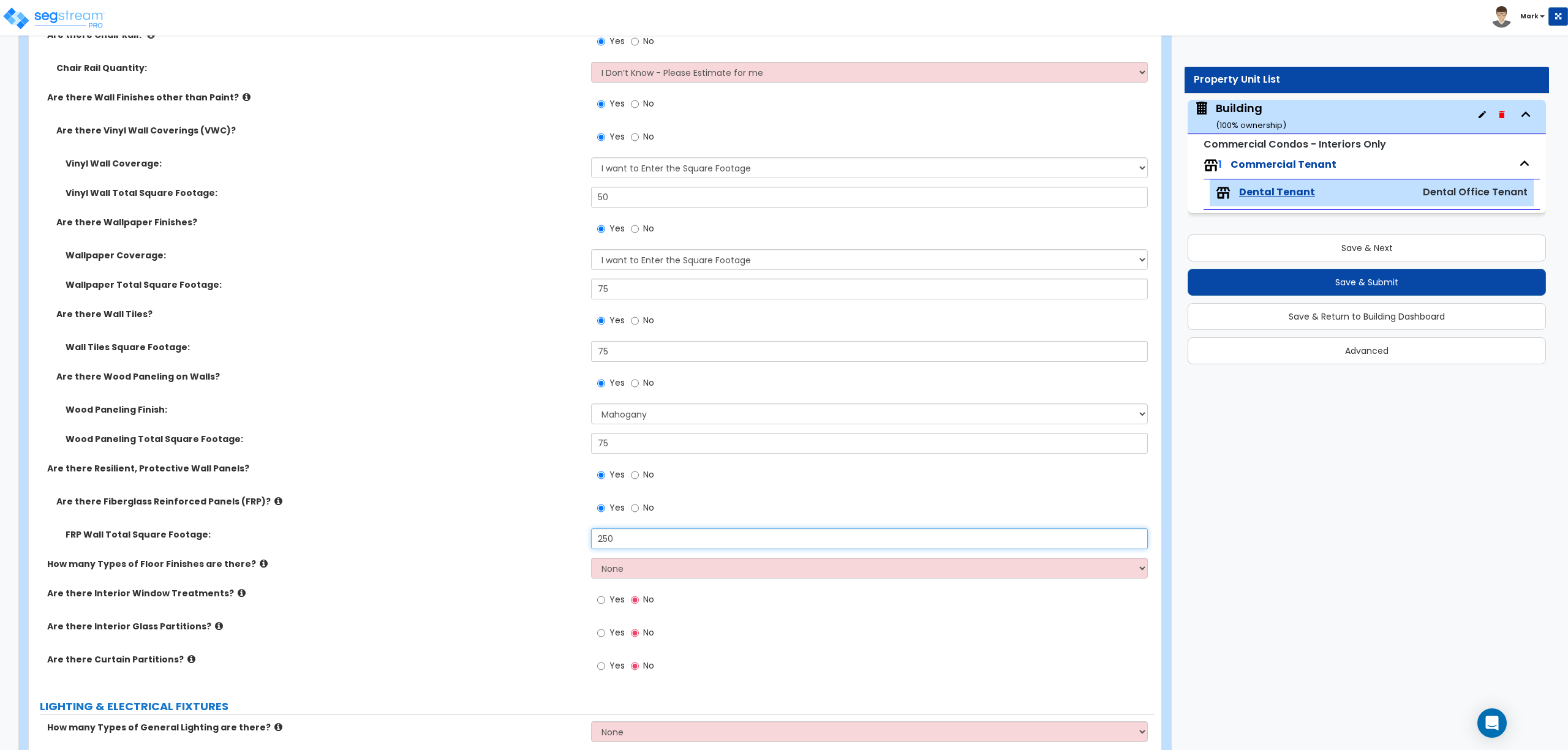
scroll to position [2498, 0]
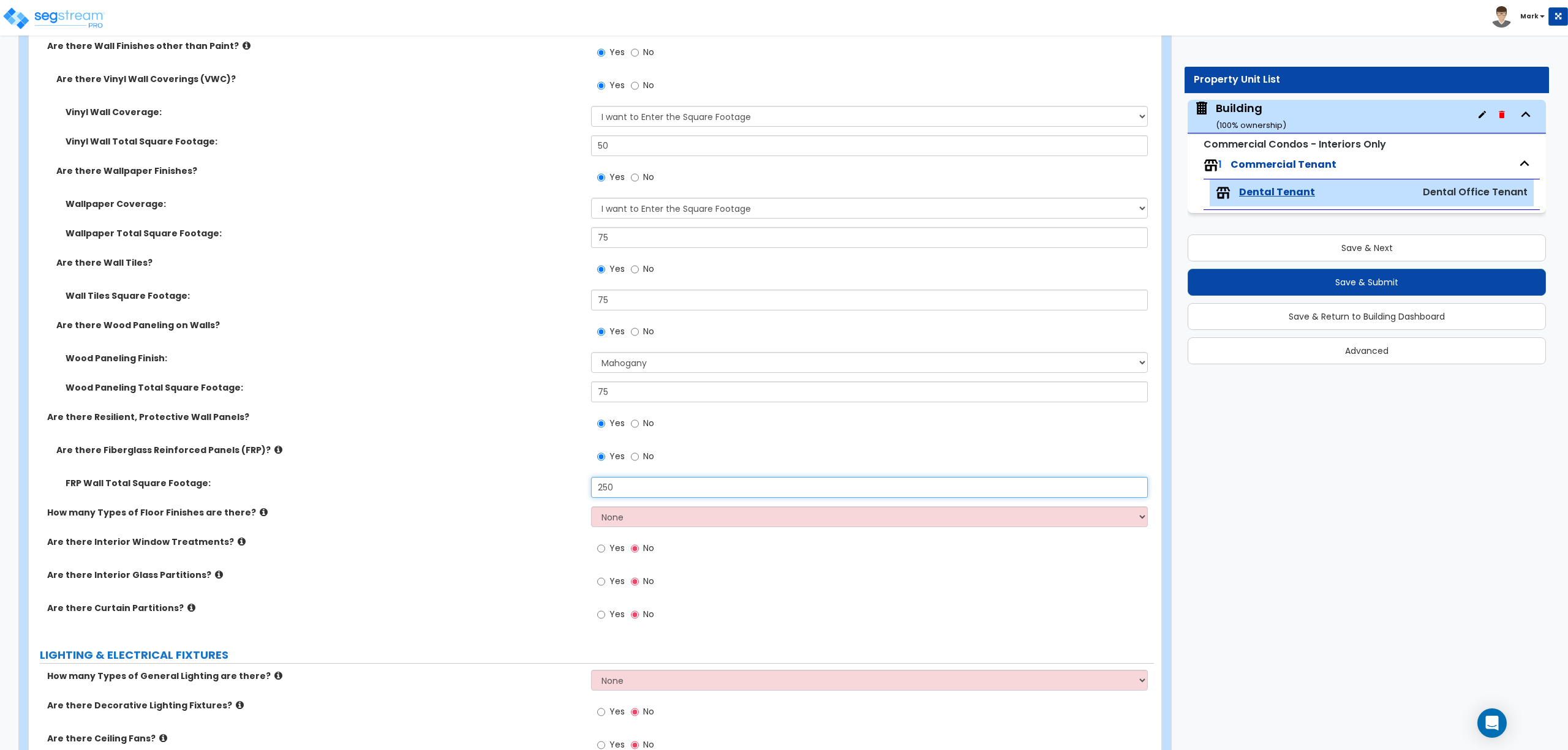
type input "250"
click at [616, 515] on select "None 1 2 3 4" at bounding box center [869, 517] width 556 height 21
select select "2"
click at [591, 508] on select "None 1 2 3 4" at bounding box center [869, 517] width 556 height 21
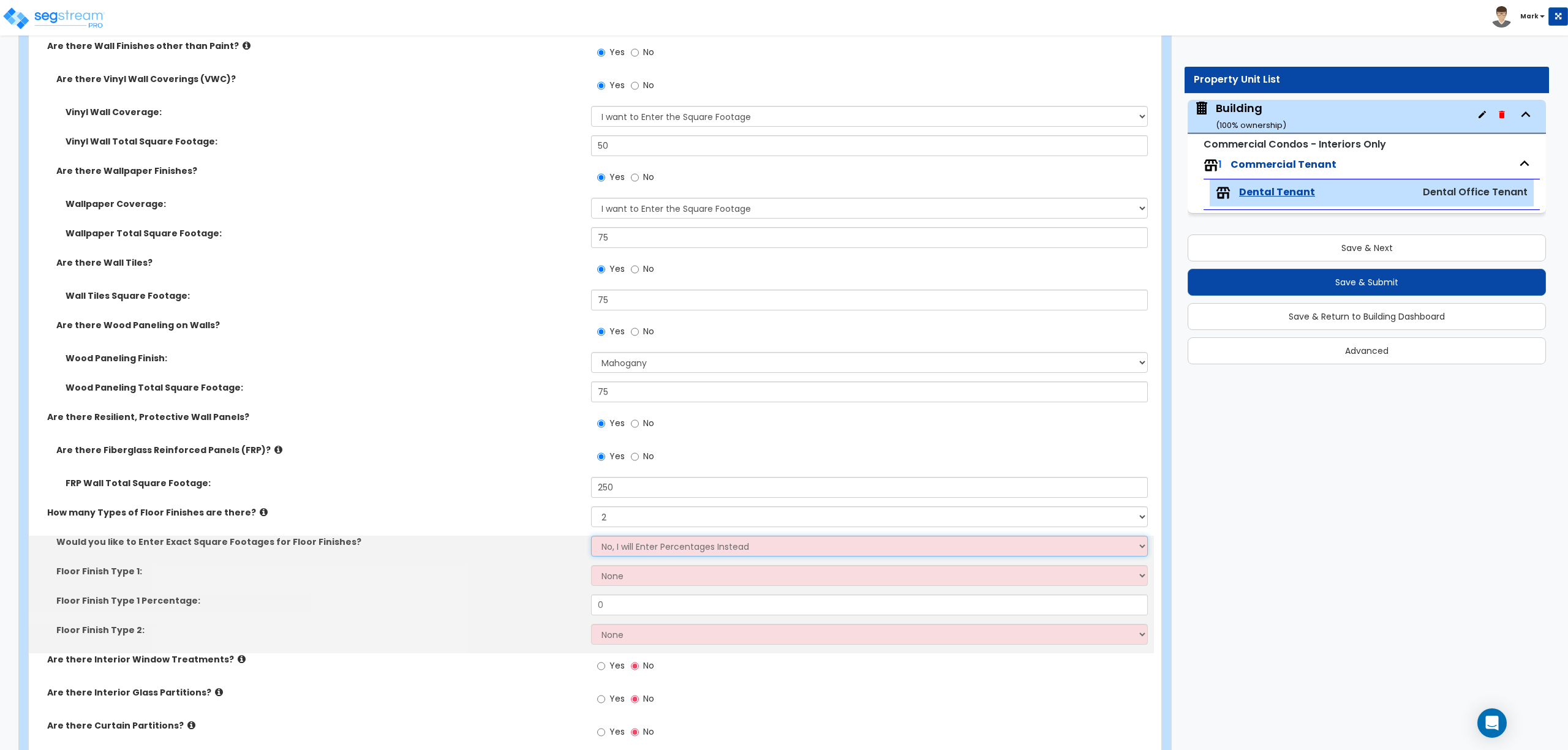
click at [613, 547] on select "No, I will Enter Percentages Instead Yes, I will Enter Exact Square Footages" at bounding box center [869, 546] width 556 height 21
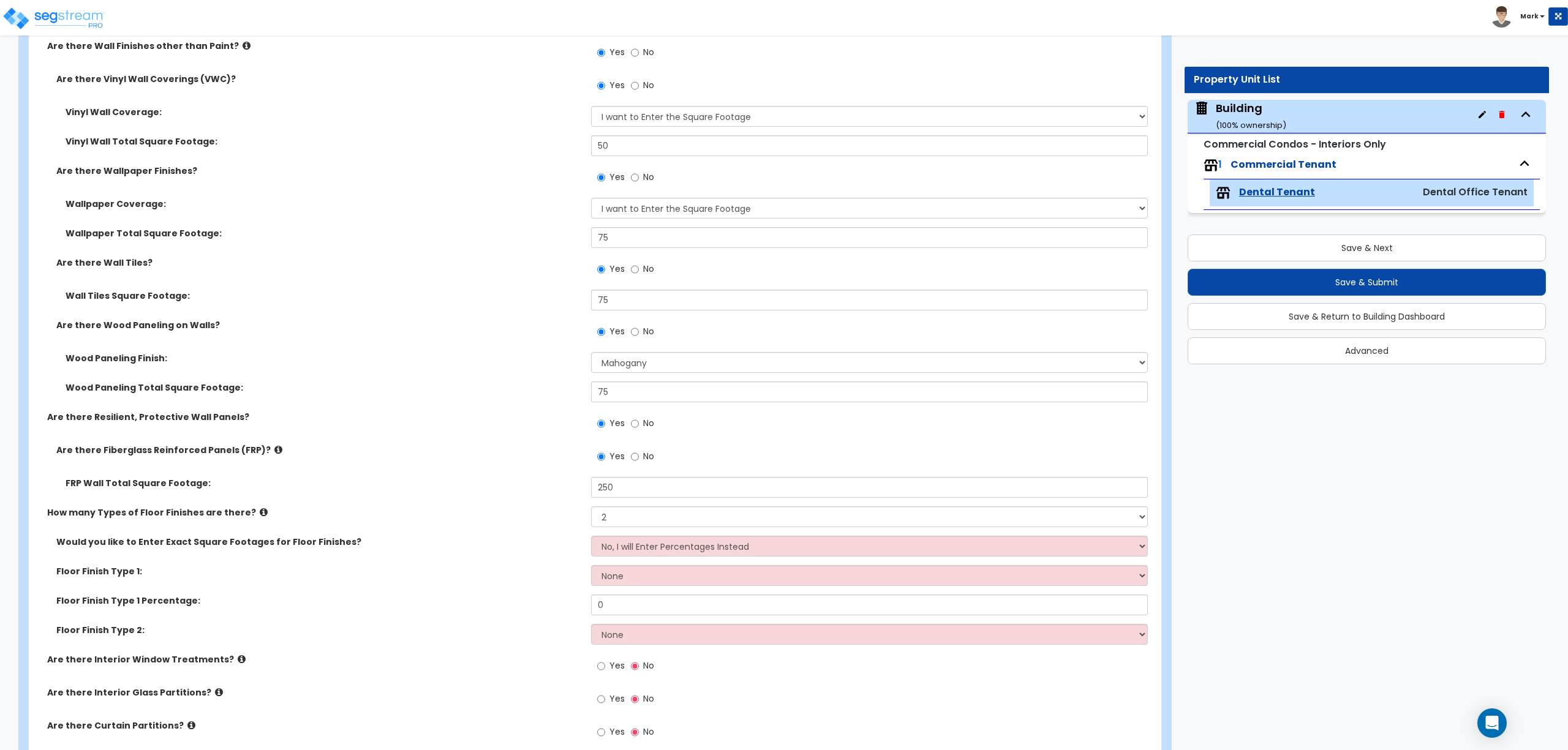
click at [542, 588] on div "Floor Finish Type 1: None Tile Flooring Hardwood Flooring Resilient Laminate Fl…" at bounding box center [591, 580] width 1125 height 30
click at [628, 578] on select "None Tile Flooring Hardwood Flooring Resilient Laminate Flooring VCT Flooring S…" at bounding box center [869, 576] width 556 height 21
select select "1"
click at [591, 567] on select "None Tile Flooring Hardwood Flooring Resilient Laminate Flooring VCT Flooring S…" at bounding box center [869, 576] width 556 height 21
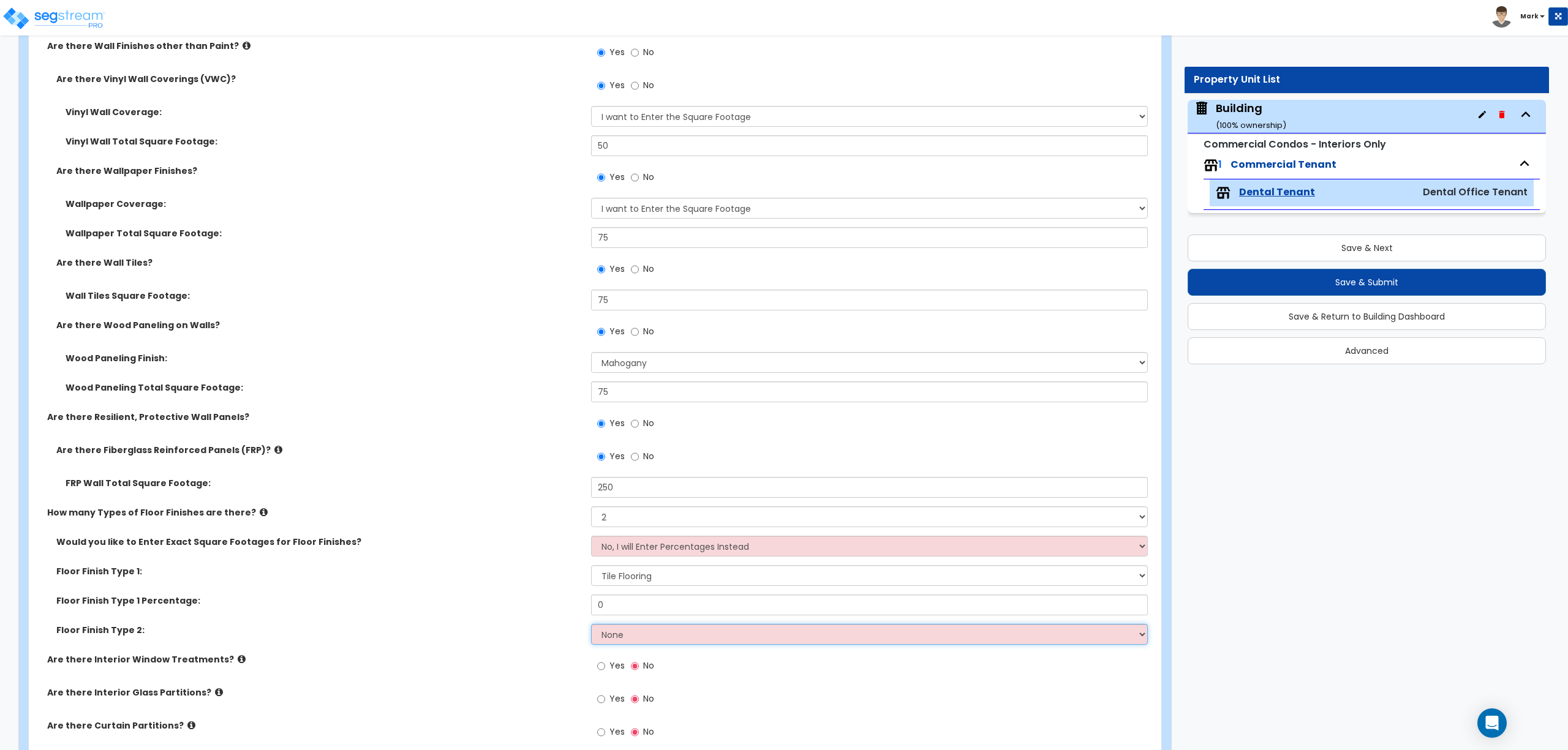
click at [632, 640] on select "None Tile Flooring Hardwood Flooring Resilient Laminate Flooring VCT Flooring S…" at bounding box center [869, 634] width 556 height 21
select select "3"
click at [591, 626] on select "None Tile Flooring Hardwood Flooring Resilient Laminate Flooring VCT Flooring S…" at bounding box center [869, 634] width 556 height 21
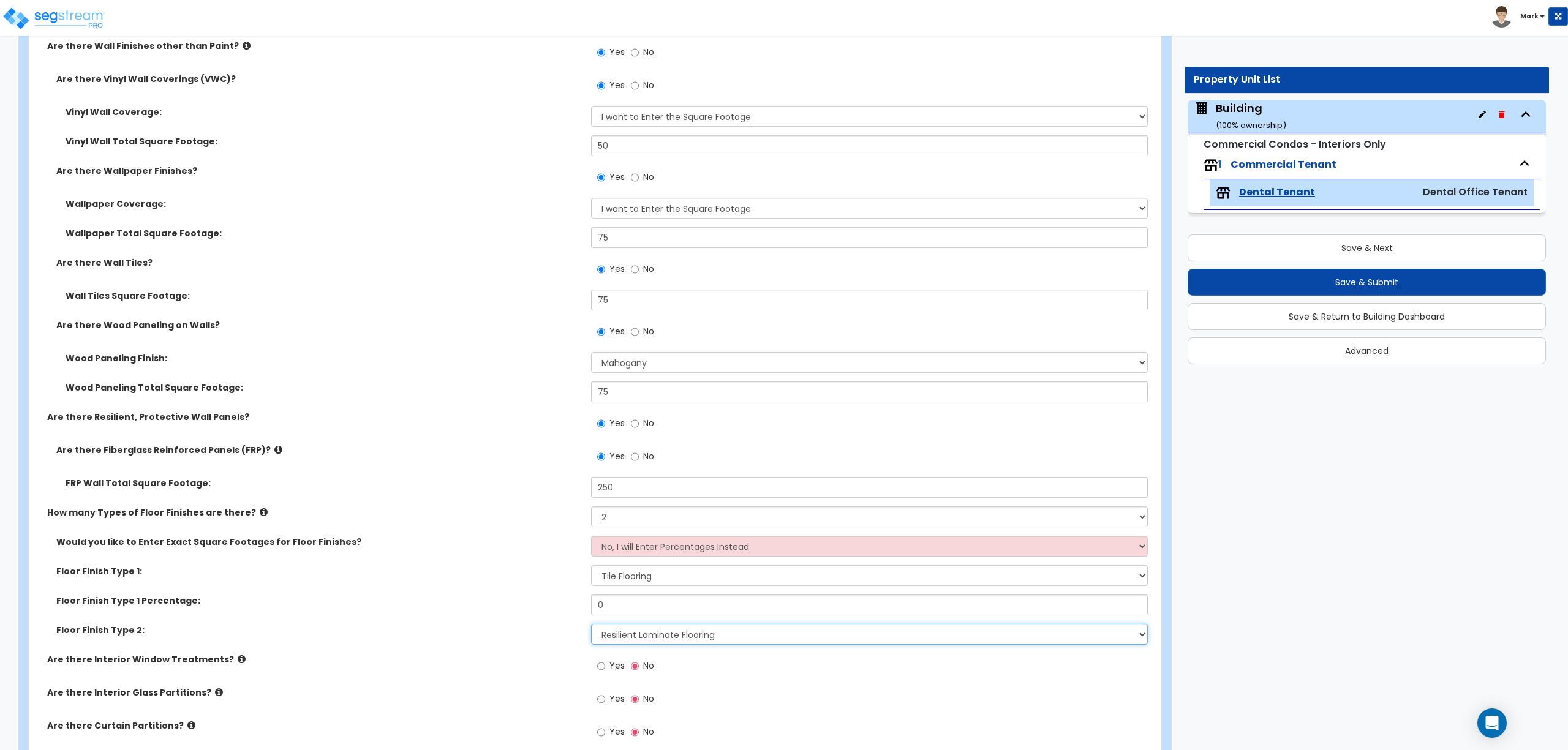
click at [636, 636] on select "None Tile Flooring Hardwood Flooring Resilient Laminate Flooring VCT Flooring S…" at bounding box center [869, 634] width 556 height 21
click at [468, 645] on div "Floor Finish Type 2: None Tile Flooring Hardwood Flooring Resilient Laminate Fl…" at bounding box center [591, 638] width 1125 height 30
drag, startPoint x: 638, startPoint y: 605, endPoint x: 519, endPoint y: 605, distance: 119.0
click at [522, 606] on div "Floor Finish Type 1 Percentage: 0" at bounding box center [591, 609] width 1125 height 30
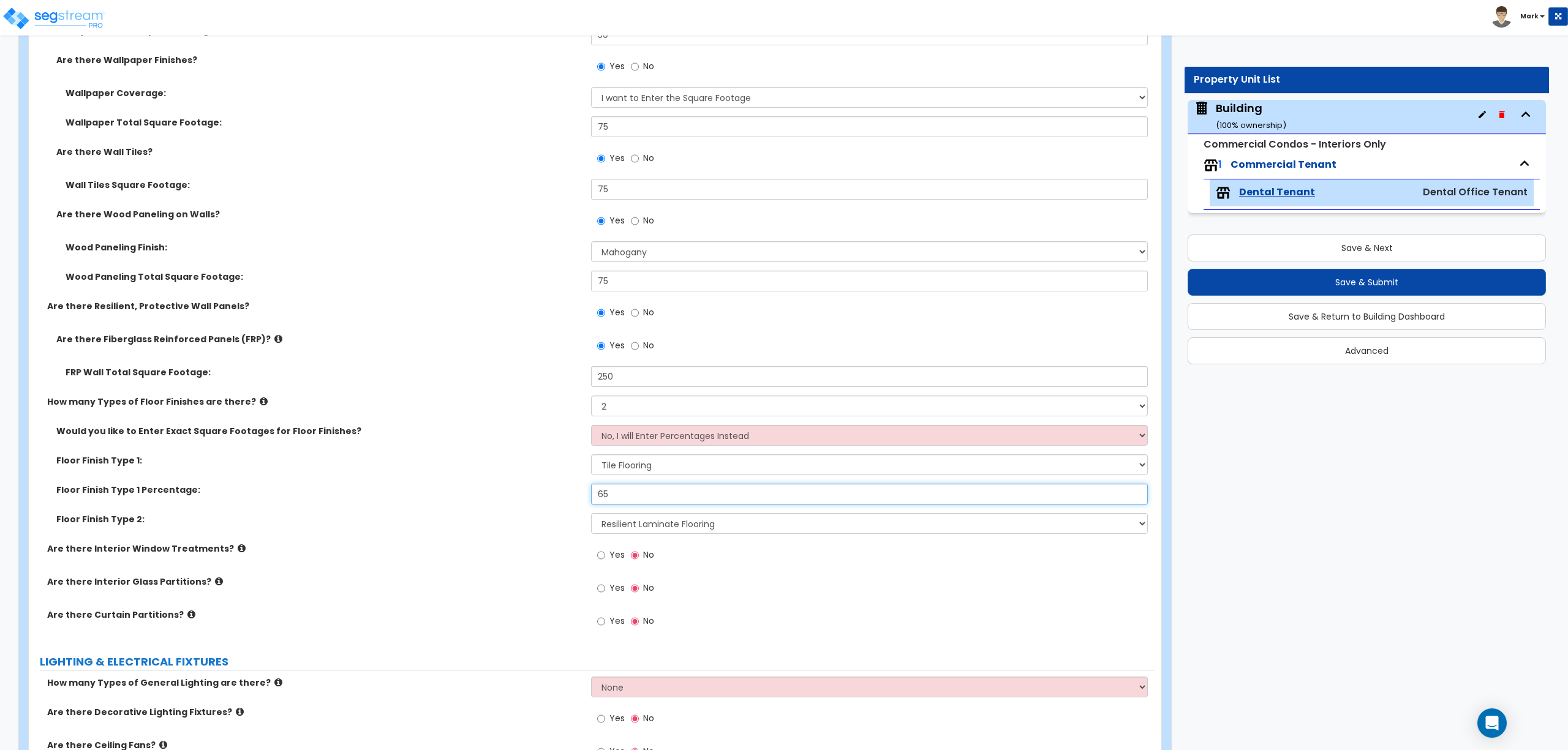
scroll to position [2661, 0]
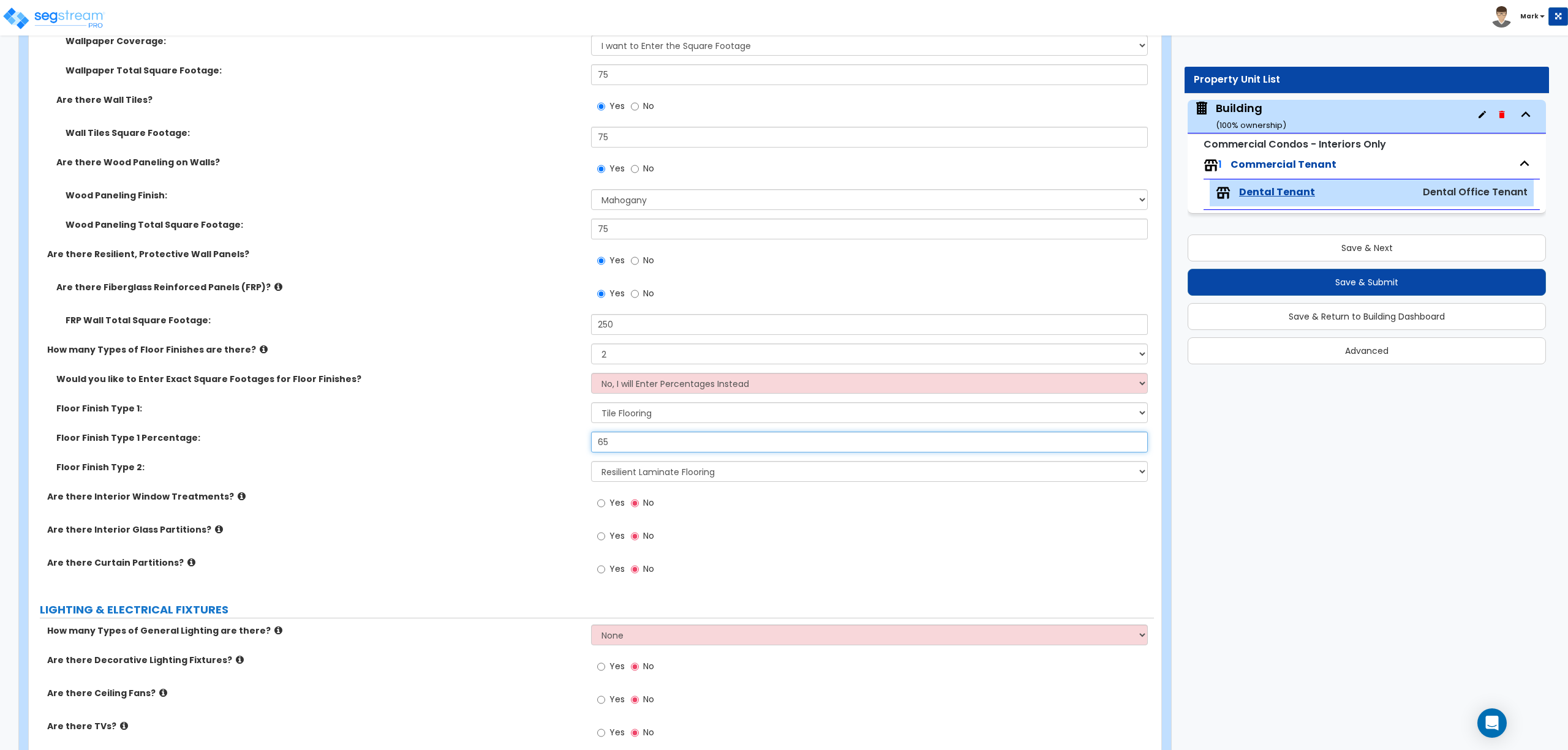
type input "65"
click at [605, 506] on label "Yes" at bounding box center [611, 505] width 28 height 21
click at [605, 506] on input "Yes" at bounding box center [601, 503] width 8 height 14
radio input "true"
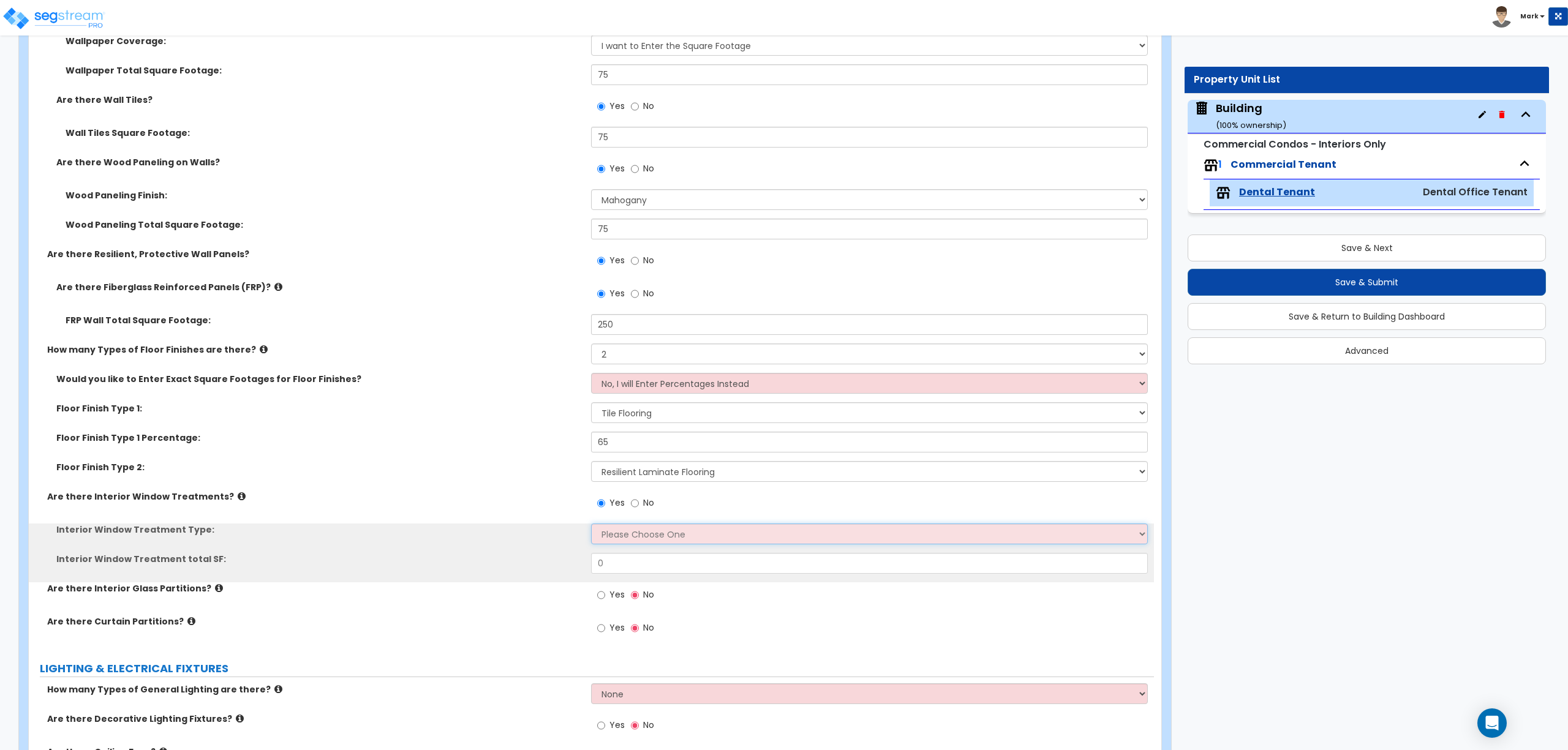
click at [637, 537] on select "Please Choose One Vertical Blinds Window Shades Venetian Blinds Wood Shutters" at bounding box center [869, 534] width 556 height 21
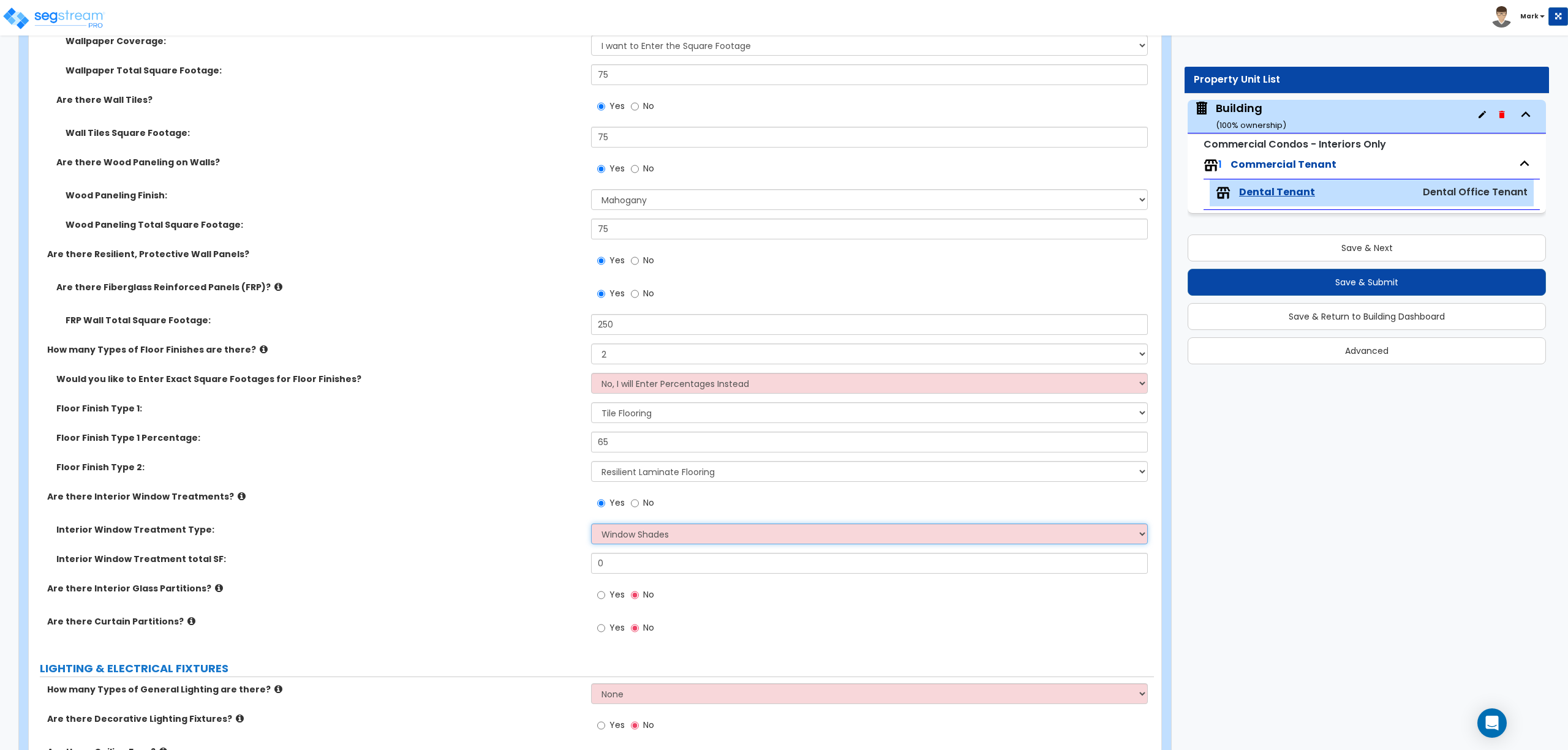
click at [591, 526] on select "Please Choose One Vertical Blinds Window Shades Venetian Blinds Wood Shutters" at bounding box center [869, 534] width 556 height 21
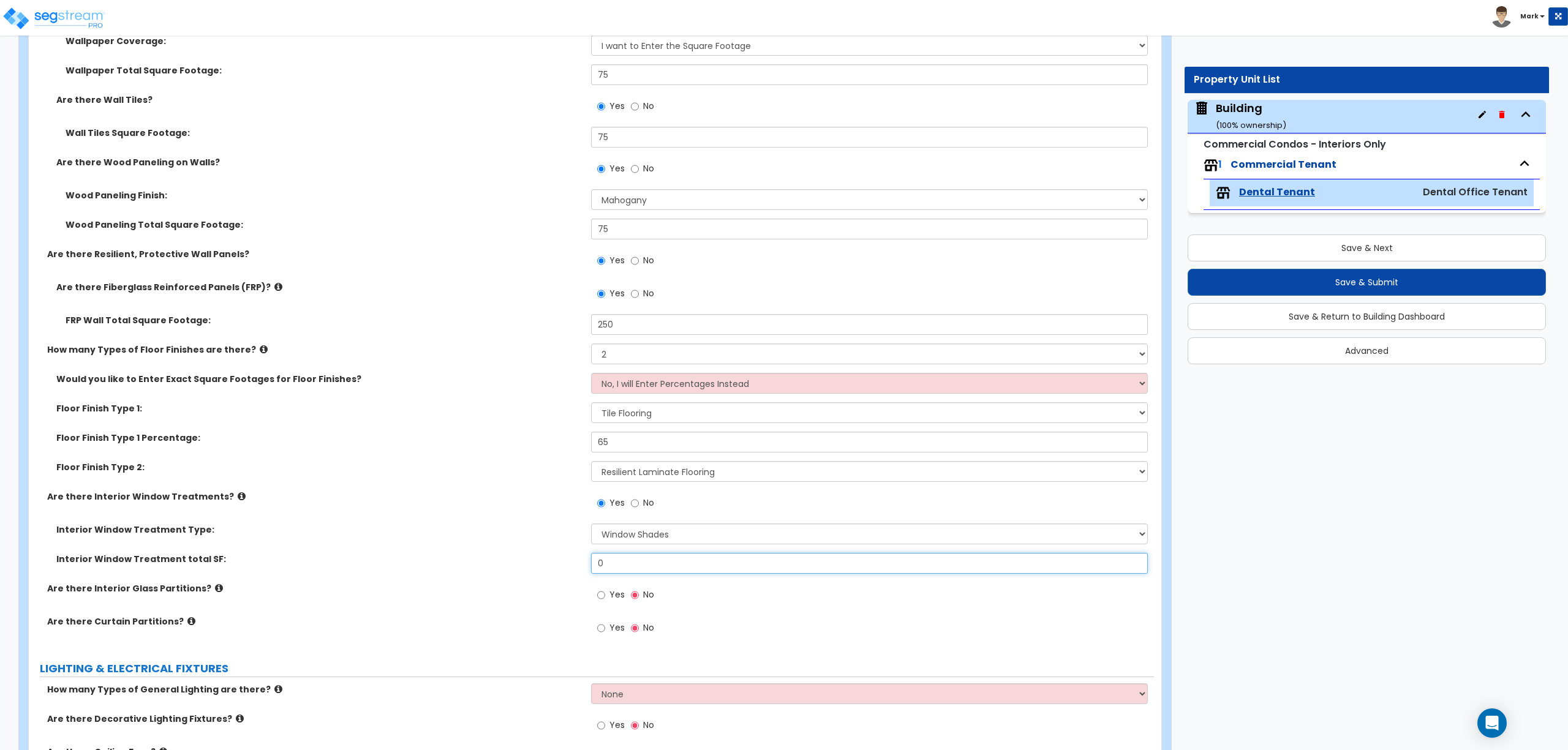
drag, startPoint x: 624, startPoint y: 563, endPoint x: 577, endPoint y: 577, distance: 49.0
click at [577, 577] on div "Interior Window Treatment total SF: 0" at bounding box center [591, 567] width 1125 height 30
click at [645, 528] on select "Please Choose One Vertical Blinds Window Shades Venetian Blinds Wood Shutters" at bounding box center [869, 534] width 556 height 21
select select "3"
click at [591, 526] on select "Please Choose One Vertical Blinds Window Shades Venetian Blinds Wood Shutters" at bounding box center [869, 534] width 556 height 21
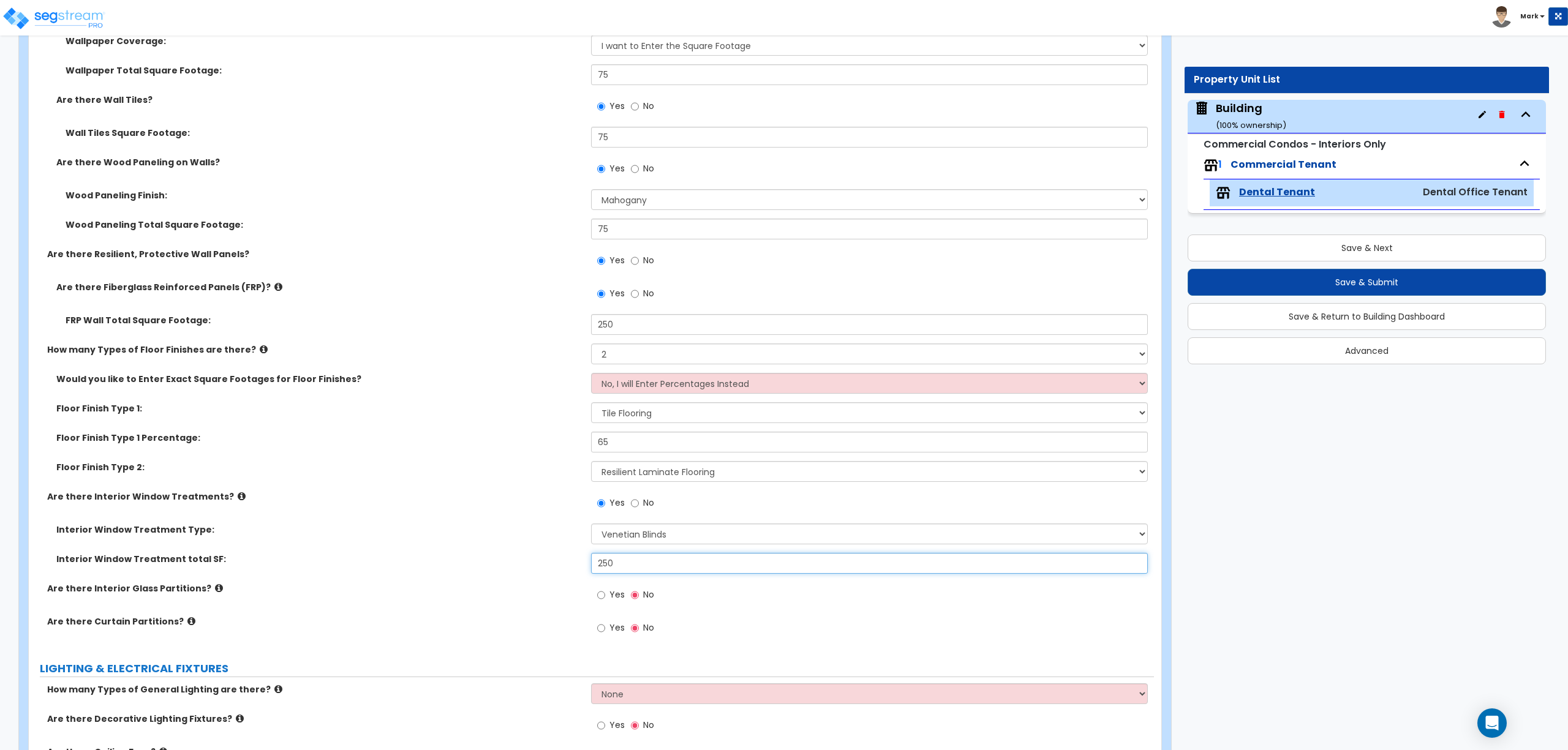
drag, startPoint x: 627, startPoint y: 569, endPoint x: 579, endPoint y: 567, distance: 48.0
click at [579, 567] on div "Interior Window Treatment total SF: 250" at bounding box center [591, 567] width 1125 height 30
drag, startPoint x: 616, startPoint y: 569, endPoint x: 566, endPoint y: 569, distance: 50.0
click at [569, 569] on div "Interior Window Treatment total SF: 125" at bounding box center [591, 567] width 1125 height 30
type input "250"
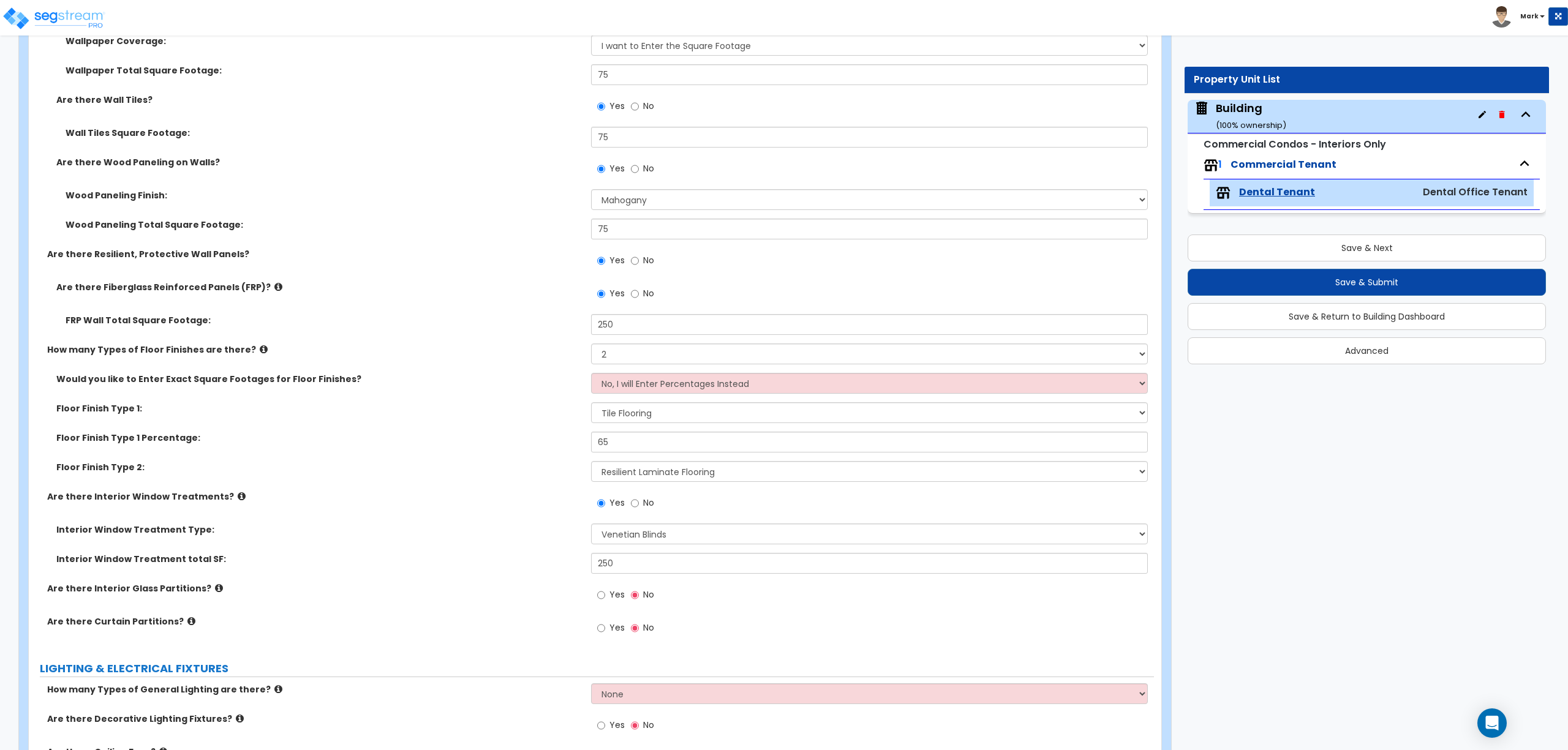
click at [610, 597] on span "Yes" at bounding box center [617, 594] width 15 height 12
click at [605, 597] on input "Yes" at bounding box center [601, 595] width 8 height 14
radio input "true"
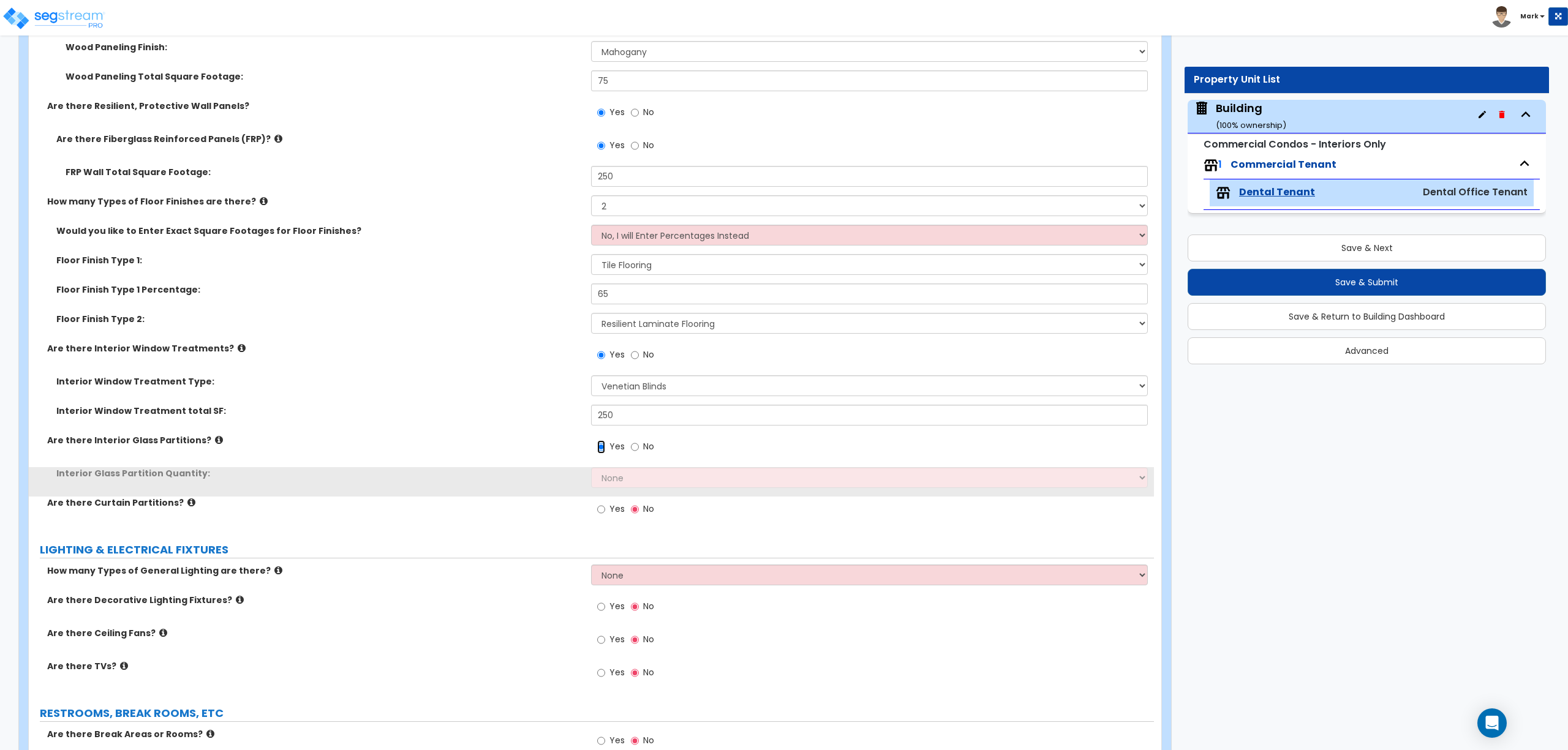
scroll to position [2825, 0]
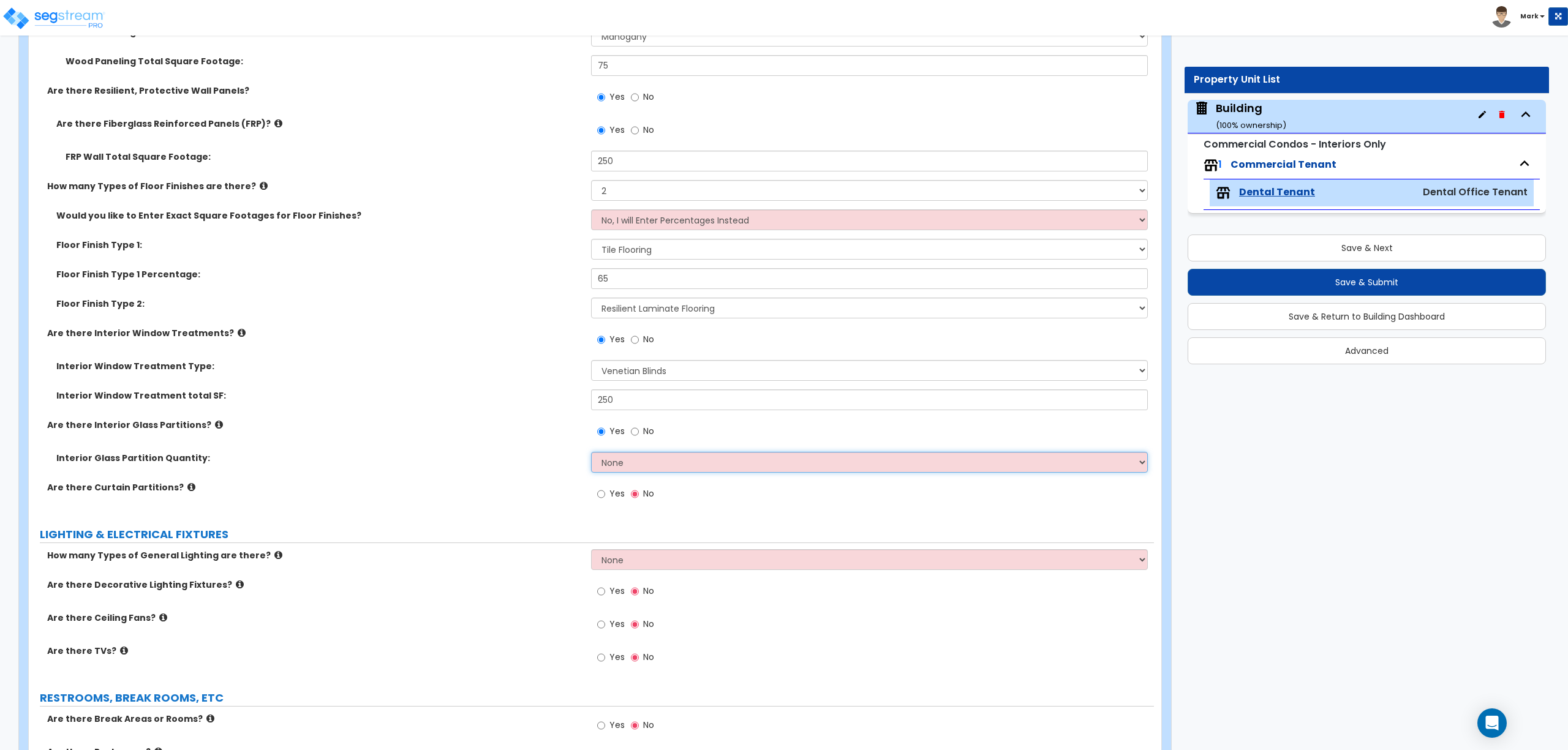
click at [629, 466] on select "None Some of the Walls are Glass Partitions Most of the Walls are Glass Partiti…" at bounding box center [869, 462] width 556 height 21
select select "1"
click at [591, 454] on select "None Some of the Walls are Glass Partitions Most of the Walls are Glass Partiti…" at bounding box center [869, 462] width 556 height 21
click at [684, 461] on select "None Some of the Walls are Glass Partitions Most of the Walls are Glass Partiti…" at bounding box center [869, 462] width 556 height 21
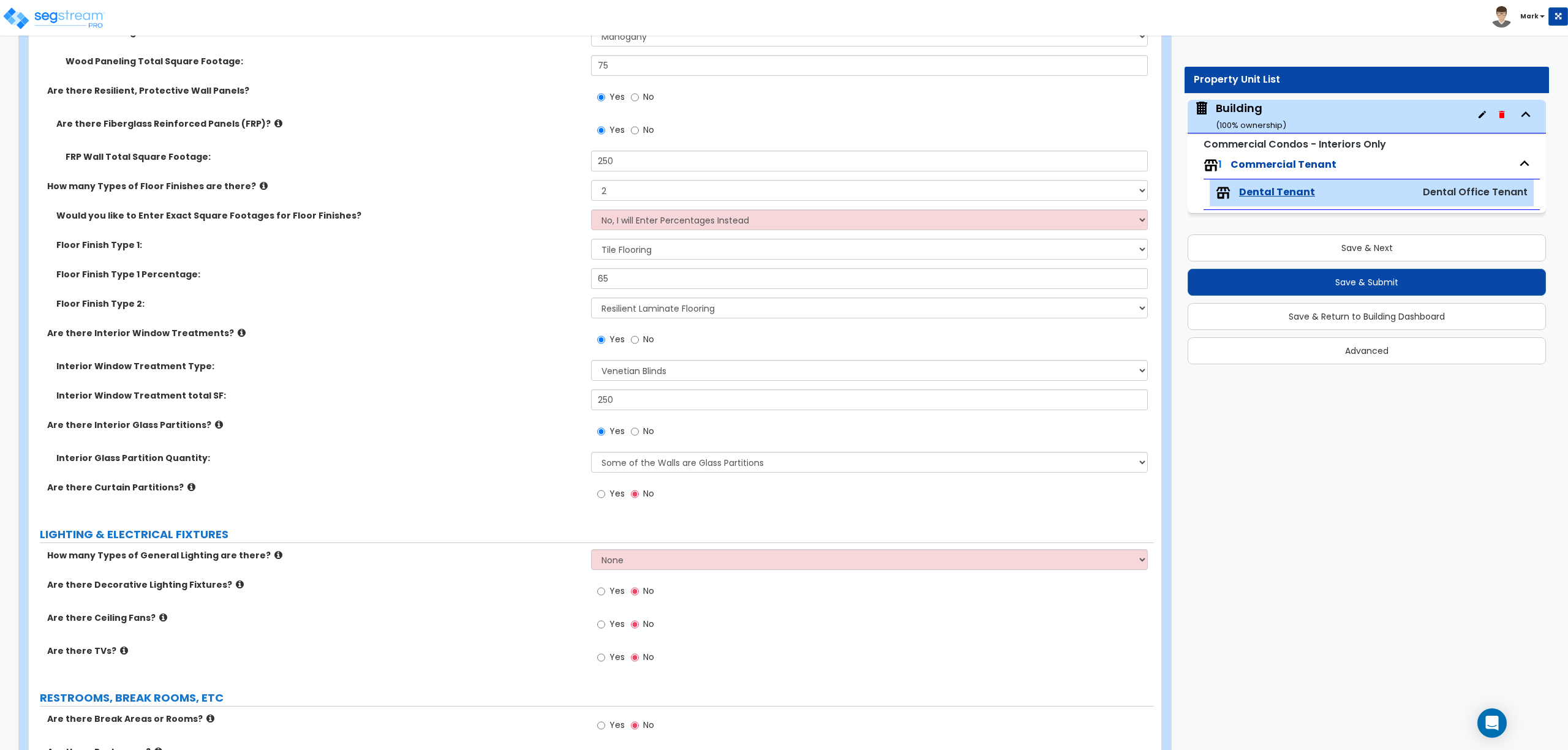
click at [488, 440] on div "Are there Interior Glass Partitions? Yes No" at bounding box center [591, 435] width 1125 height 33
click at [604, 491] on input "Yes" at bounding box center [601, 494] width 8 height 14
radio input "true"
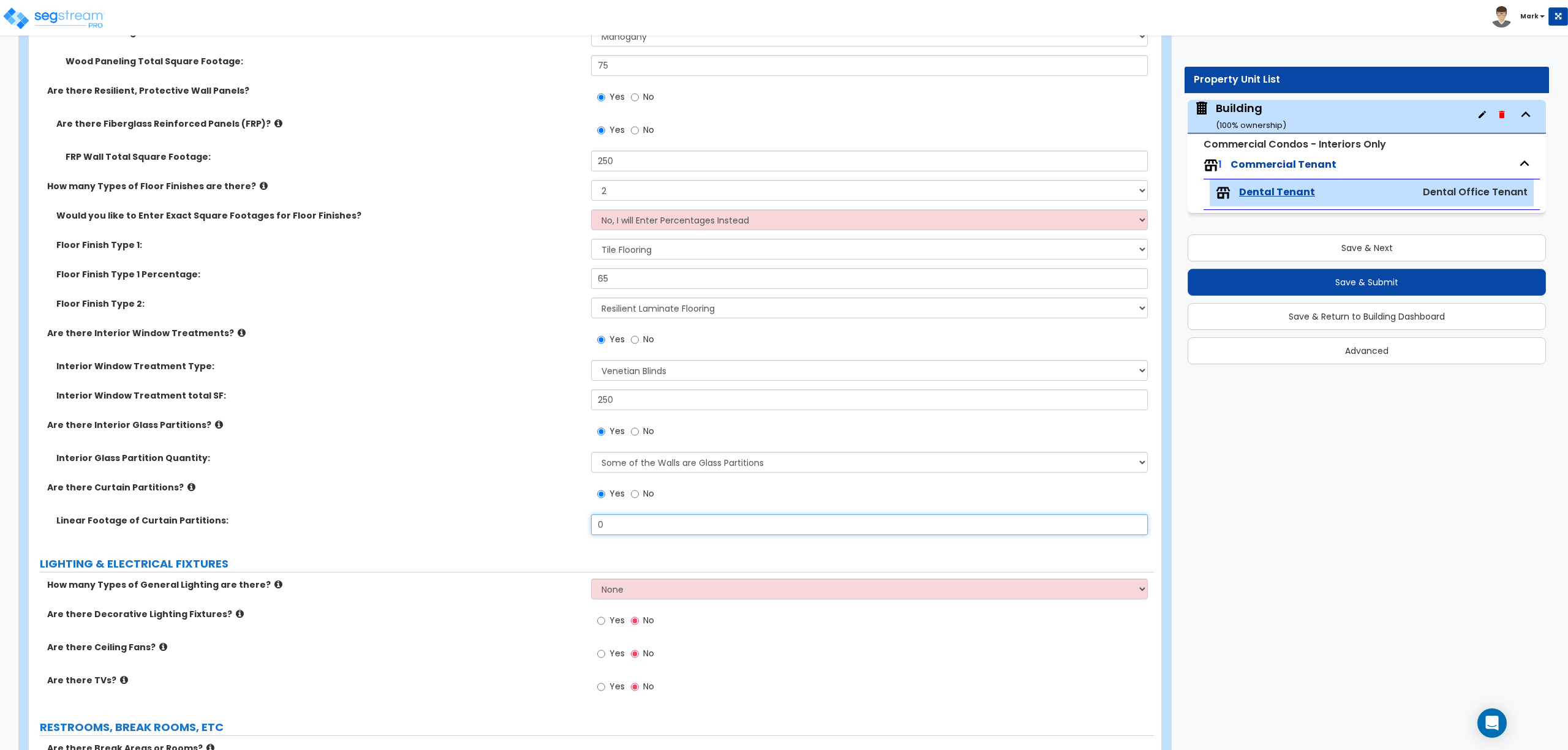
drag, startPoint x: 608, startPoint y: 522, endPoint x: 560, endPoint y: 526, distance: 48.2
click at [560, 524] on div "Linear Footage of Curtain Partitions: 0" at bounding box center [591, 529] width 1125 height 30
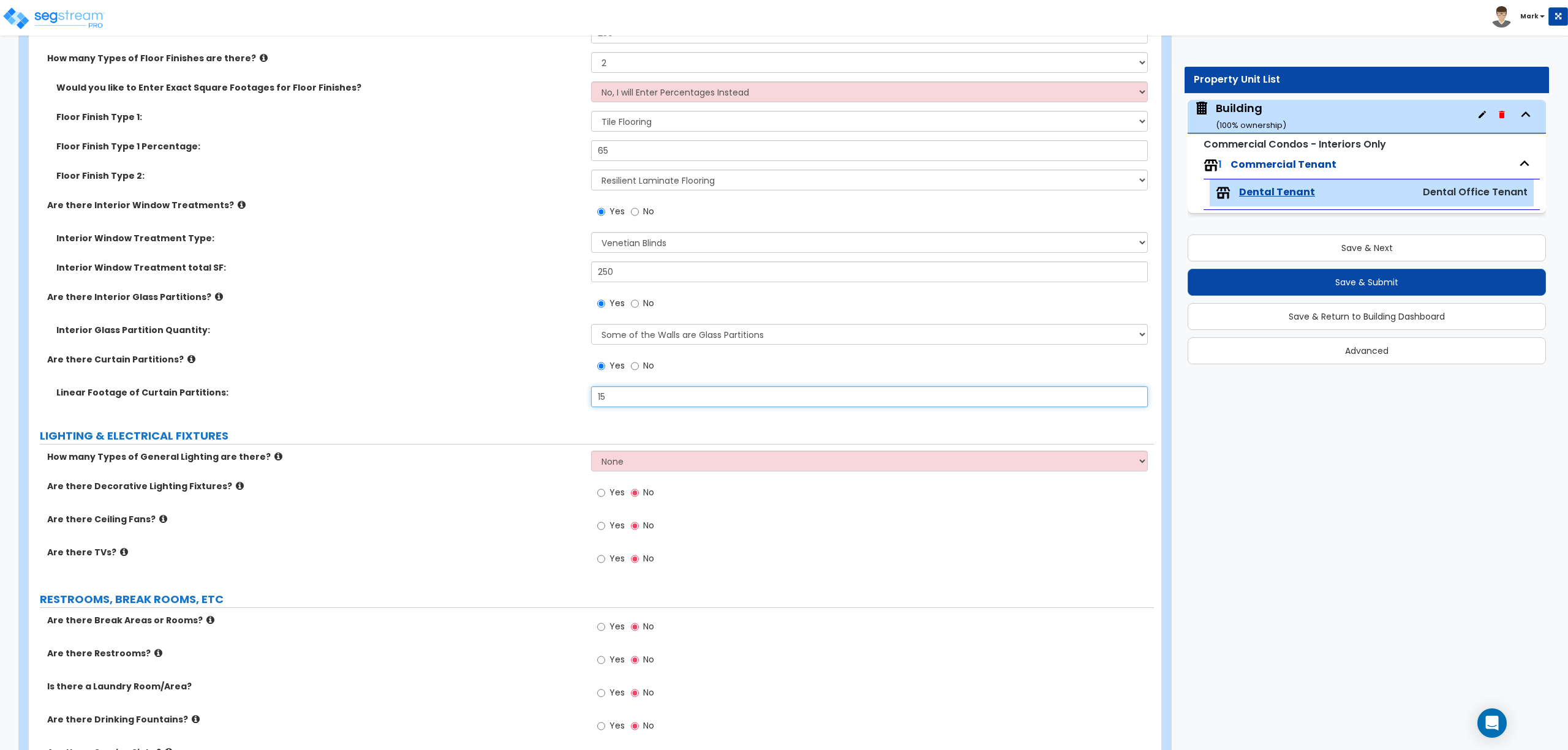
scroll to position [2989, 0]
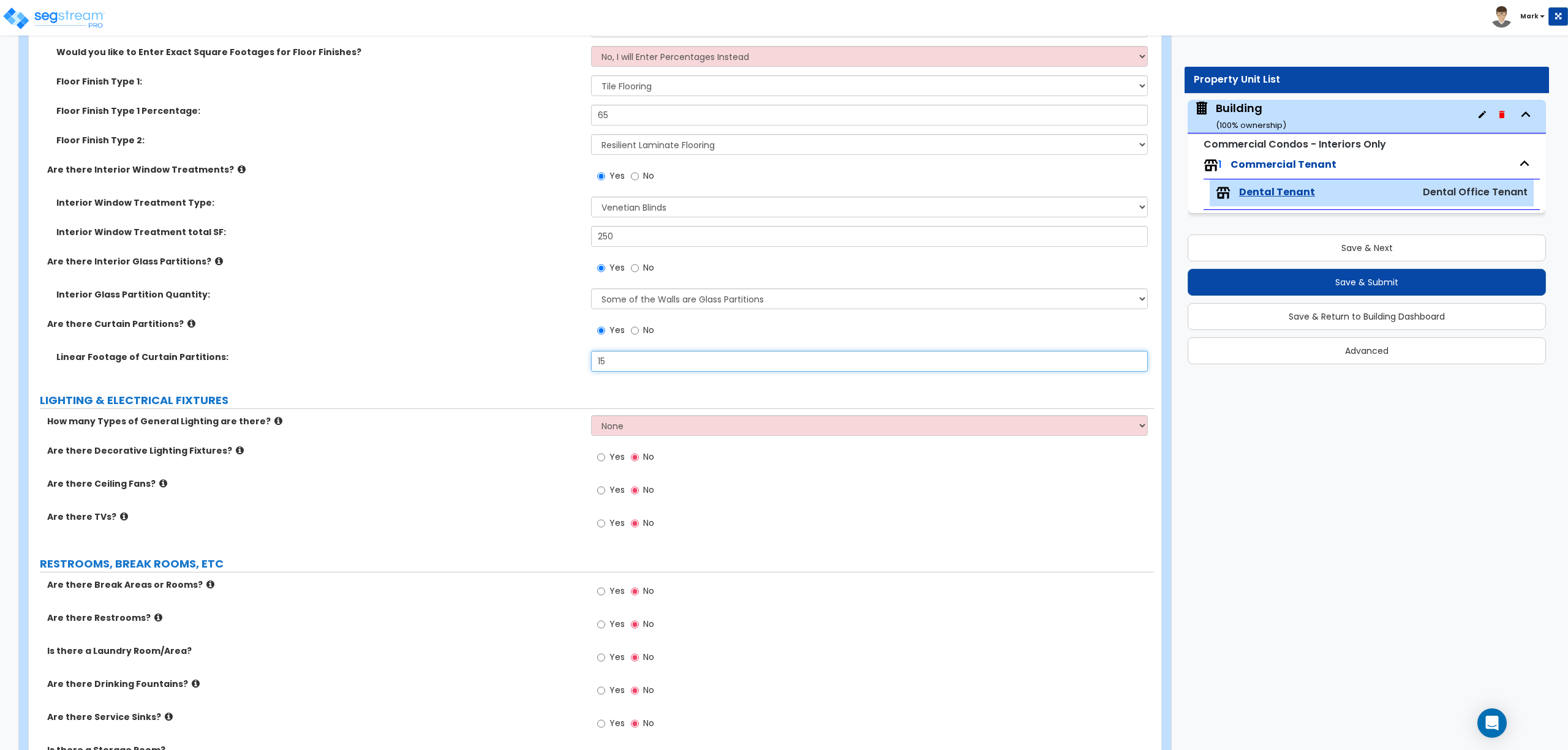
type input "15"
click at [655, 425] on select "None 1 2 3" at bounding box center [869, 426] width 556 height 21
select select "2"
click at [591, 417] on select "None 1 2 3" at bounding box center [869, 426] width 556 height 21
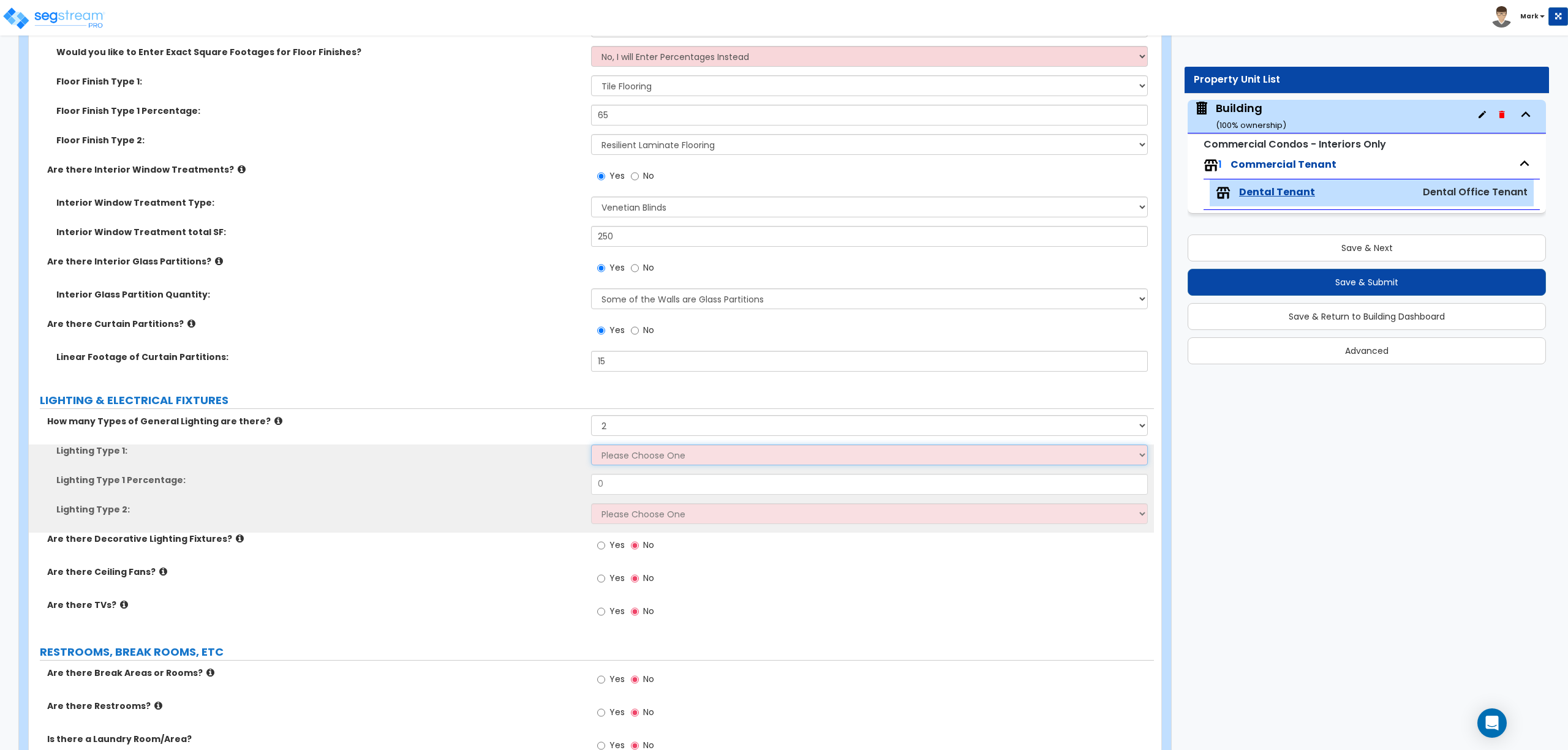
click at [623, 456] on select "Please Choose One LED Surface-Mounted LED Recessed Fluorescent Surface-Mounted …" at bounding box center [869, 455] width 556 height 21
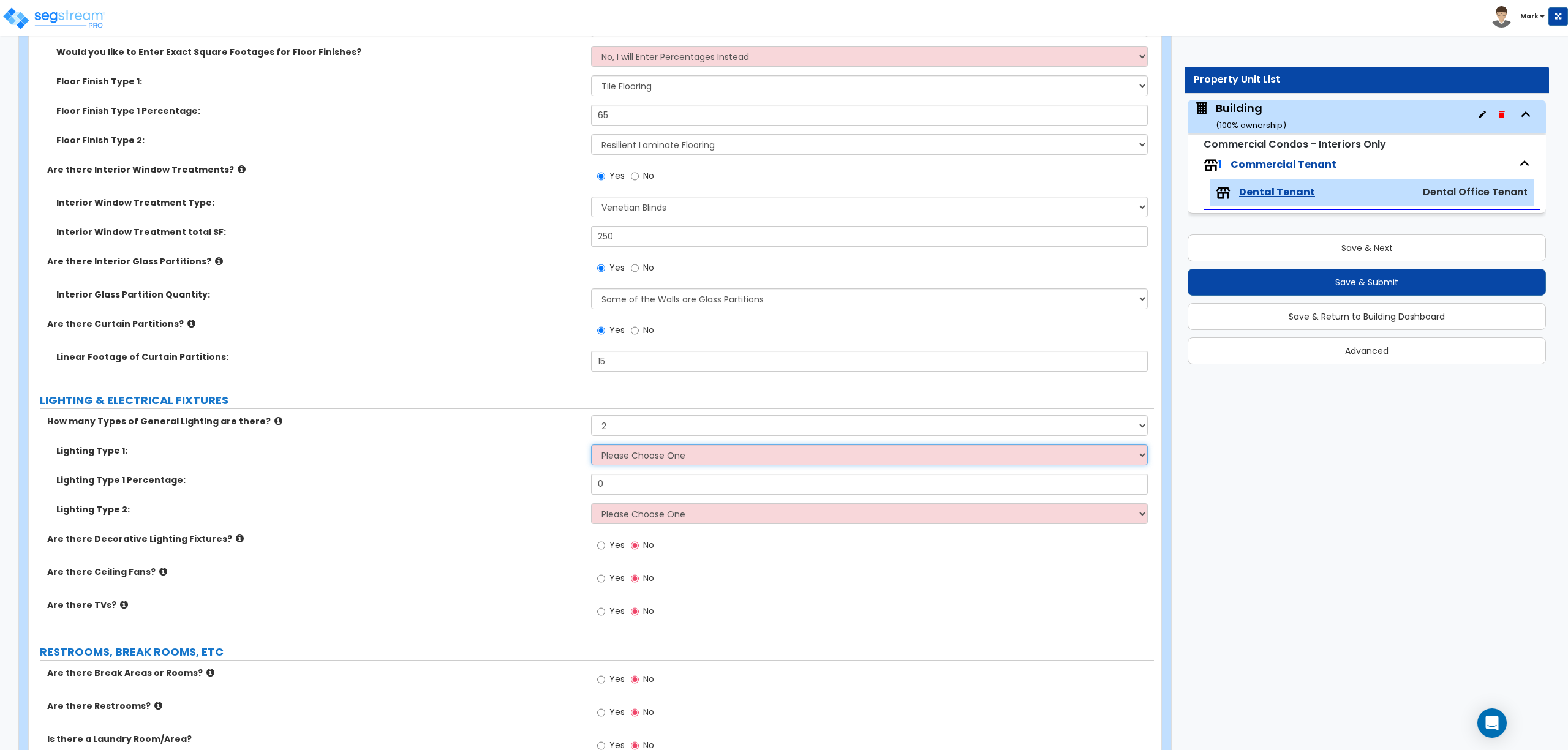
select select "1"
click at [591, 446] on select "Please Choose One LED Surface-Mounted LED Recessed Fluorescent Surface-Mounted …" at bounding box center [869, 455] width 556 height 21
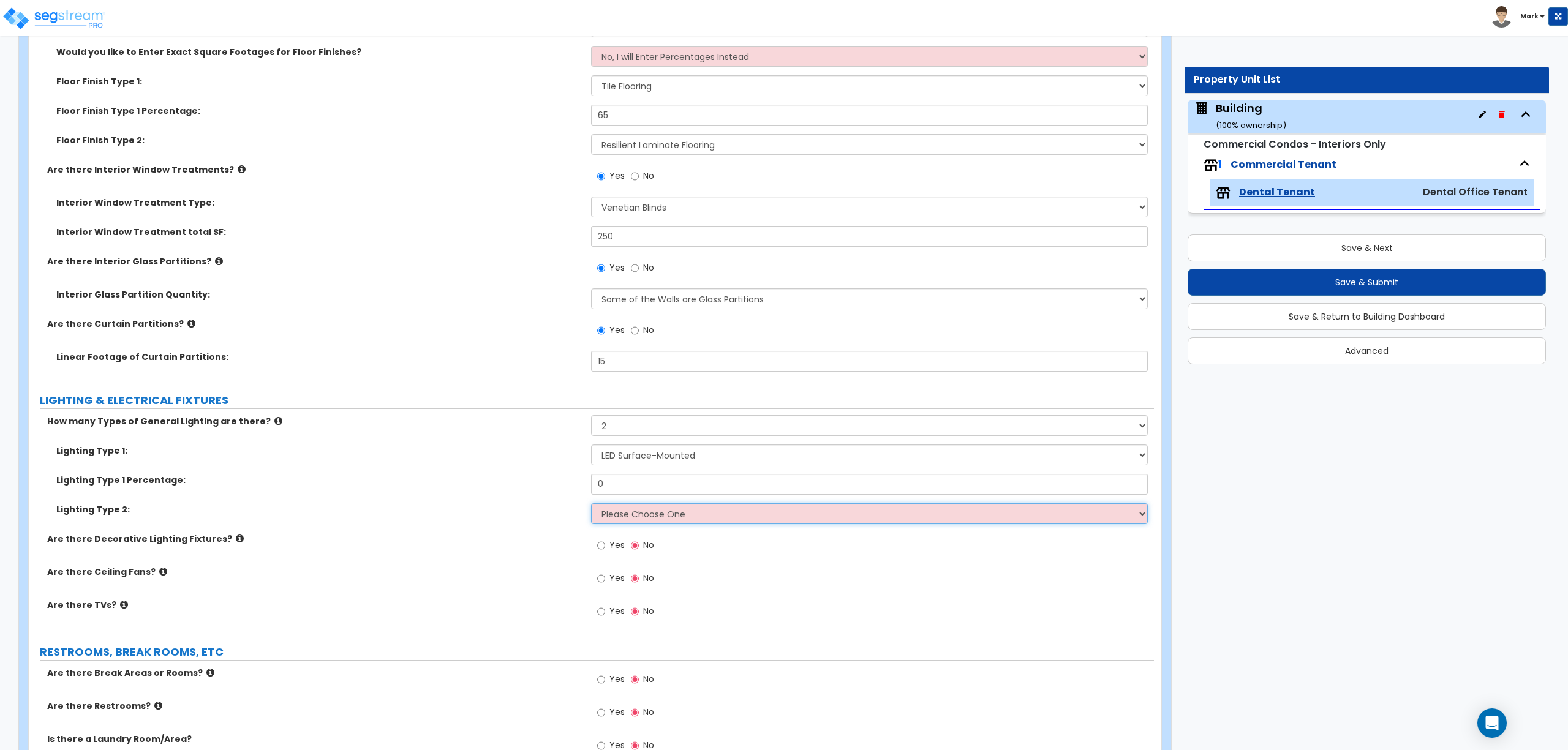
click at [641, 508] on select "Please Choose One LED Surface-Mounted LED Recessed Fluorescent Surface-Mounted …" at bounding box center [869, 514] width 556 height 21
select select "5"
click at [591, 506] on select "Please Choose One LED Surface-Mounted LED Recessed Fluorescent Surface-Mounted …" at bounding box center [869, 514] width 556 height 21
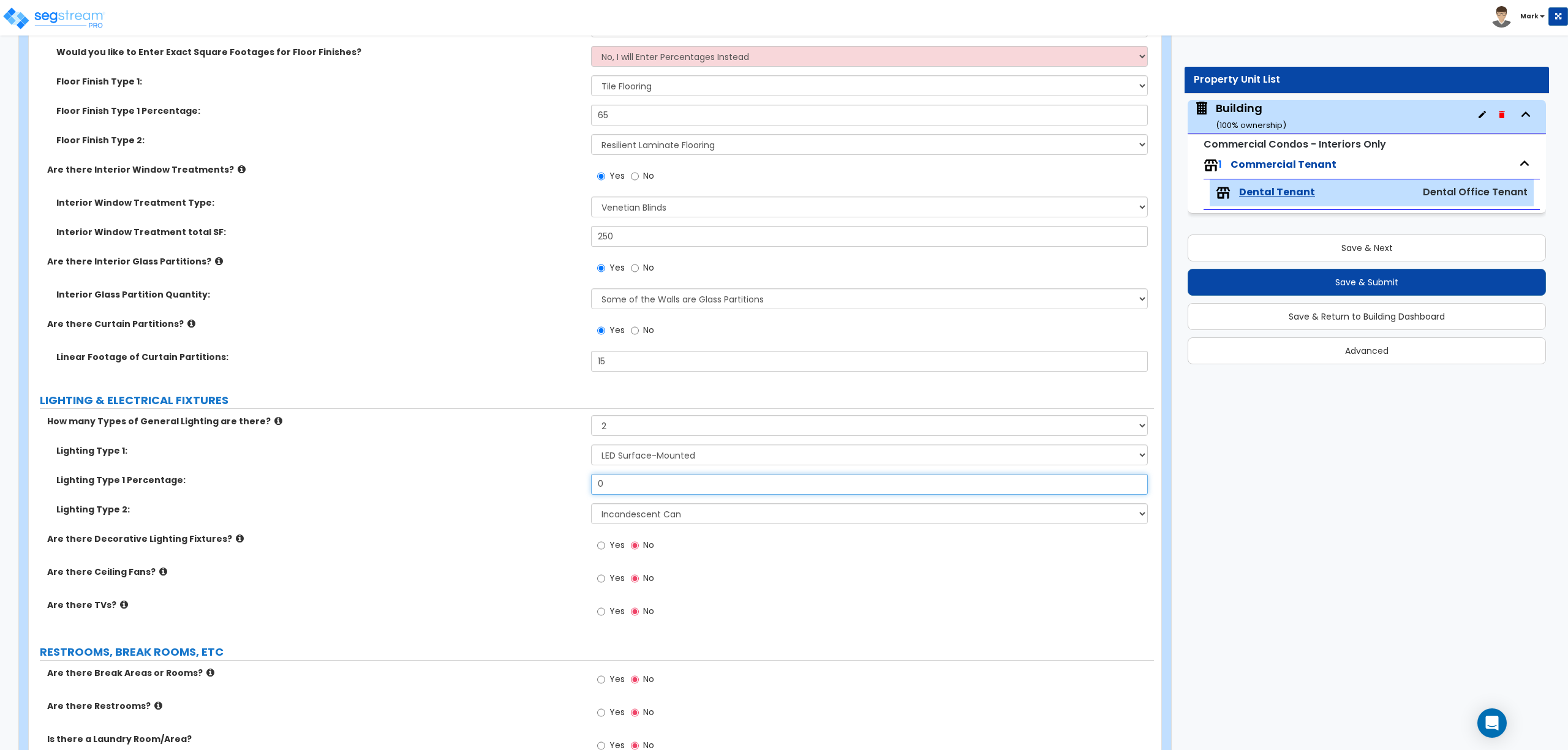
drag, startPoint x: 620, startPoint y: 486, endPoint x: 554, endPoint y: 478, distance: 66.5
click at [556, 478] on div "Lighting Type 1 Percentage: 0" at bounding box center [591, 488] width 1125 height 30
type input "60"
click at [617, 549] on span "Yes" at bounding box center [617, 545] width 15 height 12
click at [605, 549] on input "Yes" at bounding box center [601, 546] width 8 height 14
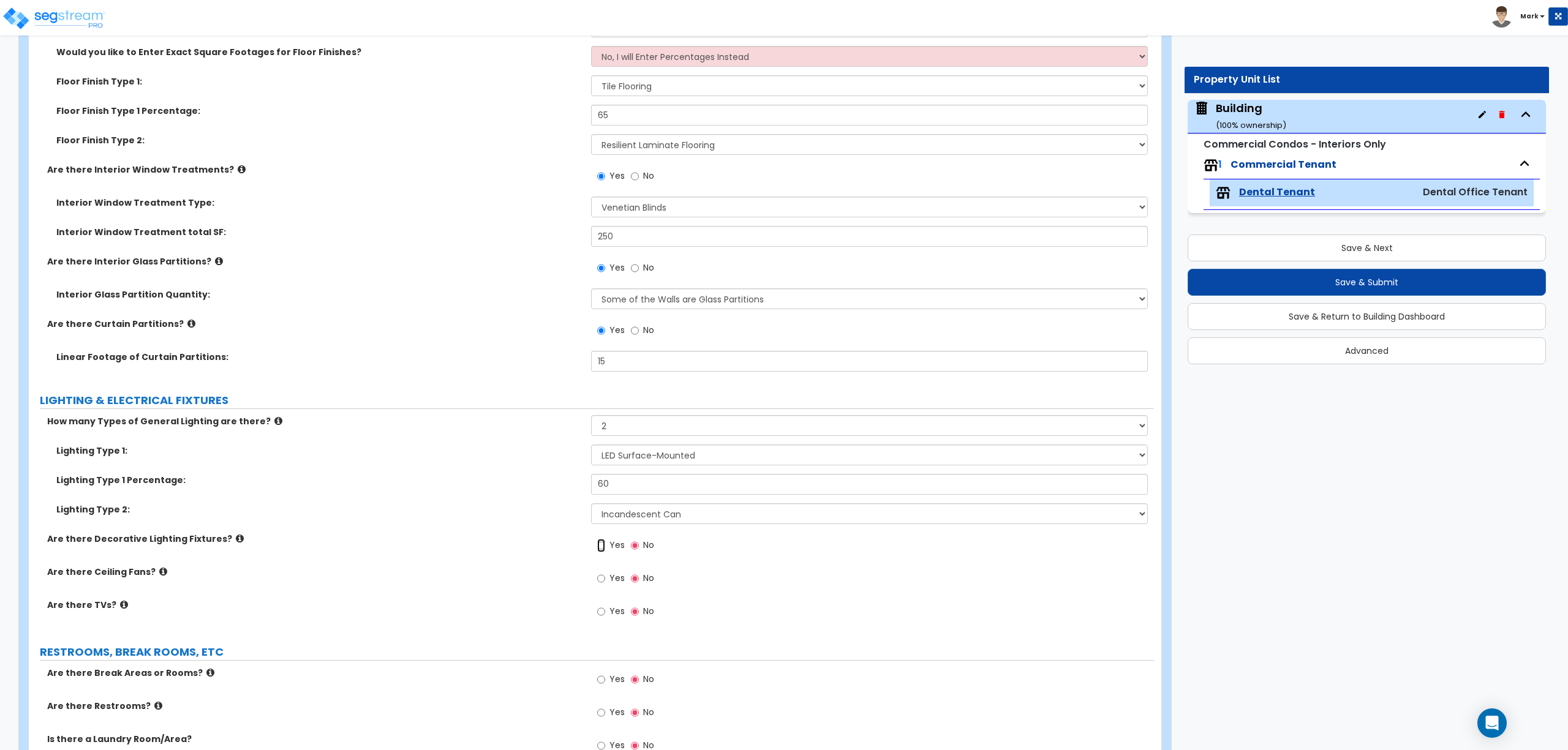
radio input "true"
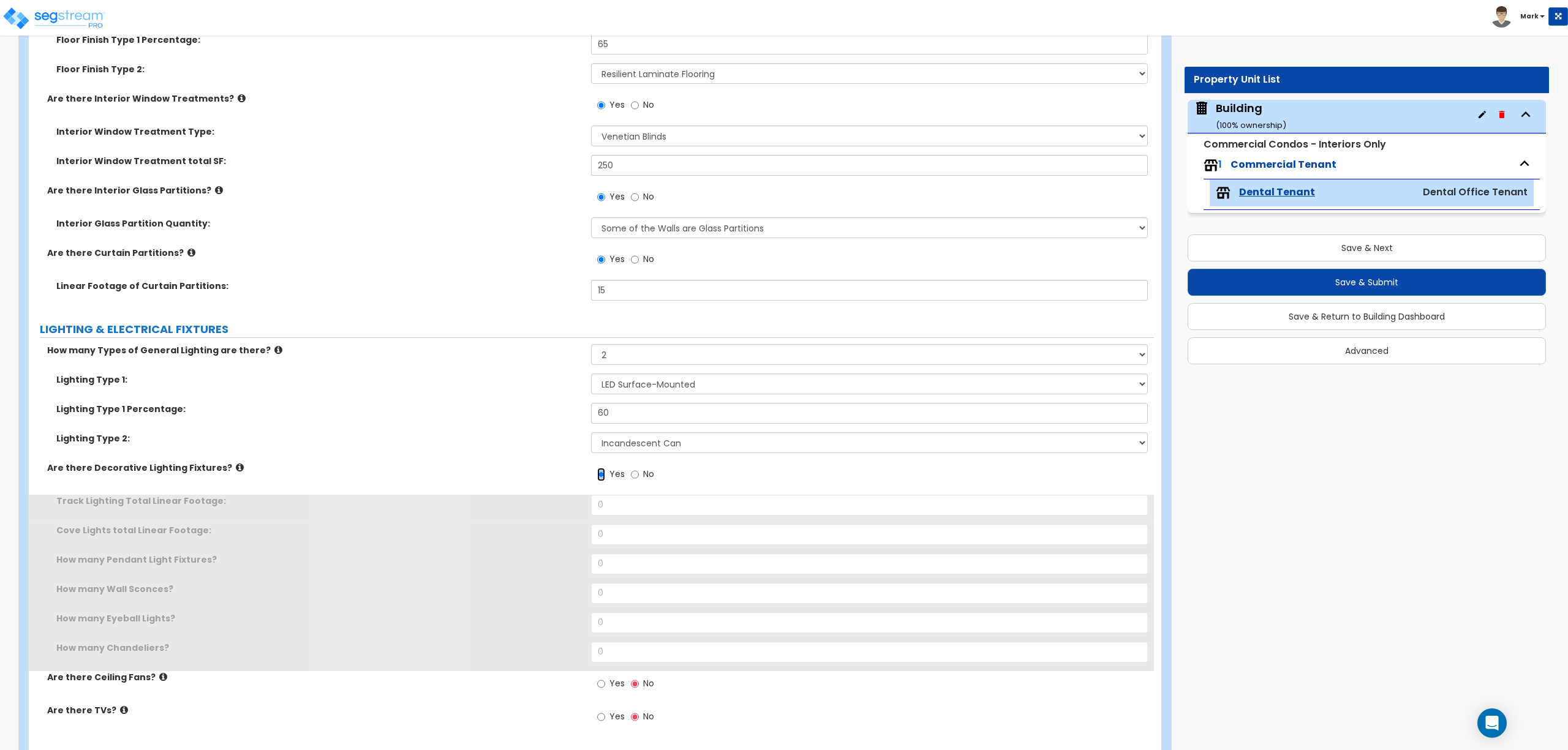
scroll to position [3070, 0]
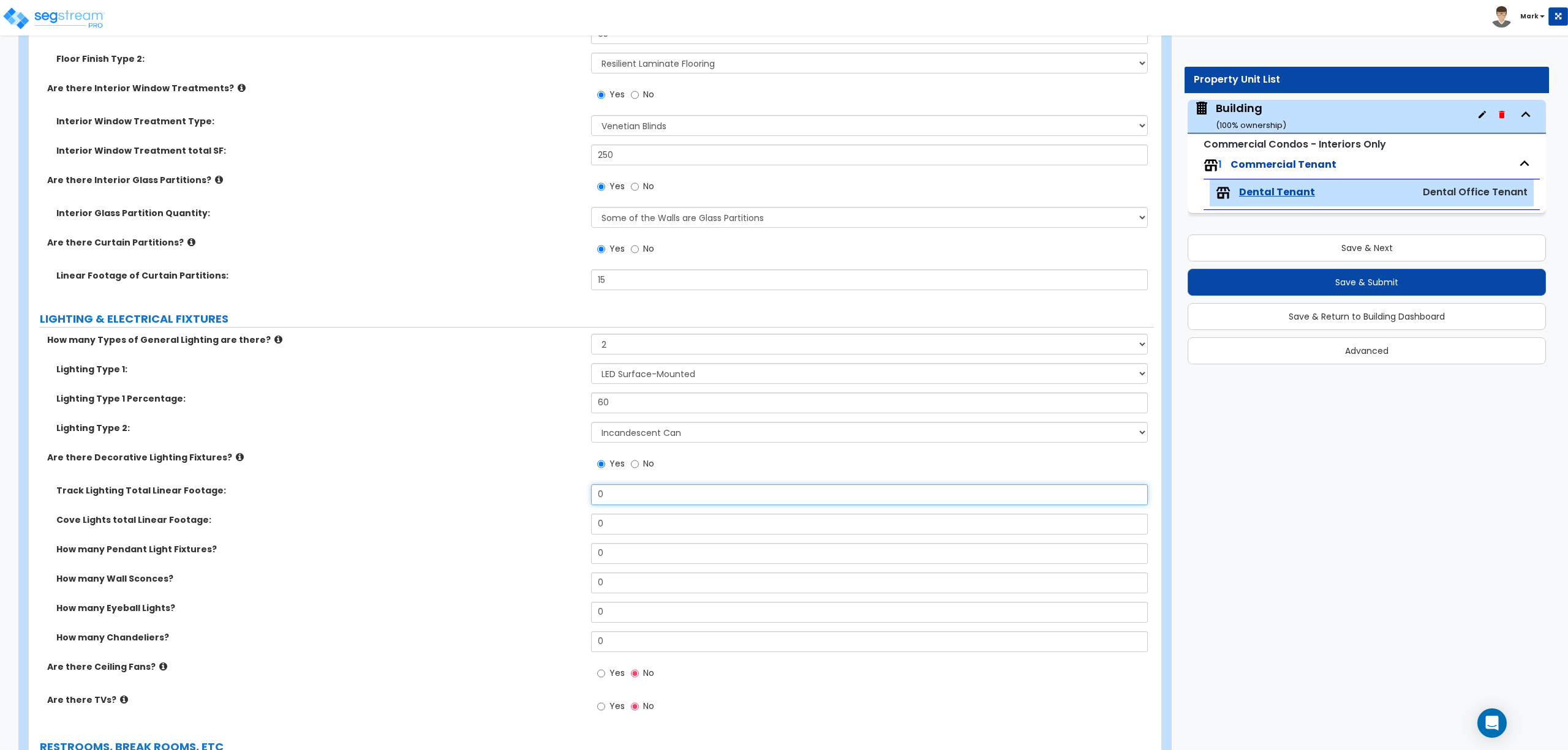
drag, startPoint x: 530, startPoint y: 489, endPoint x: 523, endPoint y: 488, distance: 7.1
click at [523, 488] on div "Track Lighting Total Linear Footage: 0" at bounding box center [591, 499] width 1125 height 30
drag, startPoint x: 618, startPoint y: 496, endPoint x: 540, endPoint y: 506, distance: 78.6
click at [540, 506] on div "Track Lighting Total Linear Footage: 16" at bounding box center [591, 499] width 1125 height 30
type input "32"
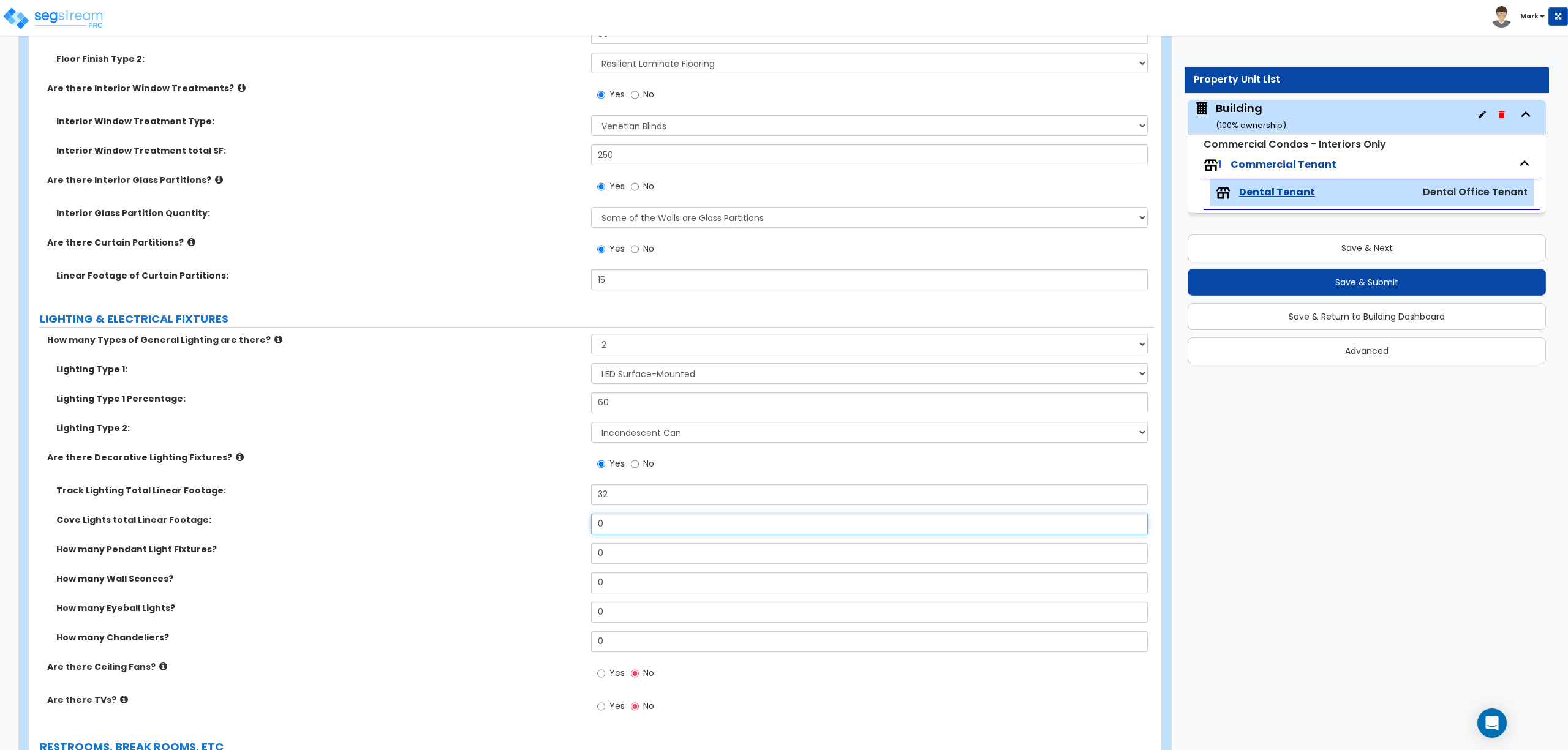
drag, startPoint x: 608, startPoint y: 530, endPoint x: 550, endPoint y: 530, distance: 58.0
click at [550, 530] on div "Cove Lights total Linear Footage: 0" at bounding box center [591, 528] width 1125 height 30
drag, startPoint x: 534, startPoint y: 532, endPoint x: 516, endPoint y: 546, distance: 22.8
click at [525, 538] on div "Cove Lights total Linear Footage: 0" at bounding box center [591, 528] width 1125 height 30
click at [236, 454] on icon at bounding box center [240, 458] width 8 height 10
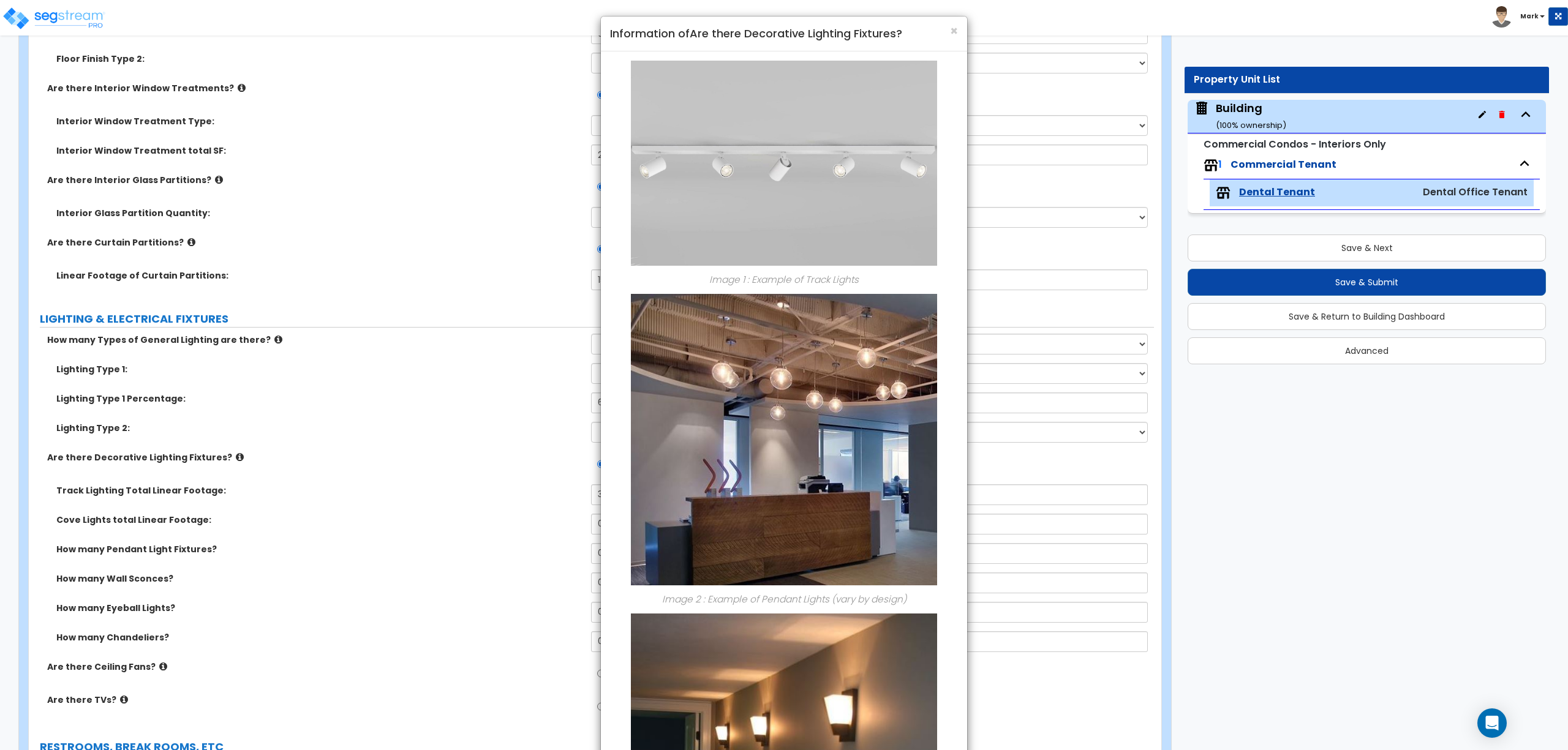
scroll to position [0, 0]
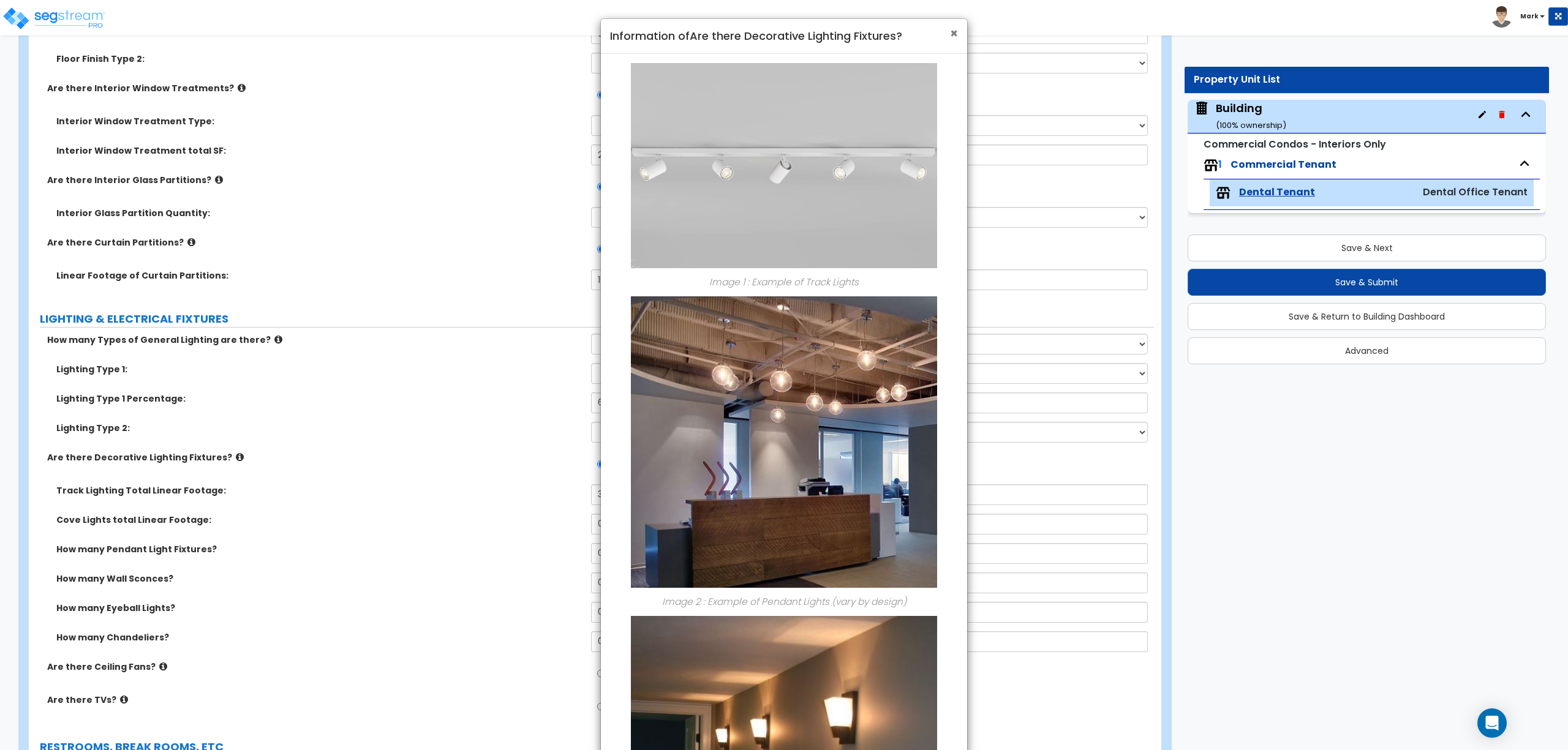
click at [950, 38] on span "×" at bounding box center [954, 34] width 8 height 18
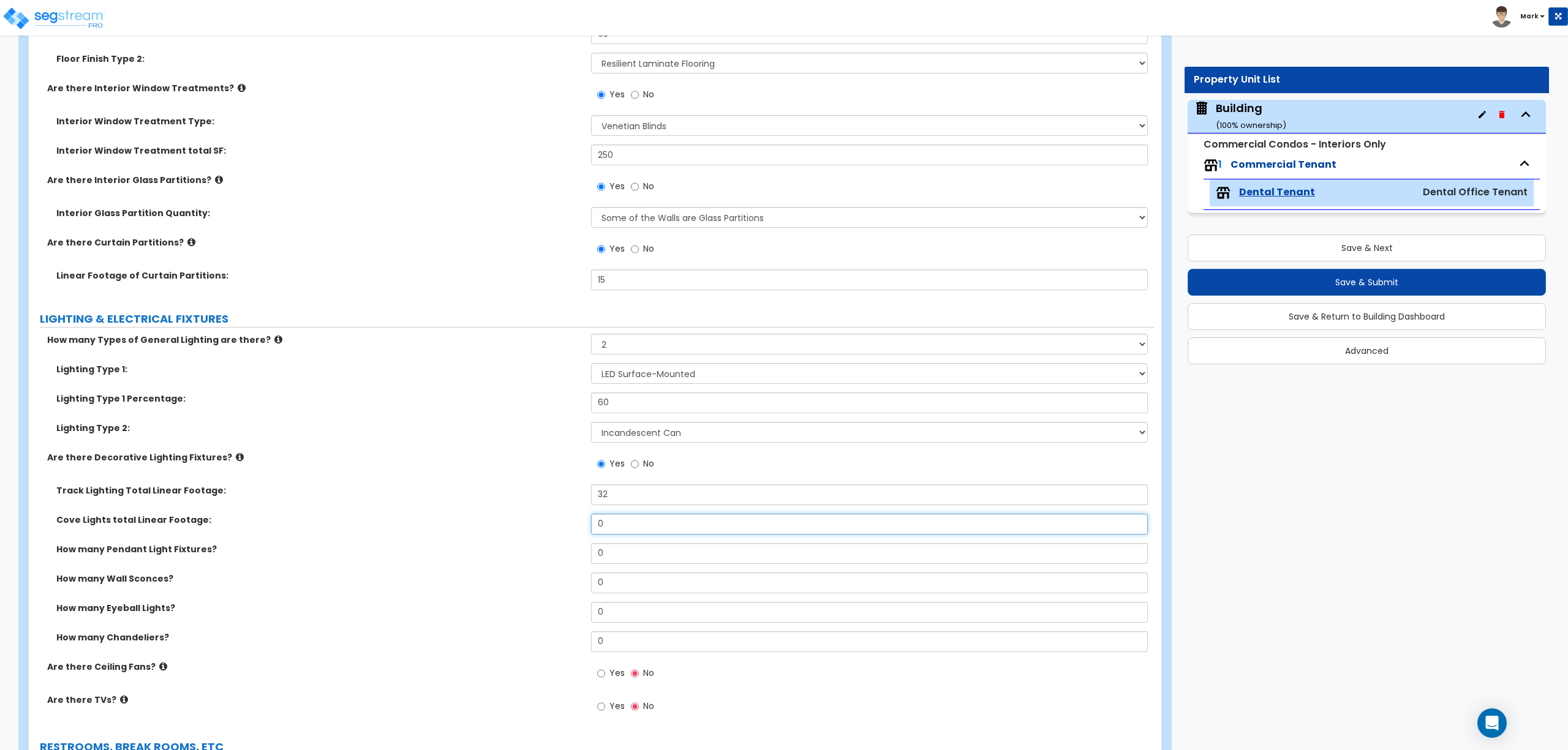
drag, startPoint x: 616, startPoint y: 523, endPoint x: 571, endPoint y: 523, distance: 45.0
click at [571, 523] on div "Cove Lights total Linear Footage: 0" at bounding box center [591, 528] width 1125 height 30
type input "40"
drag, startPoint x: 613, startPoint y: 551, endPoint x: 569, endPoint y: 562, distance: 45.4
click at [569, 562] on div "How many Pendant Light Fixtures? 0" at bounding box center [591, 558] width 1125 height 30
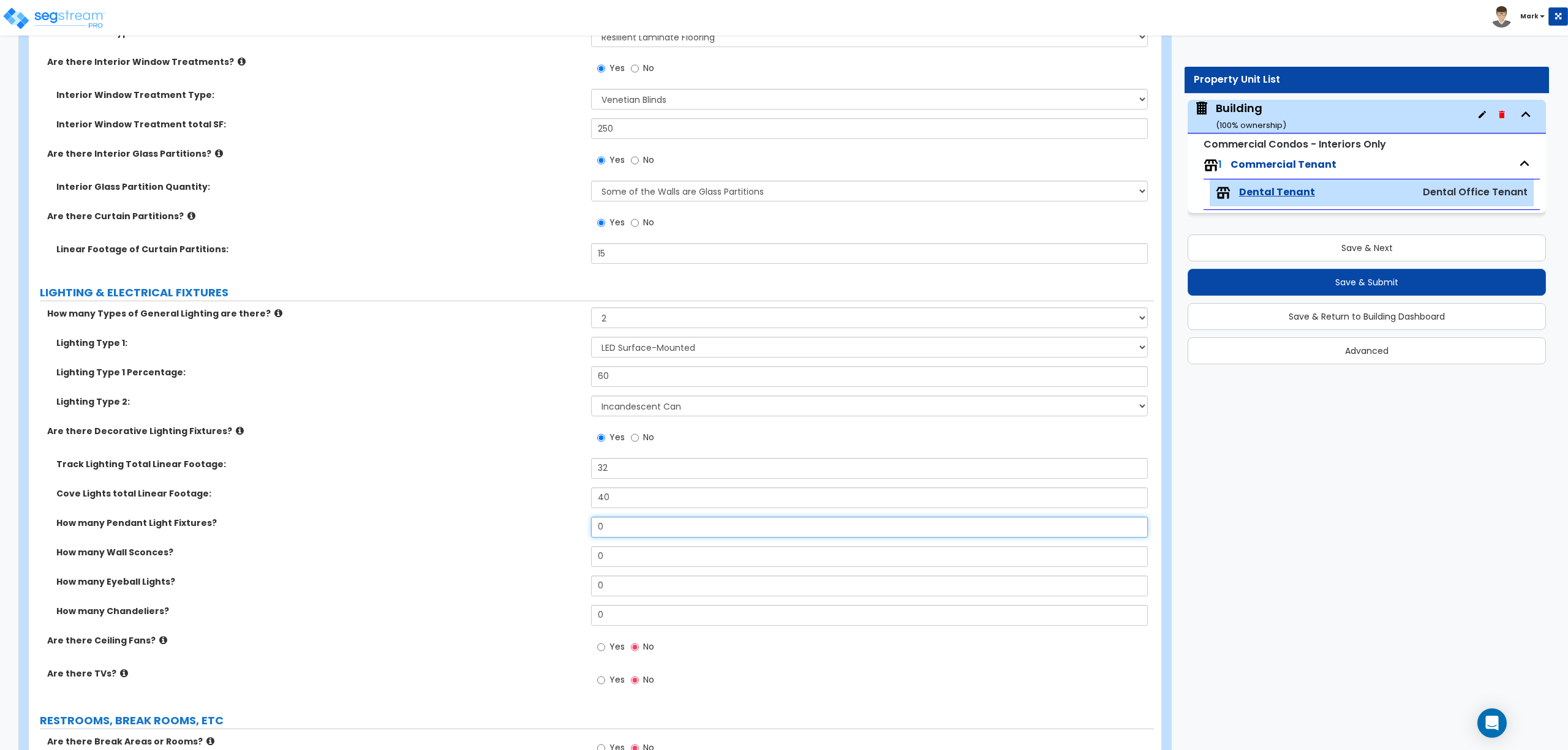
scroll to position [3152, 0]
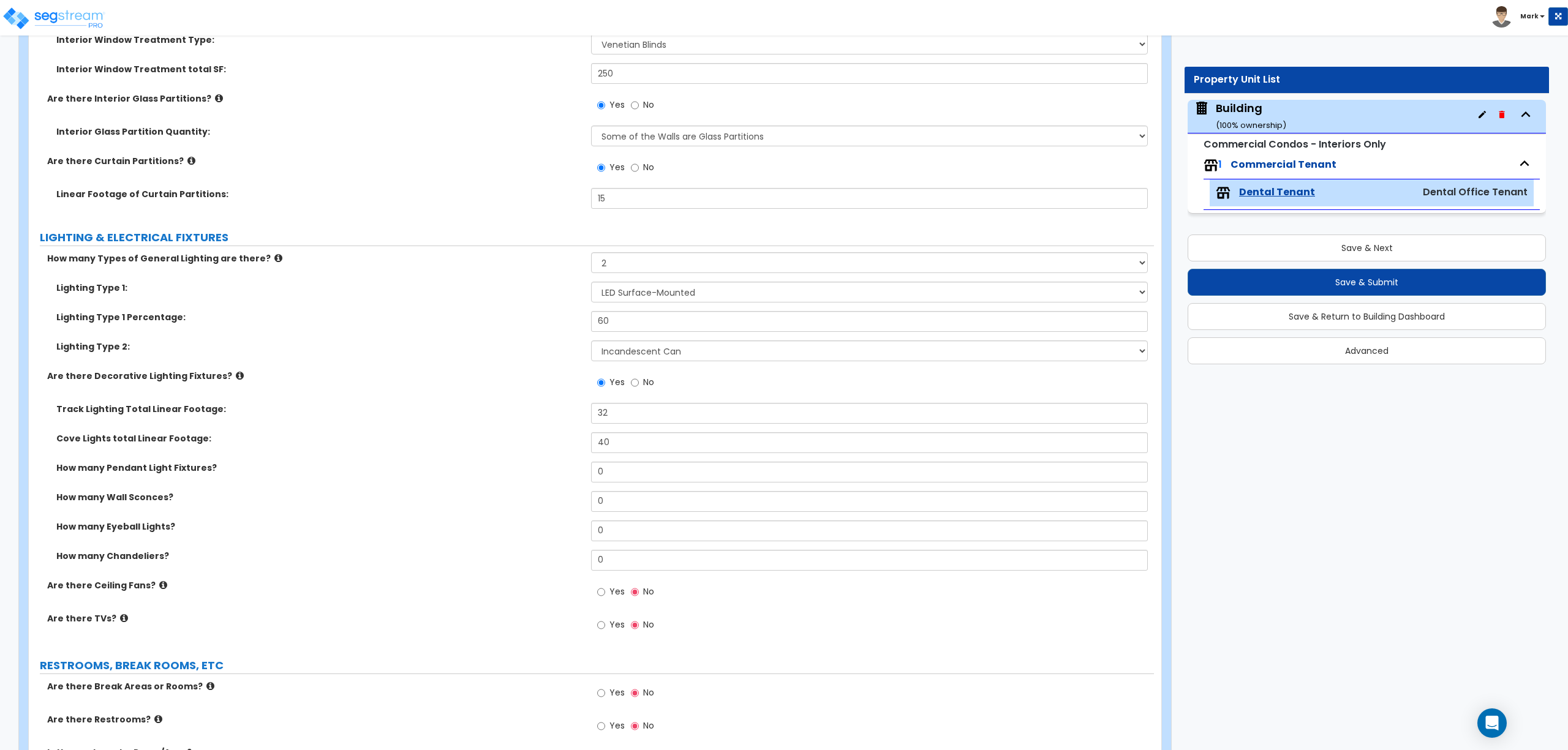
click at [475, 473] on label "How many Pendant Light Fixtures?" at bounding box center [320, 467] width 526 height 12
drag, startPoint x: 628, startPoint y: 478, endPoint x: 554, endPoint y: 491, distance: 75.1
click at [554, 491] on div "How many Pendant Light Fixtures? 0" at bounding box center [591, 476] width 1125 height 30
type input "20"
drag, startPoint x: 621, startPoint y: 502, endPoint x: 558, endPoint y: 508, distance: 63.3
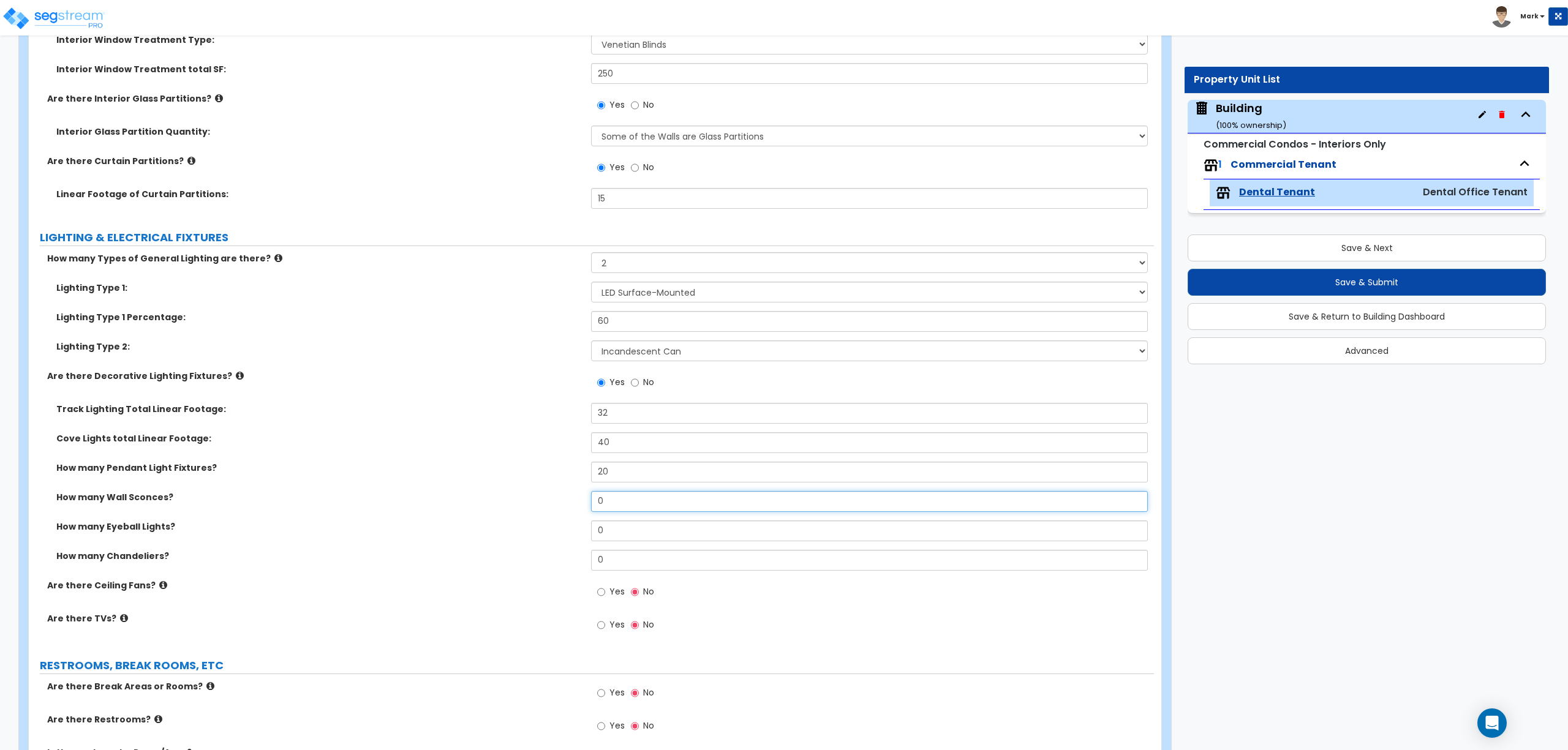
click at [558, 508] on div "How many Wall Sconces? 0" at bounding box center [591, 506] width 1125 height 30
type input "20"
drag, startPoint x: 613, startPoint y: 542, endPoint x: 598, endPoint y: 537, distance: 15.8
click at [598, 535] on input "0" at bounding box center [869, 531] width 556 height 21
type input "20"
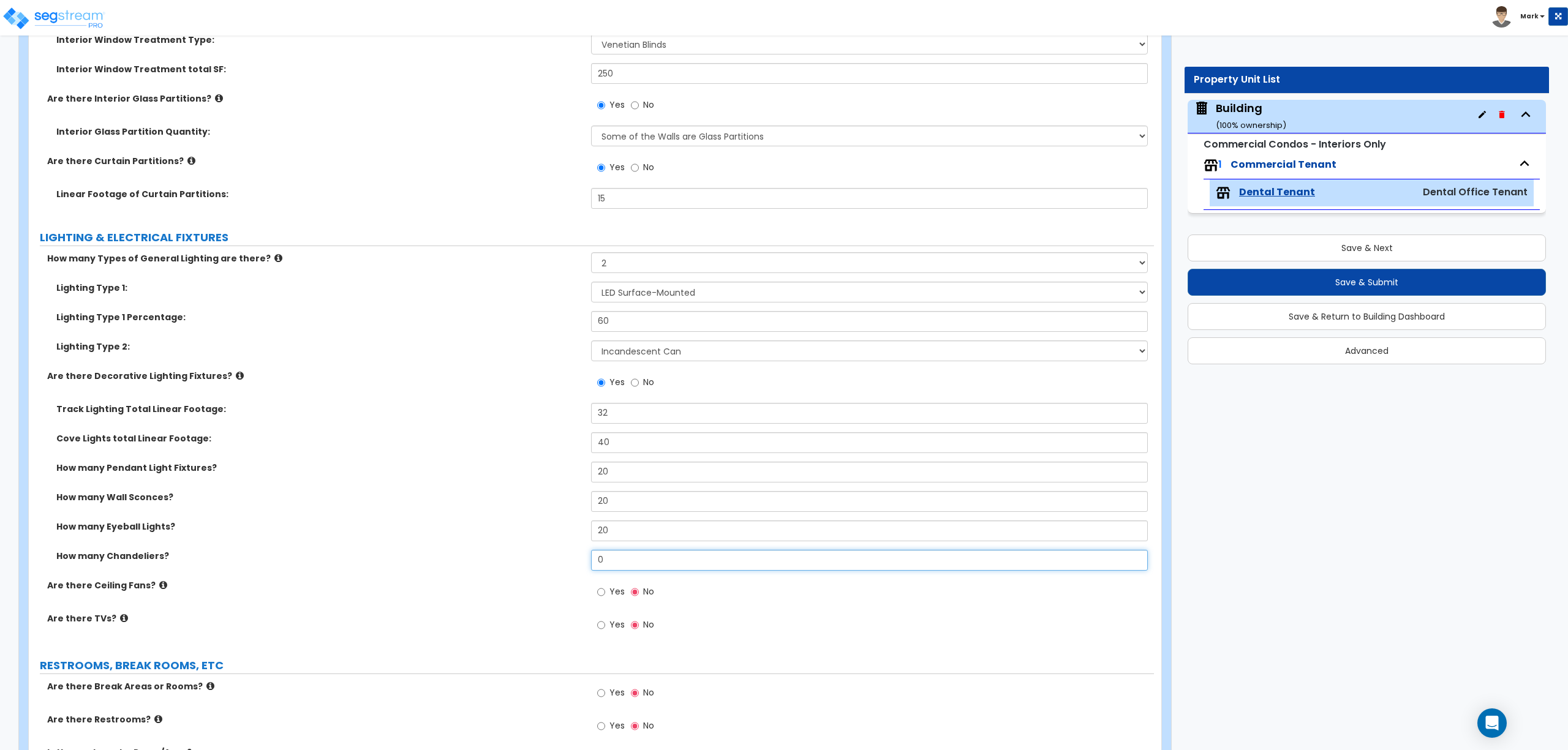
drag, startPoint x: 618, startPoint y: 565, endPoint x: 557, endPoint y: 569, distance: 61.1
click at [557, 569] on div "How many Chandeliers? 0" at bounding box center [591, 565] width 1125 height 30
drag, startPoint x: 559, startPoint y: 565, endPoint x: 547, endPoint y: 565, distance: 12.0
click at [552, 565] on div "How many Chandeliers? 20" at bounding box center [591, 565] width 1125 height 30
drag, startPoint x: 613, startPoint y: 557, endPoint x: 561, endPoint y: 569, distance: 53.4
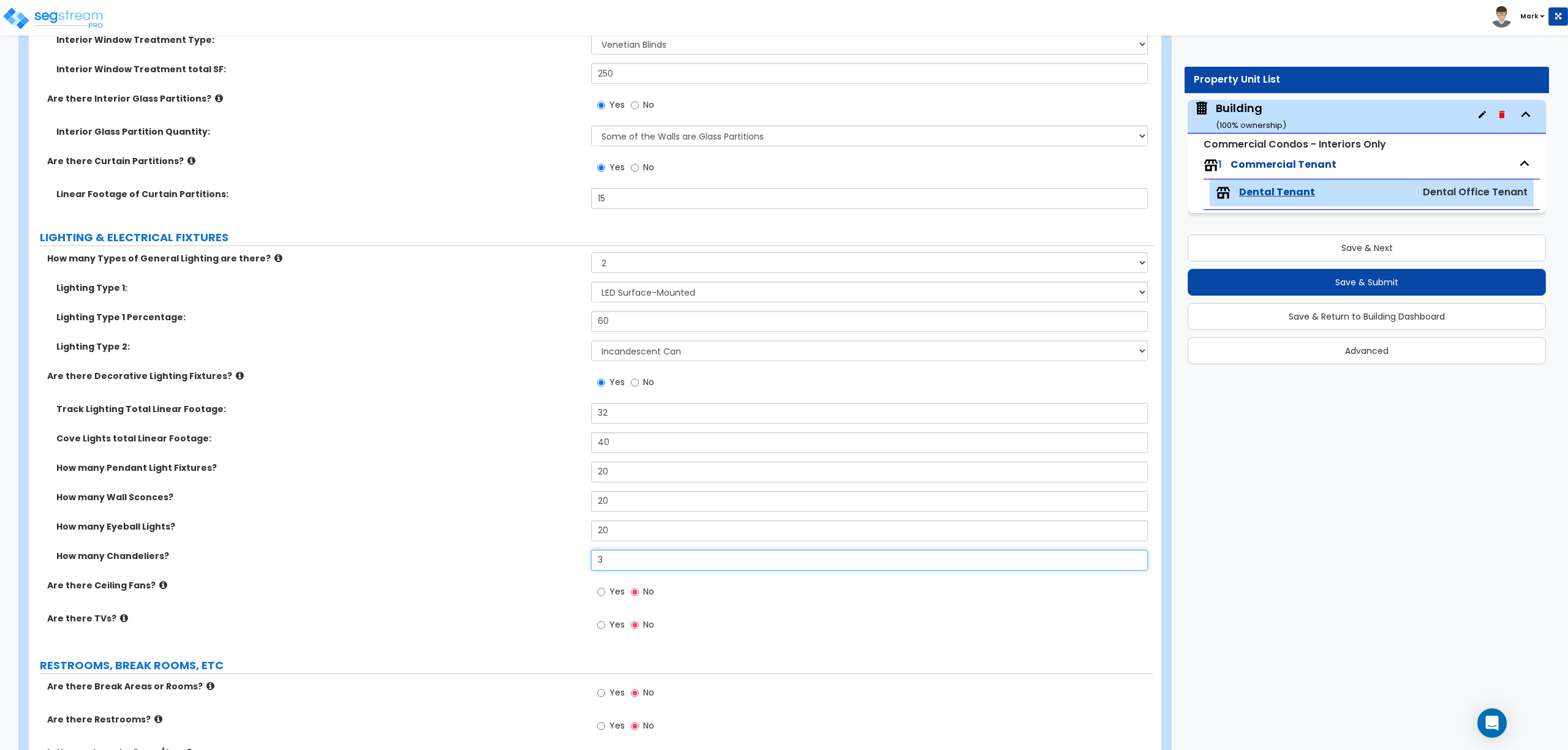
click at [561, 569] on div "How many Chandeliers? 3" at bounding box center [591, 565] width 1125 height 30
type input "2"
click at [610, 593] on span "Yes" at bounding box center [617, 591] width 15 height 12
click at [605, 593] on input "Yes" at bounding box center [601, 592] width 8 height 14
radio input "true"
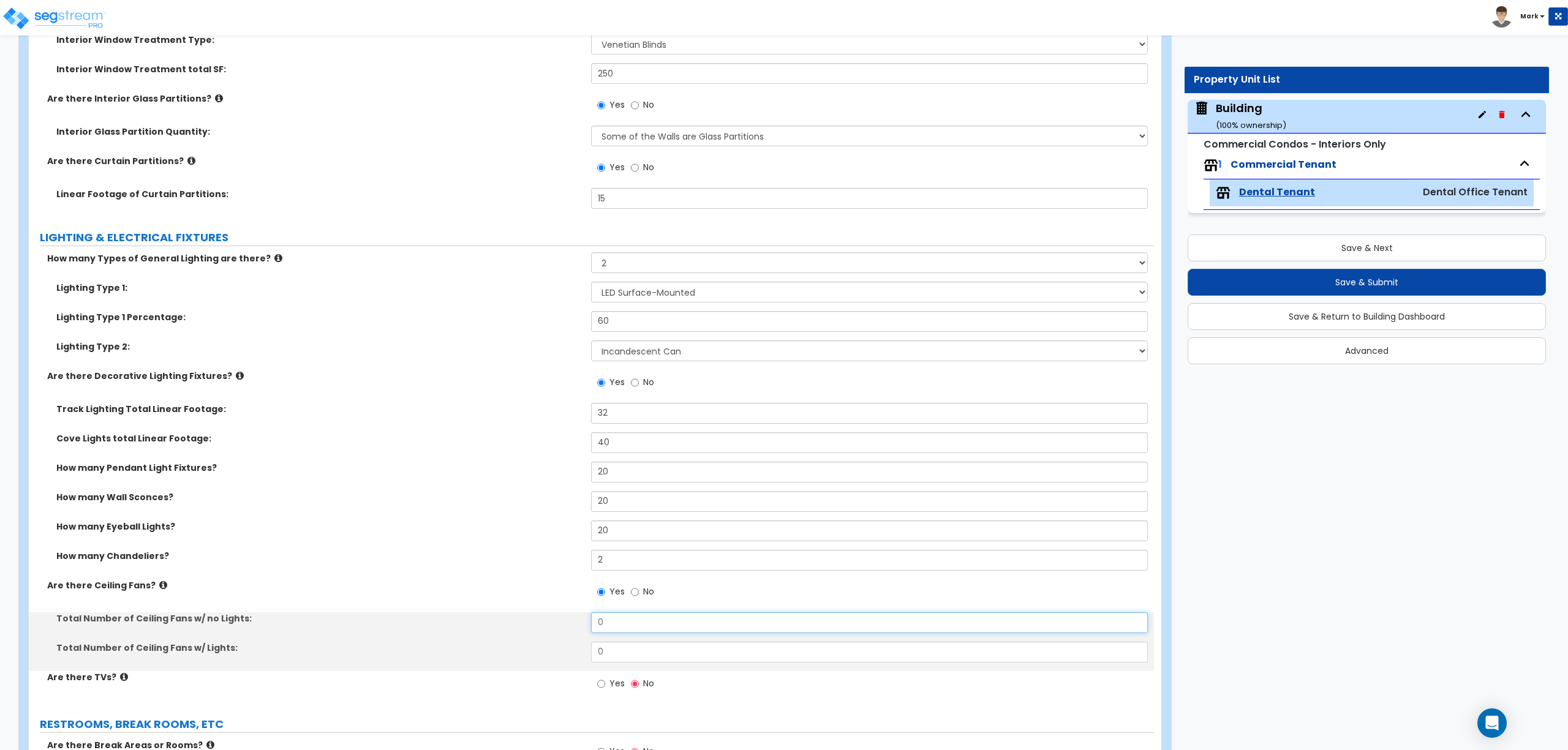
drag, startPoint x: 618, startPoint y: 630, endPoint x: 571, endPoint y: 629, distance: 47.0
click at [571, 629] on div "Total Number of Ceiling Fans w/ no Lights: 0" at bounding box center [591, 627] width 1125 height 30
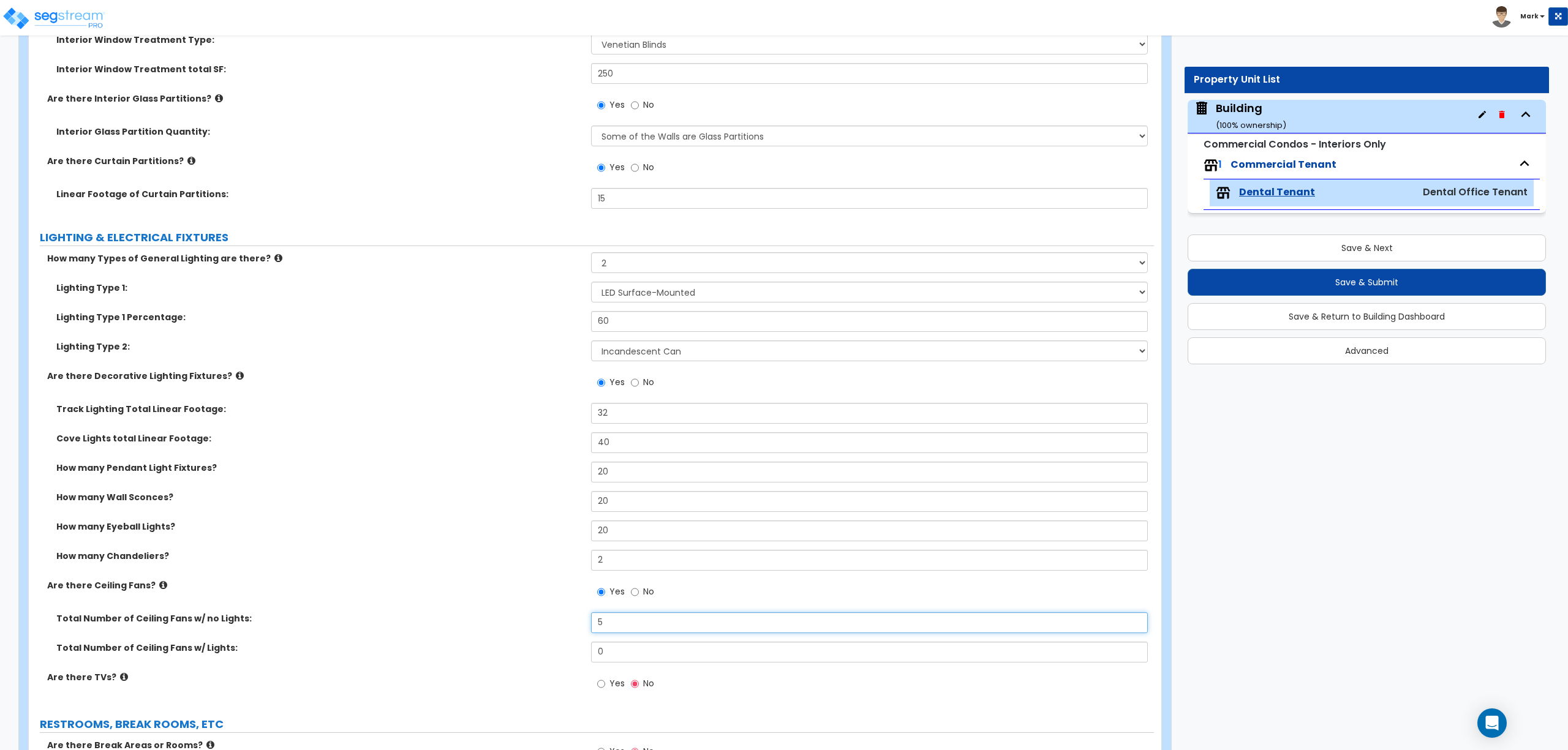
type input "5"
drag, startPoint x: 596, startPoint y: 668, endPoint x: 589, endPoint y: 665, distance: 7.6
click at [589, 666] on div "Total Number of Ceiling Fans w/ Lights: 0" at bounding box center [591, 657] width 1125 height 30
drag, startPoint x: 603, startPoint y: 655, endPoint x: 578, endPoint y: 653, distance: 25.1
click at [578, 653] on div "Total Number of Ceiling Fans w/ Lights: 0" at bounding box center [591, 657] width 1125 height 30
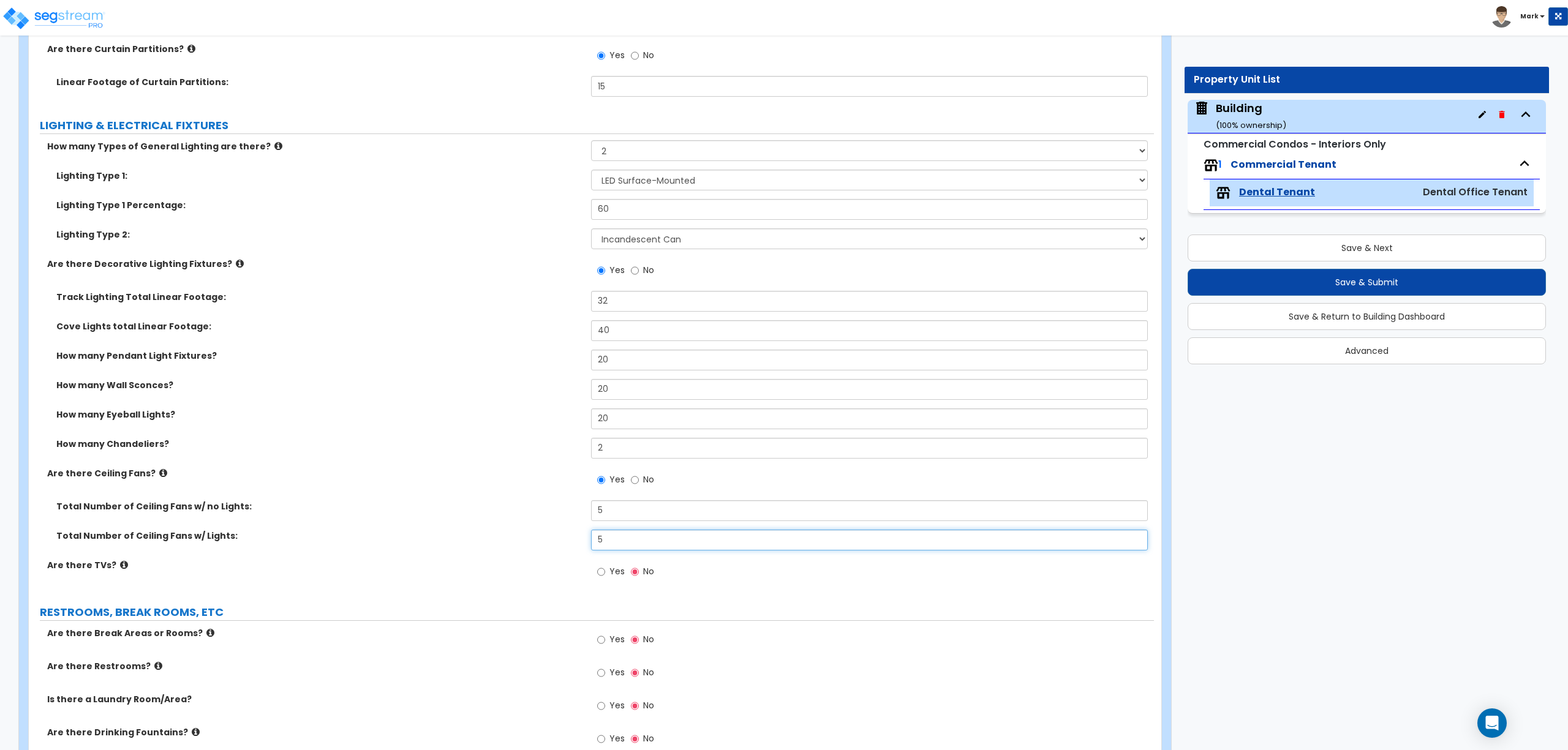
scroll to position [3315, 0]
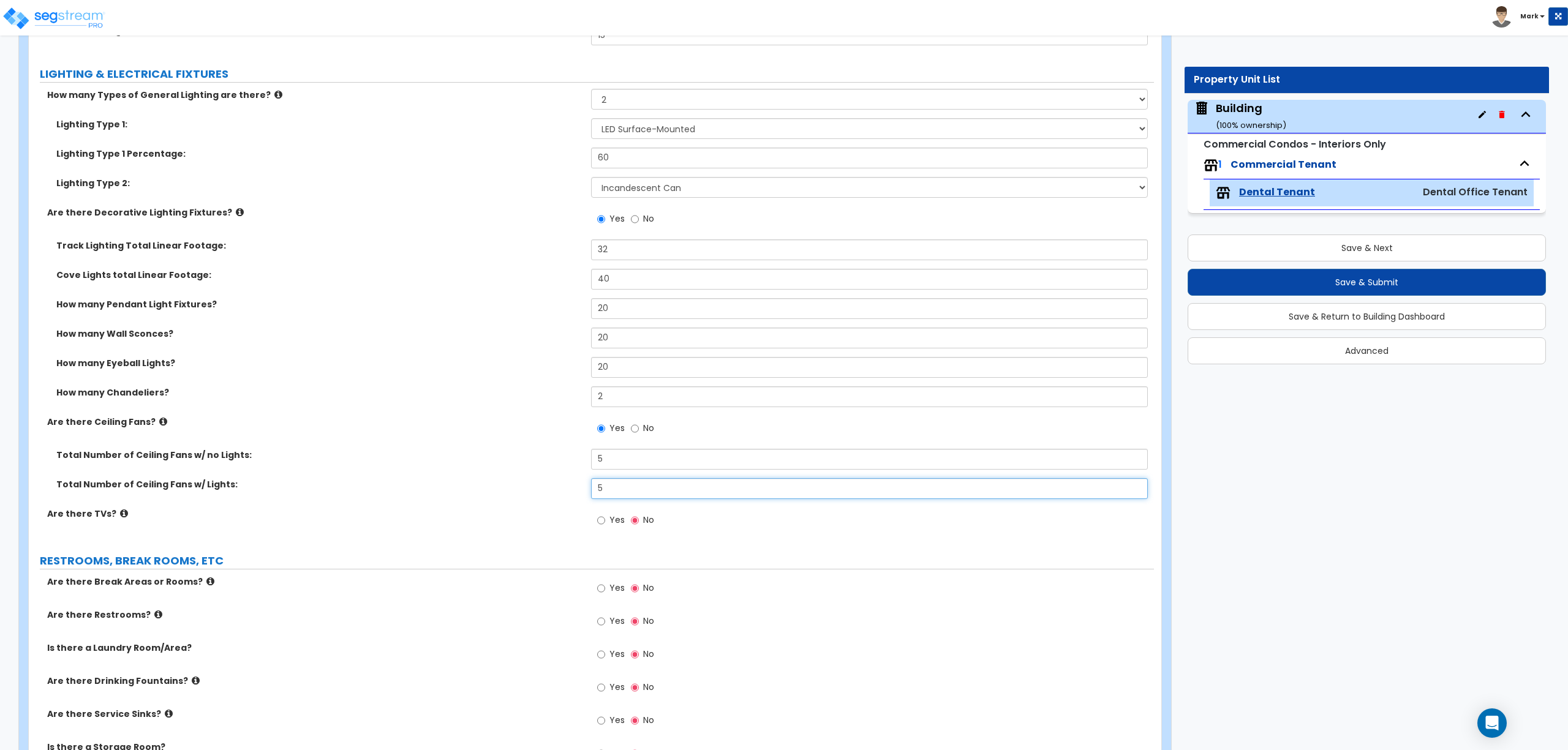
type input "5"
click at [603, 525] on input "Yes" at bounding box center [601, 520] width 8 height 14
radio input "true"
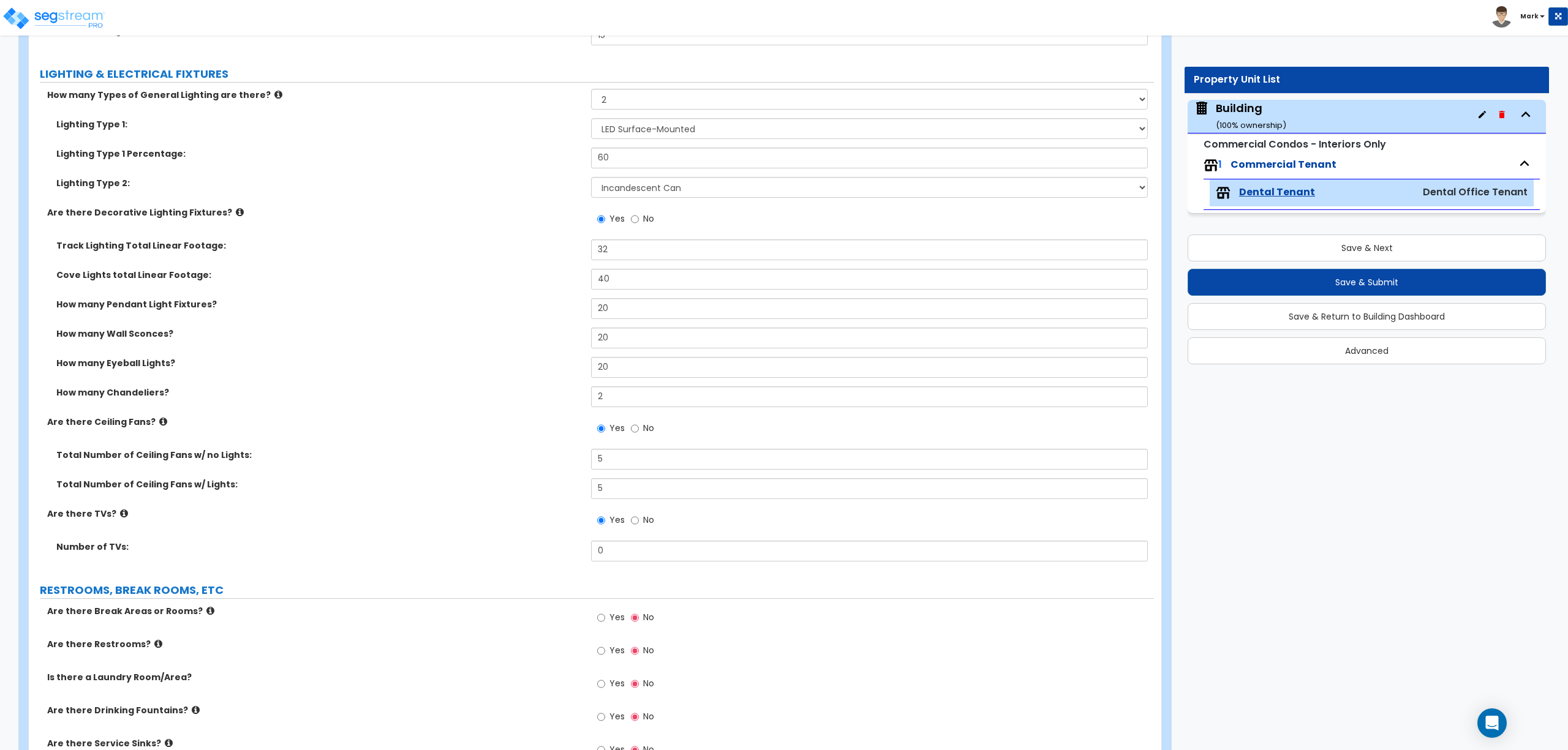
click at [610, 540] on div "Yes No" at bounding box center [872, 524] width 562 height 33
drag, startPoint x: 610, startPoint y: 542, endPoint x: 562, endPoint y: 555, distance: 49.7
click at [562, 555] on div "Number of TVs: 0" at bounding box center [591, 555] width 1125 height 30
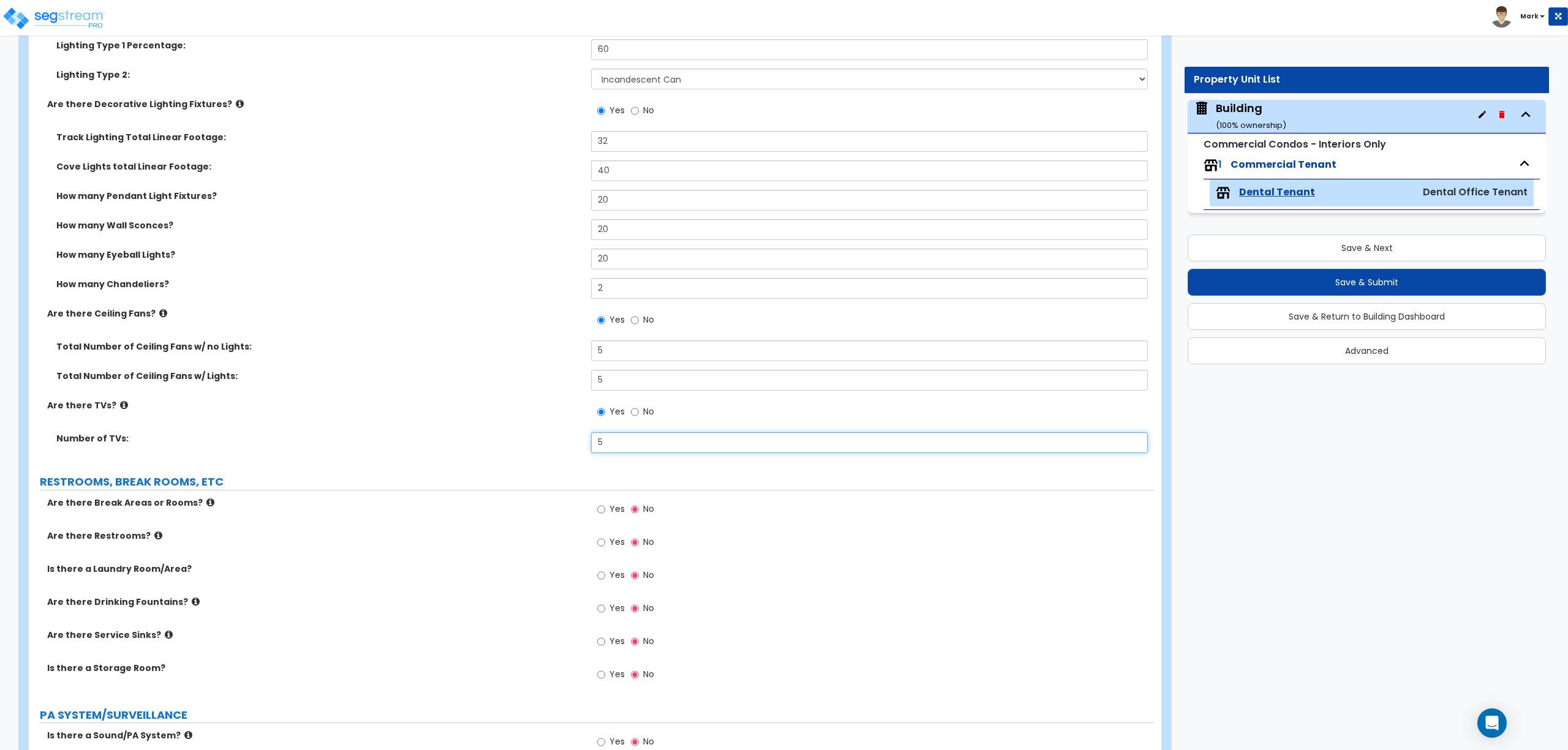
scroll to position [3478, 0]
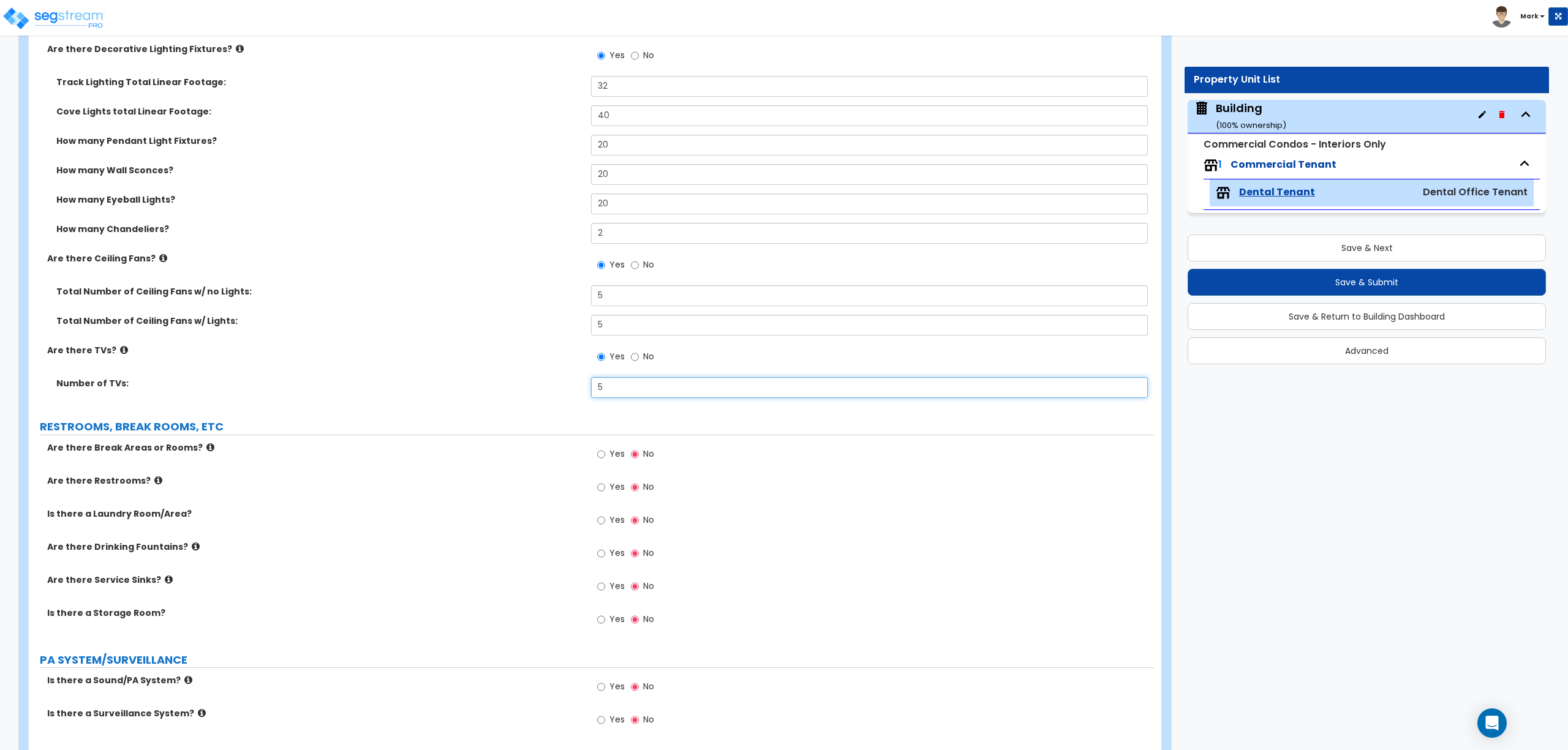
drag, startPoint x: 613, startPoint y: 395, endPoint x: 547, endPoint y: 393, distance: 66.0
click at [547, 393] on div "Number of TVs: 5" at bounding box center [591, 391] width 1125 height 30
type input "6"
click at [605, 457] on label "Yes" at bounding box center [611, 455] width 28 height 21
click at [605, 457] on input "Yes" at bounding box center [601, 454] width 8 height 14
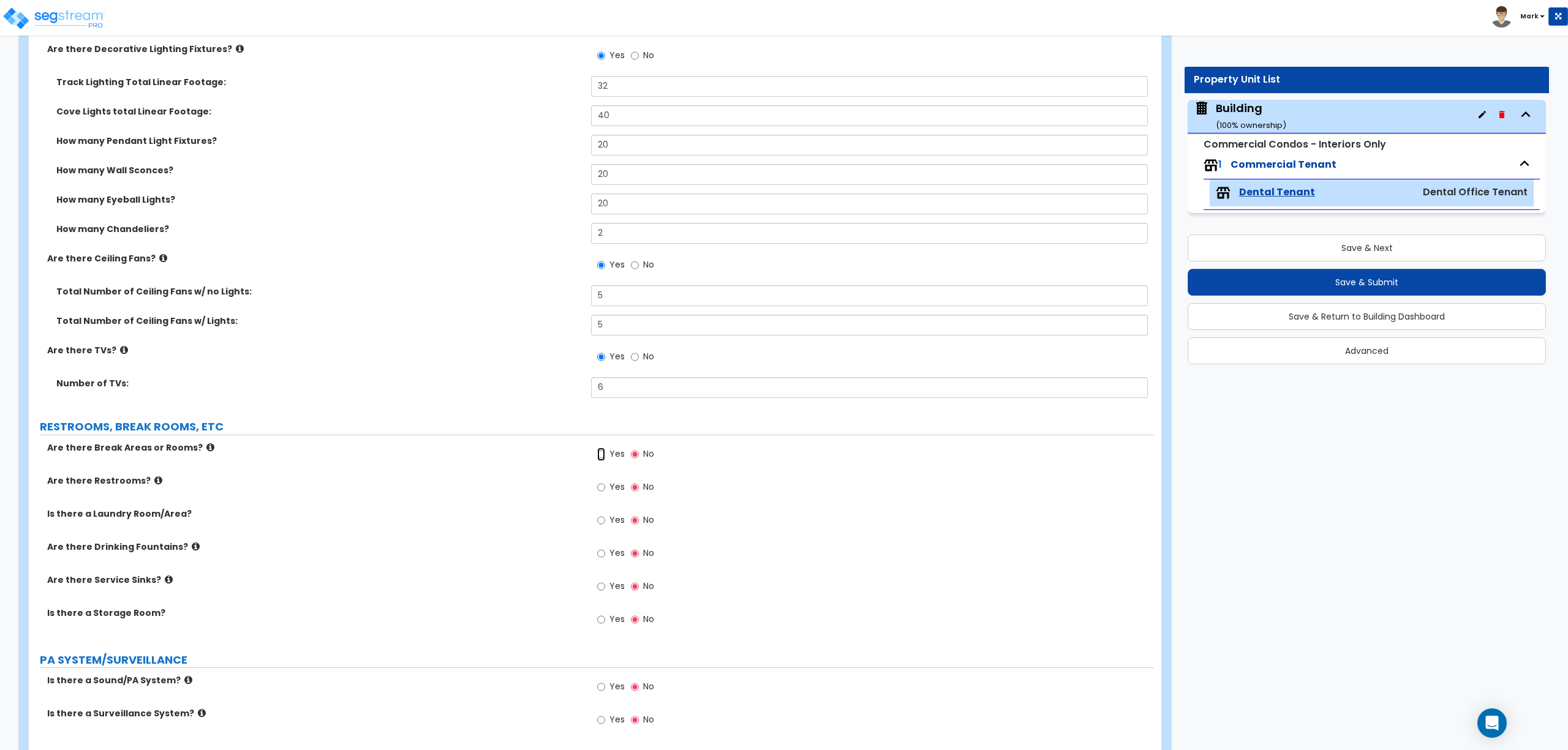
radio input "true"
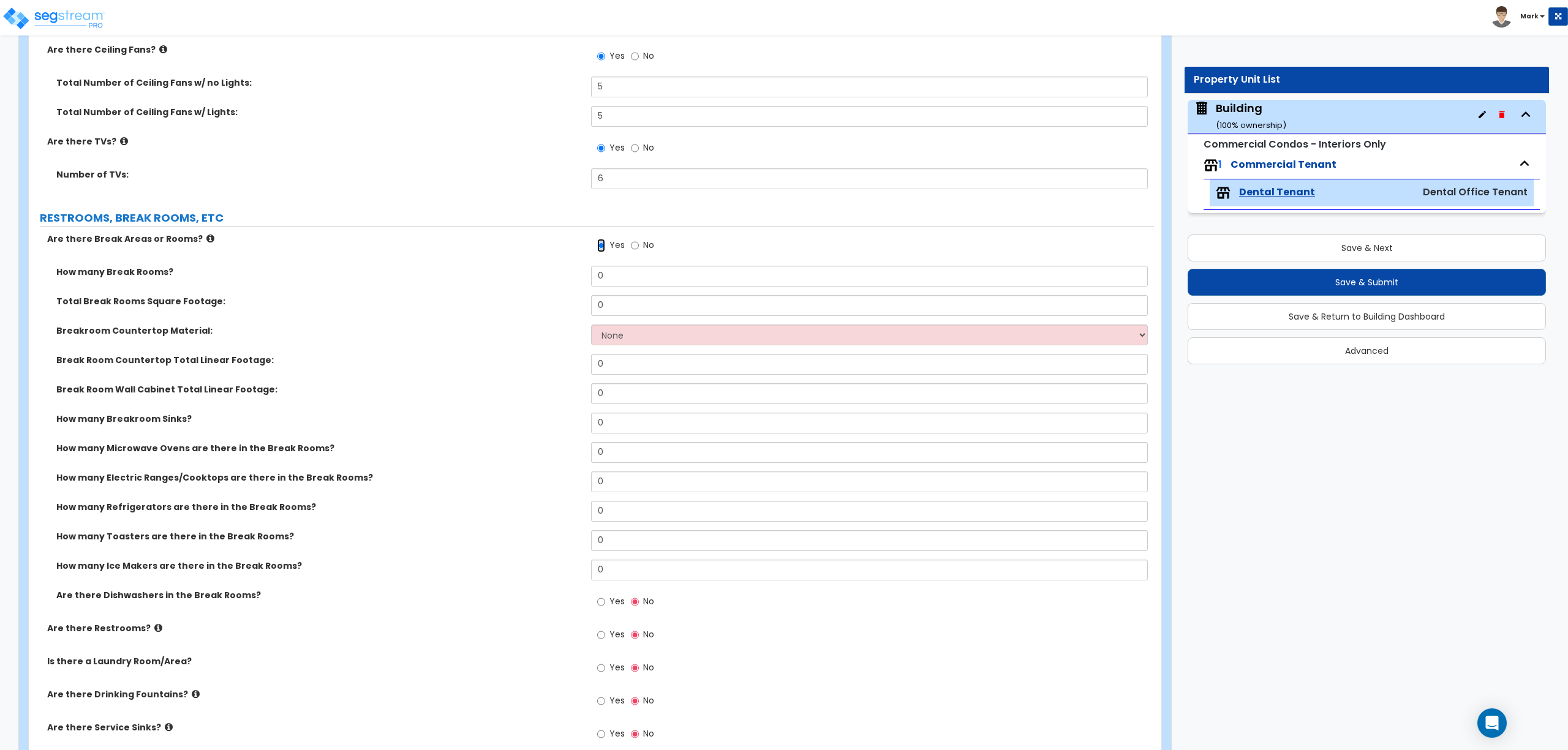
scroll to position [3724, 0]
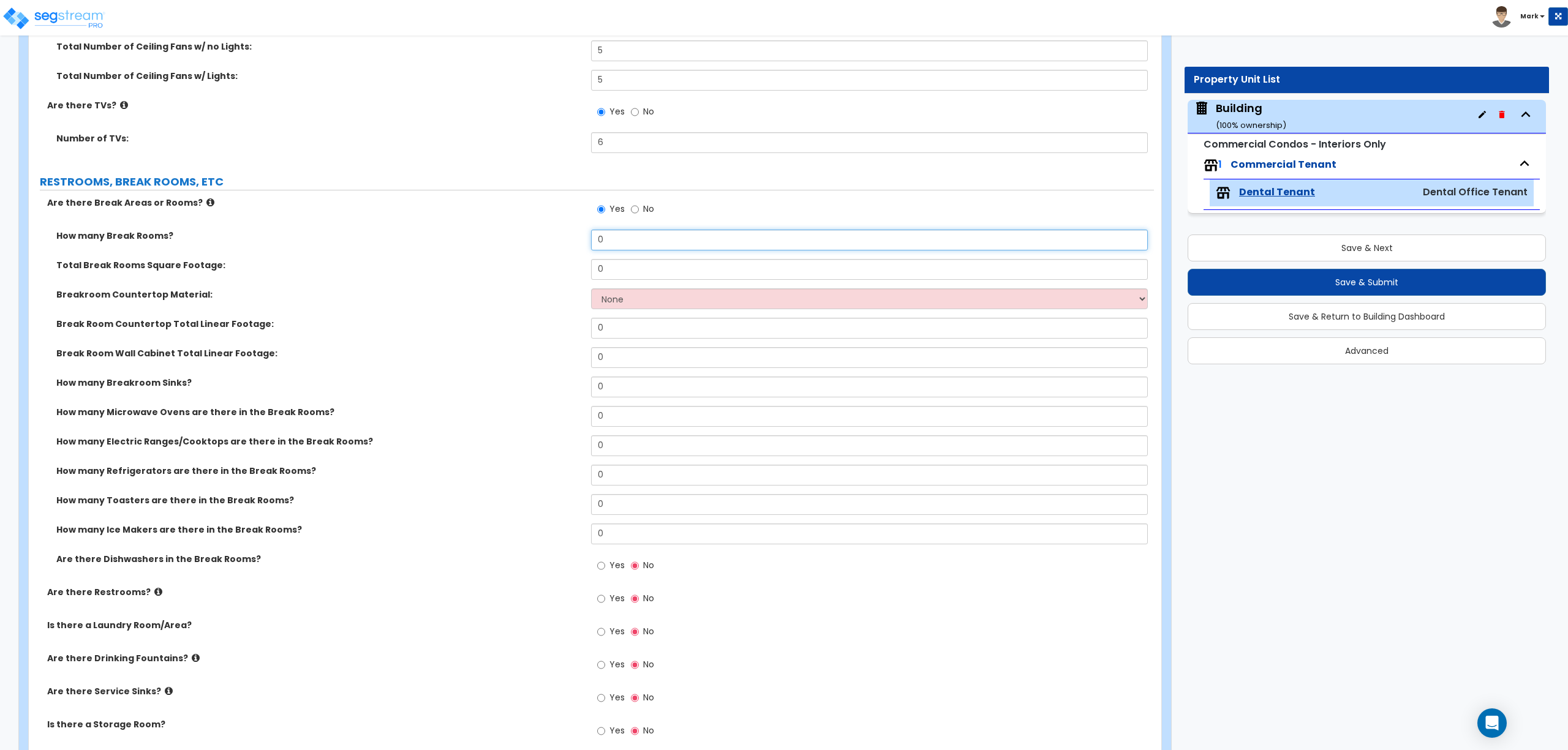
drag, startPoint x: 621, startPoint y: 248, endPoint x: 583, endPoint y: 236, distance: 39.8
click at [583, 236] on div "How many Break Rooms? 0" at bounding box center [591, 244] width 1125 height 30
type input "1"
drag, startPoint x: 591, startPoint y: 273, endPoint x: 574, endPoint y: 270, distance: 17.3
click at [574, 272] on div "Total Break Rooms Square Footage: 0" at bounding box center [591, 273] width 1125 height 30
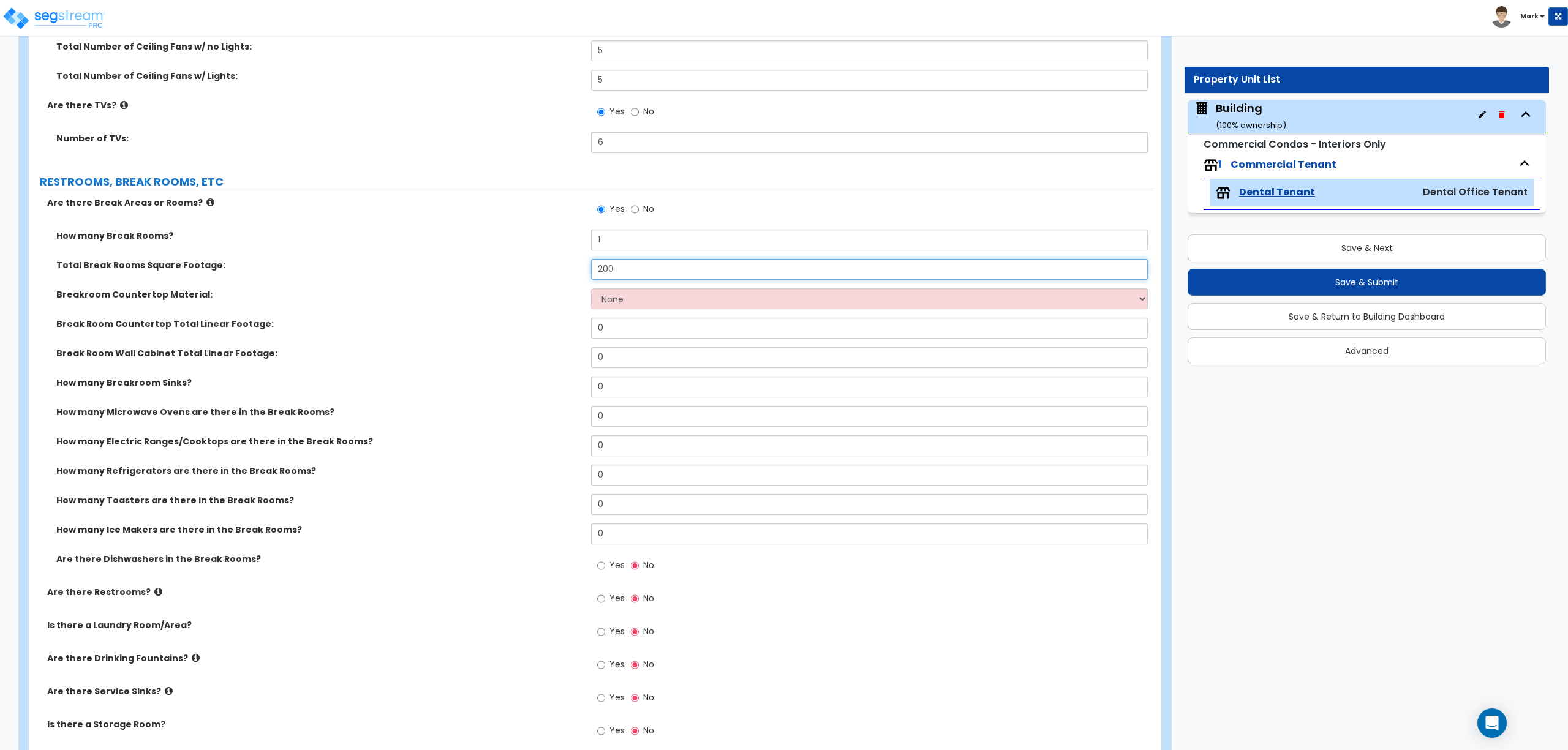
type input "200"
drag, startPoint x: 611, startPoint y: 381, endPoint x: 597, endPoint y: 385, distance: 14.6
click at [597, 385] on input "0" at bounding box center [869, 387] width 556 height 21
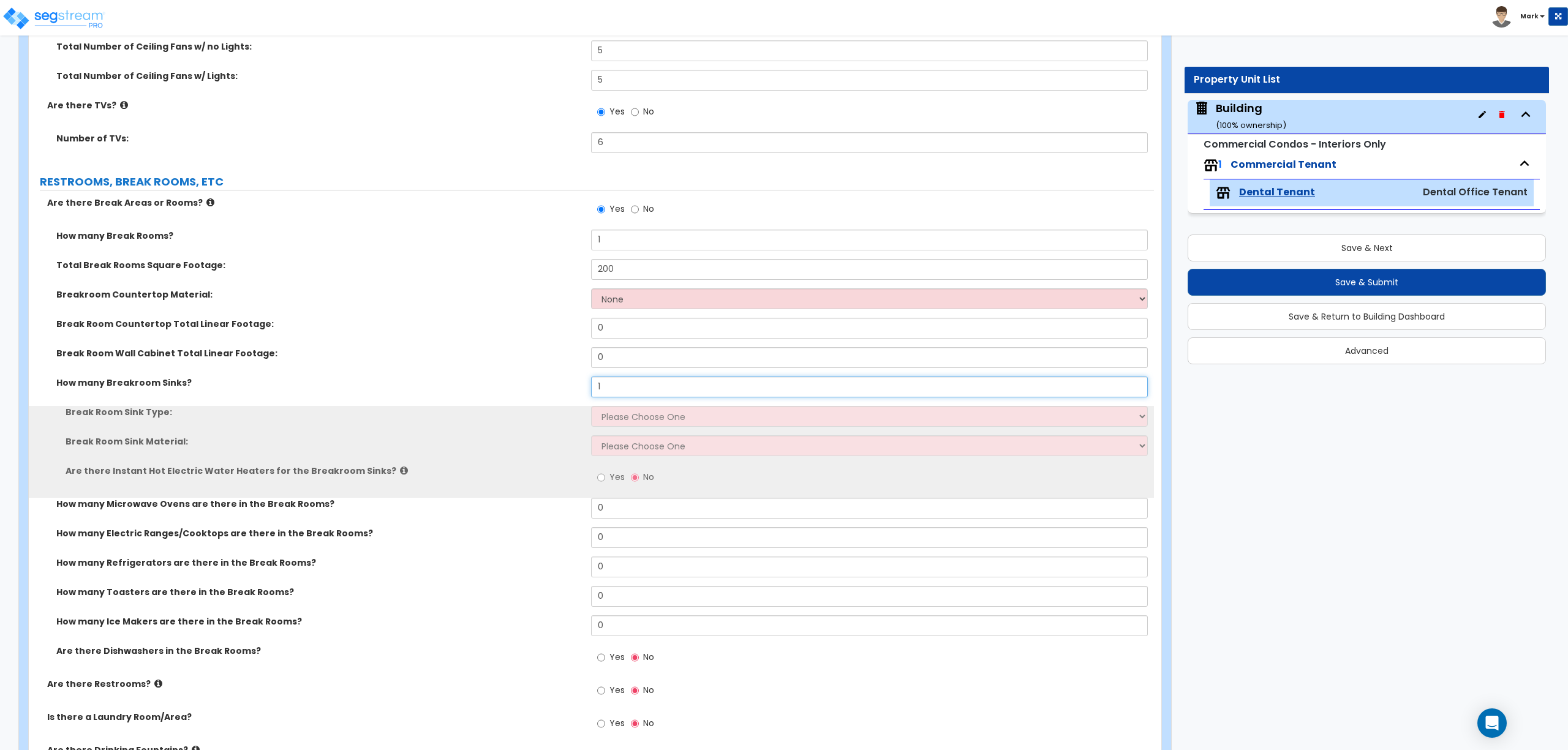
type input "1"
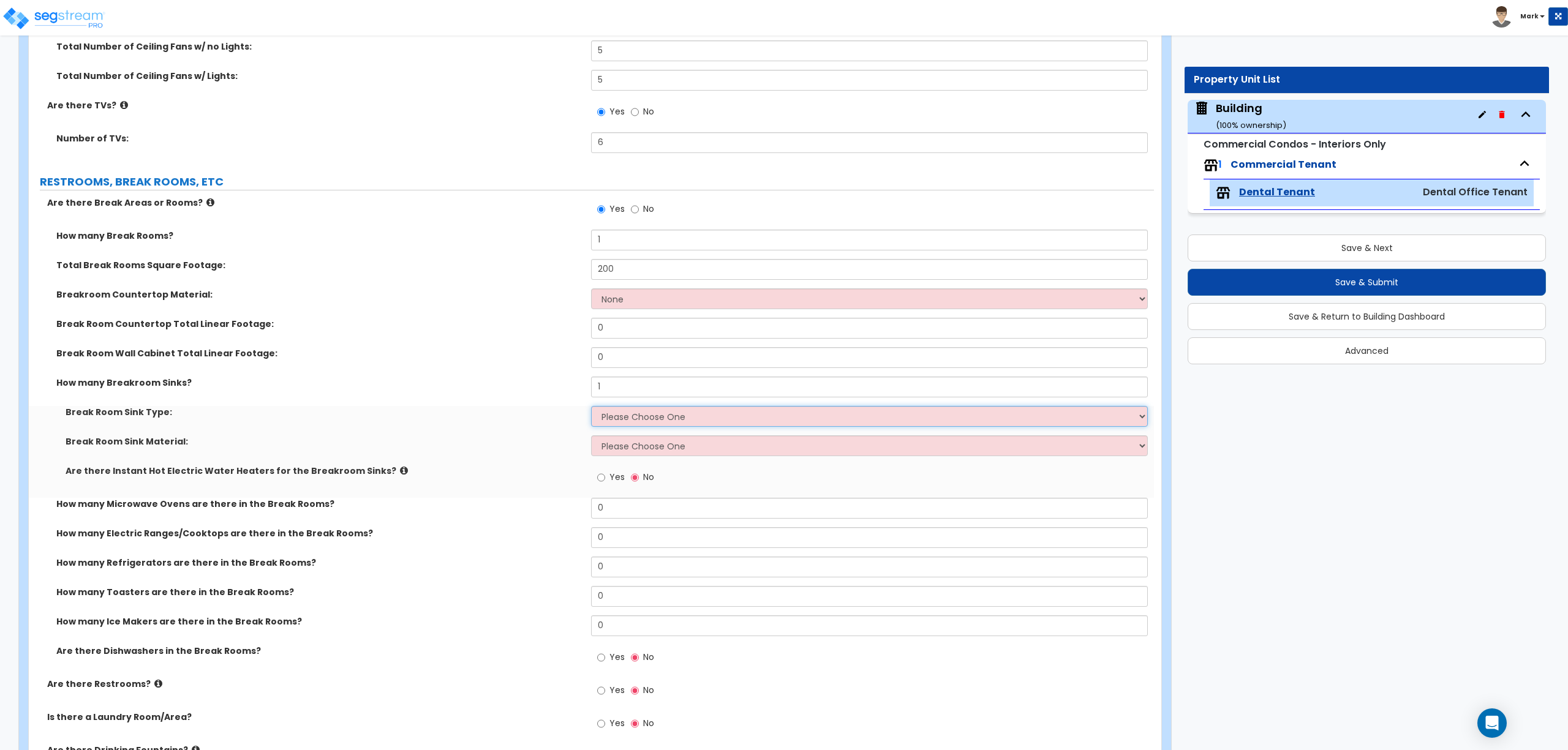
click at [638, 422] on select "Please Choose One Single Sink Double Sink" at bounding box center [869, 416] width 556 height 21
select select "1"
click at [591, 408] on select "Please Choose One Single Sink Double Sink" at bounding box center [869, 416] width 556 height 21
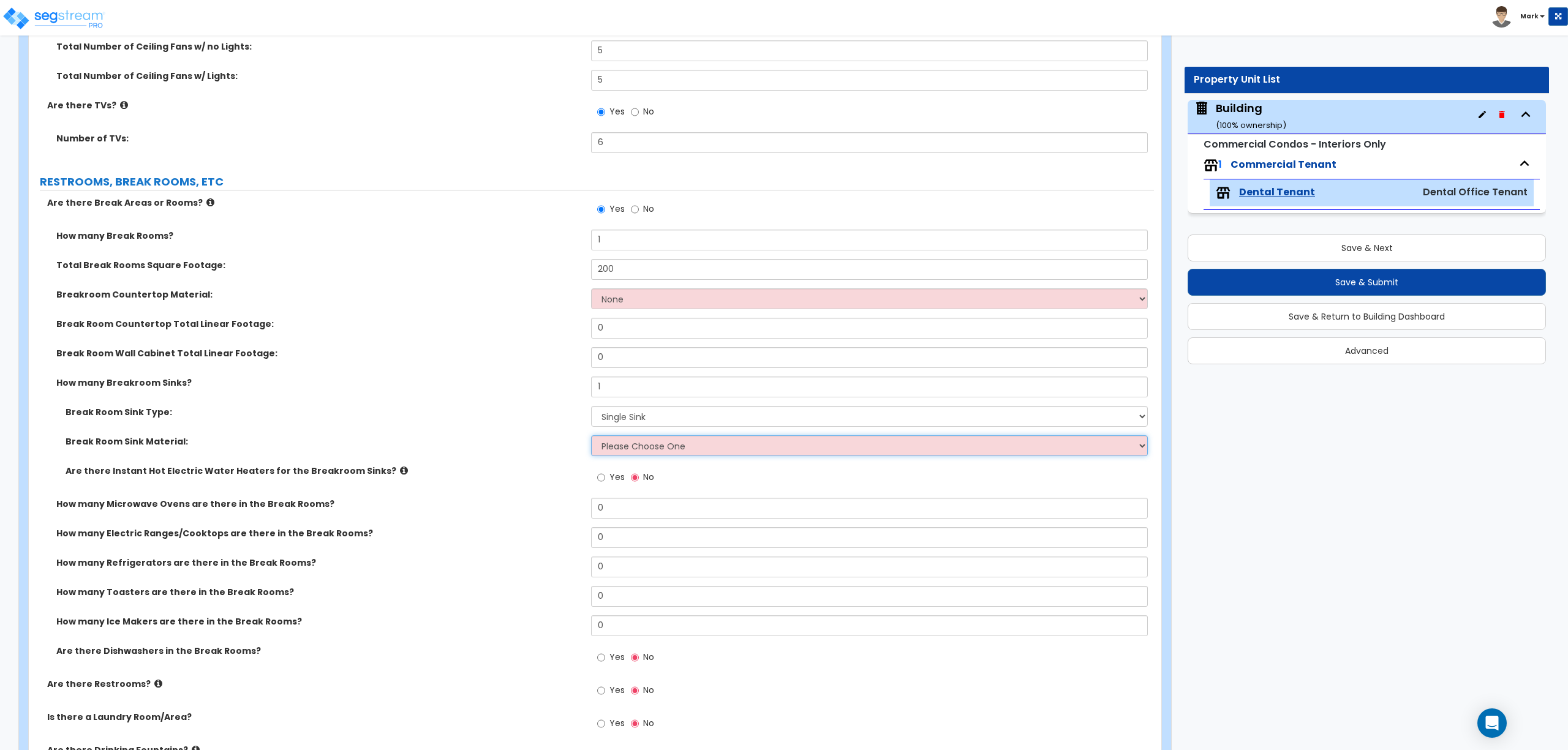
click at [637, 445] on select "Please Choose One Stainless Steel Porcelain Enamel Cast Iron" at bounding box center [869, 446] width 556 height 21
select select "1"
click at [591, 438] on select "Please Choose One Stainless Steel Porcelain Enamel Cast Iron" at bounding box center [869, 446] width 556 height 21
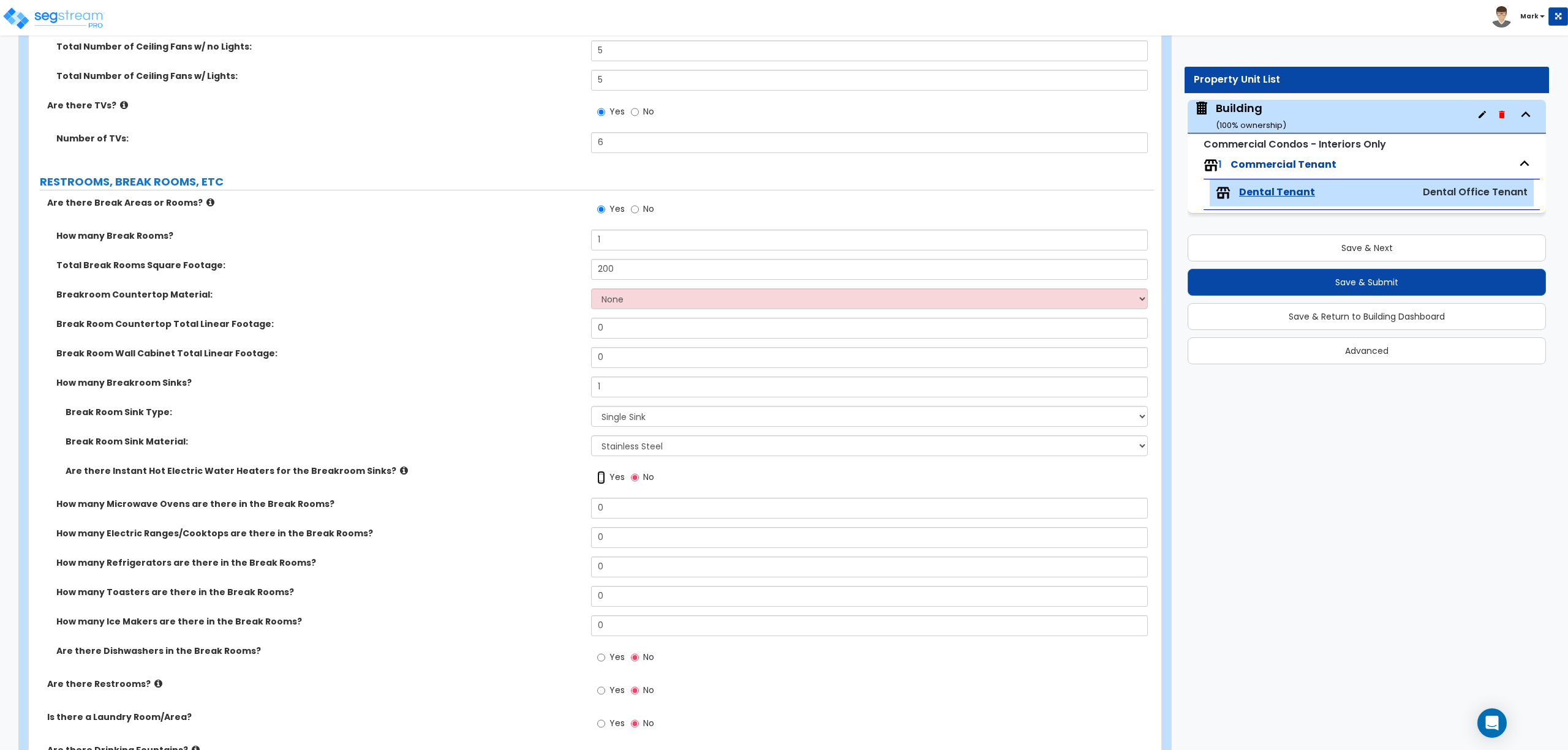
click at [599, 478] on input "Yes" at bounding box center [601, 478] width 8 height 14
radio input "true"
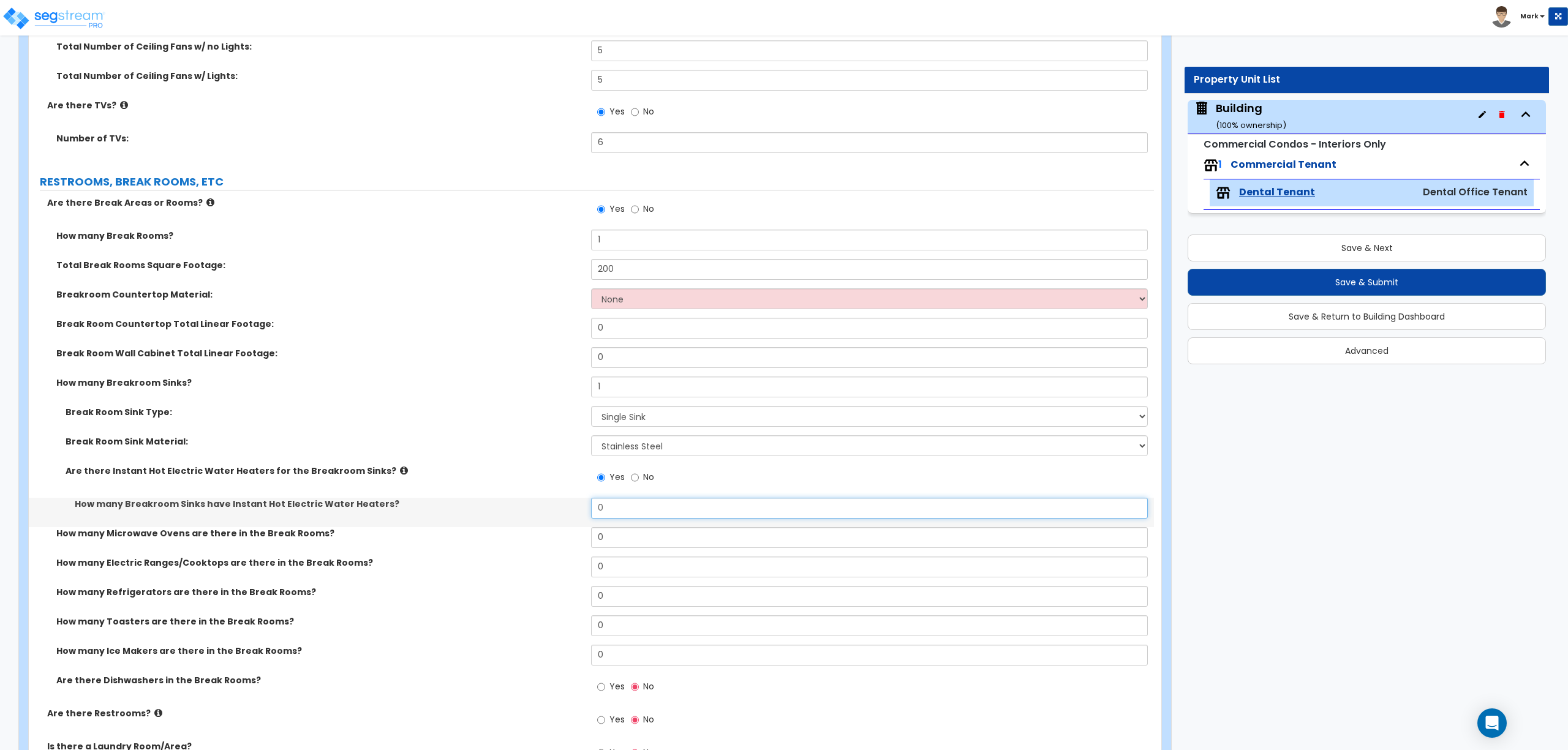
click at [618, 512] on input "0" at bounding box center [869, 508] width 556 height 21
drag, startPoint x: 621, startPoint y: 512, endPoint x: 593, endPoint y: 512, distance: 28.0
click at [593, 512] on input "0" at bounding box center [869, 508] width 556 height 21
type input "1"
drag, startPoint x: 606, startPoint y: 385, endPoint x: 558, endPoint y: 393, distance: 48.7
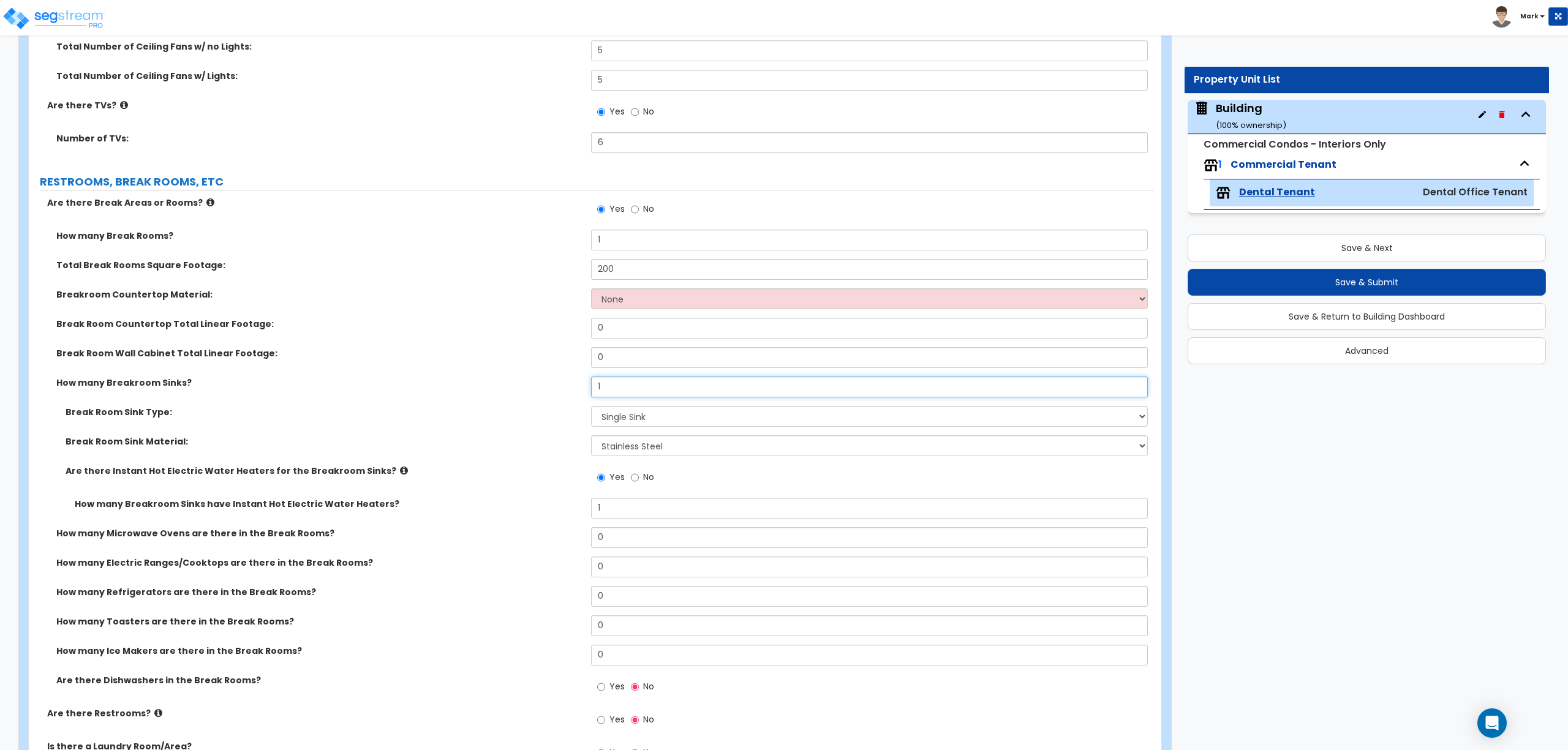
click at [558, 393] on div "How many Breakroom Sinks? 1" at bounding box center [591, 391] width 1125 height 30
type input "2"
click at [613, 534] on input "0" at bounding box center [869, 538] width 556 height 21
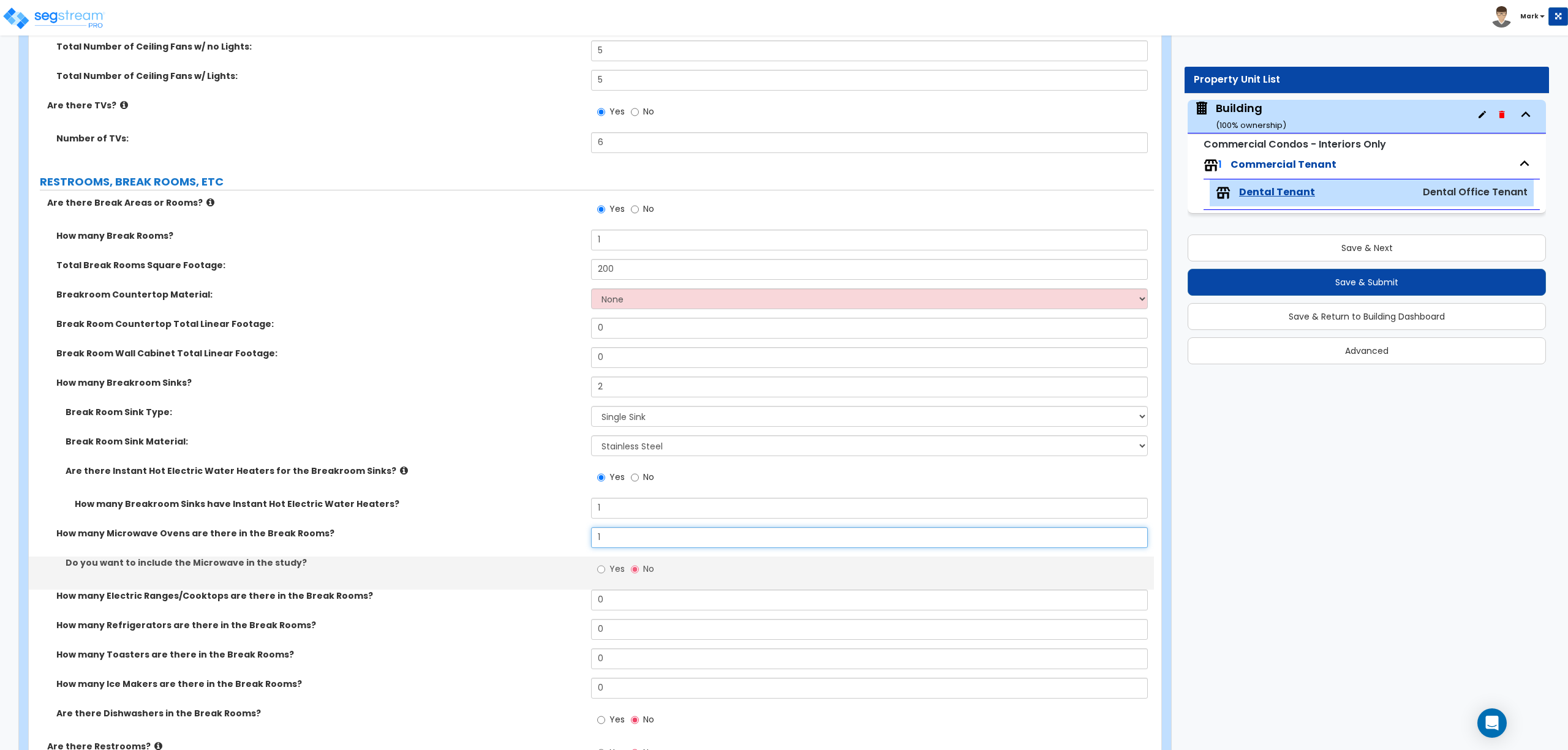
type input "1"
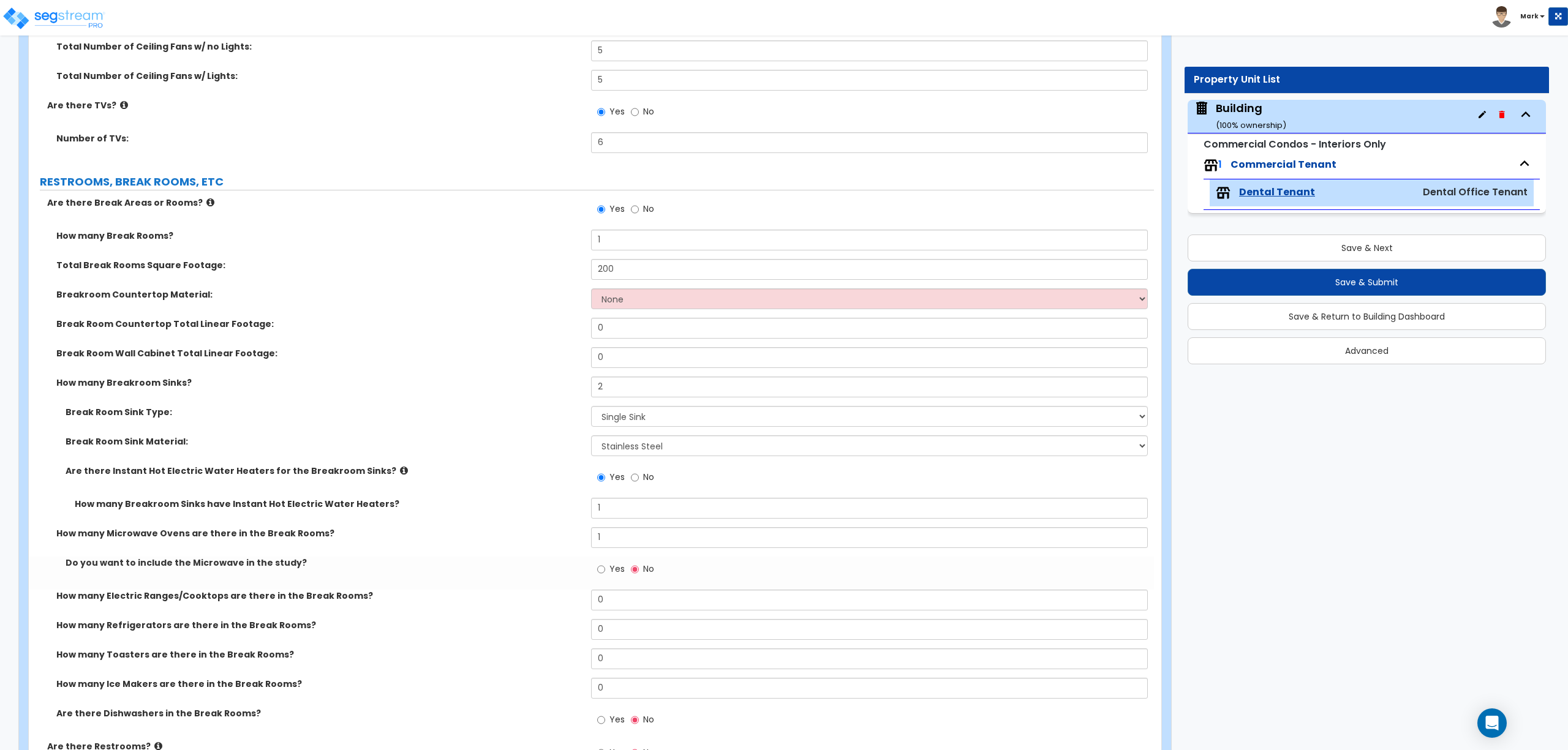
click at [613, 567] on label "Yes" at bounding box center [611, 571] width 28 height 21
click at [605, 567] on input "Yes" at bounding box center [601, 569] width 8 height 14
radio input "true"
click at [611, 598] on input "0" at bounding box center [869, 600] width 556 height 21
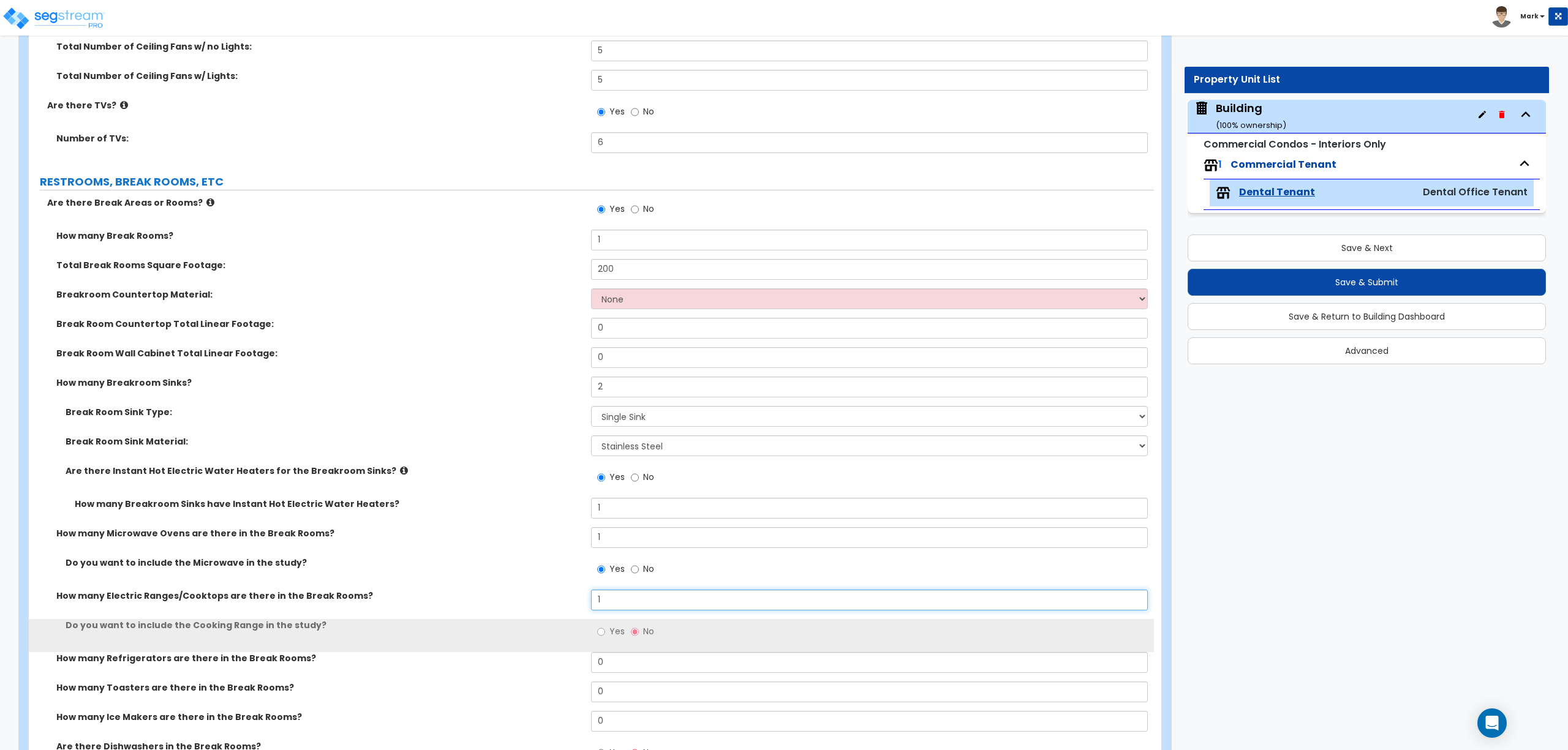
type input "1"
click at [608, 642] on label "Yes" at bounding box center [611, 633] width 28 height 21
click at [605, 639] on input "Yes" at bounding box center [601, 632] width 8 height 14
radio input "true"
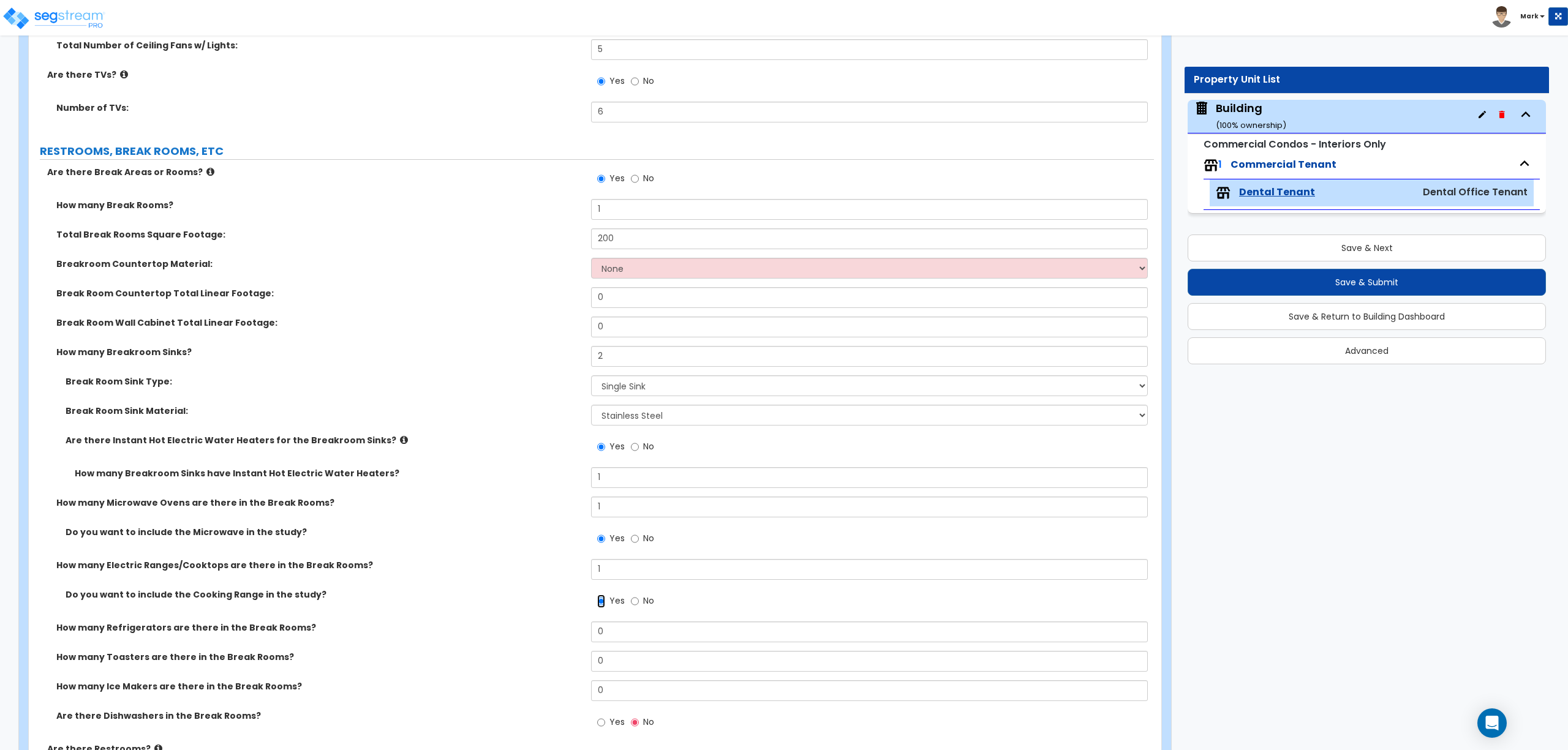
scroll to position [3887, 0]
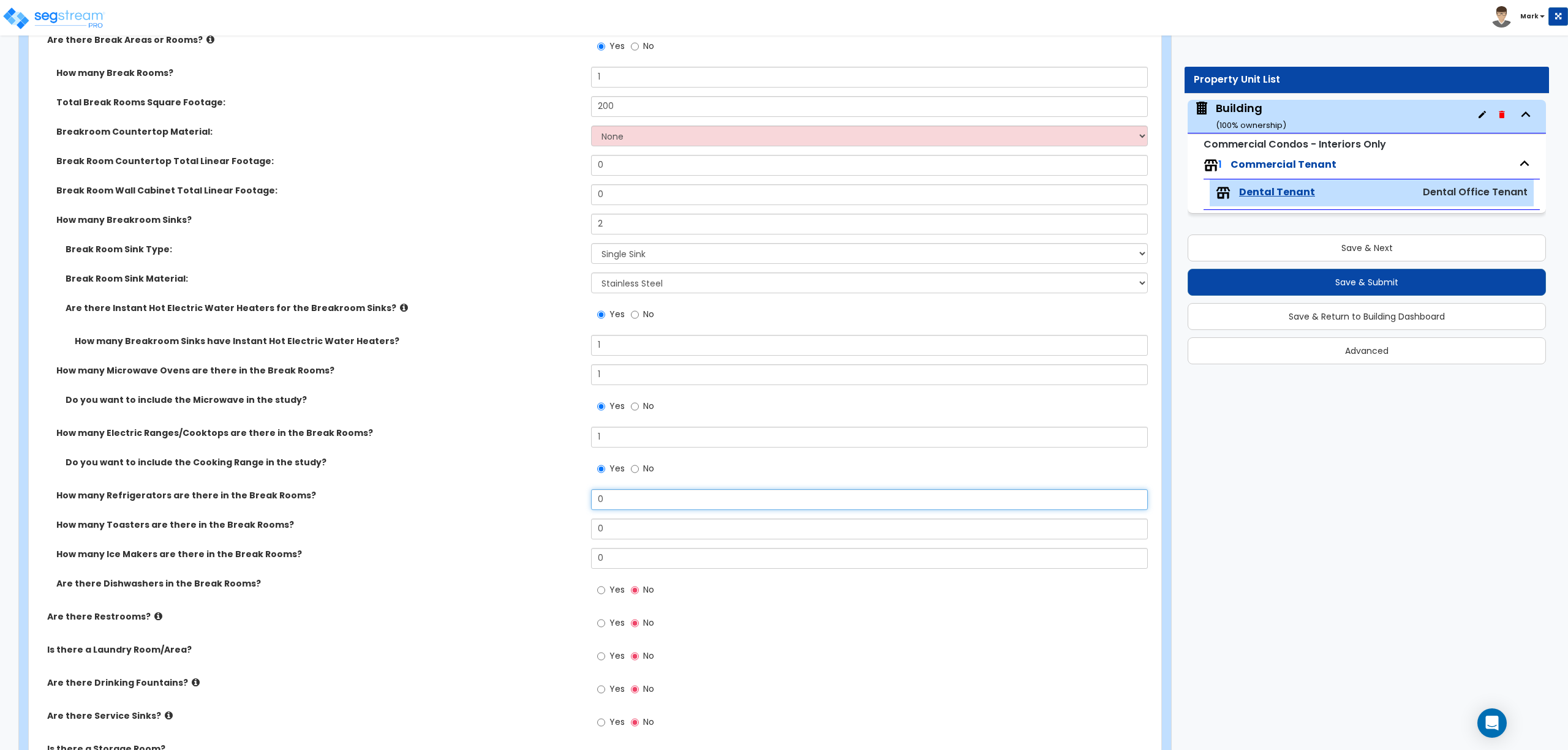
click at [609, 506] on input "0" at bounding box center [869, 500] width 556 height 21
type input "1"
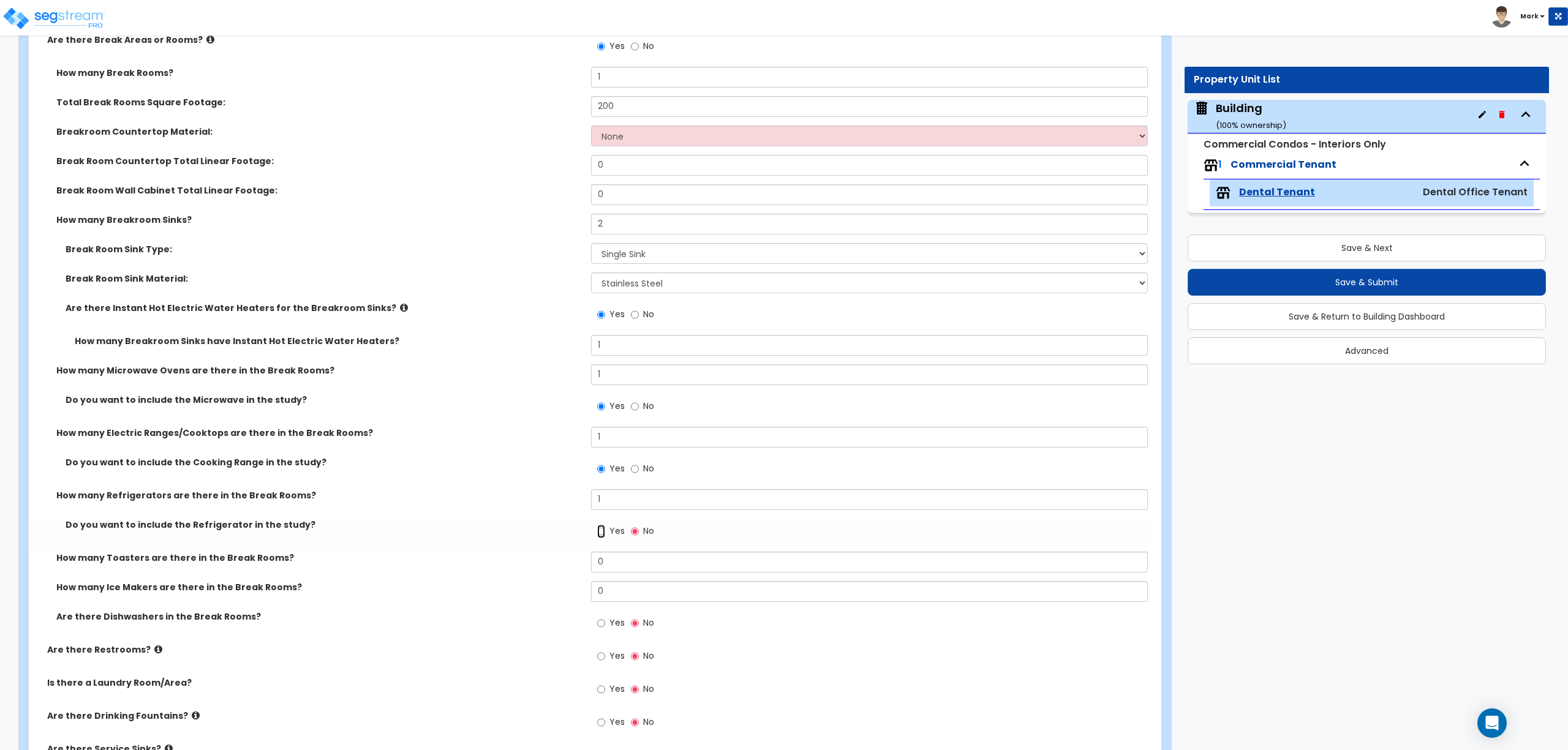
click at [603, 530] on input "Yes" at bounding box center [601, 531] width 8 height 14
radio input "true"
click at [610, 571] on input "0" at bounding box center [869, 562] width 556 height 21
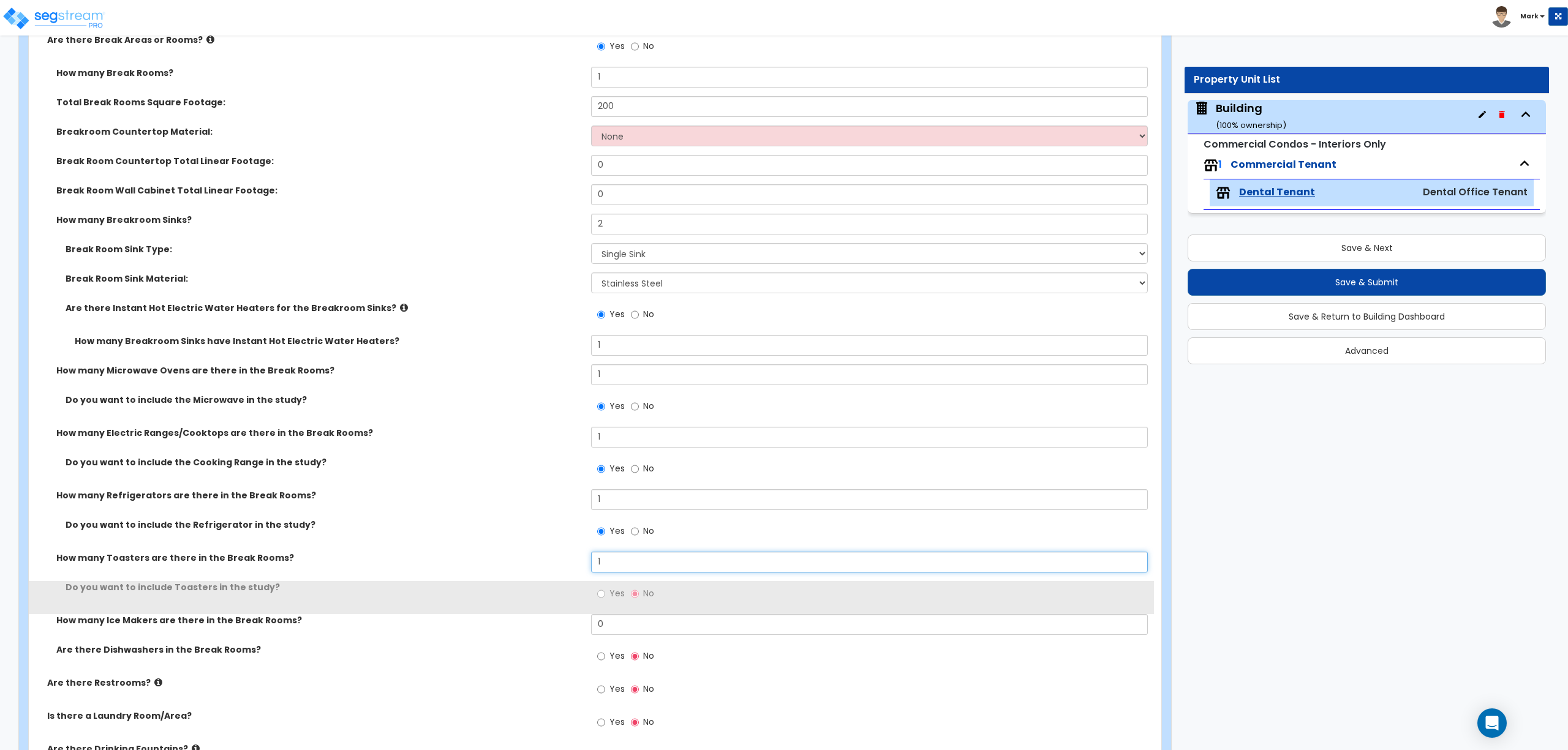
type input "1"
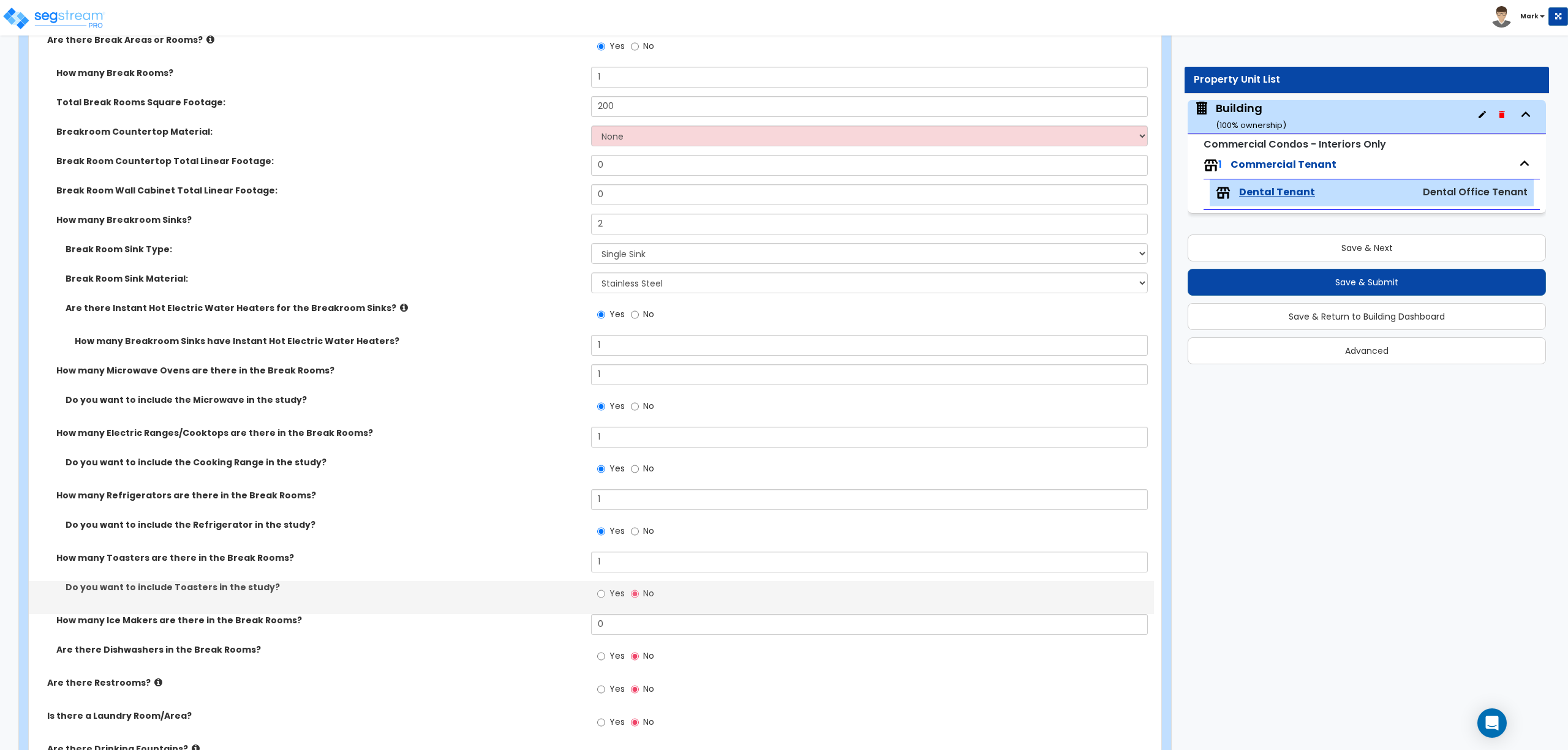
click at [608, 598] on label "Yes" at bounding box center [611, 595] width 28 height 21
click at [605, 598] on input "Yes" at bounding box center [601, 593] width 8 height 14
radio input "true"
click at [618, 626] on input "0" at bounding box center [869, 625] width 556 height 21
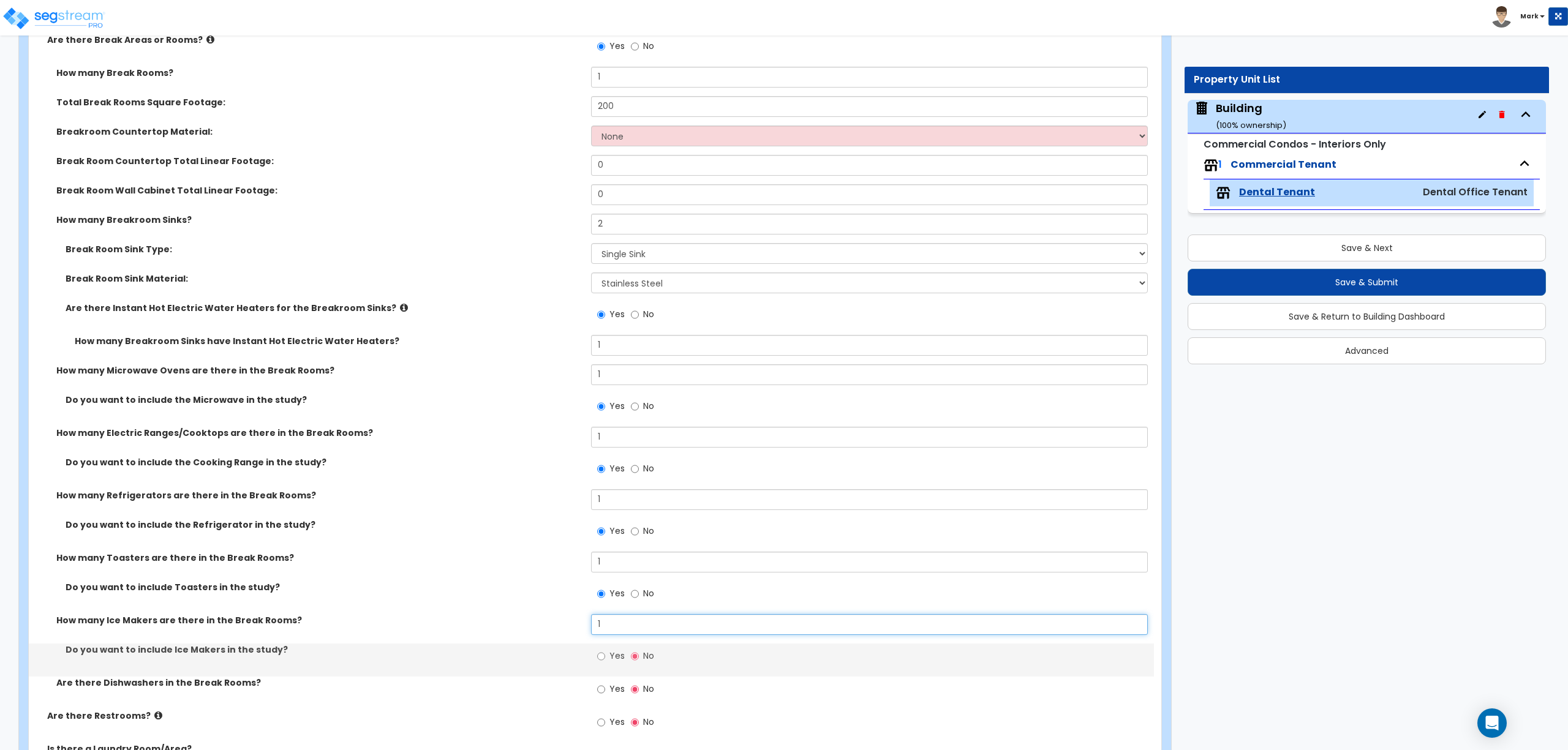
type input "1"
click at [610, 653] on span "Yes" at bounding box center [617, 656] width 15 height 12
click at [605, 653] on input "Yes" at bounding box center [601, 657] width 8 height 14
radio input "true"
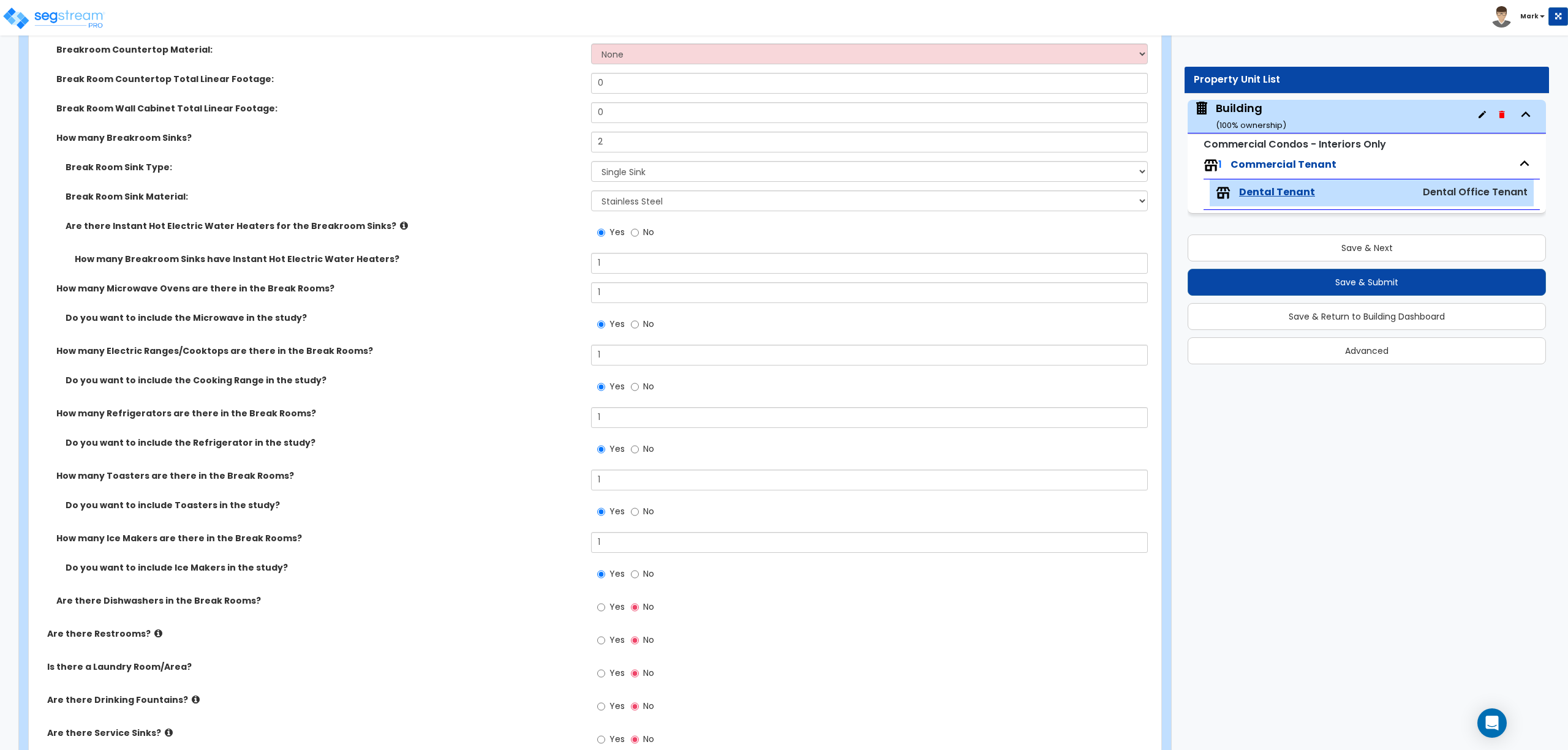
click at [608, 609] on label "Yes" at bounding box center [611, 609] width 28 height 21
click at [605, 609] on input "Yes" at bounding box center [601, 607] width 8 height 14
radio input "true"
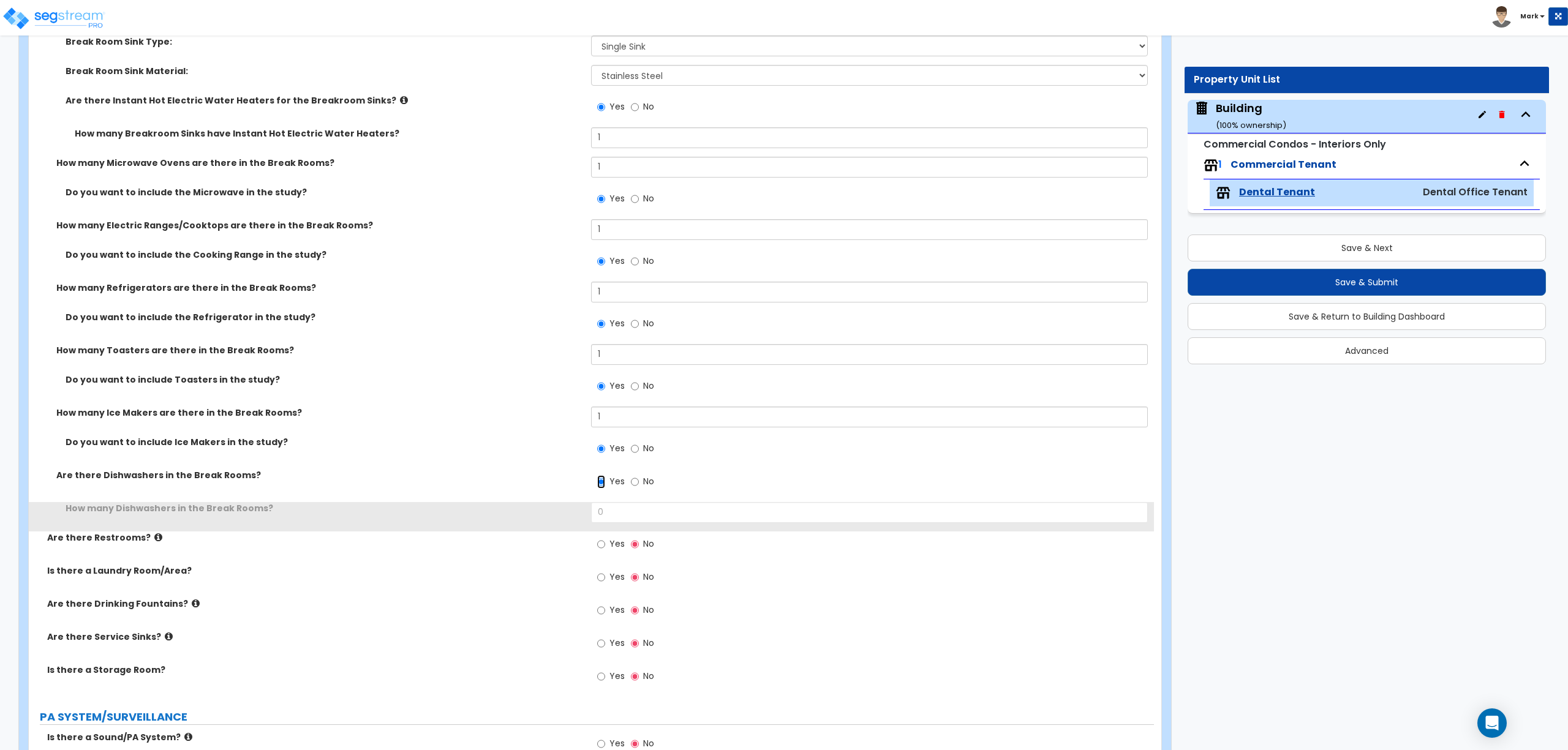
scroll to position [4132, 0]
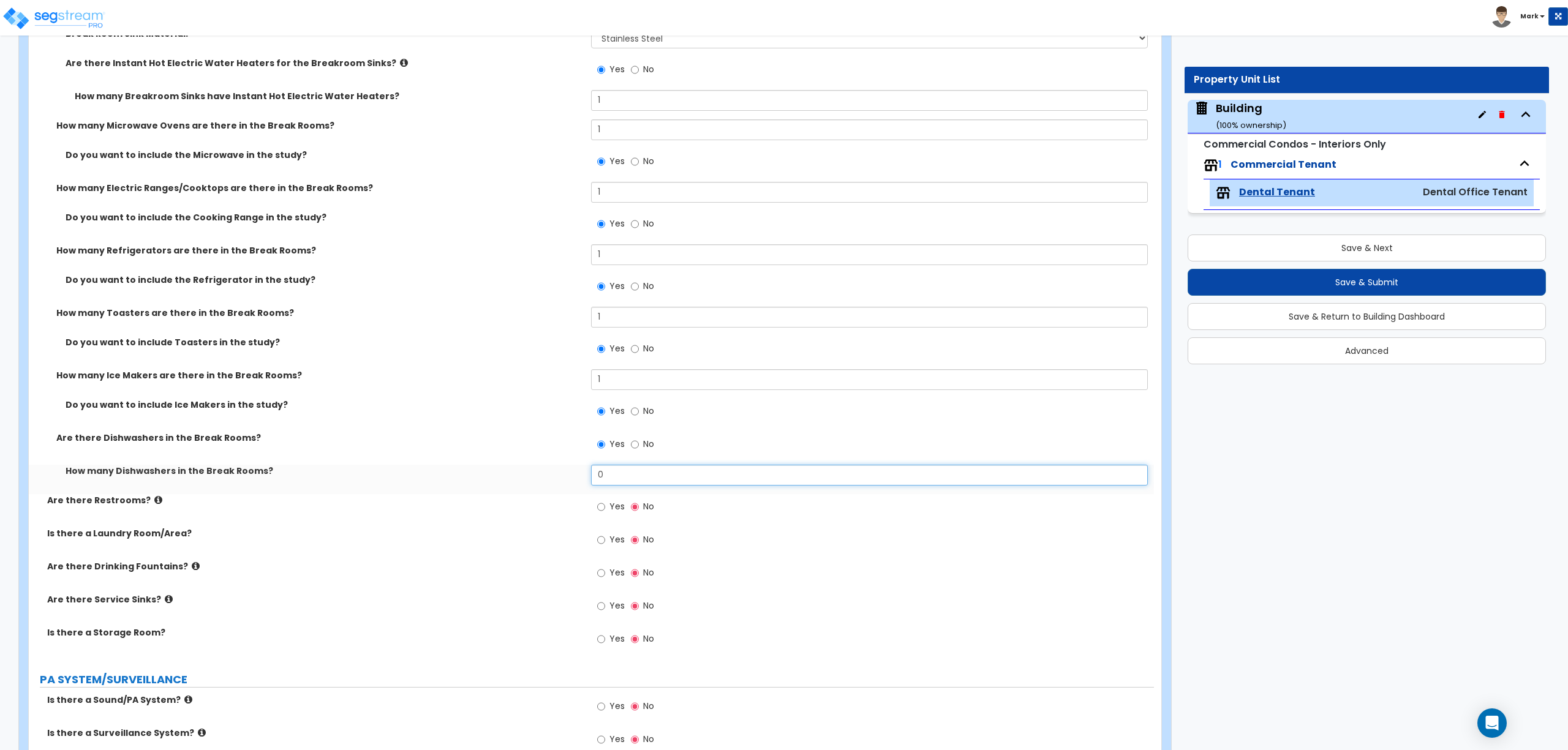
click at [600, 483] on input "0" at bounding box center [869, 475] width 556 height 21
type input "10"
click at [613, 516] on label "Yes" at bounding box center [611, 508] width 28 height 21
click at [605, 514] on input "Yes" at bounding box center [601, 506] width 8 height 14
radio input "true"
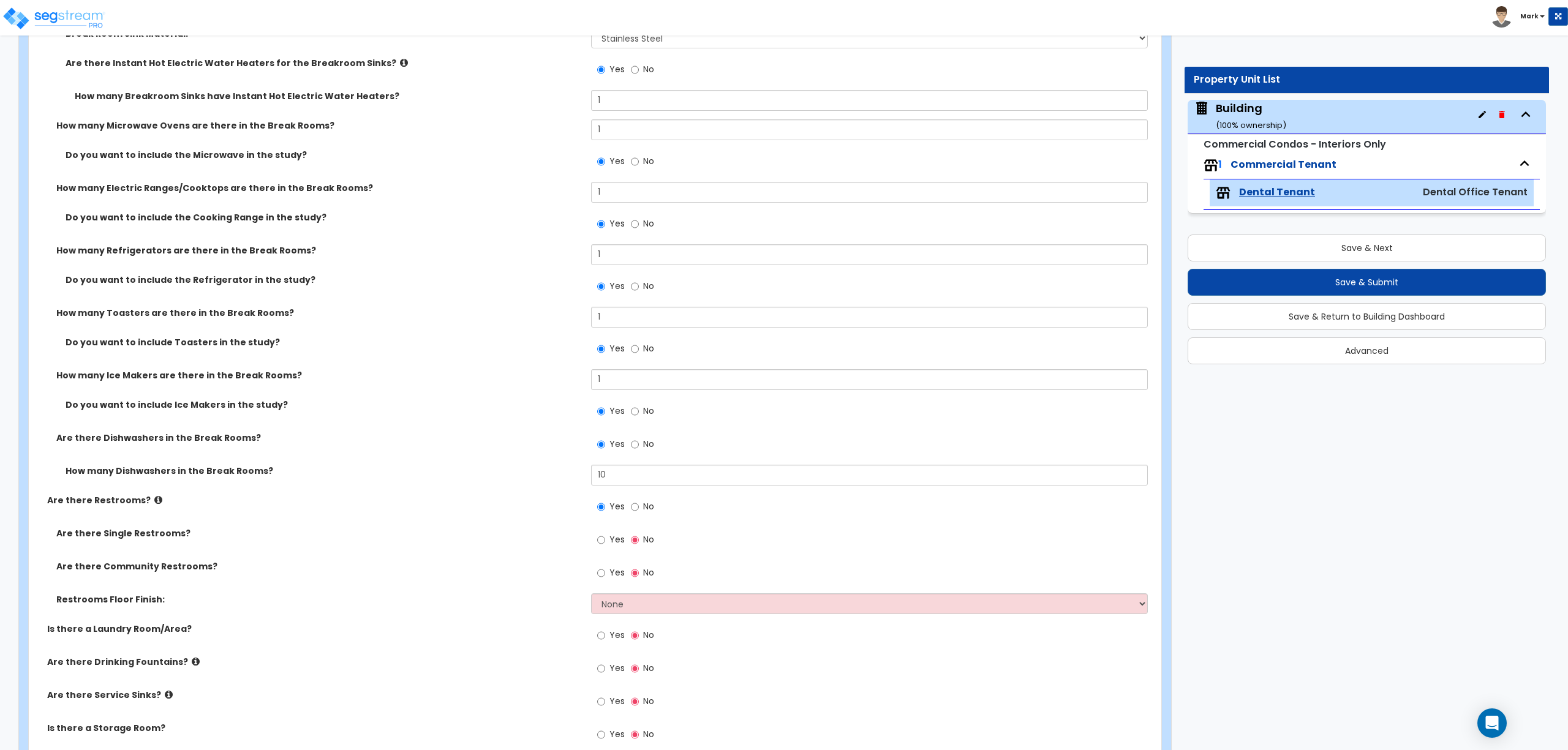
click at [621, 542] on span "Yes" at bounding box center [617, 539] width 15 height 12
click at [605, 542] on input "Yes" at bounding box center [601, 540] width 8 height 14
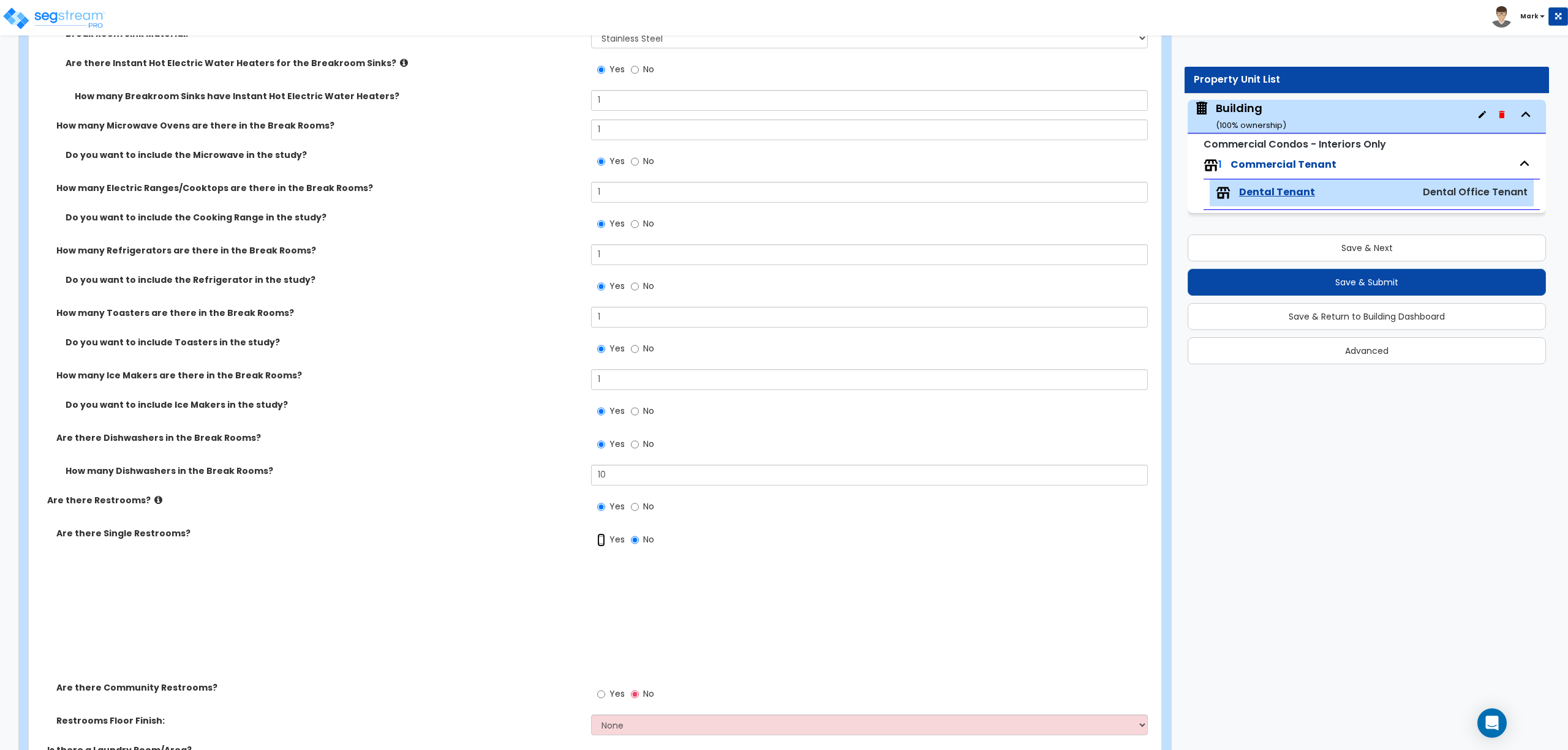
radio input "true"
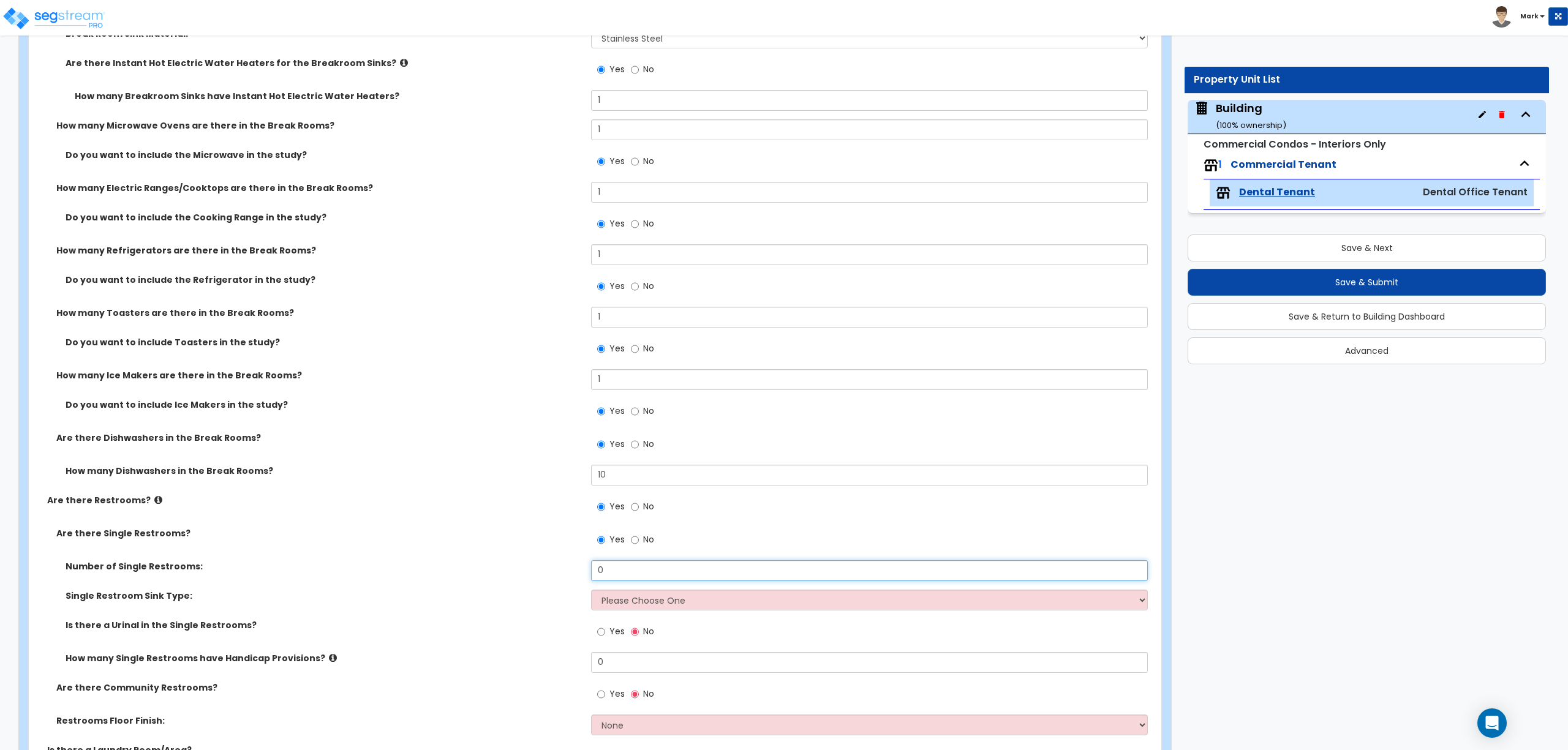
drag, startPoint x: 623, startPoint y: 573, endPoint x: 530, endPoint y: 565, distance: 93.3
click at [549, 579] on div "Number of Single Restrooms: 0" at bounding box center [591, 575] width 1125 height 30
type input "2"
click at [633, 604] on select "Please Choose One Wall-mounted Vanity-mounted" at bounding box center [869, 600] width 556 height 21
select select "2"
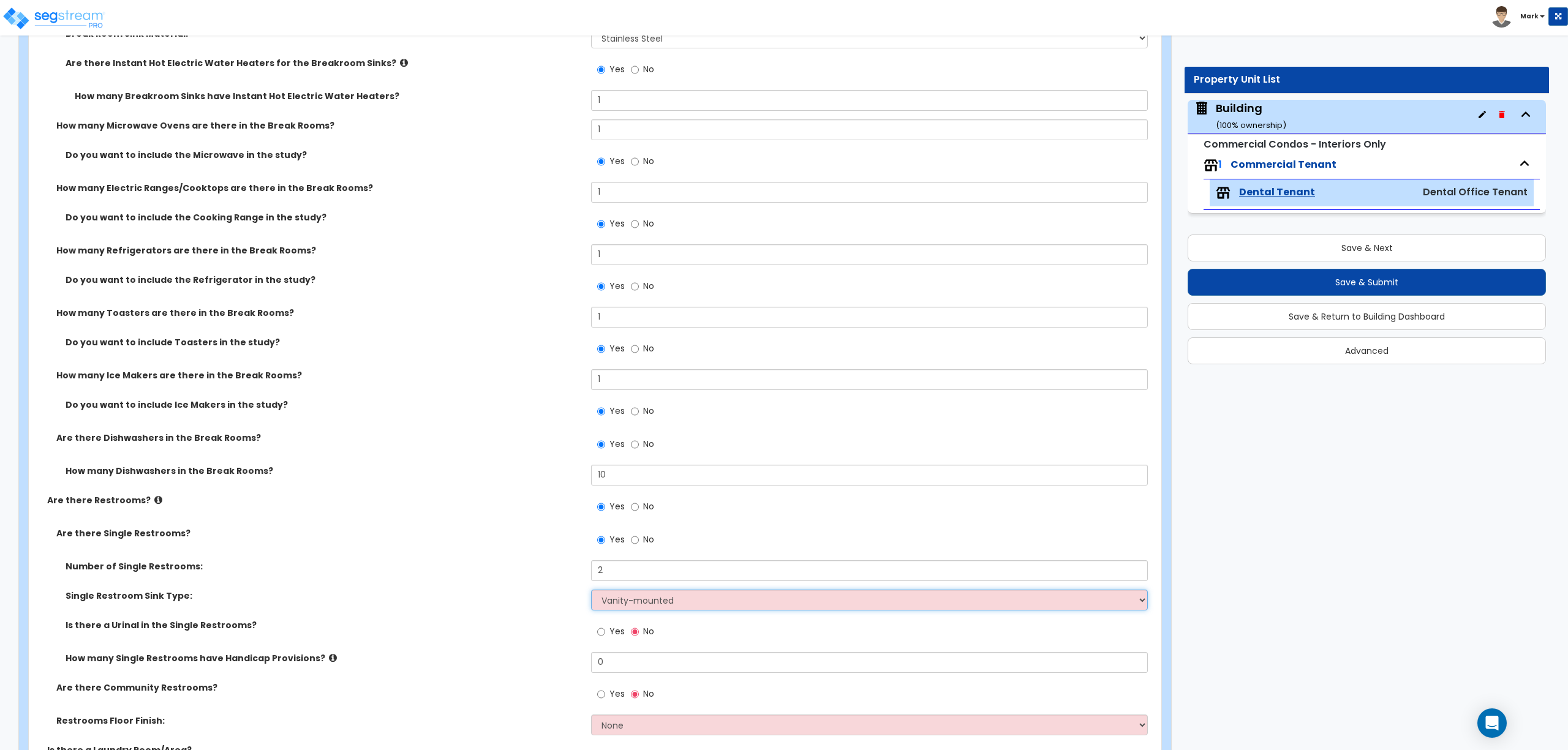
click at [591, 592] on select "Please Choose One Wall-mounted Vanity-mounted" at bounding box center [869, 600] width 556 height 21
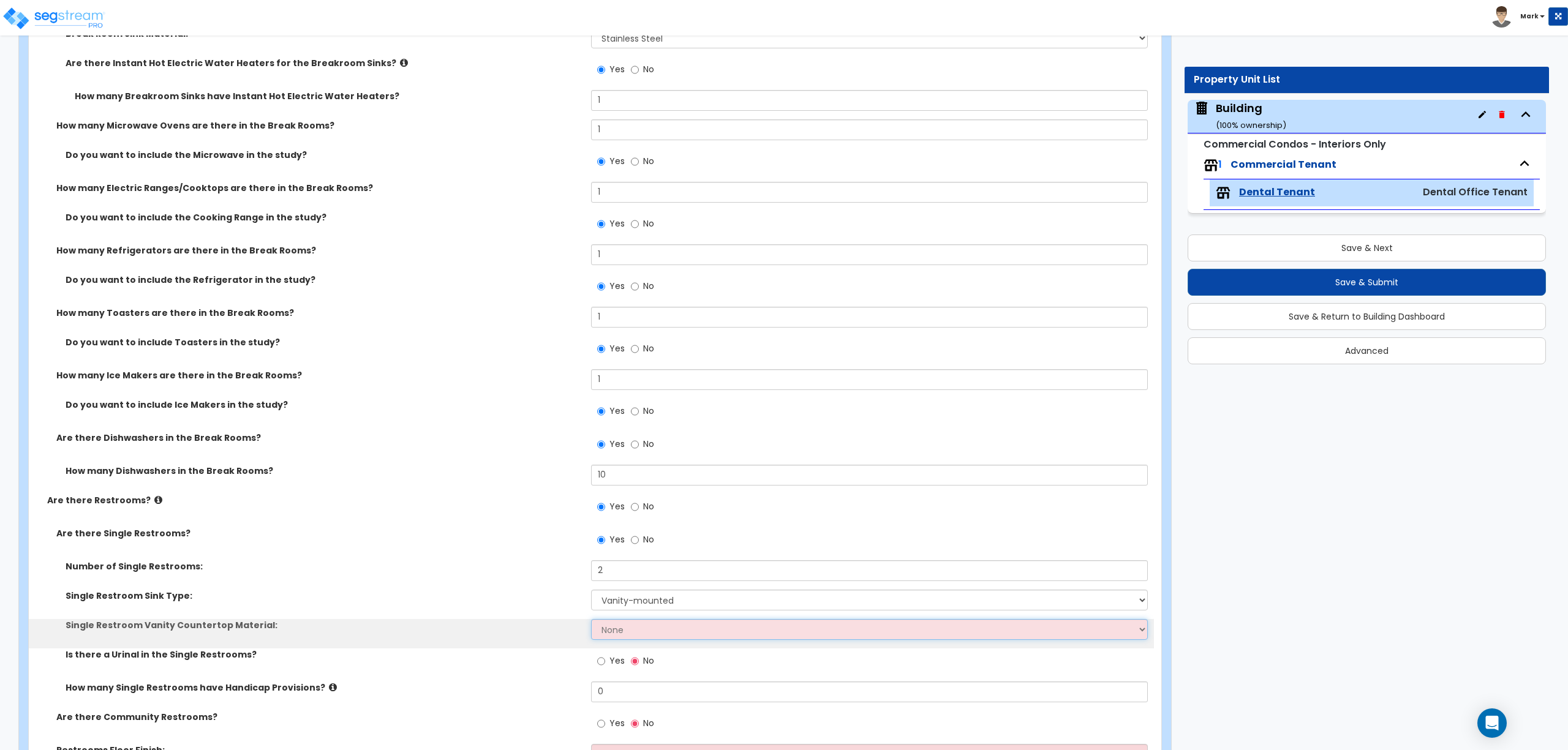
click at [617, 629] on select "None Plastic Laminate Solid Surface Stone Quartz Marble Tile Wood Stainless Ste…" at bounding box center [869, 629] width 556 height 21
select select "4"
click at [591, 621] on select "None Plastic Laminate Solid Surface Stone Quartz Marble Tile Wood Stainless Ste…" at bounding box center [869, 629] width 556 height 21
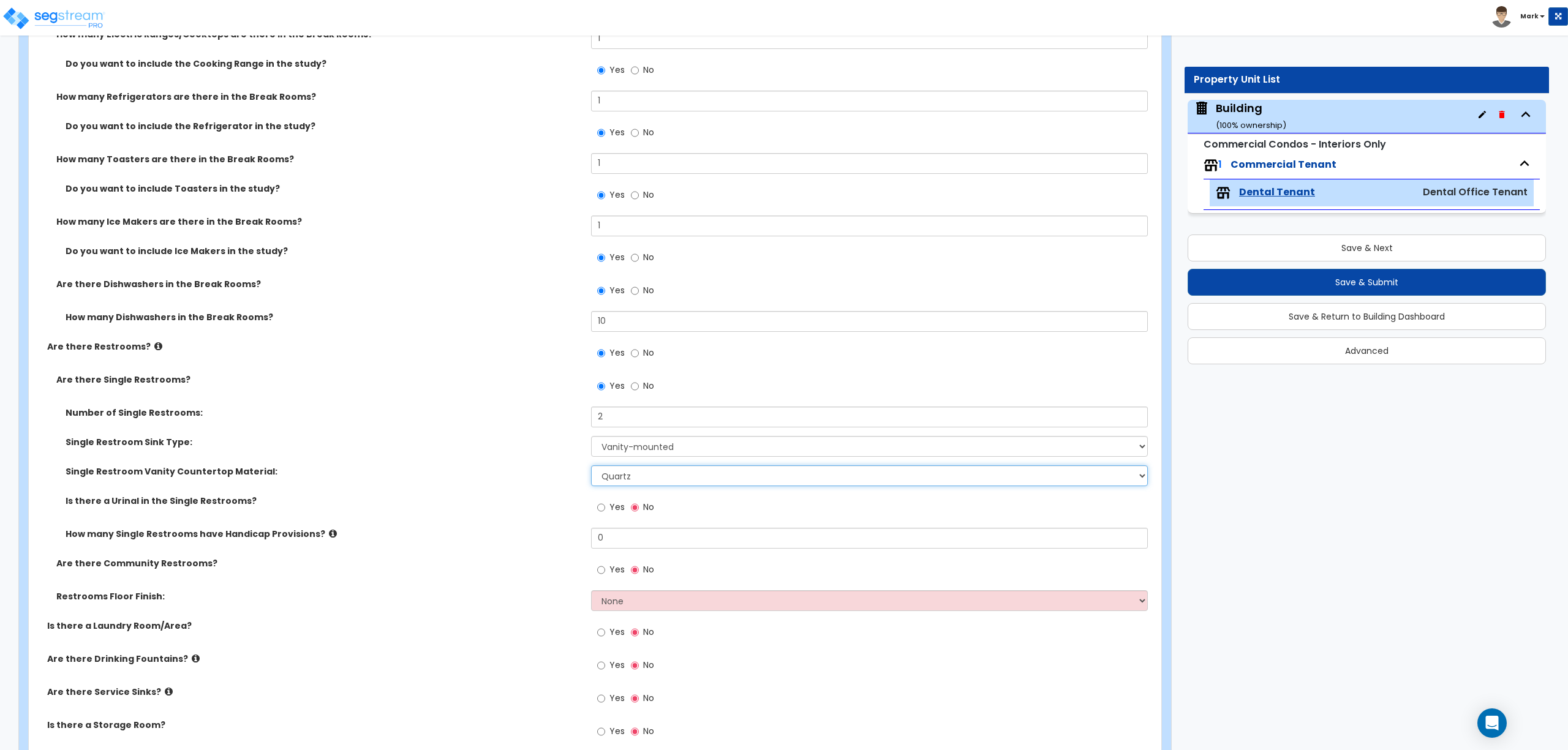
scroll to position [4295, 0]
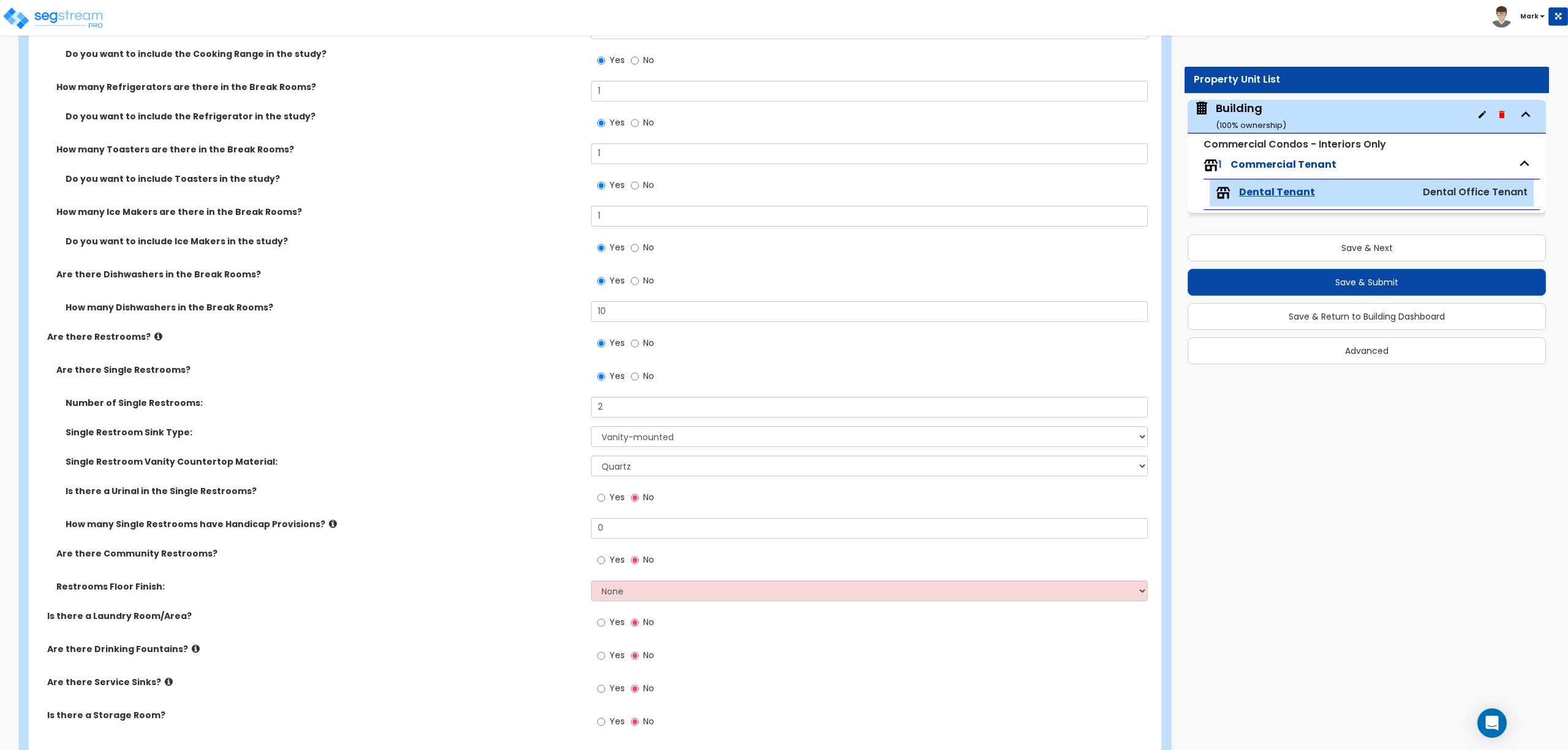
click at [615, 500] on span "Yes" at bounding box center [617, 497] width 15 height 12
click at [605, 500] on input "Yes" at bounding box center [601, 498] width 8 height 14
click at [636, 500] on input "No" at bounding box center [635, 498] width 8 height 14
radio input "false"
radio input "true"
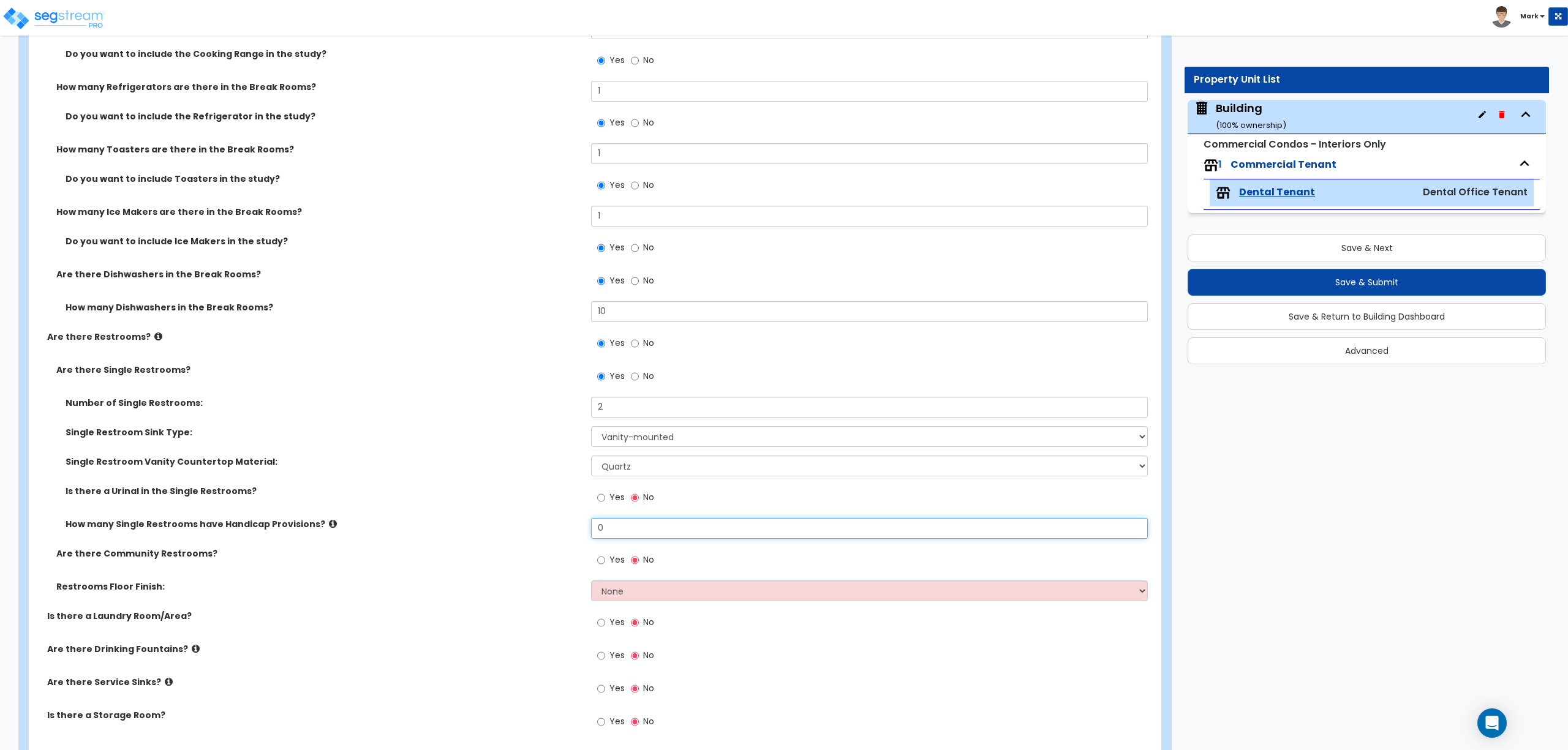
click at [608, 532] on input "0" at bounding box center [869, 529] width 556 height 21
drag, startPoint x: 608, startPoint y: 532, endPoint x: 582, endPoint y: 526, distance: 26.7
click at [582, 526] on div "How many Single Restrooms have Handicap Provisions? 0" at bounding box center [591, 533] width 1125 height 30
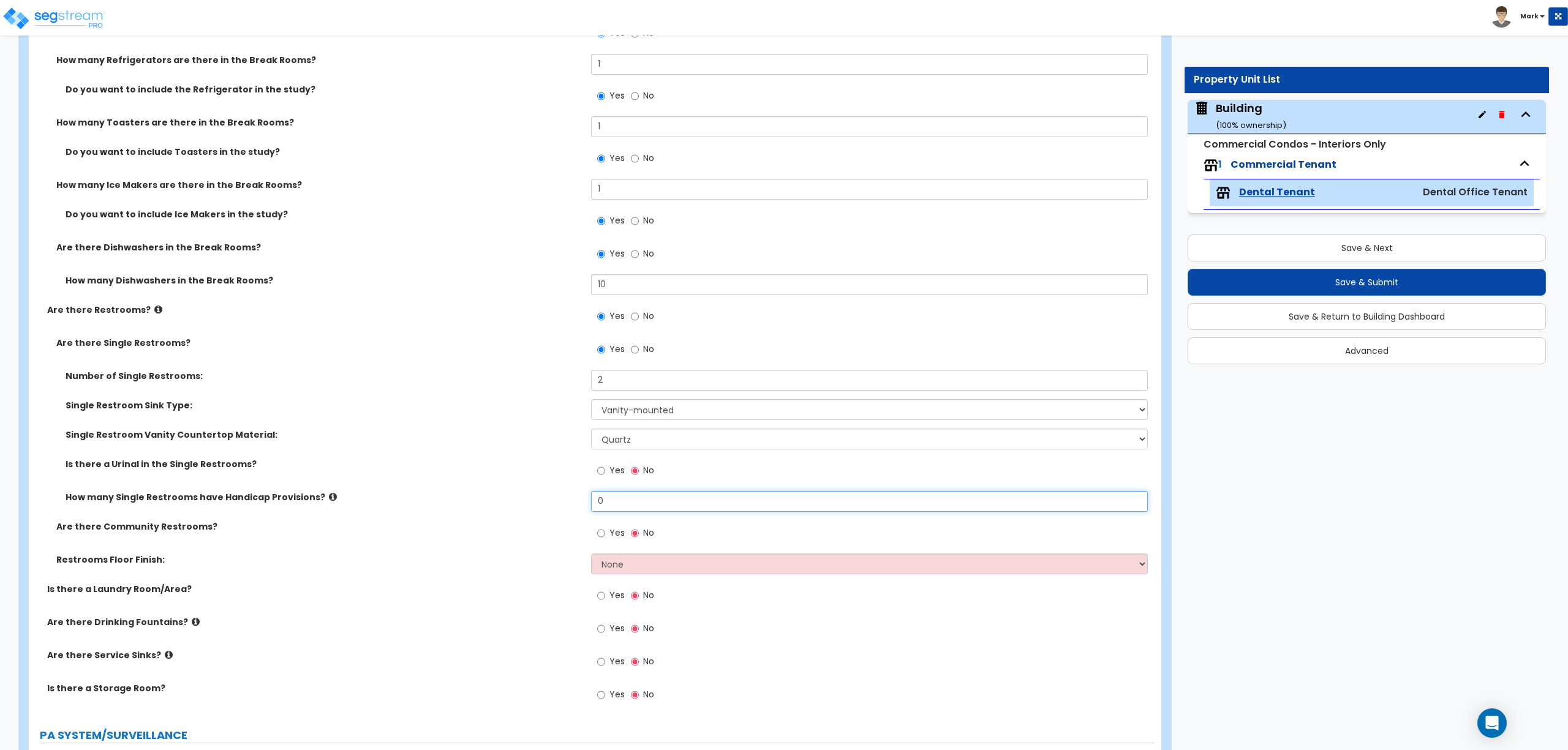
scroll to position [4376, 0]
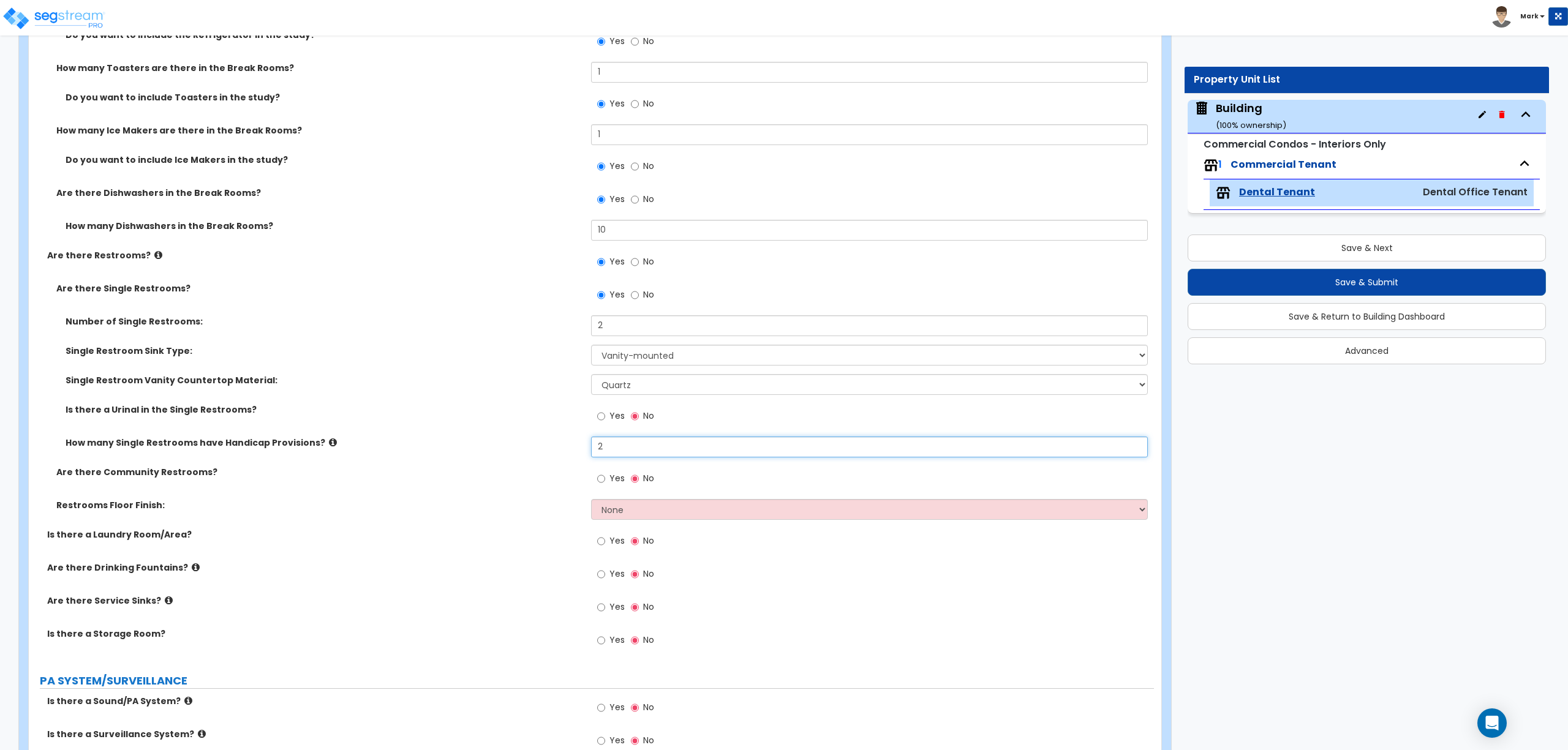
type input "2"
click at [605, 483] on label "Yes" at bounding box center [611, 480] width 28 height 21
click at [605, 483] on input "Yes" at bounding box center [601, 478] width 8 height 14
radio input "true"
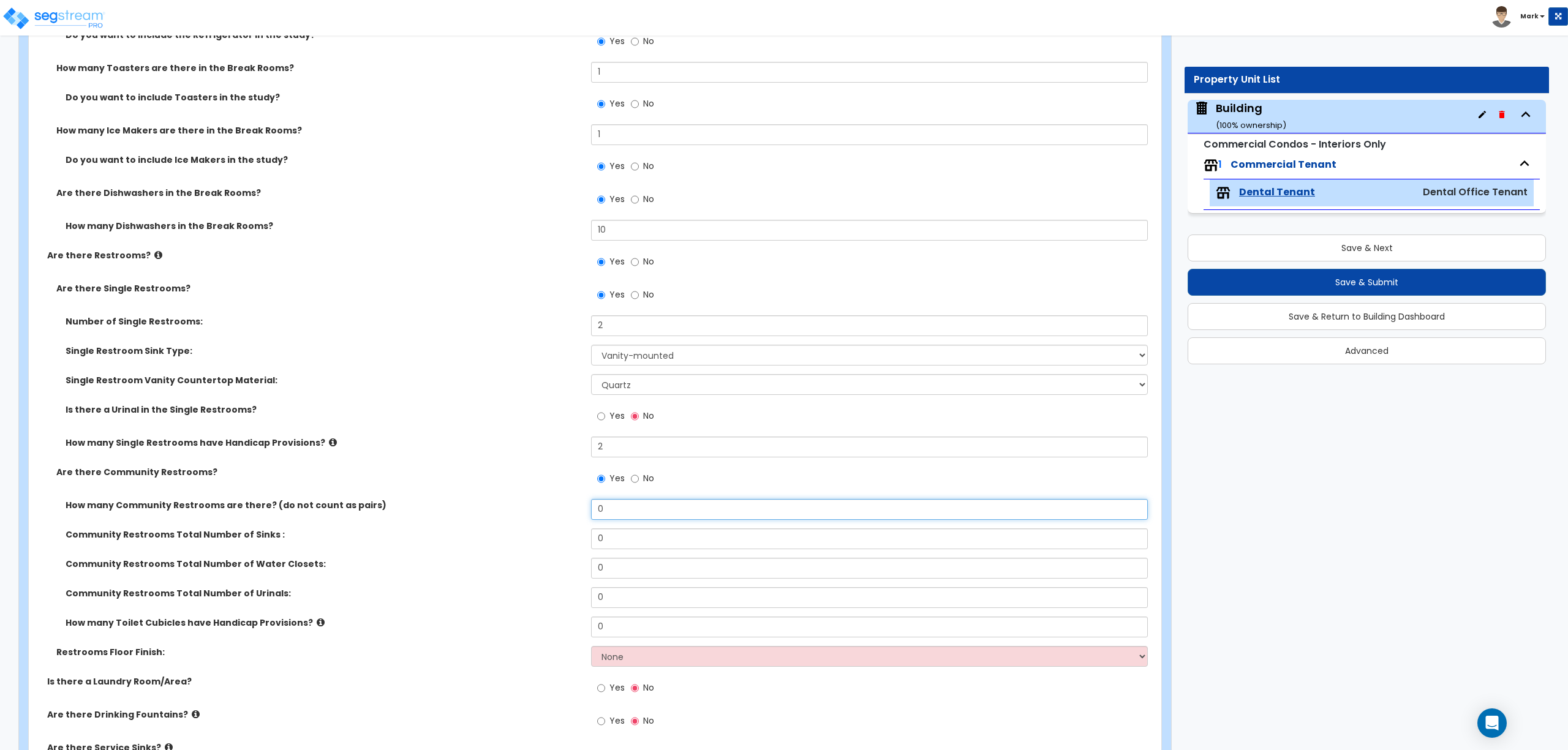
drag, startPoint x: 630, startPoint y: 508, endPoint x: 584, endPoint y: 512, distance: 46.2
click at [584, 512] on div "How many Community Restrooms are there? (do not count as pairs) 0" at bounding box center [591, 514] width 1125 height 30
type input "2"
drag, startPoint x: 618, startPoint y: 537, endPoint x: 493, endPoint y: 527, distance: 125.4
click at [493, 527] on div "How many Community Restrooms are there? (do not count as pairs) 2 Community Res…" at bounding box center [592, 573] width 1107 height 147
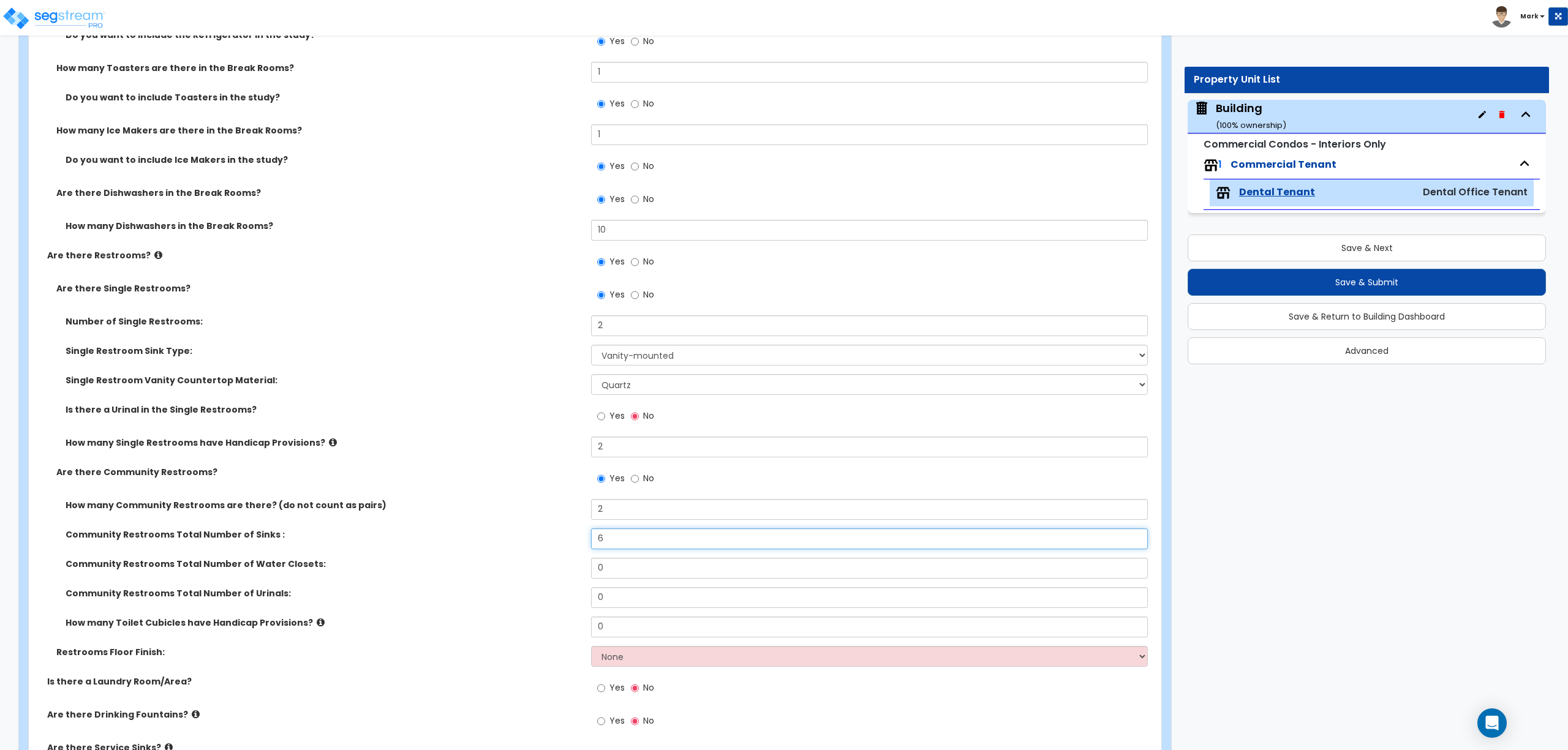
type input "6"
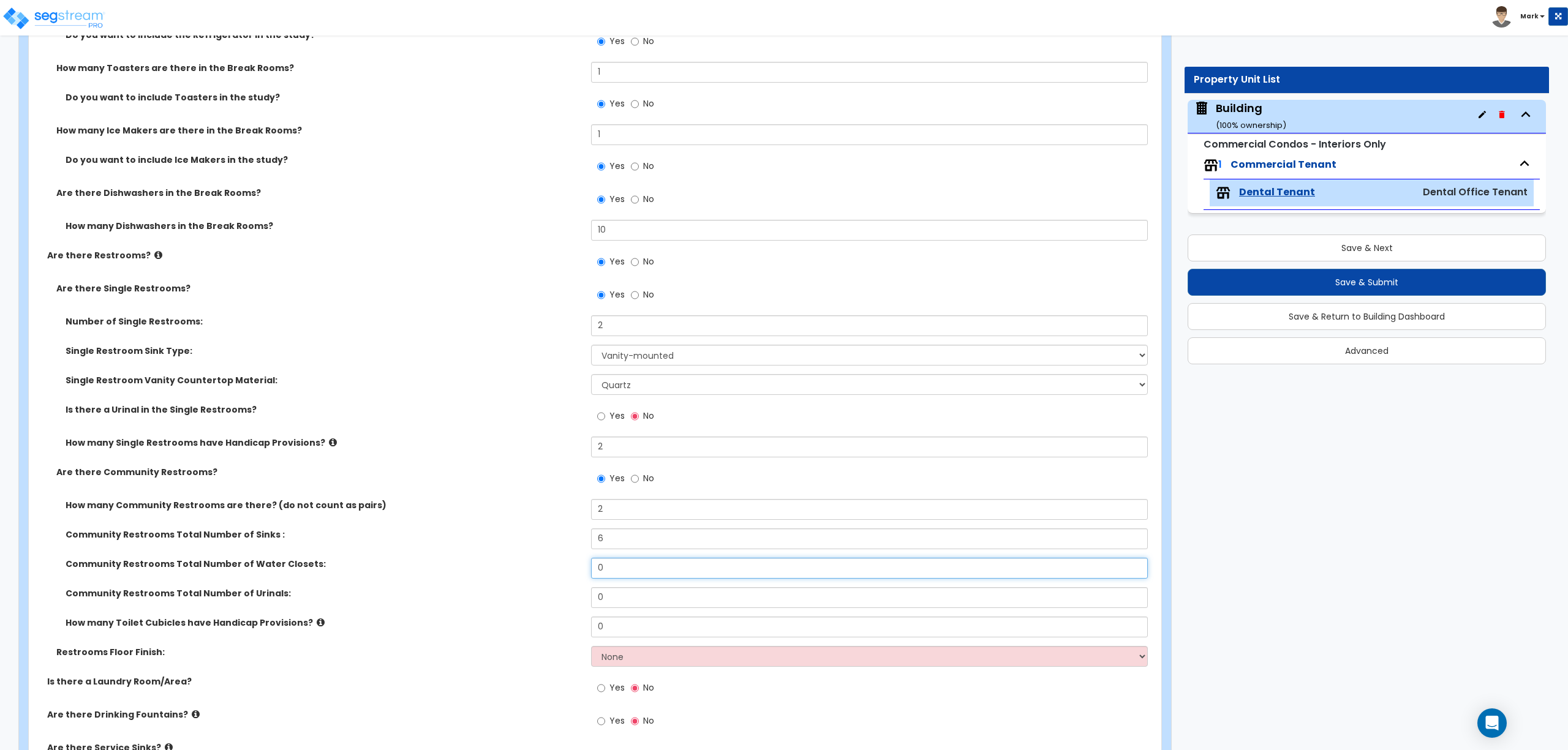
drag, startPoint x: 613, startPoint y: 573, endPoint x: 569, endPoint y: 577, distance: 44.2
click at [564, 574] on div "Community Restrooms Total Number of Water Closets: 0" at bounding box center [591, 573] width 1125 height 30
type input "8"
drag, startPoint x: 625, startPoint y: 595, endPoint x: 574, endPoint y: 603, distance: 51.6
click at [574, 603] on div "Community Restrooms Total Number of Urinals: 0" at bounding box center [591, 601] width 1125 height 30
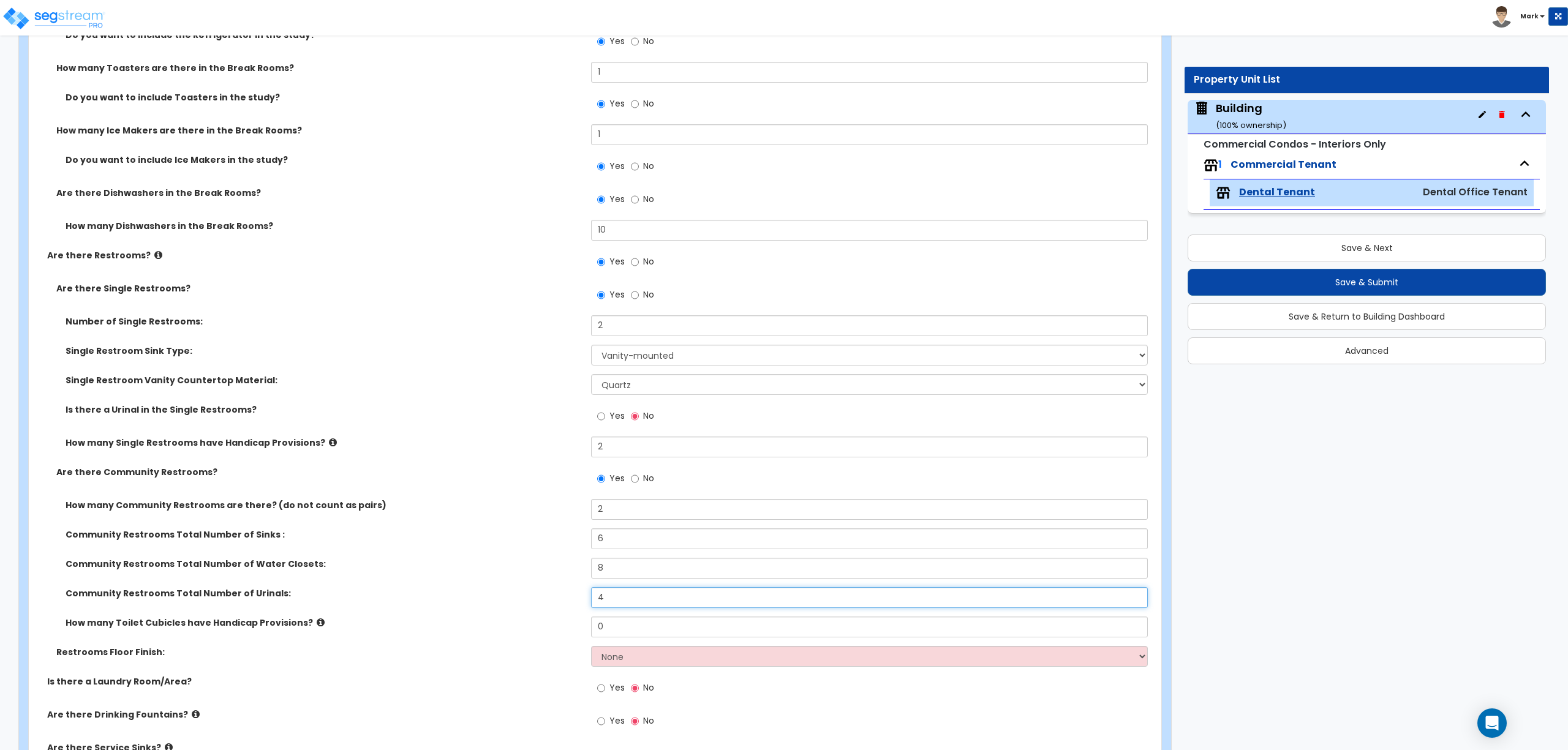
type input "4"
drag, startPoint x: 613, startPoint y: 633, endPoint x: 562, endPoint y: 643, distance: 52.0
click at [562, 643] on div "How many Toilet Cubicles have Handicap Provisions? 0" at bounding box center [591, 631] width 1125 height 30
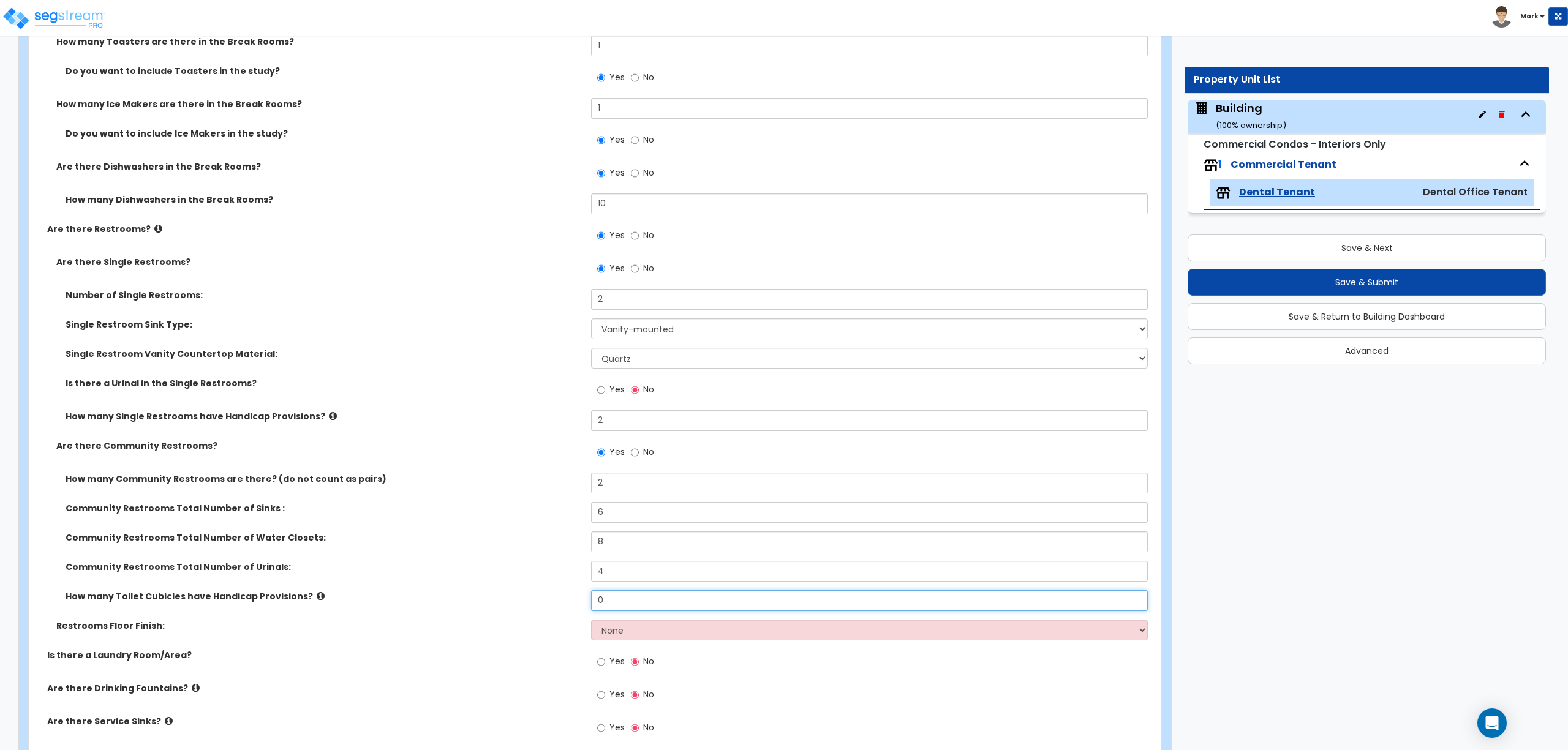
scroll to position [4458, 0]
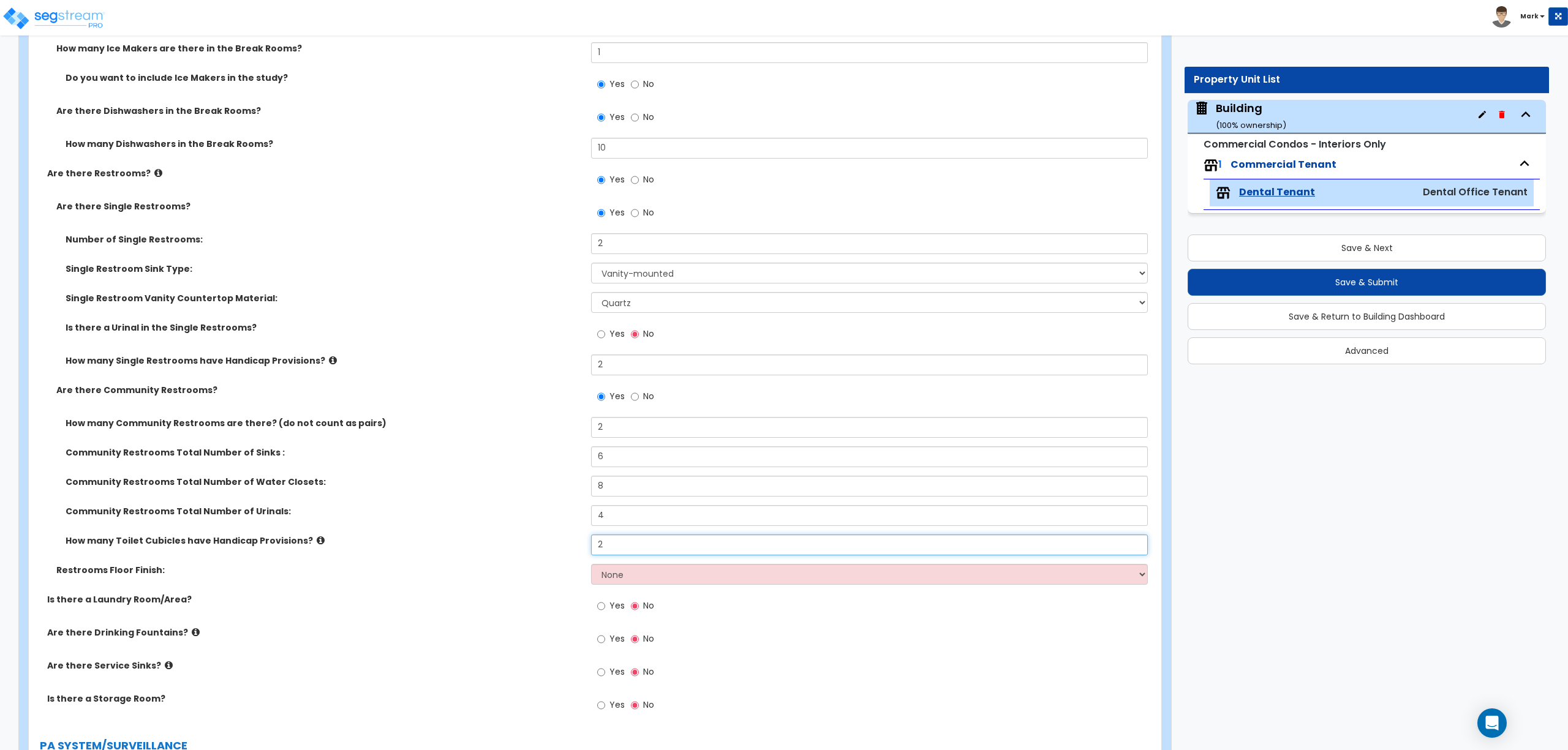
drag, startPoint x: 616, startPoint y: 549, endPoint x: 553, endPoint y: 555, distance: 63.3
click at [553, 555] on div "How many Toilet Cubicles have Handicap Provisions? 2" at bounding box center [591, 549] width 1125 height 30
type input "2"
click at [523, 532] on div "Community Restrooms Total Number of Urinals: 4" at bounding box center [591, 520] width 1125 height 30
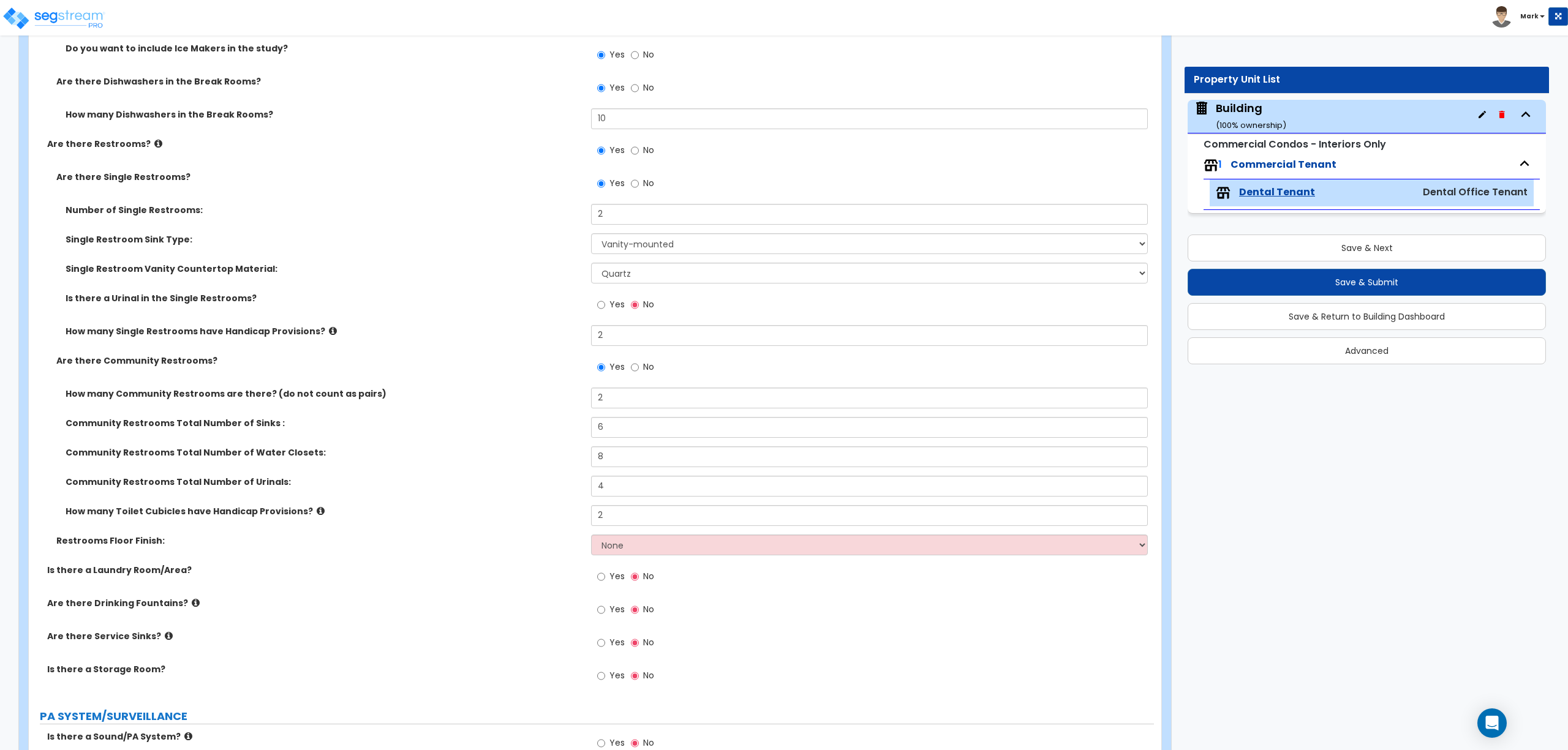
scroll to position [4540, 0]
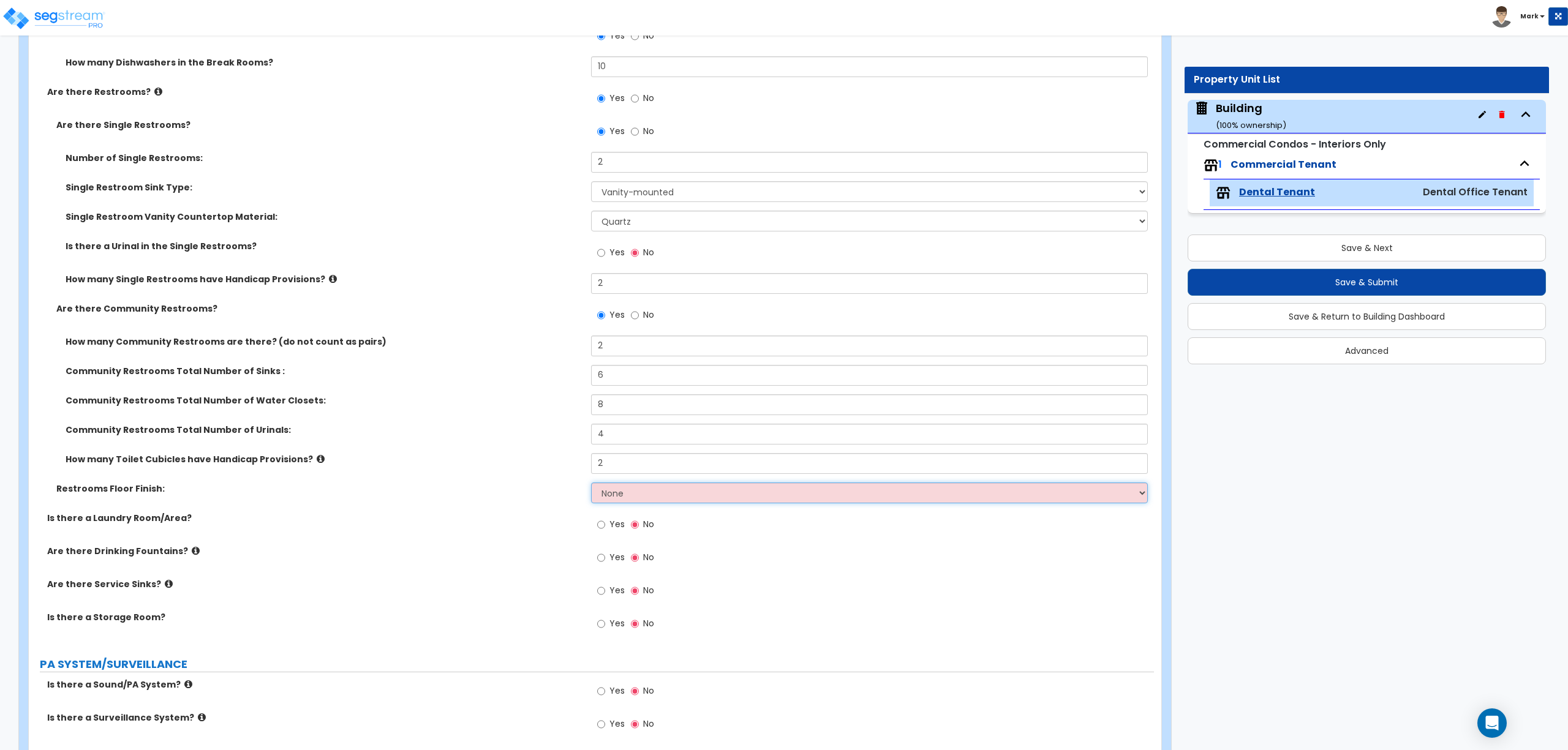
click at [626, 490] on select "None Tile Flooring Resilient Laminate Flooring VCT Flooring Sheet Vinyl Flooring" at bounding box center [869, 493] width 556 height 21
select select "1"
click at [591, 485] on select "None Tile Flooring Resilient Laminate Flooring VCT Flooring Sheet Vinyl Flooring" at bounding box center [869, 493] width 556 height 21
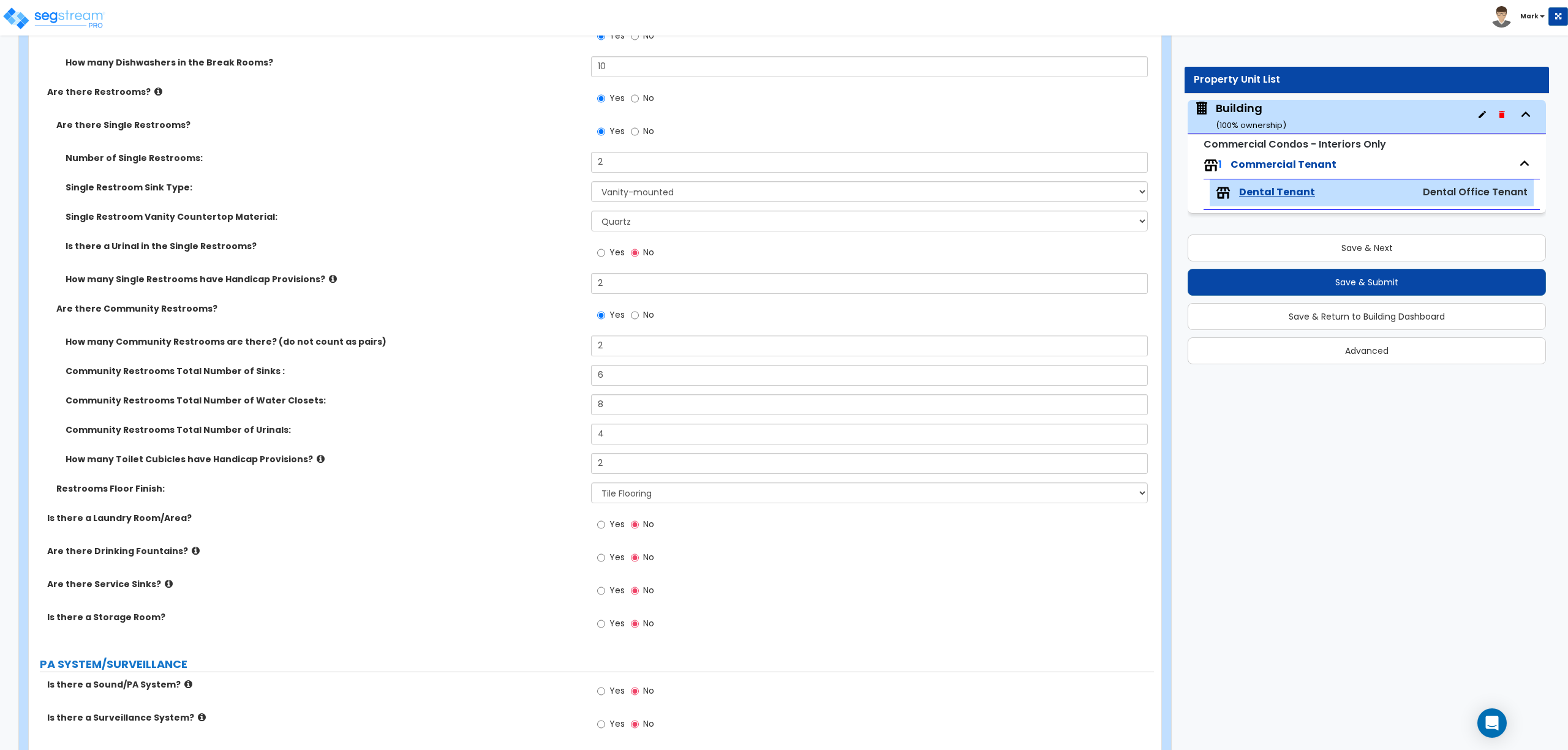
click at [616, 532] on label "Yes" at bounding box center [611, 526] width 28 height 21
click at [605, 532] on input "Yes" at bounding box center [601, 525] width 8 height 14
radio input "true"
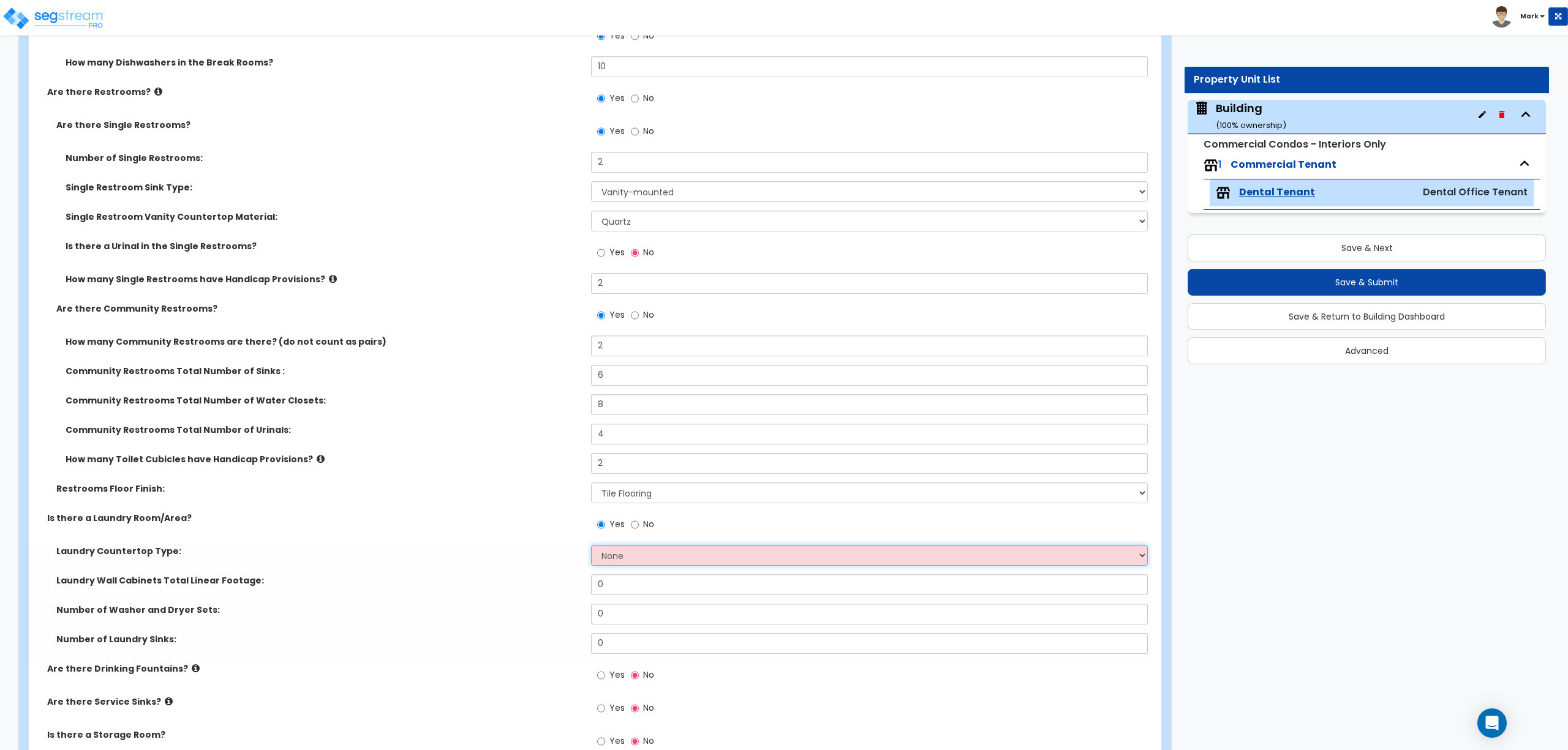
click at [623, 562] on select "None Plastic Laminate Solid Surface Stone Quartz Marble Tile Wood Stainless Ste…" at bounding box center [869, 555] width 556 height 21
select select "4"
click at [591, 547] on select "None Plastic Laminate Solid Surface Stone Quartz Marble Tile Wood Stainless Ste…" at bounding box center [869, 555] width 556 height 21
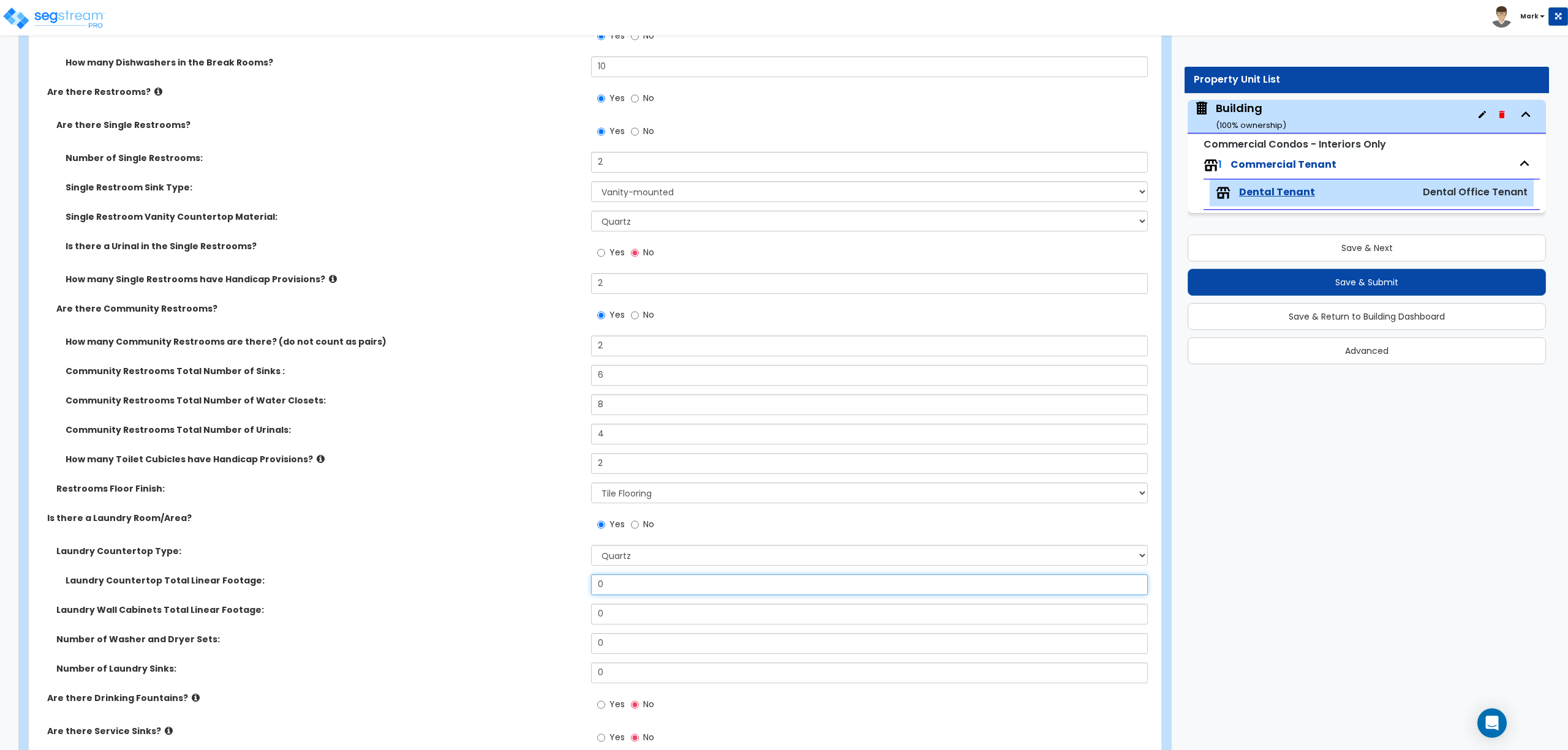
drag, startPoint x: 624, startPoint y: 581, endPoint x: 558, endPoint y: 586, distance: 66.2
click at [558, 586] on div "Laundry Countertop Total Linear Footage: 0" at bounding box center [591, 589] width 1125 height 30
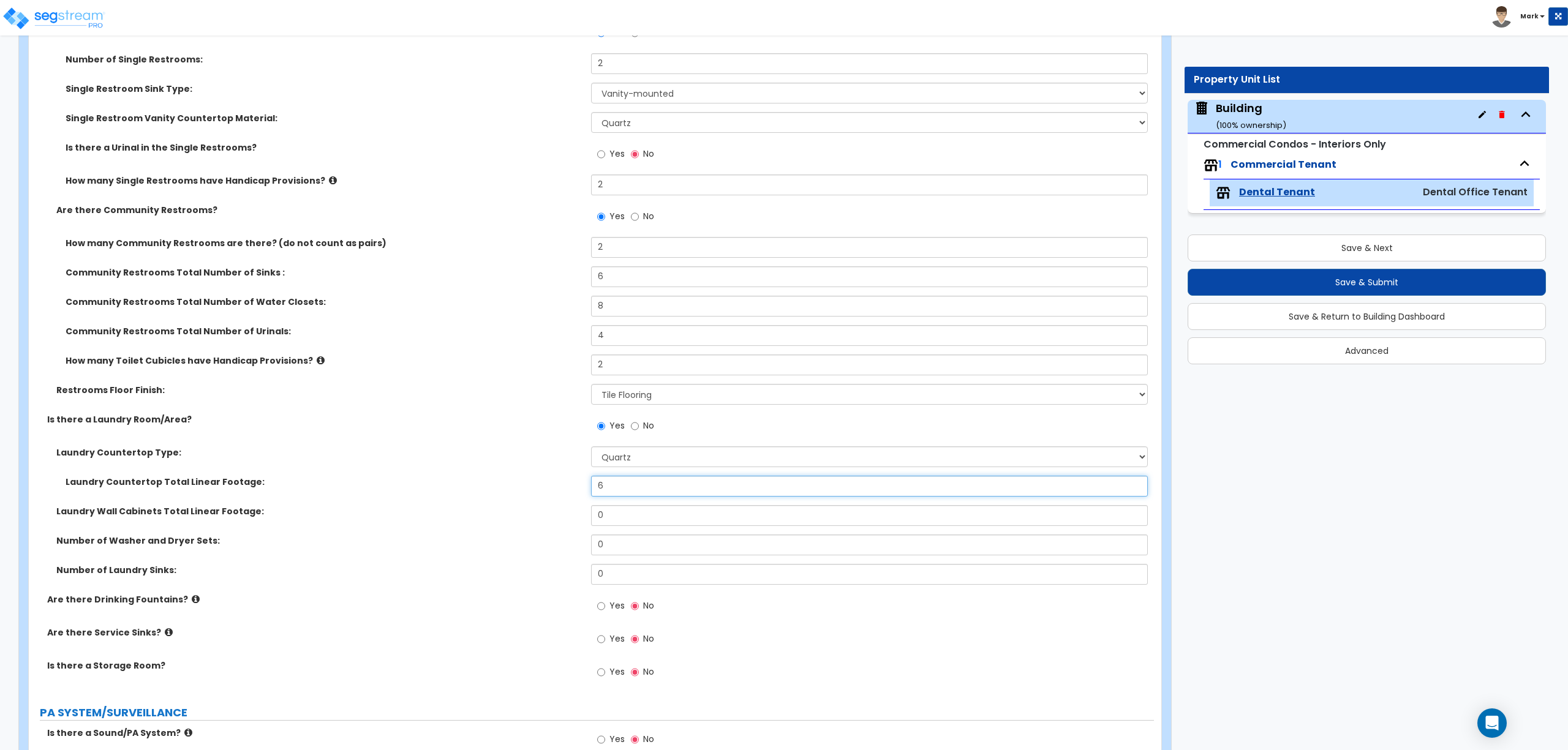
scroll to position [4704, 0]
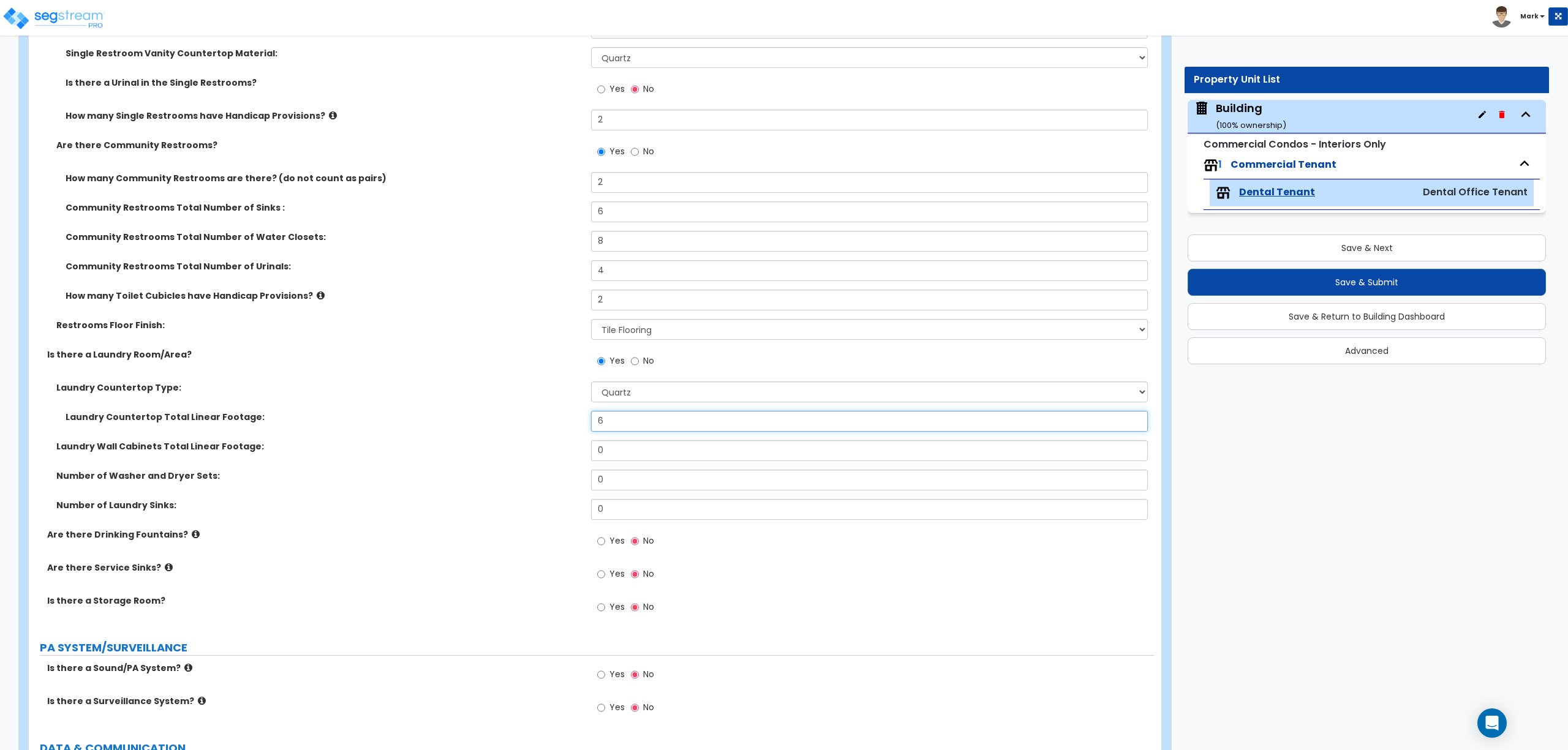
type input "6"
drag, startPoint x: 647, startPoint y: 454, endPoint x: 556, endPoint y: 452, distance: 91.0
click at [556, 452] on div "Laundry Wall Cabinets Total Linear Footage: 0" at bounding box center [591, 454] width 1125 height 30
type input "5"
drag, startPoint x: 628, startPoint y: 477, endPoint x: 595, endPoint y: 480, distance: 33.1
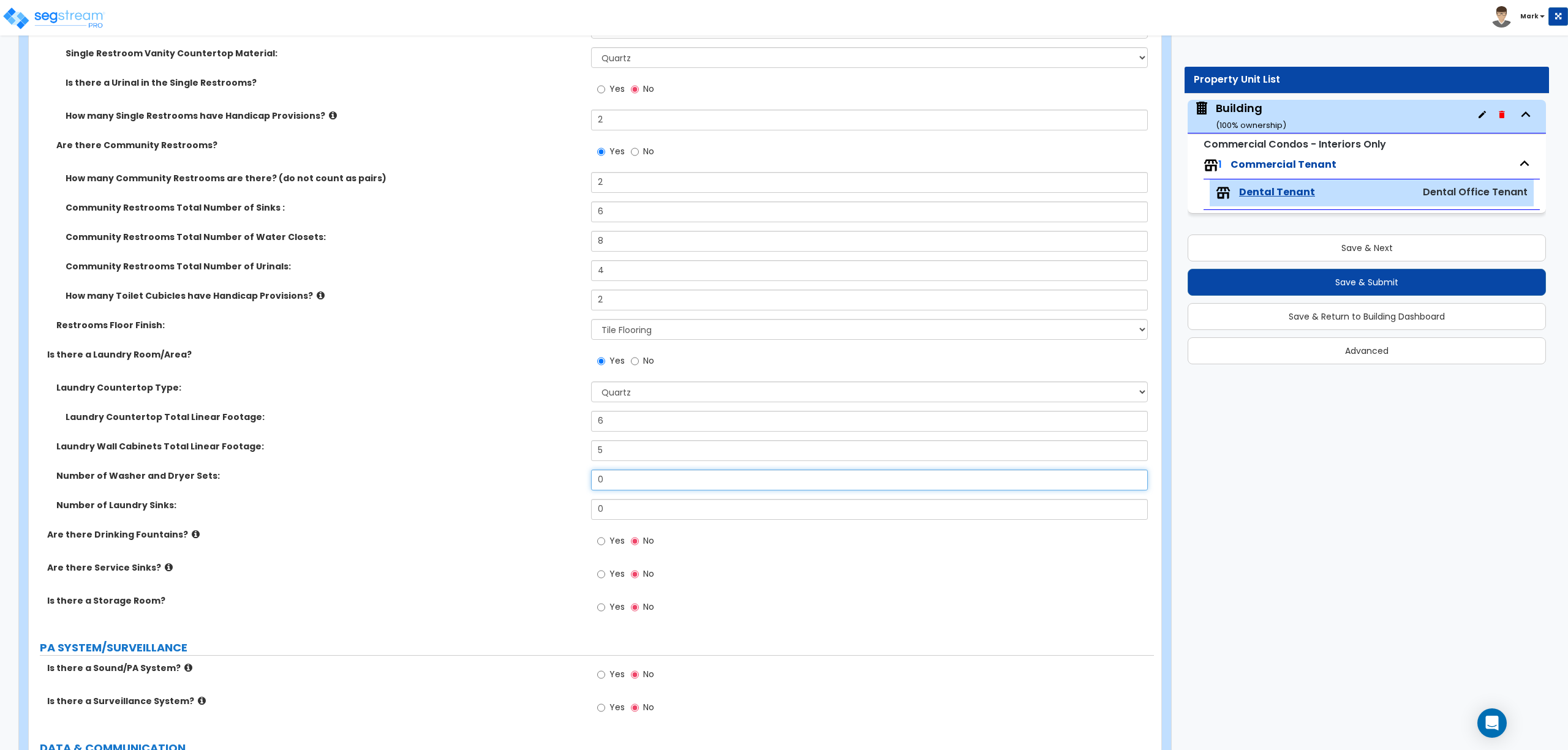
click at [595, 480] on input "0" at bounding box center [869, 480] width 556 height 21
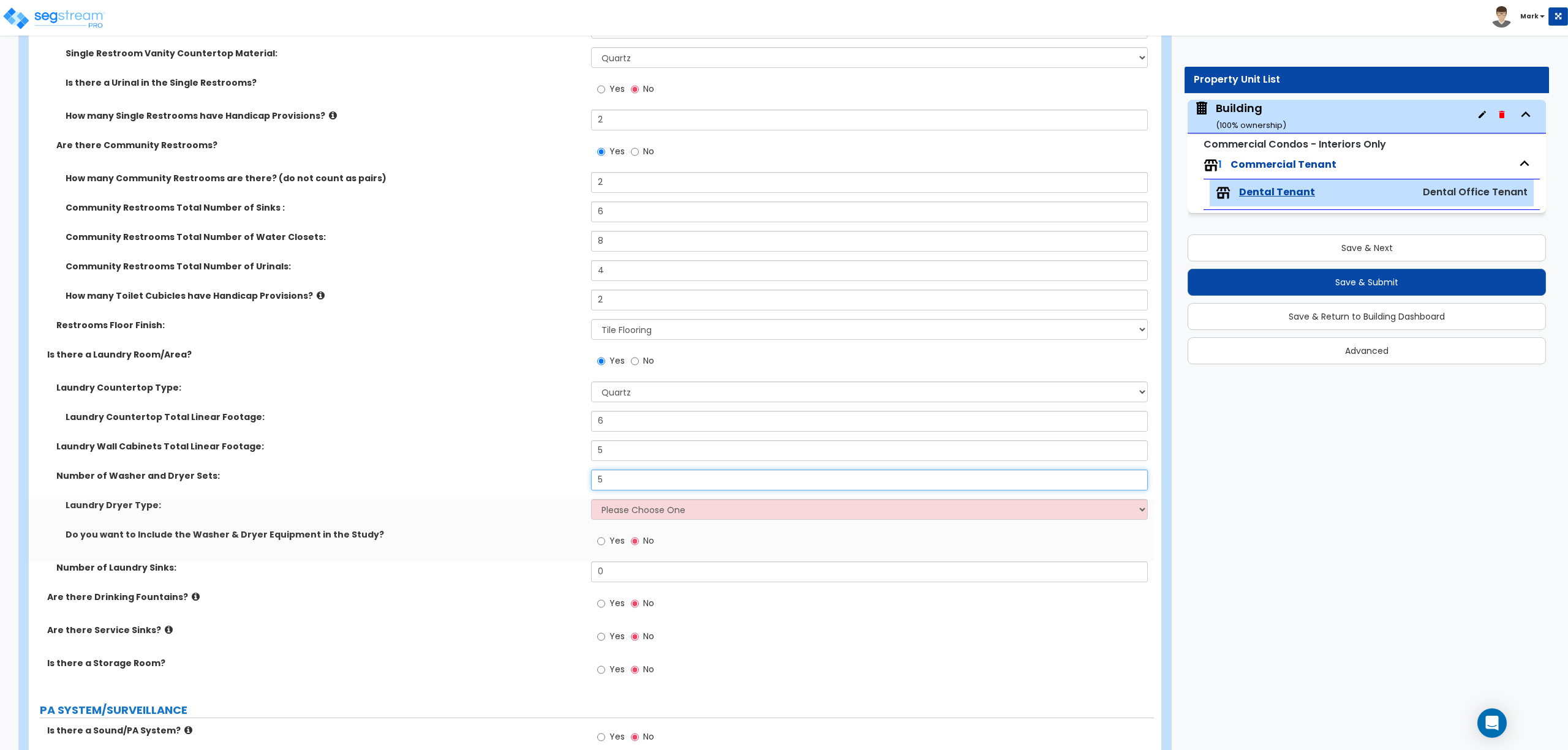
type input "5"
click at [625, 514] on select "Please Choose One Gas Electric" at bounding box center [869, 510] width 556 height 21
select select "2"
click at [591, 502] on select "Please Choose One Gas Electric" at bounding box center [869, 510] width 556 height 21
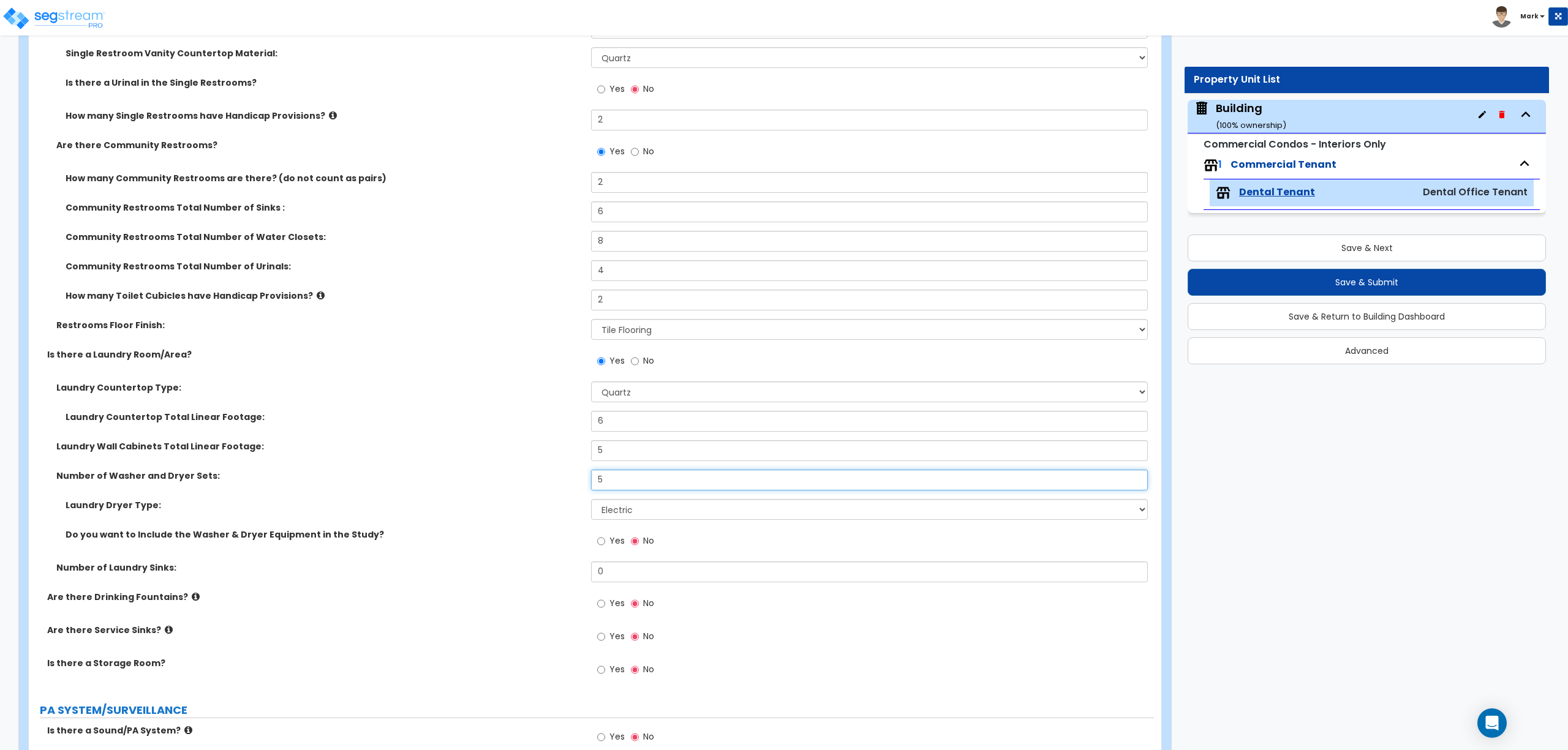
drag, startPoint x: 571, startPoint y: 480, endPoint x: 563, endPoint y: 480, distance: 8.0
click at [564, 480] on div "Number of Washer and Dryer Sets: 5" at bounding box center [591, 484] width 1125 height 30
type input "2"
click at [605, 545] on input "Yes" at bounding box center [601, 541] width 8 height 14
radio input "true"
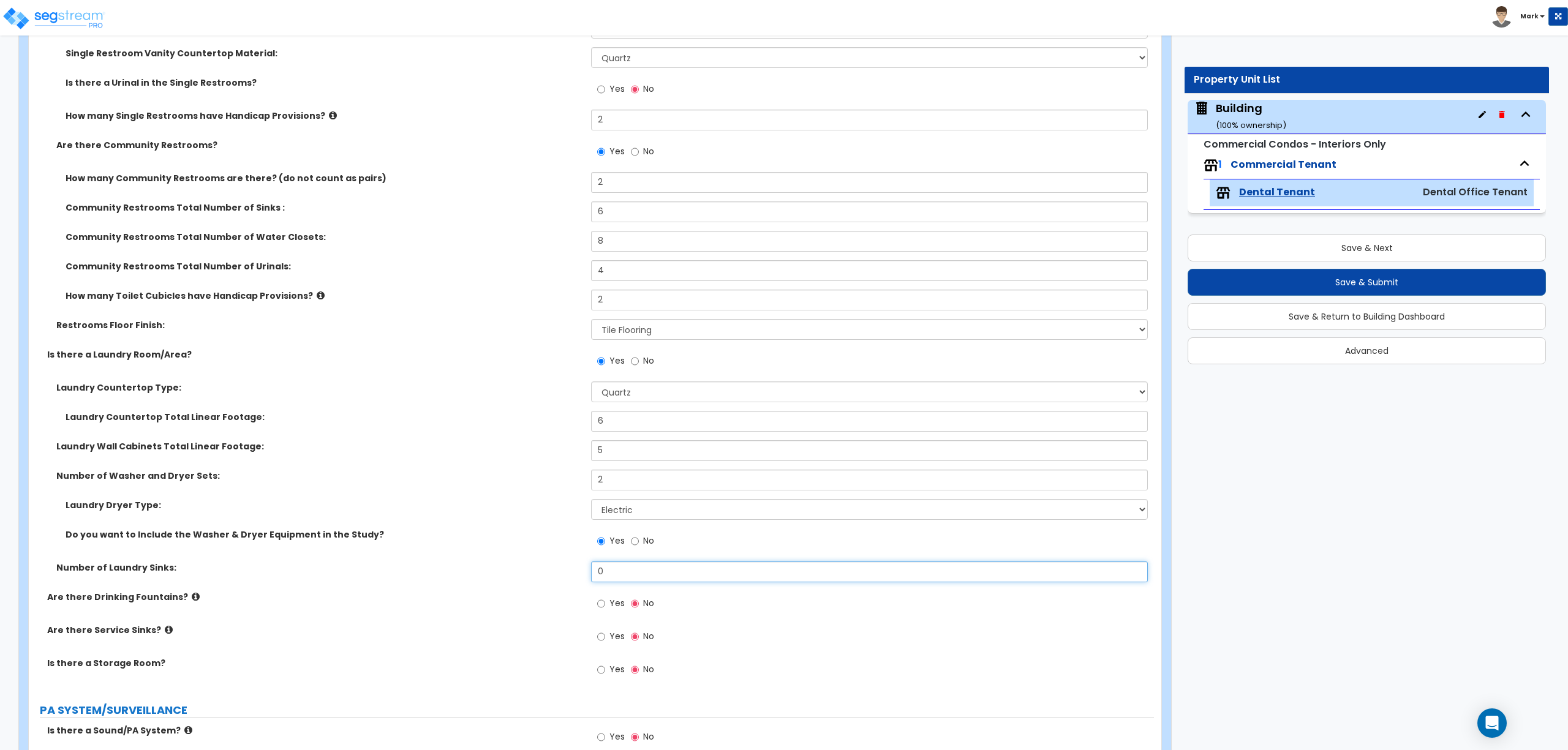
drag, startPoint x: 616, startPoint y: 571, endPoint x: 569, endPoint y: 584, distance: 48.8
click at [569, 584] on div "Number of Laundry Sinks: 0" at bounding box center [591, 576] width 1125 height 30
type input "1"
click at [606, 613] on label "Yes" at bounding box center [611, 605] width 28 height 21
click at [605, 610] on input "Yes" at bounding box center [601, 604] width 8 height 14
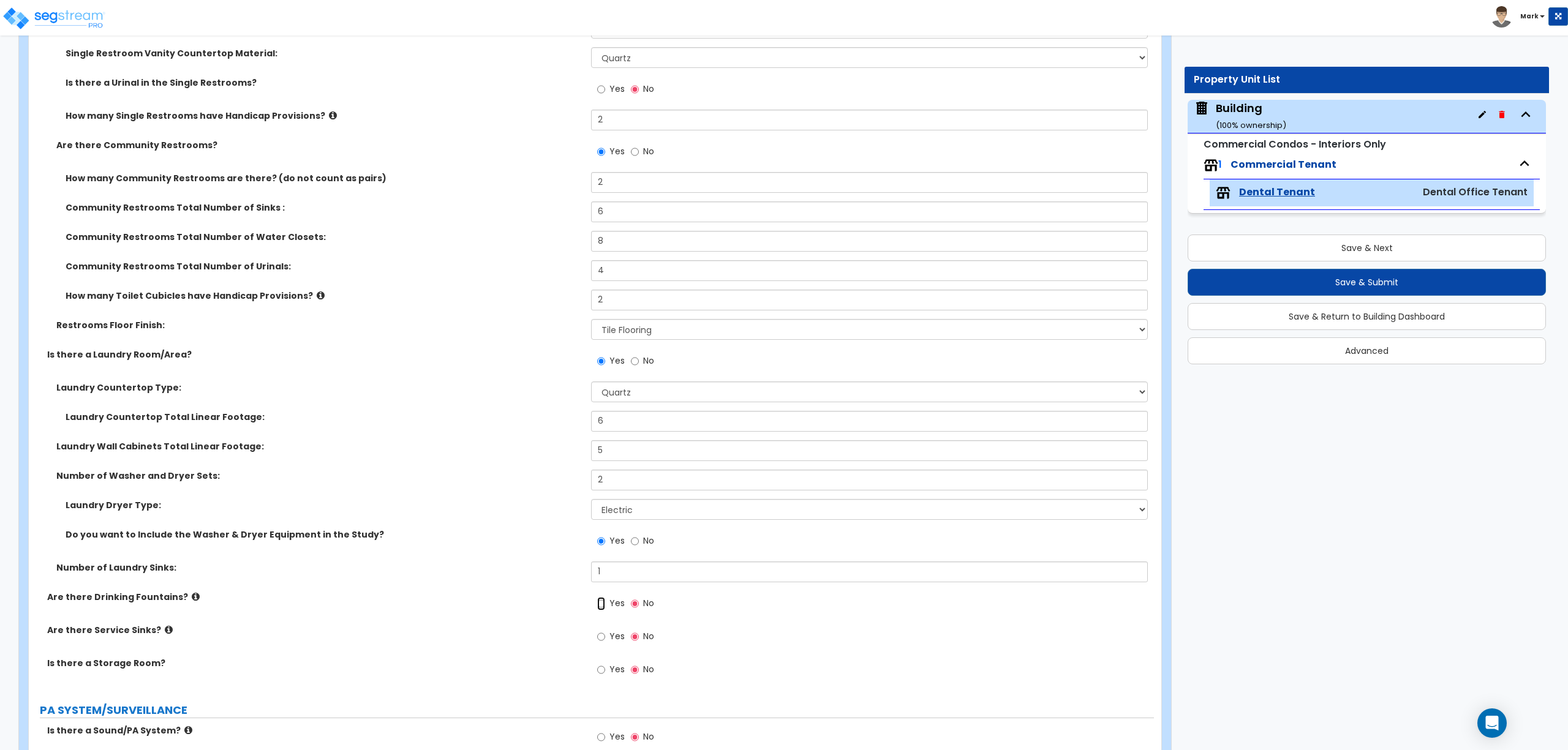
radio input "true"
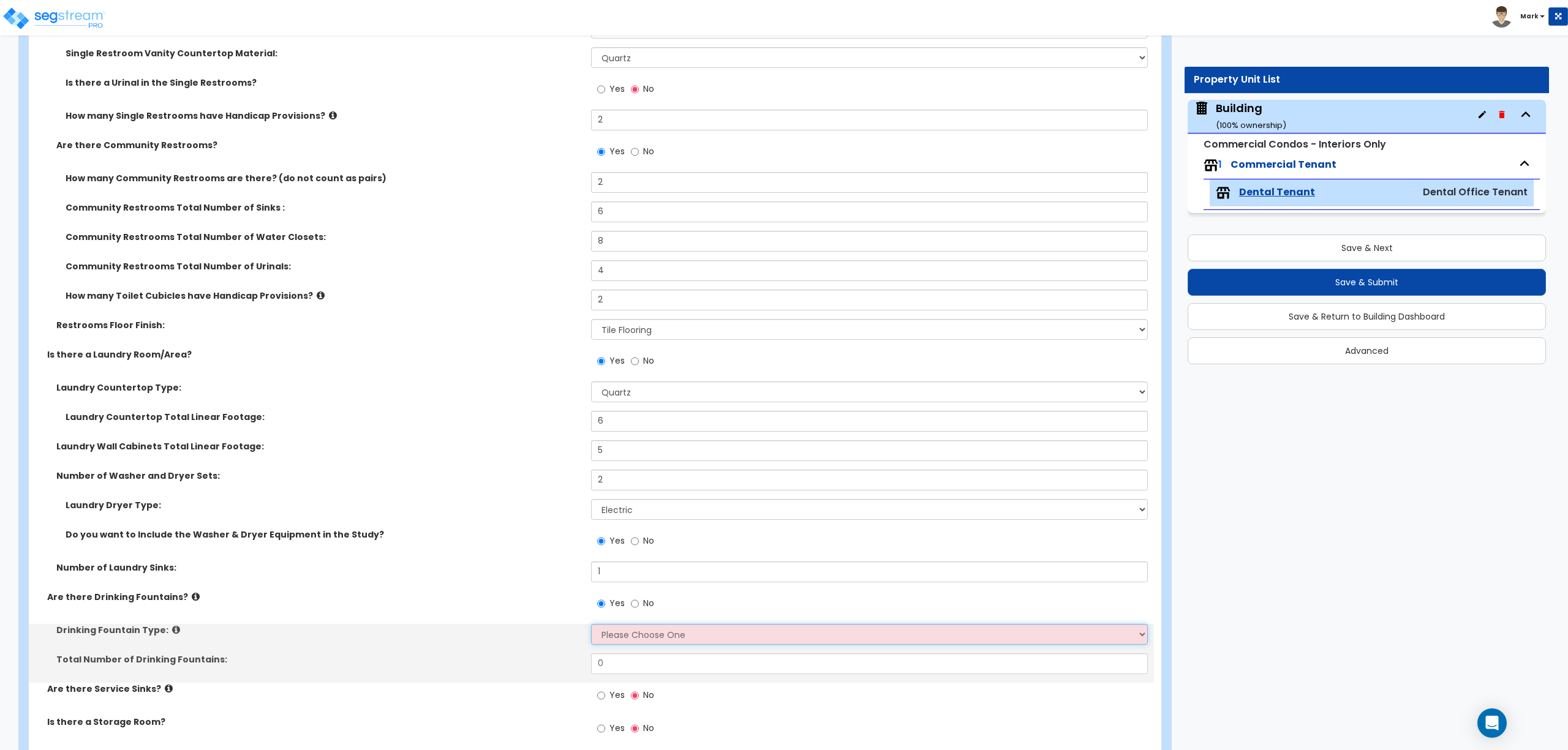
click at [615, 636] on select "Please Choose One Wall-mounted Floor-mounted" at bounding box center [869, 634] width 556 height 21
select select "2"
click at [591, 626] on select "Please Choose One Wall-mounted Floor-mounted" at bounding box center [869, 634] width 556 height 21
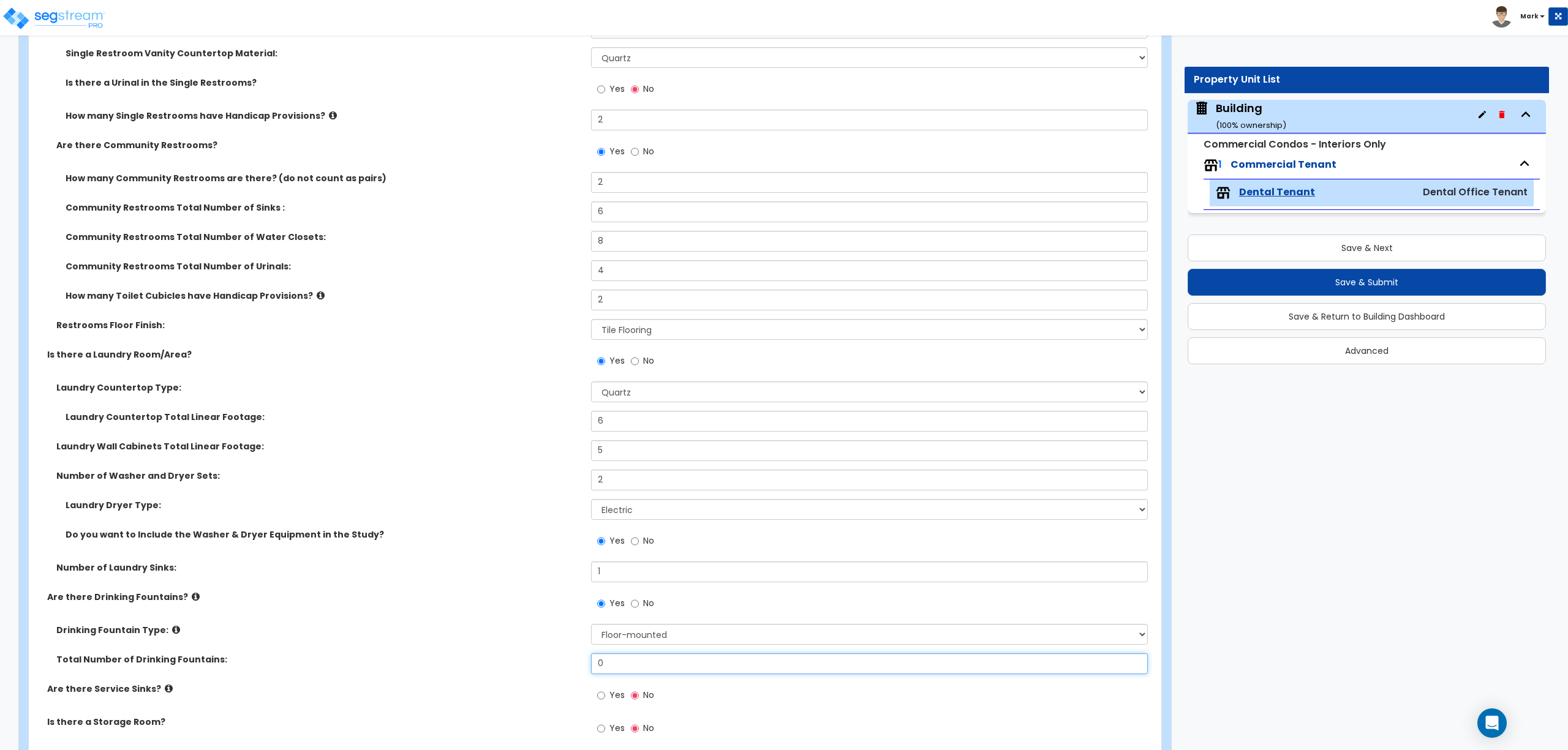
drag, startPoint x: 625, startPoint y: 665, endPoint x: 508, endPoint y: 664, distance: 117.0
click at [508, 664] on div "Total Number of Drinking Fountains: 0" at bounding box center [591, 668] width 1125 height 30
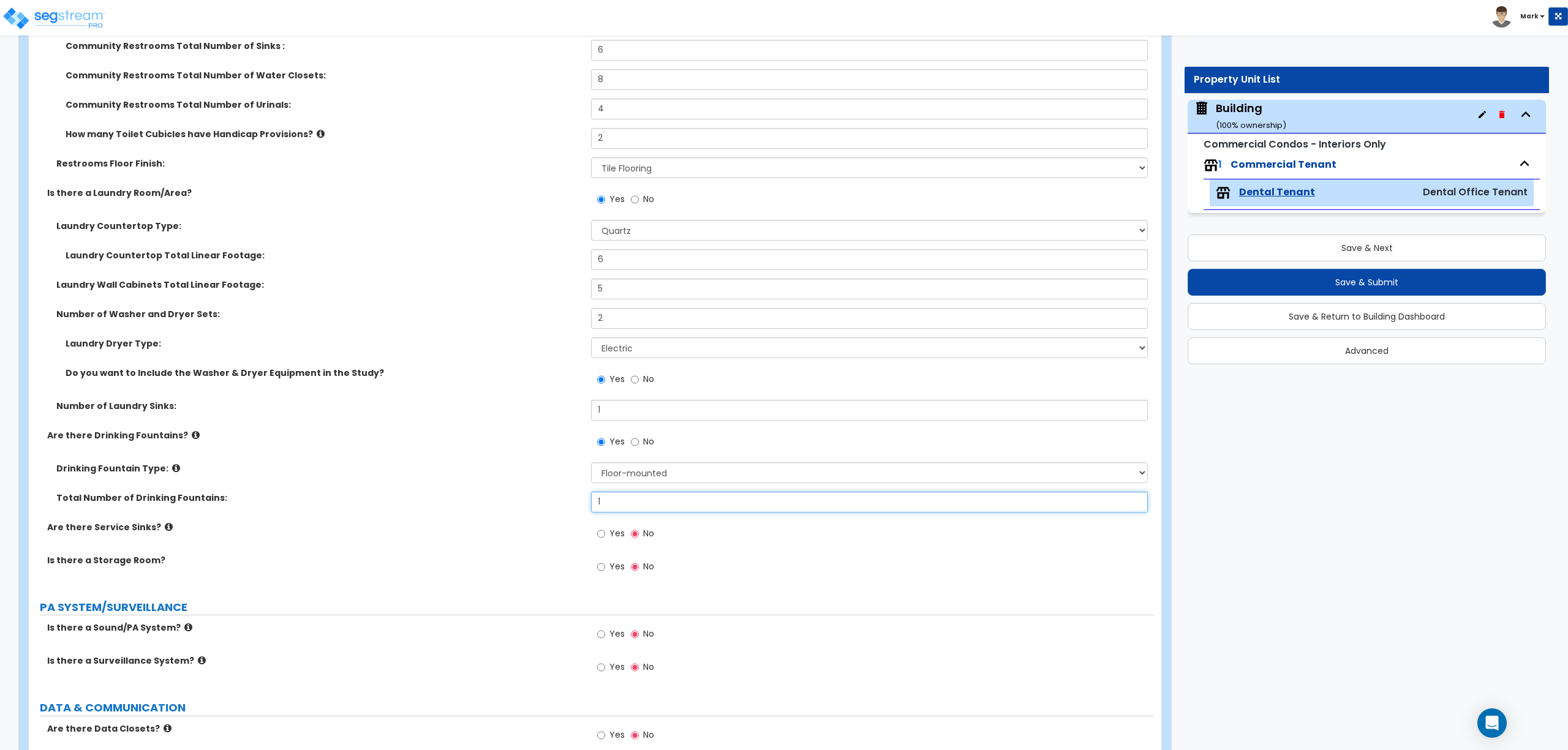
scroll to position [4867, 0]
type input "1"
click at [613, 528] on span "Yes" at bounding box center [617, 532] width 15 height 12
click at [605, 528] on input "Yes" at bounding box center [601, 533] width 8 height 14
radio input "true"
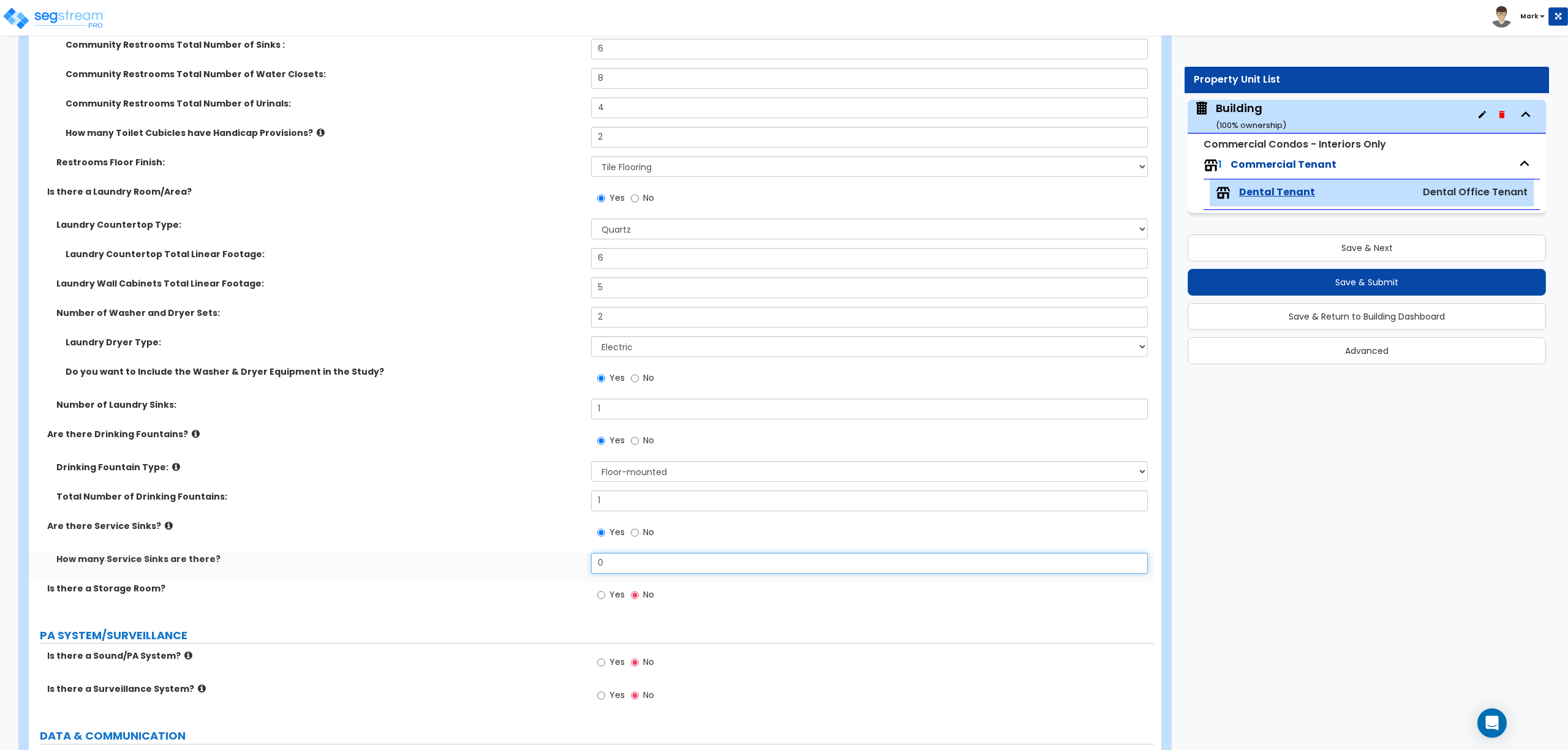
drag, startPoint x: 623, startPoint y: 560, endPoint x: 570, endPoint y: 565, distance: 53.2
click at [570, 565] on div "How many Service Sinks are there? 0" at bounding box center [591, 567] width 1125 height 30
type input "2"
click at [604, 594] on input "Yes" at bounding box center [601, 595] width 8 height 14
radio input "true"
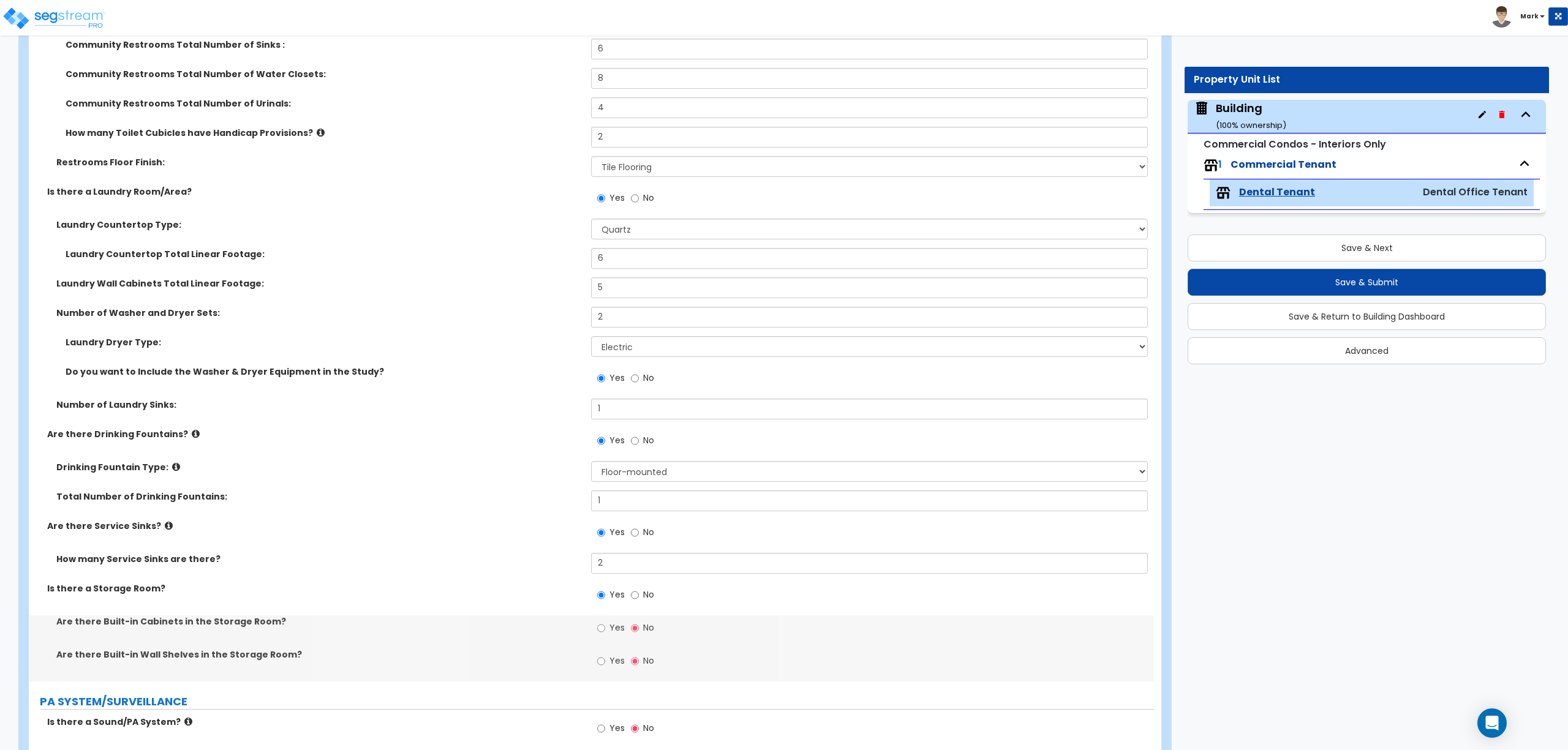
click at [621, 633] on span "Yes" at bounding box center [617, 627] width 15 height 12
click at [605, 633] on input "Yes" at bounding box center [601, 628] width 8 height 14
radio input "true"
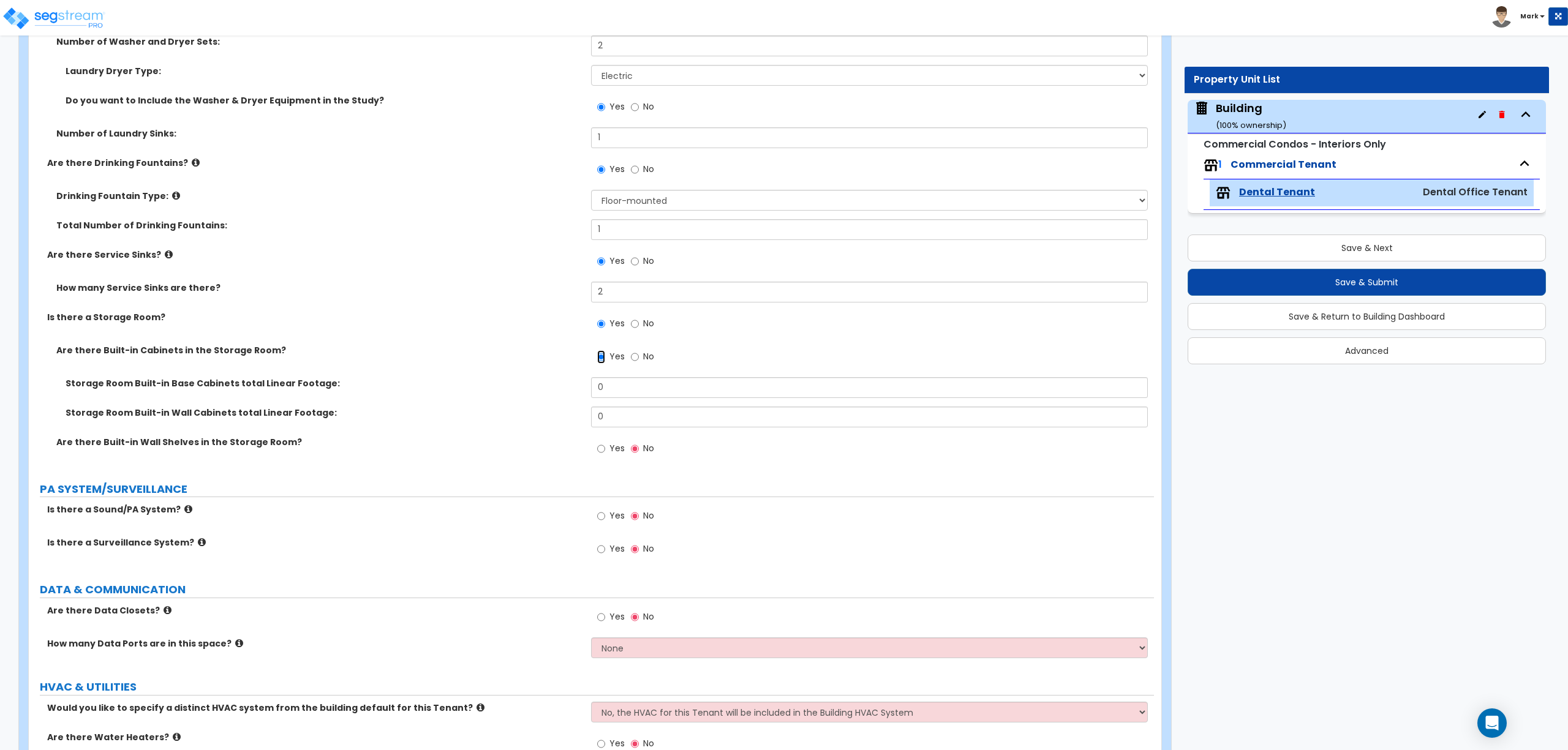
scroll to position [5193, 0]
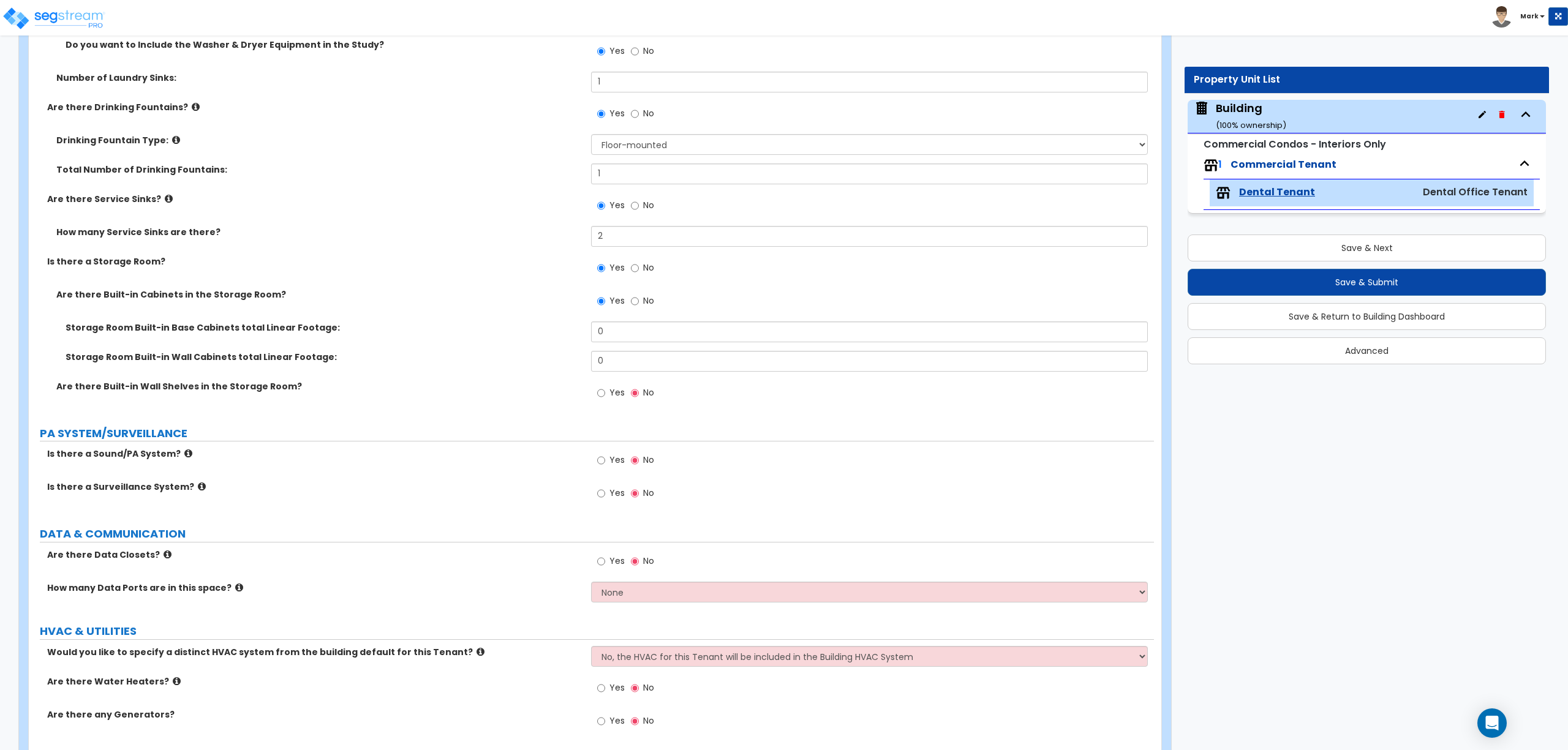
click at [618, 458] on span "Yes" at bounding box center [617, 459] width 15 height 12
click at [605, 458] on input "Yes" at bounding box center [601, 460] width 8 height 14
radio input "true"
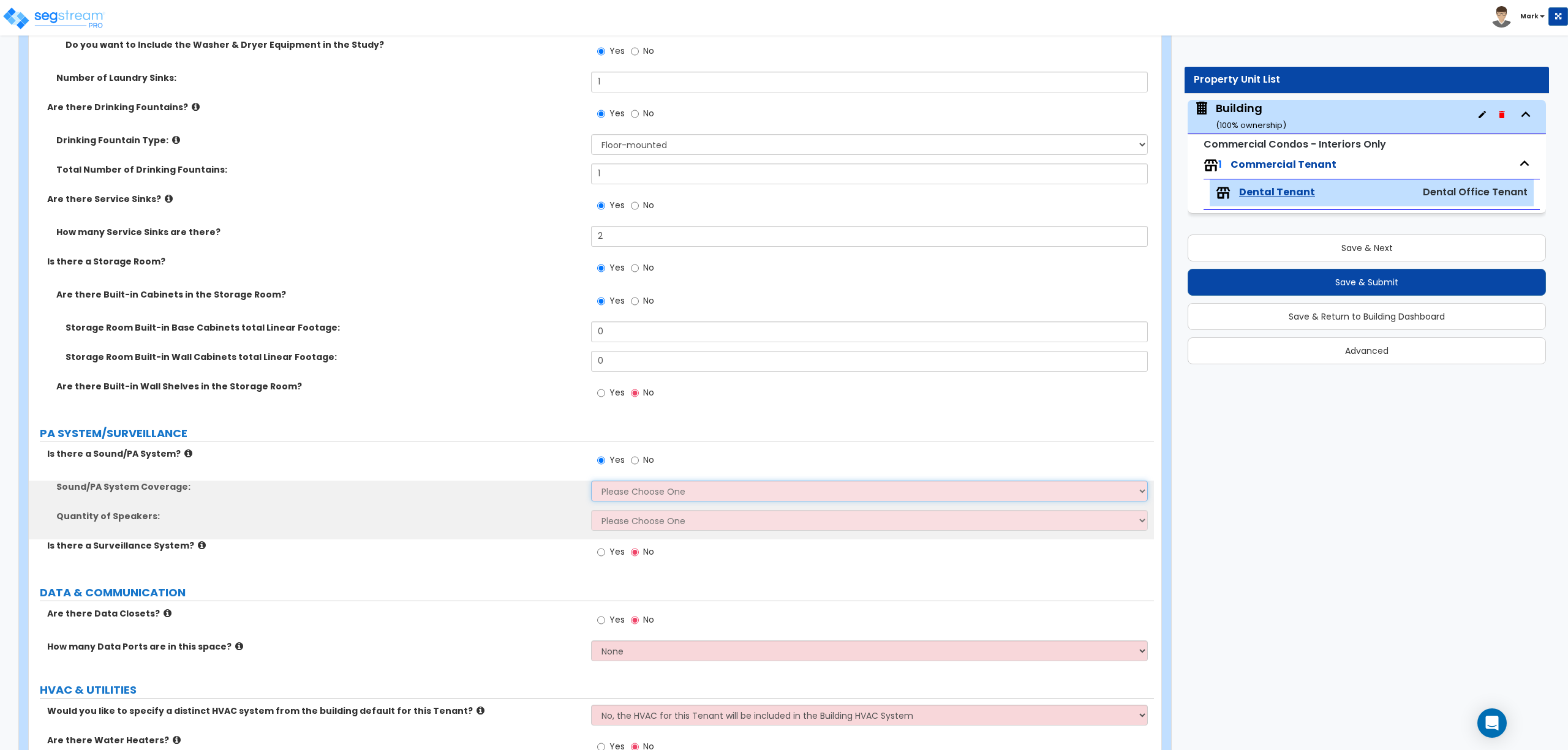
click at [652, 489] on select "Please Choose One All Areas Enter Percent Coverage" at bounding box center [869, 491] width 556 height 21
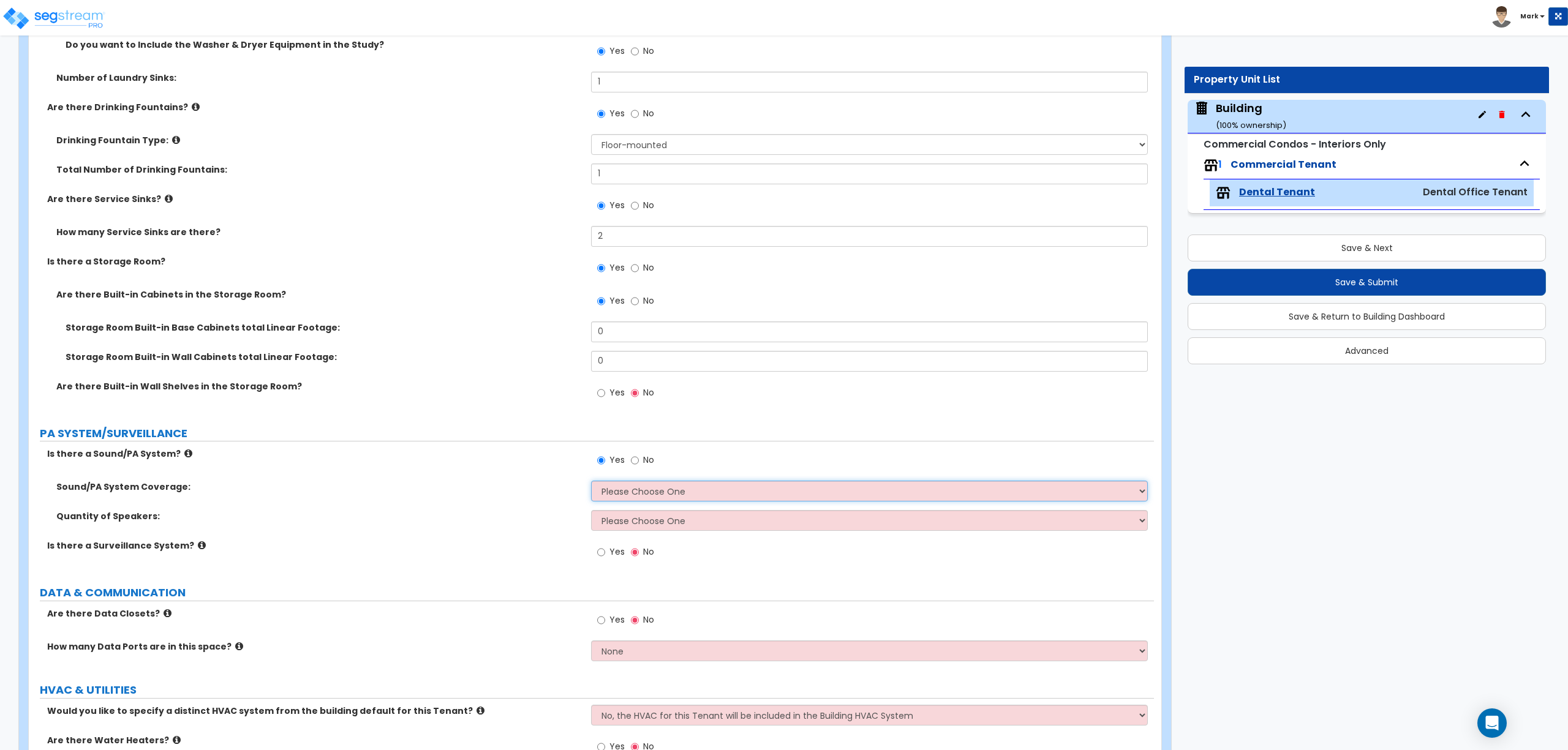
select select "2"
click at [591, 484] on select "Please Choose One All Areas Enter Percent Coverage" at bounding box center [869, 491] width 556 height 21
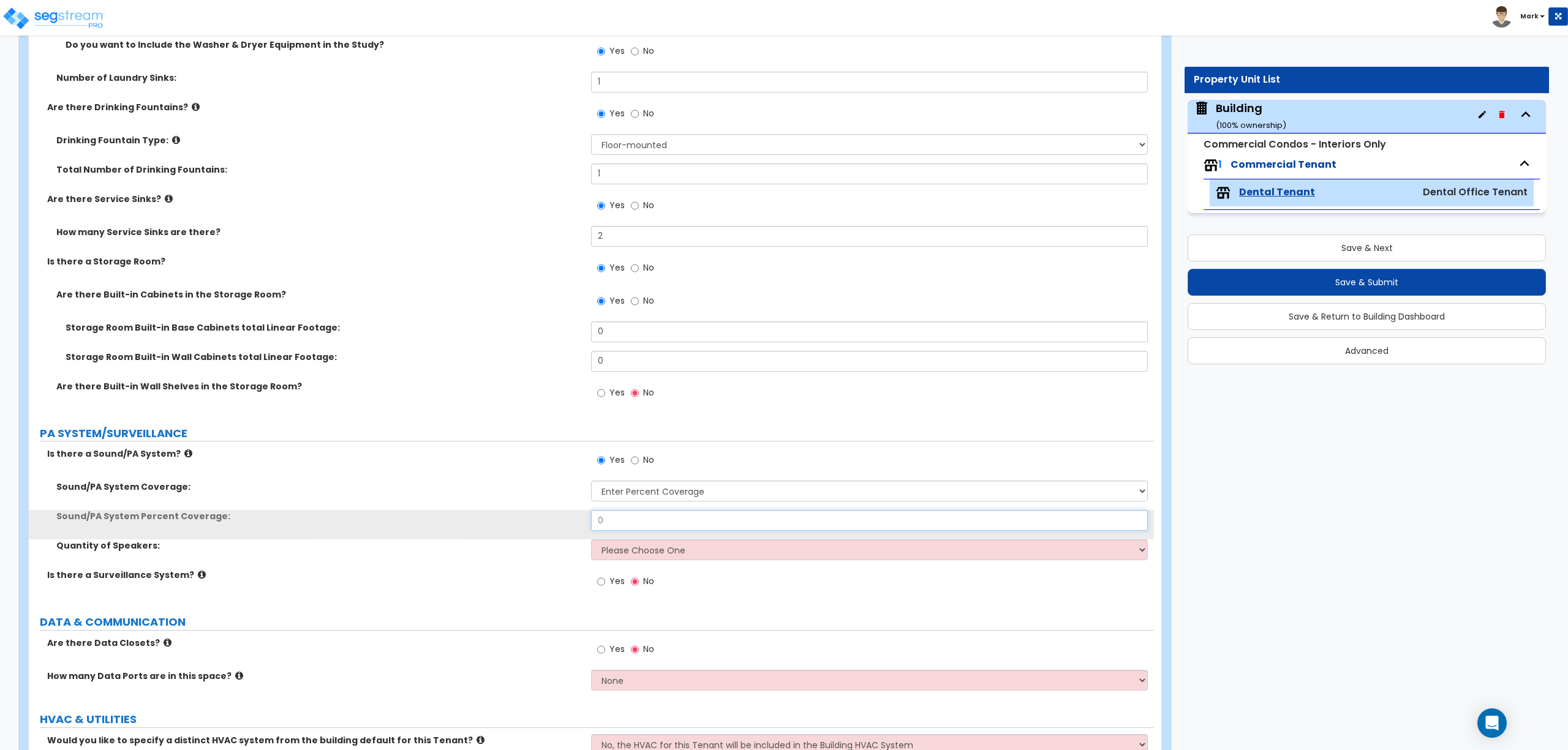
click at [625, 518] on input "0" at bounding box center [869, 521] width 556 height 21
drag, startPoint x: 637, startPoint y: 522, endPoint x: 553, endPoint y: 532, distance: 84.6
click at [553, 532] on div "Sound/PA System Percent Coverage: 0" at bounding box center [591, 525] width 1125 height 30
type input "60"
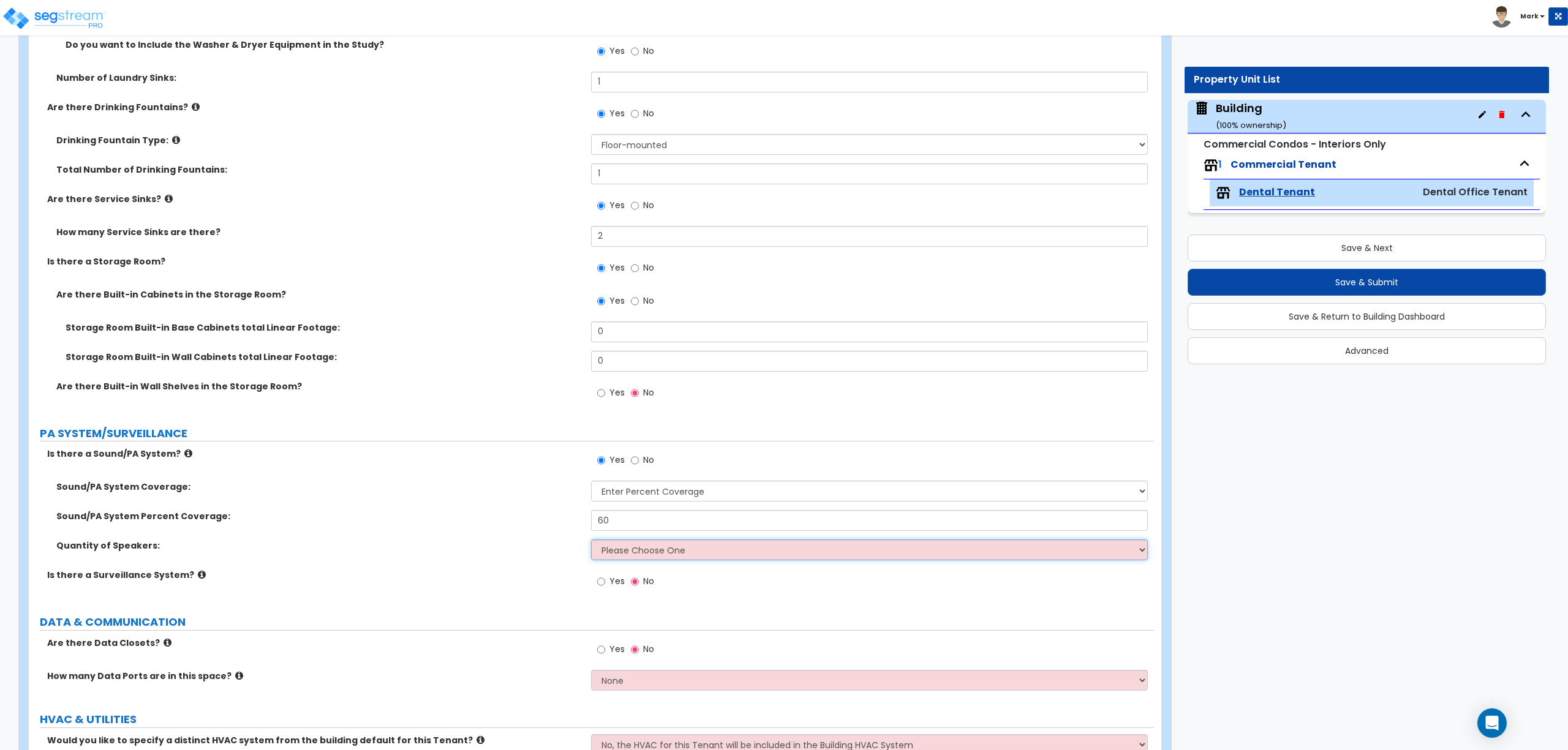
click at [623, 556] on select "Please Choose One Enter Number of Speakers Please Estimate for me" at bounding box center [869, 550] width 556 height 21
select select "2"
click at [591, 542] on select "Please Choose One Enter Number of Speakers Please Estimate for me" at bounding box center [869, 550] width 556 height 21
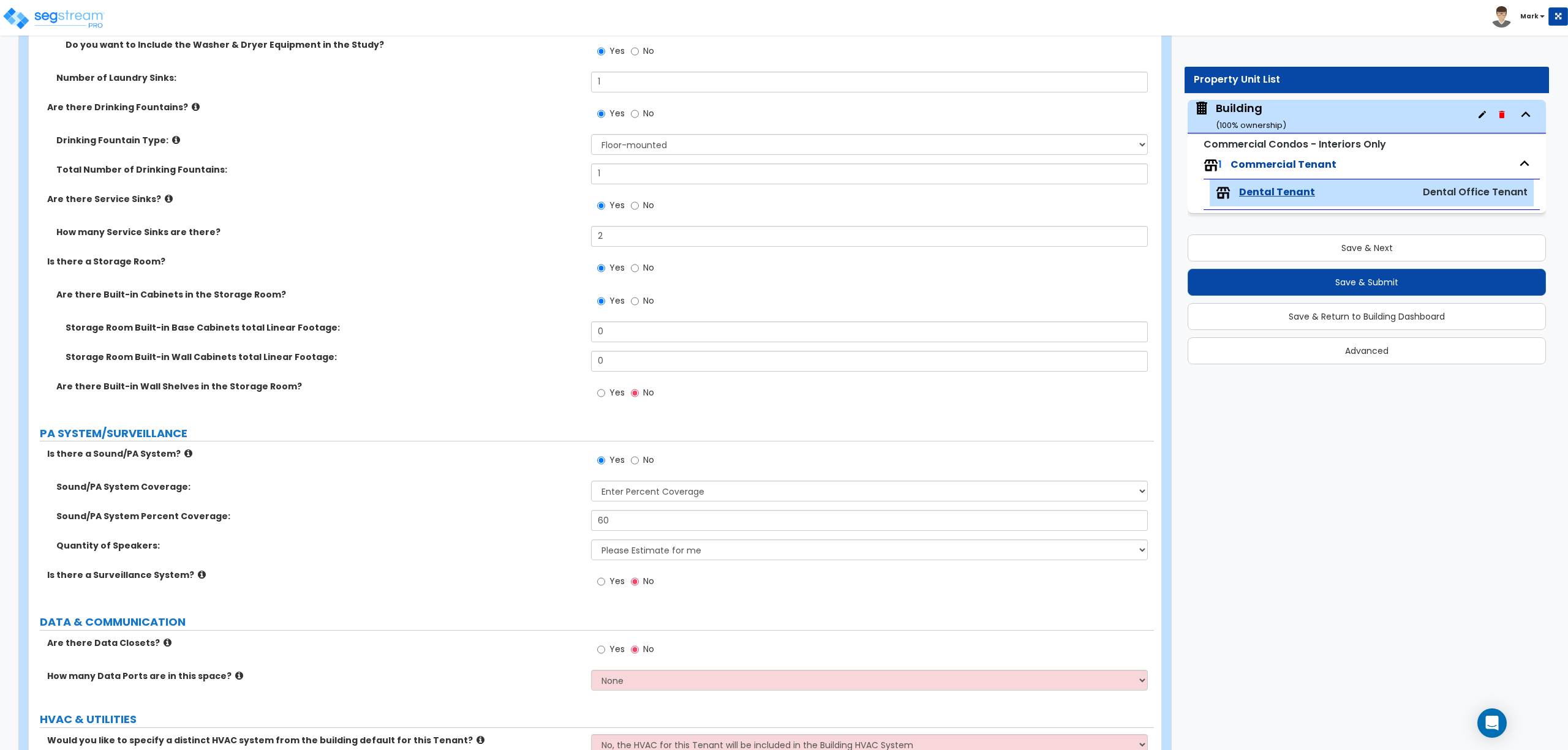
click at [613, 585] on span "Yes" at bounding box center [617, 581] width 15 height 12
click at [605, 585] on input "Yes" at bounding box center [601, 581] width 8 height 14
radio input "true"
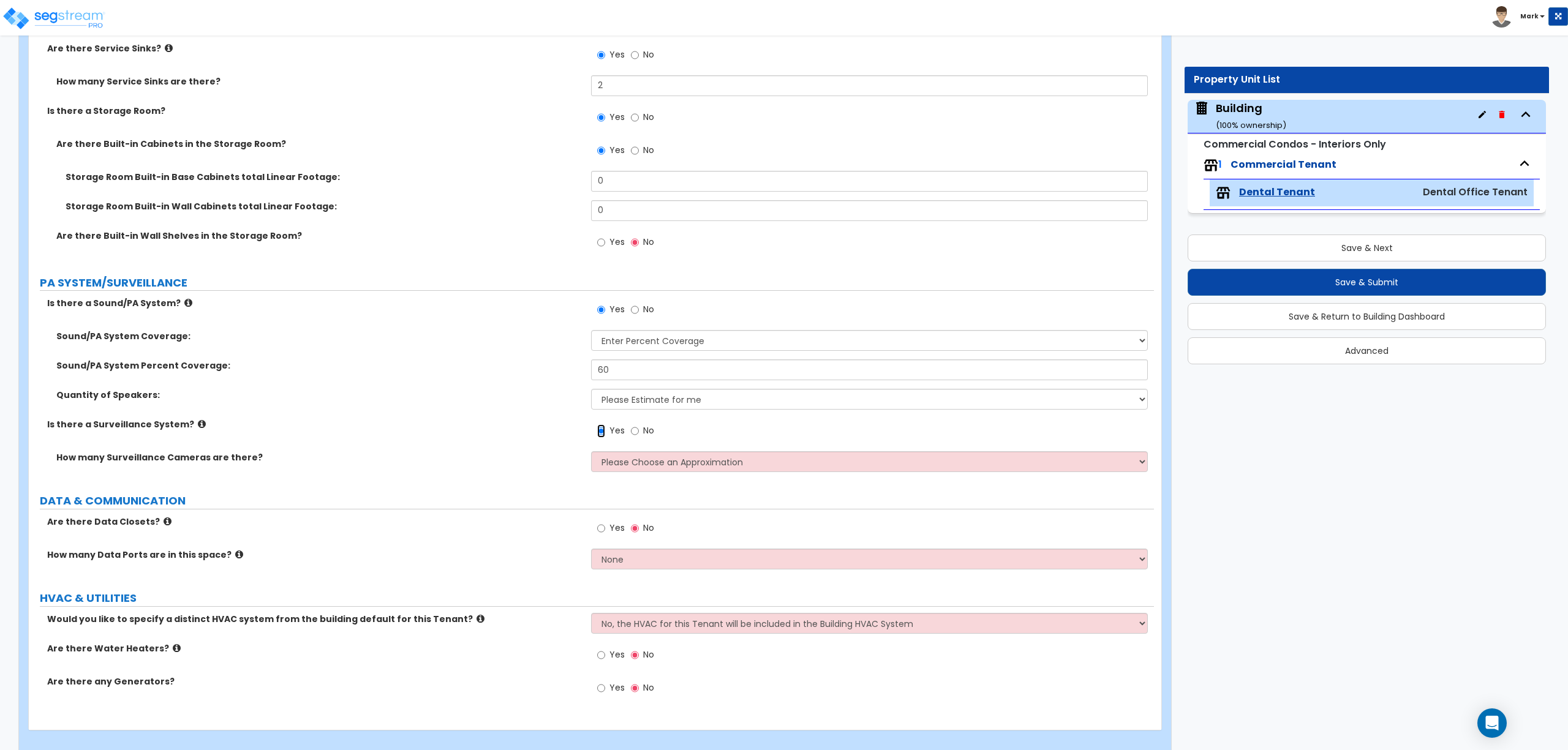
scroll to position [5356, 0]
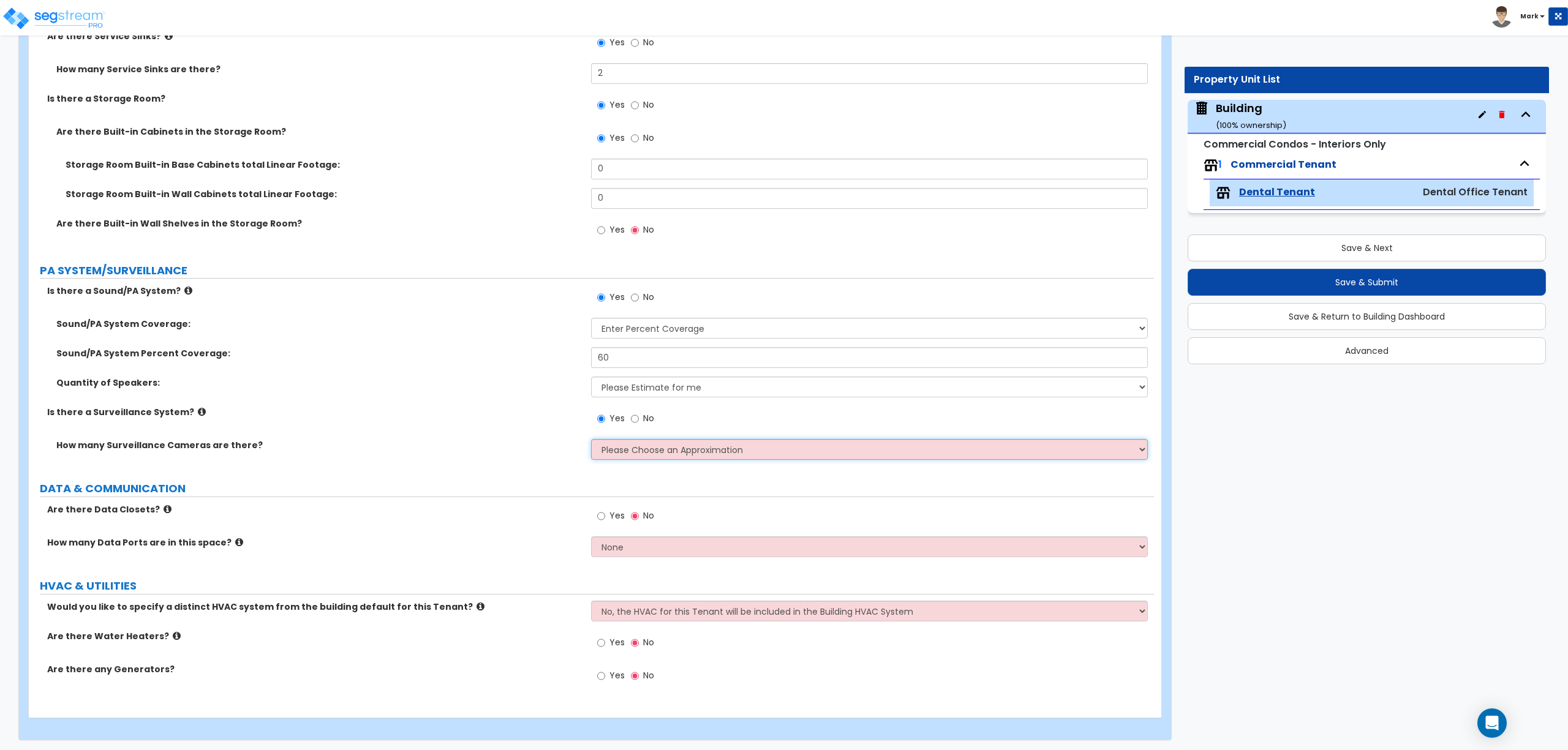
click at [617, 460] on select "Please Choose an Approximation Barely Noticed Any Noticed a Couple Frequently S…" at bounding box center [869, 450] width 556 height 21
select select "3"
click at [591, 442] on select "Please Choose an Approximation Barely Noticed Any Noticed a Couple Frequently S…" at bounding box center [869, 450] width 556 height 21
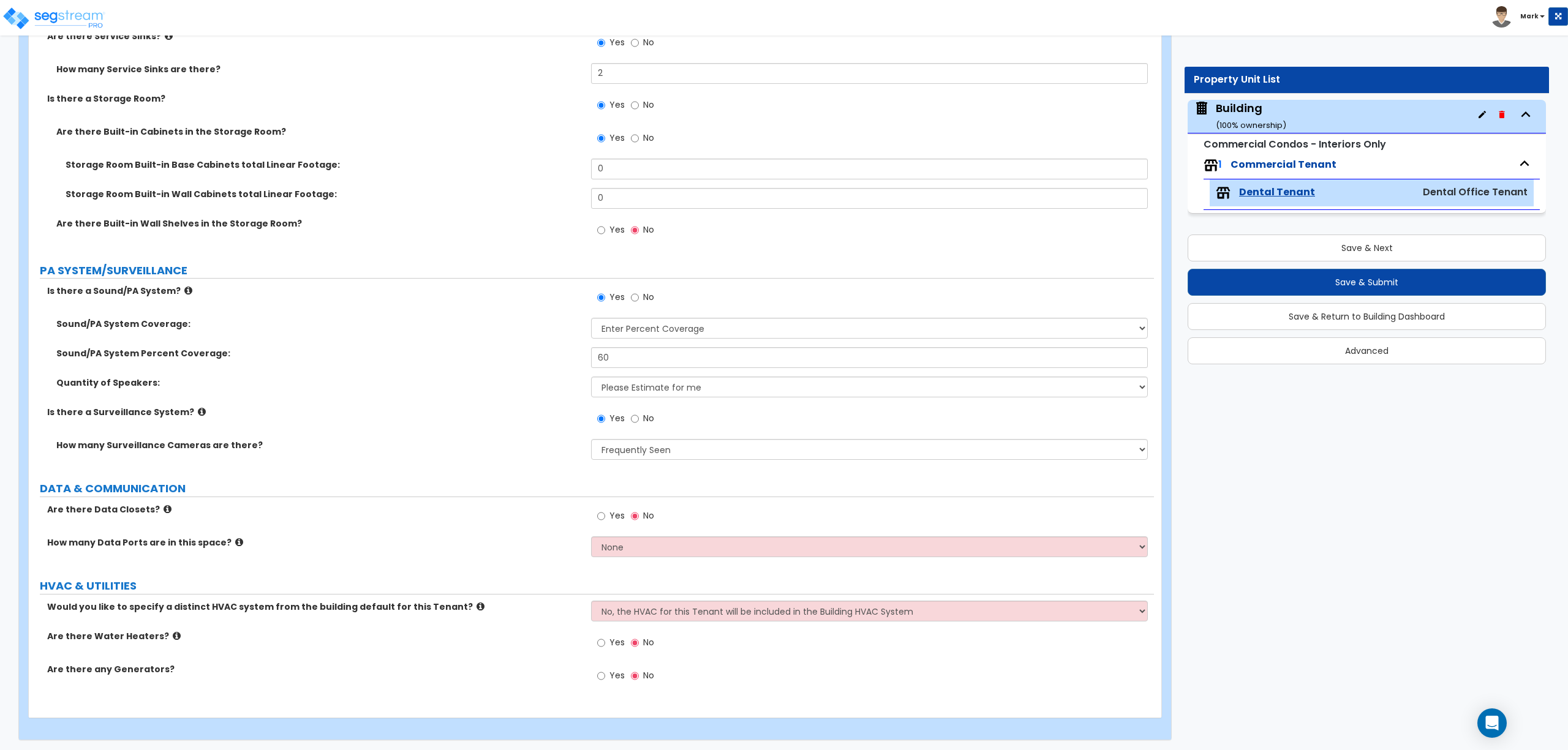
click at [616, 518] on span "Yes" at bounding box center [617, 515] width 15 height 12
click at [605, 518] on input "Yes" at bounding box center [601, 516] width 8 height 14
radio input "true"
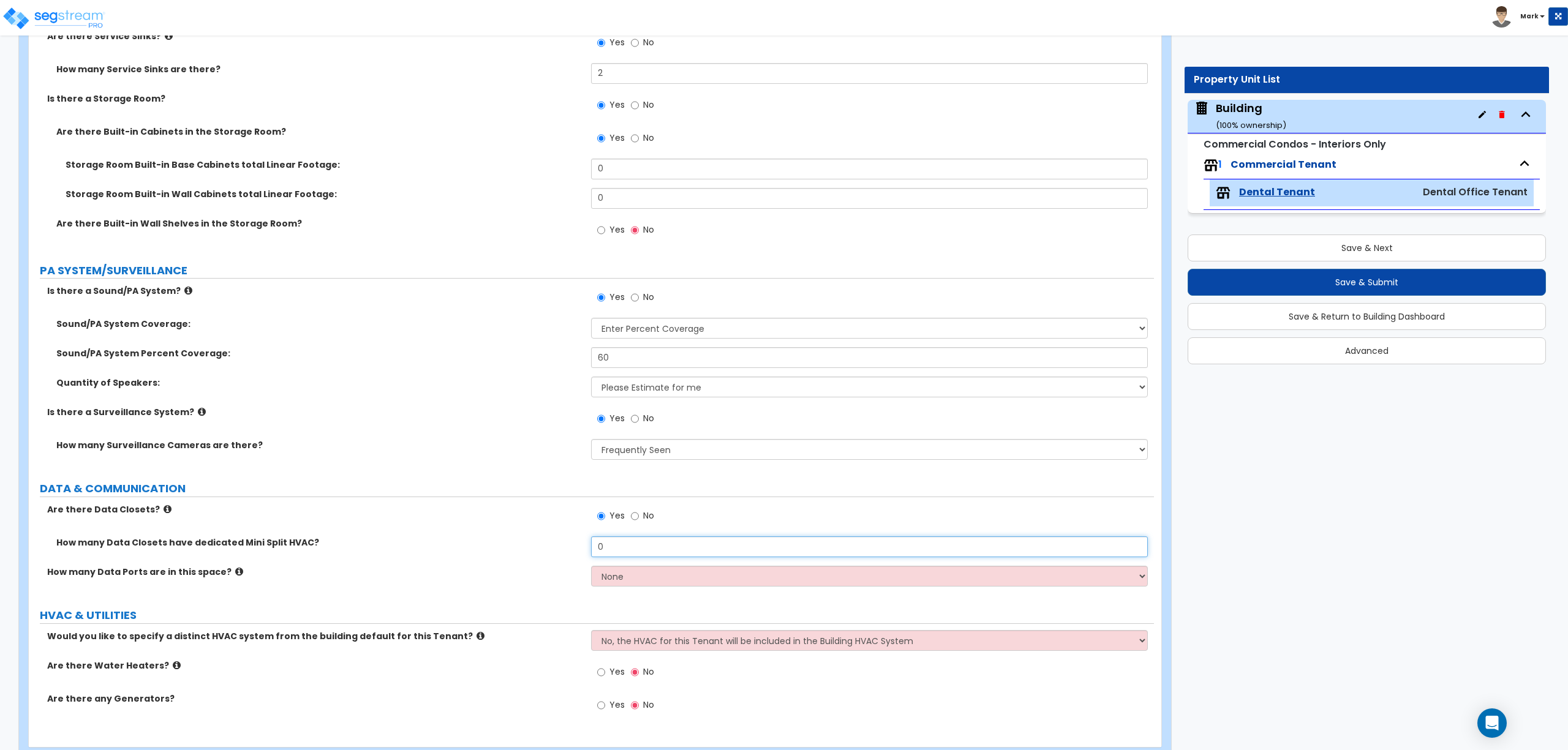
drag, startPoint x: 616, startPoint y: 557, endPoint x: 540, endPoint y: 554, distance: 76.1
click at [540, 554] on div "How many Data Closets have dedicated Mini Split HVAC? 0" at bounding box center [591, 551] width 1125 height 30
type input "1"
click at [609, 565] on div "How many Data Closets have dedicated Mini Split HVAC? 1" at bounding box center [591, 551] width 1125 height 30
click at [613, 577] on select "None Please Estimate for Me I will specify the Quantity Exactly" at bounding box center [869, 576] width 556 height 21
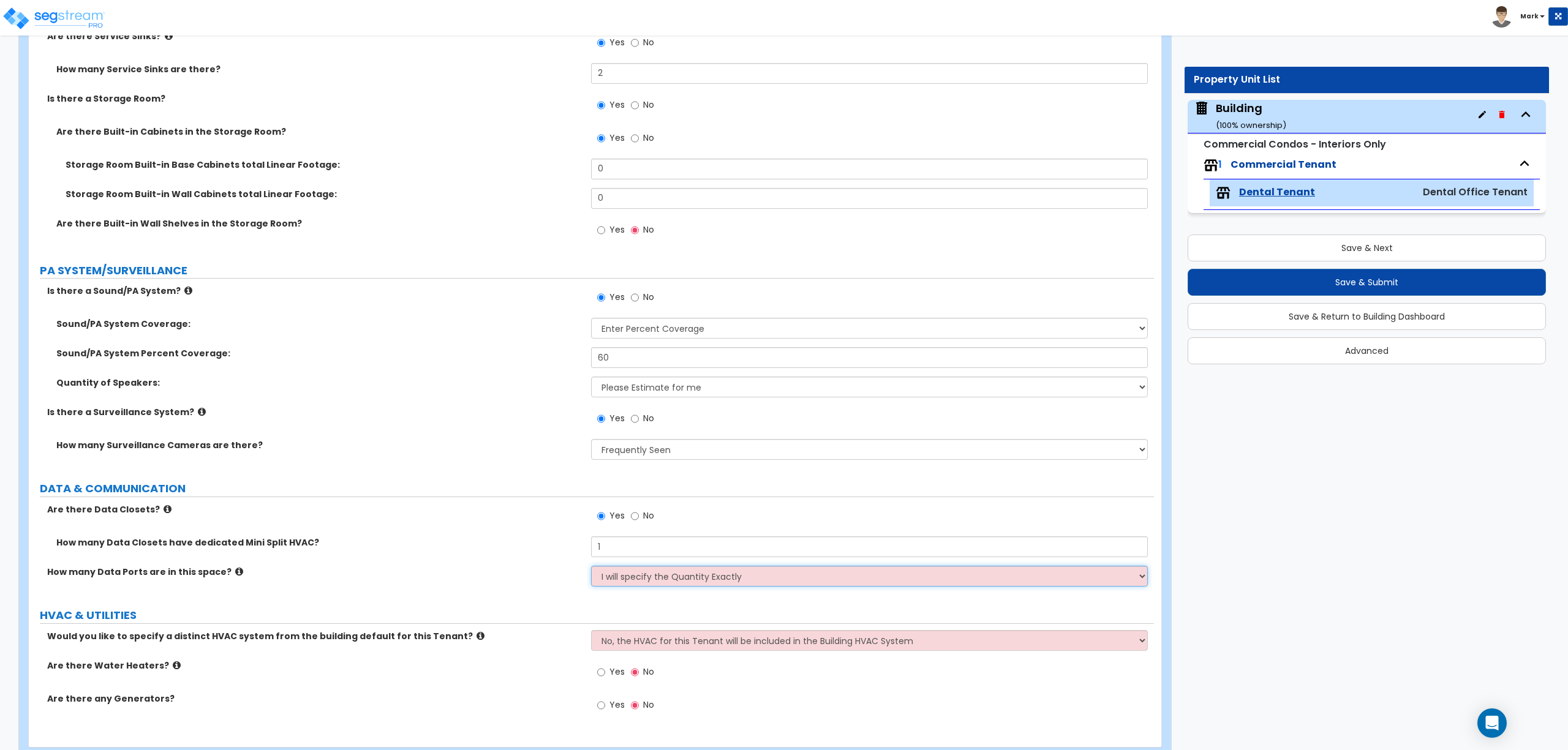
click at [591, 569] on select "None Please Estimate for Me I will specify the Quantity Exactly" at bounding box center [869, 576] width 556 height 21
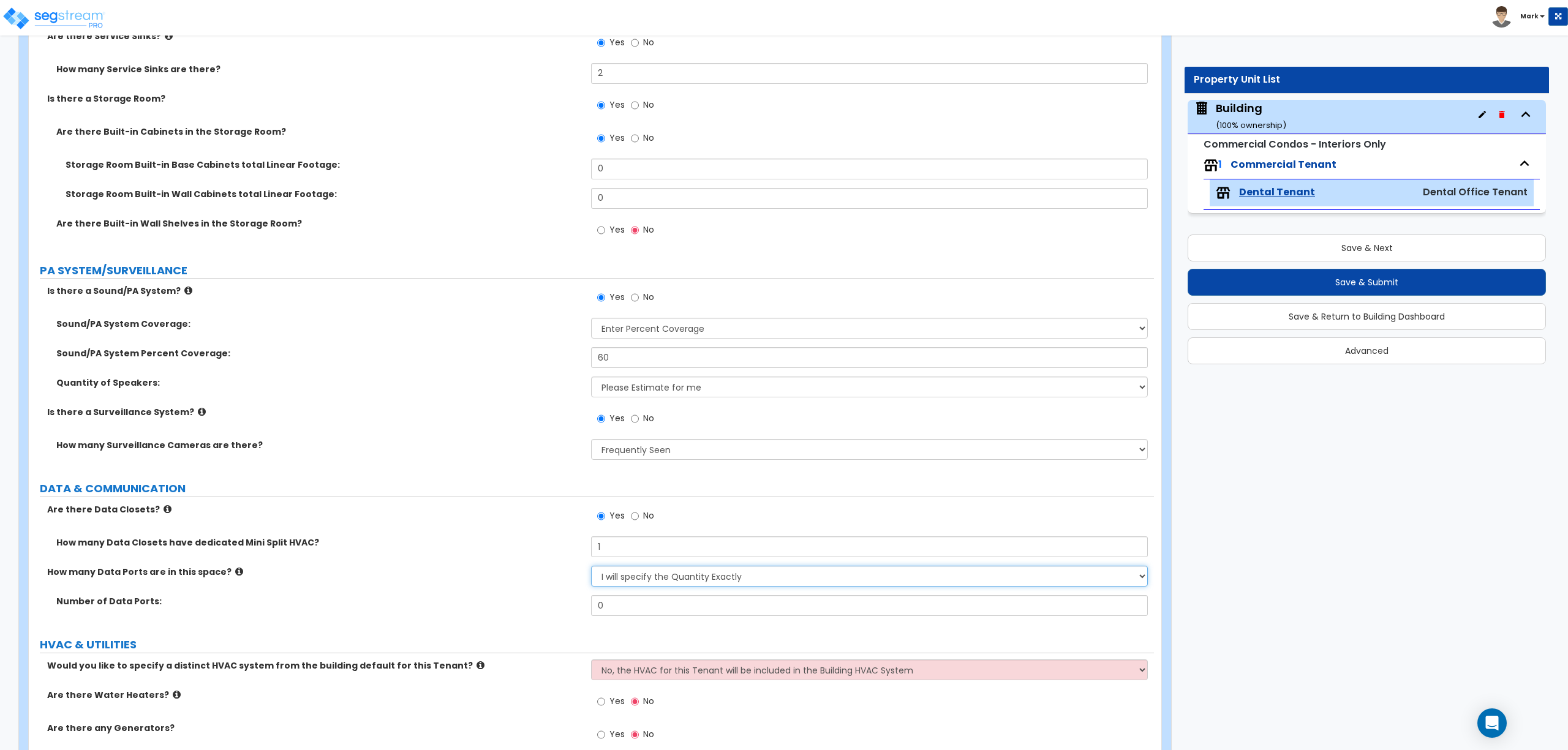
click at [632, 587] on select "None Please Estimate for Me I will specify the Quantity Exactly" at bounding box center [869, 576] width 556 height 21
select select "1"
click at [591, 569] on select "None Please Estimate for Me I will specify the Quantity Exactly" at bounding box center [869, 576] width 556 height 21
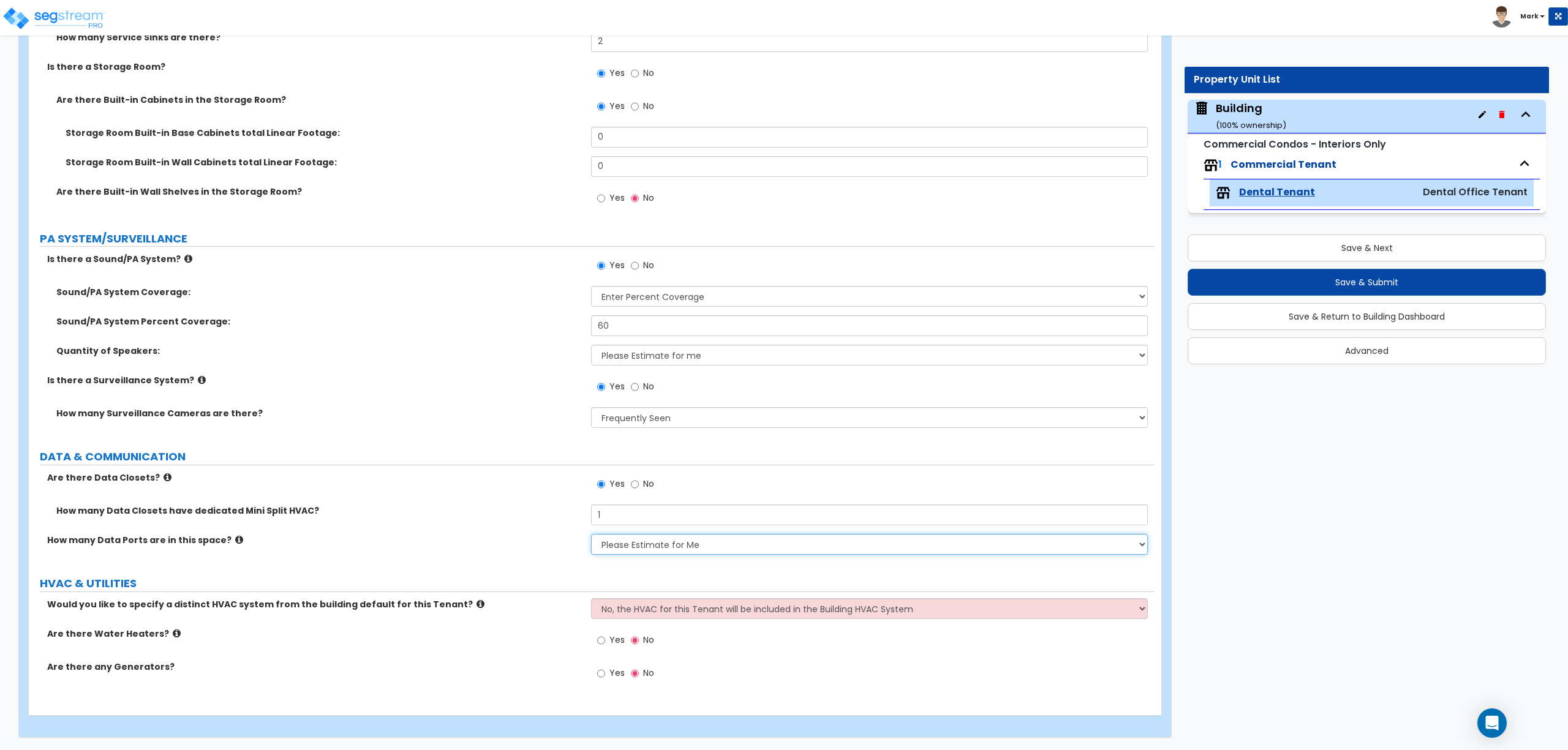
scroll to position [5392, 0]
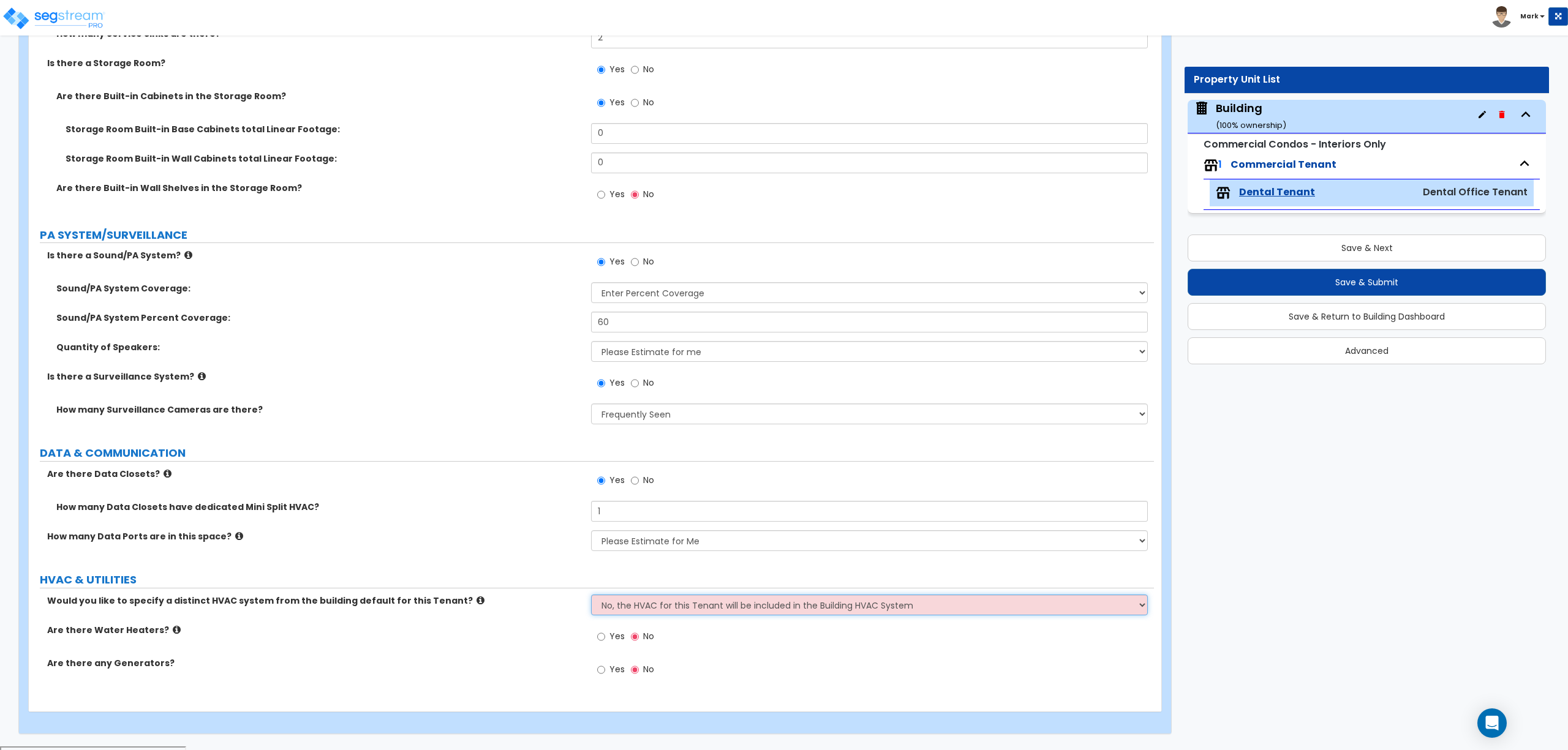
click at [662, 605] on select "No, the HVAC for this Tenant will be included in the Building HVAC System Yes, …" at bounding box center [869, 605] width 556 height 21
select select "1"
click at [591, 597] on select "No, the HVAC for this Tenant will be included in the Building HVAC System Yes, …" at bounding box center [869, 605] width 556 height 21
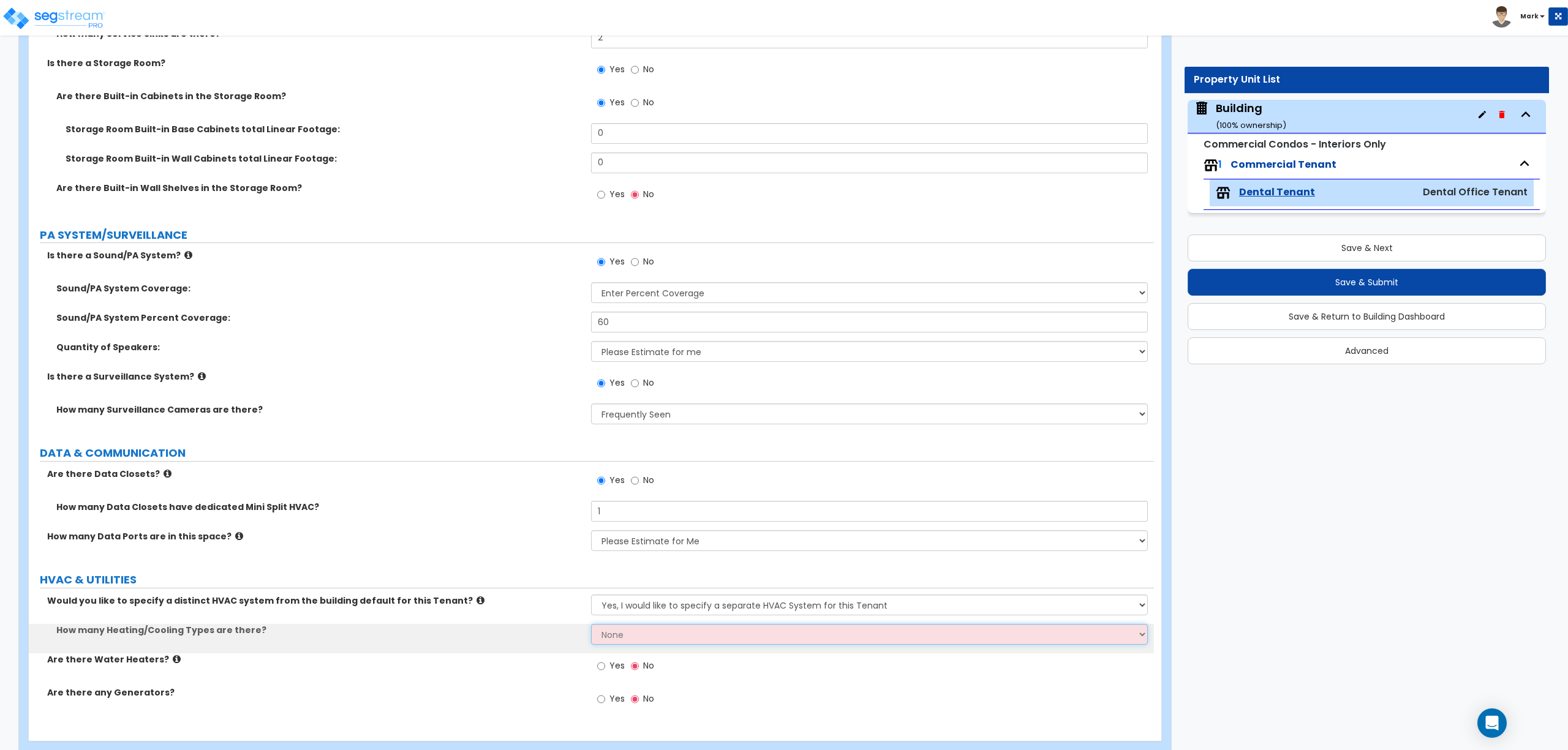
click at [670, 628] on select "None 1 2 3" at bounding box center [869, 634] width 556 height 21
select select "1"
click at [591, 627] on select "None 1 2 3" at bounding box center [869, 634] width 556 height 21
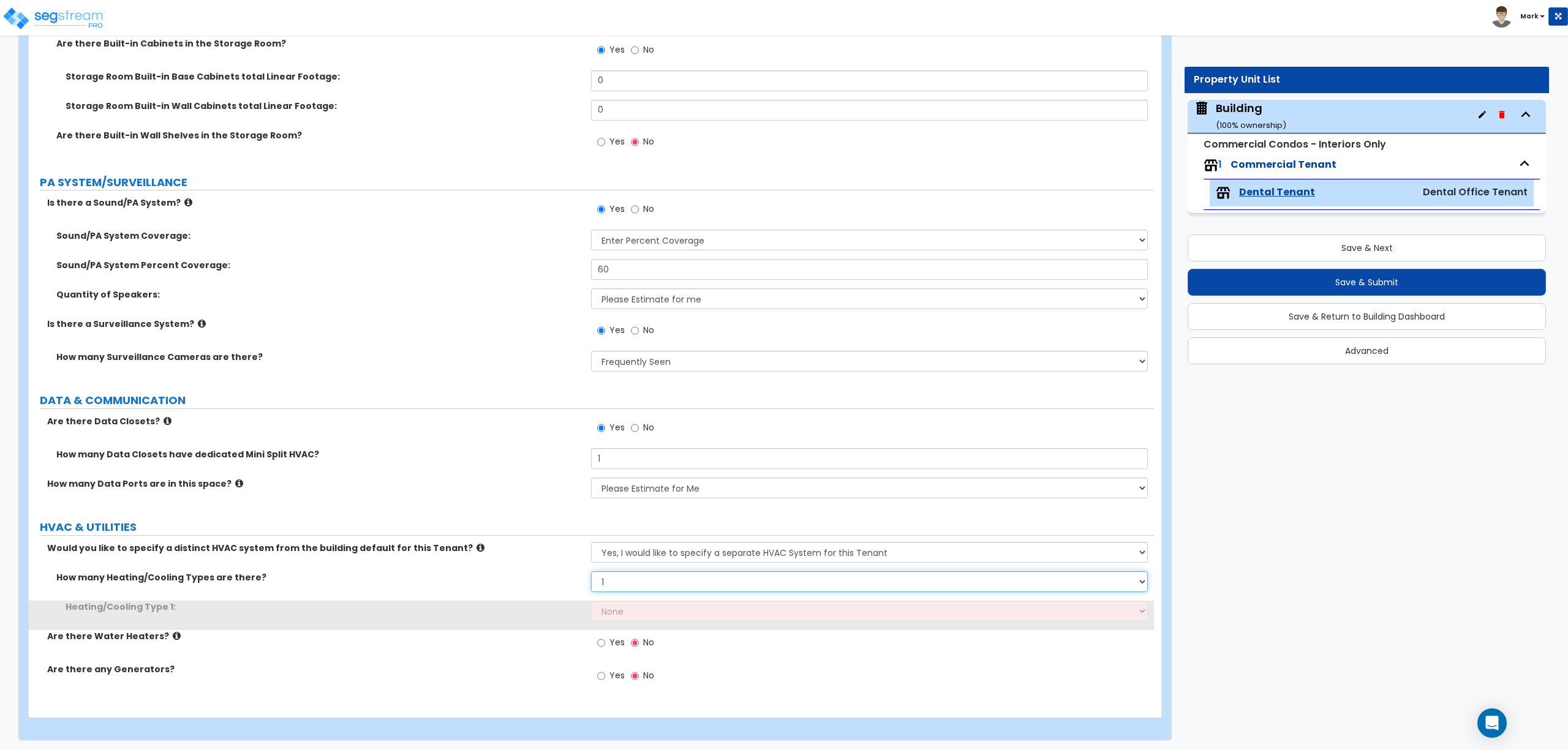
scroll to position [5450, 0]
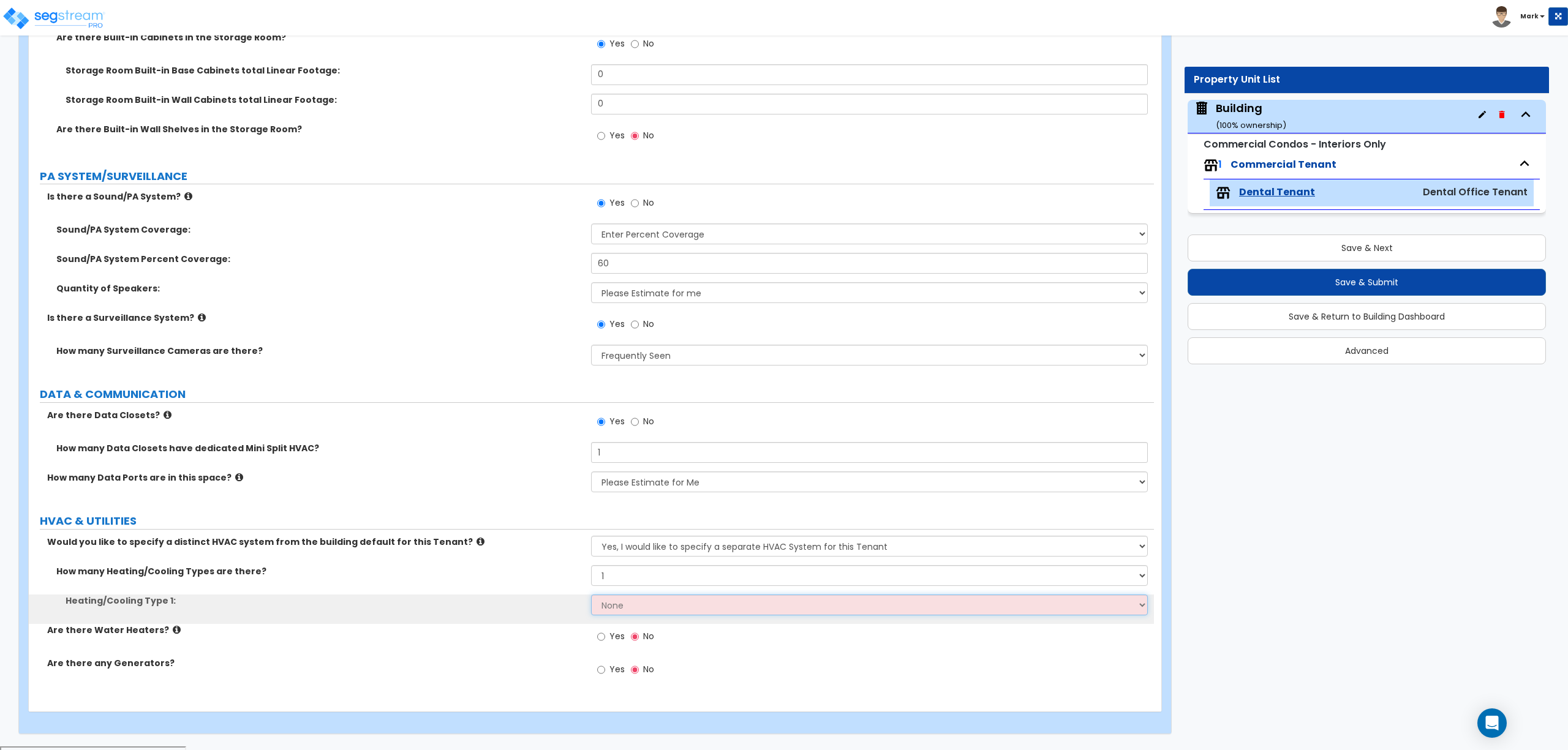
click at [635, 606] on select "None Heat Only Centralized Heating & Cooling Thru Wall Air Conditioners Mini Sp…" at bounding box center [869, 605] width 556 height 21
click at [645, 610] on select "None Heat Only Centralized Heating & Cooling Thru Wall Air Conditioners Mini Sp…" at bounding box center [869, 605] width 556 height 21
select select "2"
click at [591, 597] on select "None Heat Only Centralized Heating & Cooling Thru Wall Air Conditioners Mini Sp…" at bounding box center [869, 605] width 556 height 21
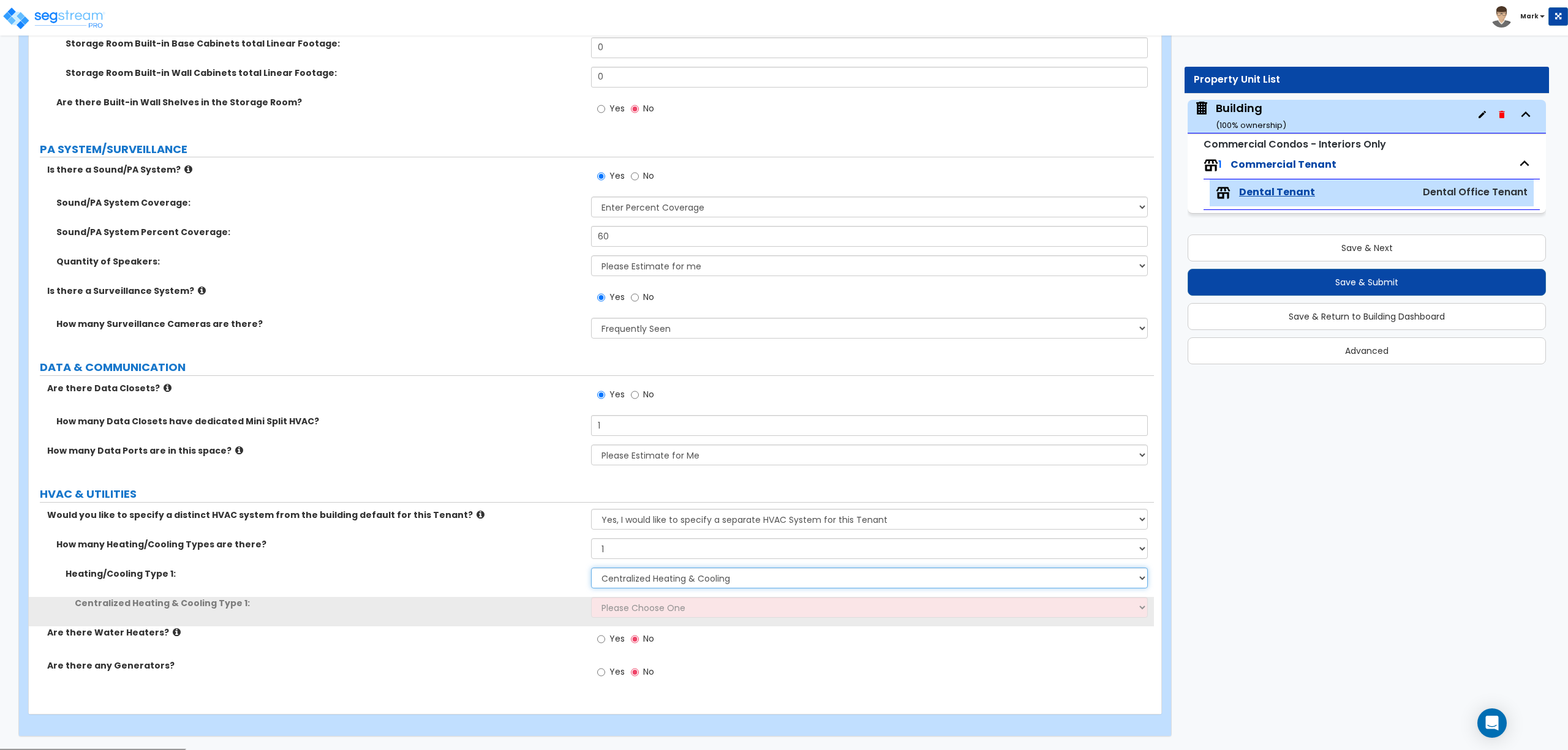
scroll to position [5480, 0]
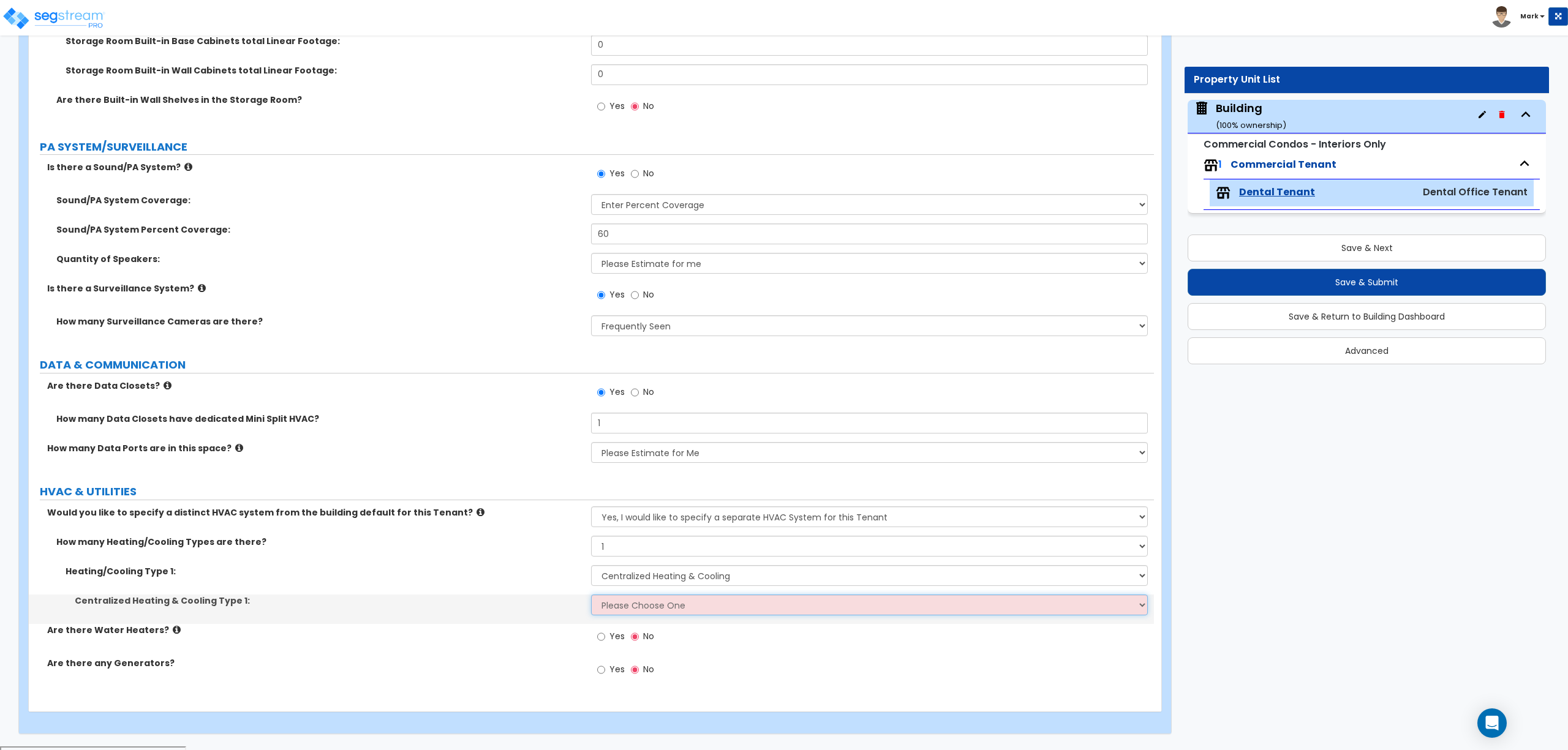
click at [677, 601] on select "Please Choose One Rooftop Unit Furnace-Condenser Forced Air Split Heating/Cooli…" at bounding box center [869, 605] width 556 height 21
click at [679, 604] on select "Please Choose One Rooftop Unit Furnace-Condenser Forced Air Split Heating/Cooli…" at bounding box center [869, 605] width 556 height 21
select select "2"
click at [591, 597] on select "Please Choose One Rooftop Unit Furnace-Condenser Forced Air Split Heating/Cooli…" at bounding box center [869, 605] width 556 height 21
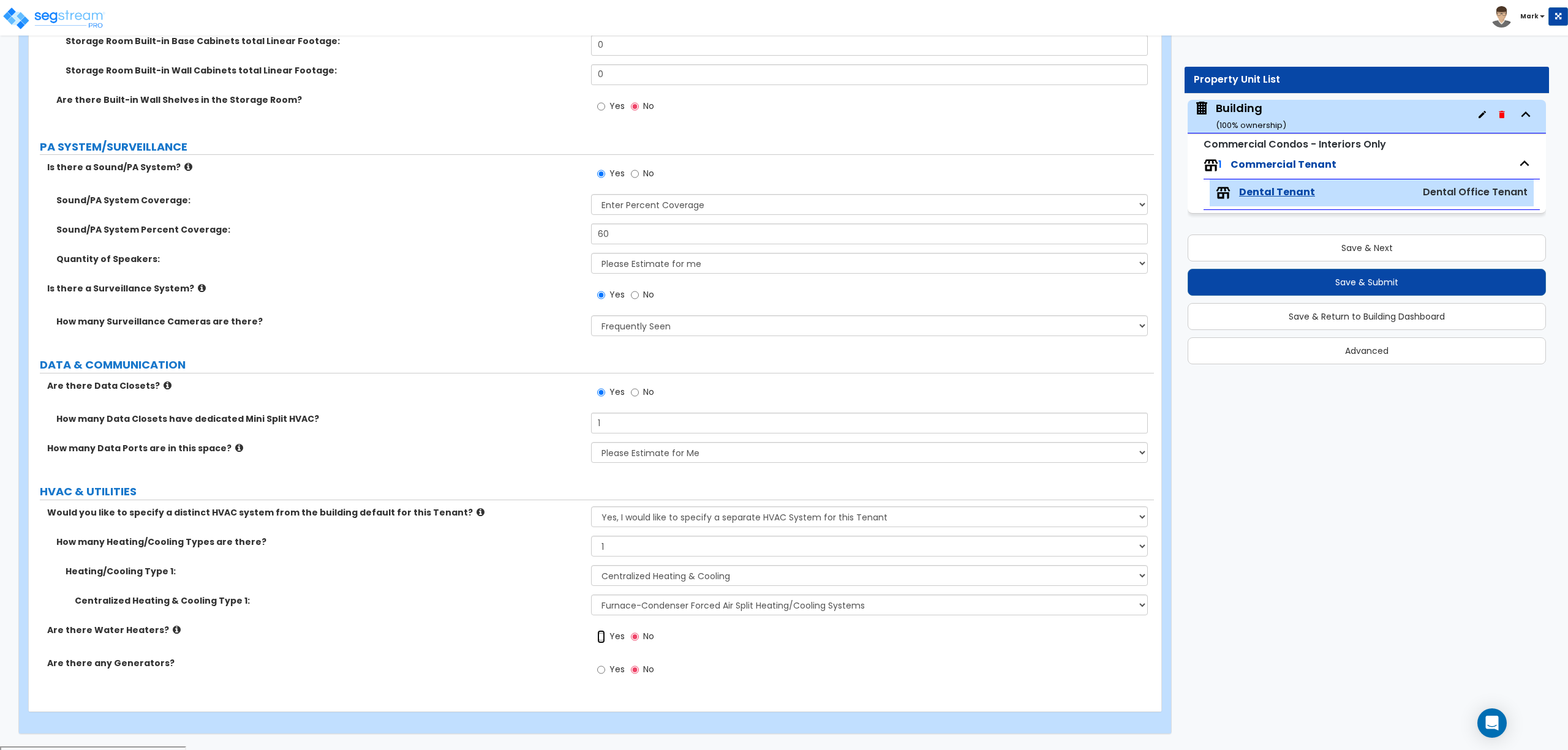
click at [597, 644] on input "Yes" at bounding box center [601, 637] width 8 height 14
radio input "true"
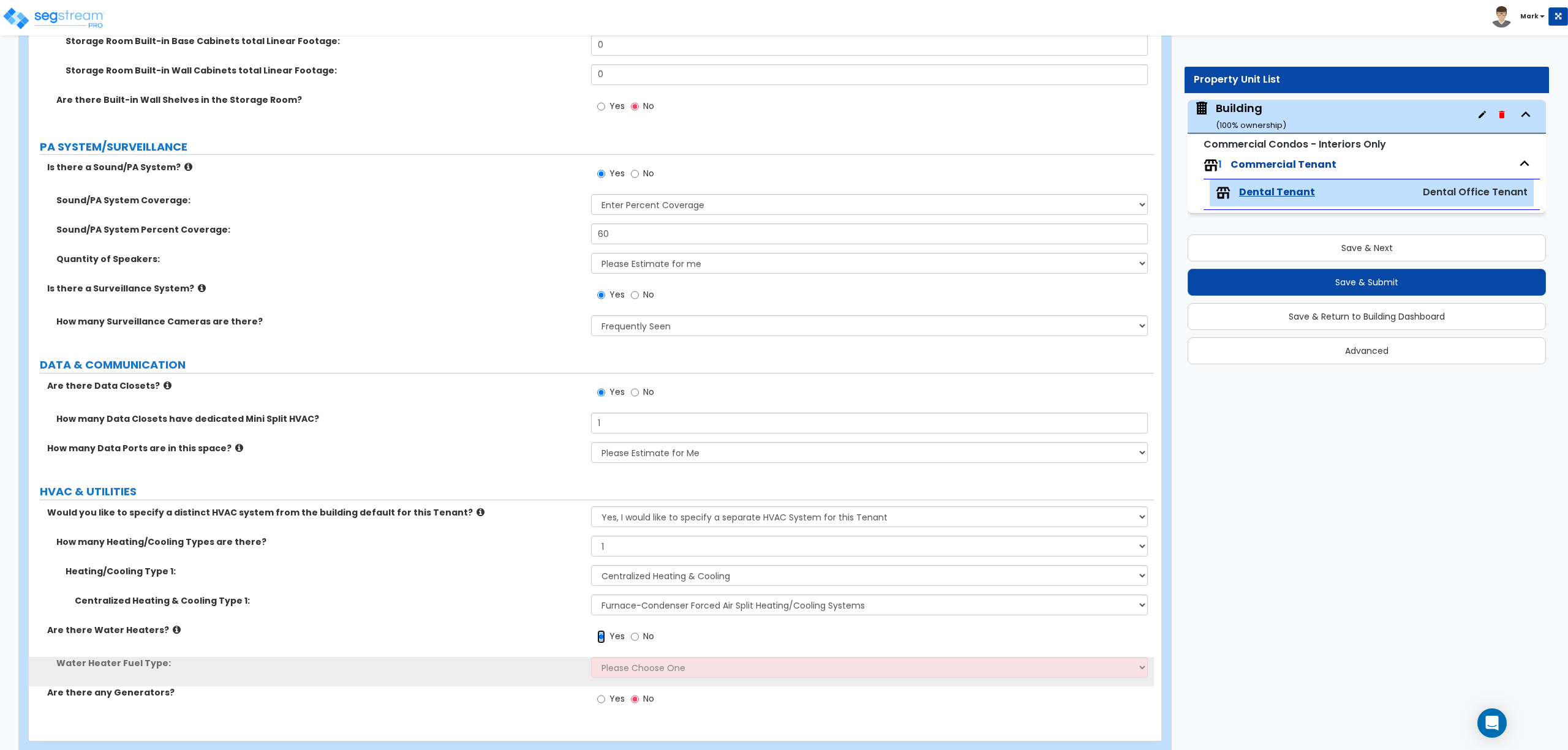
scroll to position [5510, 0]
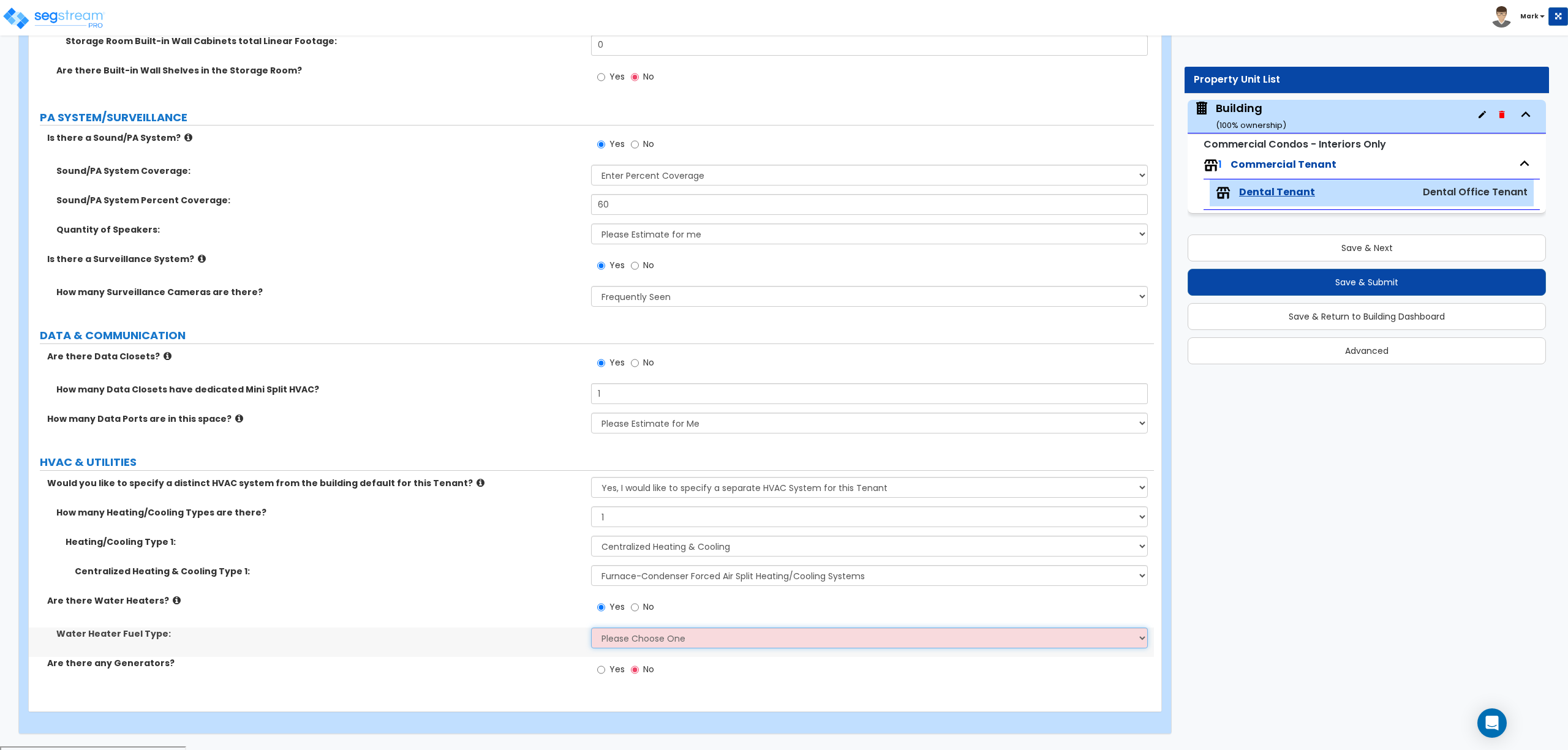
click at [616, 631] on select "Please Choose One Gas Electric" at bounding box center [869, 638] width 556 height 21
select select "2"
click at [591, 631] on select "Please Choose One Gas Electric" at bounding box center [869, 638] width 556 height 21
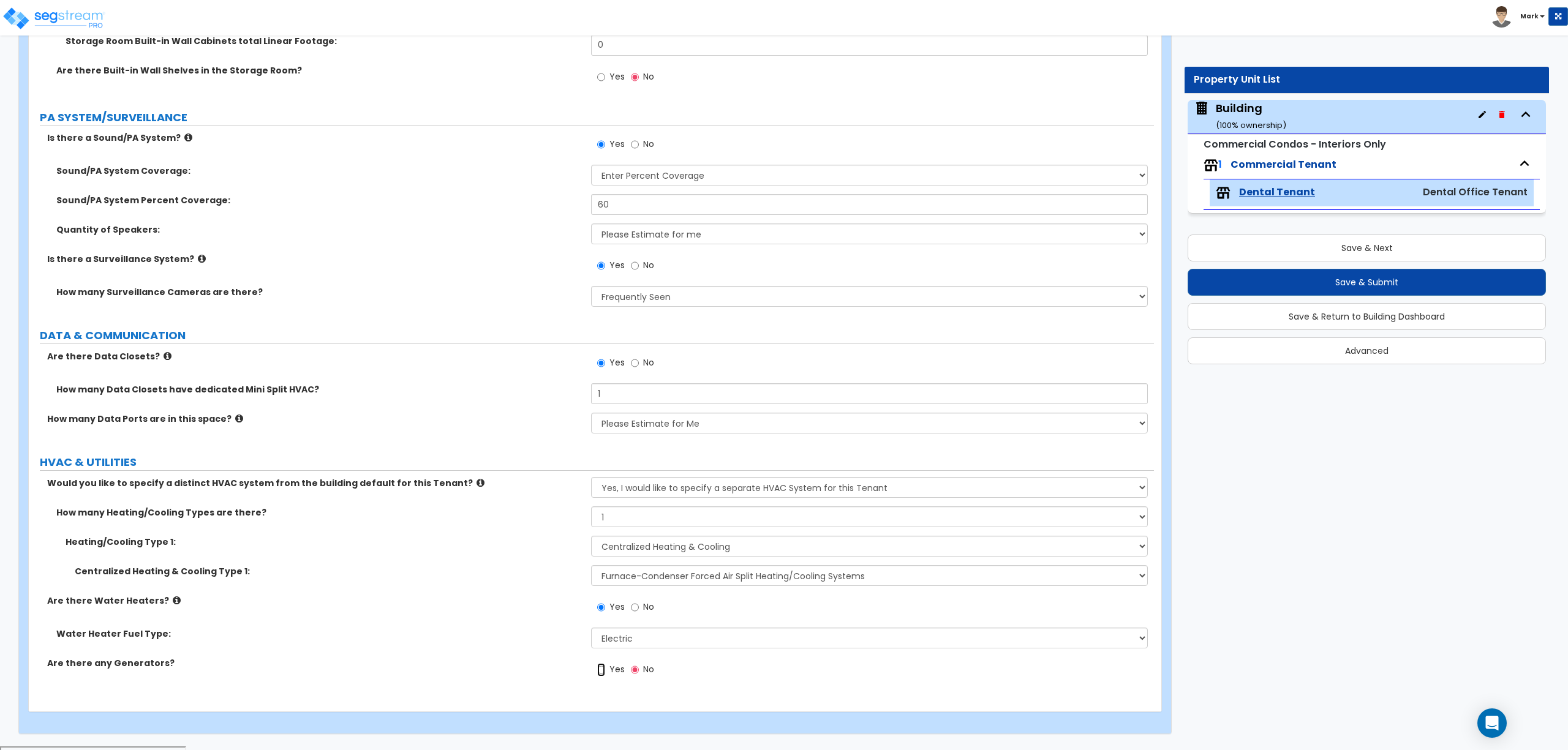
click at [604, 673] on input "Yes" at bounding box center [601, 669] width 8 height 14
radio input "true"
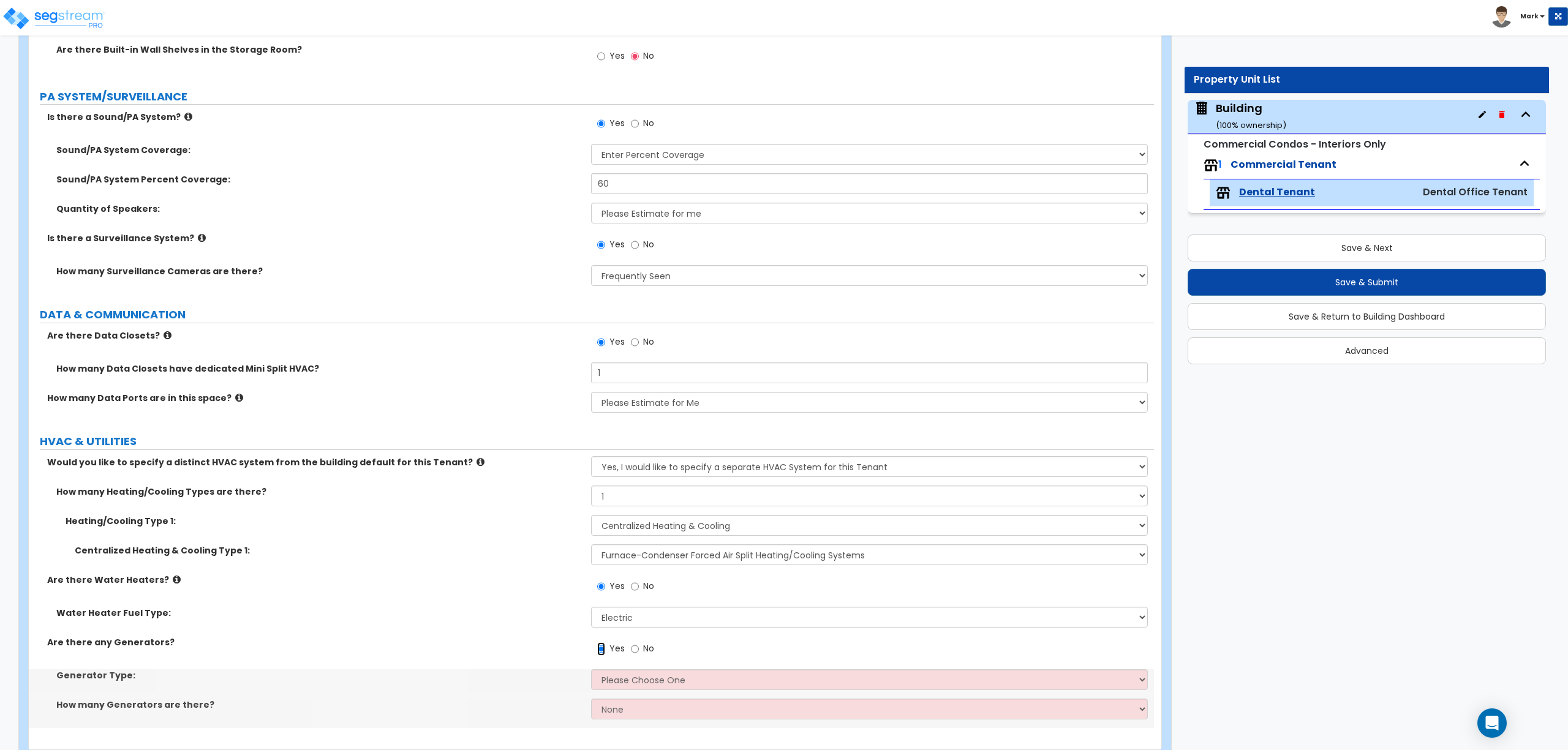
scroll to position [5568, 0]
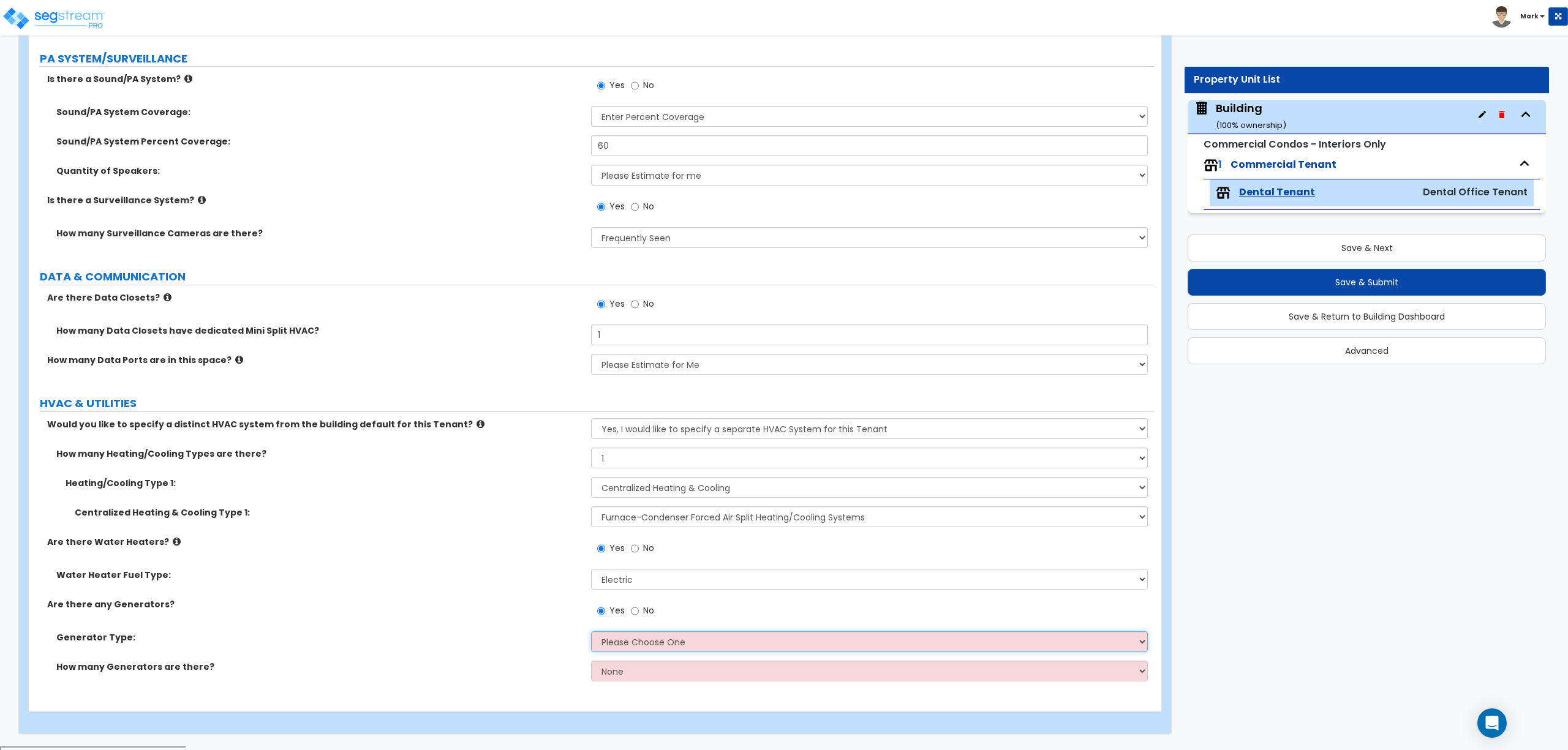
click at [653, 640] on select "Please Choose One Gas Diesel" at bounding box center [869, 642] width 556 height 21
select select "2"
click at [591, 634] on select "Please Choose One Gas Diesel" at bounding box center [869, 642] width 556 height 21
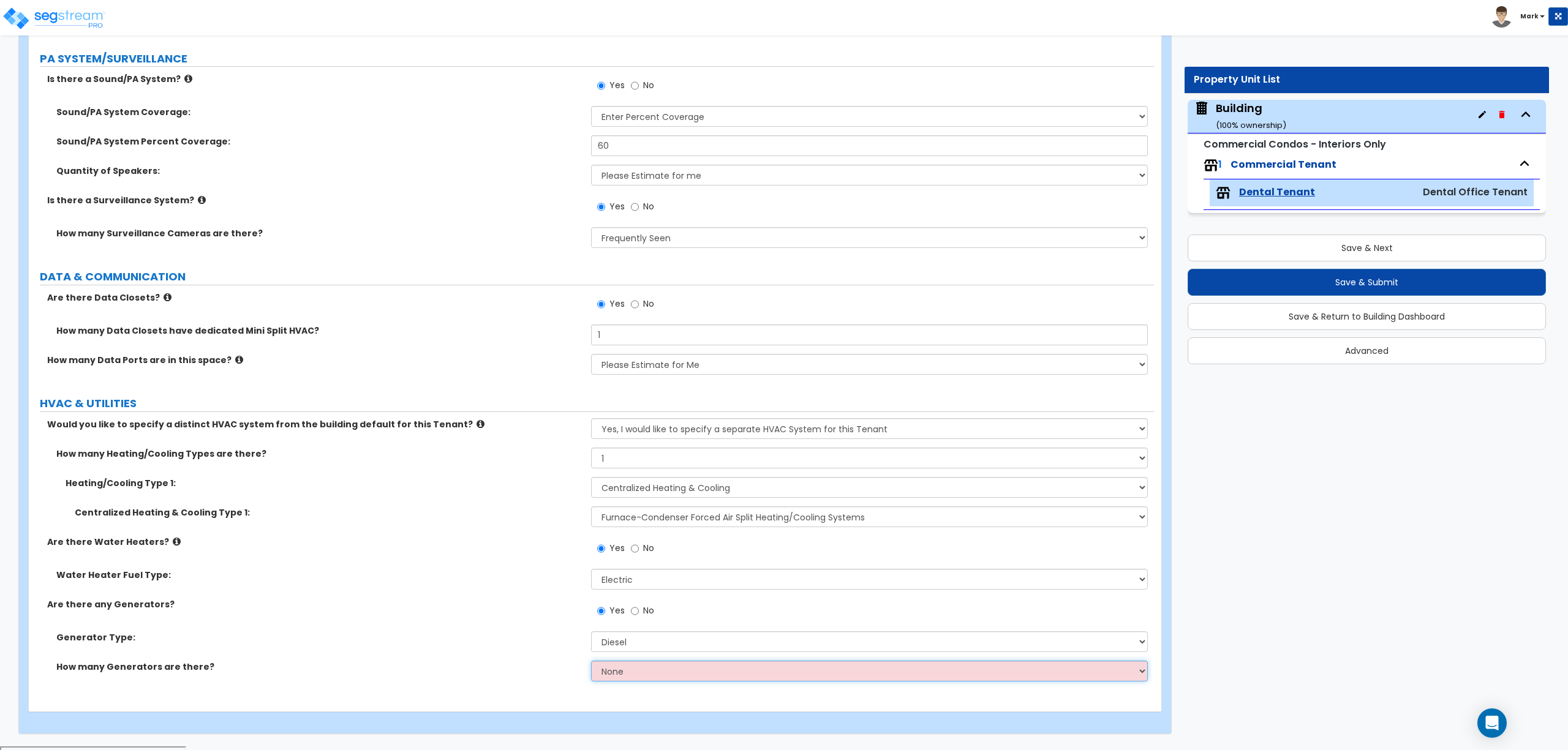
click at [635, 674] on select "None 1 2 3" at bounding box center [869, 671] width 556 height 21
select select "2"
click at [591, 664] on select "None 1 2 3" at bounding box center [869, 671] width 556 height 21
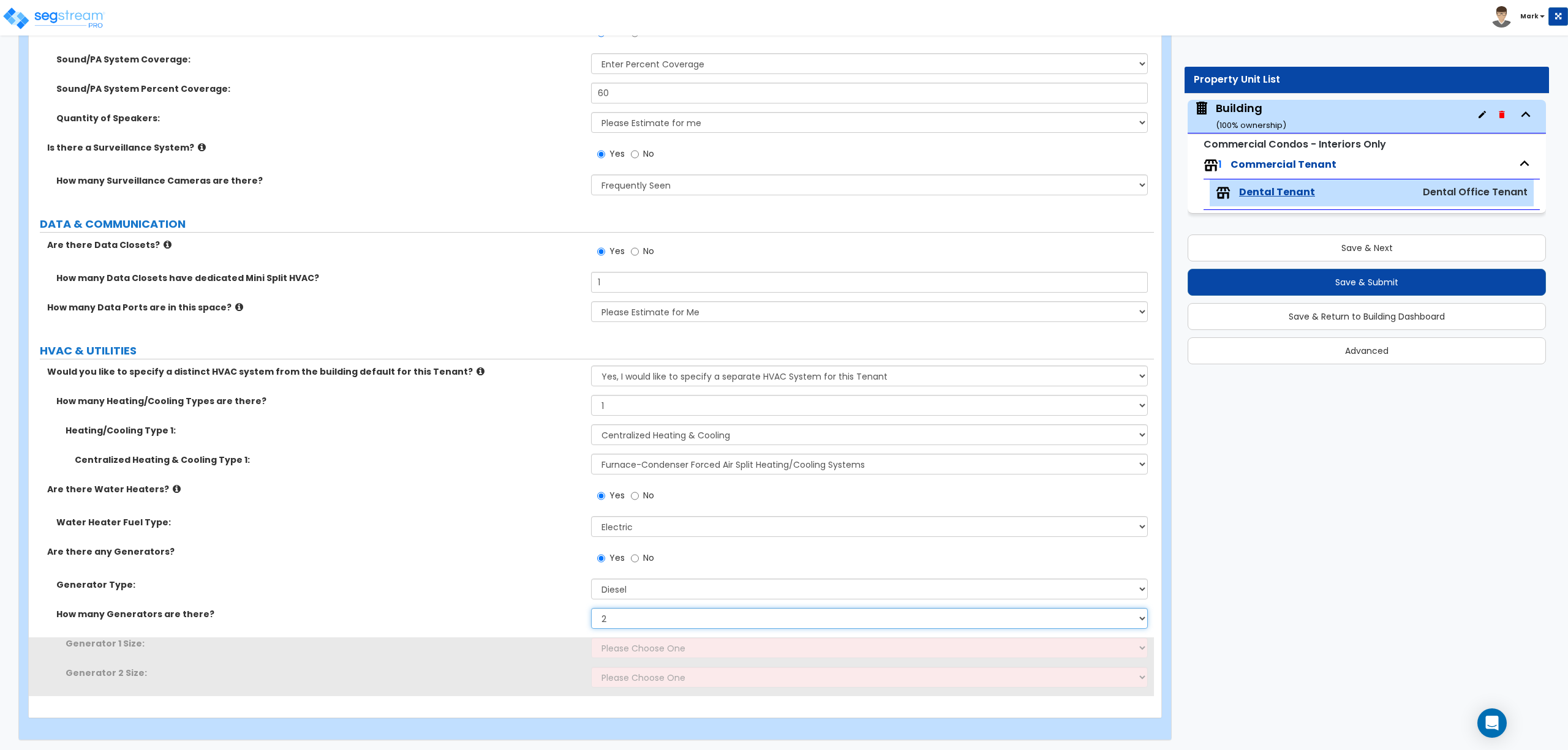
scroll to position [5627, 0]
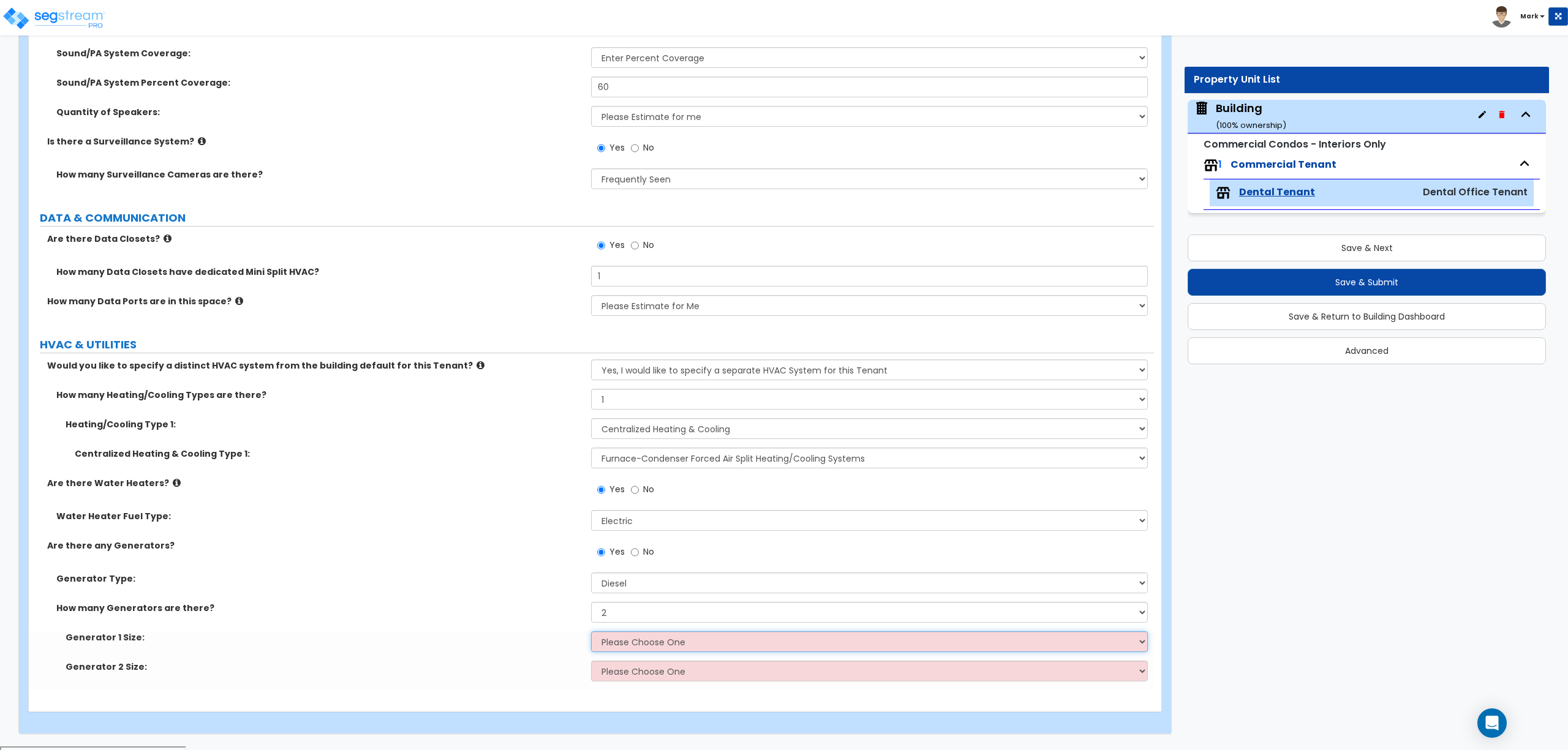
click at [625, 647] on select "Please Choose One 30kW 50kW 75kW 100kW 125 kW 150 kW 175 kW 200 kW 250 kW 300 k…" at bounding box center [869, 642] width 556 height 21
select select "3"
click at [591, 634] on select "Please Choose One 30kW 50kW 75kW 100kW 125 kW 150 kW 175 kW 200 kW 250 kW 300 k…" at bounding box center [869, 642] width 556 height 21
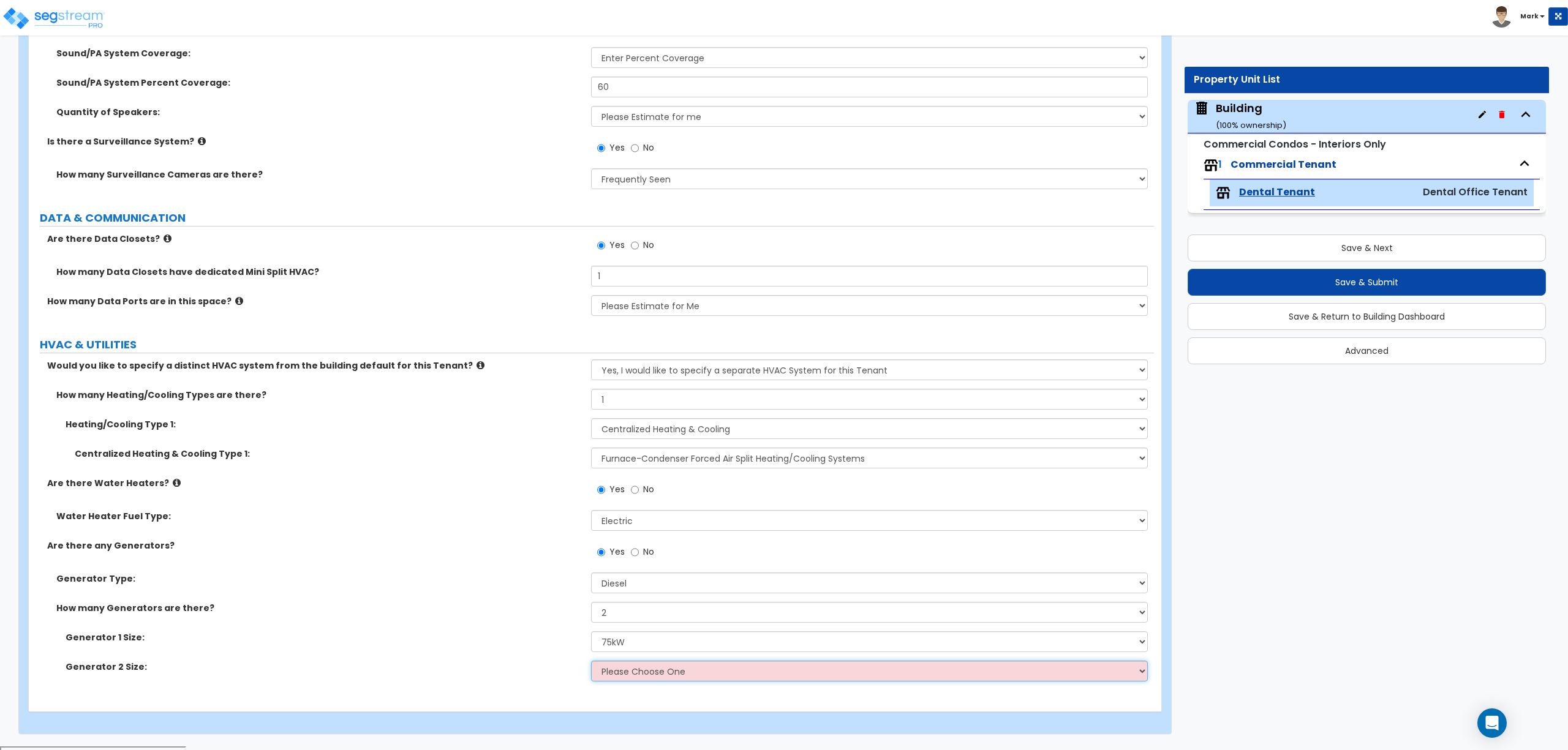
click at [613, 675] on select "Please Choose One 30kW 50kW 75kW 100kW 125 kW 150 kW 175 kW 200 kW 250 kW 300 k…" at bounding box center [869, 671] width 556 height 21
select select "4"
click at [591, 664] on select "Please Choose One 30kW 50kW 75kW 100kW 125 kW 150 kW 175 kW 200 kW 250 kW 300 k…" at bounding box center [869, 671] width 556 height 21
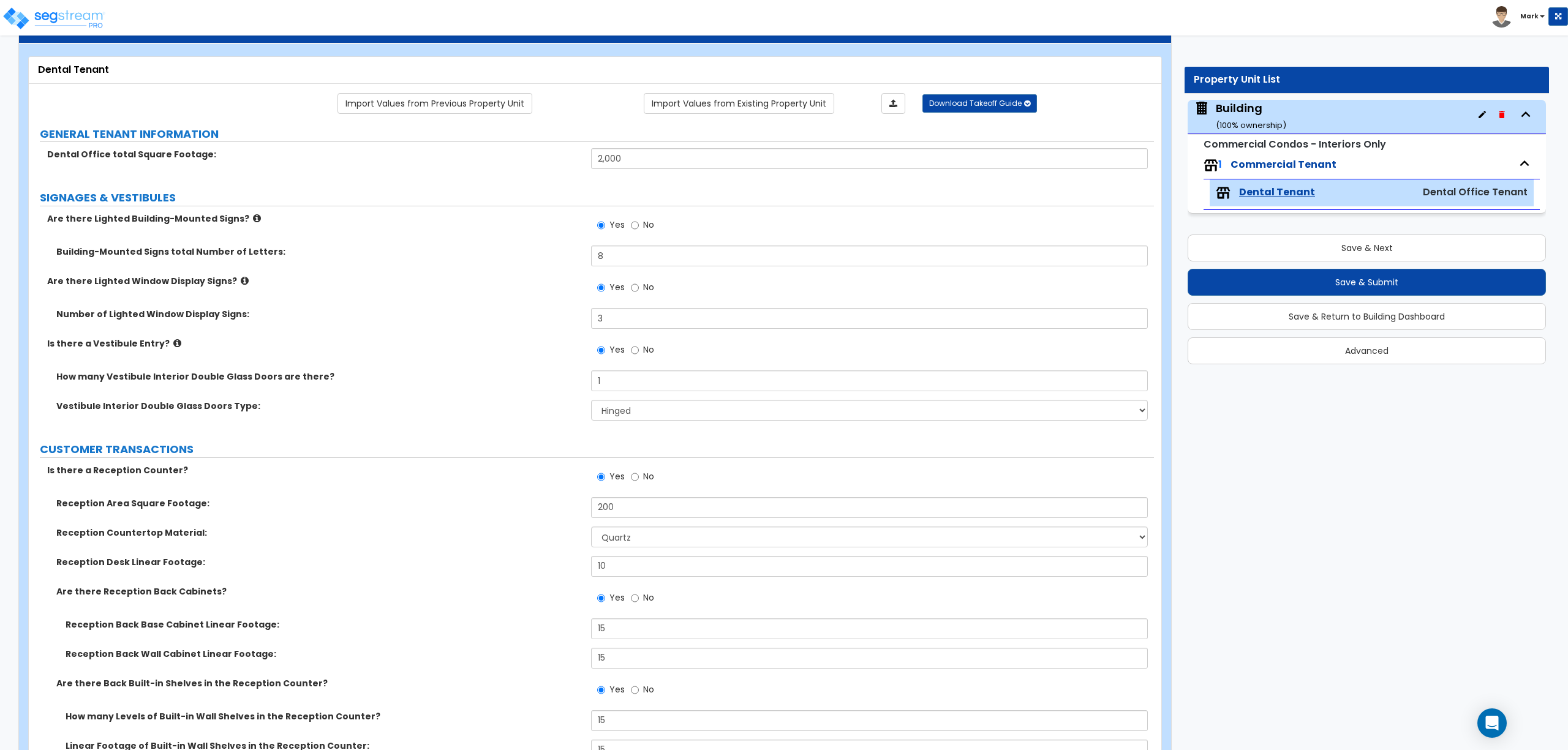
scroll to position [0, 0]
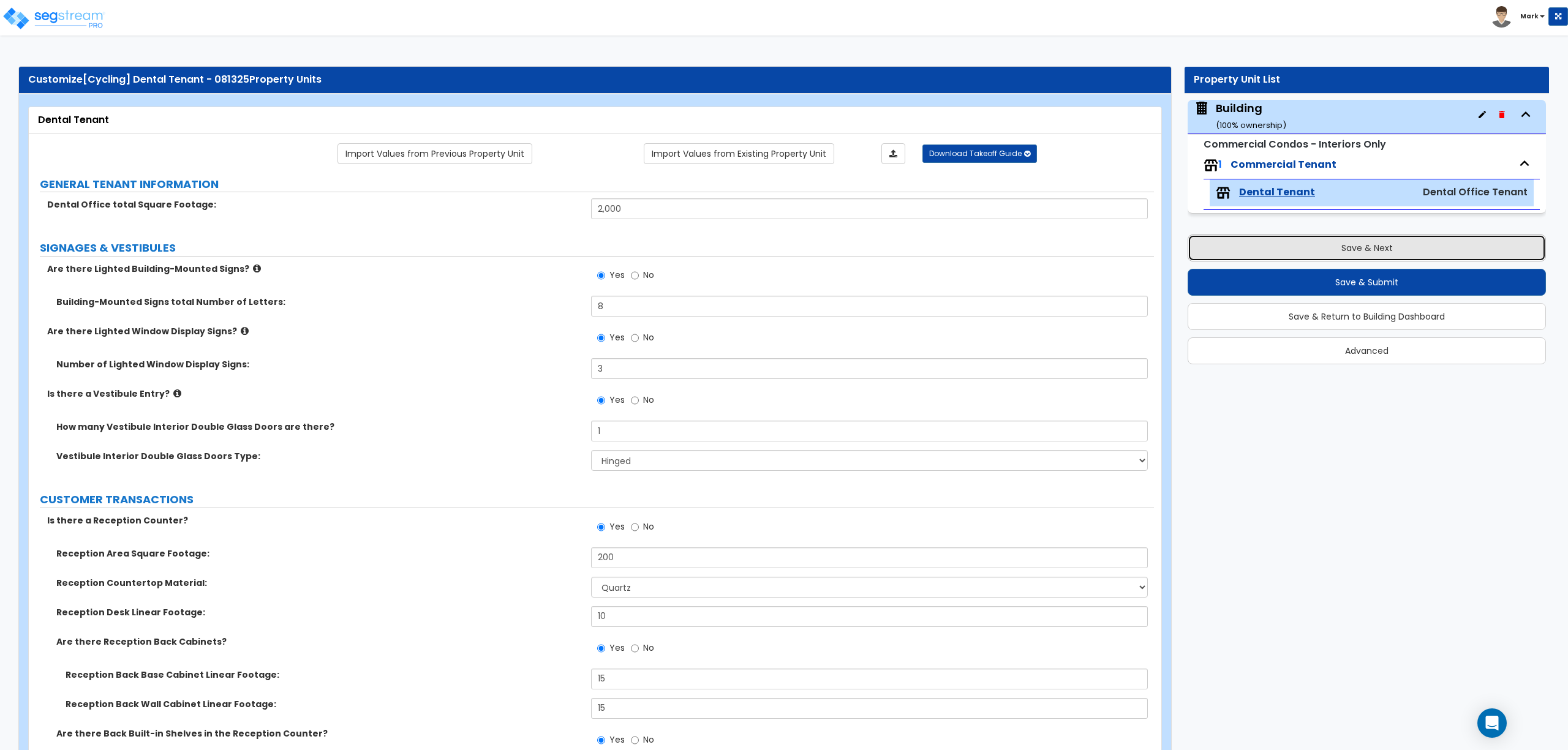
click at [1252, 257] on button "Save & Next" at bounding box center [1367, 248] width 359 height 27
type input "2000"
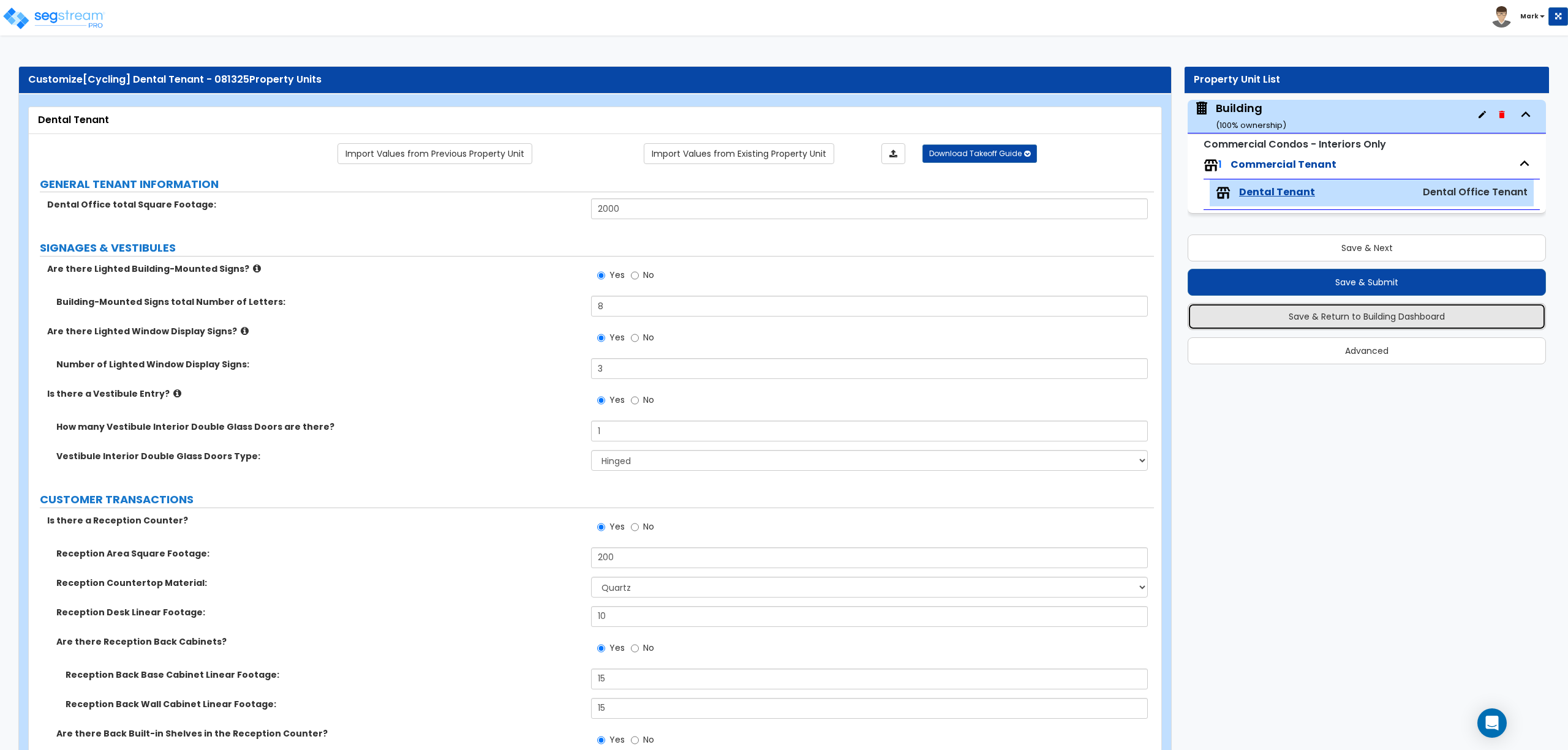
click at [1326, 316] on button "Save & Return to Building Dashboard" at bounding box center [1367, 317] width 359 height 27
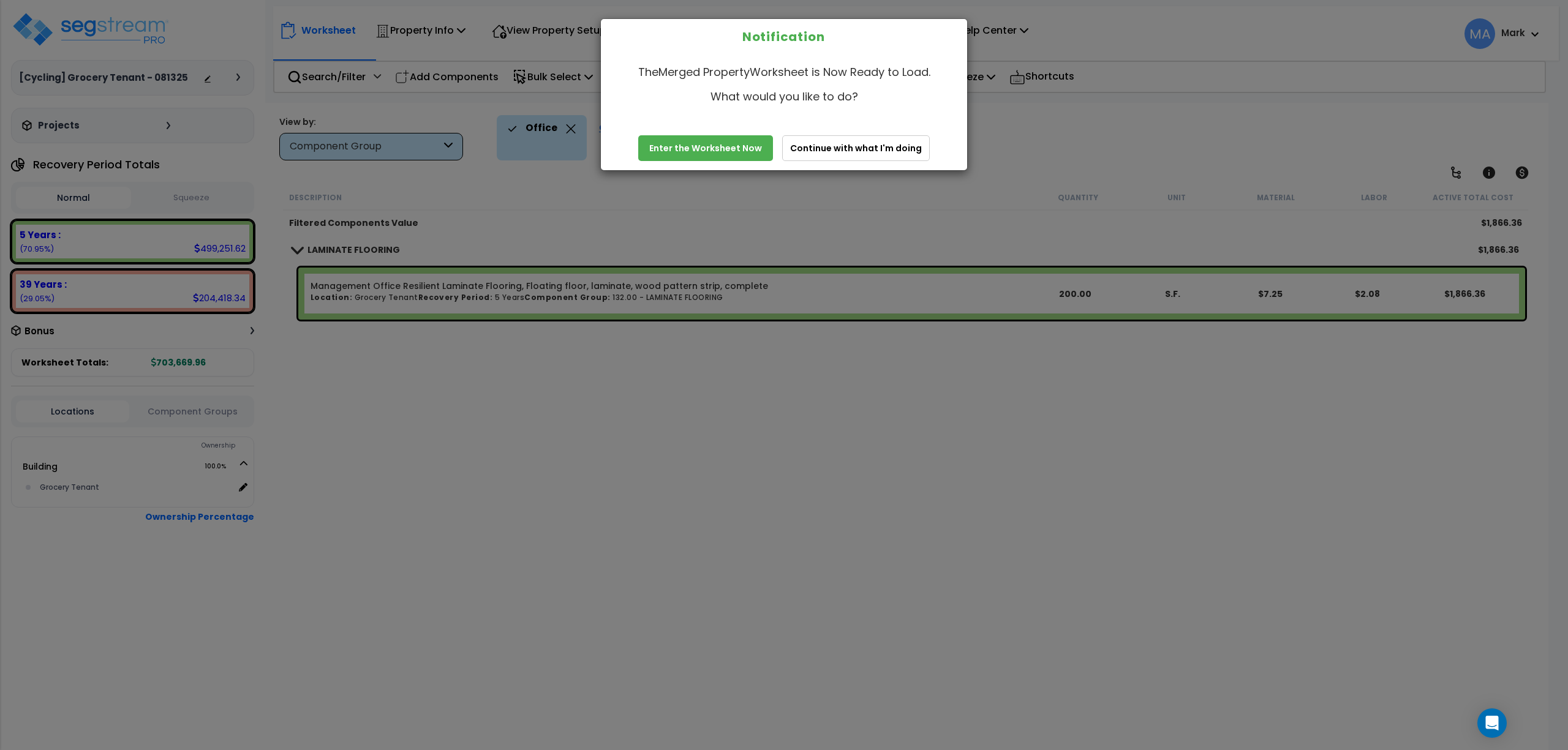
scroll to position [54, 0]
click at [828, 149] on button "Continue with what I'm doing" at bounding box center [855, 148] width 148 height 26
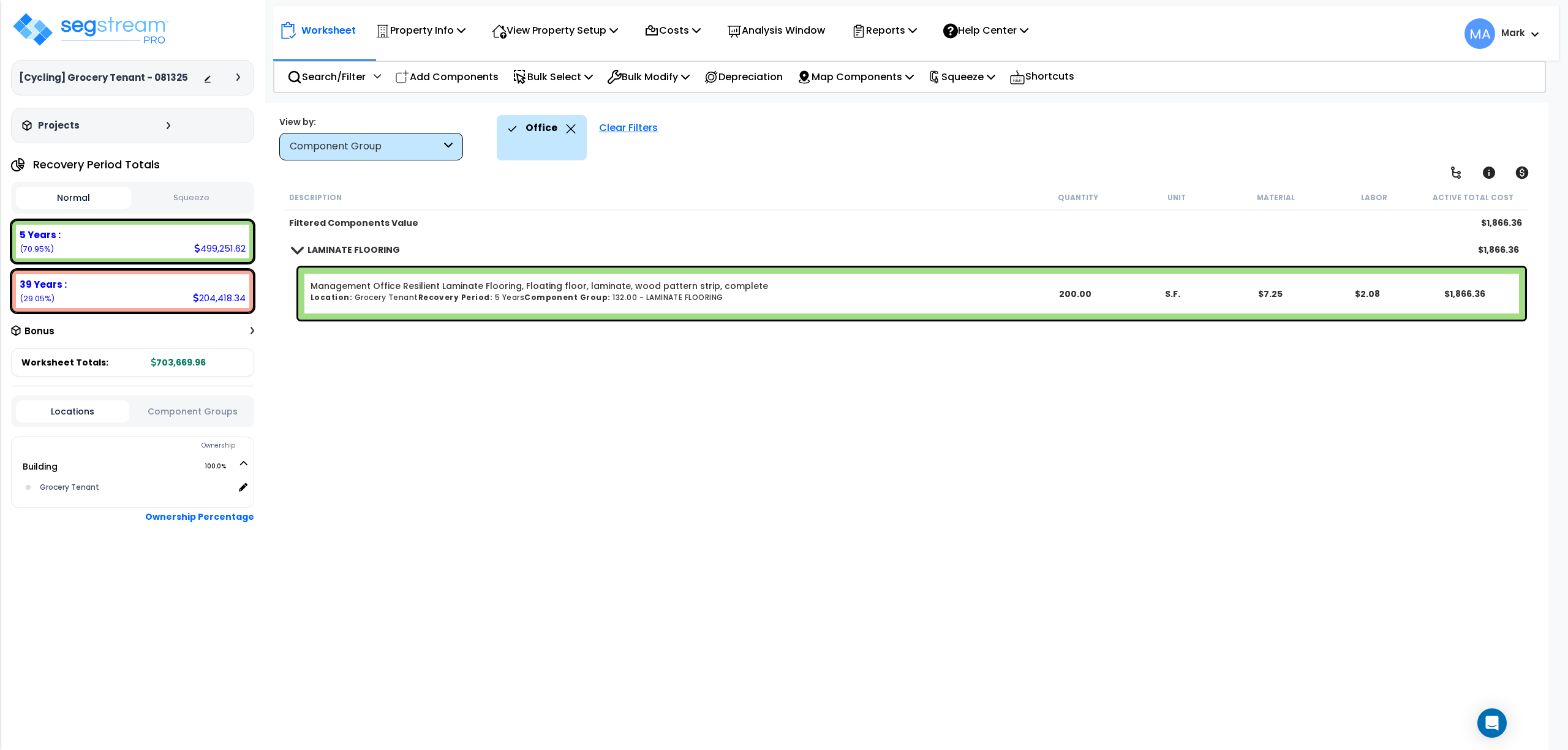
click at [562, 133] on div "Office" at bounding box center [542, 129] width 68 height 27
click at [569, 129] on icon at bounding box center [571, 129] width 10 height 10
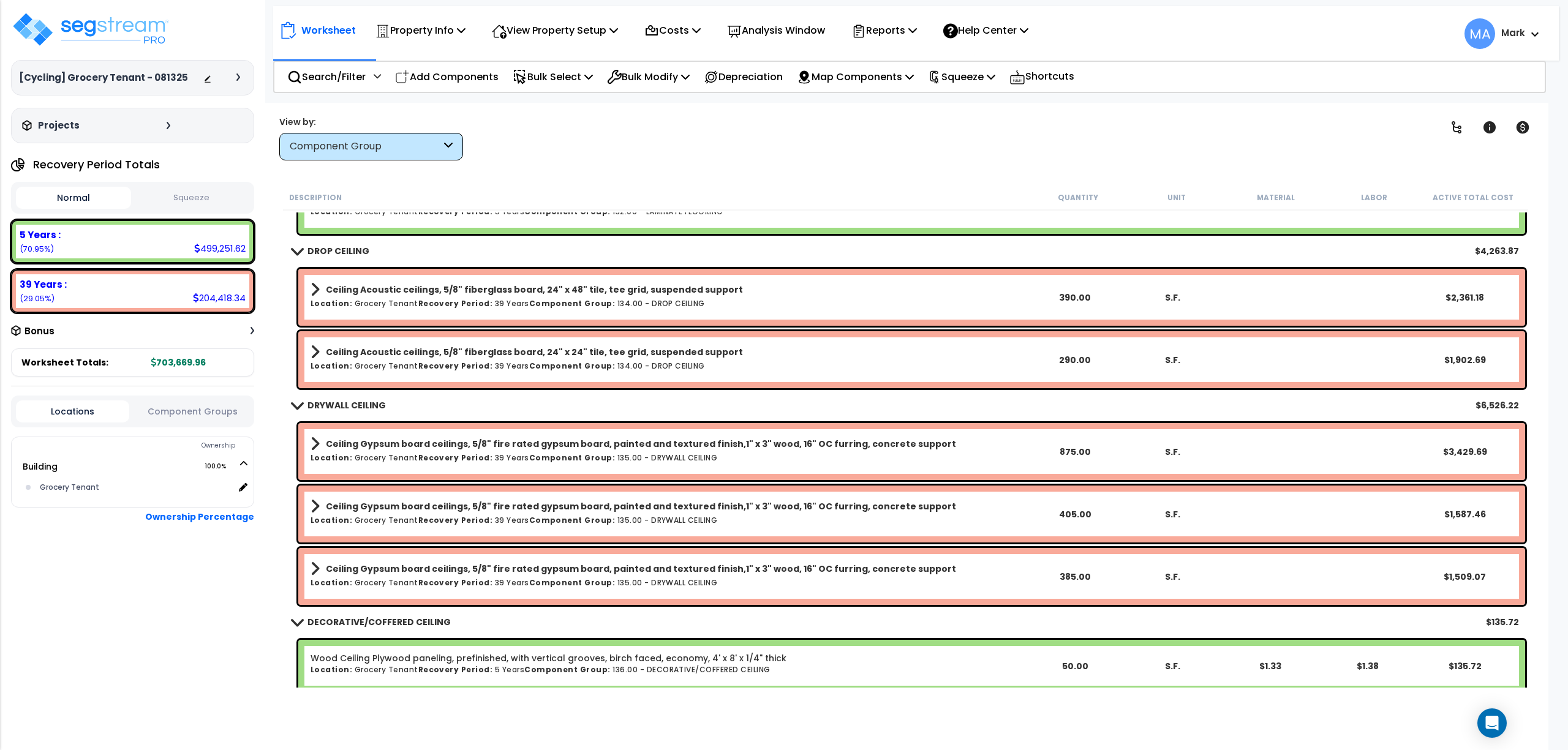
scroll to position [3675, 0]
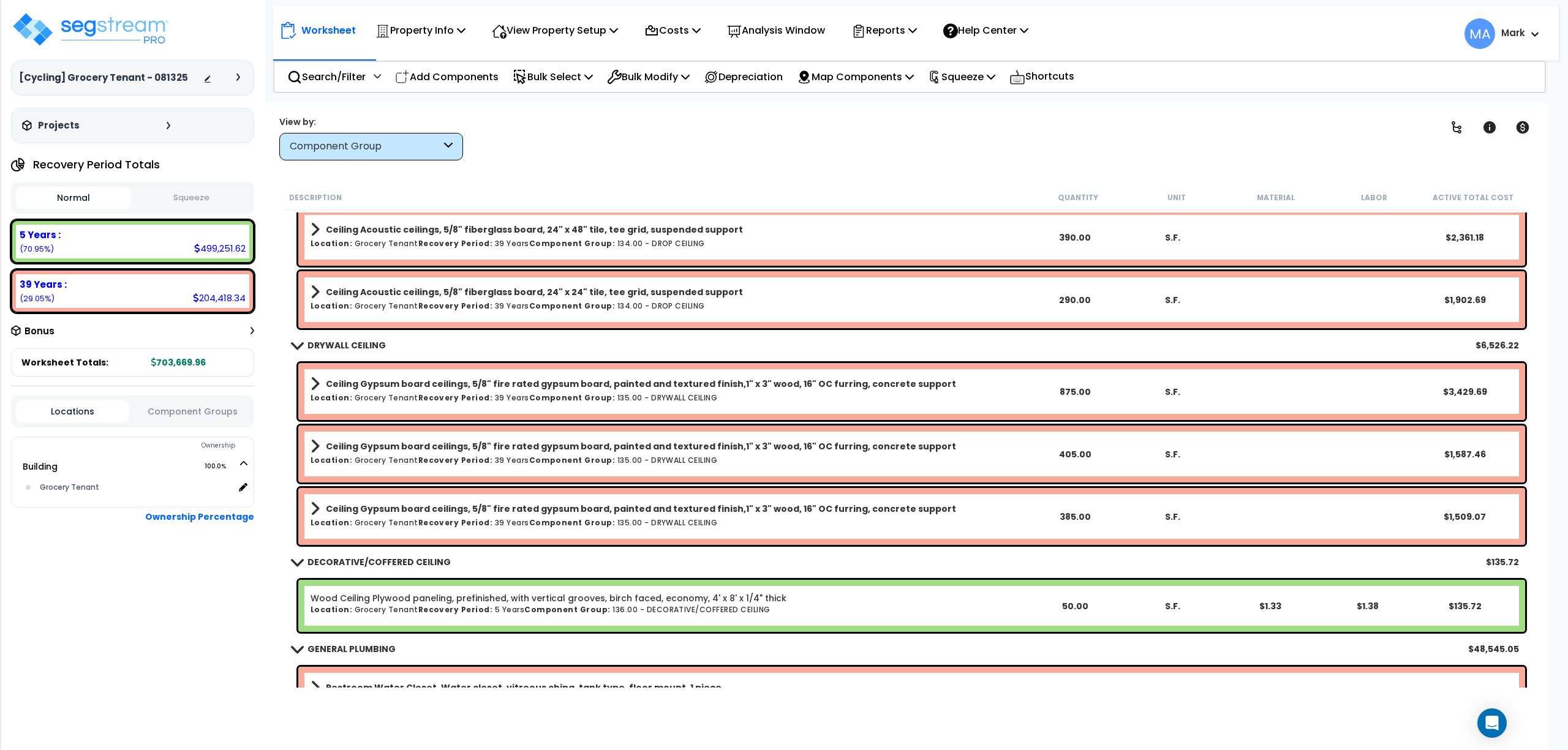
click at [692, 506] on b "Ceiling Gypsum board ceilings, 5/8" fire rated gypsum board, painted and textur…" at bounding box center [641, 509] width 630 height 12
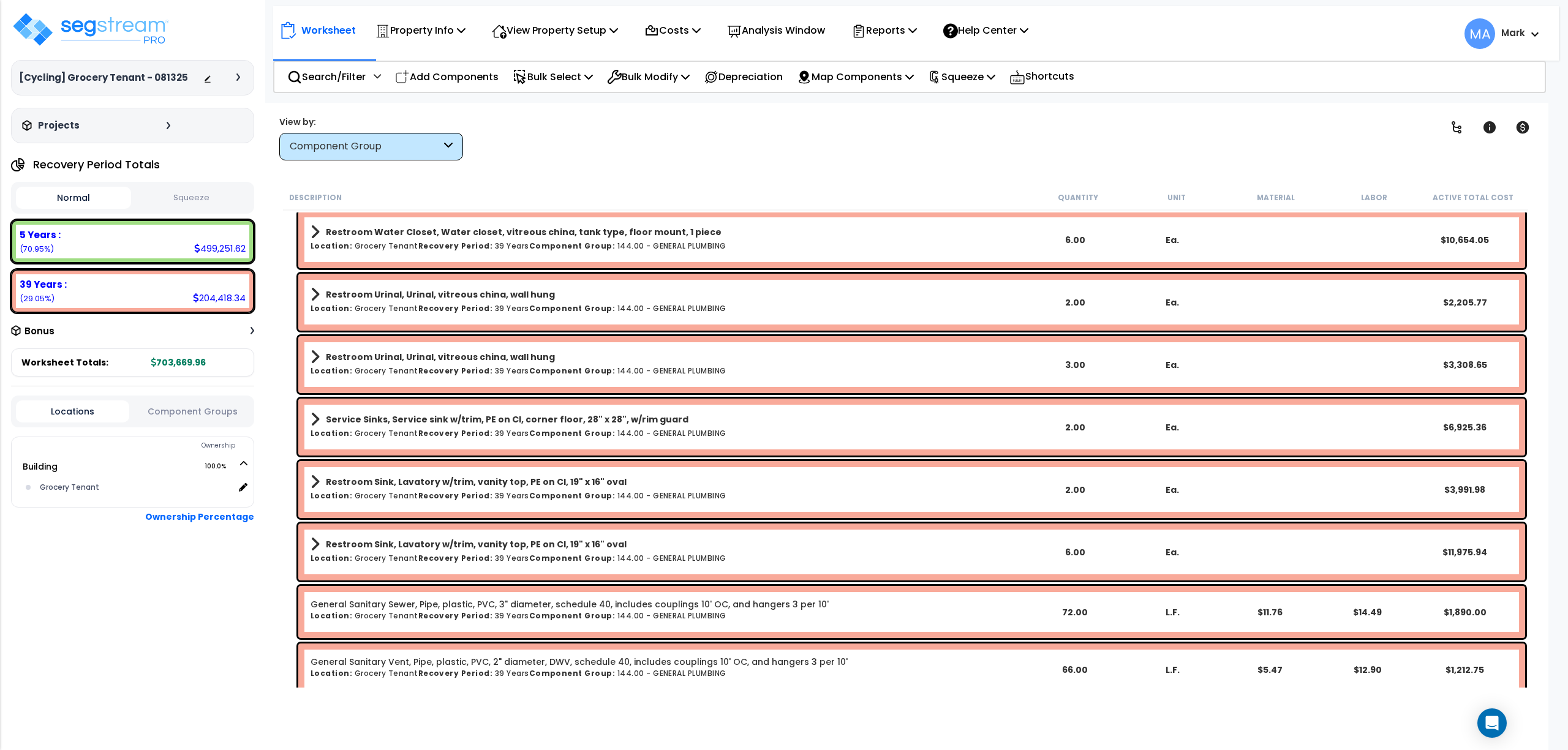
scroll to position [4410, 0]
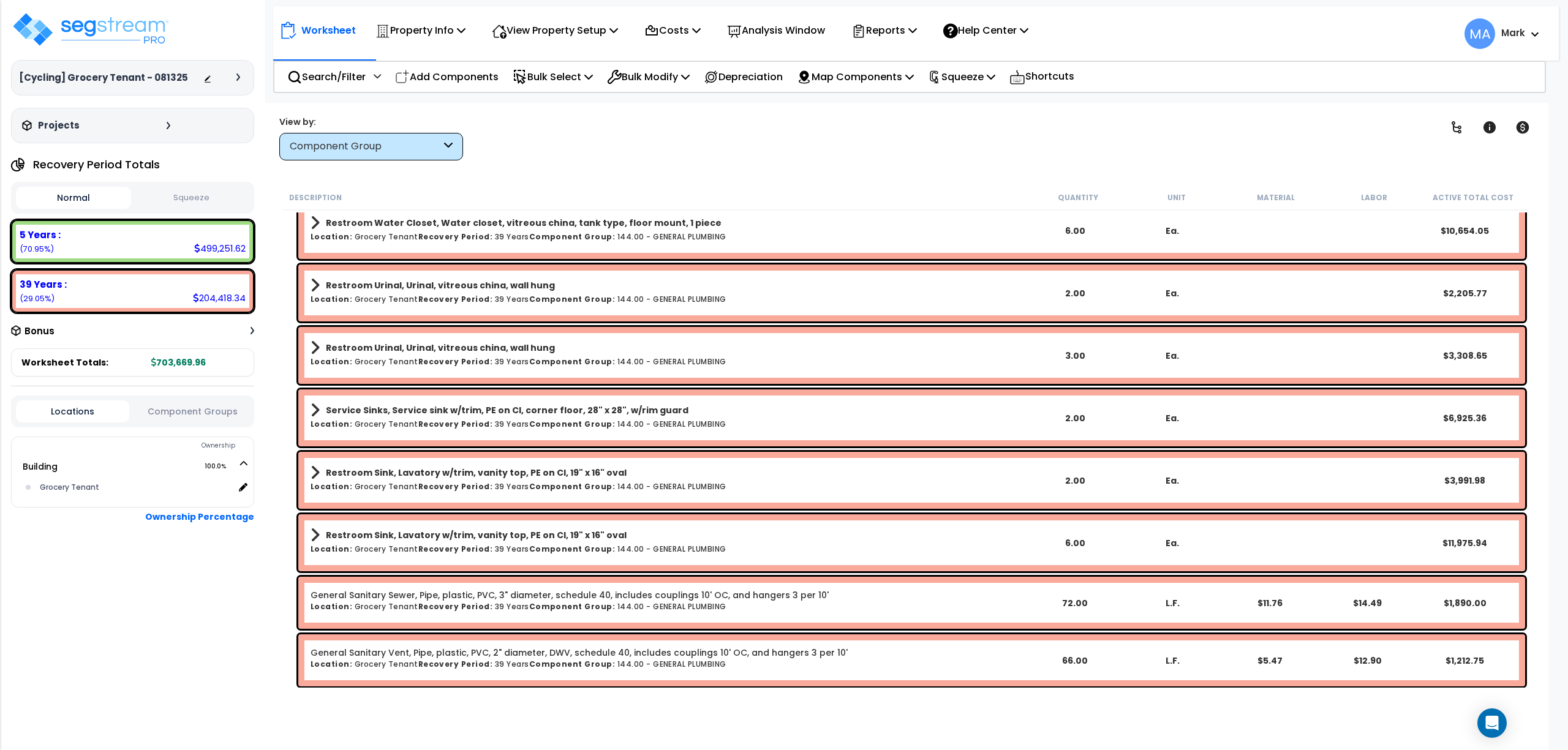
drag, startPoint x: 180, startPoint y: 625, endPoint x: 300, endPoint y: 591, distance: 124.7
click at [180, 627] on div "[Cycling] Grocery Tenant - 081325 Depreciable Tax Basis : $50,000.00 Placed-In-…" at bounding box center [133, 375] width 265 height 750
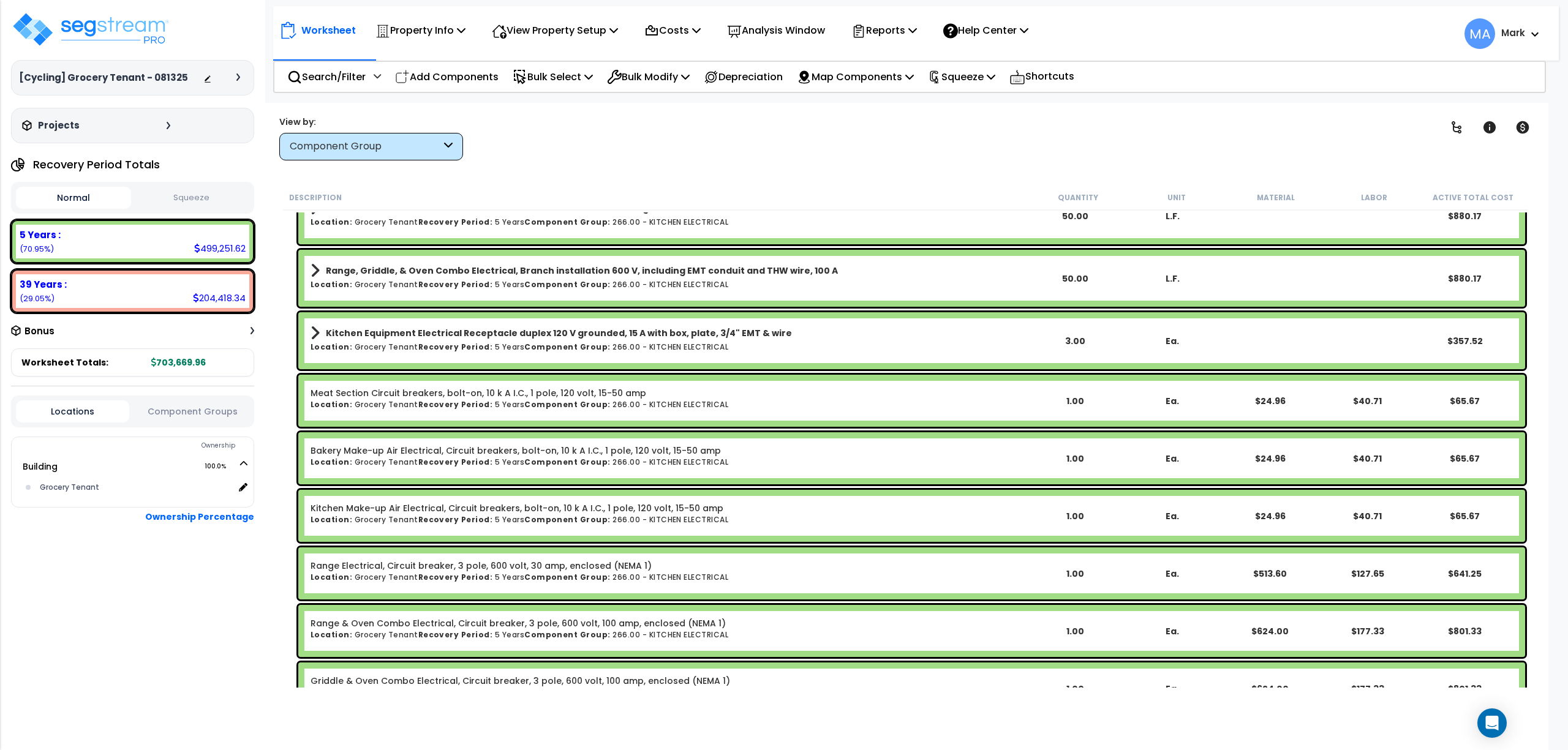
scroll to position [13310, 0]
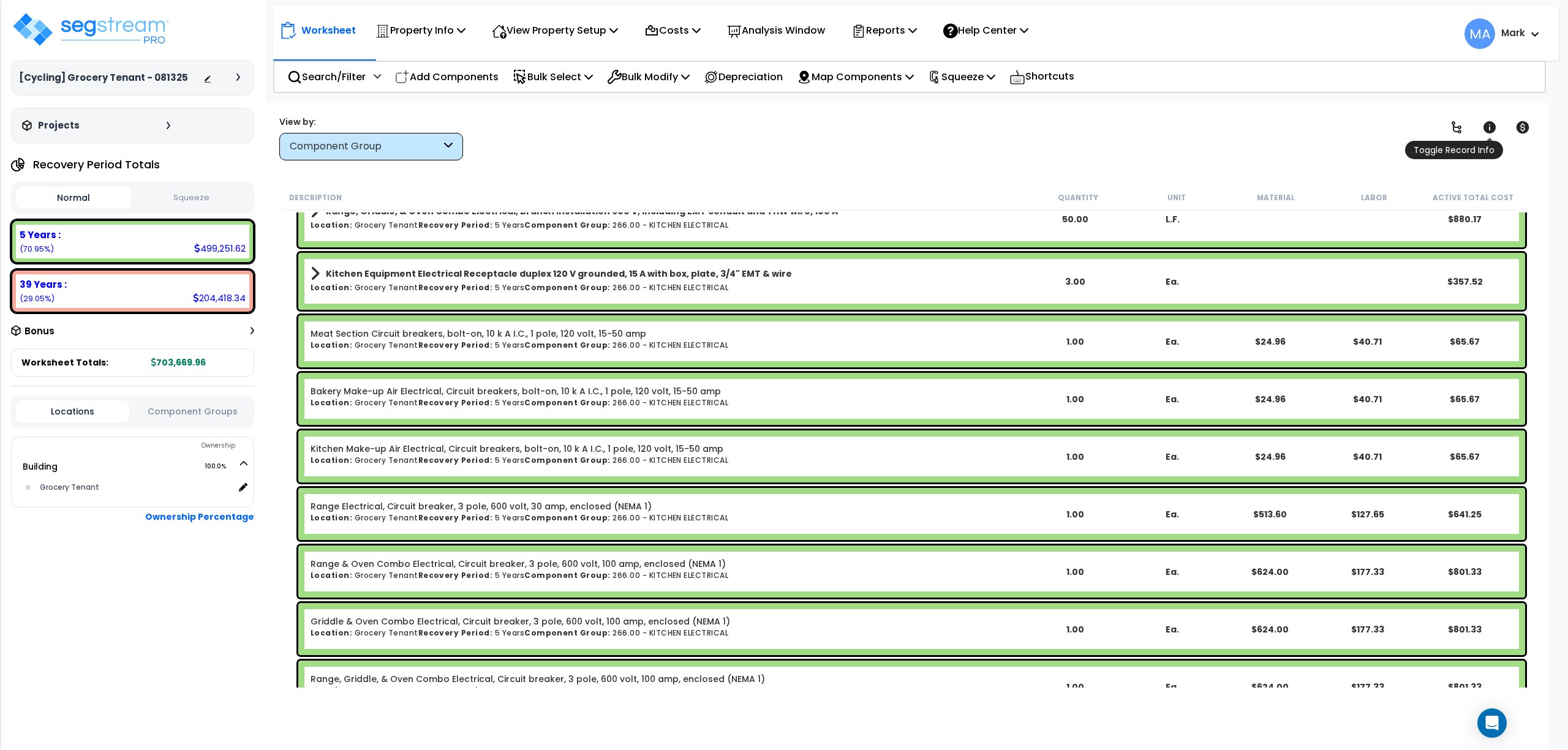
click at [1490, 121] on icon at bounding box center [1490, 127] width 14 height 14
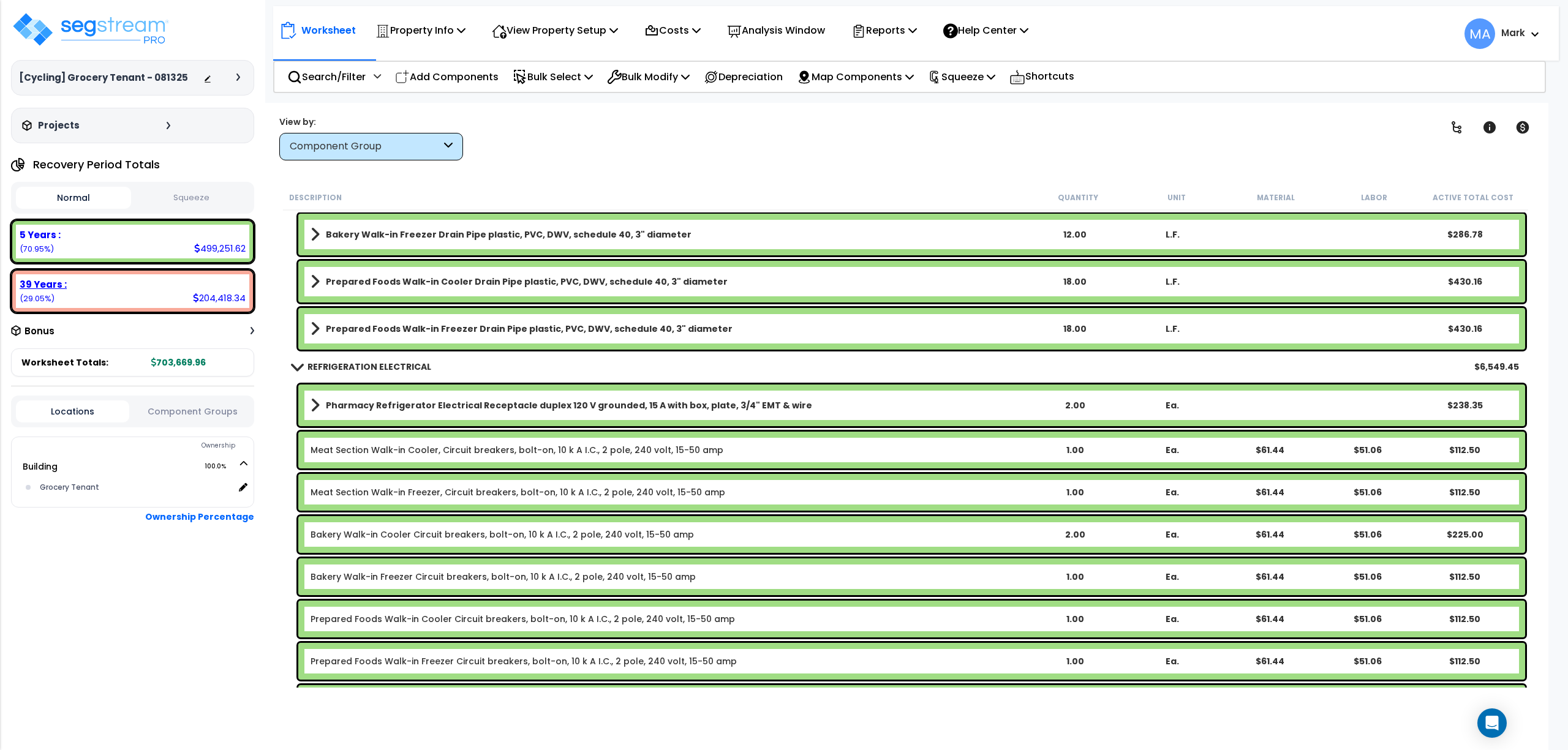
click at [98, 294] on div "39 Years : 204,418.34 (29.05%)" at bounding box center [133, 292] width 233 height 34
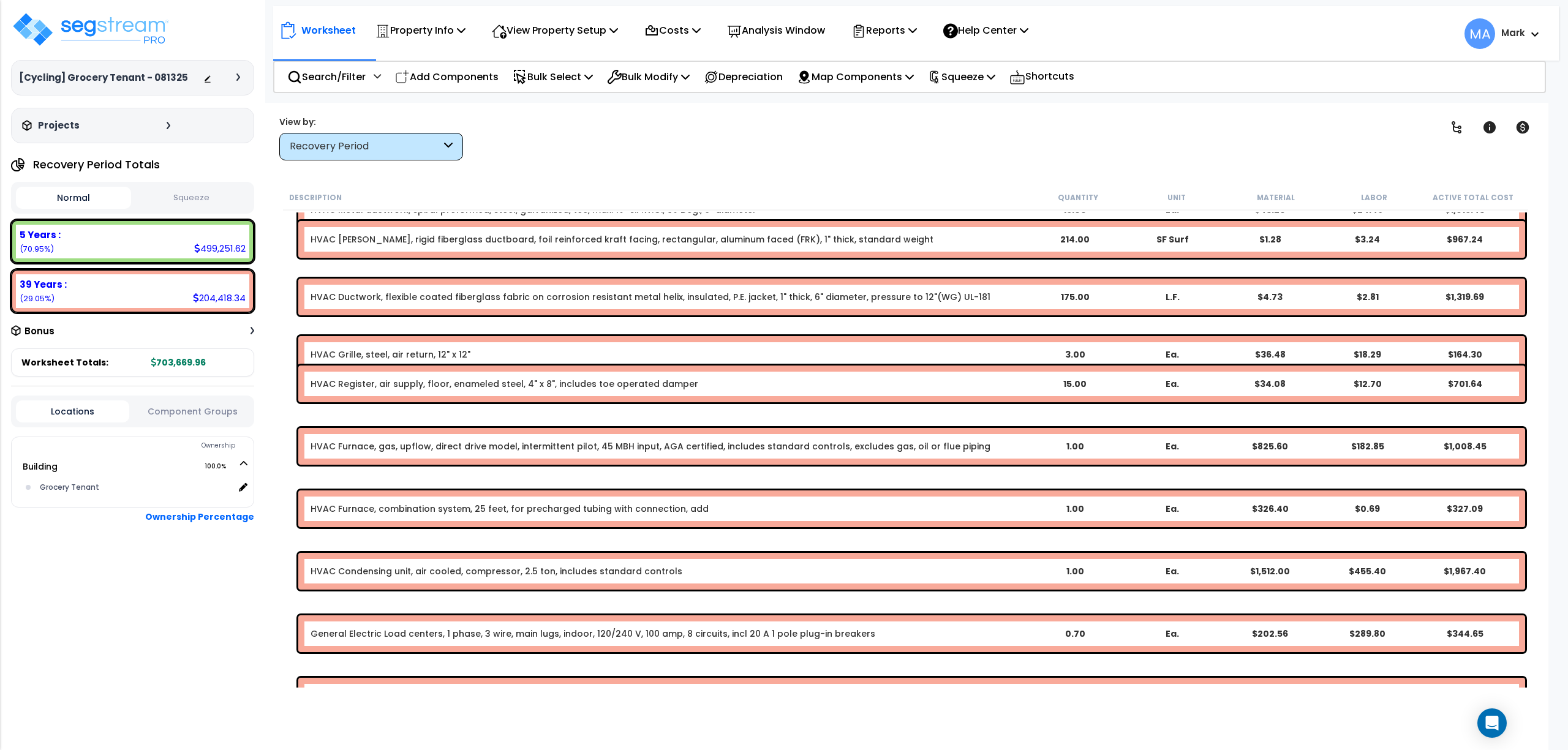
scroll to position [3076, 0]
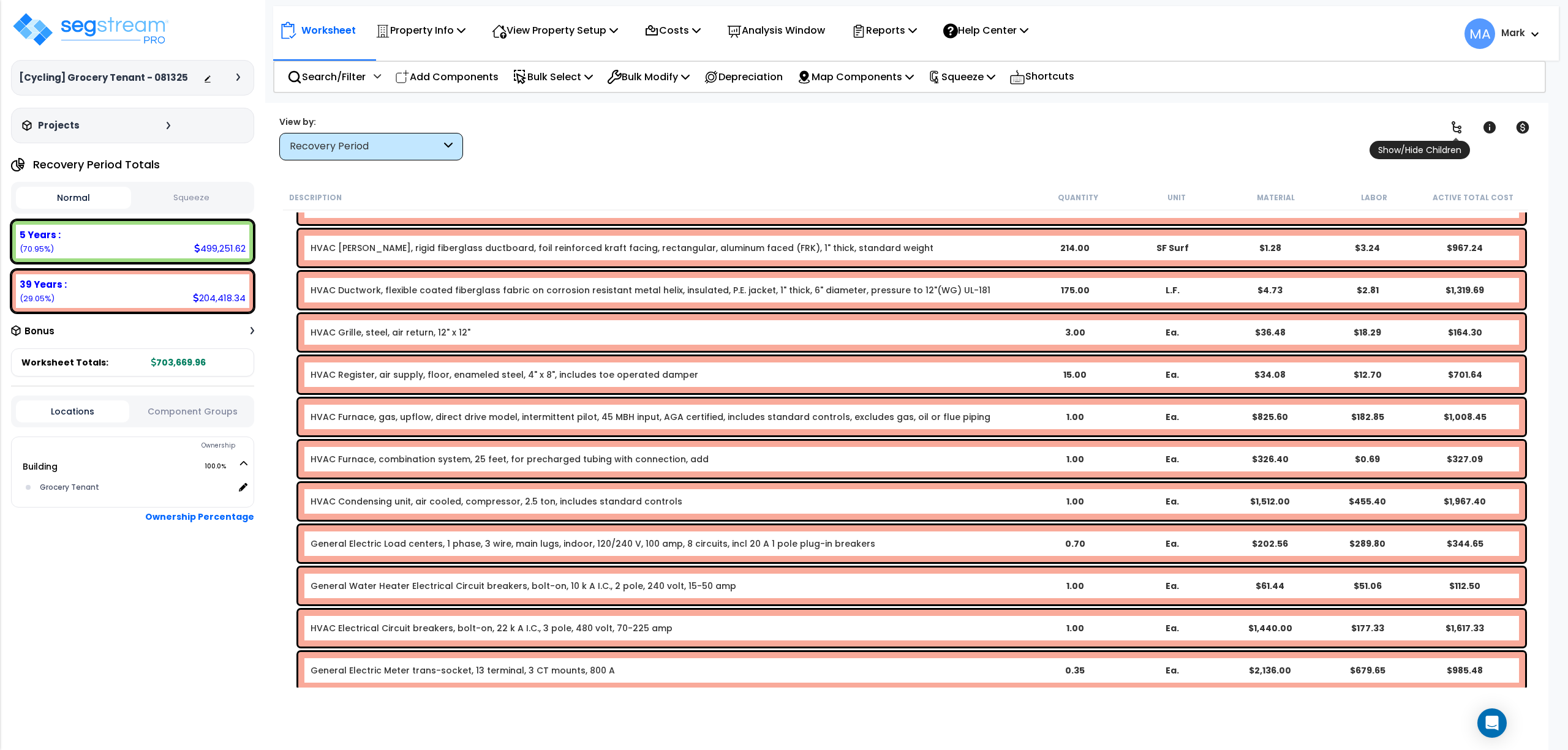
click at [1458, 127] on icon at bounding box center [1456, 127] width 14 height 14
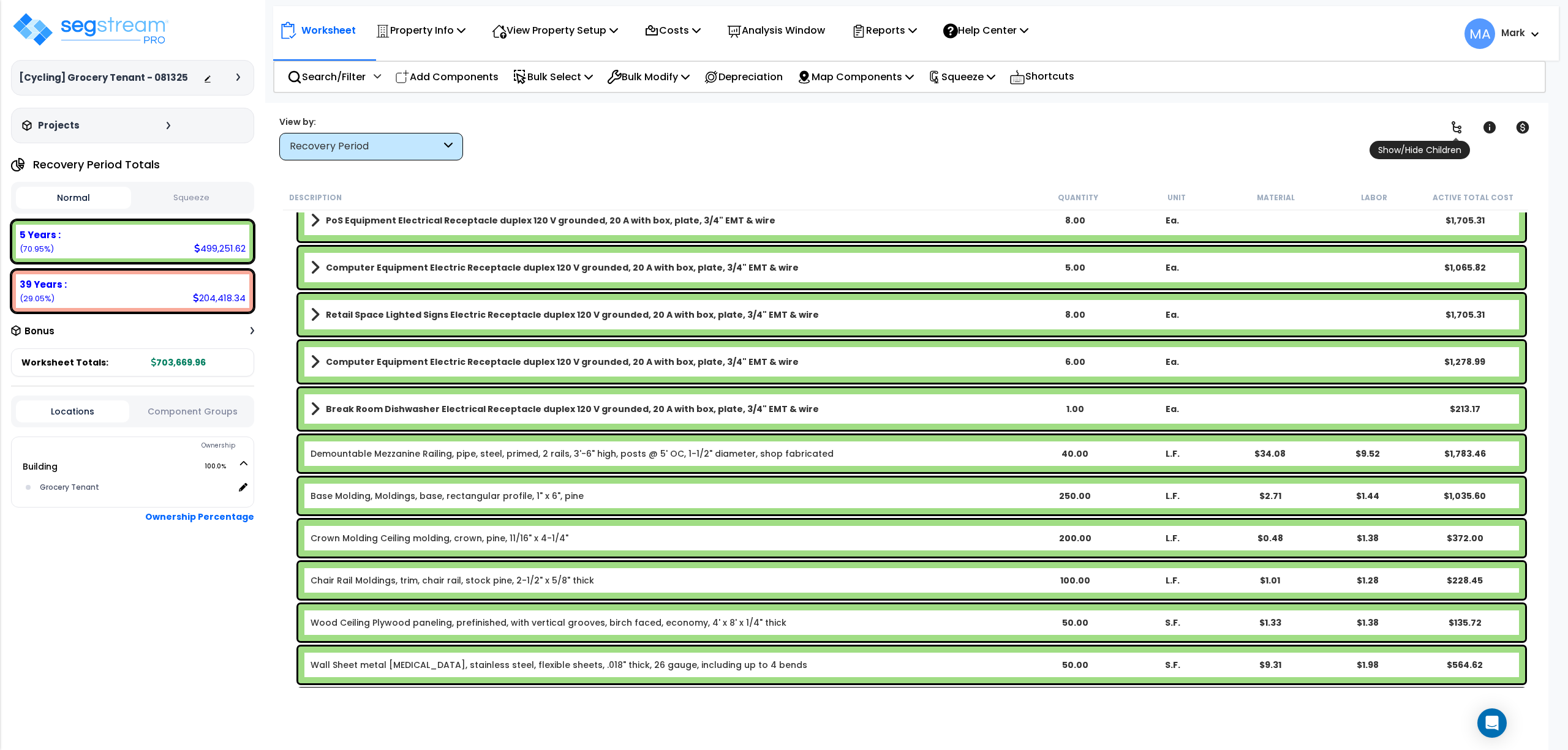
click at [1454, 141] on span "Show/Hide Children" at bounding box center [1420, 149] width 101 height 18
click at [1454, 129] on icon at bounding box center [1456, 127] width 10 height 12
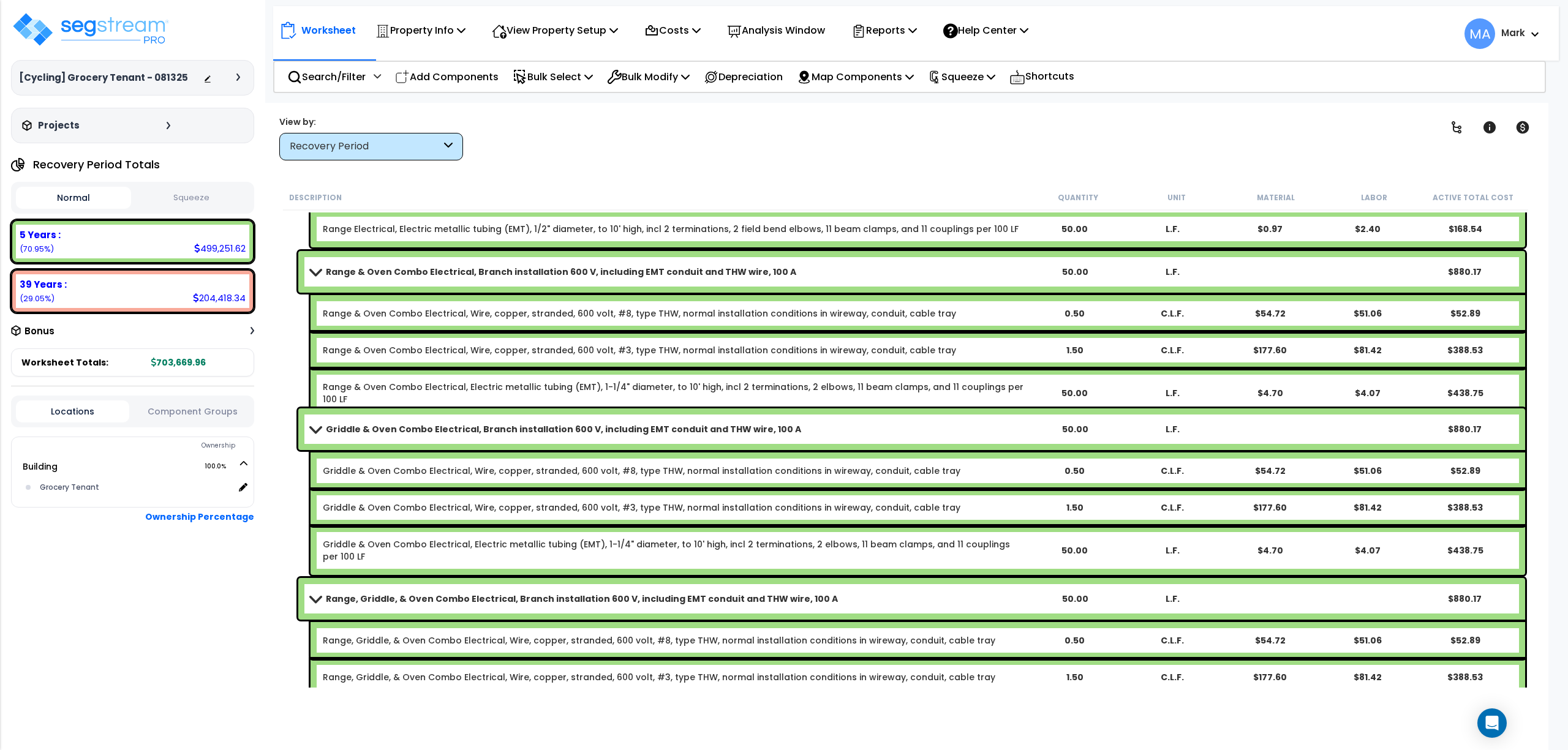
scroll to position [2504, 0]
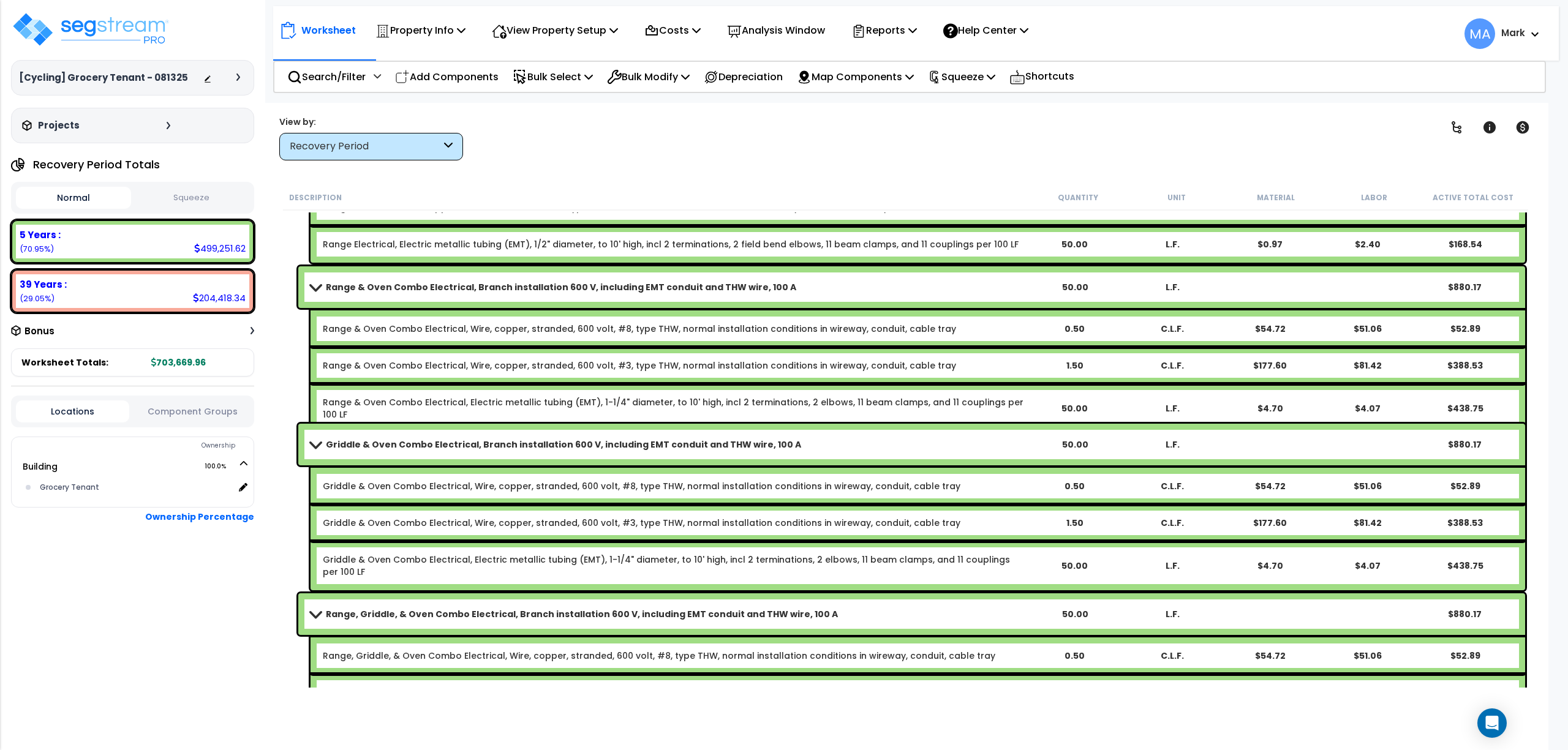
click at [443, 138] on div "Recovery Period" at bounding box center [371, 146] width 184 height 28
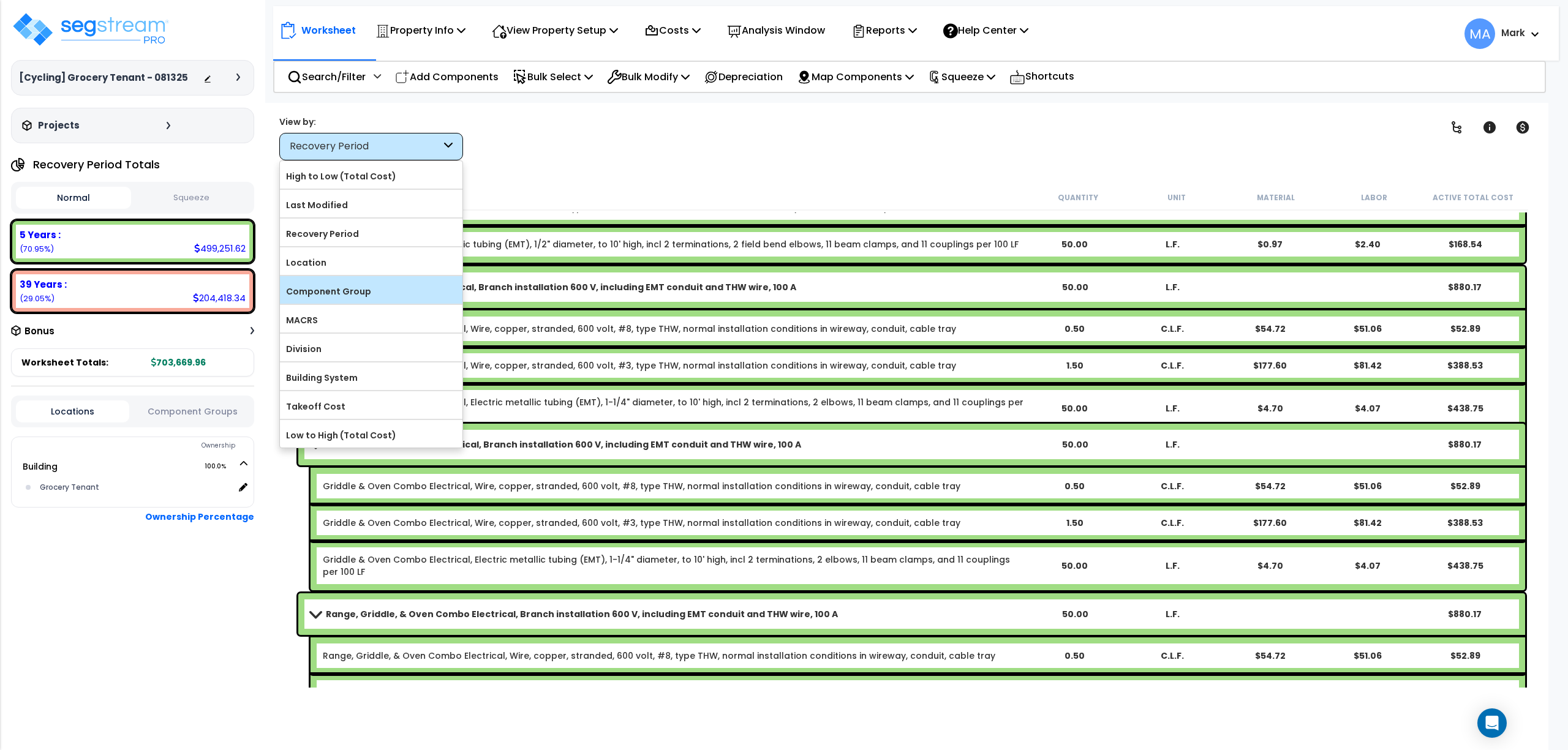
click at [390, 277] on div "Component Group" at bounding box center [371, 290] width 182 height 28
click at [391, 288] on label "Component Group" at bounding box center [371, 291] width 182 height 18
click at [0, 0] on input "Component Group" at bounding box center [0, 0] width 0 height 0
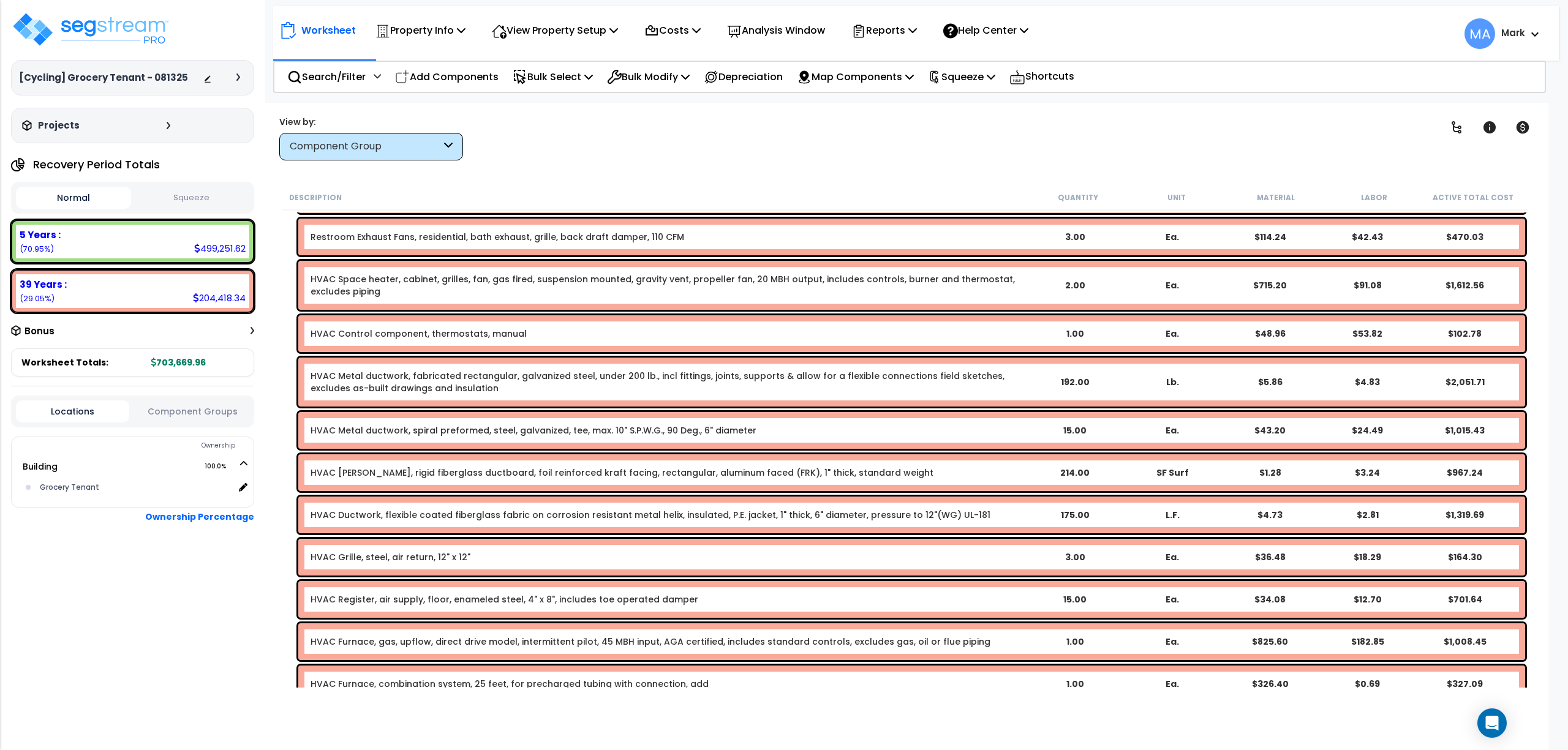
scroll to position [9037, 0]
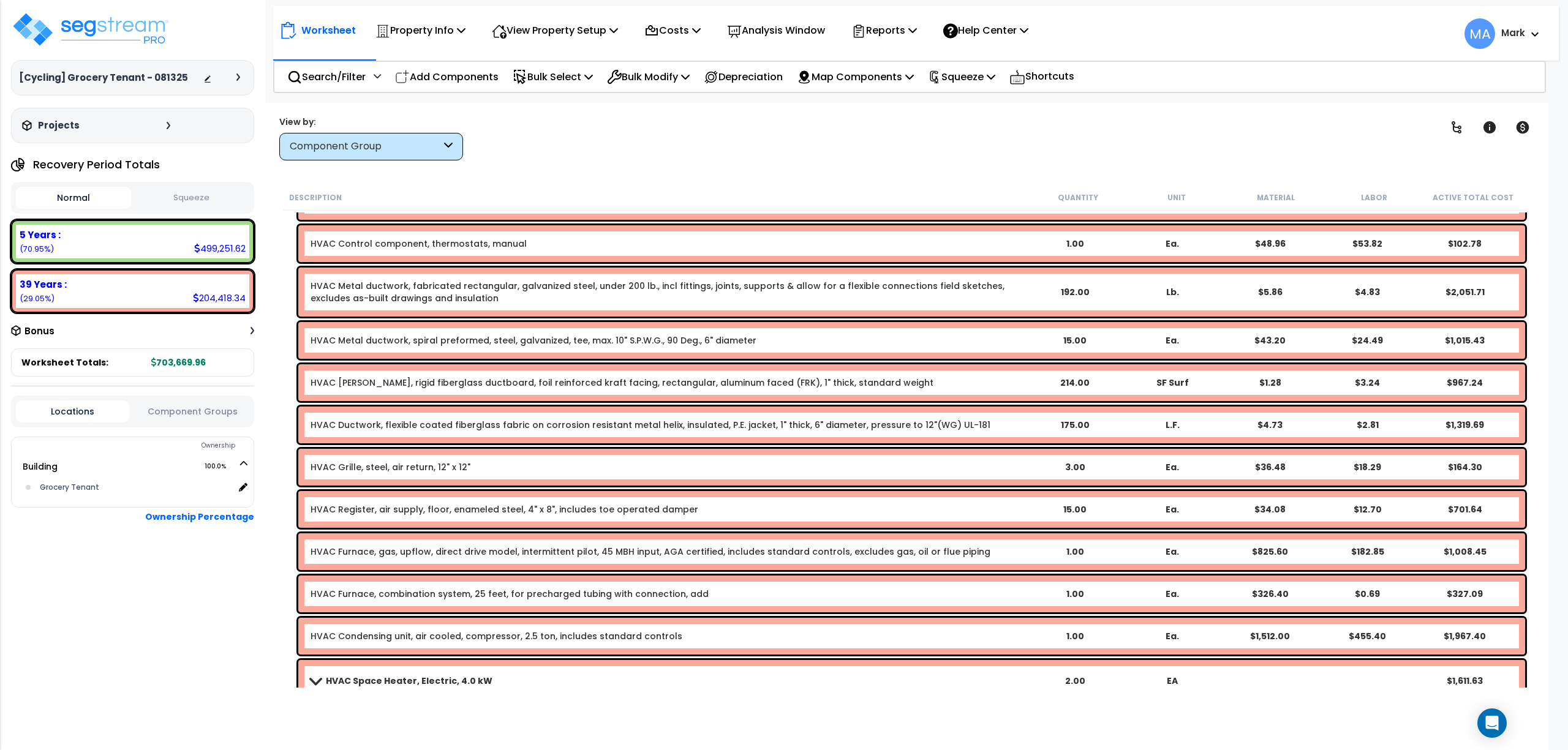
click at [275, 622] on div "Worksheet Property Info Property Setup Add Property Unit Template property Clon…" at bounding box center [905, 478] width 1285 height 750
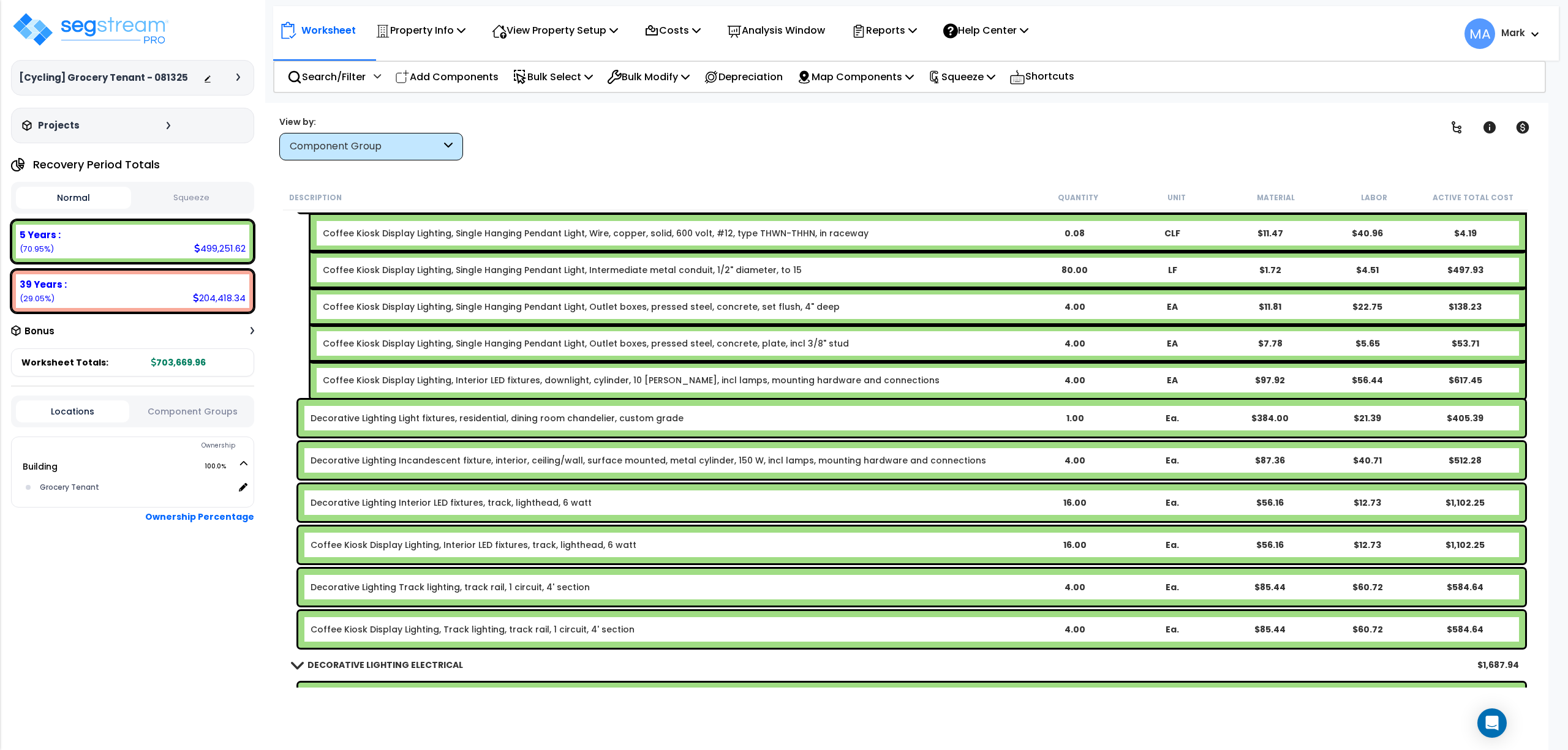
scroll to position [14589, 0]
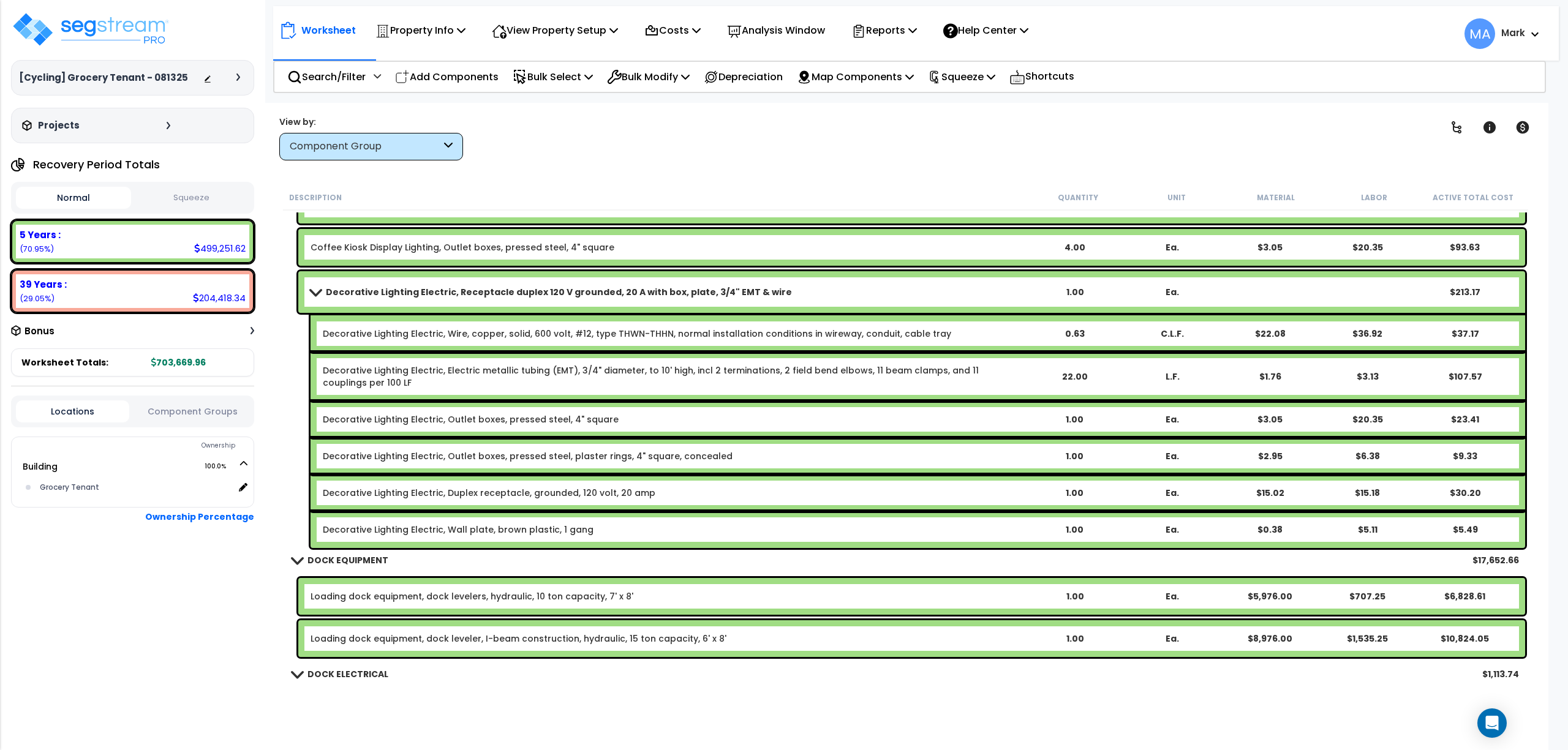
click at [621, 724] on div "Worksheet Property Info Property Setup Add Property Unit Template property Clon…" at bounding box center [905, 478] width 1285 height 750
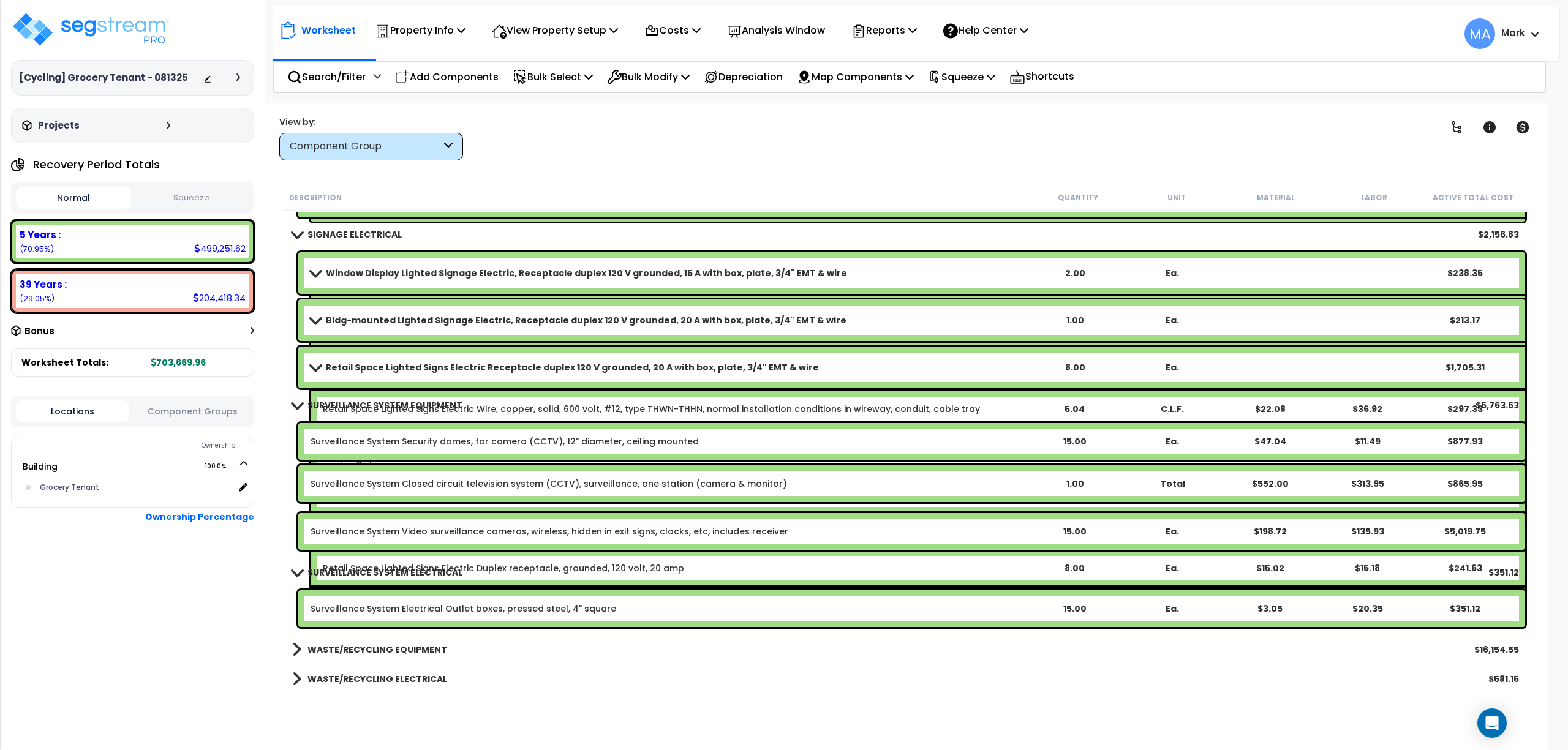
scroll to position [26205, 0]
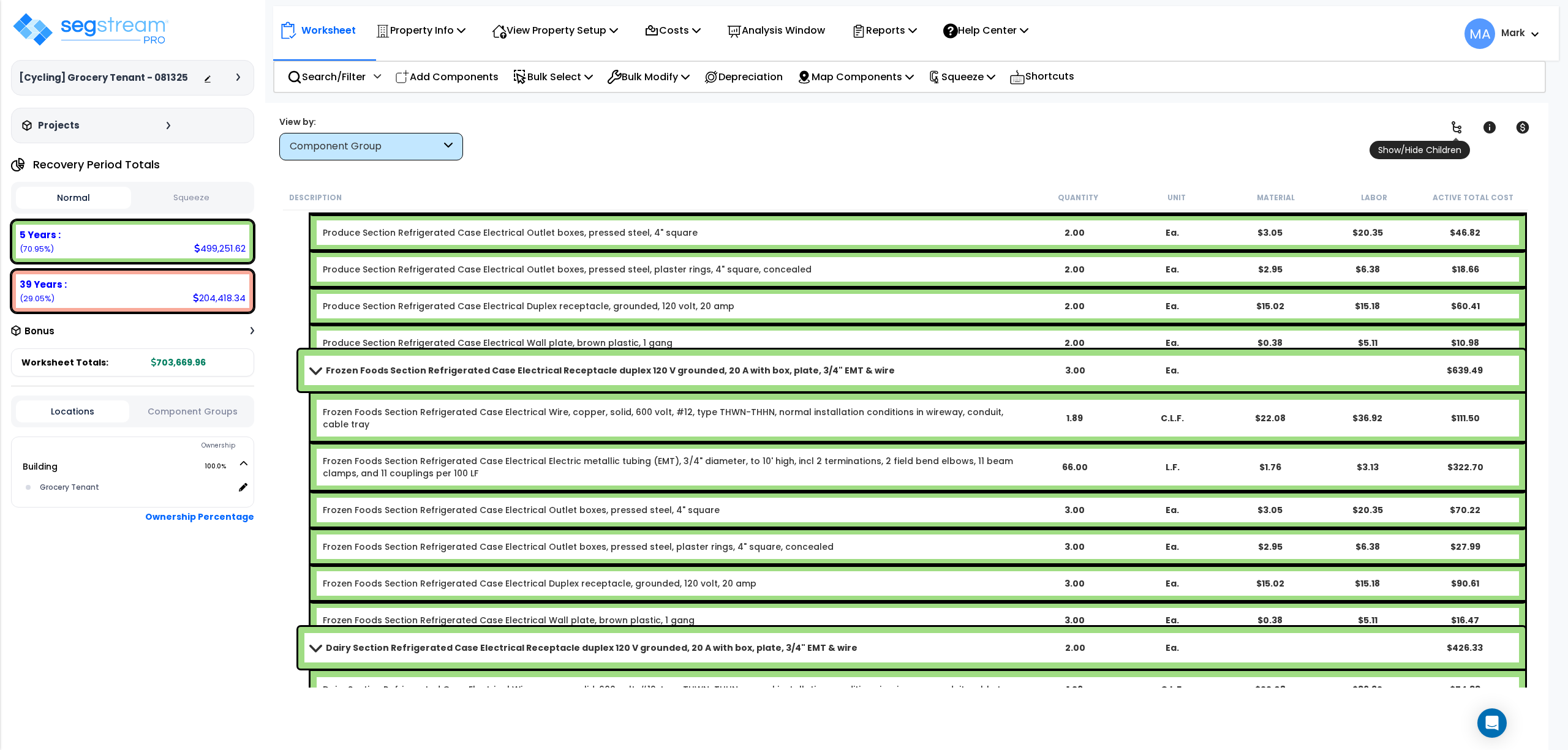
click at [1451, 135] on link at bounding box center [1457, 128] width 27 height 27
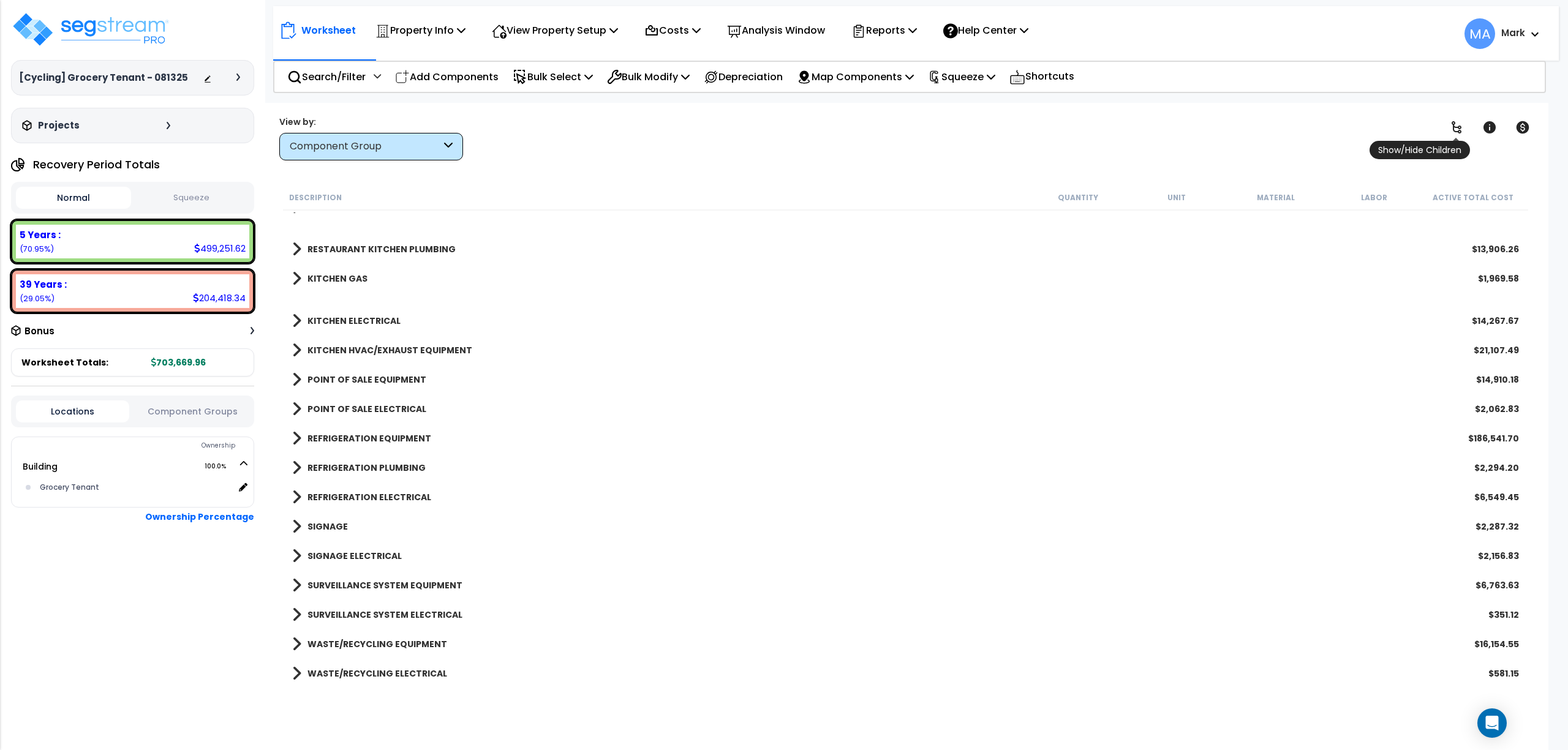
scroll to position [2578, 0]
click at [387, 493] on b "REFRIGERATION ELECTRICAL" at bounding box center [369, 497] width 124 height 12
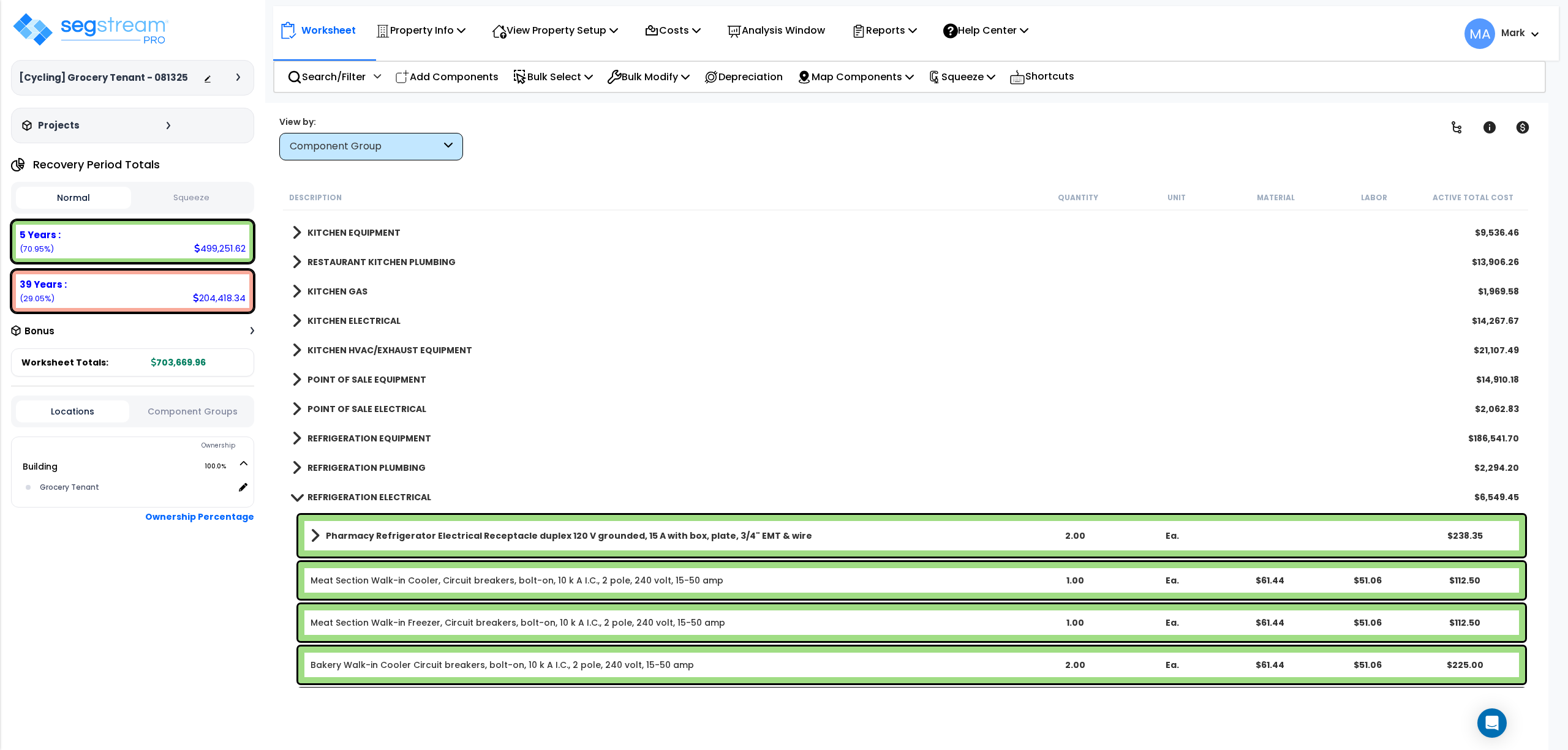
click at [402, 474] on link "REFRIGERATION PLUMBING" at bounding box center [359, 467] width 133 height 17
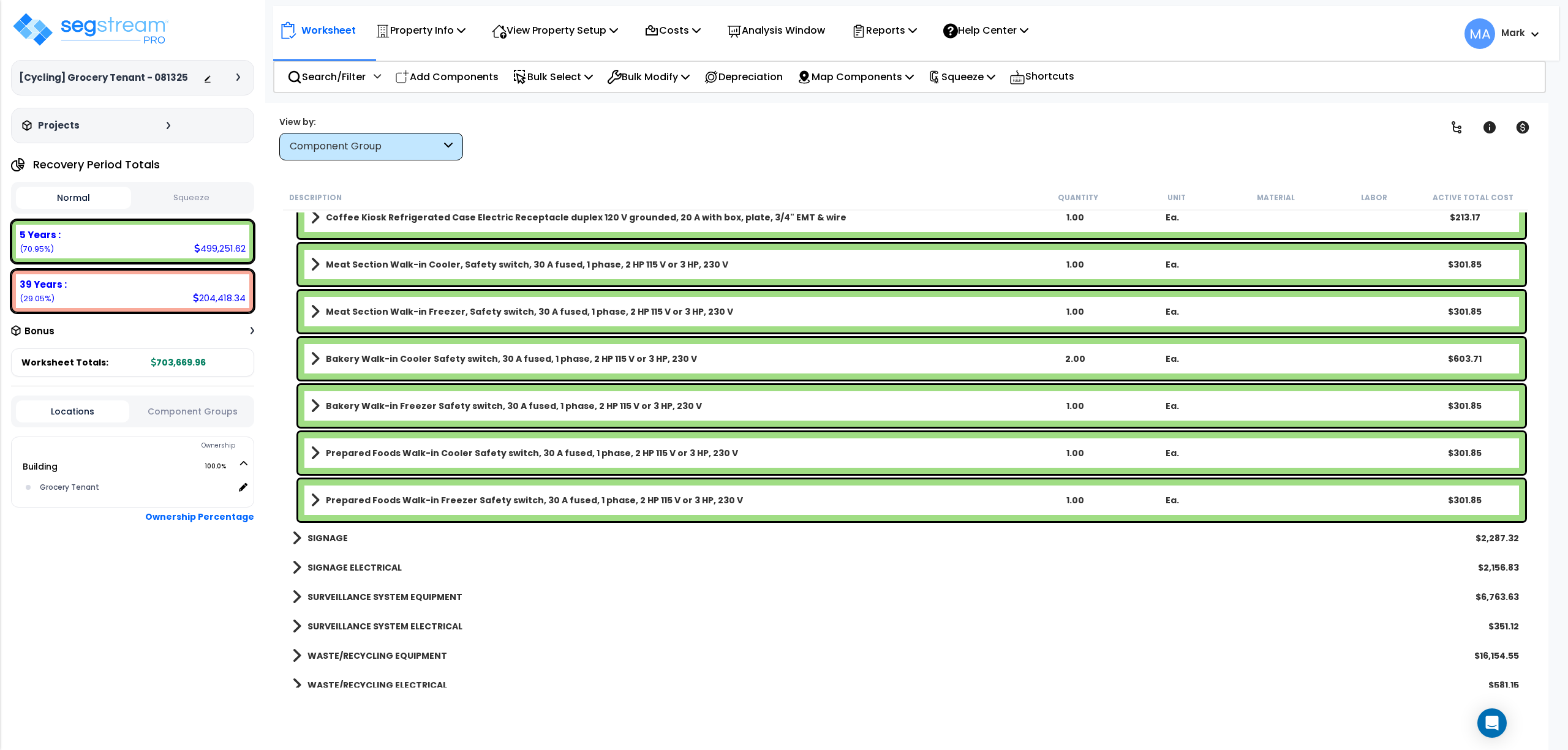
scroll to position [3822, 0]
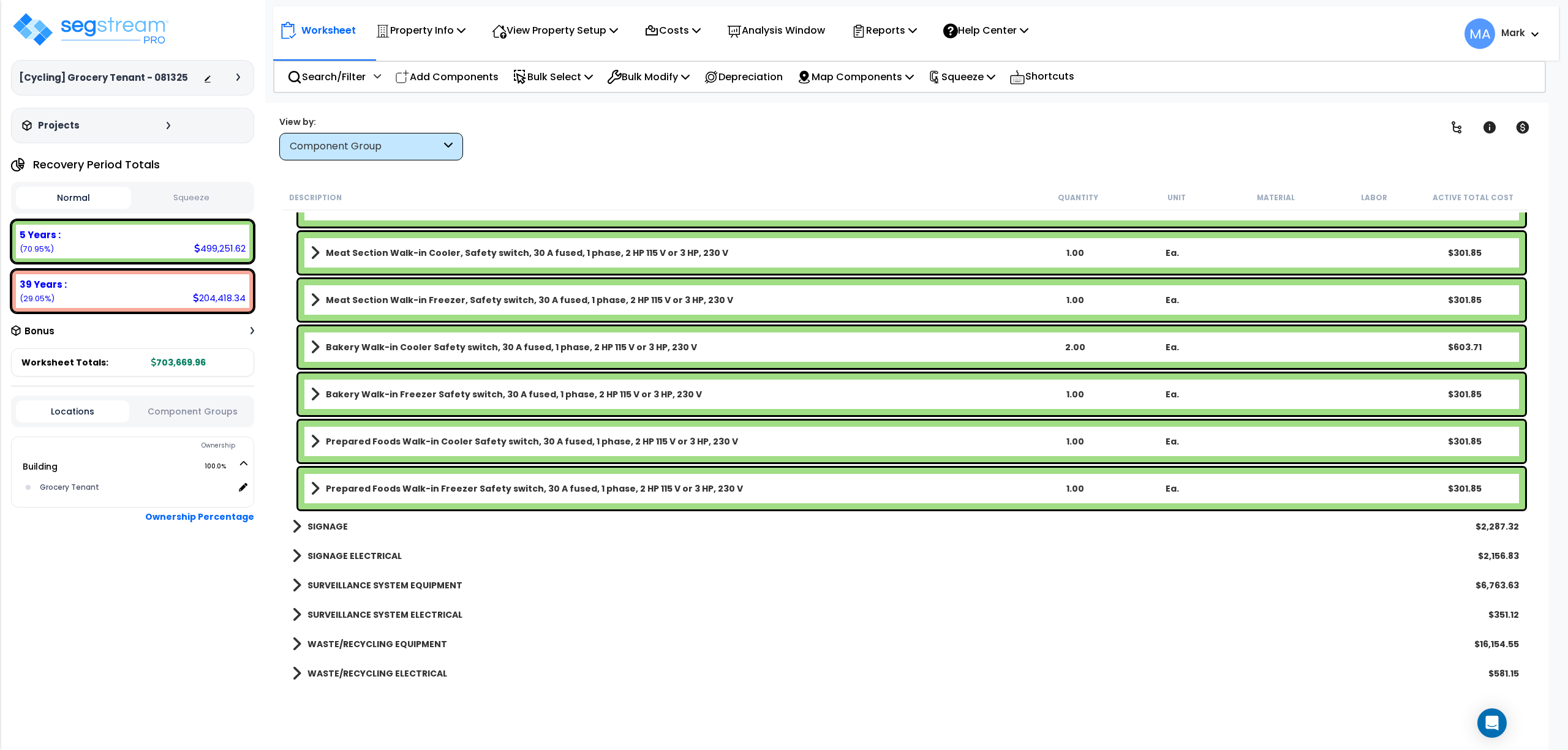
click at [333, 529] on b "SIGNAGE" at bounding box center [327, 526] width 41 height 12
